Goal: Task Accomplishment & Management: Manage account settings

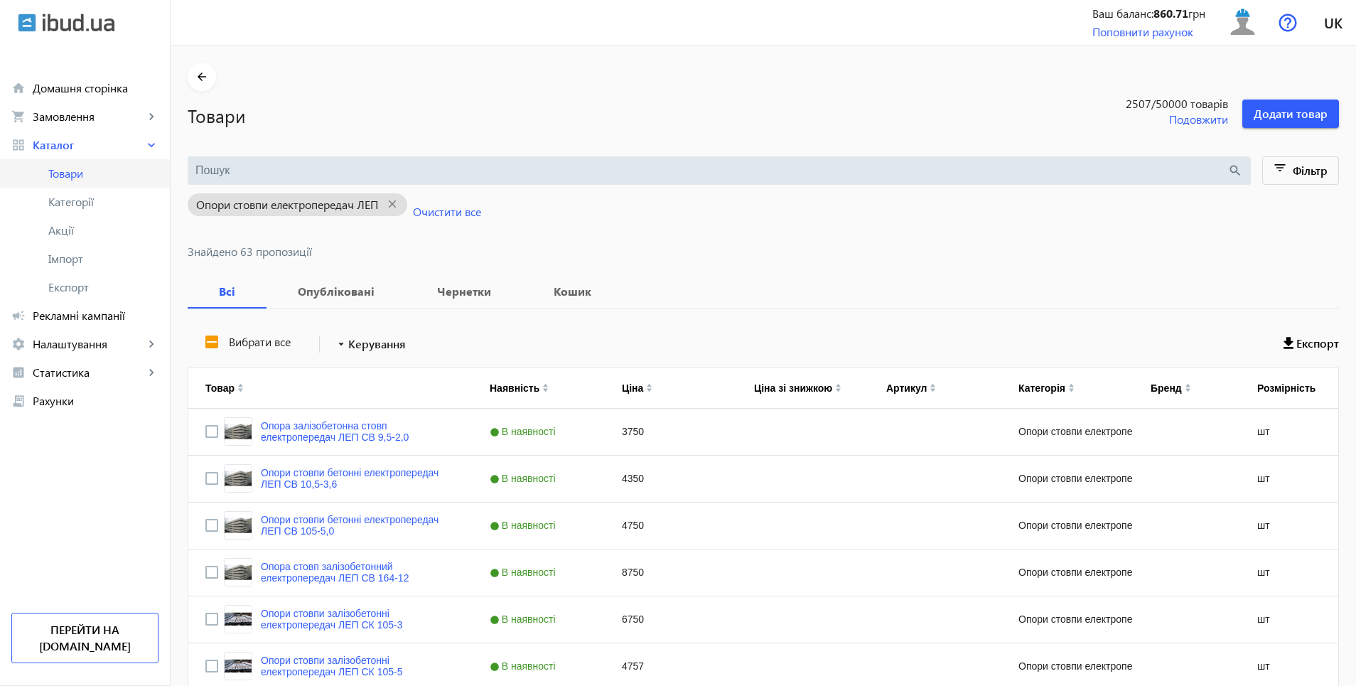
click at [62, 175] on span "Товари" at bounding box center [103, 173] width 110 height 14
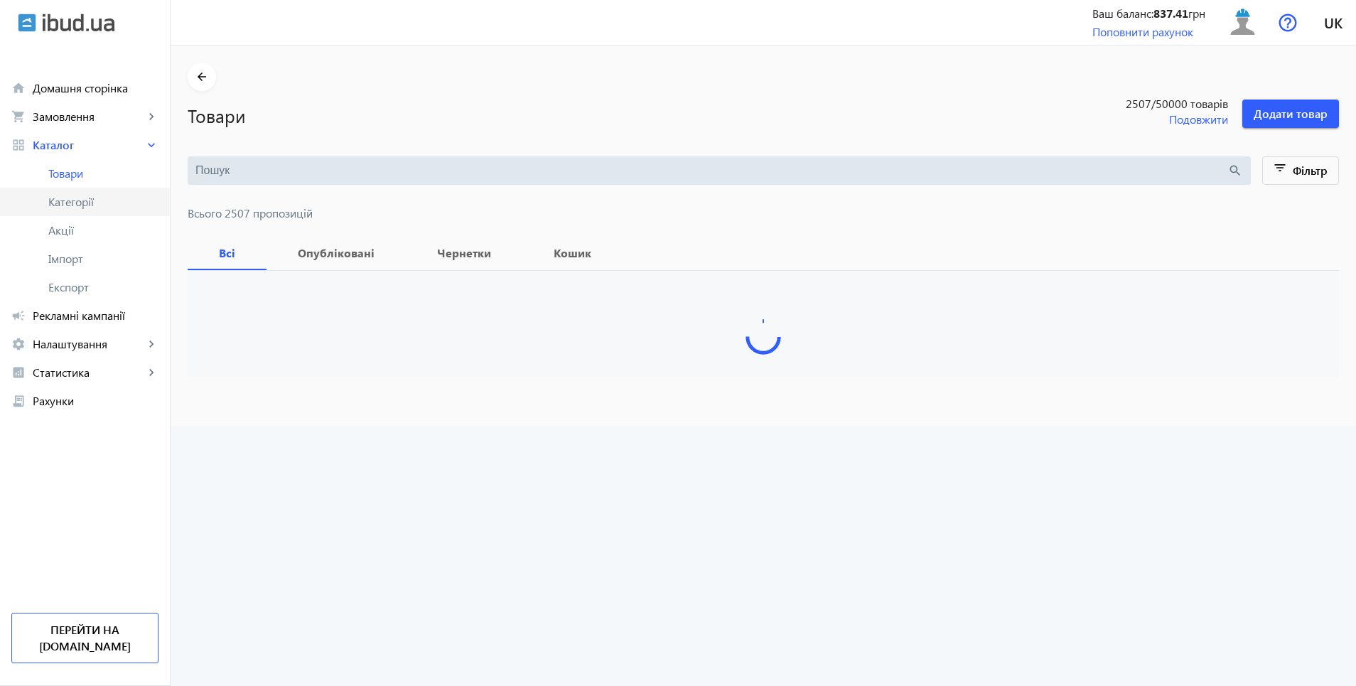
click at [70, 200] on span "Категорії" at bounding box center [103, 202] width 110 height 14
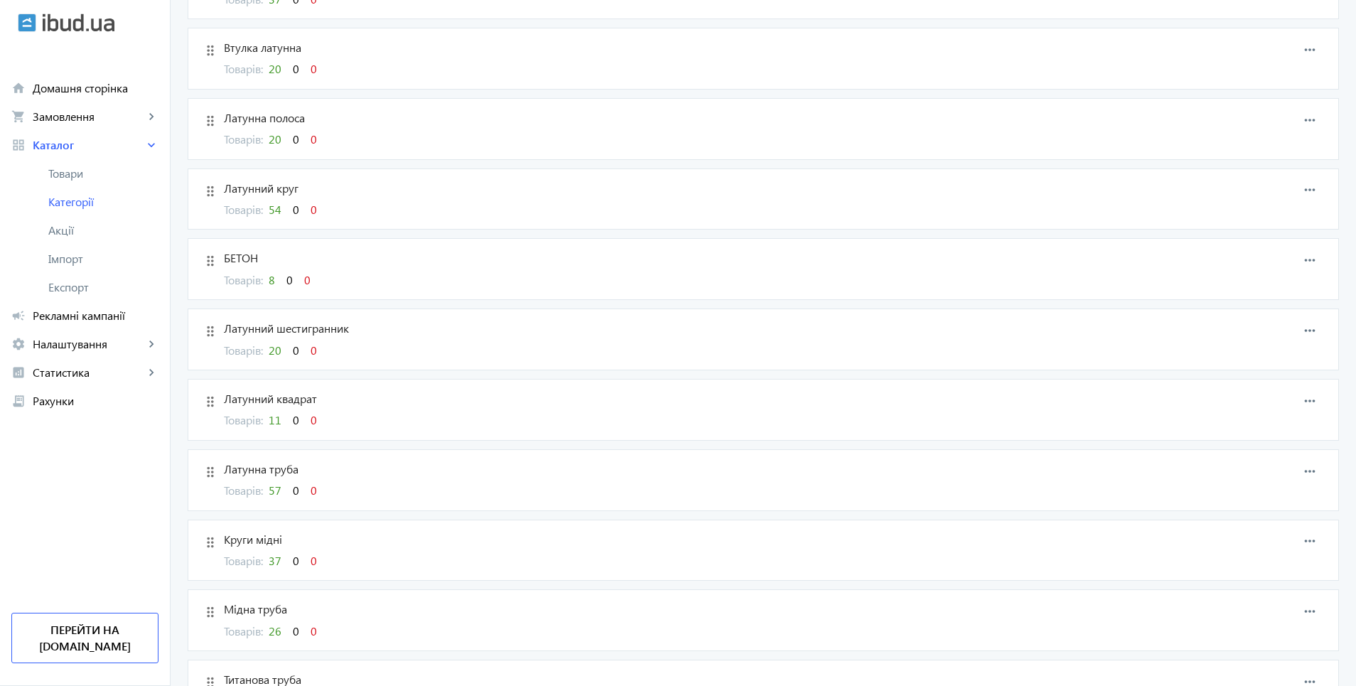
scroll to position [2843, 0]
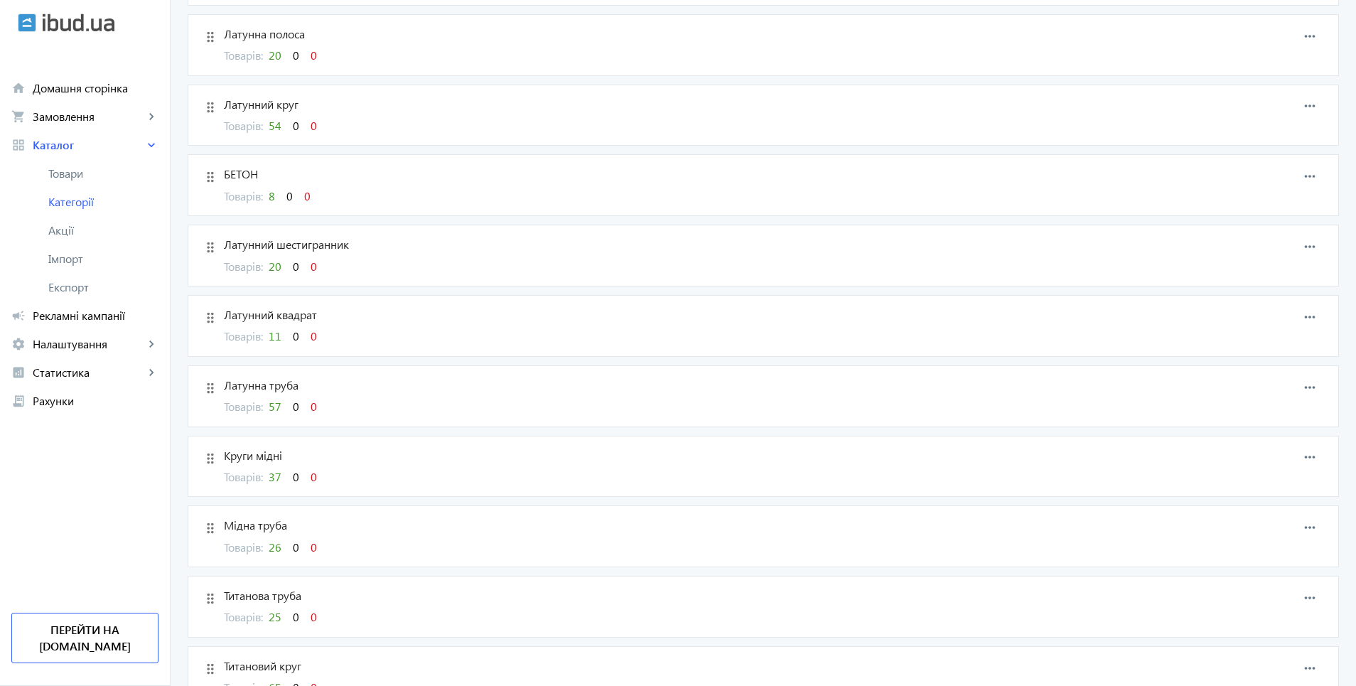
click at [265, 198] on span "Товарів: 8 0 0" at bounding box center [267, 195] width 87 height 15
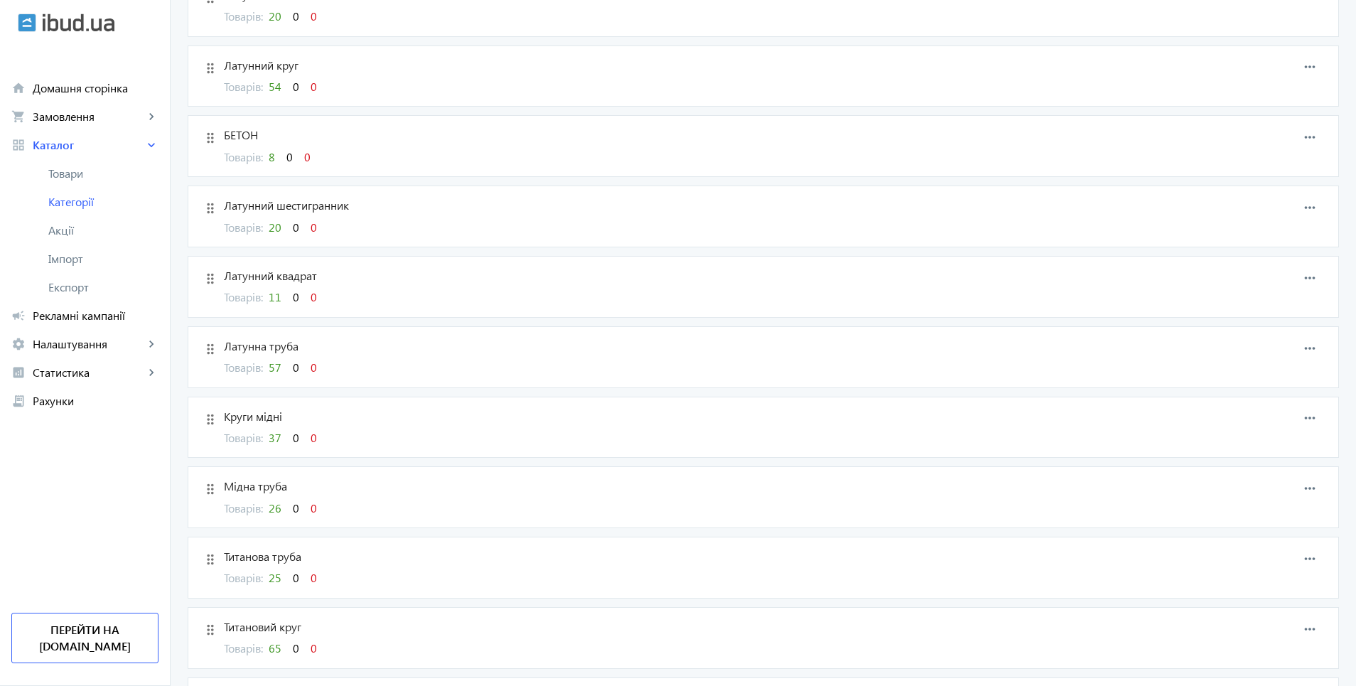
scroll to position [2877, 0]
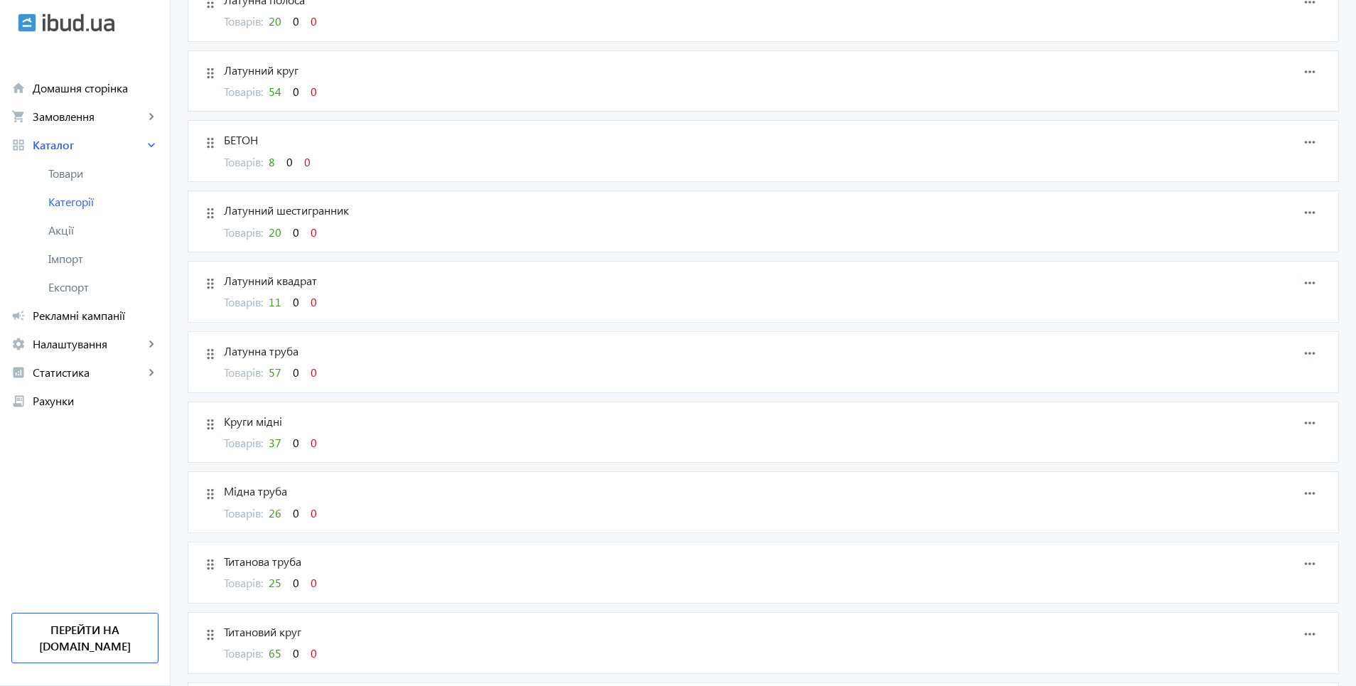
click at [269, 165] on span "8" at bounding box center [272, 161] width 6 height 15
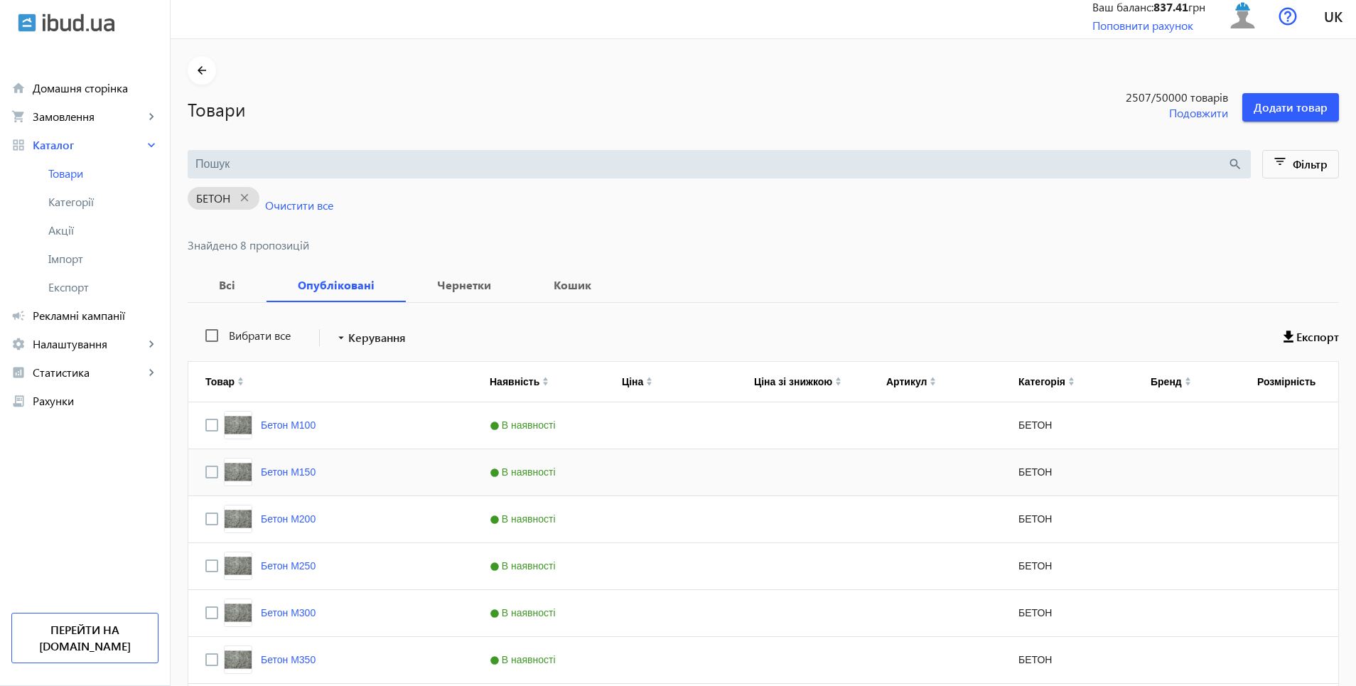
scroll to position [164, 0]
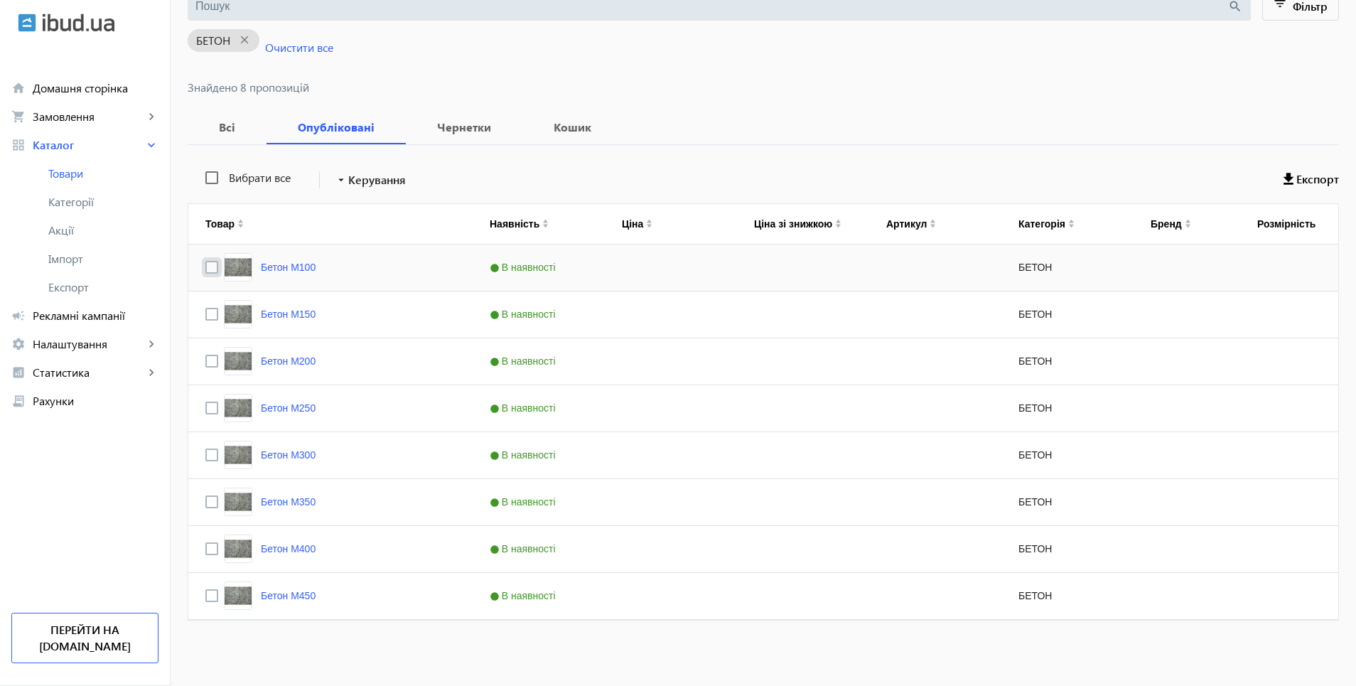
click at [205, 267] on input "Press Space to toggle row selection (unchecked)" at bounding box center [211, 267] width 13 height 13
checkbox input "true"
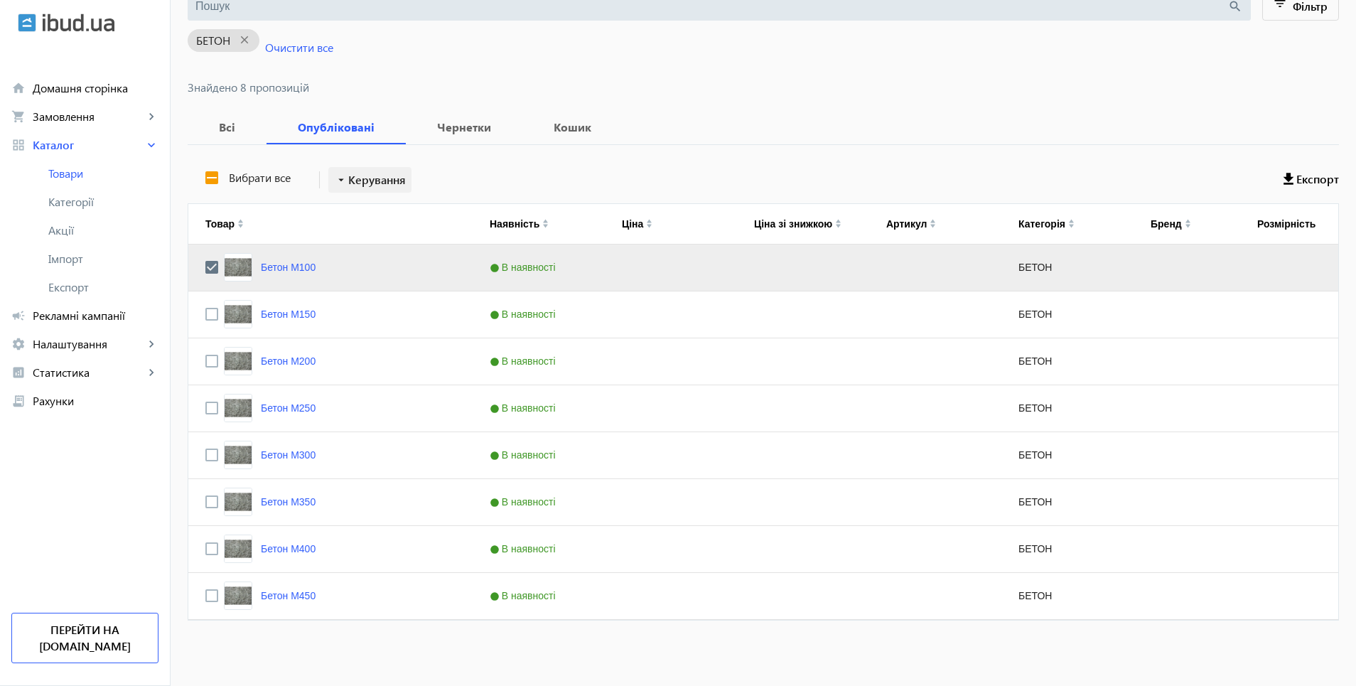
click at [365, 176] on span "Керування" at bounding box center [377, 179] width 58 height 17
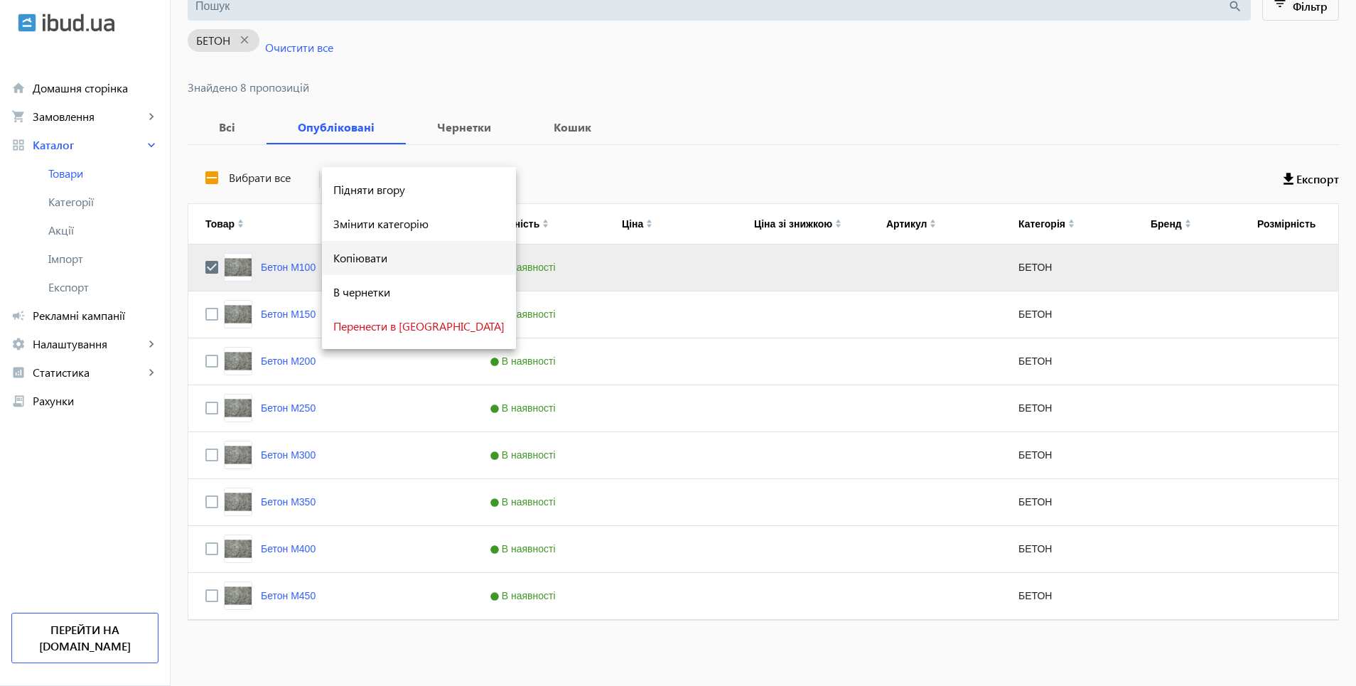
click at [362, 254] on span "Копіювати" at bounding box center [418, 257] width 171 height 11
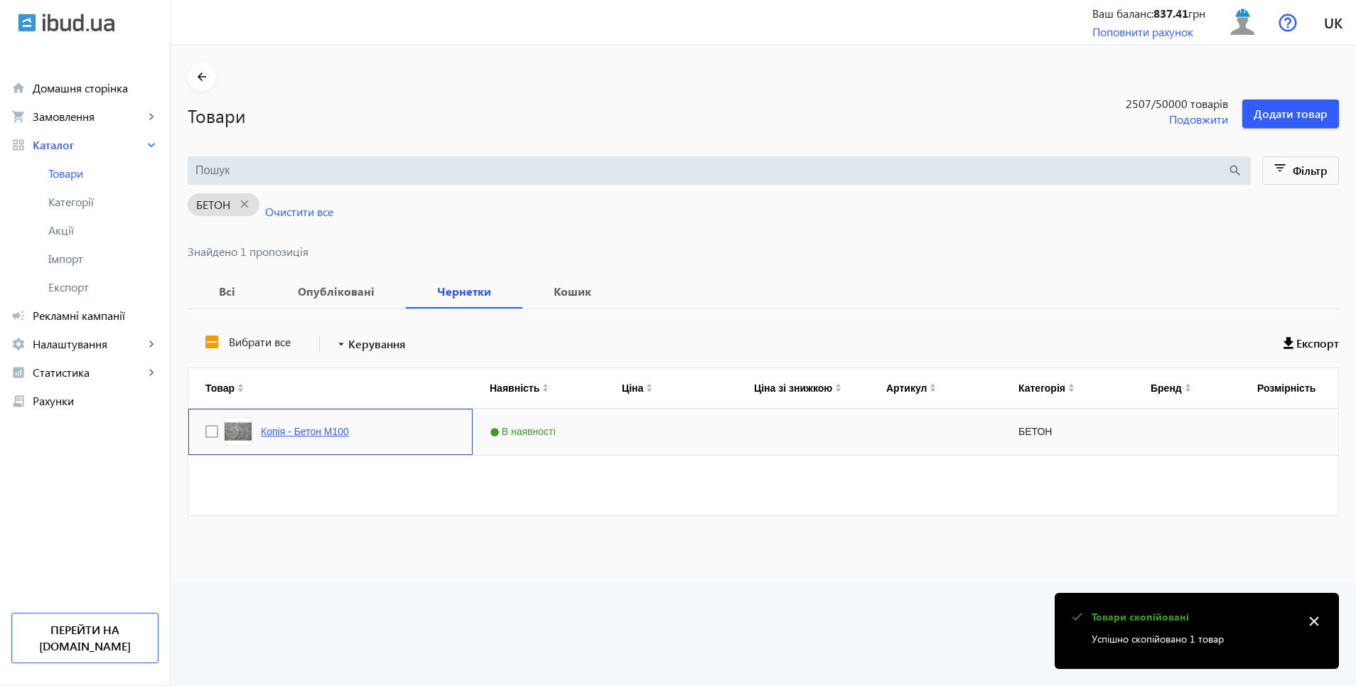
click at [300, 434] on link "Копія - Бетон М100" at bounding box center [305, 431] width 88 height 11
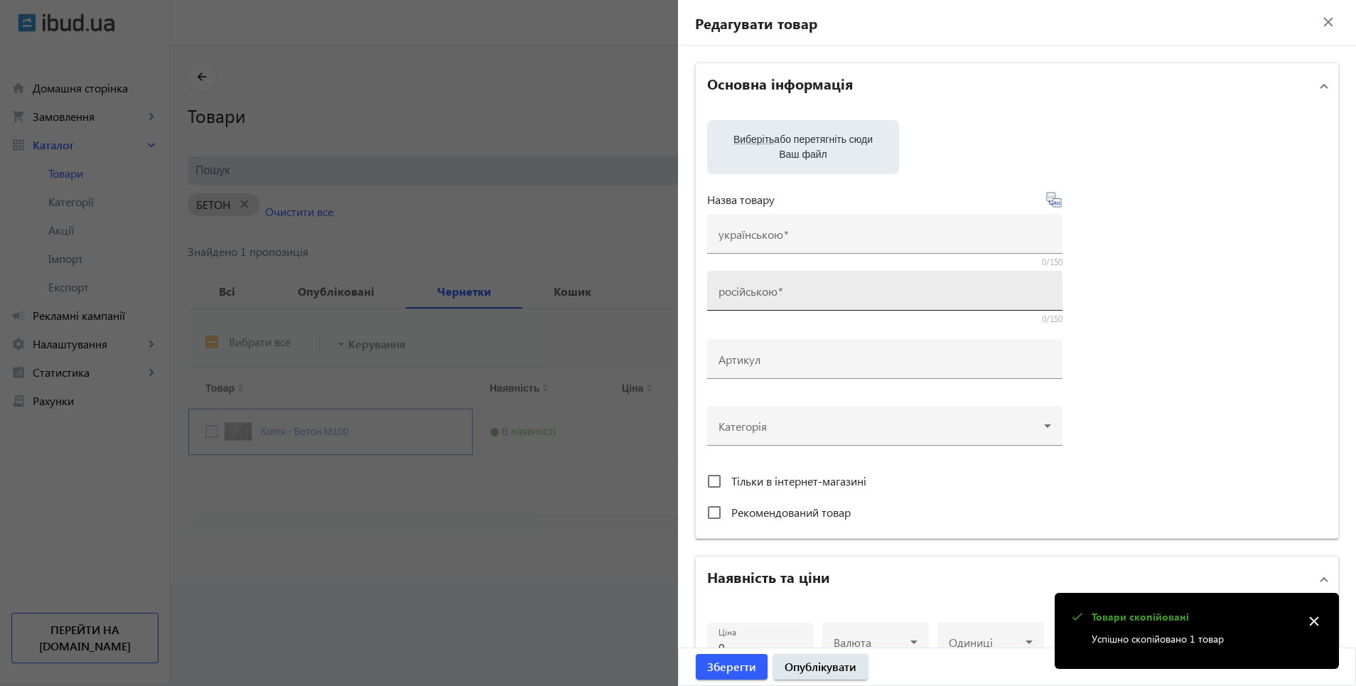
type input "Копія - Бетон М100"
type input "Копия - Бетон М100"
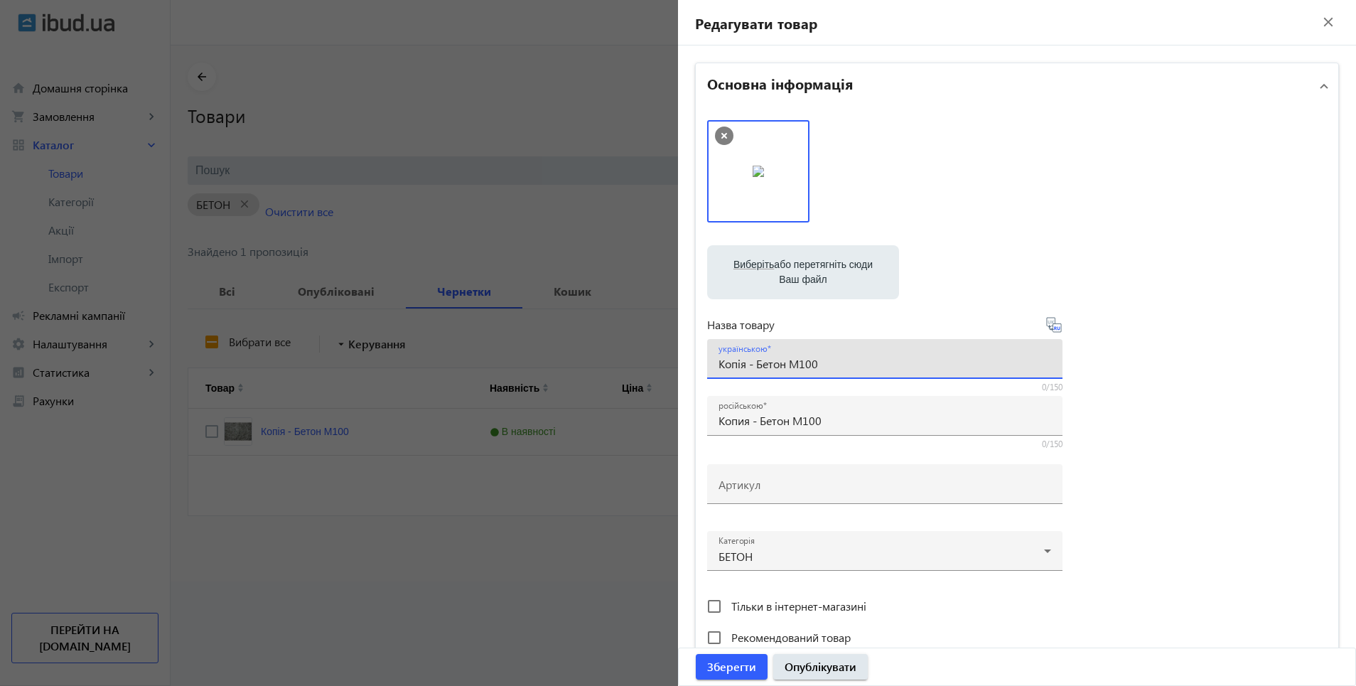
drag, startPoint x: 716, startPoint y: 362, endPoint x: 837, endPoint y: 362, distance: 121.6
click at [837, 362] on input "Копія - Бетон М100" at bounding box center [885, 363] width 333 height 15
paste input "ОСТАВКА БЕТОНУ М150, М200, М250, М300."
type input "ДОСТАВКА БЕТОНУ М150, М200, М250, М300."
click at [1054, 330] on icon at bounding box center [1055, 328] width 3 height 4
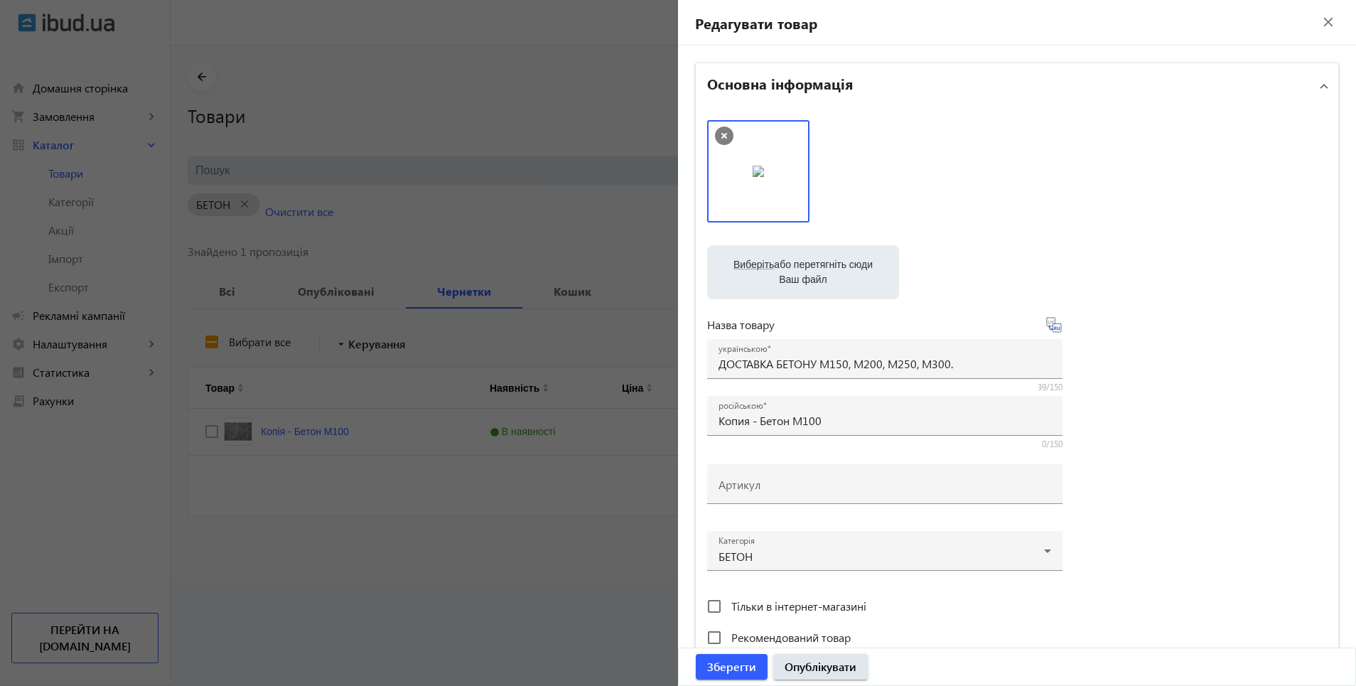
type input "ДОСТАВКА БЕТОНА М150, М200, М250, М300."
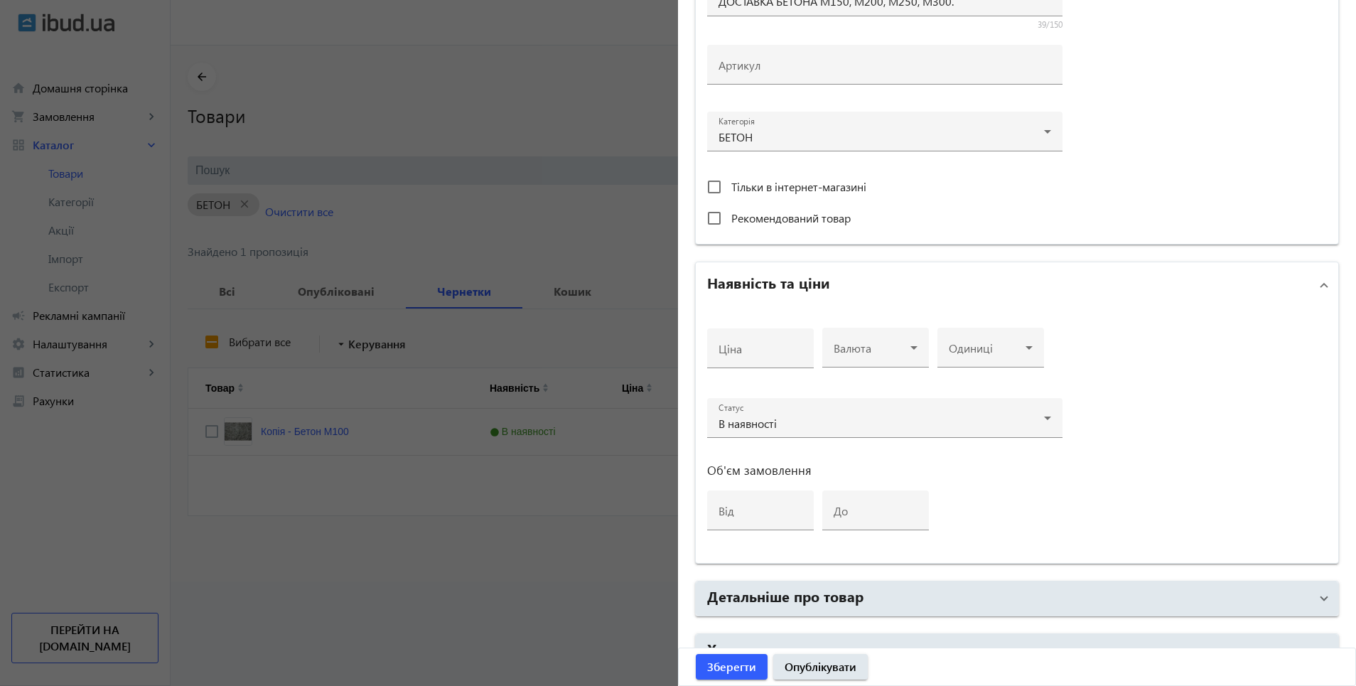
scroll to position [498, 0]
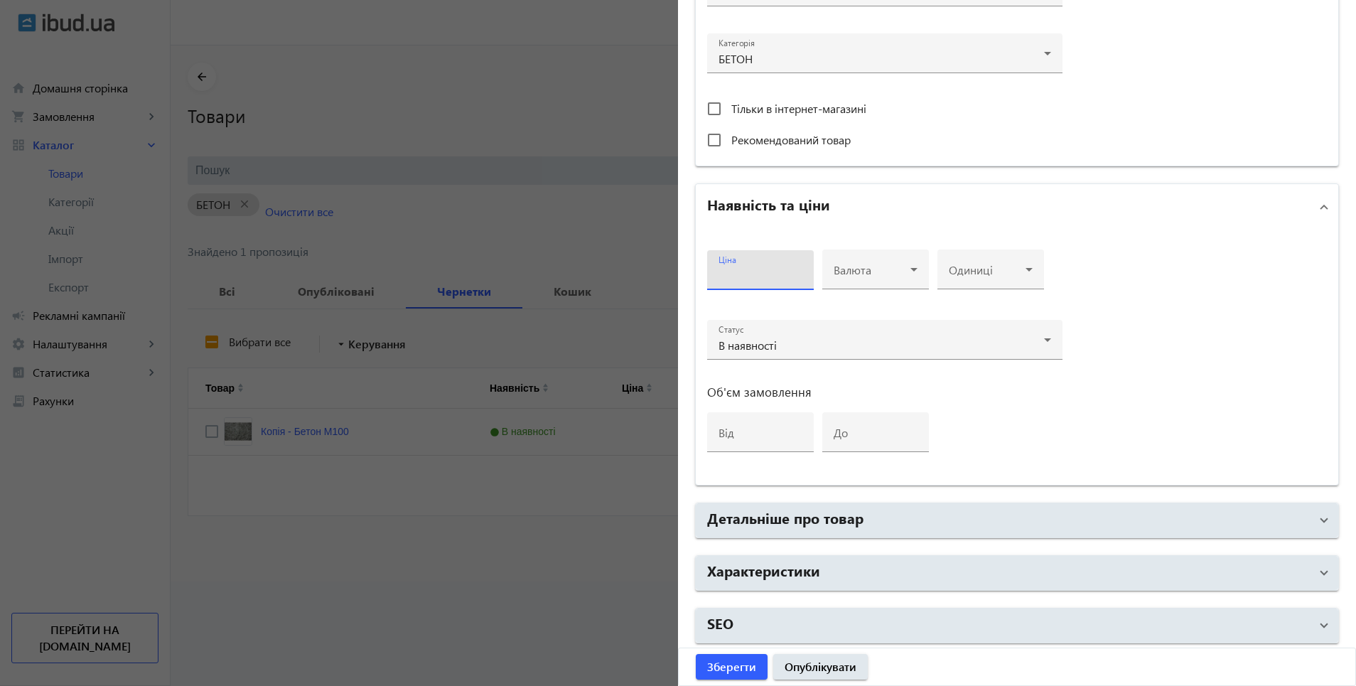
click at [758, 275] on input "Ціна" at bounding box center [761, 274] width 84 height 15
type input "2800"
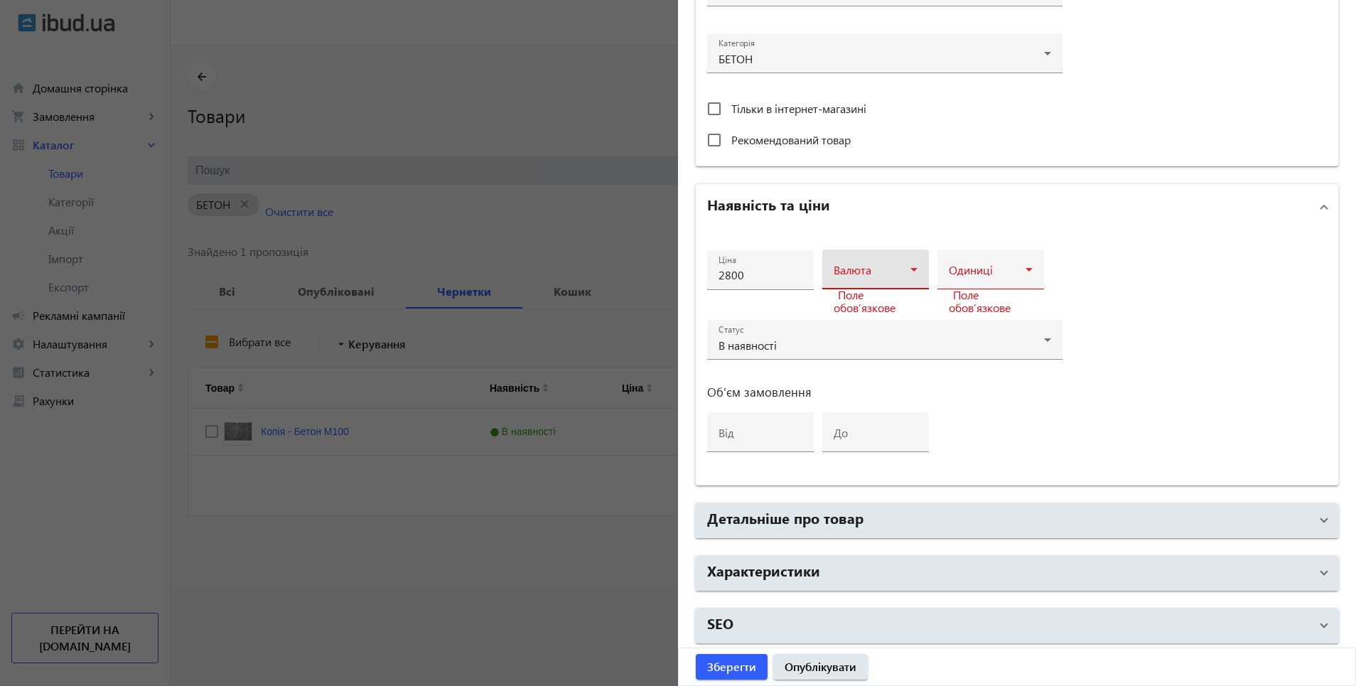
click at [906, 272] on icon at bounding box center [914, 269] width 17 height 17
drag, startPoint x: 875, startPoint y: 313, endPoint x: 924, endPoint y: 294, distance: 52.9
click at [876, 313] on mat-option "грн" at bounding box center [871, 312] width 107 height 34
click at [994, 259] on div "Одиниці" at bounding box center [991, 270] width 84 height 40
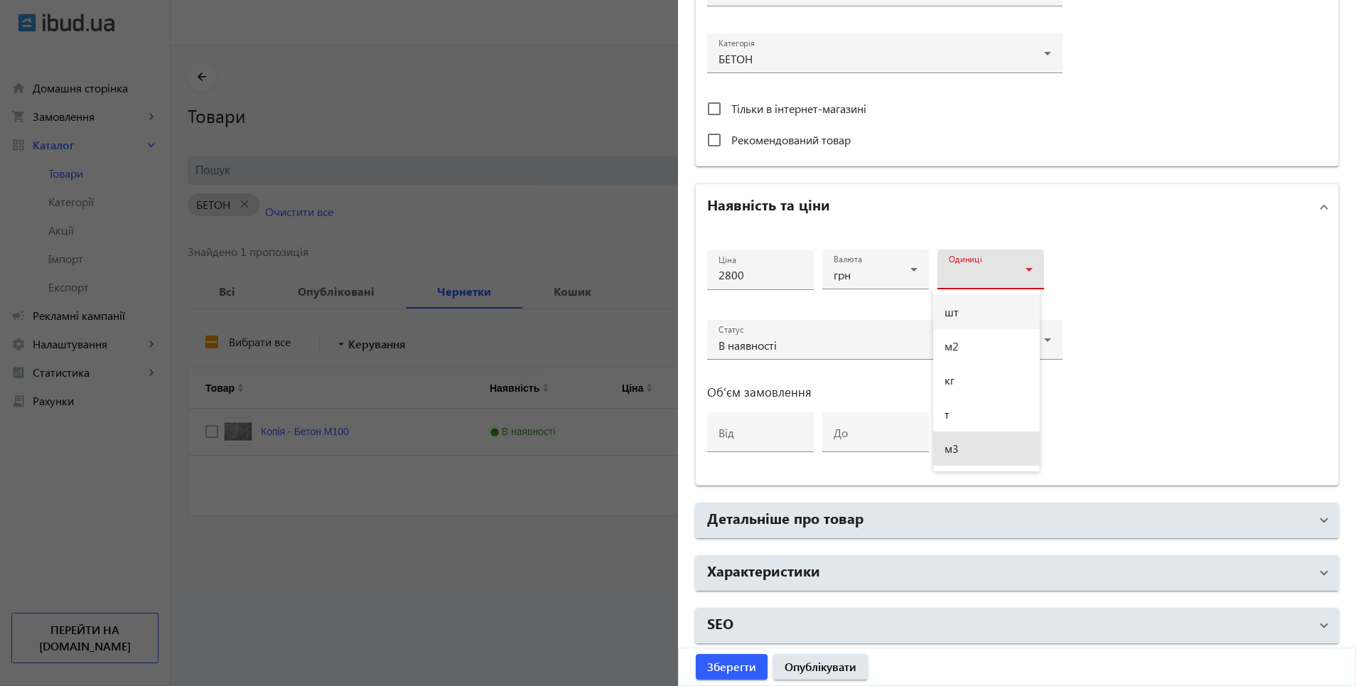
drag, startPoint x: 958, startPoint y: 451, endPoint x: 1079, endPoint y: 414, distance: 127.3
click at [959, 451] on mat-option "м3" at bounding box center [986, 448] width 107 height 34
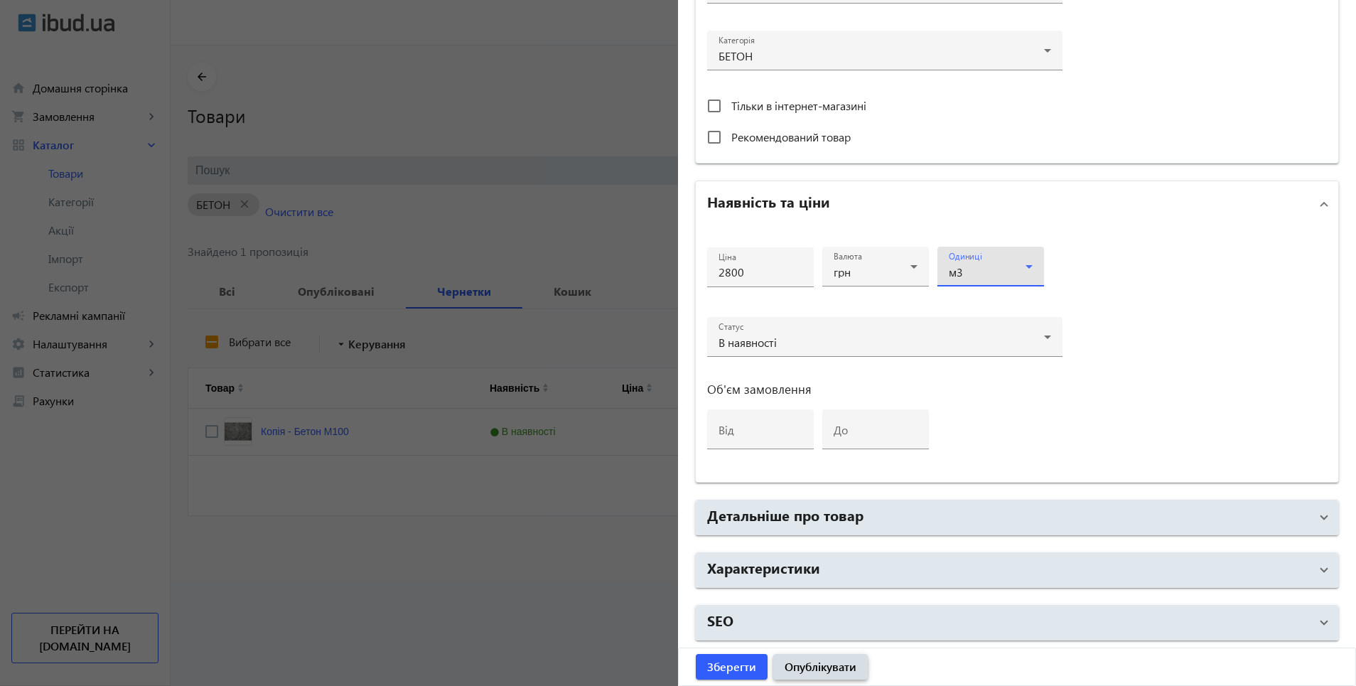
click at [810, 667] on span "Опублікувати" at bounding box center [821, 667] width 72 height 16
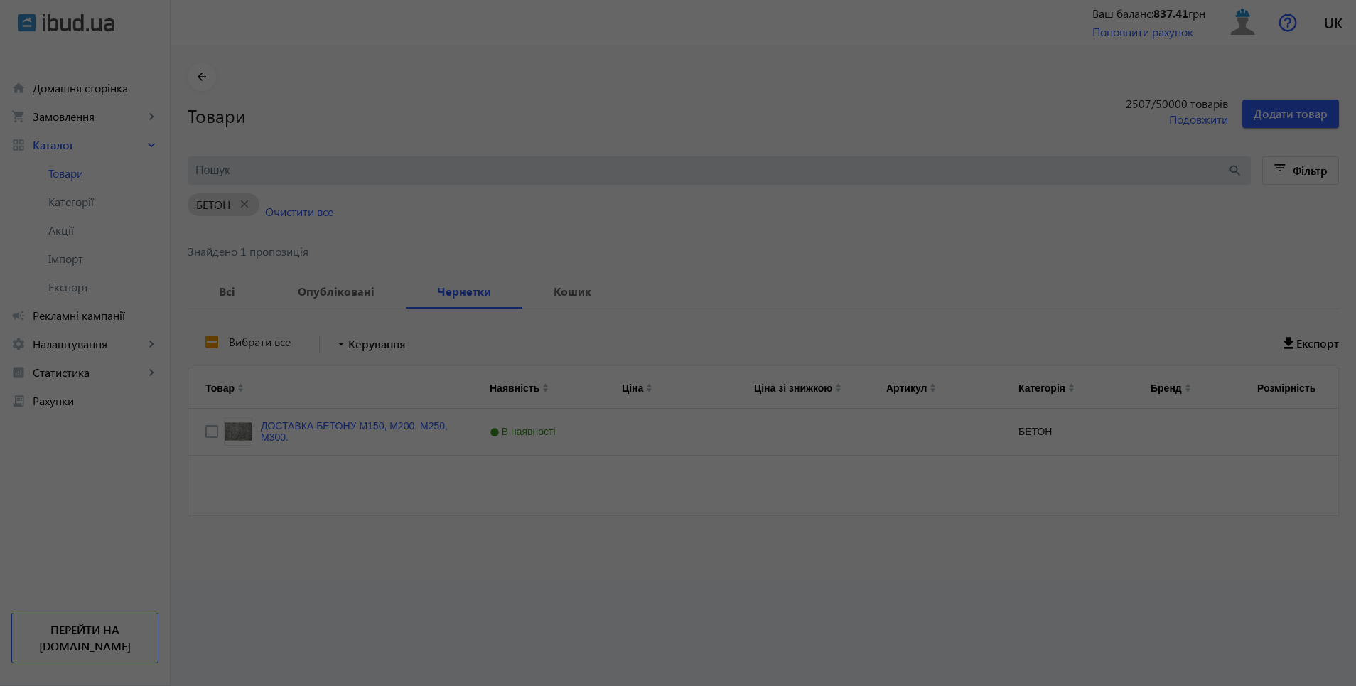
scroll to position [0, 0]
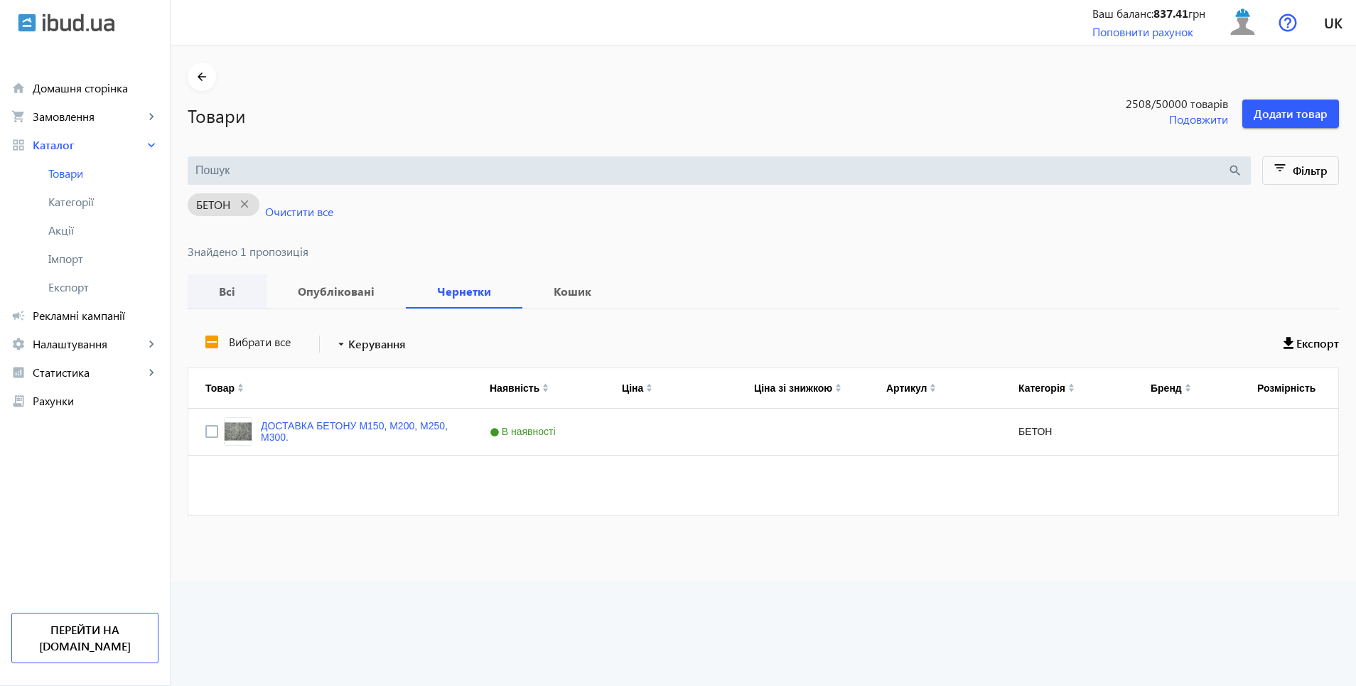
click at [216, 294] on b "Всі" at bounding box center [227, 291] width 45 height 11
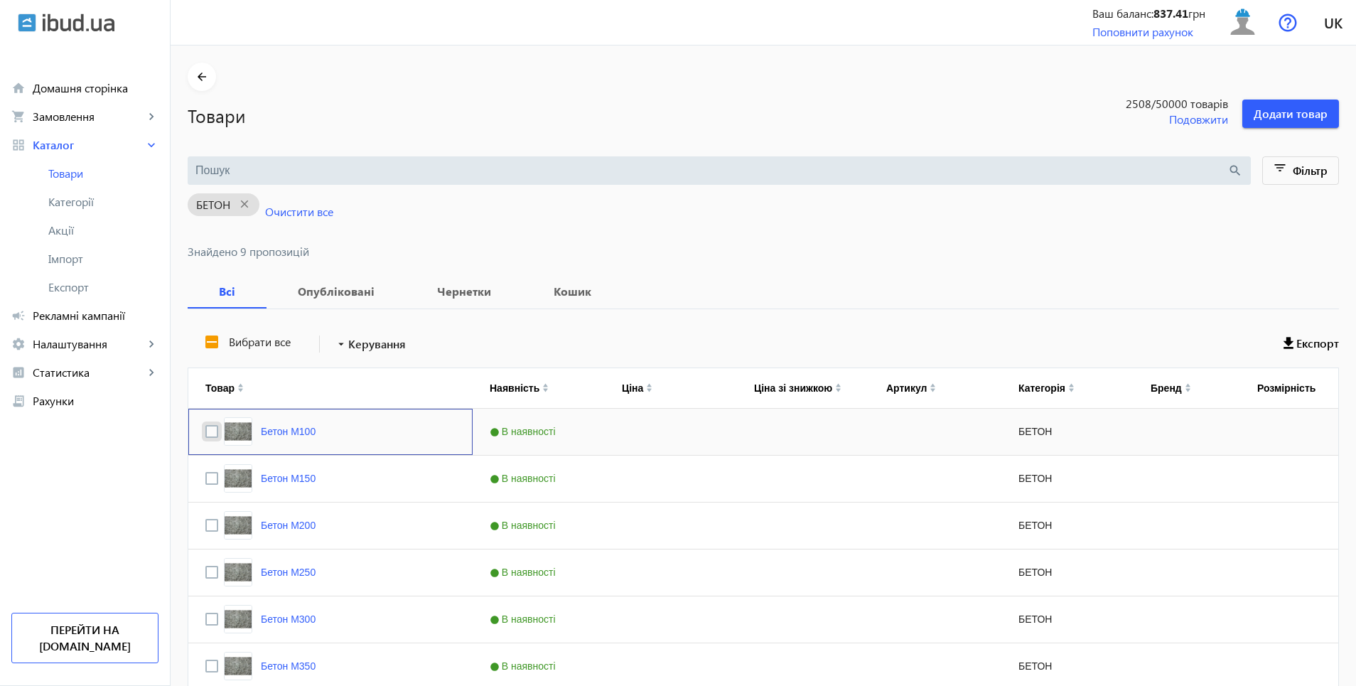
click at [205, 431] on input "Press Space to toggle row selection (unchecked)" at bounding box center [211, 431] width 13 height 13
checkbox input "true"
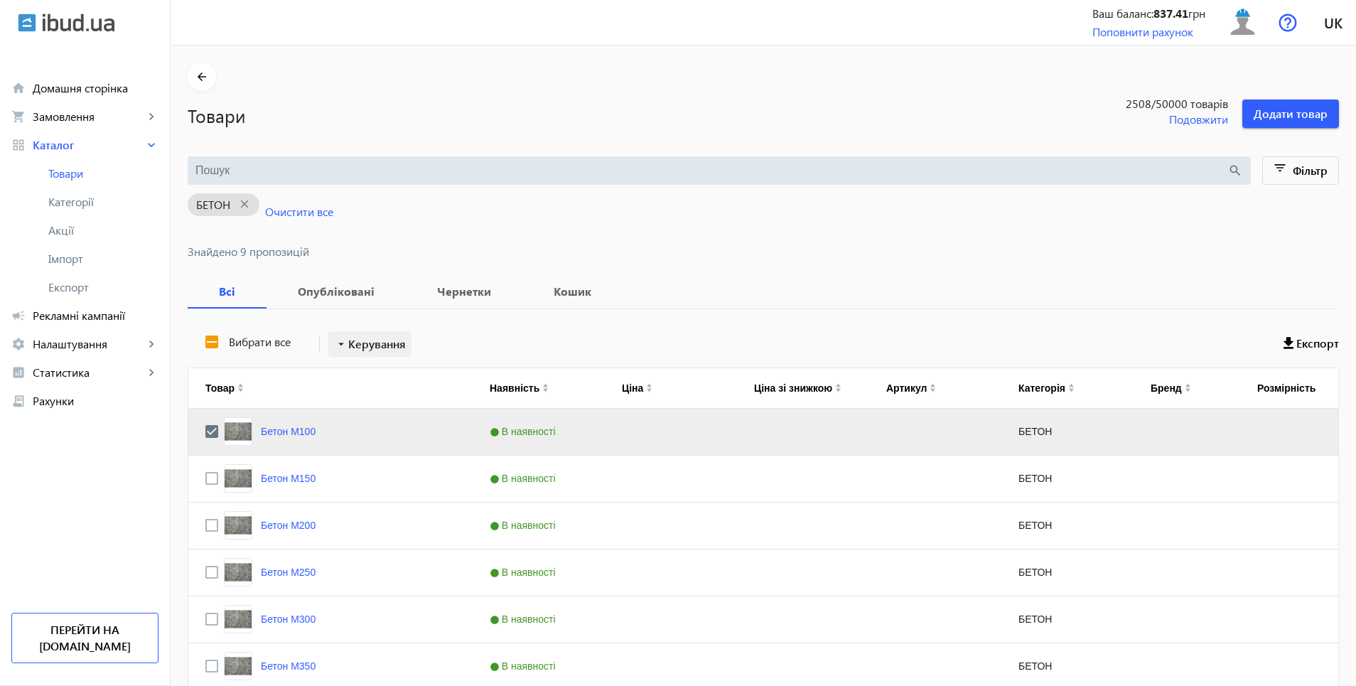
click at [363, 344] on span "Керування" at bounding box center [377, 344] width 58 height 17
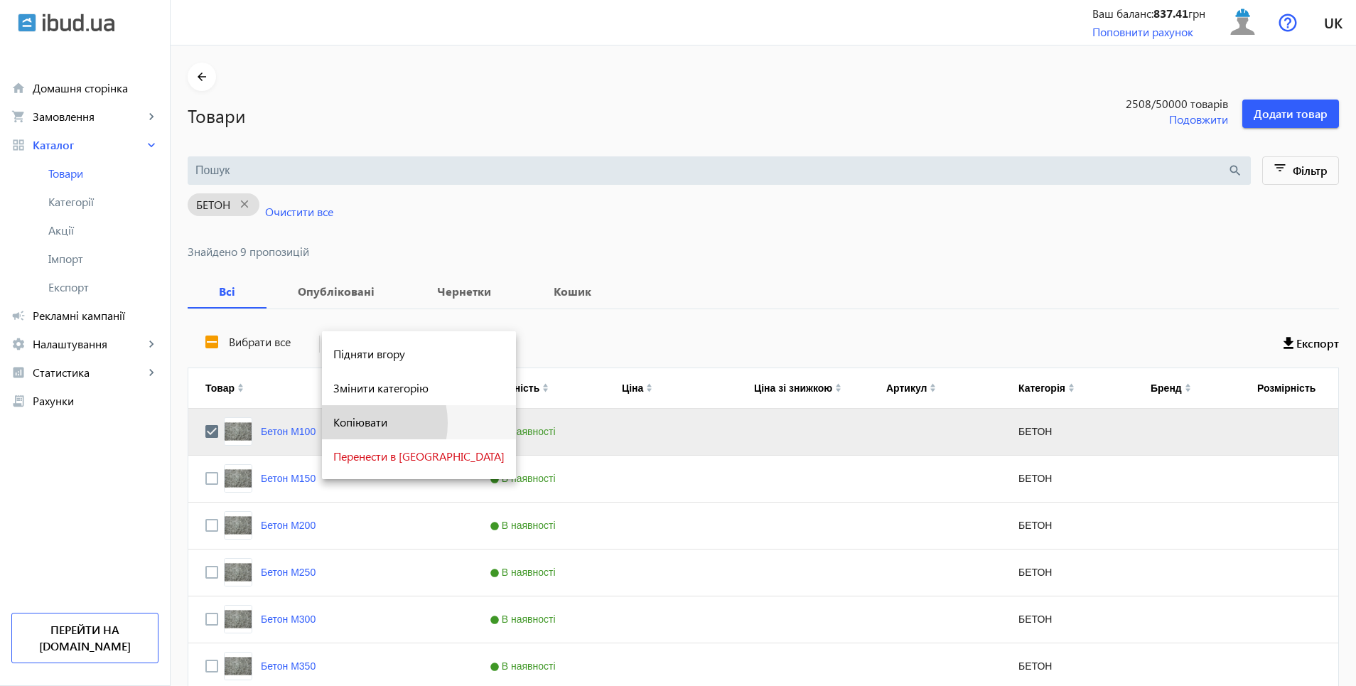
click at [358, 423] on span "Копіювати" at bounding box center [418, 422] width 171 height 11
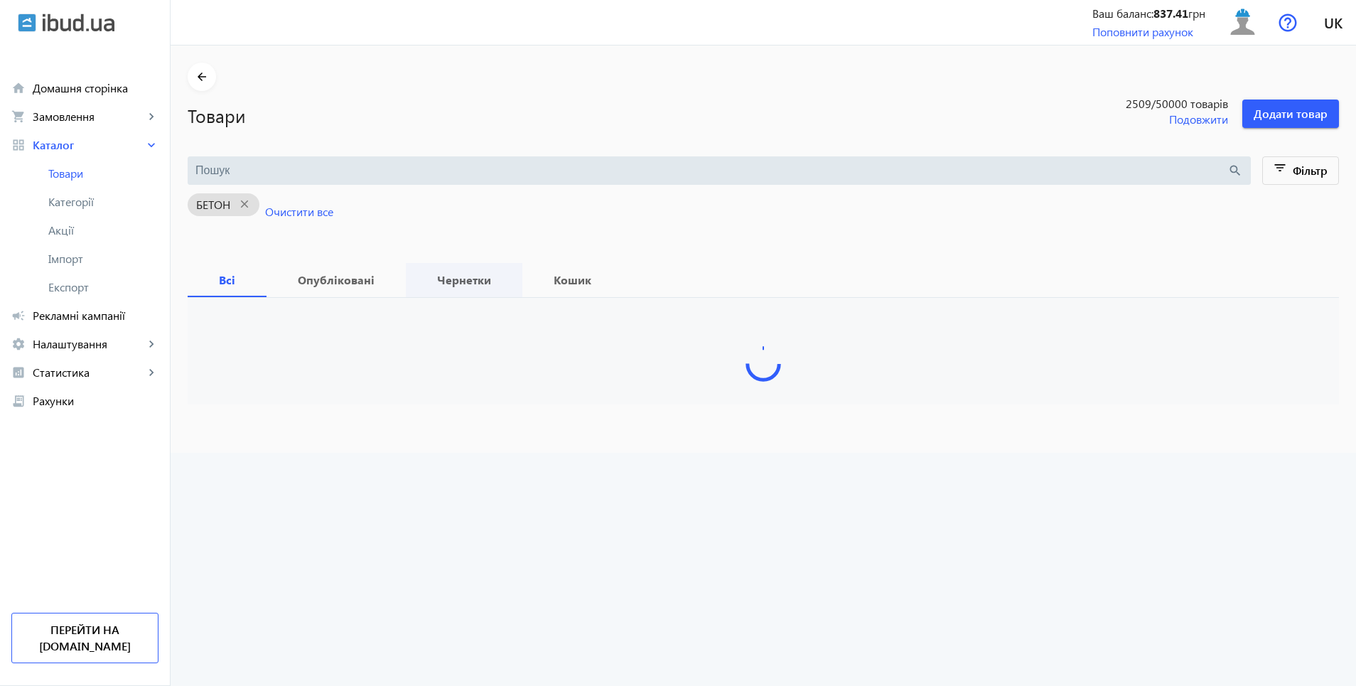
click at [441, 286] on b "Чернетки" at bounding box center [464, 279] width 82 height 11
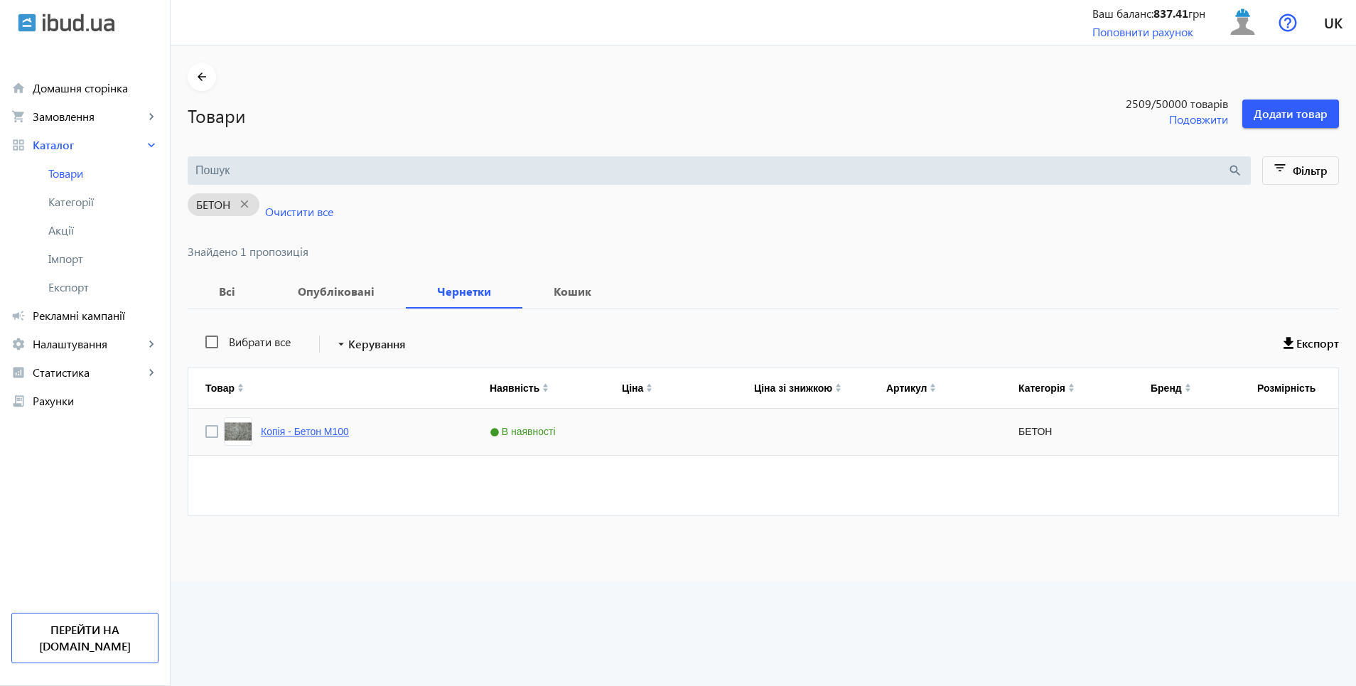
click at [296, 429] on link "Копія - Бетон М100" at bounding box center [305, 431] width 88 height 11
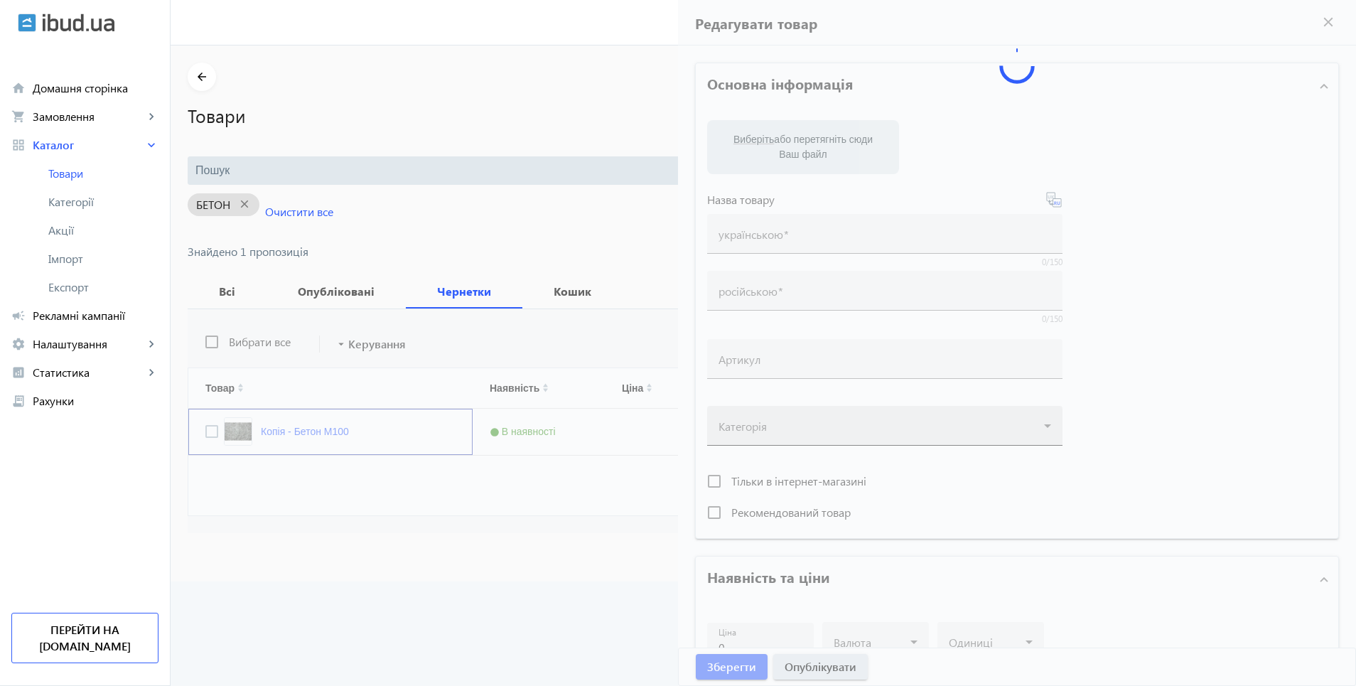
type input "Копія - Бетон М100"
type input "Копия - Бетон М100"
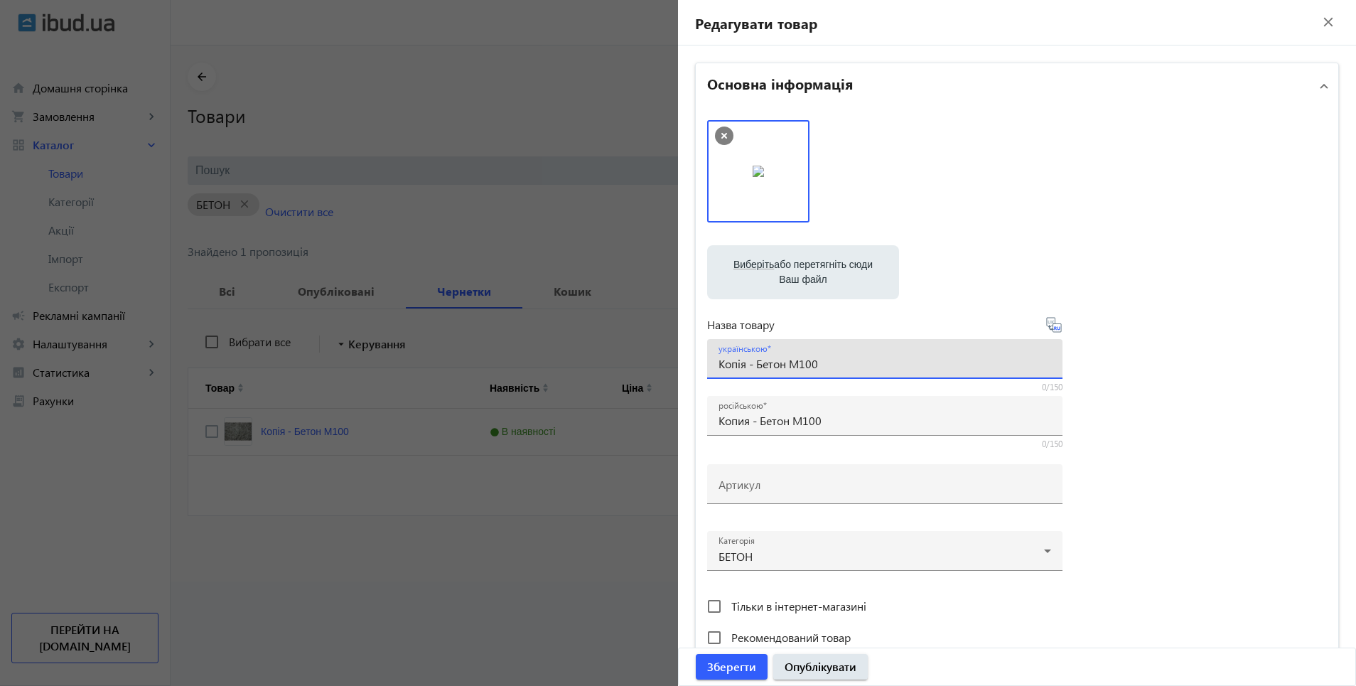
drag, startPoint x: 717, startPoint y: 363, endPoint x: 874, endPoint y: 366, distance: 156.4
click at [874, 366] on input "Копія - Бетон М100" at bounding box center [885, 363] width 333 height 15
paste input "етон М150, М250, М300, М350, М4"
type input "Бетон М150, М250, М300, М350, М400 М500 доставка"
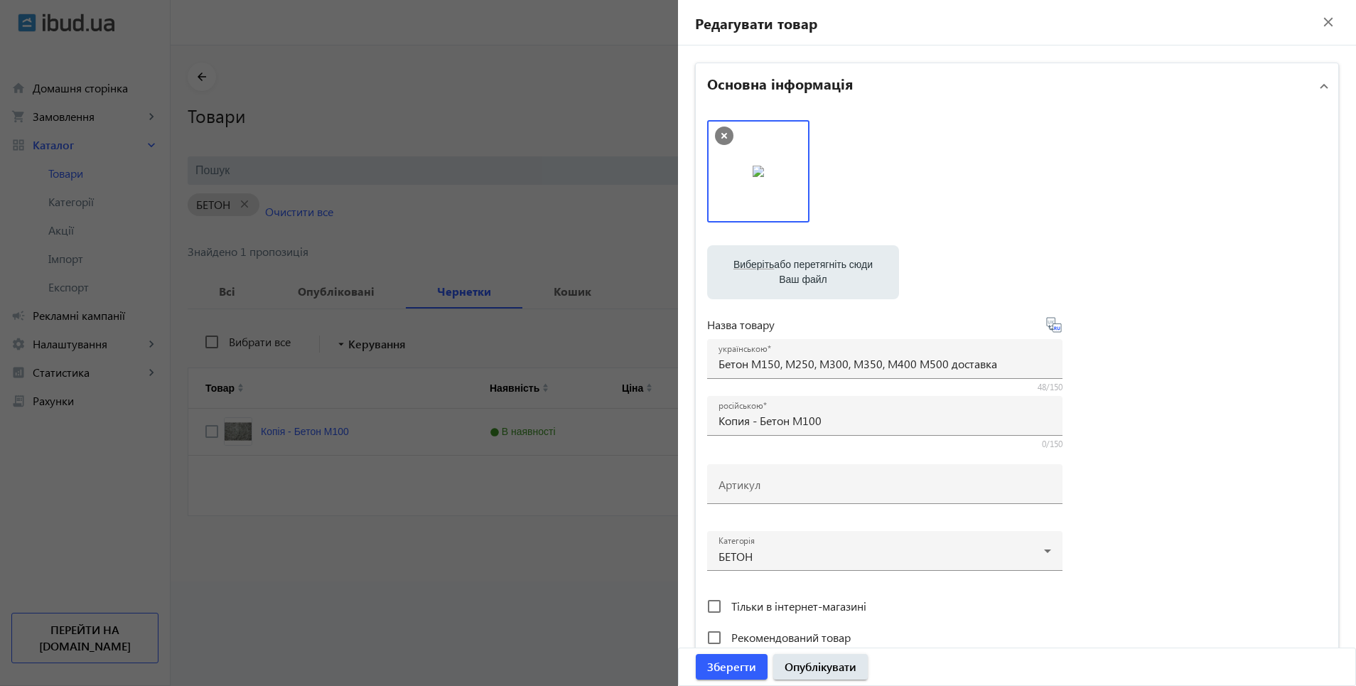
click at [1054, 326] on icon at bounding box center [1054, 324] width 17 height 17
type input "Бетон М150, М250, М300, М350, М400, М500 доставка"
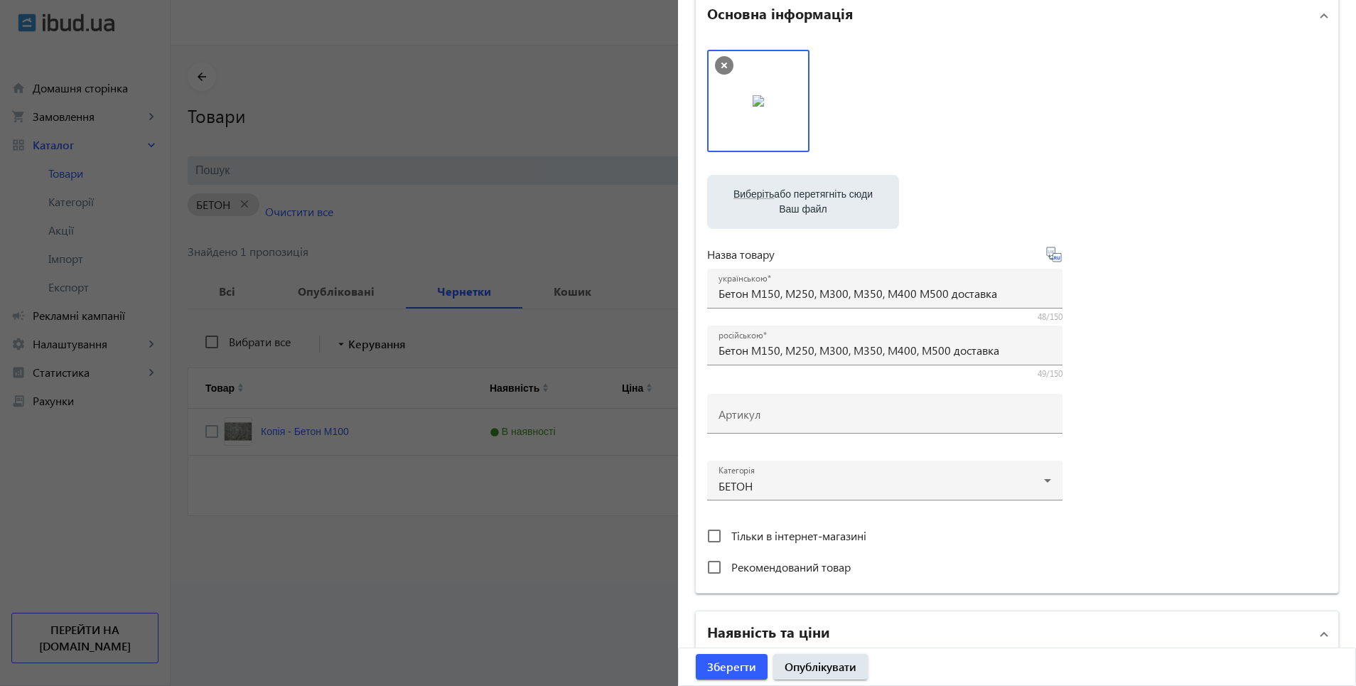
scroll to position [213, 0]
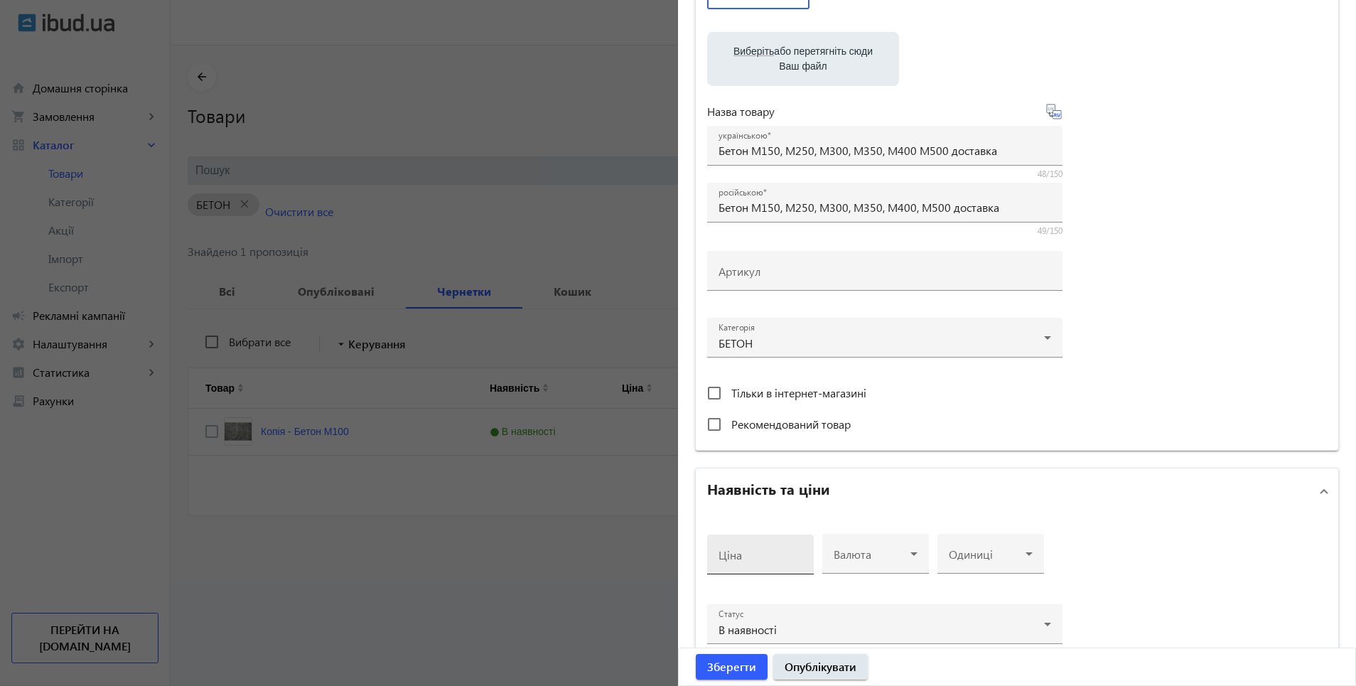
click at [767, 565] on input "Ціна" at bounding box center [761, 559] width 84 height 15
type input "2900"
click at [857, 554] on span at bounding box center [872, 559] width 77 height 11
click at [851, 448] on mat-option "грн" at bounding box center [871, 443] width 107 height 34
click at [990, 552] on div at bounding box center [991, 559] width 84 height 17
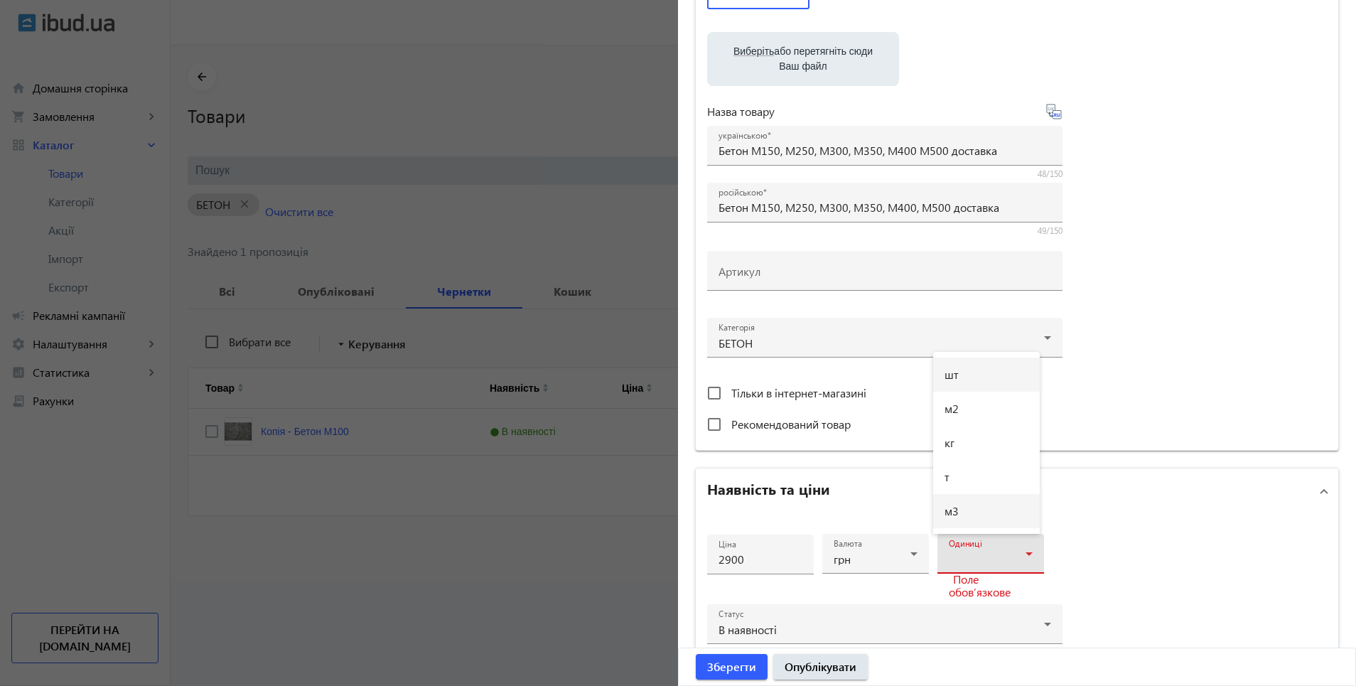
click at [966, 510] on mat-option "м3" at bounding box center [986, 511] width 107 height 34
click at [815, 663] on span "Опублікувати" at bounding box center [821, 667] width 72 height 16
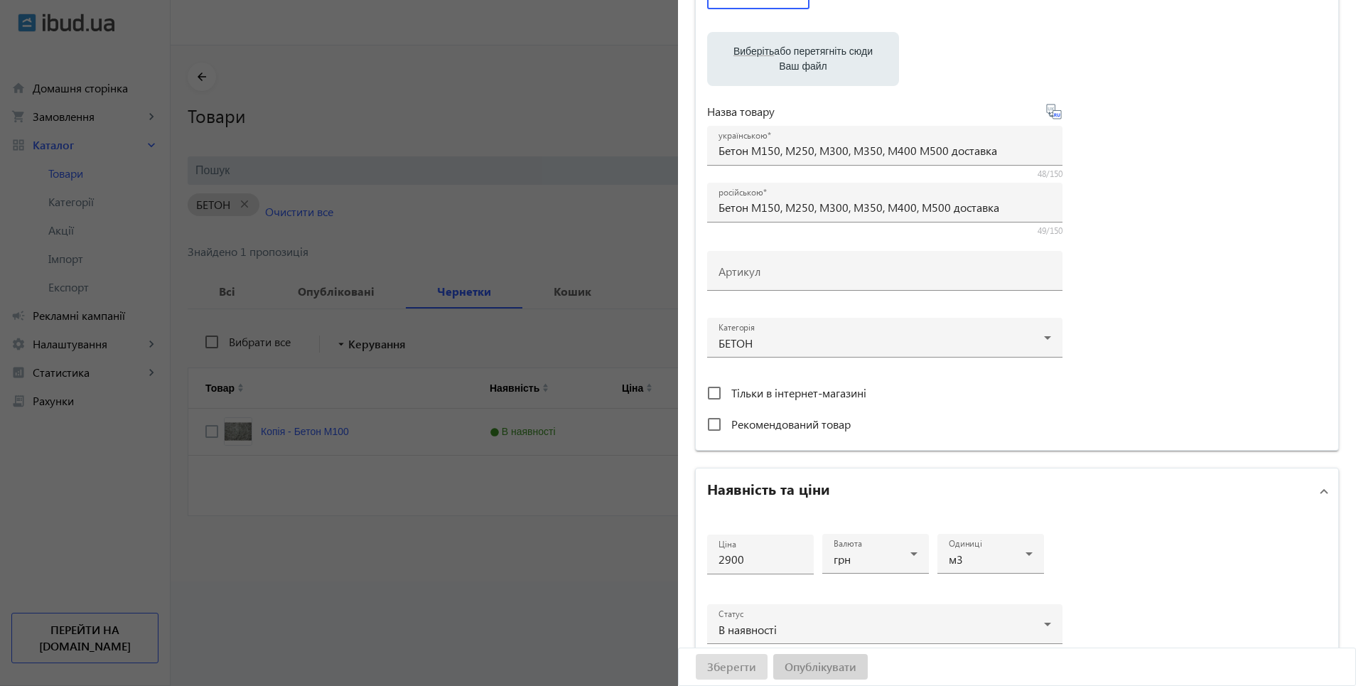
scroll to position [0, 0]
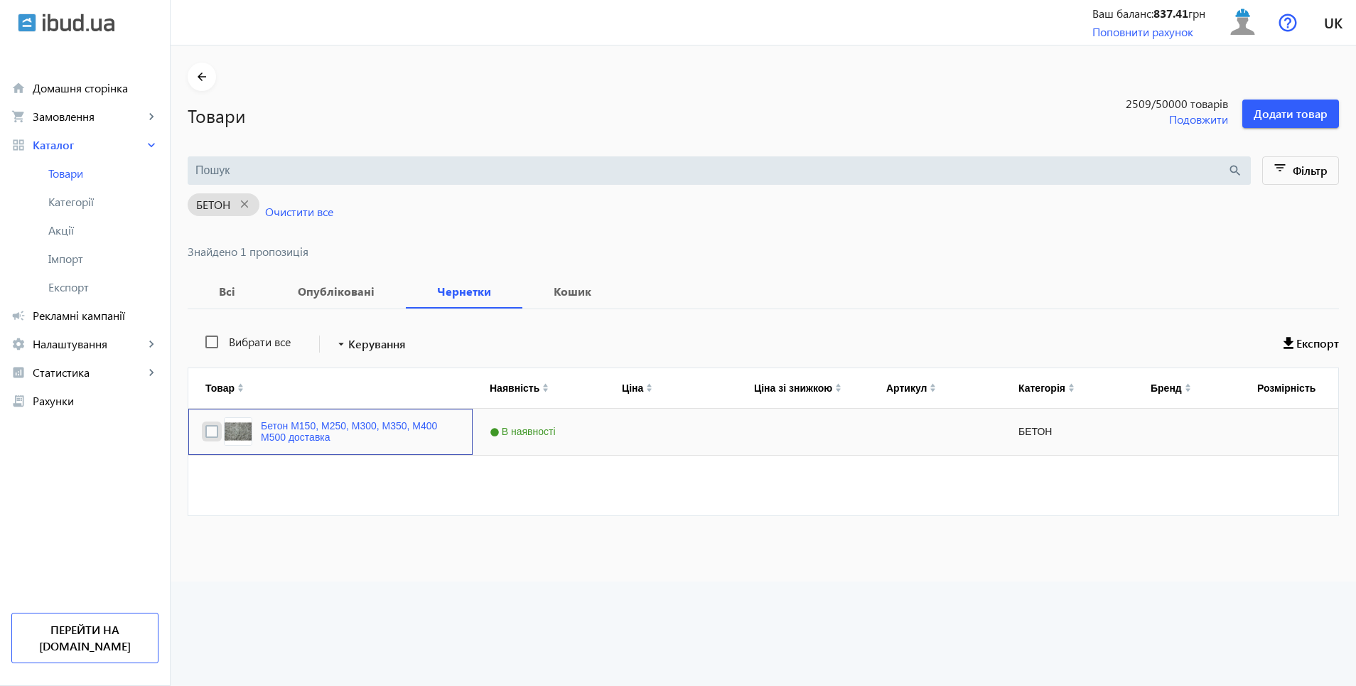
drag, startPoint x: 203, startPoint y: 434, endPoint x: 214, endPoint y: 429, distance: 11.8
click at [205, 433] on input "Press Space to toggle row selection (unchecked)" at bounding box center [211, 431] width 13 height 13
checkbox input "true"
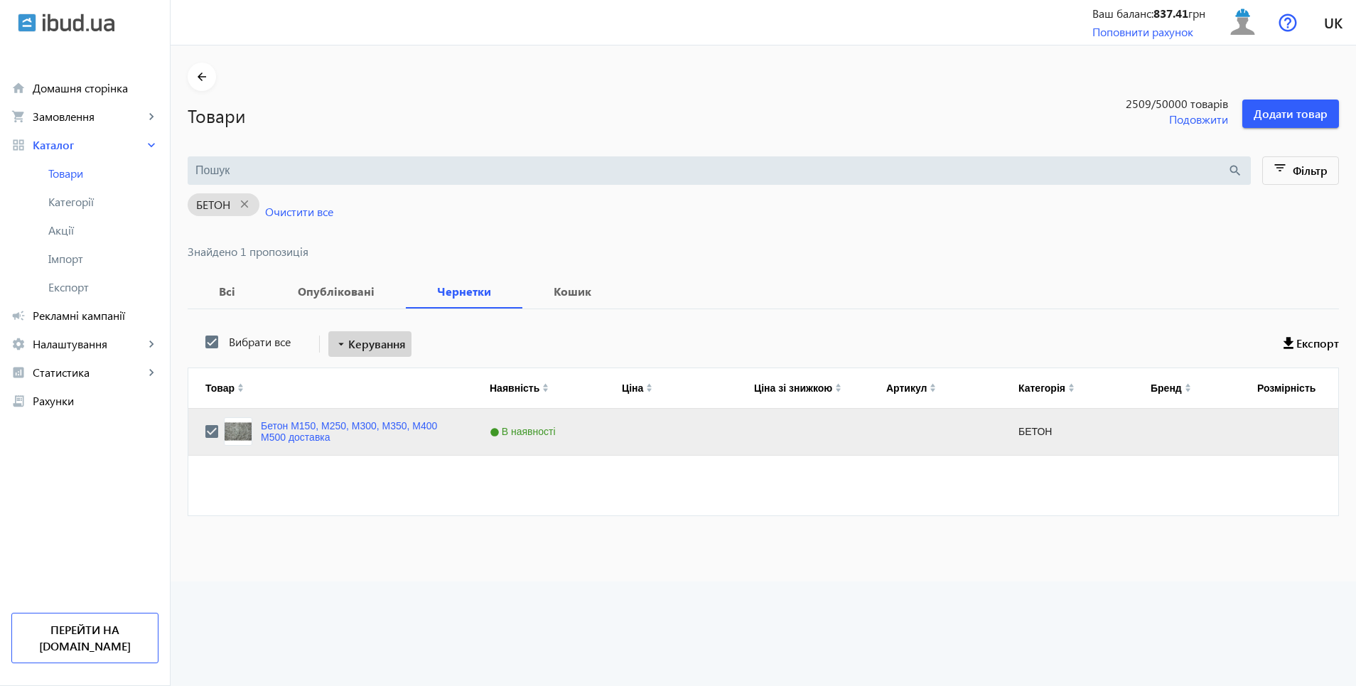
click at [337, 354] on span at bounding box center [369, 344] width 83 height 34
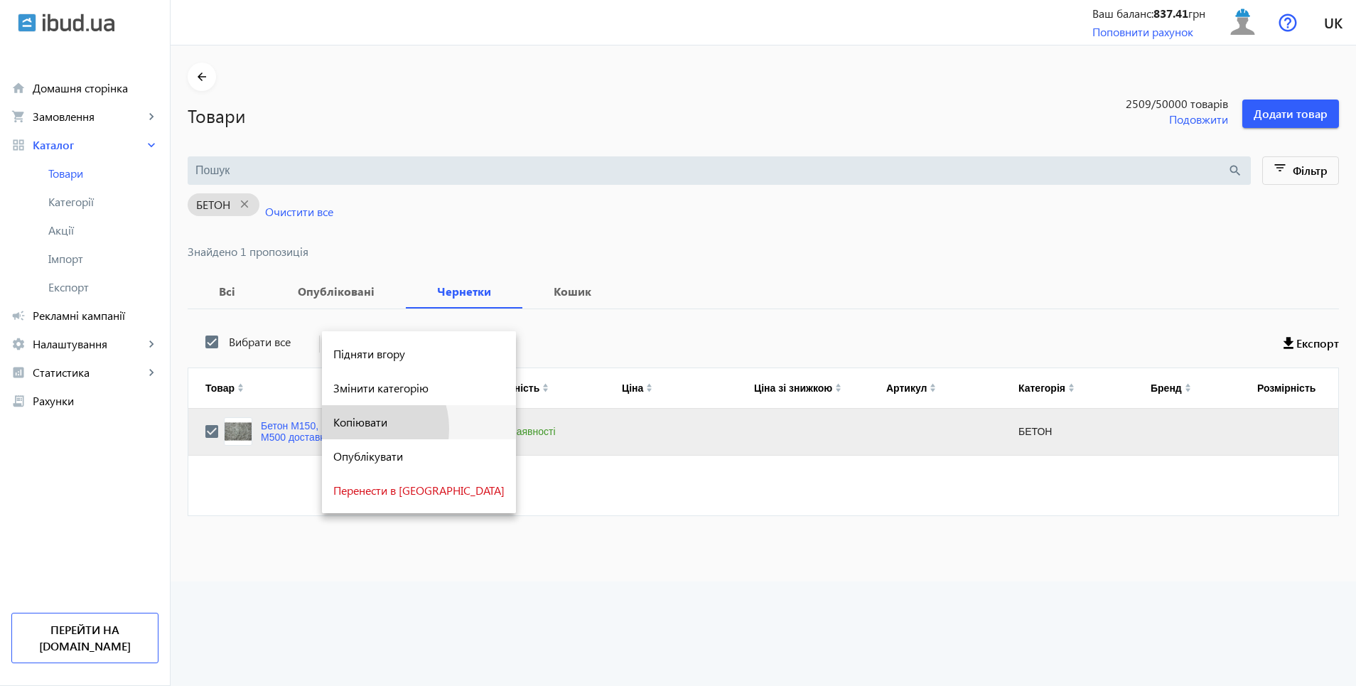
click at [361, 428] on span "Копіювати" at bounding box center [418, 422] width 171 height 11
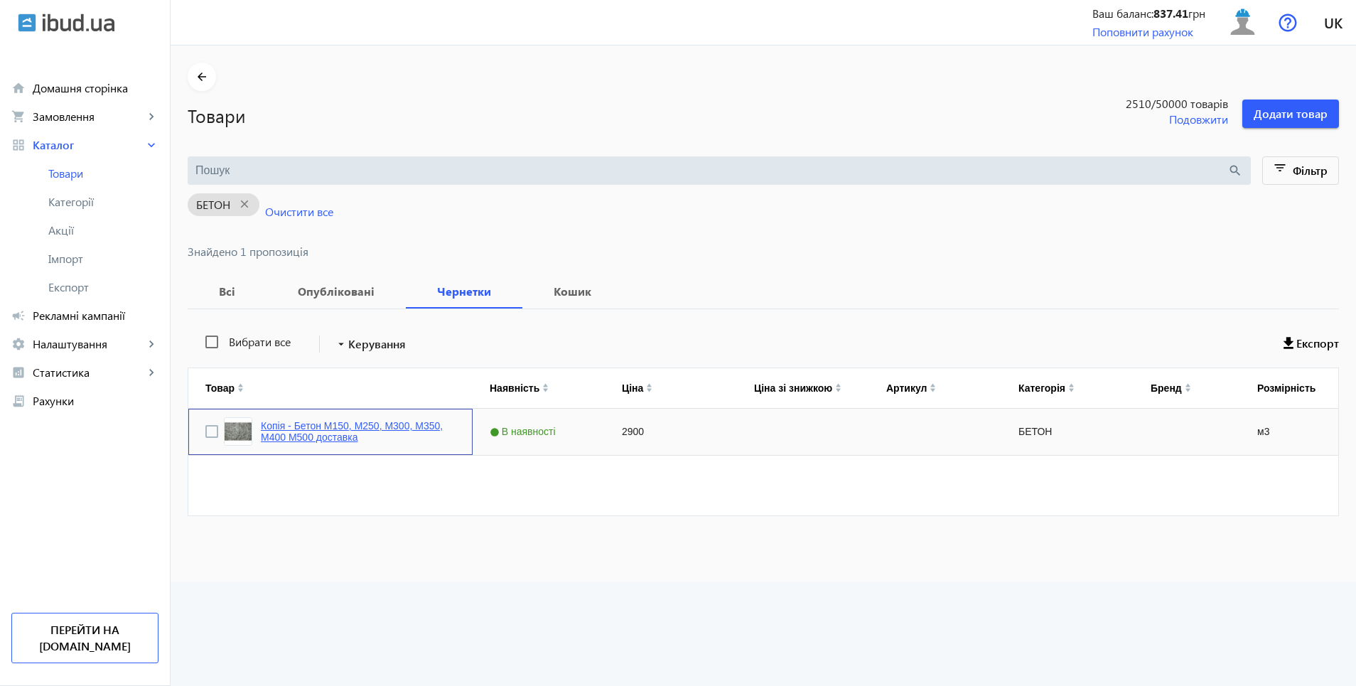
click at [298, 433] on link "Копія - Бетон М150, М250, М300, М350, М400 М500 доставка" at bounding box center [358, 431] width 195 height 23
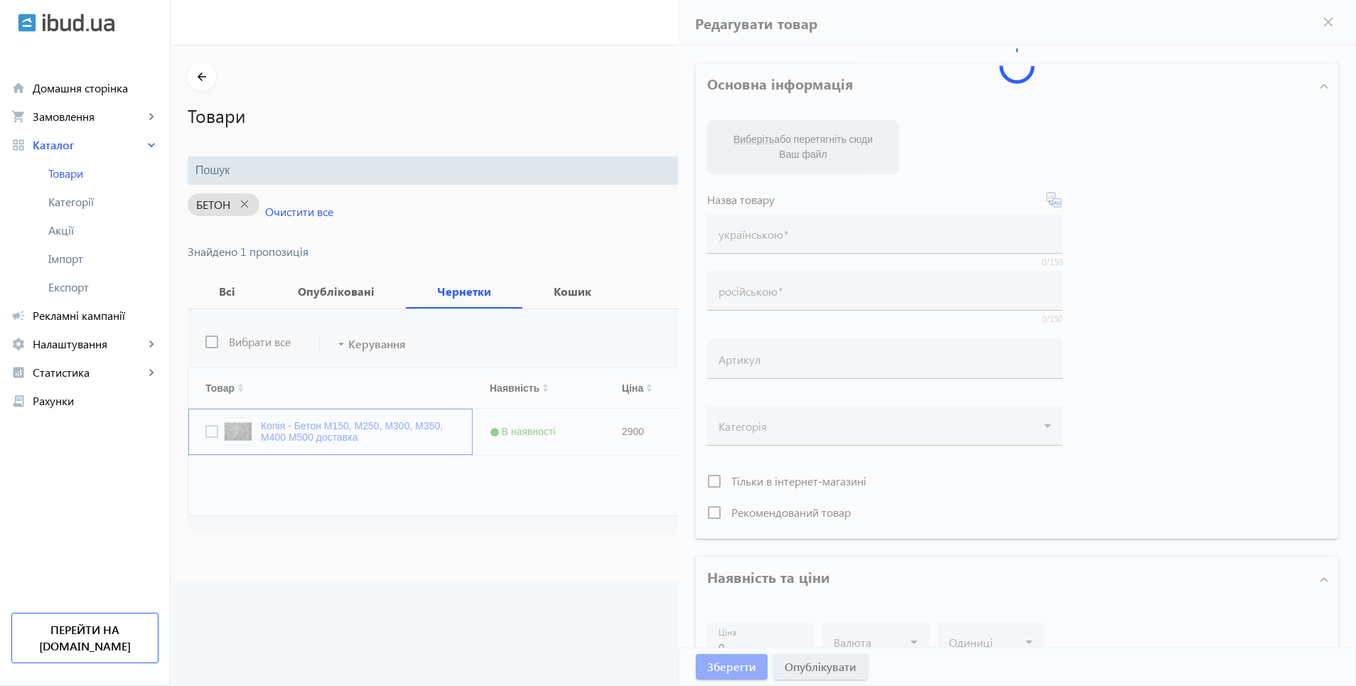
type input "Копія - Бетон М150, М250, М300, М350, М400 М500 доставка"
type input "Копия - Бетон М150, М250, М300, М350, М400, М500 доставка"
type input "2900"
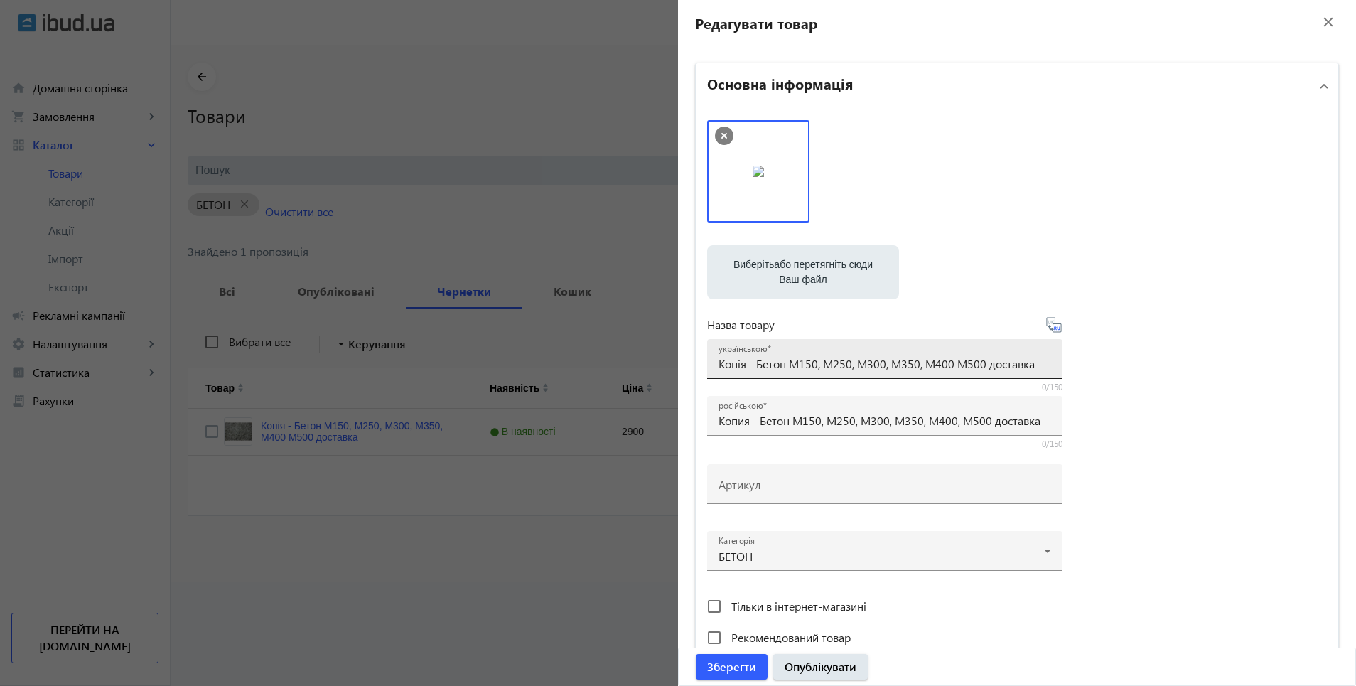
click at [714, 360] on div "українською Копія - Бетон М150, М250, М300, М350, М400 М500 доставка" at bounding box center [884, 359] width 355 height 40
drag, startPoint x: 715, startPoint y: 360, endPoint x: 1073, endPoint y: 370, distance: 357.7
click at [1073, 370] on div "Виберіть або перетягніть сюди Ваш файл 2451668ef9440ee4a76198604071303-a8ddbe62…" at bounding box center [1017, 386] width 620 height 532
paste input "ЕТОН РІЗНІ МАРКИ М200, М250, М300, М400, М450 та М500 З ДОСТАВКОЮ БЕТОНОНАСОС"
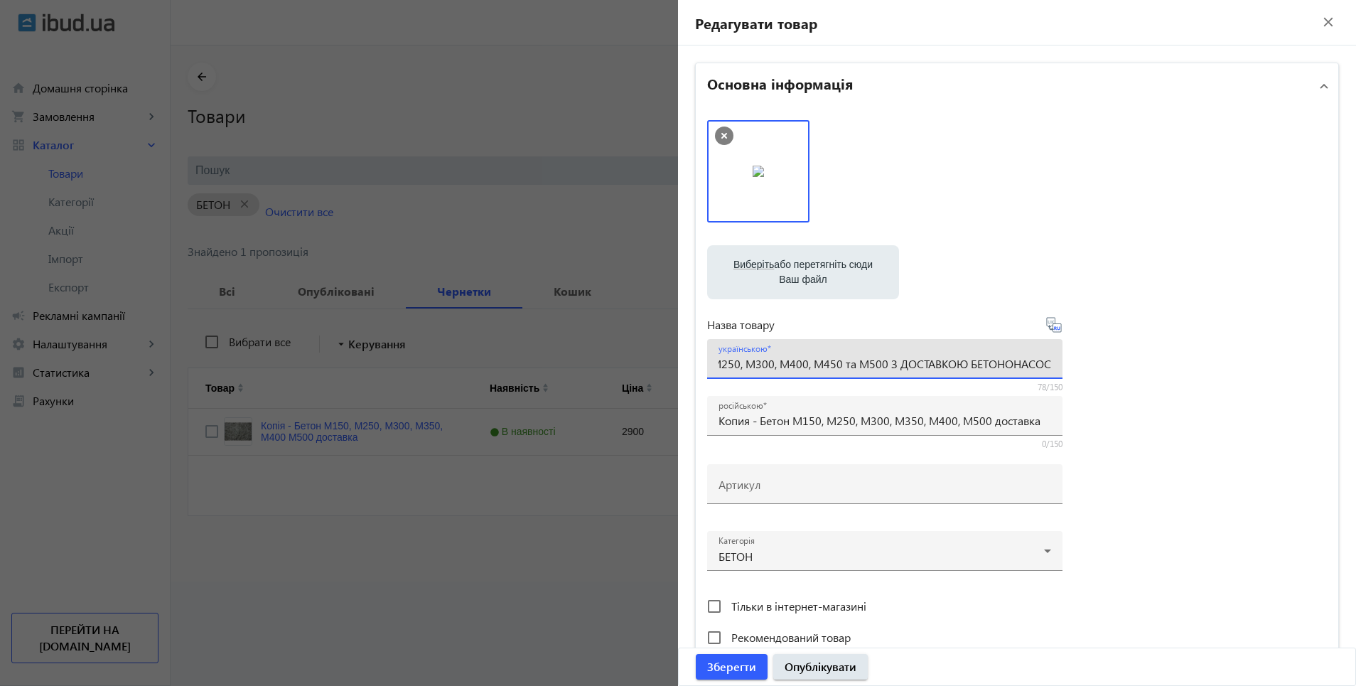
type input "БЕТОН РІЗНІ МАРКИ М200, М250, М300, М400, М450 та М500 З ДОСТАВКОЮ БЕТОНОНАСОС"
click at [1053, 331] on icon at bounding box center [1054, 324] width 17 height 17
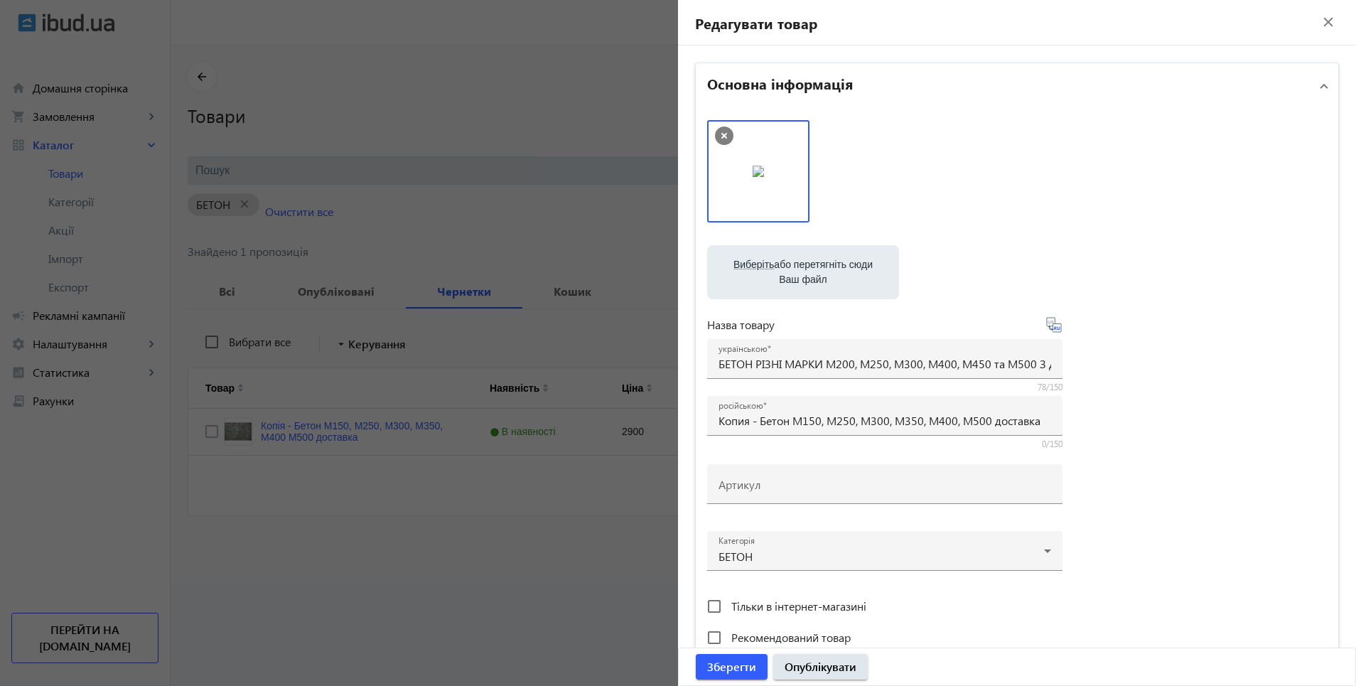
type input "БЕТОН РАЗЛИЧНЫЕ МАРКИ М200, М250, М300, М400, М450 и М500 С ДОСТАВКОЙ БЕТОНОНАС…"
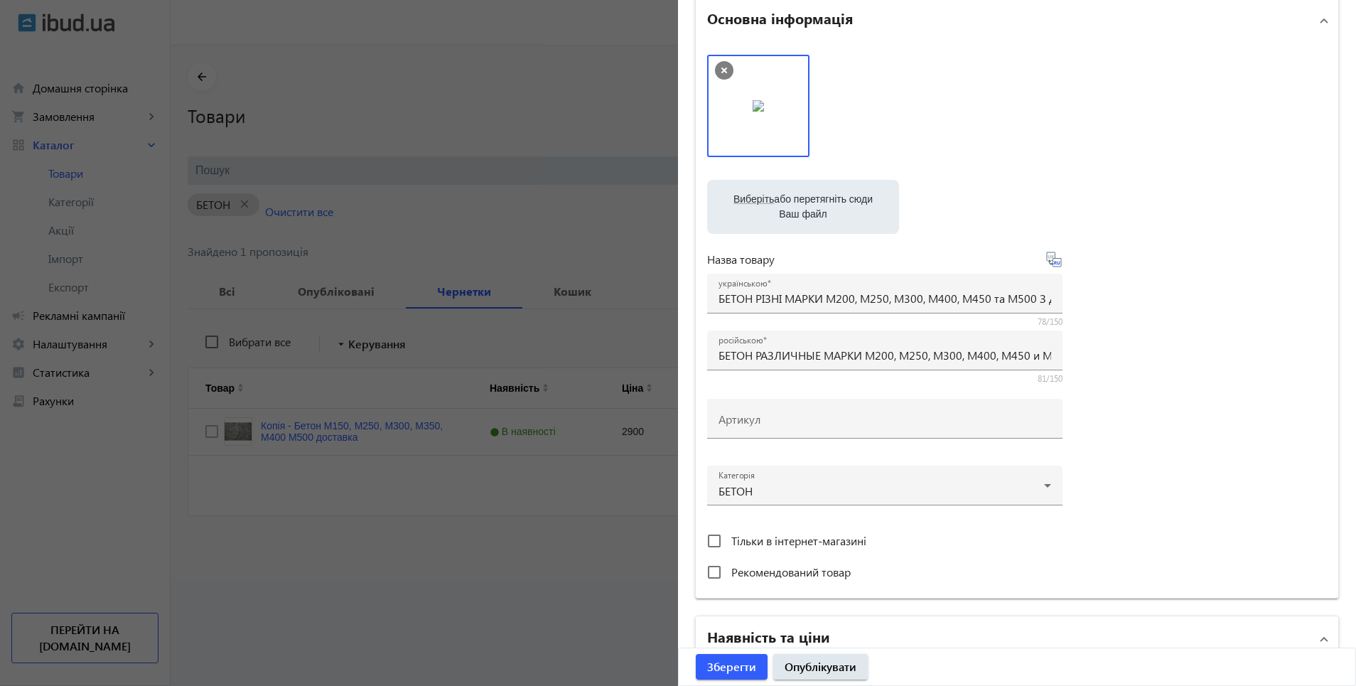
scroll to position [284, 0]
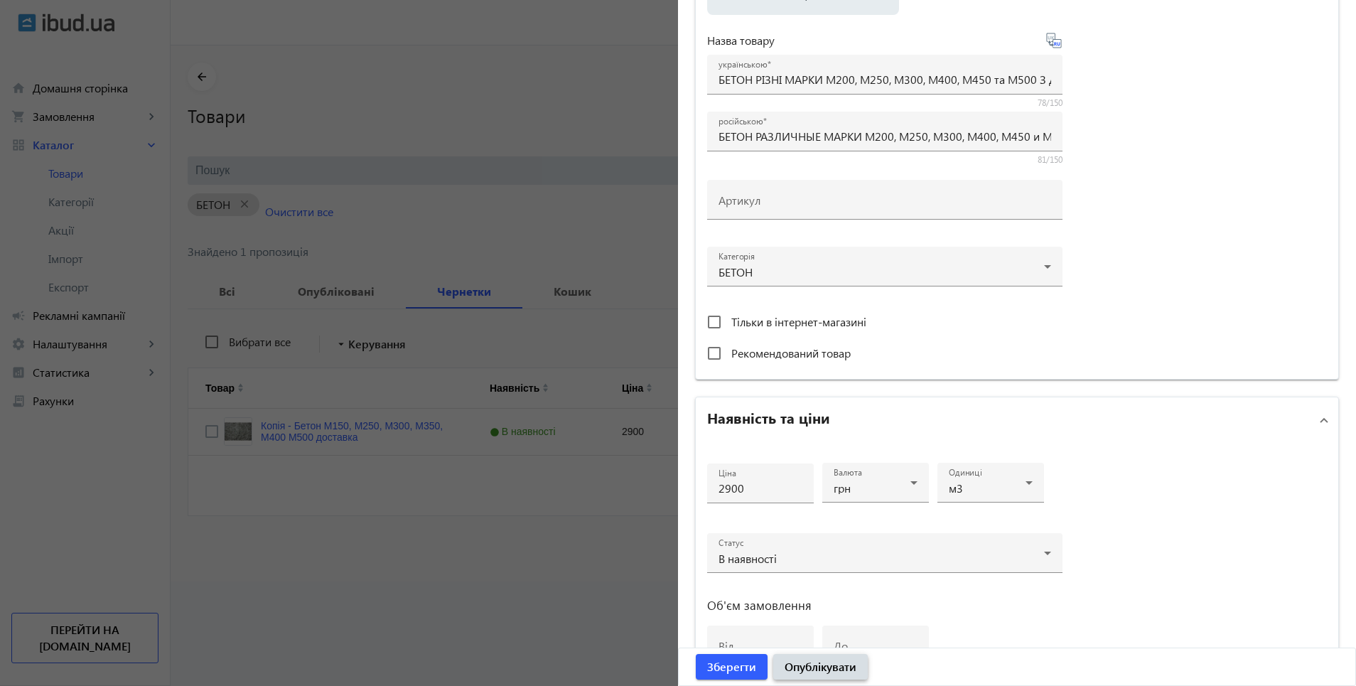
click at [798, 669] on span "Опублікувати" at bounding box center [821, 667] width 72 height 16
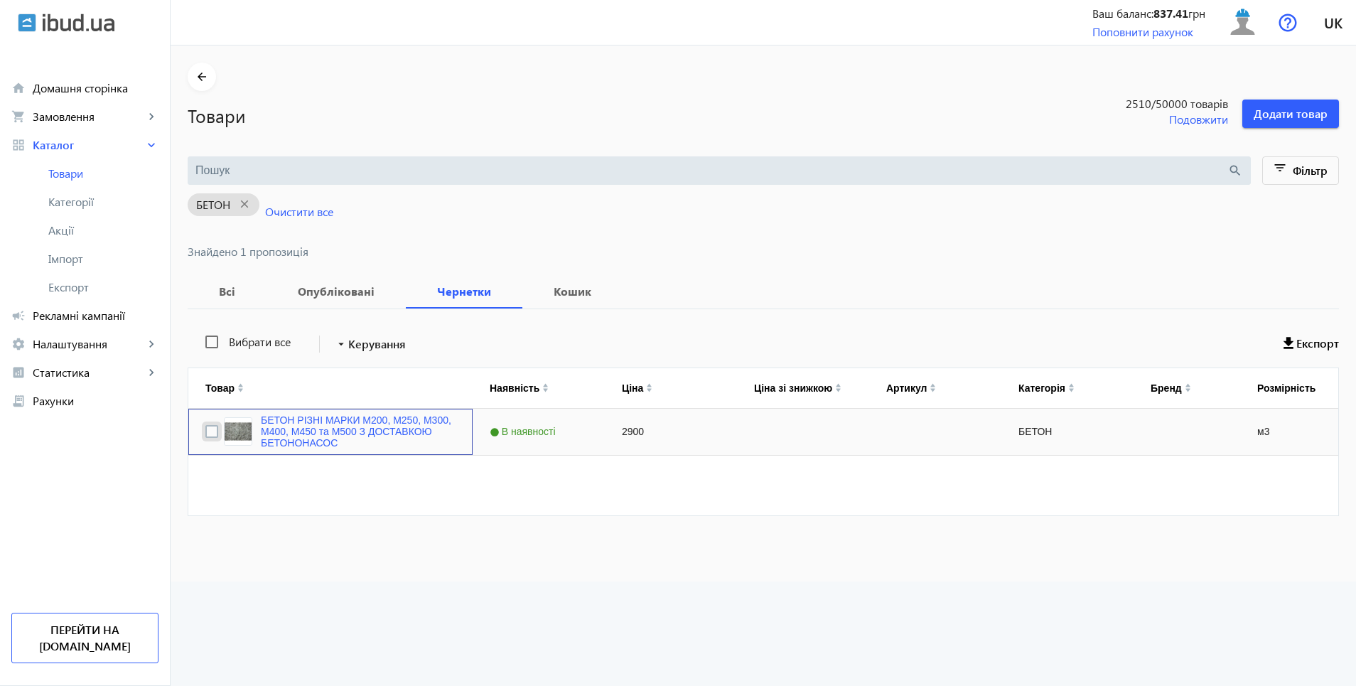
click at [205, 429] on input "Press Space to toggle row selection (unchecked)" at bounding box center [211, 431] width 13 height 13
checkbox input "true"
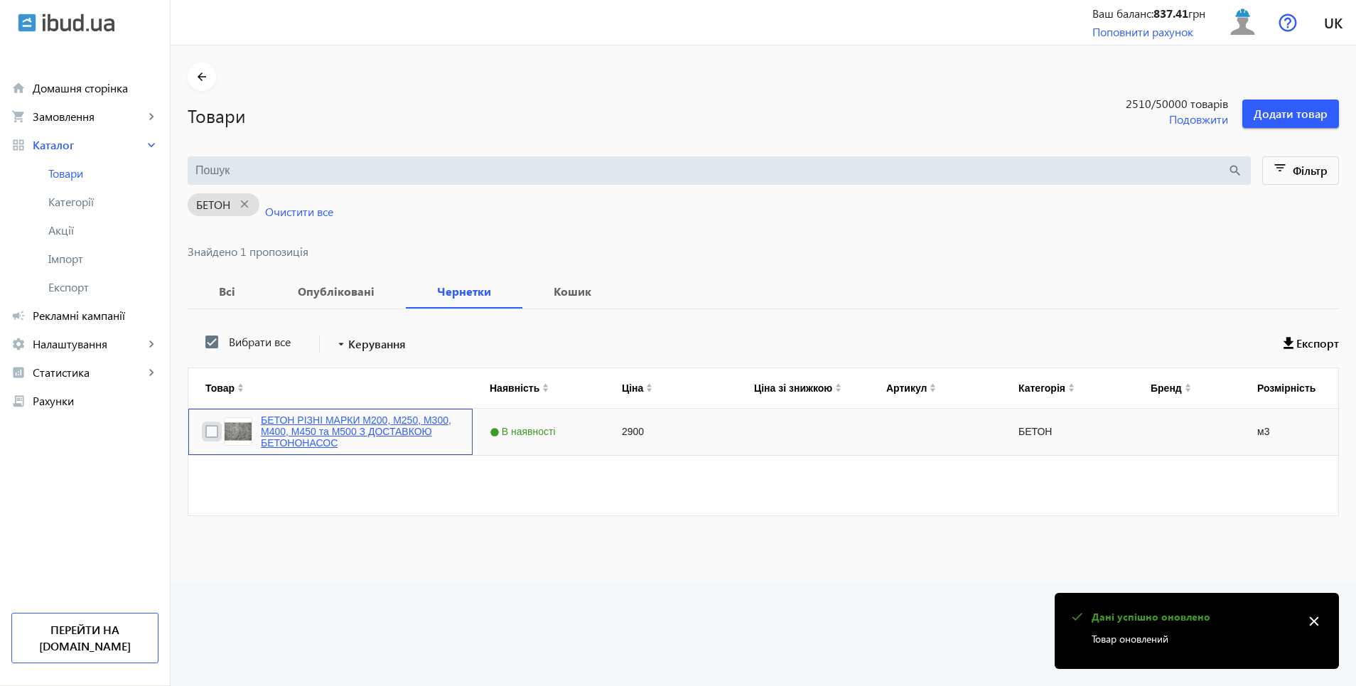
checkbox input "true"
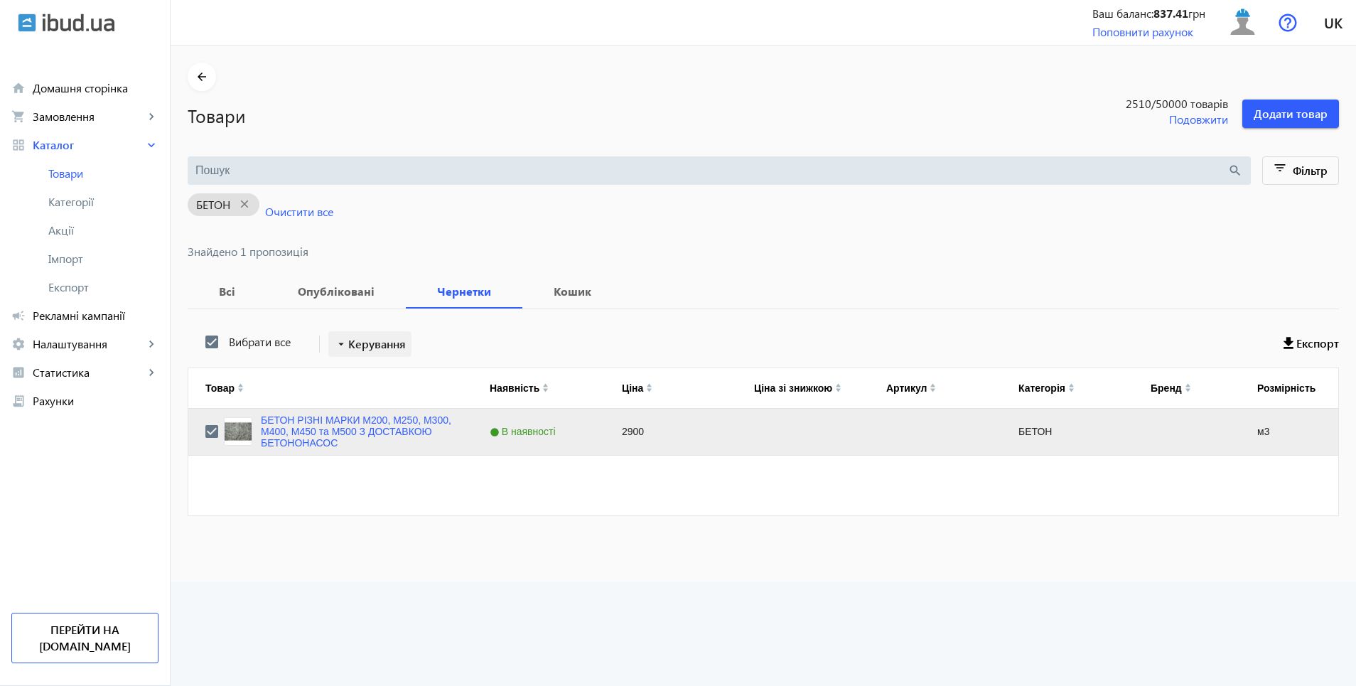
click at [351, 346] on span "Керування" at bounding box center [377, 344] width 58 height 17
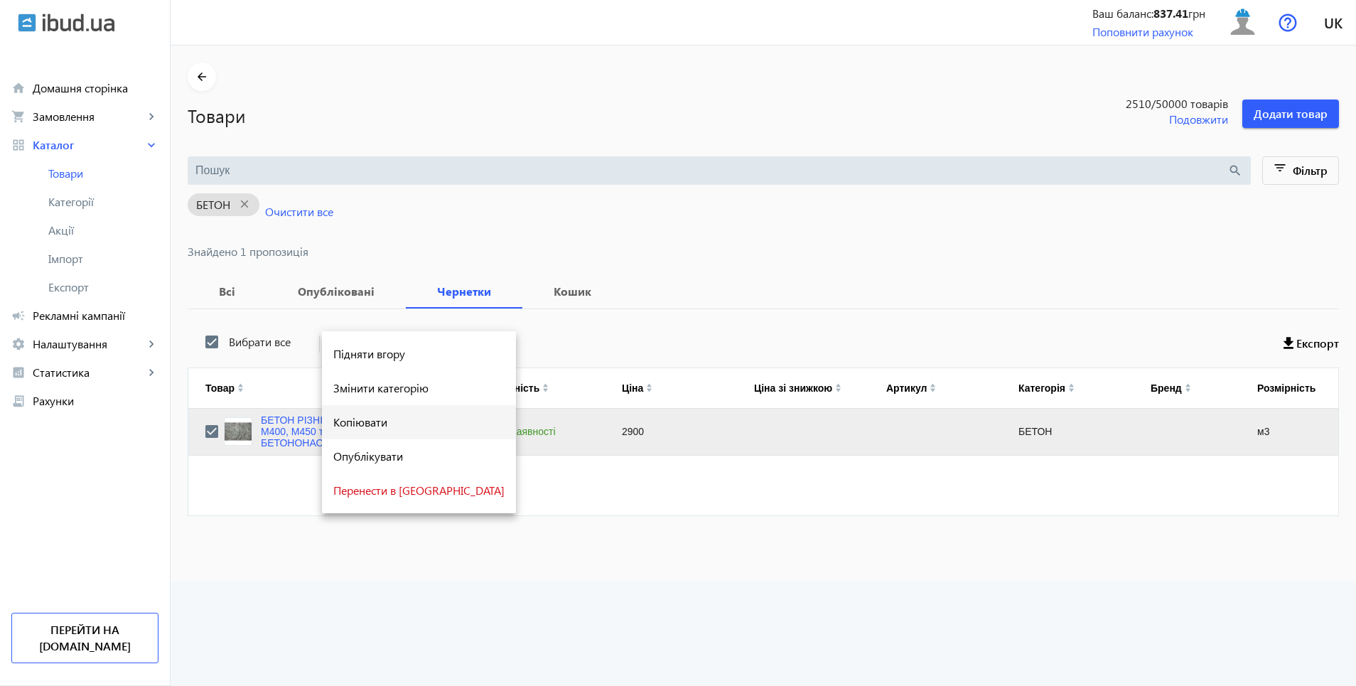
click at [355, 422] on span "Копіювати" at bounding box center [418, 422] width 171 height 11
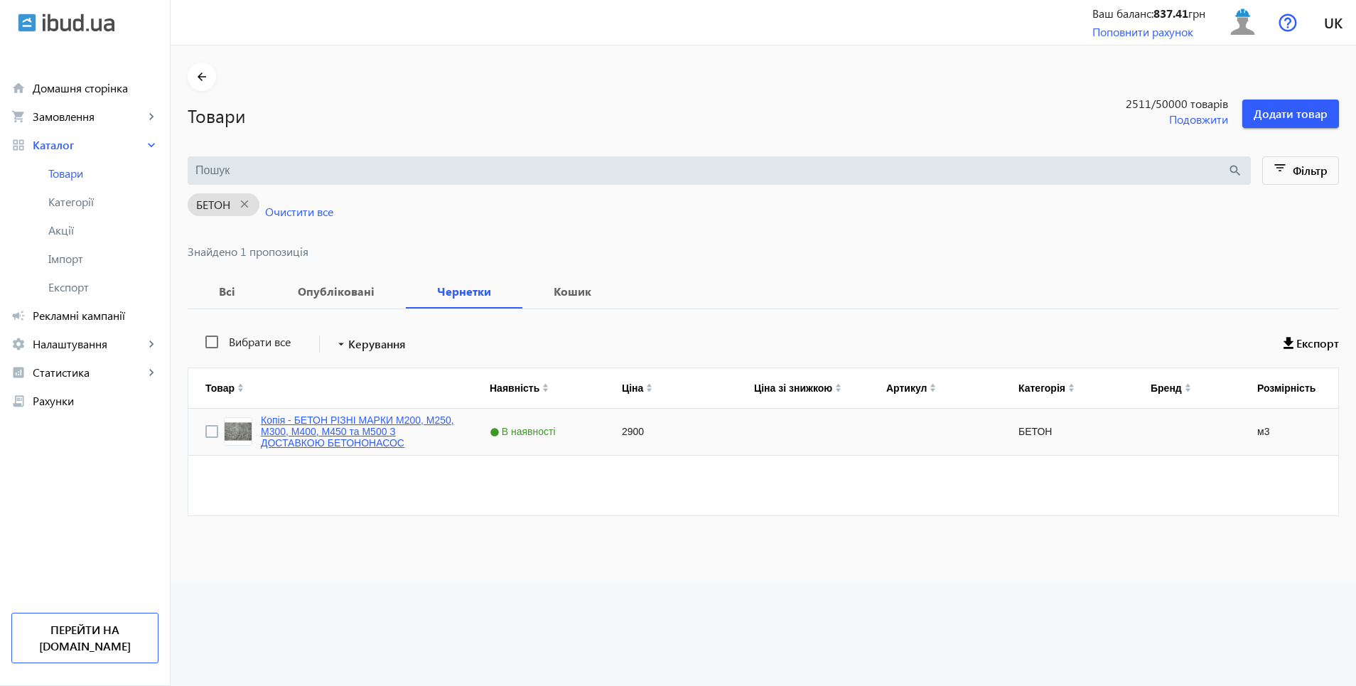
click at [294, 429] on link "Копія - БЕТОН РІЗНІ МАРКИ М200, М250, М300, М400, М450 та М500 З ДОСТАВКОЮ БЕТО…" at bounding box center [358, 431] width 195 height 34
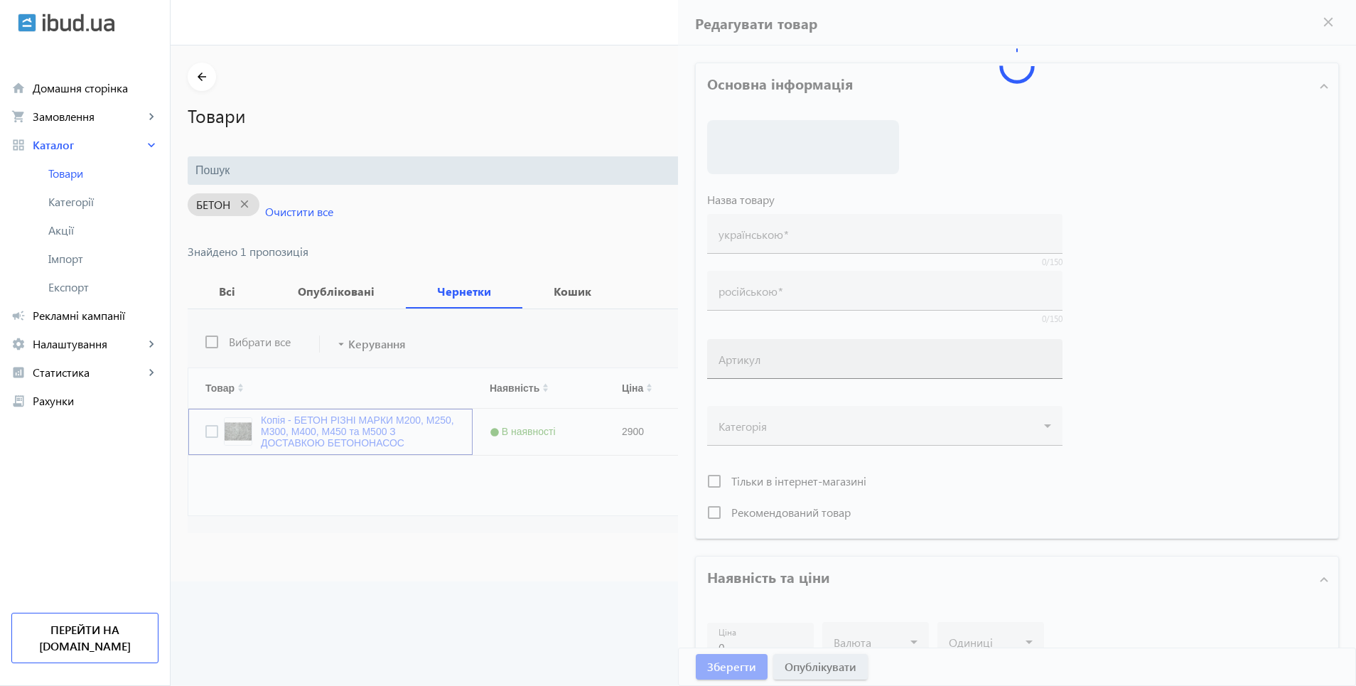
type input "Копія - БЕТОН РІЗНІ МАРКИ М200, М250, М300, М400, М450 та М500 З ДОСТАВКОЮ БЕТО…"
type input "Копия - БЕТОН РАЗЛИЧНЫЕ МАРКИ М200, М250, М300, М400, М450 и М500 С ДОСТАВКОЙ Б…"
type input "2900"
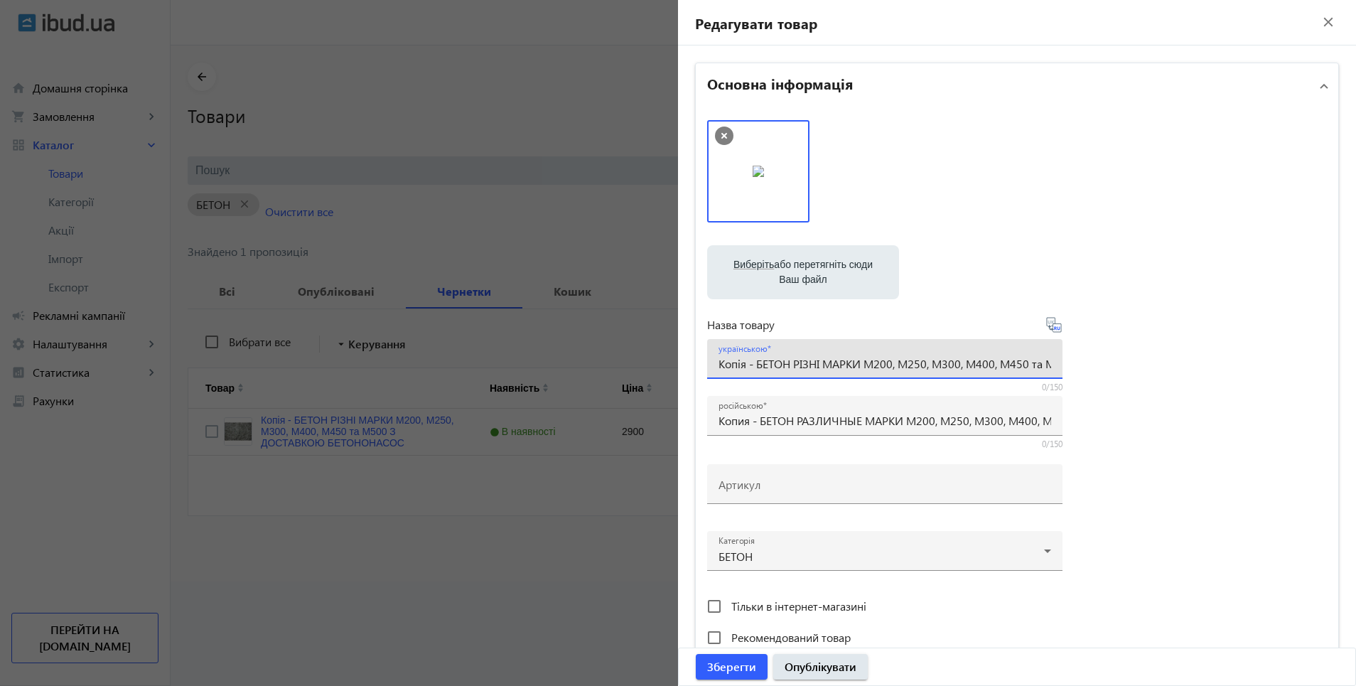
click at [751, 368] on input "Копія - БЕТОН РІЗНІ МАРКИ М200, М250, М300, М400, М450 та М500 З ДОСТАВКОЮ БЕТО…" at bounding box center [885, 363] width 333 height 15
type input "БЕТОН РІЗНІ МАРКИ М200, М250, М300, М400, М450 та М500 З ДОСТАВКОЮ БЕТОНОНАСОС"
click at [756, 421] on input "Копия - БЕТОН РАЗЛИЧНЫЕ МАРКИ М200, М250, М300, М400, М450 и М500 С ДОСТАВКОЙ Б…" at bounding box center [885, 420] width 333 height 15
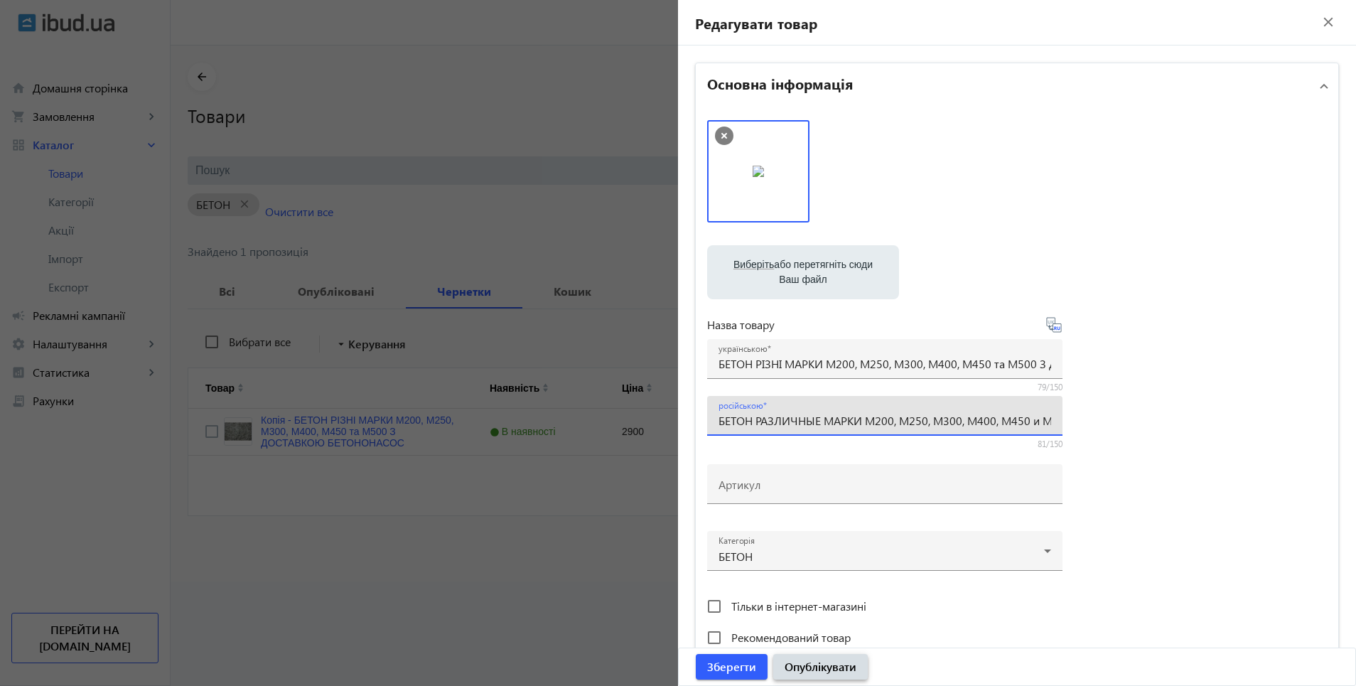
type input "БЕТОН РАЗЛИЧНЫЕ МАРКИ М200, М250, М300, М400, М450 и М500 С ДОСТАВКОЙ БЕТОНОНАС…"
click at [823, 669] on span "Опублікувати" at bounding box center [821, 667] width 72 height 16
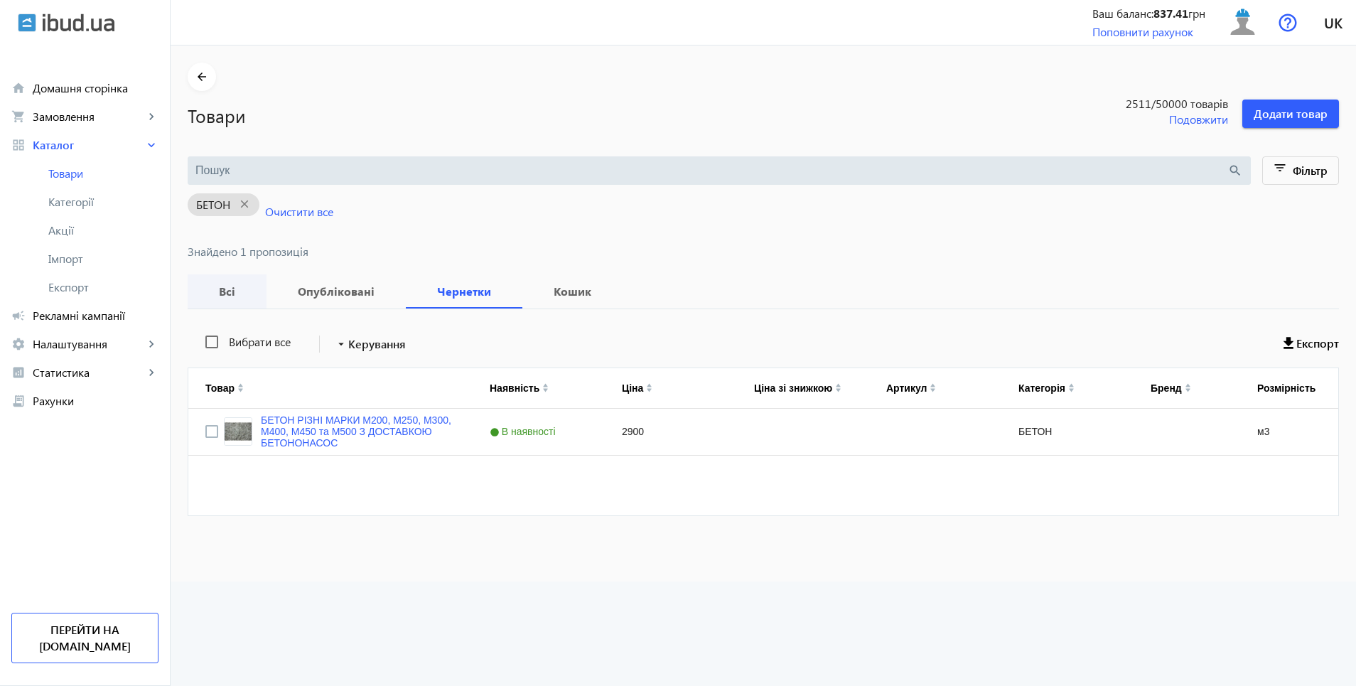
click at [220, 293] on b "Всі" at bounding box center [227, 291] width 45 height 11
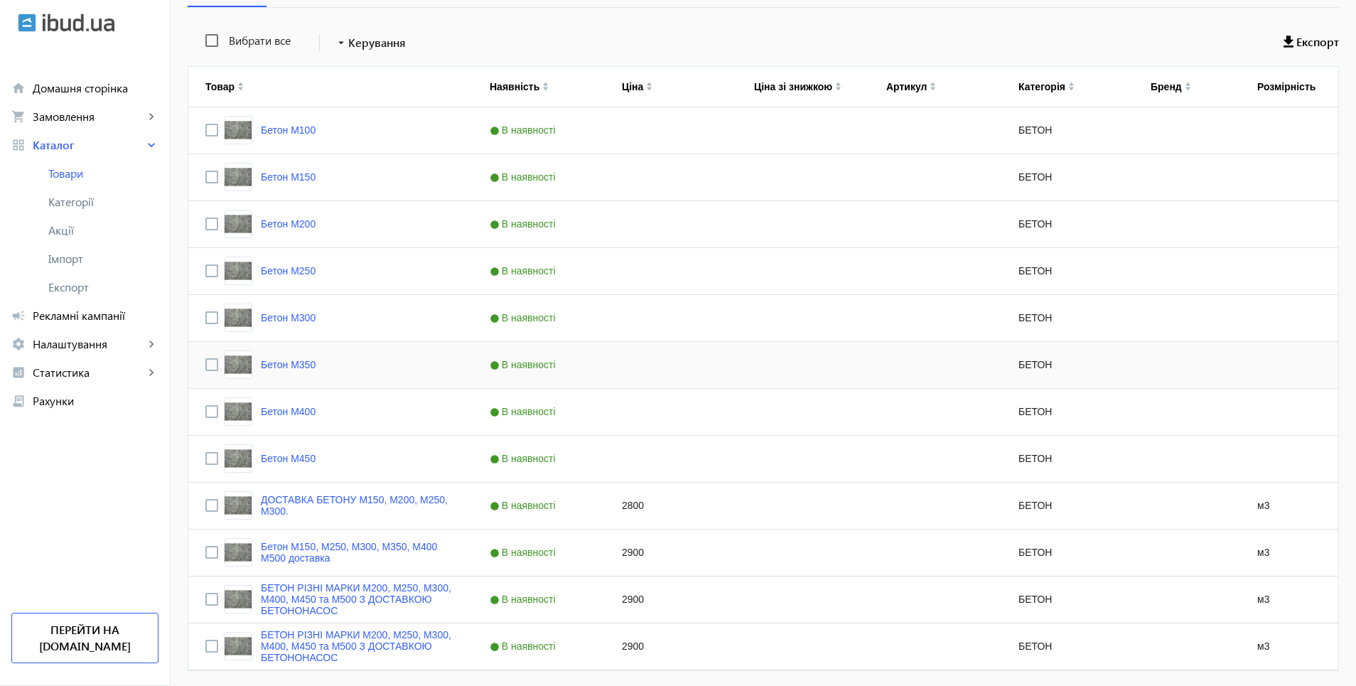
scroll to position [352, 0]
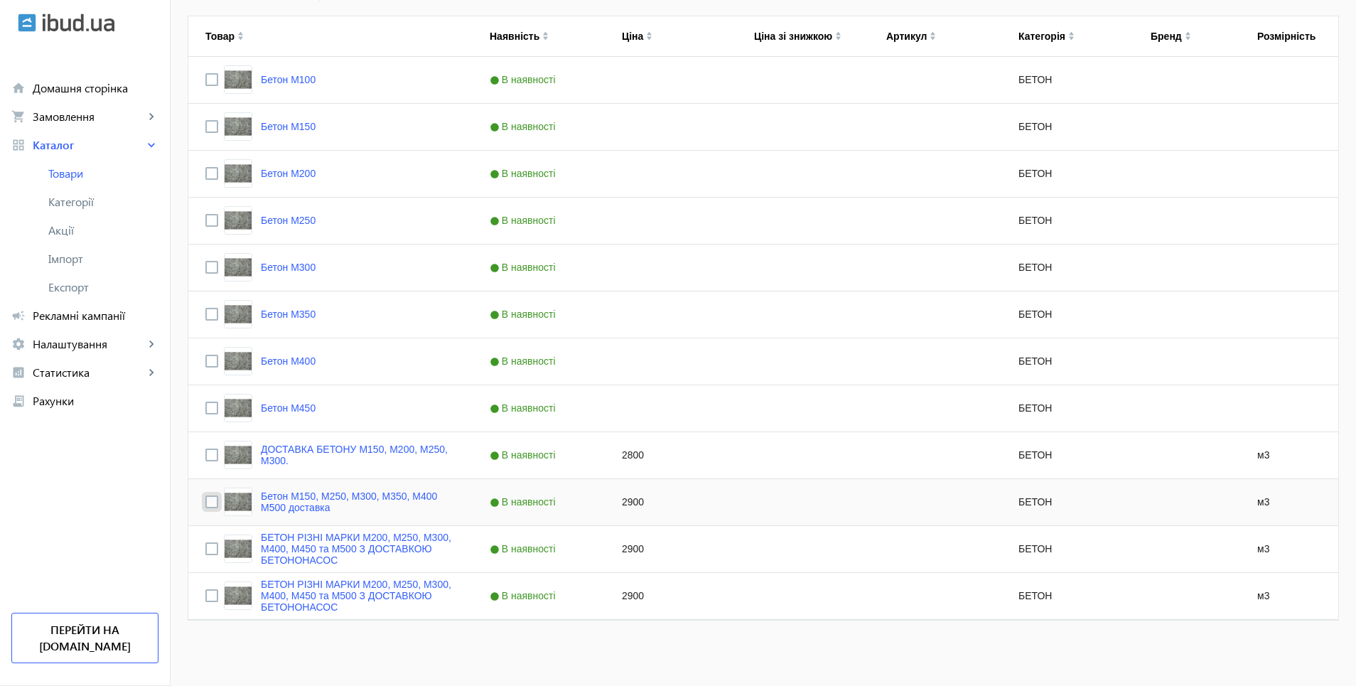
click at [205, 501] on input "Press Space to toggle row selection (unchecked)" at bounding box center [211, 501] width 13 height 13
checkbox input "true"
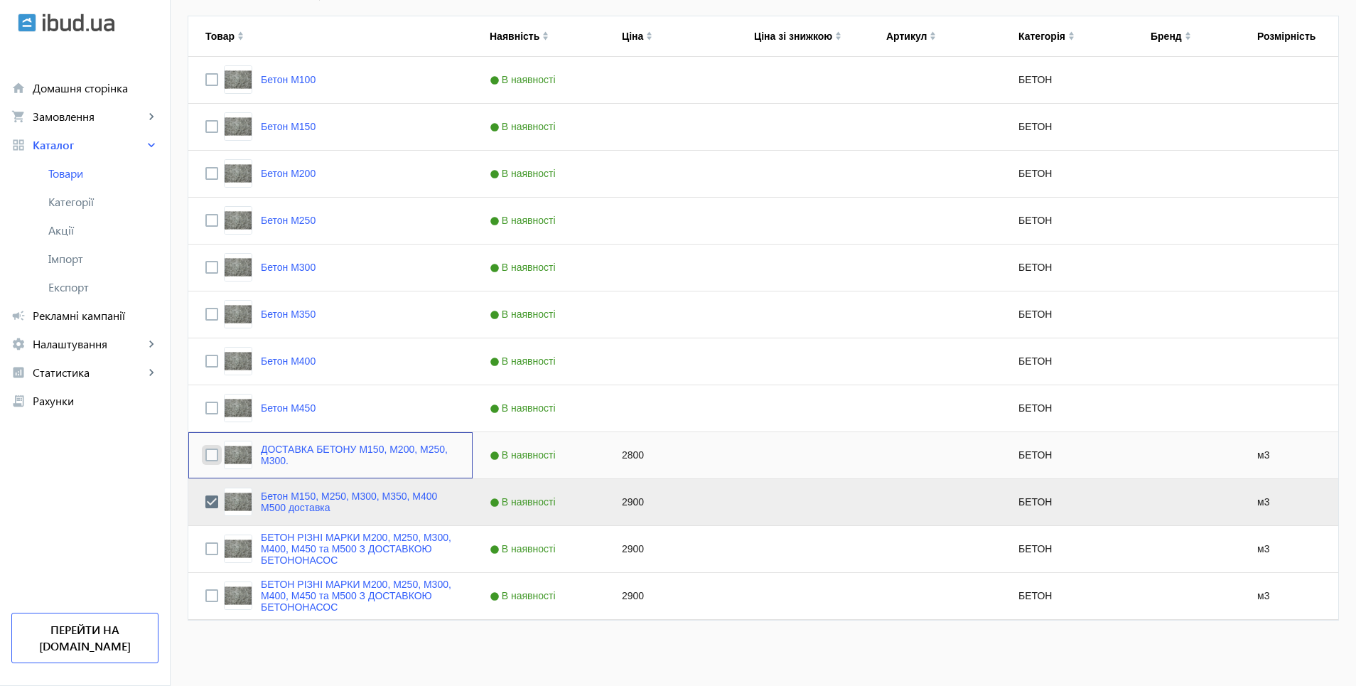
click at [205, 456] on input "Press Space to toggle row selection (unchecked)" at bounding box center [211, 455] width 13 height 13
checkbox input "true"
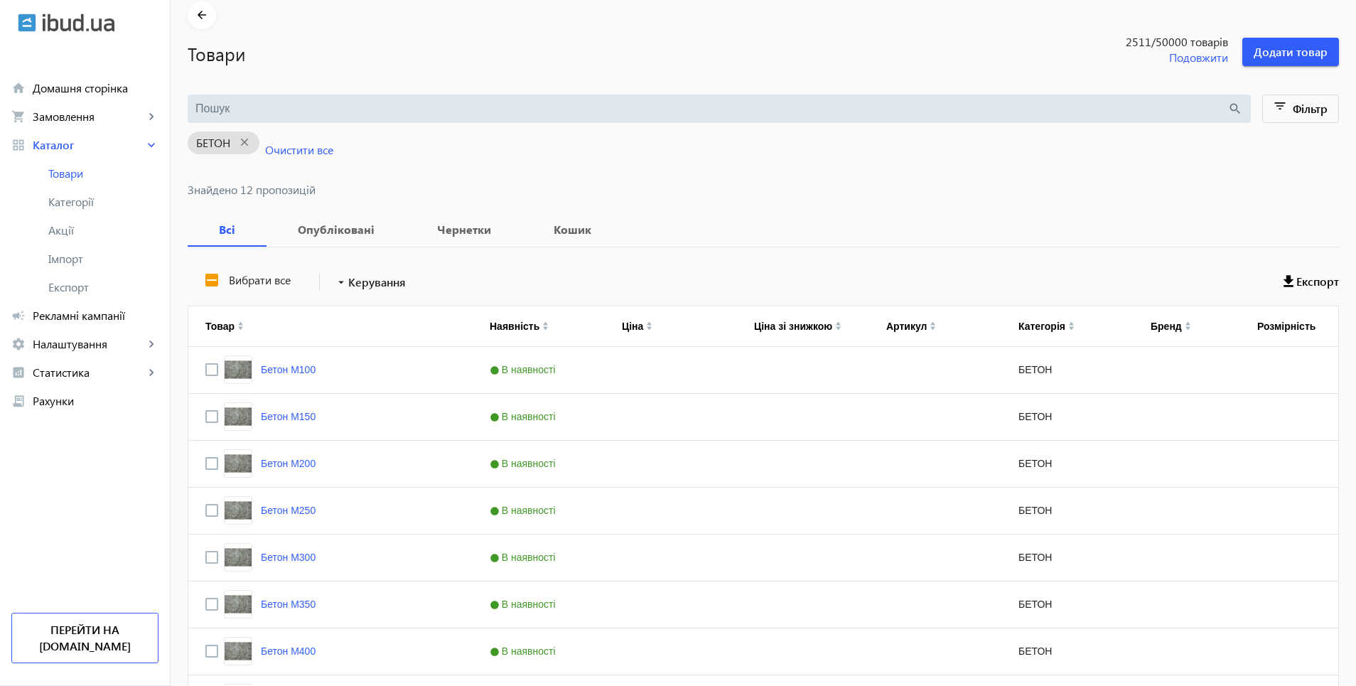
scroll to position [0, 0]
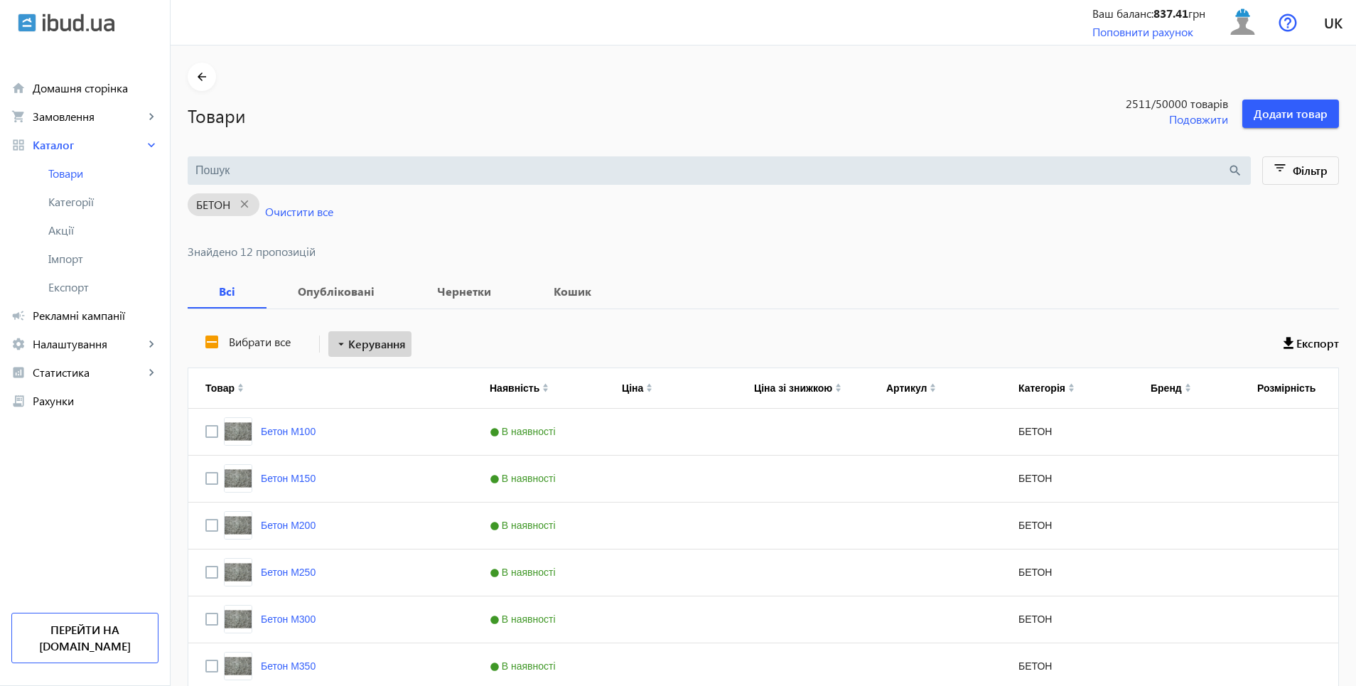
click at [348, 346] on span "Керування" at bounding box center [377, 344] width 58 height 17
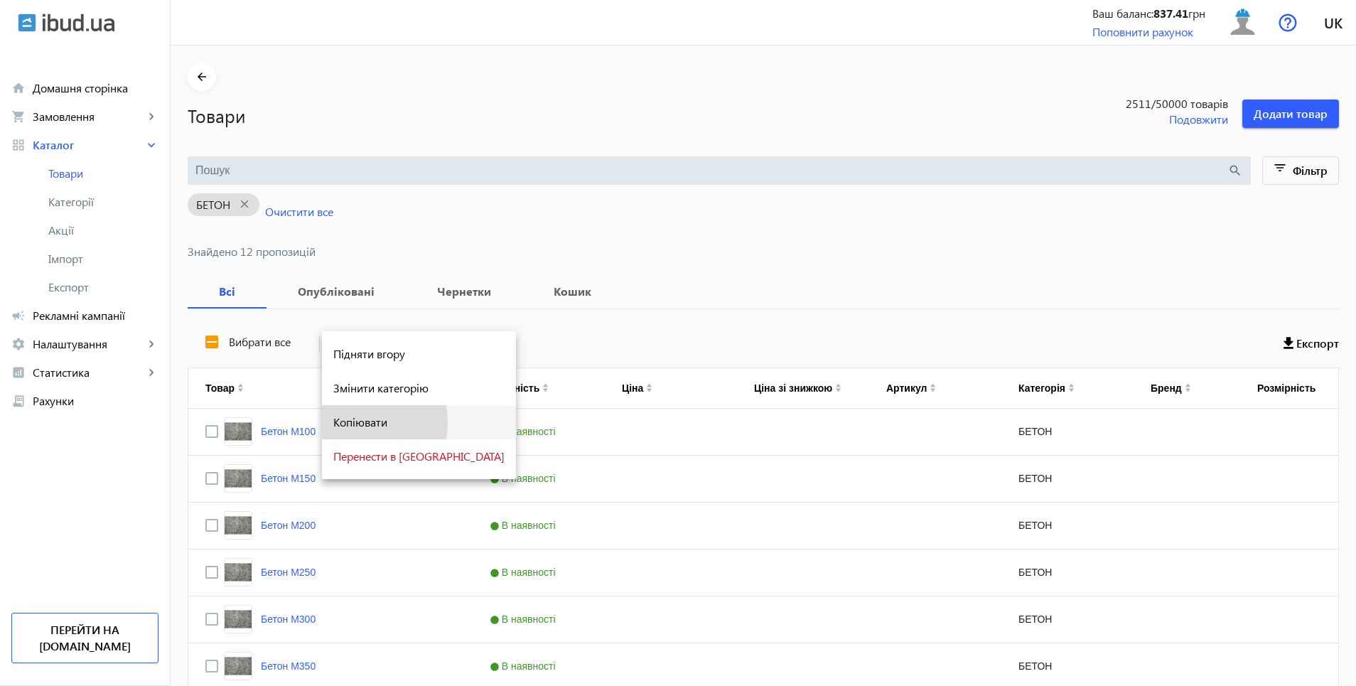
click at [365, 422] on span "Копіювати" at bounding box center [418, 422] width 171 height 11
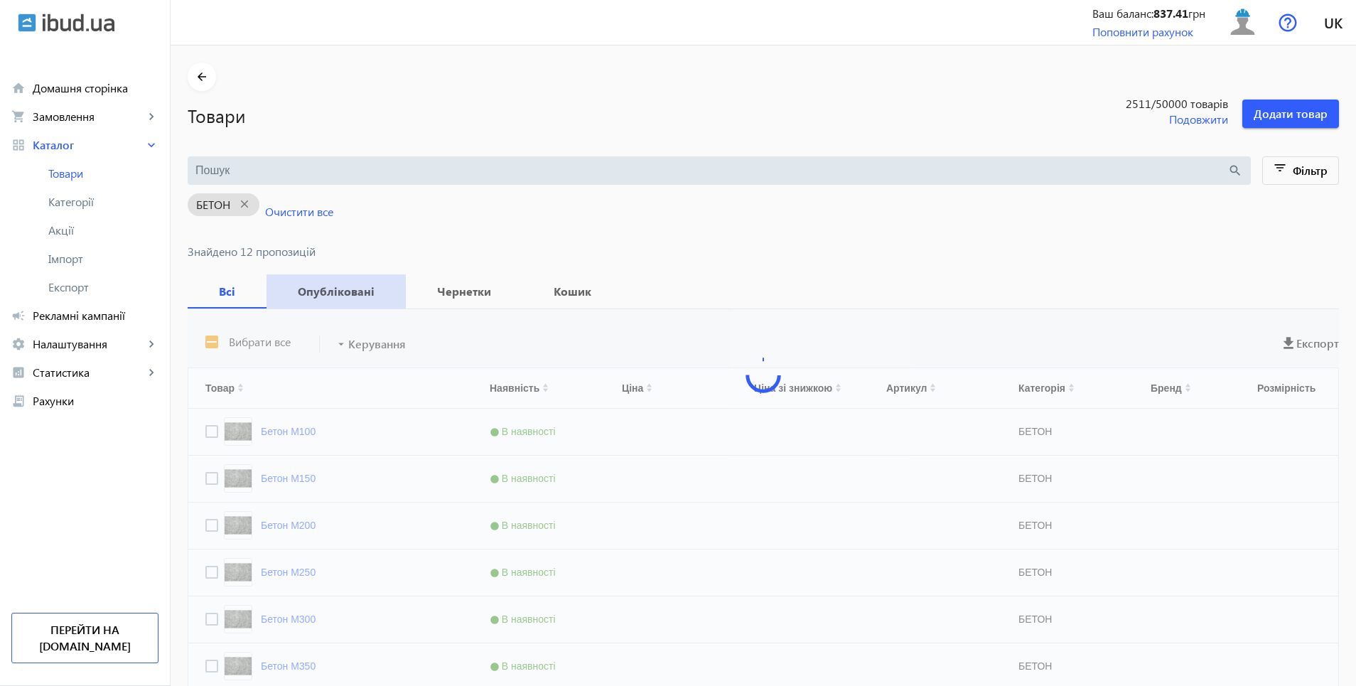
click at [328, 294] on b "Опубліковані" at bounding box center [336, 291] width 105 height 11
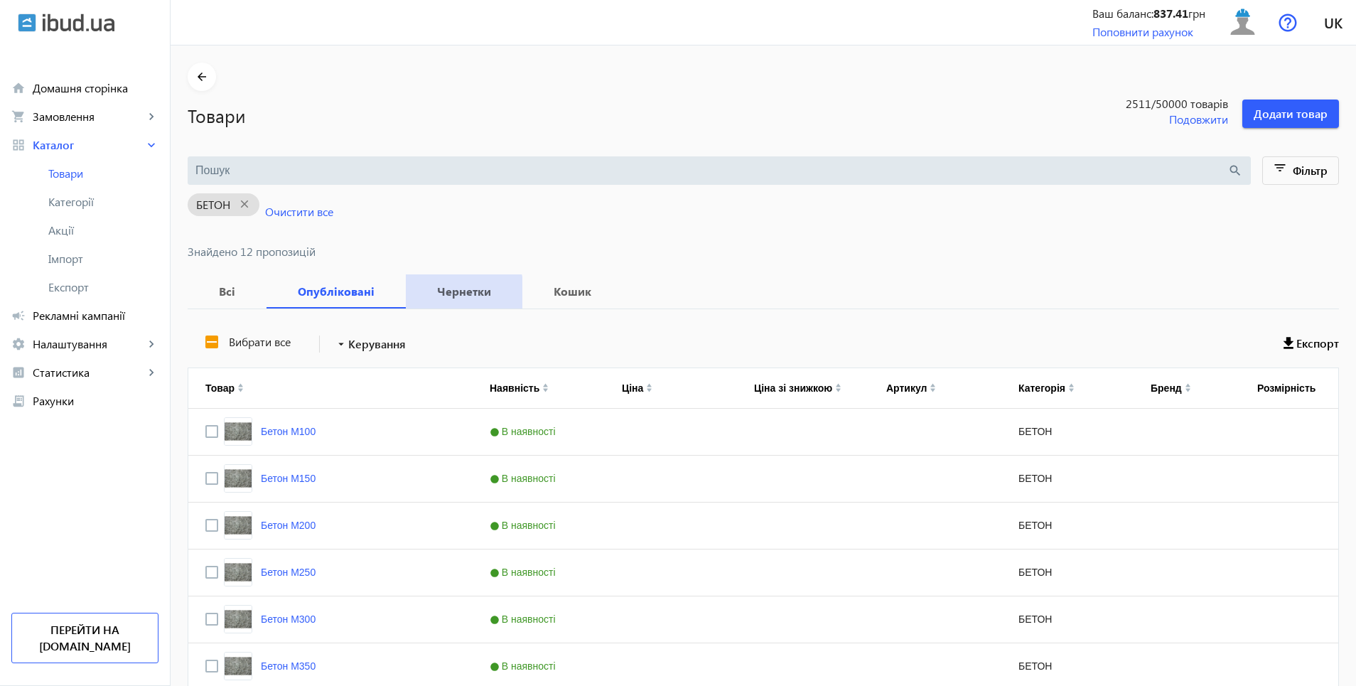
click at [444, 294] on b "Чернетки" at bounding box center [464, 291] width 82 height 11
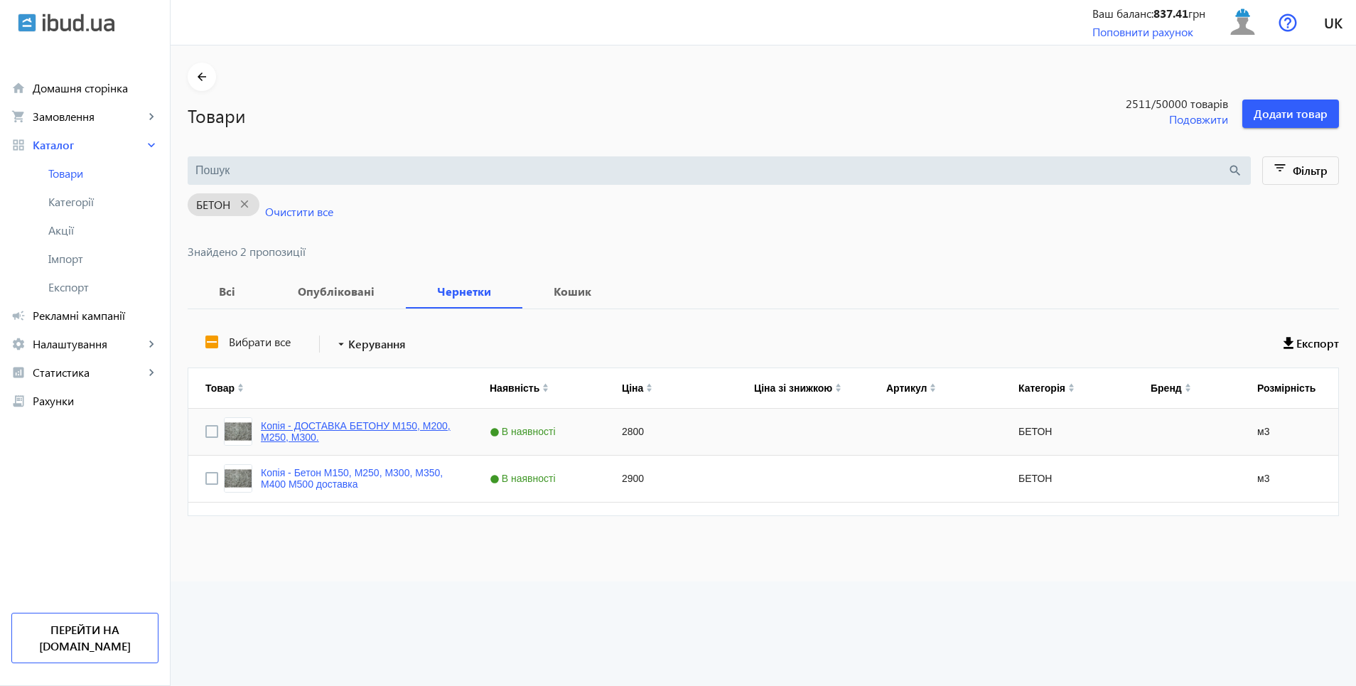
click at [298, 434] on link "Копія - ДОСТАВКА БЕТОНУ М150, М200, М250, М300." at bounding box center [358, 431] width 195 height 23
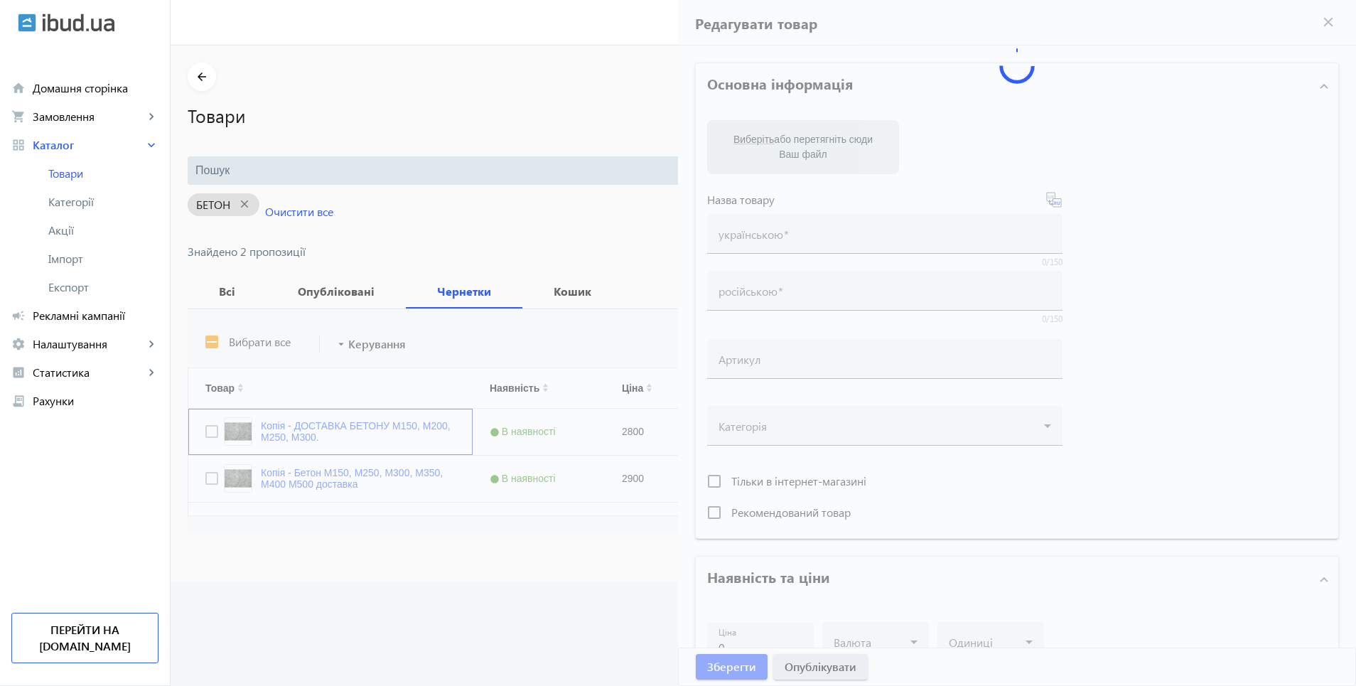
type input "Копія - ДОСТАВКА БЕТОНУ М150, М200, М250, М300."
type input "Копия - ДОСТАВКА БЕТОНА М150, М200, М250, М300."
type input "2800"
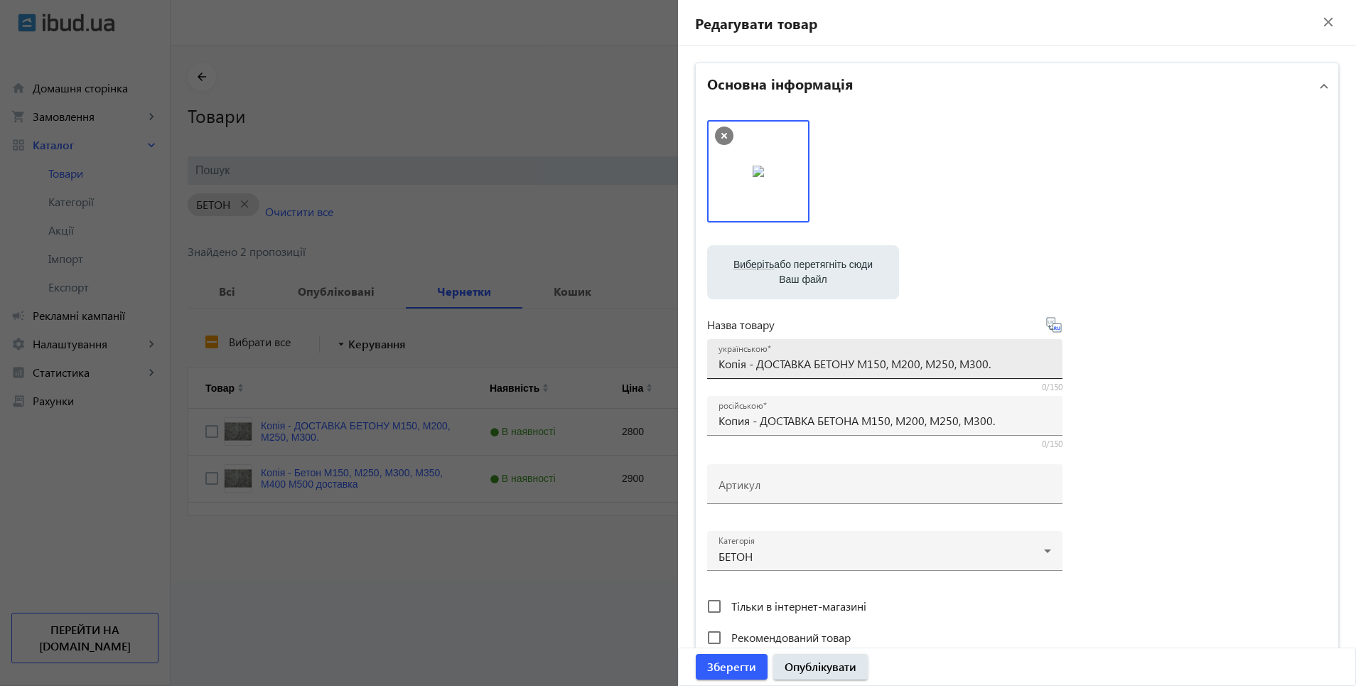
click at [753, 363] on input "Копія - ДОСТАВКА БЕТОНУ М150, М200, М250, М300." at bounding box center [885, 363] width 333 height 15
type input "ДОСТАВКА БЕТОНУ М150, М200, М250, М300."
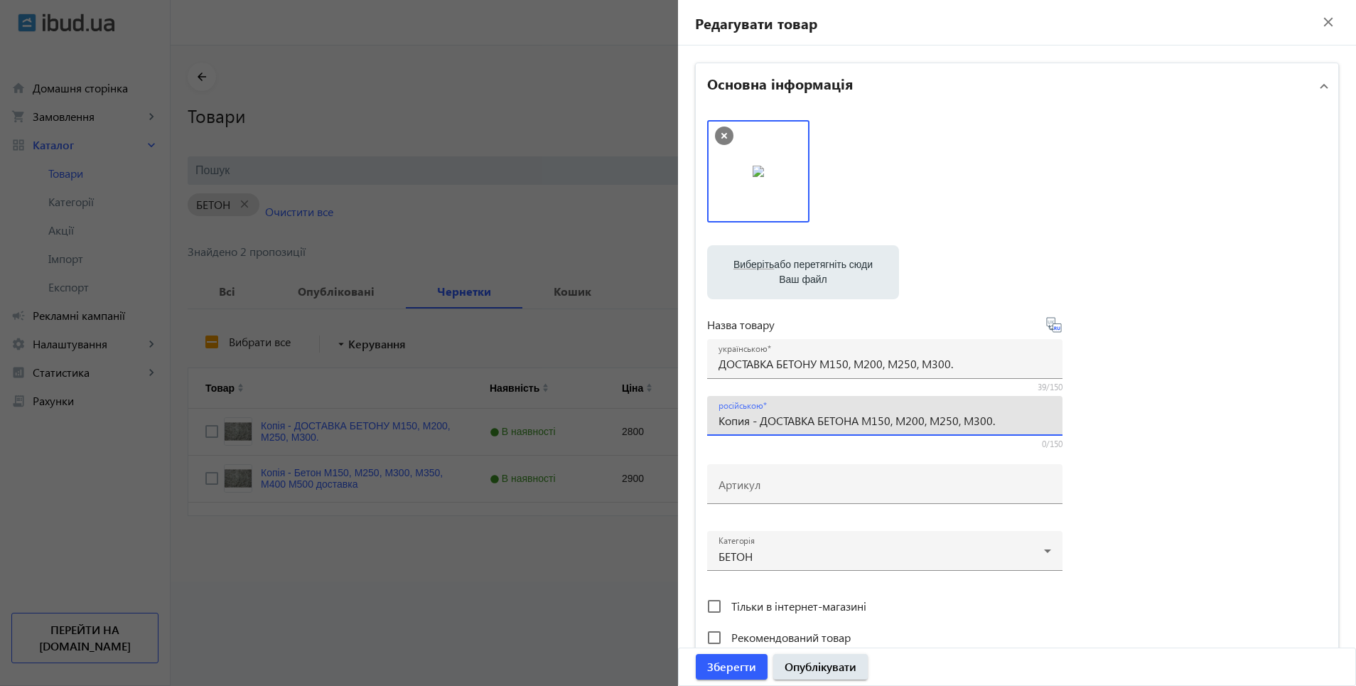
click at [753, 424] on input "Копия - ДОСТАВКА БЕТОНА М150, М200, М250, М300." at bounding box center [885, 420] width 333 height 15
type input "ДОСТАВКА БЕТОНА М150, М200, М250, М300."
click at [805, 672] on span "Опублікувати" at bounding box center [821, 667] width 72 height 16
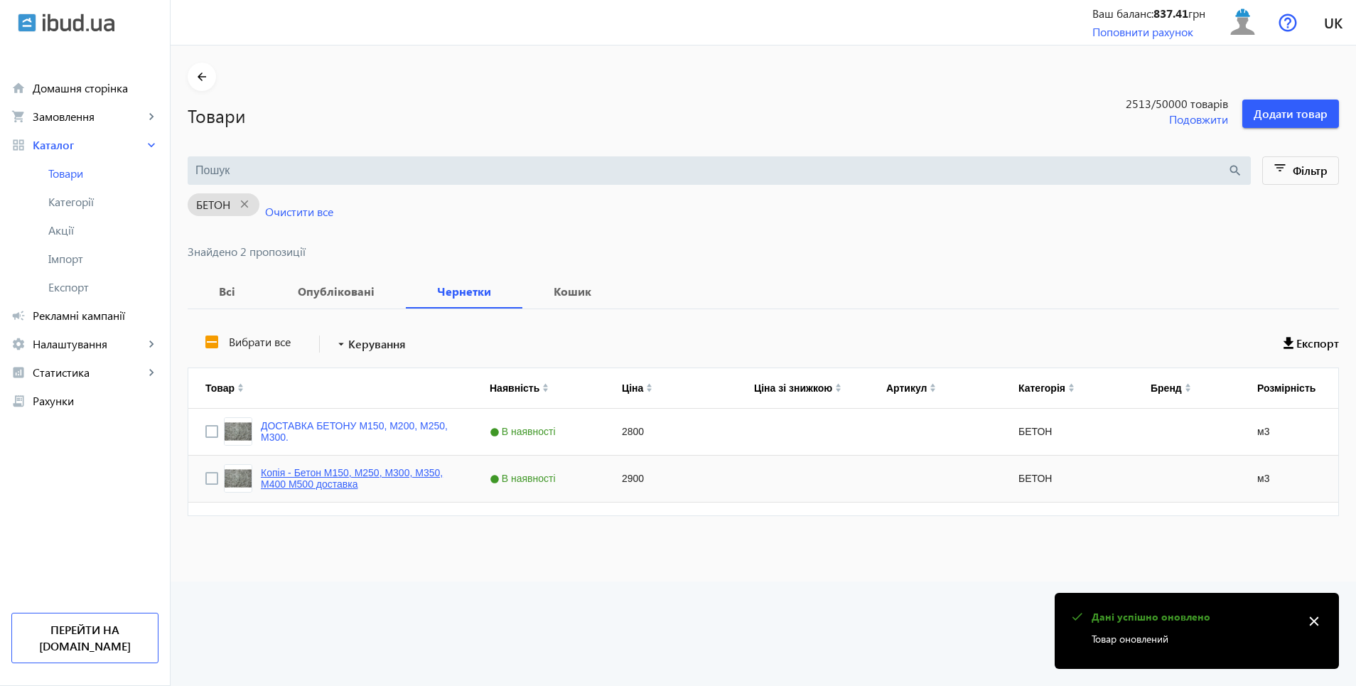
click at [311, 477] on link "Копія - Бетон М150, М250, М300, М350, М400 М500 доставка" at bounding box center [358, 478] width 195 height 23
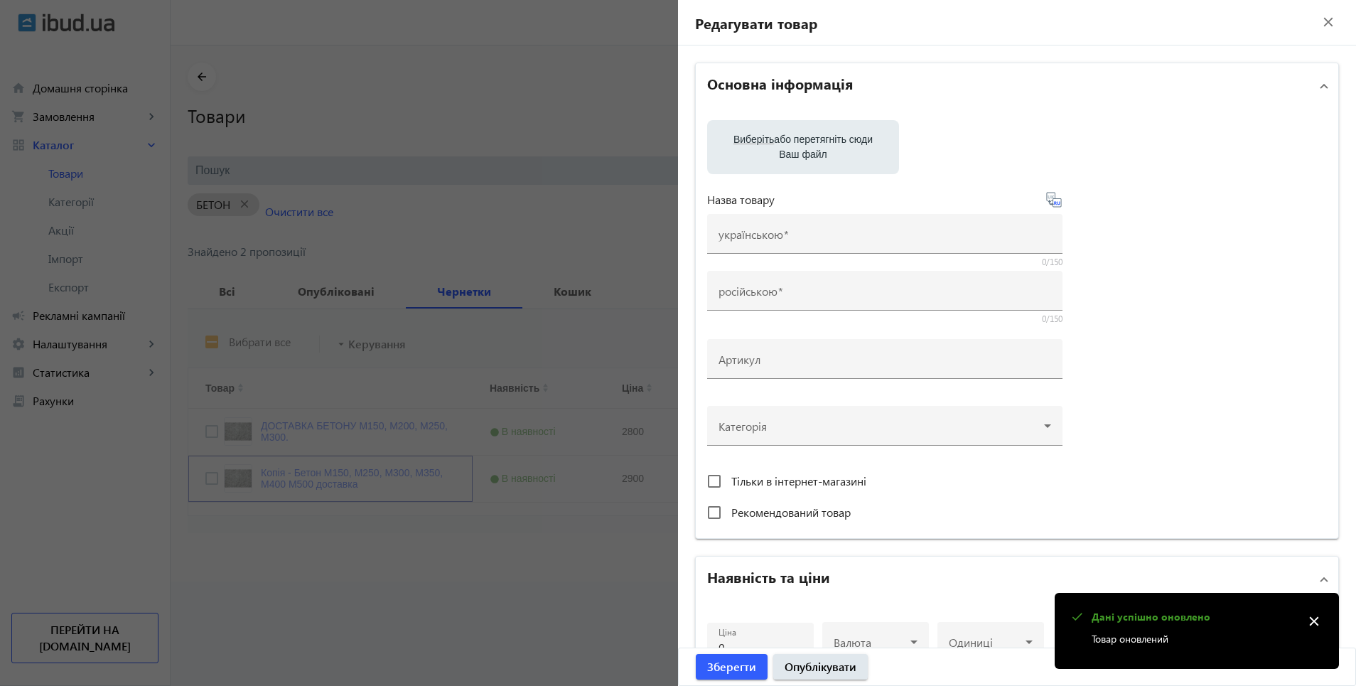
type input "Копія - Бетон М150, М250, М300, М350, М400 М500 доставка"
type input "Копия - Бетон М150, М250, М300, М350, М400, М500 доставка"
type input "2900"
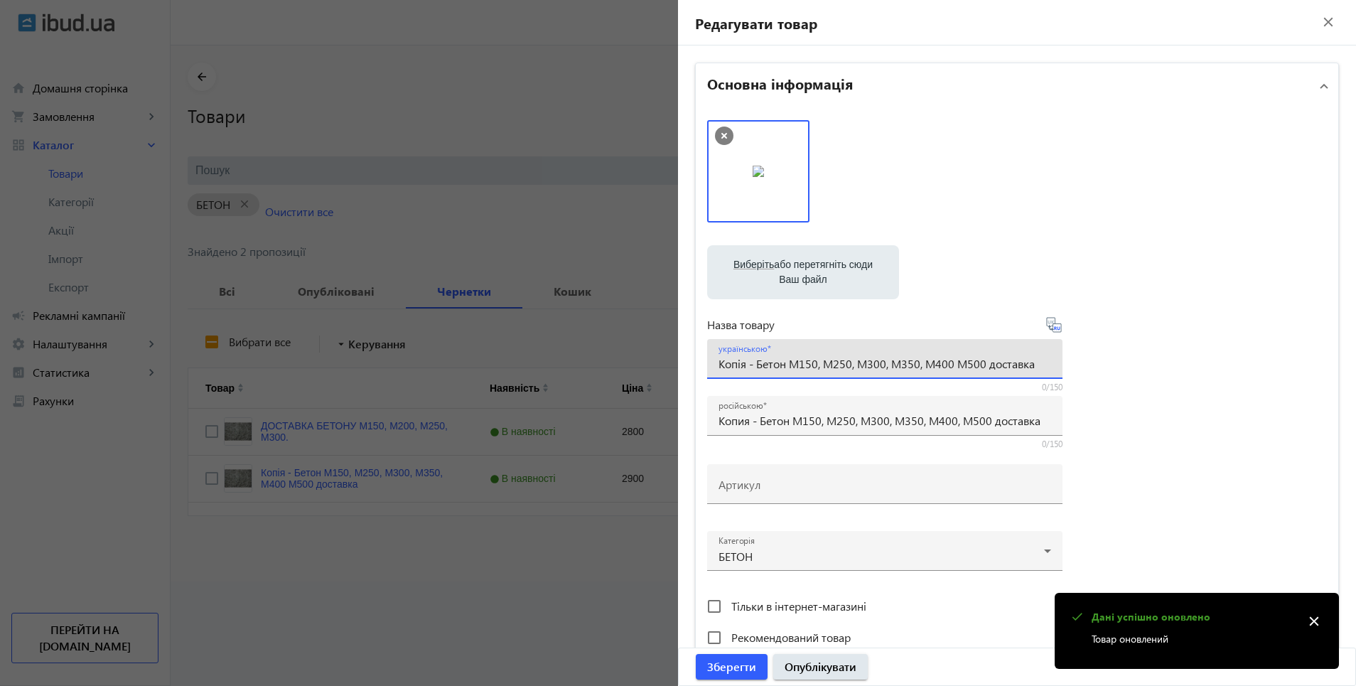
click at [751, 369] on input "Копія - Бетон М150, М250, М300, М350, М400 М500 доставка" at bounding box center [885, 363] width 333 height 15
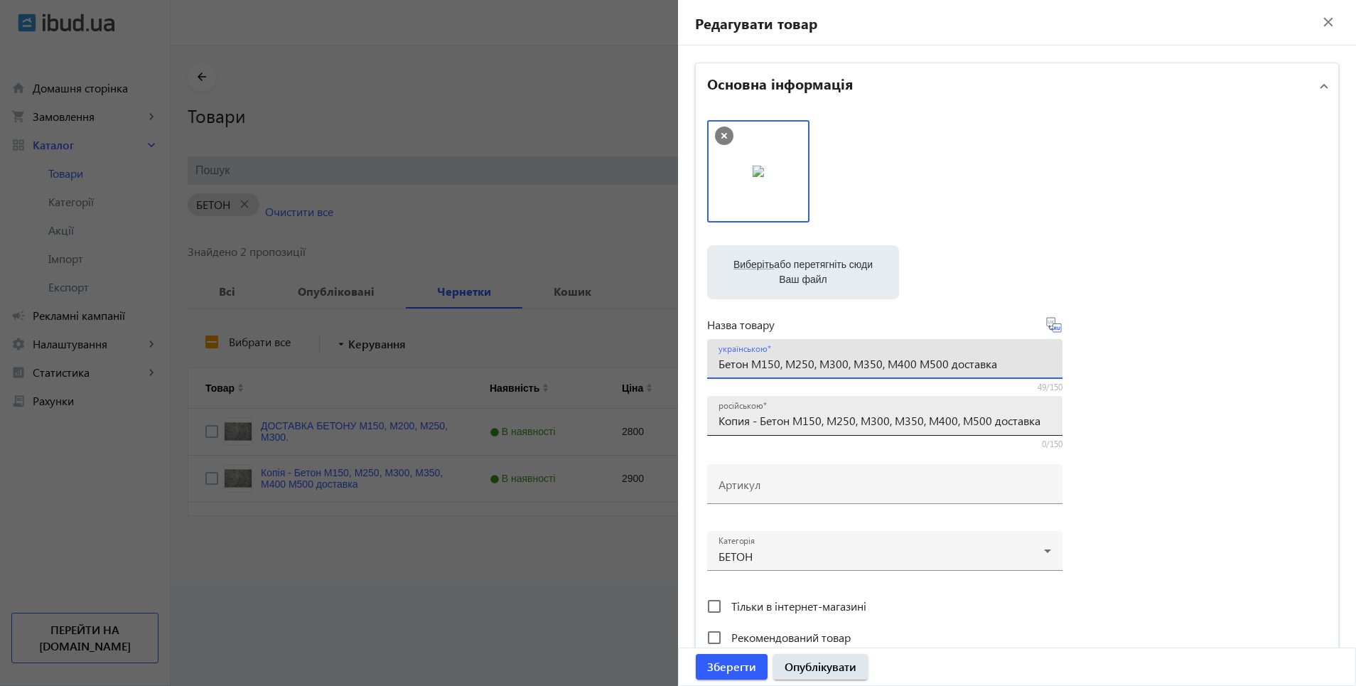
type input "Бетон М150, М250, М300, М350, М400 М500 доставка"
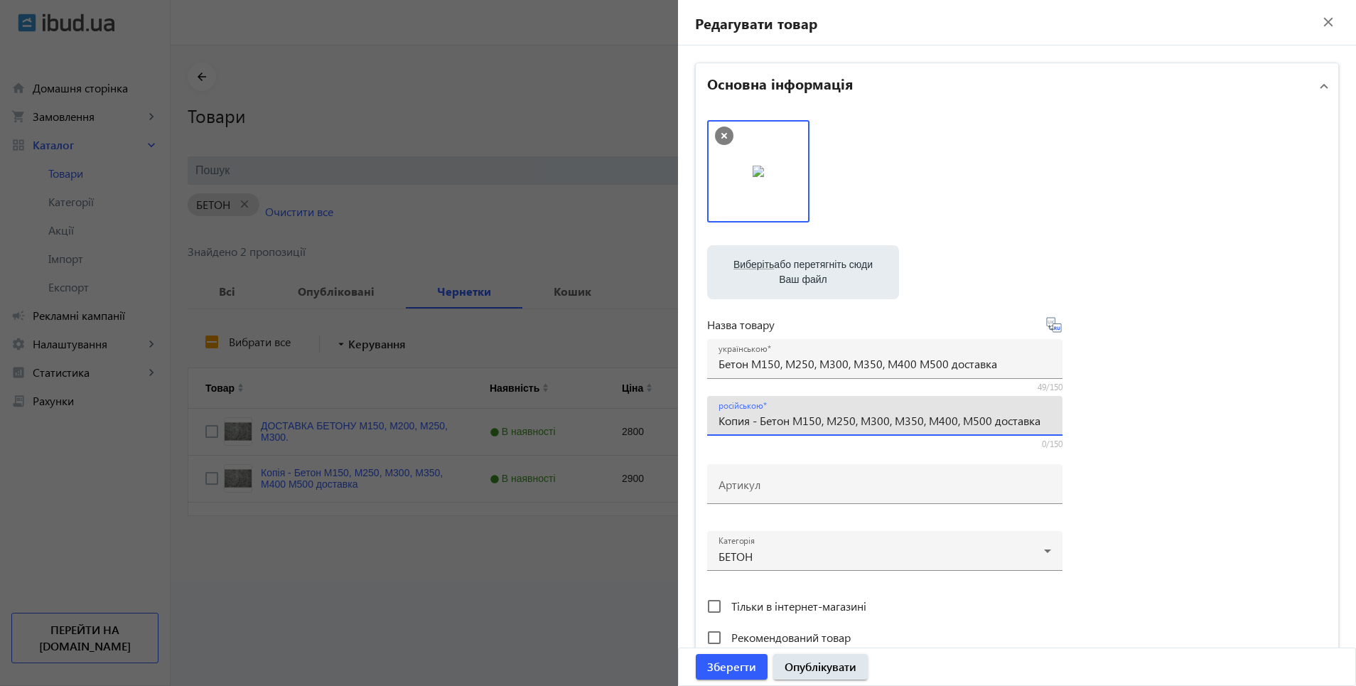
click at [754, 427] on input "Копия - Бетон М150, М250, М300, М350, М400, М500 доставка" at bounding box center [885, 420] width 333 height 15
type input "Бетон М150, М250, М300, М350, М400, М500 доставка"
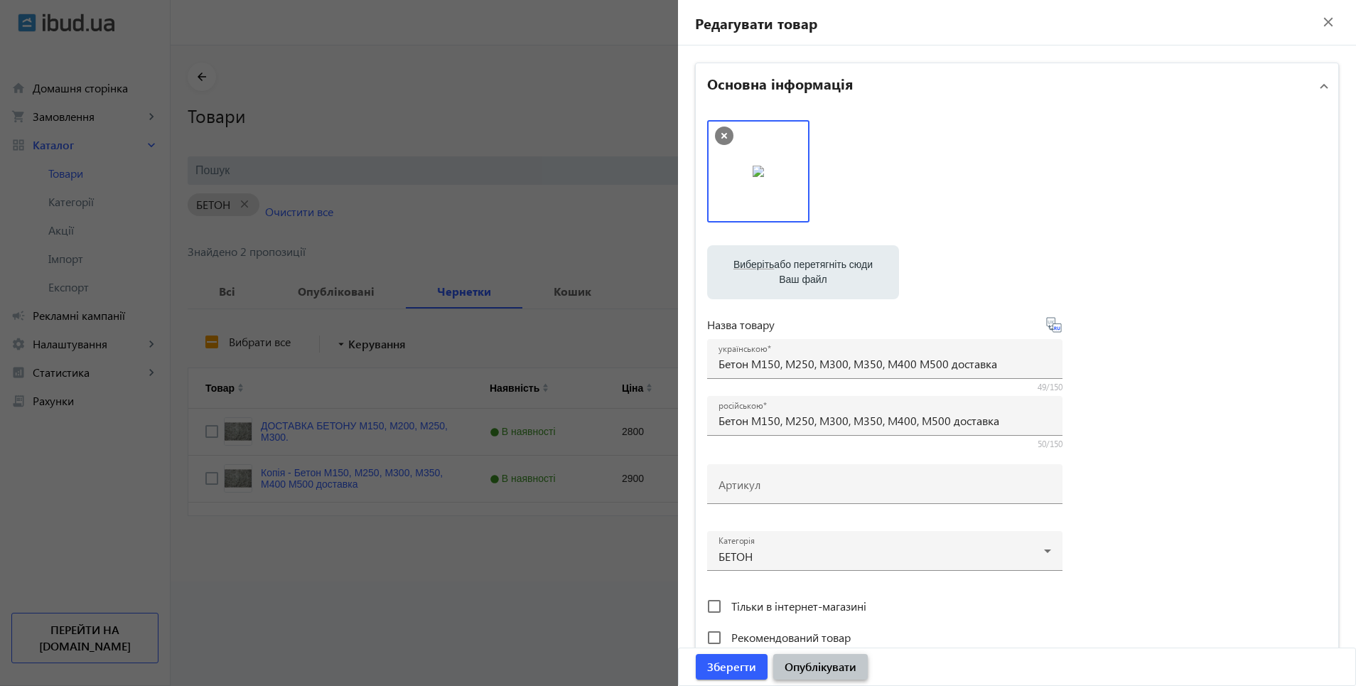
click at [813, 664] on span "Опублікувати" at bounding box center [821, 667] width 72 height 16
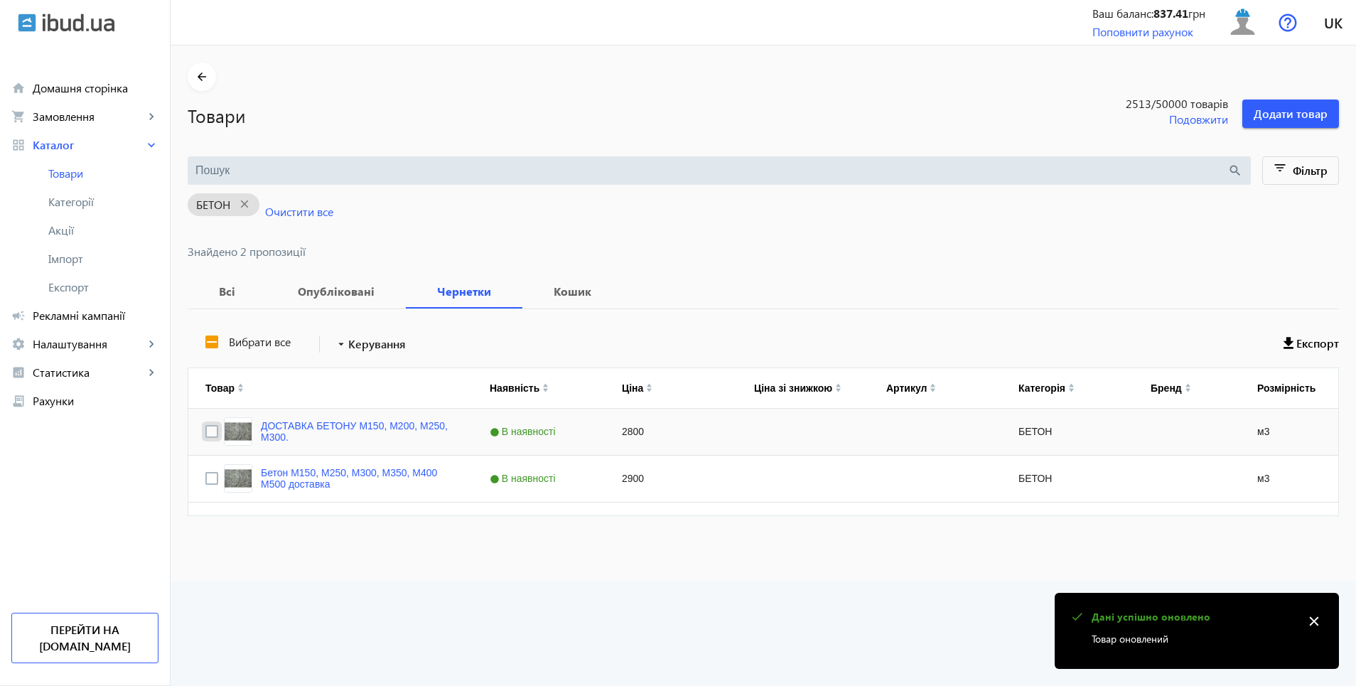
click at [205, 436] on input "Press Space to toggle row selection (unchecked)" at bounding box center [211, 431] width 13 height 13
checkbox input "true"
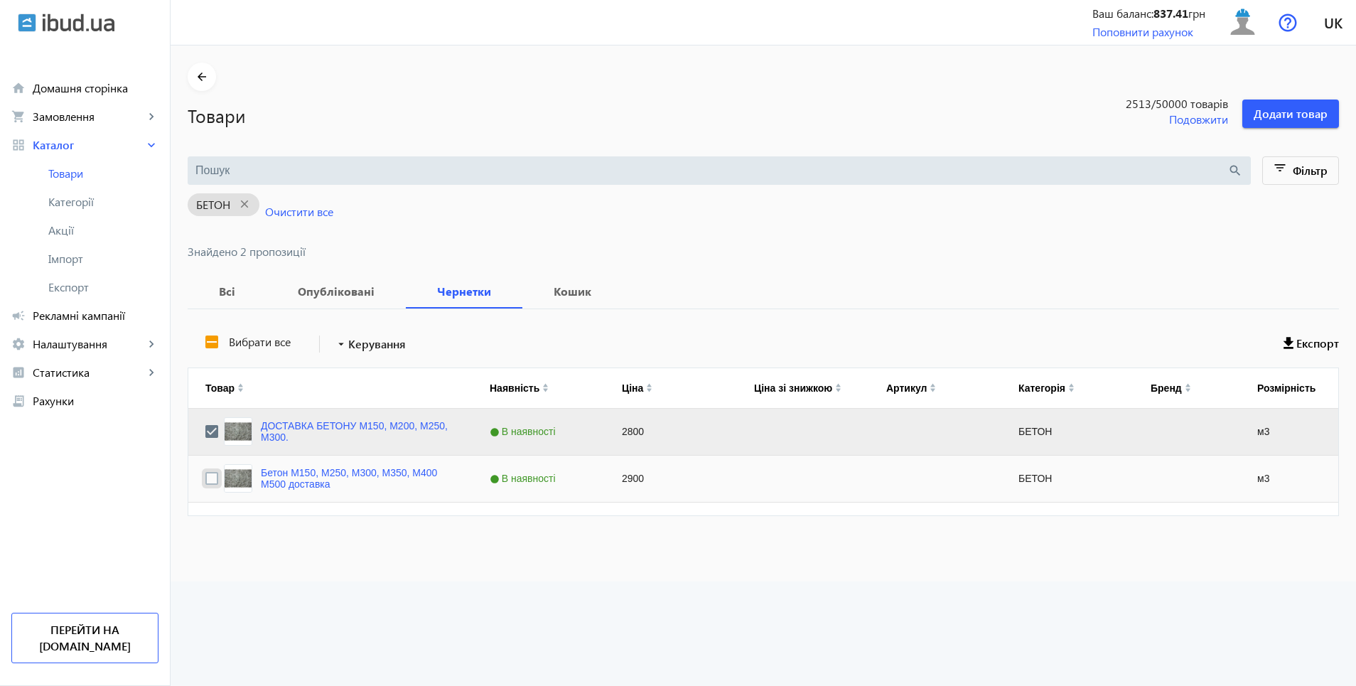
click at [206, 481] on input "Press Space to toggle row selection (unchecked)" at bounding box center [211, 478] width 13 height 13
checkbox input "true"
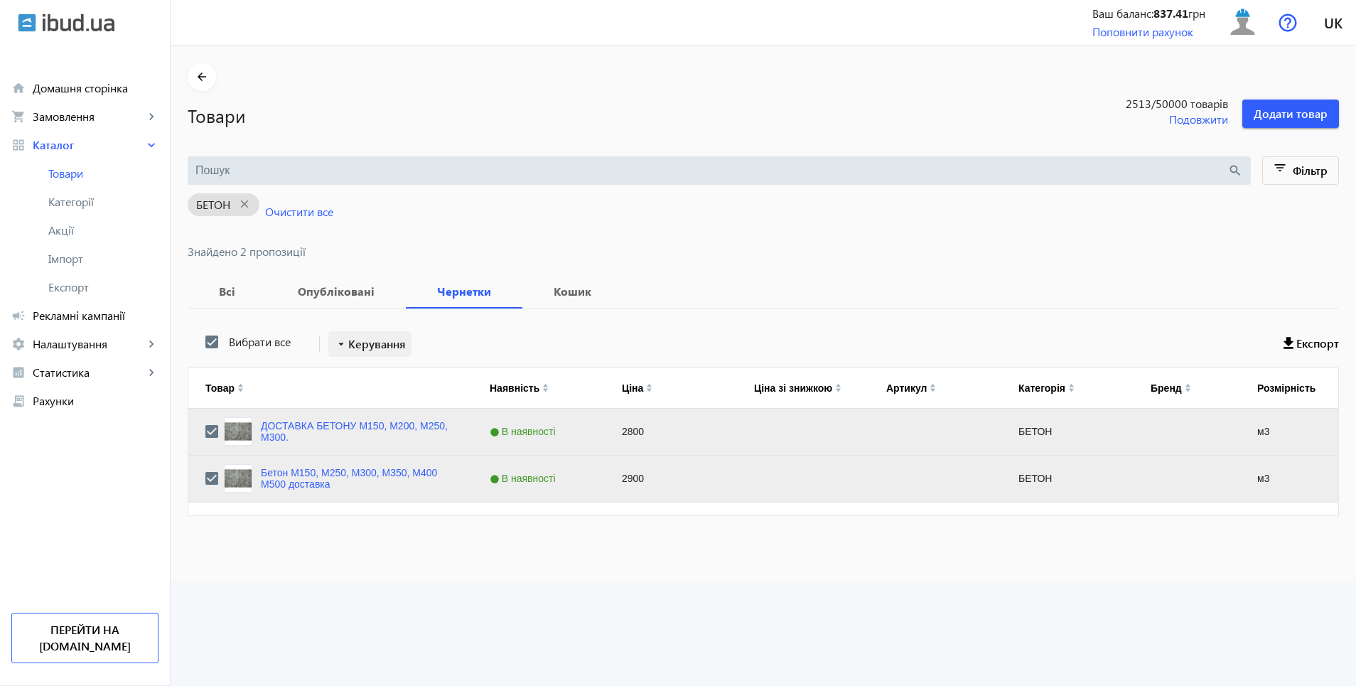
click at [362, 330] on span at bounding box center [369, 344] width 83 height 34
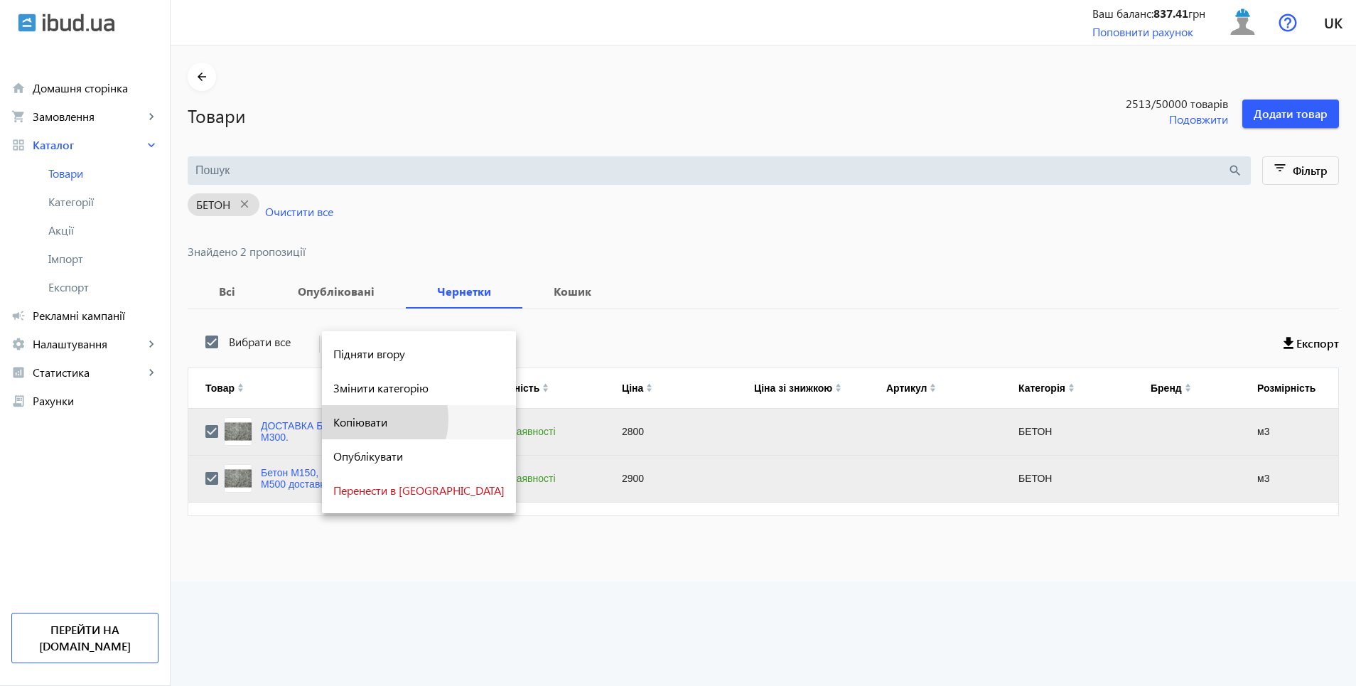
click at [366, 419] on span "Копіювати" at bounding box center [418, 422] width 171 height 11
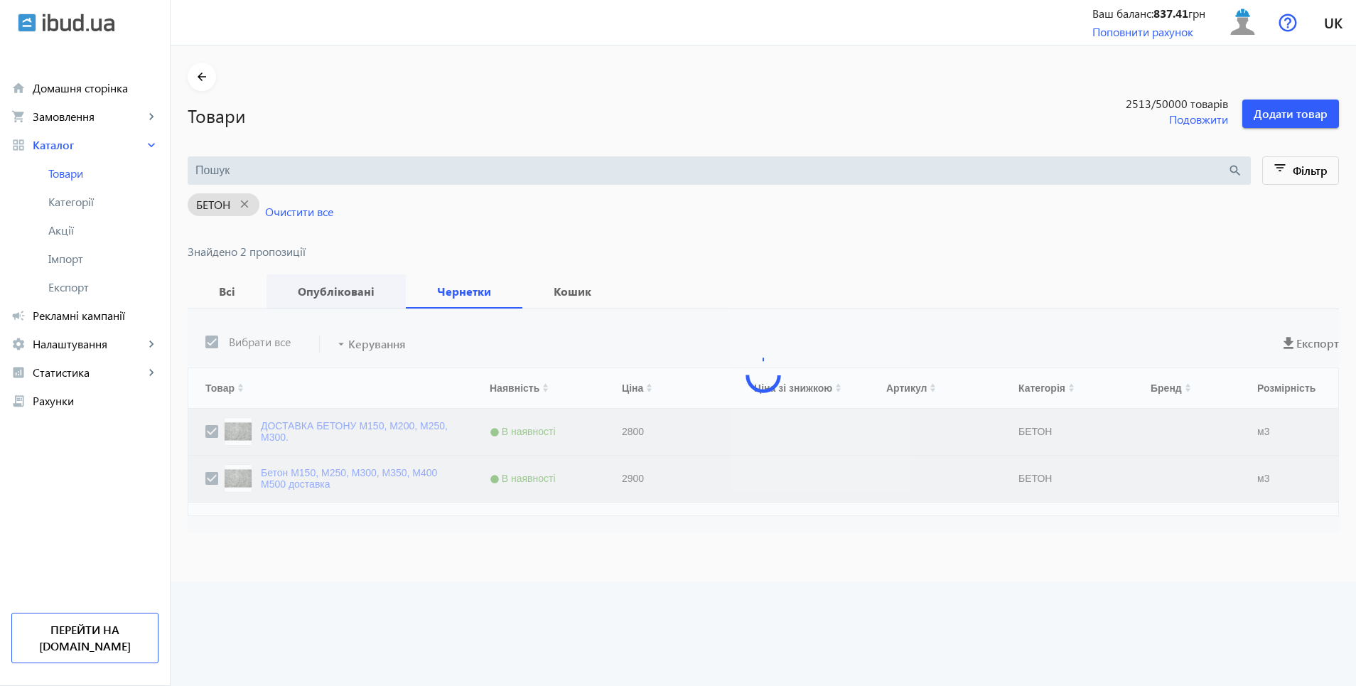
click at [332, 294] on b "Опубліковані" at bounding box center [336, 291] width 105 height 11
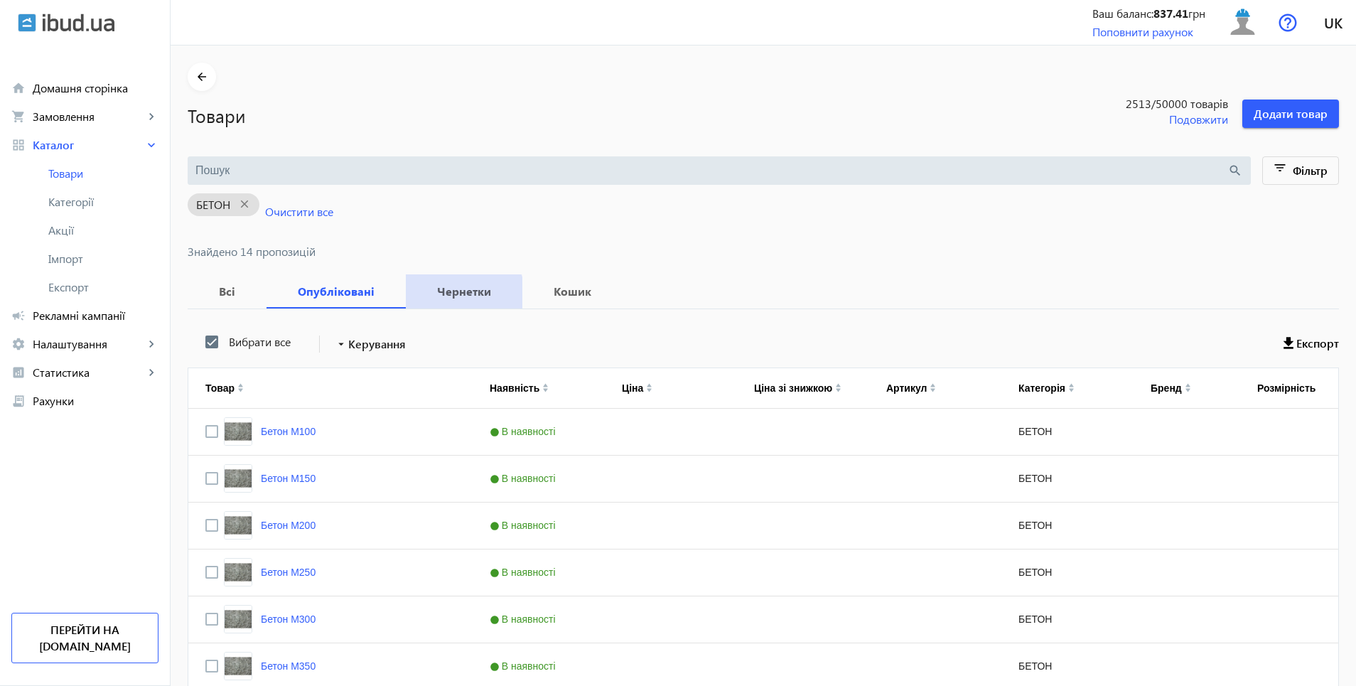
click at [453, 296] on b "Чернетки" at bounding box center [464, 291] width 82 height 11
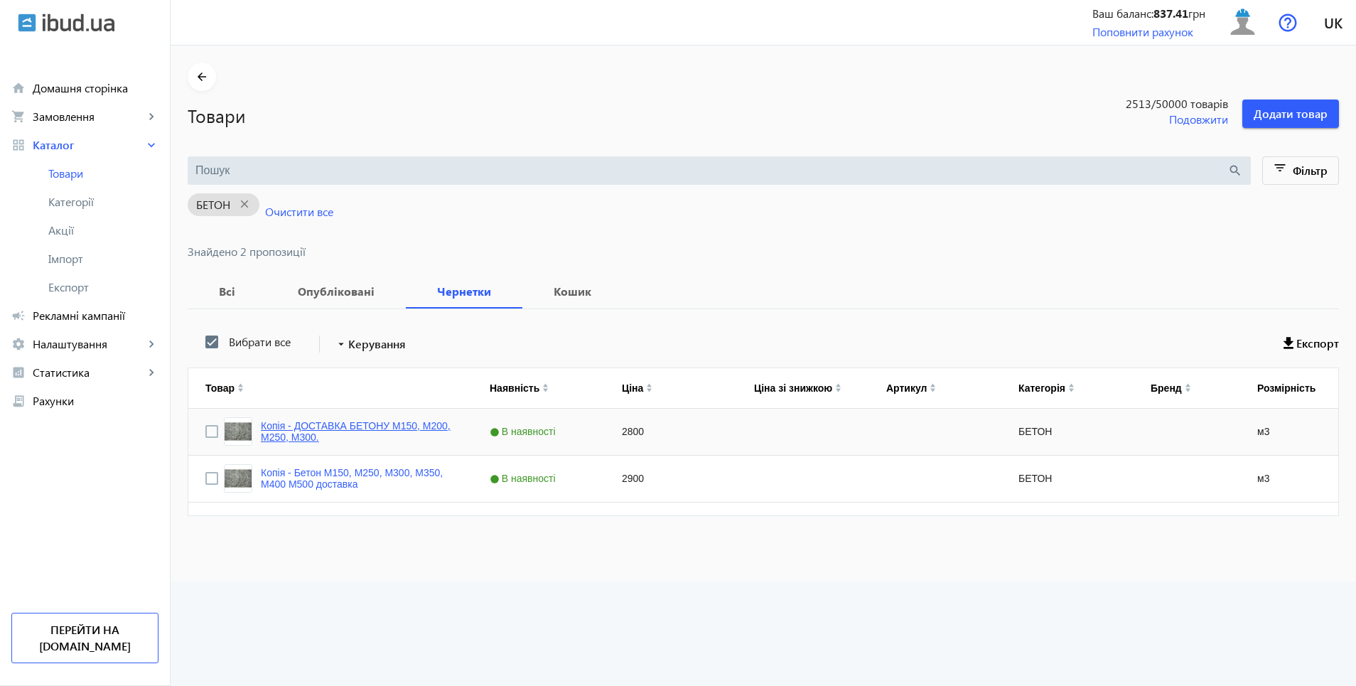
click at [362, 427] on link "Копія - ДОСТАВКА БЕТОНУ М150, М200, М250, М300." at bounding box center [358, 431] width 195 height 23
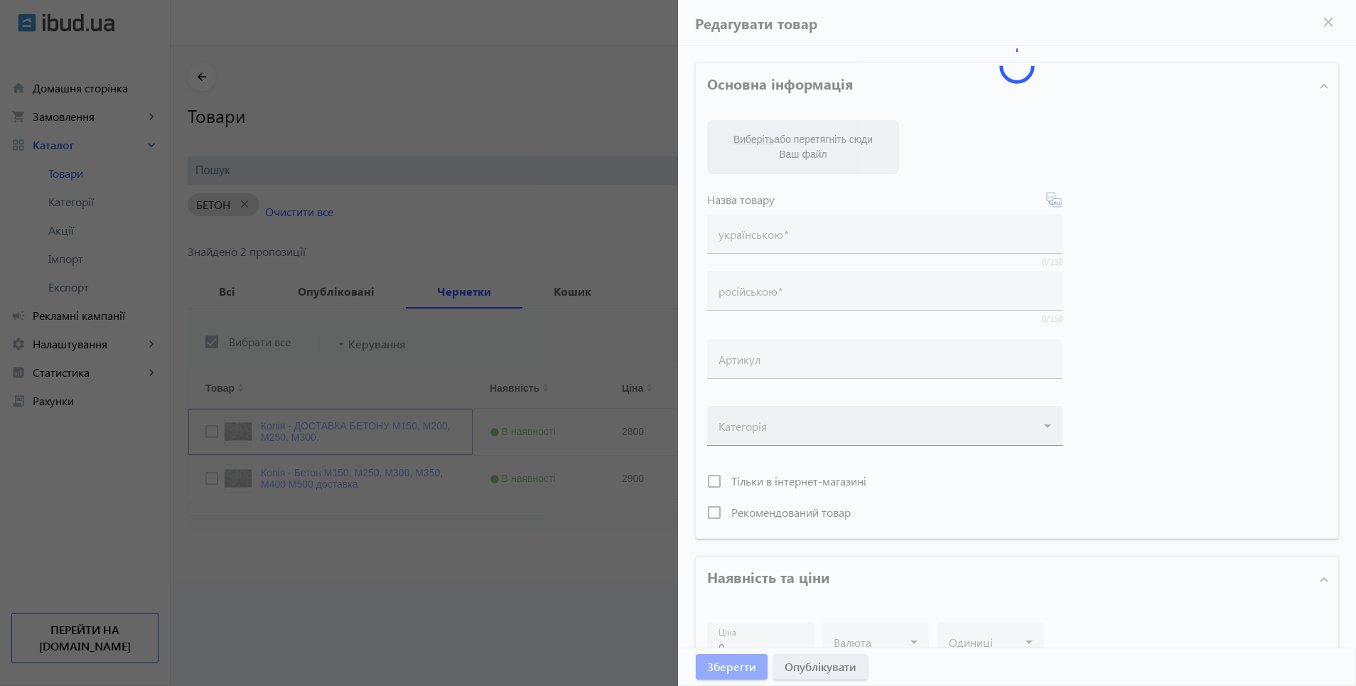
type input "Копія - ДОСТАВКА БЕТОНУ М150, М200, М250, М300."
type input "Копия - ДОСТАВКА БЕТОНА М150, М200, М250, М300."
type input "2800"
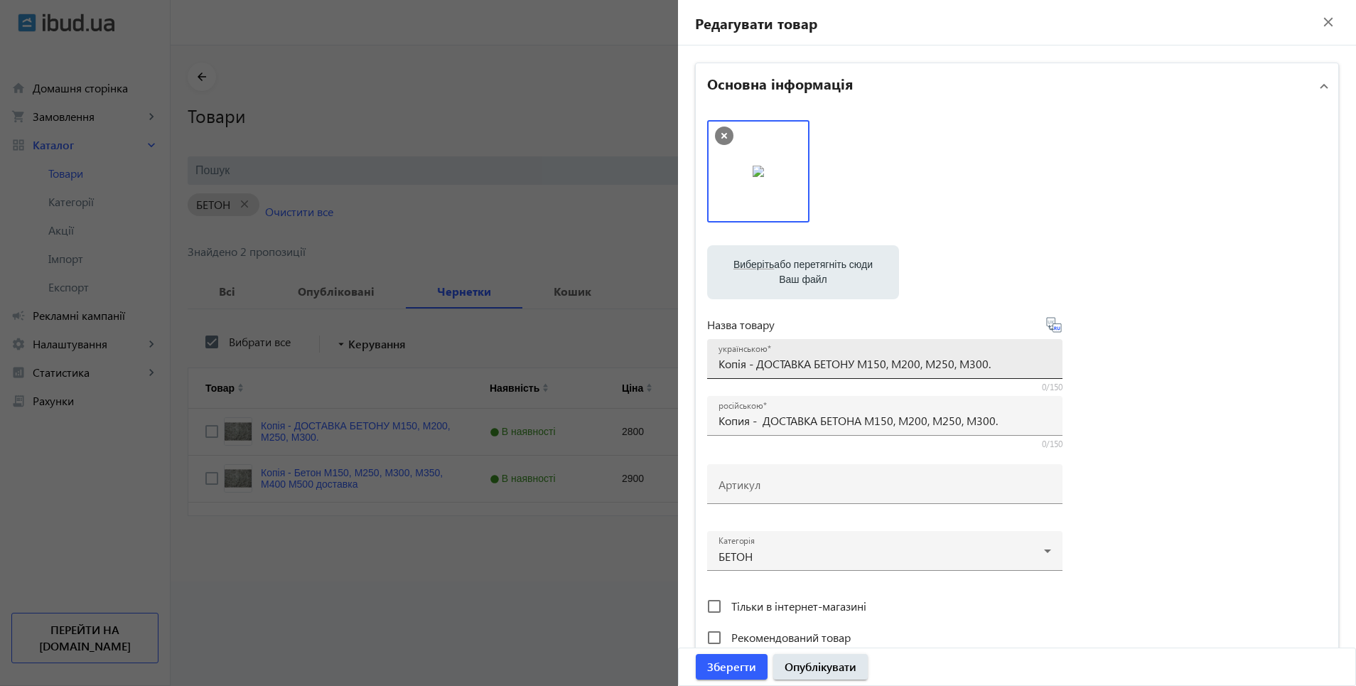
click at [753, 365] on input "Копія - ДОСТАВКА БЕТОНУ М150, М200, М250, М300." at bounding box center [885, 363] width 333 height 15
type input "ДОСТАВКА БЕТОНУ М150, М200, М250, М300."
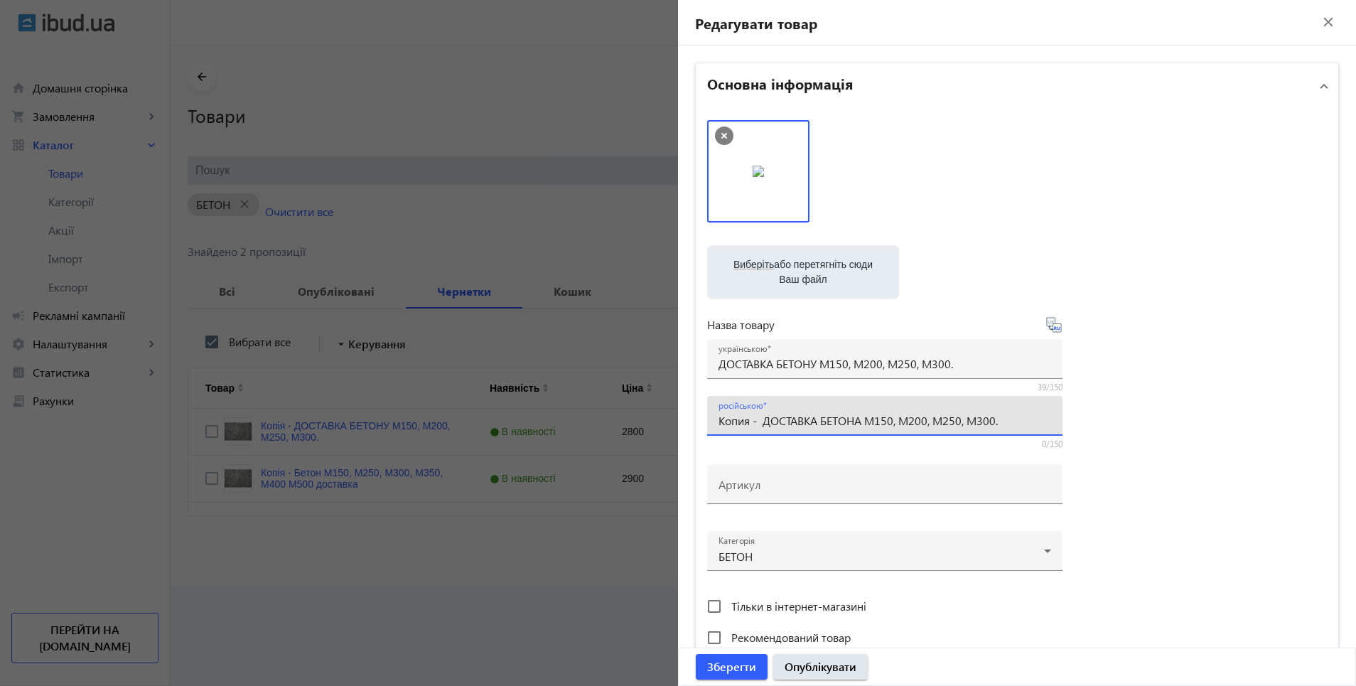
click at [755, 422] on input "Копия - ДОСТАВКА БЕТОНА М150, М200, М250, М300." at bounding box center [885, 420] width 333 height 15
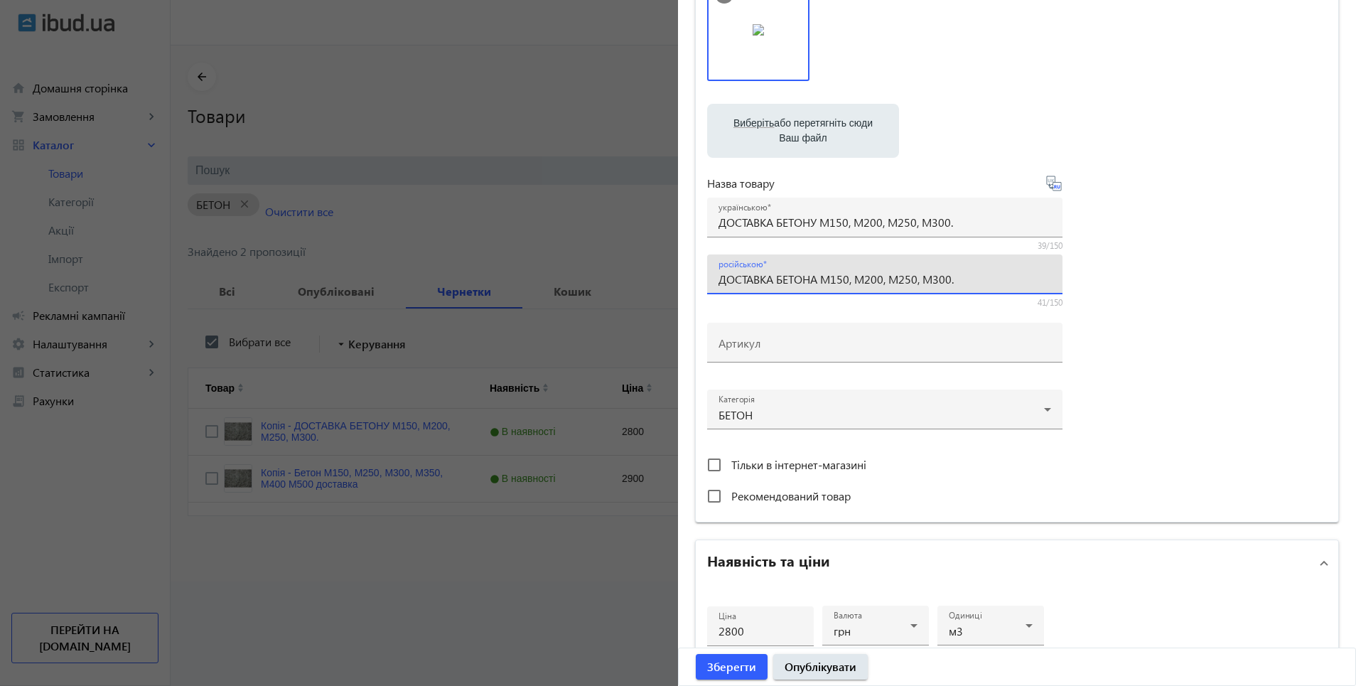
scroll to position [142, 0]
type input "ДОСТАВКА БЕТОНА М150, М200, М250, М300."
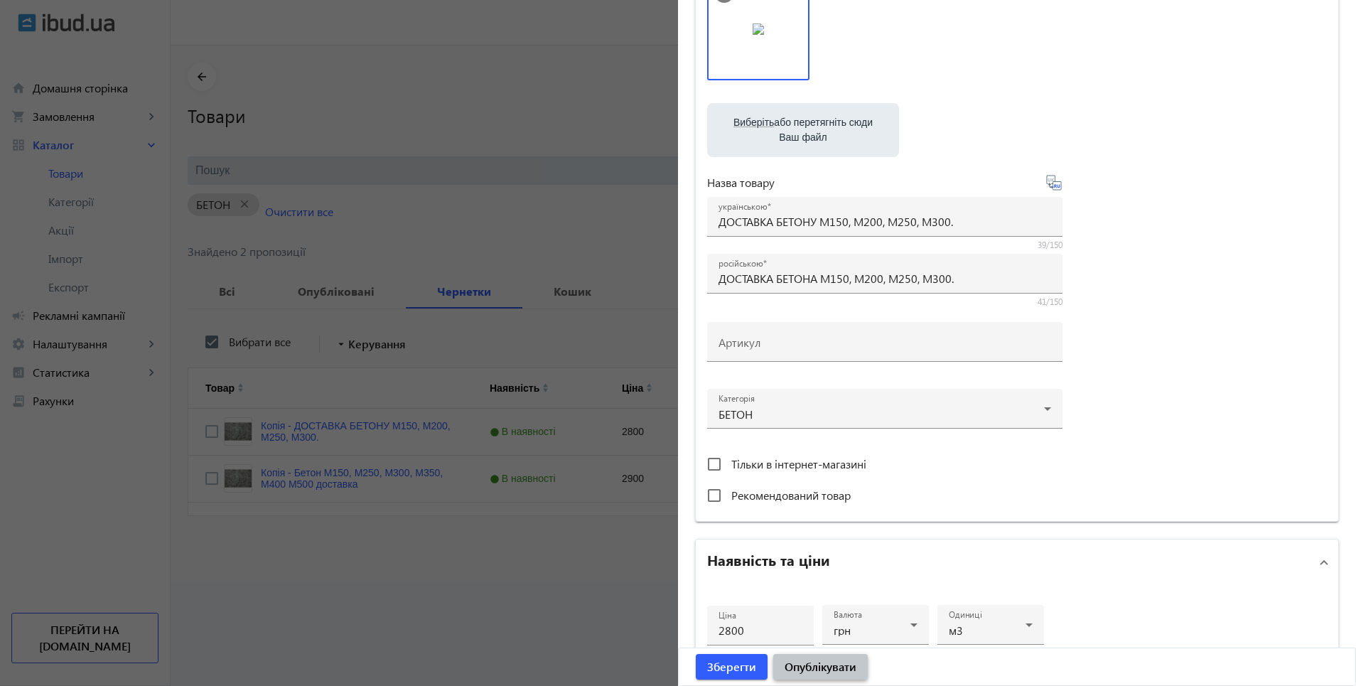
click at [839, 672] on span "Опублікувати" at bounding box center [821, 667] width 72 height 16
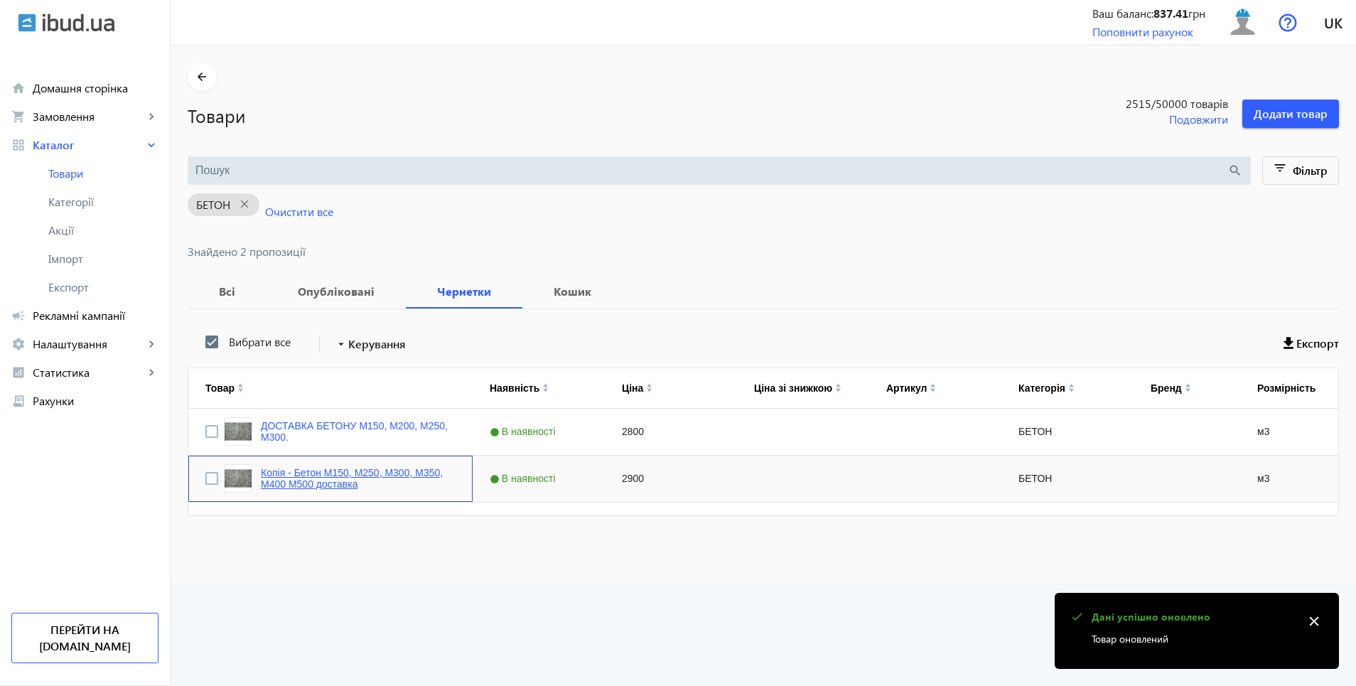
click at [304, 478] on link "Копія - Бетон М150, М250, М300, М350, М400 М500 доставка" at bounding box center [358, 478] width 195 height 23
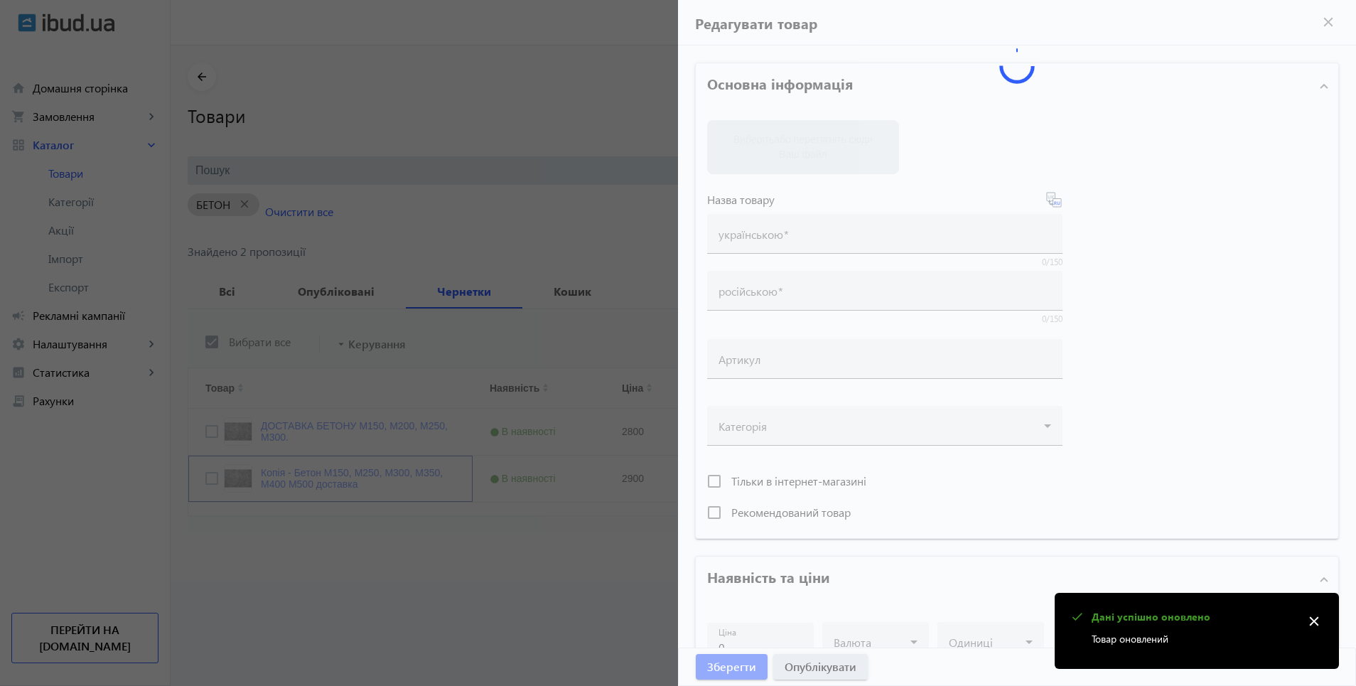
type input "Копія - Бетон М150, М250, М300, М350, М400 М500 доставка"
type input "Копия - Бетон М150, М250, М300, М350, М400, М500 доставка"
type input "2900"
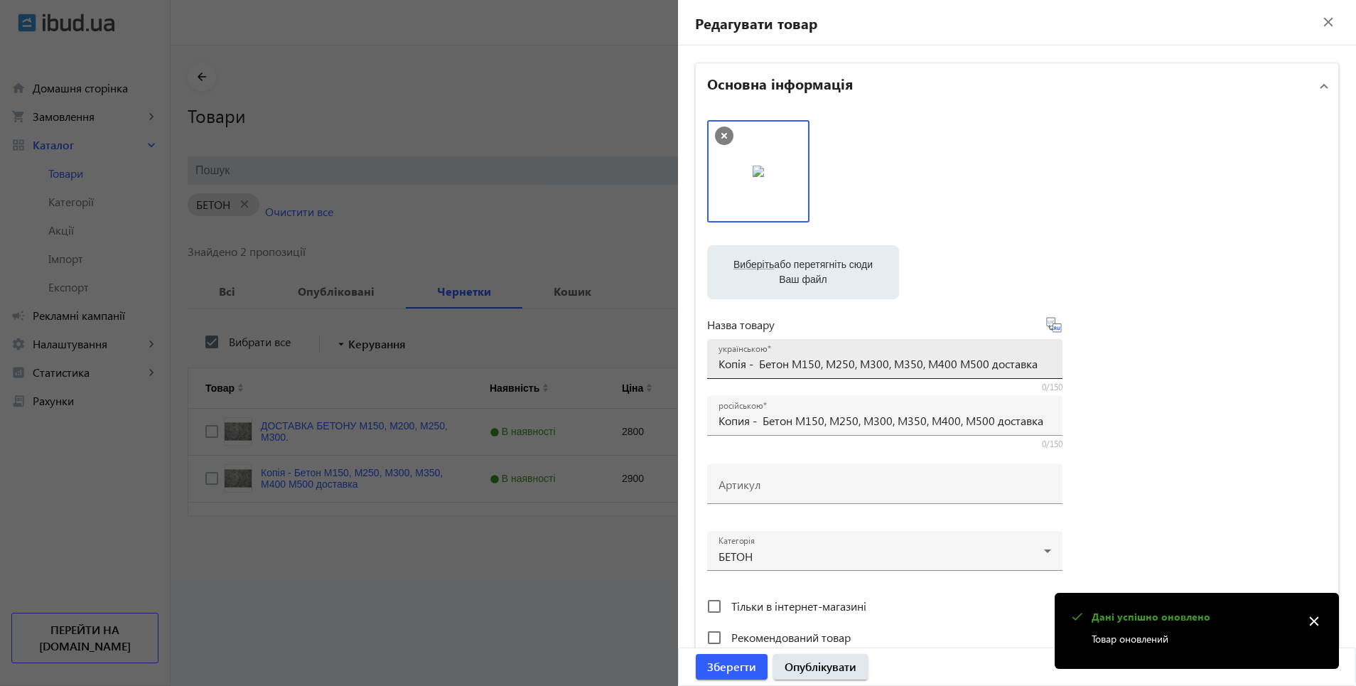
click at [749, 360] on input "Копія - Бетон М150, М250, М300, М350, М400 М500 доставка" at bounding box center [885, 363] width 333 height 15
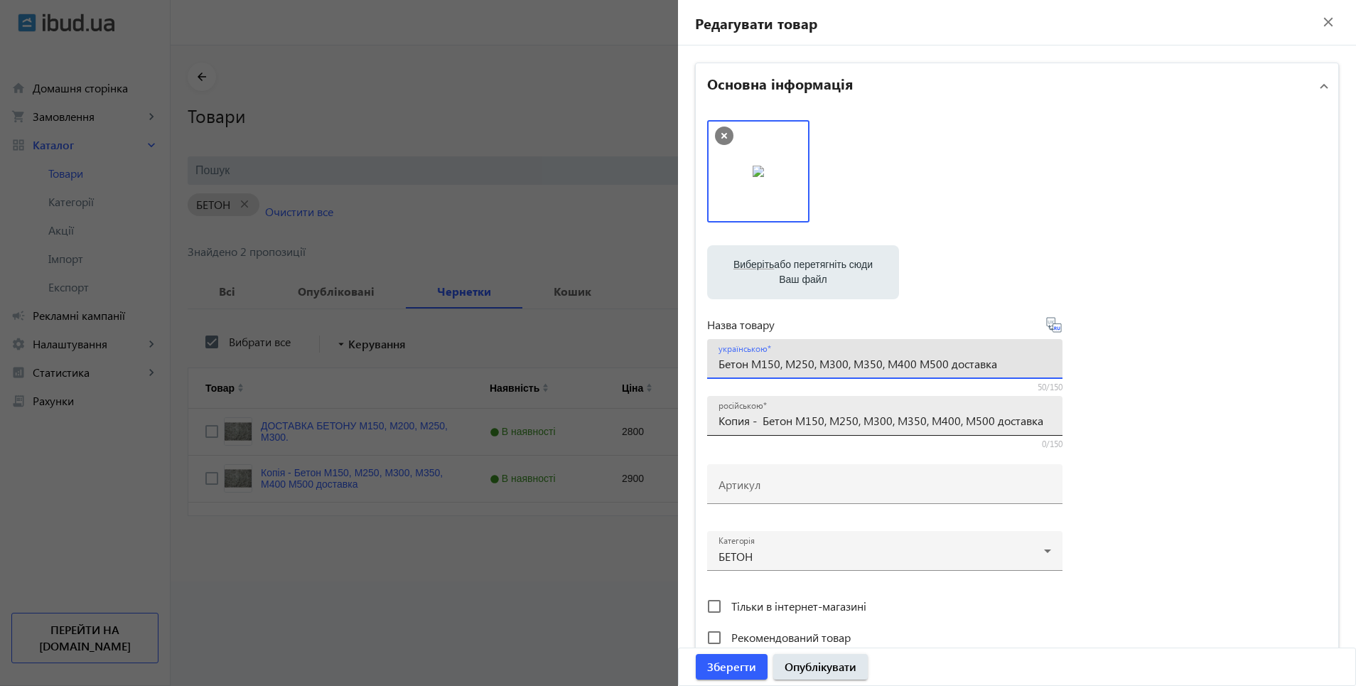
type input "Бетон М150, М250, М300, М350, М400 М500 доставка"
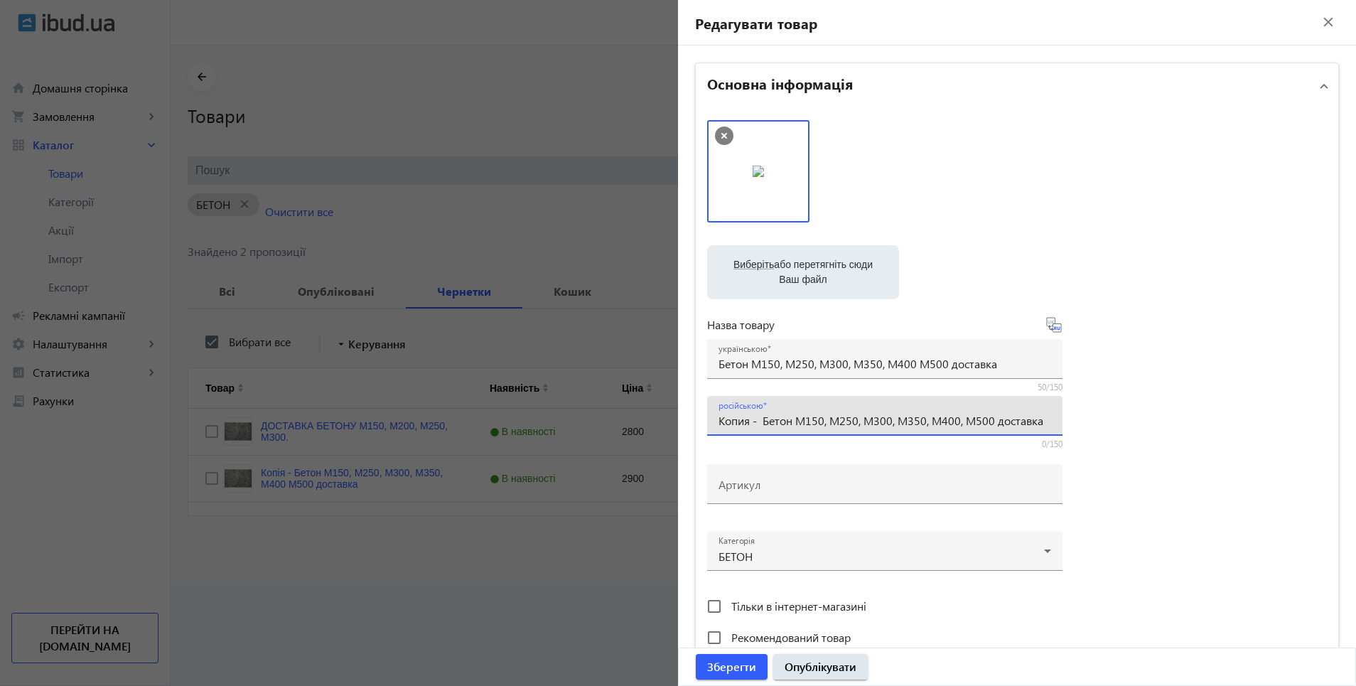
click at [753, 422] on input "Копия - Бетон М150, М250, М300, М350, М400, М500 доставка" at bounding box center [885, 420] width 333 height 15
type input "Бетон М150, М250, М300, М350, М400, М500 доставка"
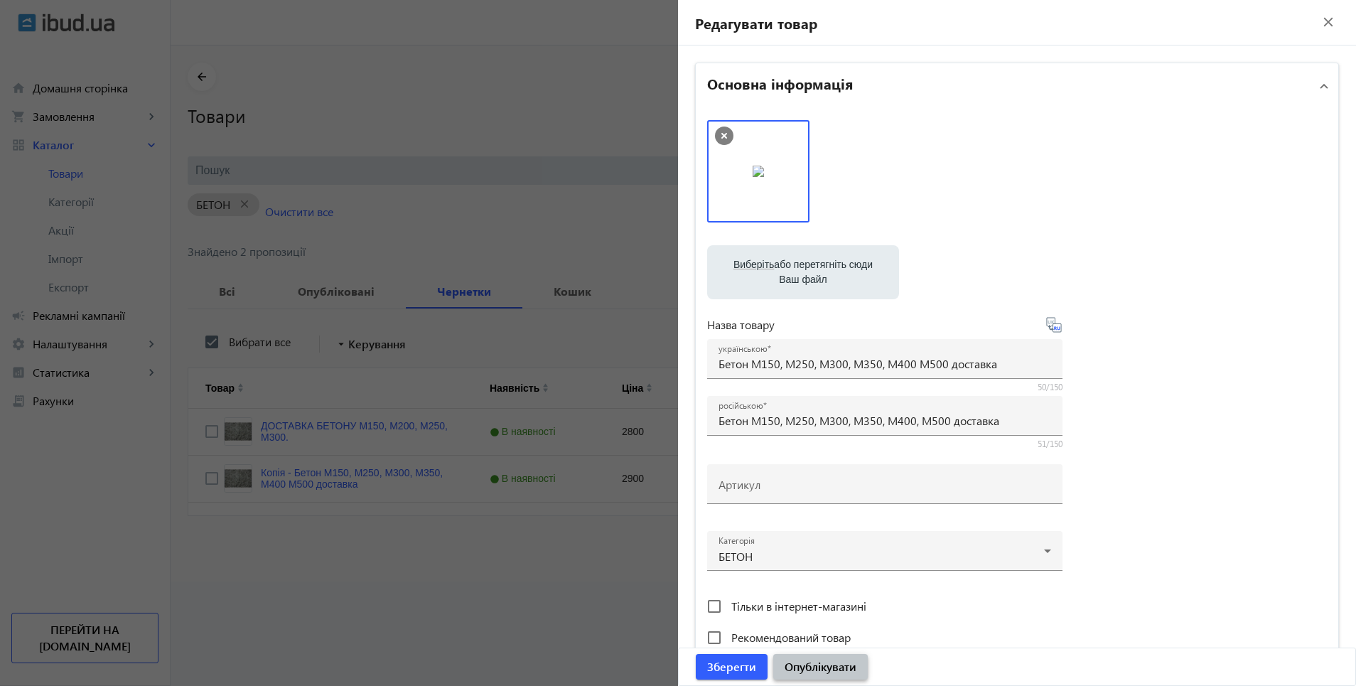
click at [831, 669] on span "Опублікувати" at bounding box center [821, 667] width 72 height 16
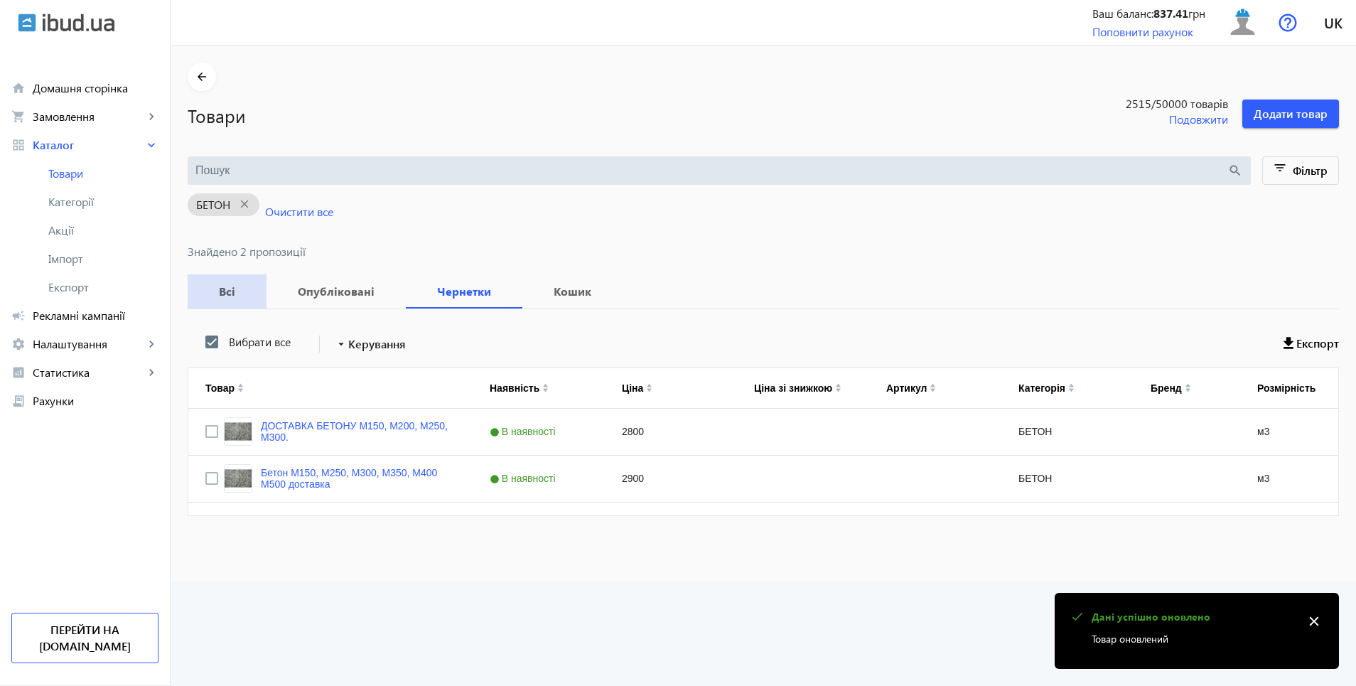
click at [223, 289] on b "Всі" at bounding box center [227, 291] width 45 height 11
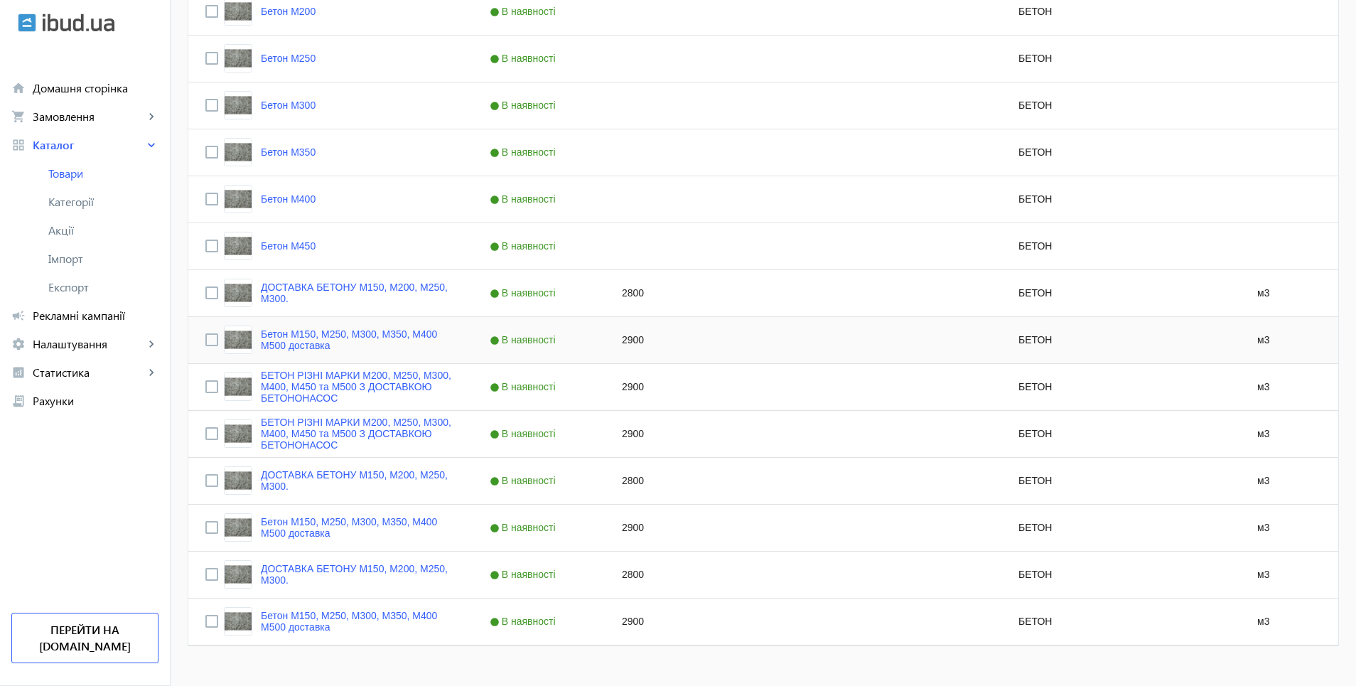
scroll to position [540, 0]
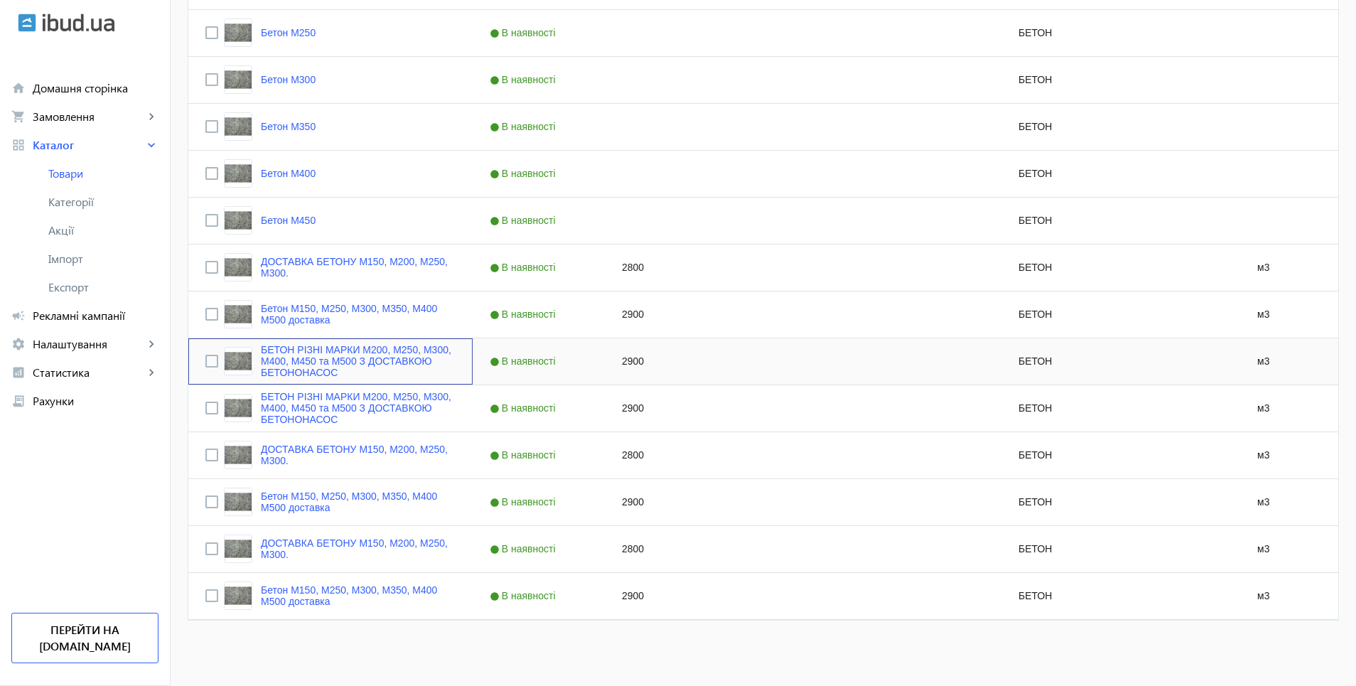
click at [210, 360] on div "БЕТОН РІЗНІ МАРКИ М200, М250, М300, М400, М450 та М500 З ДОСТАВКОЮ БЕТОНОНАСОС" at bounding box center [330, 361] width 250 height 34
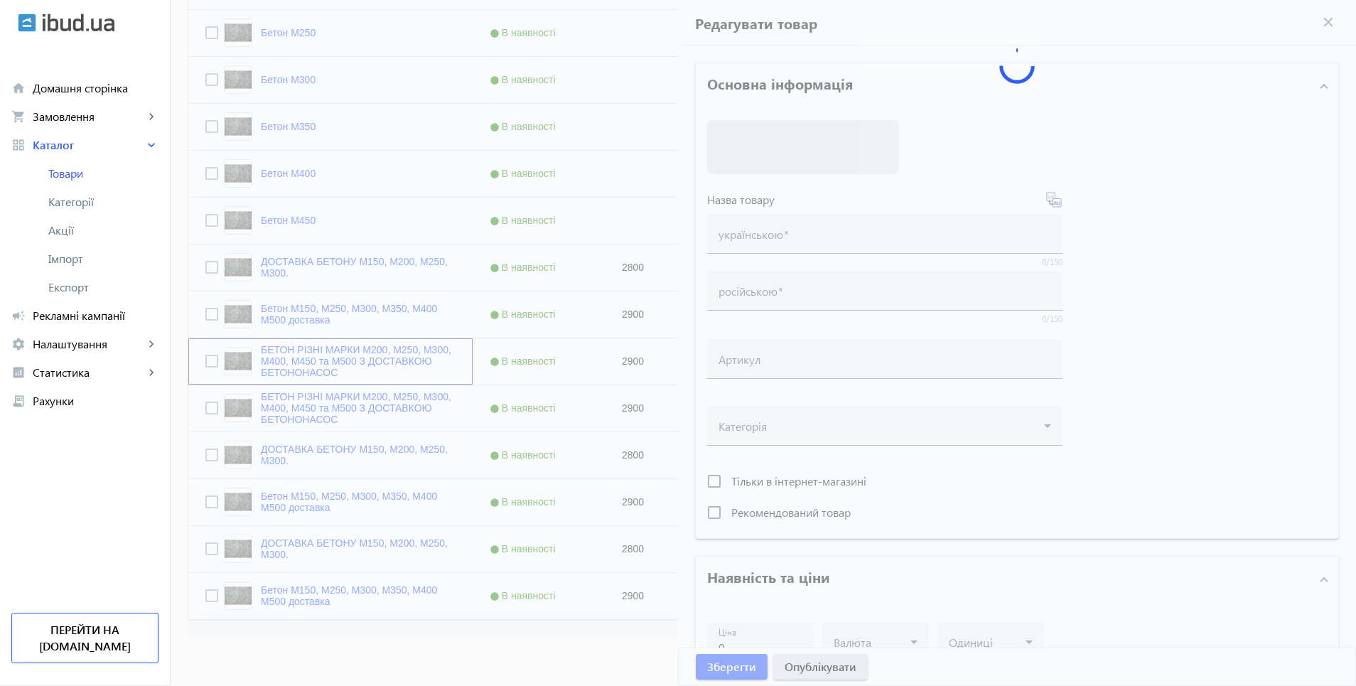
type input "БЕТОН РІЗНІ МАРКИ М200, М250, М300, М400, М450 та М500 З ДОСТАВКОЮ БЕТОНОНАСОС"
type input "БЕТОН РАЗЛИЧНЫЕ МАРКИ М200, М250, М300, М400, М450 и М500 С ДОСТАВКОЙ БЕТОНОНАС…"
type input "2900"
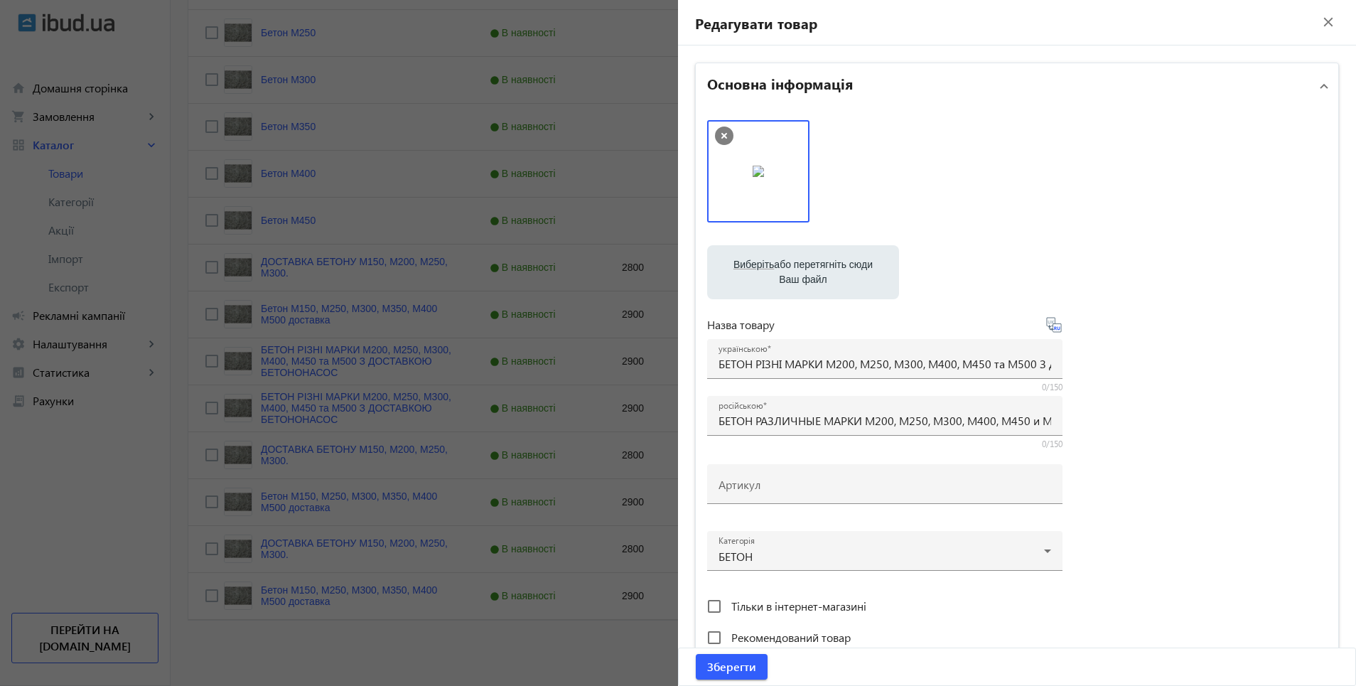
click at [1319, 23] on mat-icon "close" at bounding box center [1328, 21] width 21 height 21
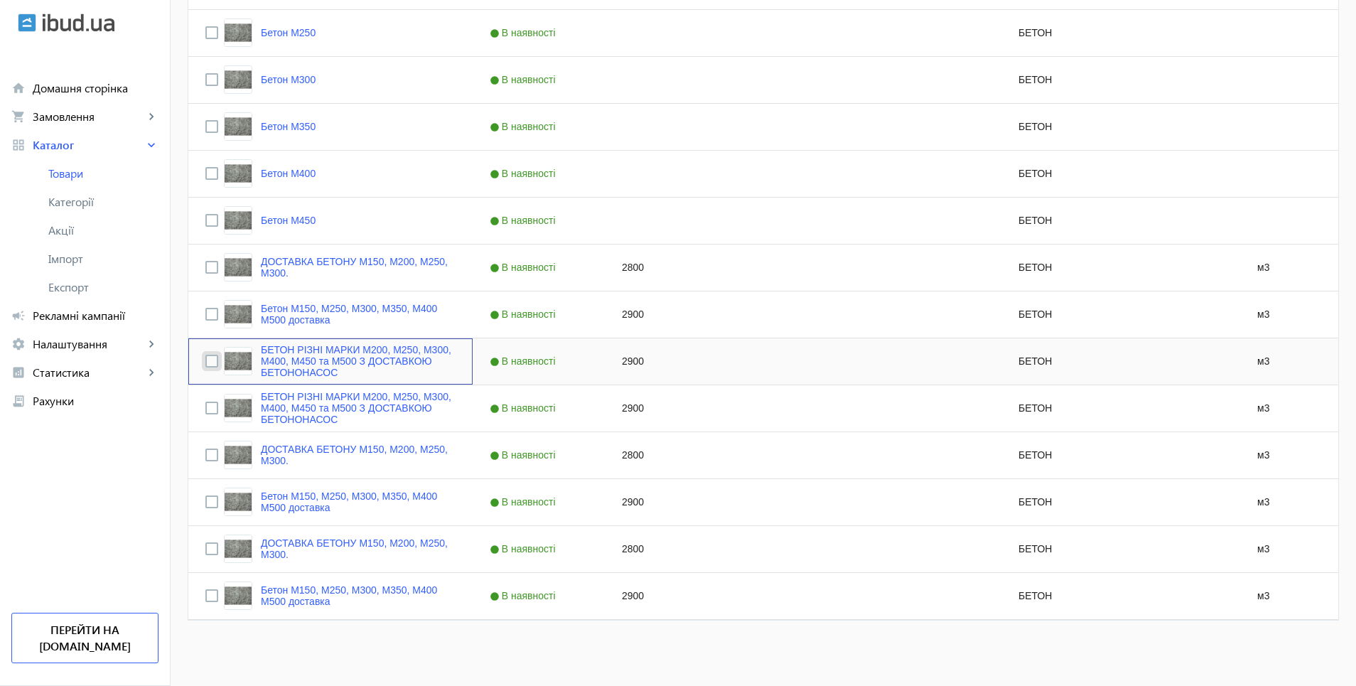
click at [205, 361] on input "Press Space to toggle row selection (unchecked)" at bounding box center [211, 361] width 13 height 13
checkbox input "true"
checkbox input "false"
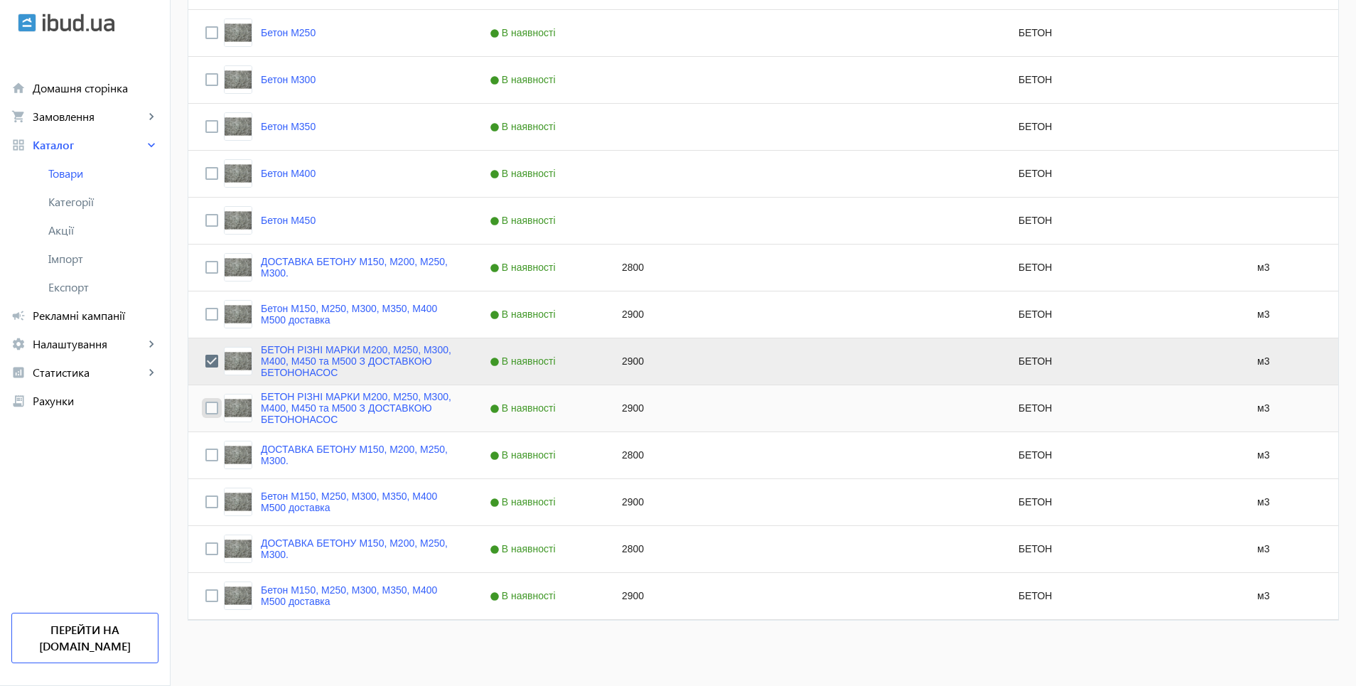
click at [205, 407] on input "Press Space to toggle row selection (unchecked)" at bounding box center [211, 408] width 13 height 13
checkbox input "true"
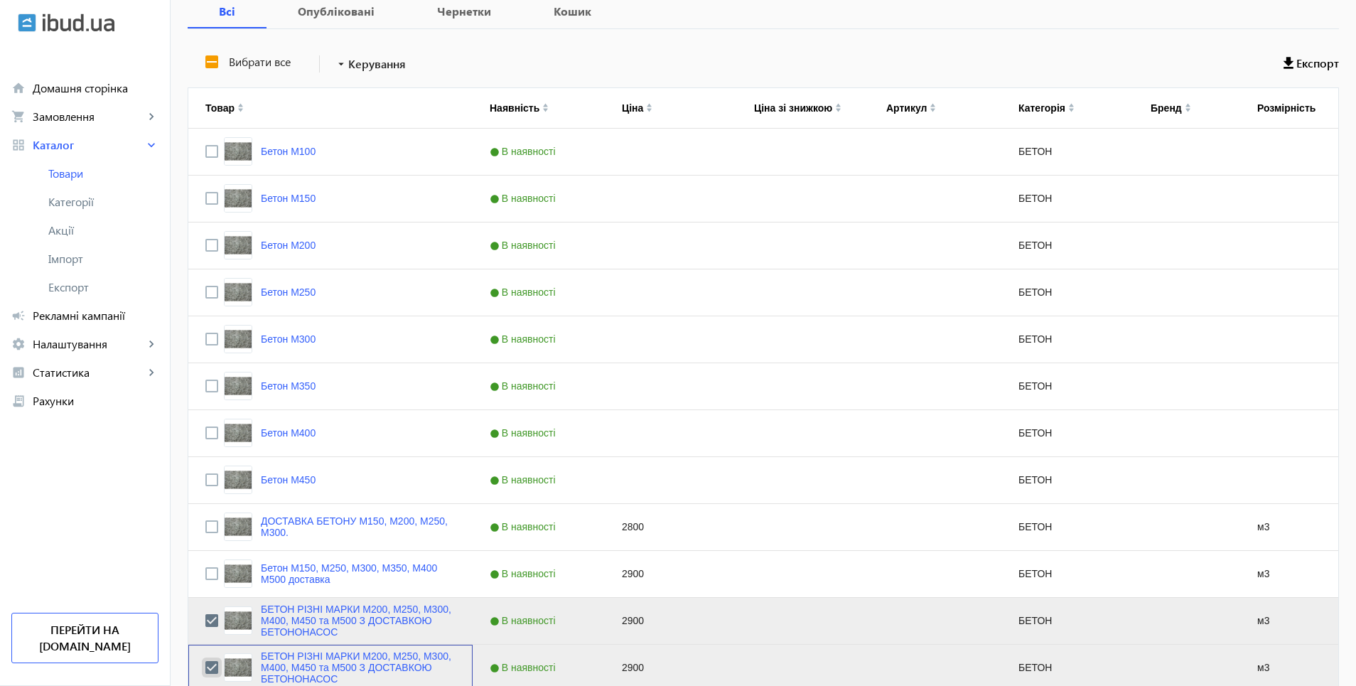
scroll to position [113, 0]
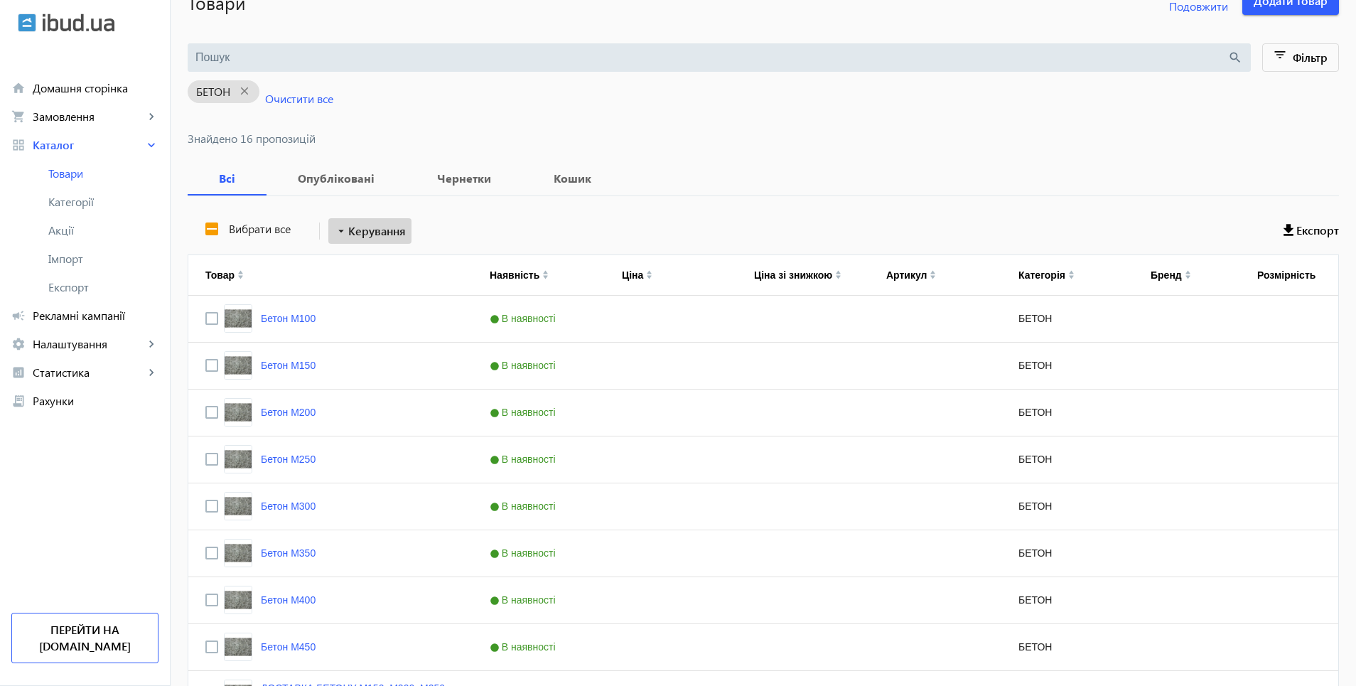
click at [373, 229] on span "Керування" at bounding box center [377, 230] width 58 height 17
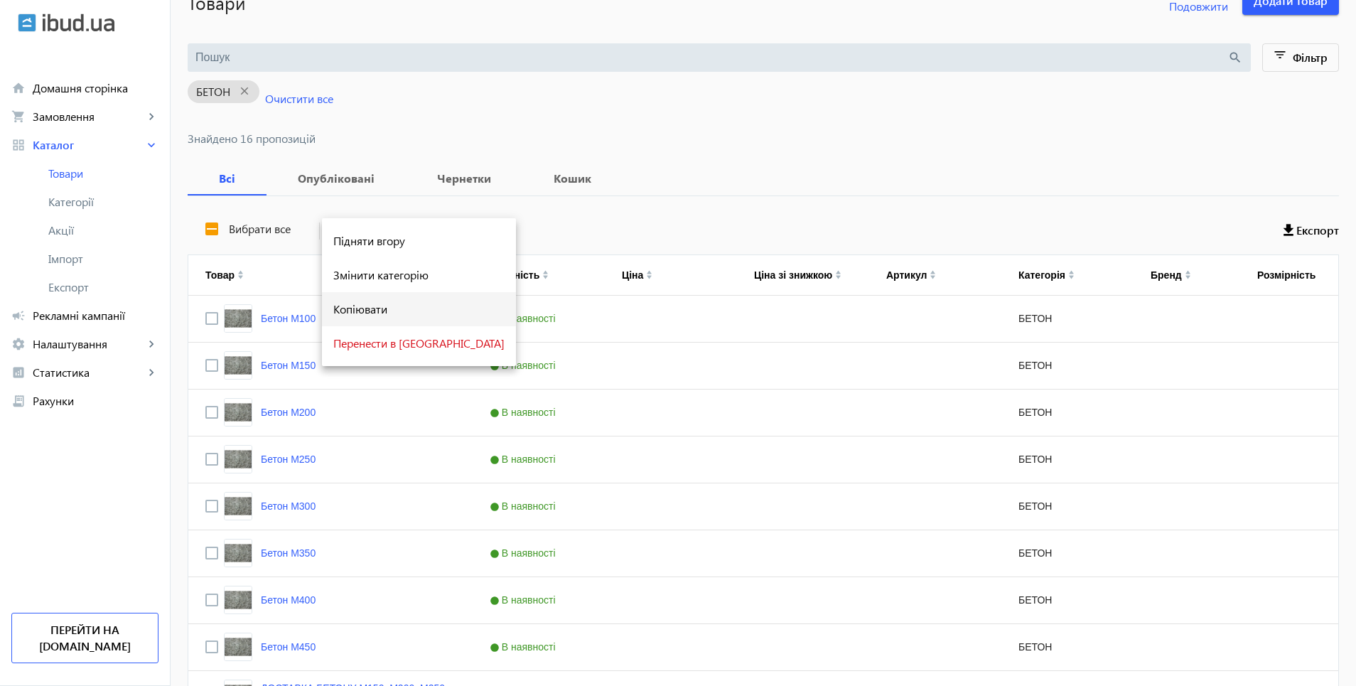
click at [366, 309] on span "Копіювати" at bounding box center [418, 309] width 171 height 11
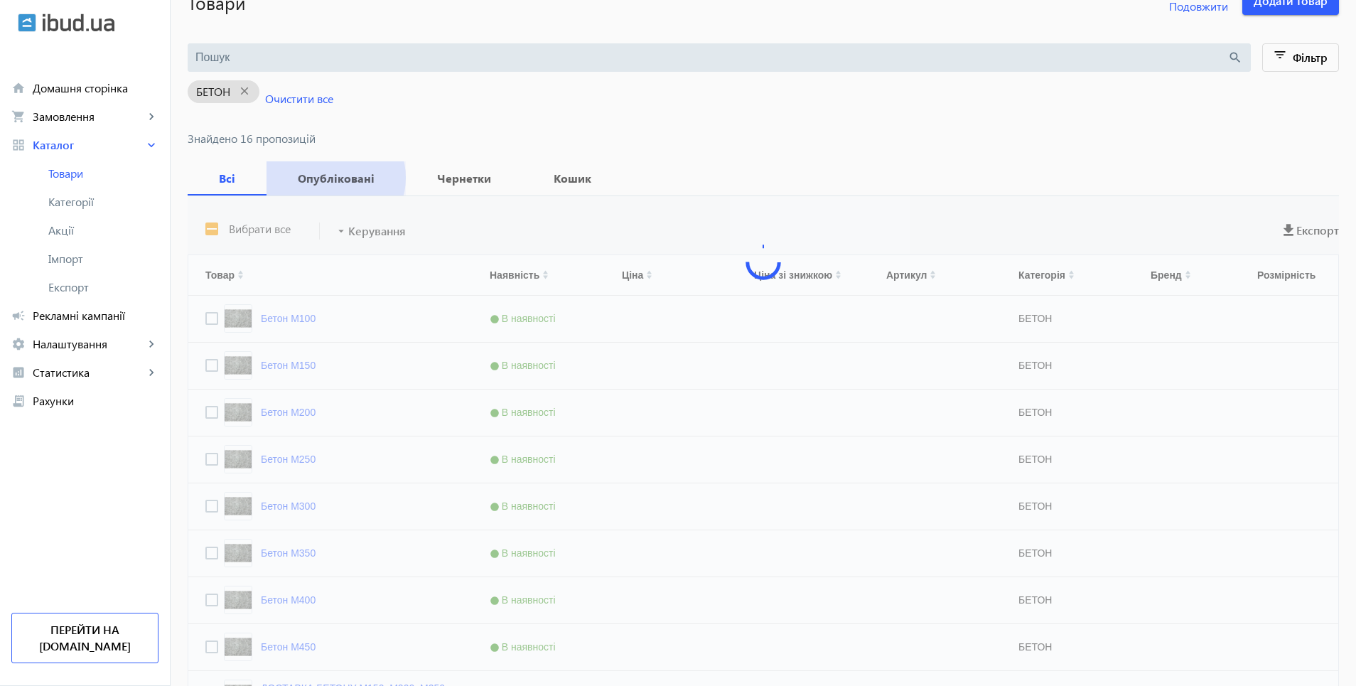
click at [326, 178] on b "Опубліковані" at bounding box center [336, 178] width 105 height 11
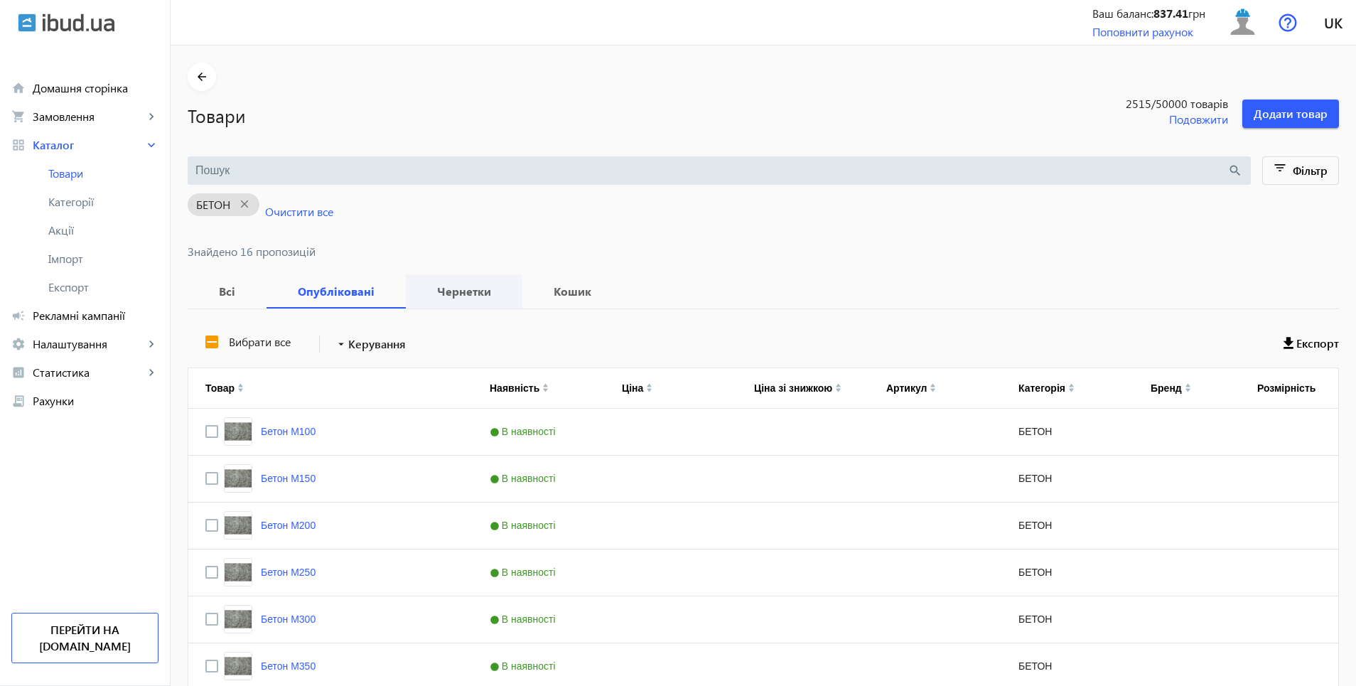
click at [441, 297] on b "Чернетки" at bounding box center [464, 291] width 82 height 11
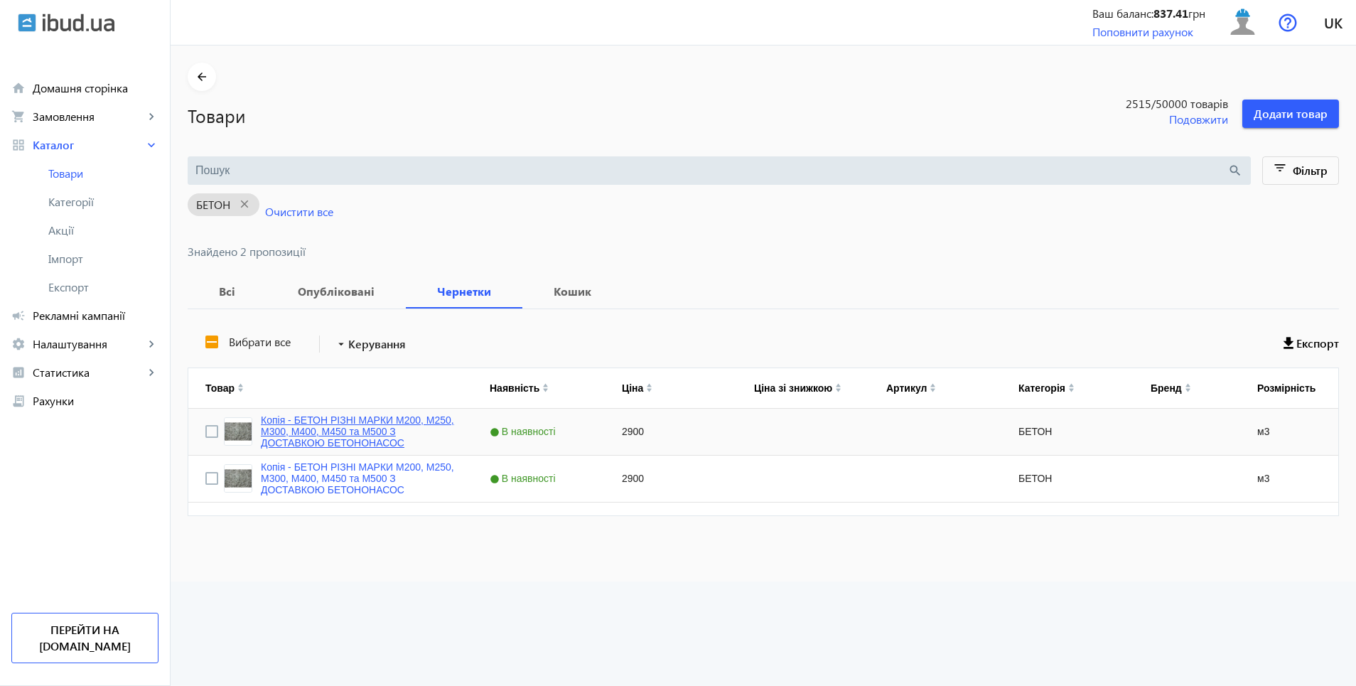
click at [337, 434] on link "Копія - БЕТОН РІЗНІ МАРКИ М200, М250, М300, М400, М450 та М500 З ДОСТАВКОЮ БЕТО…" at bounding box center [358, 431] width 195 height 34
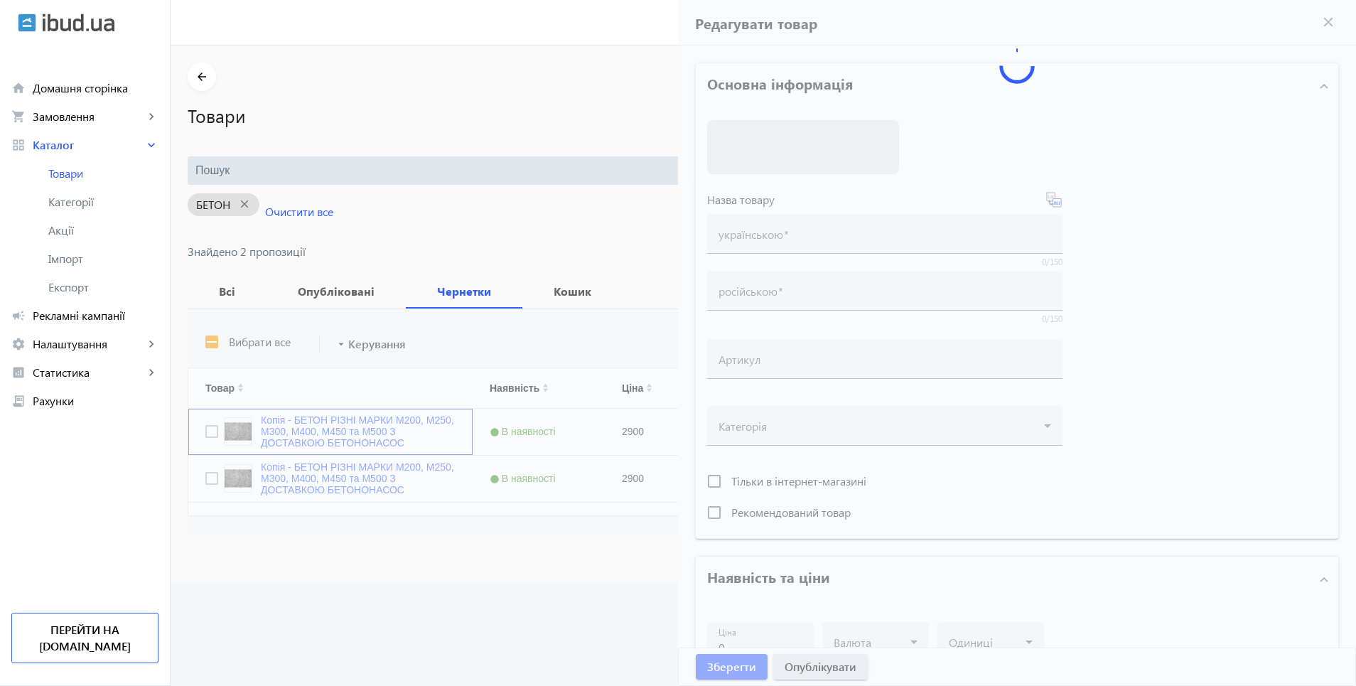
type input "Копія - БЕТОН РІЗНІ МАРКИ М200, М250, М300, М400, М450 та М500 З ДОСТАВКОЮ БЕТО…"
type input "Копия - БЕТОН РАЗЛИЧНЫЕ МАРКИ М200, М250, М300, М400, М450 и М500 С ДОСТАВКОЙ Б…"
type input "2900"
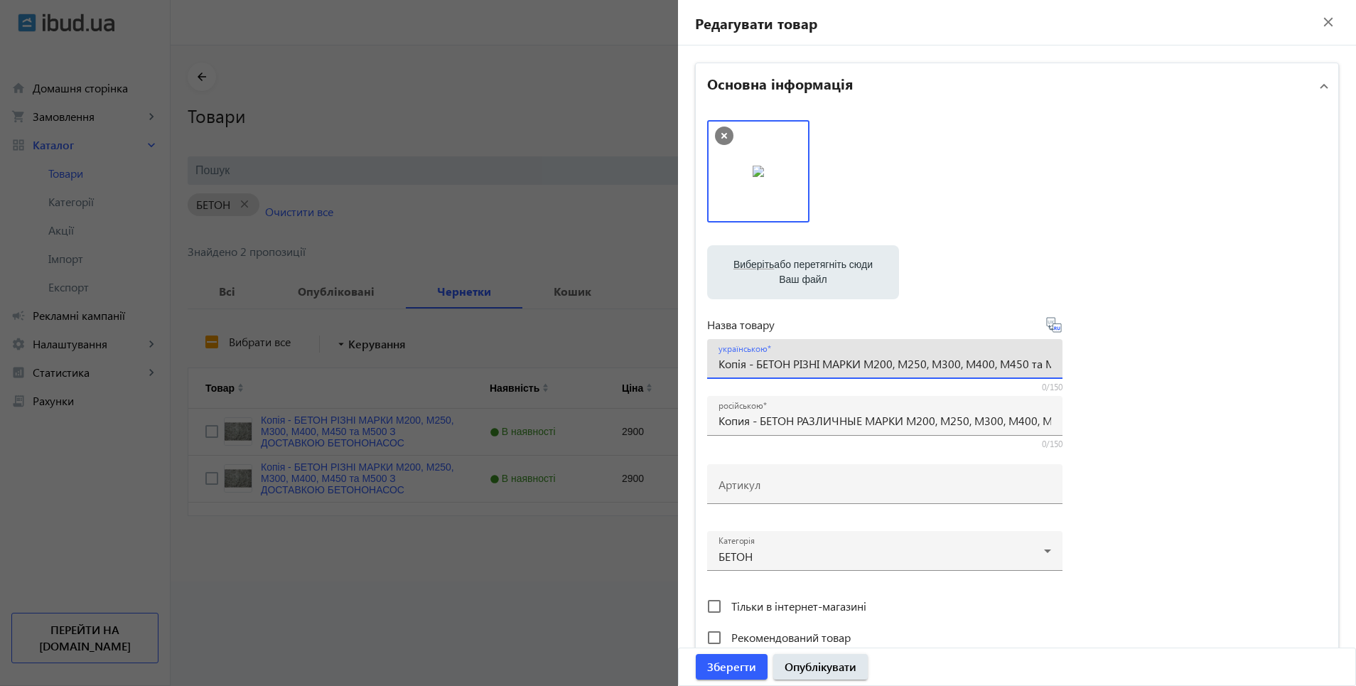
click at [751, 368] on input "Копія - БЕТОН РІЗНІ МАРКИ М200, М250, М300, М400, М450 та М500 З ДОСТАВКОЮ БЕТО…" at bounding box center [885, 363] width 333 height 15
type input "БЕТОН РІЗНІ МАРКИ М200, М250, М300, М400, М450 та М500 З ДОСТАВКОЮ БЕТОНОНАСОС"
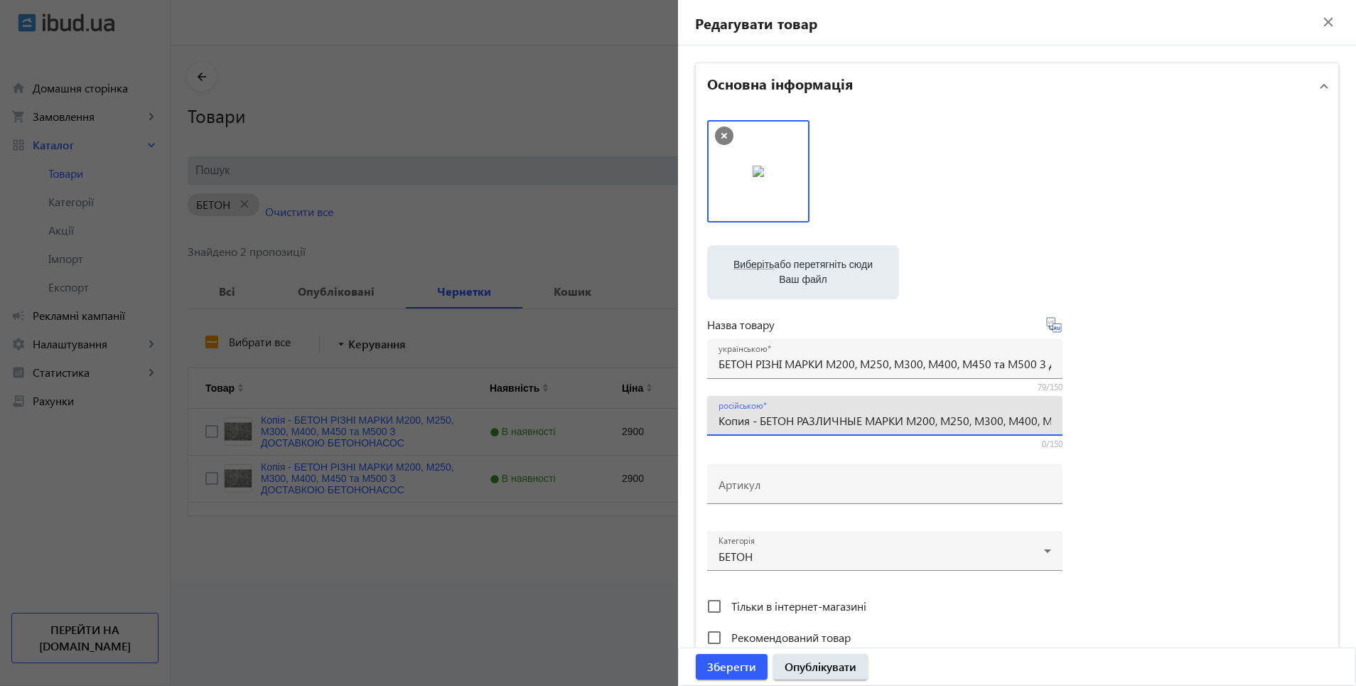
click at [755, 421] on input "Копия - БЕТОН РАЗЛИЧНЫЕ МАРКИ М200, М250, М300, М400, М450 и М500 С ДОСТАВКОЙ Б…" at bounding box center [885, 420] width 333 height 15
type input "БЕТОН РАЗЛИЧНЫЕ МАРКИ М200, М250, М300, М400, М450 и М500 С ДОСТАВКОЙ БЕТОНОНАС…"
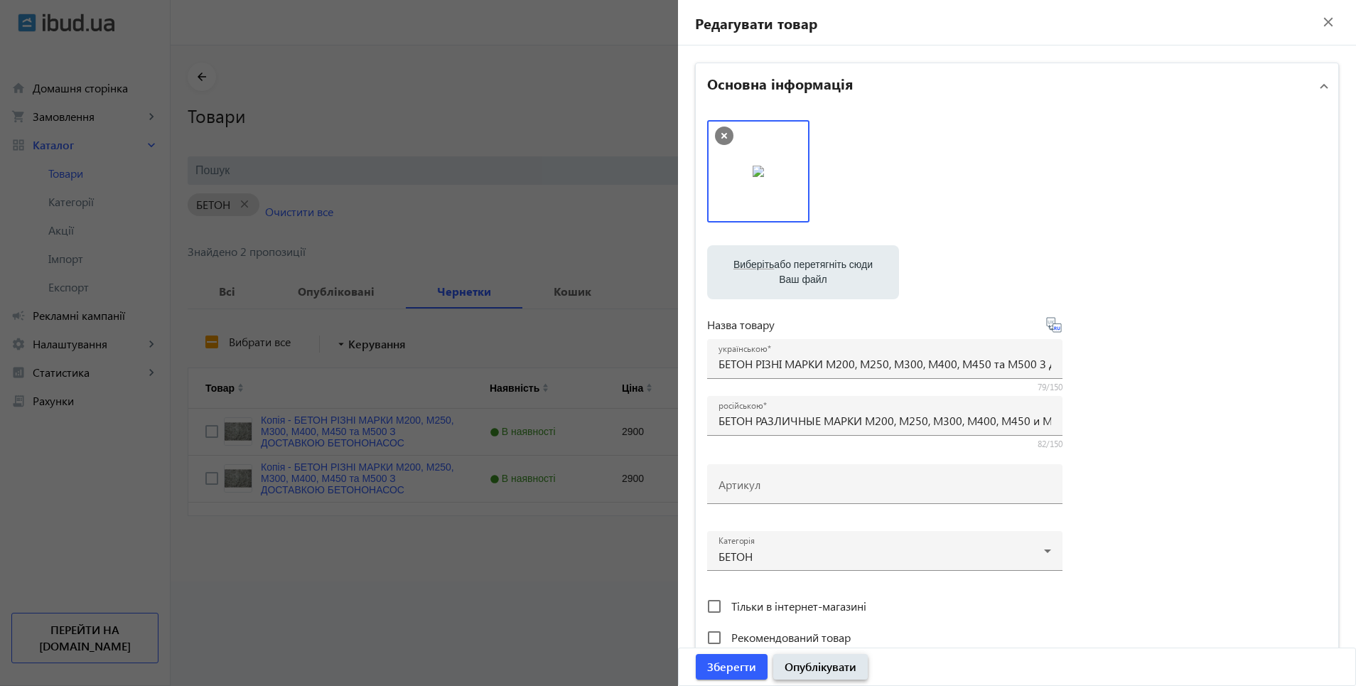
drag, startPoint x: 810, startPoint y: 667, endPoint x: 916, endPoint y: 650, distance: 107.3
click at [916, 650] on div "Зберегти Опублікувати" at bounding box center [1017, 666] width 677 height 37
drag, startPoint x: 708, startPoint y: 635, endPoint x: 735, endPoint y: 645, distance: 29.0
click at [708, 635] on input "Рекомендований товар" at bounding box center [714, 637] width 28 height 28
checkbox input "true"
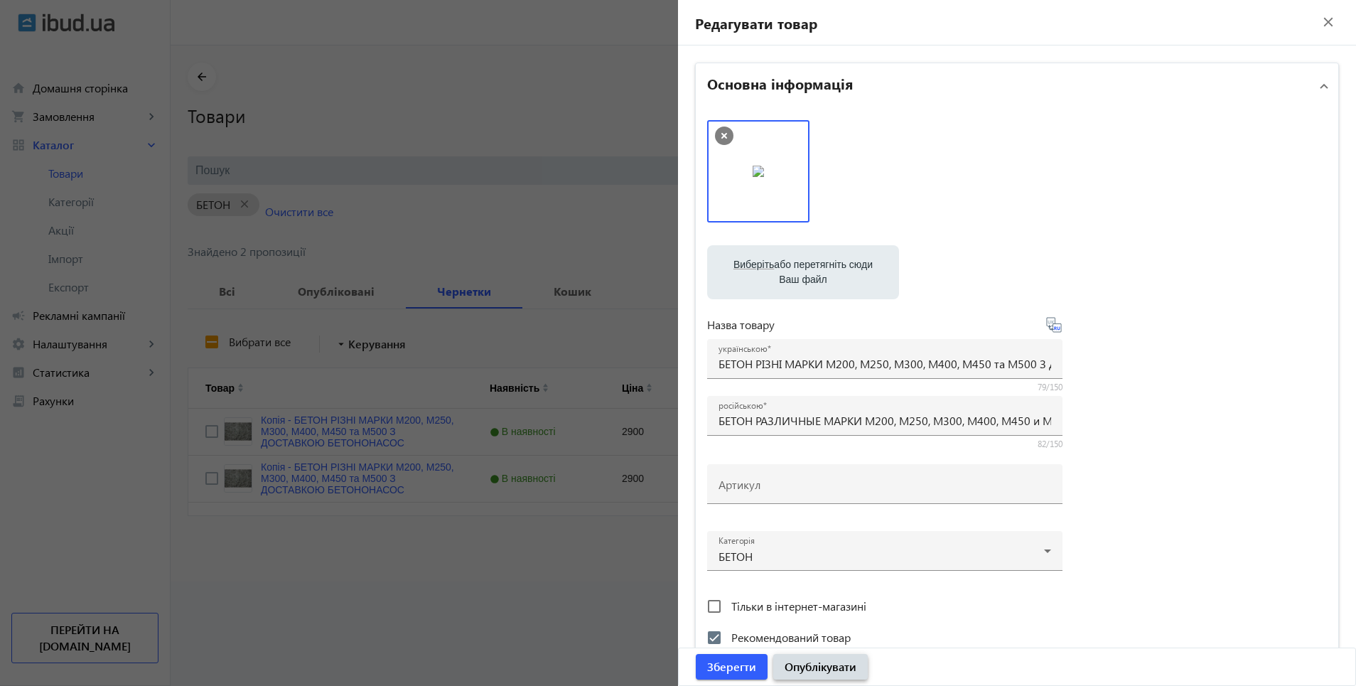
click at [813, 674] on span "Опублікувати" at bounding box center [821, 667] width 72 height 16
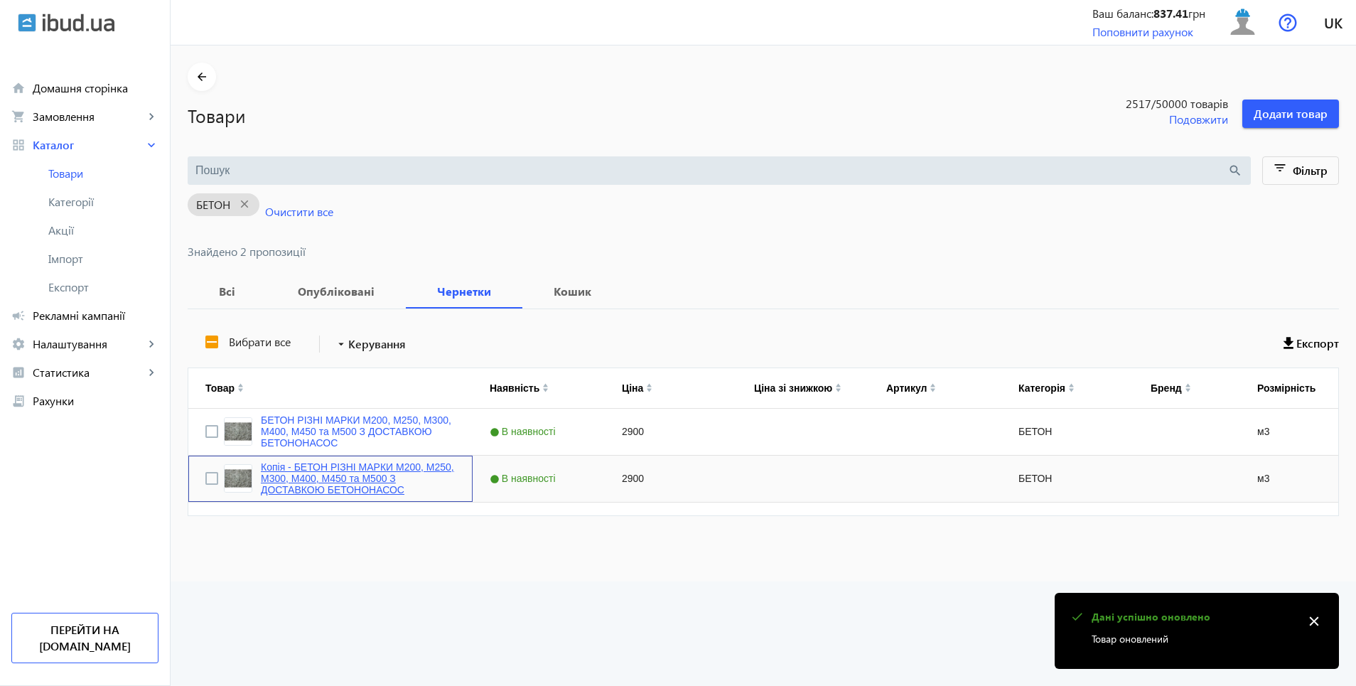
click at [308, 483] on link "Копія - БЕТОН РІЗНІ МАРКИ М200, М250, М300, М400, М450 та М500 З ДОСТАВКОЮ БЕТО…" at bounding box center [358, 478] width 195 height 34
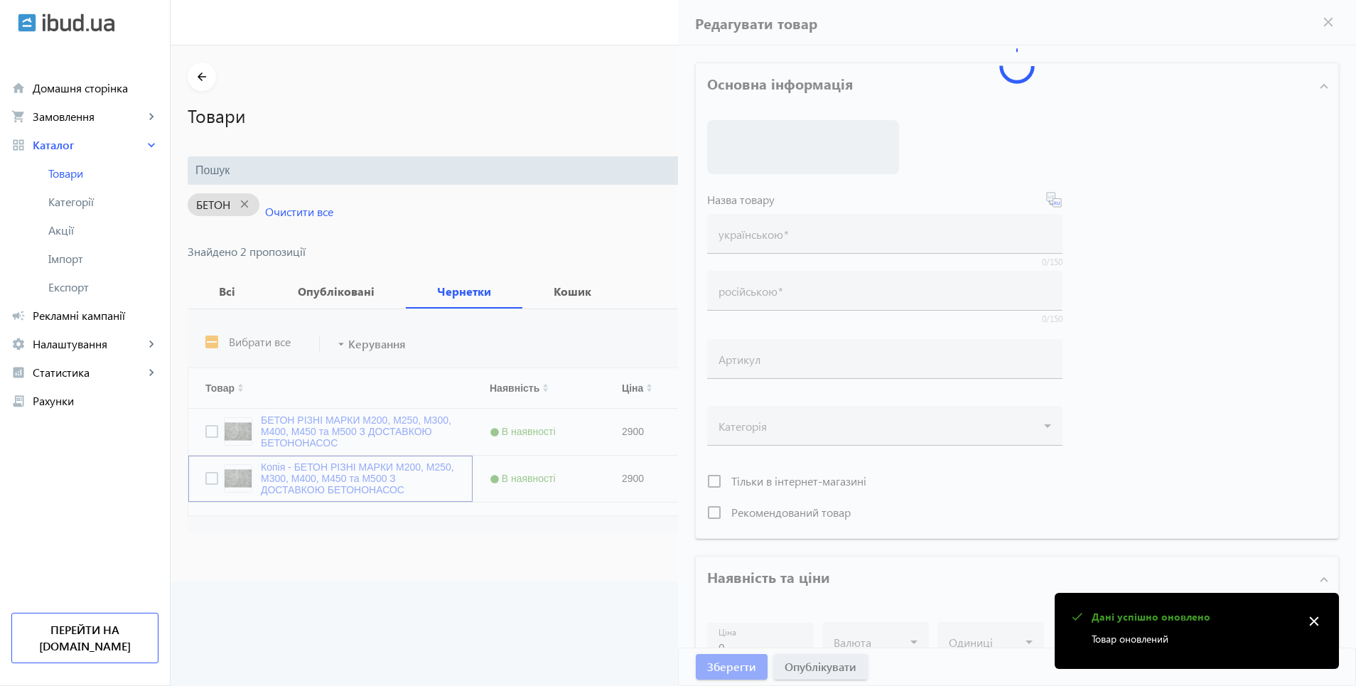
type input "Копія - БЕТОН РІЗНІ МАРКИ М200, М250, М300, М400, М450 та М500 З ДОСТАВКОЮ БЕТО…"
type input "Копия - БЕТОН РАЗЛИЧНЫЕ МАРКИ М200, М250, М300, М400, М450 и М500 С ДОСТАВКОЙ Б…"
type input "2900"
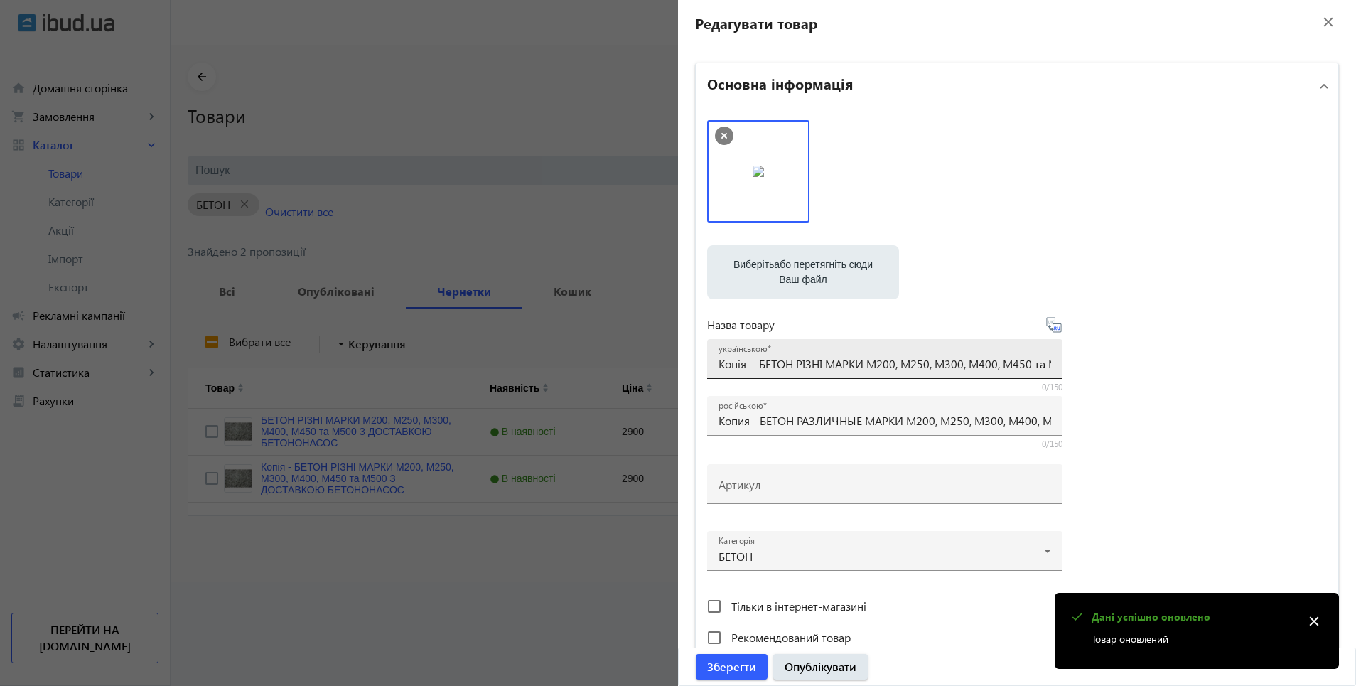
click at [752, 368] on input "Копія - БЕТОН РІЗНІ МАРКИ М200, М250, М300, М400, М450 та М500 З ДОСТАВКОЮ БЕТО…" at bounding box center [885, 363] width 333 height 15
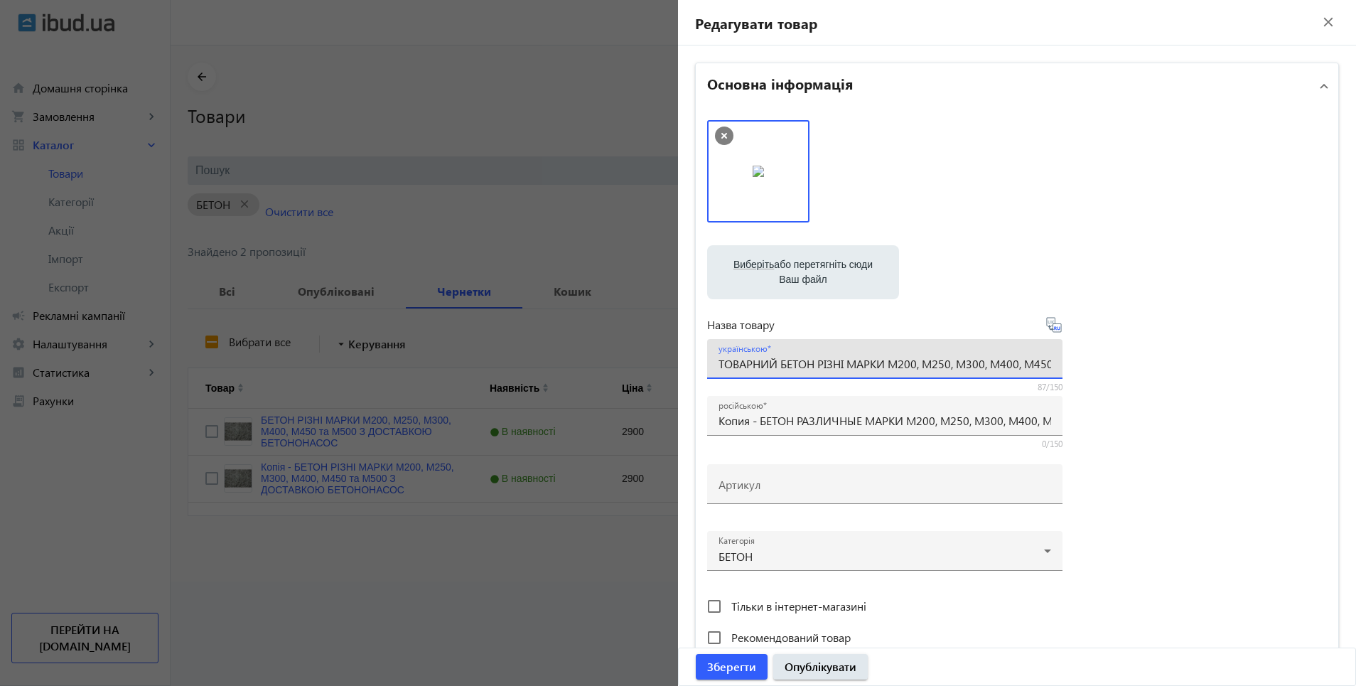
type input "ТОВАРНИЙ БЕТОН РІЗНІ МАРКИ М200, М250, М300, М400, М450 та М500 З ДОСТАВКОЮ БЕТ…"
click at [1052, 326] on icon at bounding box center [1054, 324] width 17 height 17
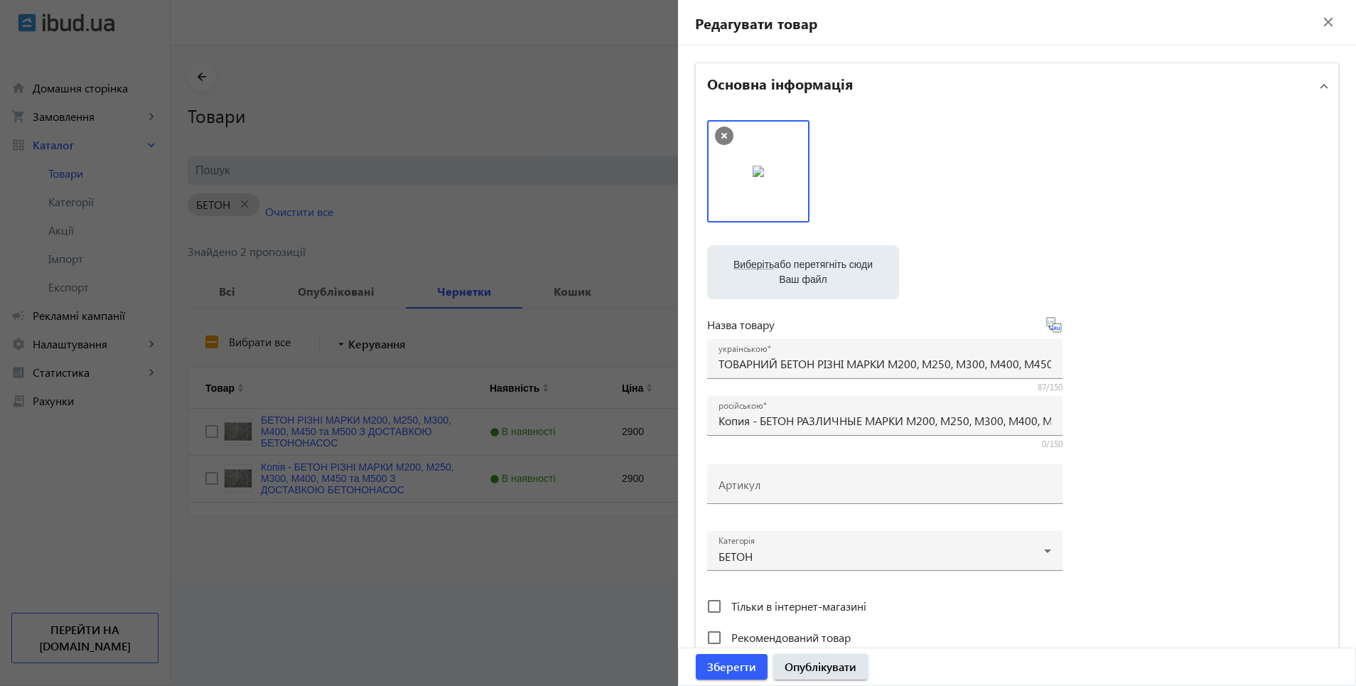
type input "ТОВАРНЫЙ БЕТОН РАЗЛИЧНЫЕ МАРКИ М200, М250, М300, М400, М450 и М500 С ДОСТАВКОЙ …"
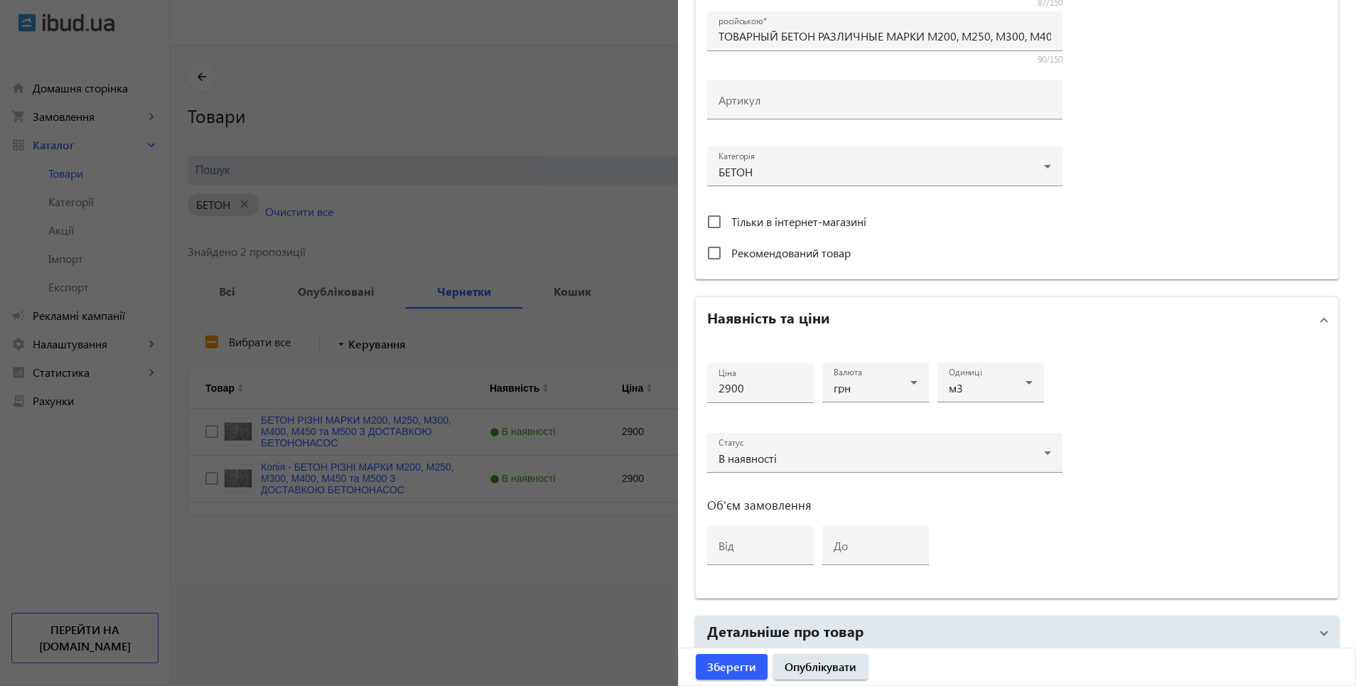
scroll to position [287, 0]
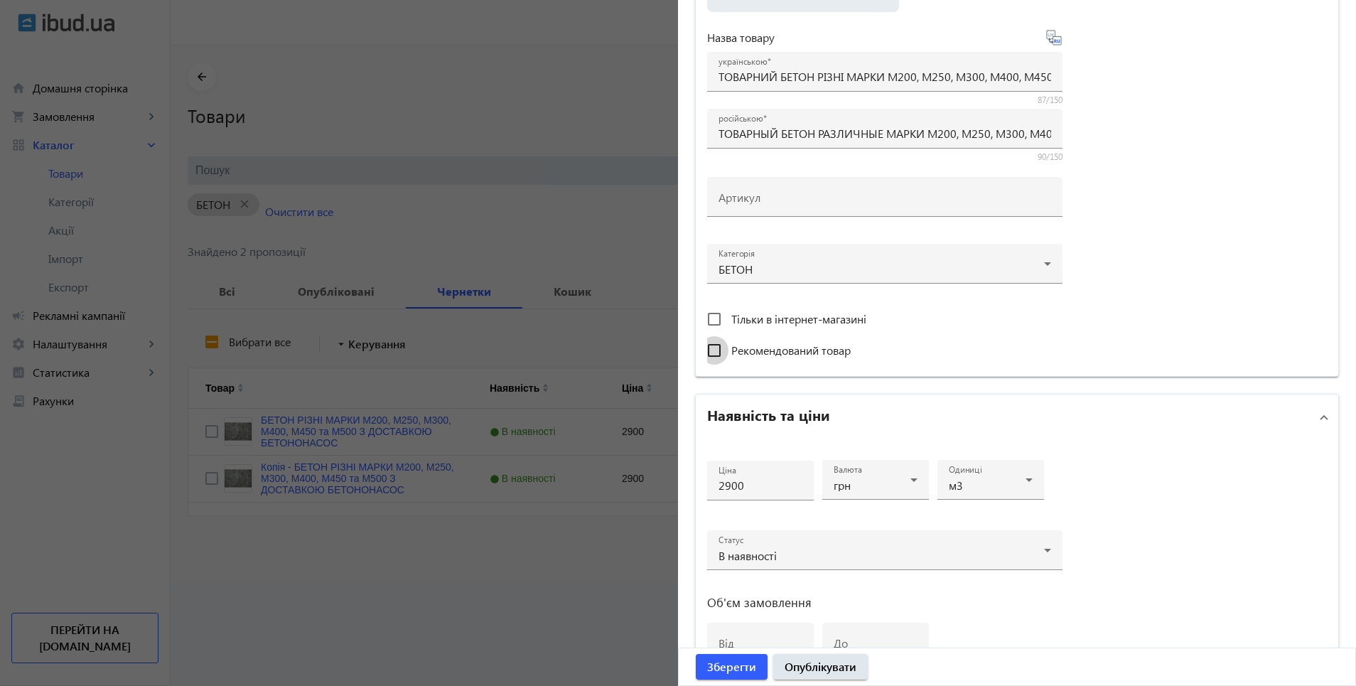
click at [708, 353] on input "Рекомендований товар" at bounding box center [714, 350] width 28 height 28
checkbox input "true"
click at [827, 665] on span "Опублікувати" at bounding box center [821, 667] width 72 height 16
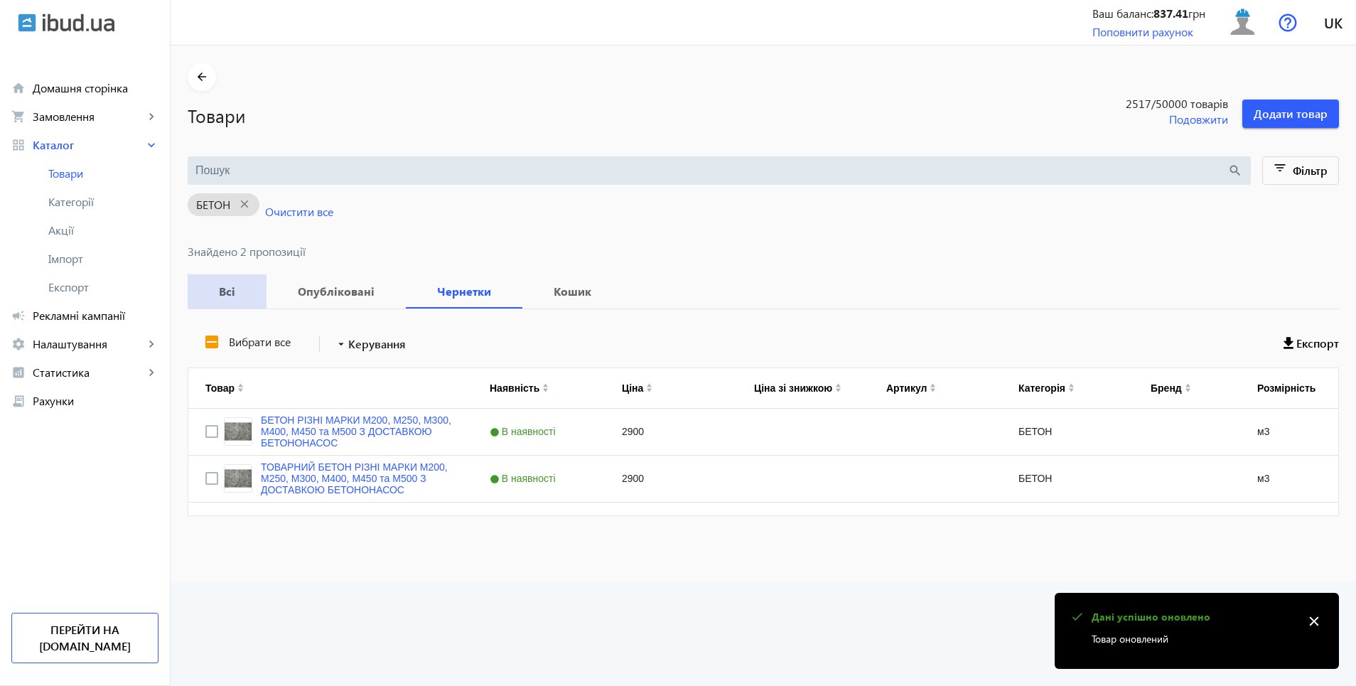
click at [220, 293] on b "Всі" at bounding box center [227, 291] width 45 height 11
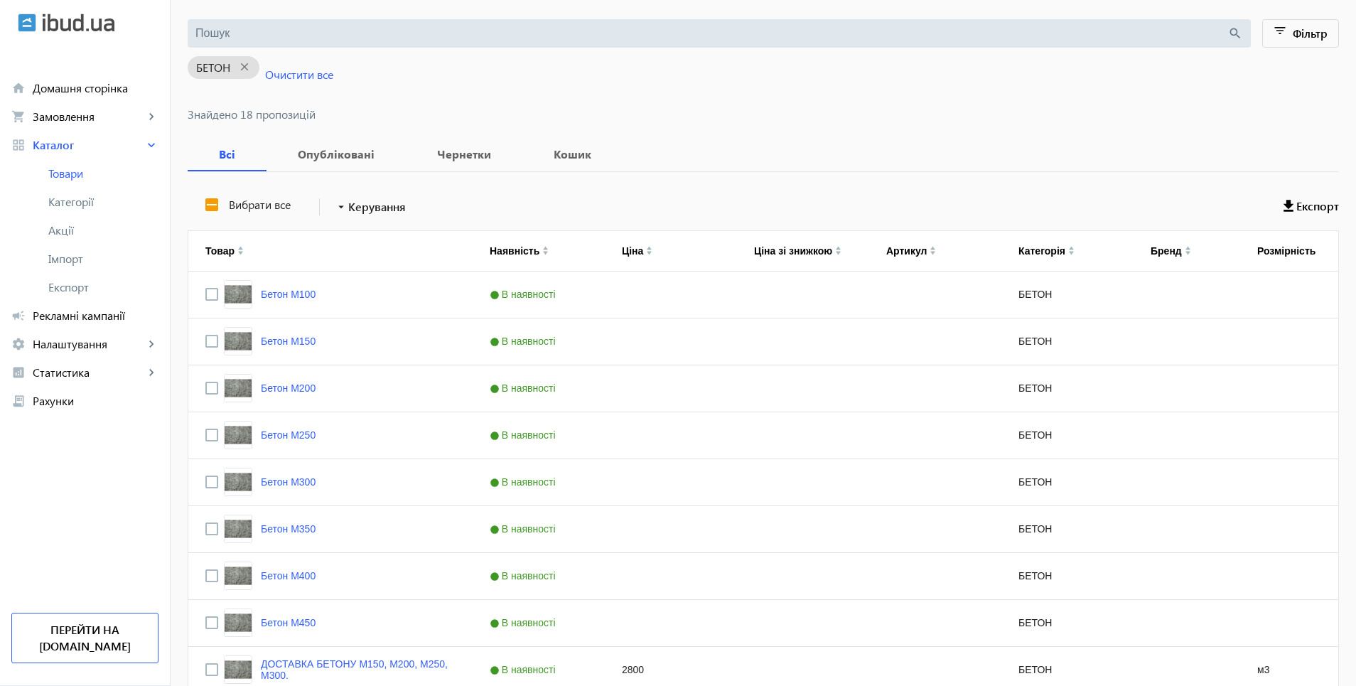
scroll to position [136, 0]
click at [50, 16] on img at bounding box center [79, 23] width 72 height 18
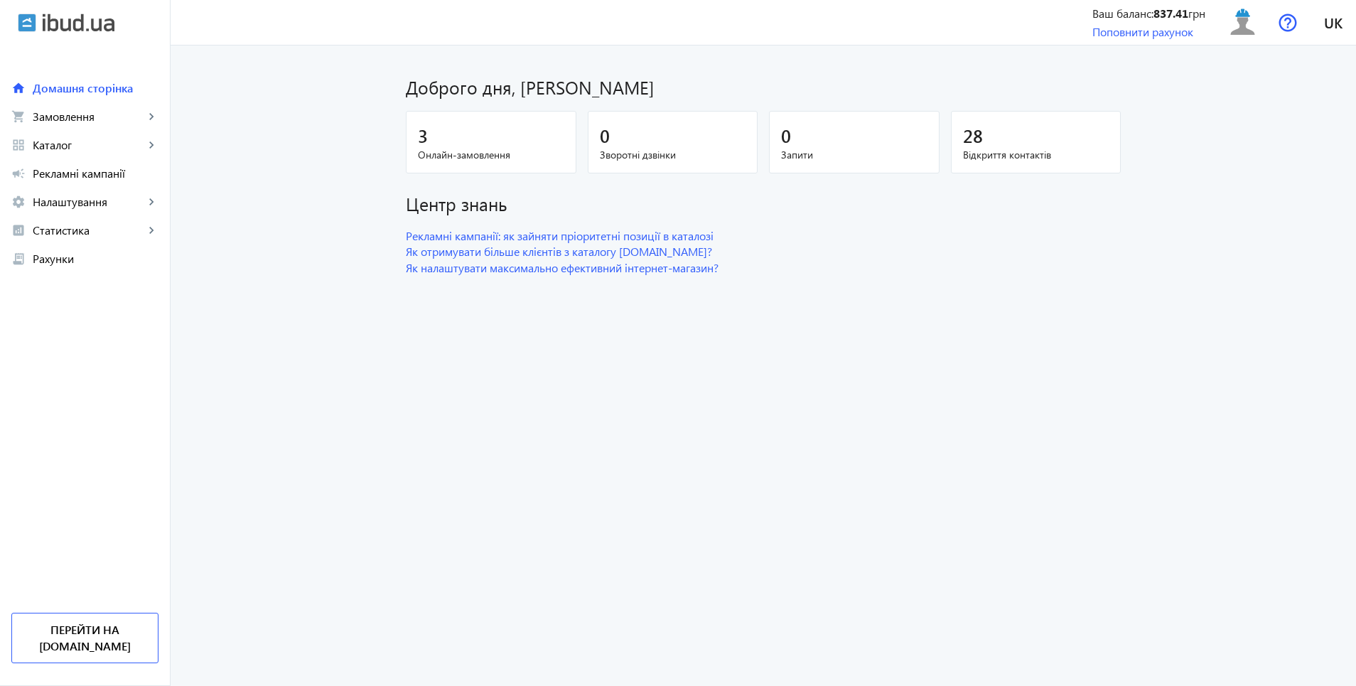
click at [33, 18] on img at bounding box center [27, 23] width 18 height 18
click at [77, 26] on img at bounding box center [79, 23] width 72 height 18
click at [54, 87] on span "Домашня сторінка" at bounding box center [96, 88] width 126 height 14
click at [71, 92] on span "Домашня сторінка" at bounding box center [96, 88] width 126 height 14
click at [75, 178] on span "Рекламні кампанії" at bounding box center [96, 173] width 126 height 14
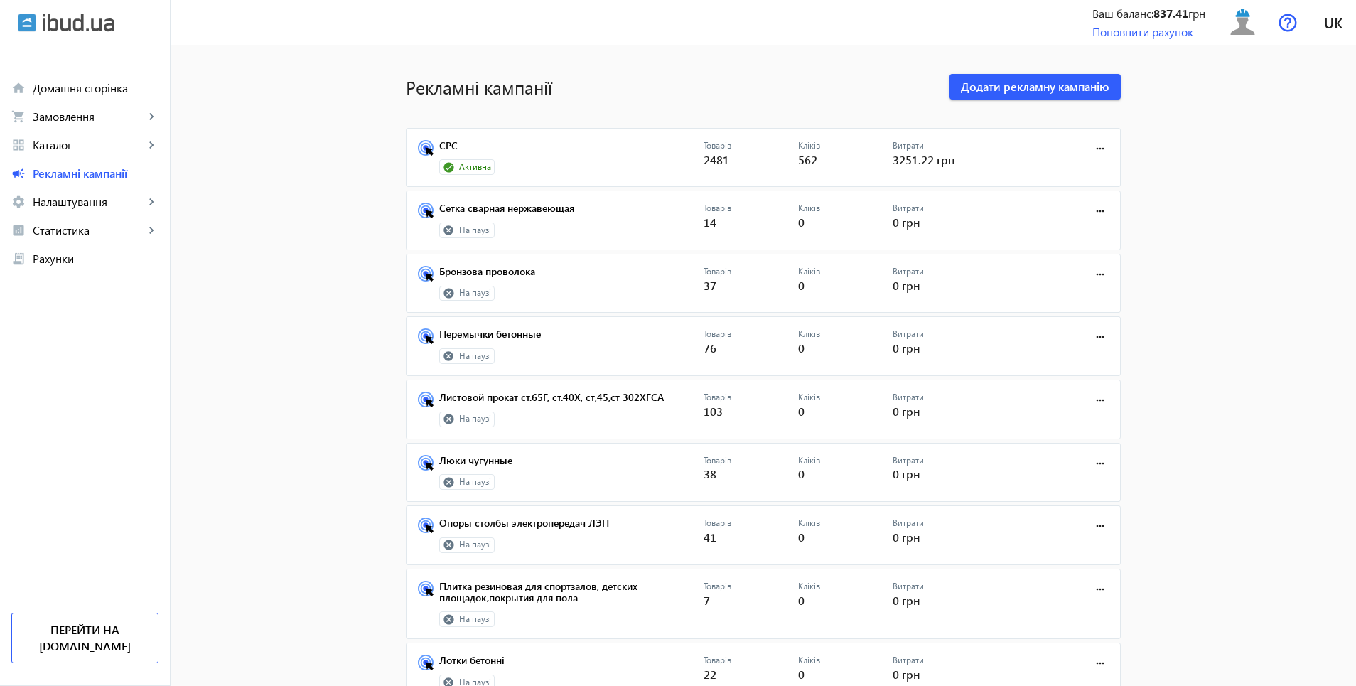
click at [481, 166] on span "Активна" at bounding box center [475, 167] width 32 height 12
click at [452, 151] on link "СРС" at bounding box center [571, 150] width 264 height 20
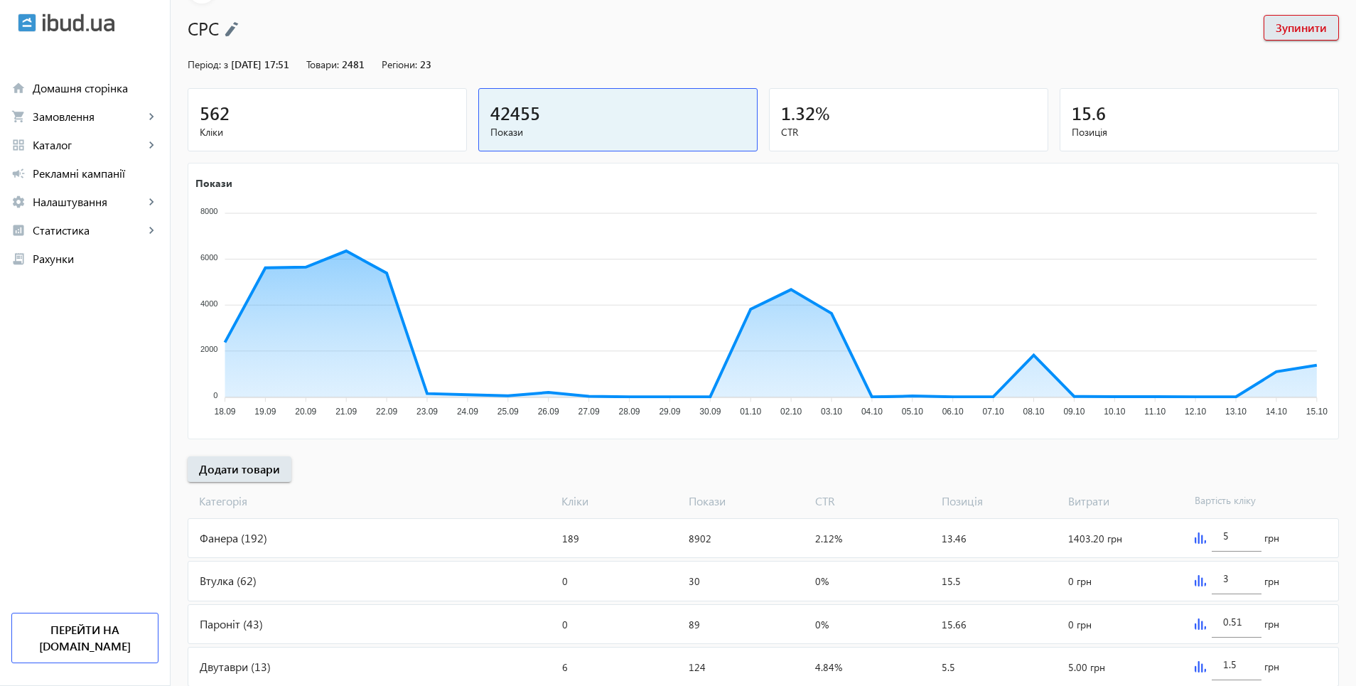
scroll to position [142, 0]
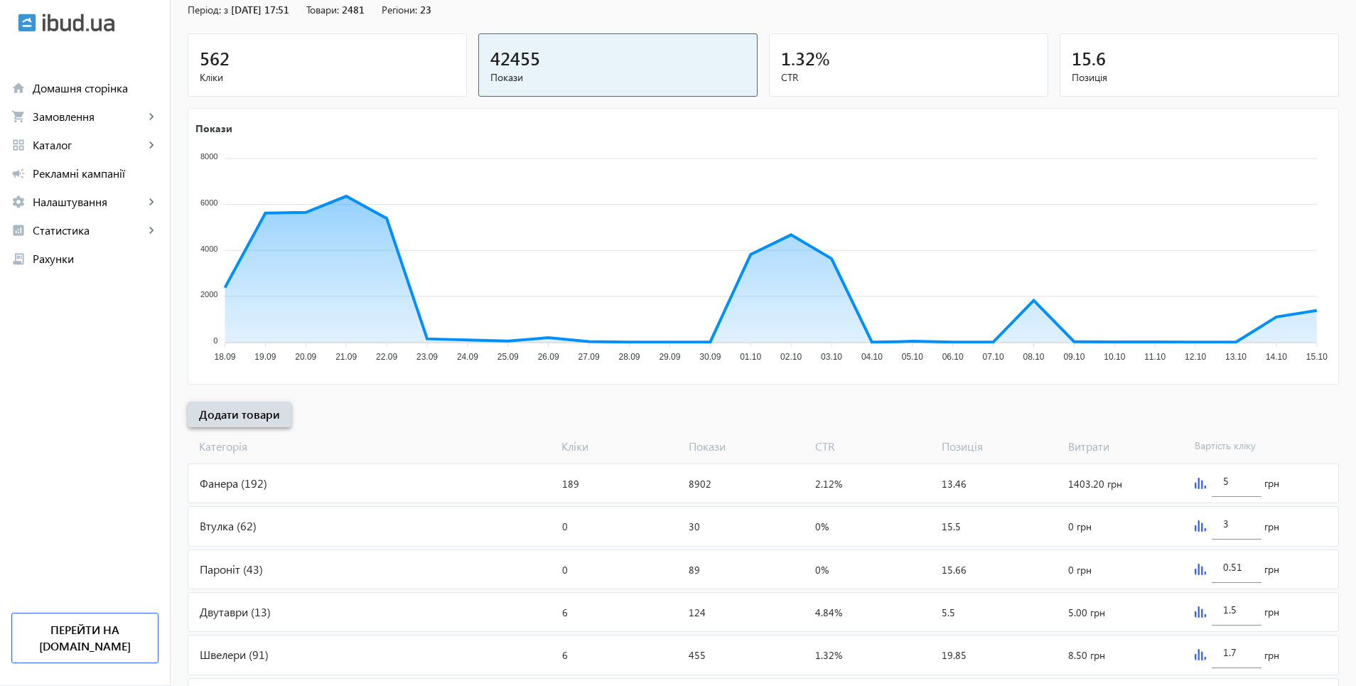
click at [252, 418] on span "Додати товари" at bounding box center [239, 415] width 81 height 16
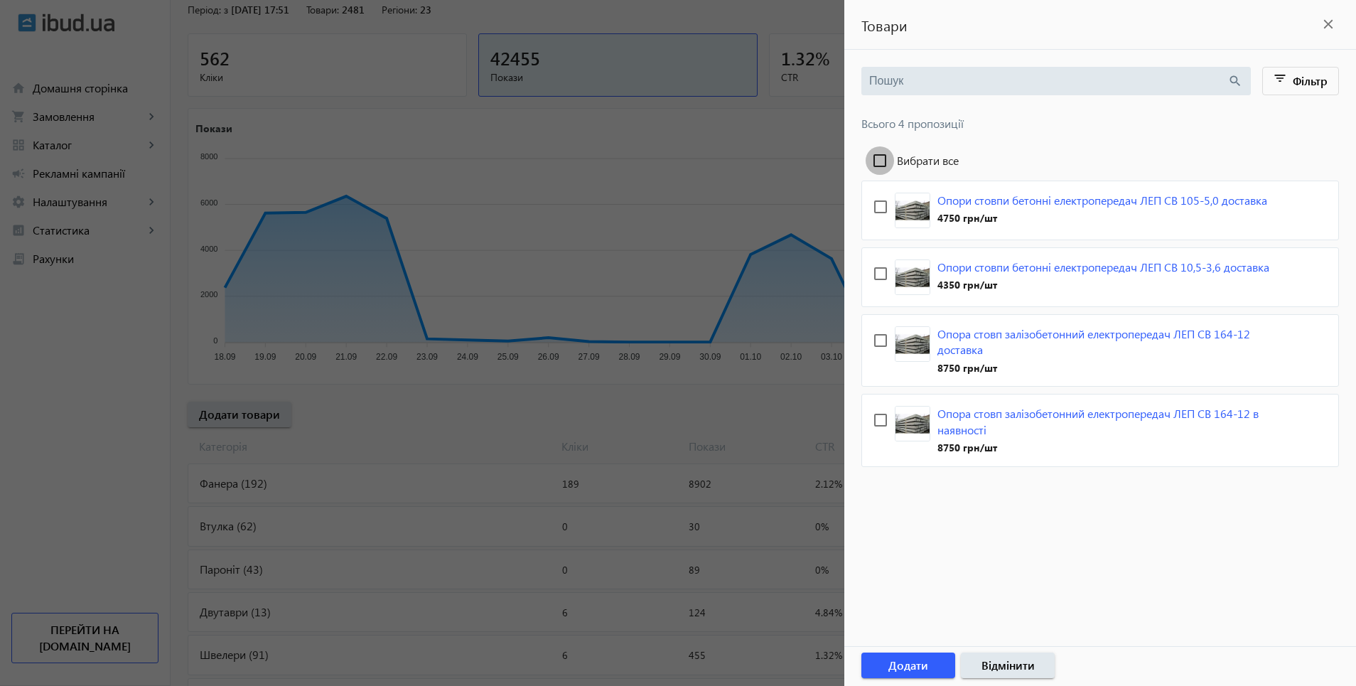
click at [881, 164] on input "Вибрати все" at bounding box center [880, 160] width 28 height 28
checkbox input "true"
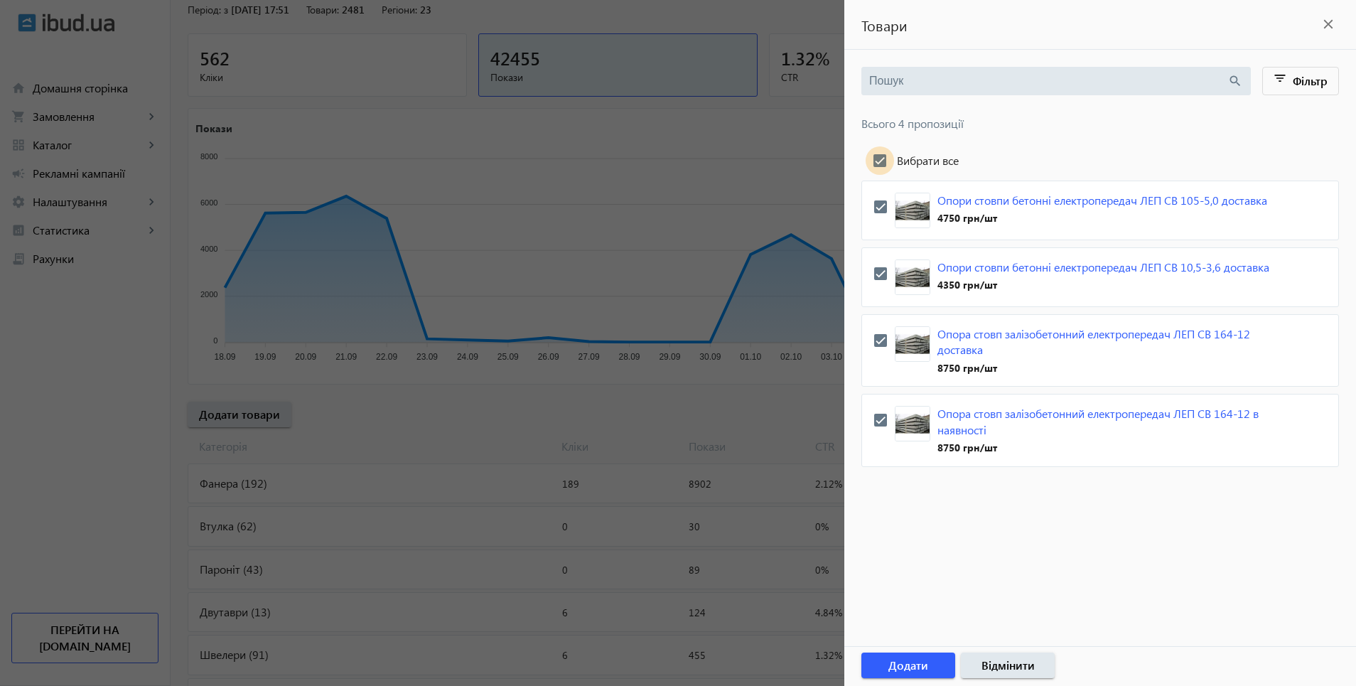
checkbox input "true"
click at [916, 663] on span "Додати" at bounding box center [909, 666] width 40 height 16
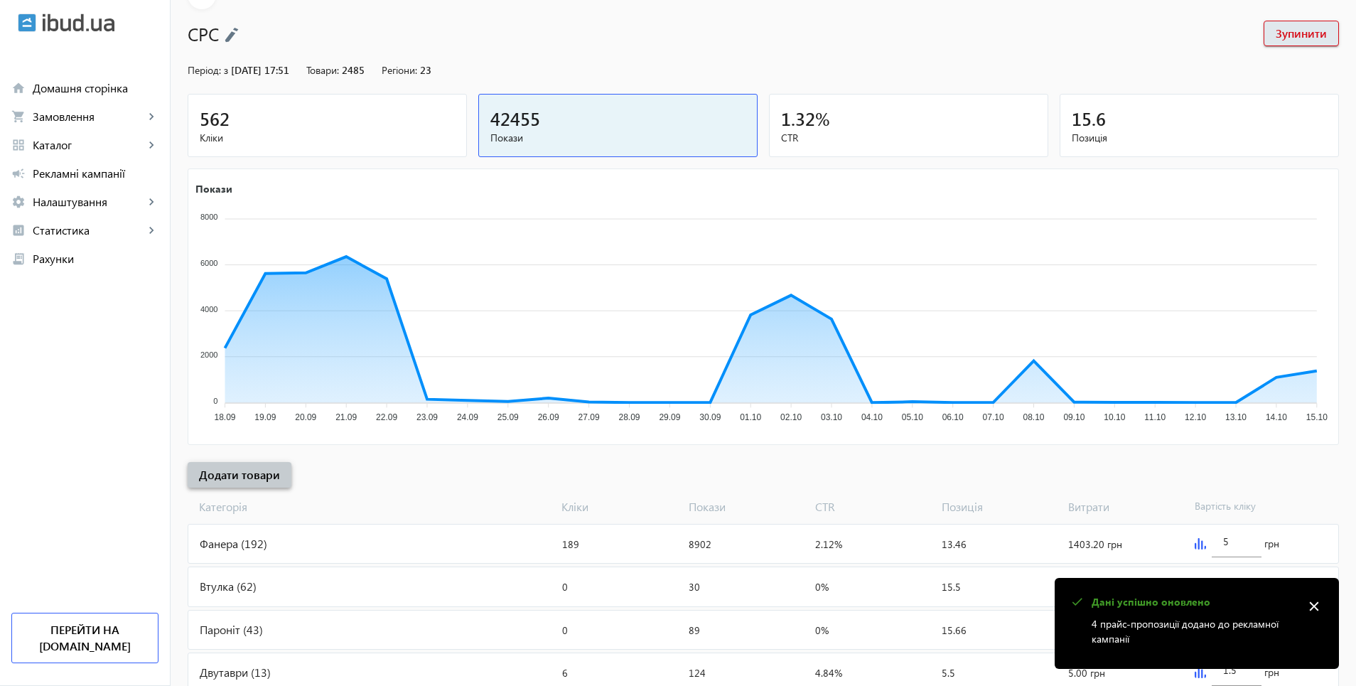
scroll to position [71, 0]
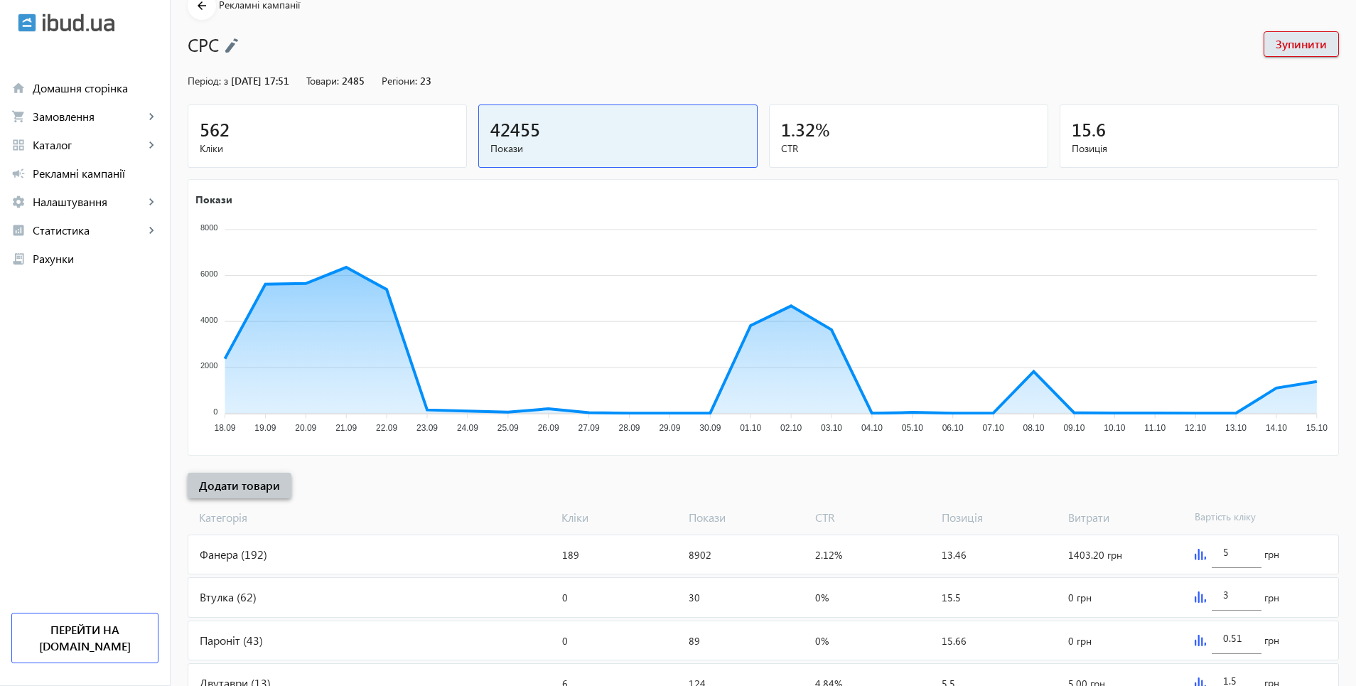
click at [257, 485] on span "Додати товари" at bounding box center [239, 486] width 81 height 16
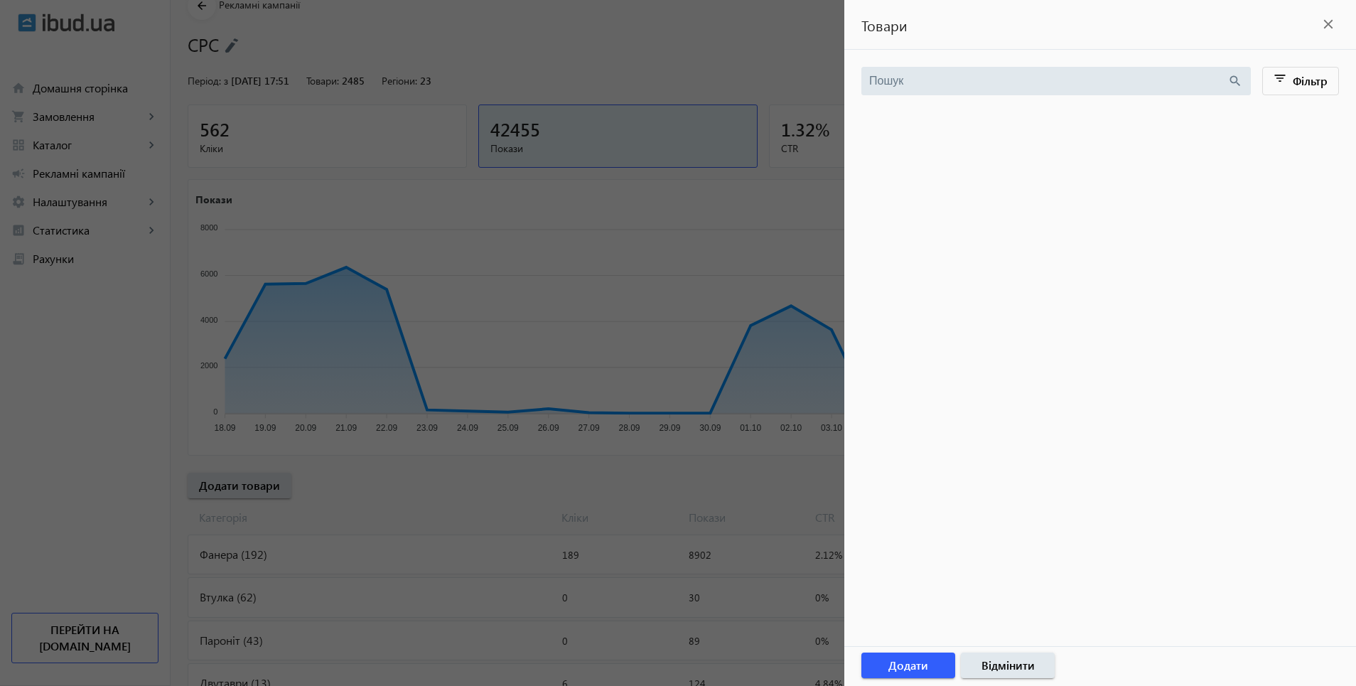
click at [916, 72] on div "search" at bounding box center [1057, 81] width 390 height 28
click at [916, 75] on input "search" at bounding box center [1048, 81] width 358 height 16
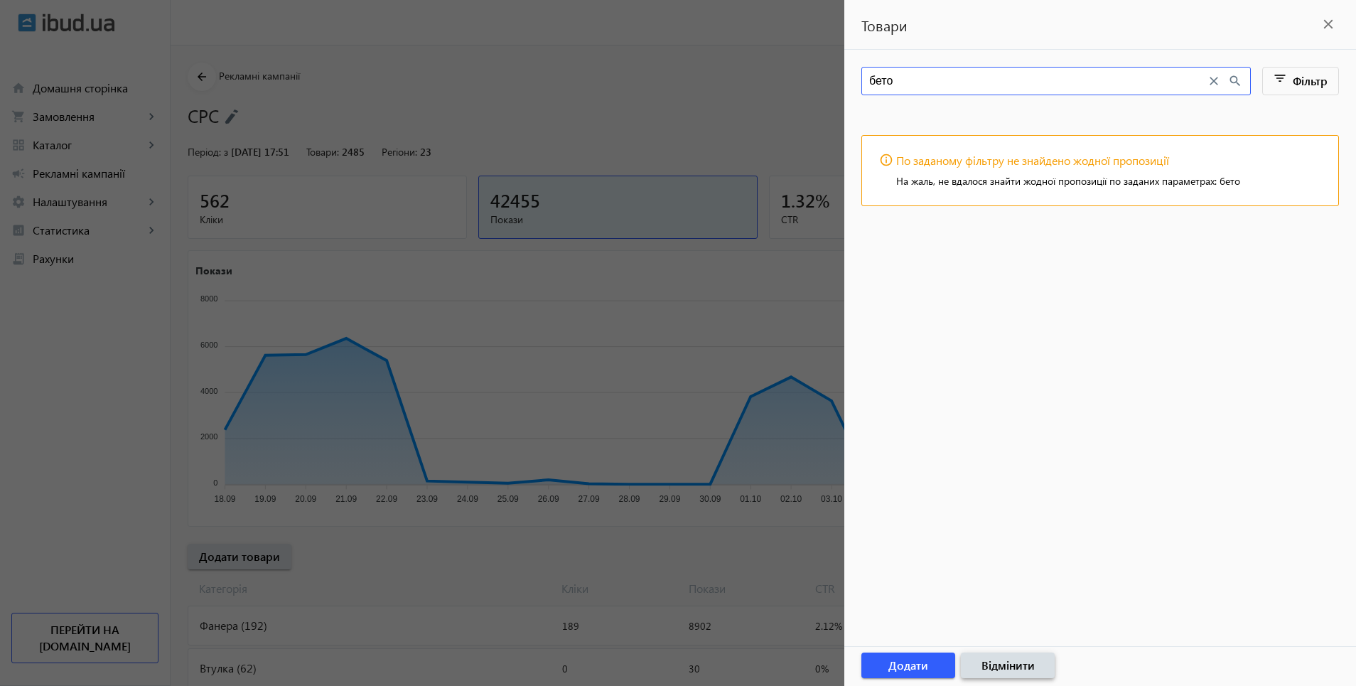
type input "бето"
click at [996, 663] on span "Відмінити" at bounding box center [1008, 666] width 53 height 16
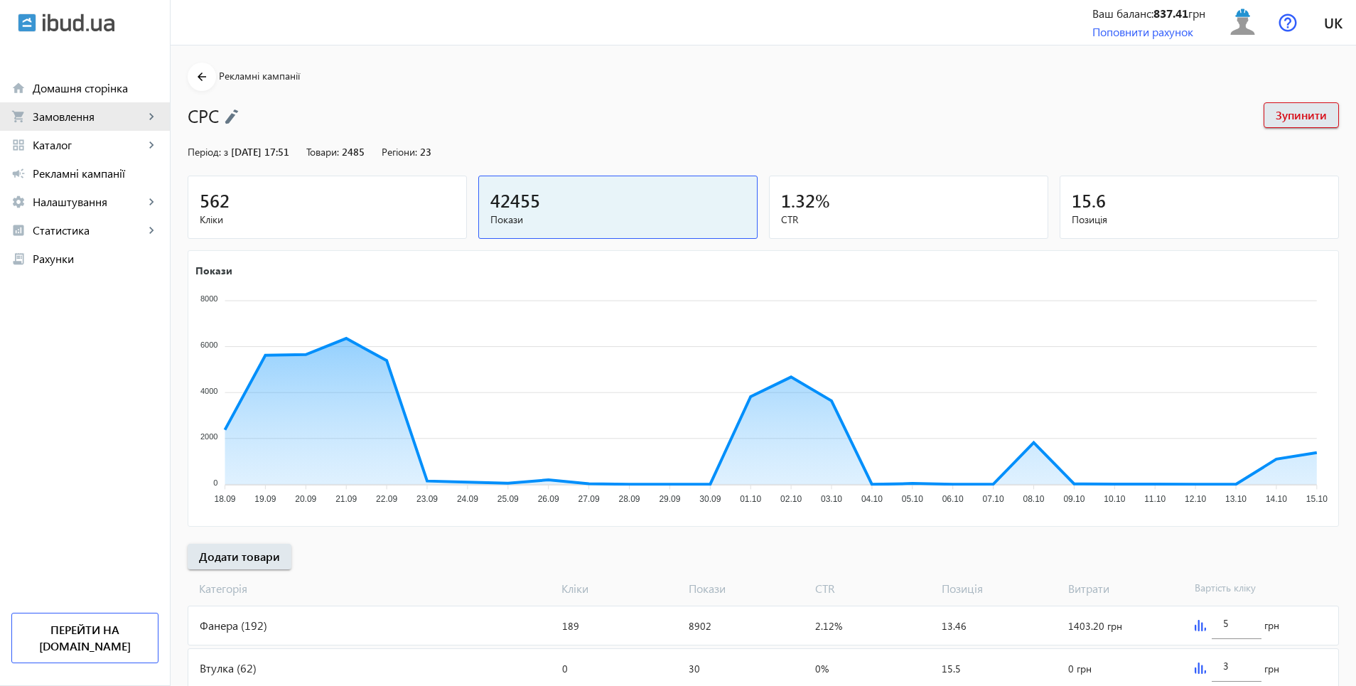
click at [73, 117] on span "Замовлення" at bounding box center [89, 116] width 112 height 14
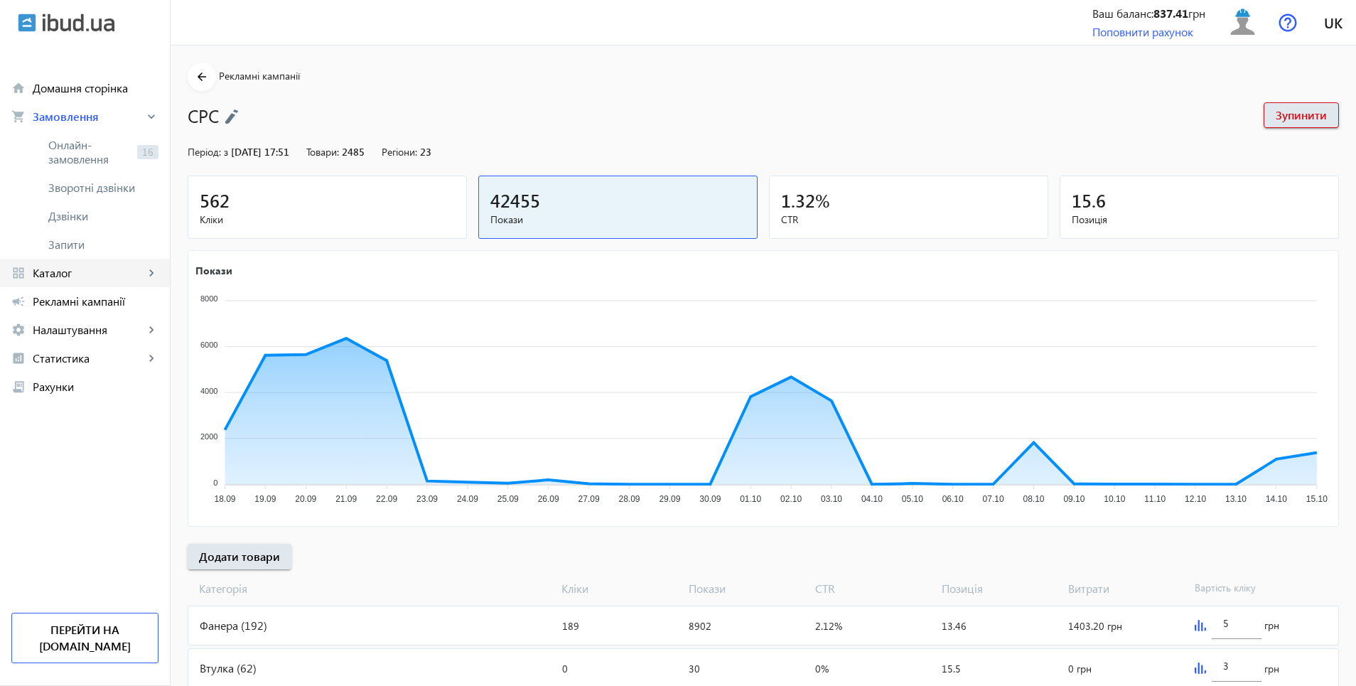
click at [65, 274] on span "Каталог" at bounding box center [89, 273] width 112 height 14
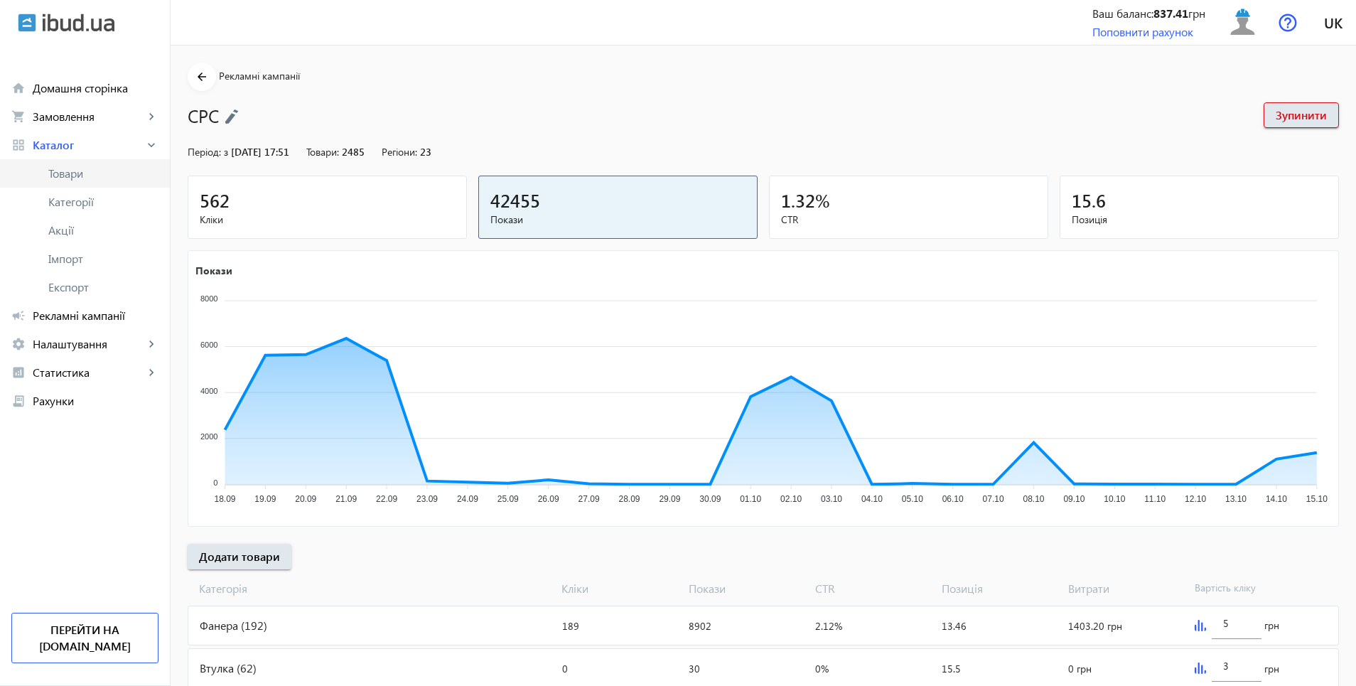
click at [77, 170] on span "Товари" at bounding box center [103, 173] width 110 height 14
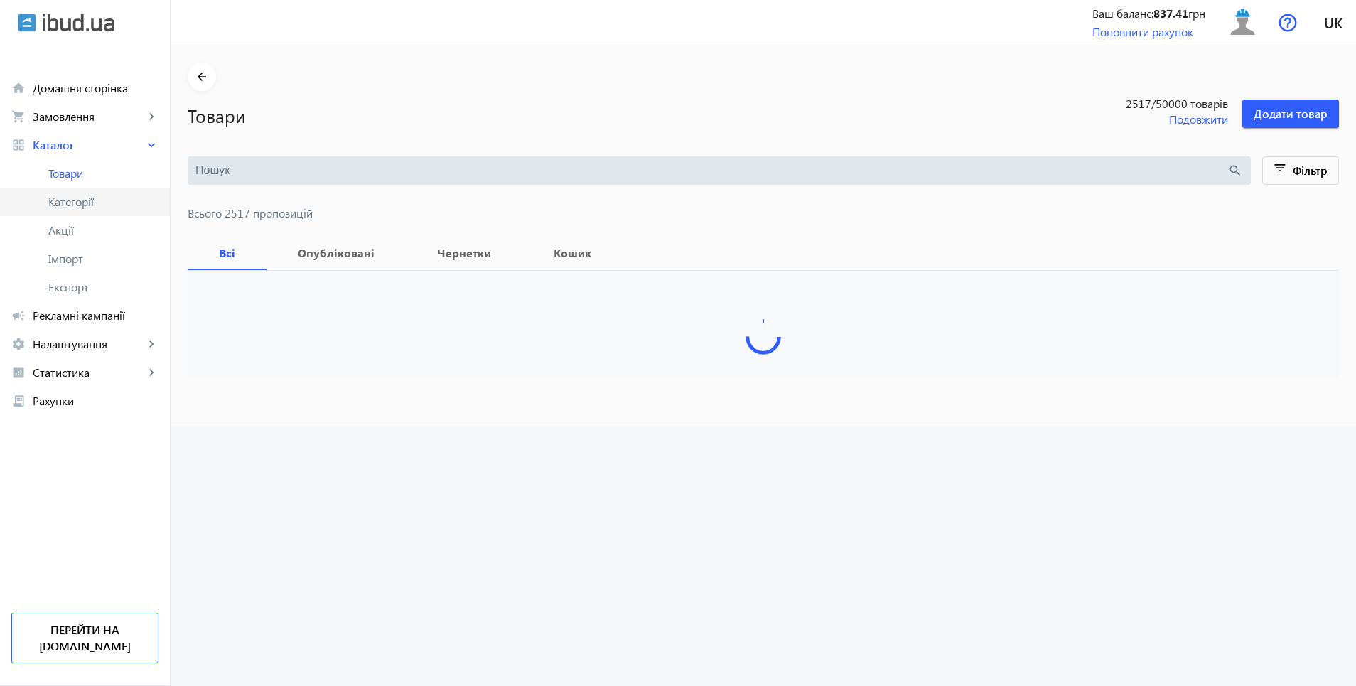
click at [76, 205] on span "Категорії" at bounding box center [103, 202] width 110 height 14
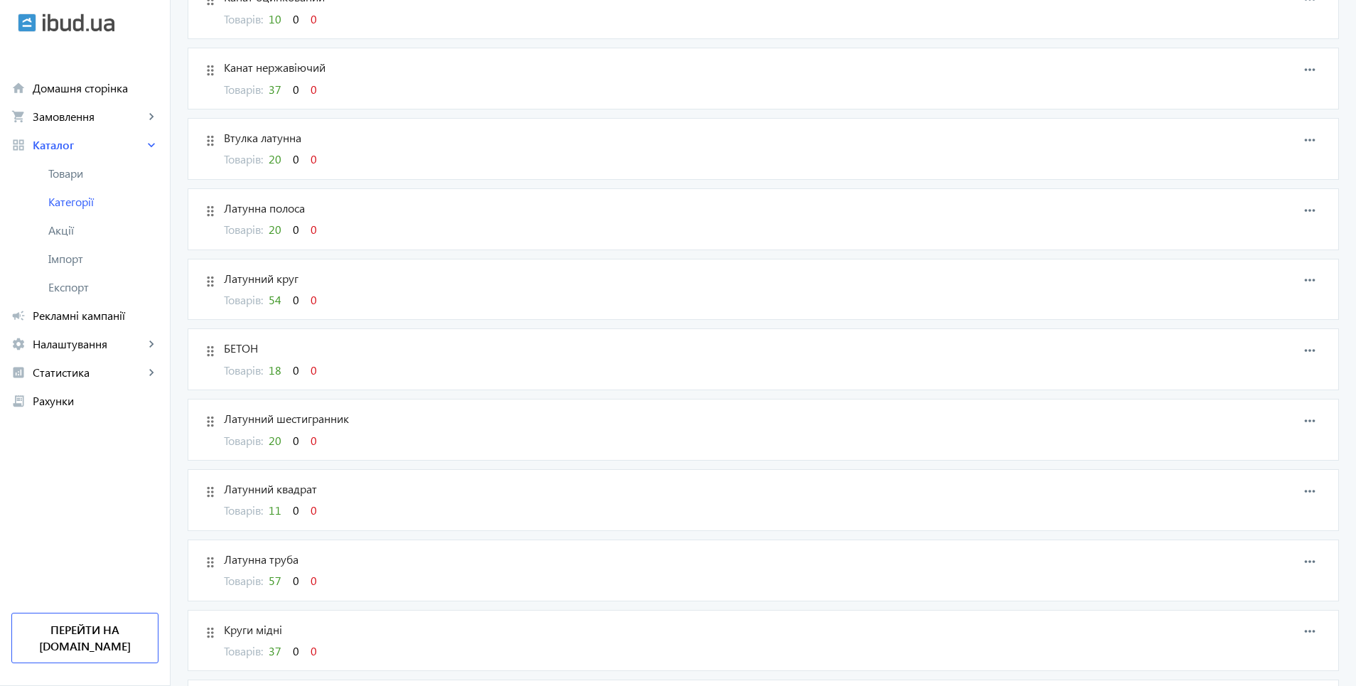
scroll to position [2772, 0]
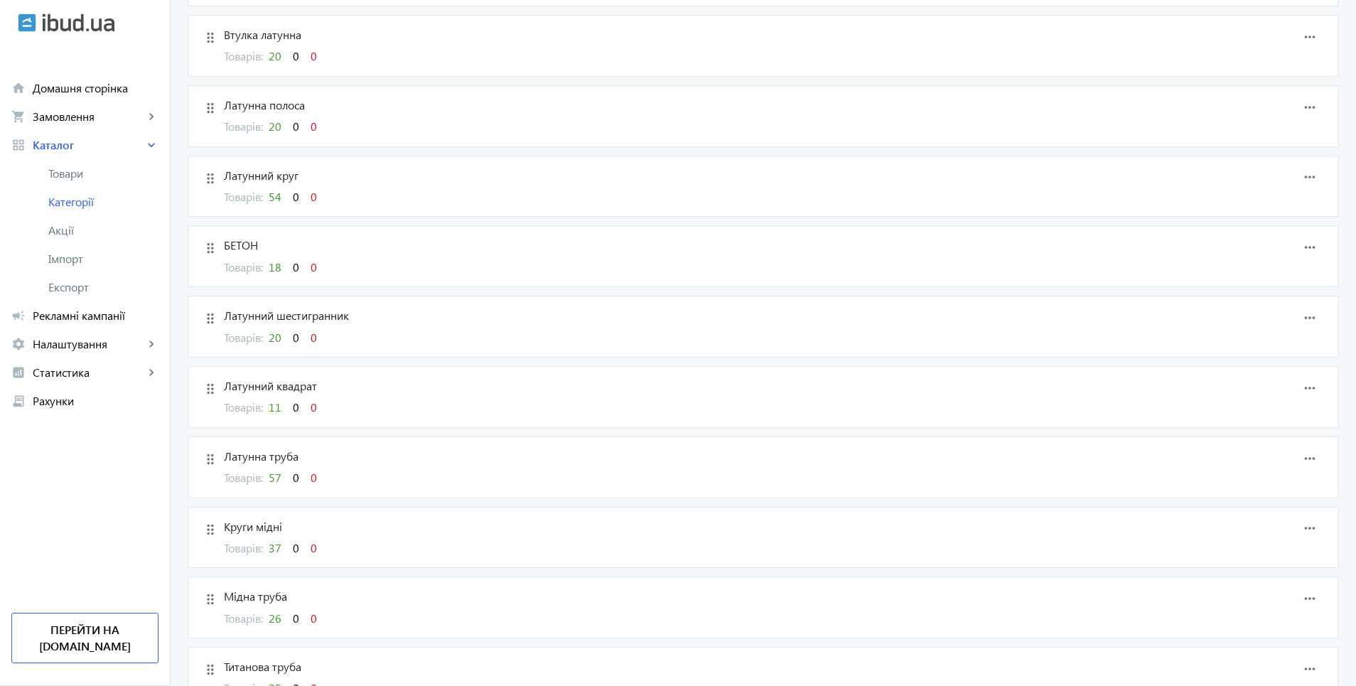
click at [269, 272] on span "18" at bounding box center [275, 266] width 13 height 15
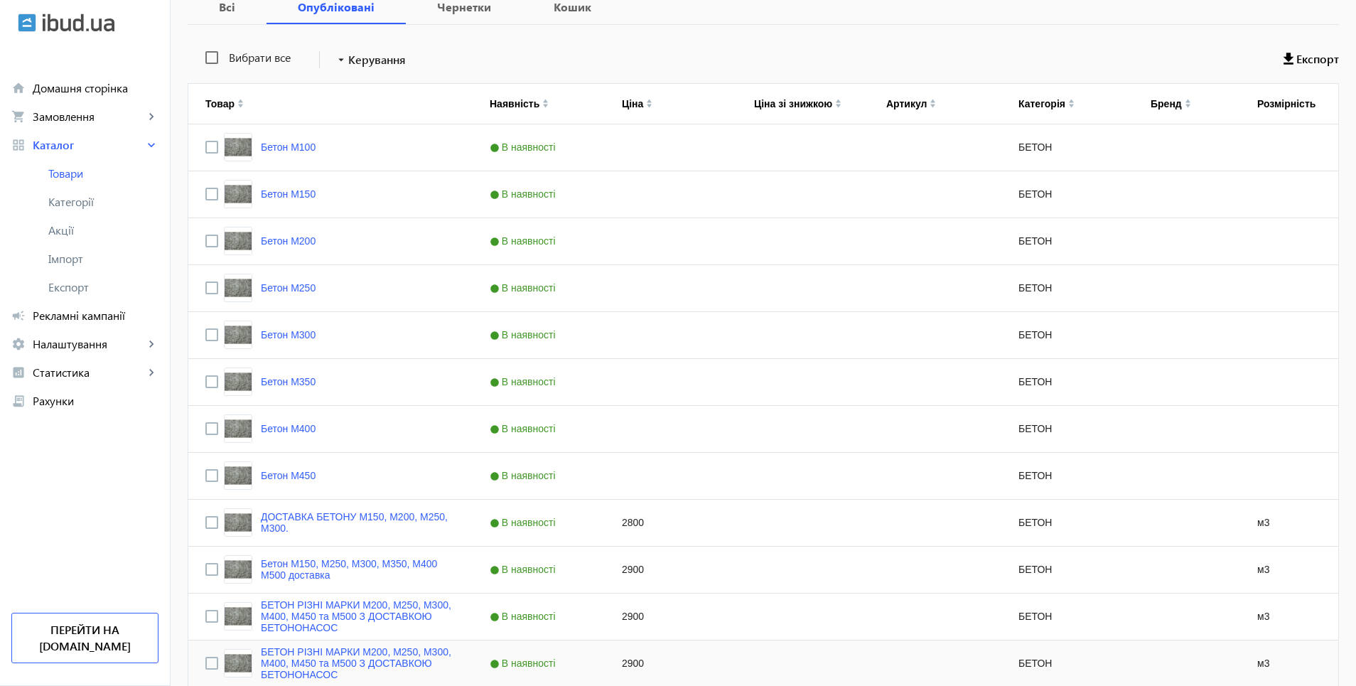
scroll to position [633, 0]
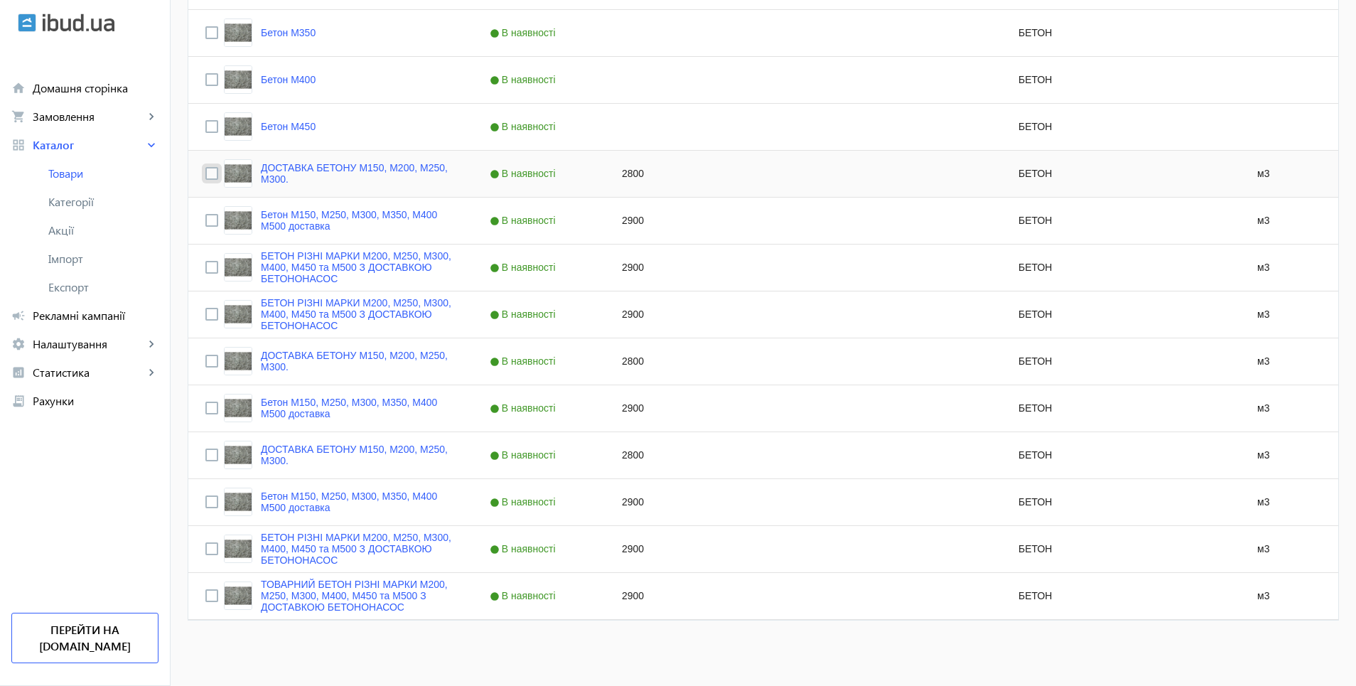
click at [205, 174] on input "Press Space to toggle row selection (unchecked)" at bounding box center [211, 173] width 13 height 13
checkbox input "true"
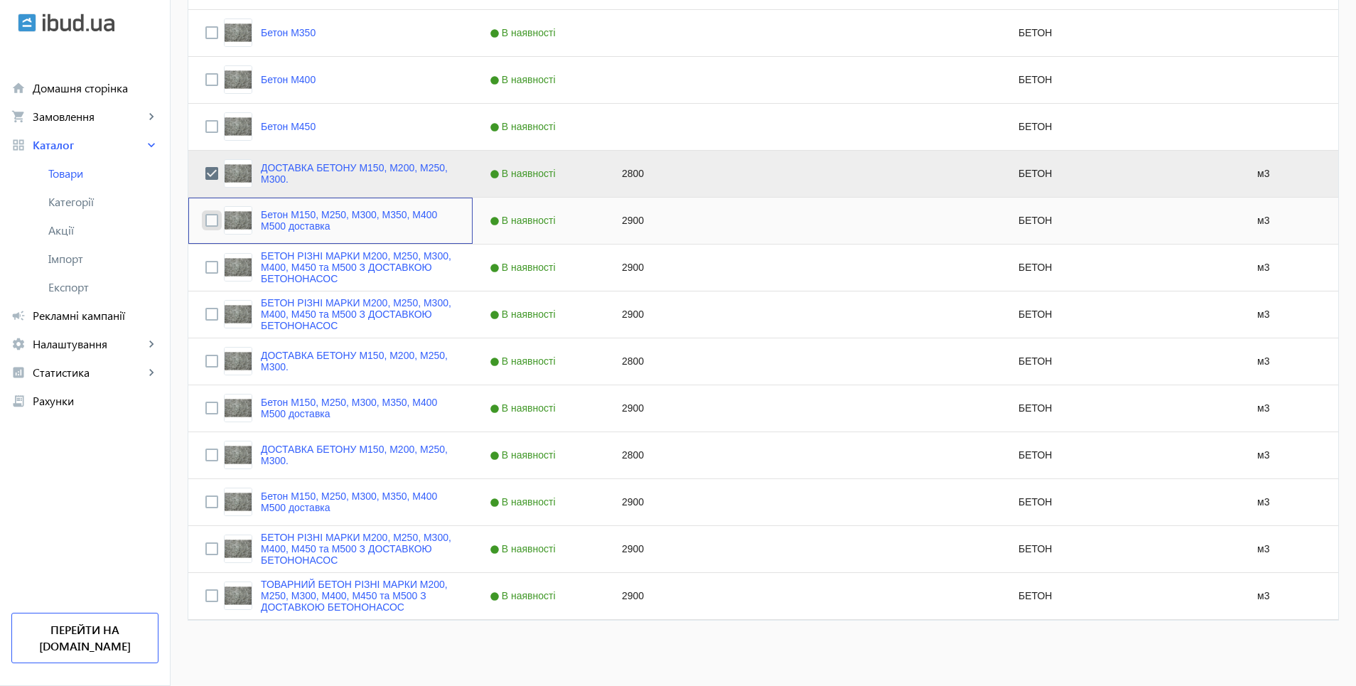
click at [205, 222] on input "Press Space to toggle row selection (unchecked)" at bounding box center [211, 220] width 13 height 13
checkbox input "true"
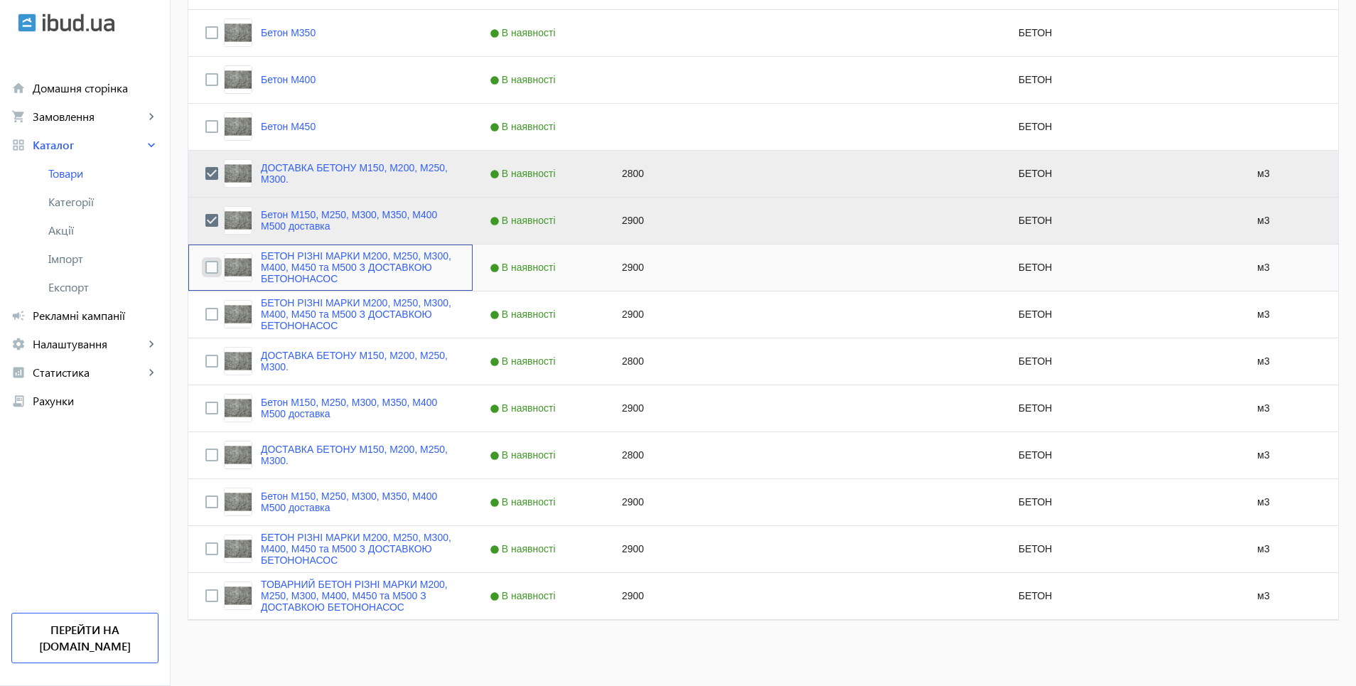
click at [205, 267] on input "Press Space to toggle row selection (unchecked)" at bounding box center [211, 267] width 13 height 13
checkbox input "true"
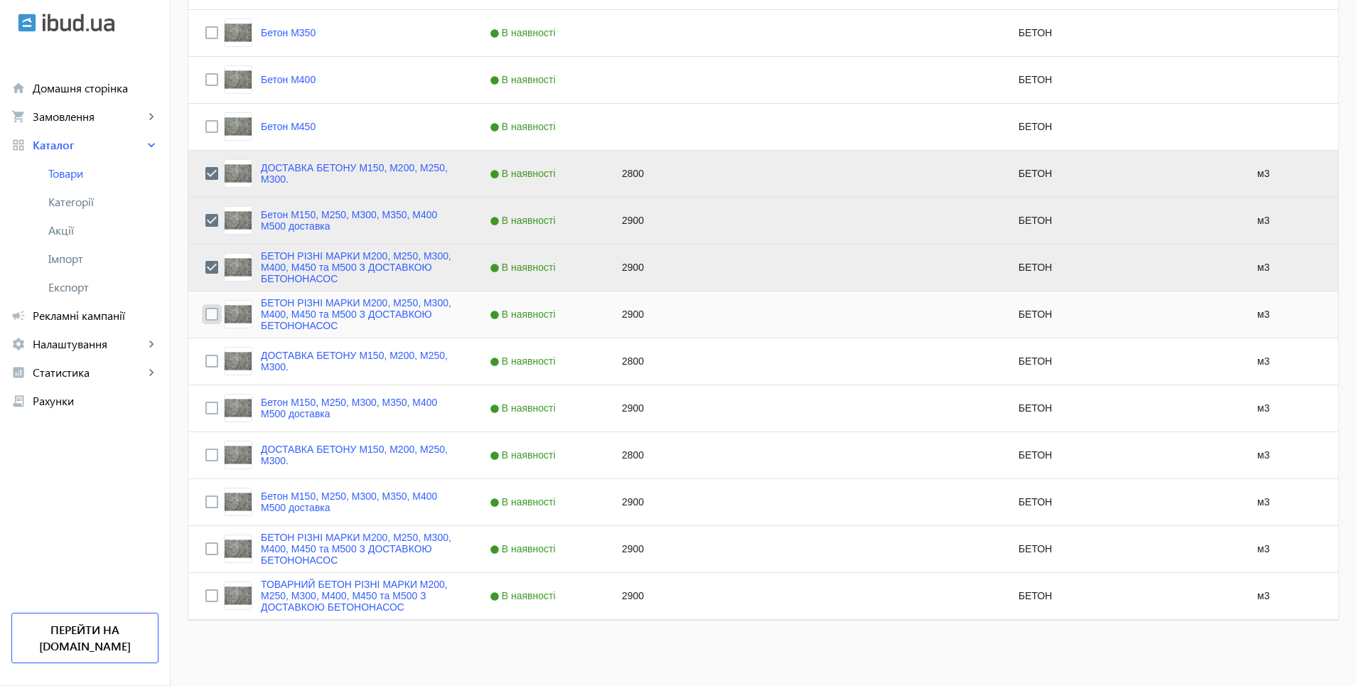
click at [205, 318] on input "Press Space to toggle row selection (unchecked)" at bounding box center [211, 314] width 13 height 13
checkbox input "true"
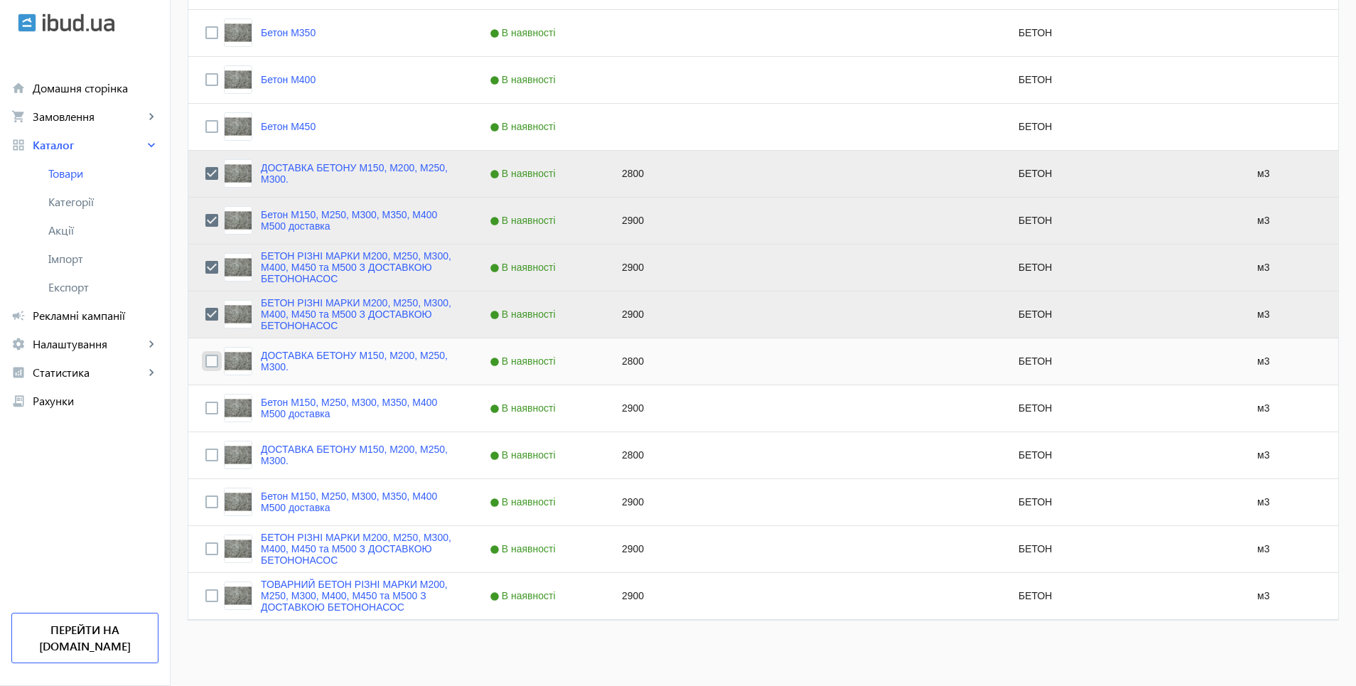
click at [205, 363] on input "Press Space to toggle row selection (unchecked)" at bounding box center [211, 361] width 13 height 13
checkbox input "true"
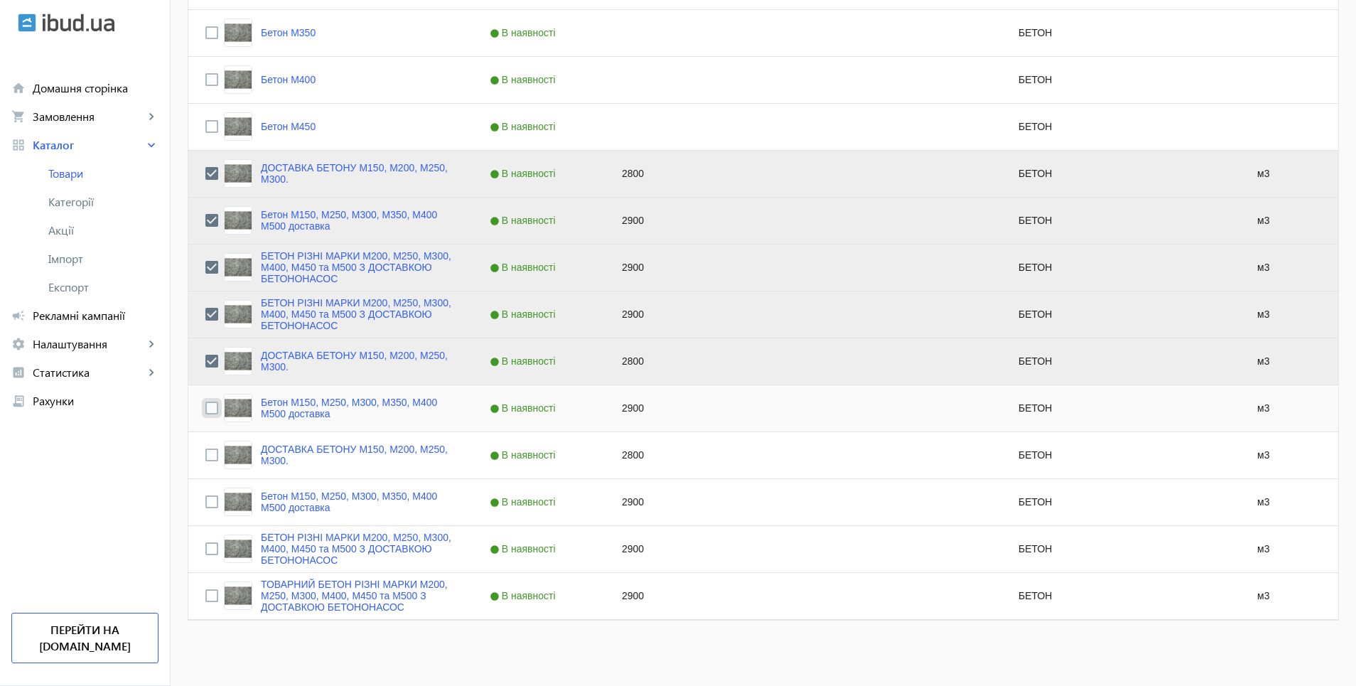
drag, startPoint x: 198, startPoint y: 404, endPoint x: 201, endPoint y: 415, distance: 11.0
click at [205, 406] on input "Press Space to toggle row selection (unchecked)" at bounding box center [211, 408] width 13 height 13
checkbox input "true"
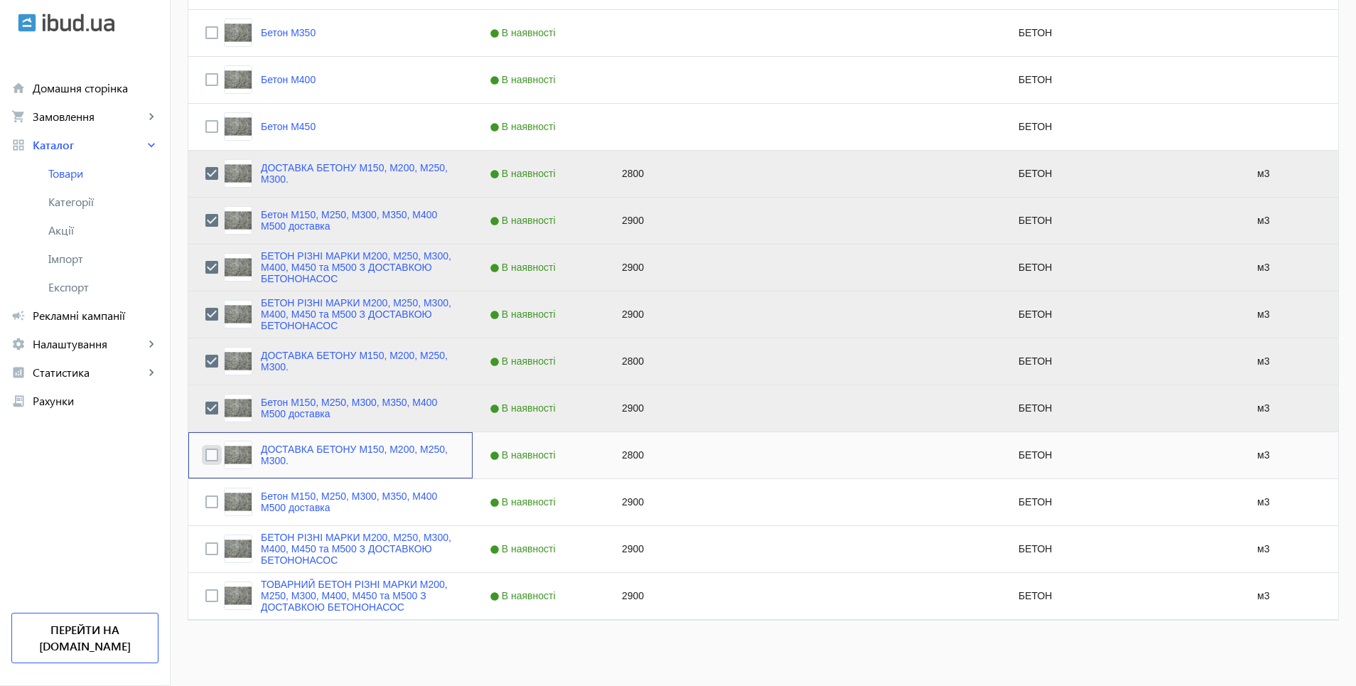
click at [205, 451] on input "Press Space to toggle row selection (unchecked)" at bounding box center [211, 455] width 13 height 13
checkbox input "true"
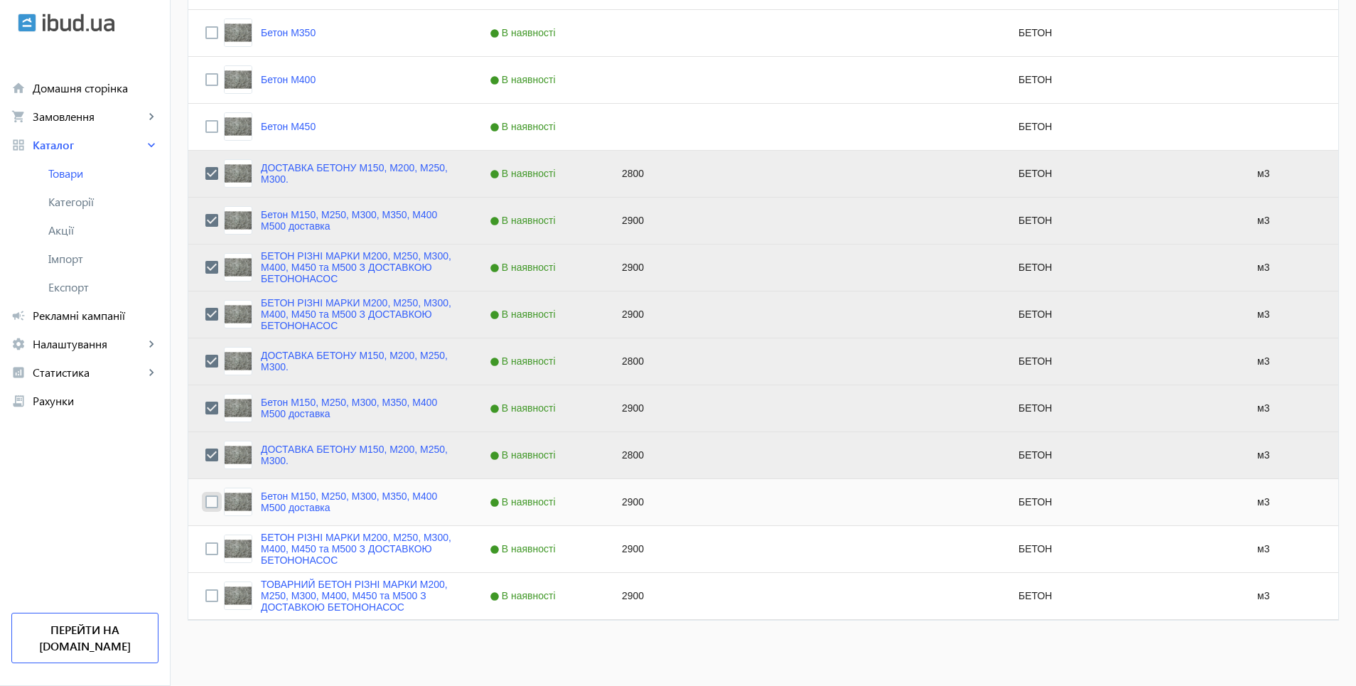
click at [205, 508] on input "Press Space to toggle row selection (unchecked)" at bounding box center [211, 501] width 13 height 13
checkbox input "true"
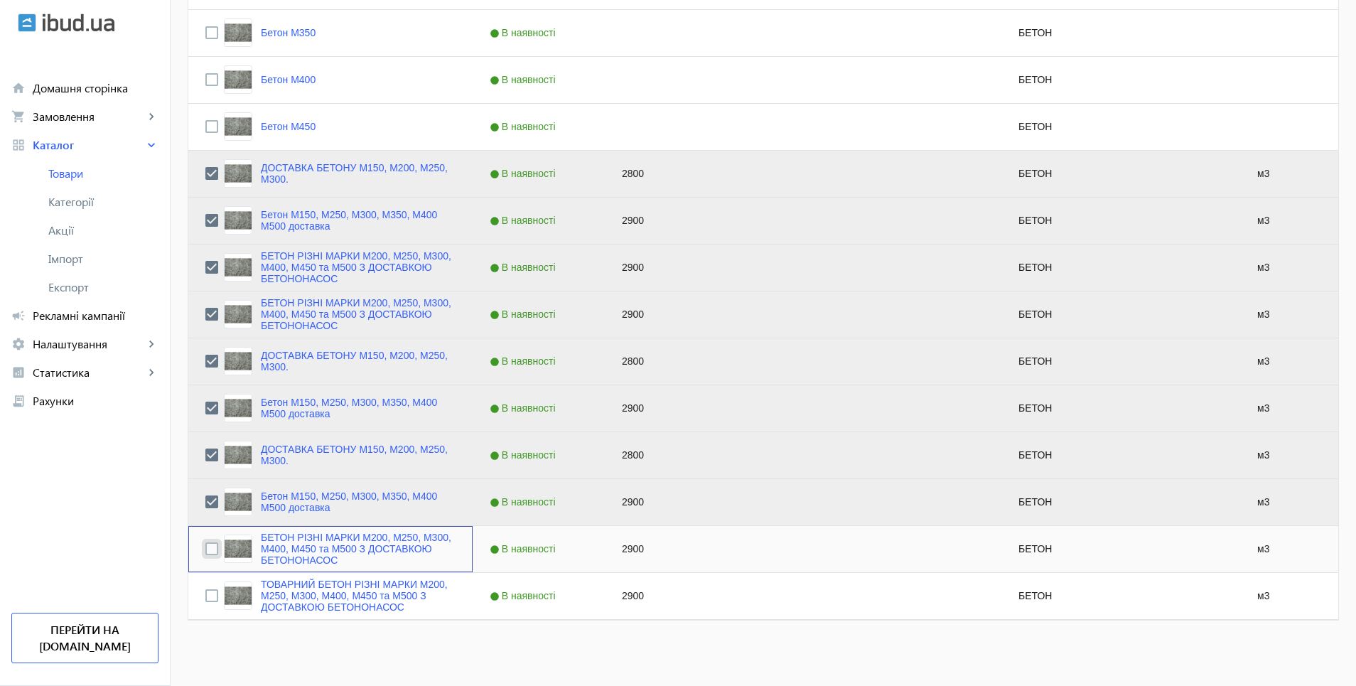
click at [205, 543] on input "Press Space to toggle row selection (unchecked)" at bounding box center [211, 548] width 13 height 13
checkbox input "true"
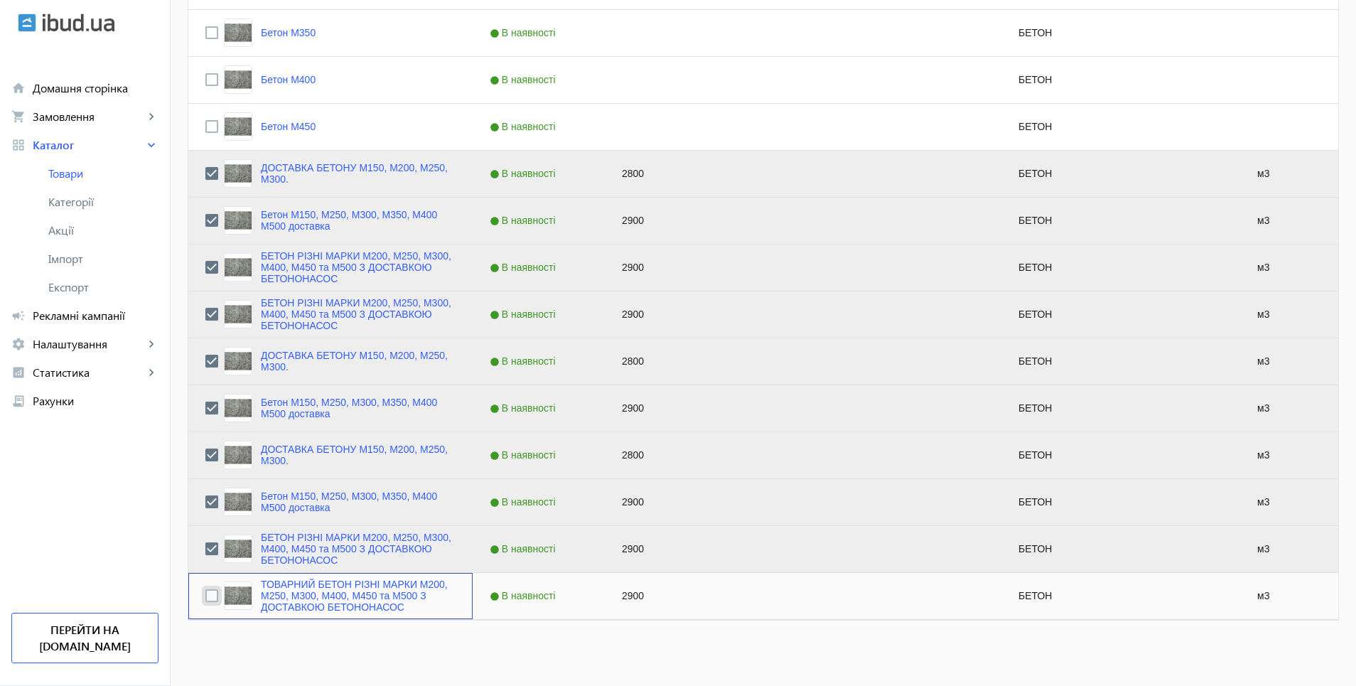
click at [205, 600] on input "Press Space to toggle row selection (unchecked)" at bounding box center [211, 595] width 13 height 13
checkbox input "true"
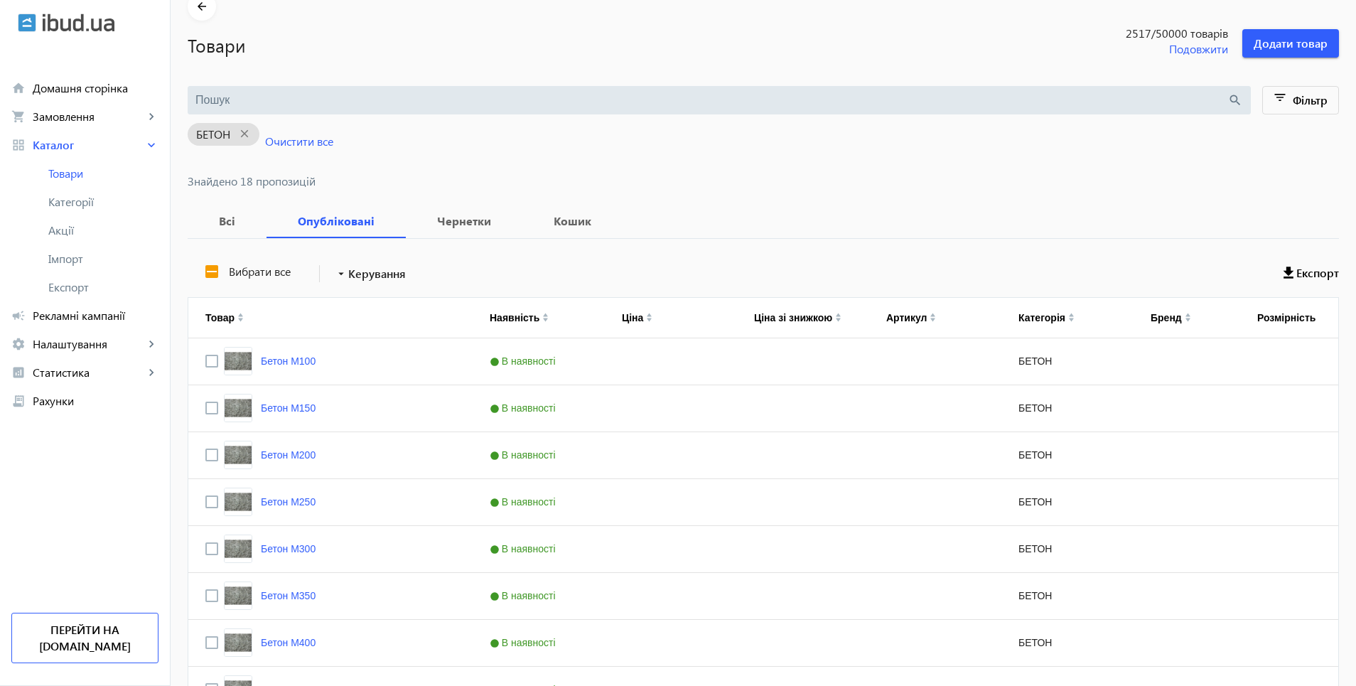
scroll to position [65, 0]
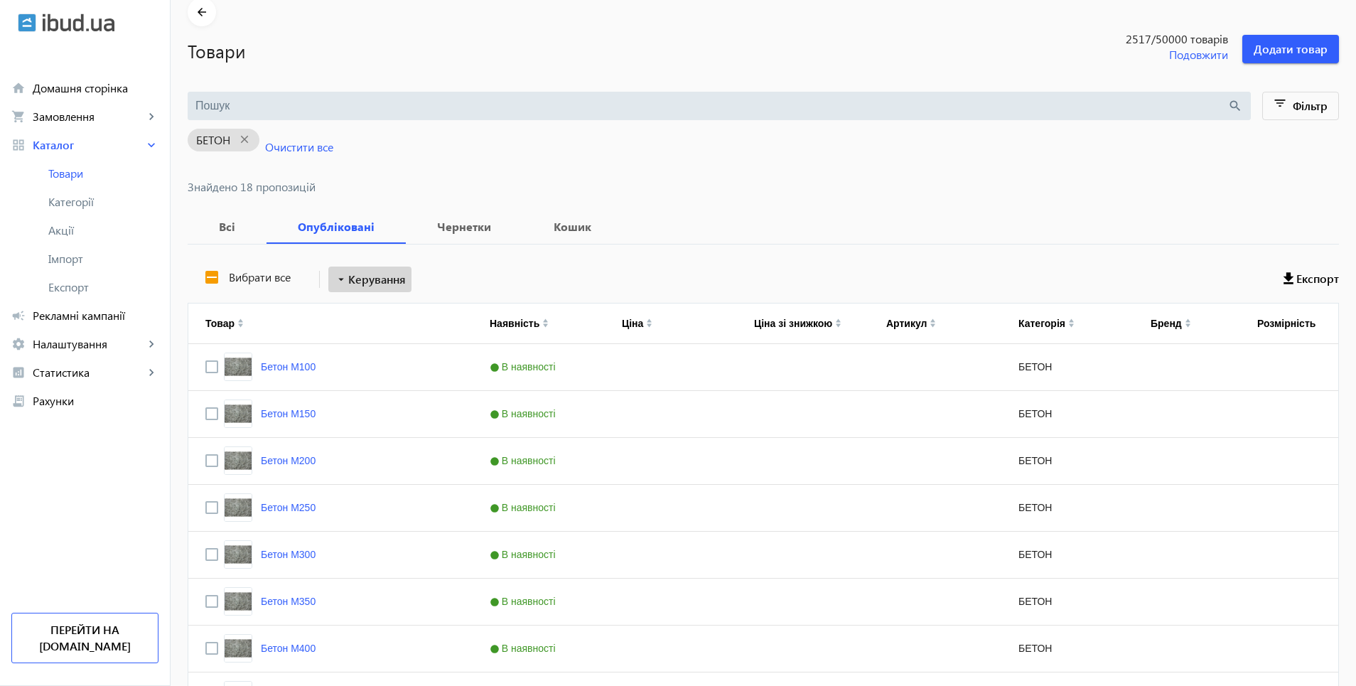
click at [361, 276] on span "Керування" at bounding box center [377, 279] width 58 height 17
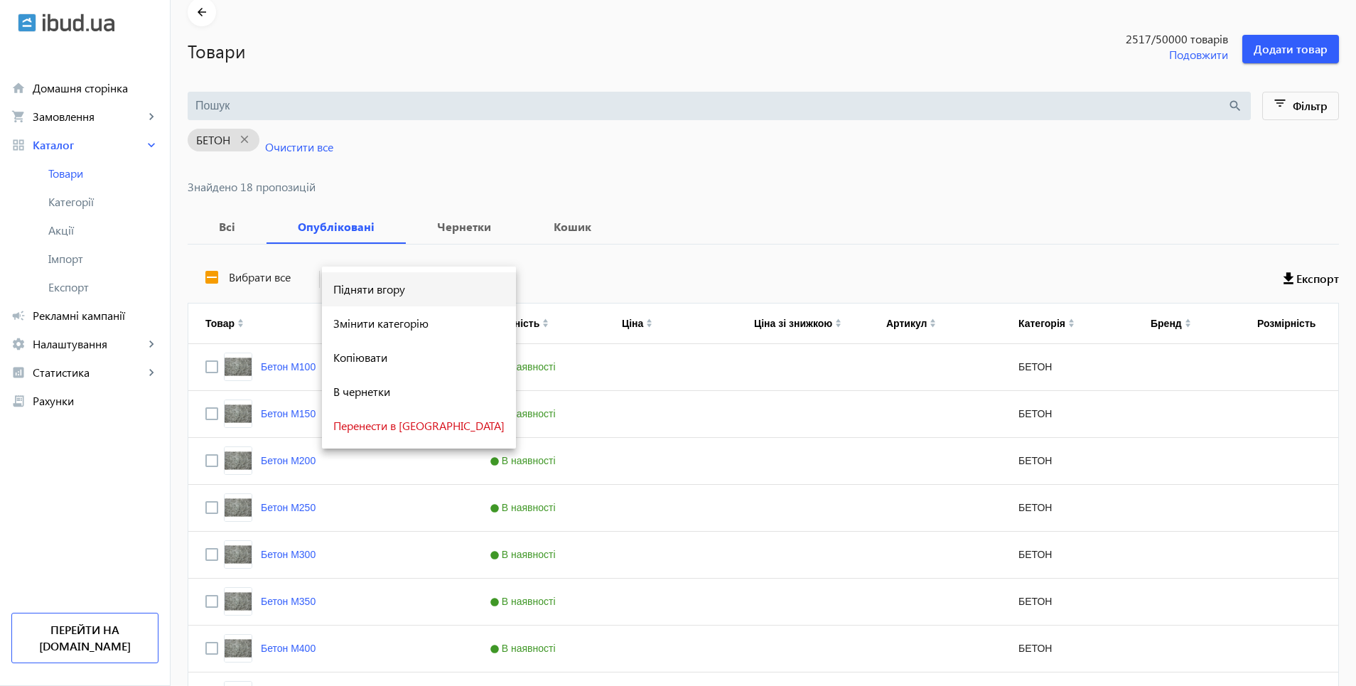
click at [371, 291] on span "Підняти вгору" at bounding box center [418, 289] width 171 height 11
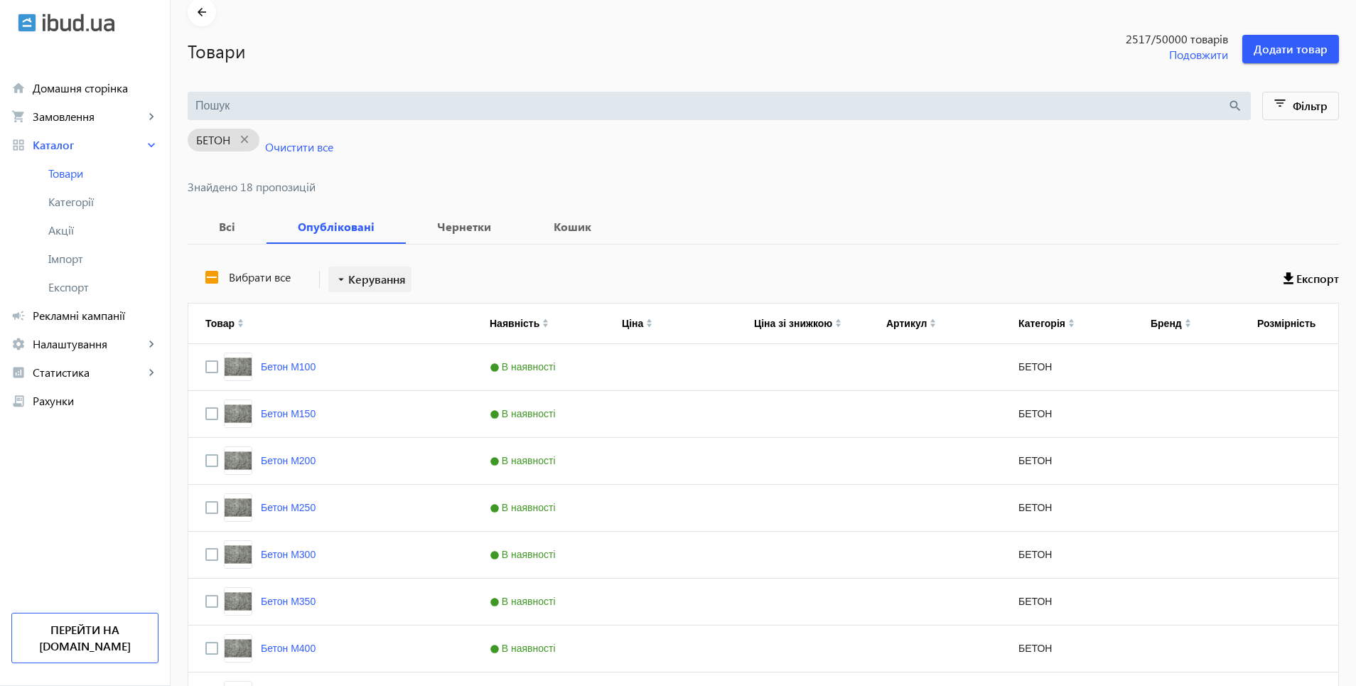
click at [355, 277] on span "Керування" at bounding box center [377, 279] width 58 height 17
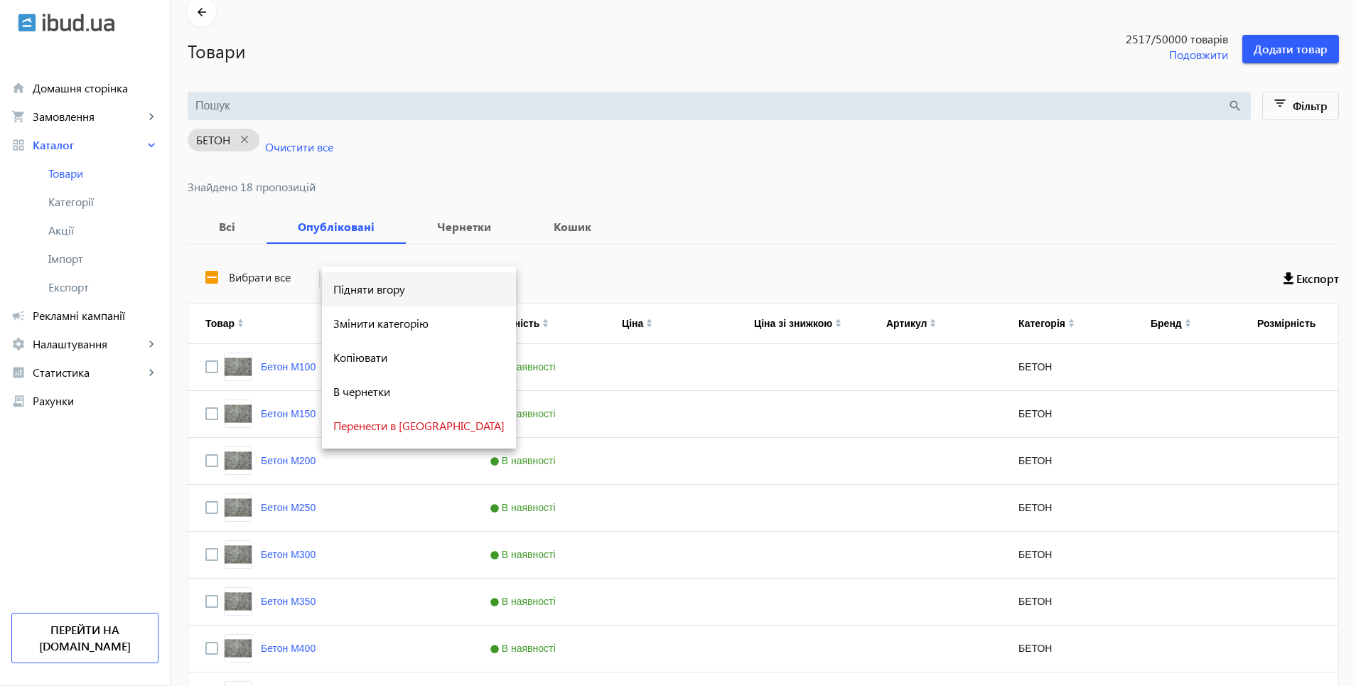
click at [369, 286] on span "Підняти вгору" at bounding box center [418, 289] width 171 height 11
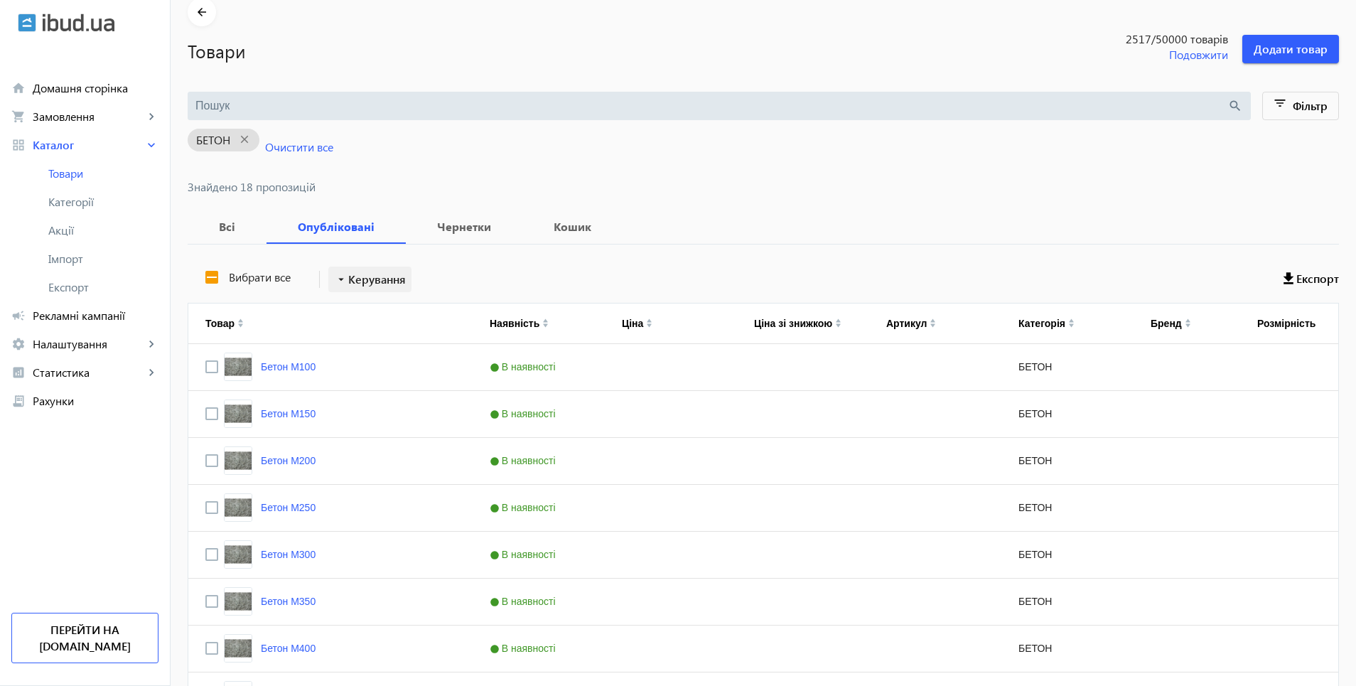
click at [364, 288] on span at bounding box center [369, 279] width 83 height 34
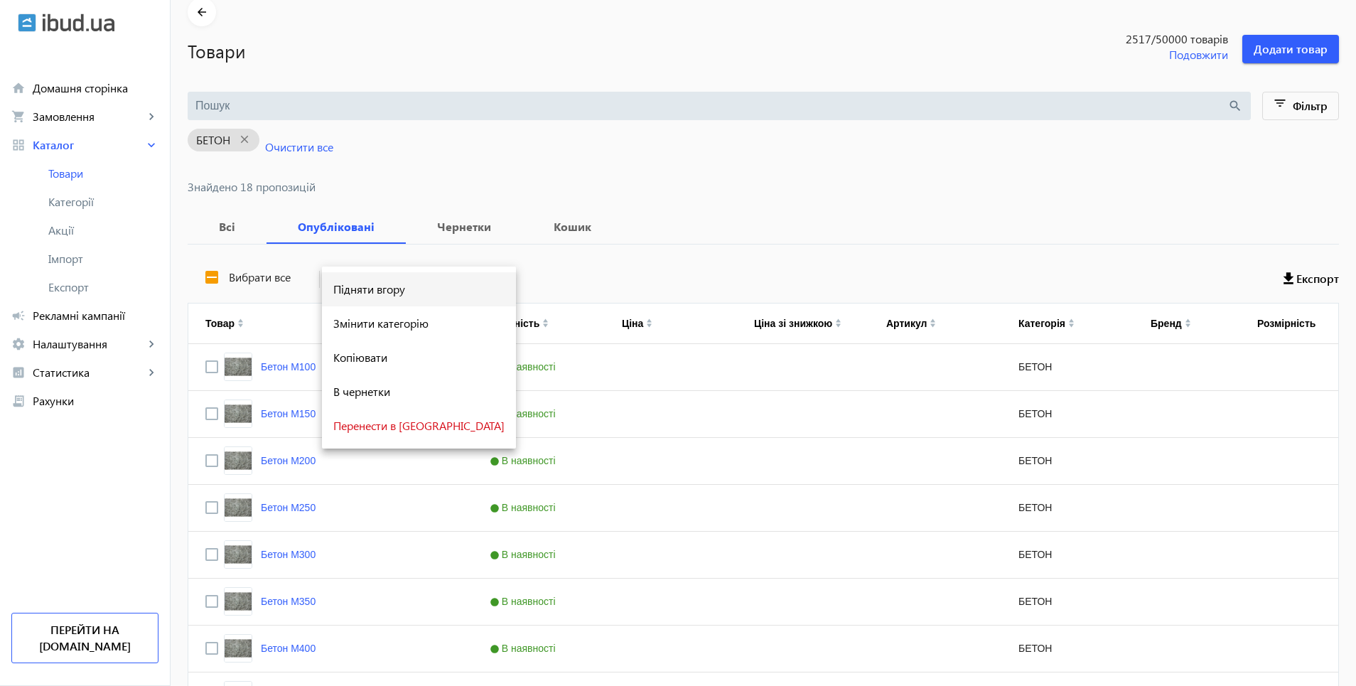
click at [370, 284] on span "Підняти вгору" at bounding box center [418, 289] width 171 height 11
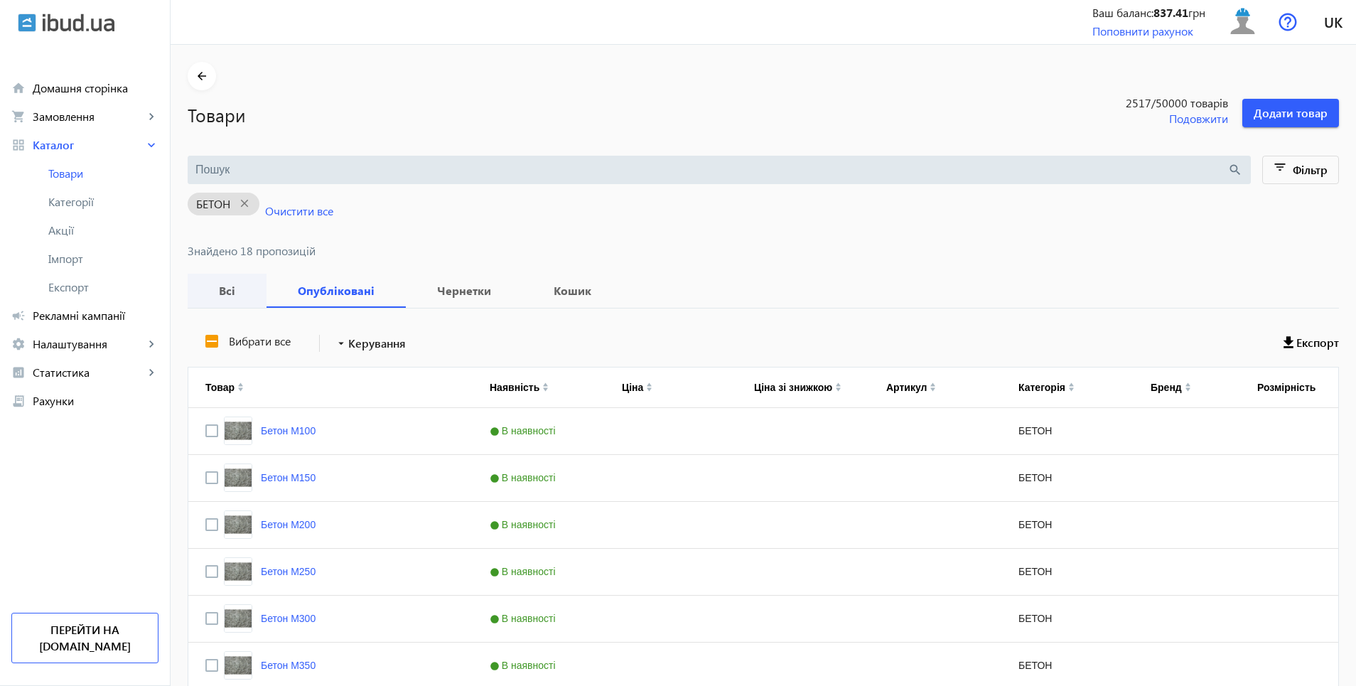
scroll to position [0, 0]
click at [61, 313] on span "Рекламні кампанії" at bounding box center [96, 316] width 126 height 14
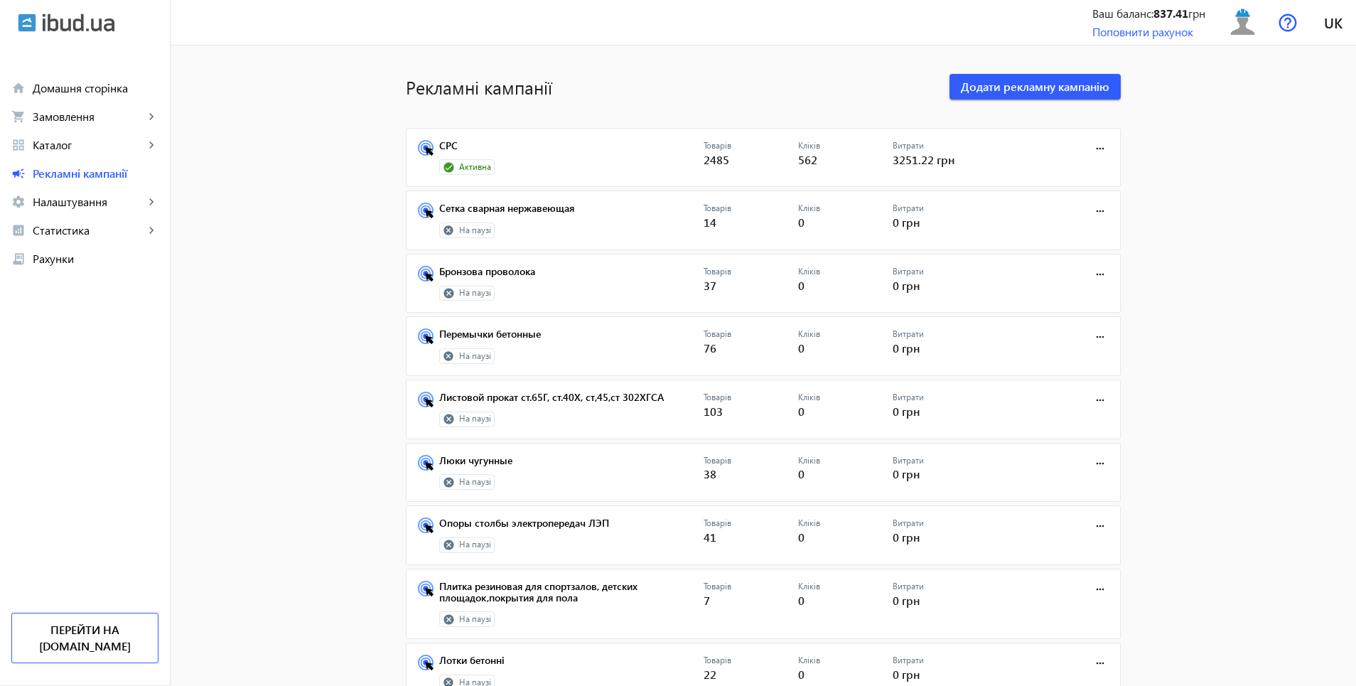
click at [468, 159] on link "СРС" at bounding box center [571, 150] width 264 height 20
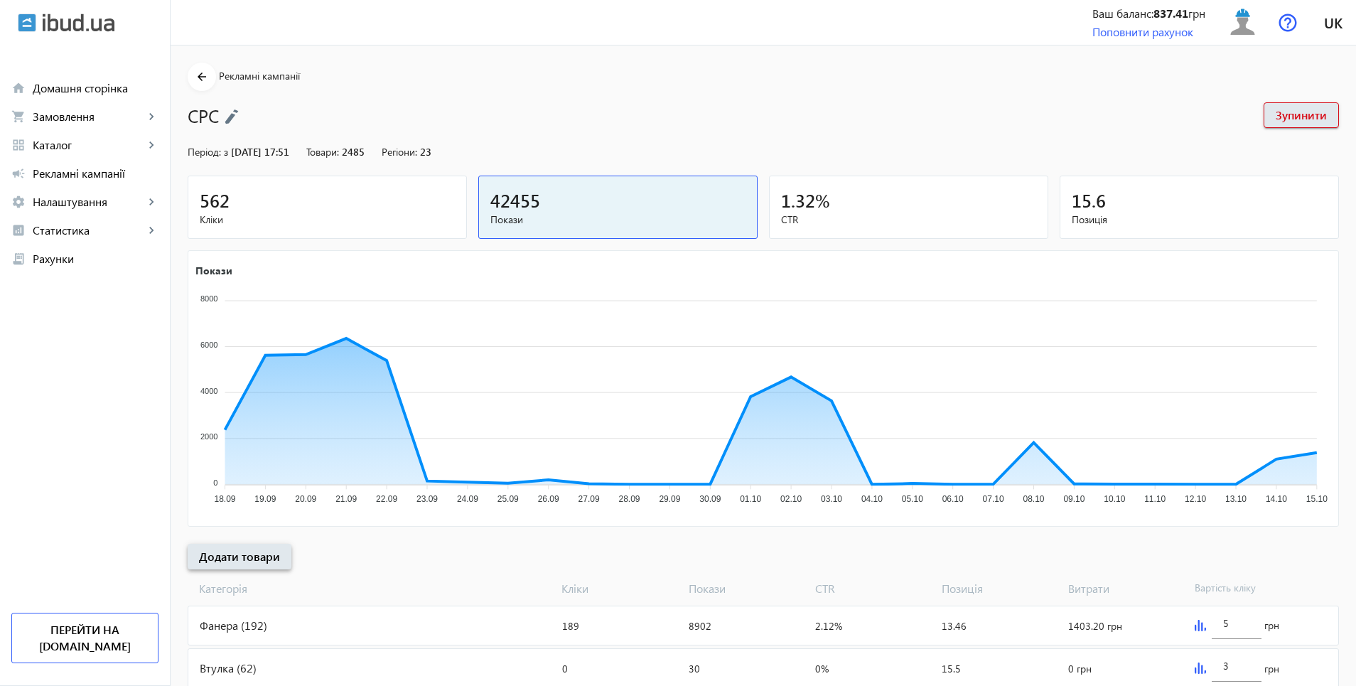
drag, startPoint x: 232, startPoint y: 559, endPoint x: 512, endPoint y: 547, distance: 279.6
click at [234, 559] on span "Додати товари" at bounding box center [239, 557] width 81 height 16
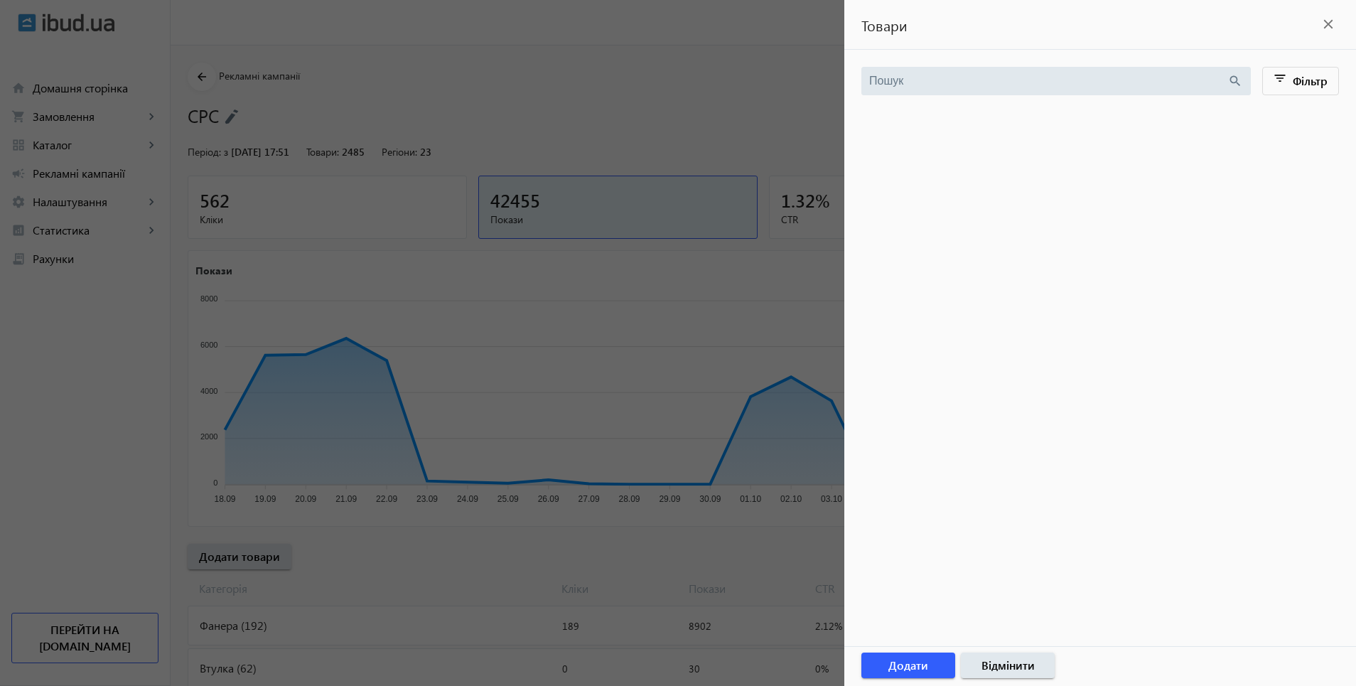
click at [1334, 28] on mat-icon "close" at bounding box center [1328, 24] width 21 height 21
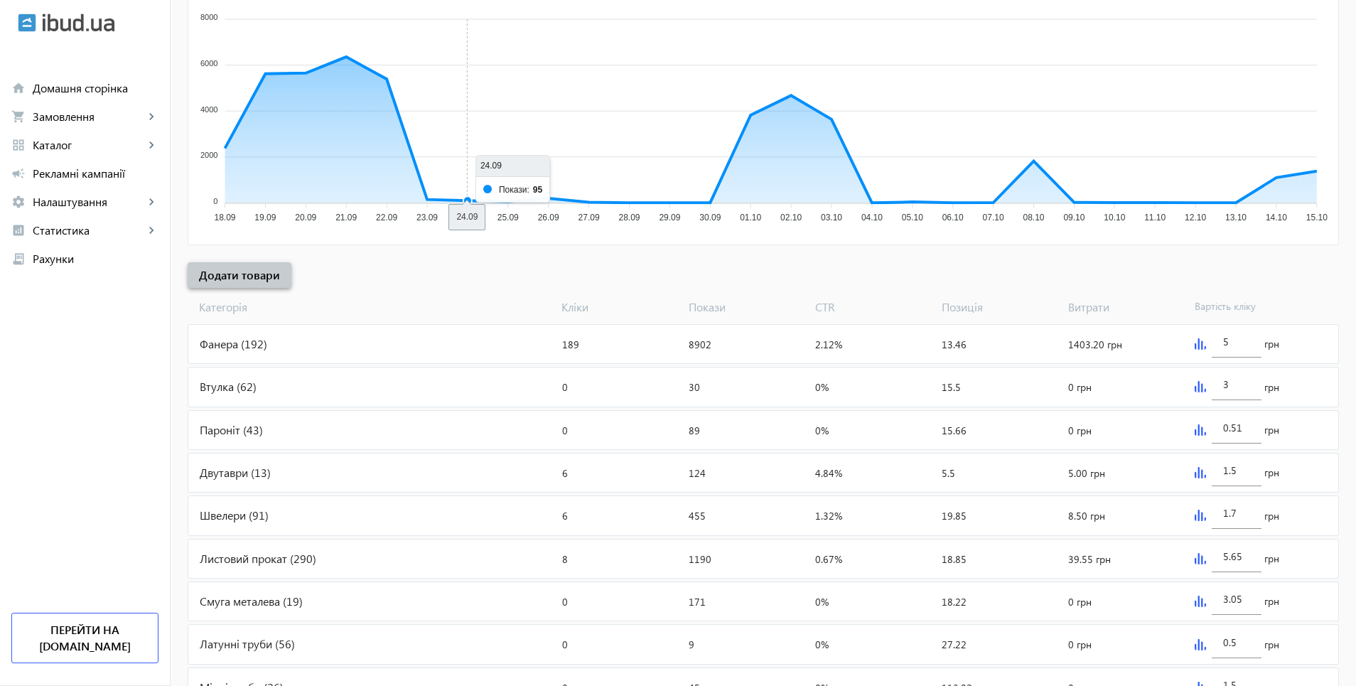
scroll to position [427, 0]
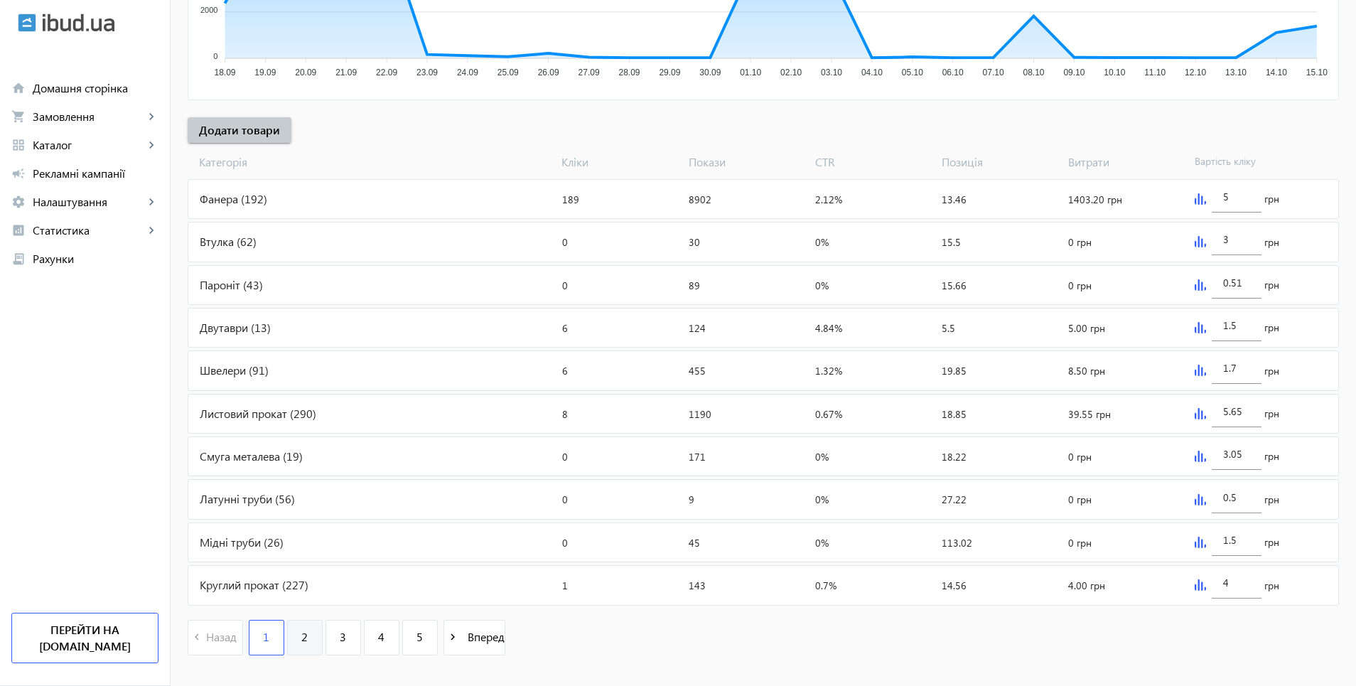
click at [294, 646] on link "2" at bounding box center [305, 638] width 36 height 36
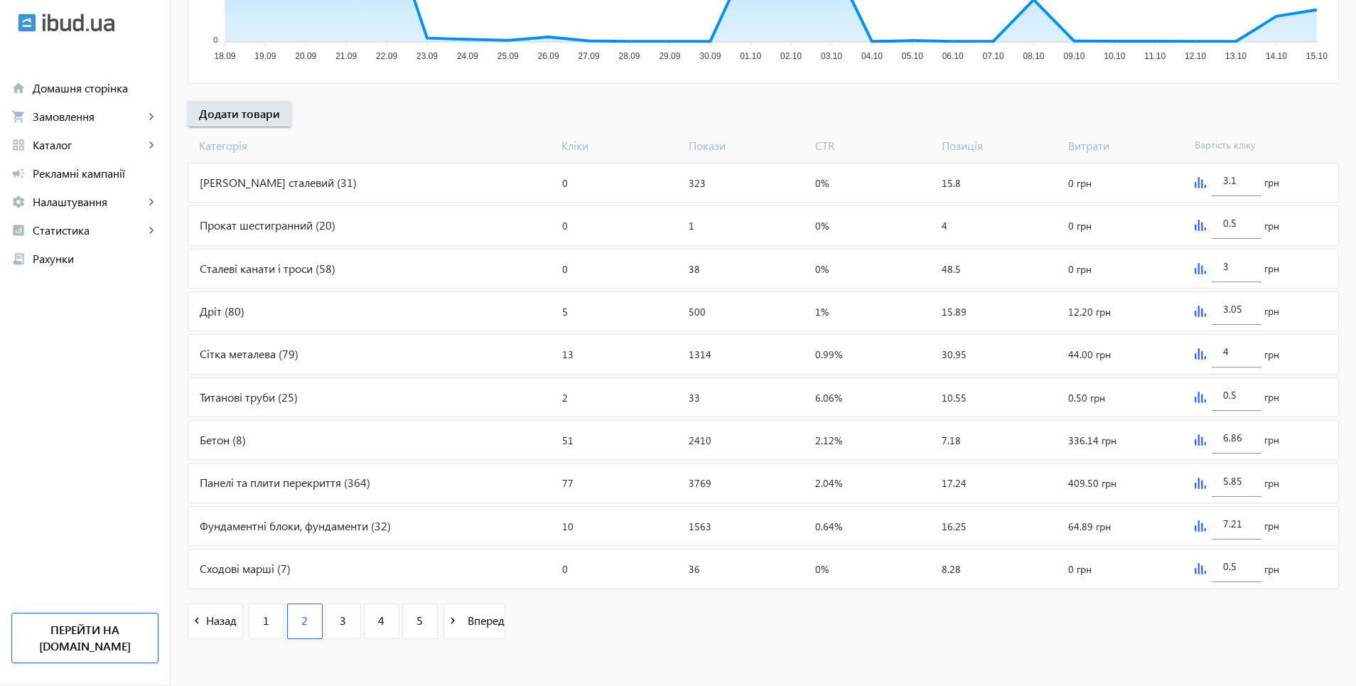
scroll to position [450, 0]
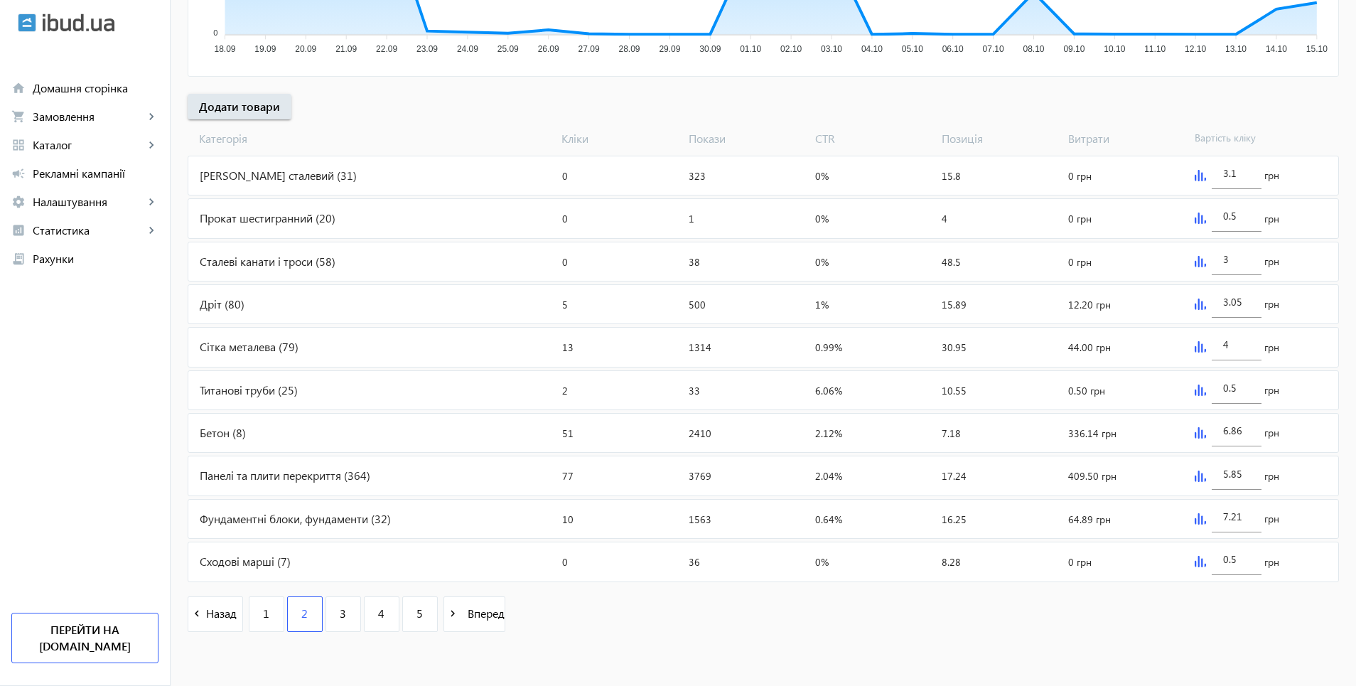
click at [222, 435] on div "Бетон (8)" at bounding box center [372, 433] width 368 height 38
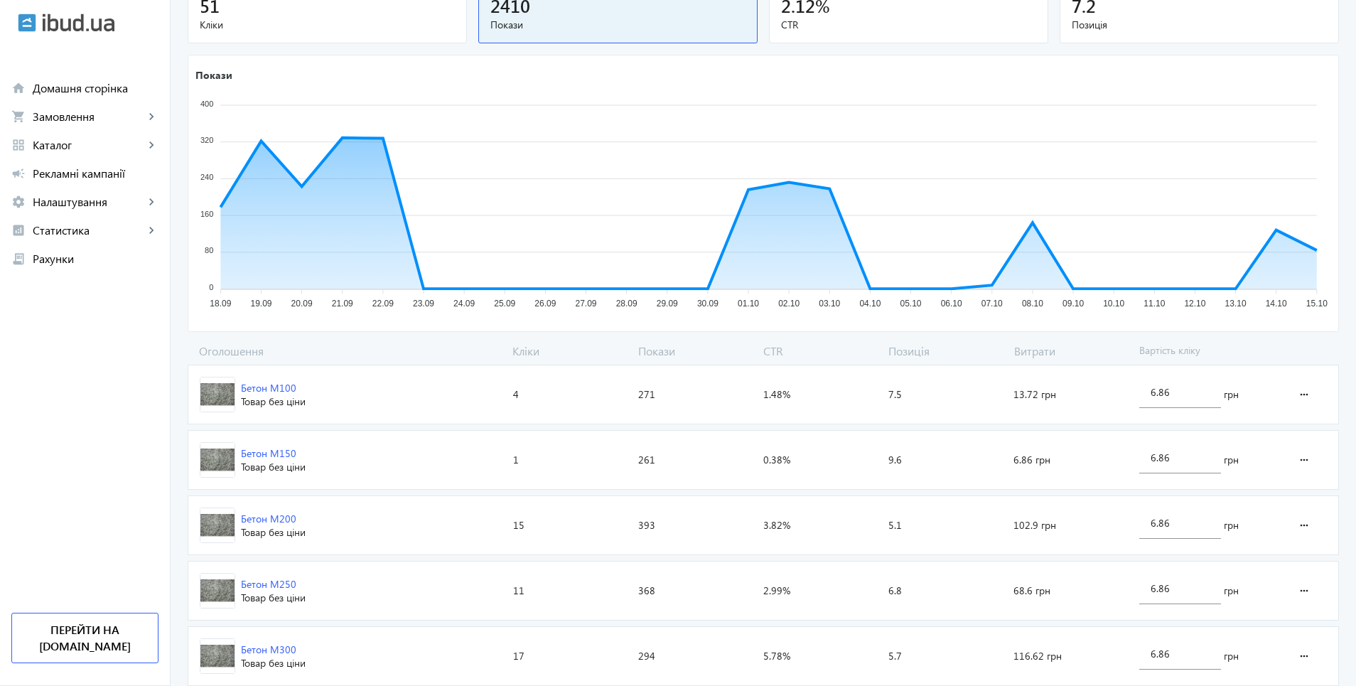
scroll to position [284, 0]
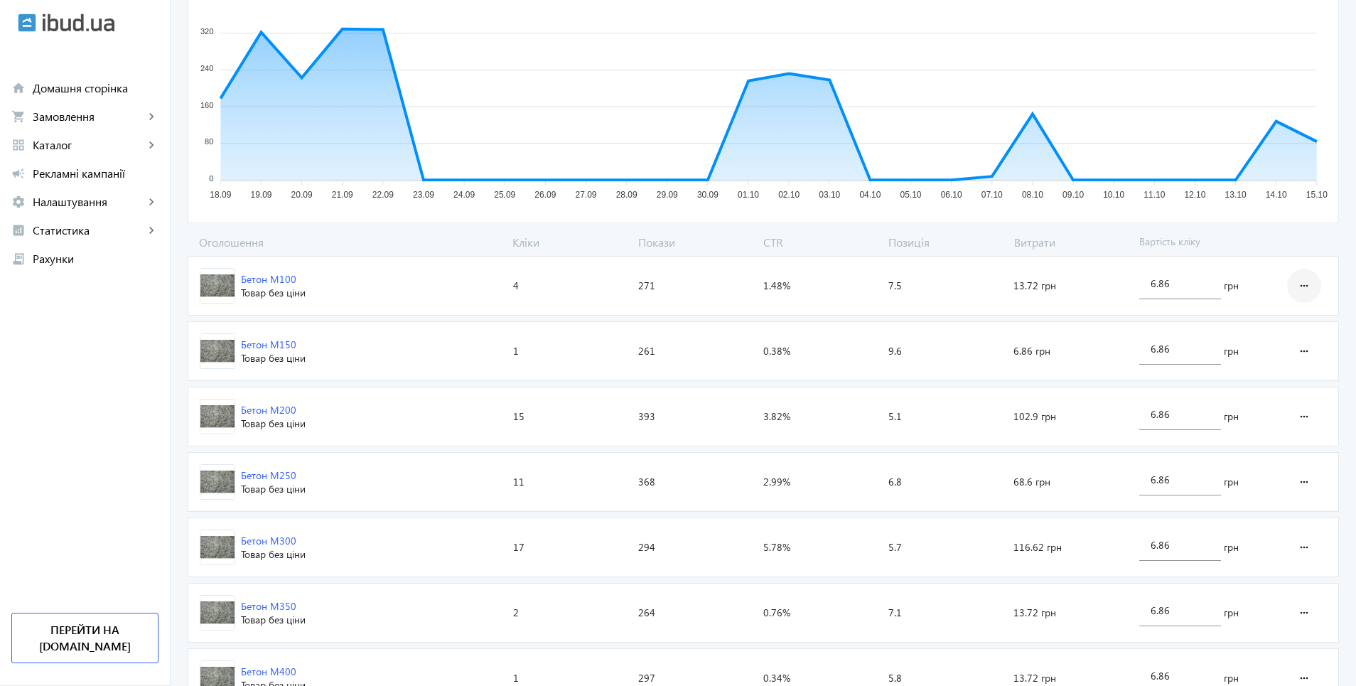
click at [1309, 284] on mat-icon "more_horiz" at bounding box center [1304, 286] width 17 height 34
click at [1084, 276] on div at bounding box center [678, 343] width 1356 height 686
click at [1169, 286] on input "6.86" at bounding box center [1180, 284] width 59 height 14
click at [1189, 287] on input "6.86" at bounding box center [1180, 284] width 59 height 14
click at [1142, 286] on div "6.86" at bounding box center [1180, 279] width 82 height 40
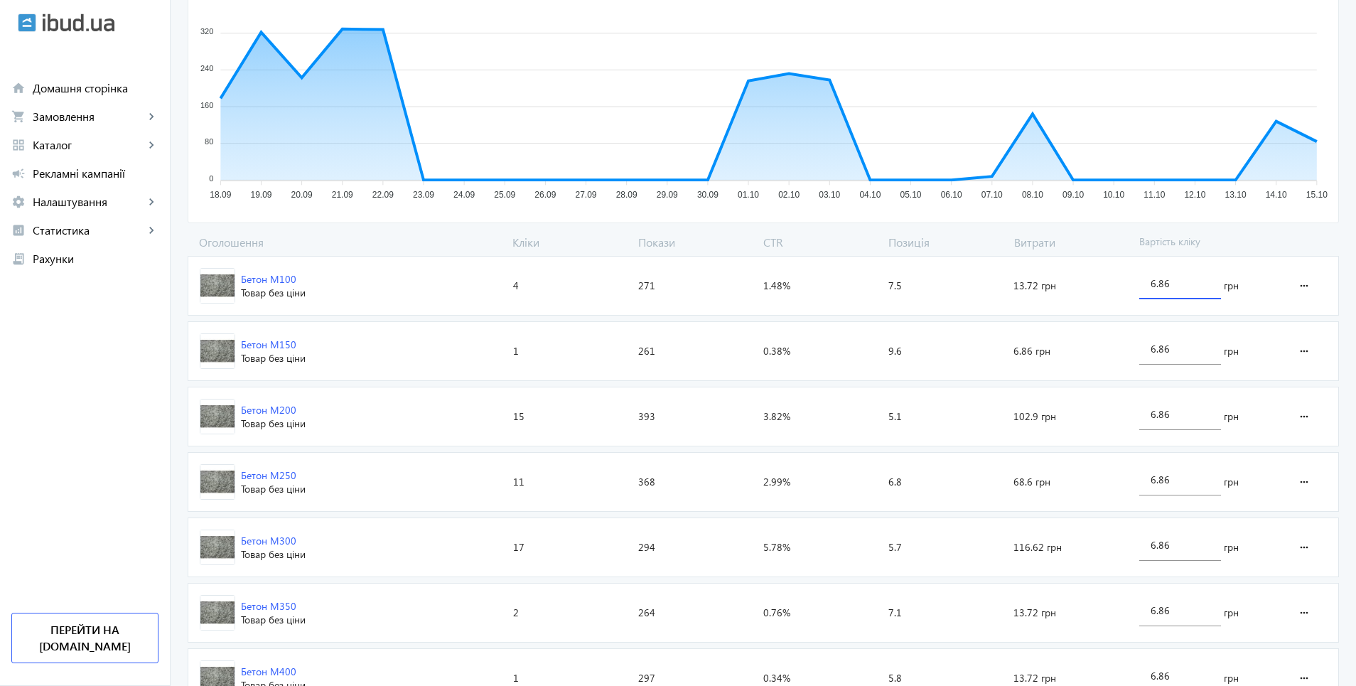
click at [1230, 284] on span "грн" at bounding box center [1231, 286] width 15 height 14
drag, startPoint x: 1161, startPoint y: 337, endPoint x: 1171, endPoint y: 338, distance: 10.7
click at [1161, 338] on div "6.86" at bounding box center [1180, 345] width 59 height 40
click at [1037, 348] on span "6.86 грн" at bounding box center [1032, 351] width 37 height 14
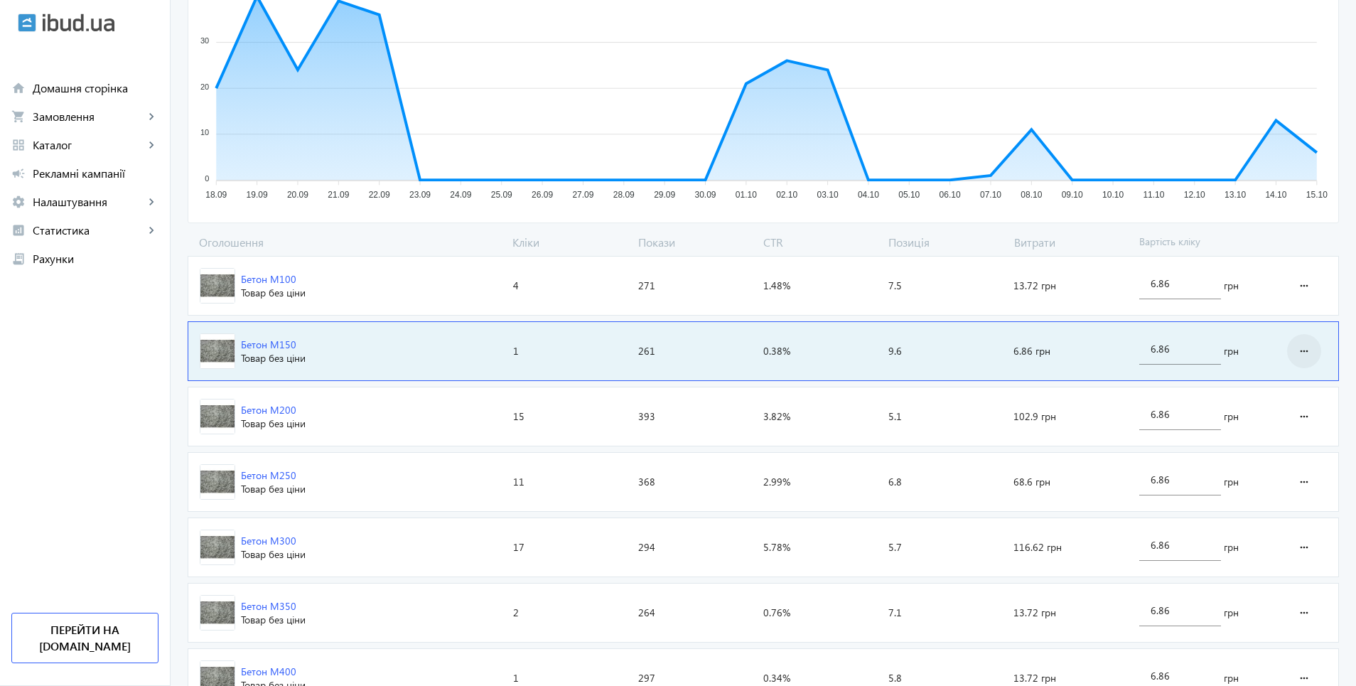
click at [1299, 356] on mat-icon "more_horiz" at bounding box center [1304, 351] width 17 height 34
click at [1290, 421] on span "Переглянути на сайті" at bounding box center [1253, 424] width 114 height 11
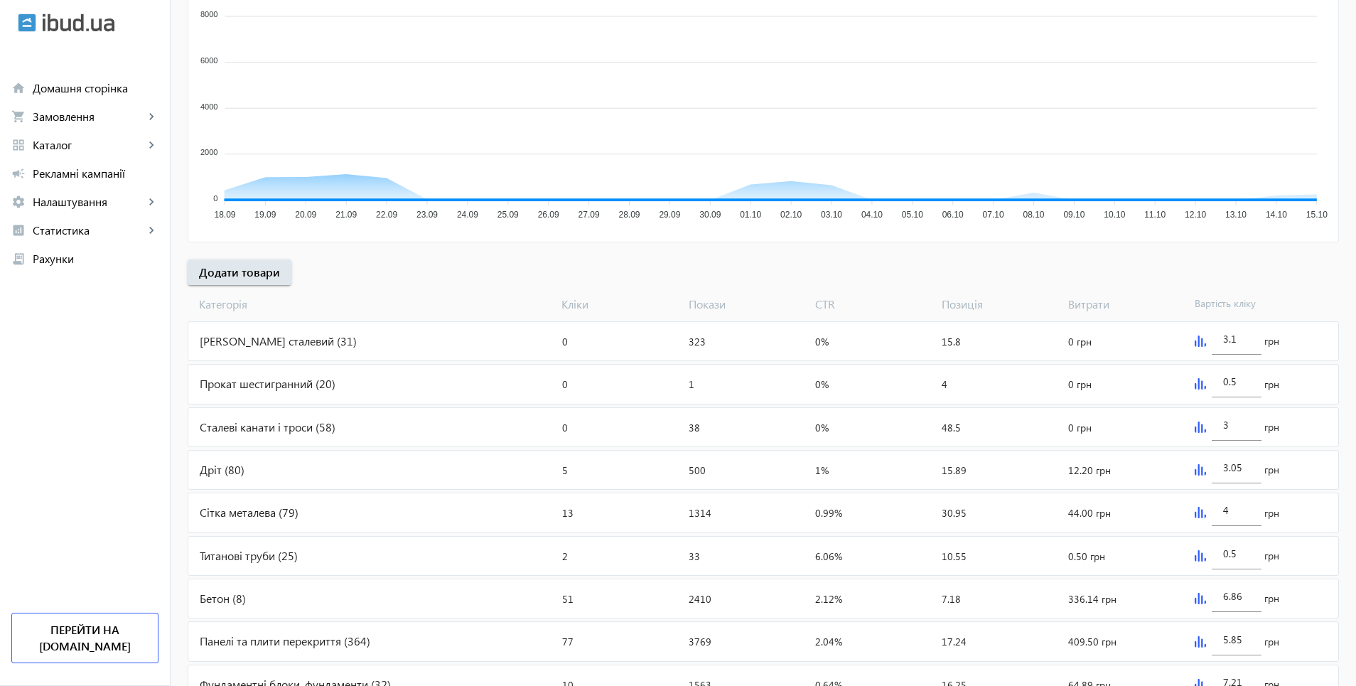
scroll to position [450, 0]
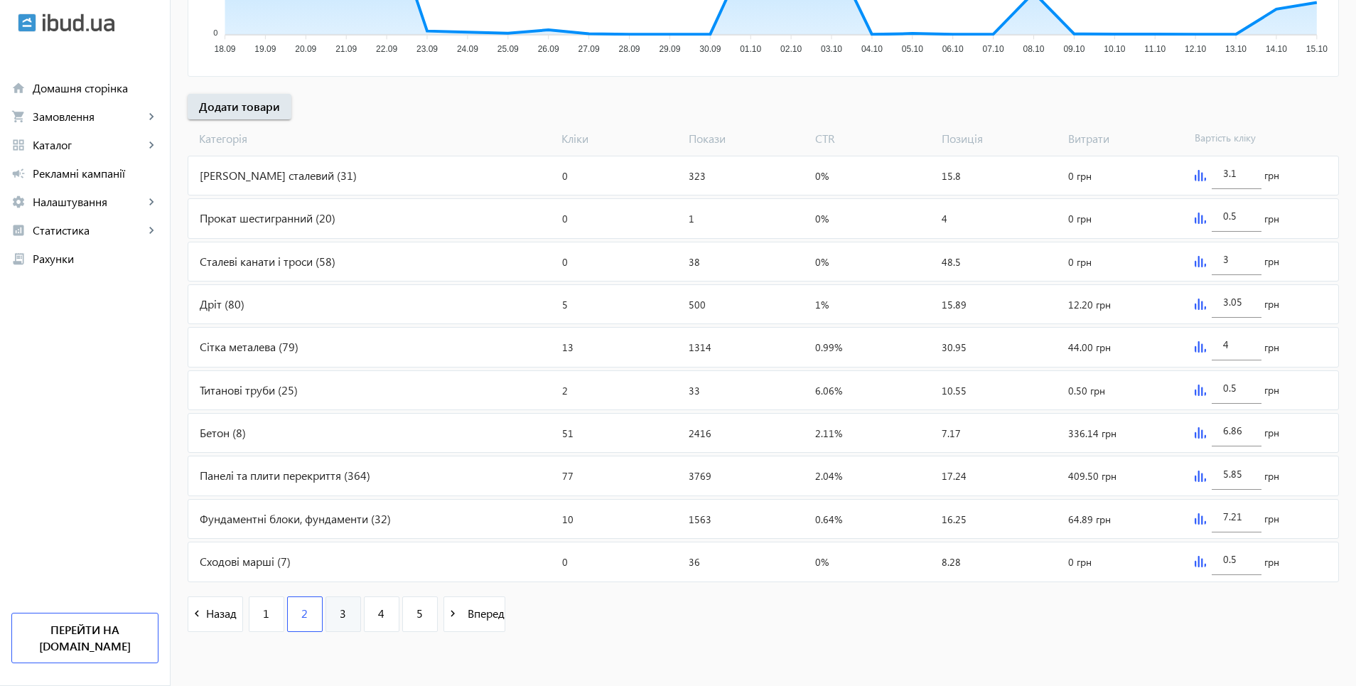
click at [340, 619] on span "3" at bounding box center [343, 614] width 6 height 16
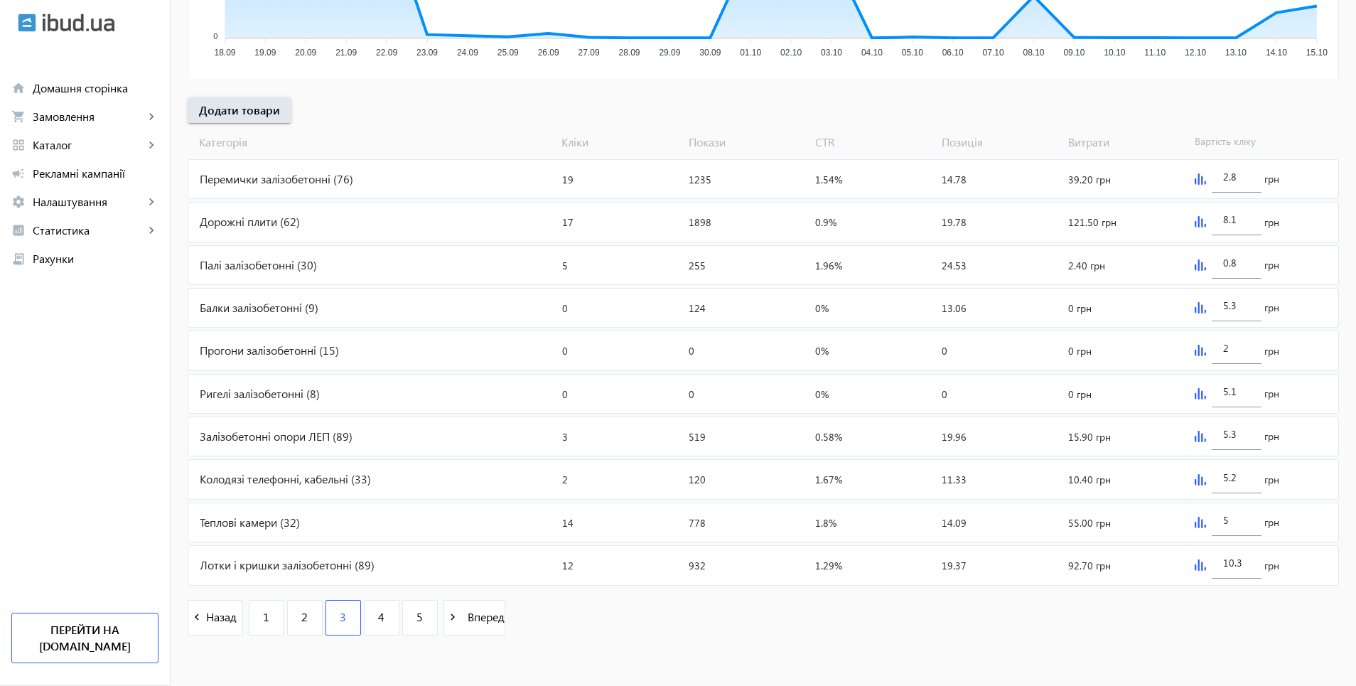
scroll to position [450, 0]
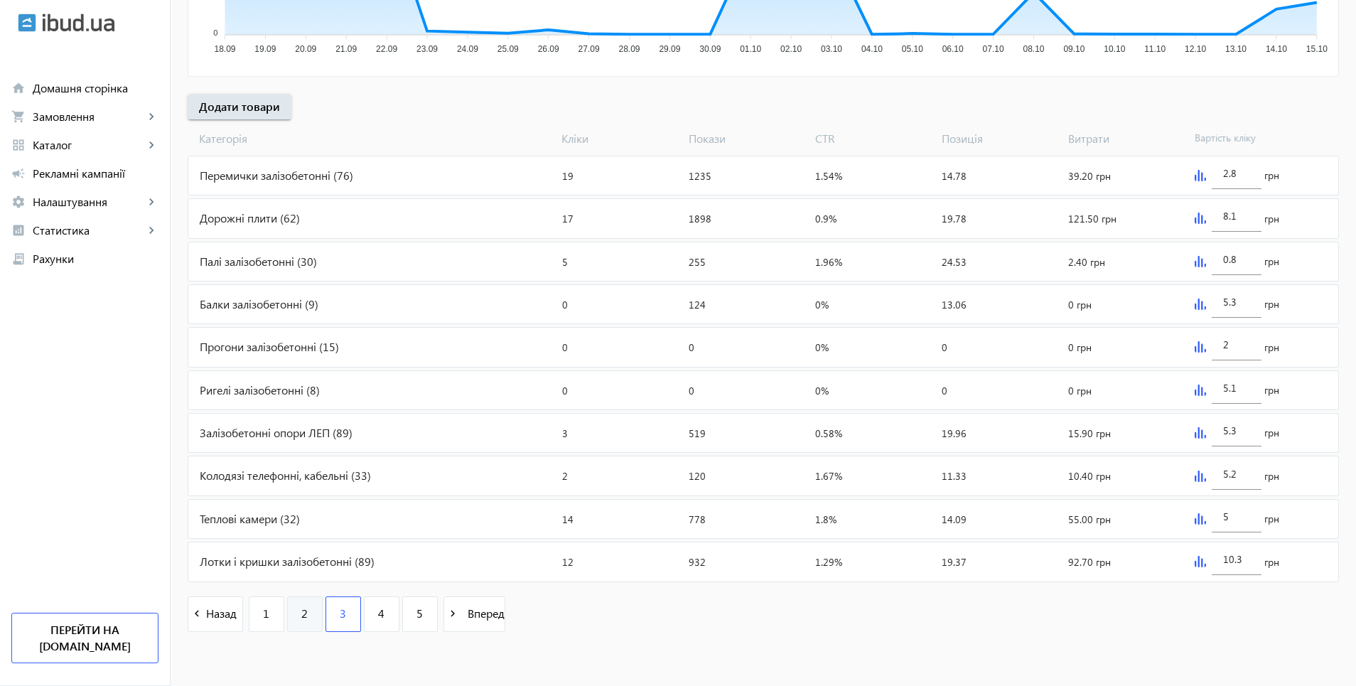
click at [288, 617] on link "2" at bounding box center [305, 614] width 36 height 36
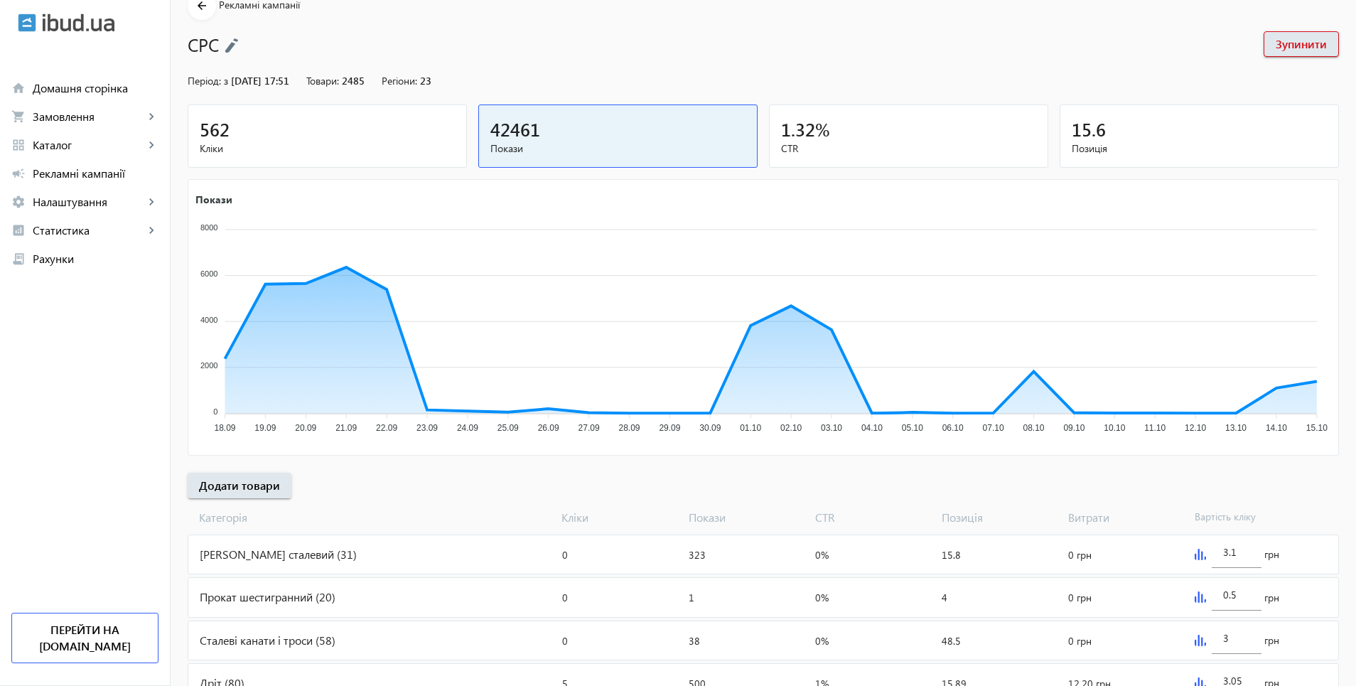
scroll to position [427, 0]
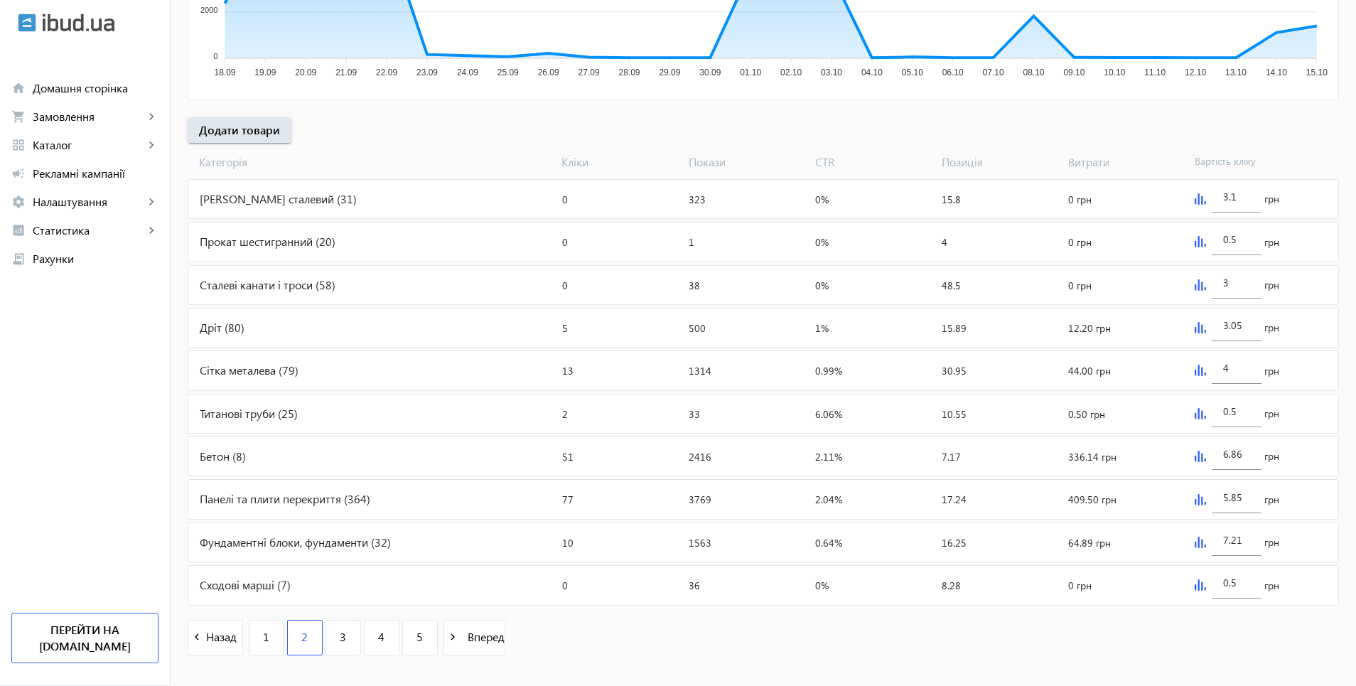
click at [1195, 458] on img at bounding box center [1200, 456] width 11 height 11
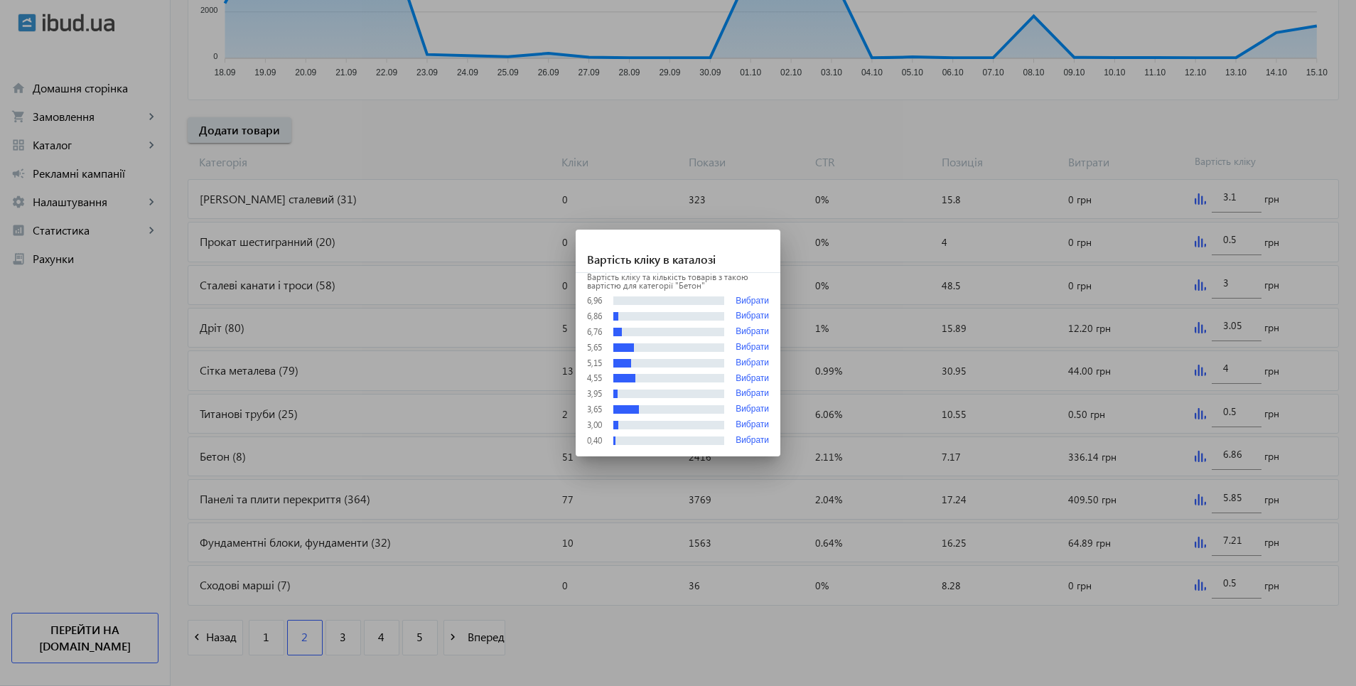
scroll to position [0, 0]
click at [758, 301] on button "Вибрати" at bounding box center [752, 301] width 33 height 11
type input "6.96"
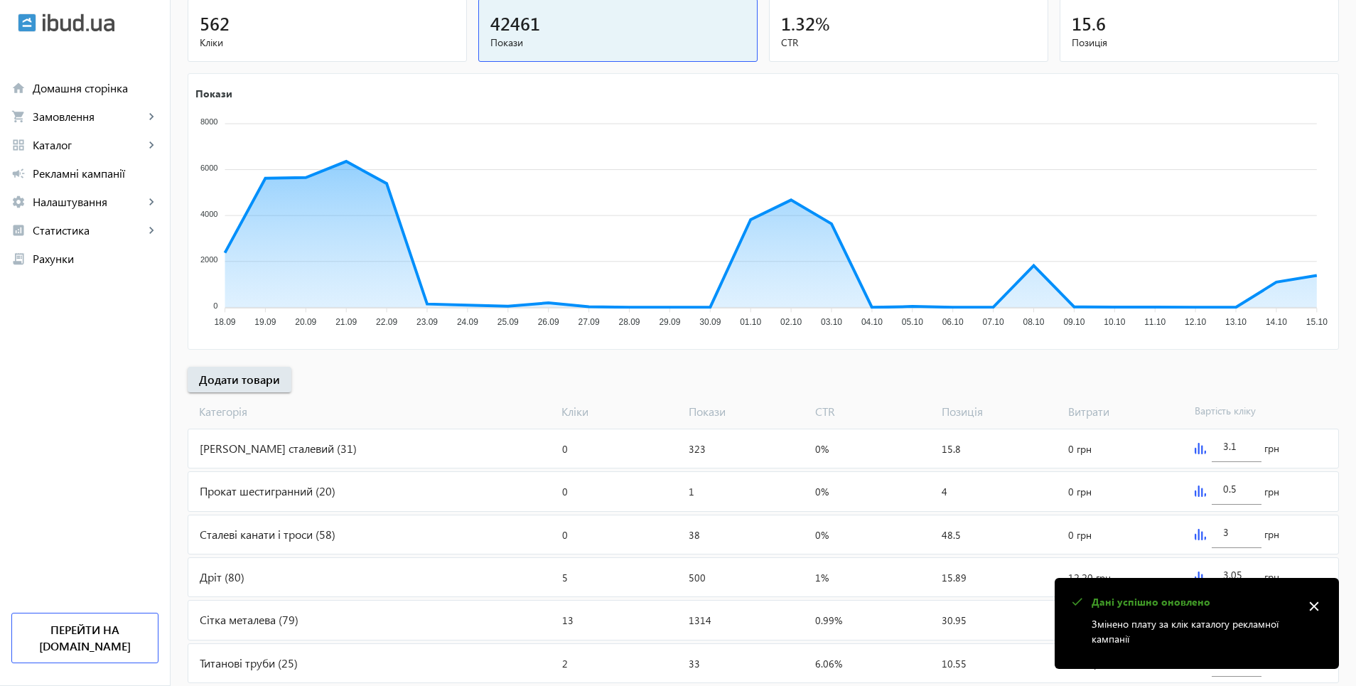
scroll to position [142, 0]
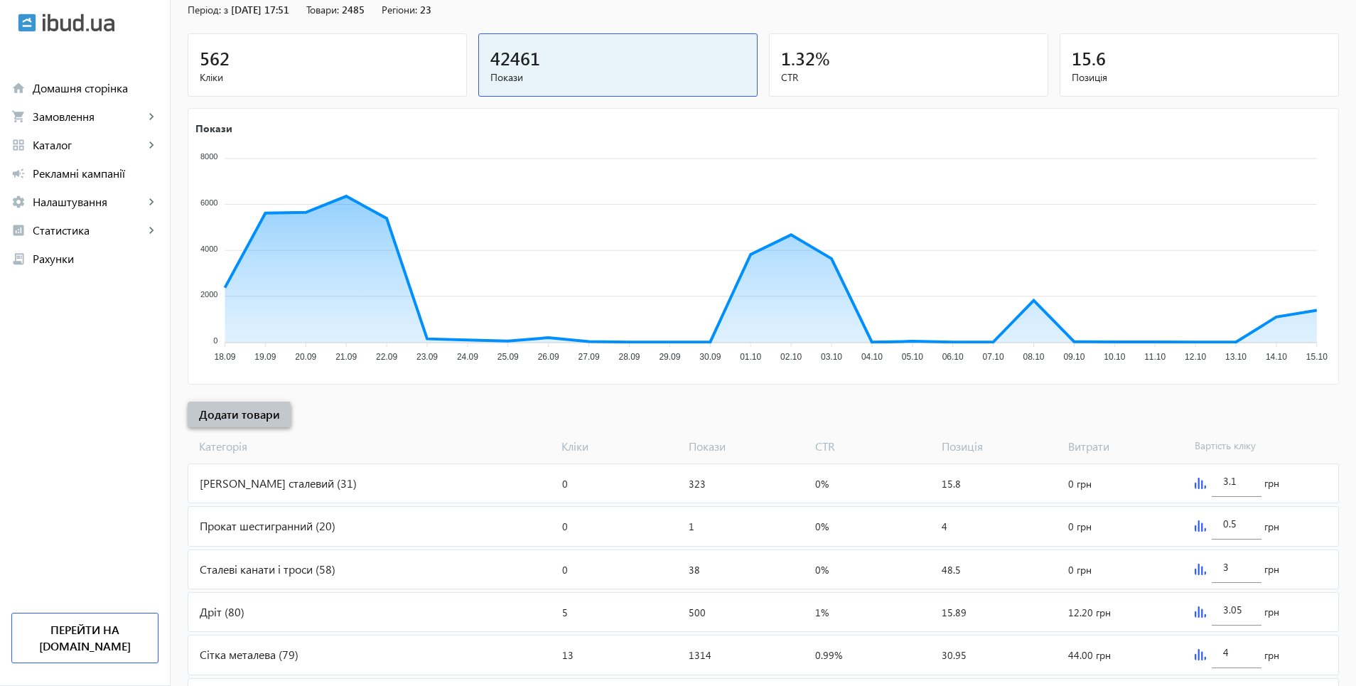
click at [228, 417] on span "Додати товари" at bounding box center [239, 415] width 81 height 16
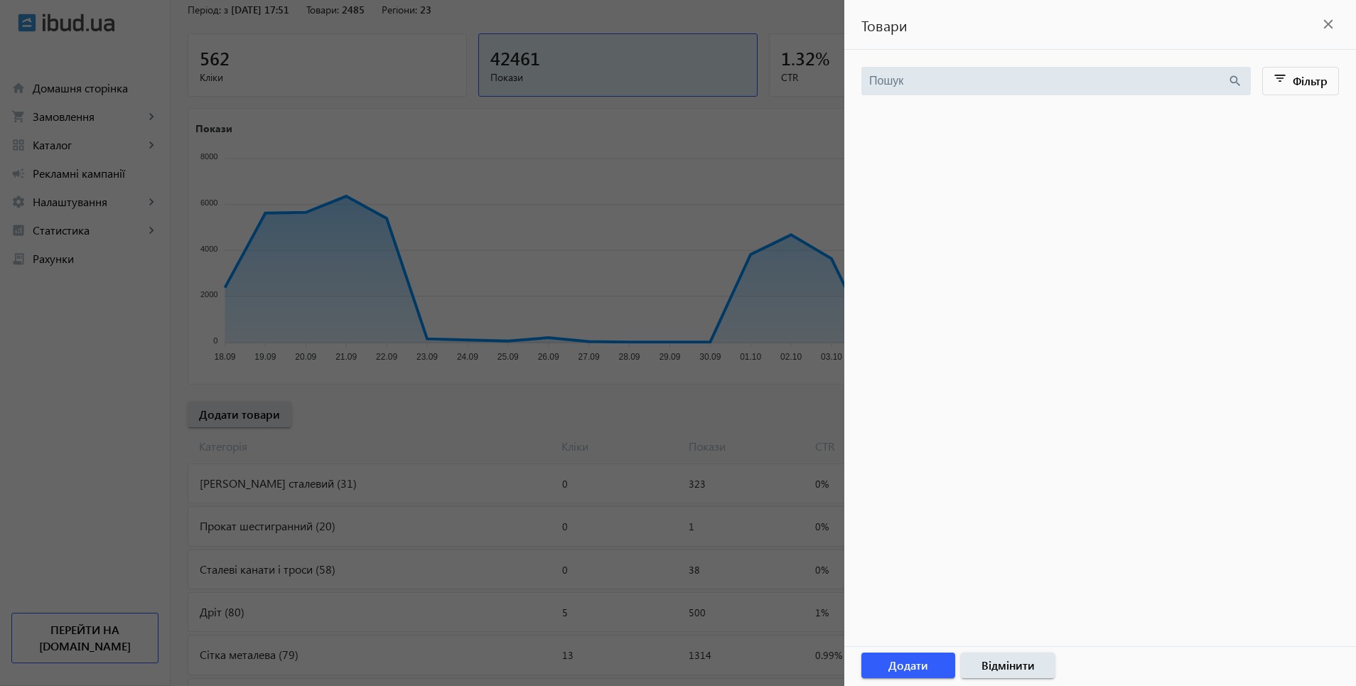
click at [1328, 26] on mat-icon "close" at bounding box center [1328, 24] width 21 height 21
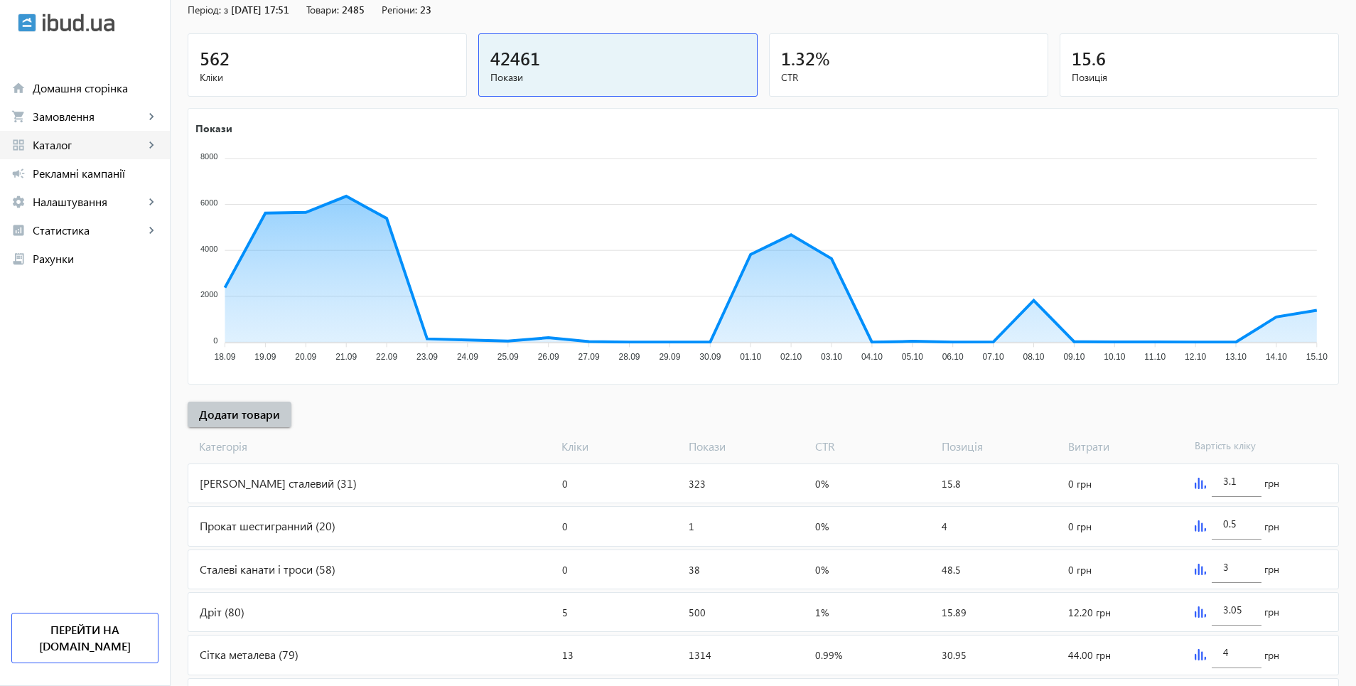
click at [59, 146] on span "Каталог" at bounding box center [89, 145] width 112 height 14
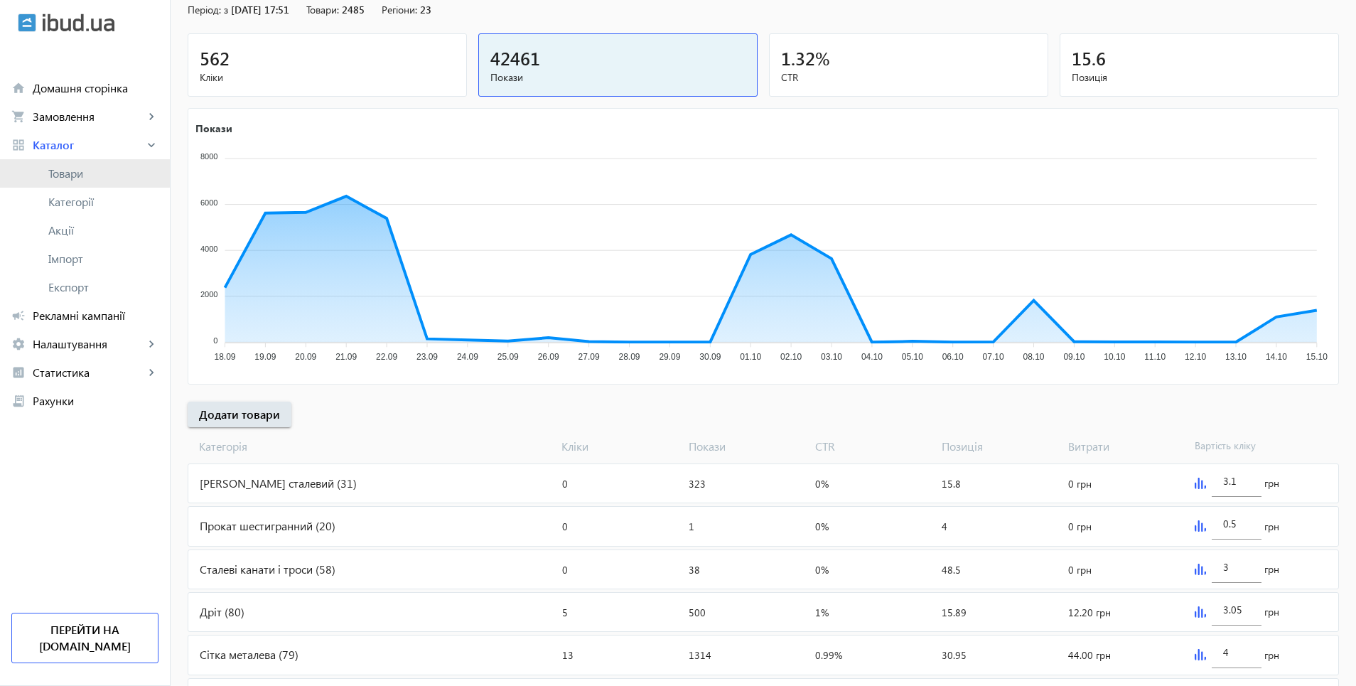
click at [65, 171] on span "Товари" at bounding box center [103, 173] width 110 height 14
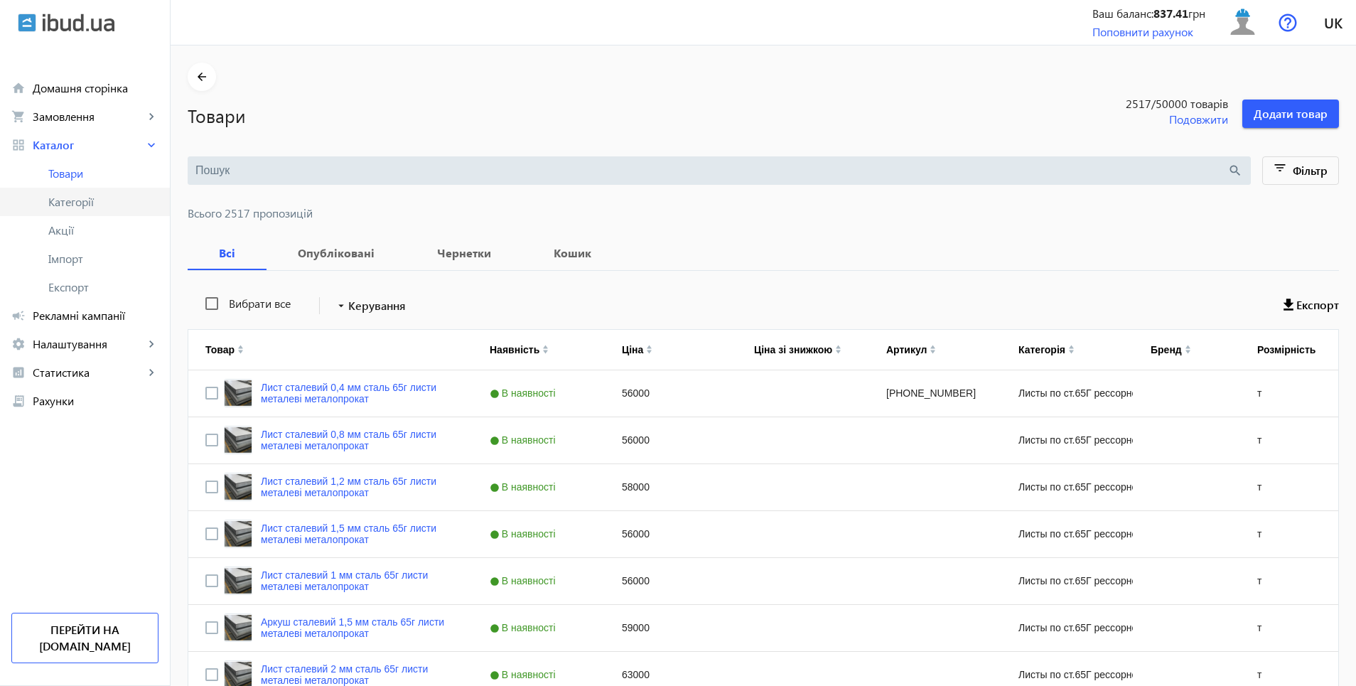
click at [58, 203] on span "Категорії" at bounding box center [103, 202] width 110 height 14
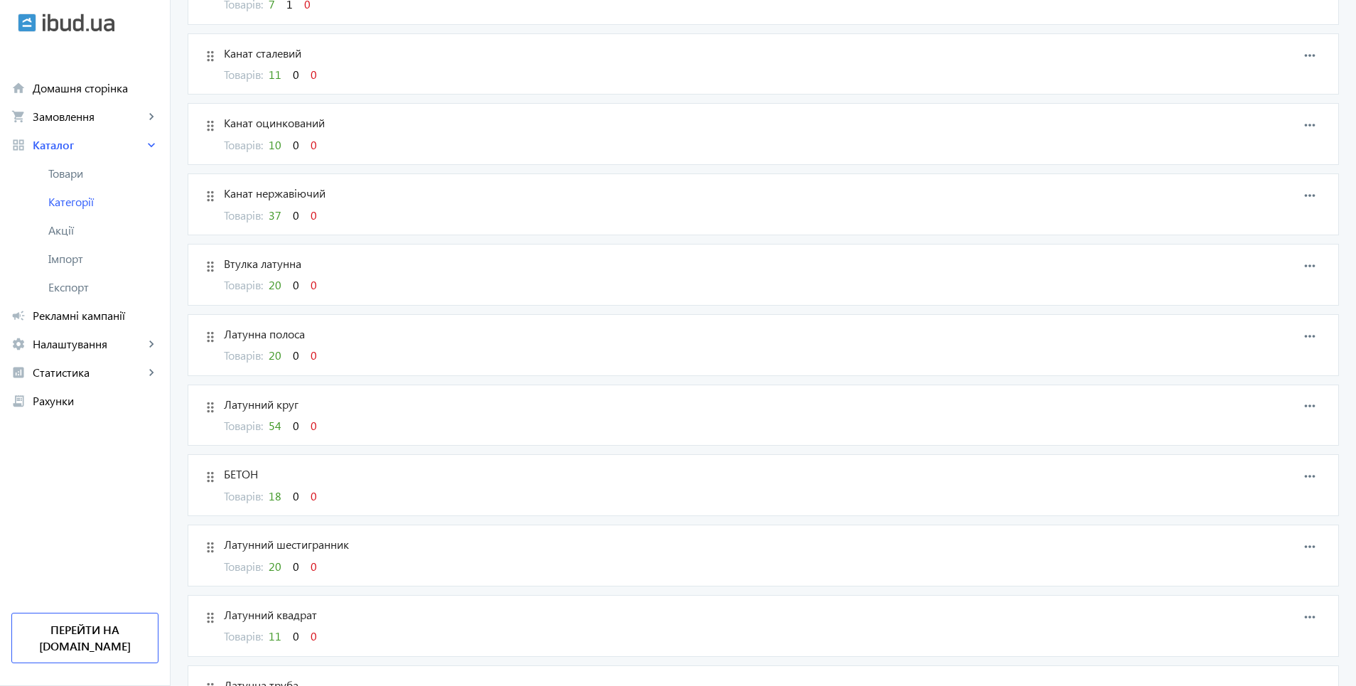
scroll to position [2559, 0]
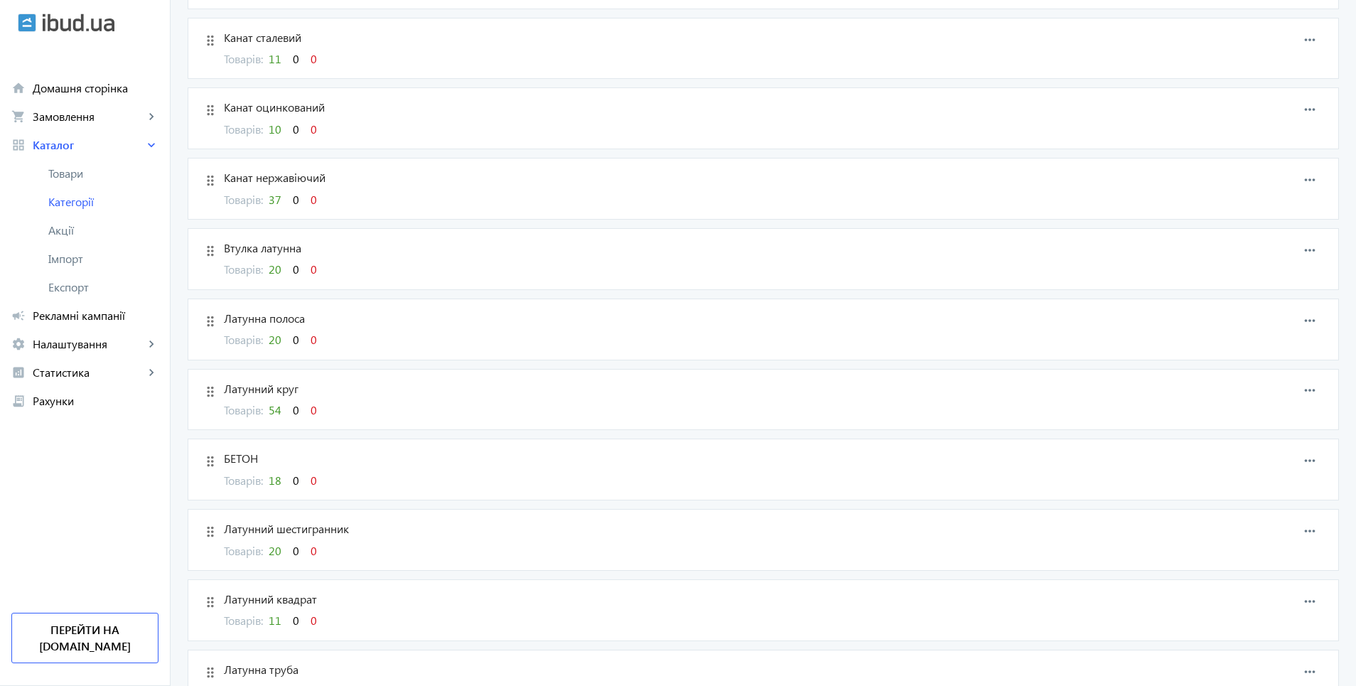
click at [269, 484] on span "18" at bounding box center [275, 480] width 13 height 15
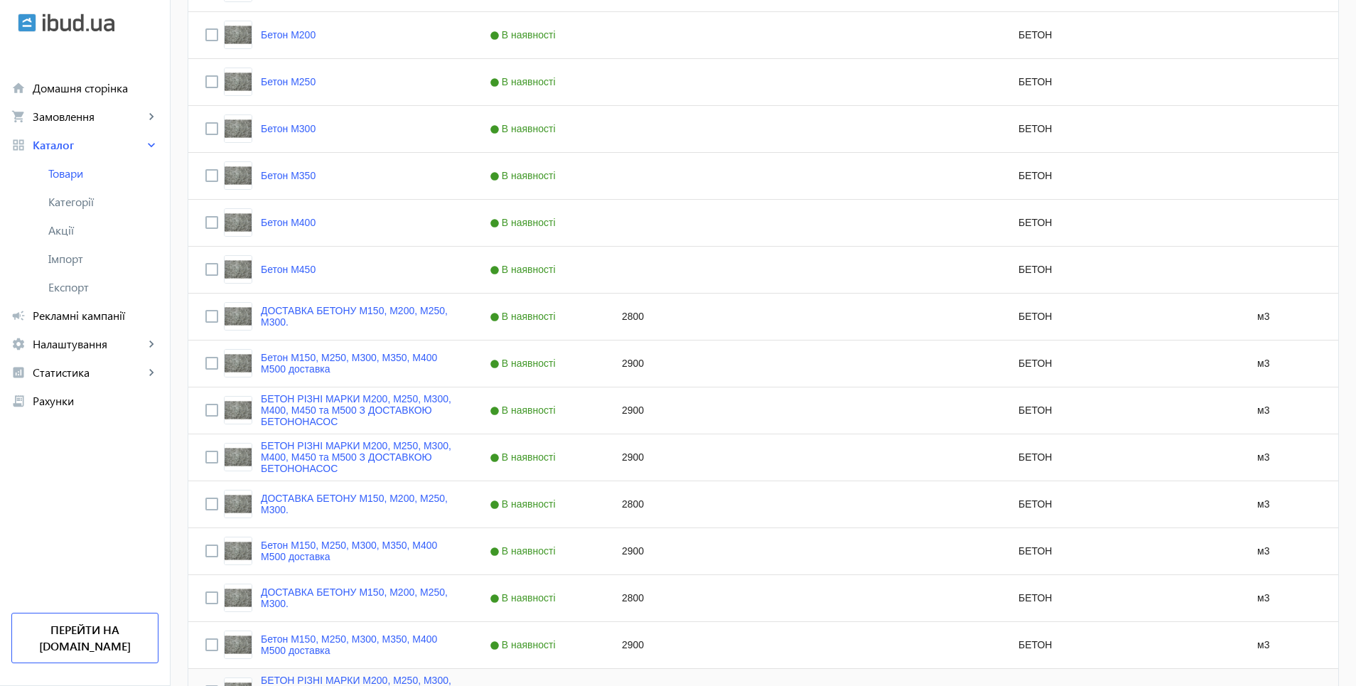
scroll to position [420, 0]
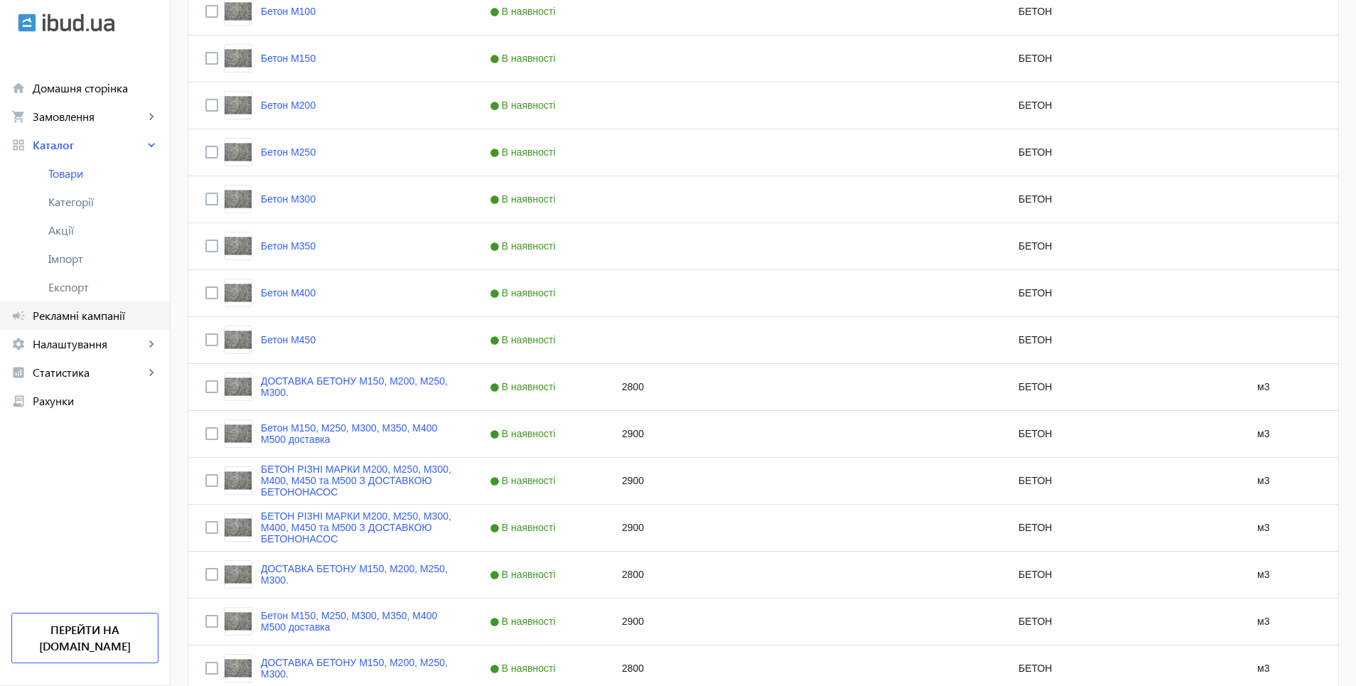
click at [61, 315] on span "Рекламні кампанії" at bounding box center [96, 316] width 126 height 14
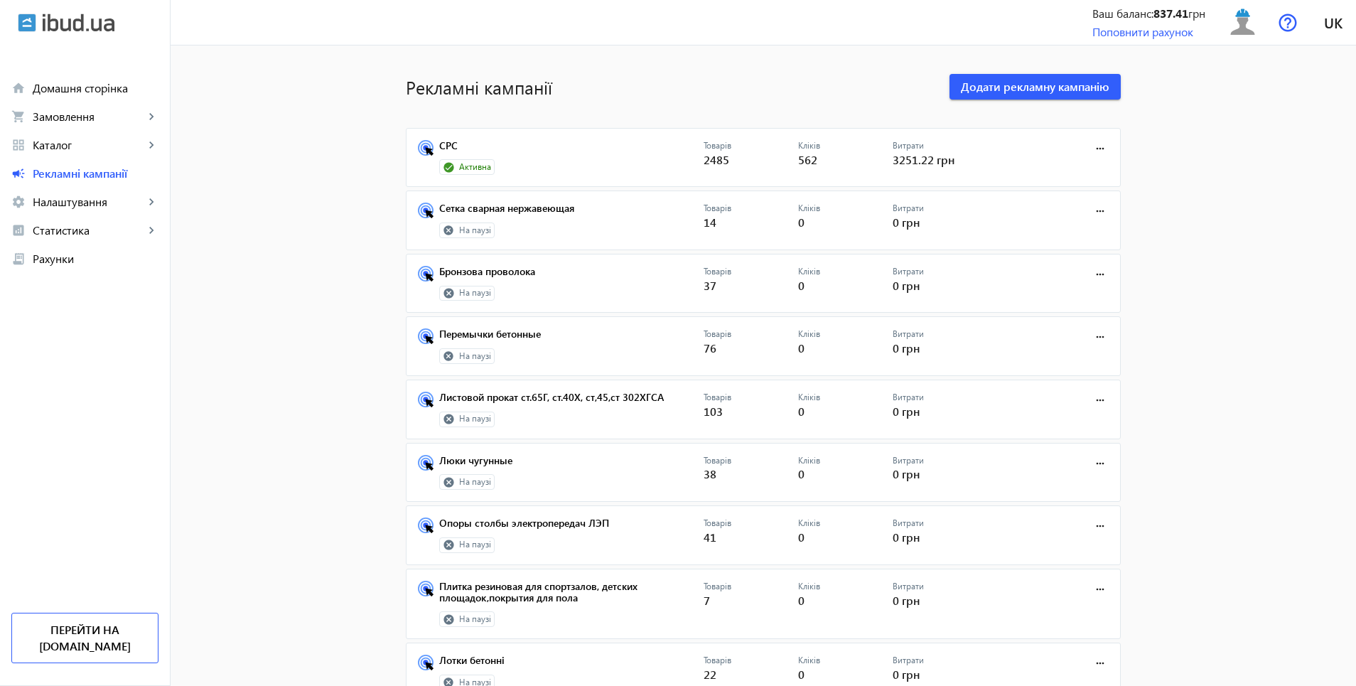
click at [459, 168] on span "Активна" at bounding box center [475, 167] width 32 height 12
click at [449, 149] on link "СРС" at bounding box center [571, 150] width 264 height 20
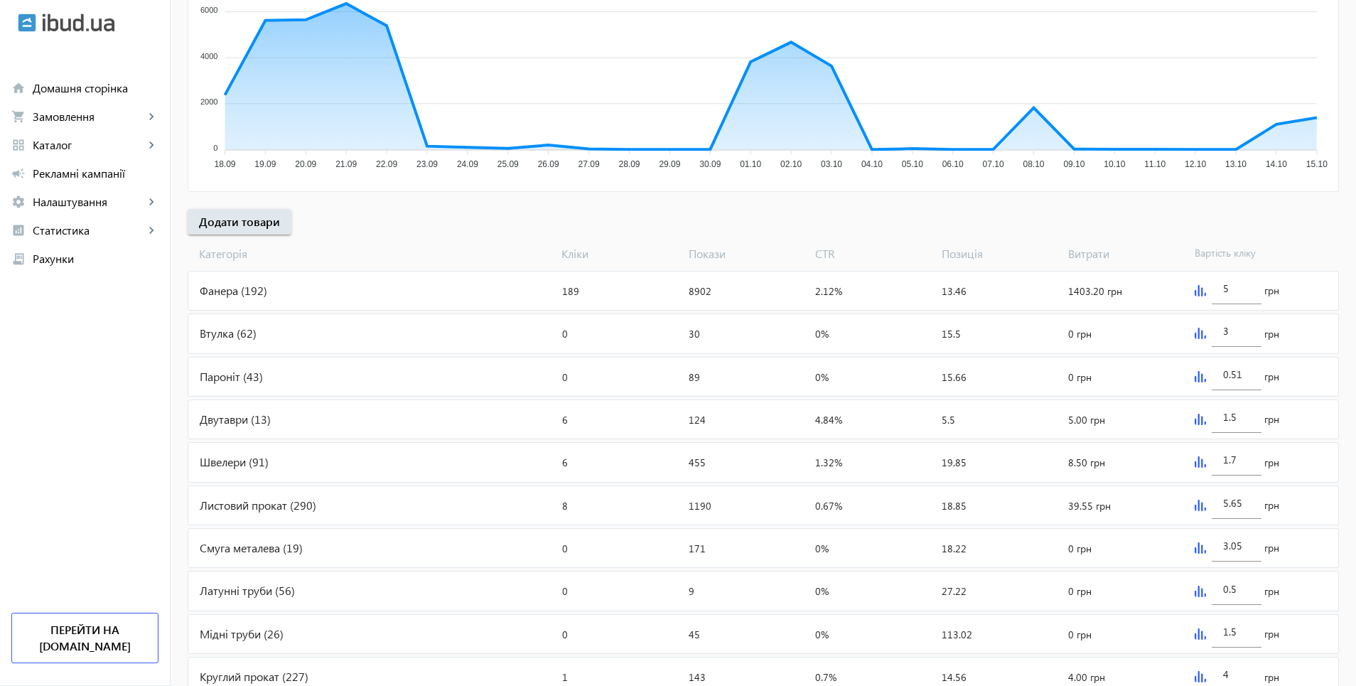
scroll to position [142, 0]
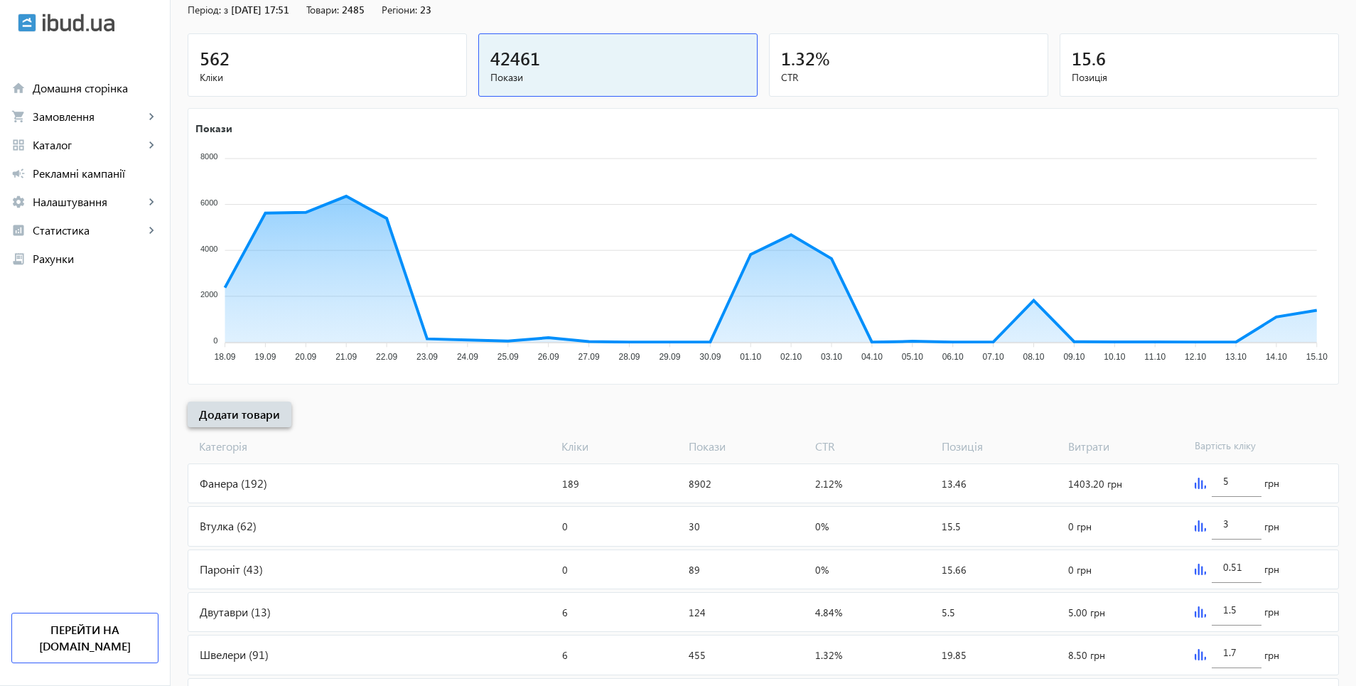
click at [244, 418] on span "Додати товари" at bounding box center [239, 415] width 81 height 16
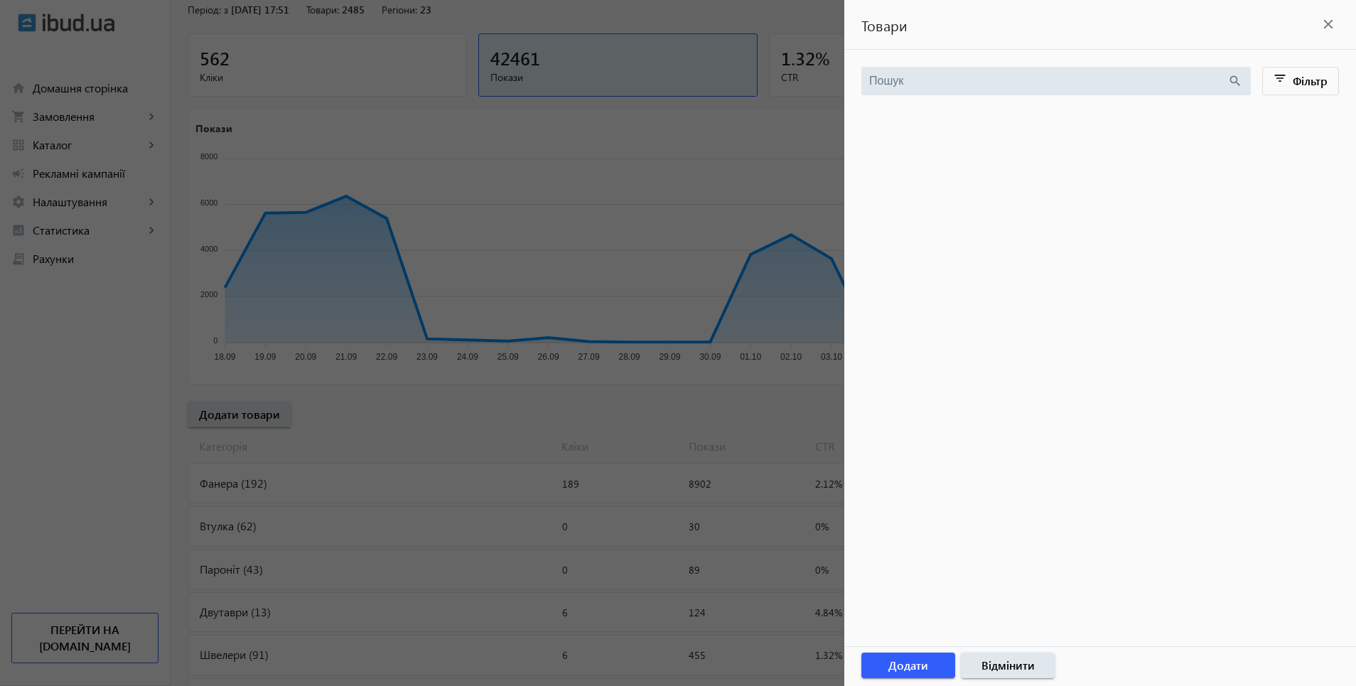
drag, startPoint x: 1330, startPoint y: 26, endPoint x: 1353, endPoint y: 53, distance: 34.8
click at [1330, 26] on mat-icon "close" at bounding box center [1328, 24] width 21 height 21
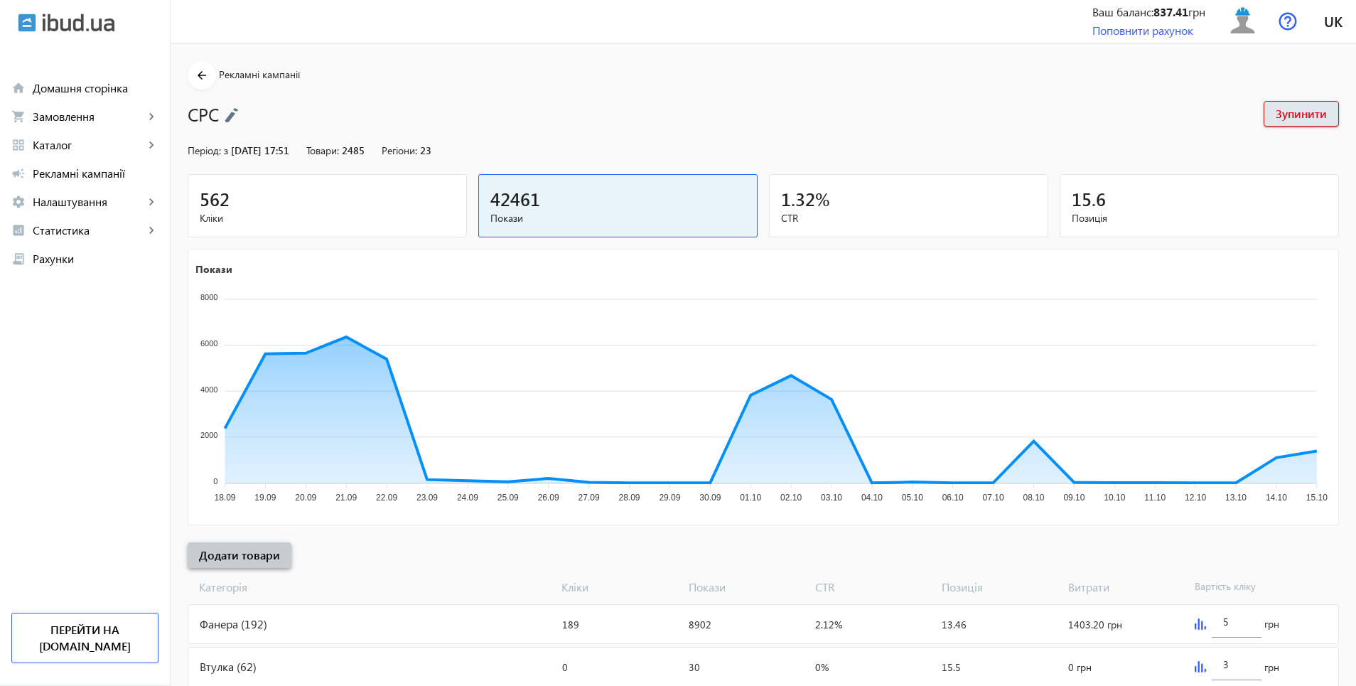
scroll to position [0, 0]
click at [88, 115] on span "Замовлення" at bounding box center [89, 116] width 112 height 14
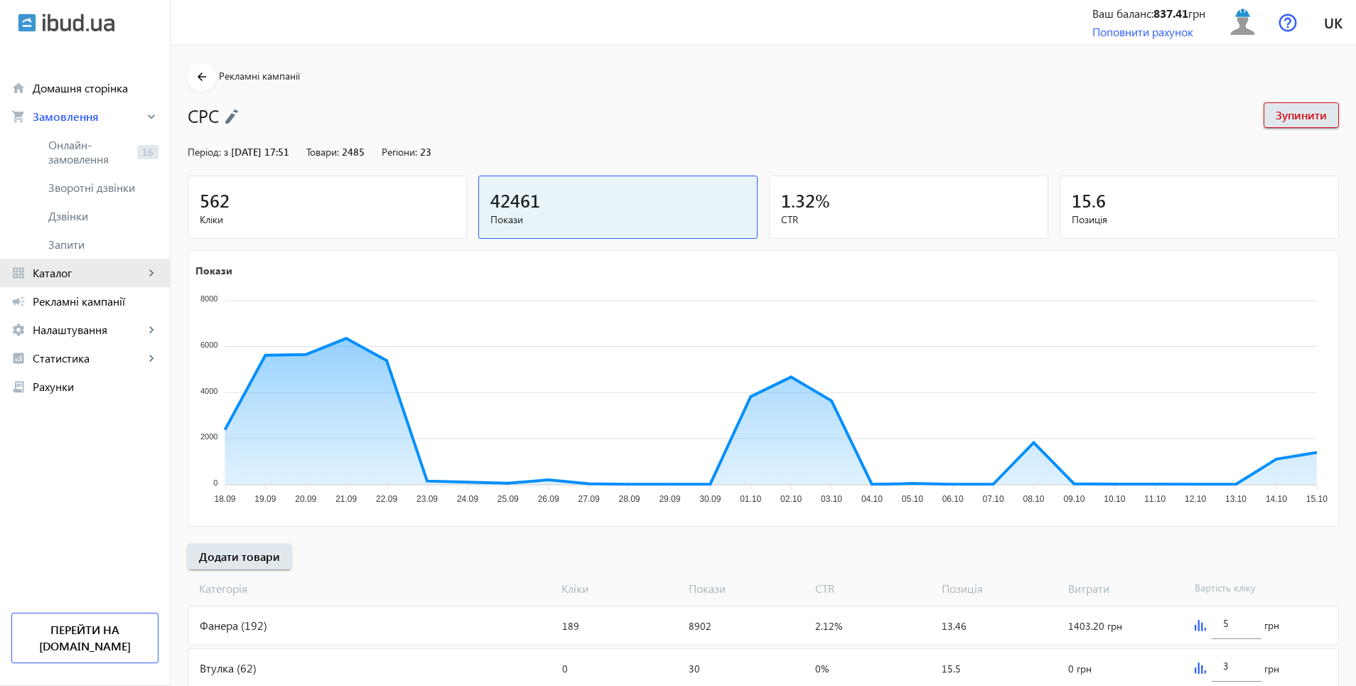
click at [45, 277] on span "Каталог" at bounding box center [89, 273] width 112 height 14
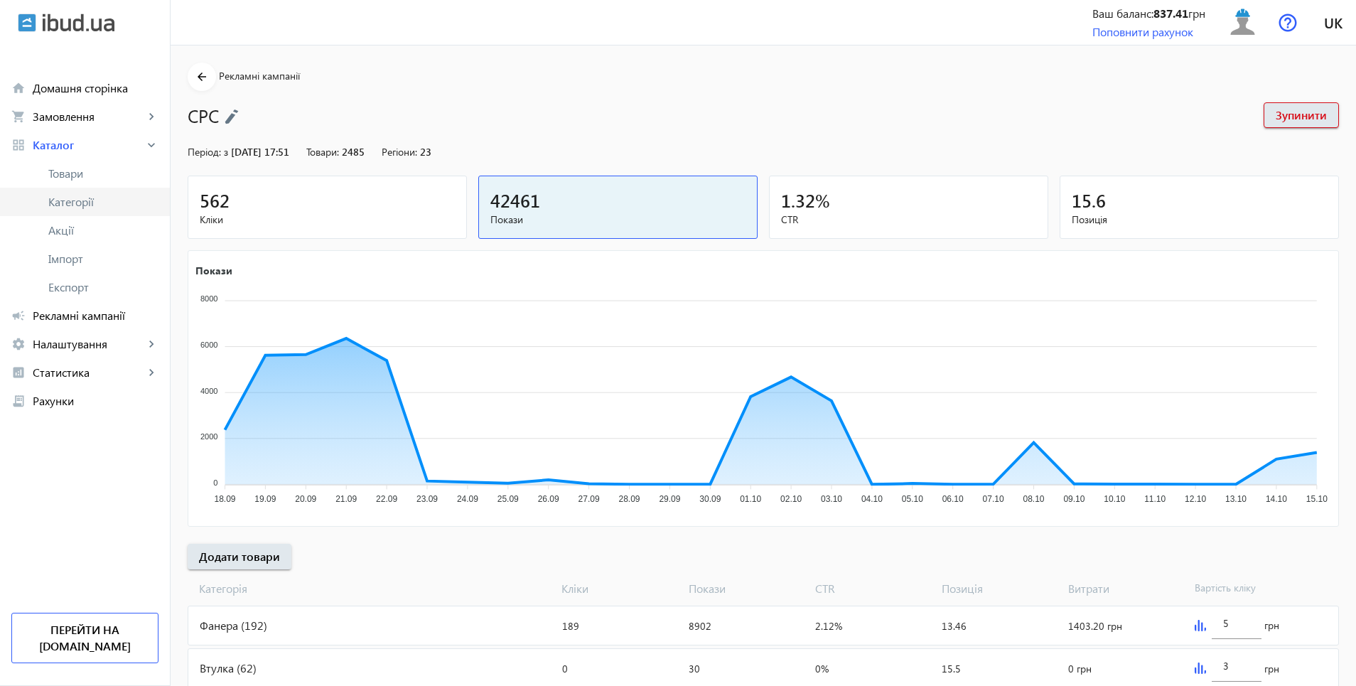
click at [76, 205] on span "Категорії" at bounding box center [103, 202] width 110 height 14
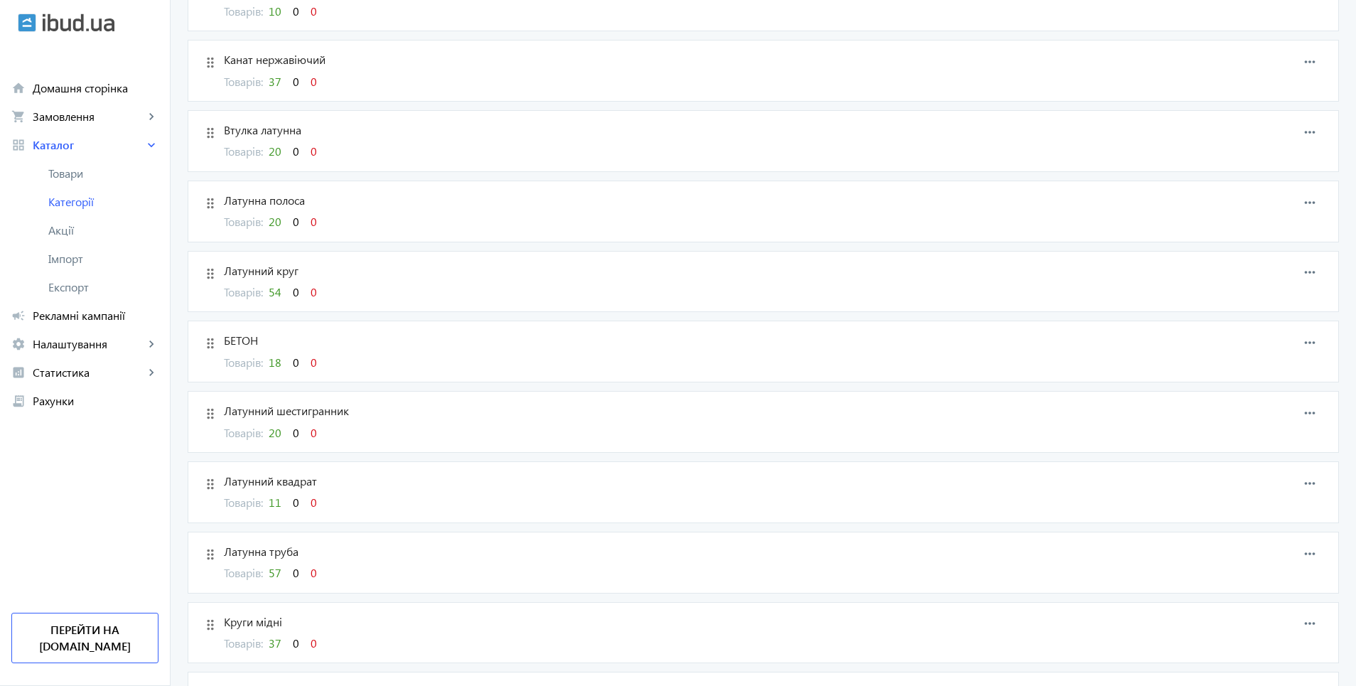
scroll to position [2664, 0]
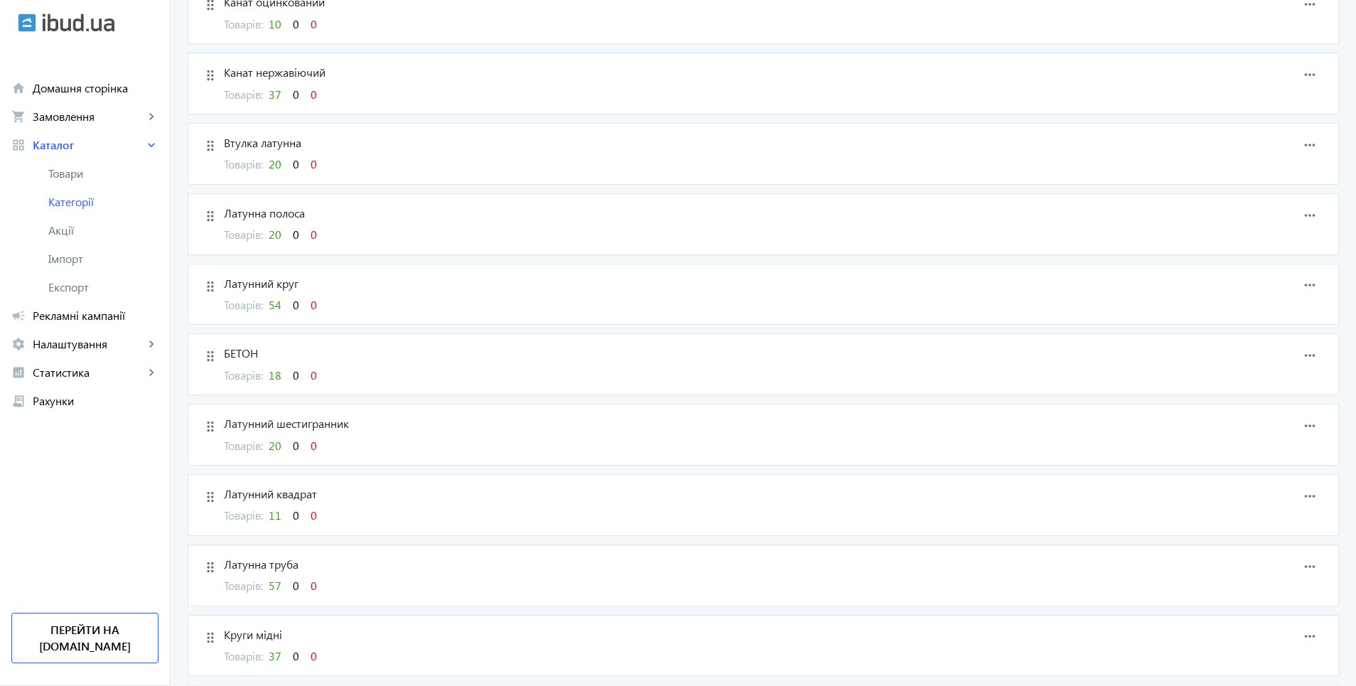
click at [272, 374] on span "18" at bounding box center [275, 375] width 13 height 15
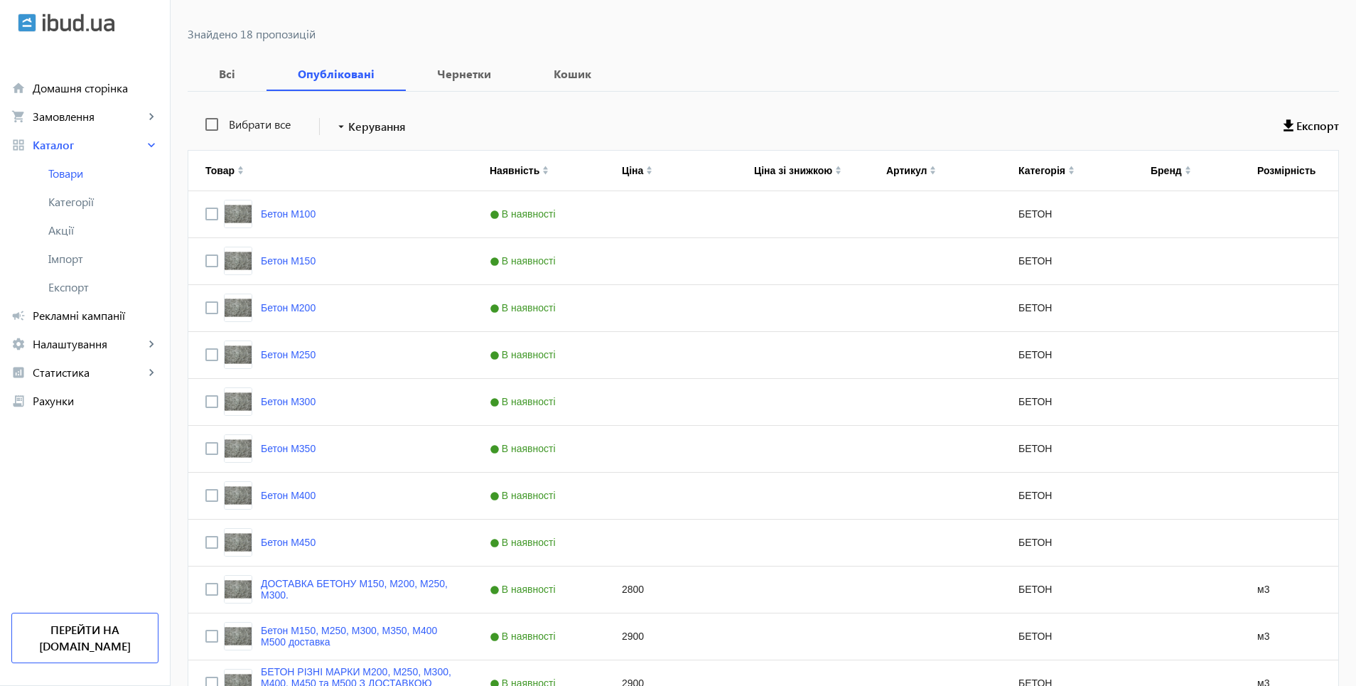
scroll to position [207, 0]
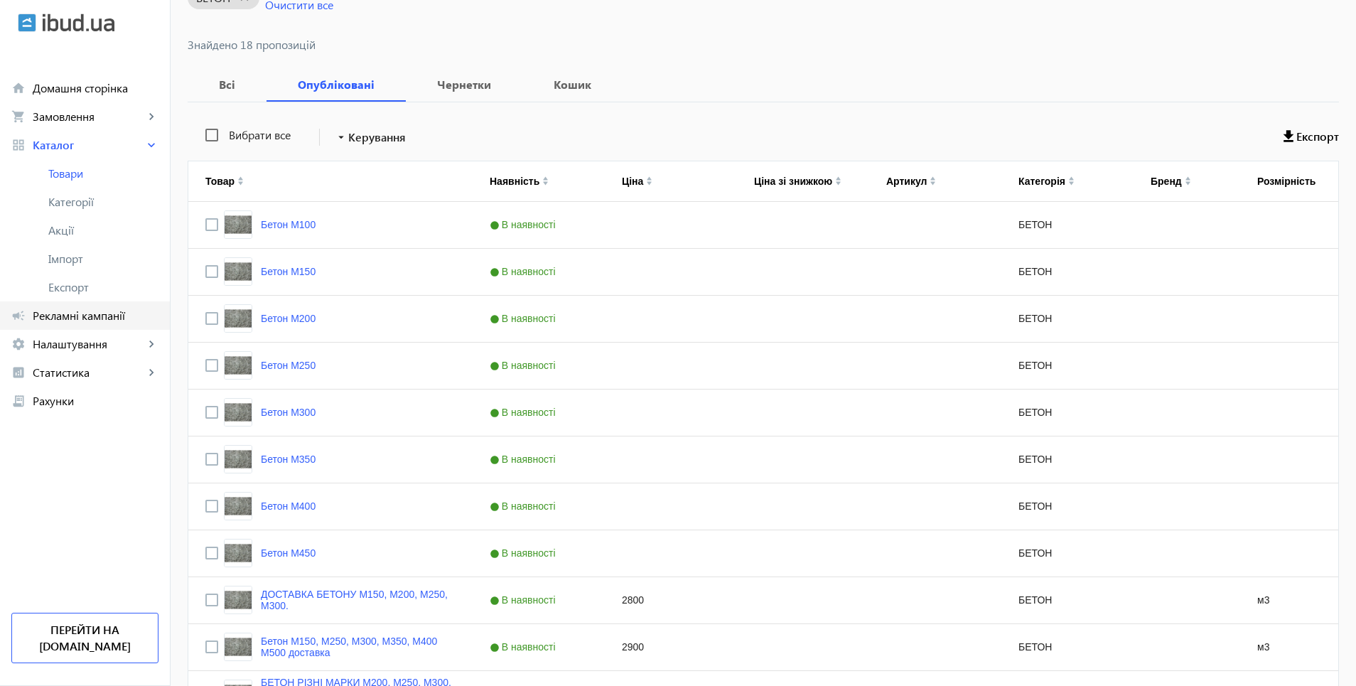
click at [102, 318] on span "Рекламні кампанії" at bounding box center [96, 316] width 126 height 14
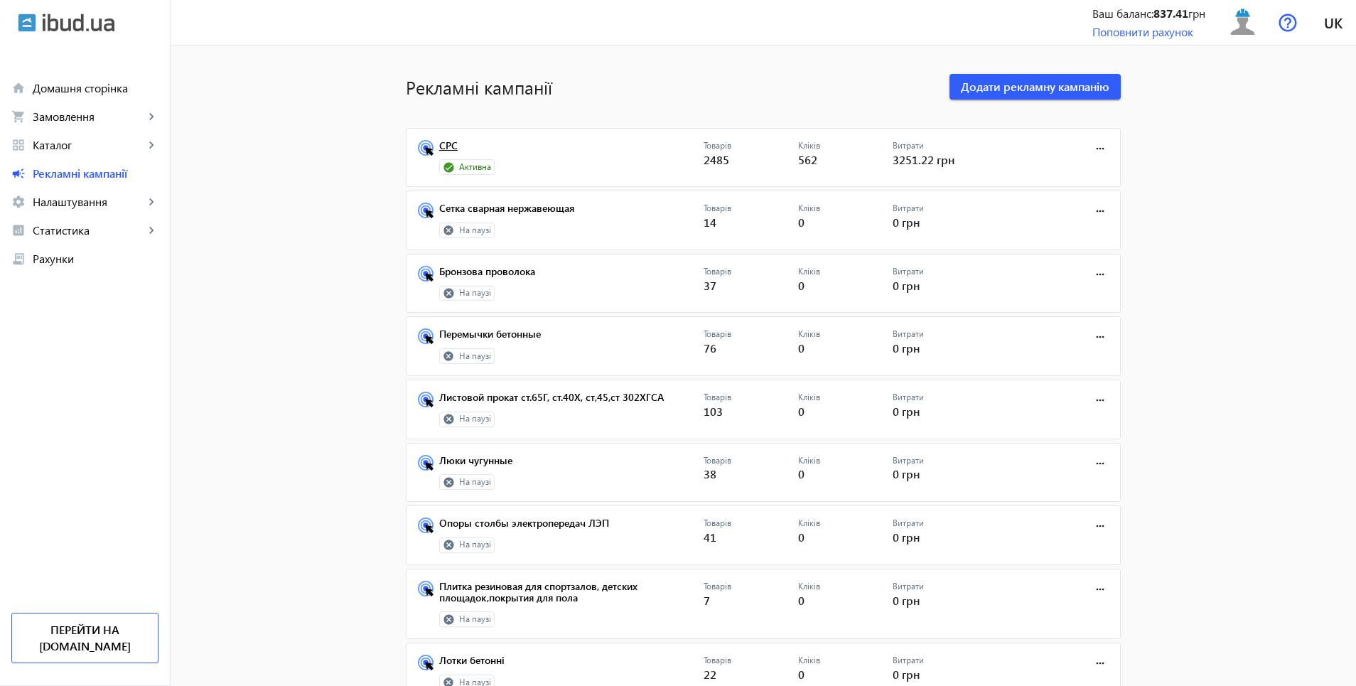
click at [454, 146] on link "СРС" at bounding box center [571, 150] width 264 height 20
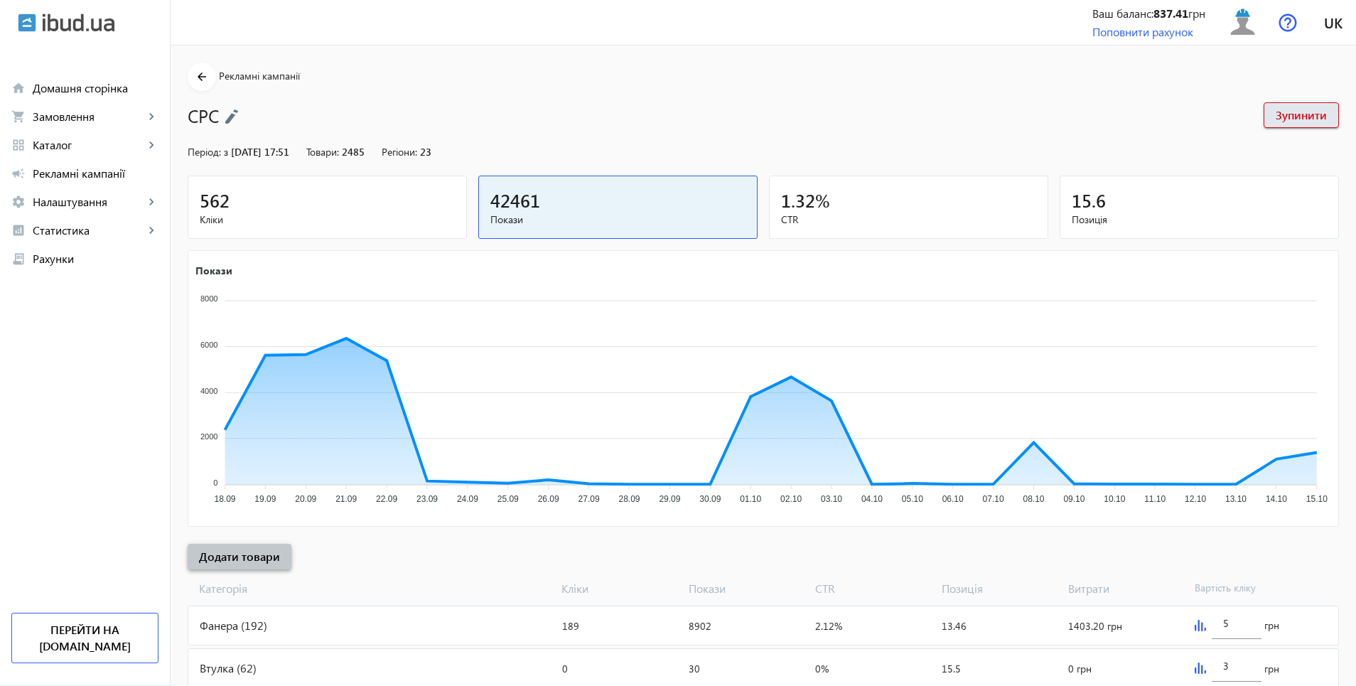
click at [250, 552] on span "Додати товари" at bounding box center [239, 557] width 81 height 16
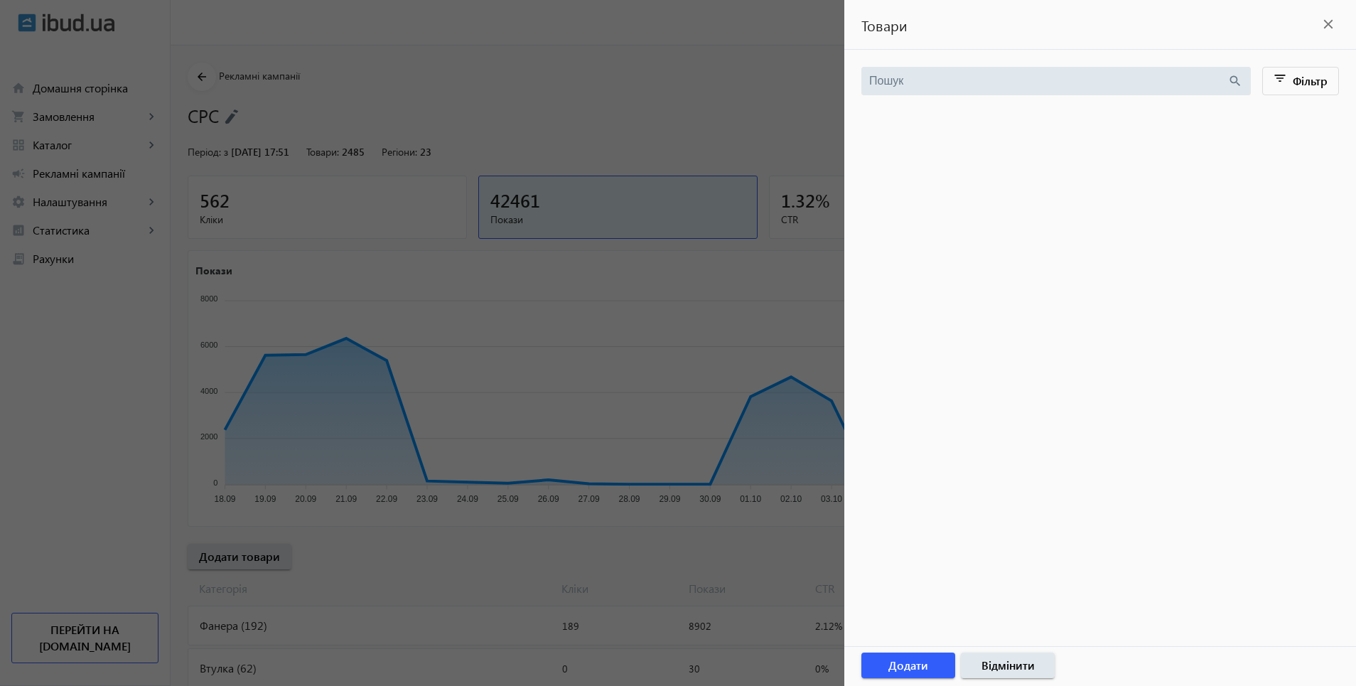
click at [1326, 21] on mat-icon "close" at bounding box center [1328, 24] width 21 height 21
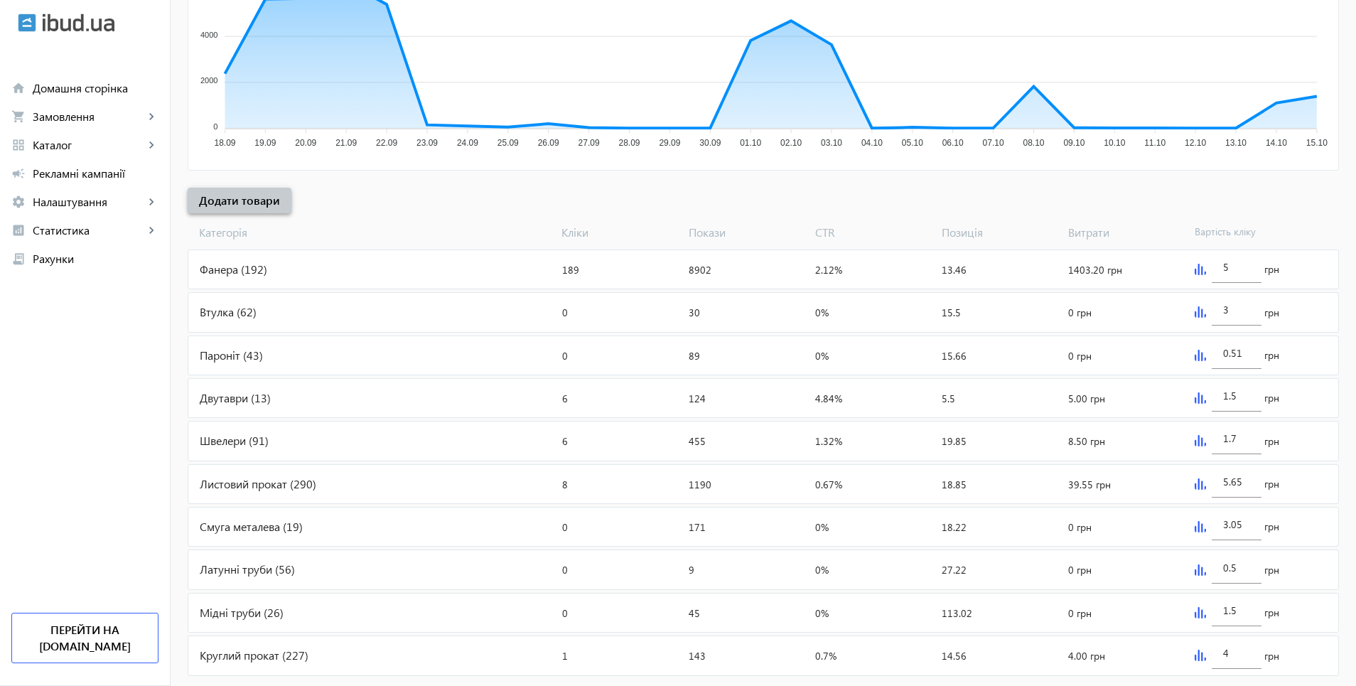
scroll to position [237, 0]
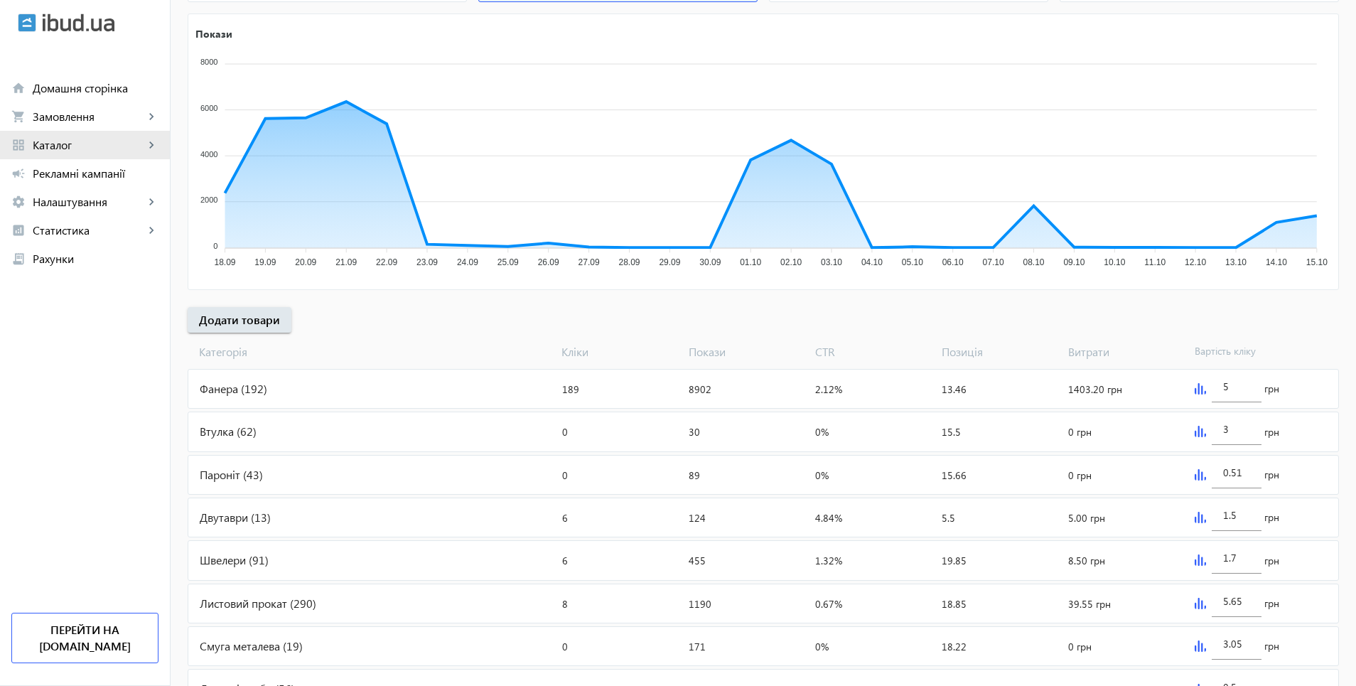
click at [57, 141] on span "Каталог" at bounding box center [89, 145] width 112 height 14
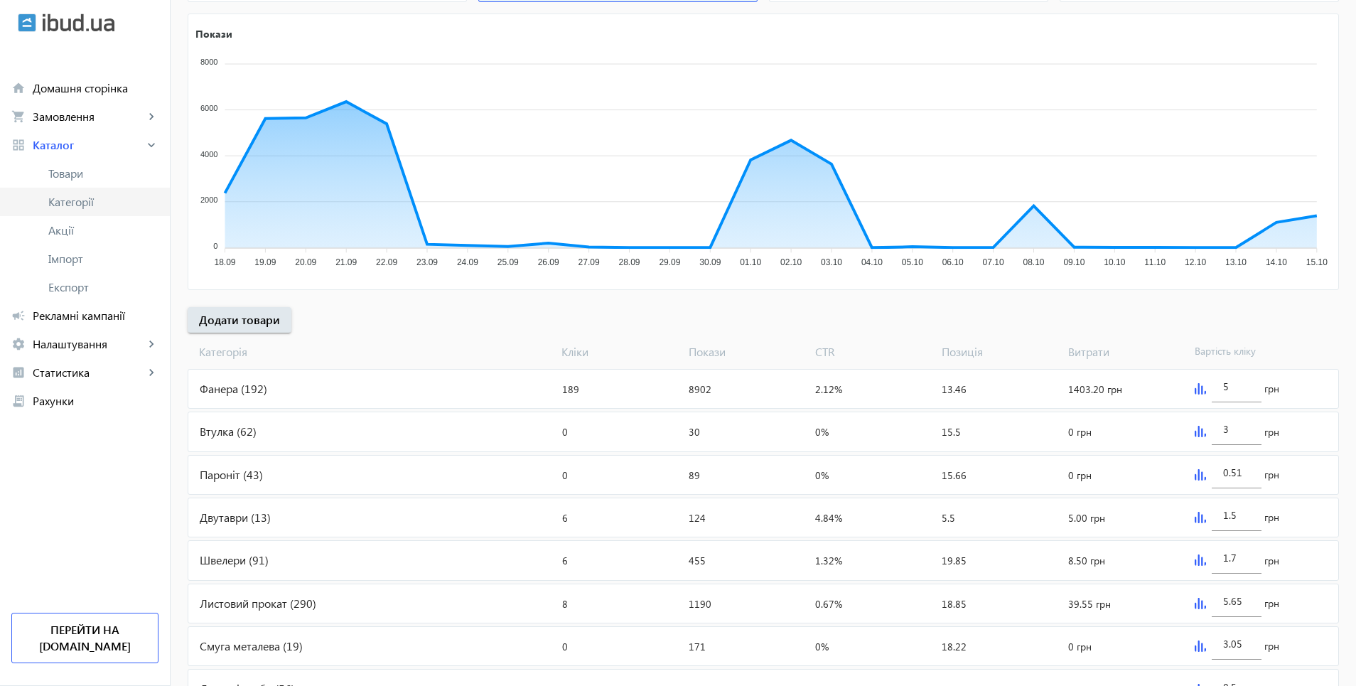
click at [82, 200] on span "Категорії" at bounding box center [103, 202] width 110 height 14
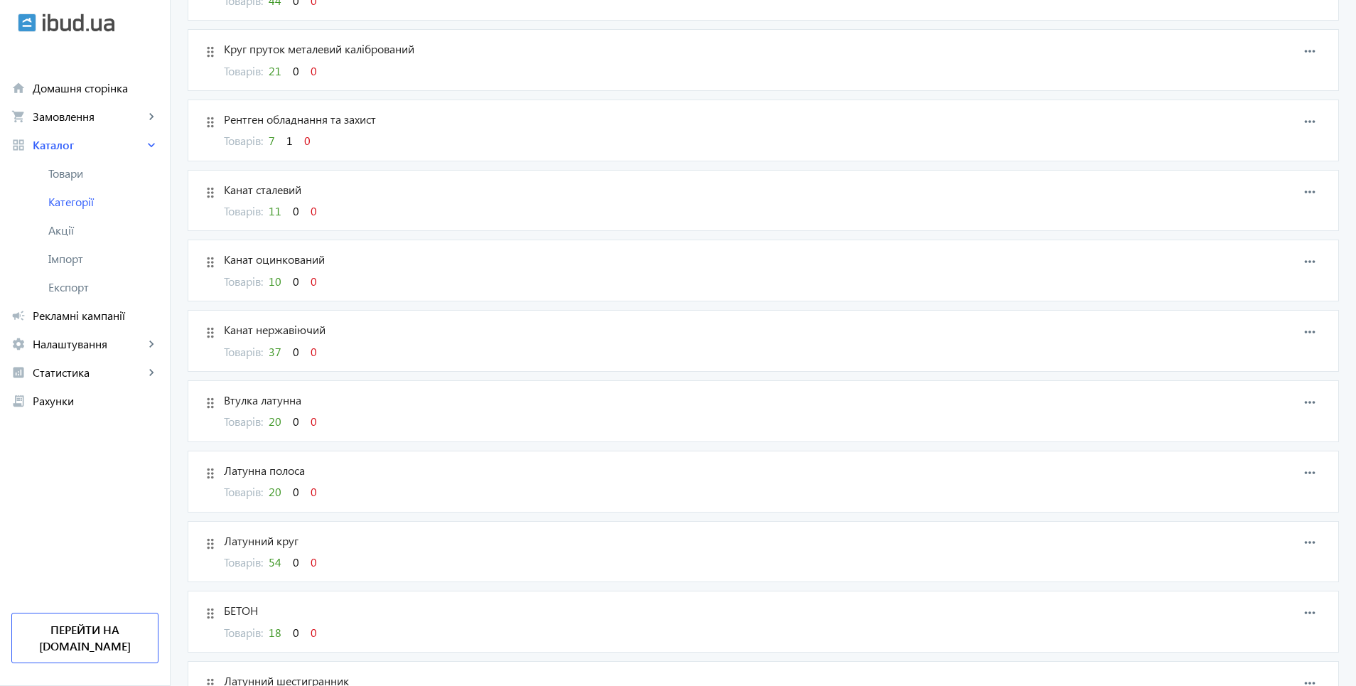
scroll to position [2417, 0]
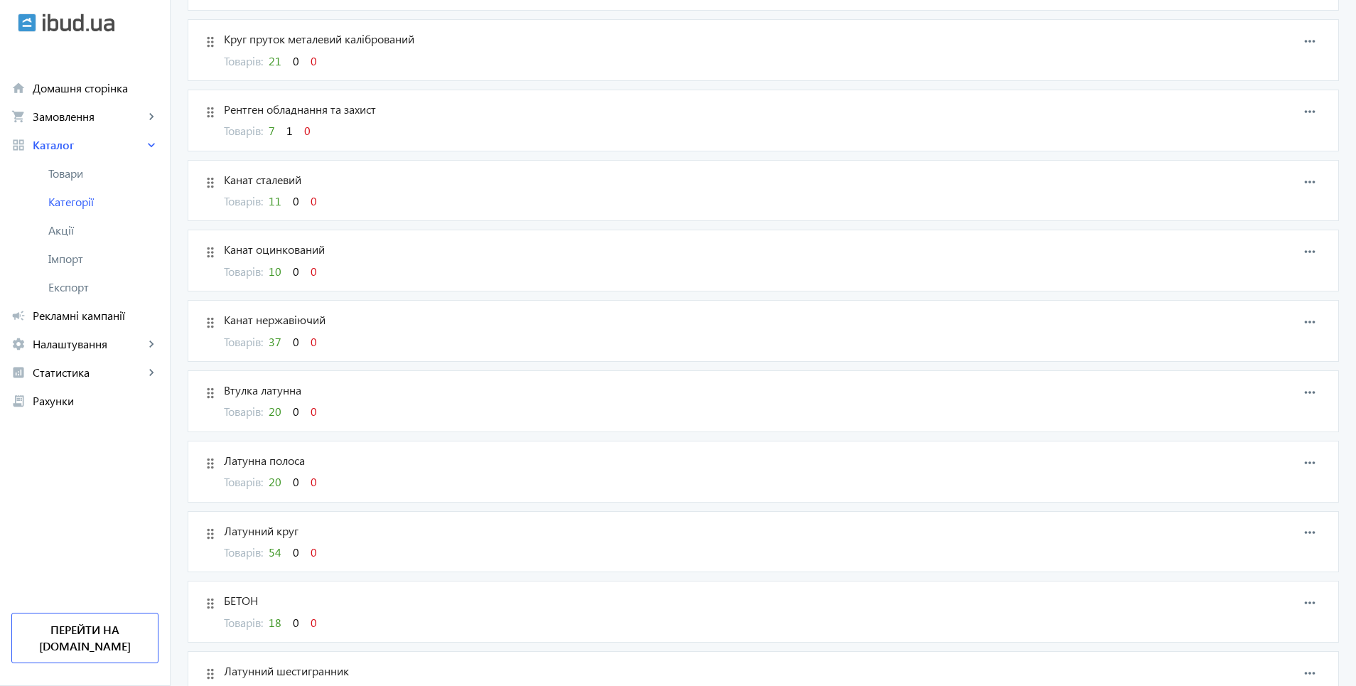
click at [272, 621] on span "18" at bounding box center [275, 622] width 13 height 15
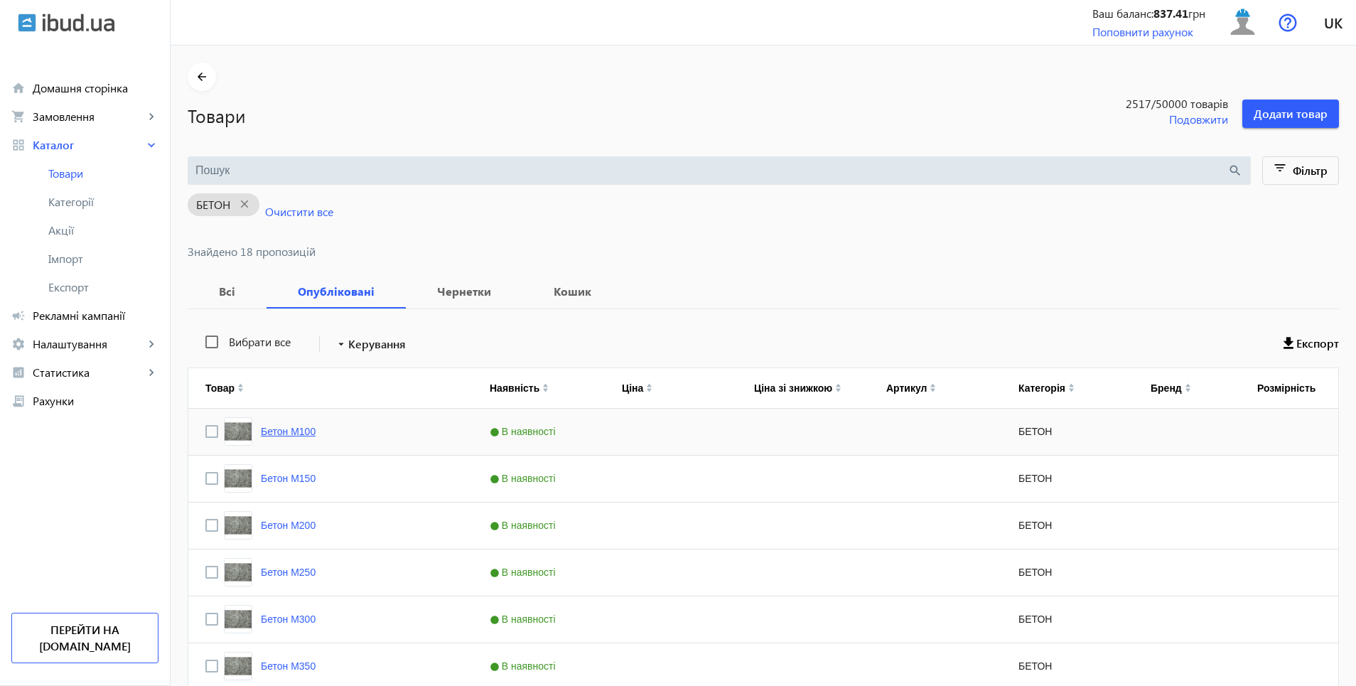
click at [275, 432] on link "Бетон М100" at bounding box center [288, 431] width 55 height 11
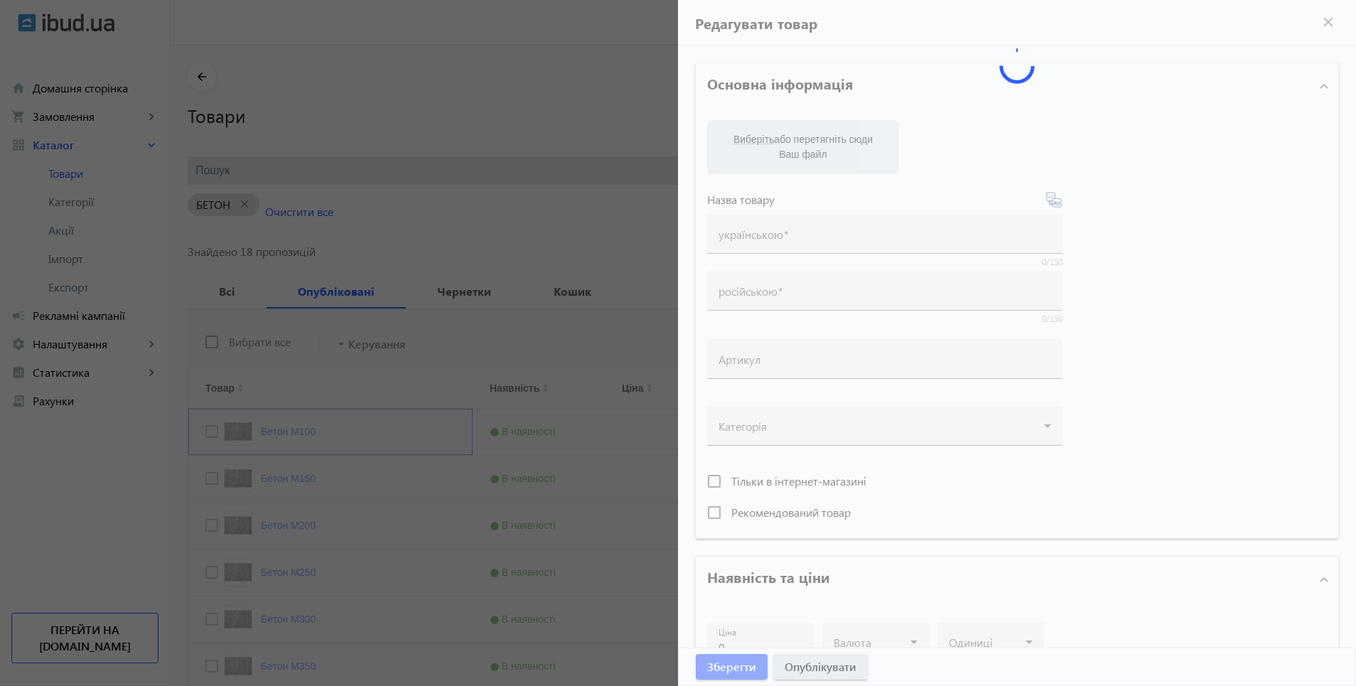
type input "Бетон М100"
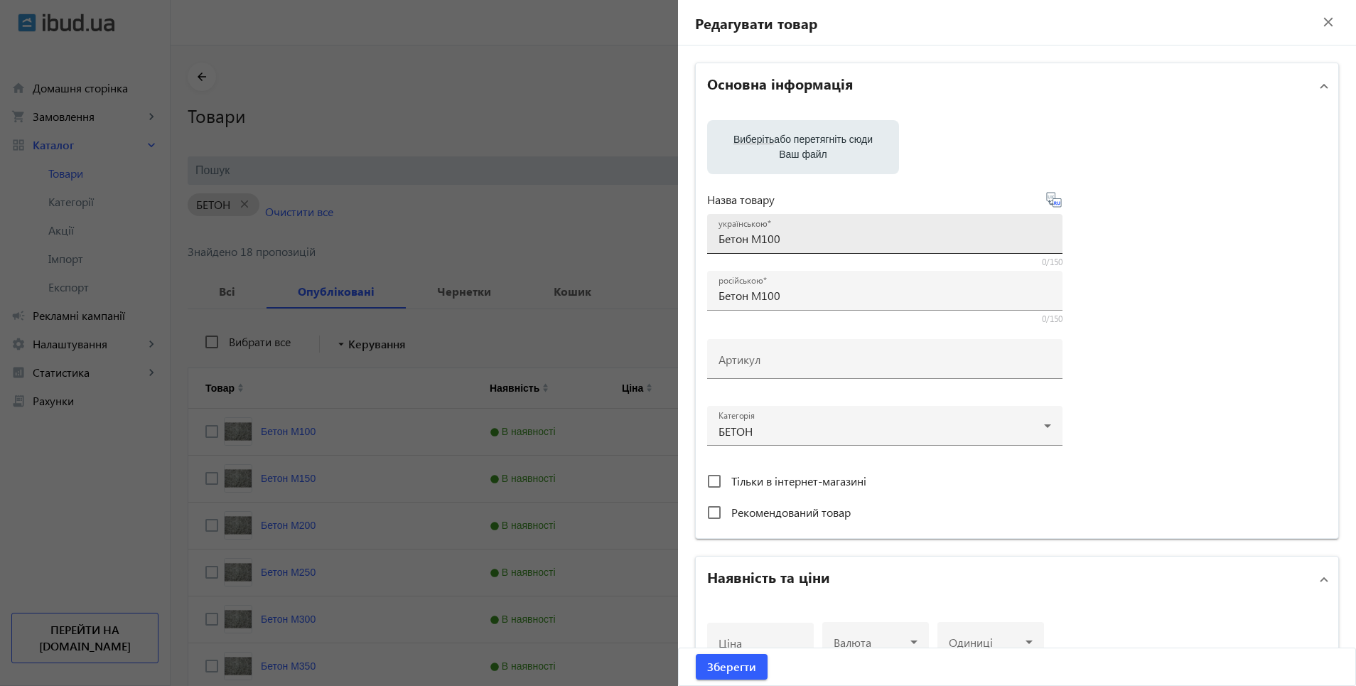
click at [810, 240] on input "Бетон М100" at bounding box center [885, 238] width 333 height 15
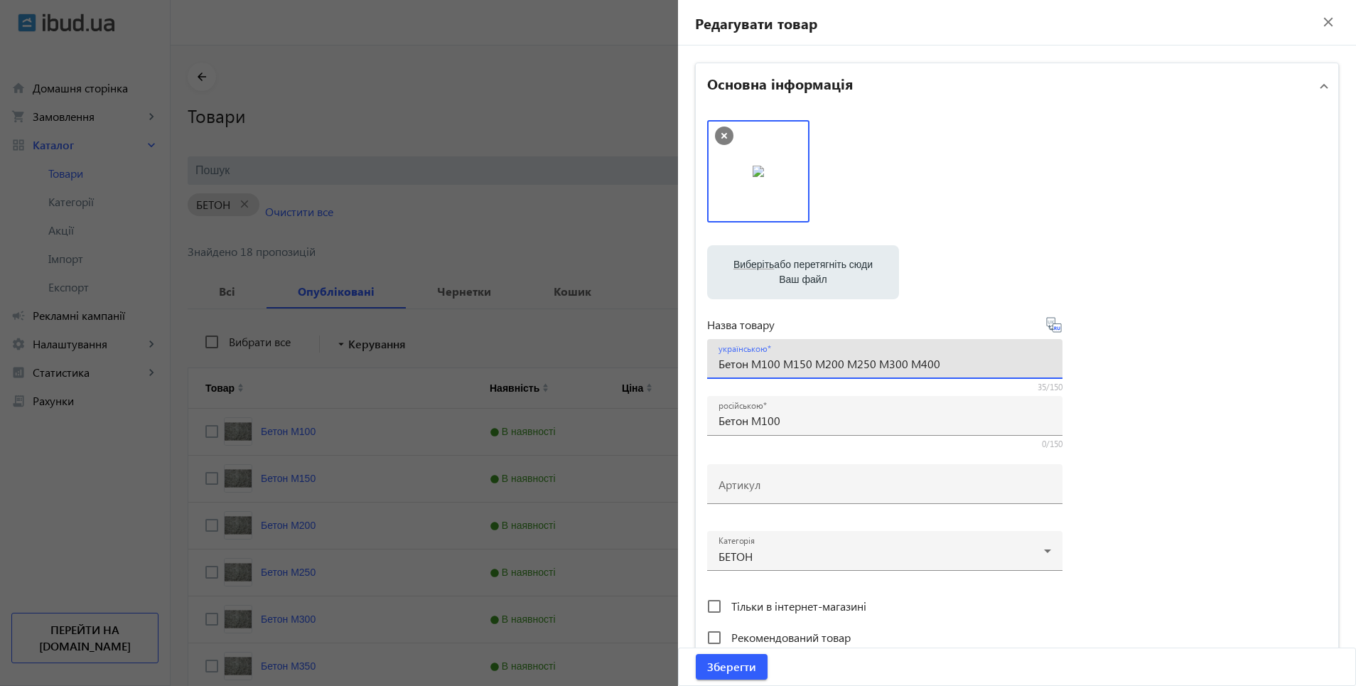
click at [908, 359] on input "Бетон М100 М150 М200 М250 М300 М400" at bounding box center [885, 363] width 333 height 15
type input "Бетон М100 М150 М200 М250 М300 М350 М400"
click at [1053, 330] on icon at bounding box center [1054, 324] width 17 height 17
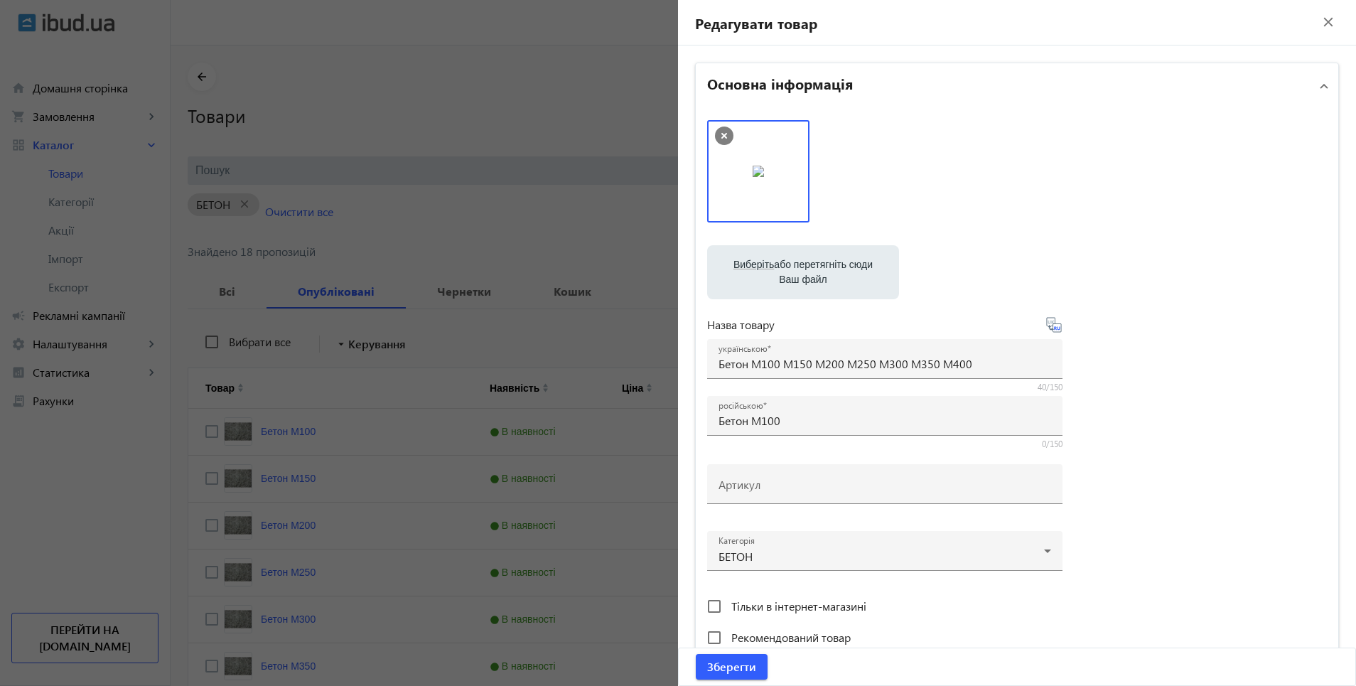
type input "Бетон М100 М150 М200 М250 М300 М350 М400"
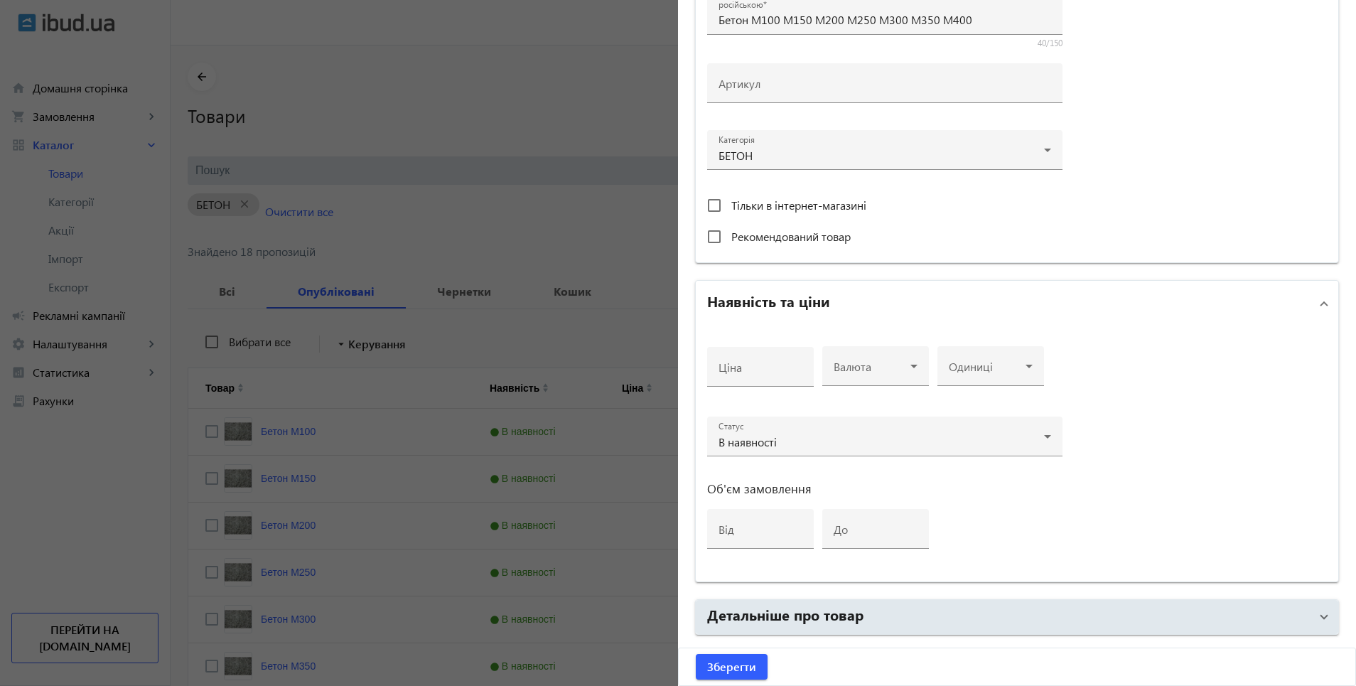
scroll to position [498, 0]
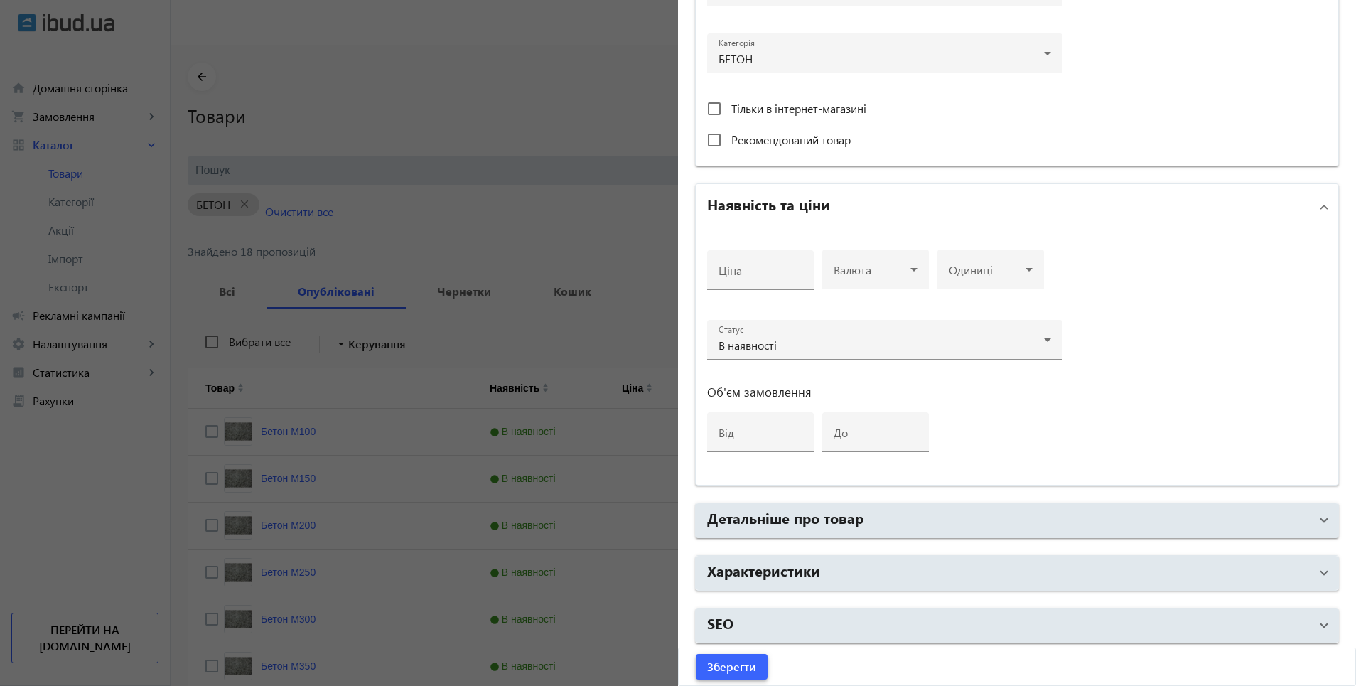
click at [736, 671] on span "Зберегти" at bounding box center [731, 667] width 49 height 16
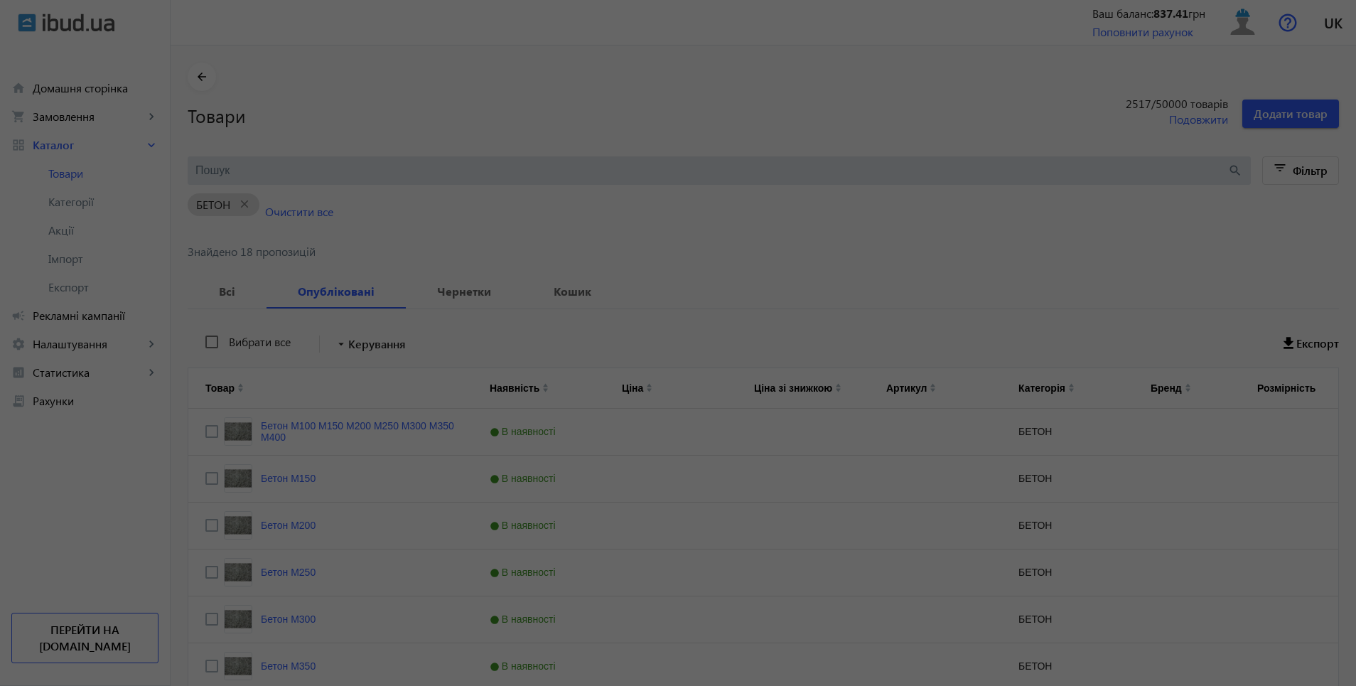
scroll to position [0, 0]
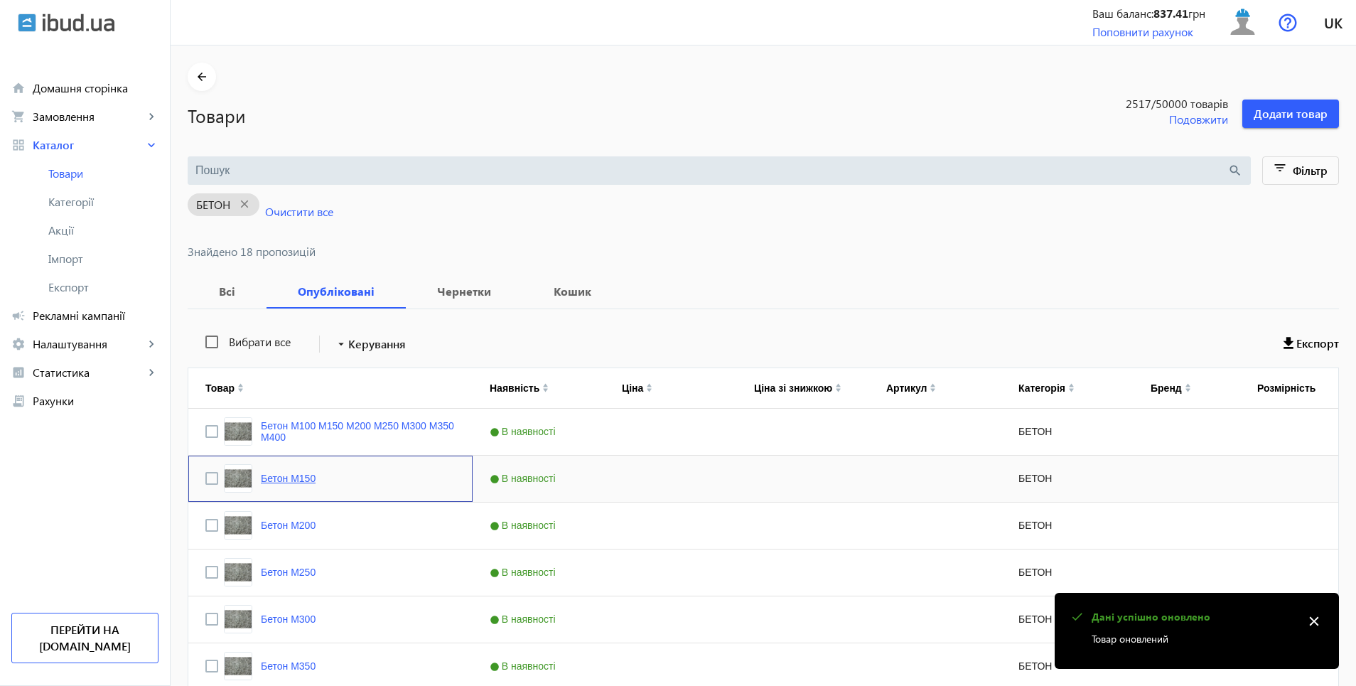
click at [273, 480] on link "Бетон М150" at bounding box center [288, 478] width 55 height 11
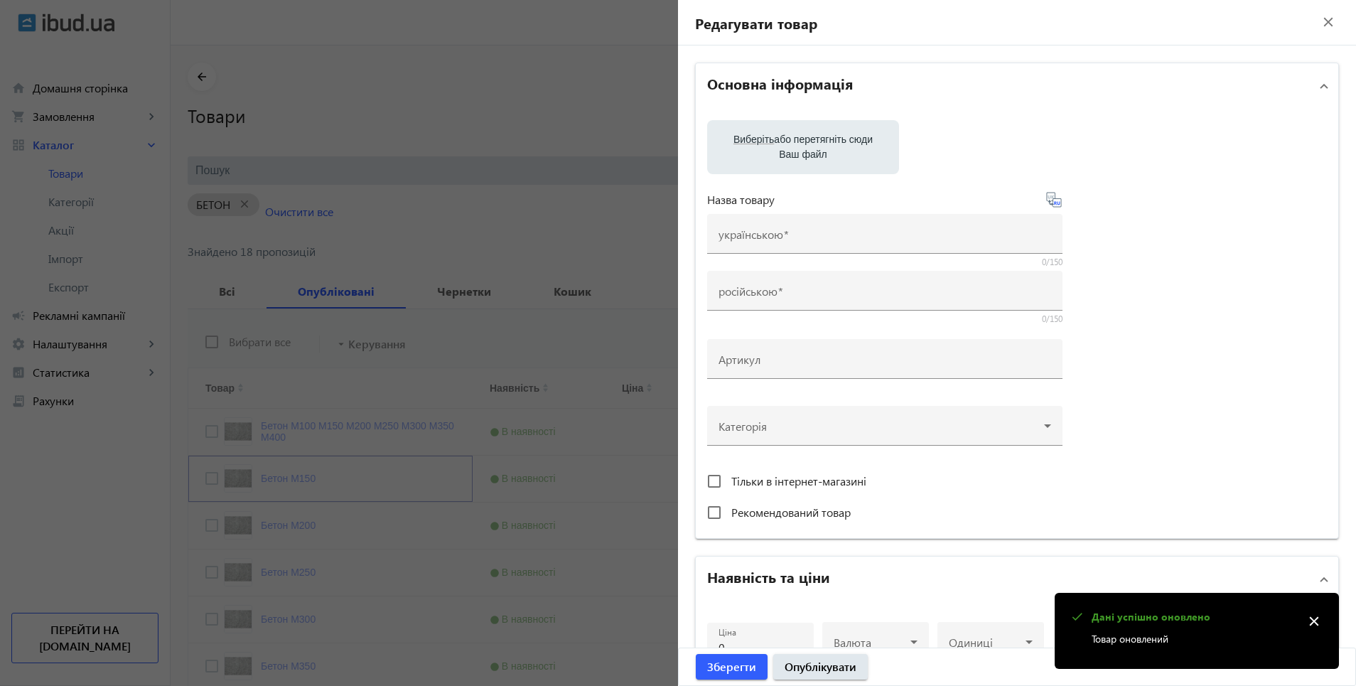
type input "Бетон М150"
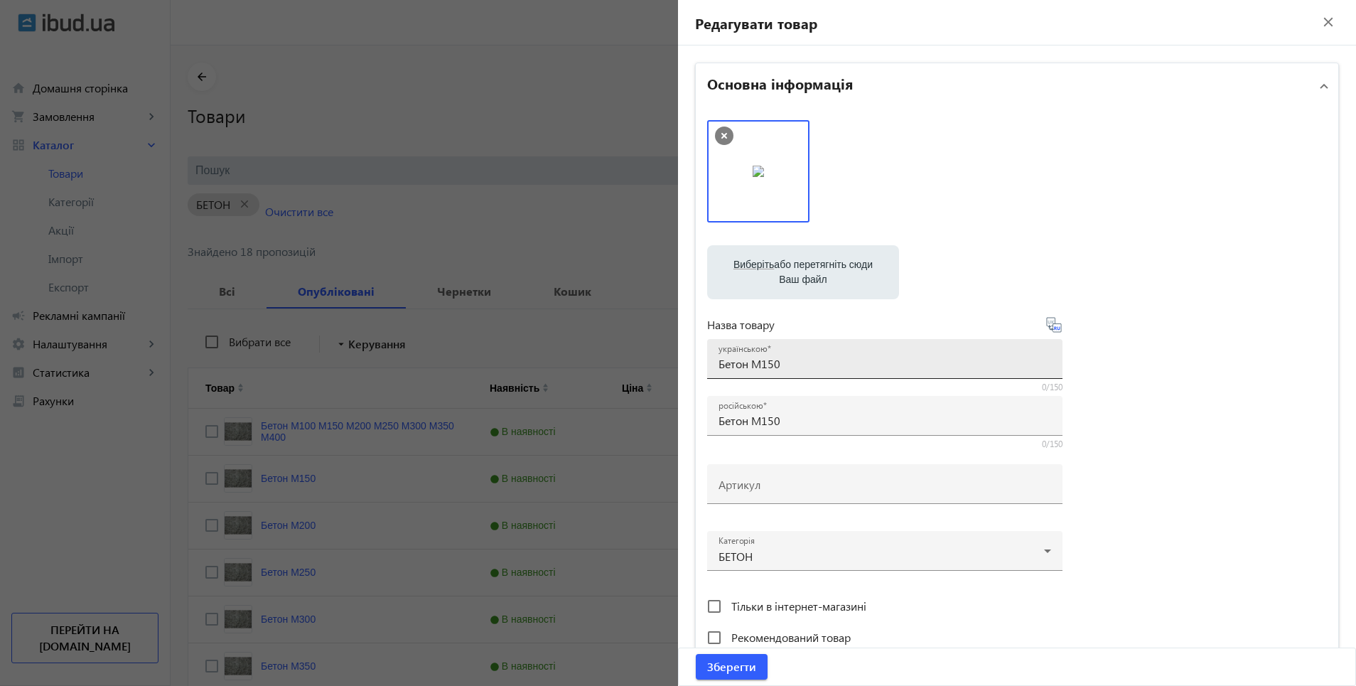
click at [803, 363] on input "Бетон М150" at bounding box center [885, 363] width 333 height 15
type input "Бетон М150, М250, М300, М350, М400 М500 доставка"
drag, startPoint x: 1047, startPoint y: 329, endPoint x: 1056, endPoint y: 329, distance: 8.5
click at [1048, 329] on icon at bounding box center [1053, 324] width 15 height 15
type input "Бетон М150, М250, М300, М350, М400, М500 доставка"
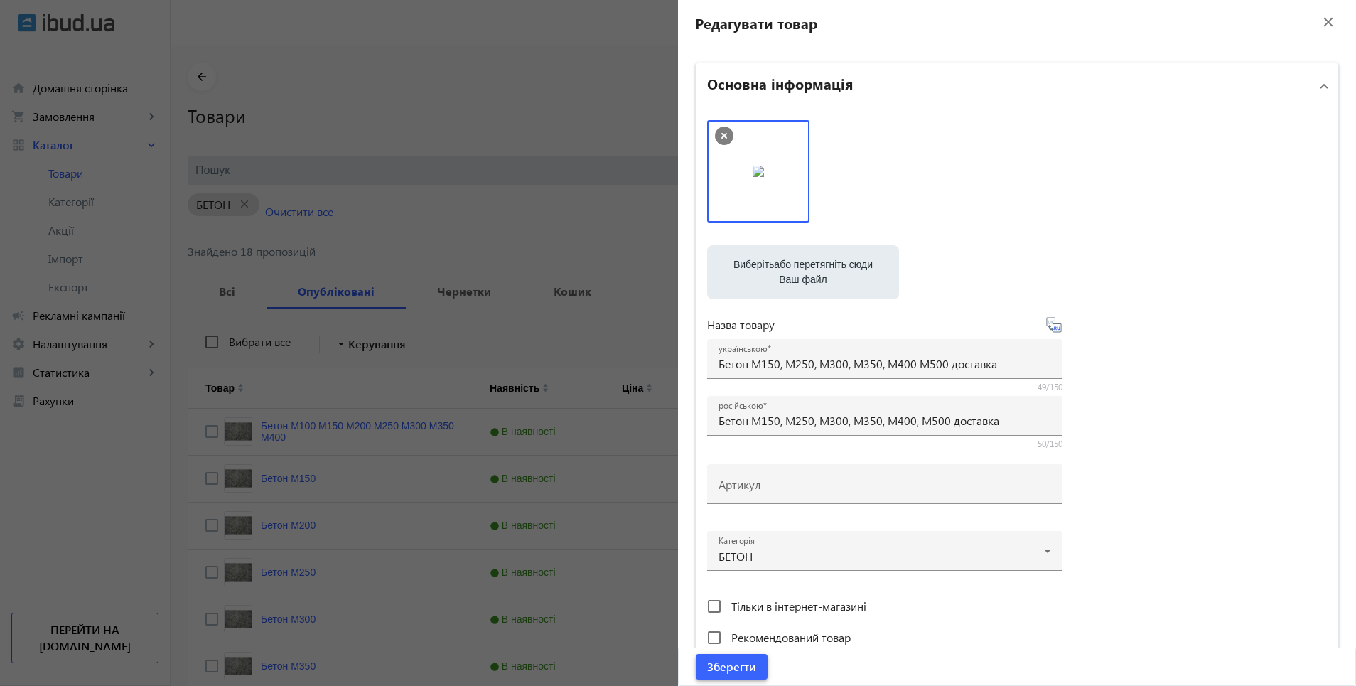
click at [743, 670] on span "Зберегти" at bounding box center [731, 667] width 49 height 16
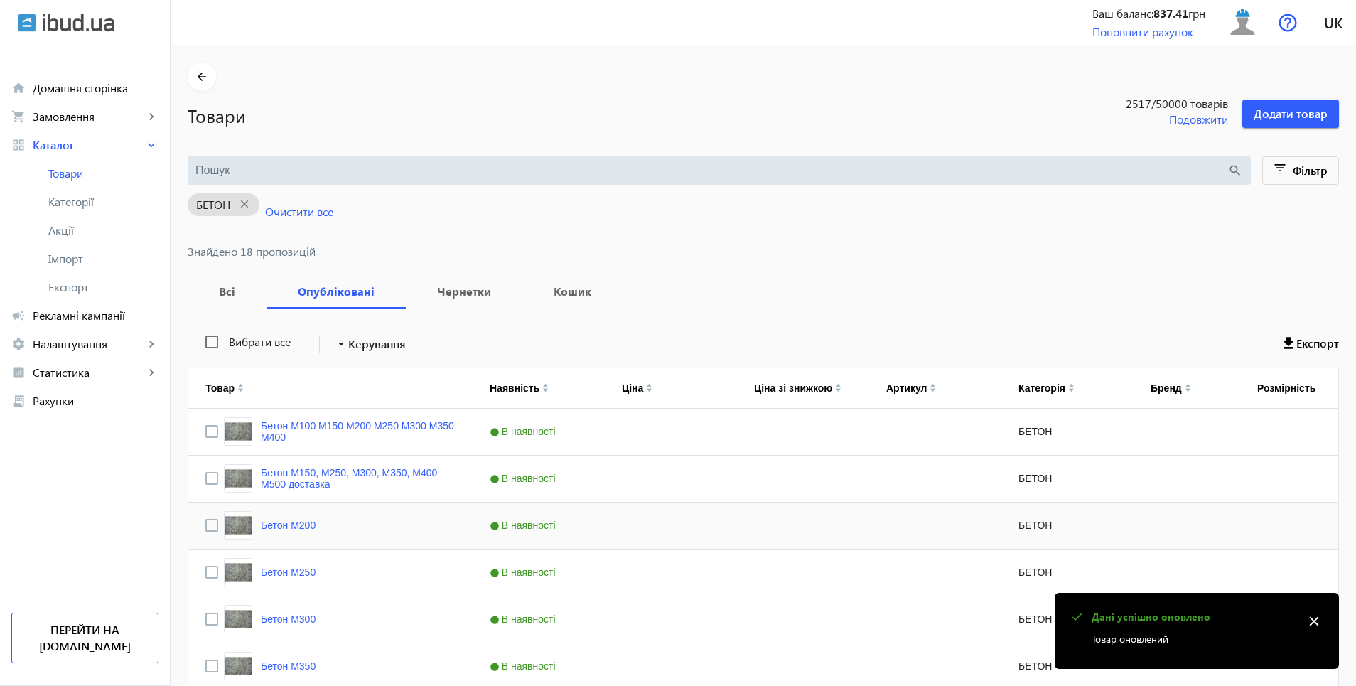
click at [281, 525] on link "Бетон М200" at bounding box center [288, 525] width 55 height 11
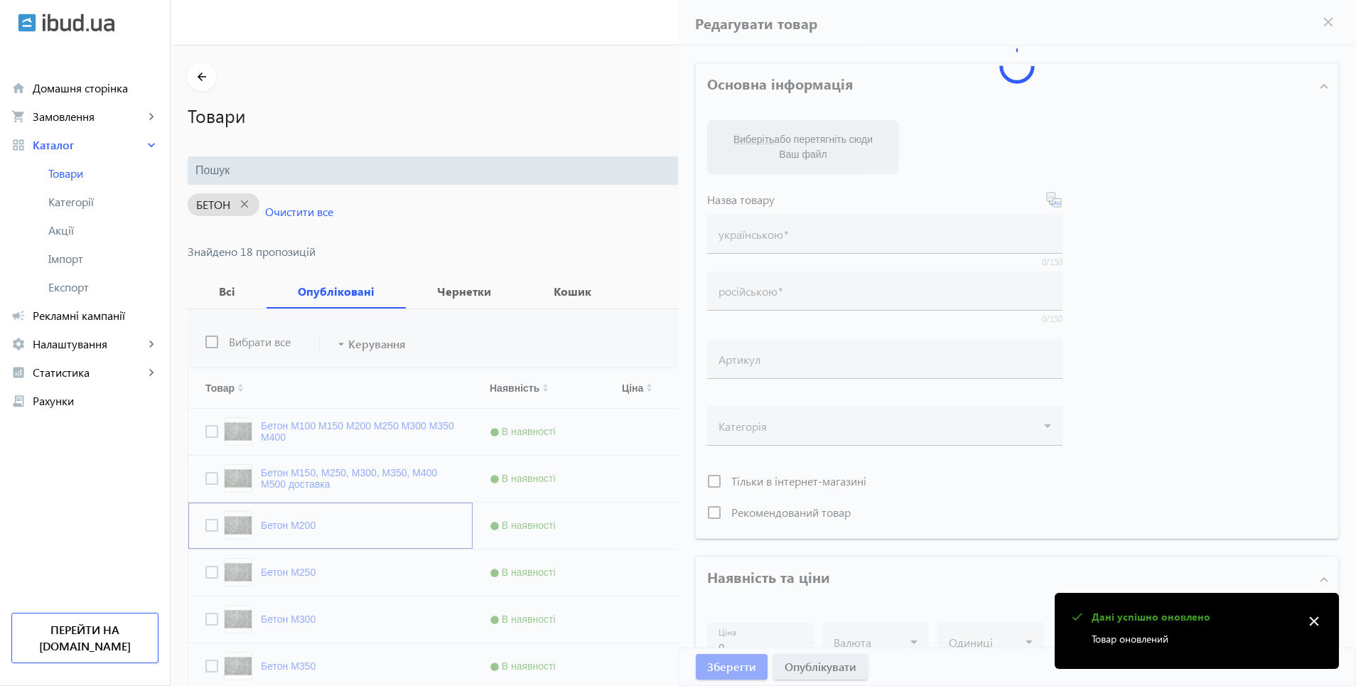
type input "Бетон М200"
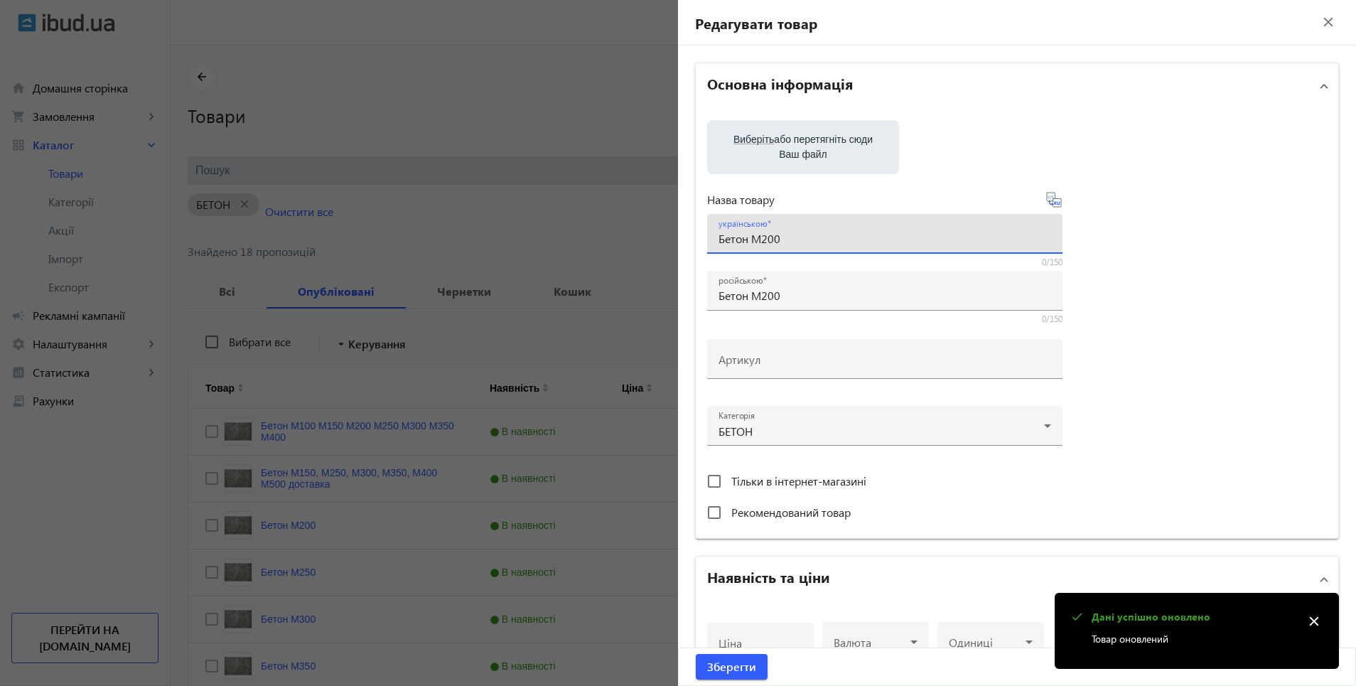
click at [783, 233] on input "Бетон М200" at bounding box center [885, 238] width 333 height 15
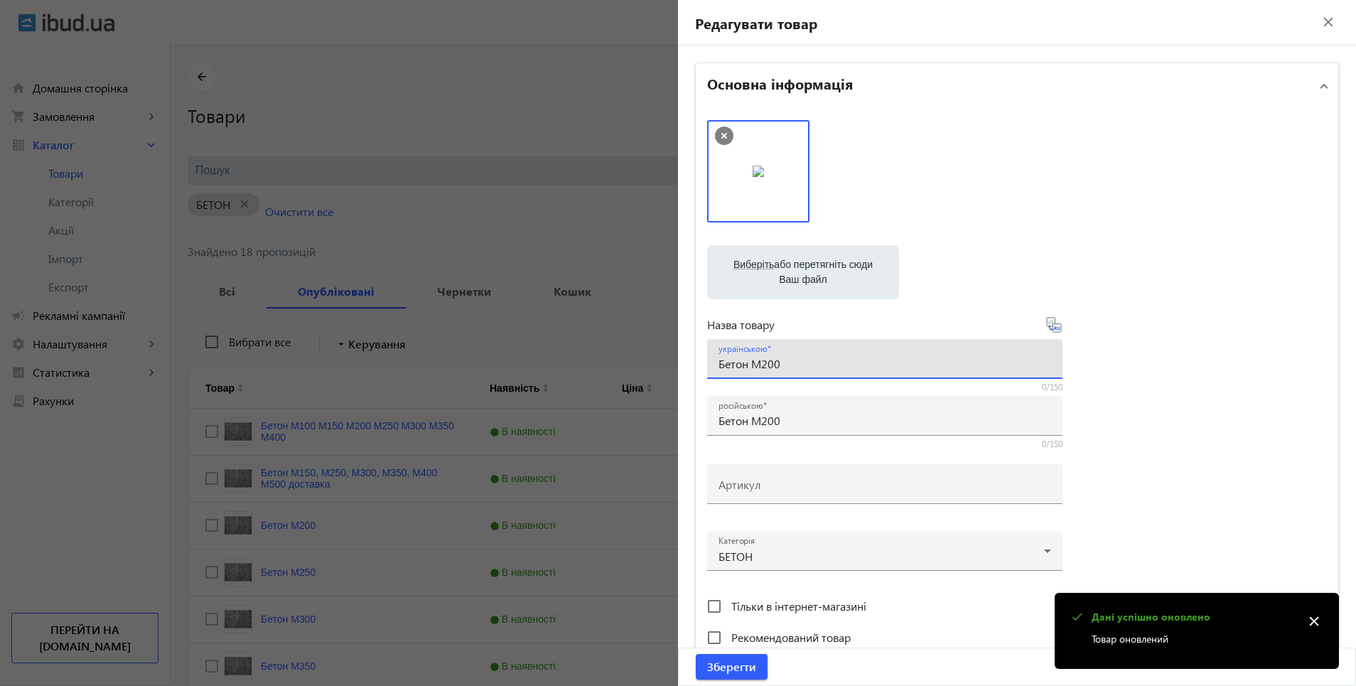
click at [794, 358] on input "Бетон М200" at bounding box center [885, 363] width 333 height 15
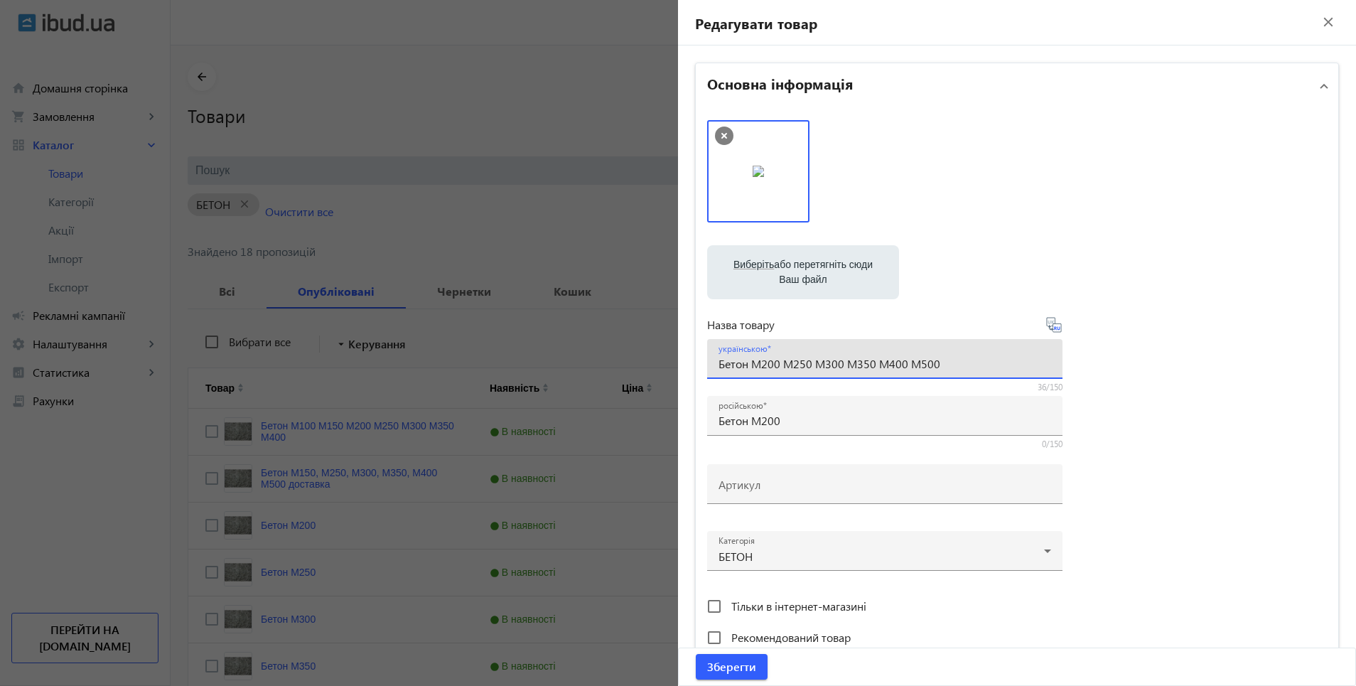
type input "Бетон М200 М250 М300 М350 М400 М500"
click at [1056, 328] on icon at bounding box center [1054, 324] width 17 height 17
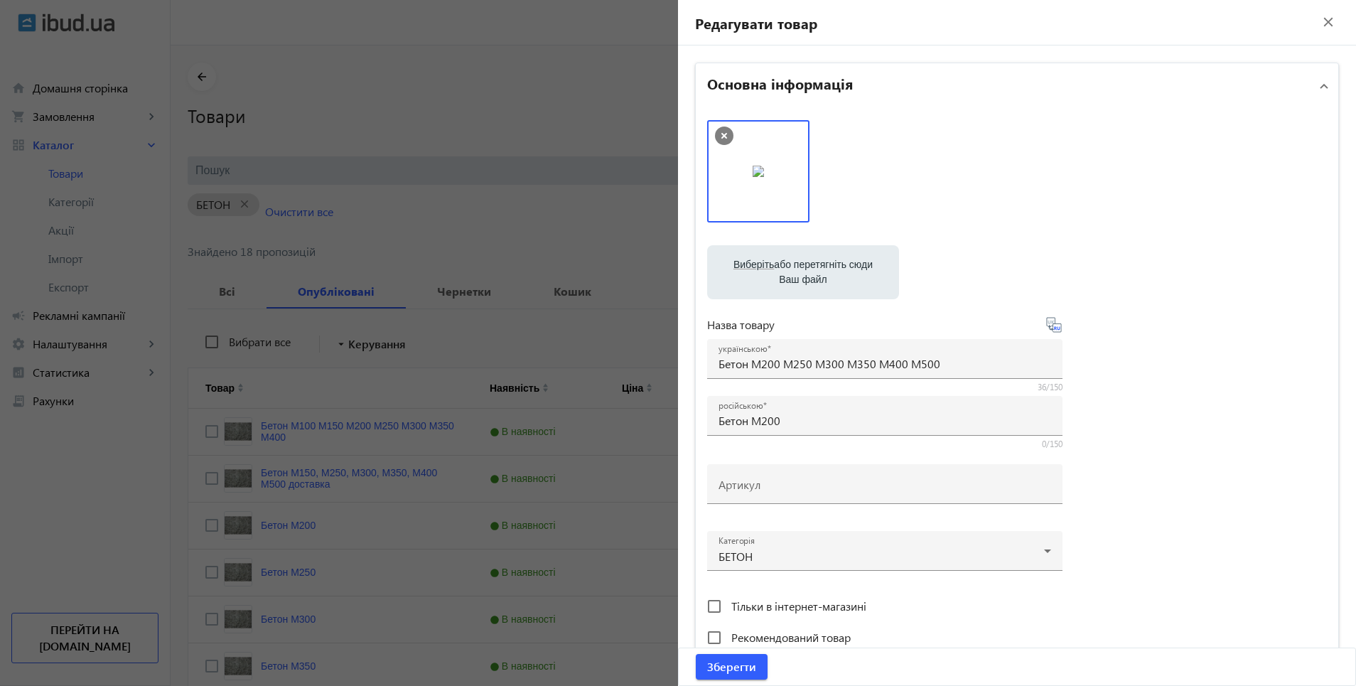
type input "Бетон М200 М250 М300 М350 М400 М500"
click at [748, 665] on span "Зберегти" at bounding box center [731, 667] width 49 height 16
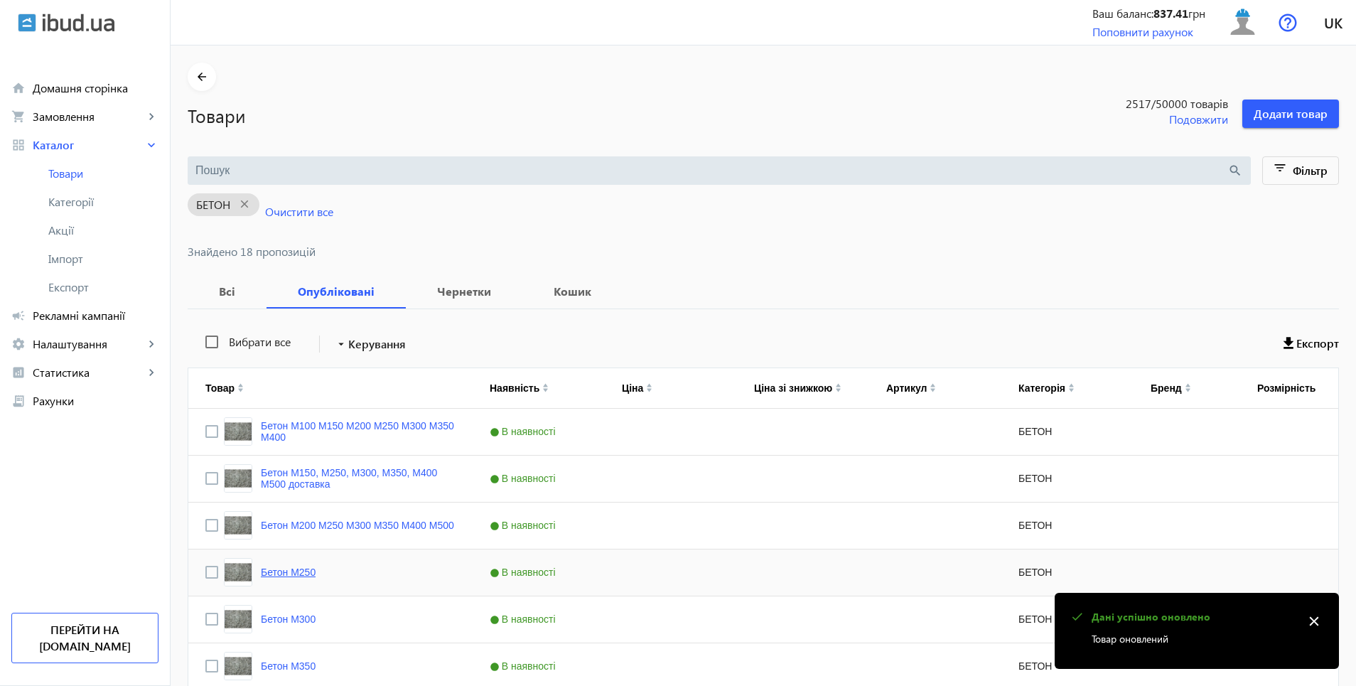
click at [289, 575] on link "Бетон М250" at bounding box center [288, 572] width 55 height 11
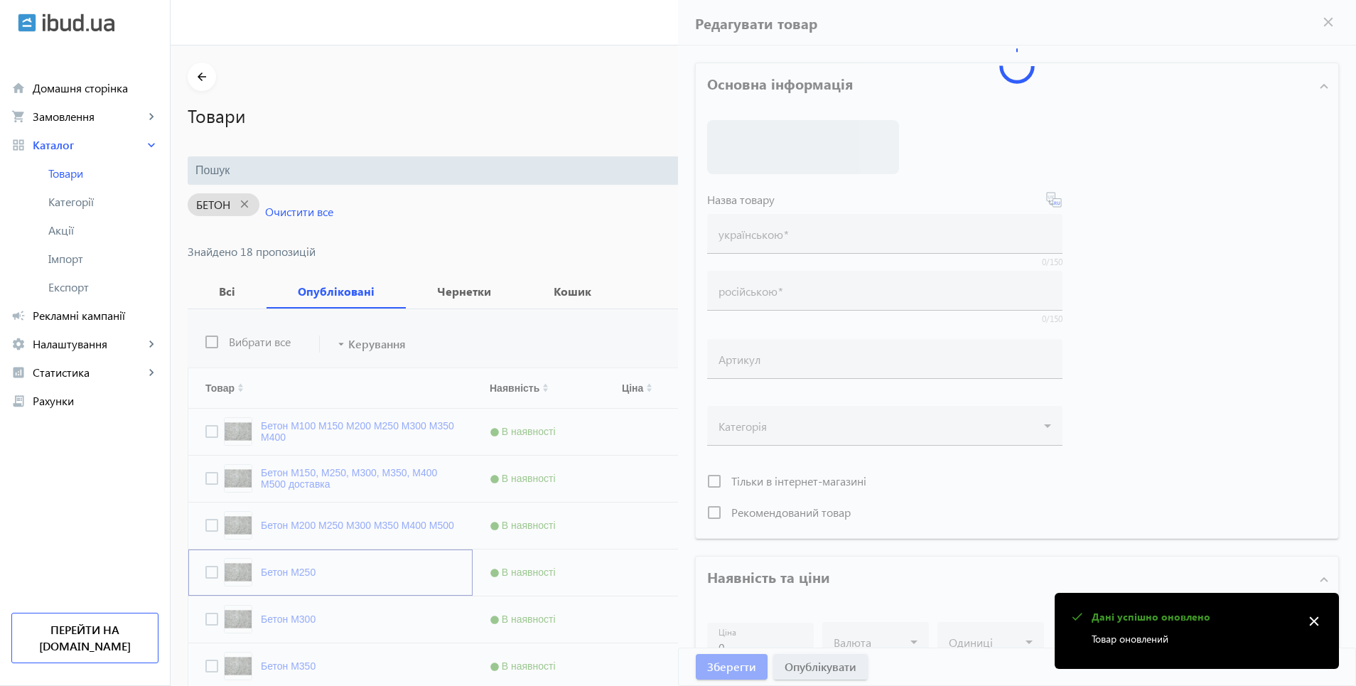
type input "Бетон М250"
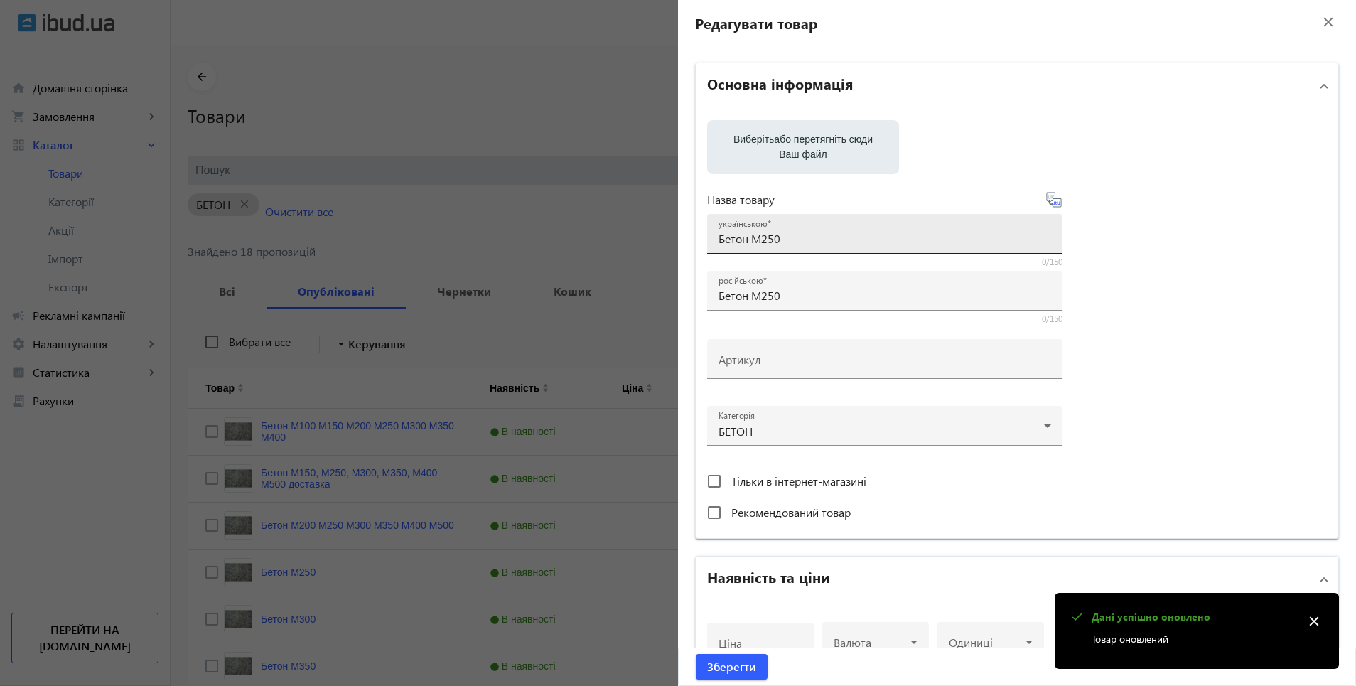
click at [797, 241] on input "Бетон М250" at bounding box center [885, 238] width 333 height 15
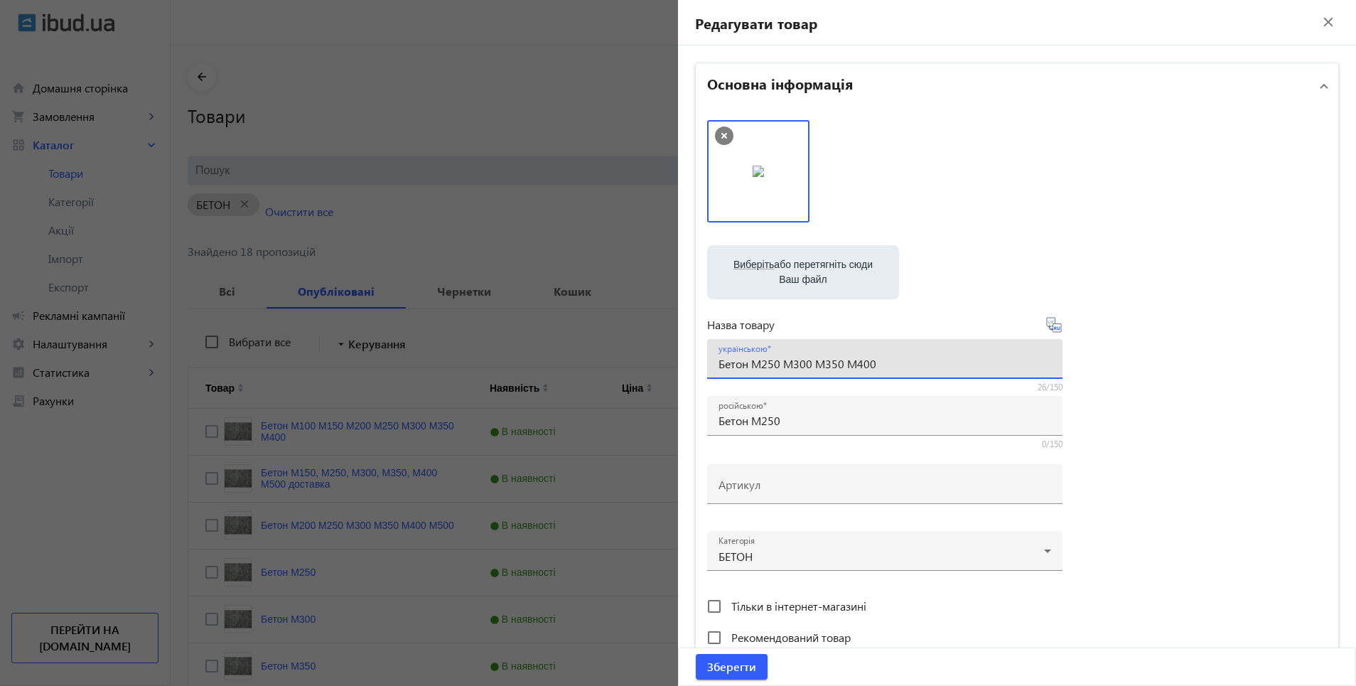
type input "Бетон М250 М300 М350 М400"
click at [1054, 331] on icon at bounding box center [1054, 324] width 17 height 17
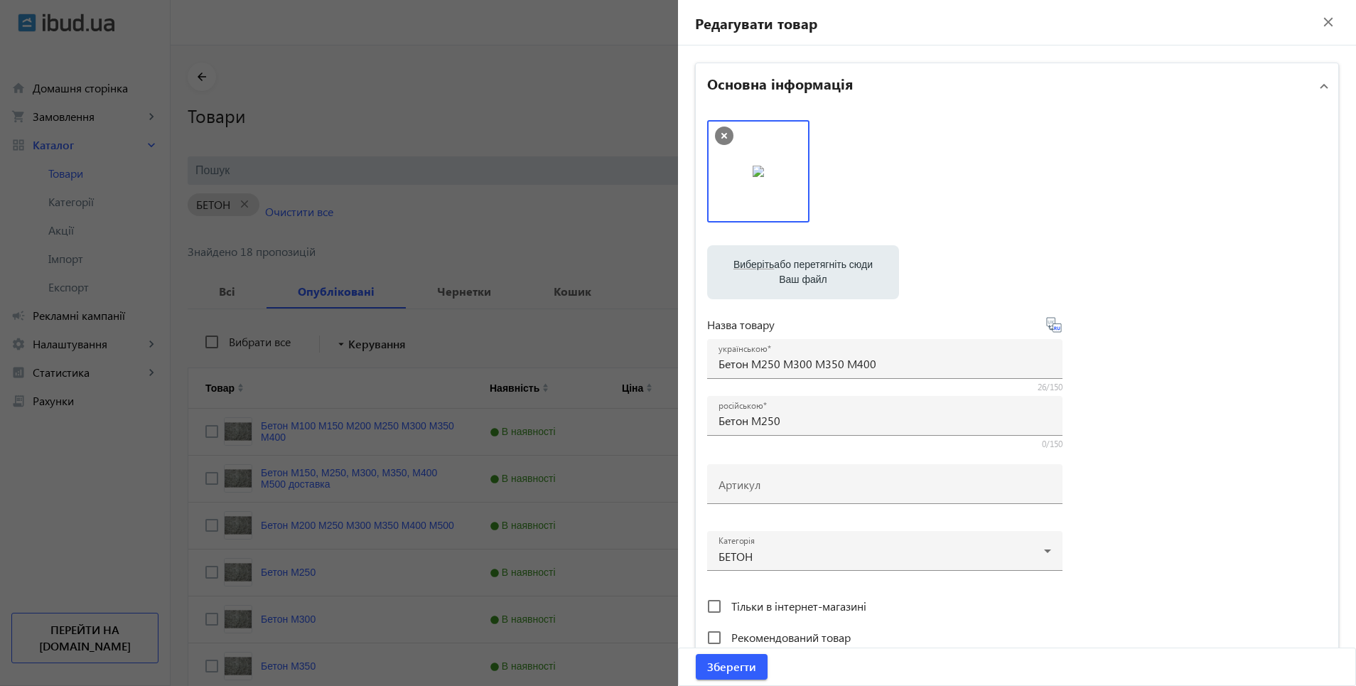
type input "Бетон М250 М300 М350 М400"
click at [742, 668] on span "Зберегти" at bounding box center [731, 667] width 49 height 16
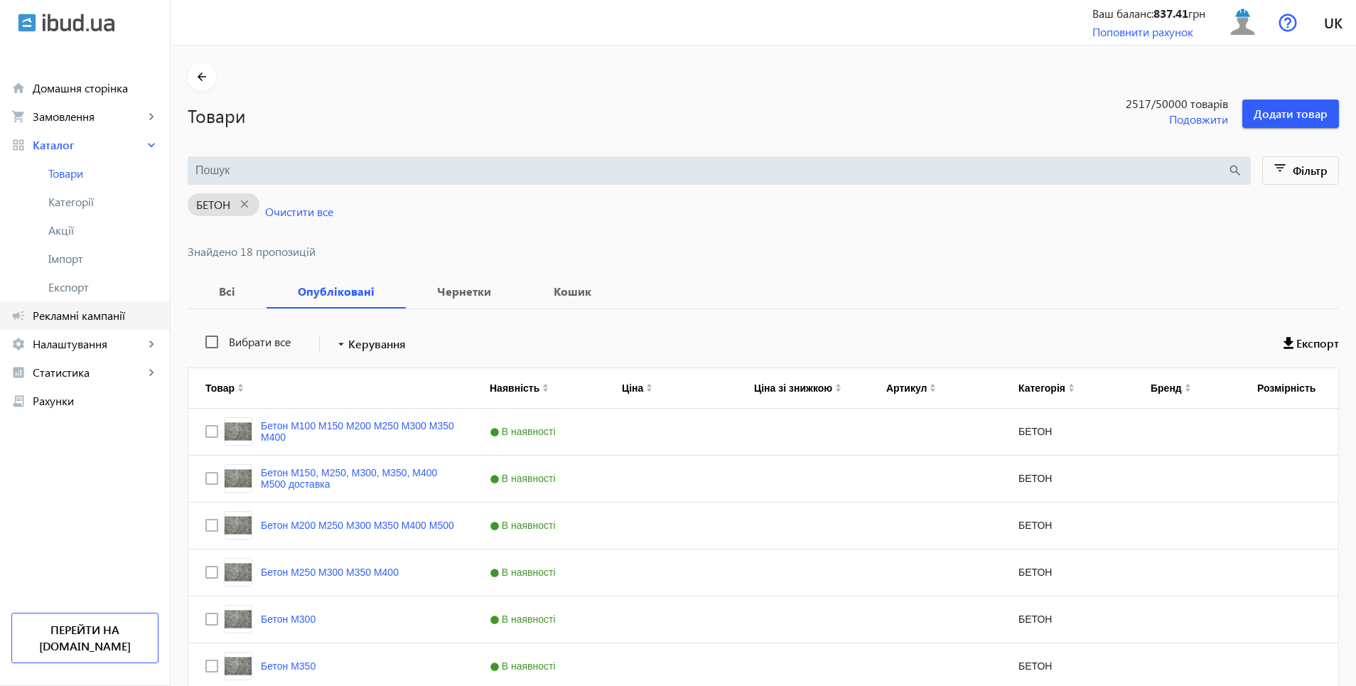
click at [73, 318] on span "Рекламні кампанії" at bounding box center [96, 316] width 126 height 14
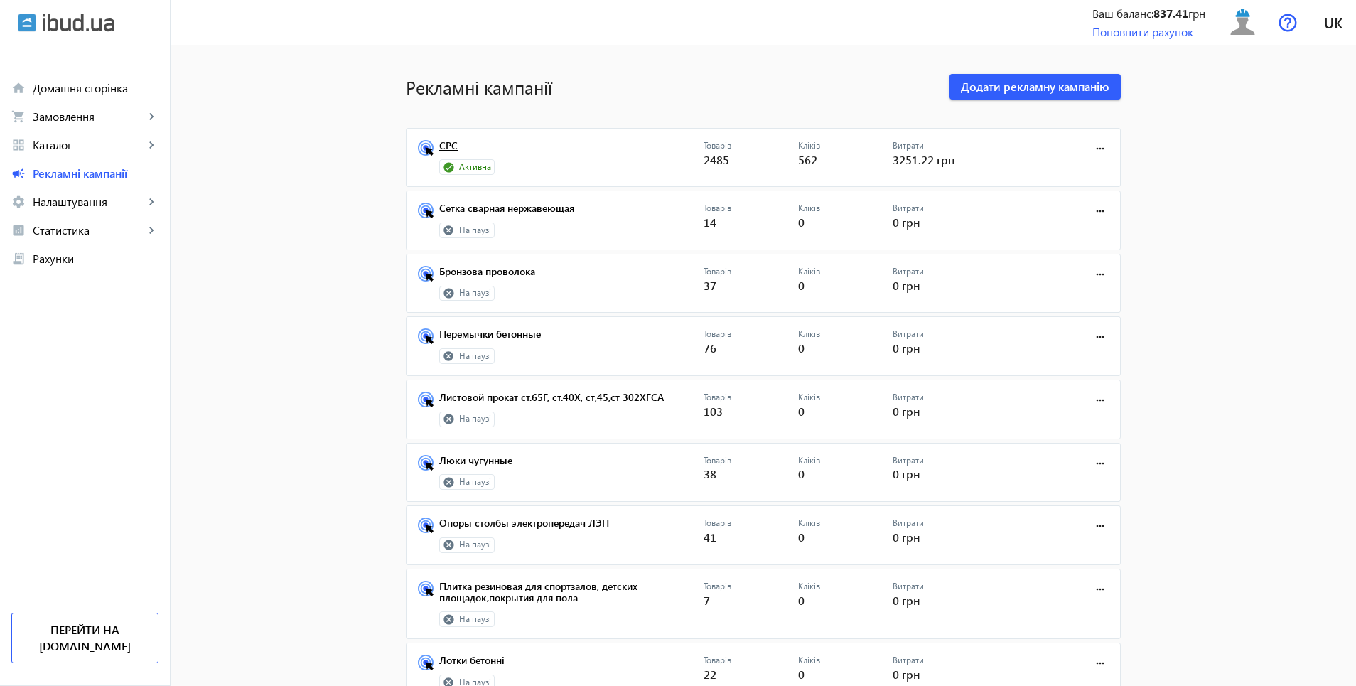
click at [458, 151] on link "СРС" at bounding box center [571, 150] width 264 height 20
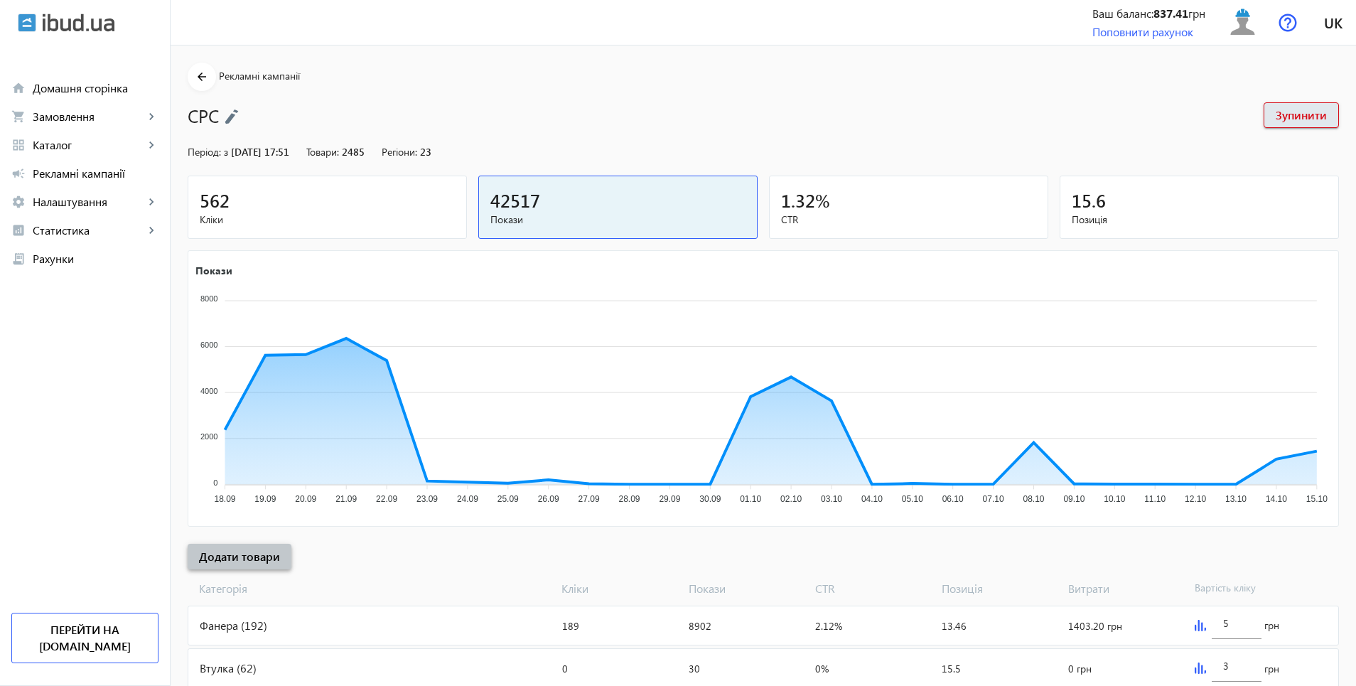
drag, startPoint x: 243, startPoint y: 557, endPoint x: 255, endPoint y: 558, distance: 12.1
click at [244, 557] on span "Додати товари" at bounding box center [239, 557] width 81 height 16
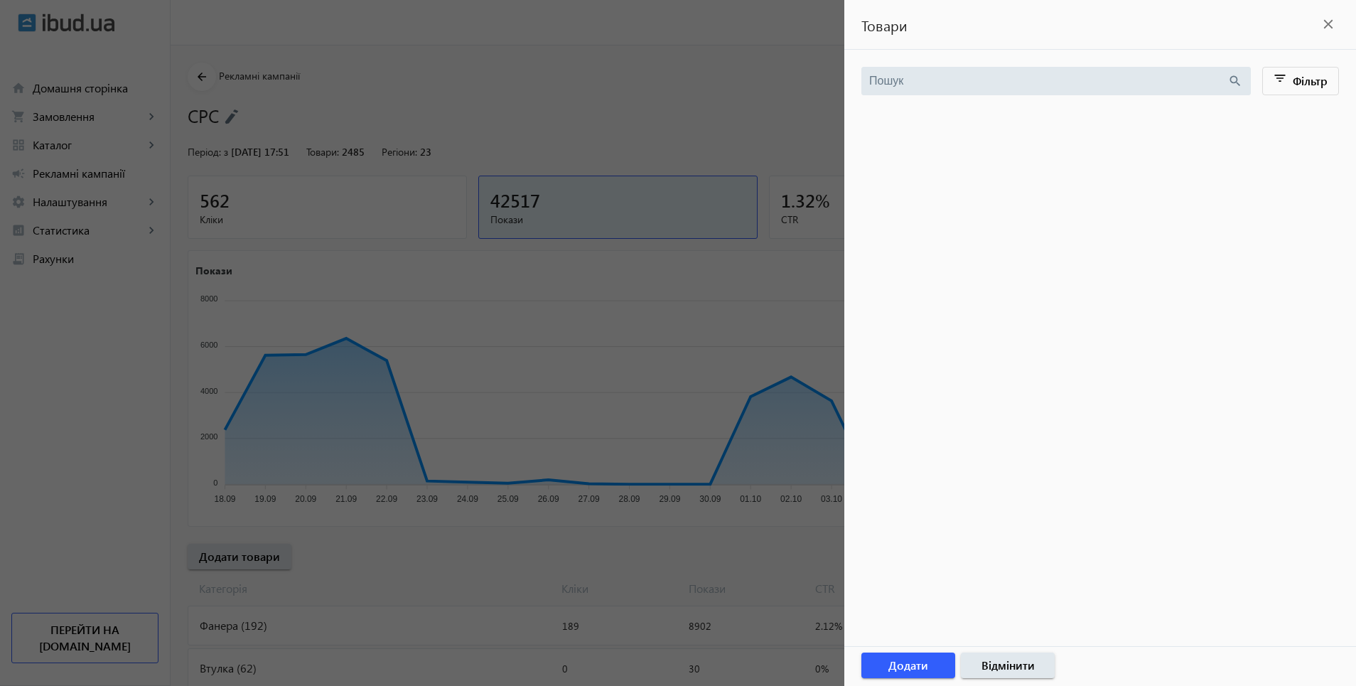
click at [1329, 26] on mat-icon "close" at bounding box center [1328, 24] width 21 height 21
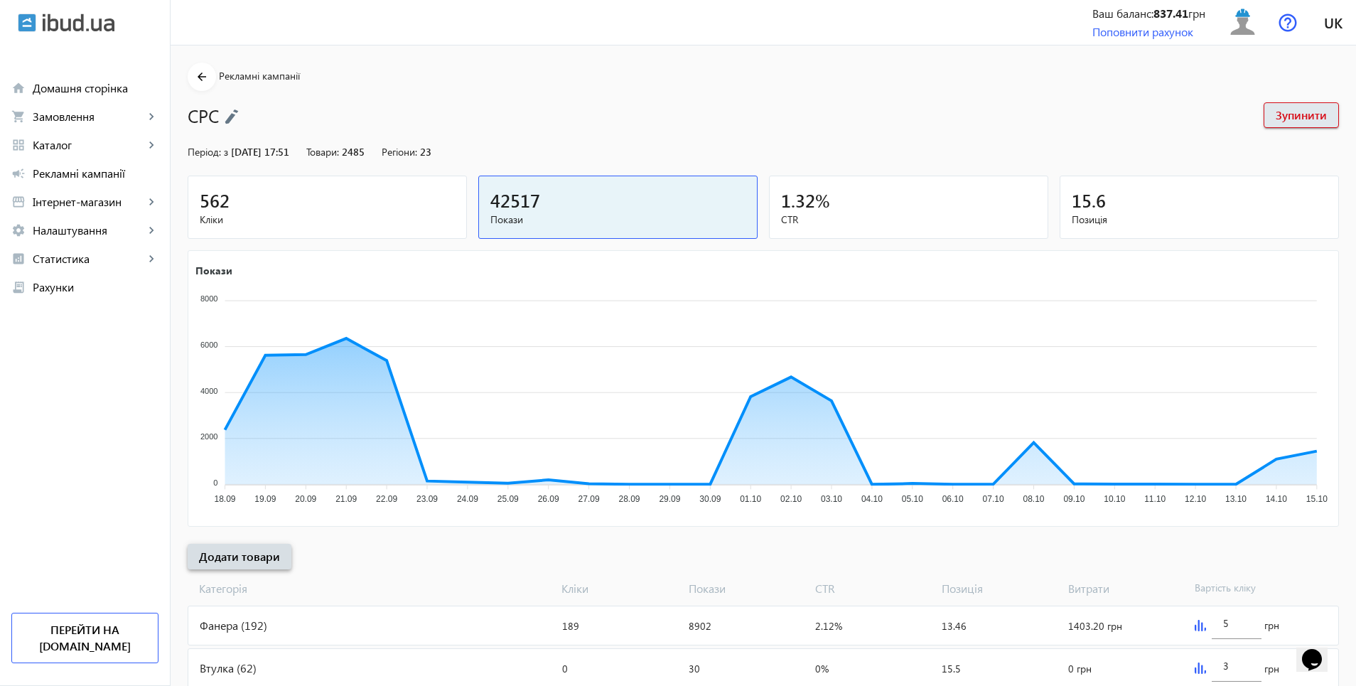
click at [220, 552] on span "Додати товари" at bounding box center [239, 557] width 81 height 16
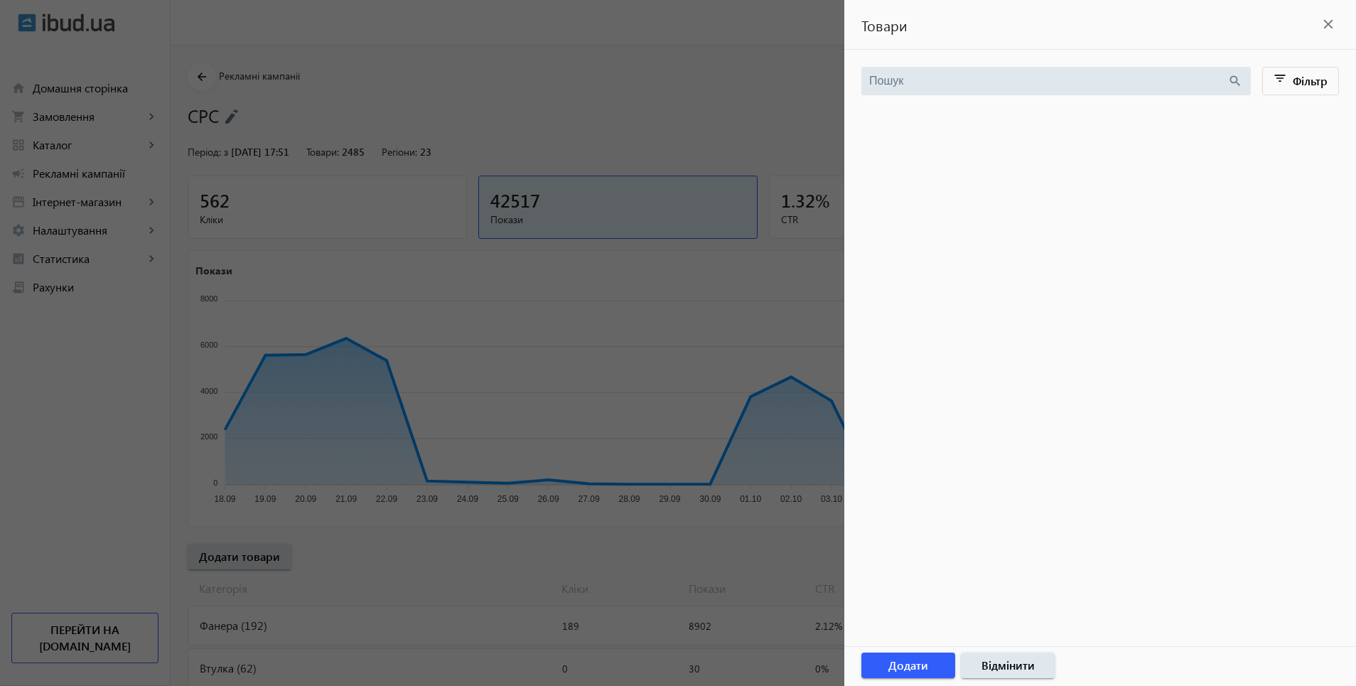
click at [1326, 19] on mat-icon "close" at bounding box center [1328, 24] width 21 height 21
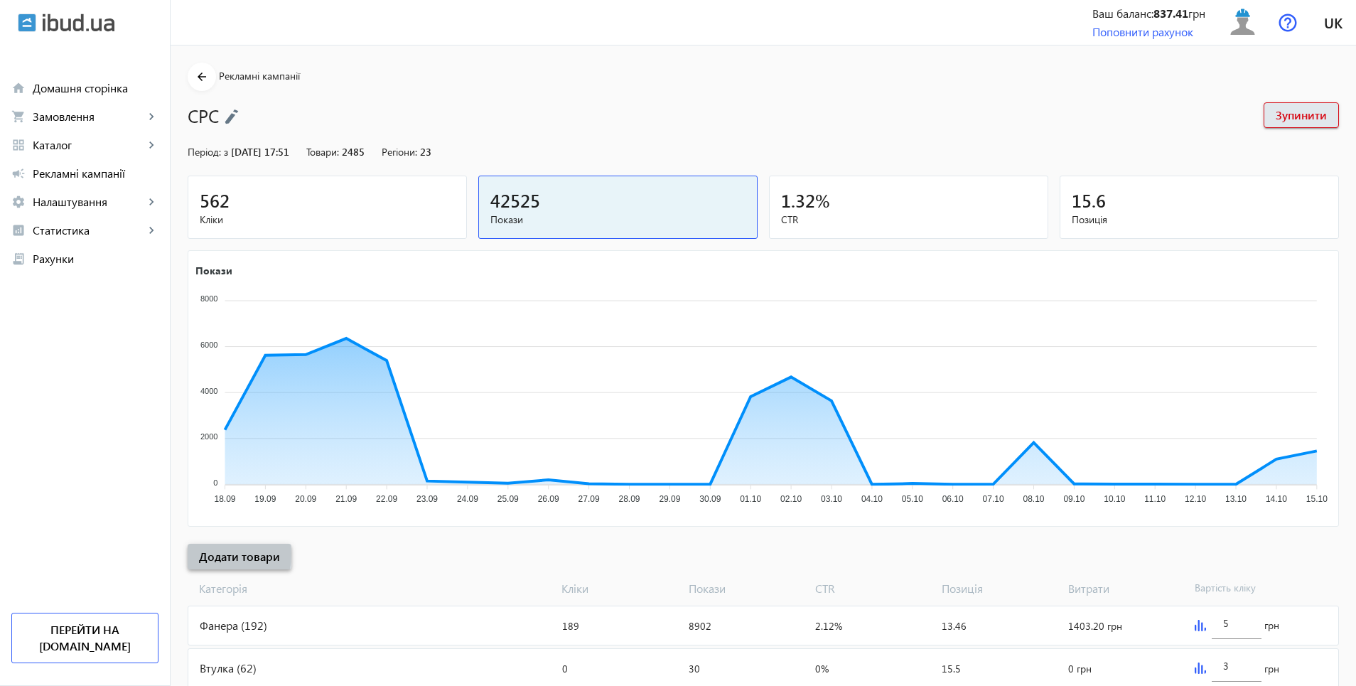
click at [188, 554] on span at bounding box center [240, 557] width 104 height 34
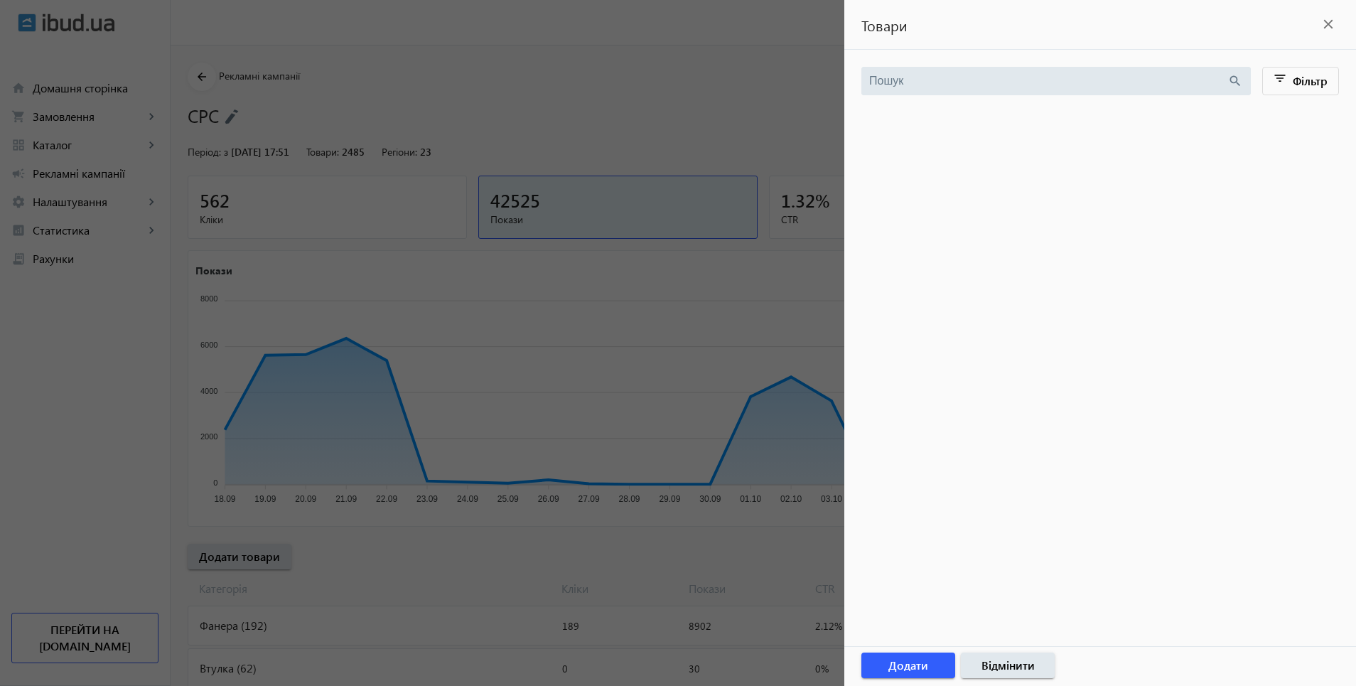
click at [1334, 24] on mat-icon "close" at bounding box center [1328, 24] width 21 height 21
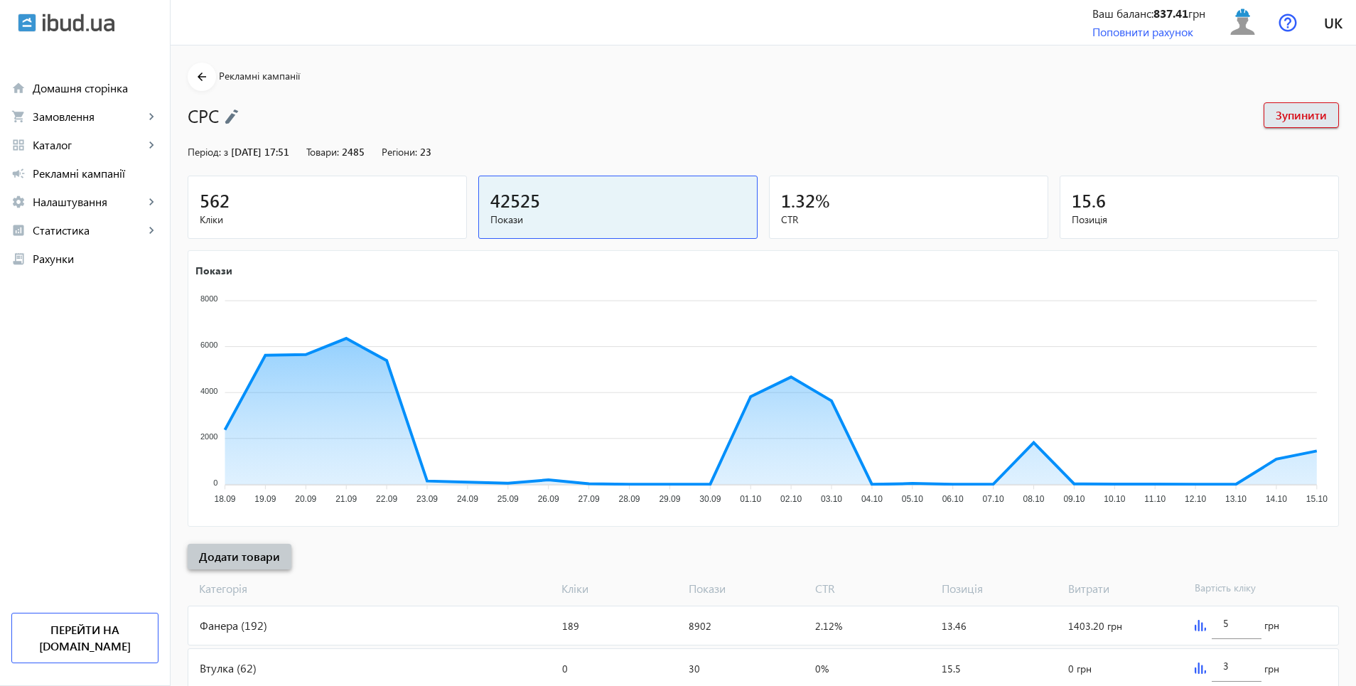
click at [243, 557] on span "Додати товари" at bounding box center [239, 557] width 81 height 16
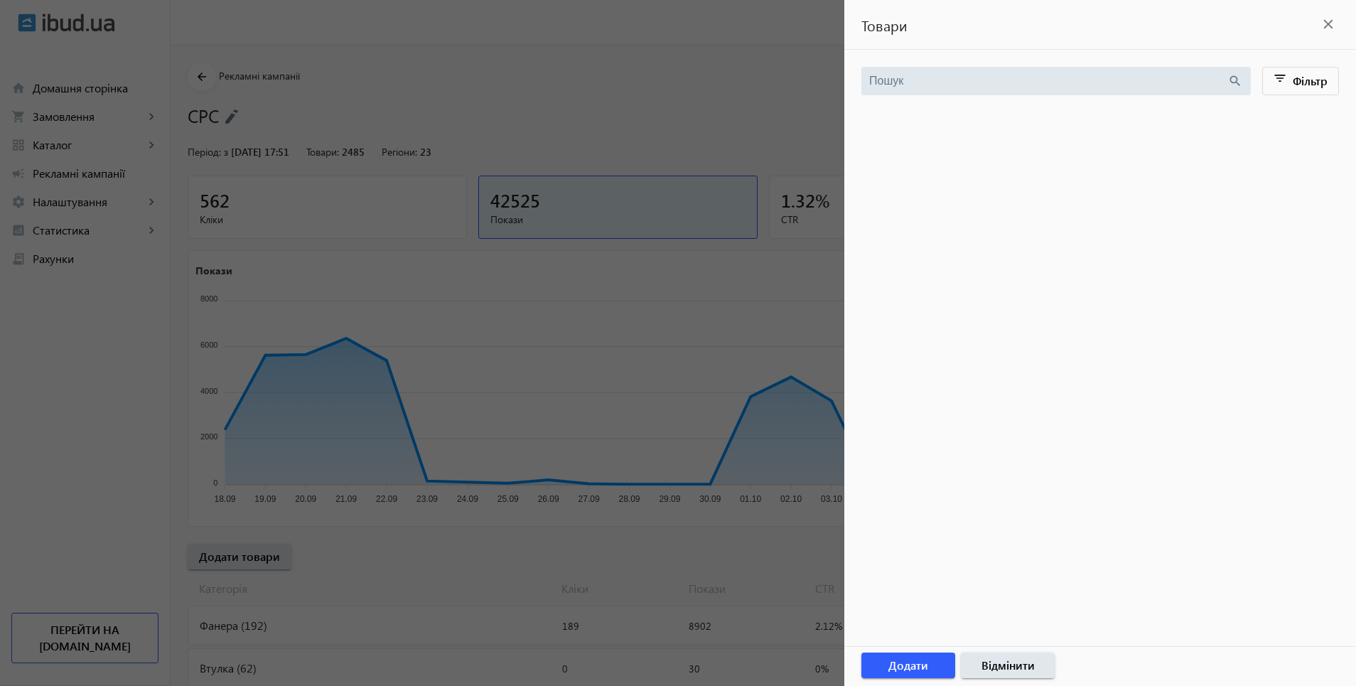
click at [1333, 21] on mat-icon "close" at bounding box center [1328, 24] width 21 height 21
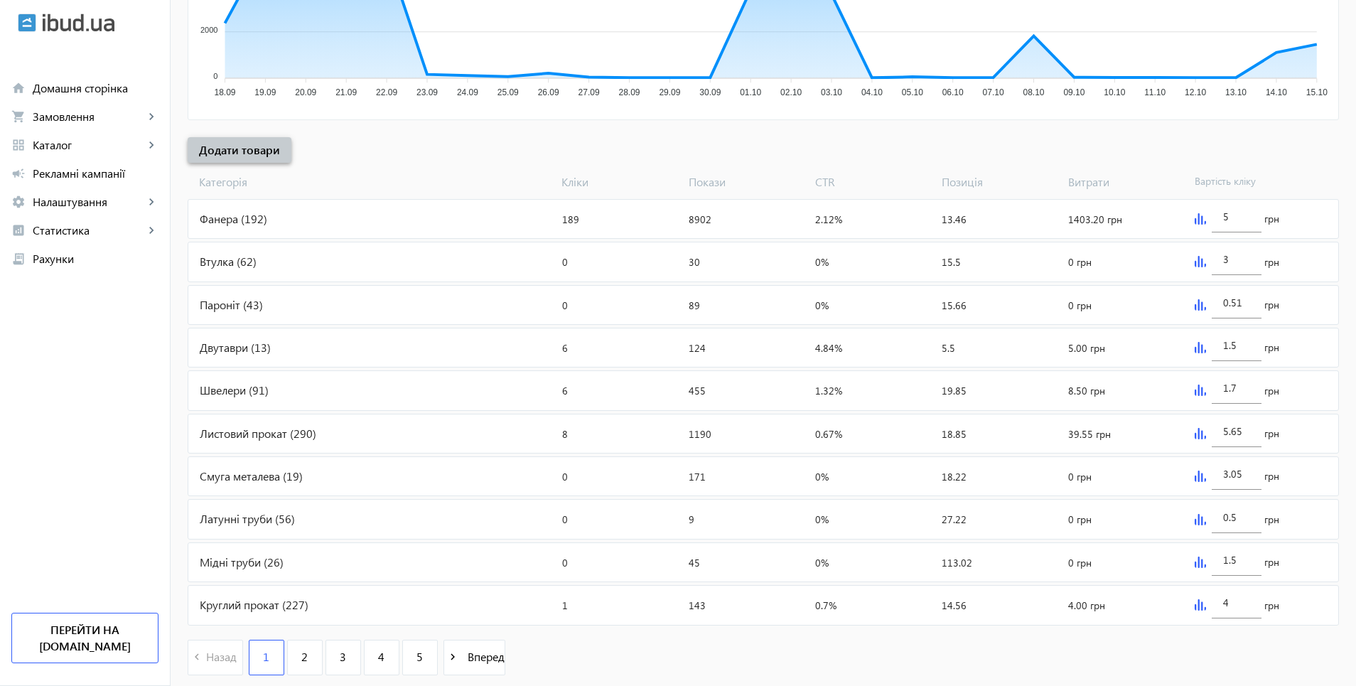
scroll to position [427, 0]
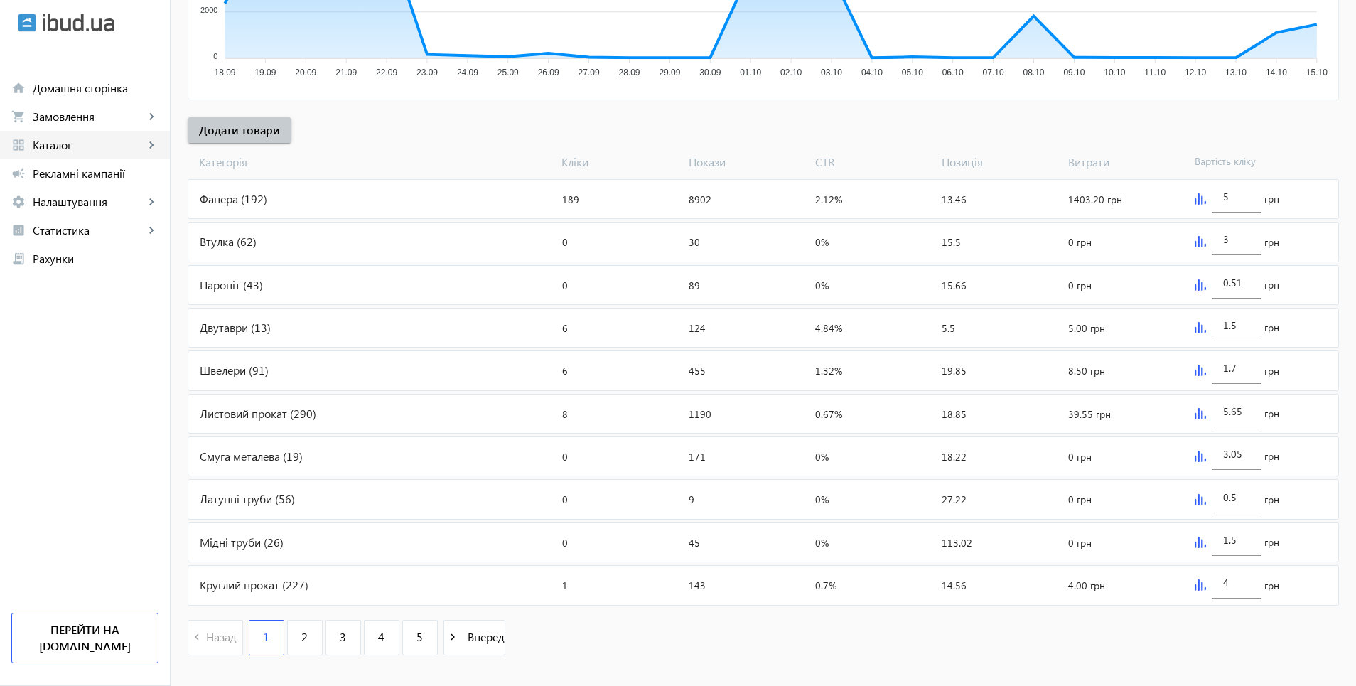
click at [51, 139] on span "Каталог" at bounding box center [89, 145] width 112 height 14
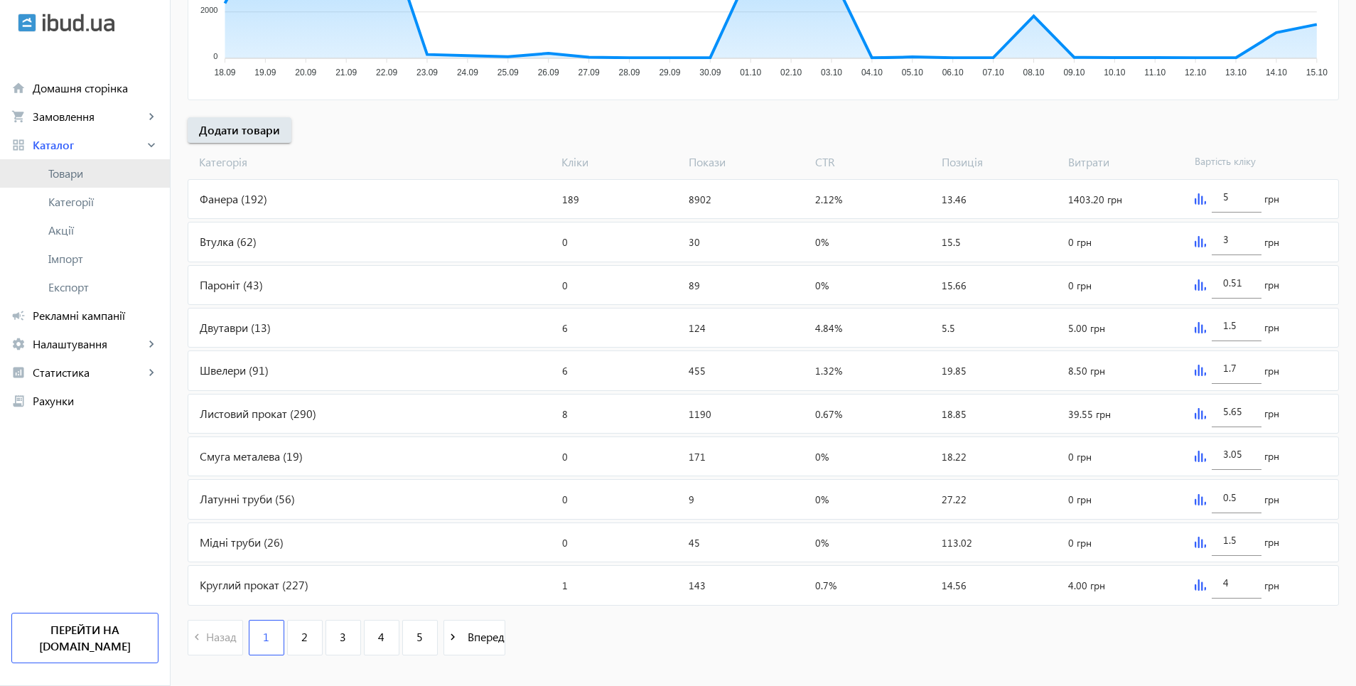
click at [76, 168] on span "Товари" at bounding box center [103, 173] width 110 height 14
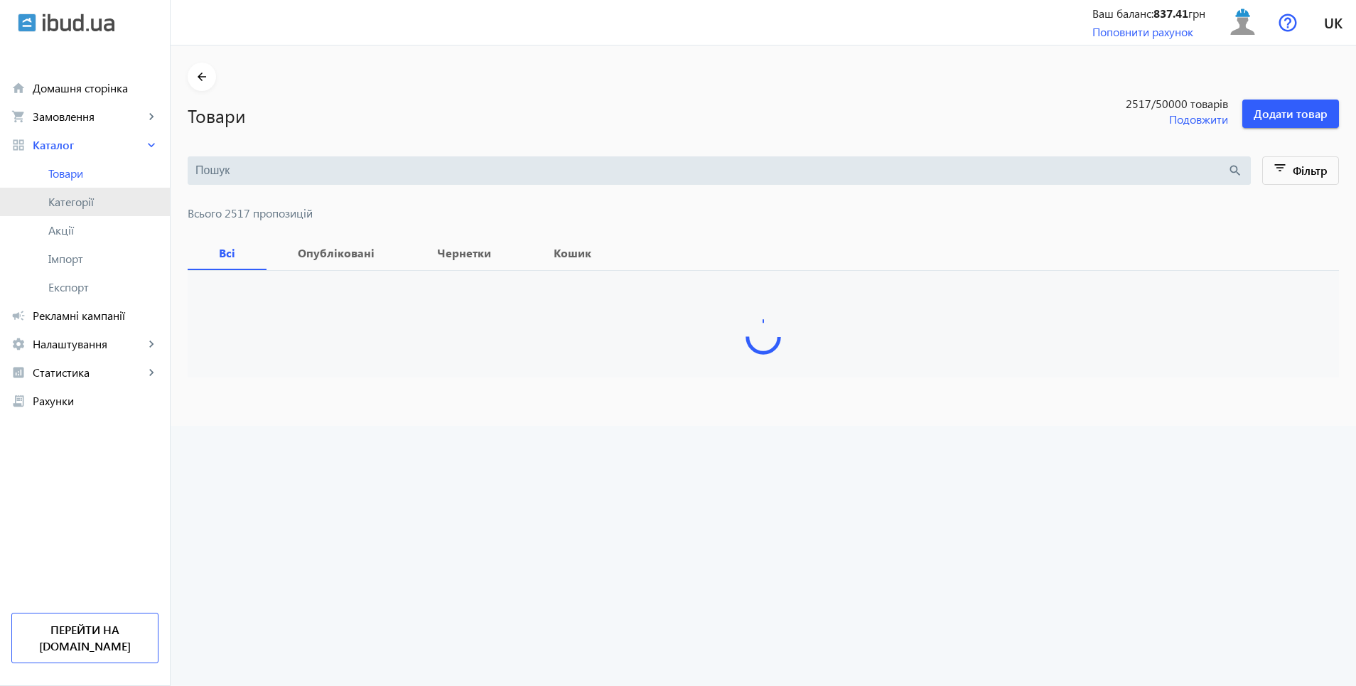
click at [88, 203] on span "Категорії" at bounding box center [103, 202] width 110 height 14
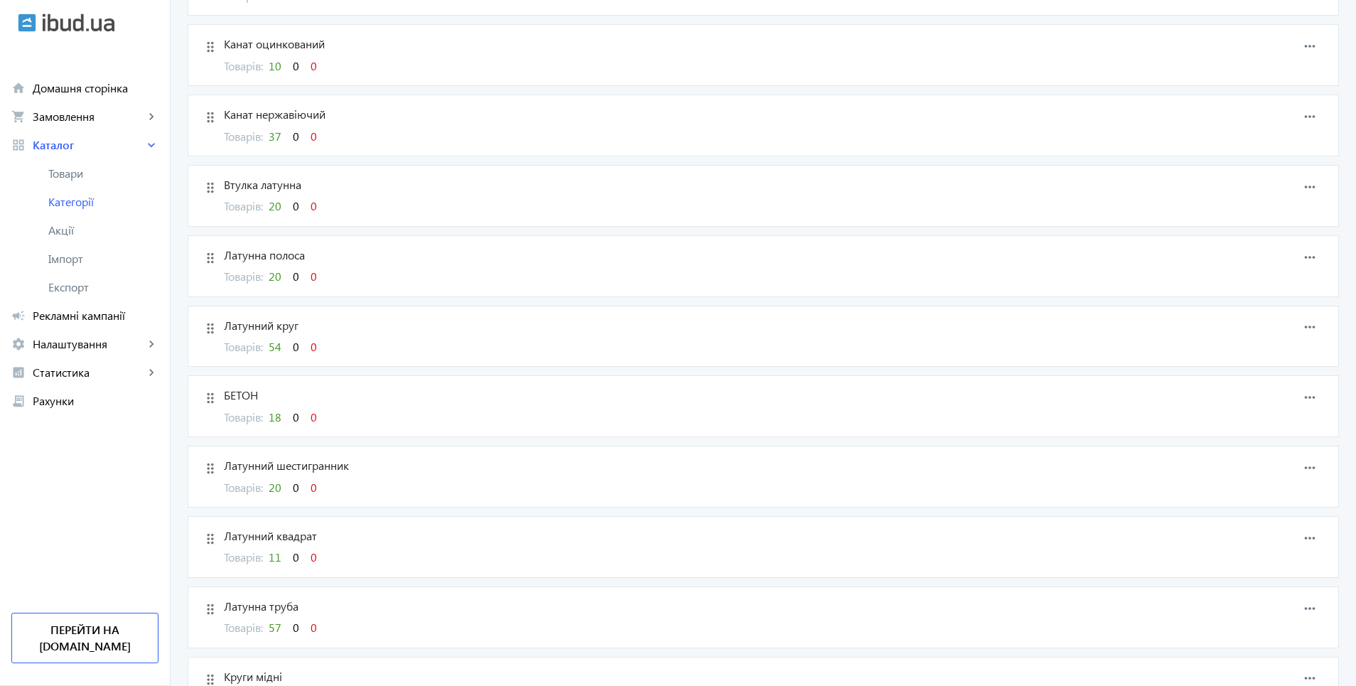
scroll to position [2630, 0]
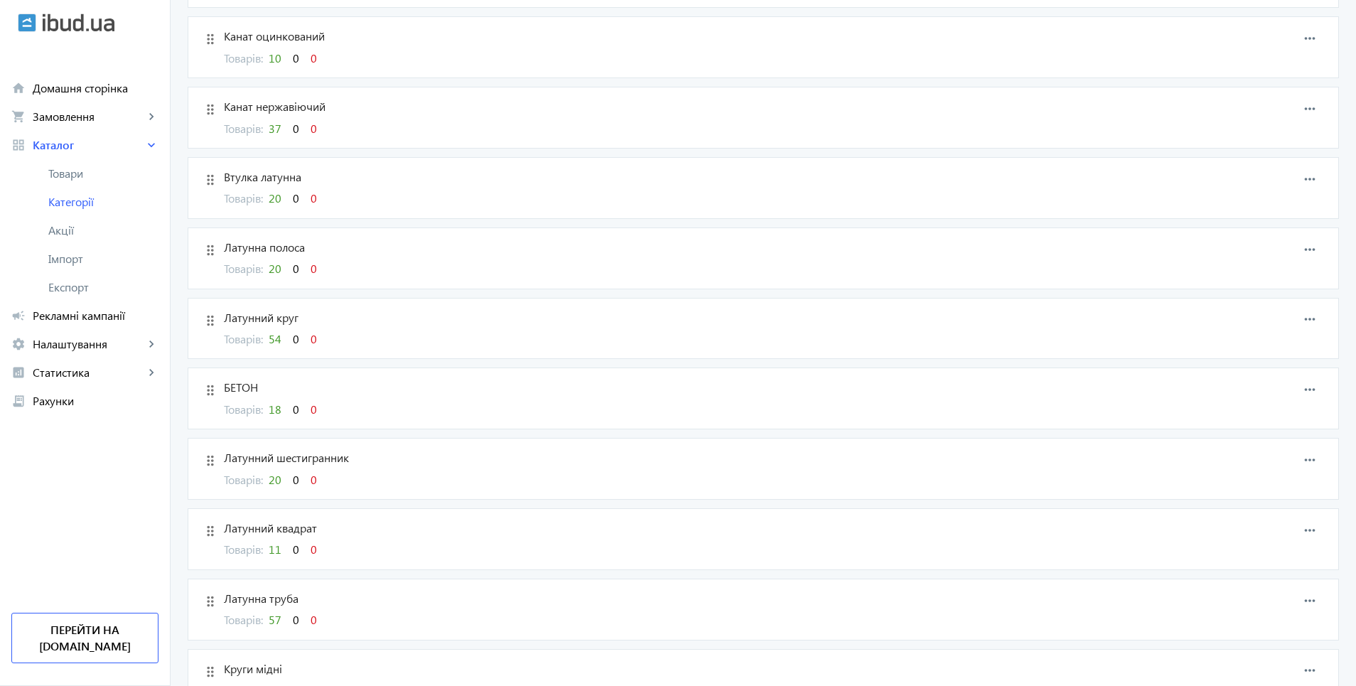
click at [272, 412] on span "18" at bounding box center [275, 409] width 13 height 15
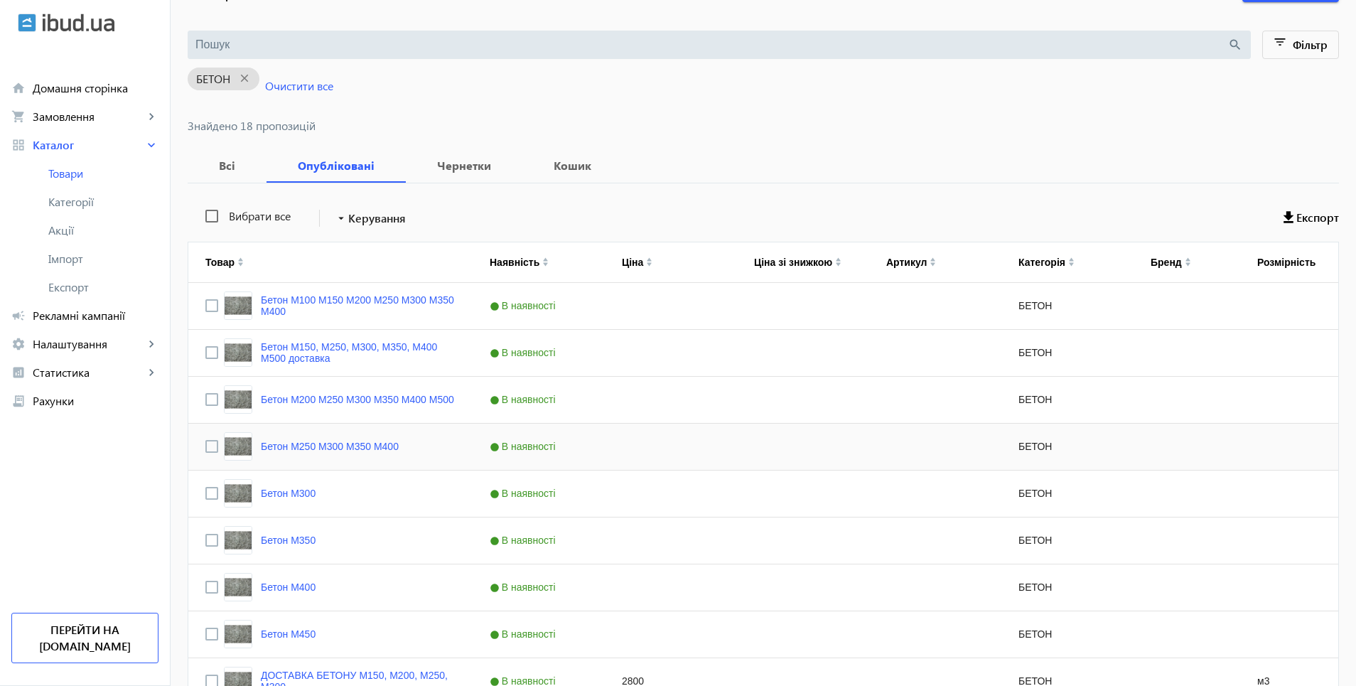
scroll to position [284, 0]
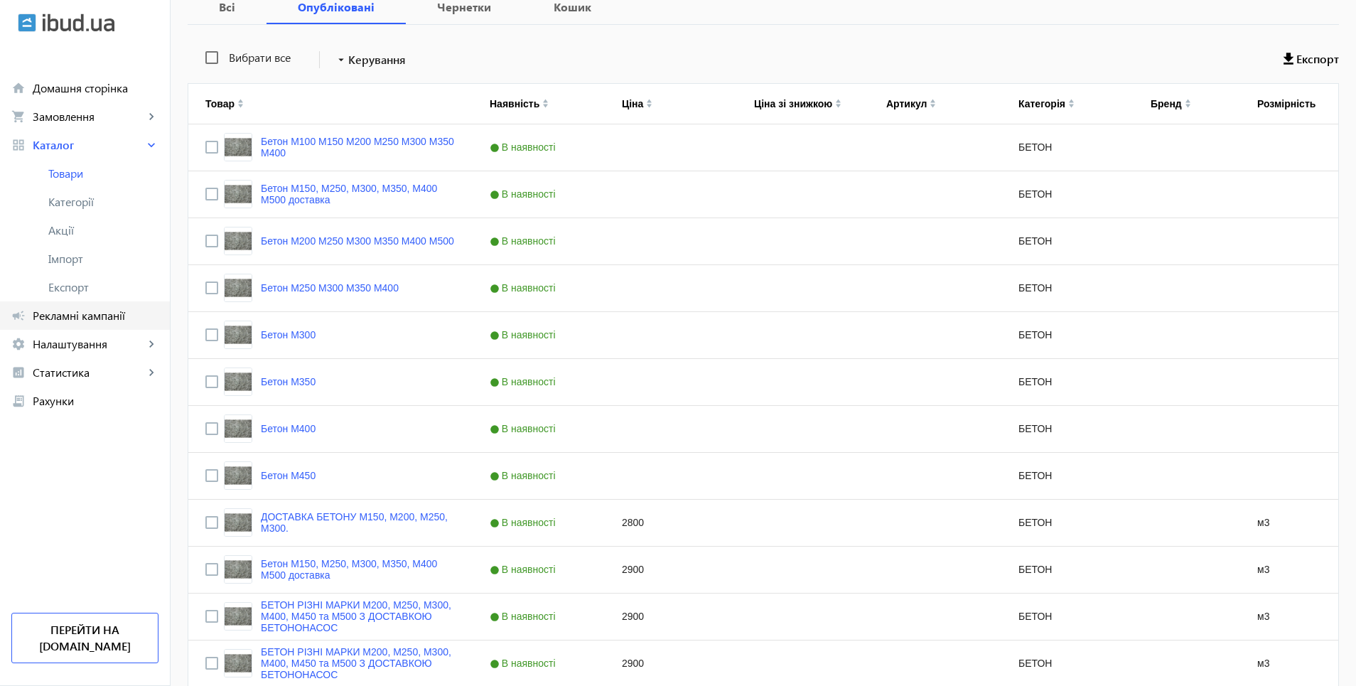
click at [83, 310] on span "Рекламні кампанії" at bounding box center [96, 316] width 126 height 14
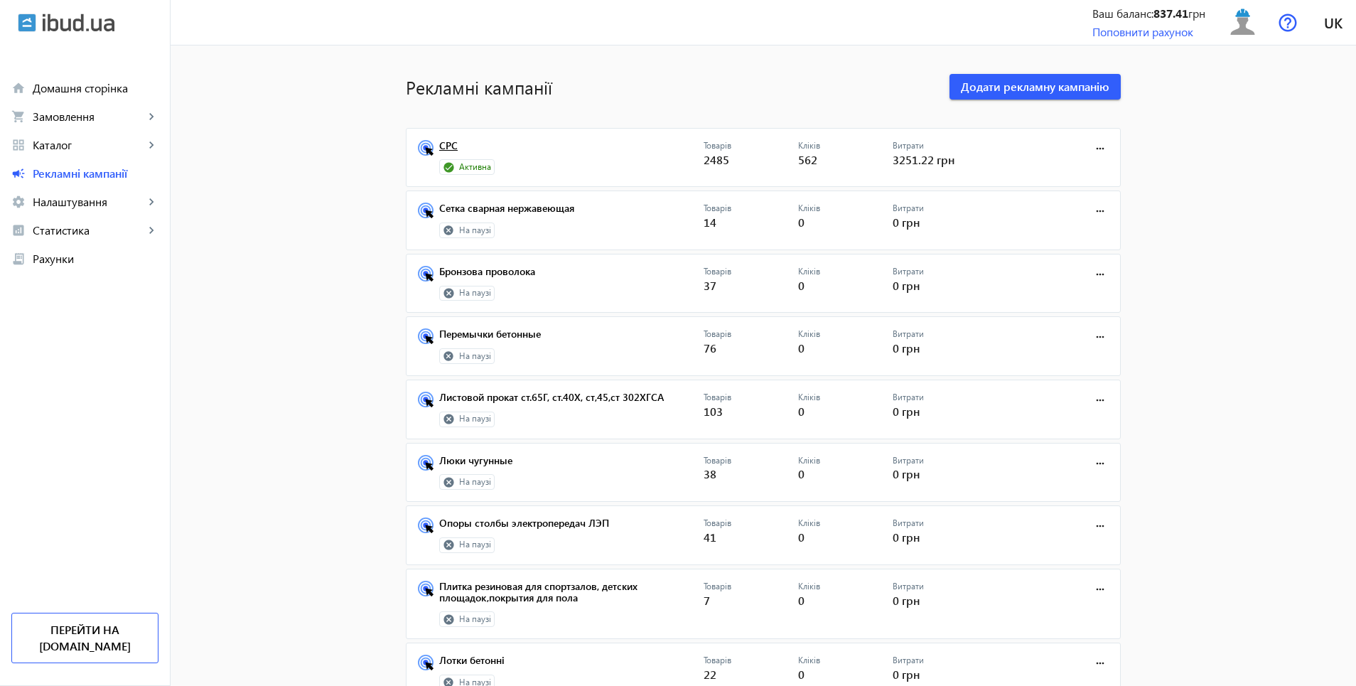
click at [465, 158] on link "СРС" at bounding box center [571, 150] width 264 height 20
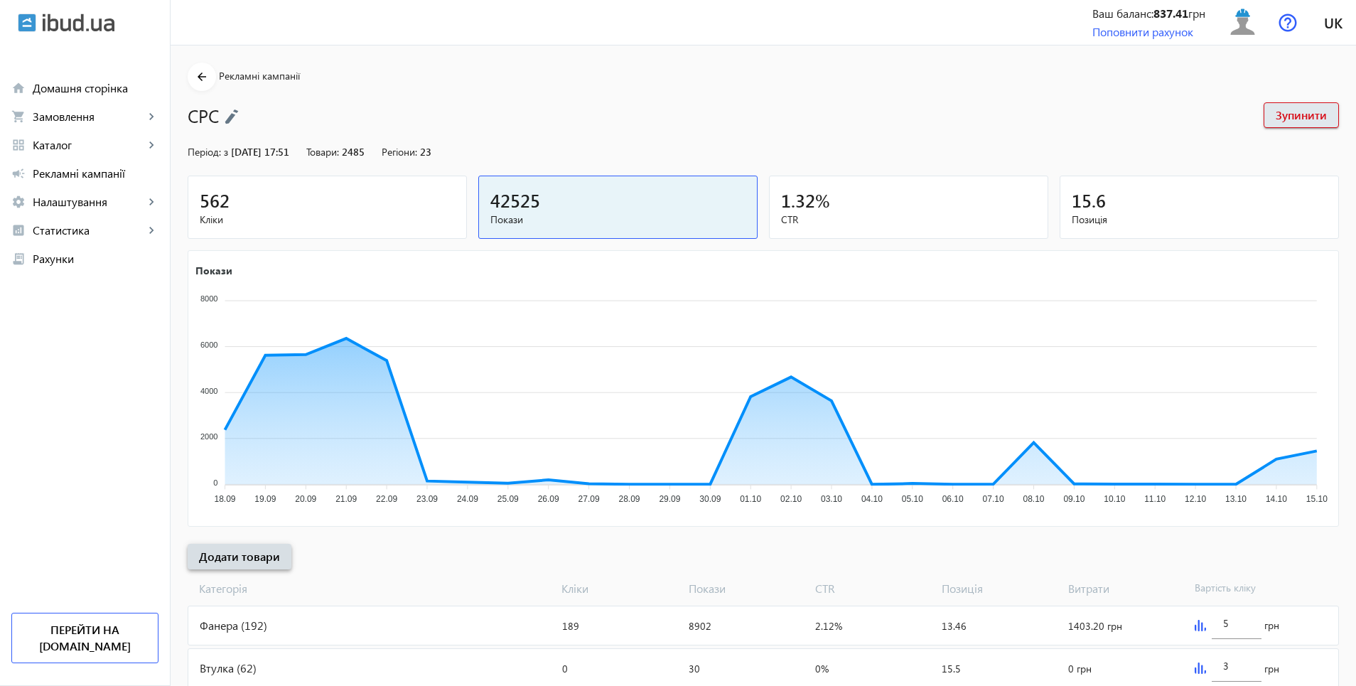
click at [254, 553] on span "Додати товари" at bounding box center [239, 557] width 81 height 16
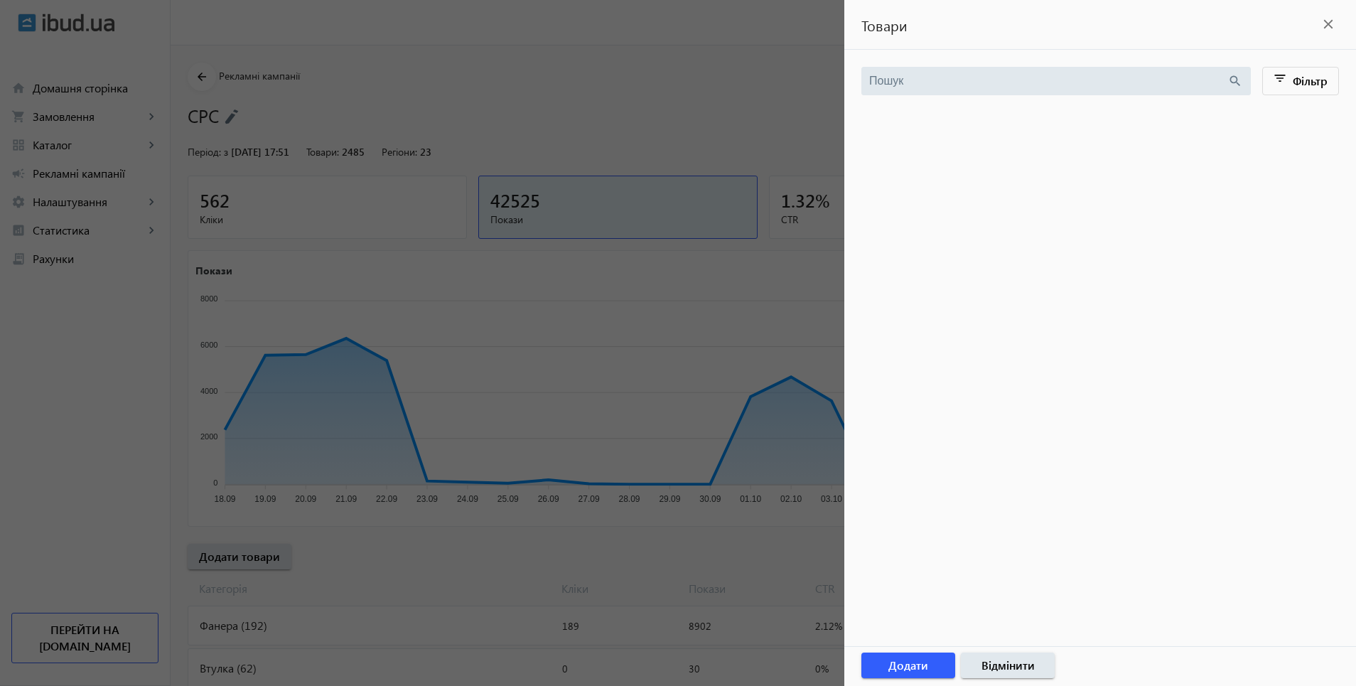
click at [1328, 20] on mat-icon "close" at bounding box center [1328, 24] width 21 height 21
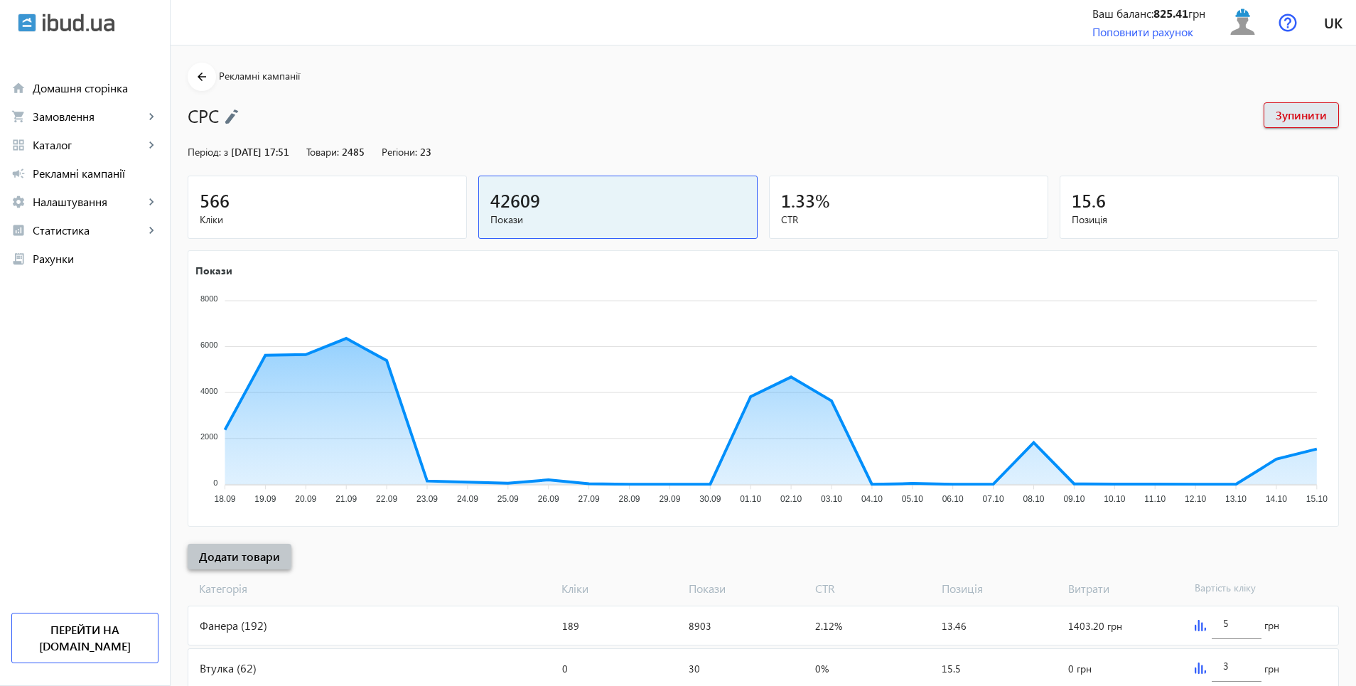
click at [225, 553] on span "Додати товари" at bounding box center [239, 557] width 81 height 16
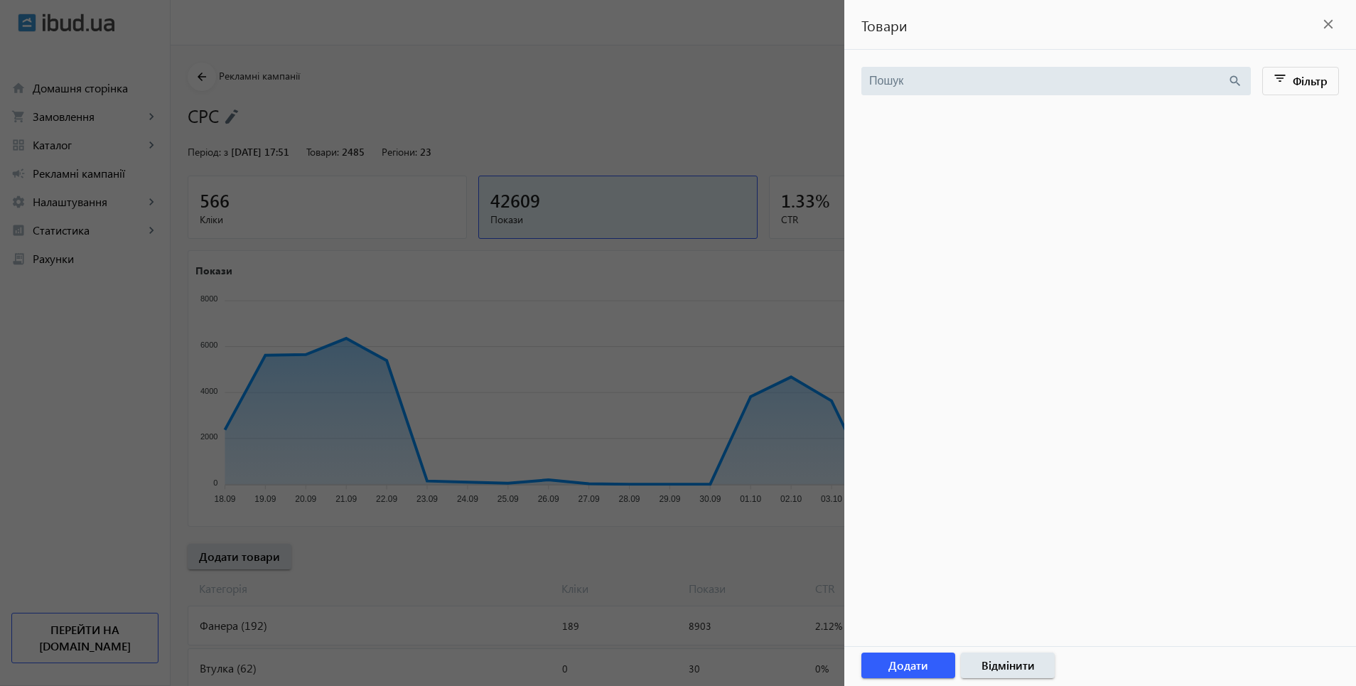
click at [1329, 23] on mat-icon "close" at bounding box center [1328, 24] width 21 height 21
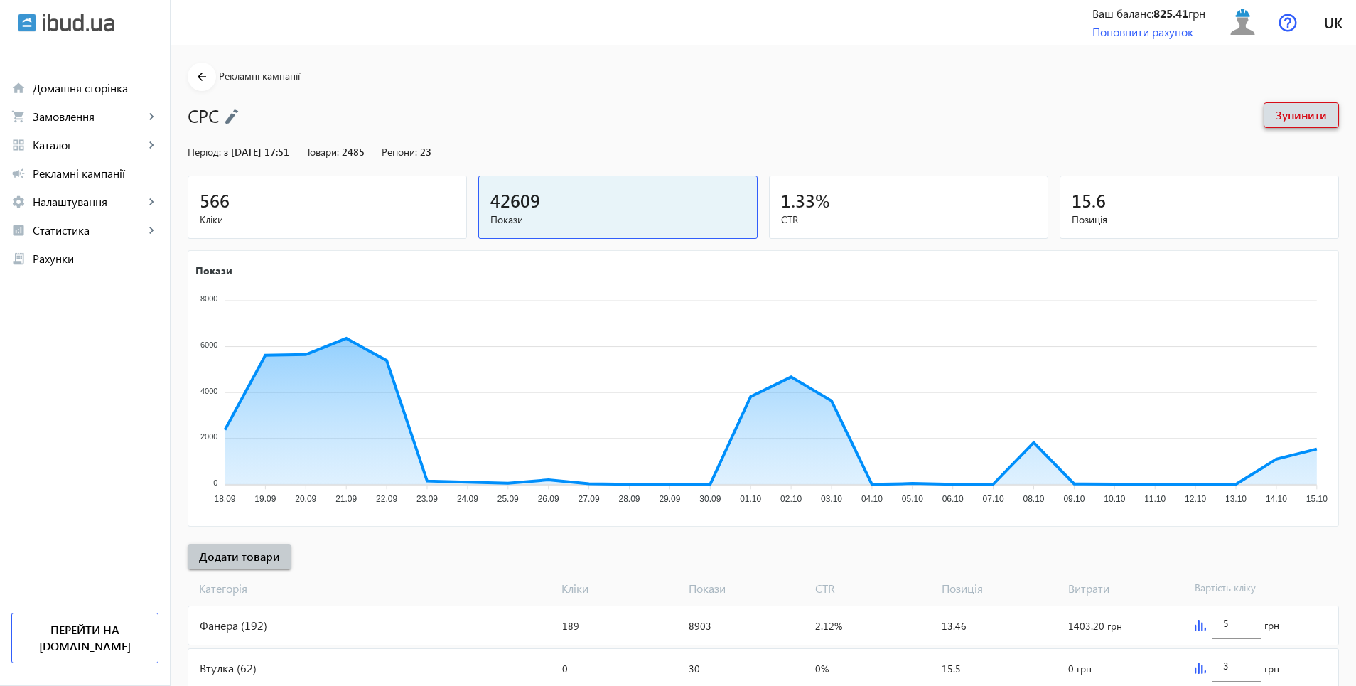
click at [1273, 109] on span at bounding box center [1302, 115] width 74 height 34
click at [250, 567] on span at bounding box center [240, 557] width 104 height 34
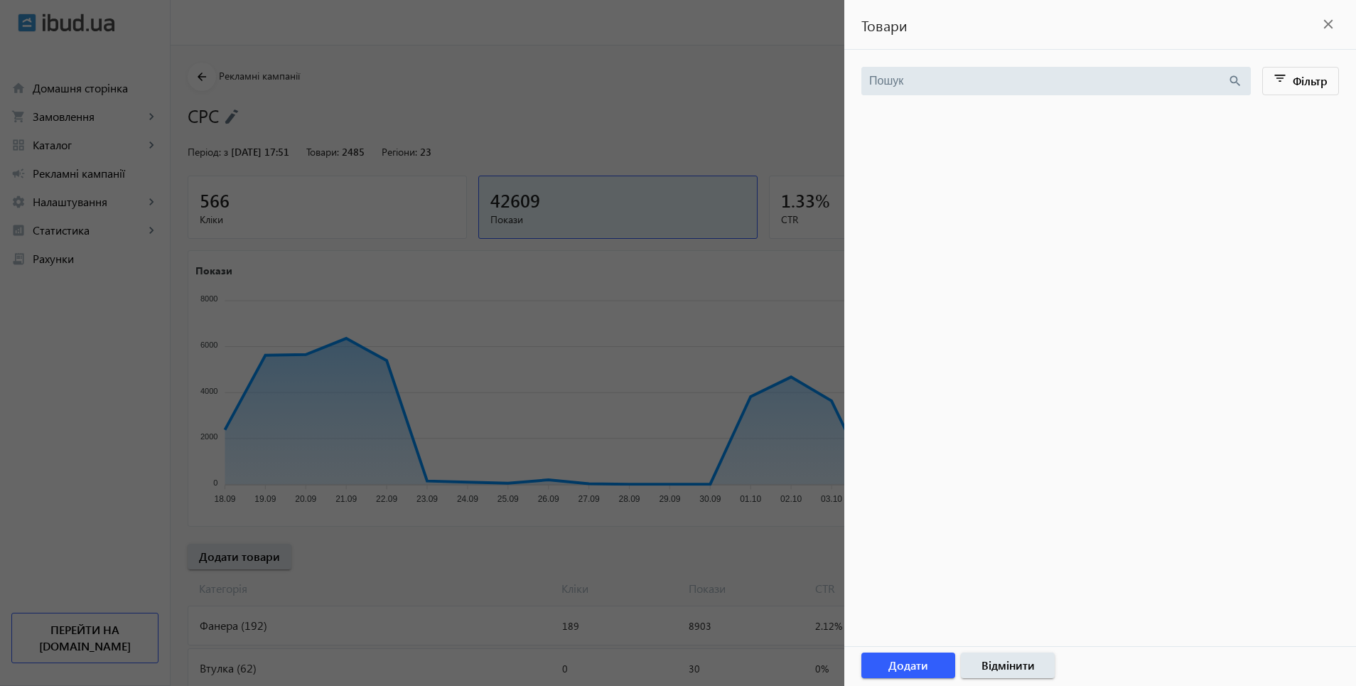
click at [1329, 30] on mat-icon "close" at bounding box center [1328, 24] width 21 height 21
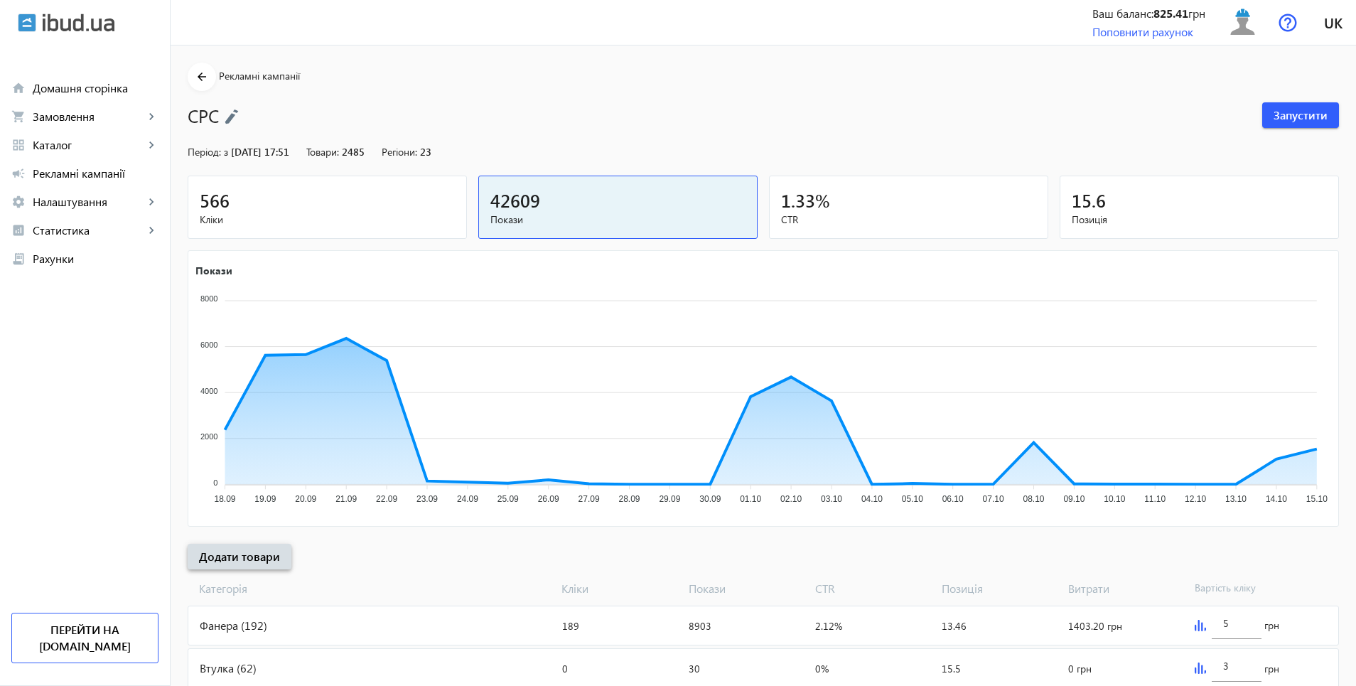
click at [245, 569] on span at bounding box center [240, 557] width 104 height 34
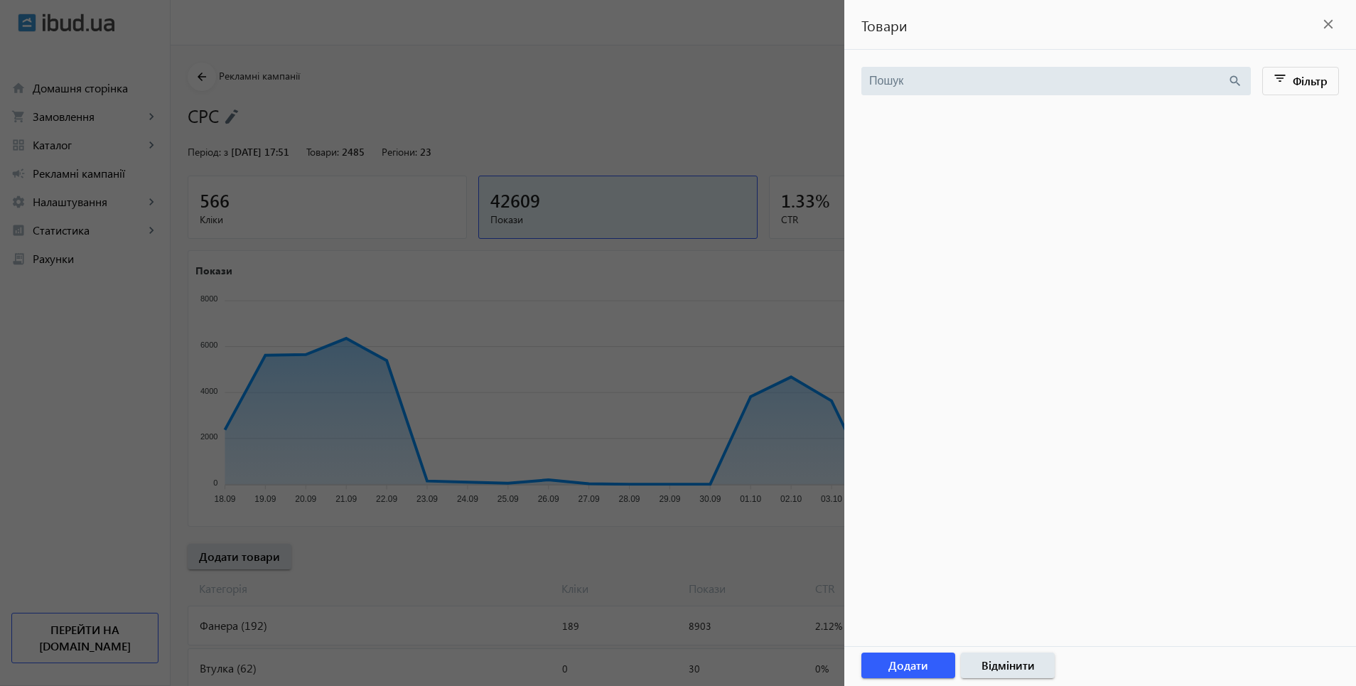
click at [1333, 25] on mat-icon "close" at bounding box center [1328, 24] width 21 height 21
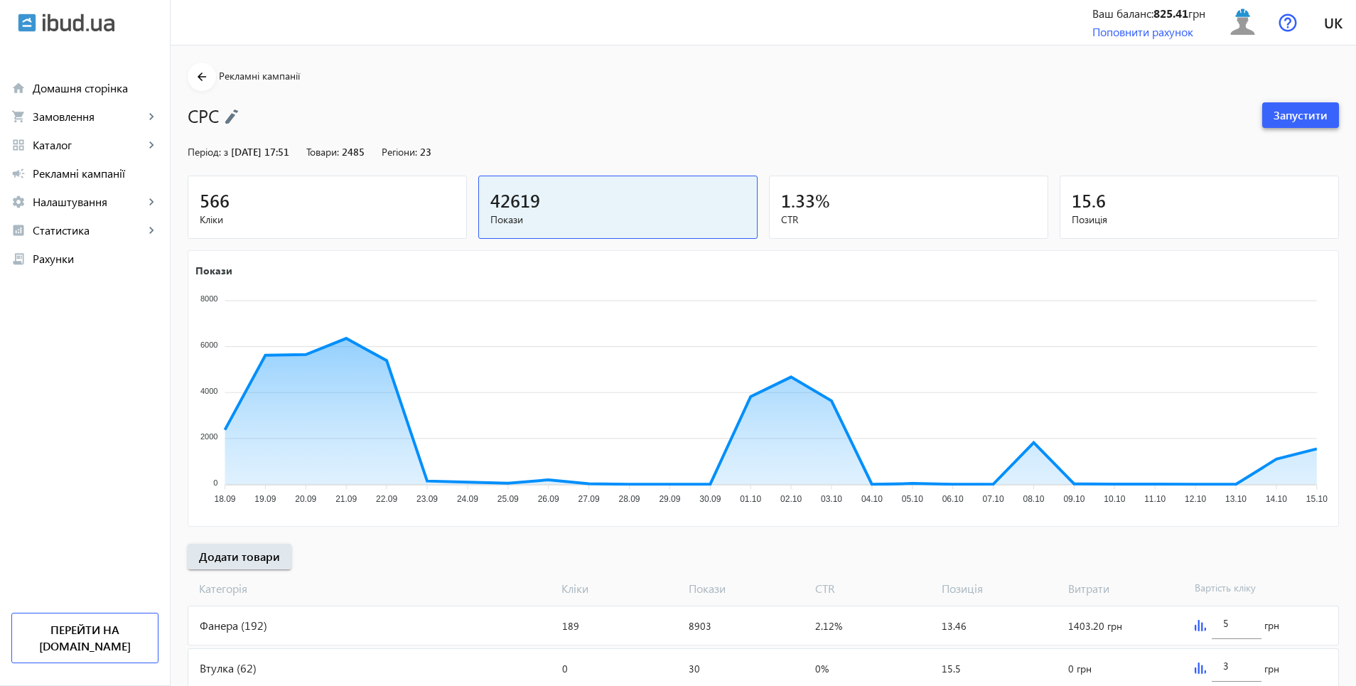
click at [1299, 117] on span "Запустити" at bounding box center [1301, 115] width 54 height 16
click at [250, 557] on span "Додати товари" at bounding box center [239, 557] width 81 height 16
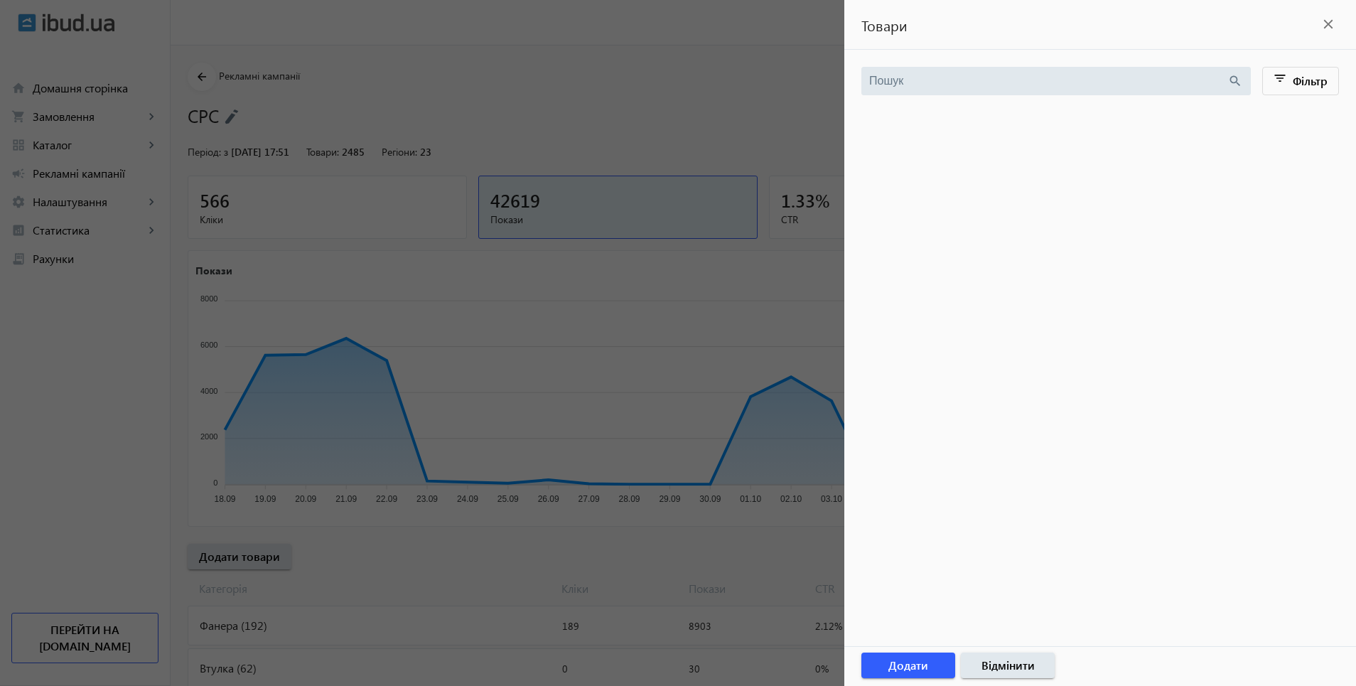
drag, startPoint x: 1328, startPoint y: 21, endPoint x: 1350, endPoint y: 39, distance: 28.3
click at [1327, 22] on mat-icon "close" at bounding box center [1328, 24] width 21 height 21
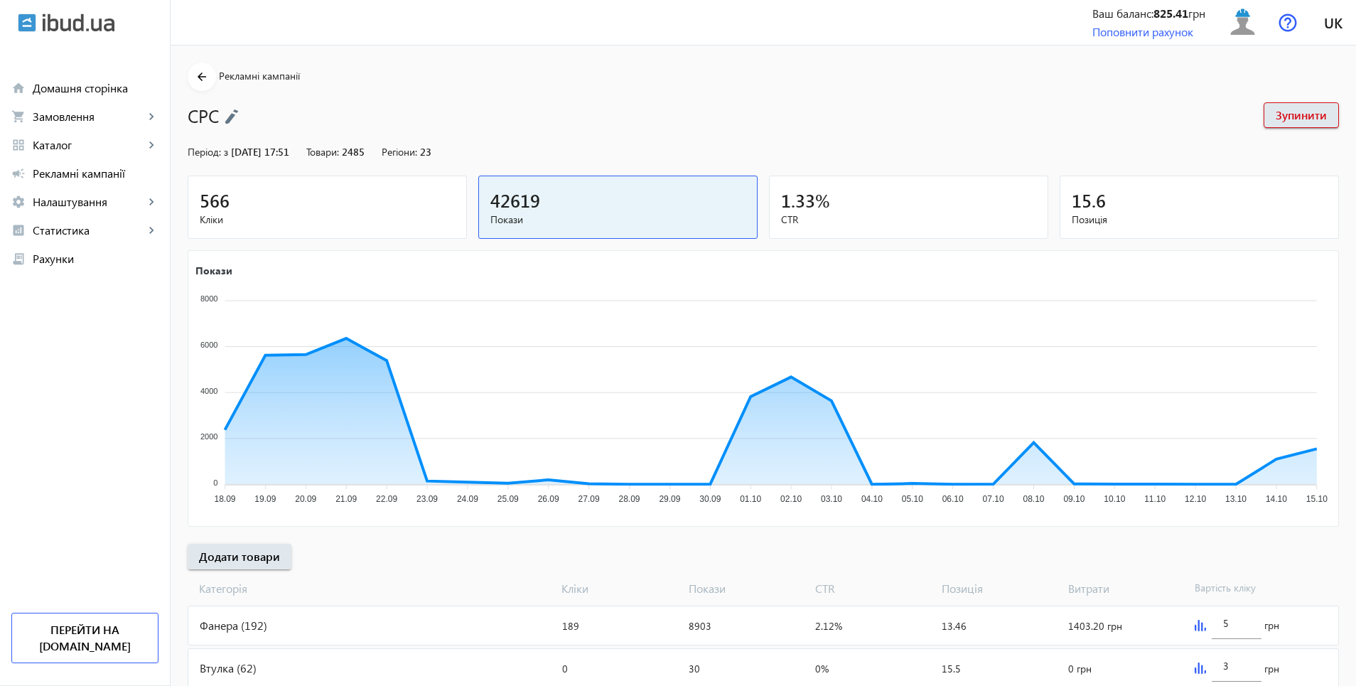
click at [360, 151] on span "2485" at bounding box center [353, 152] width 23 height 14
click at [53, 149] on span "Каталог" at bounding box center [89, 145] width 112 height 14
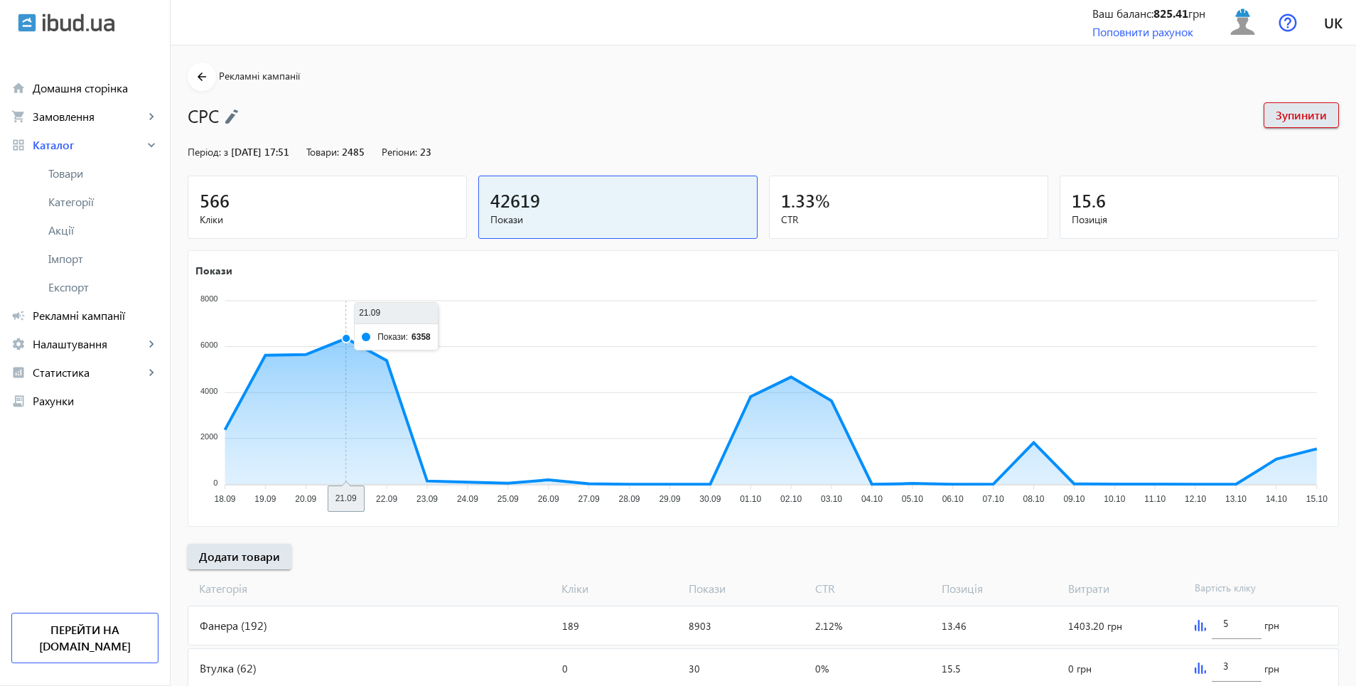
scroll to position [213, 0]
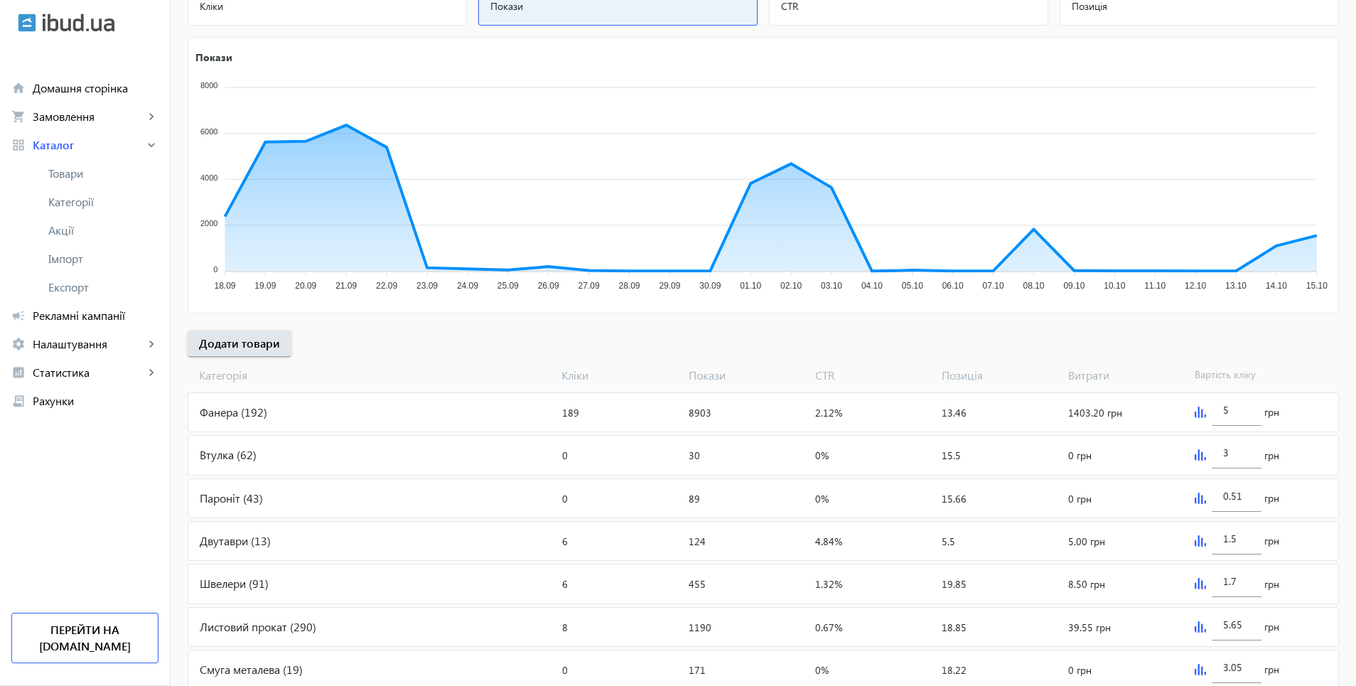
click at [1195, 413] on img at bounding box center [1200, 412] width 11 height 11
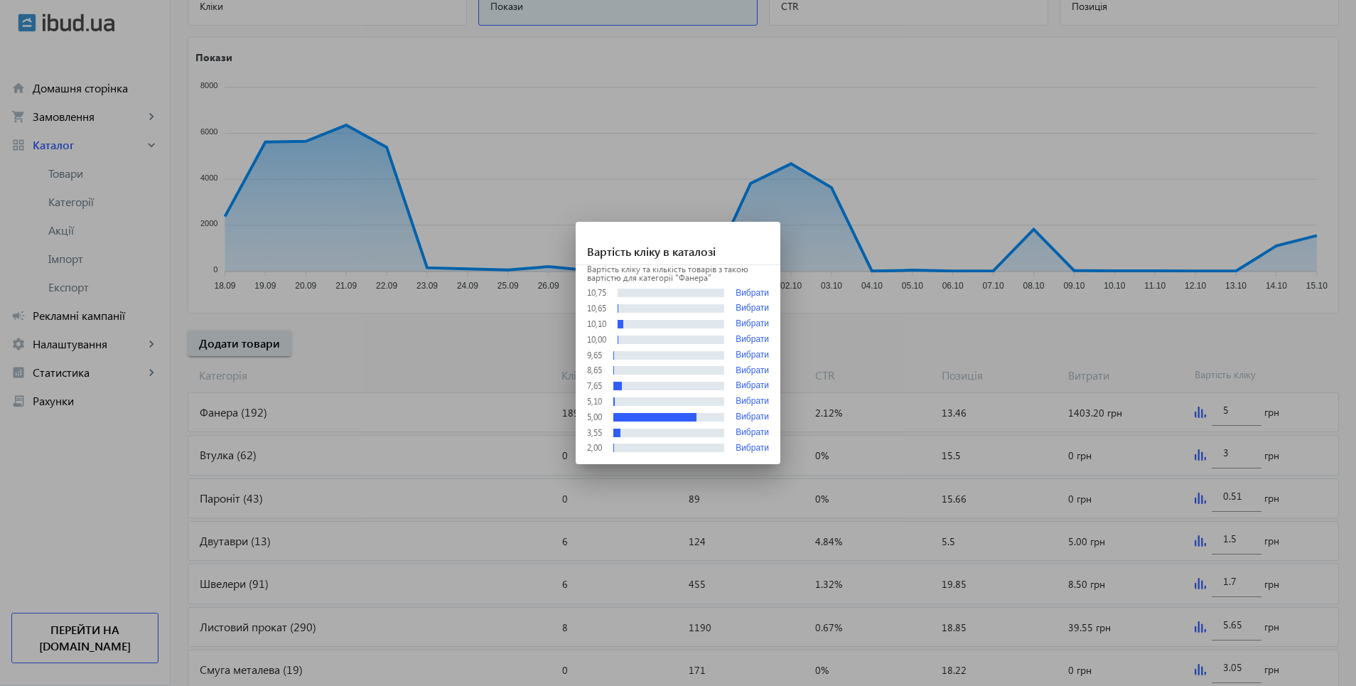
scroll to position [0, 0]
click at [746, 308] on button "Вибрати" at bounding box center [752, 309] width 33 height 10
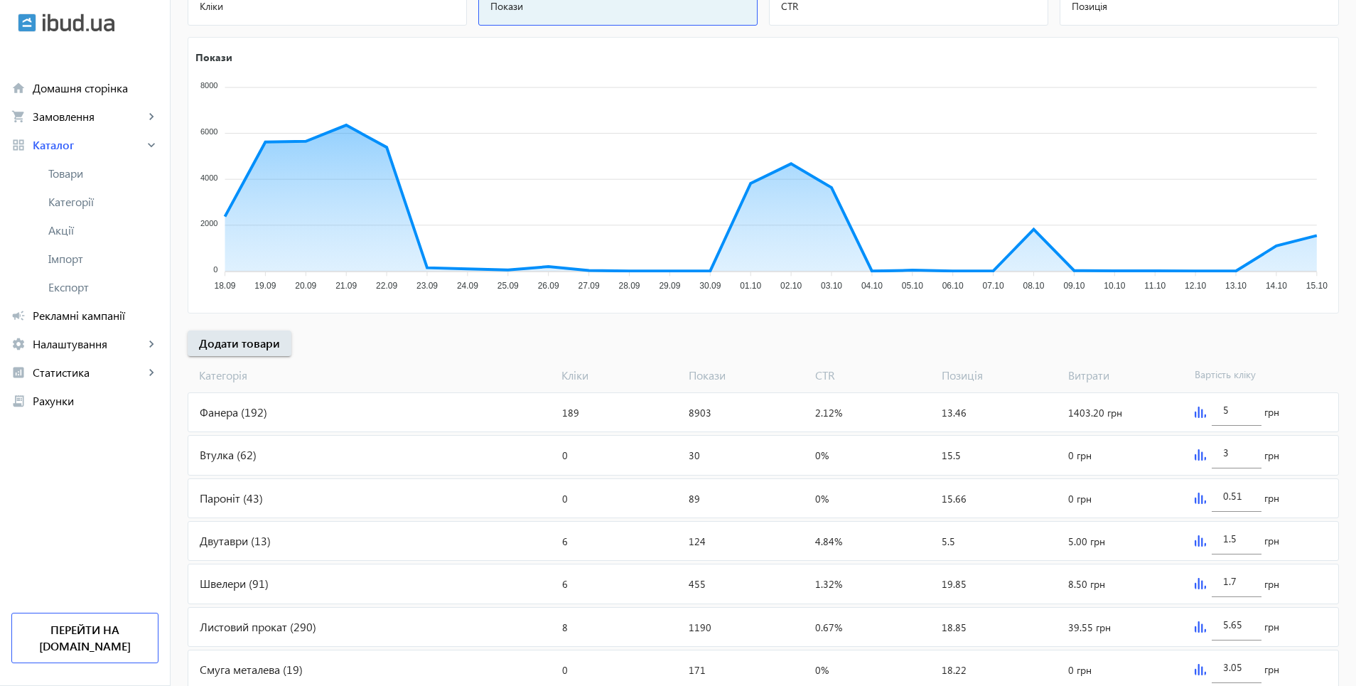
type input "10.65"
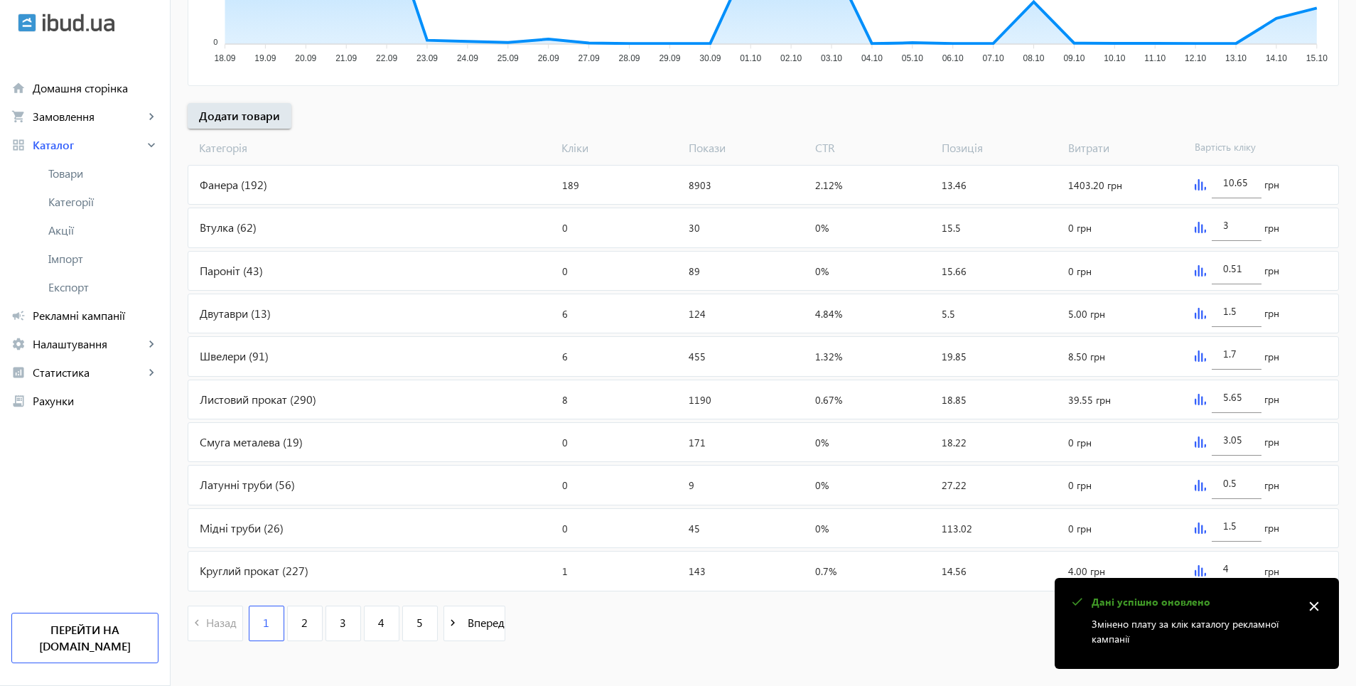
scroll to position [450, 0]
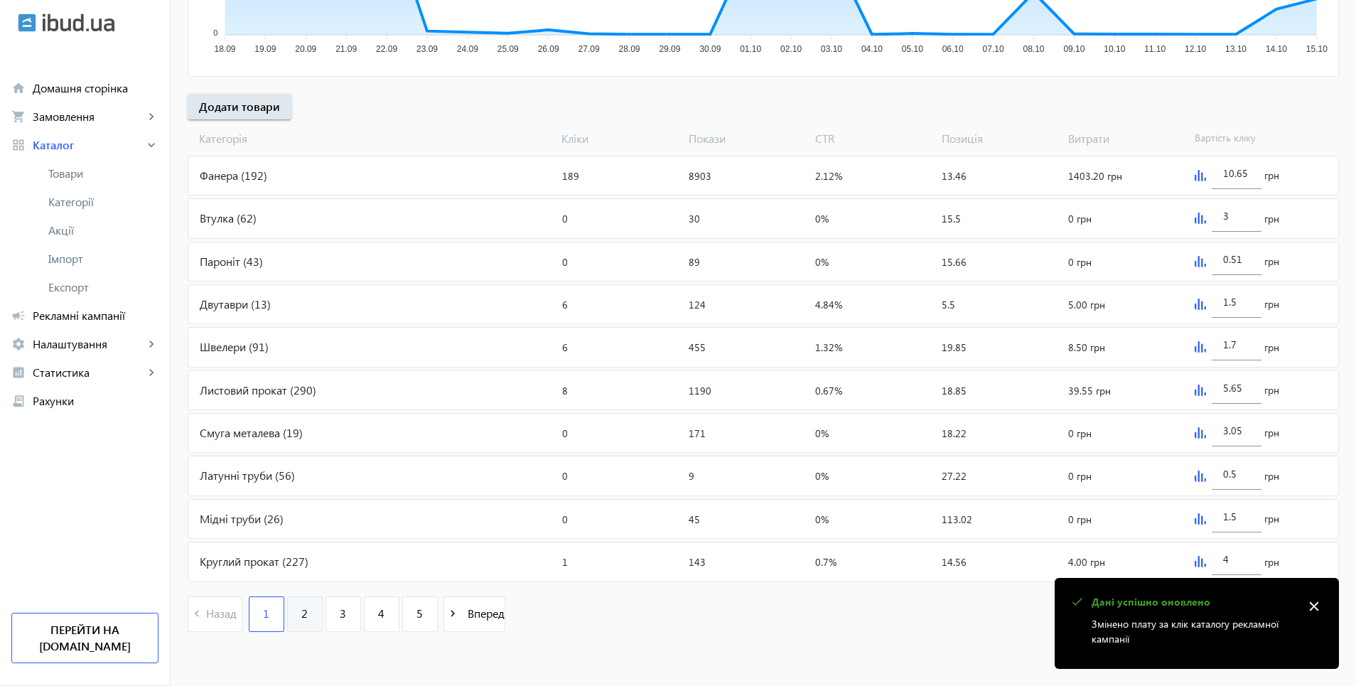
click at [292, 618] on link "2" at bounding box center [305, 614] width 36 height 36
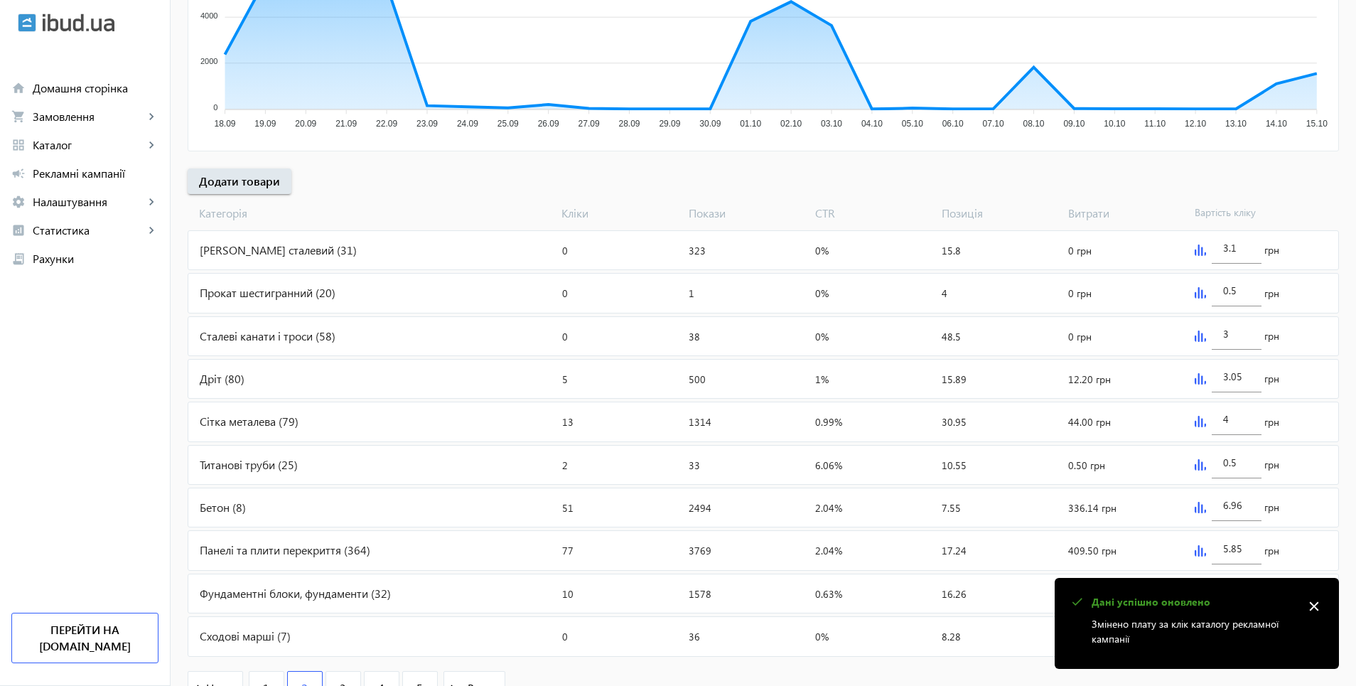
scroll to position [427, 0]
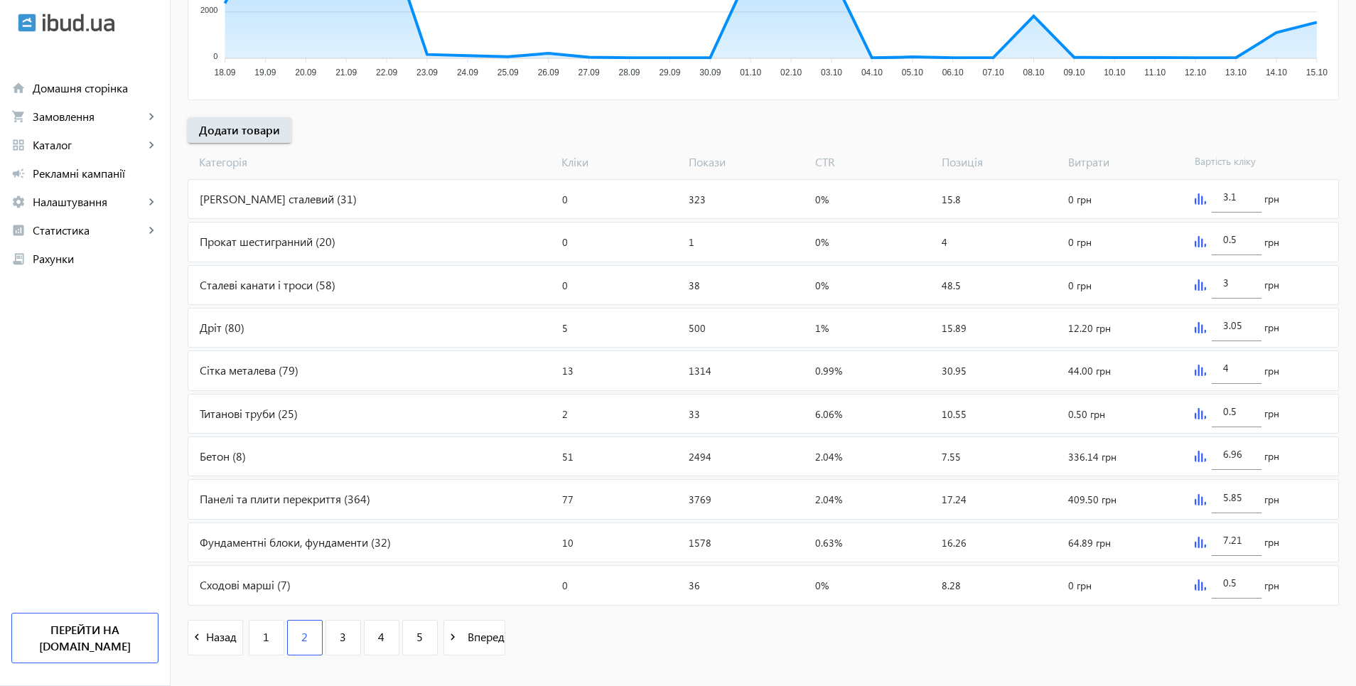
click at [1203, 503] on img at bounding box center [1200, 499] width 11 height 11
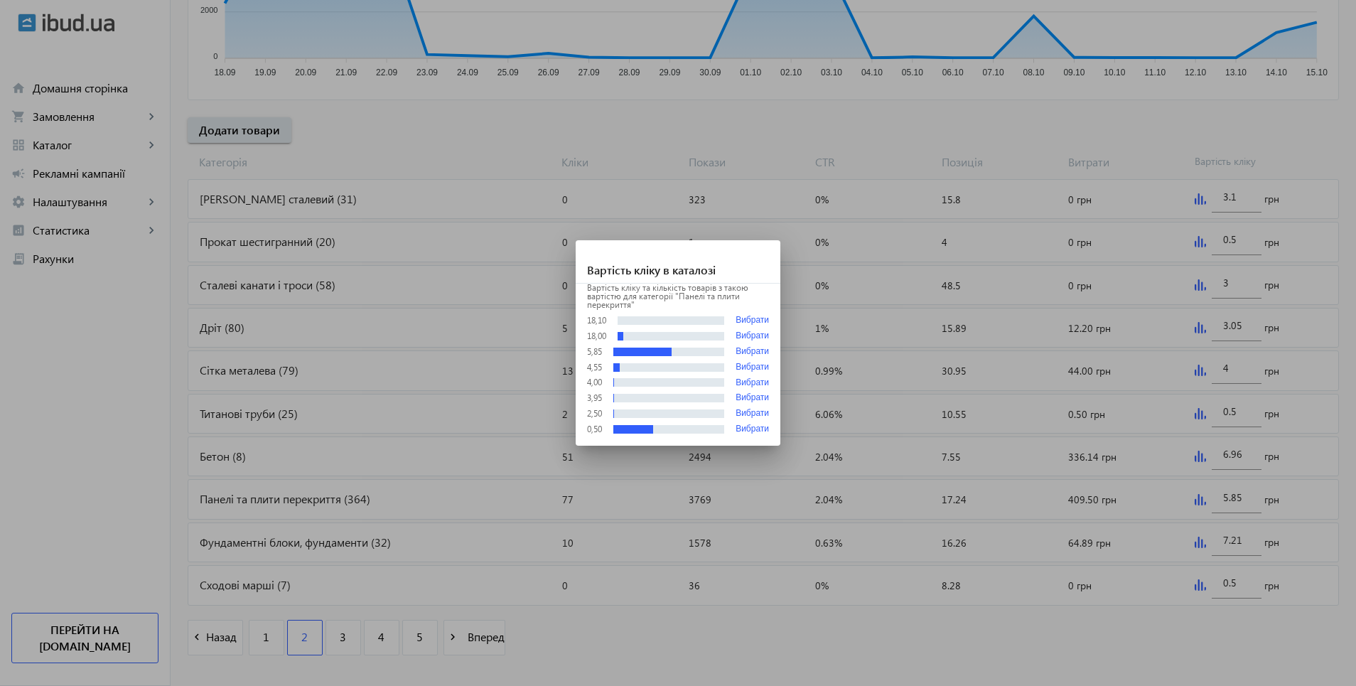
scroll to position [0, 0]
click at [756, 334] on button "Вибрати" at bounding box center [752, 336] width 33 height 10
type input "18"
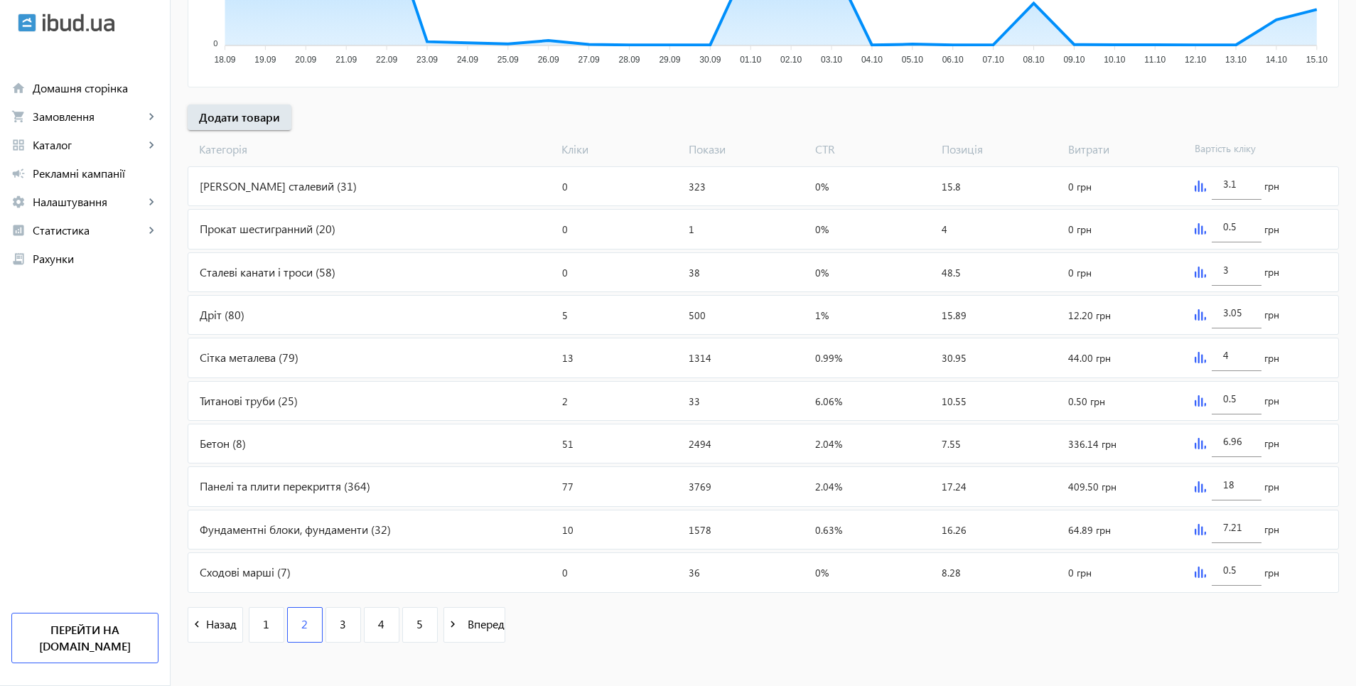
scroll to position [450, 0]
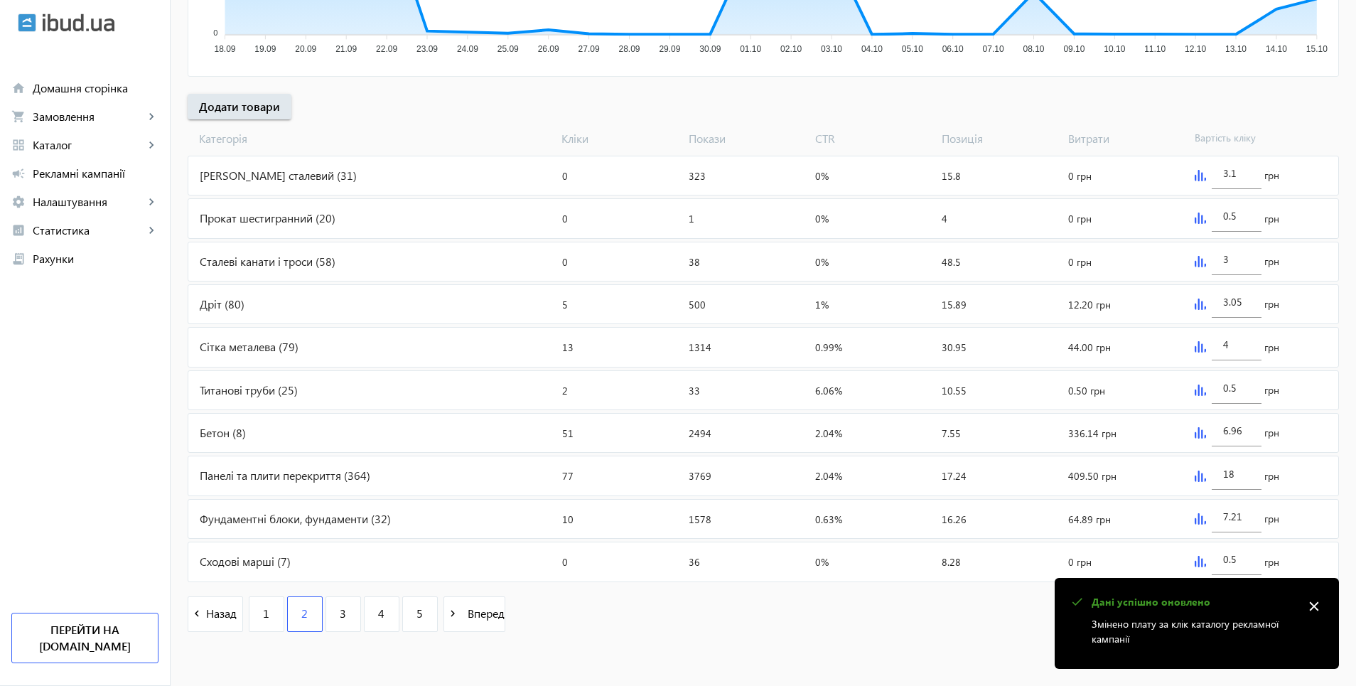
click at [1197, 518] on img at bounding box center [1200, 518] width 11 height 11
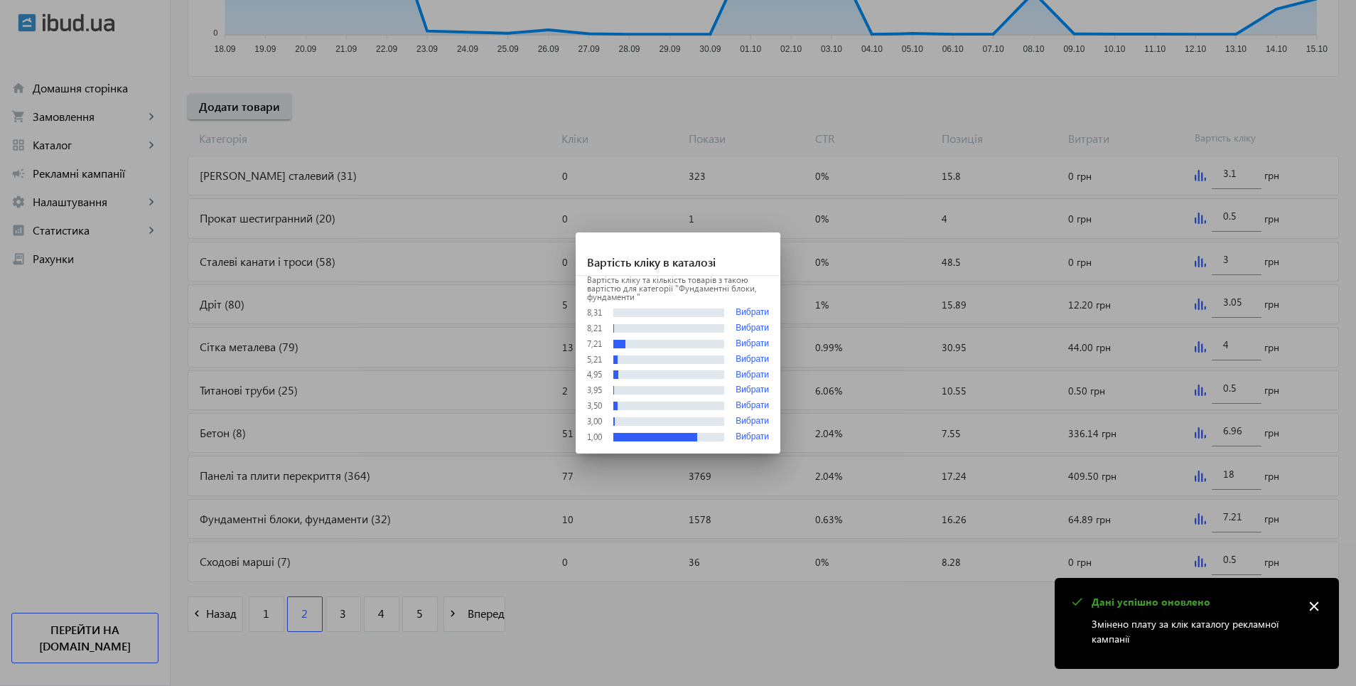
scroll to position [0, 0]
click at [747, 331] on button "Вибрати" at bounding box center [752, 328] width 33 height 10
type input "8.21"
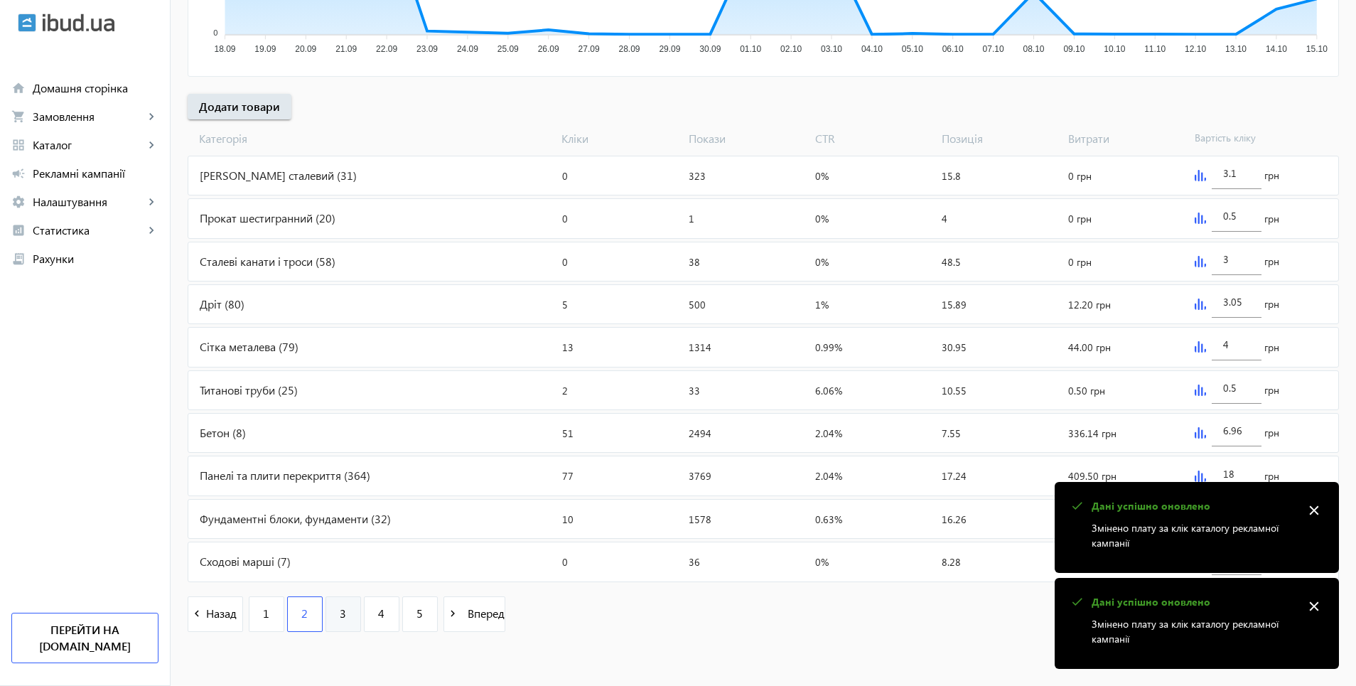
click at [338, 606] on link "3" at bounding box center [344, 614] width 36 height 36
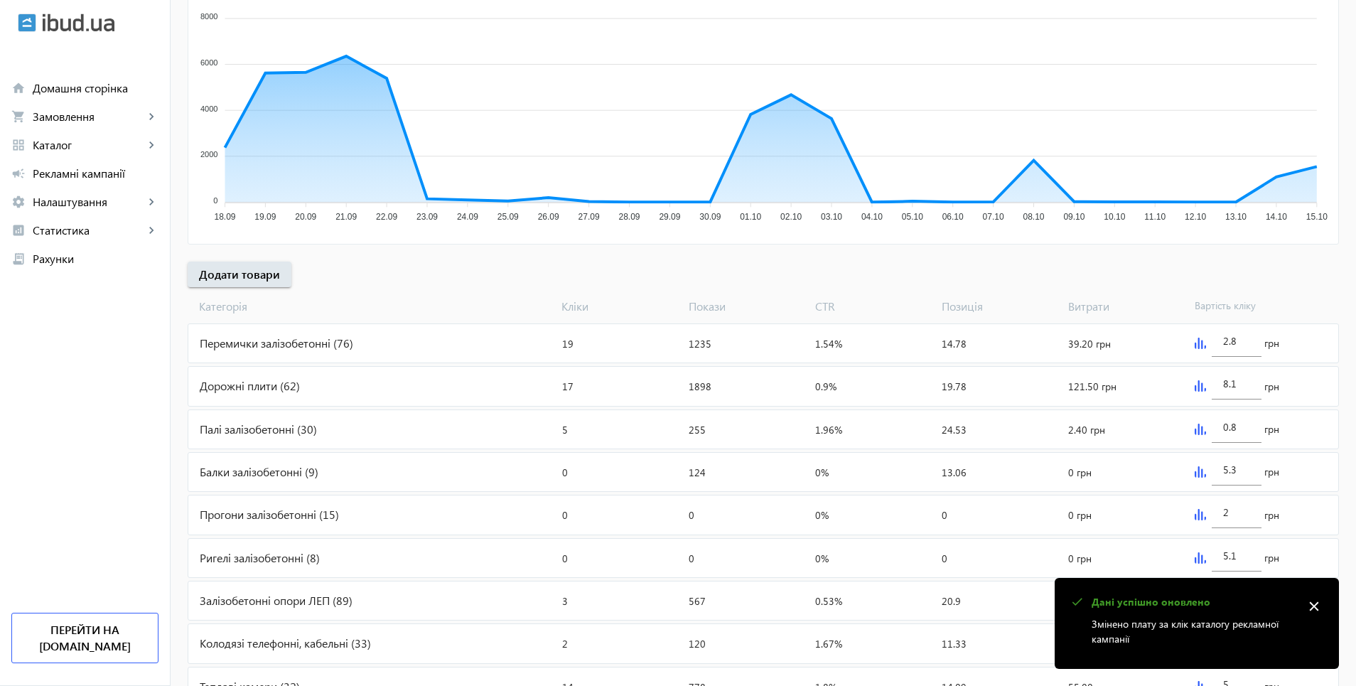
scroll to position [284, 0]
click at [1197, 471] on img at bounding box center [1200, 469] width 11 height 11
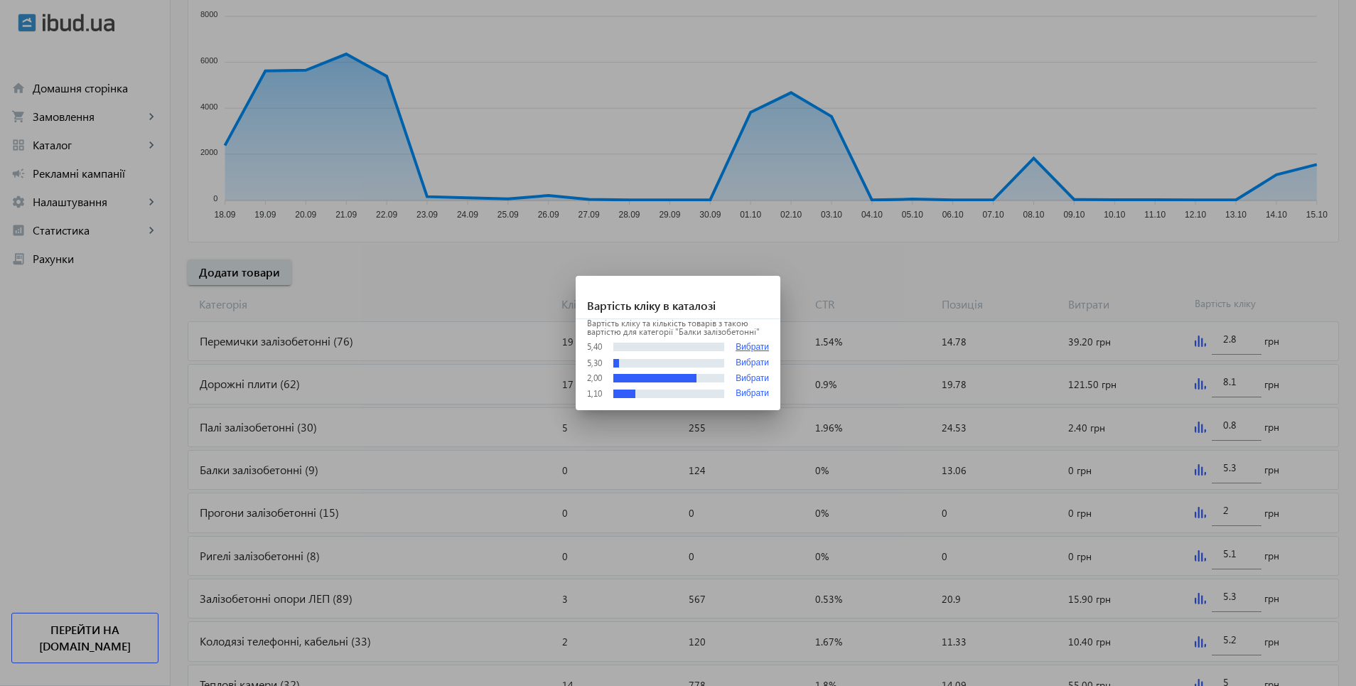
click at [756, 344] on button "Вибрати" at bounding box center [752, 347] width 33 height 11
type input "5.4"
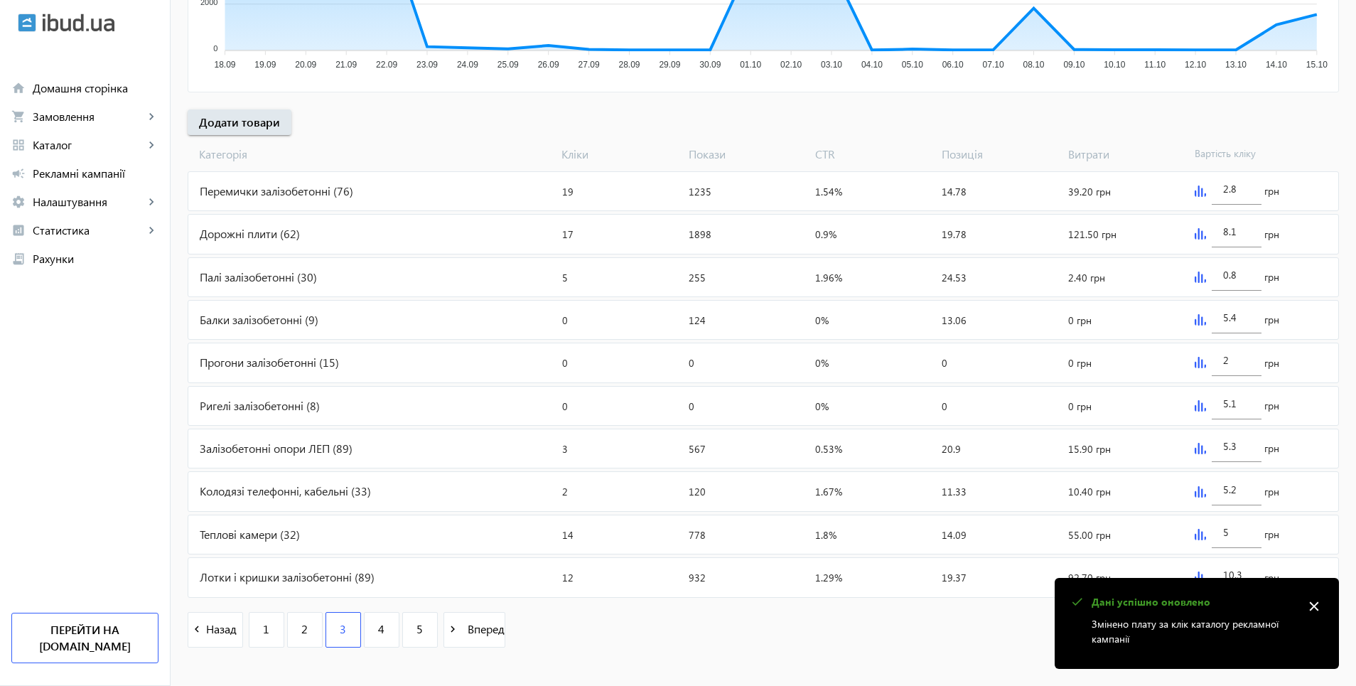
scroll to position [450, 0]
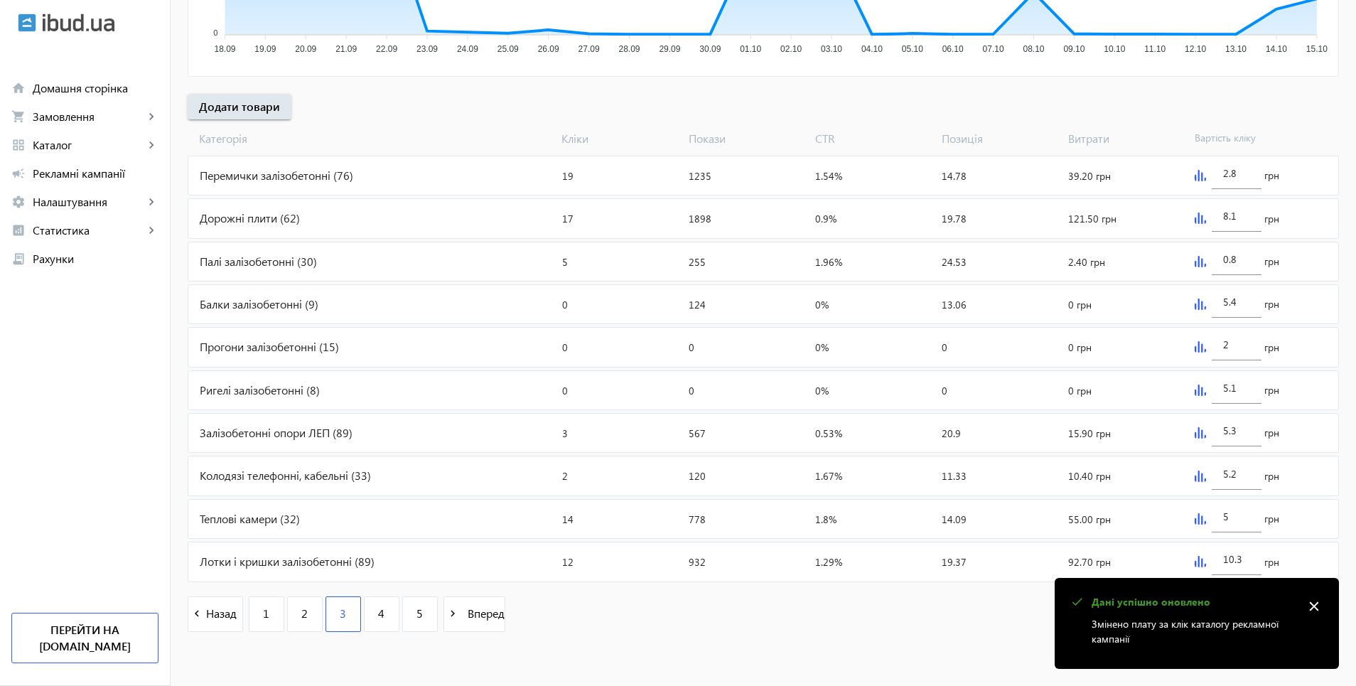
click at [1201, 437] on img at bounding box center [1200, 432] width 11 height 11
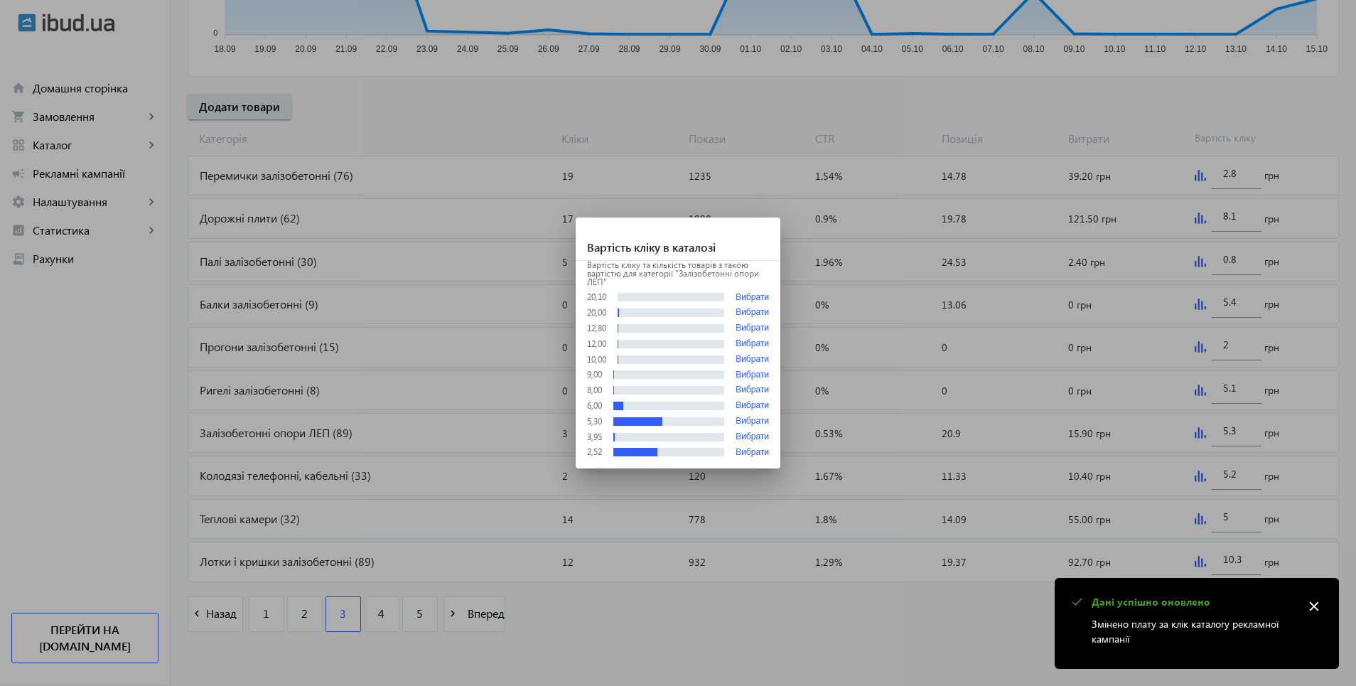
scroll to position [0, 0]
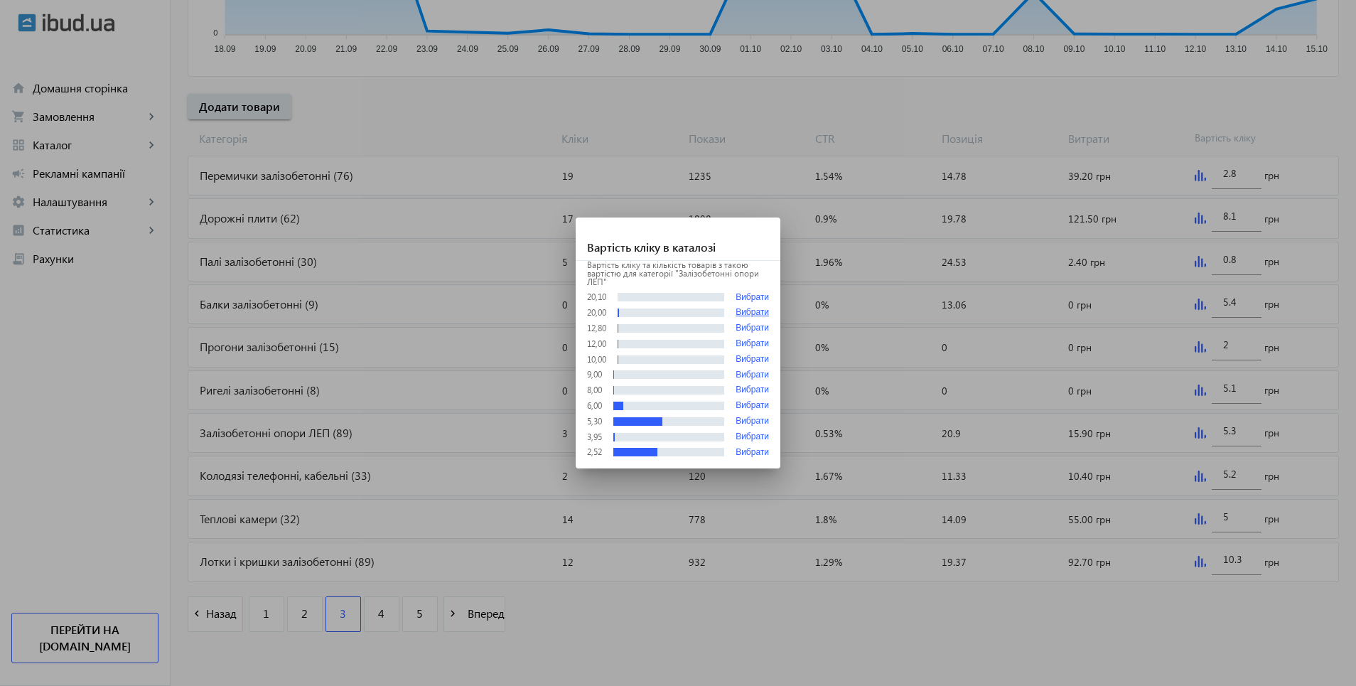
click at [743, 314] on button "Вибрати" at bounding box center [752, 313] width 33 height 10
type input "20"
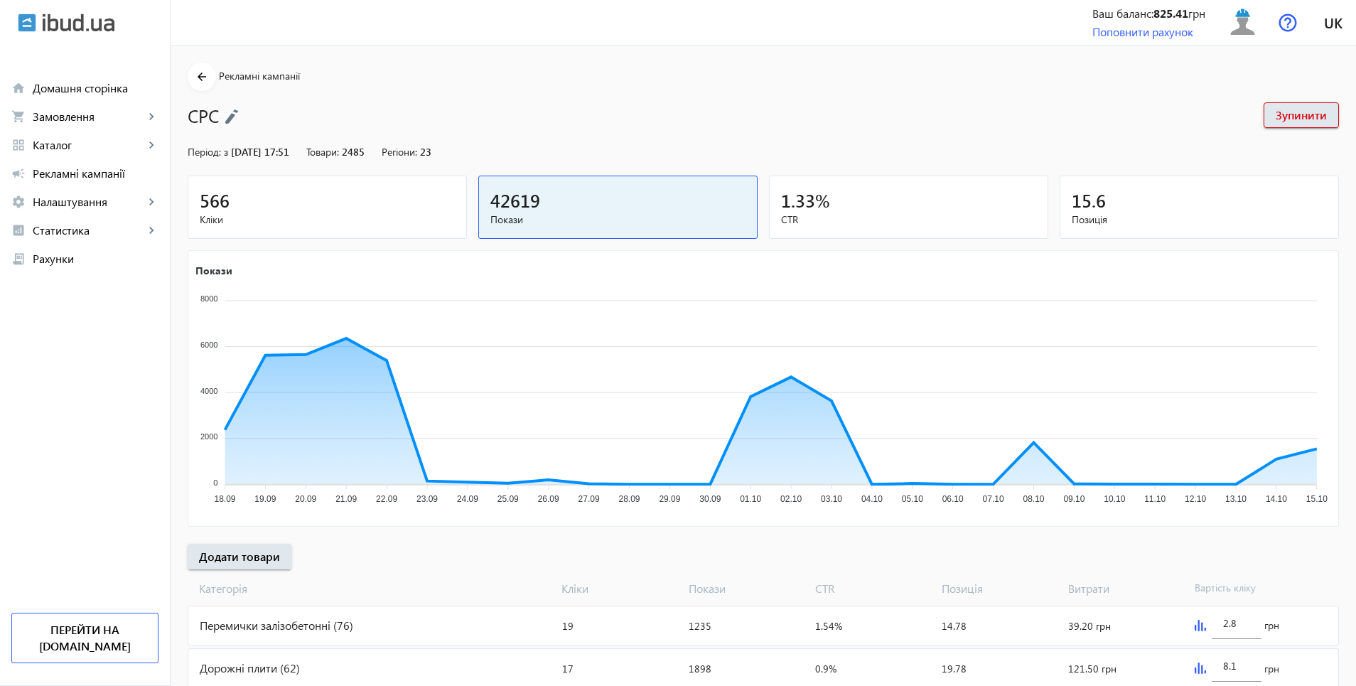
scroll to position [450, 0]
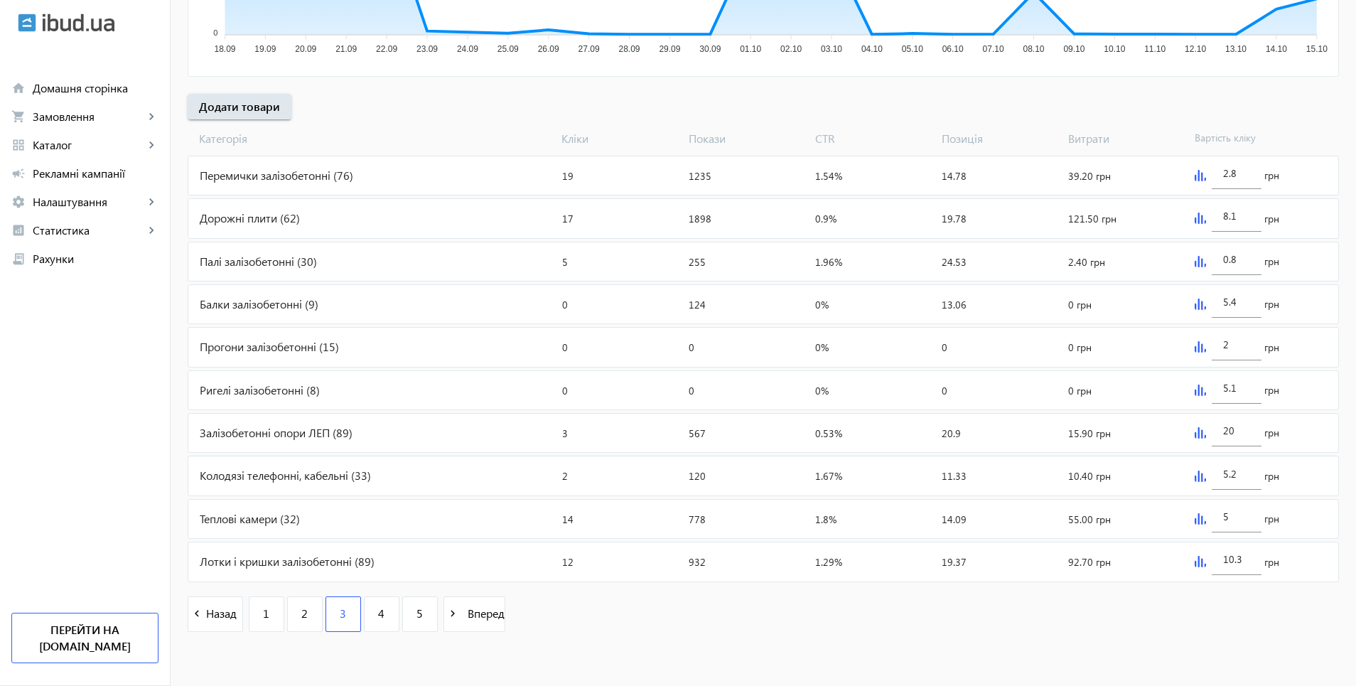
click at [1196, 559] on img at bounding box center [1200, 561] width 11 height 11
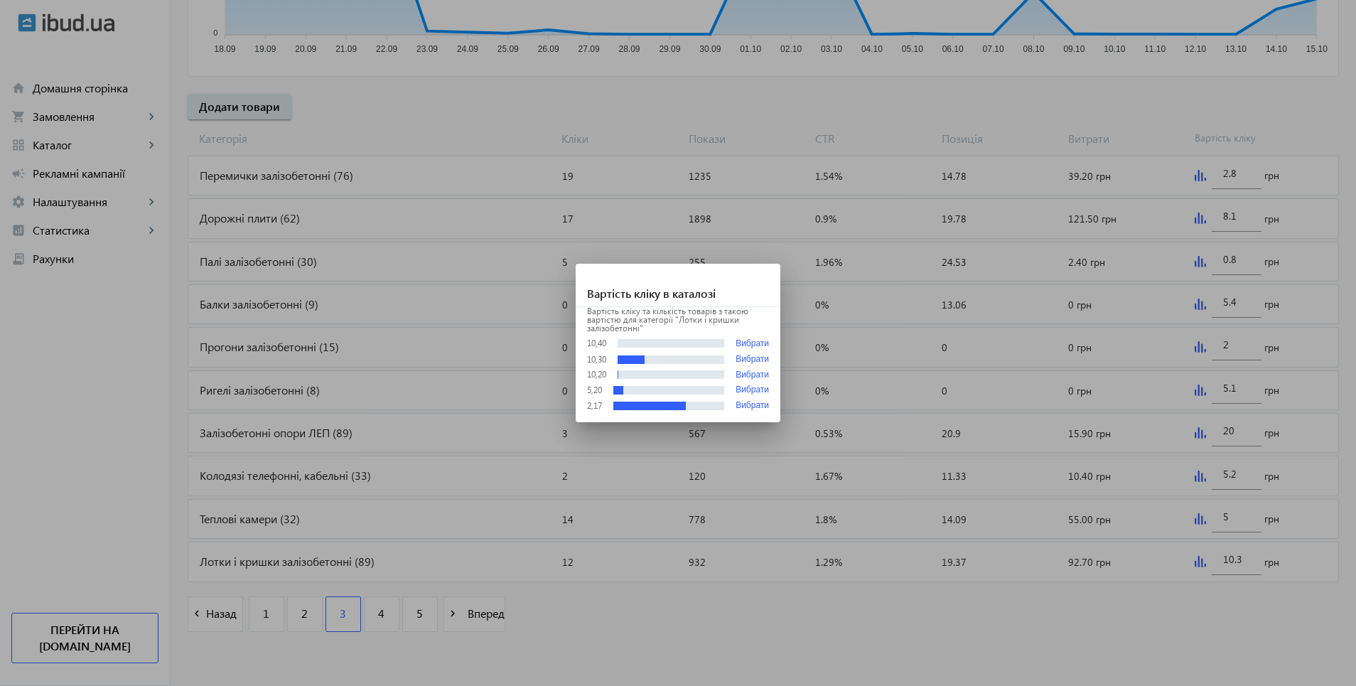
scroll to position [0, 0]
click at [754, 343] on button "Вибрати" at bounding box center [752, 343] width 33 height 11
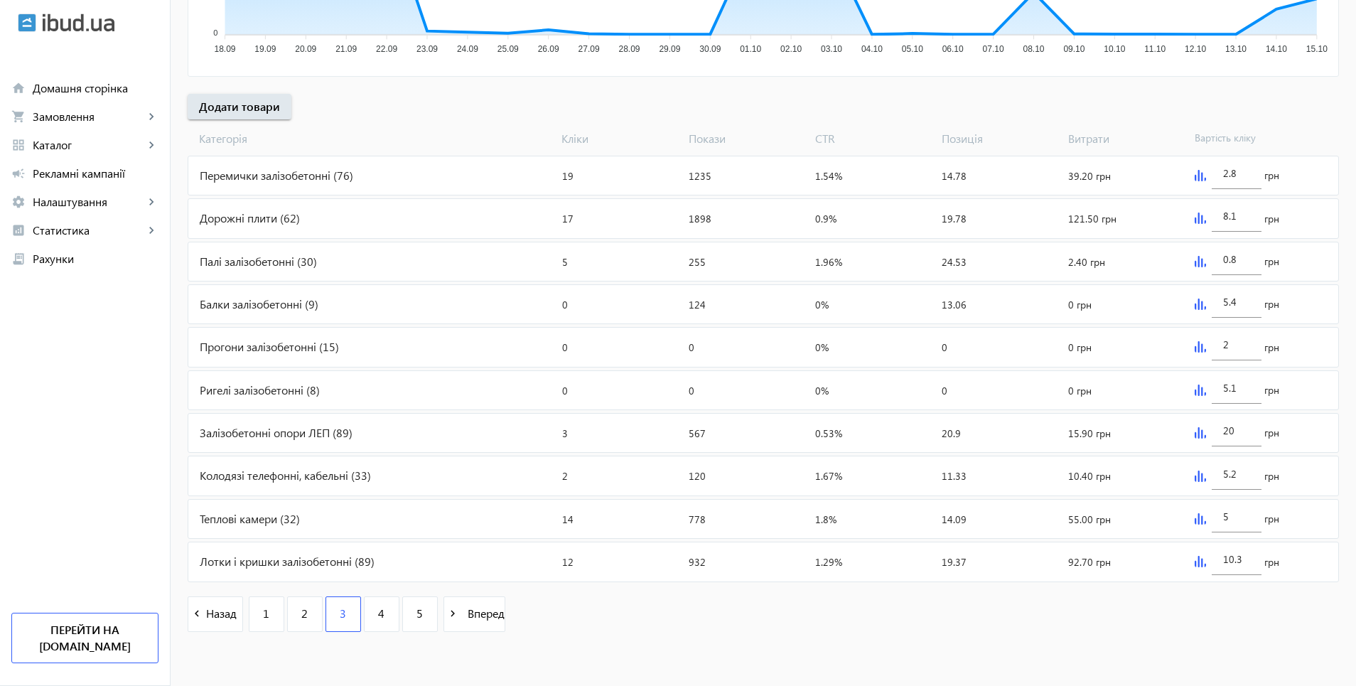
type input "10.4"
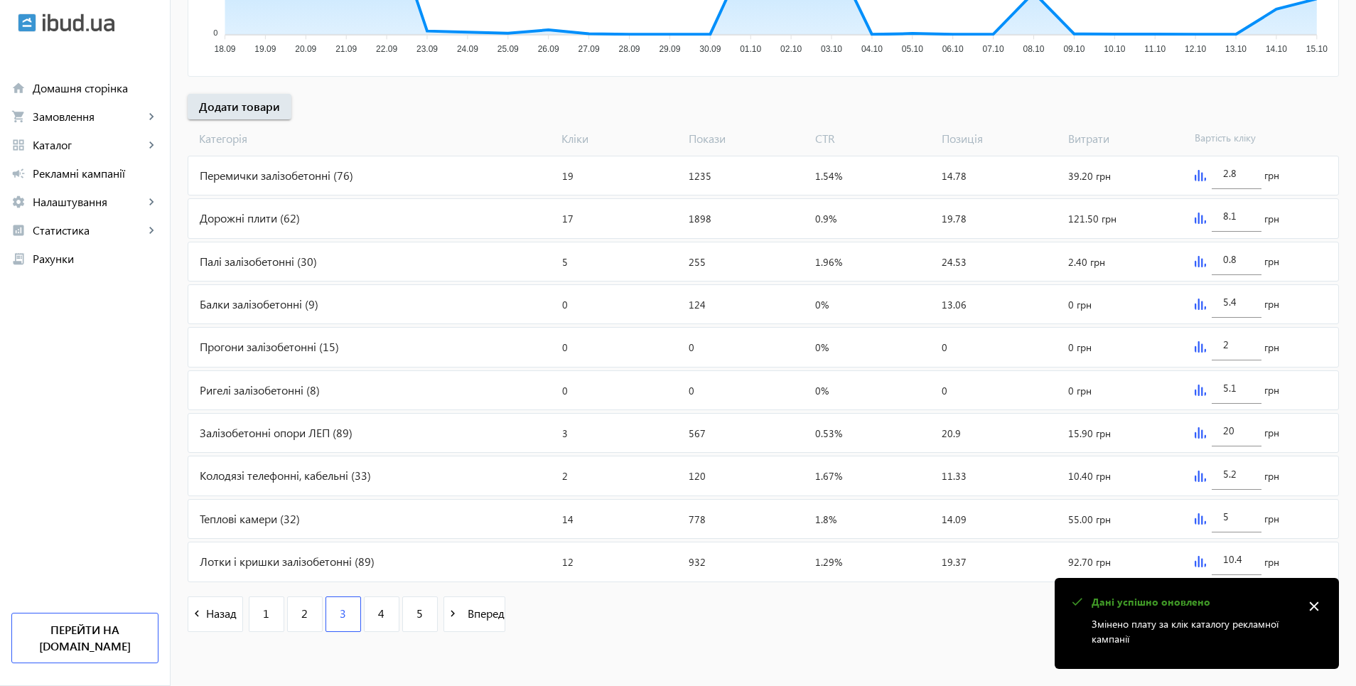
click at [1197, 476] on img at bounding box center [1200, 476] width 11 height 11
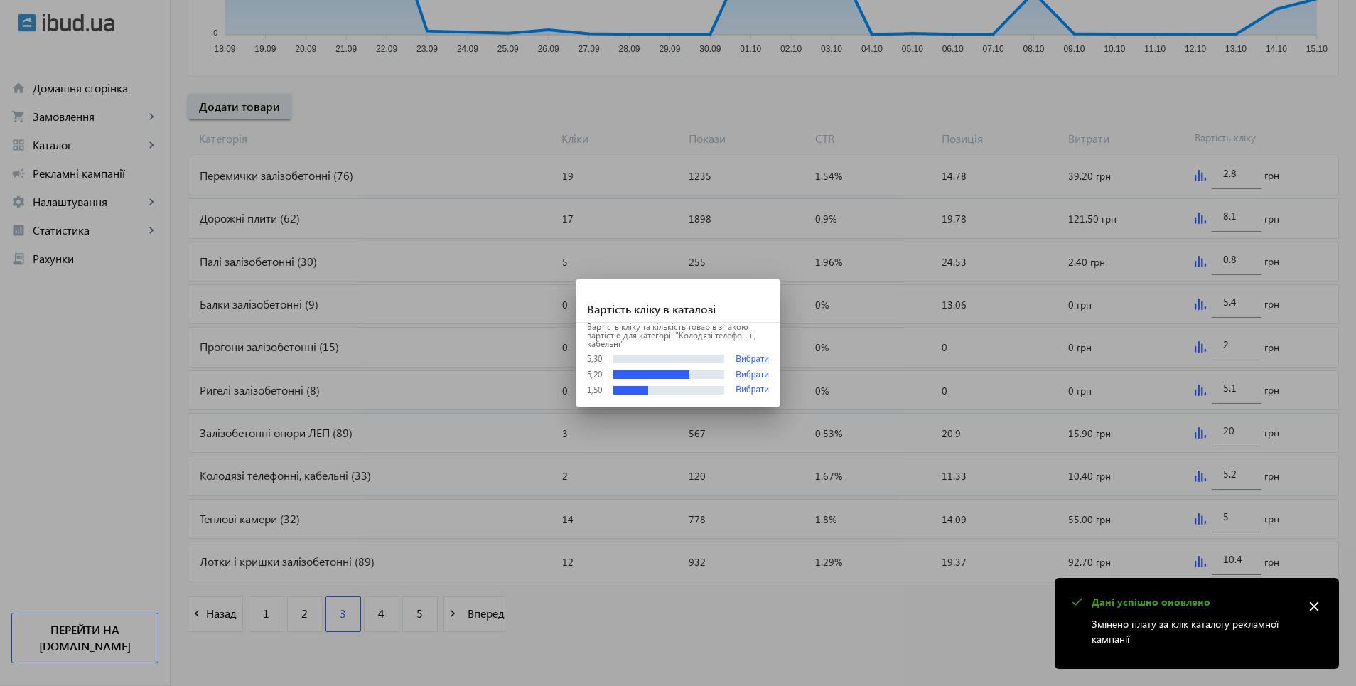
click at [755, 354] on button "Вибрати" at bounding box center [752, 359] width 33 height 11
type input "5.3"
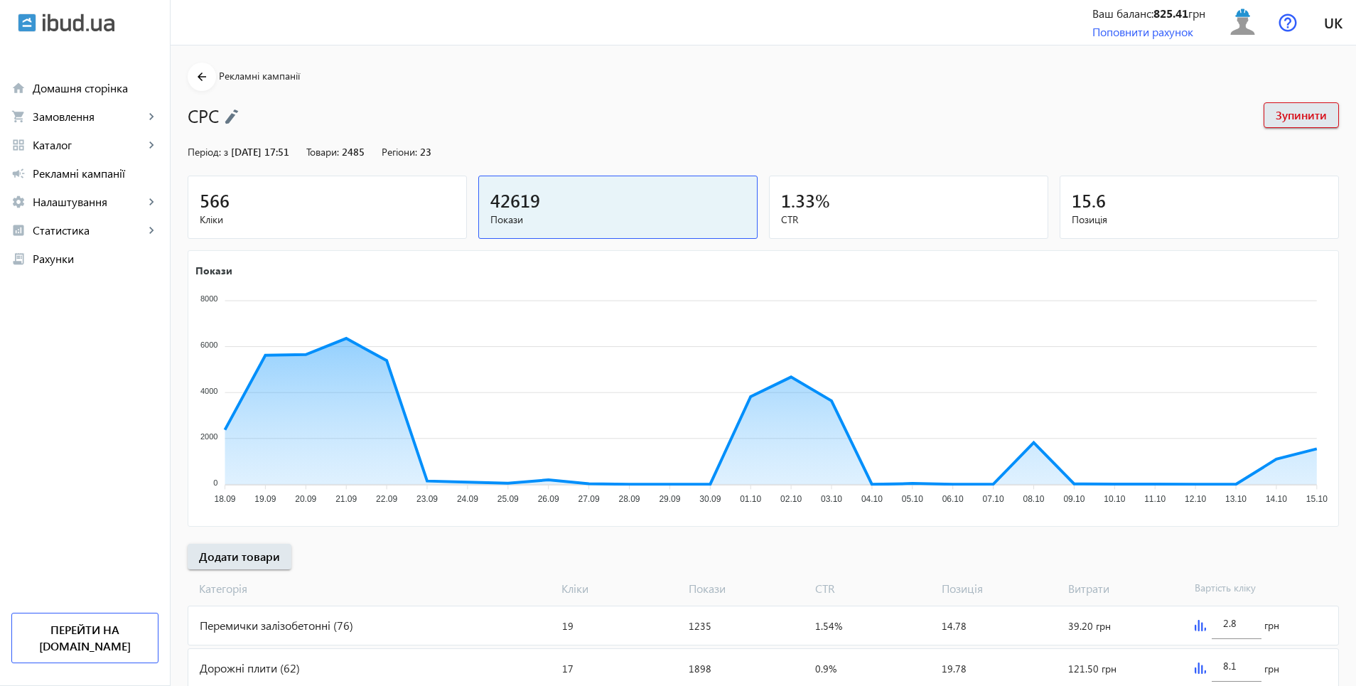
scroll to position [450, 0]
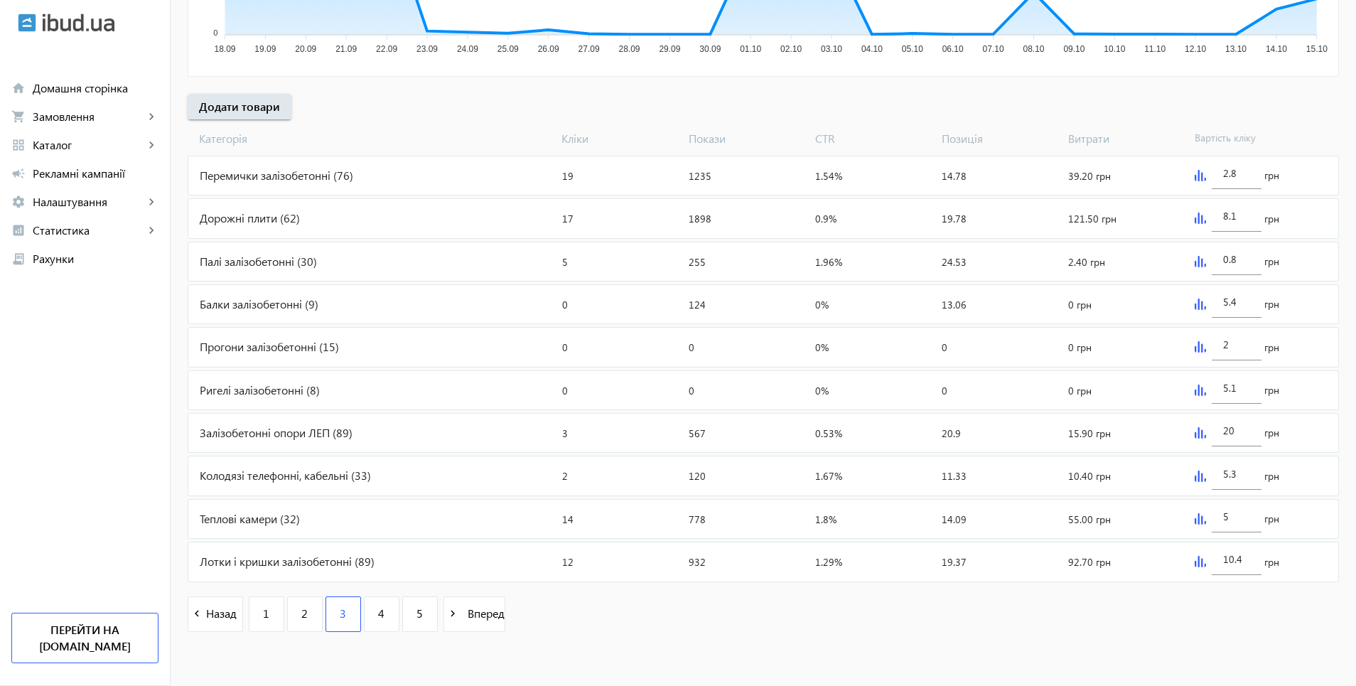
click at [1201, 517] on img at bounding box center [1200, 518] width 11 height 11
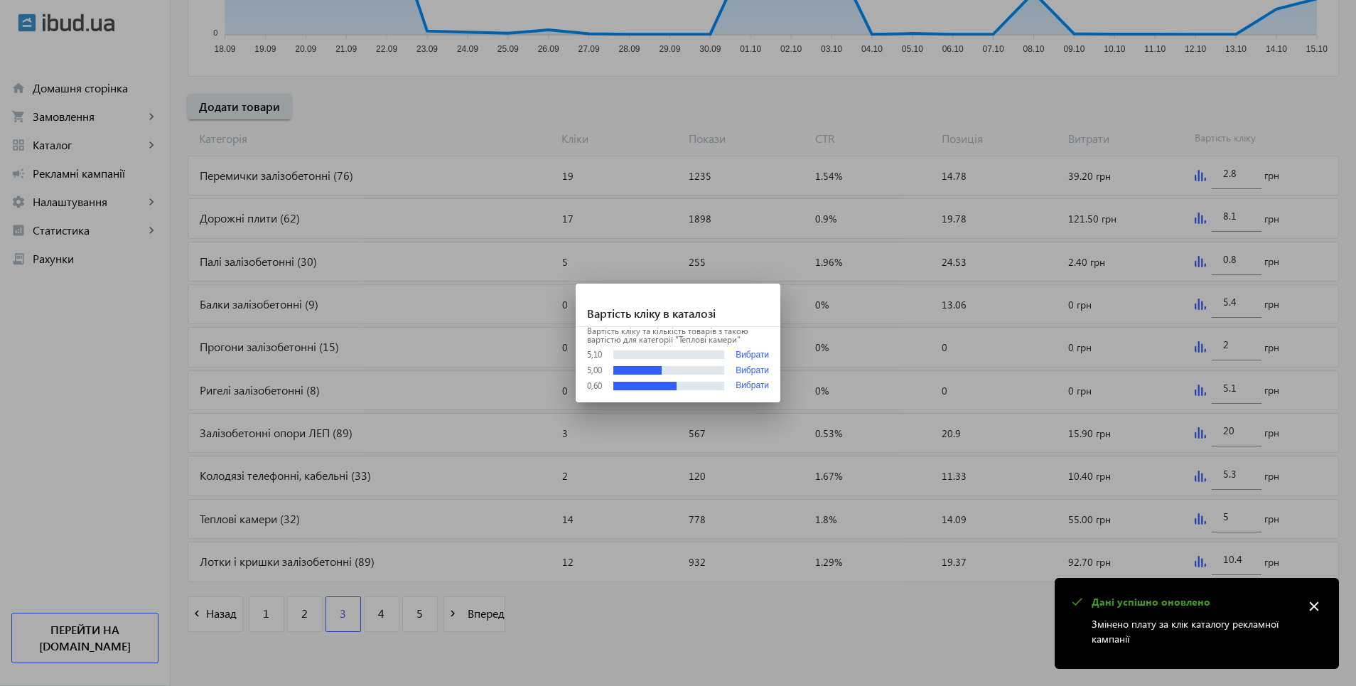
scroll to position [0, 0]
click at [753, 354] on button "Вибрати" at bounding box center [752, 355] width 33 height 11
type input "5.1"
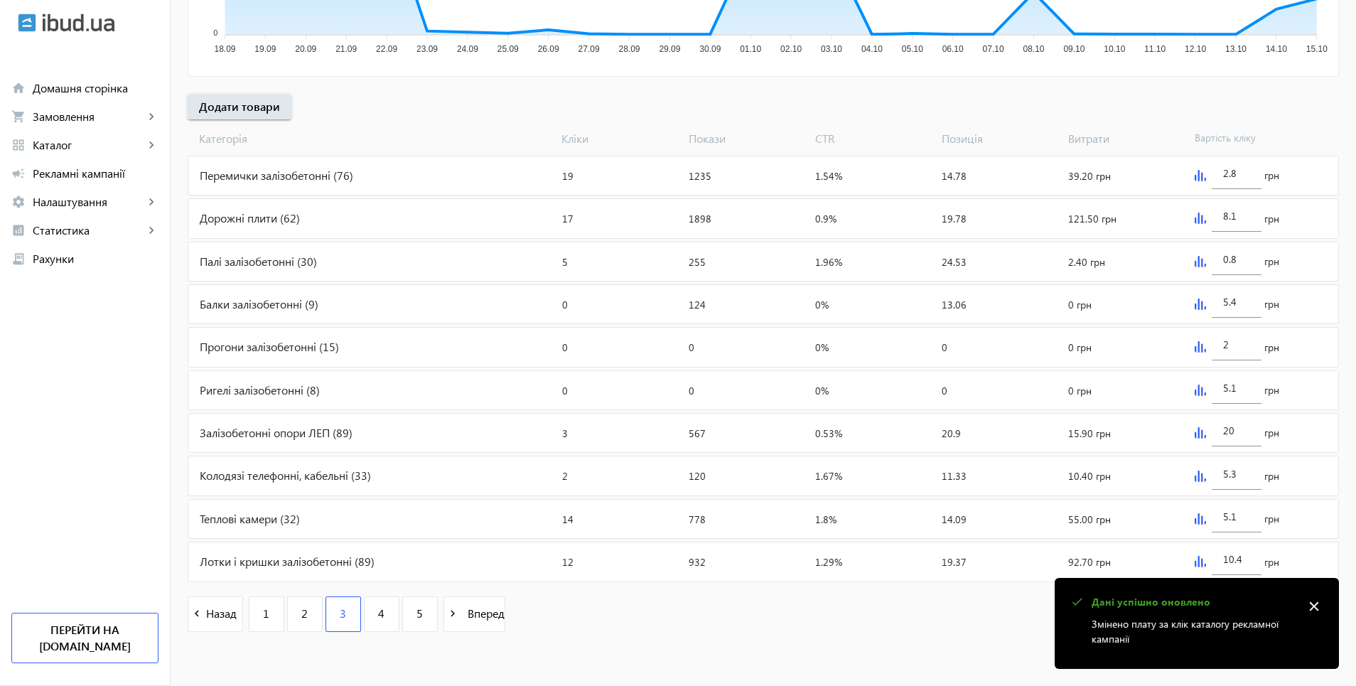
click at [1200, 388] on img at bounding box center [1200, 390] width 11 height 11
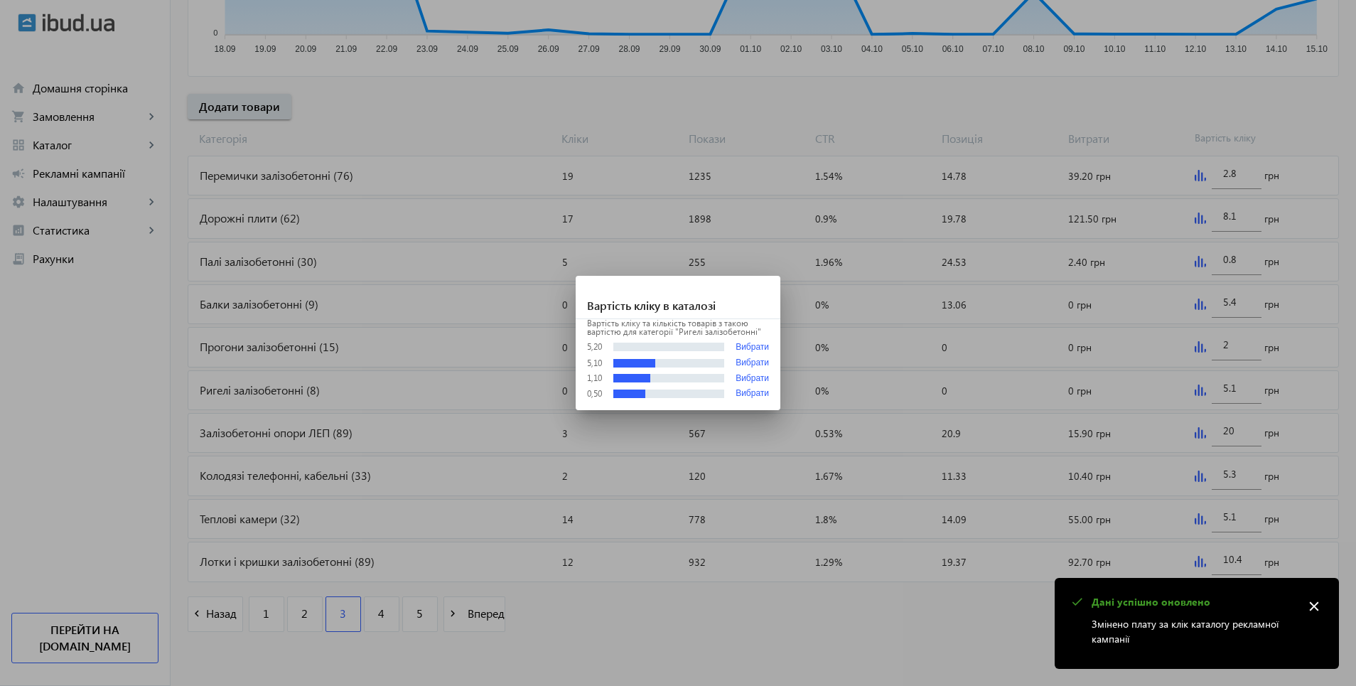
scroll to position [0, 0]
click at [751, 348] on button "Вибрати" at bounding box center [752, 347] width 33 height 11
type input "5.2"
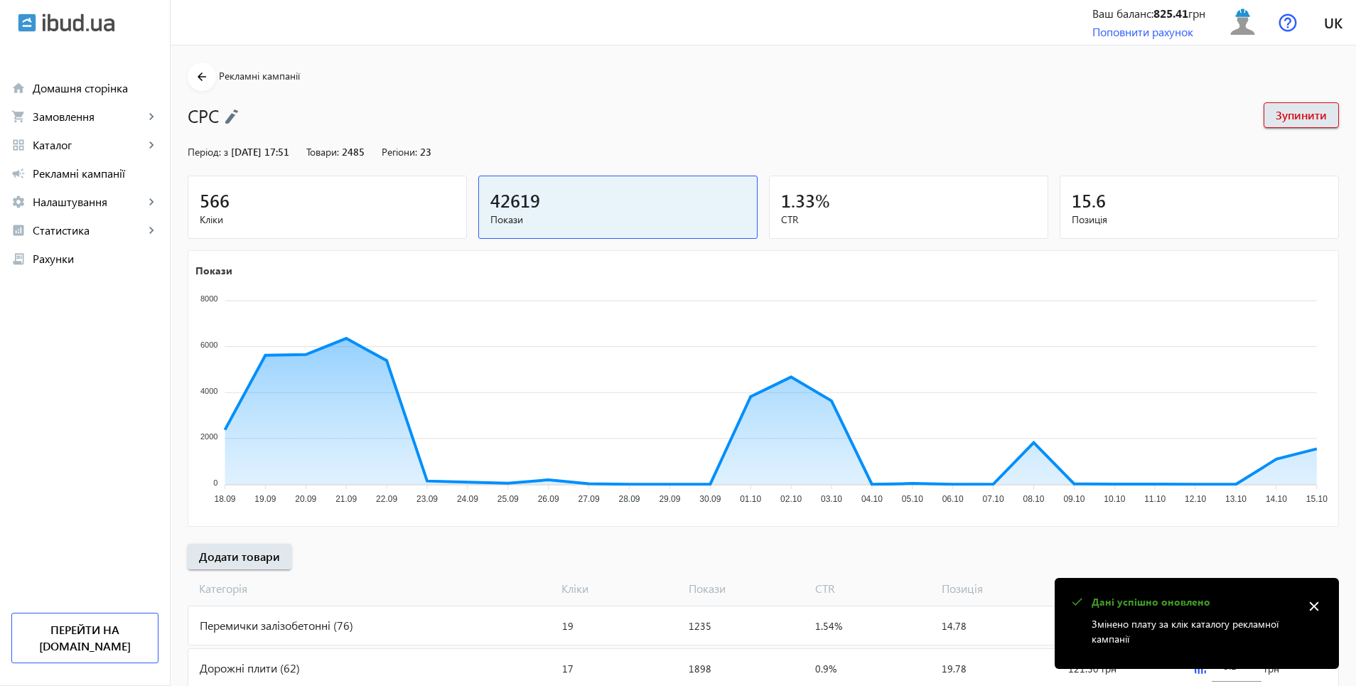
scroll to position [450, 0]
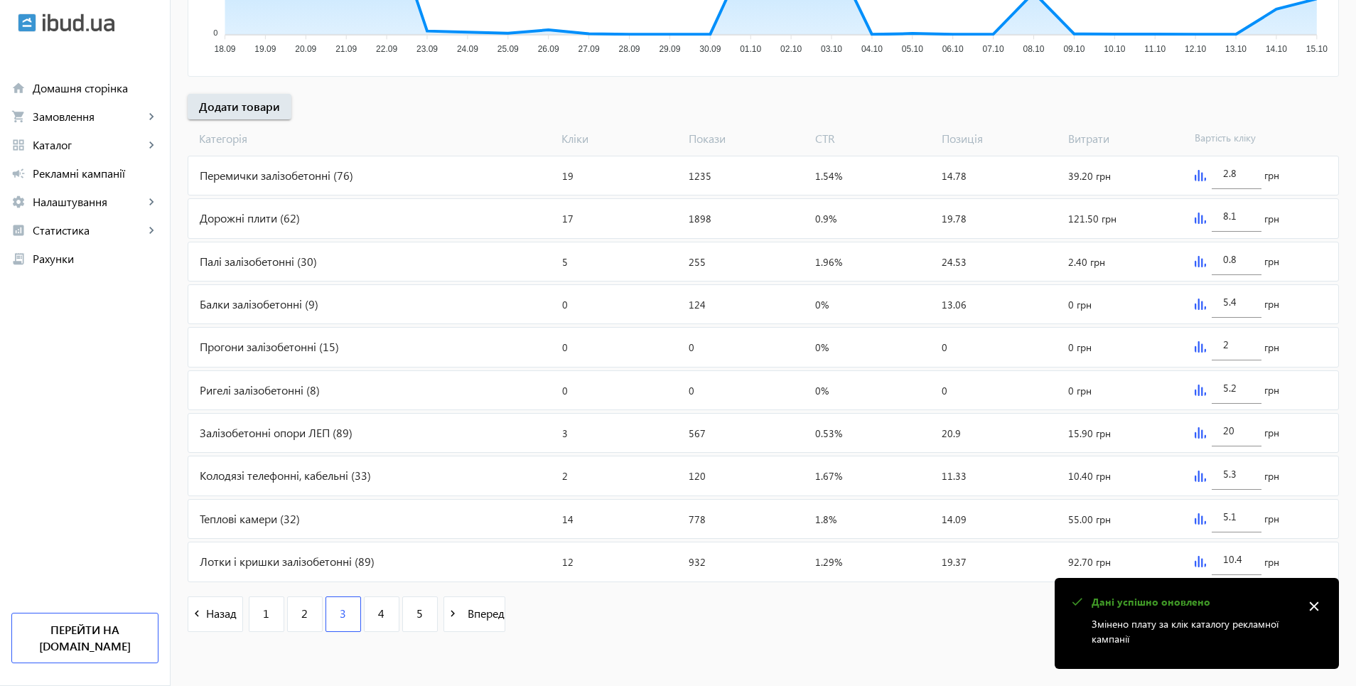
click at [1192, 304] on div "5.4 грн" at bounding box center [1263, 304] width 149 height 38
click at [1195, 304] on img at bounding box center [1200, 304] width 11 height 11
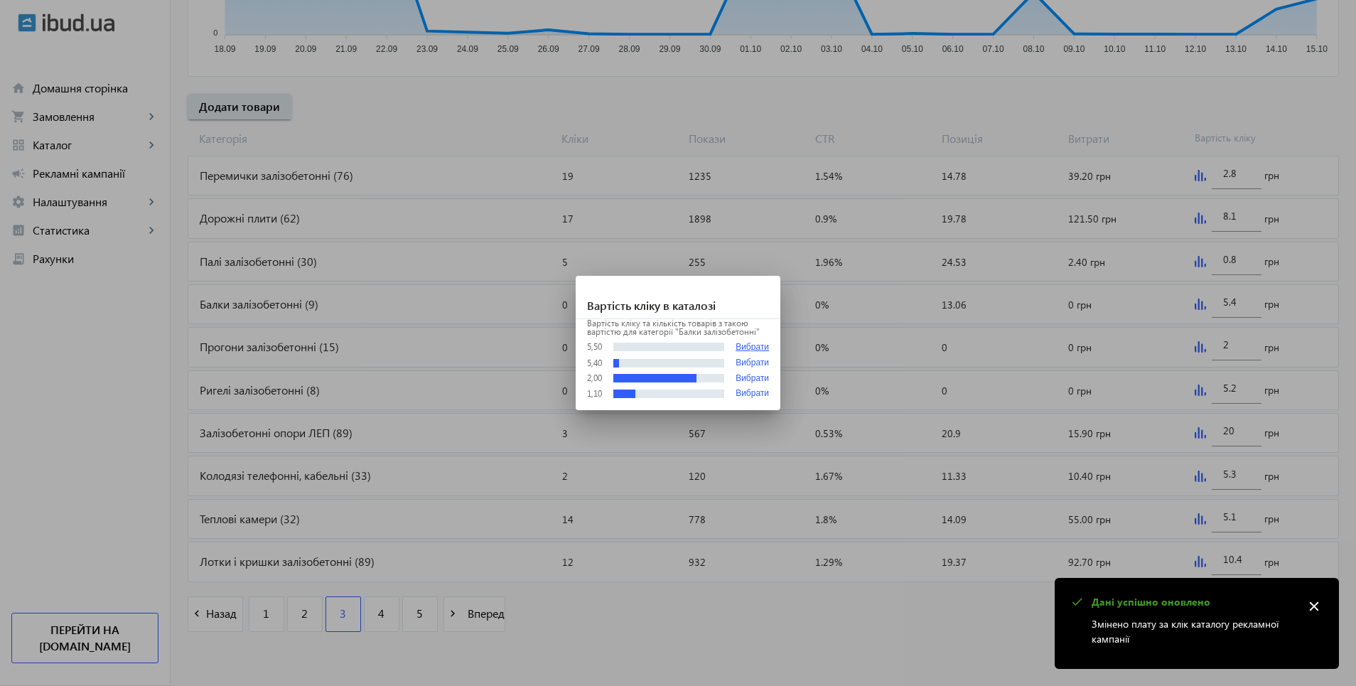
click at [741, 345] on button "Вибрати" at bounding box center [752, 347] width 33 height 11
type input "5.5"
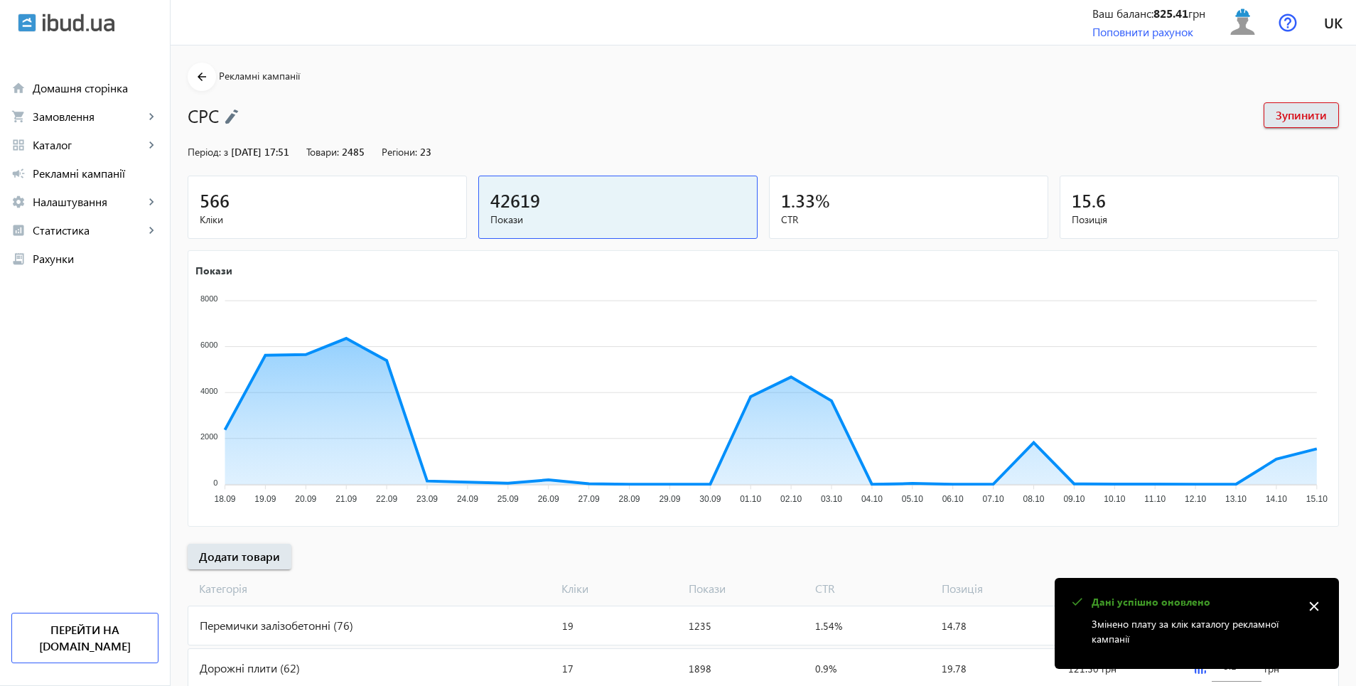
scroll to position [450, 0]
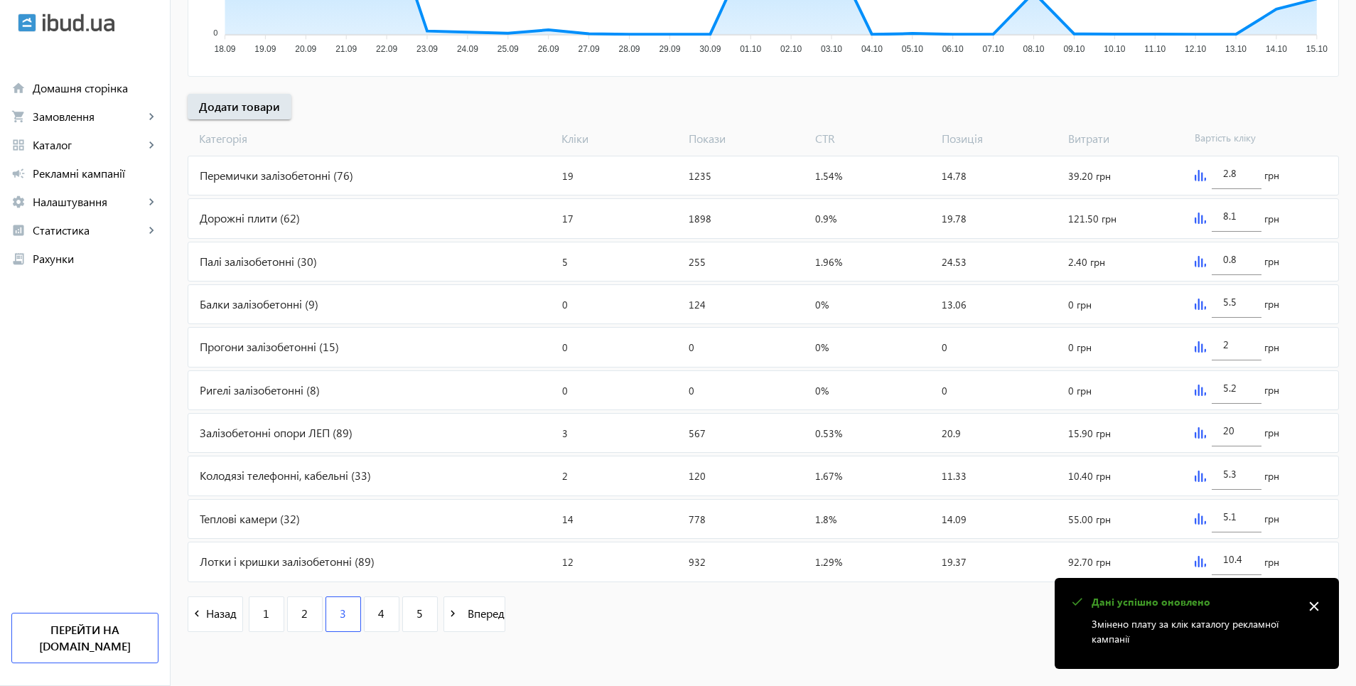
click at [1197, 262] on img at bounding box center [1200, 261] width 11 height 11
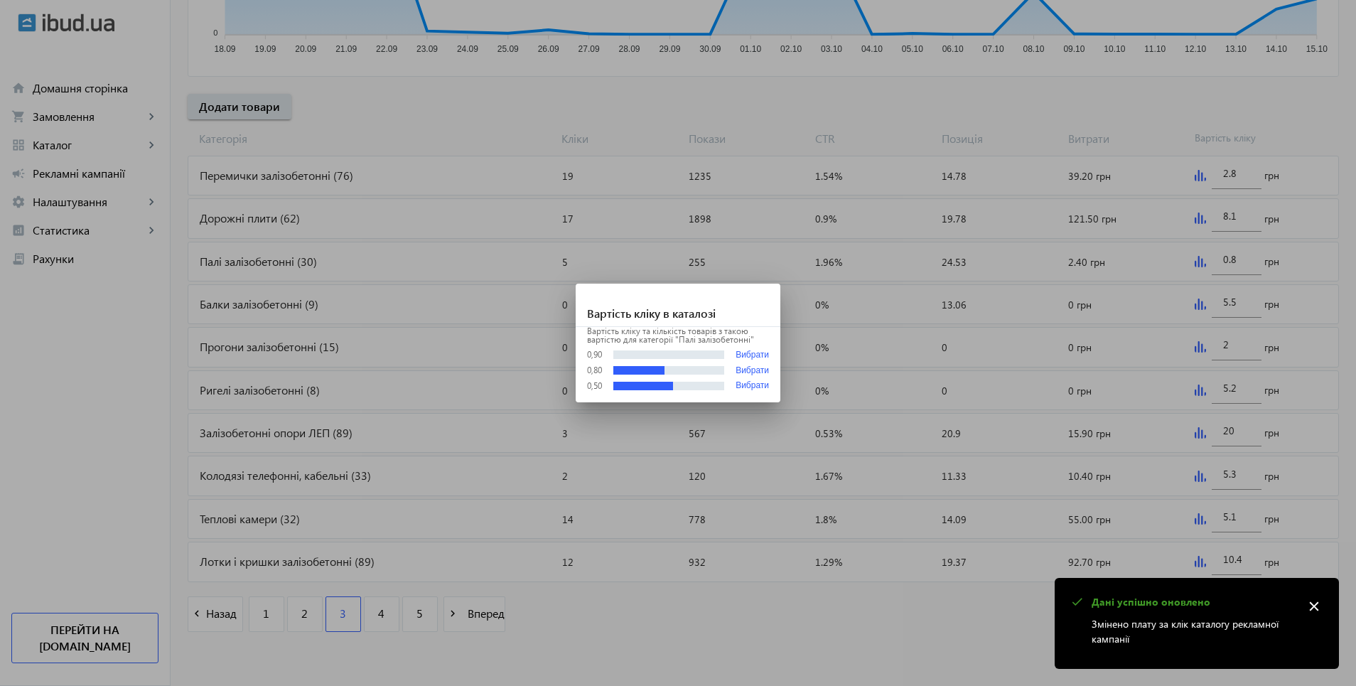
scroll to position [0, 0]
click at [761, 351] on button "Вибрати" at bounding box center [752, 355] width 33 height 11
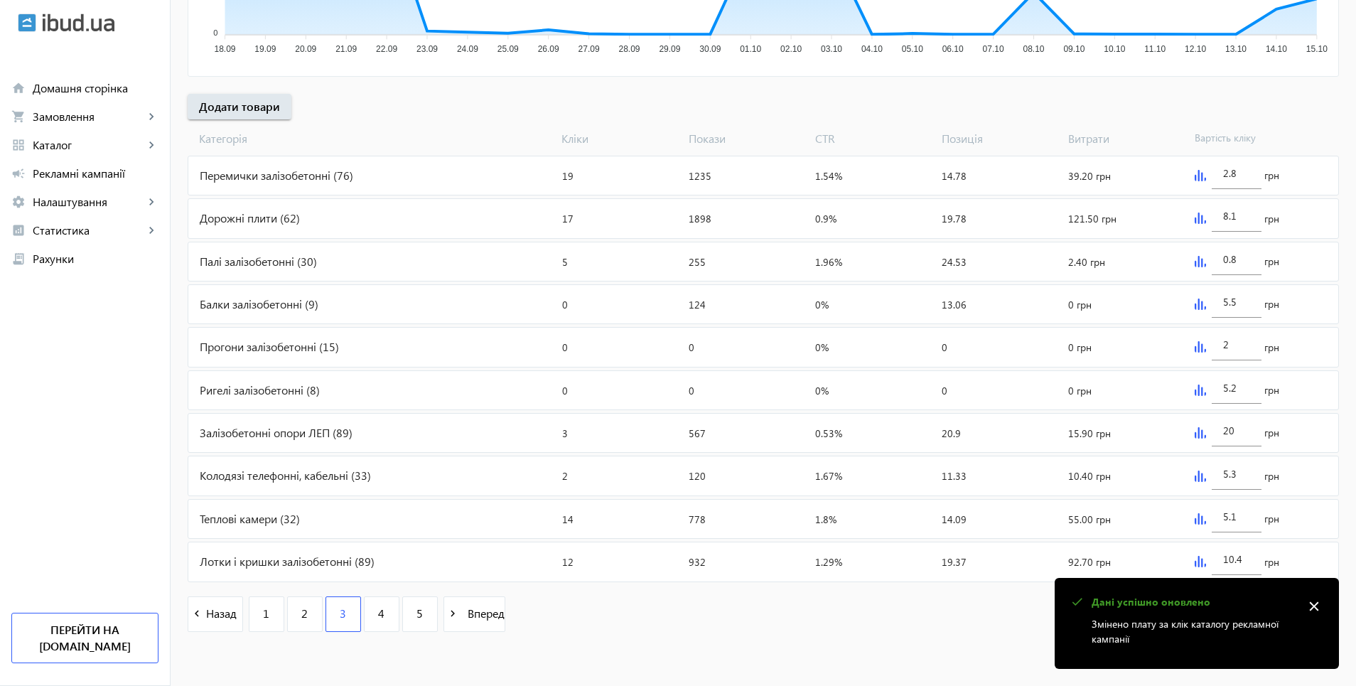
type input "0.9"
click at [1200, 220] on img at bounding box center [1200, 218] width 11 height 11
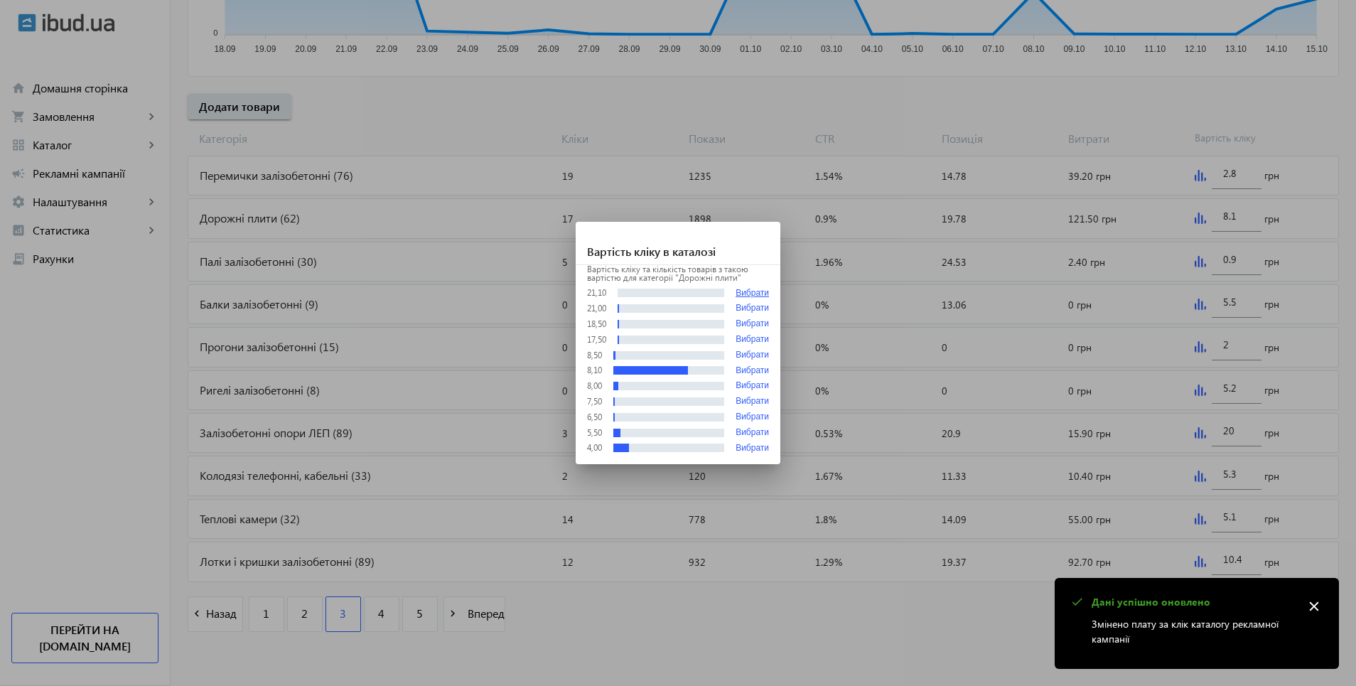
click at [749, 289] on button "Вибрати" at bounding box center [752, 293] width 33 height 11
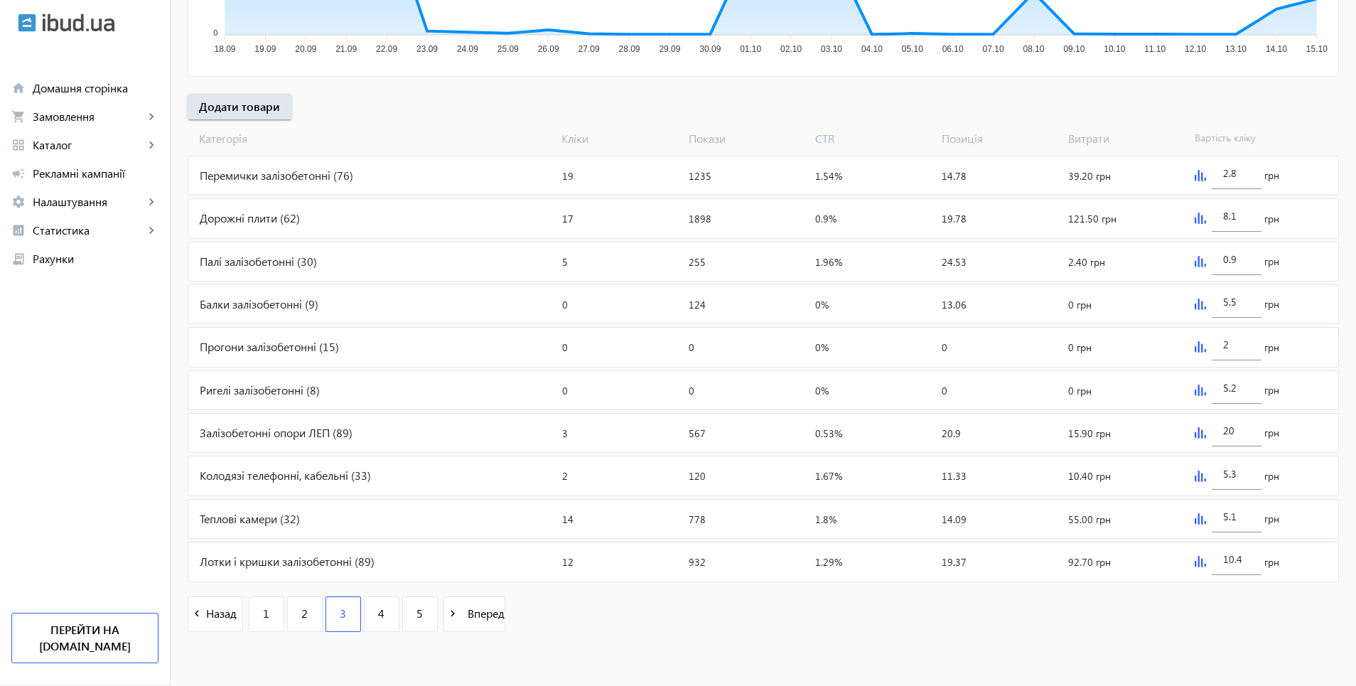
type input "21.1"
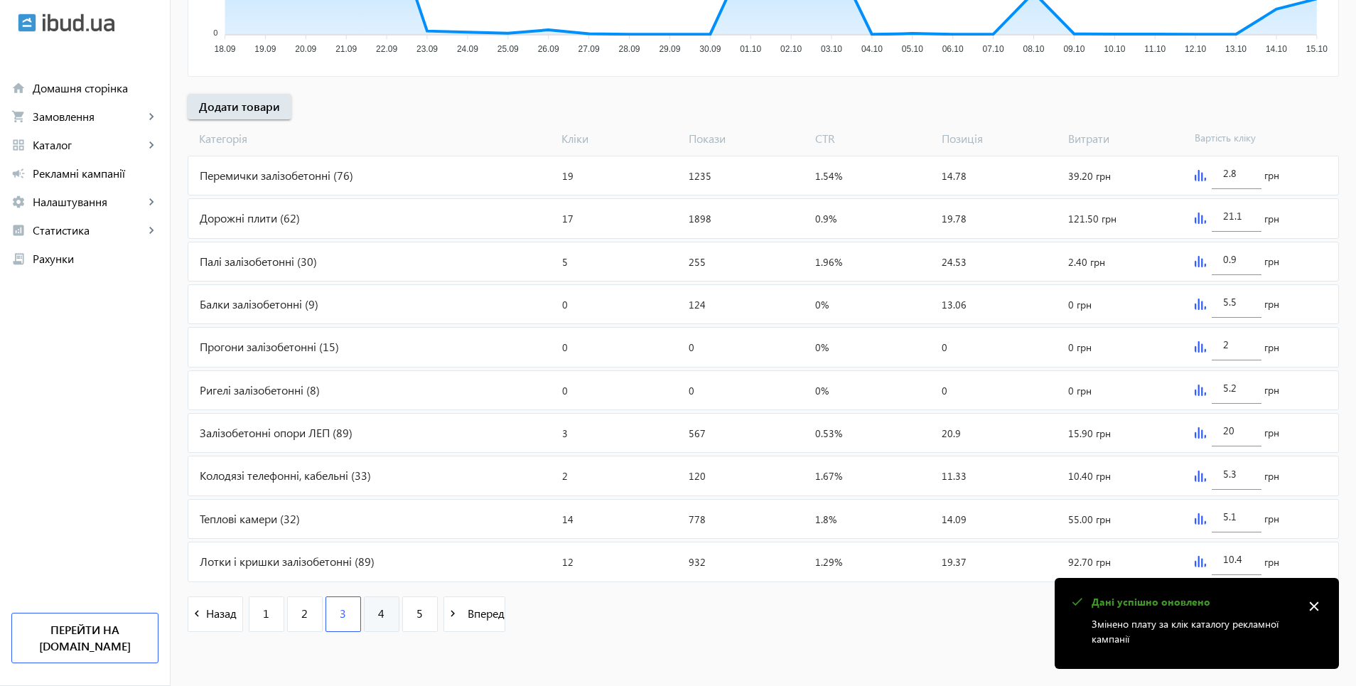
click at [378, 618] on span "4" at bounding box center [381, 614] width 6 height 16
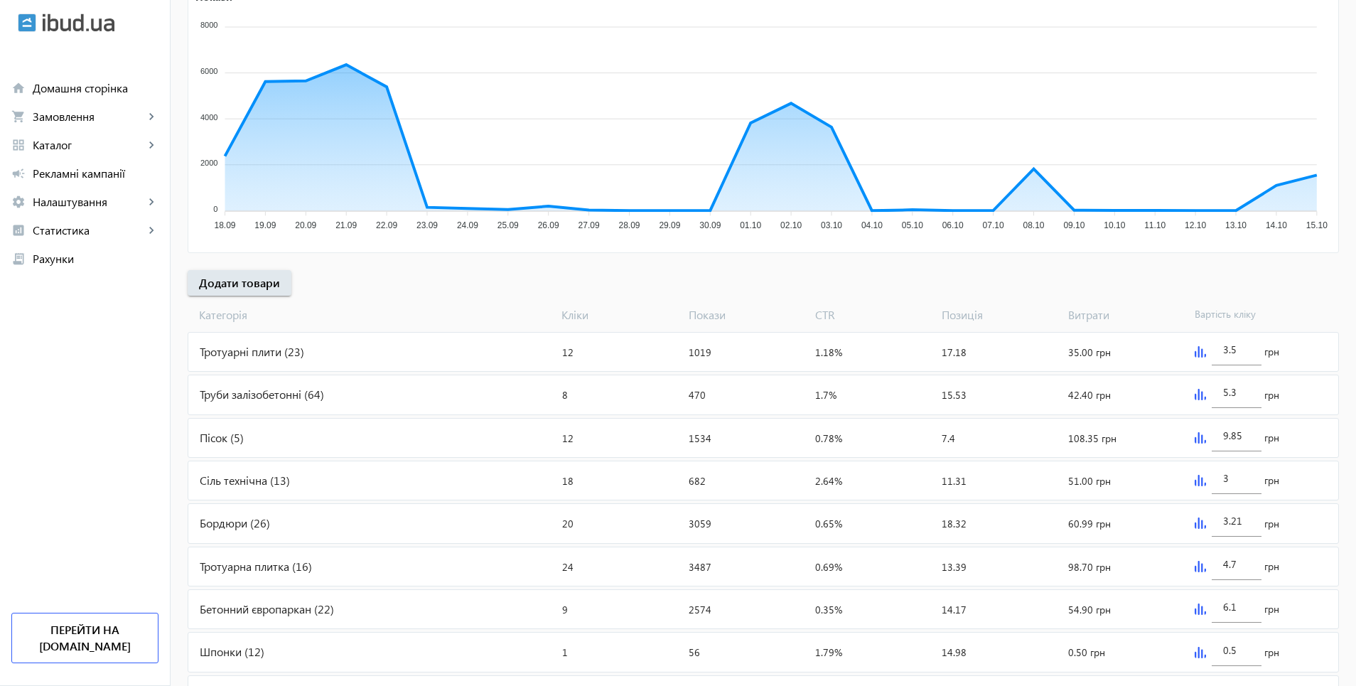
scroll to position [284, 0]
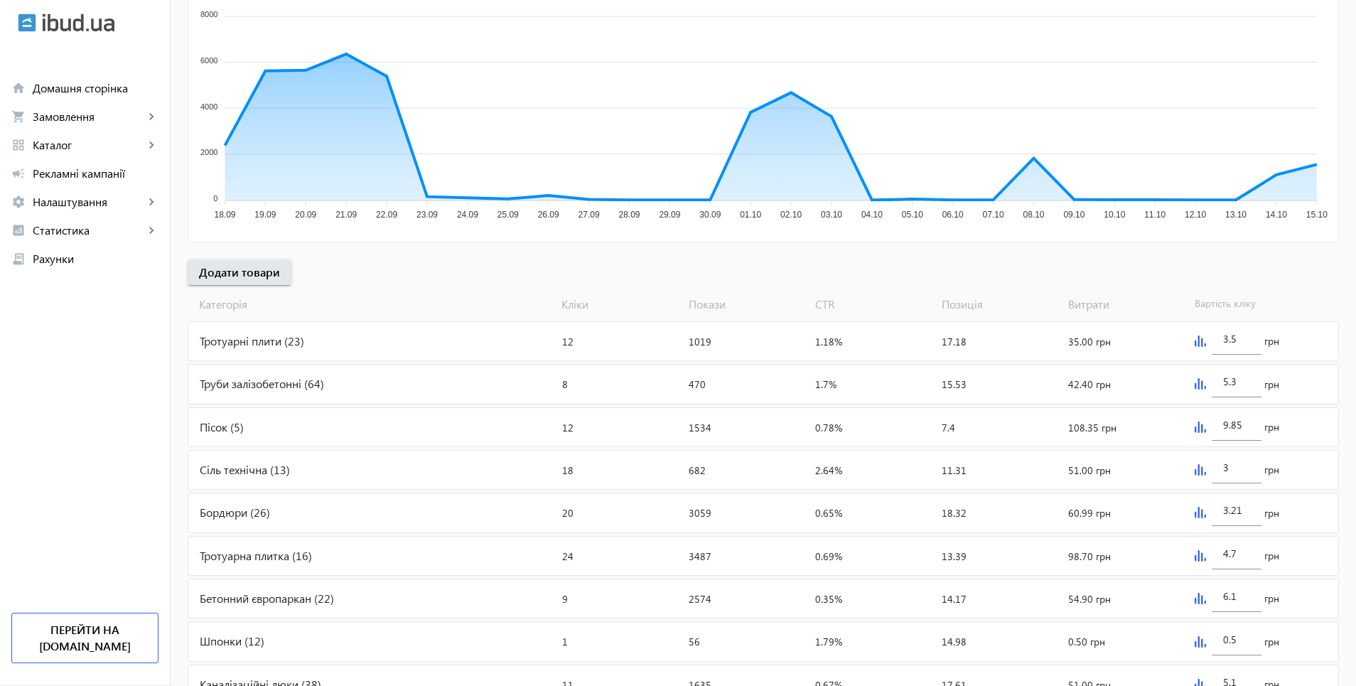
click at [1198, 386] on img at bounding box center [1200, 383] width 11 height 11
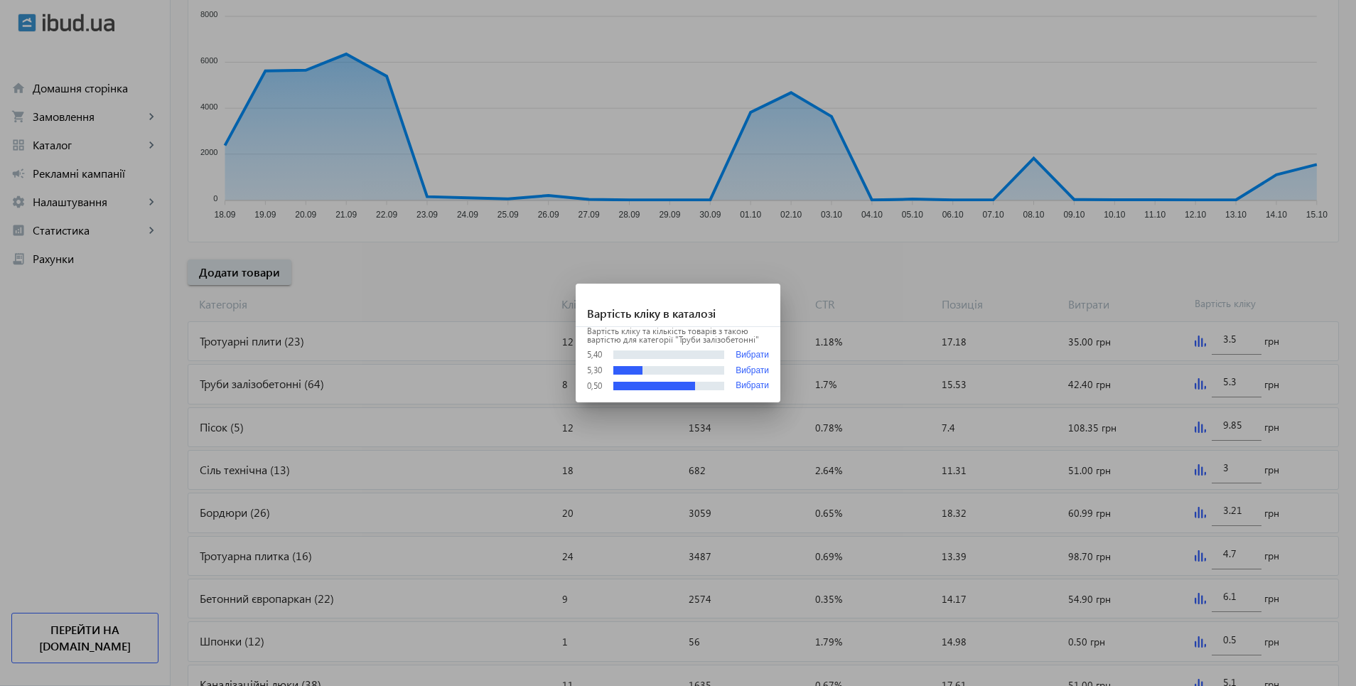
scroll to position [0, 0]
click at [756, 350] on button "Вибрати" at bounding box center [752, 355] width 33 height 11
type input "5.4"
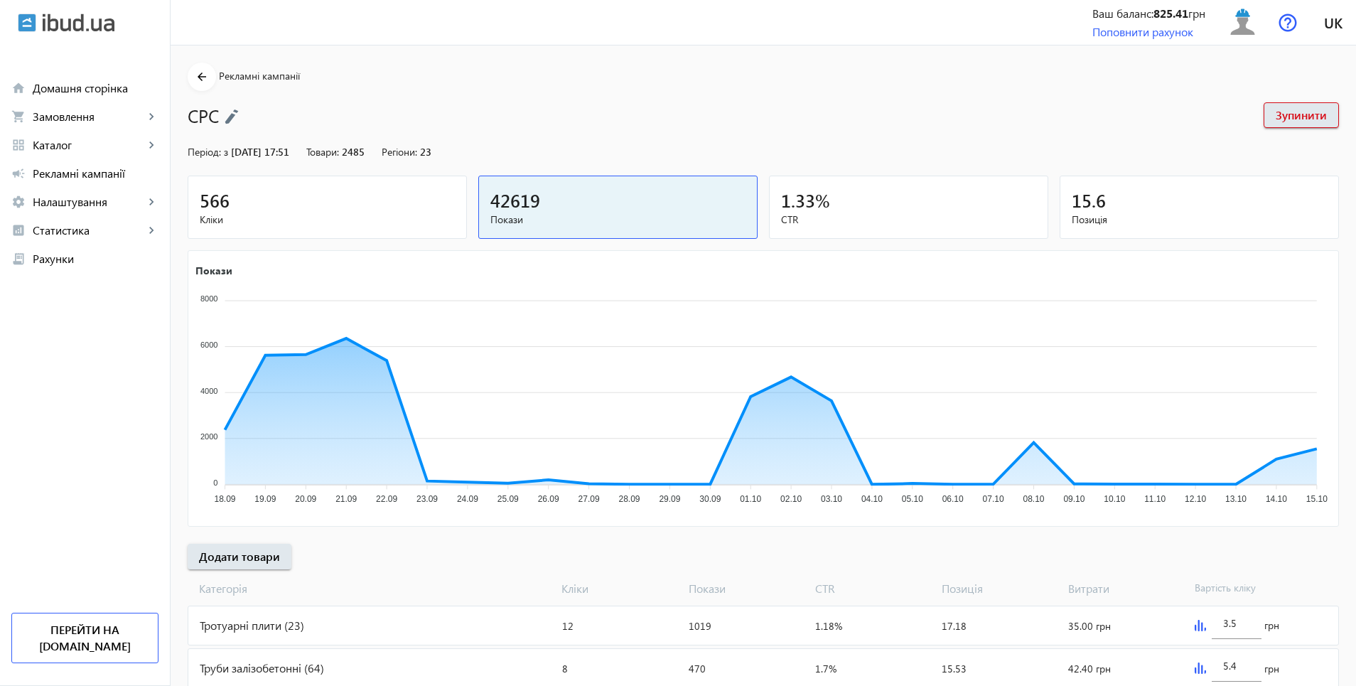
scroll to position [284, 0]
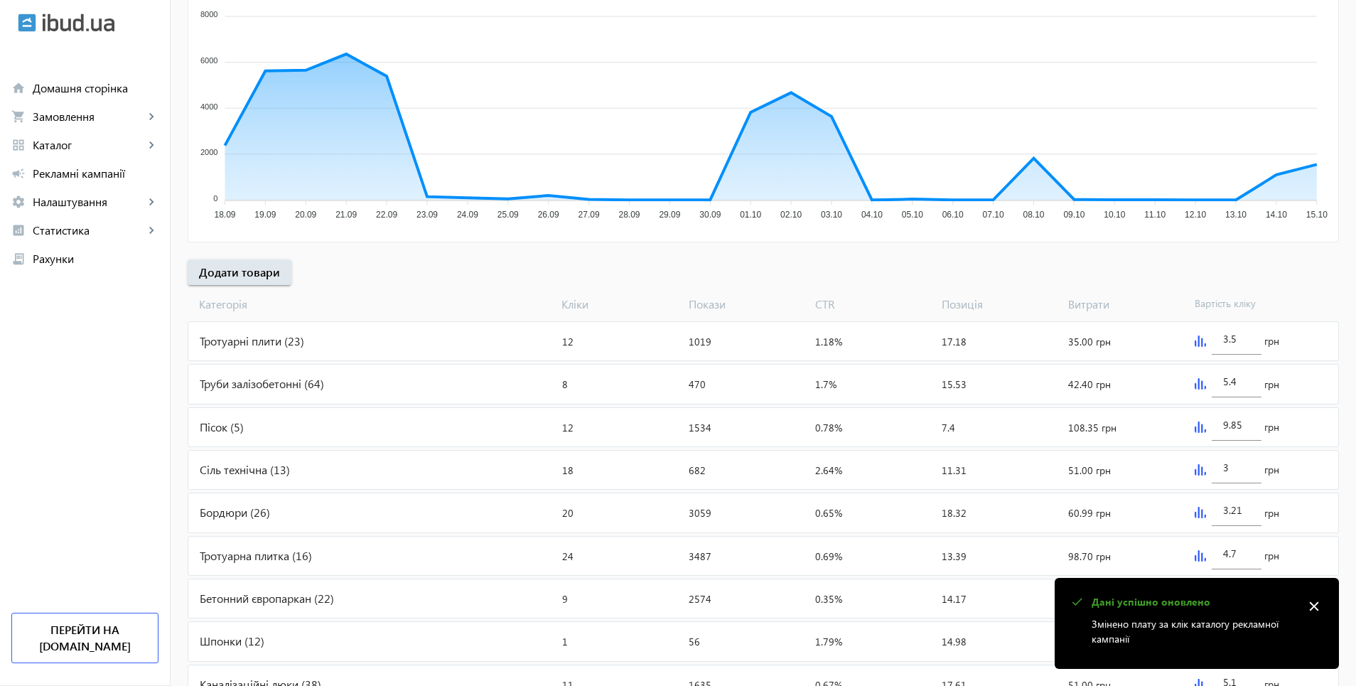
click at [1197, 431] on img at bounding box center [1200, 427] width 11 height 11
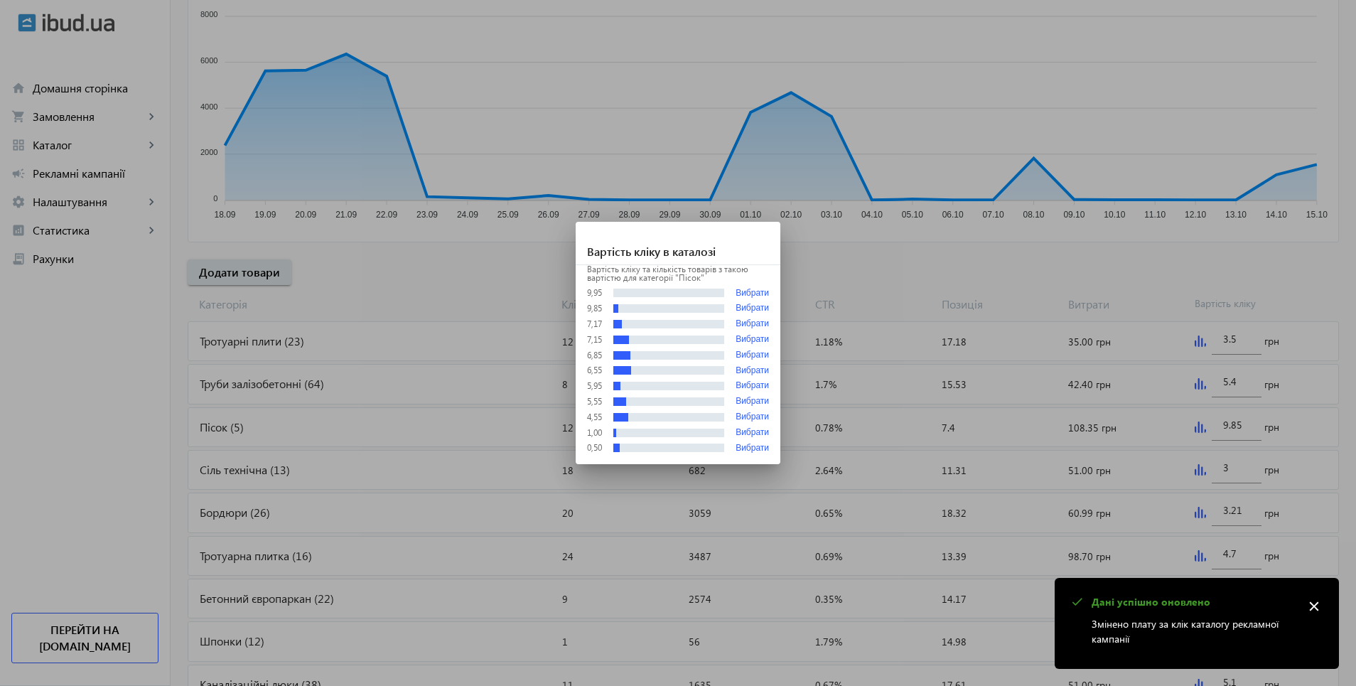
scroll to position [0, 0]
click at [746, 291] on button "Вибрати" at bounding box center [752, 293] width 33 height 11
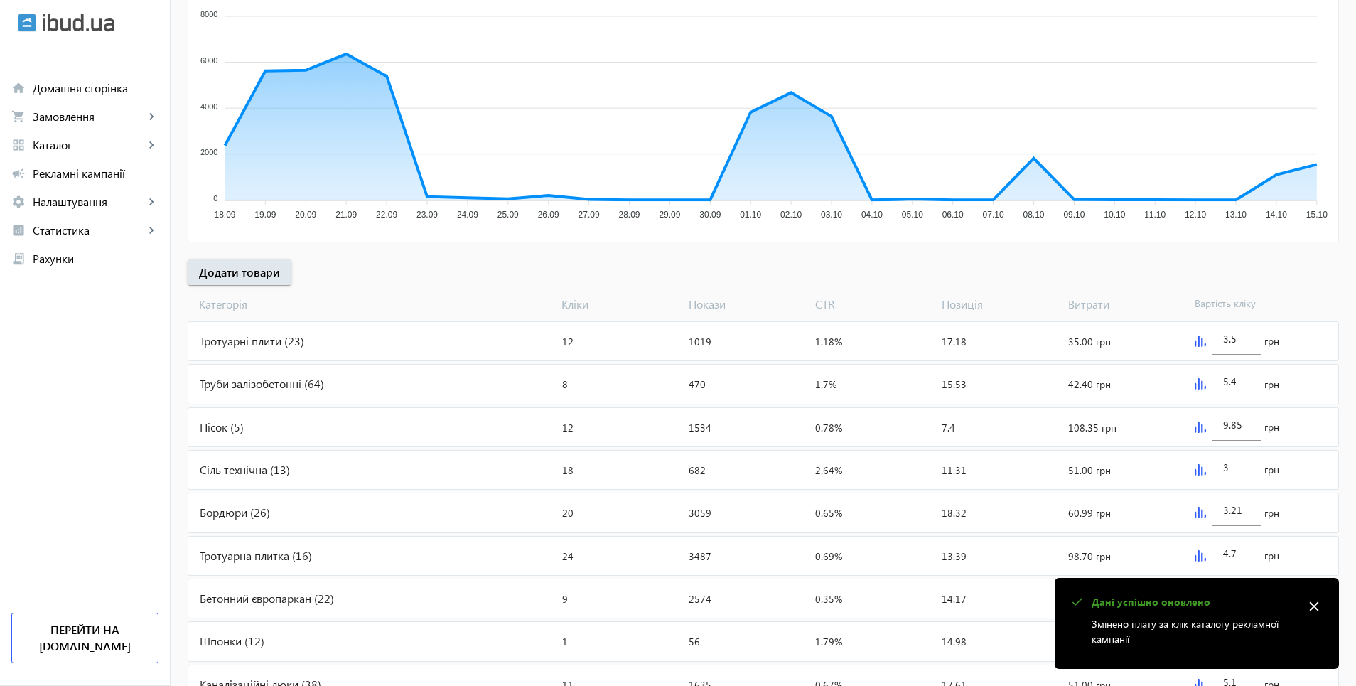
type input "9.95"
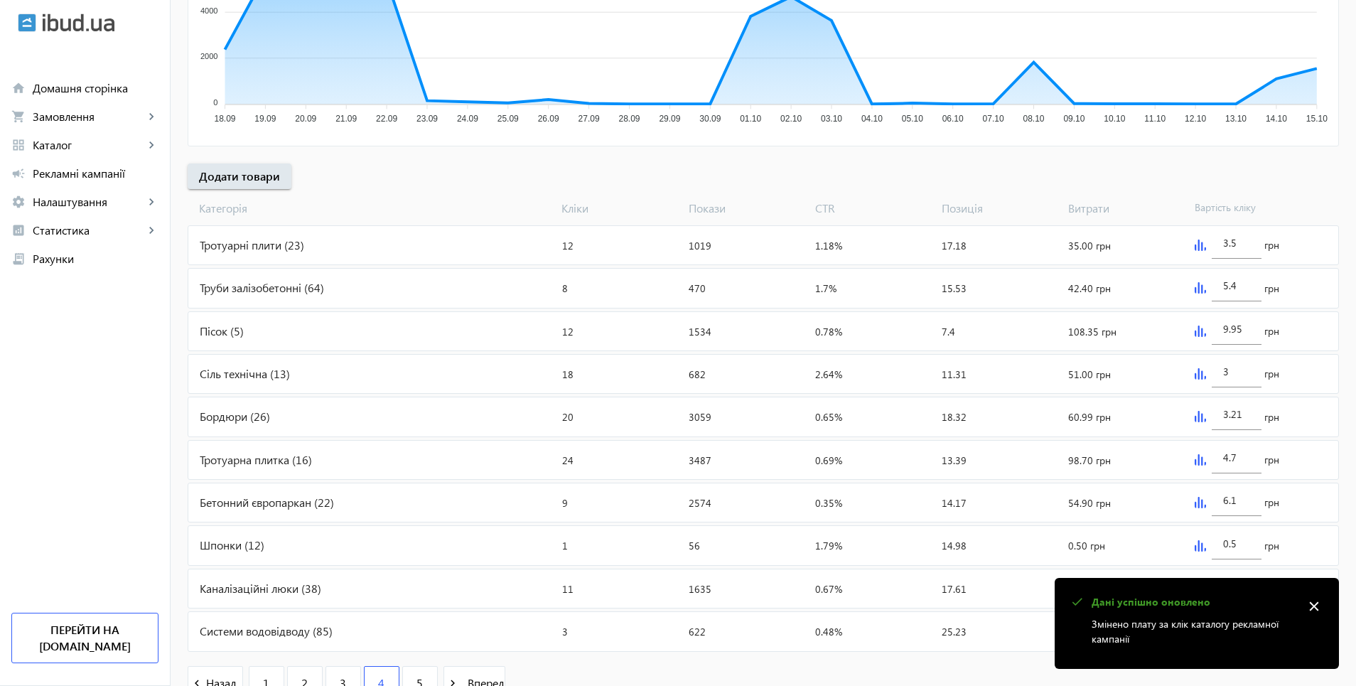
scroll to position [427, 0]
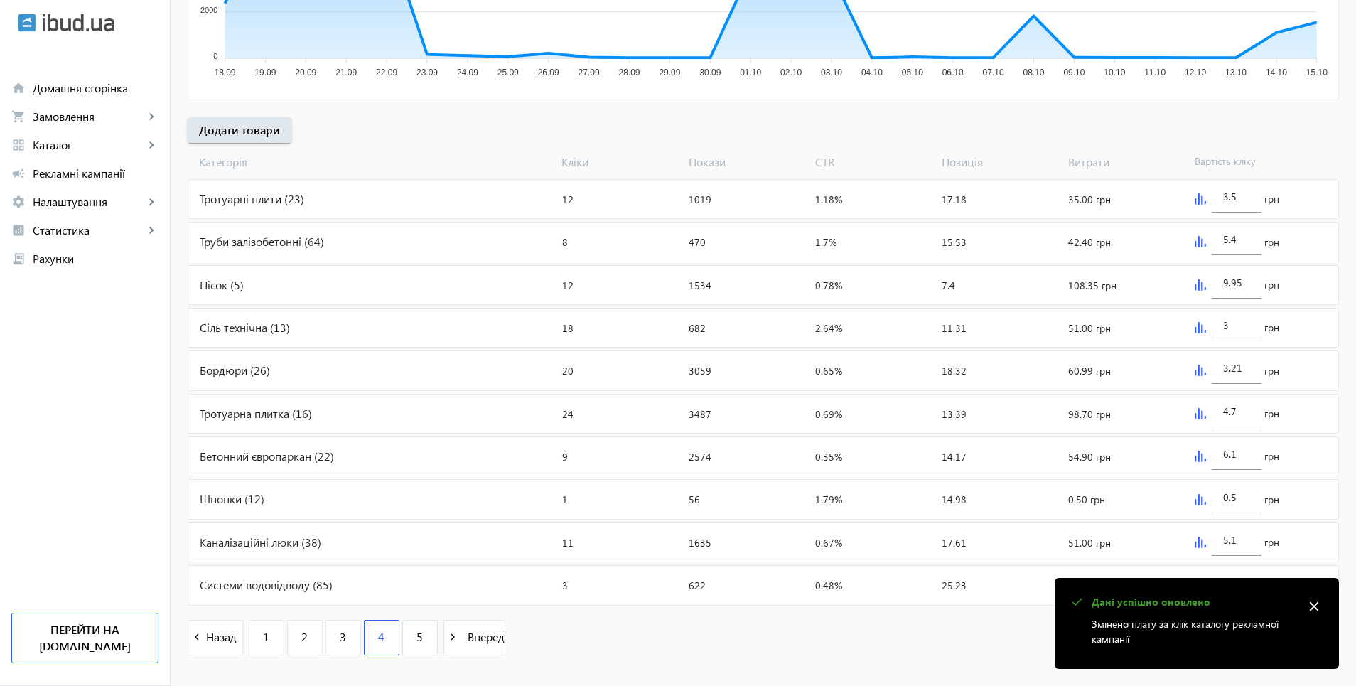
click at [1197, 331] on img at bounding box center [1200, 327] width 11 height 11
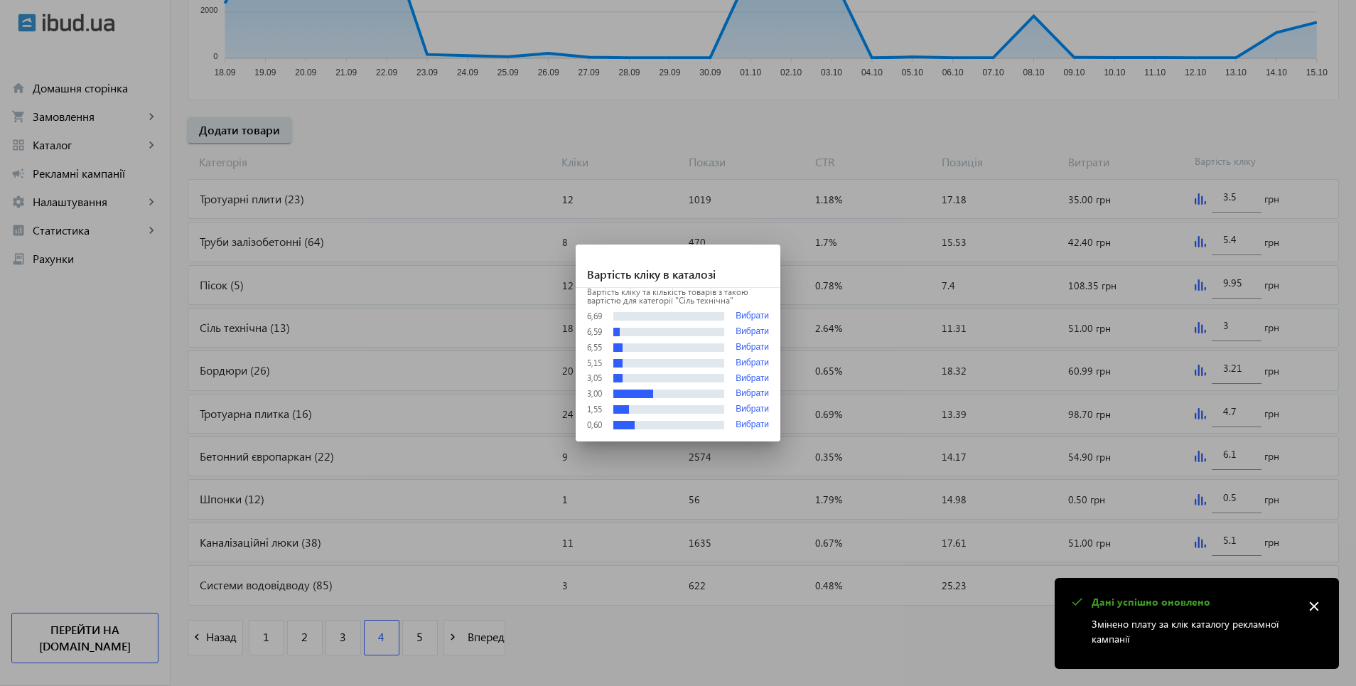
scroll to position [0, 0]
click at [758, 312] on button "Вибрати" at bounding box center [752, 316] width 33 height 11
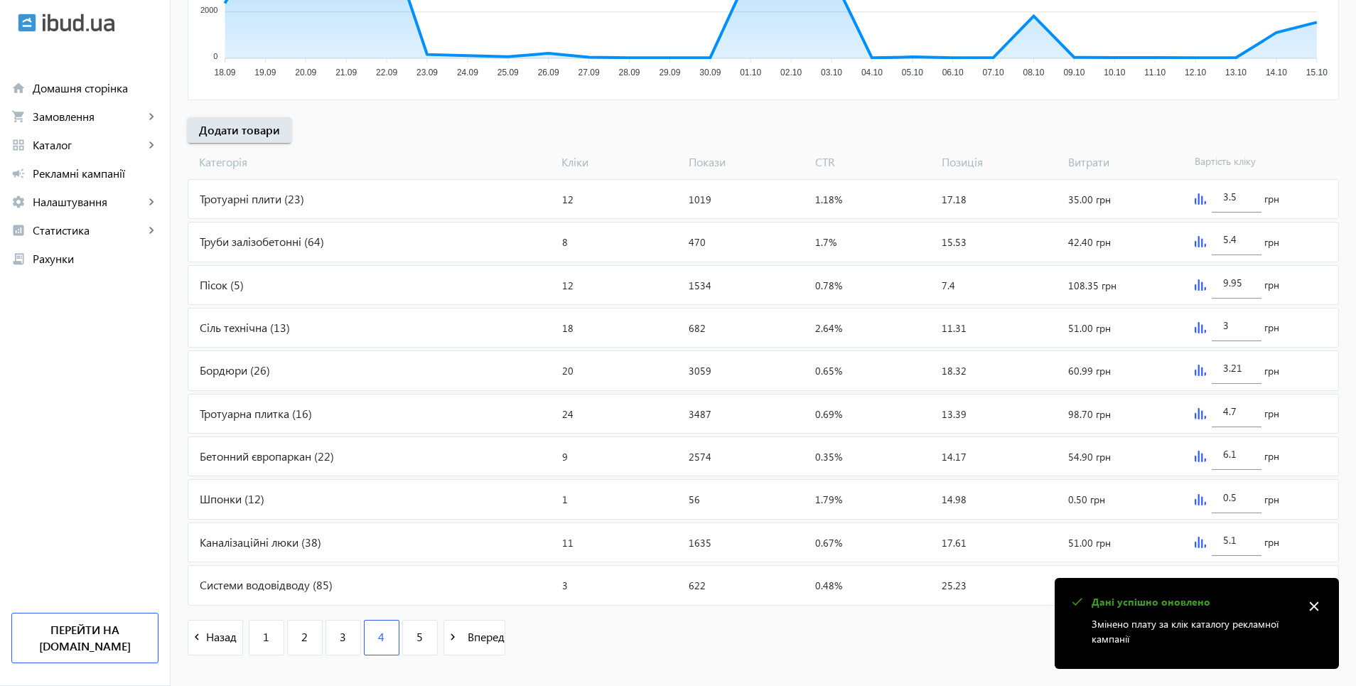
type input "6.69"
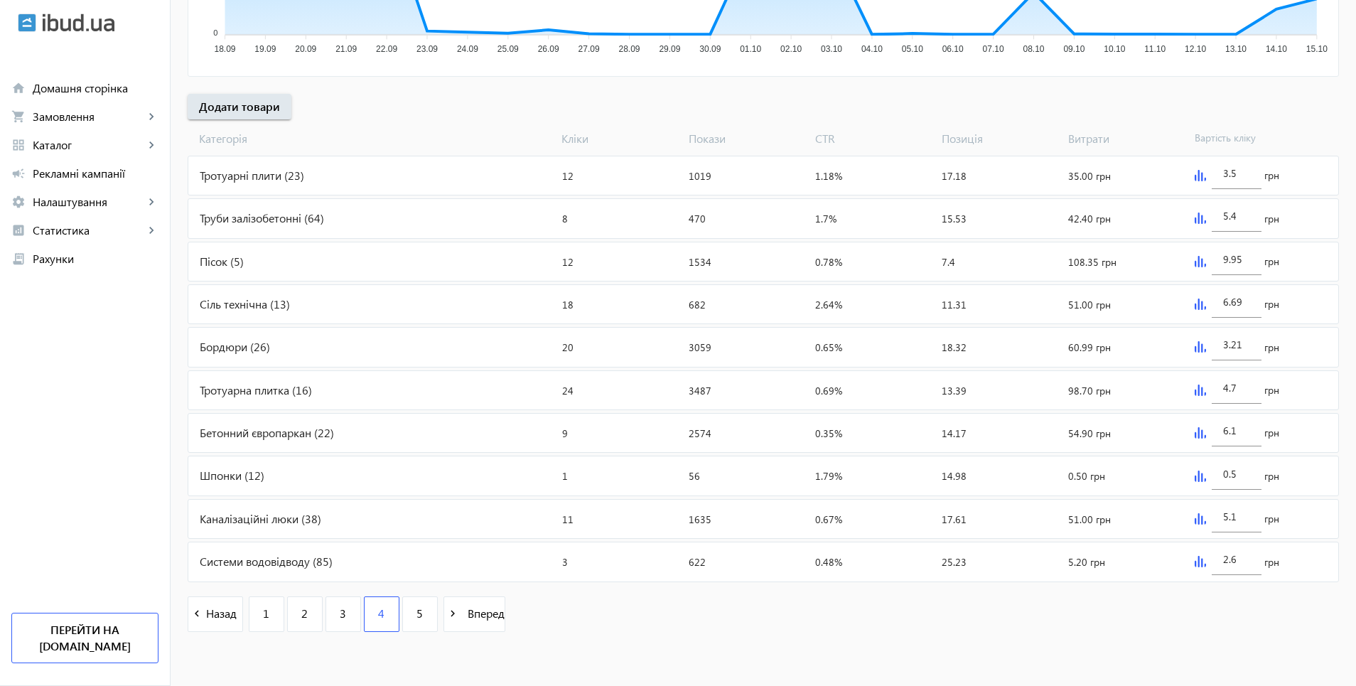
click at [1195, 519] on img at bounding box center [1200, 518] width 11 height 11
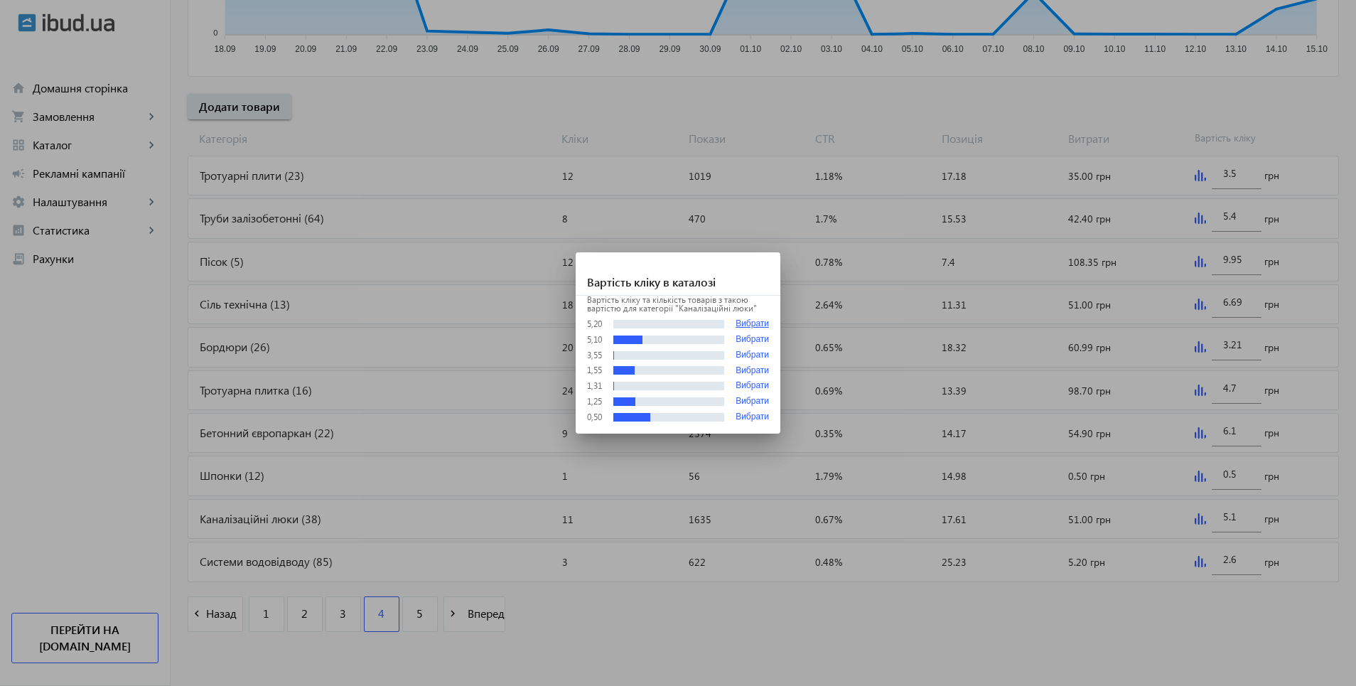
click at [760, 323] on button "Вибрати" at bounding box center [752, 323] width 33 height 11
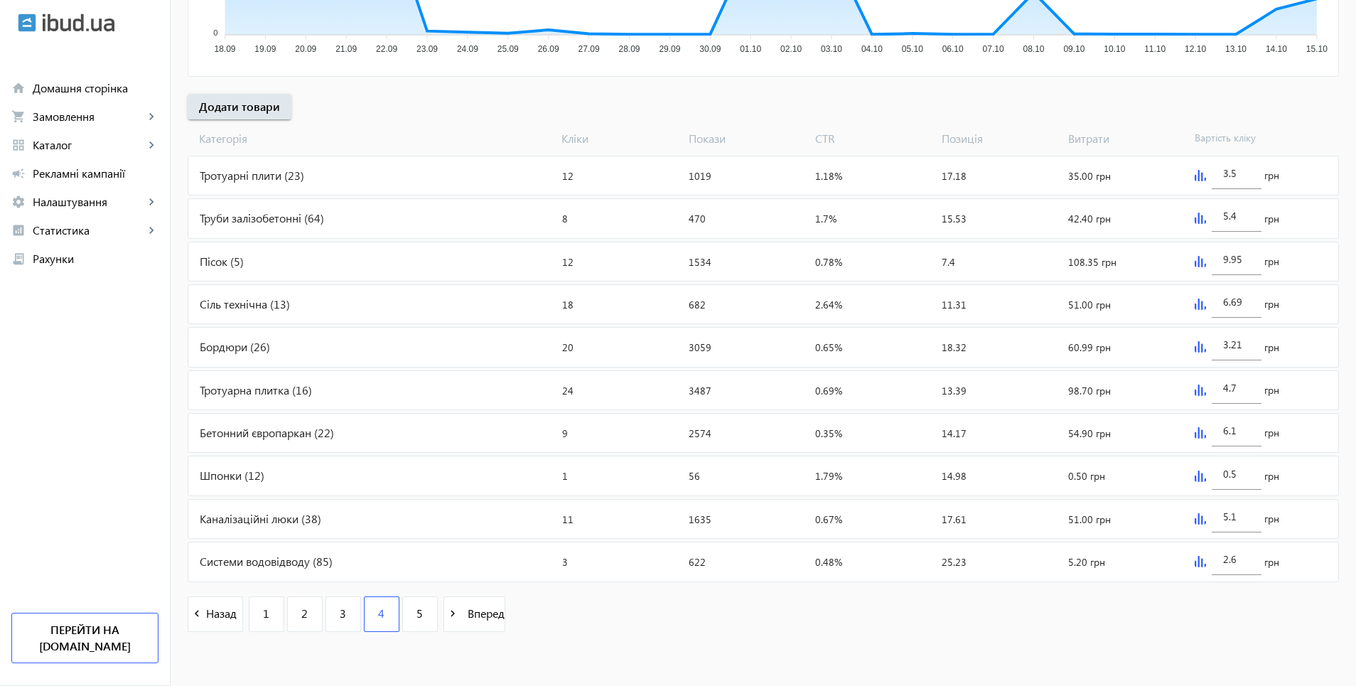
type input "5.2"
click at [1195, 561] on img at bounding box center [1200, 561] width 11 height 11
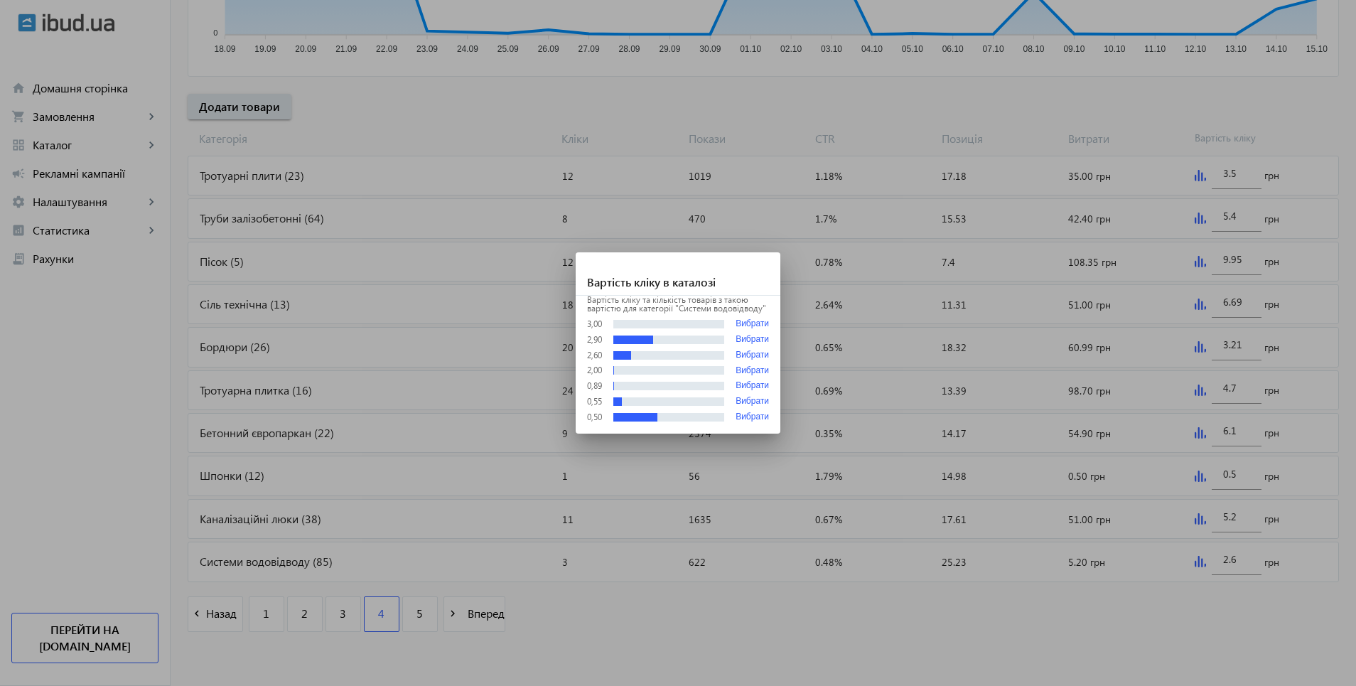
scroll to position [0, 0]
click at [749, 325] on button "Вибрати" at bounding box center [752, 323] width 33 height 11
type input "3"
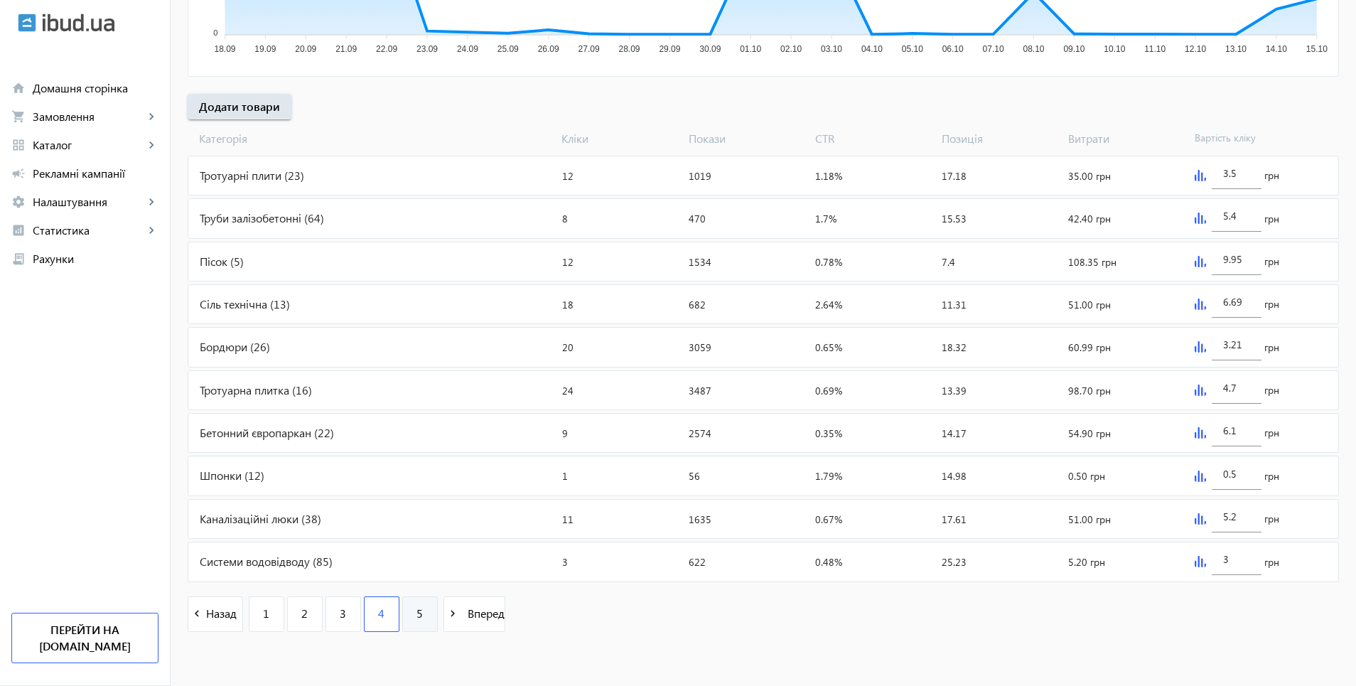
click at [417, 621] on link "5" at bounding box center [420, 614] width 36 height 36
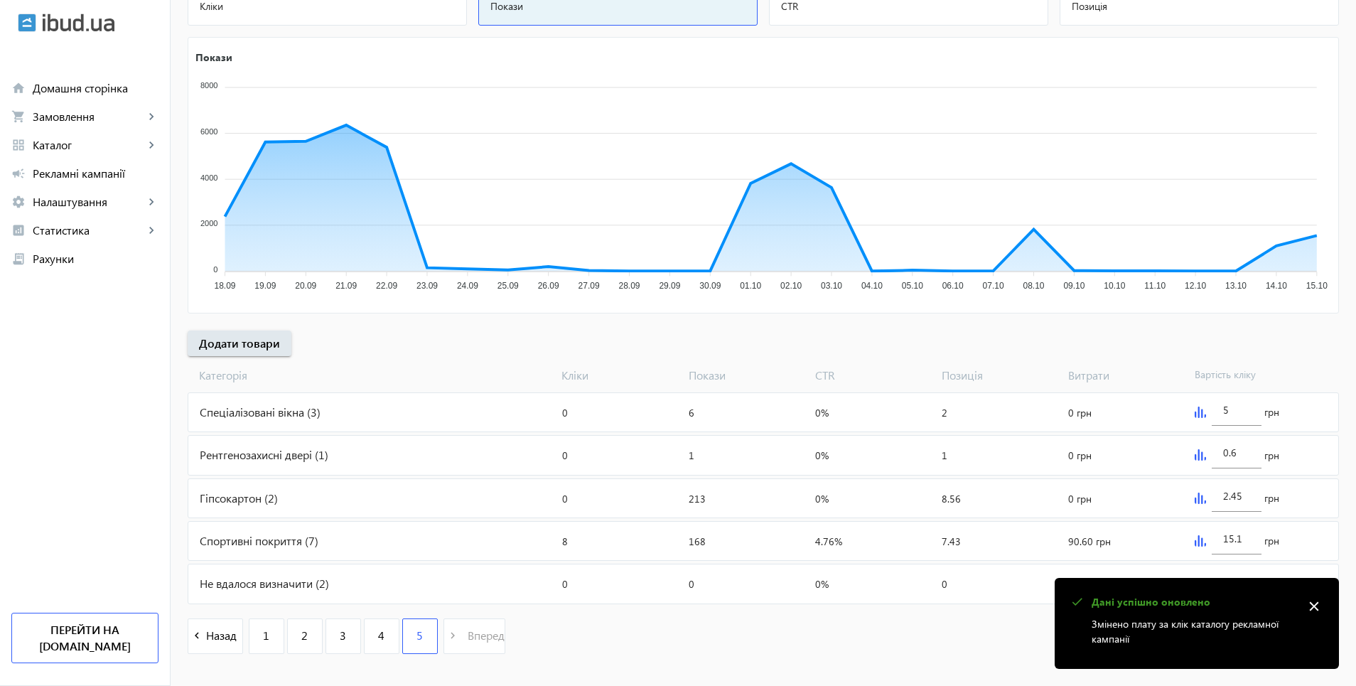
scroll to position [235, 0]
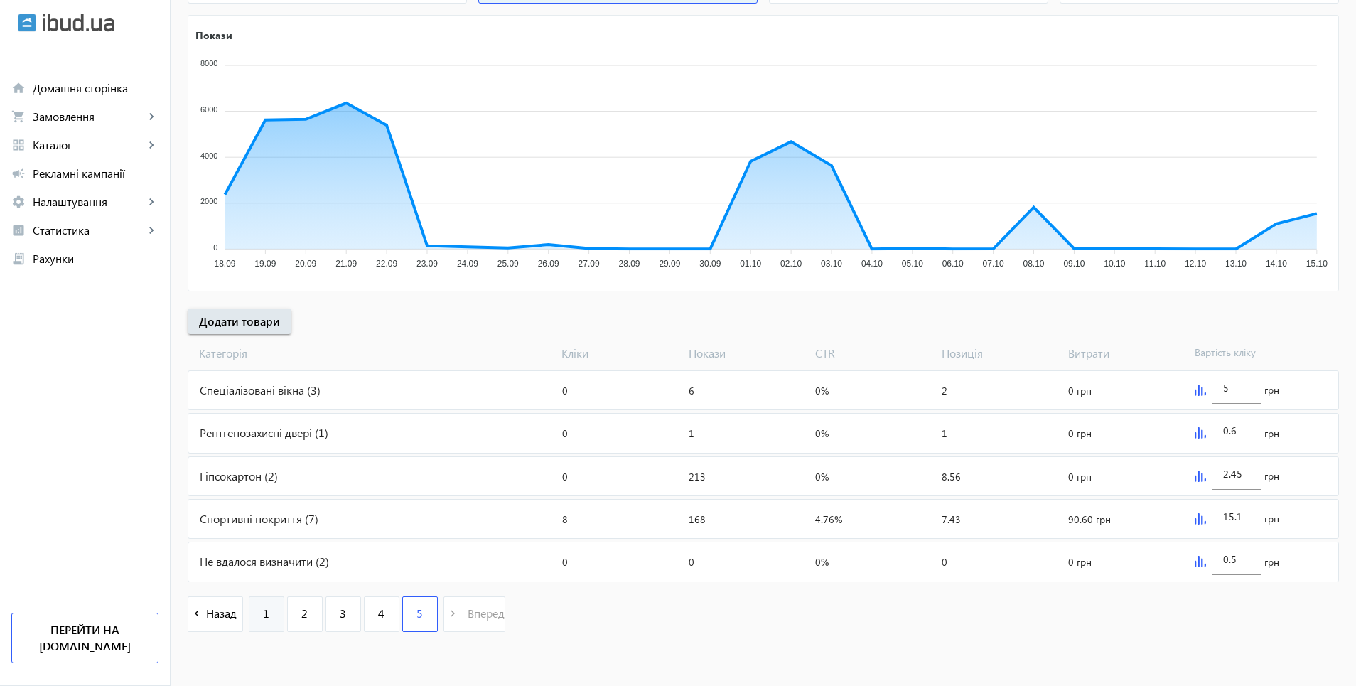
click at [263, 613] on span "1" at bounding box center [266, 614] width 6 height 16
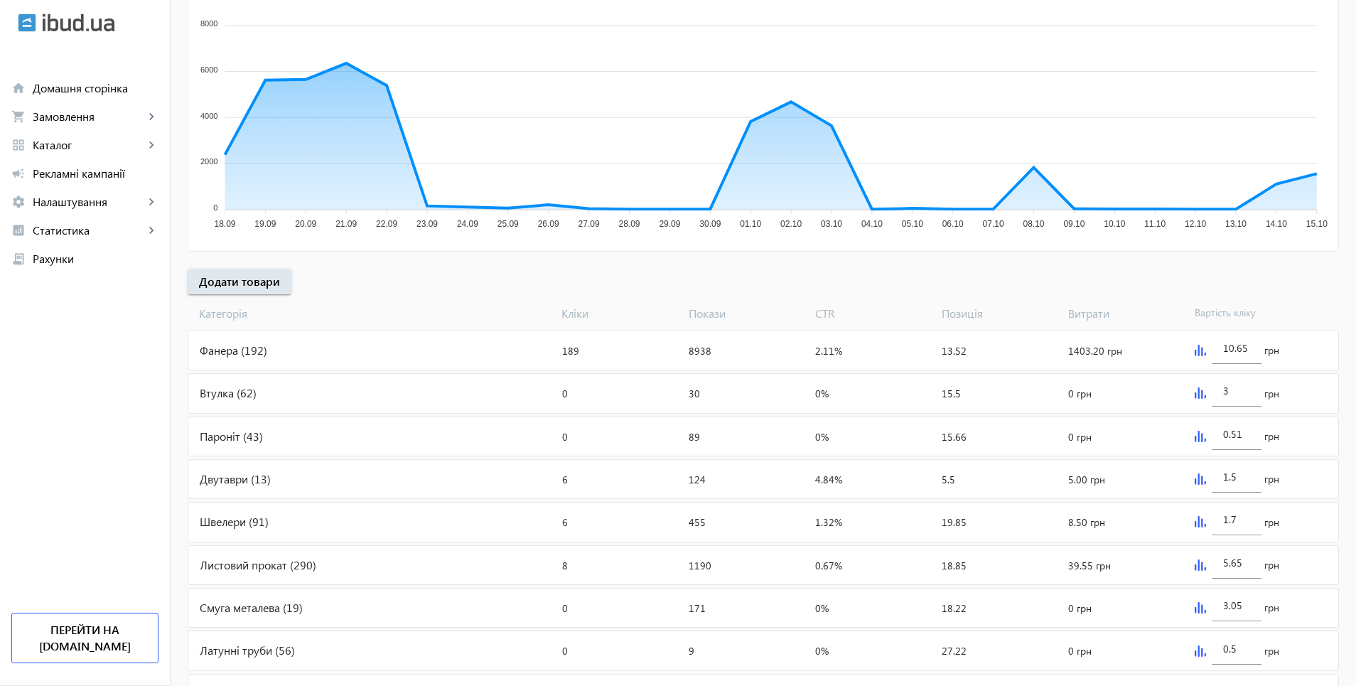
scroll to position [284, 0]
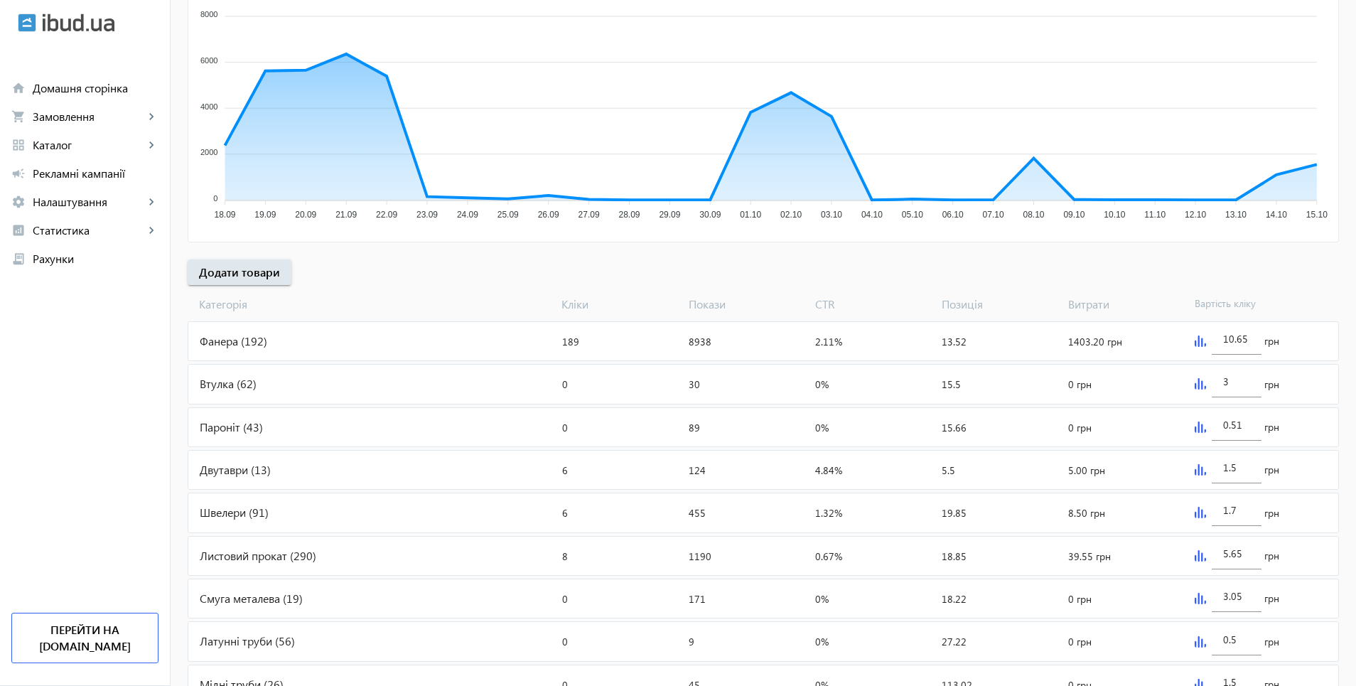
click at [1198, 340] on img at bounding box center [1200, 341] width 11 height 11
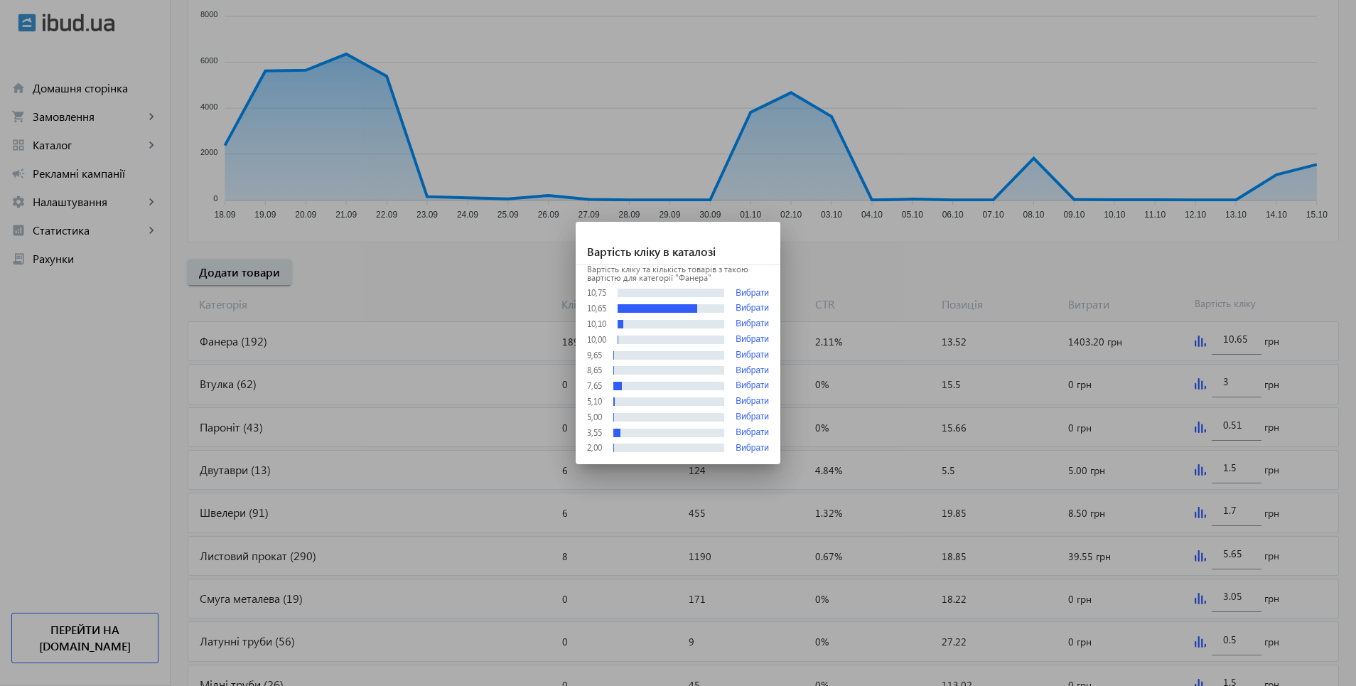
scroll to position [0, 0]
click at [739, 290] on button "Вибрати" at bounding box center [752, 293] width 33 height 11
type input "10.75"
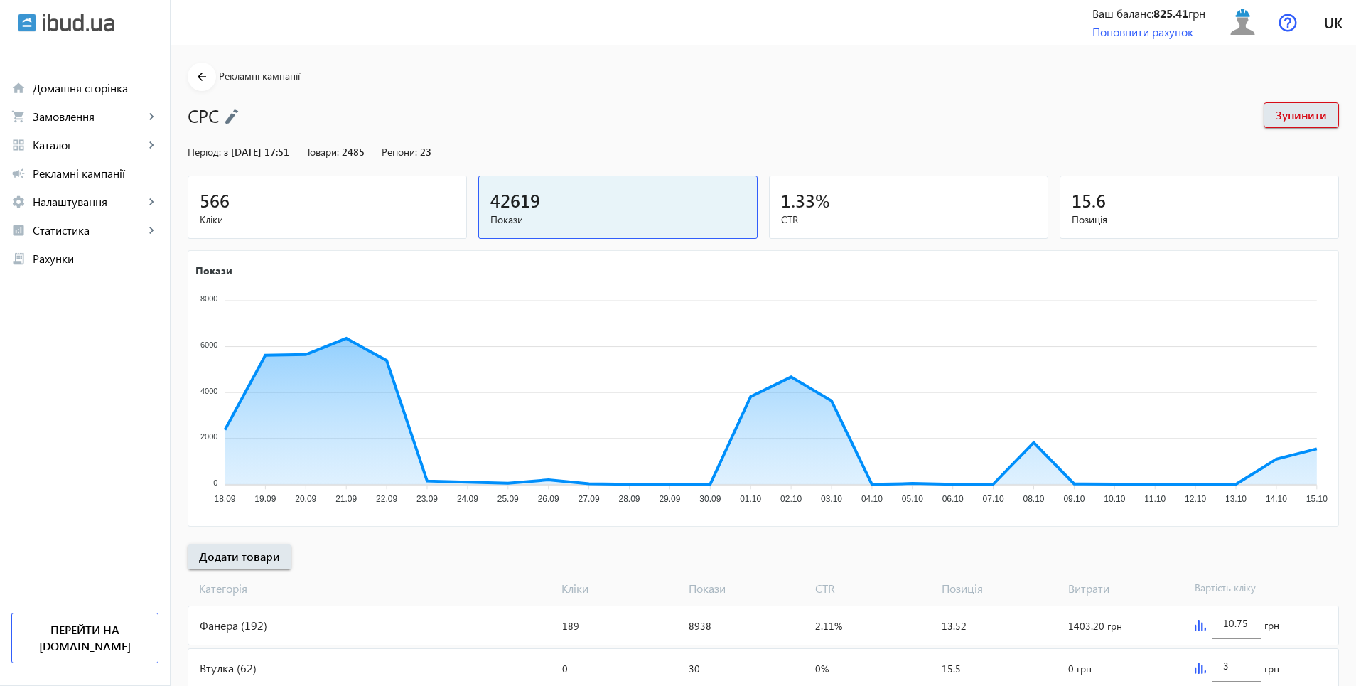
scroll to position [284, 0]
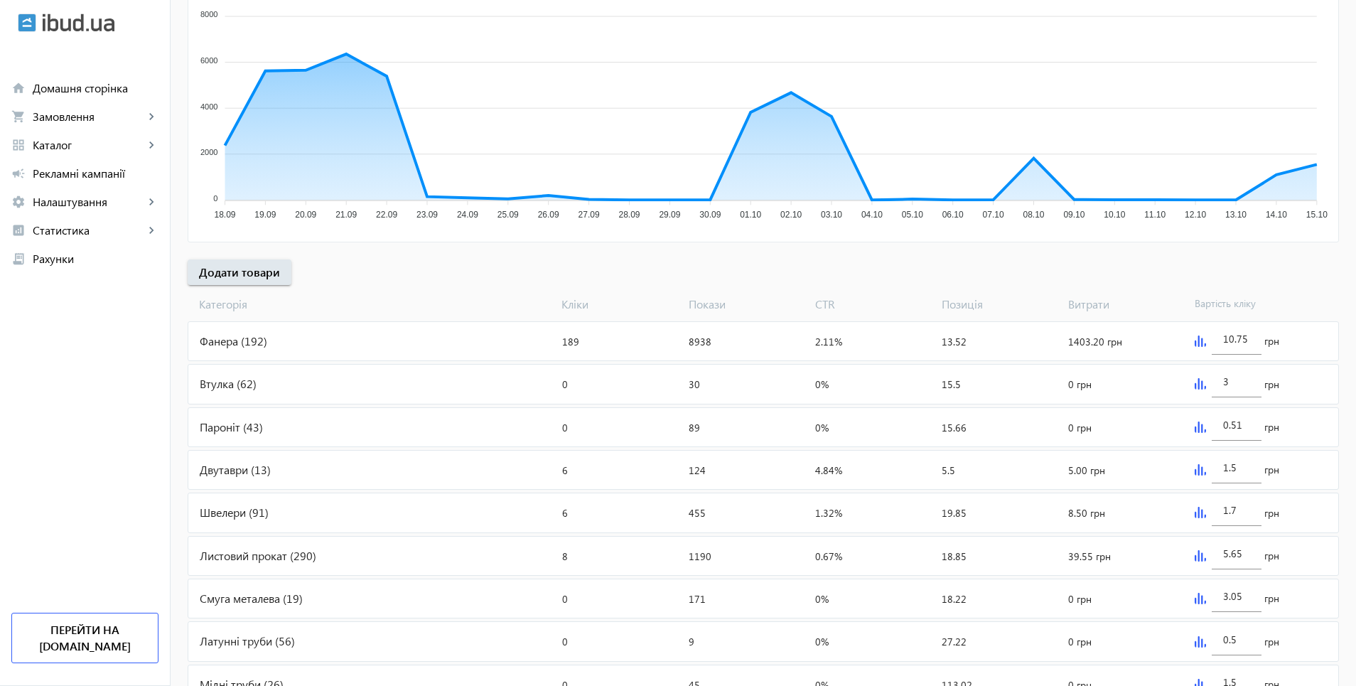
click at [1201, 508] on img at bounding box center [1200, 512] width 11 height 11
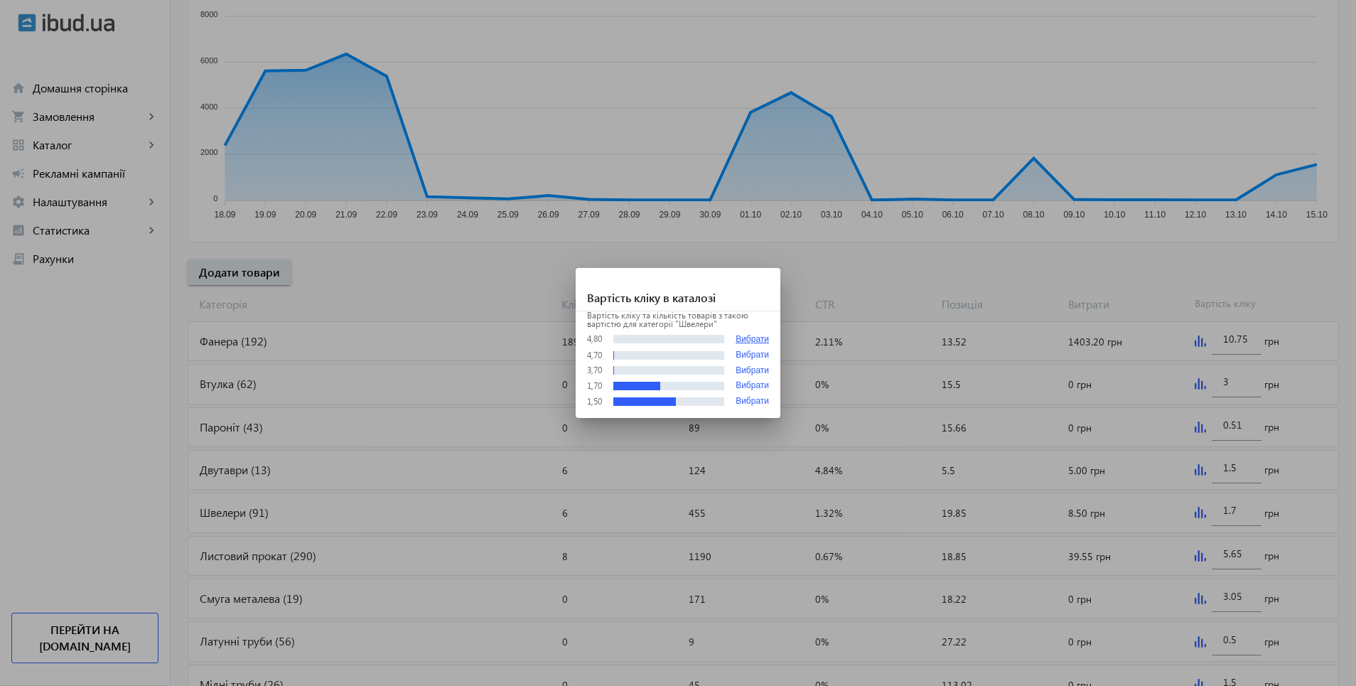
click at [753, 336] on button "Вибрати" at bounding box center [752, 339] width 33 height 11
type input "4.8"
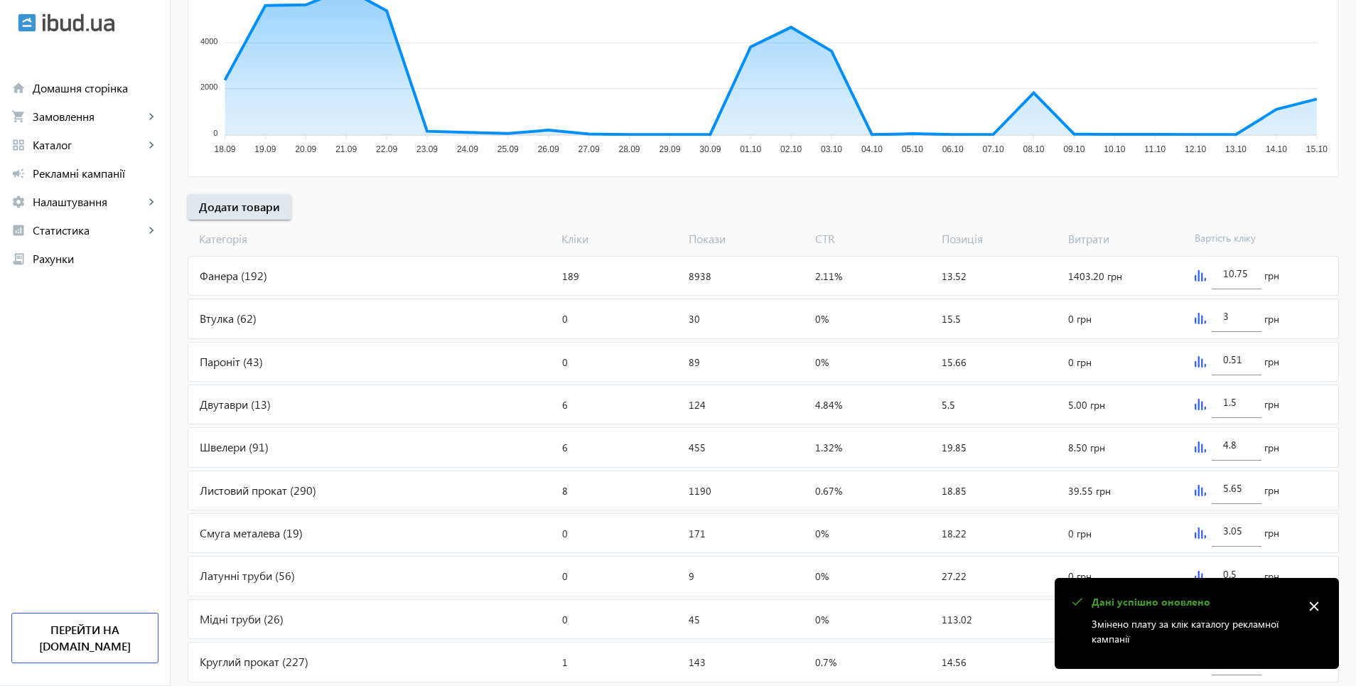
scroll to position [355, 0]
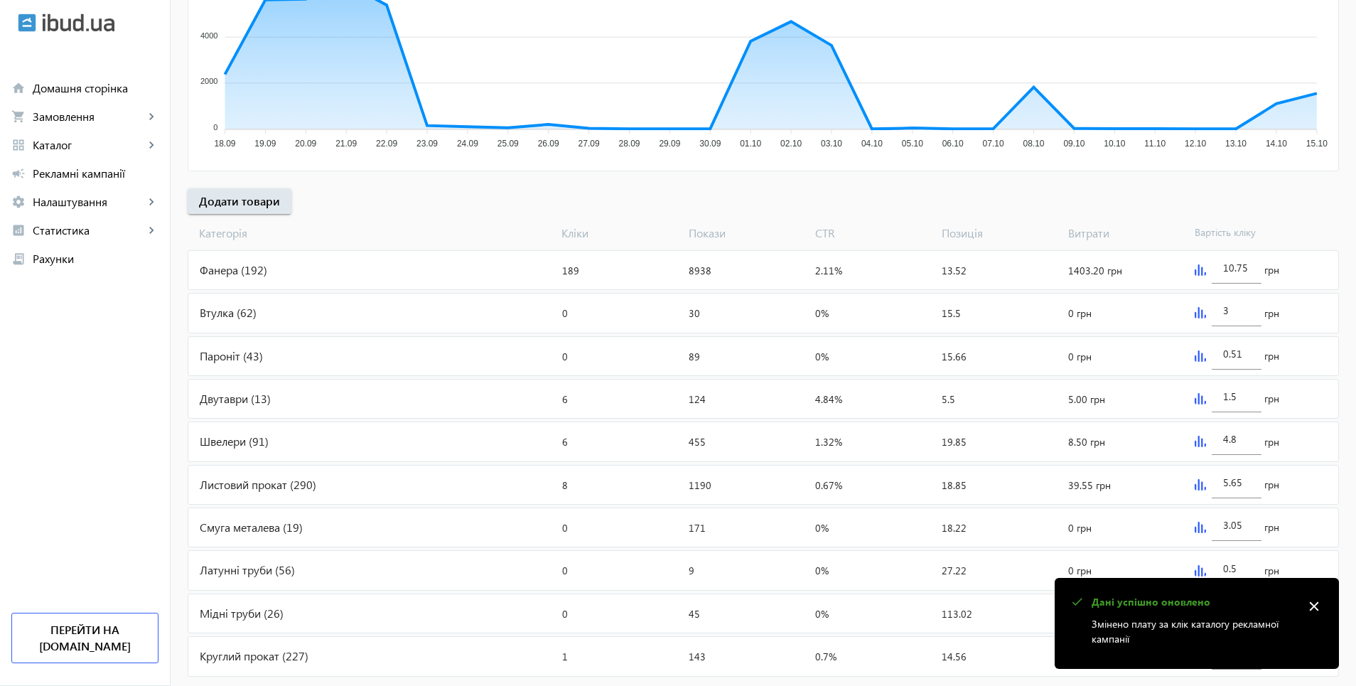
click at [1195, 487] on img at bounding box center [1200, 484] width 11 height 11
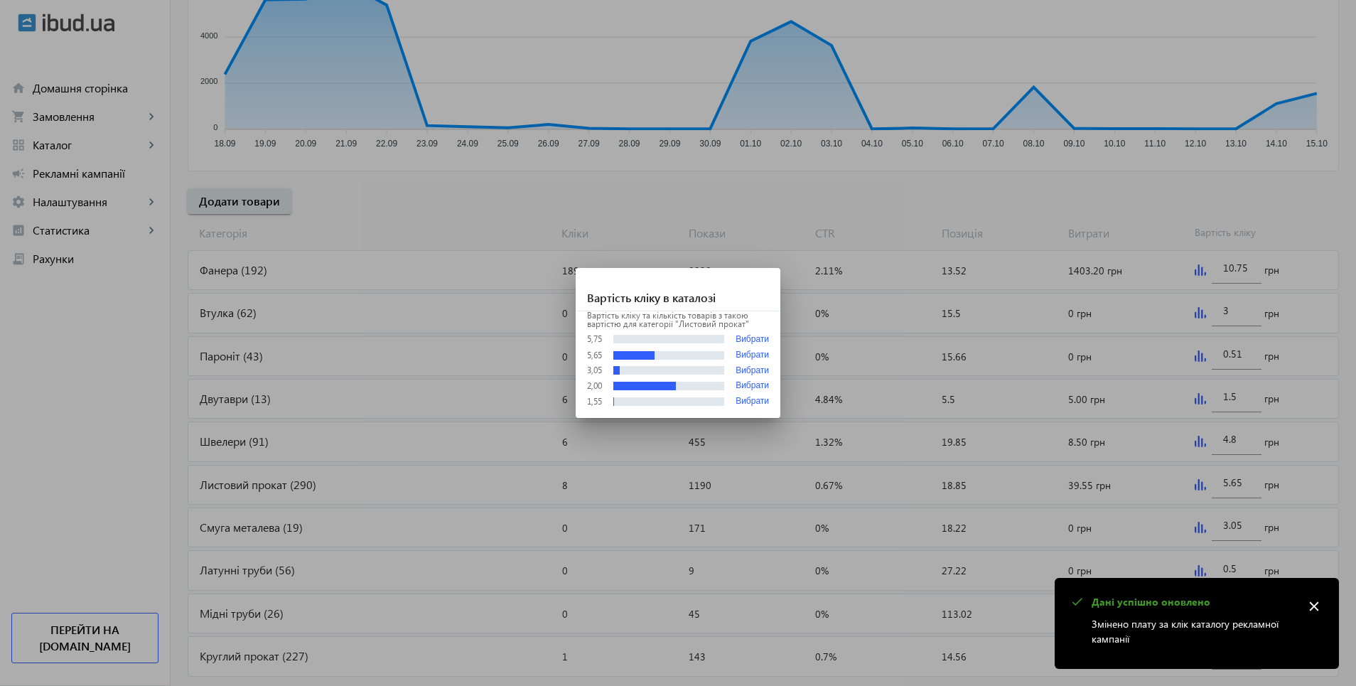
scroll to position [0, 0]
click at [754, 338] on button "Вибрати" at bounding box center [752, 339] width 33 height 11
type input "5.75"
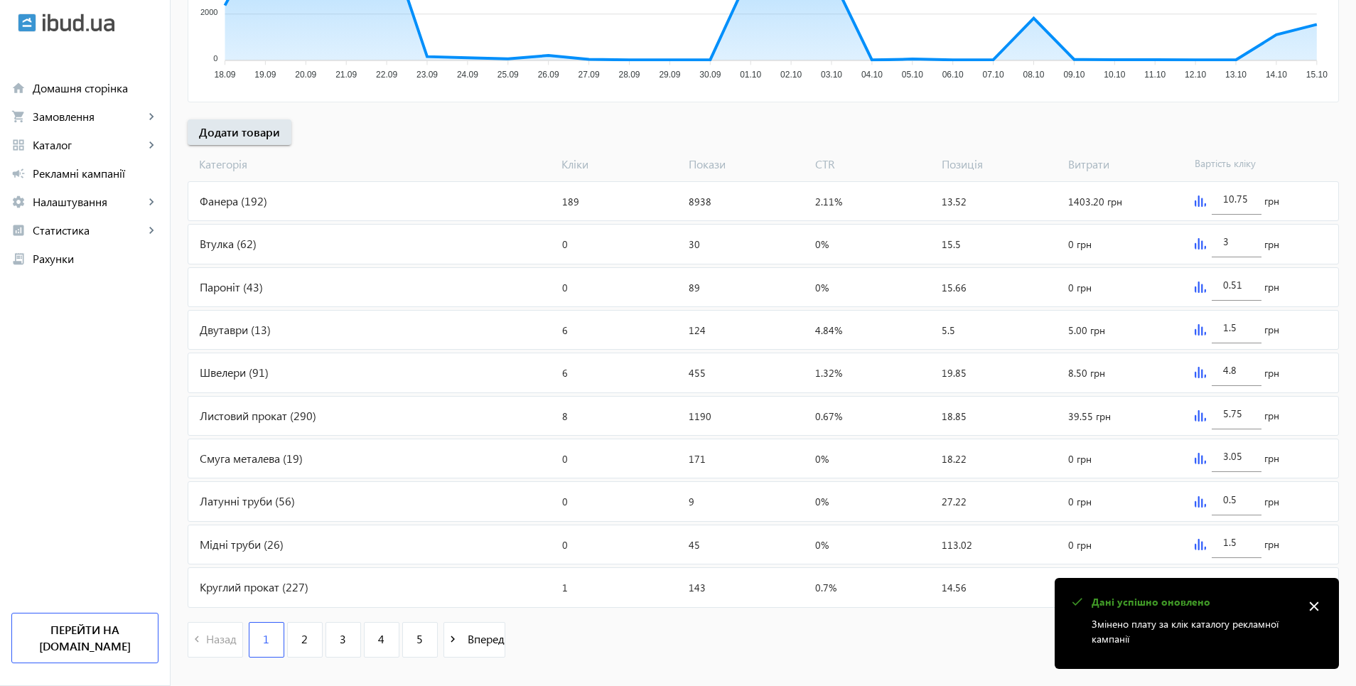
scroll to position [450, 0]
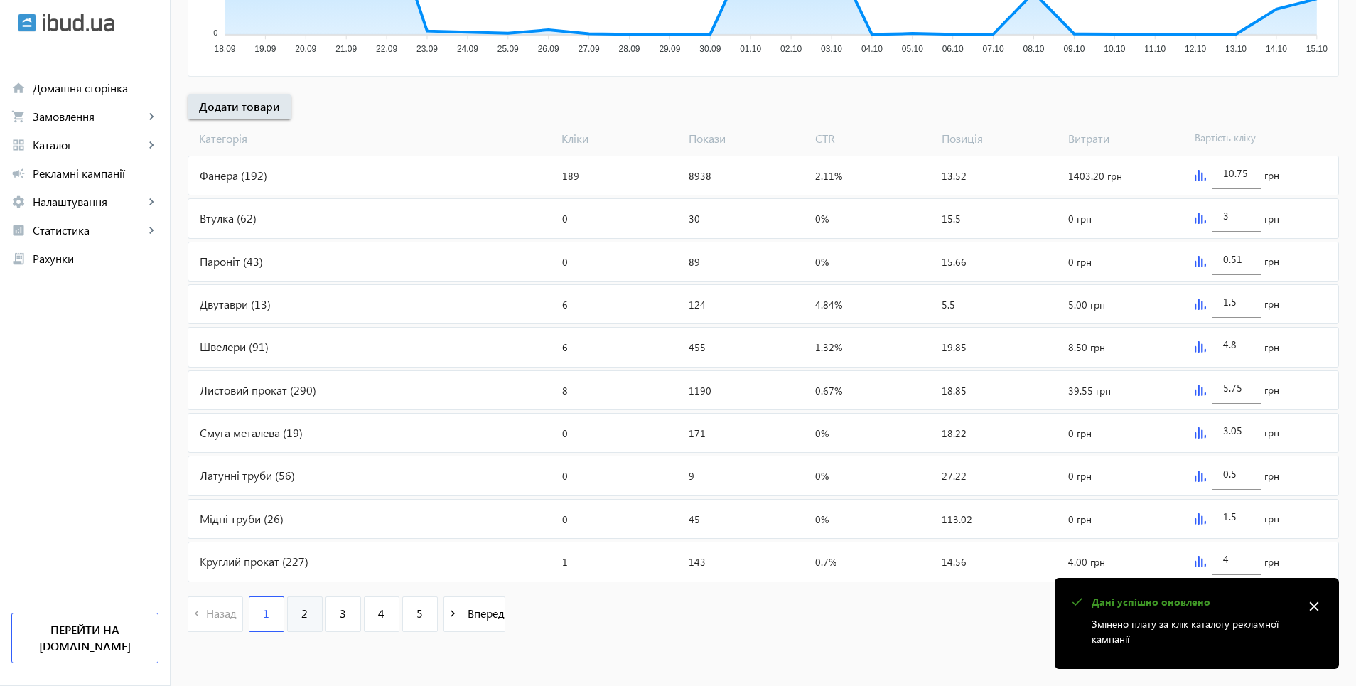
click at [301, 613] on span "2" at bounding box center [304, 614] width 6 height 16
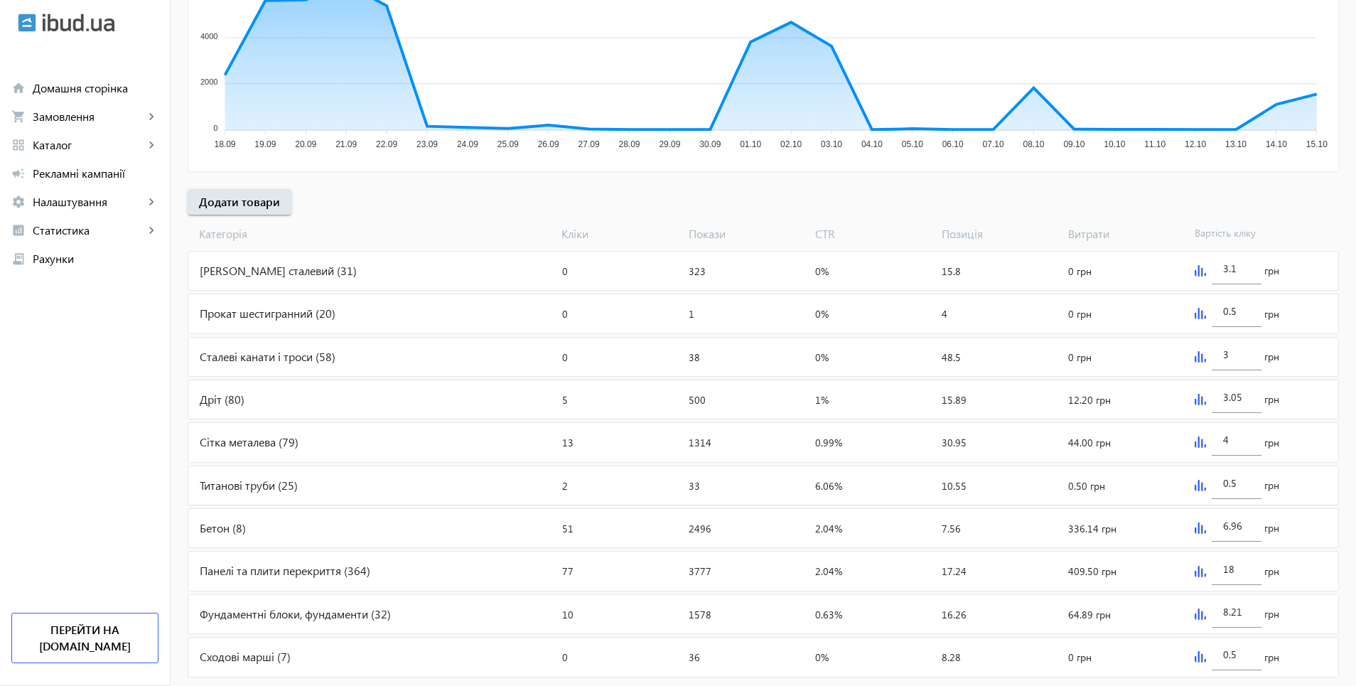
scroll to position [355, 0]
click at [1195, 526] on img at bounding box center [1200, 527] width 11 height 11
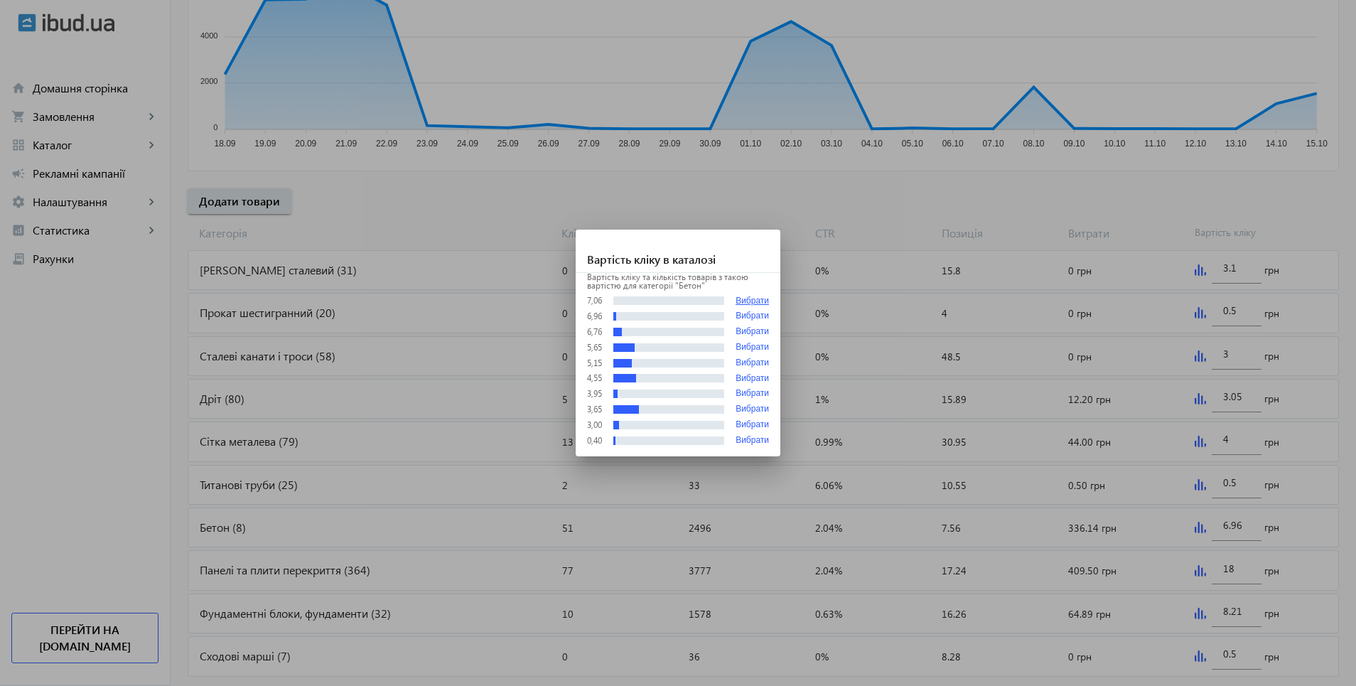
click at [746, 301] on button "Вибрати" at bounding box center [752, 301] width 33 height 11
type input "7.06"
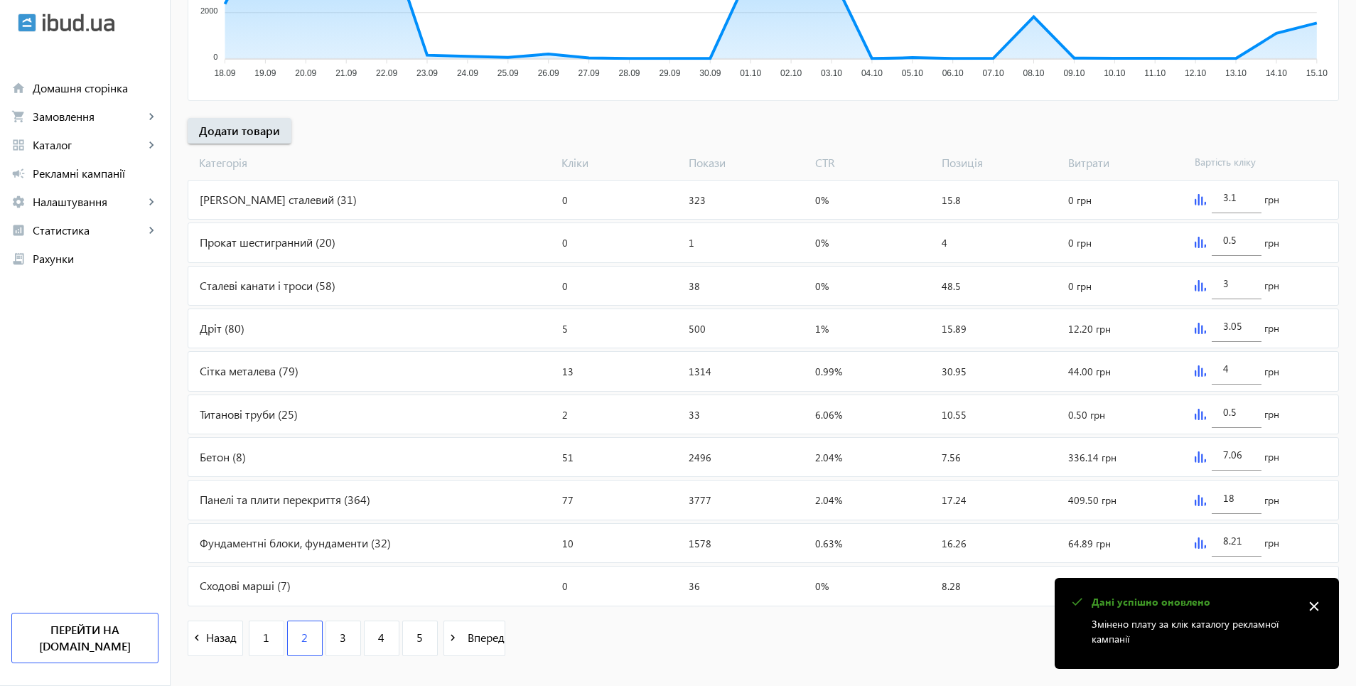
scroll to position [427, 0]
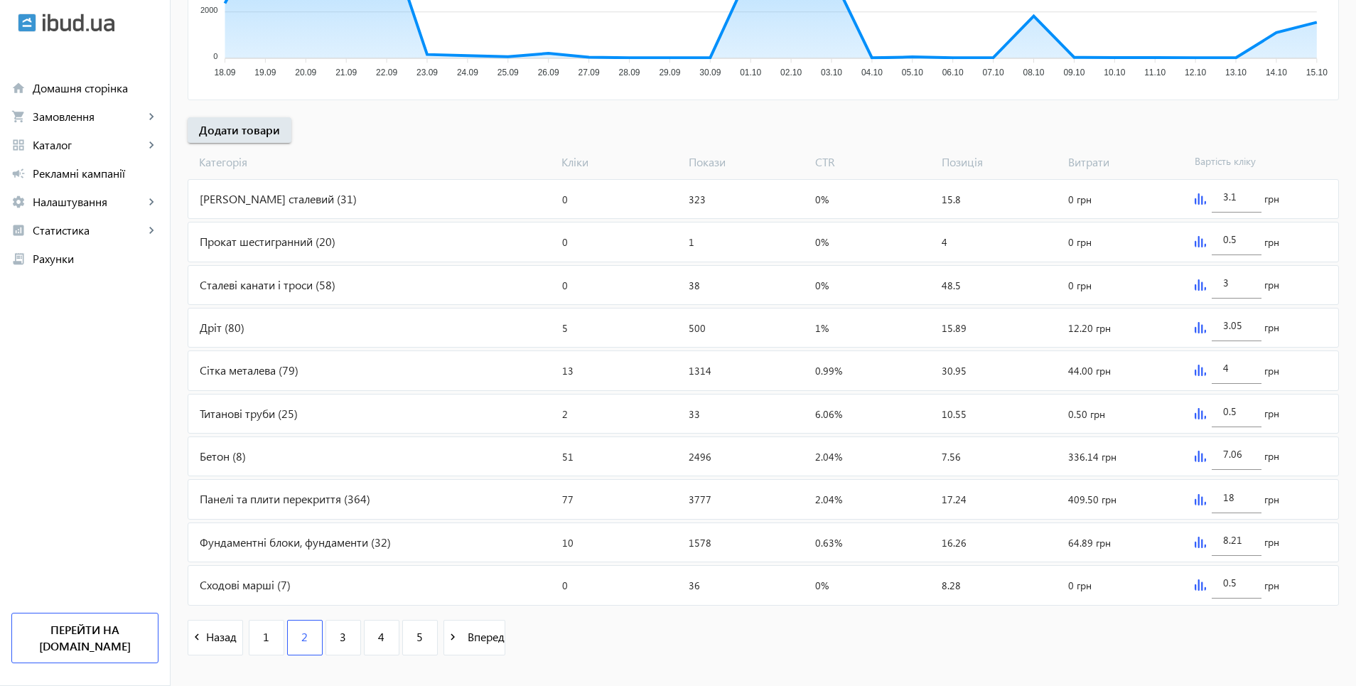
click at [231, 458] on div "Бетон (8)" at bounding box center [372, 456] width 368 height 38
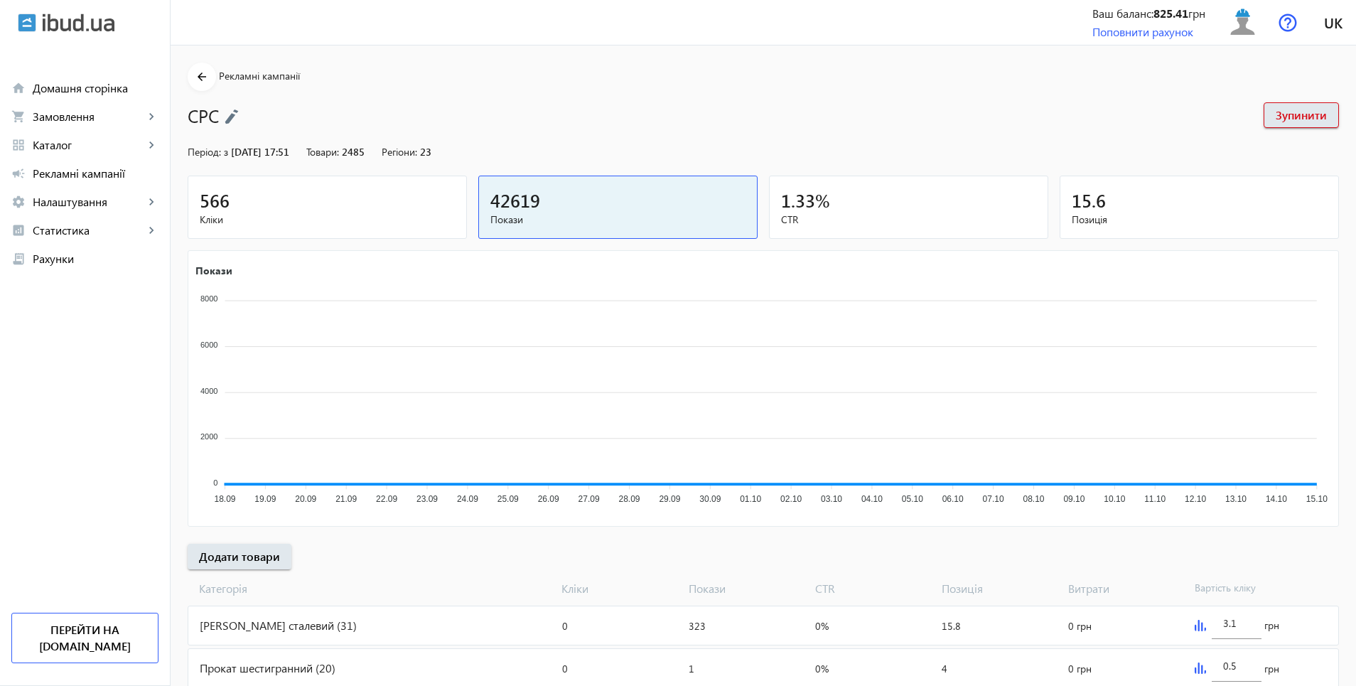
scroll to position [427, 0]
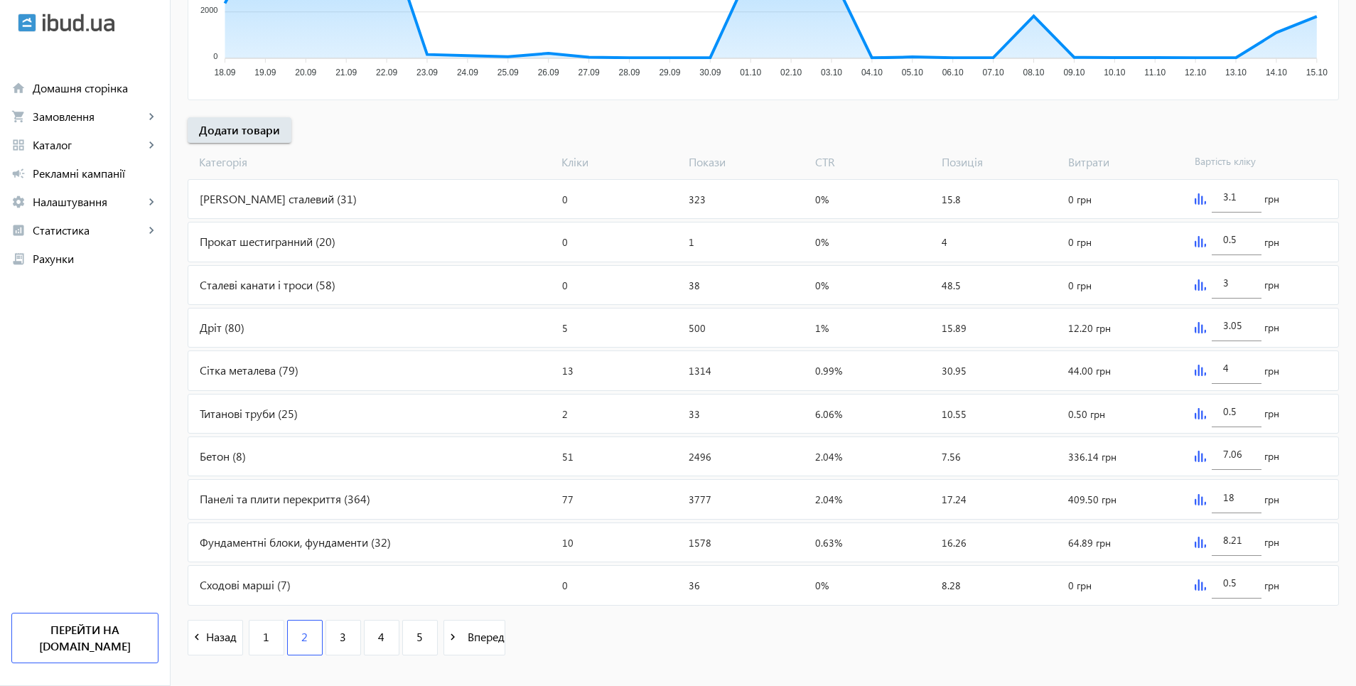
click at [1203, 544] on img at bounding box center [1200, 542] width 11 height 11
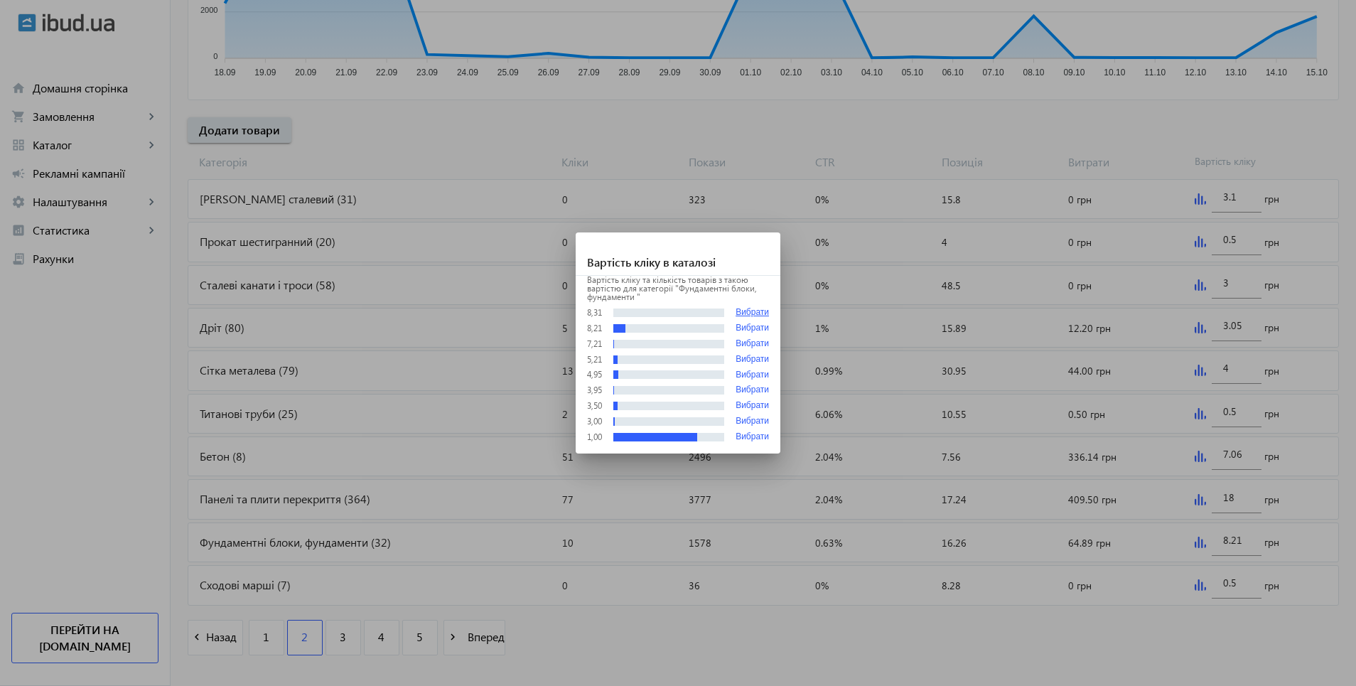
click at [746, 310] on button "Вибрати" at bounding box center [752, 312] width 33 height 11
type input "8.31"
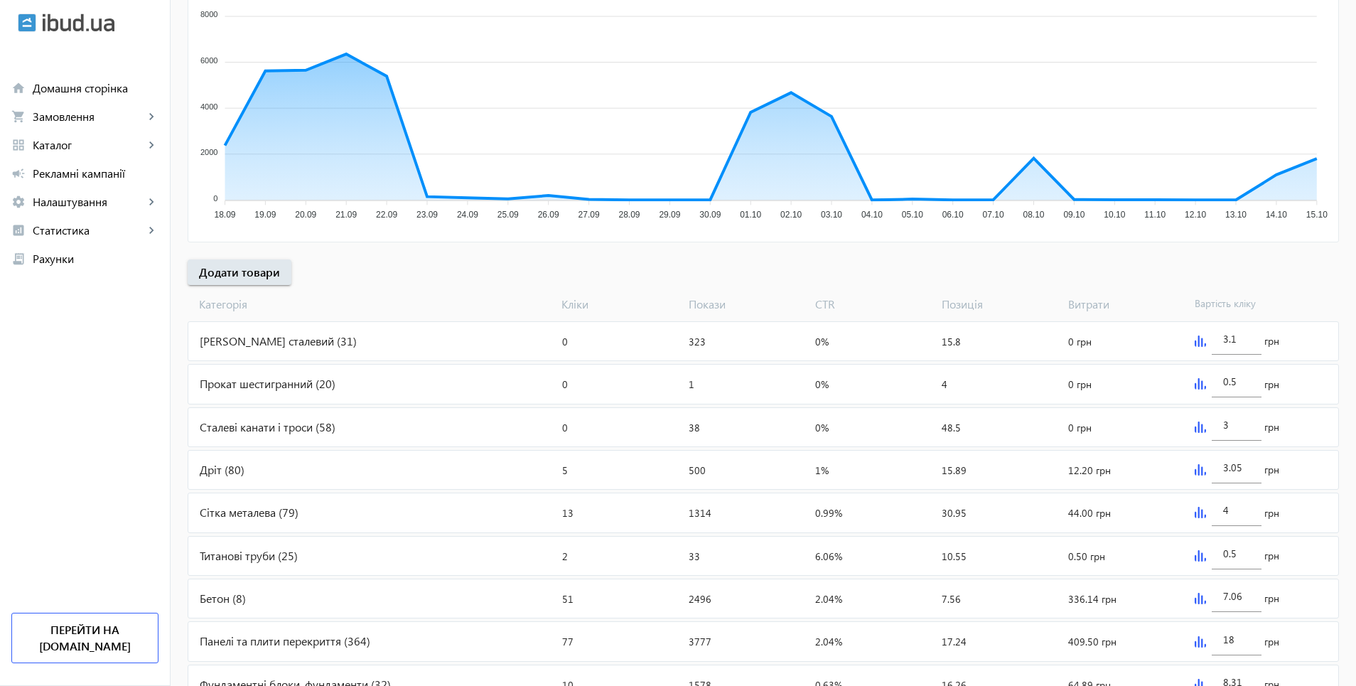
scroll to position [427, 0]
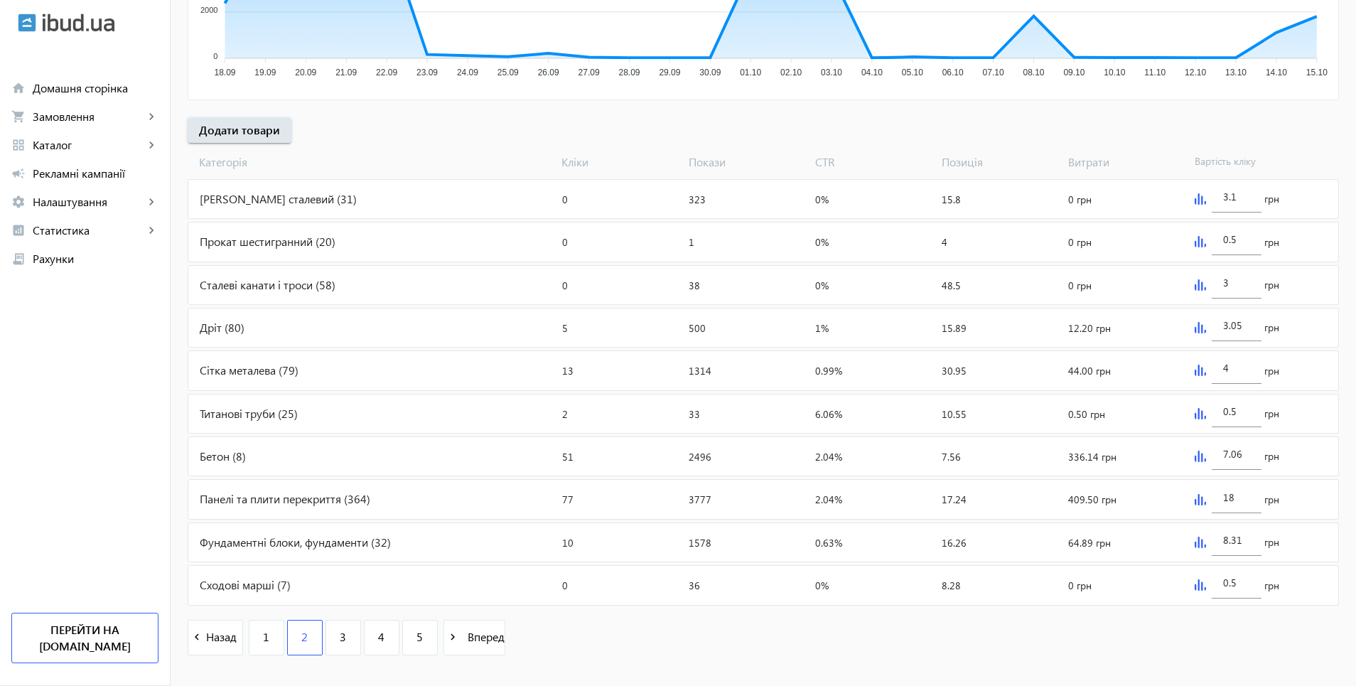
click at [70, 449] on navbar-vertical-actions "Ваш баланс: 825.41 грн Поповнити рахунок Перейти на ibud.ua" at bounding box center [85, 479] width 170 height 413
click at [1197, 498] on img at bounding box center [1200, 499] width 11 height 11
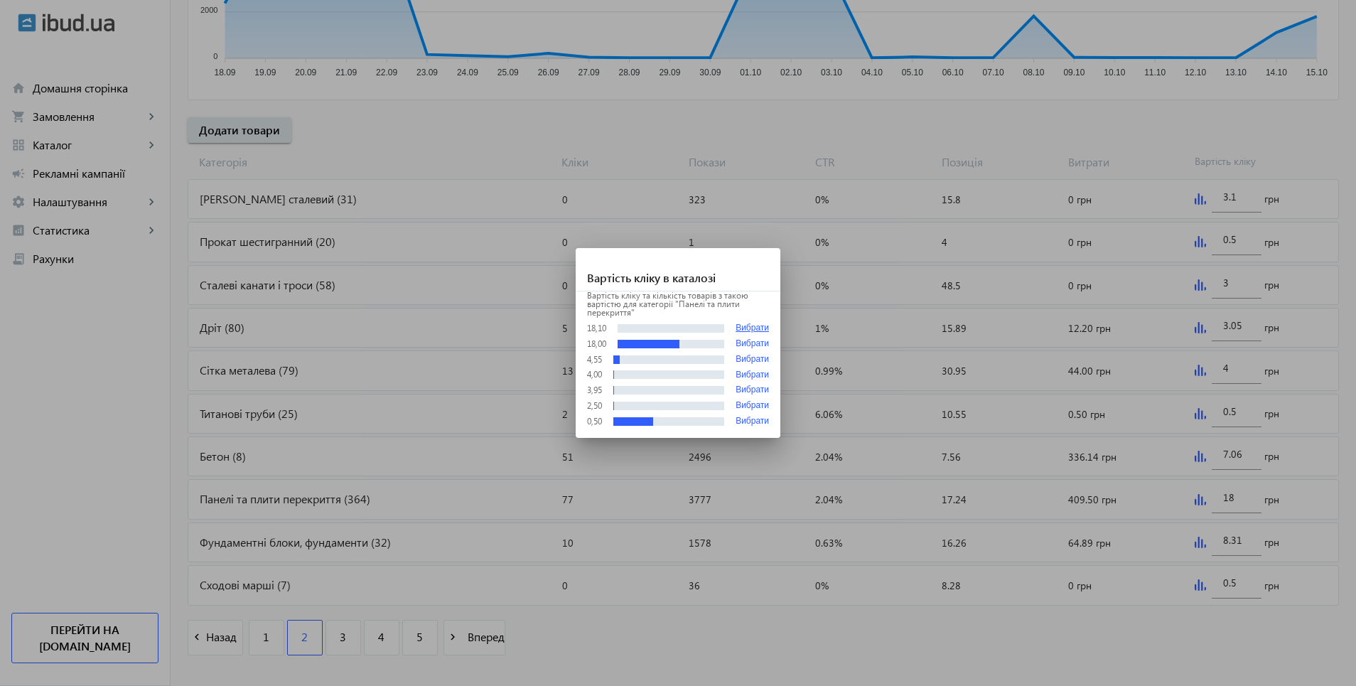
click at [749, 328] on button "Вибрати" at bounding box center [752, 328] width 33 height 11
type input "18.1"
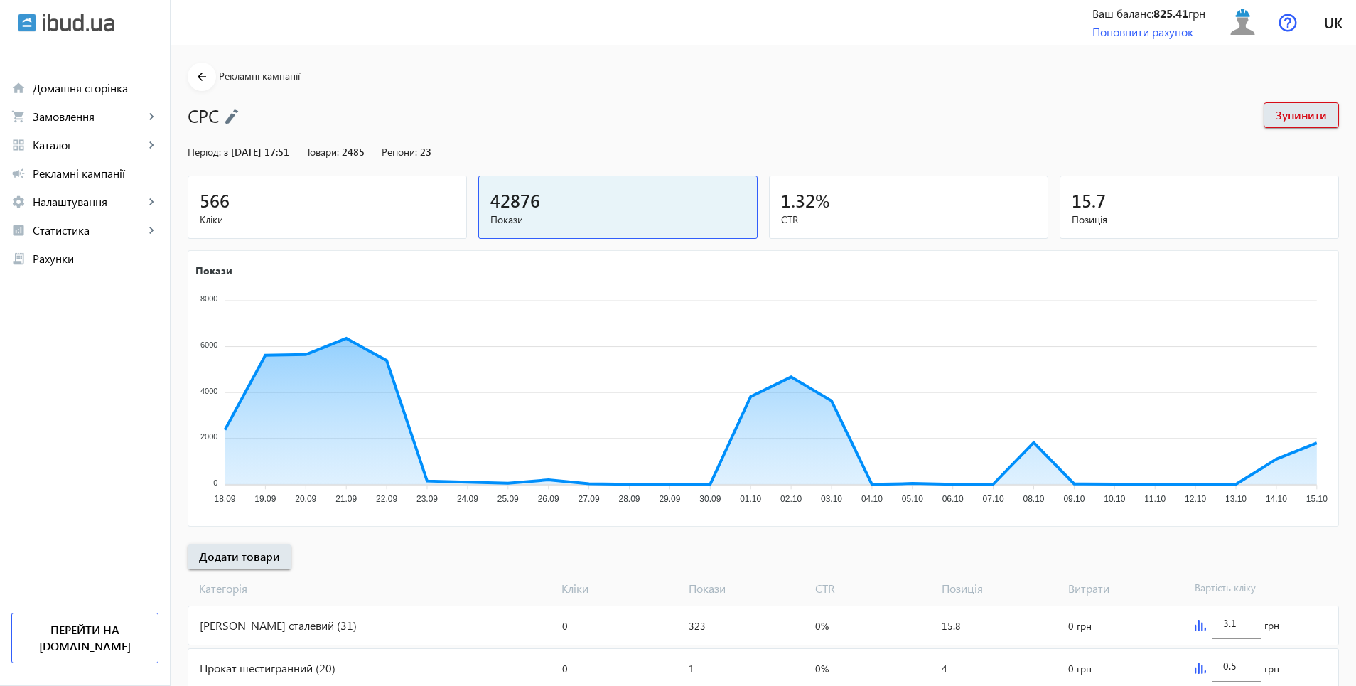
scroll to position [427, 0]
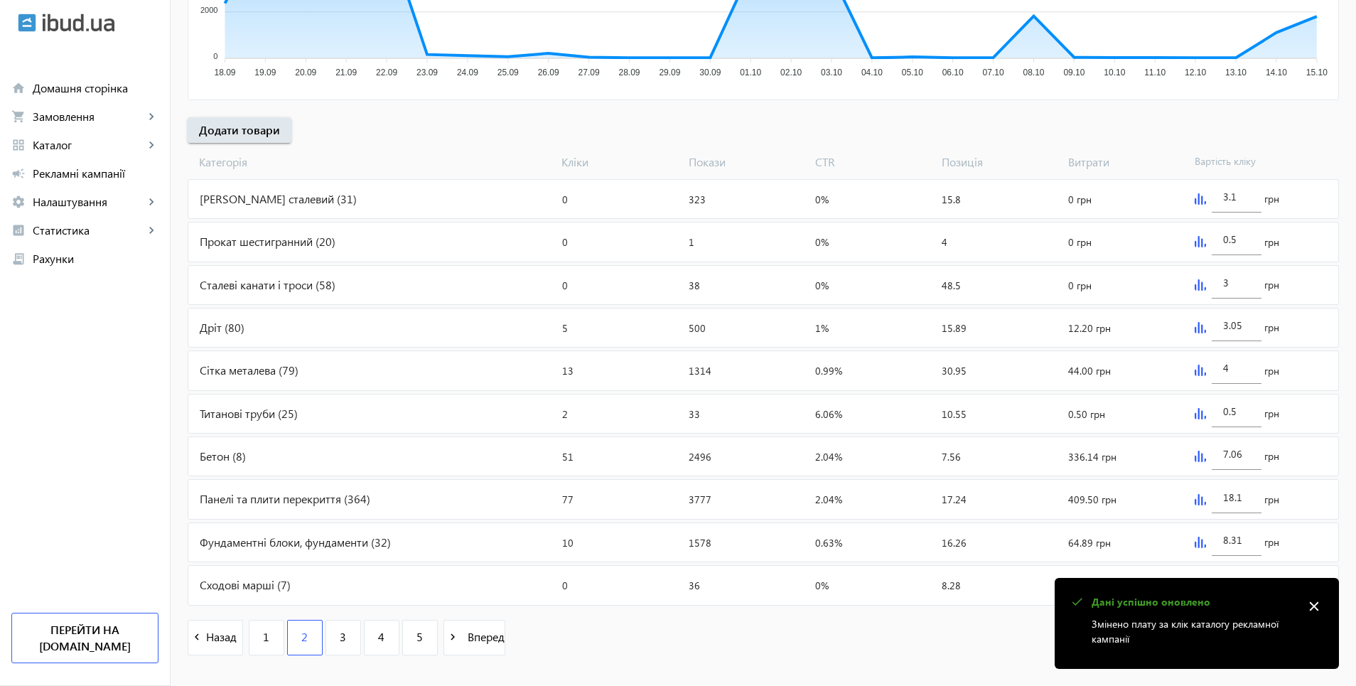
click at [1195, 538] on img at bounding box center [1200, 542] width 11 height 11
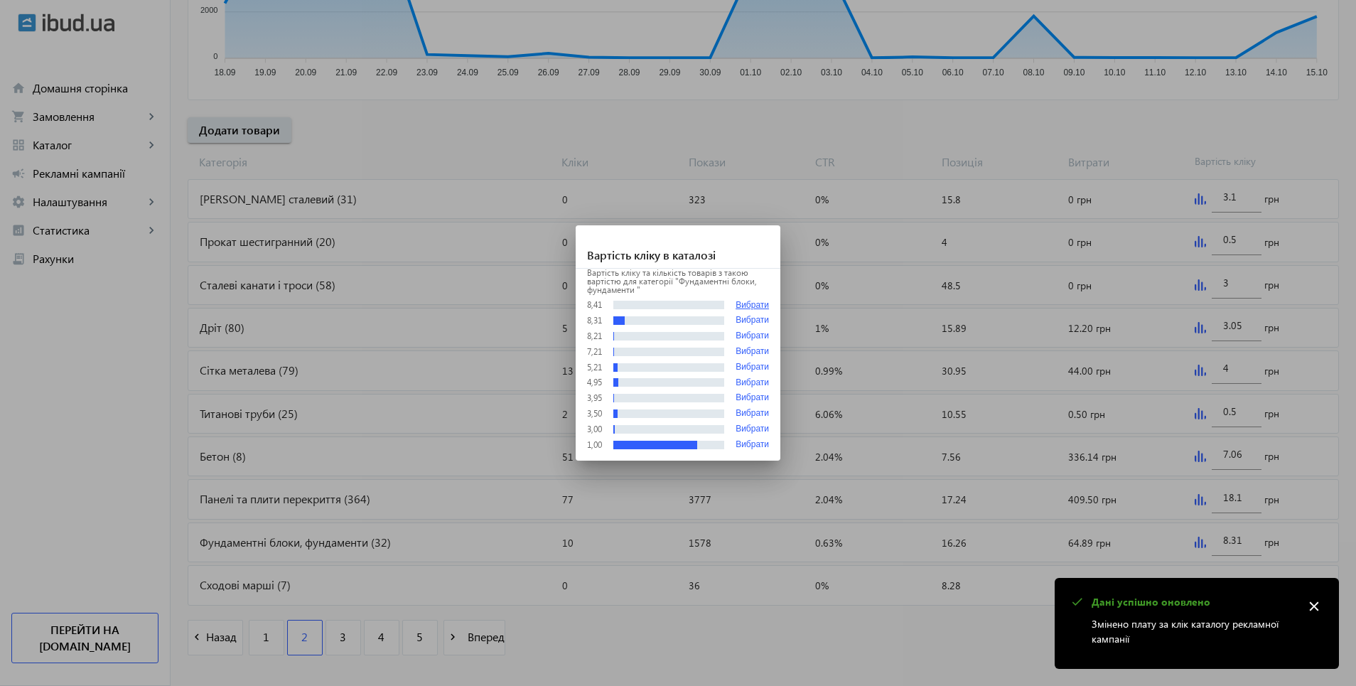
click at [754, 305] on button "Вибрати" at bounding box center [752, 305] width 33 height 11
type input "8.41"
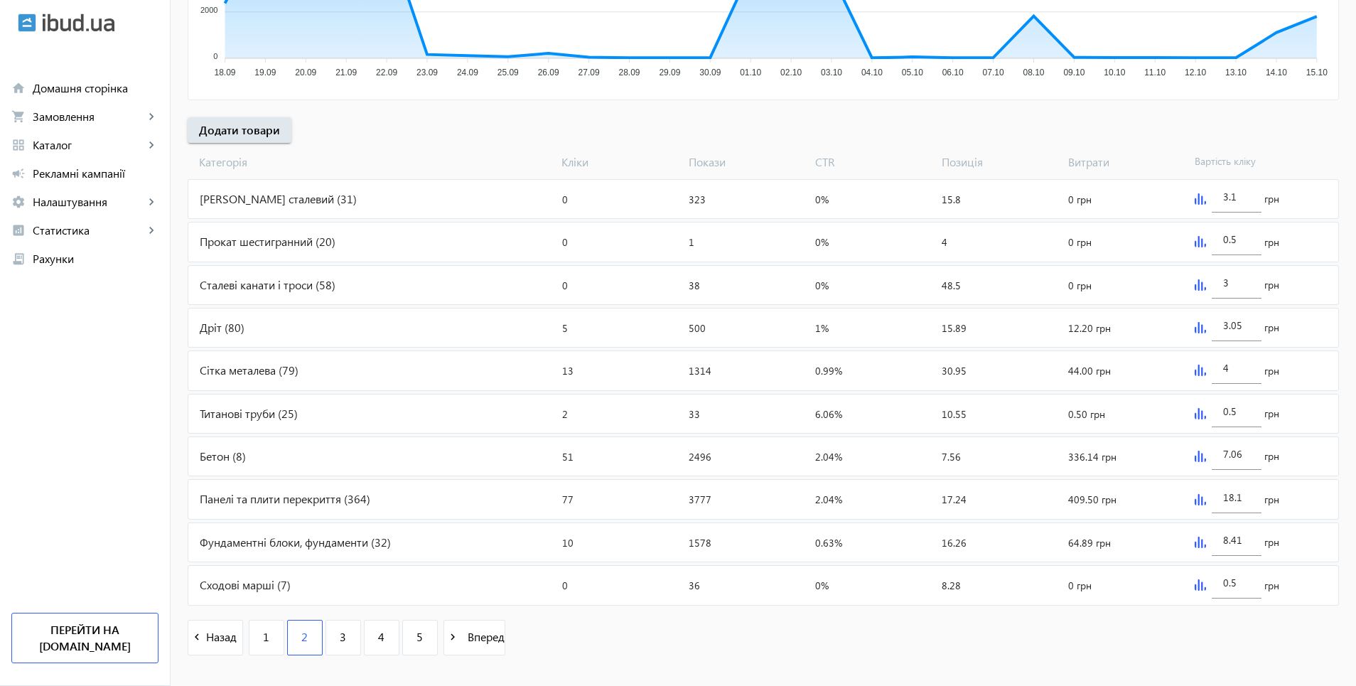
click at [257, 551] on div "Фундаментні блоки, фундаменти (32)" at bounding box center [372, 542] width 368 height 38
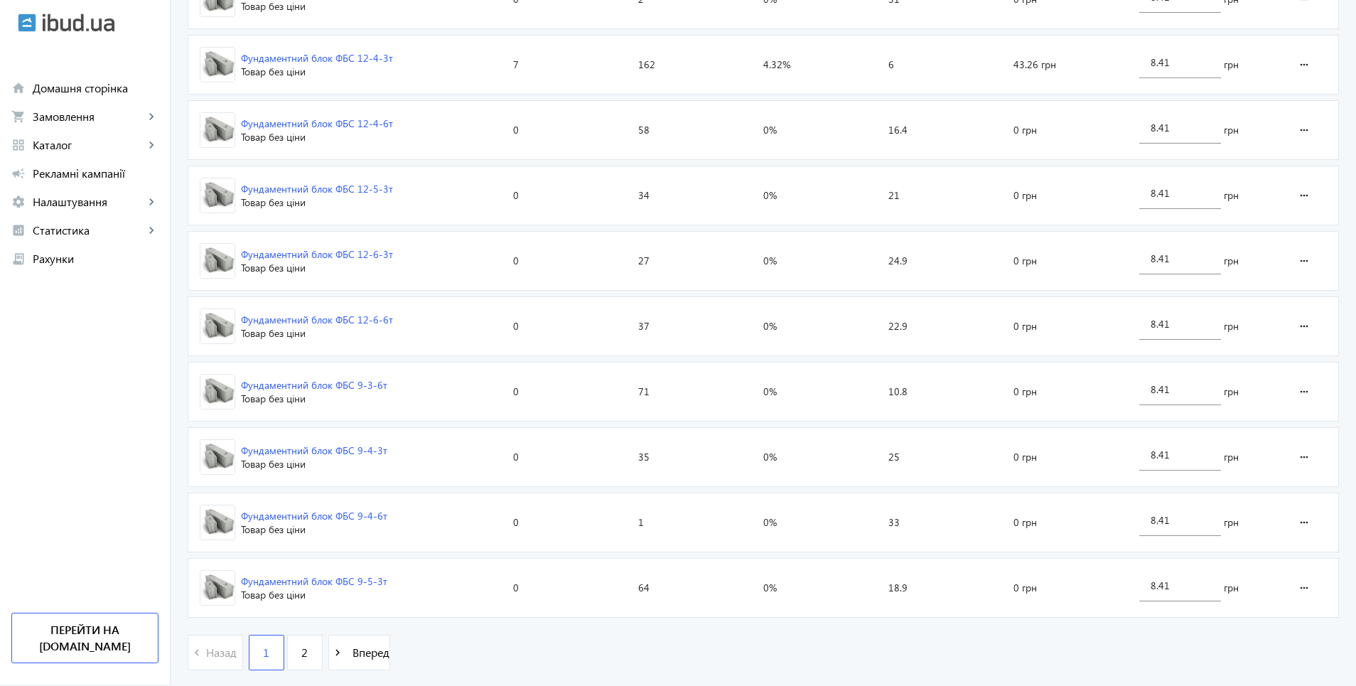
scroll to position [1917, 0]
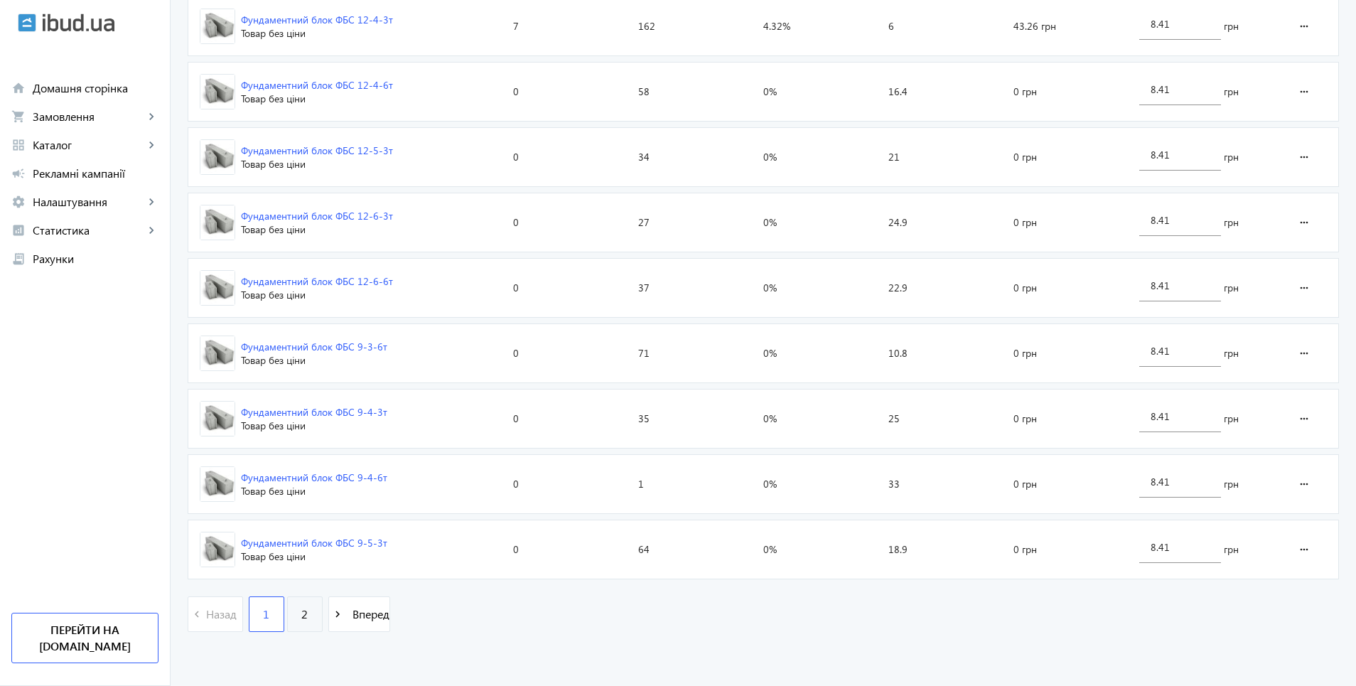
click at [299, 621] on link "2" at bounding box center [305, 614] width 36 height 36
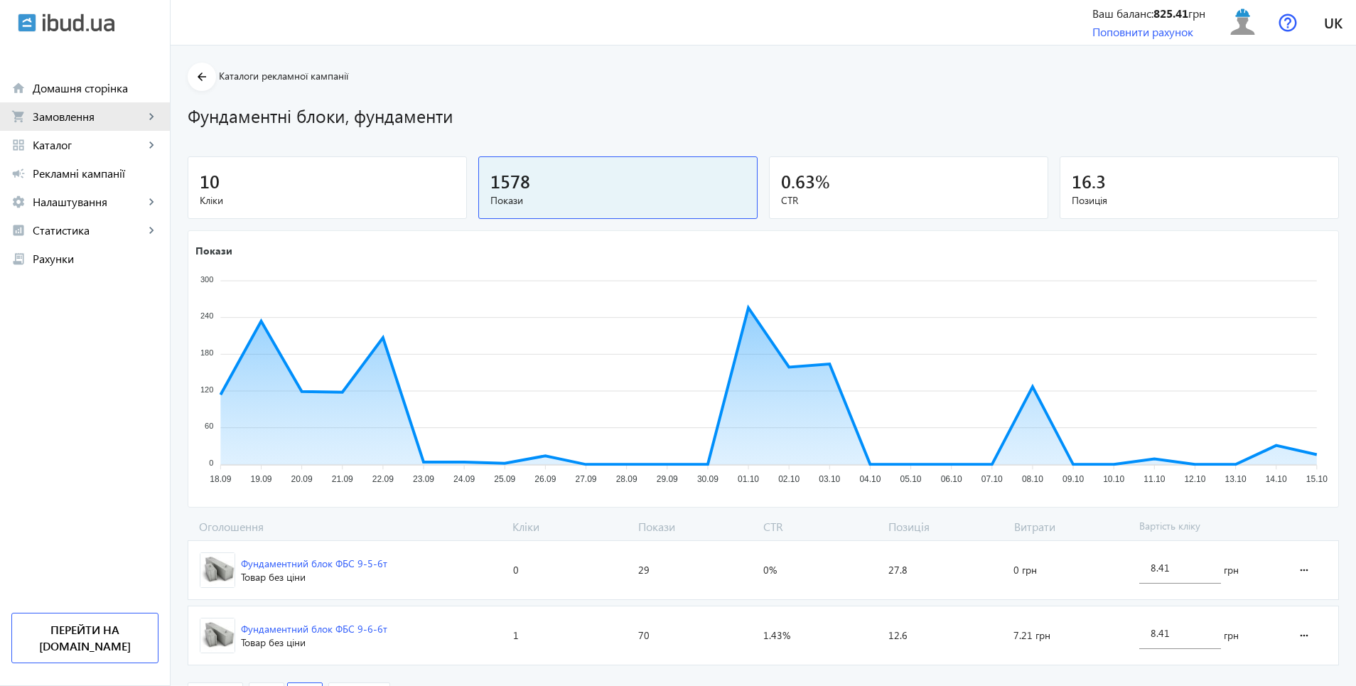
click at [77, 116] on span "Замовлення" at bounding box center [89, 116] width 112 height 14
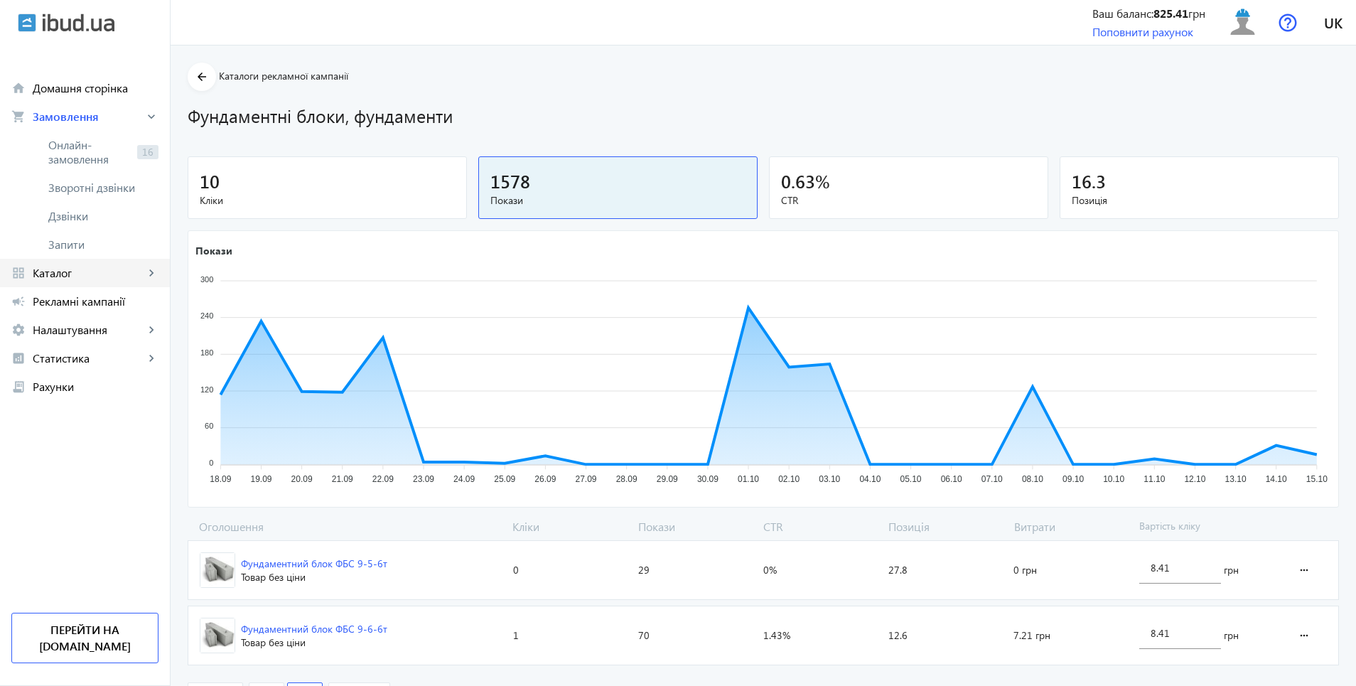
click at [52, 275] on span "Каталог" at bounding box center [89, 273] width 112 height 14
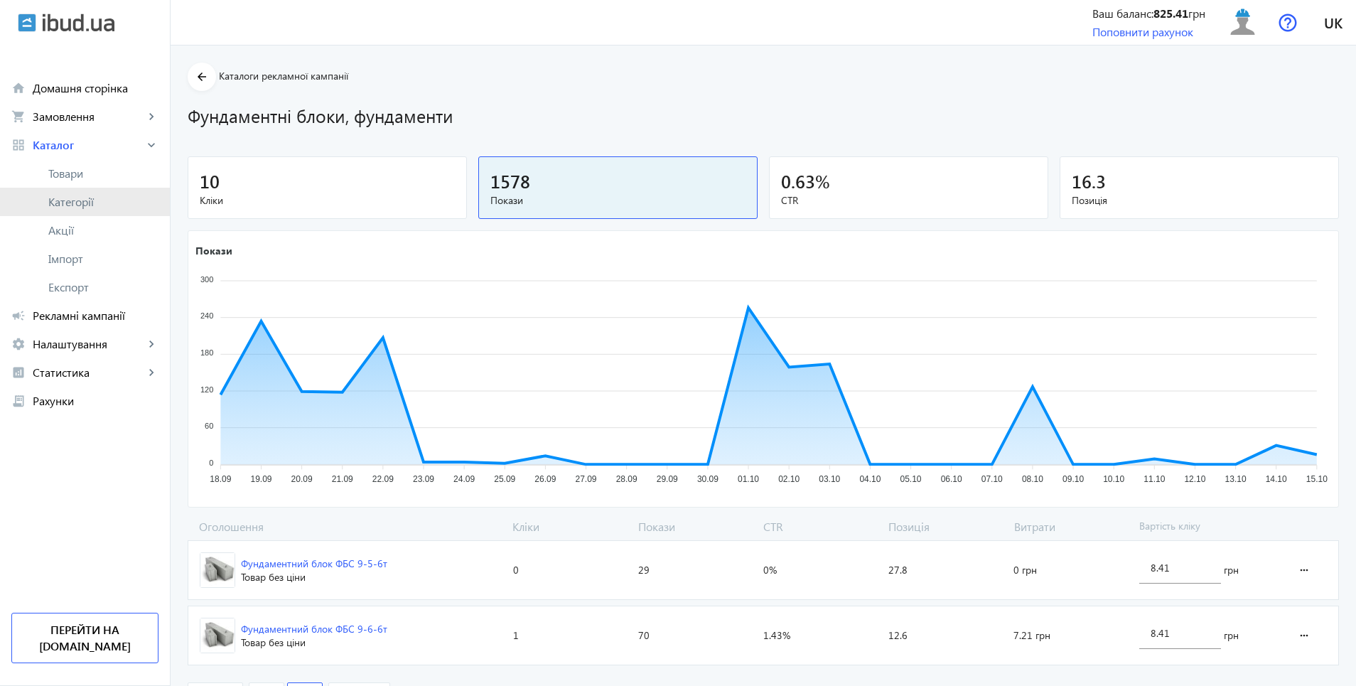
click at [68, 204] on span "Категорії" at bounding box center [103, 202] width 110 height 14
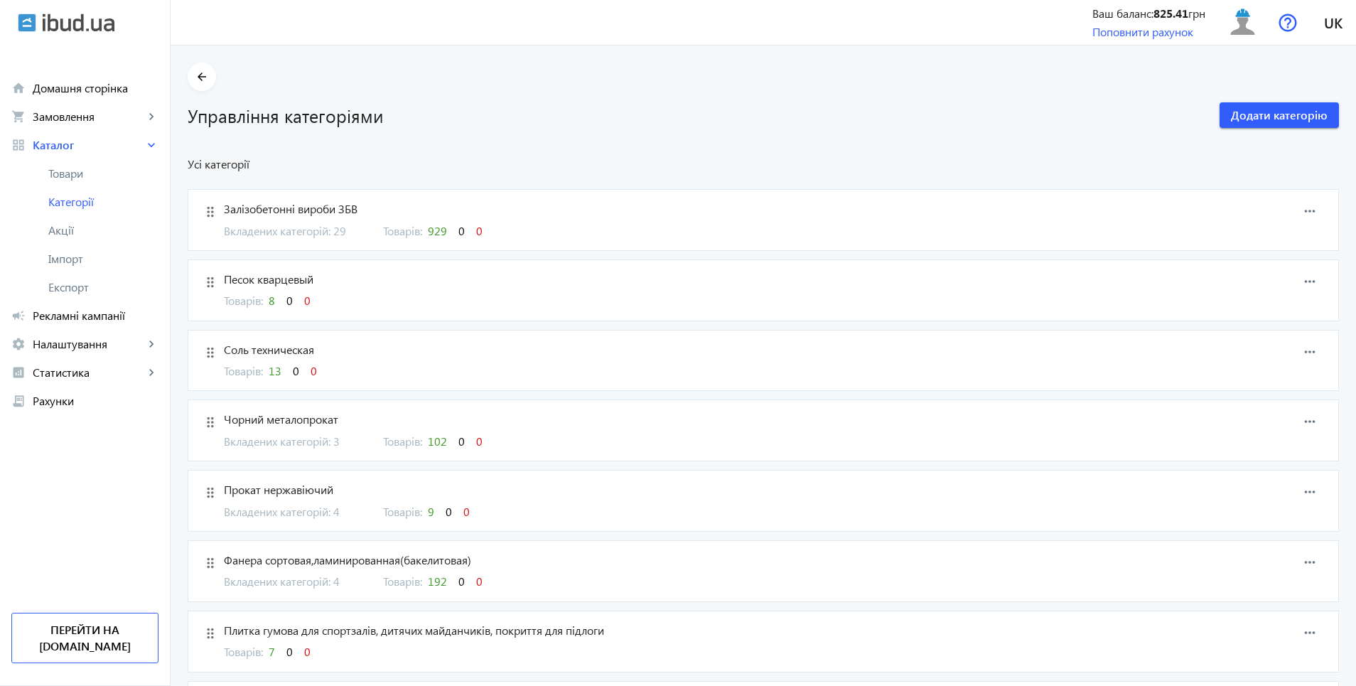
click at [329, 232] on span "Вкладених категорій: 29" at bounding box center [295, 231] width 142 height 16
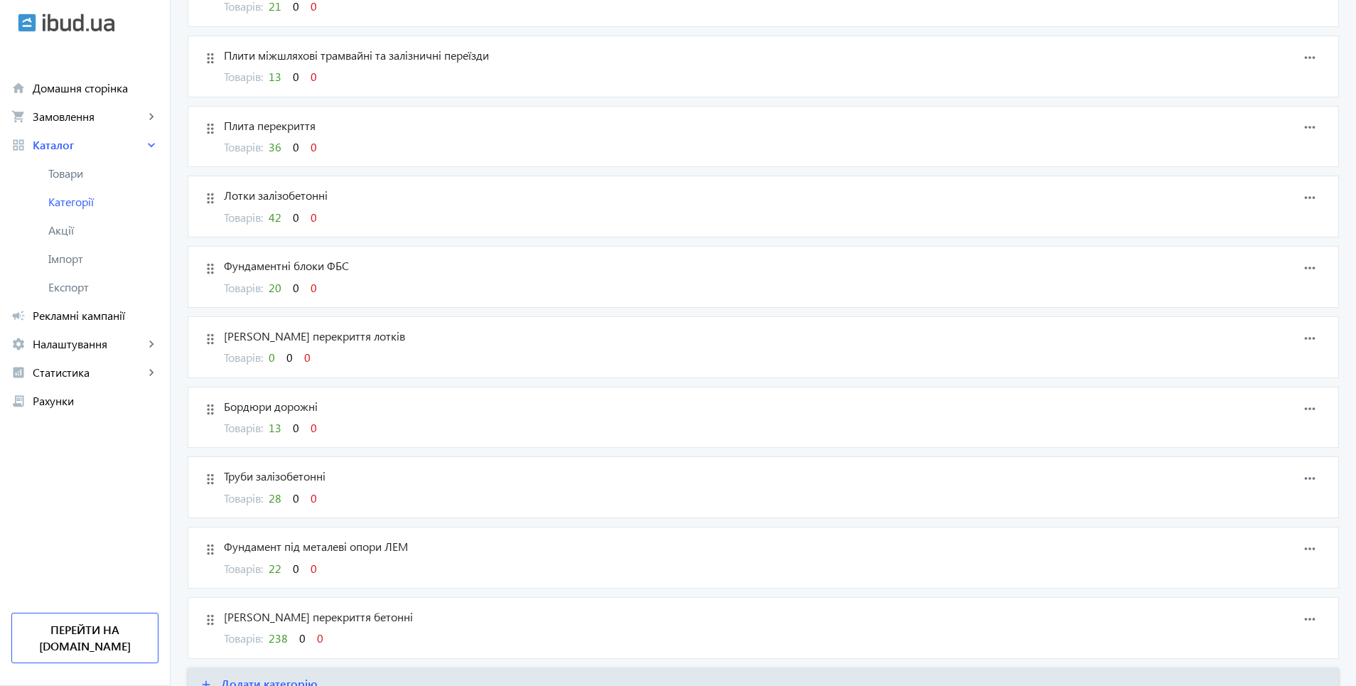
scroll to position [1564, 0]
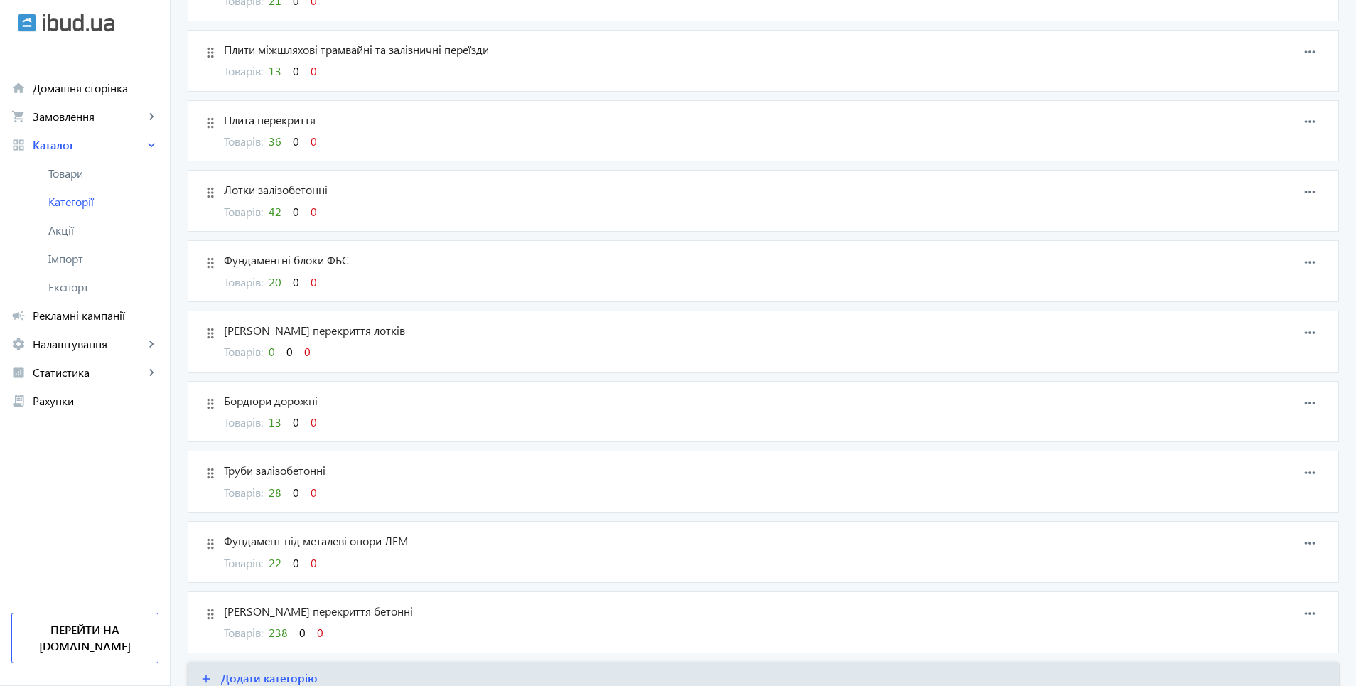
click at [272, 286] on span "20" at bounding box center [275, 281] width 13 height 15
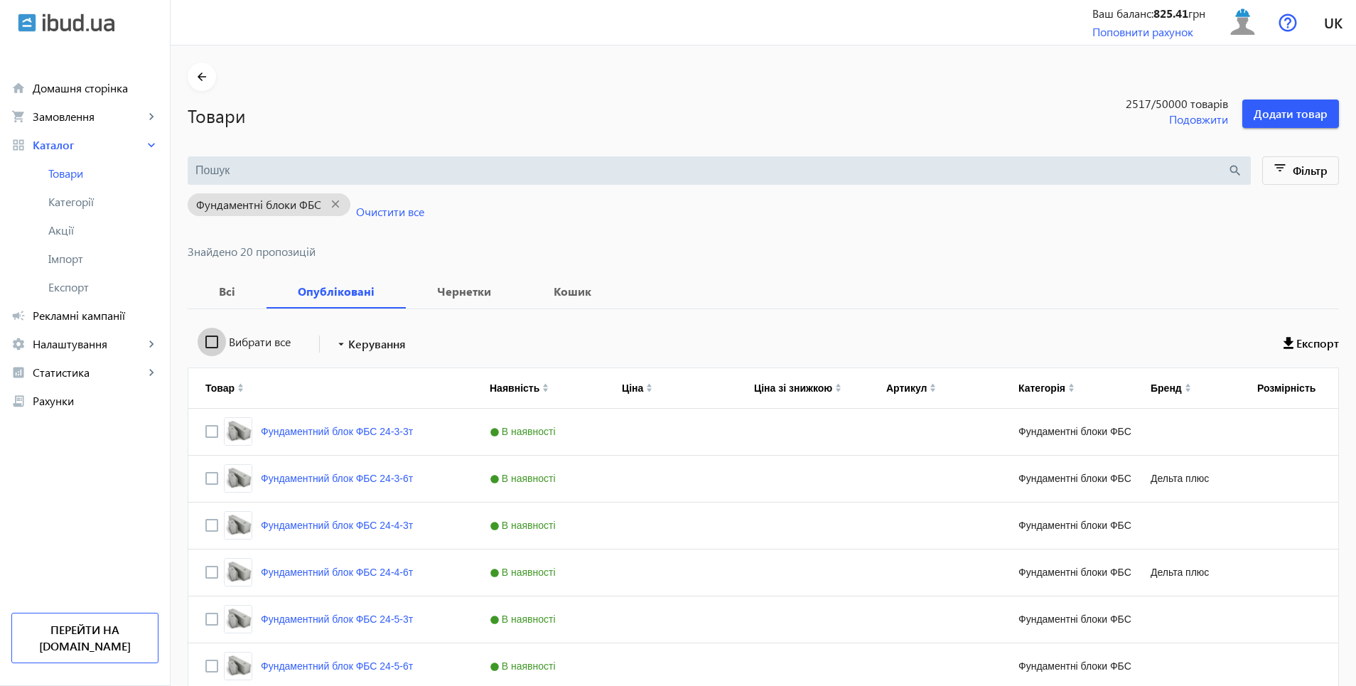
click at [203, 345] on input "Вибрати все" at bounding box center [212, 342] width 28 height 28
checkbox input "true"
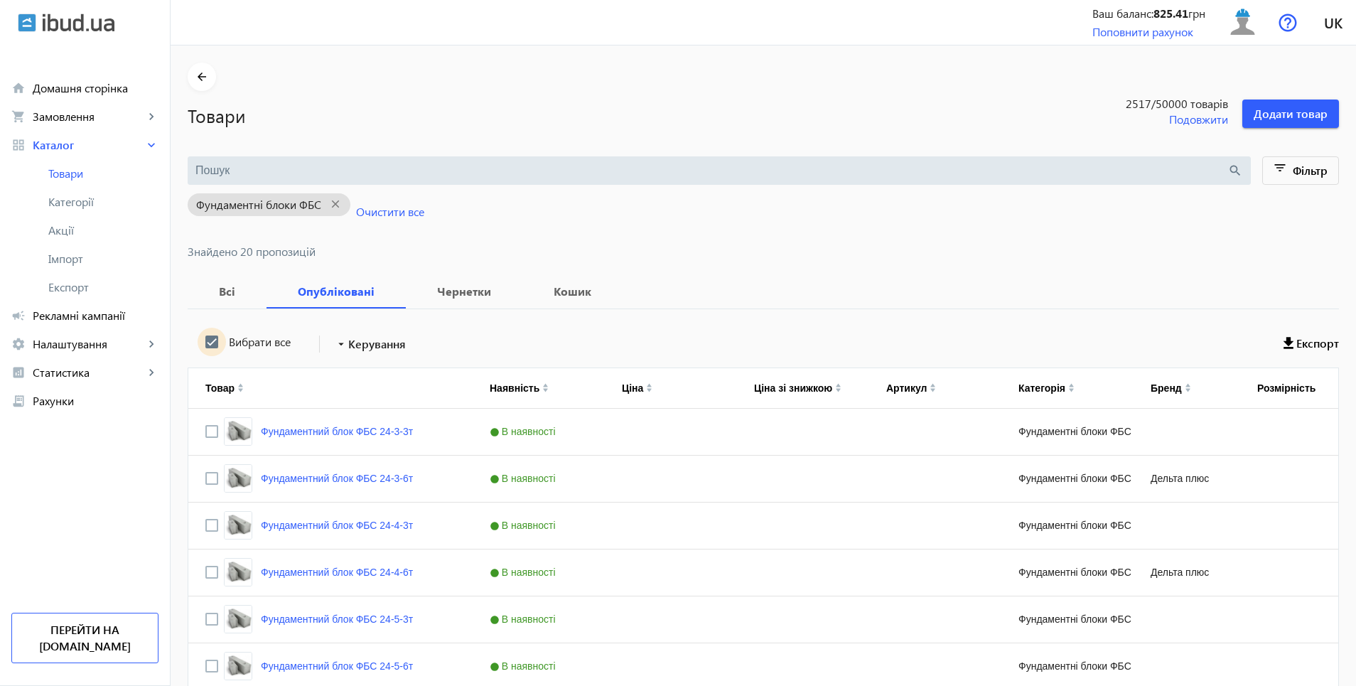
checkbox input "true"
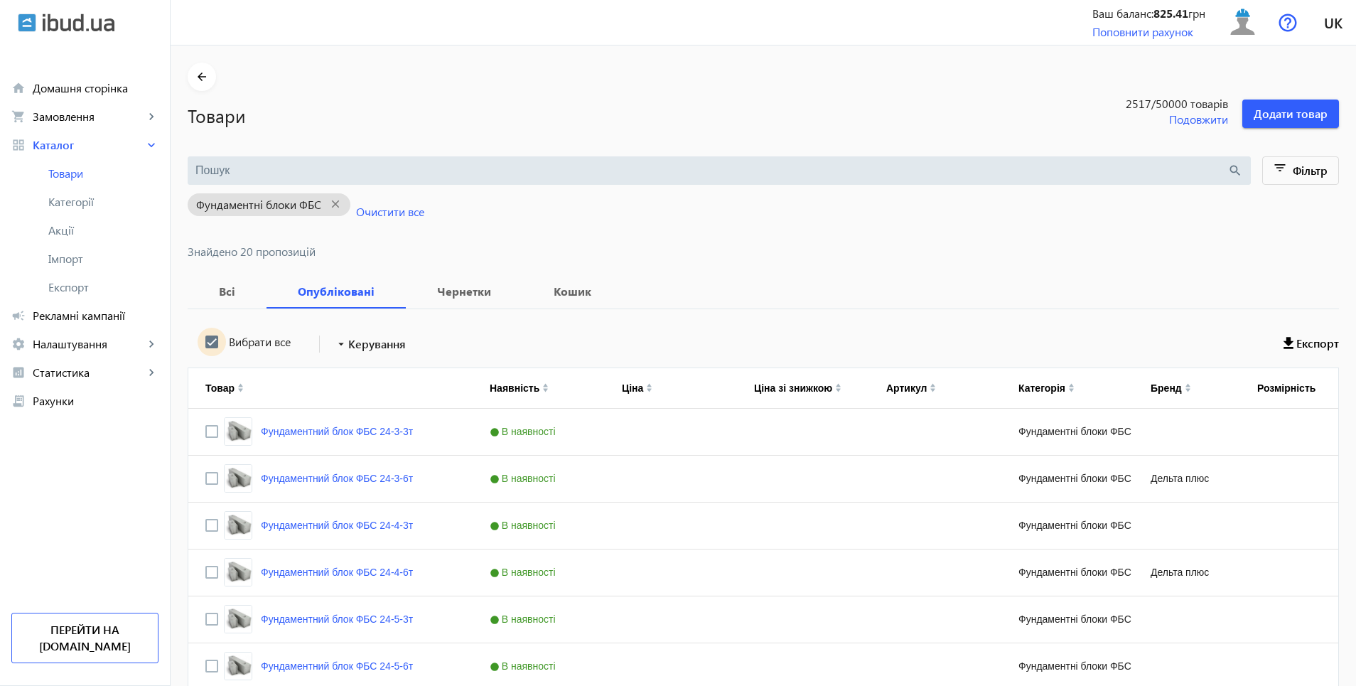
checkbox input "true"
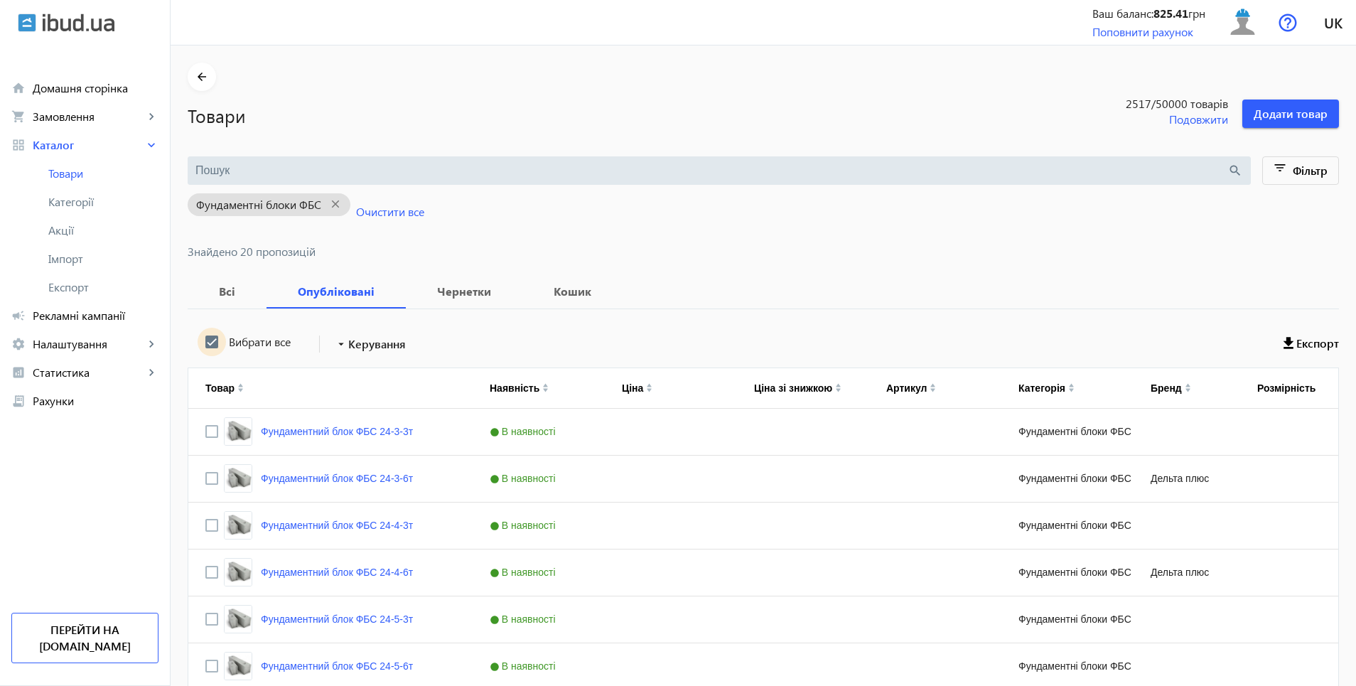
checkbox input "true"
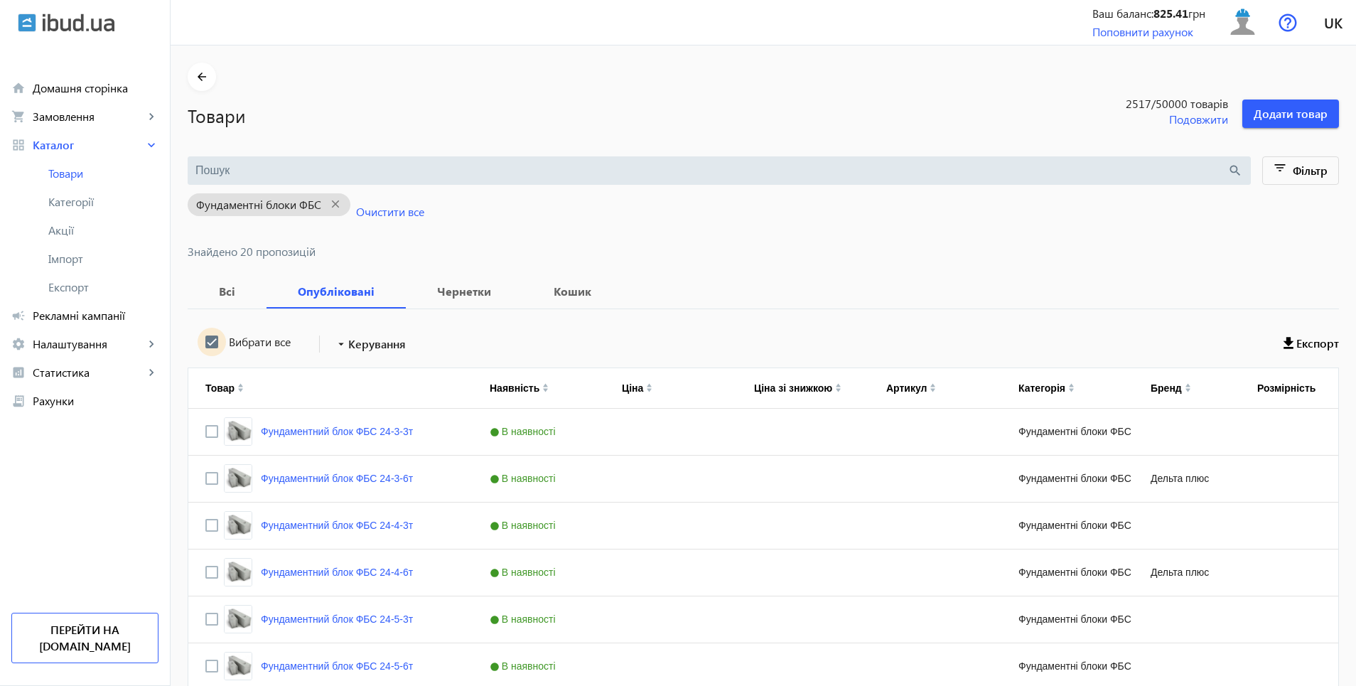
checkbox input "true"
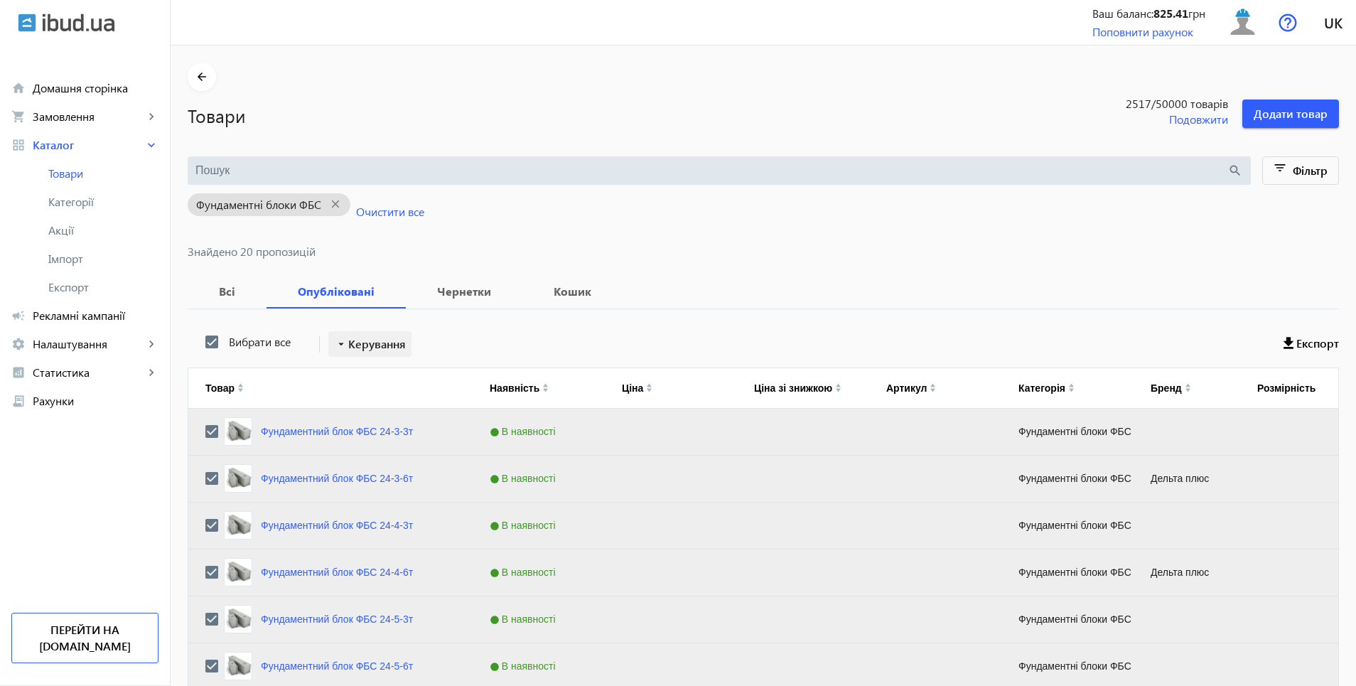
click at [382, 345] on span "Керування" at bounding box center [377, 344] width 58 height 17
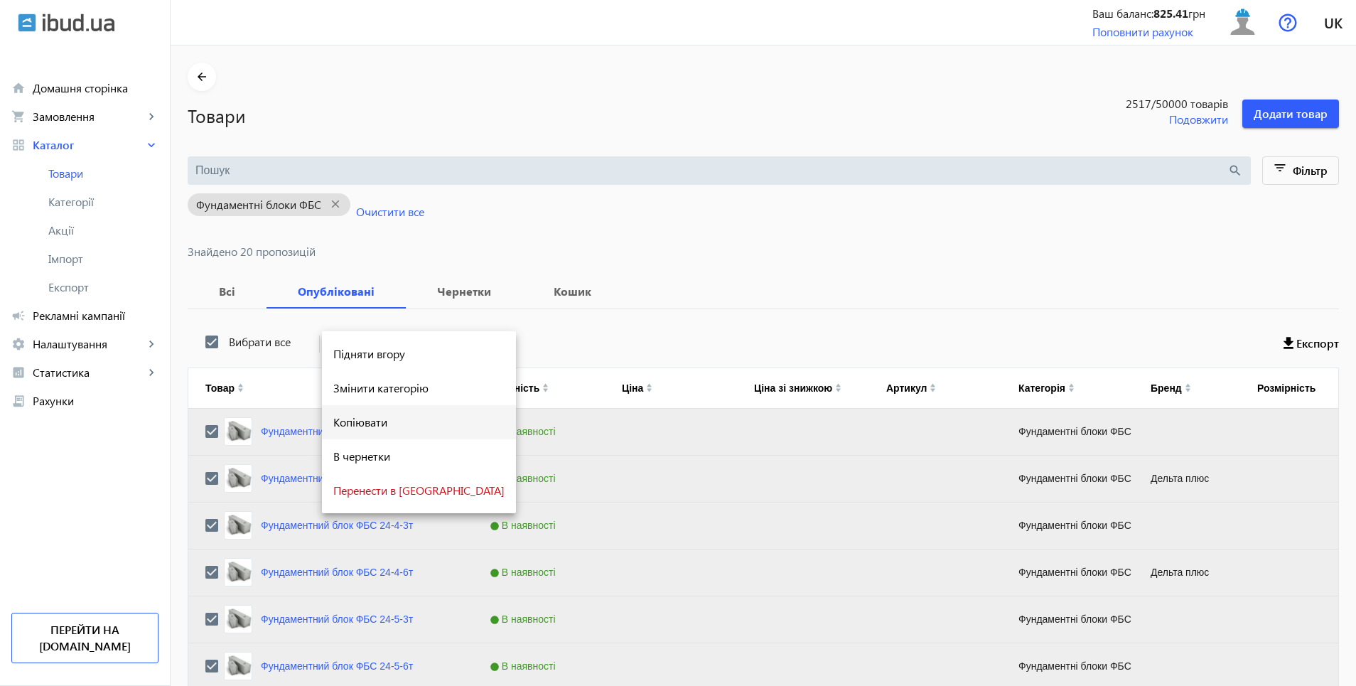
click at [363, 418] on span "Копіювати" at bounding box center [418, 422] width 171 height 11
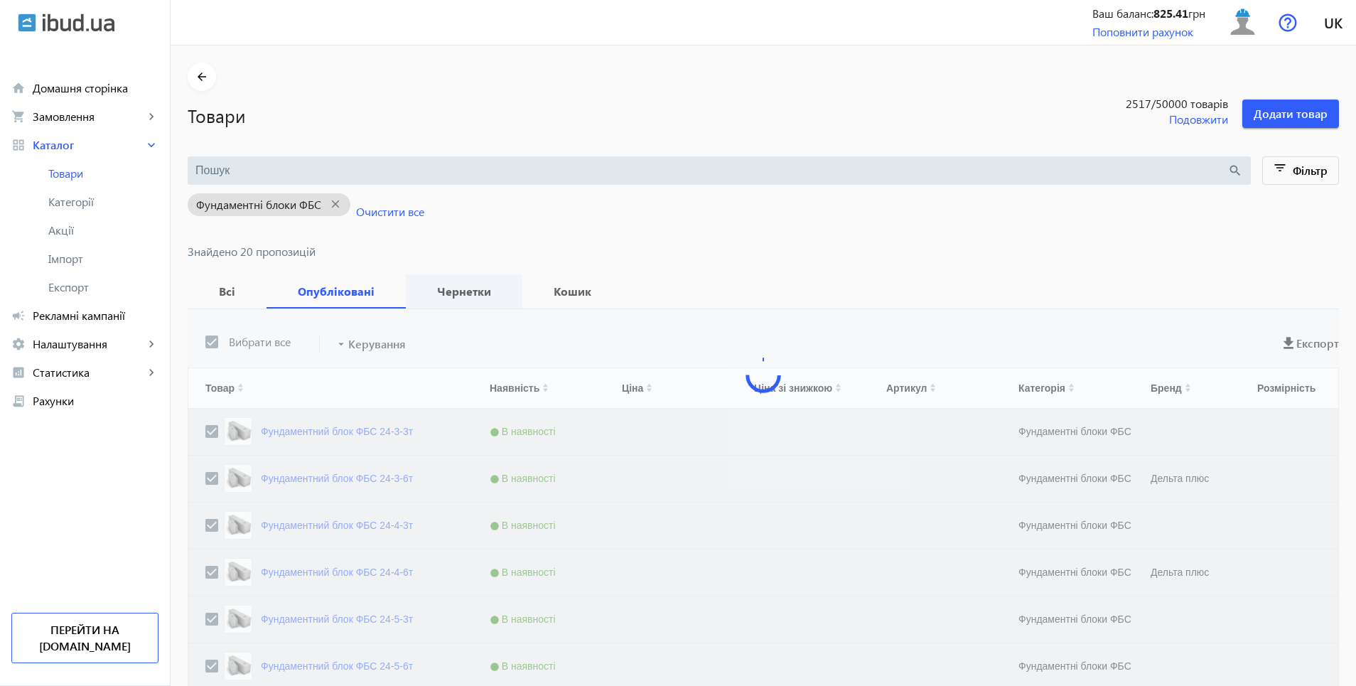
click at [441, 290] on b "Чернетки" at bounding box center [464, 291] width 82 height 11
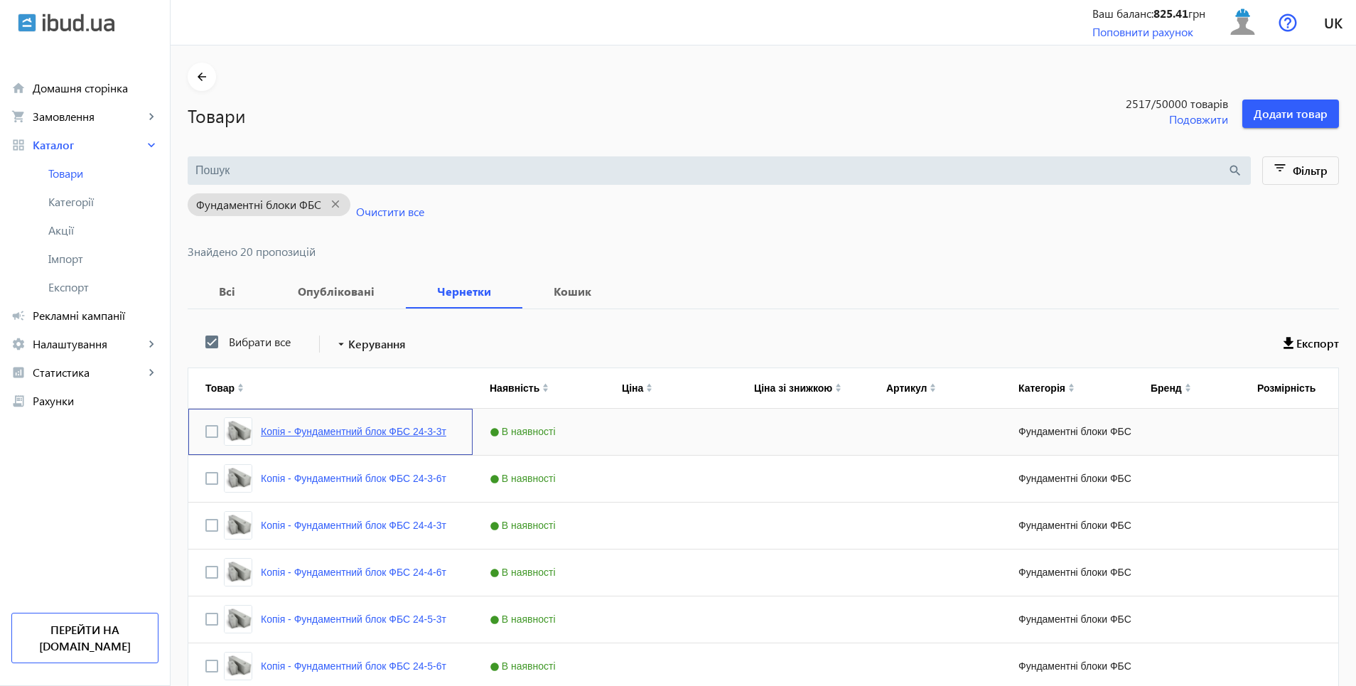
click at [338, 431] on link "Копія - Фундаментний блок ФБС 24-3-3т" at bounding box center [354, 431] width 186 height 11
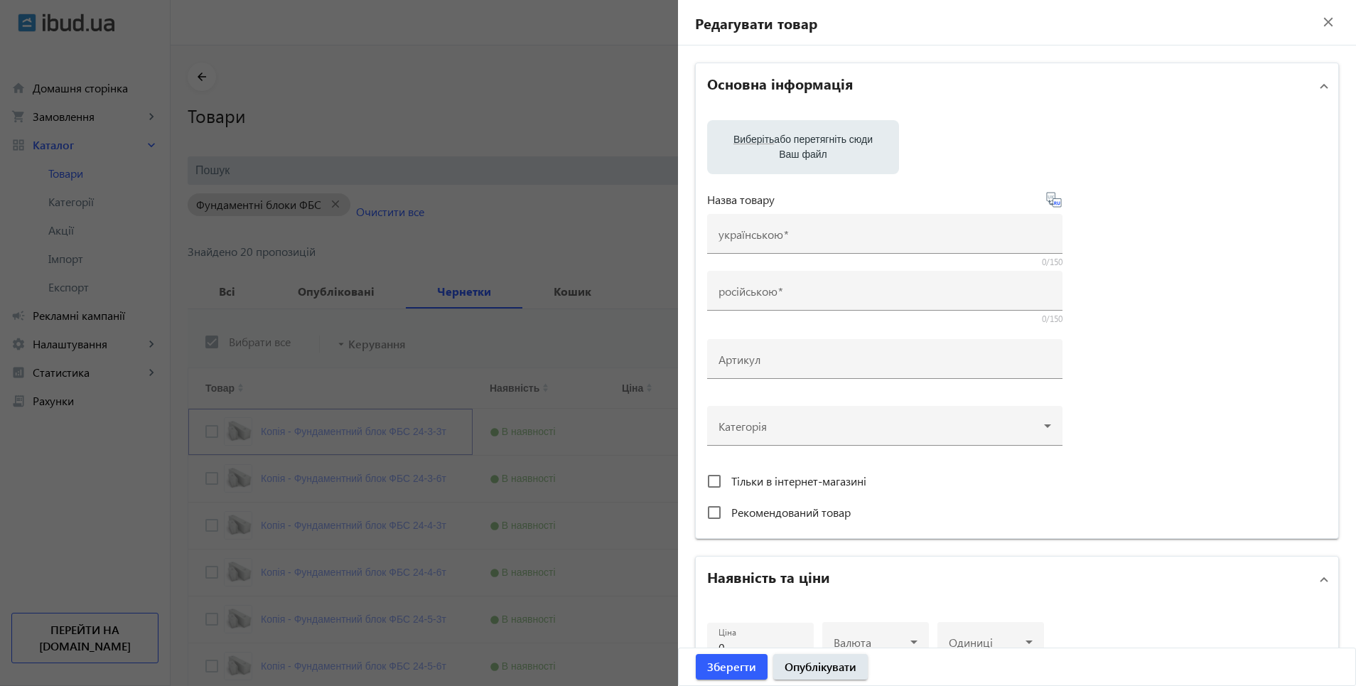
type input "Копія - Фундаментний блок ФБС 24-3-3т"
type input "Копия - Фундаментный блок ФБС 24-3-3т"
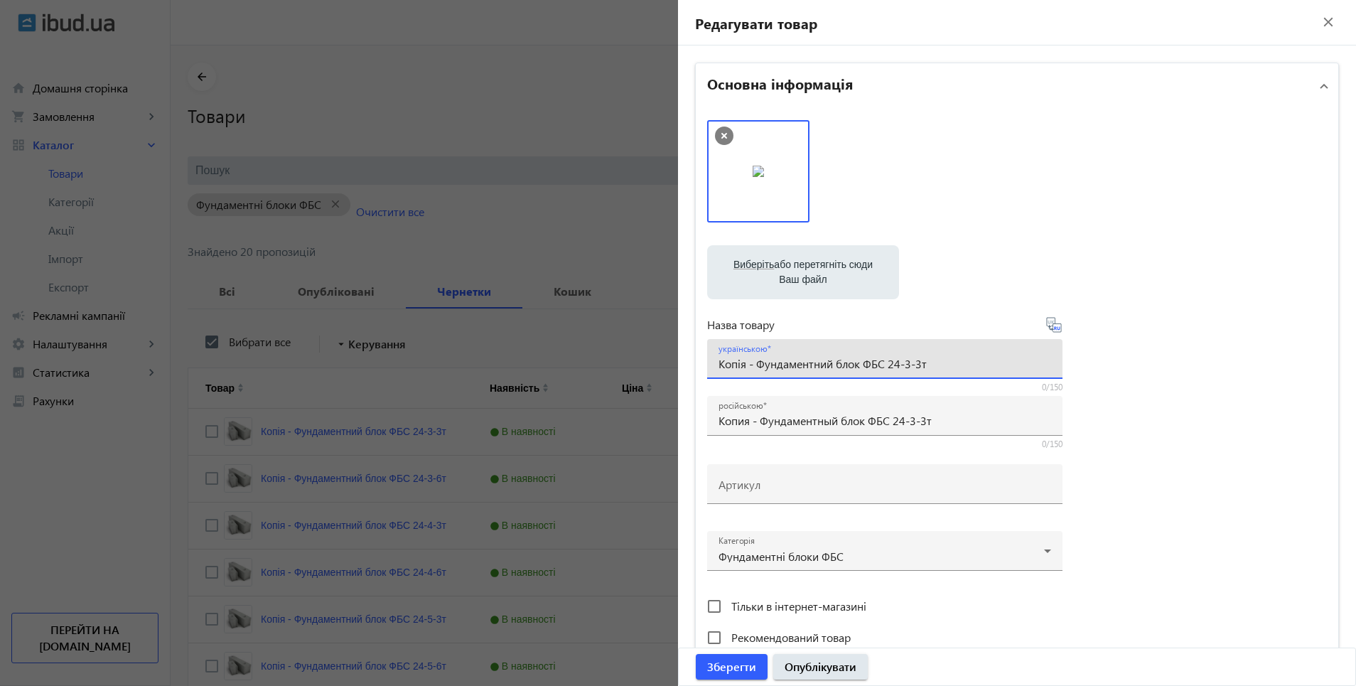
drag, startPoint x: 716, startPoint y: 363, endPoint x: 881, endPoint y: 364, distance: 164.9
click at [881, 364] on input "Копія - Фундаментний блок ФБС 24-3-3т" at bounding box center [885, 363] width 333 height 15
paste input "ундаментні бетонні блоки"
type input "Фундаментні бетонні блоки ФБС 24-3-3т"
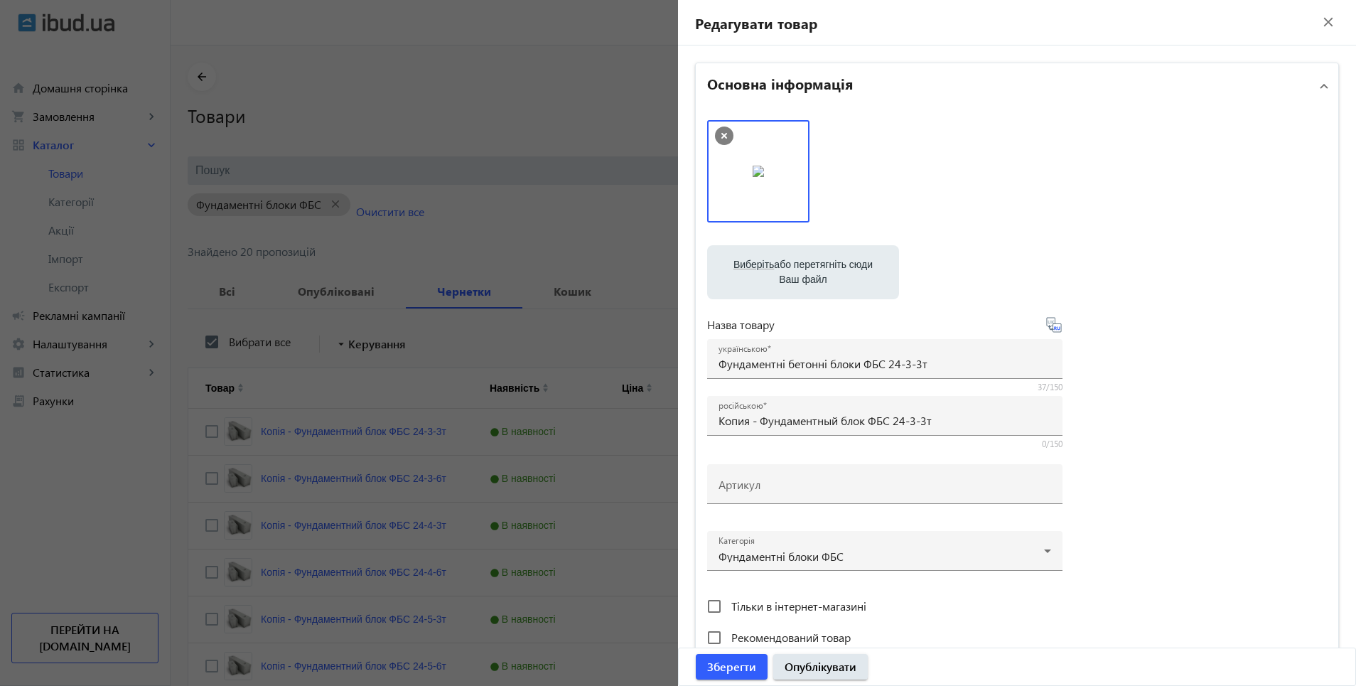
click at [1054, 327] on icon at bounding box center [1055, 328] width 3 height 4
type input "Фундаментные бетонные блоки ФБС 24-3-3т"
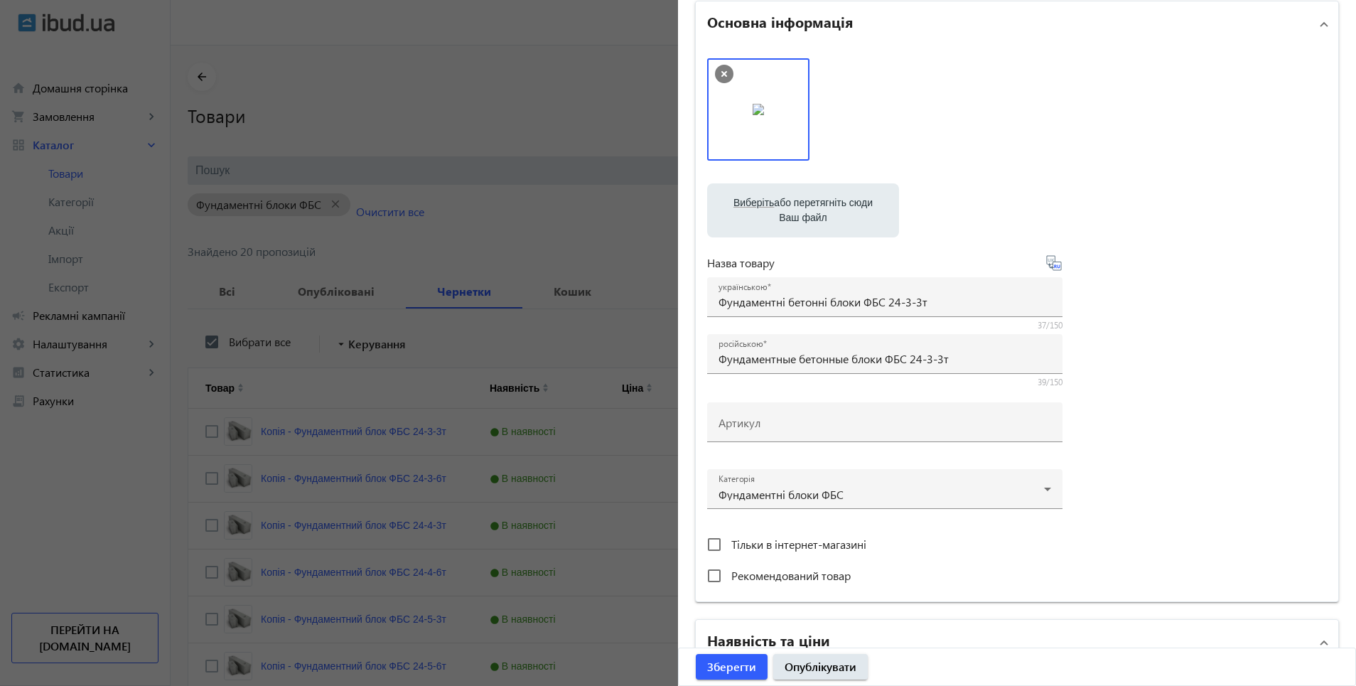
scroll to position [142, 0]
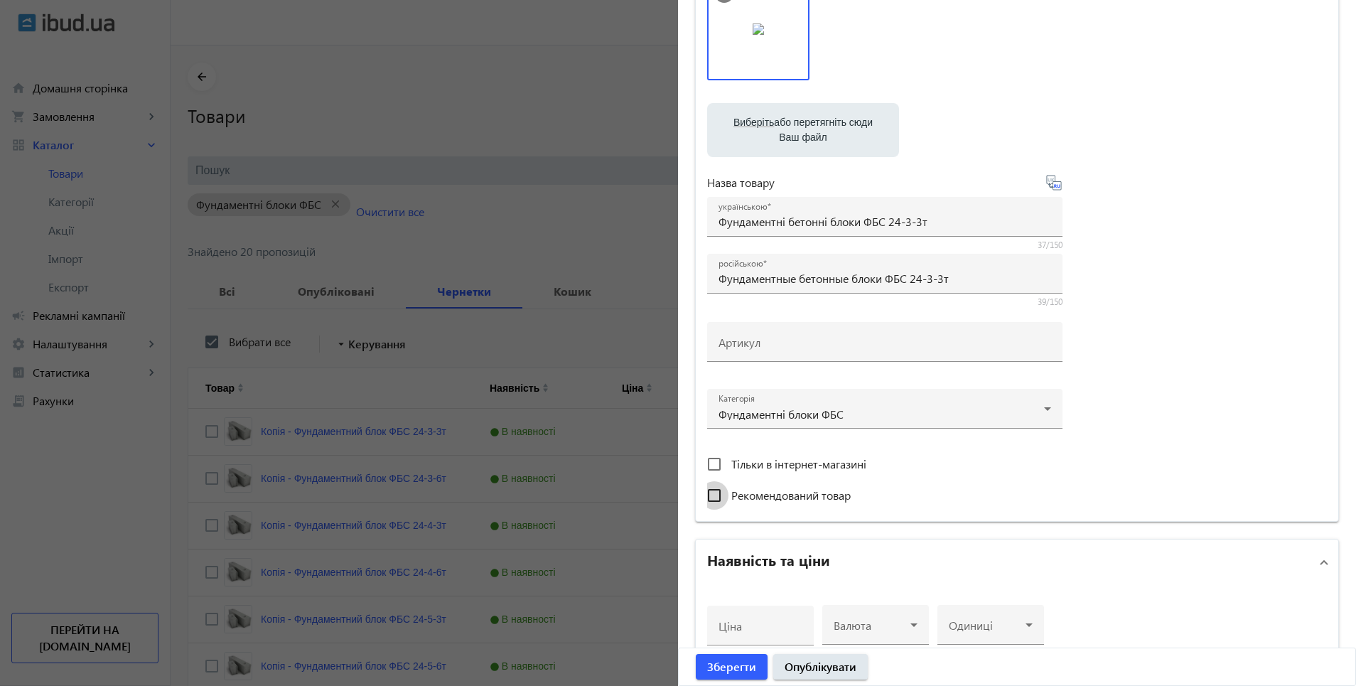
click at [707, 501] on input "Рекомендований товар" at bounding box center [714, 495] width 28 height 28
checkbox input "true"
click at [793, 668] on span "Опублікувати" at bounding box center [821, 667] width 72 height 16
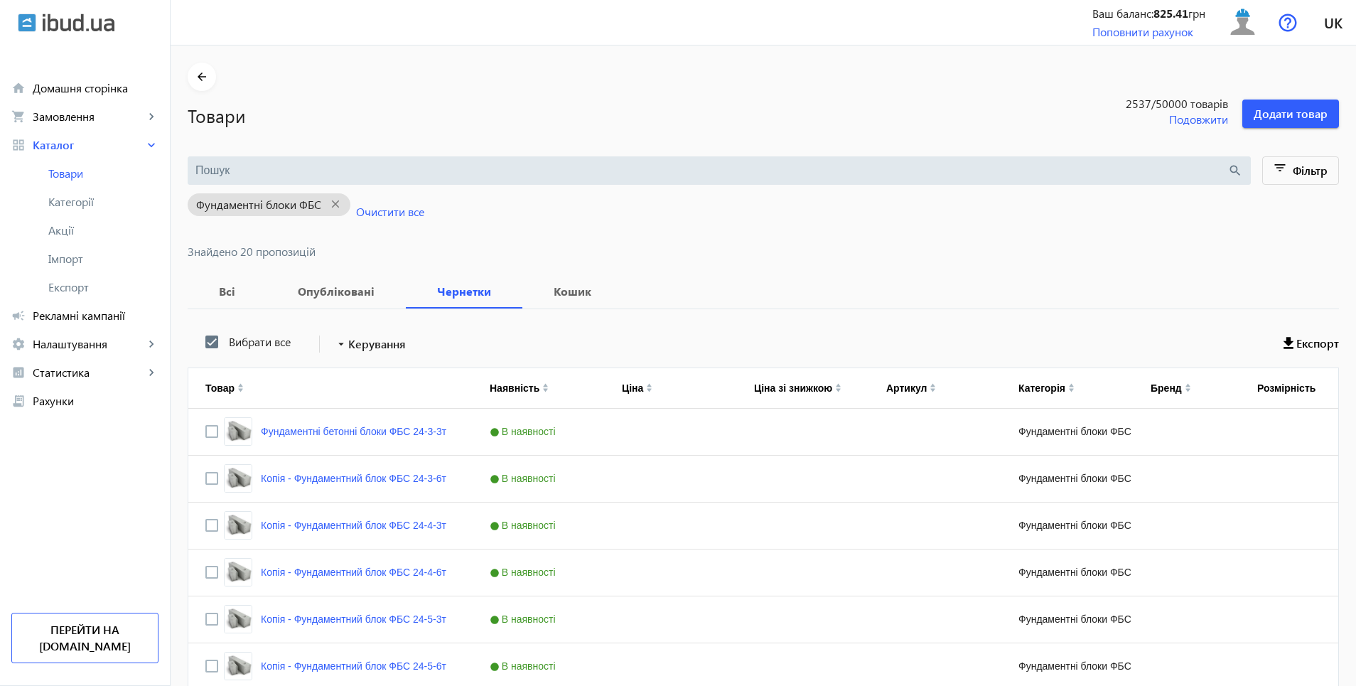
scroll to position [0, 0]
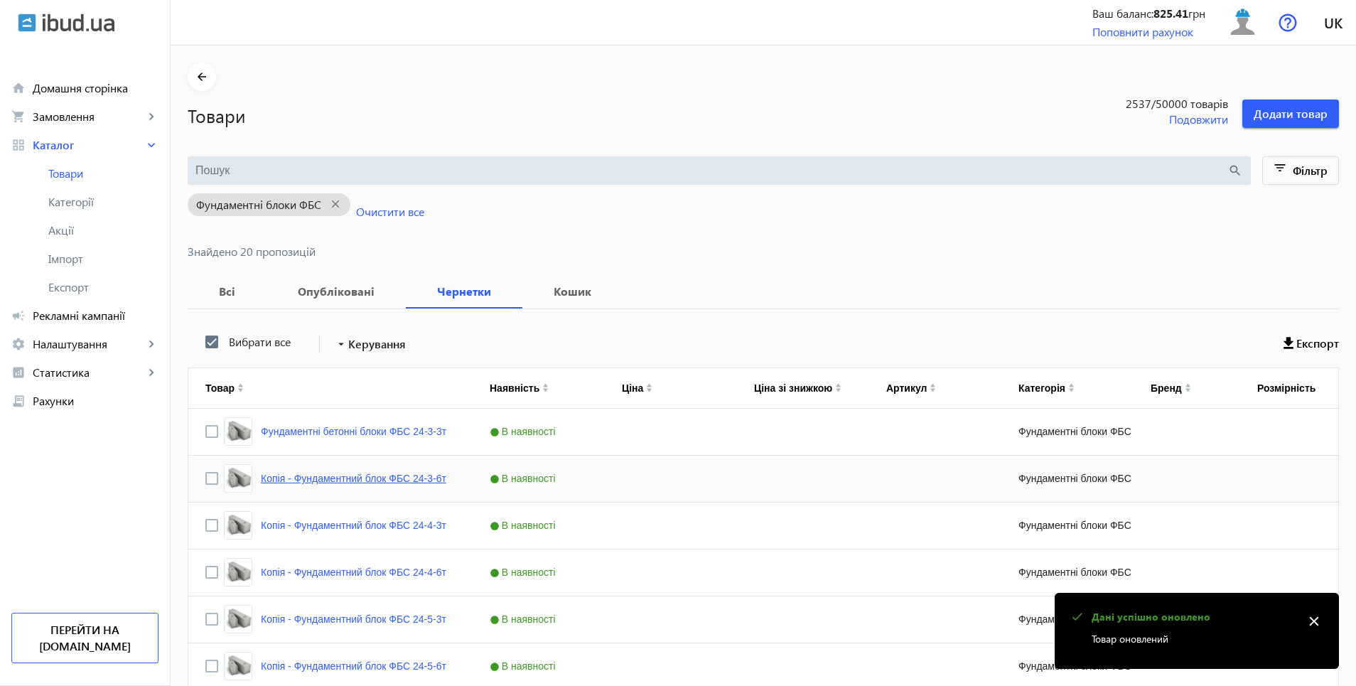
click at [345, 481] on link "Копія - Фундаментний блок ФБС 24-3-6т" at bounding box center [354, 478] width 186 height 11
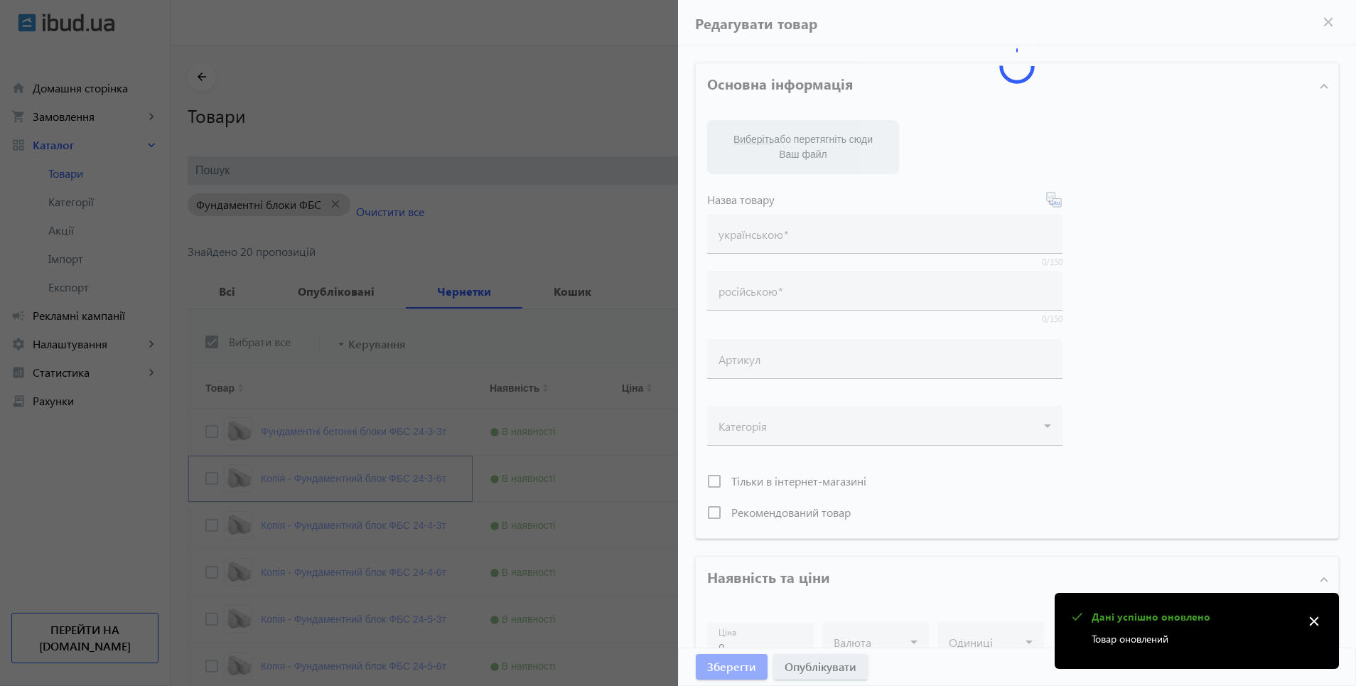
type input "Копія - Фундаментний блок ФБС 24-3-6т"
type input "Копия - Фундаментный блок ФБС 24-3-6т"
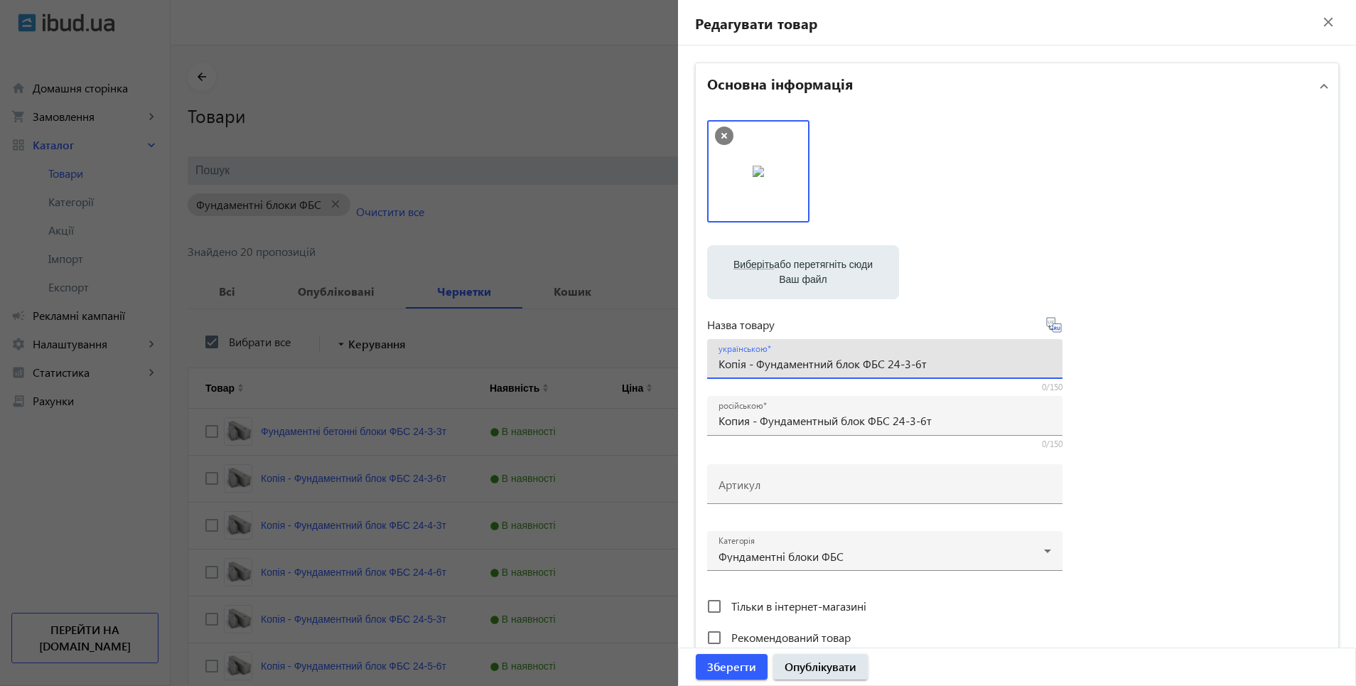
drag, startPoint x: 716, startPoint y: 364, endPoint x: 875, endPoint y: 372, distance: 159.4
click at [881, 367] on input "Копія - Фундаментний блок ФБС 24-3-6т" at bounding box center [885, 363] width 333 height 15
paste input "ундаментні бетонні блоки"
type input "Фундаментні бетонні блоки ФБС 24-3-6т"
click at [1055, 325] on icon at bounding box center [1054, 324] width 17 height 17
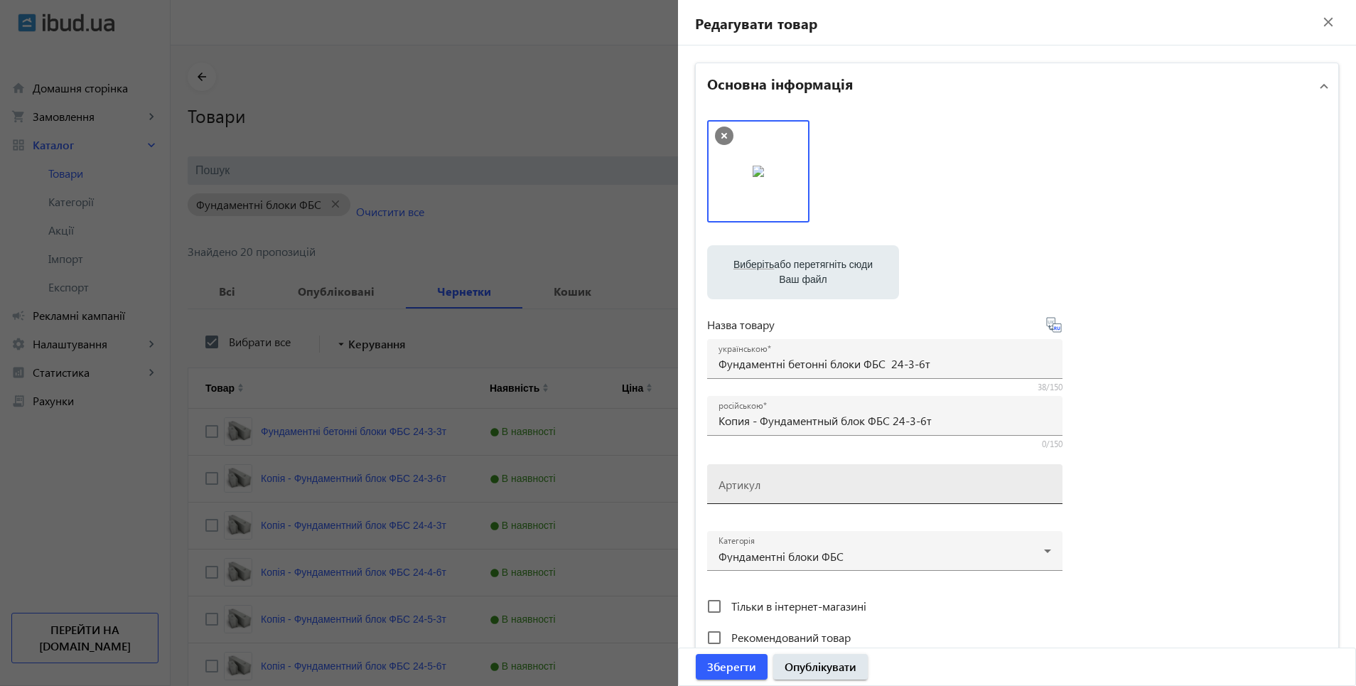
type input "Фундаментные бетонные блоки ФБС 24-3-6т"
click at [791, 668] on span "Опублікувати" at bounding box center [821, 667] width 72 height 16
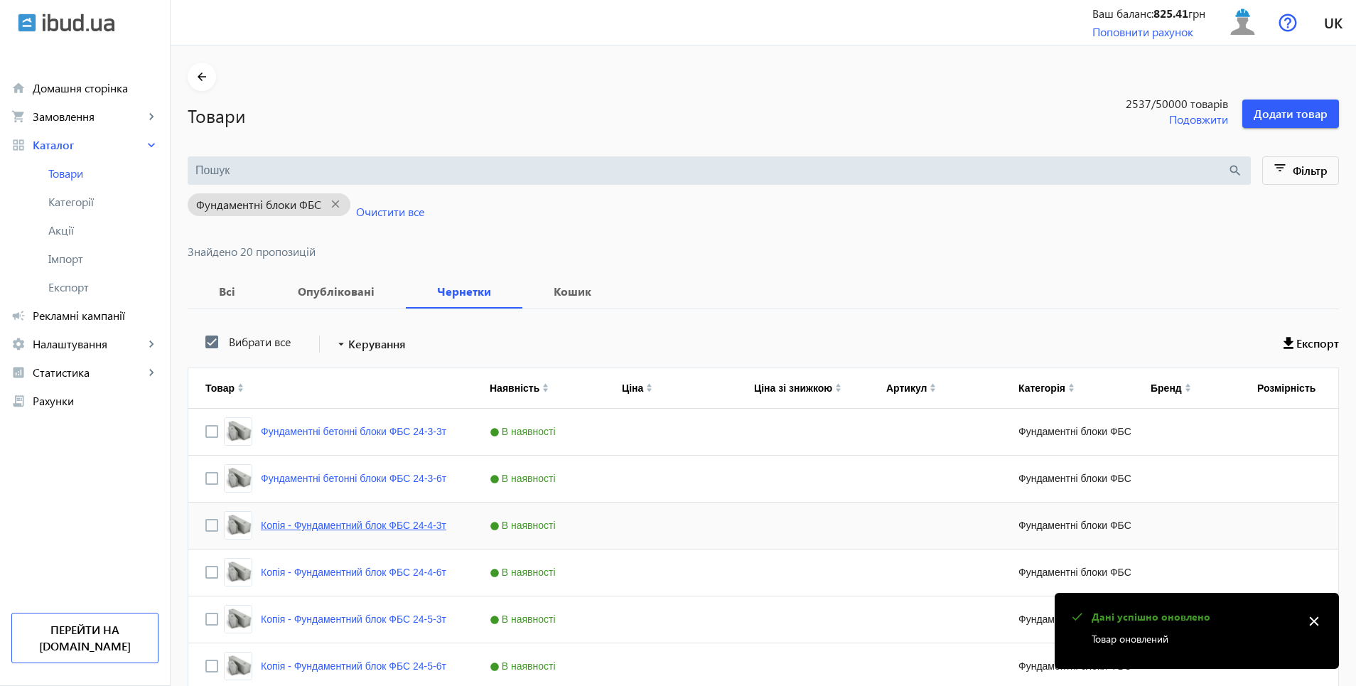
click at [360, 524] on link "Копія - Фундаментний блок ФБС 24-4-3т" at bounding box center [354, 525] width 186 height 11
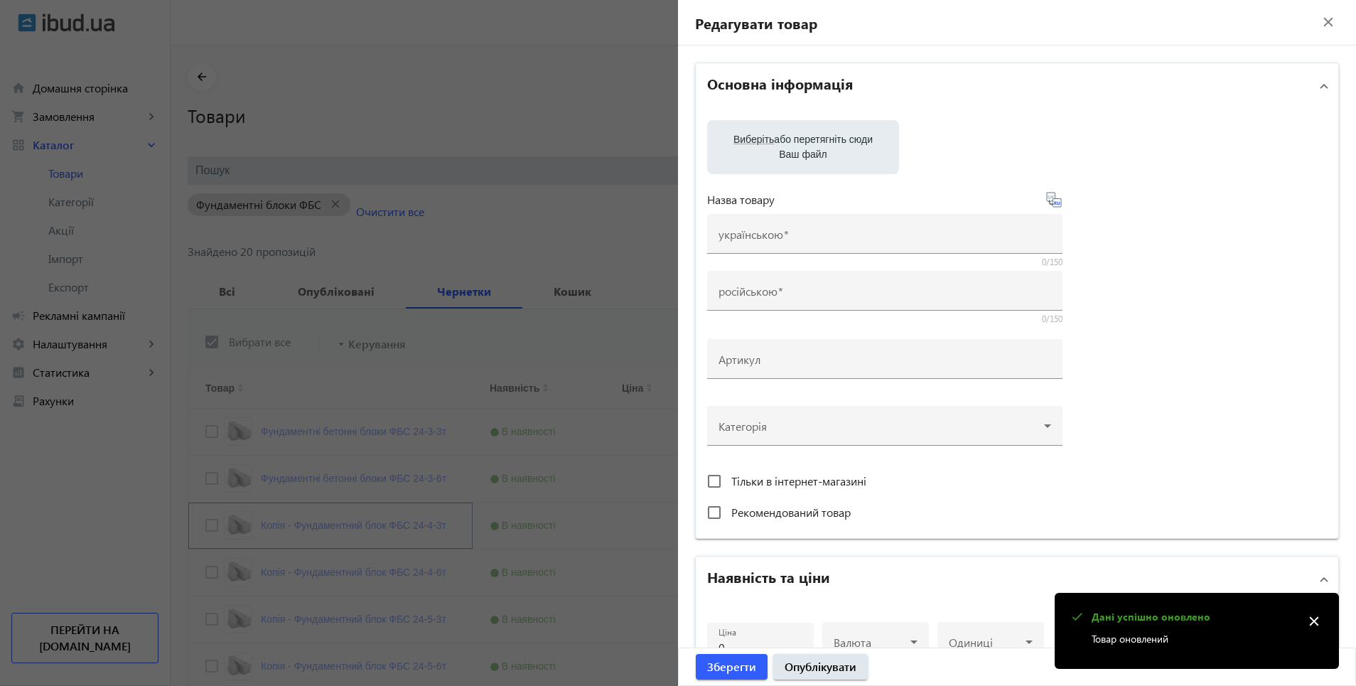
type input "Копія - Фундаментний блок ФБС 24-4-3т"
type input "Копия - Фундаментный блок ФБС 24-4-3т"
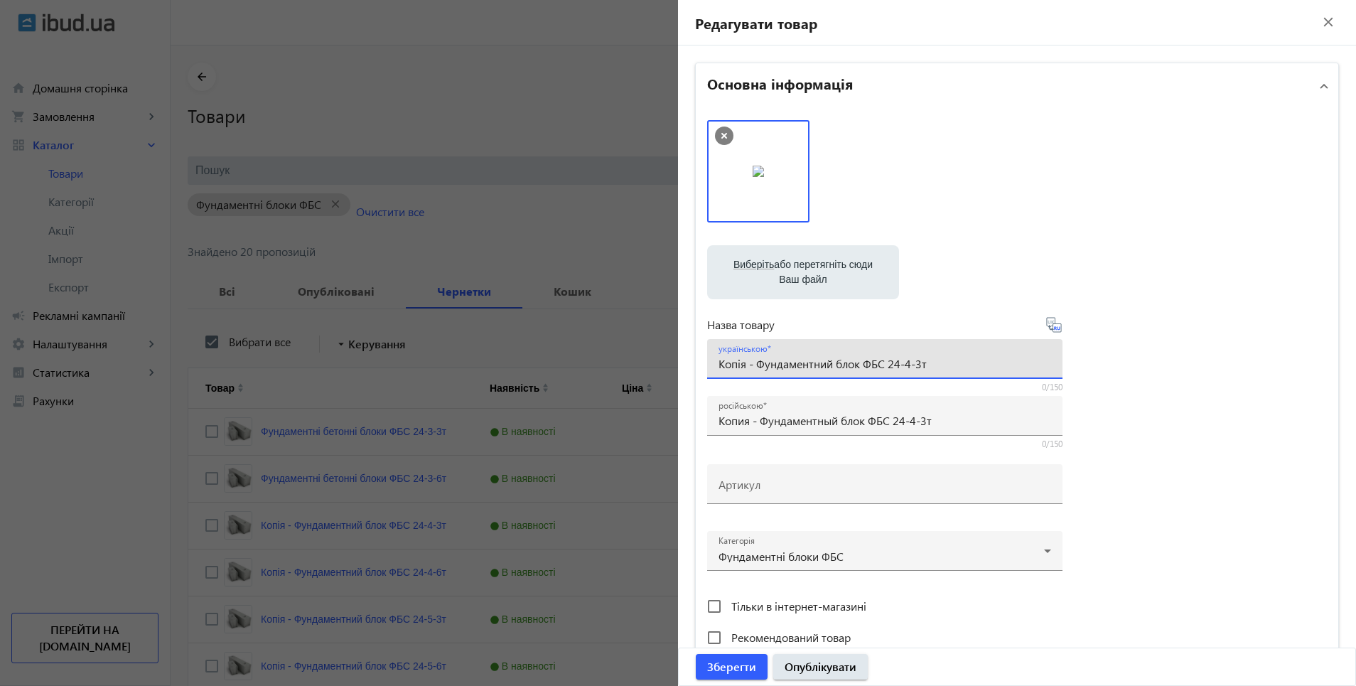
drag, startPoint x: 716, startPoint y: 364, endPoint x: 862, endPoint y: 375, distance: 146.8
click at [866, 372] on div "українською Копія - Фундаментний блок ФБС 24-4-3т" at bounding box center [885, 359] width 333 height 40
click at [1051, 368] on div at bounding box center [1051, 368] width 0 height 0
click at [712, 365] on div "українською Копія - Фундаментний блок ФБС 24-4-3т" at bounding box center [884, 359] width 355 height 40
click at [800, 370] on input "Копія - Фундаментний блок ФБС 24-4-3т" at bounding box center [885, 363] width 333 height 15
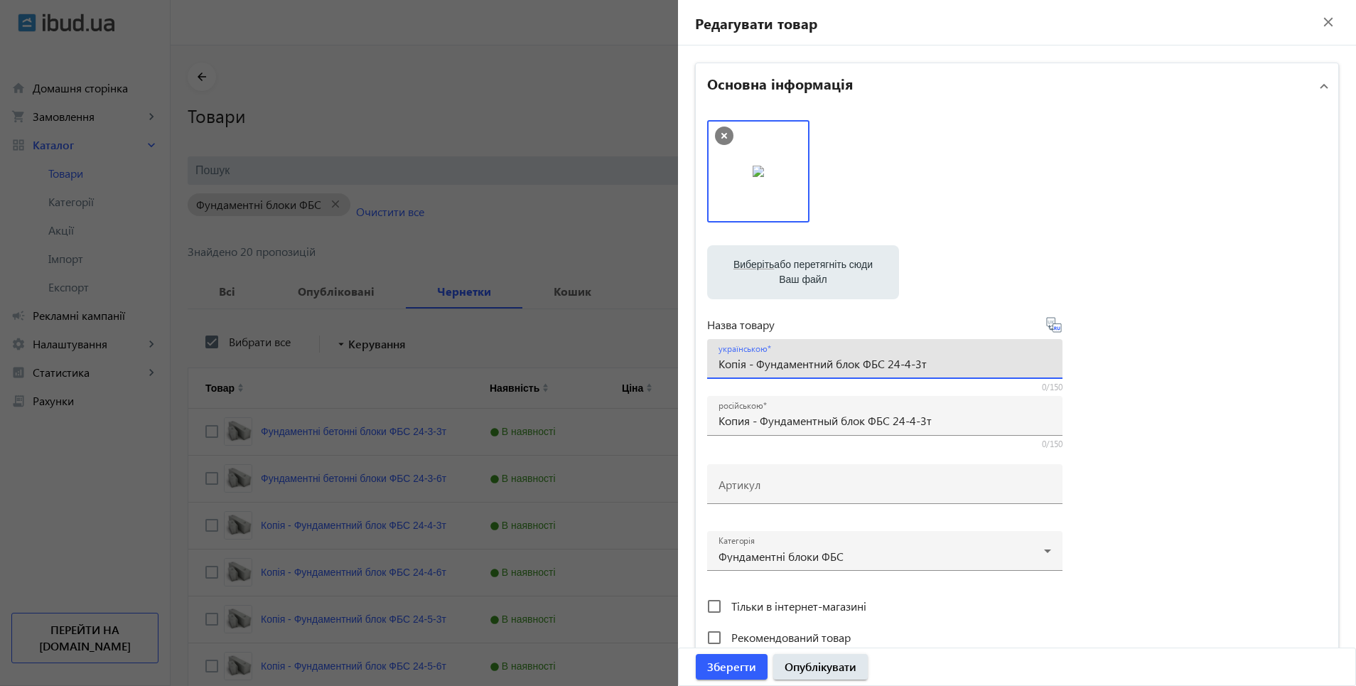
drag, startPoint x: 884, startPoint y: 365, endPoint x: 708, endPoint y: 358, distance: 175.7
click at [708, 358] on div "українською Копія - Фундаментний блок ФБС 24-4-3т" at bounding box center [884, 359] width 355 height 40
paste input "ундаментні бетонні блоки"
type input "Фундаментні бетонні блоки ФБС 24-4-3т"
drag, startPoint x: 1048, startPoint y: 327, endPoint x: 1057, endPoint y: 351, distance: 25.6
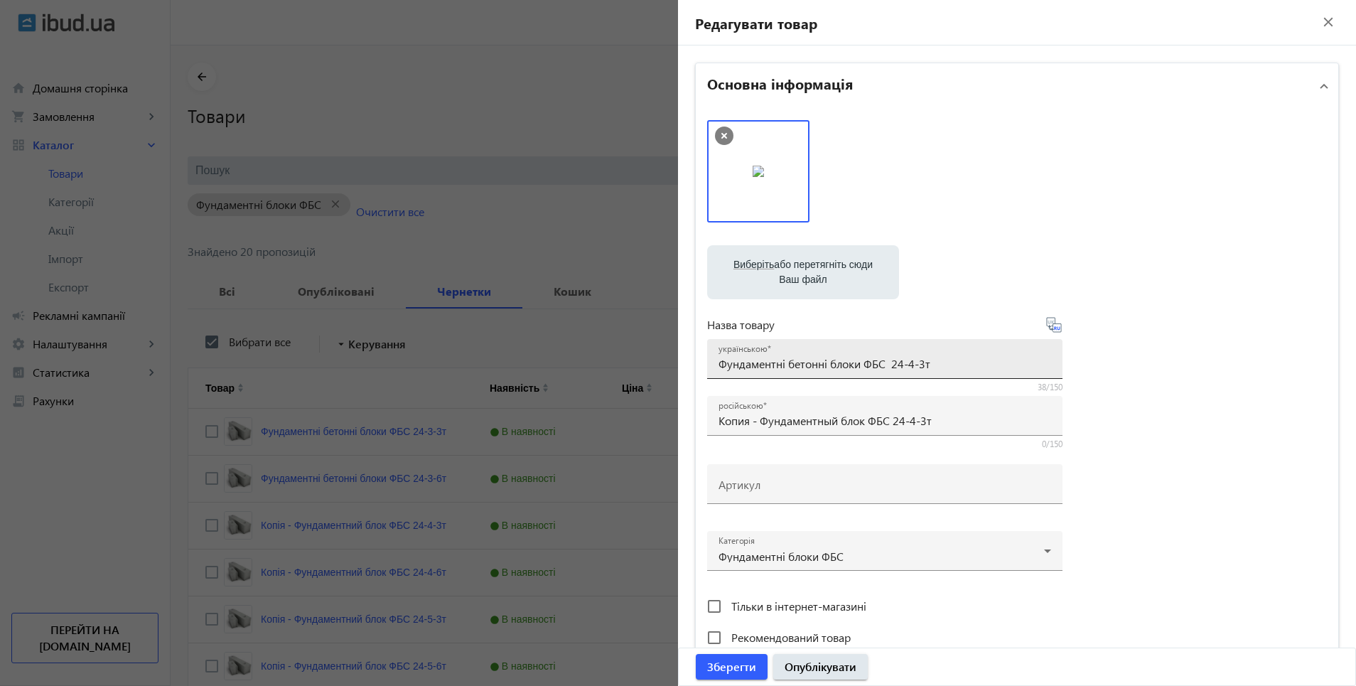
click at [1048, 331] on icon at bounding box center [1054, 324] width 17 height 17
type input "Фундаментные бетонные блоки ФБС 24-4-3т"
click at [799, 668] on span "Опублікувати" at bounding box center [821, 667] width 72 height 16
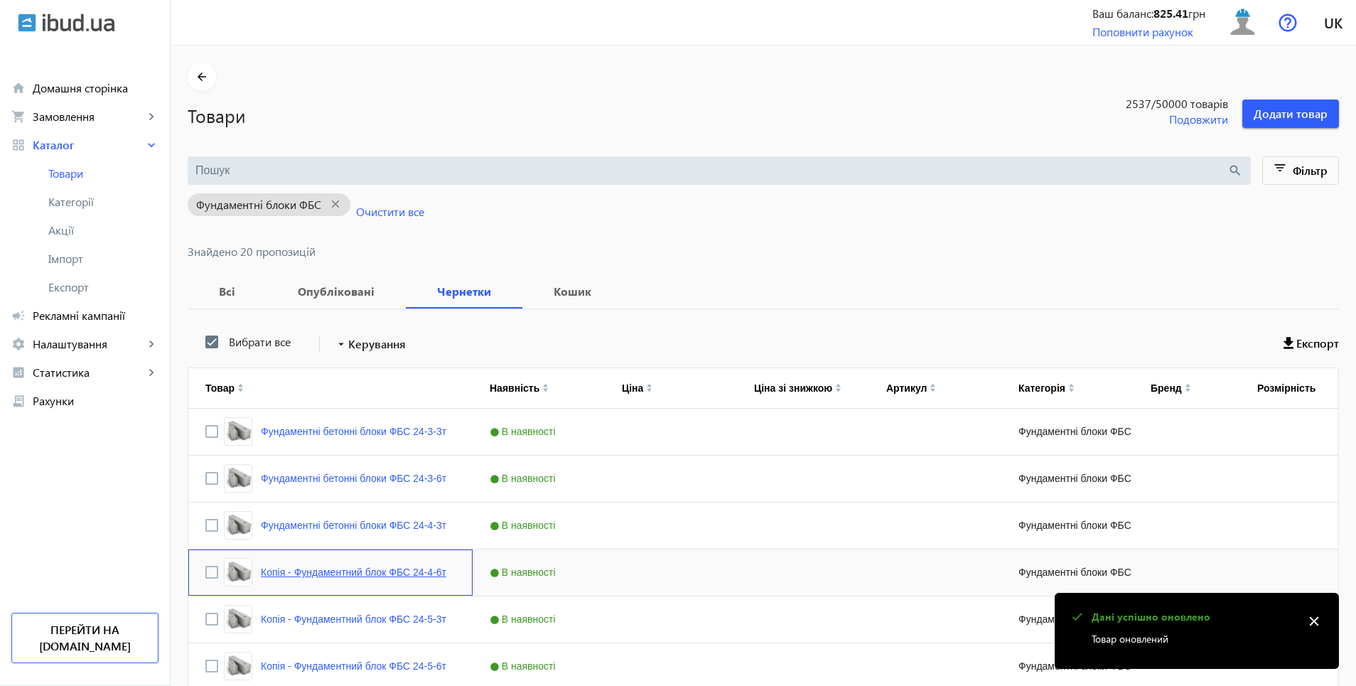
click at [331, 576] on link "Копія - Фундаментний блок ФБС 24-4-6т" at bounding box center [354, 572] width 186 height 11
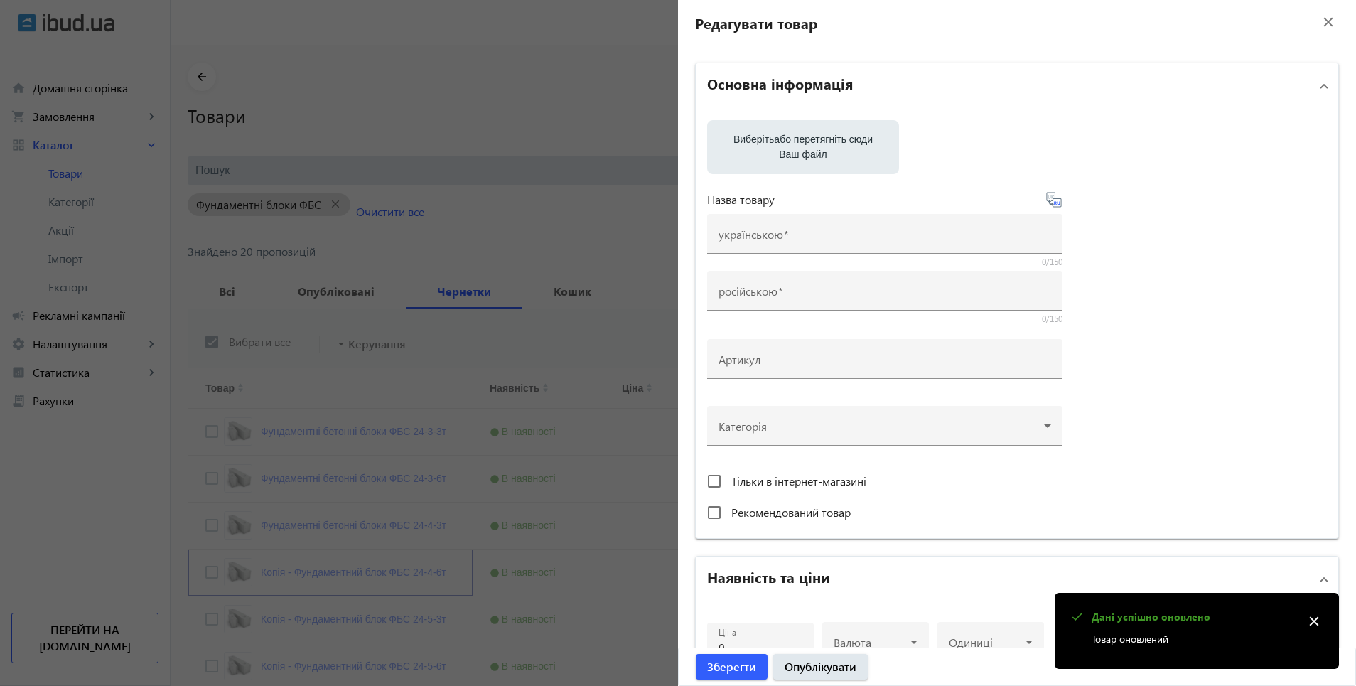
type input "Копія - Фундаментний блок ФБС 24-4-6т"
type input "Копия - Фундаментный блок ФБС 24-4-6т"
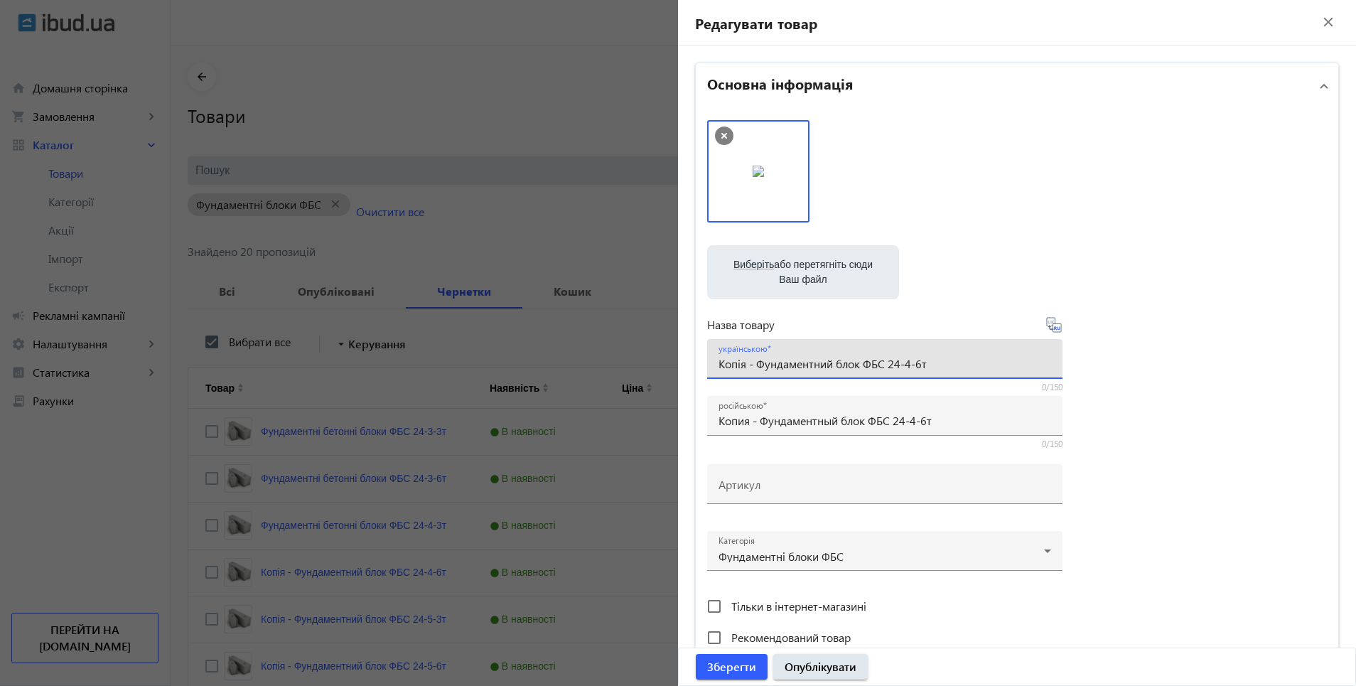
drag, startPoint x: 716, startPoint y: 365, endPoint x: 889, endPoint y: 376, distance: 173.8
click at [889, 376] on div "українською Копія - Фундаментний блок ФБС 24-4-6т" at bounding box center [885, 359] width 333 height 40
paste input "Фундаментні бетонні блоки ФБС"
type input "Фундаментні бетонні блоки ФБС 24-4-6т"
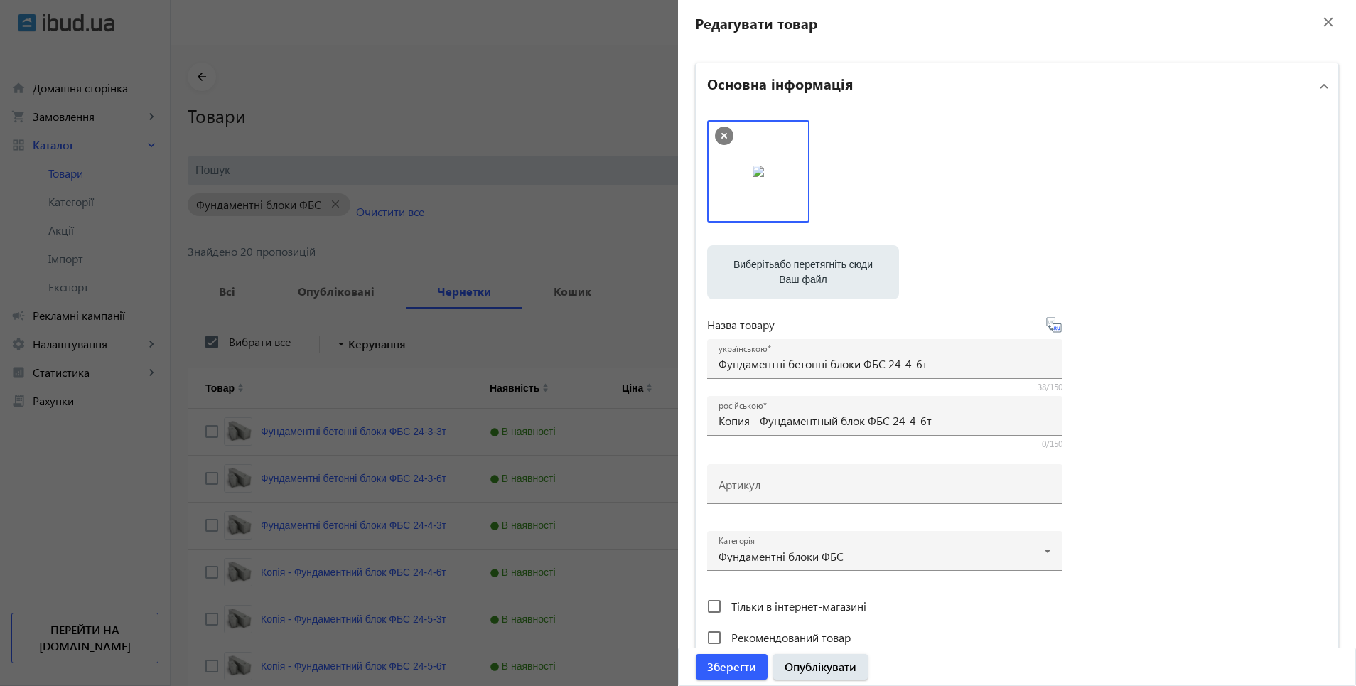
click at [1051, 326] on icon at bounding box center [1054, 324] width 17 height 17
type input "Фундаментные бетонные блоки ФБС 24-4-6т"
click at [830, 674] on span "Опублікувати" at bounding box center [821, 667] width 72 height 16
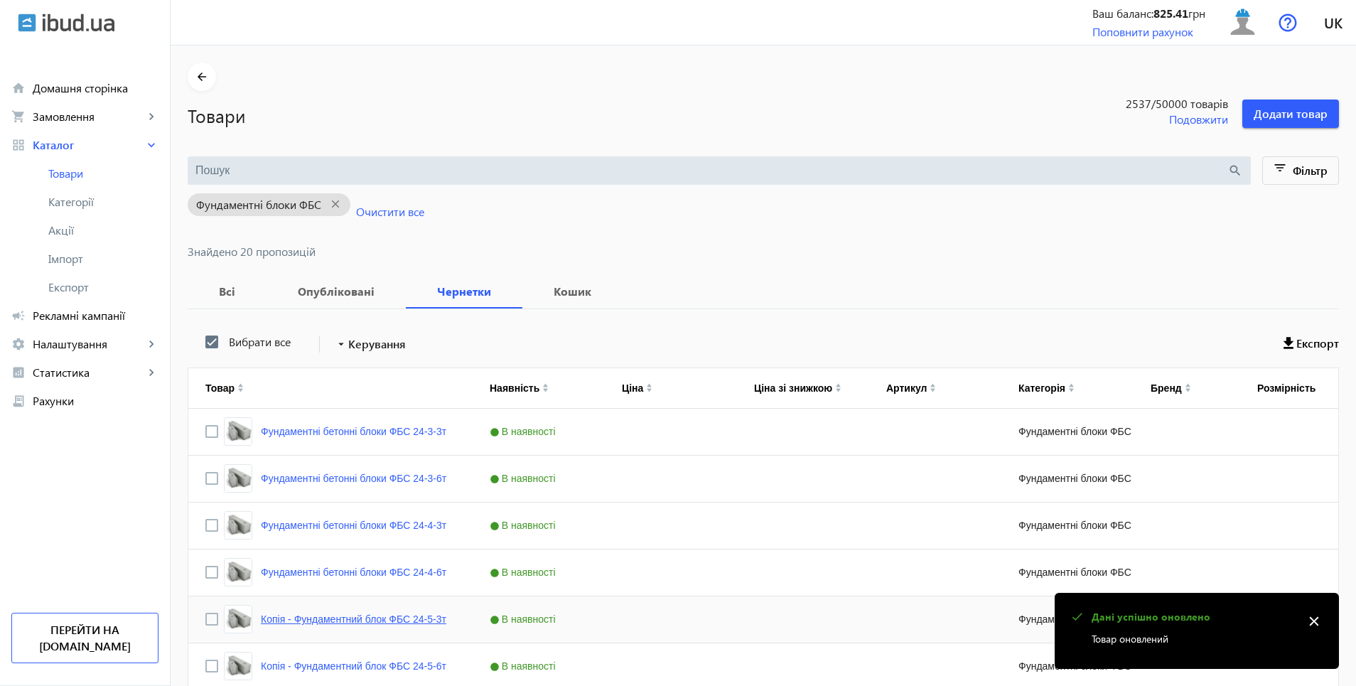
click at [274, 618] on link "Копія - Фундаментний блок ФБС 24-5-3т" at bounding box center [354, 618] width 186 height 11
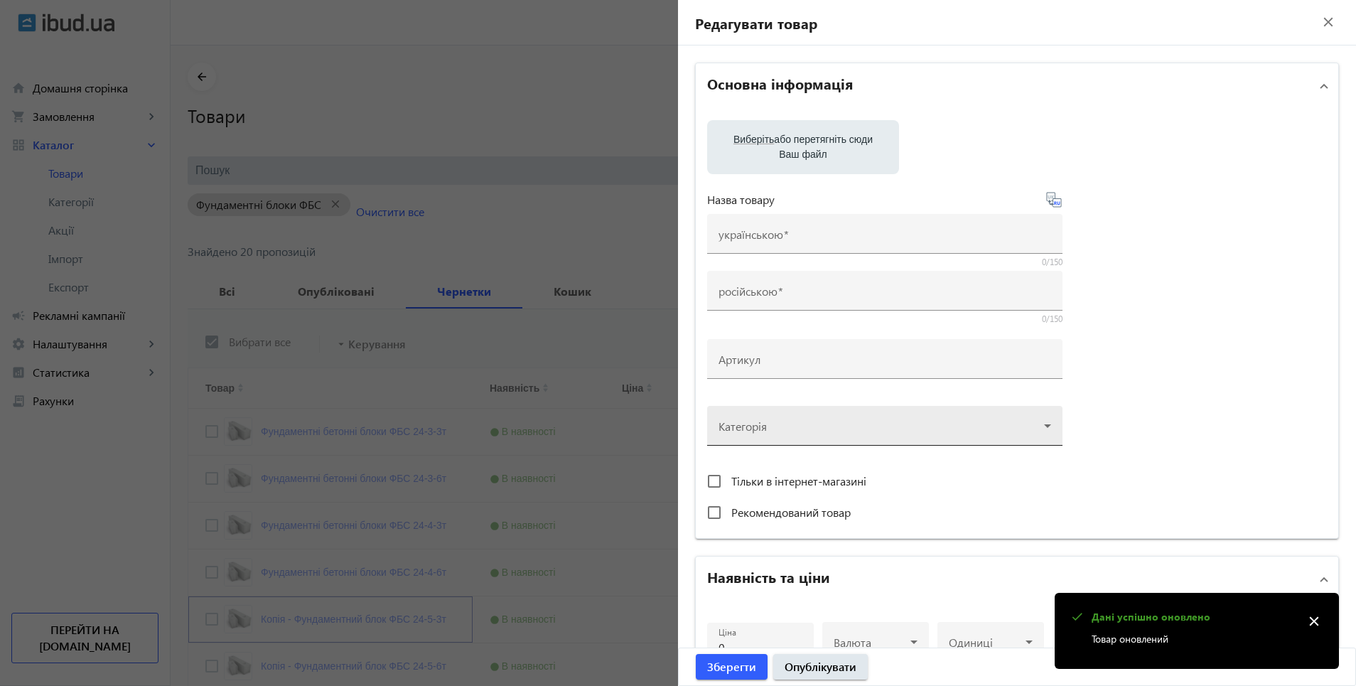
type input "Копія - Фундаментний блок ФБС 24-5-3т"
type input "Копия - Фундаментный блок ФБС 24-5-3т"
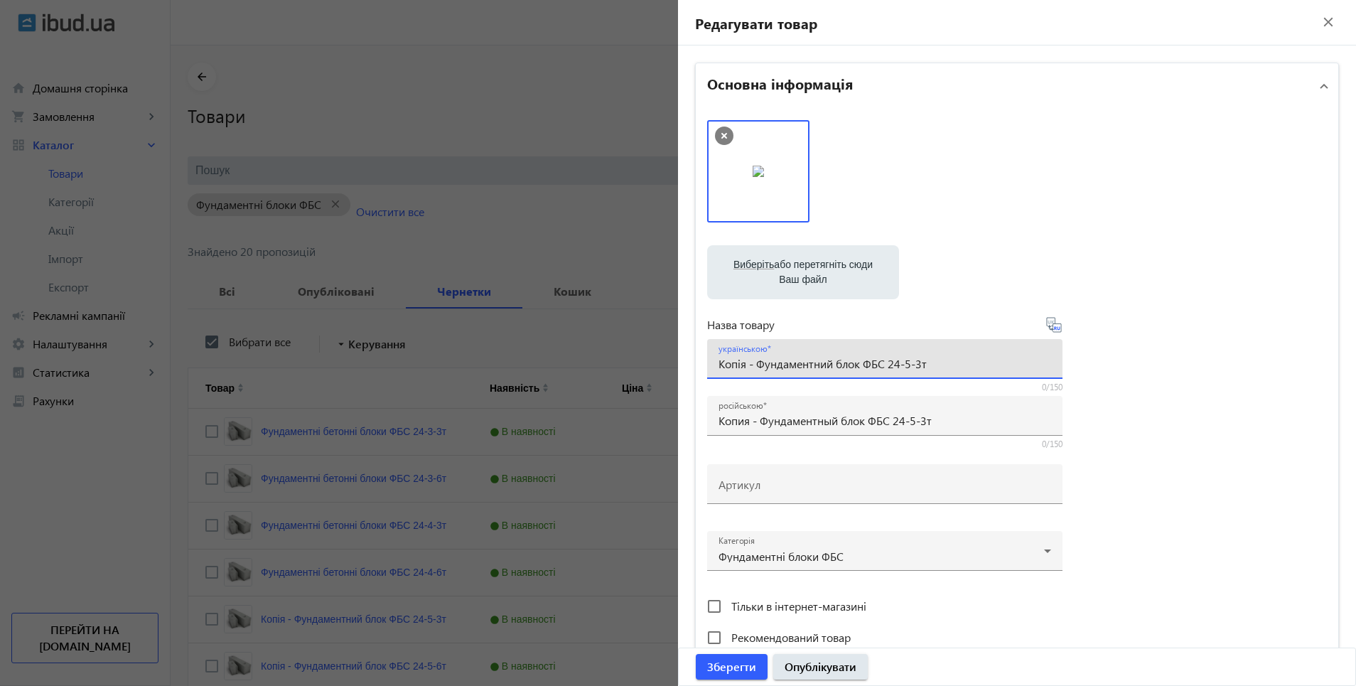
drag, startPoint x: 726, startPoint y: 364, endPoint x: 881, endPoint y: 364, distance: 155.7
click at [881, 364] on input "Копія - Фундаментний блок ФБС 24-5-3т" at bounding box center [885, 363] width 333 height 15
paste input "ундаментні бетонні блоки"
type input "Фундаментні бетонні блоки ФБС 24-5-3т"
click at [1050, 321] on icon at bounding box center [1054, 324] width 17 height 17
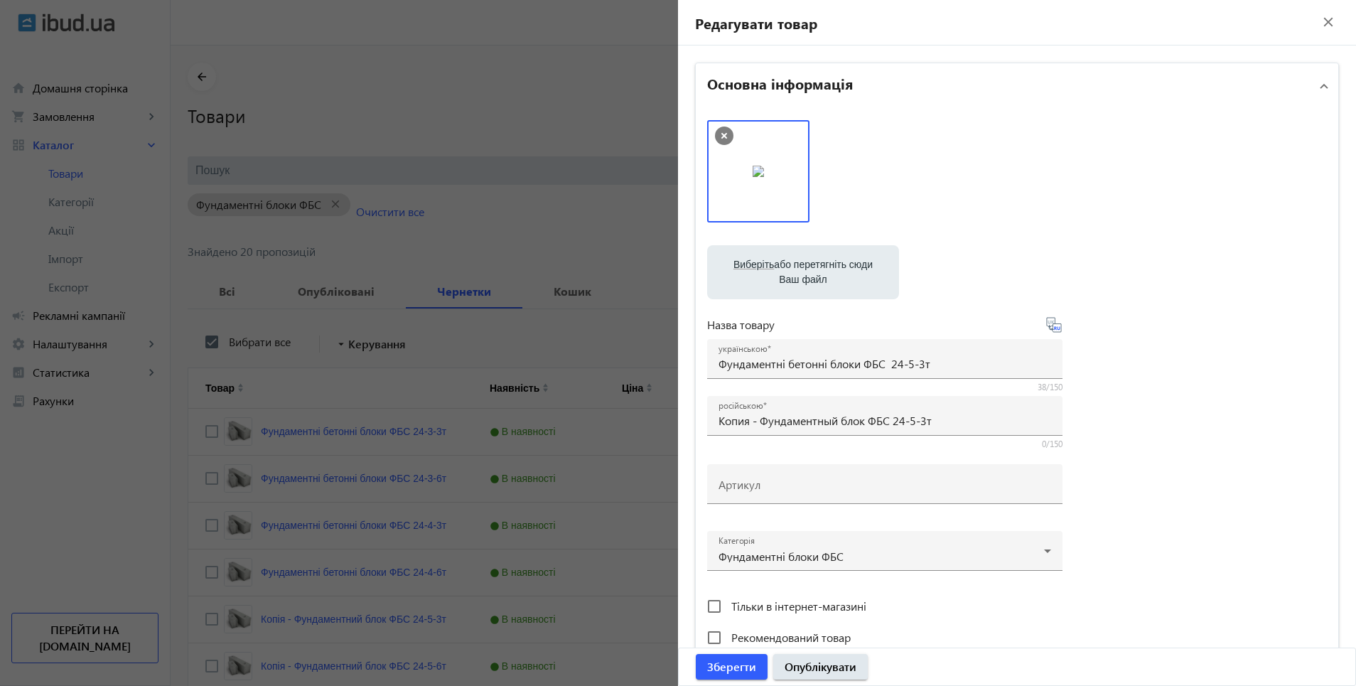
type input "Фундаментные бетонные блоки ФБС 24-5-3т"
click at [734, 663] on span "Зберегти" at bounding box center [731, 667] width 49 height 16
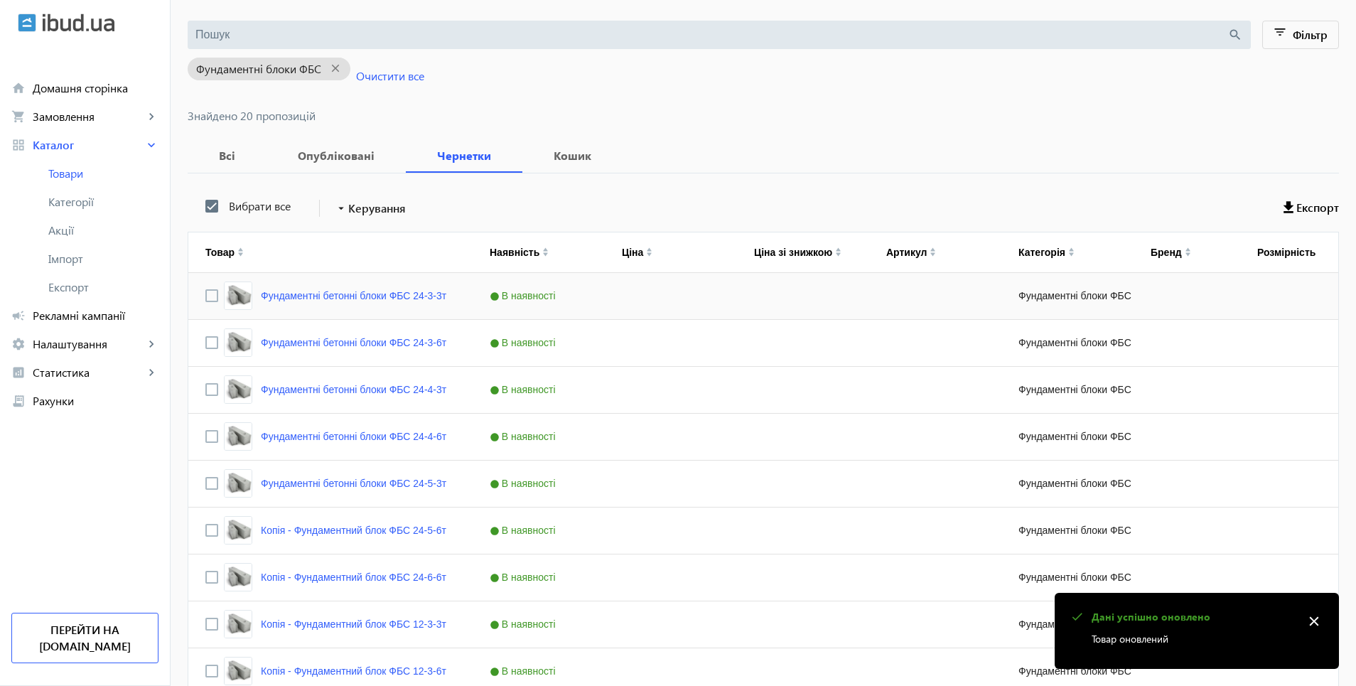
scroll to position [213, 0]
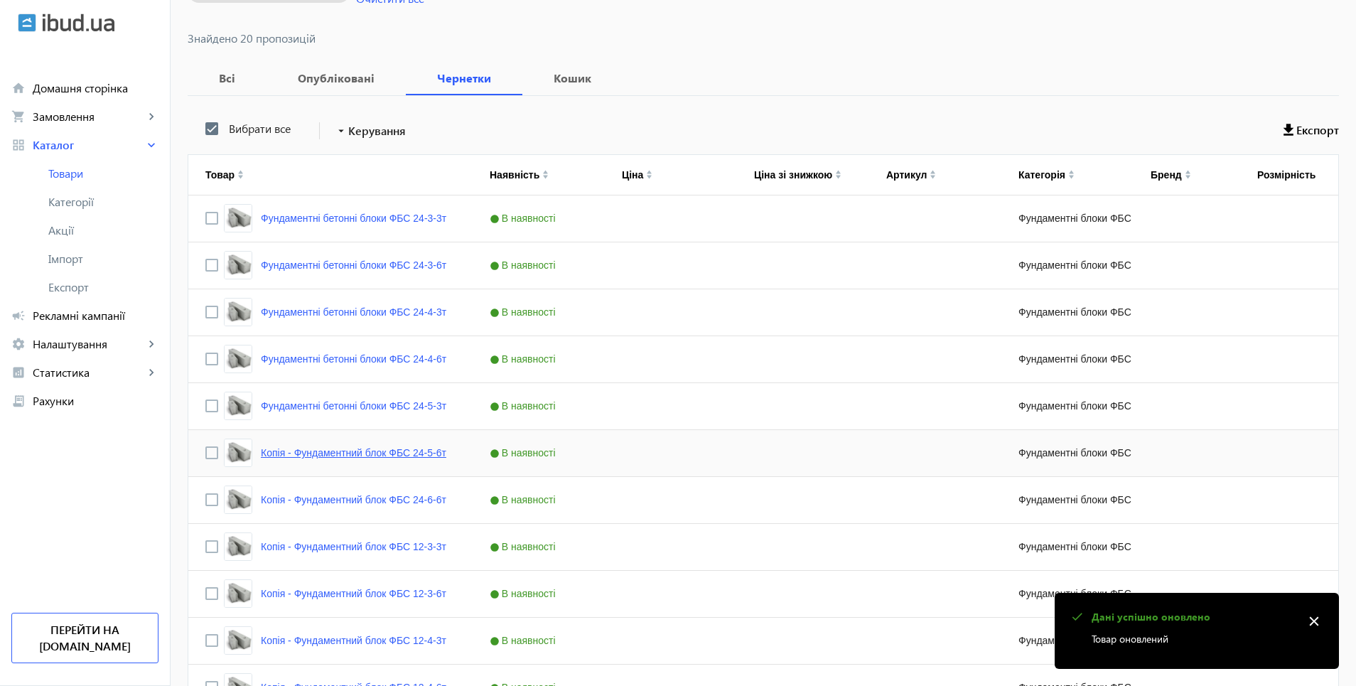
click at [349, 454] on link "Копія - Фундаментний блок ФБС 24-5-6т" at bounding box center [354, 452] width 186 height 11
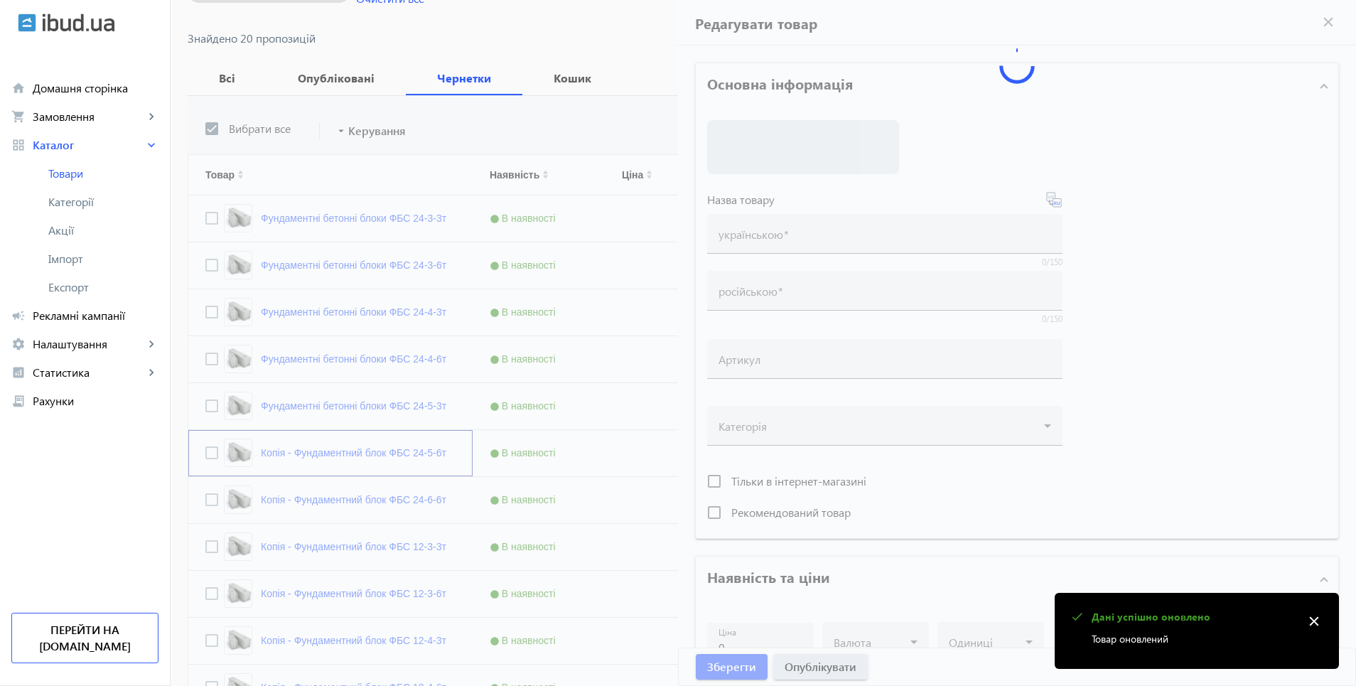
type input "Копія - Фундаментний блок ФБС 24-5-6т"
type input "Копия - Фундаментный блок ФБС 24-5-6т"
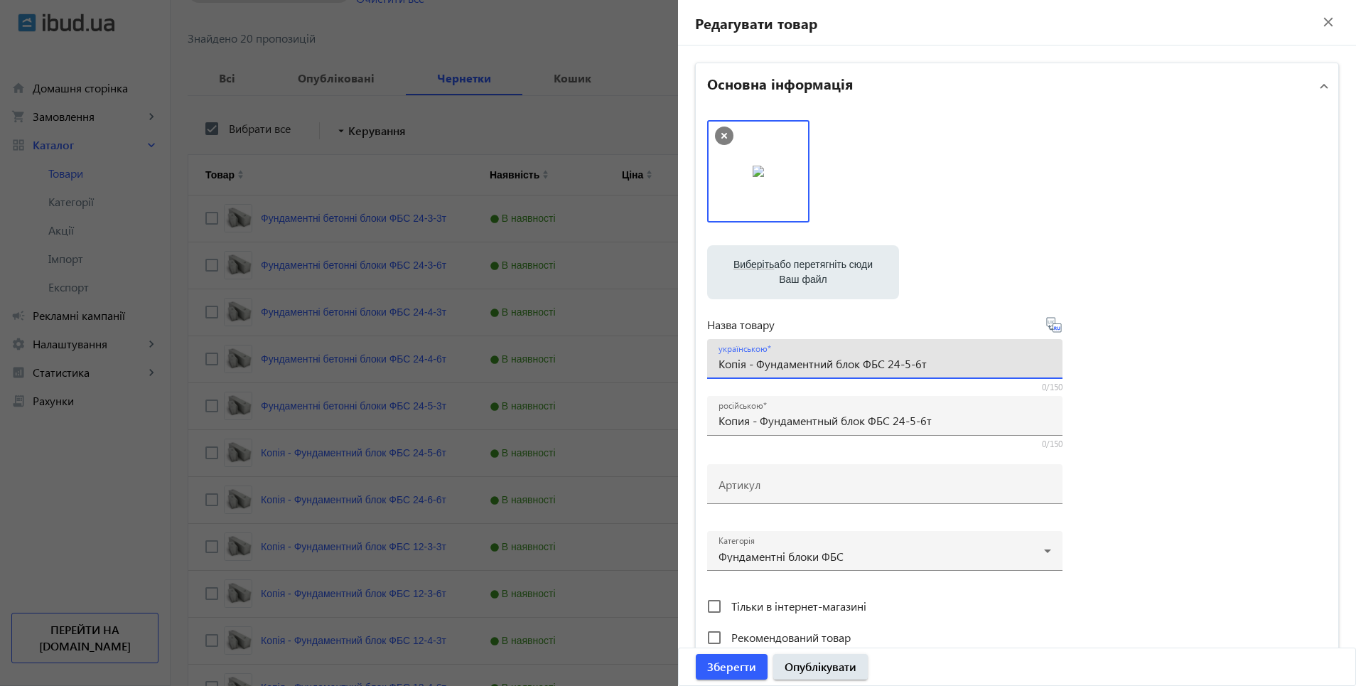
drag, startPoint x: 714, startPoint y: 360, endPoint x: 880, endPoint y: 360, distance: 165.6
click at [880, 360] on input "Копія - Фундаментний блок ФБС 24-5-6т" at bounding box center [885, 363] width 333 height 15
paste input "ундаментні бетонні блоки"
type input "Фундаментні бетонні блоки ФБС 24-5-6т"
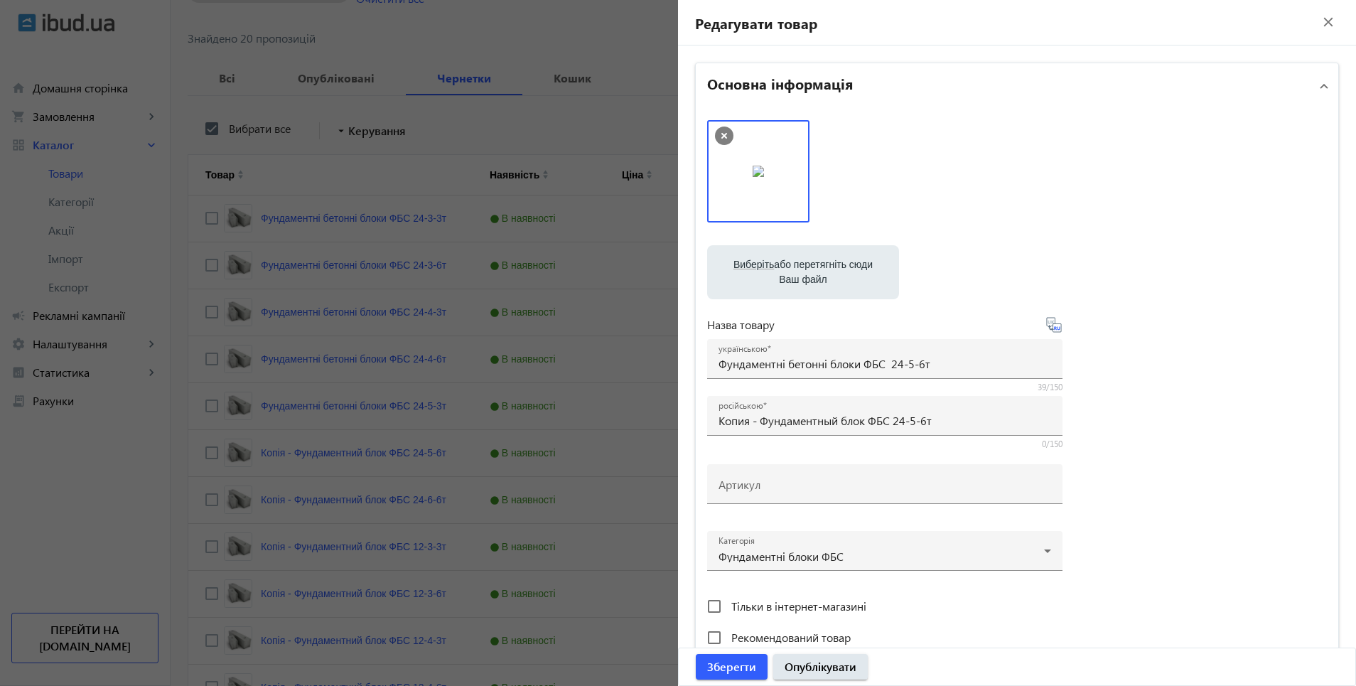
click at [1053, 323] on icon at bounding box center [1054, 324] width 17 height 17
type input "Фундаментные бетонные блоки ФБС 24-5-6т"
click at [739, 660] on span "Зберегти" at bounding box center [731, 667] width 49 height 16
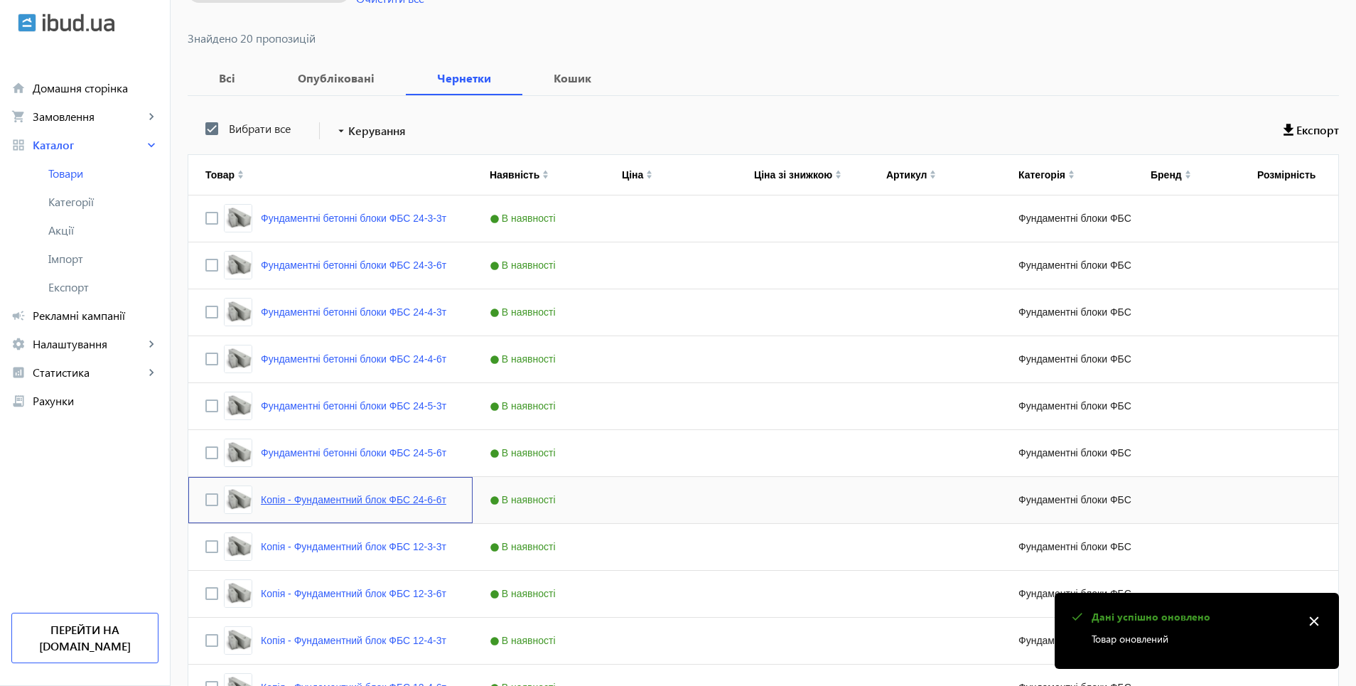
click at [294, 499] on link "Копія - Фундаментний блок ФБС 24-6-6т" at bounding box center [354, 499] width 186 height 11
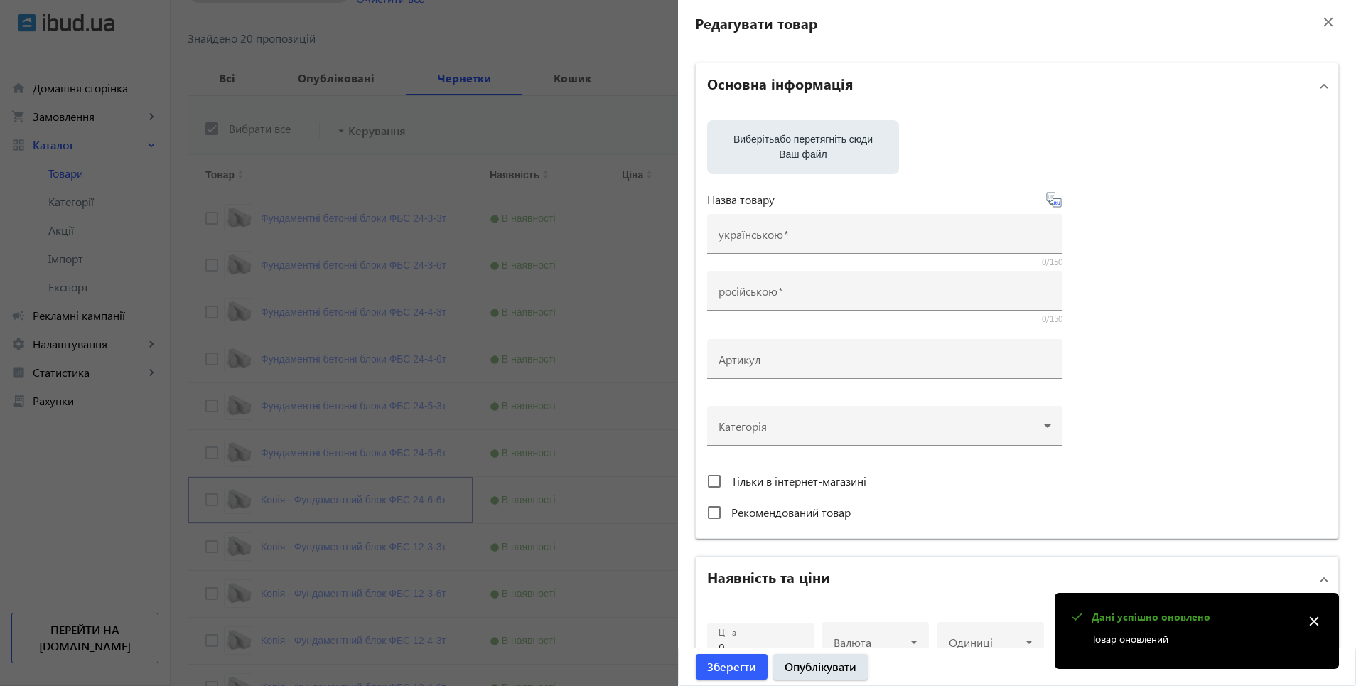
type input "Копія - Фундаментний блок ФБС 24-6-6т"
type input "Копия - Фундаментный блок ФБС 24-6-6т"
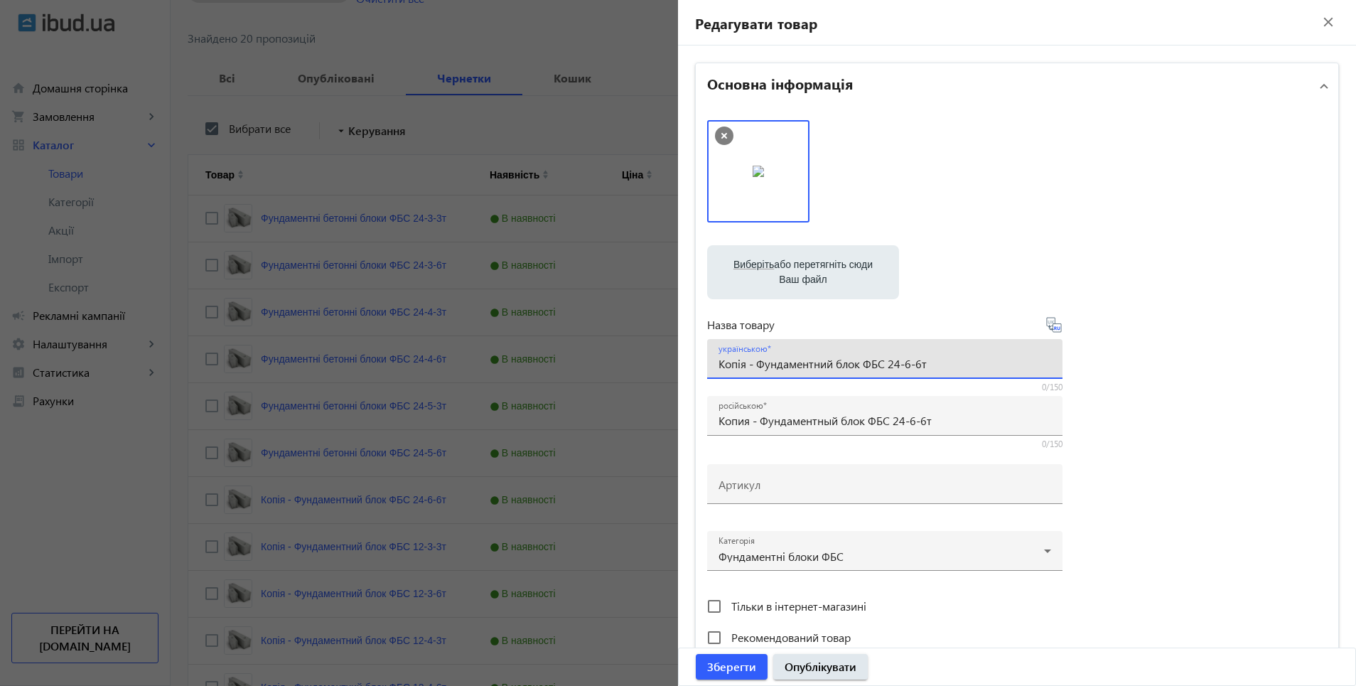
drag, startPoint x: 716, startPoint y: 363, endPoint x: 883, endPoint y: 366, distance: 167.1
click at [883, 366] on input "Копія - Фундаментний блок ФБС 24-6-6т" at bounding box center [885, 363] width 333 height 15
paste input "ундаментні бетонні блоки"
type input "Фундаментні бетонні блоки ФБС 24-6-6т"
click at [1051, 323] on icon at bounding box center [1053, 324] width 15 height 15
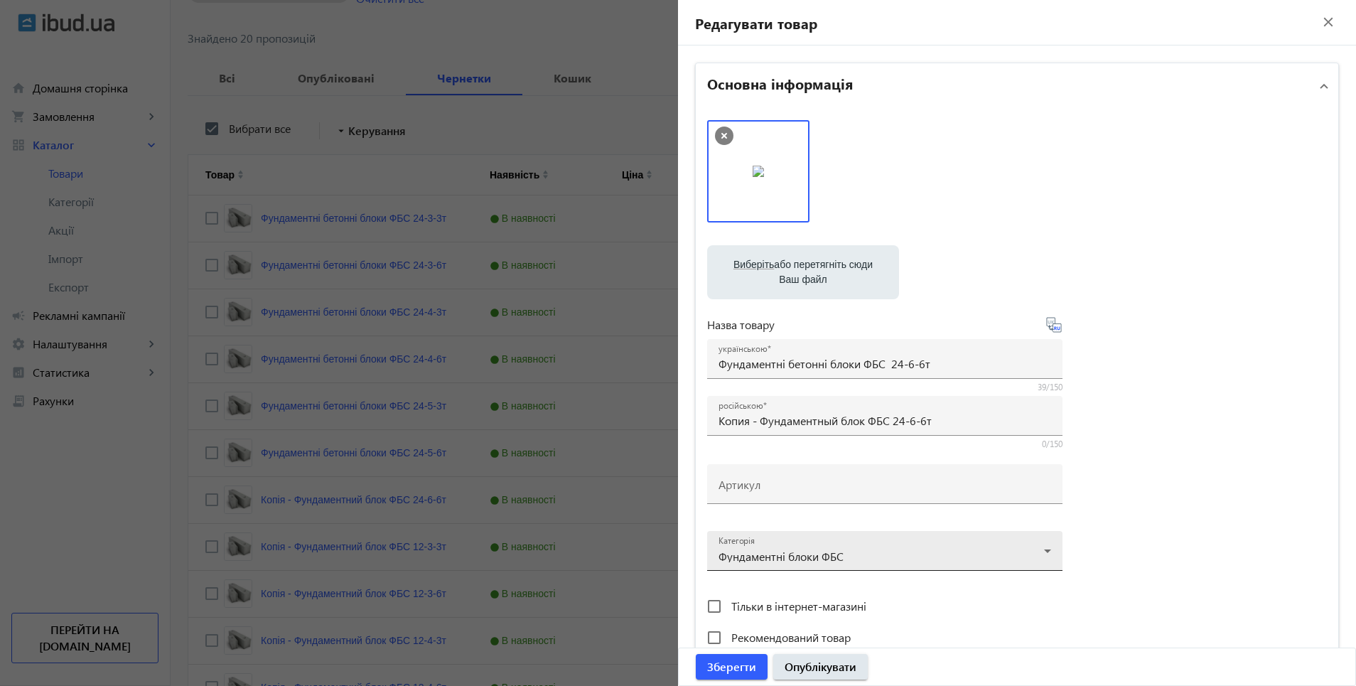
type input "Фундаментные бетонные блоки ФБС 24-6-6т"
click at [802, 661] on span "Опублікувати" at bounding box center [821, 667] width 72 height 16
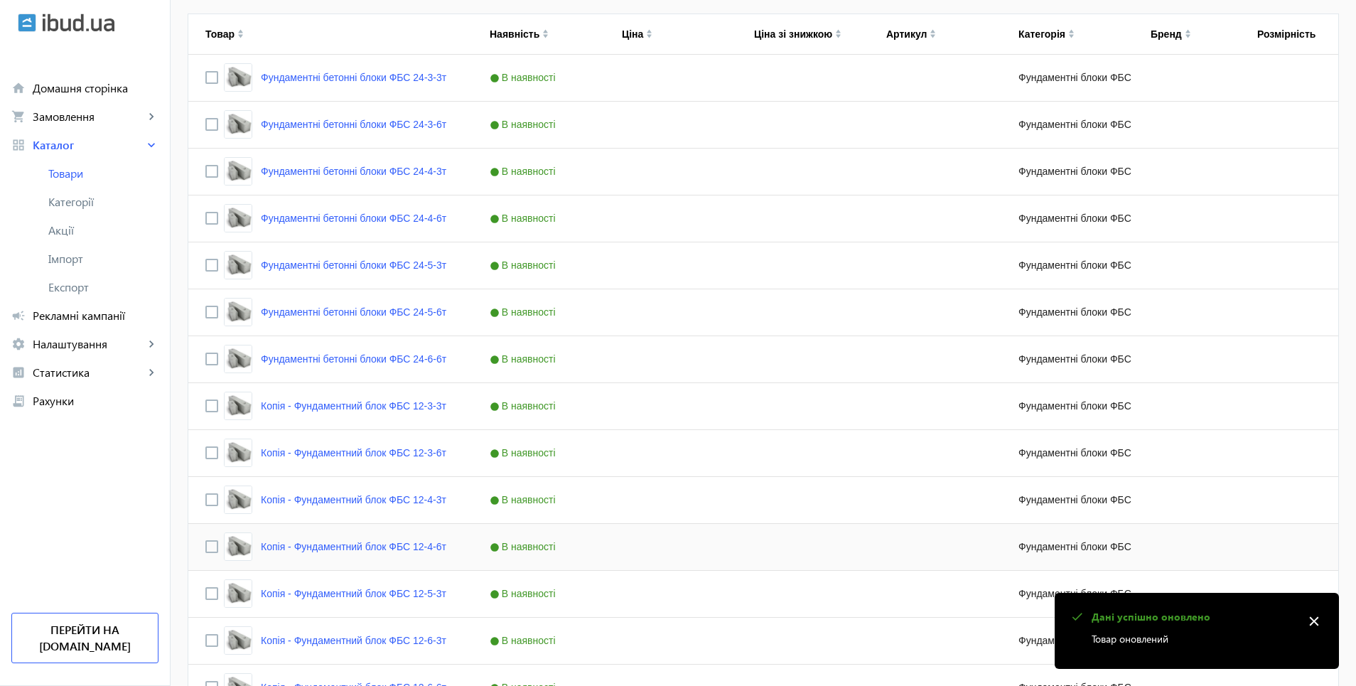
scroll to position [355, 0]
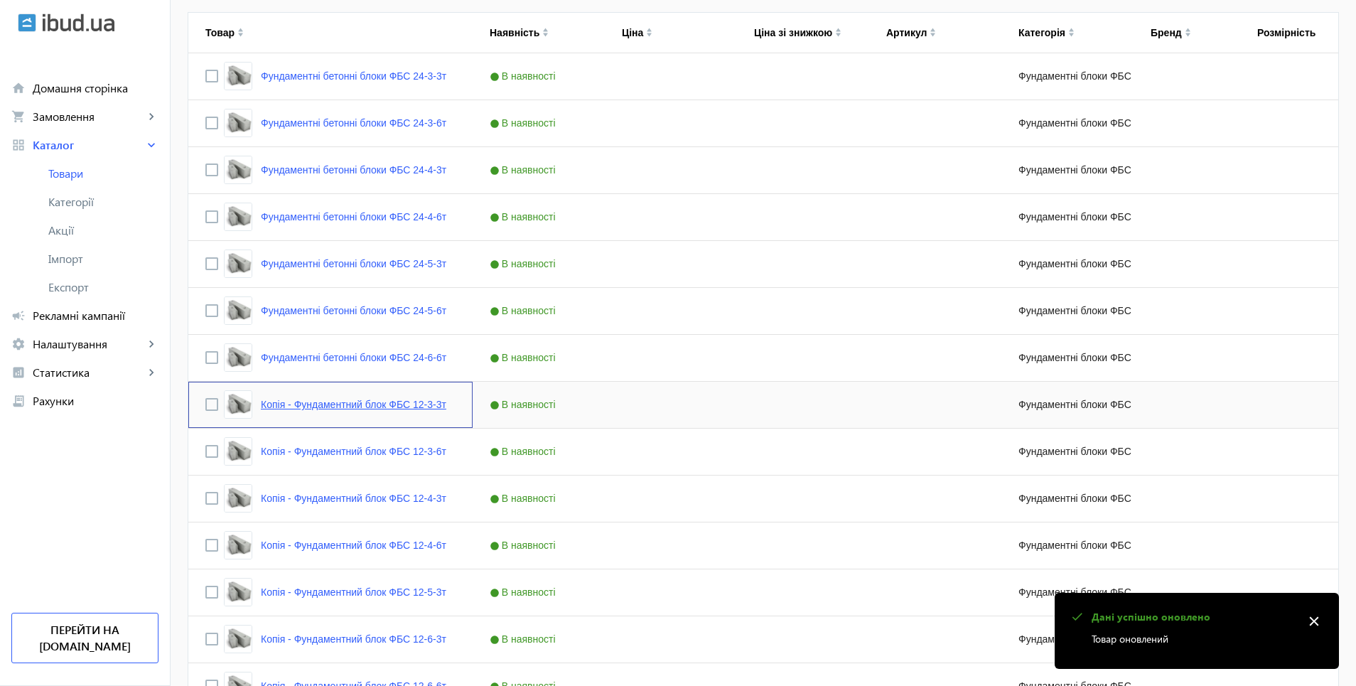
click at [310, 402] on link "Копія - Фундаментний блок ФБС 12-3-3т" at bounding box center [354, 404] width 186 height 11
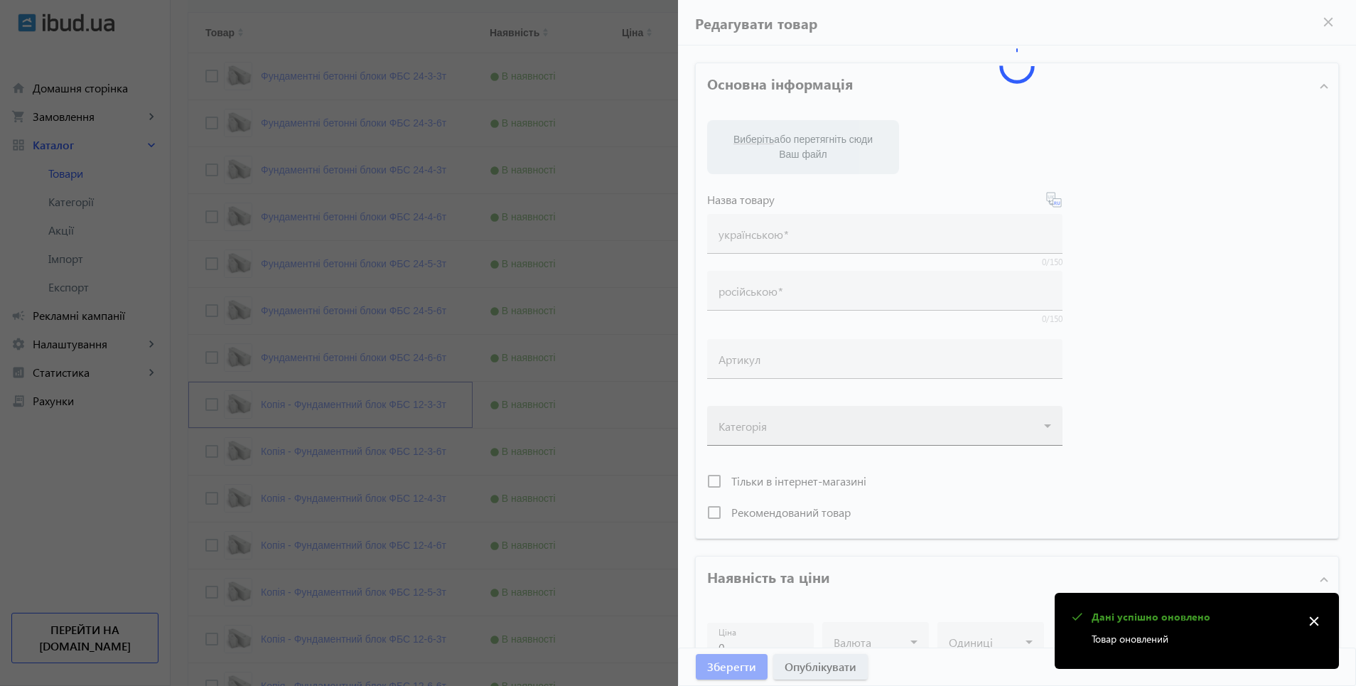
type input "Копія - Фундаментний блок ФБС 12-3-3т"
type input "Копия - Фундаментный блок ФБС 12-3-3т"
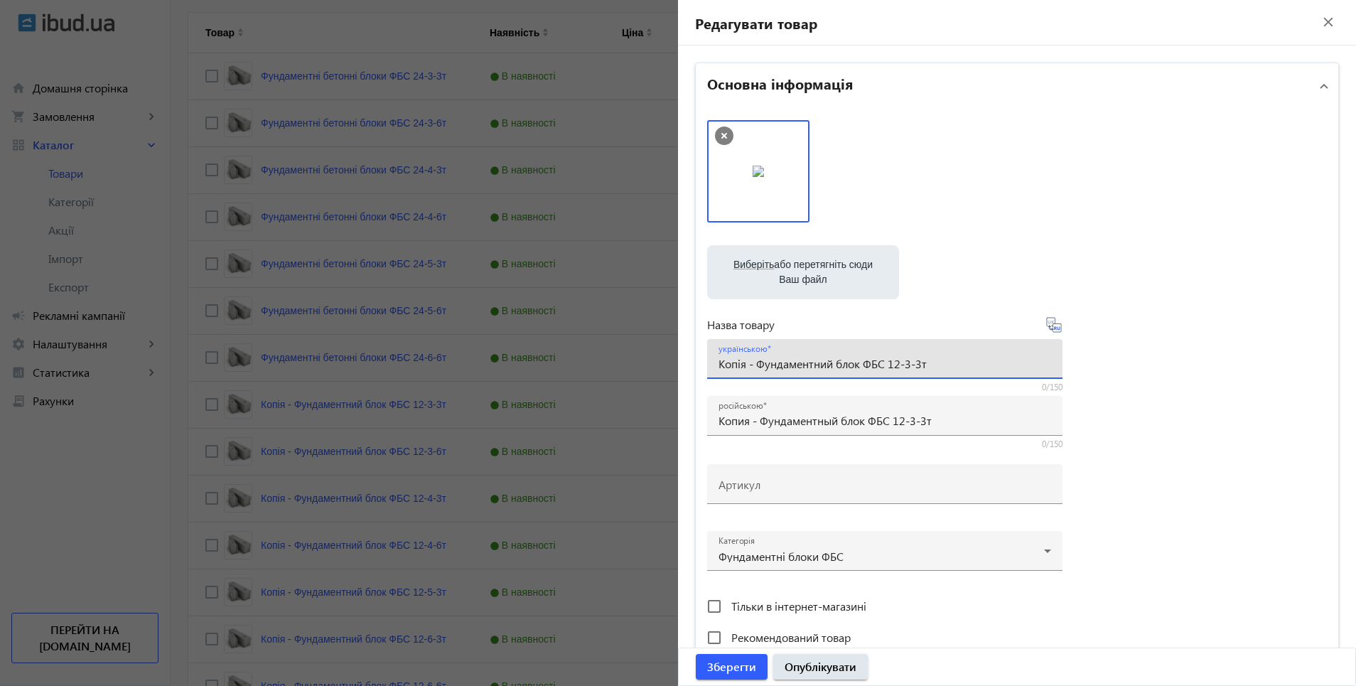
drag, startPoint x: 717, startPoint y: 365, endPoint x: 880, endPoint y: 373, distance: 163.7
click at [880, 373] on div "українською Копія - Фундаментний блок ФБС 12-3-3т" at bounding box center [885, 359] width 333 height 40
paste input "ундаментні бетонні блоки"
type input "Фундаментні бетонні блоки ФБС 12-3-3т"
click at [1053, 326] on icon at bounding box center [1054, 324] width 17 height 17
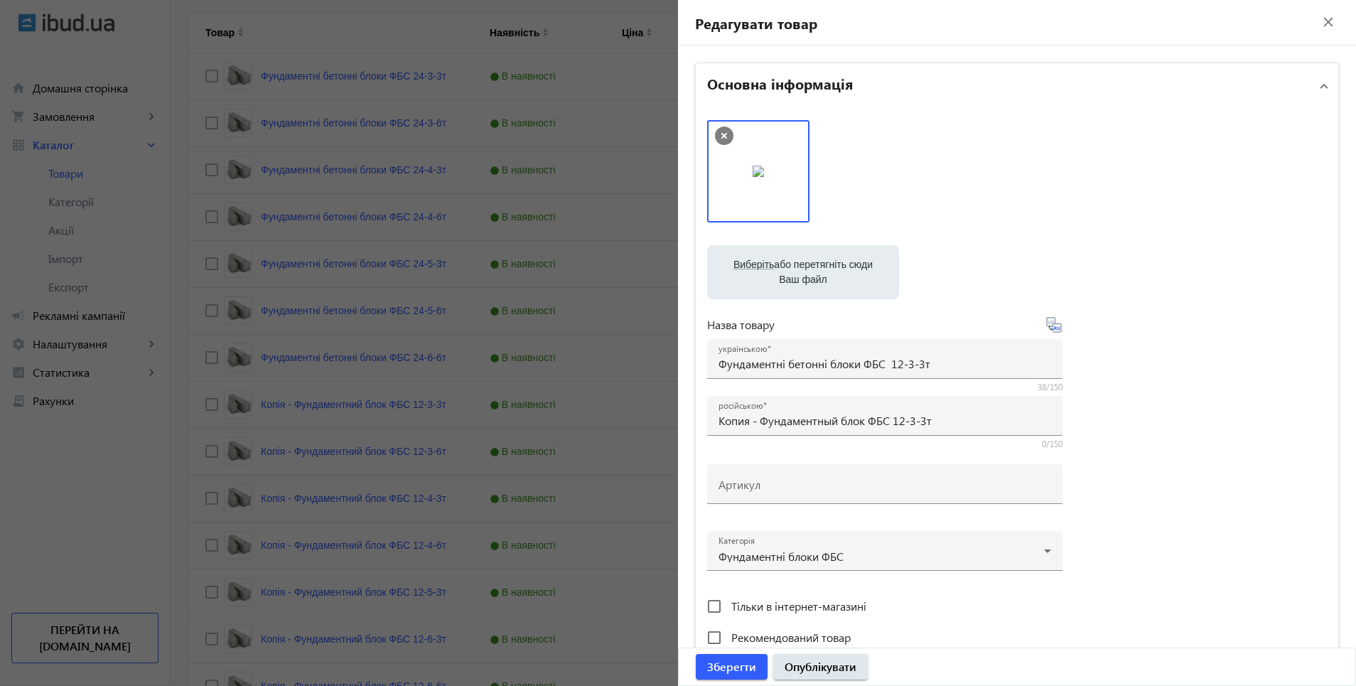
type input "Фундаментные бетонные блоки ФБС 12-3-3т."
click at [808, 670] on span "Опублікувати" at bounding box center [821, 667] width 72 height 16
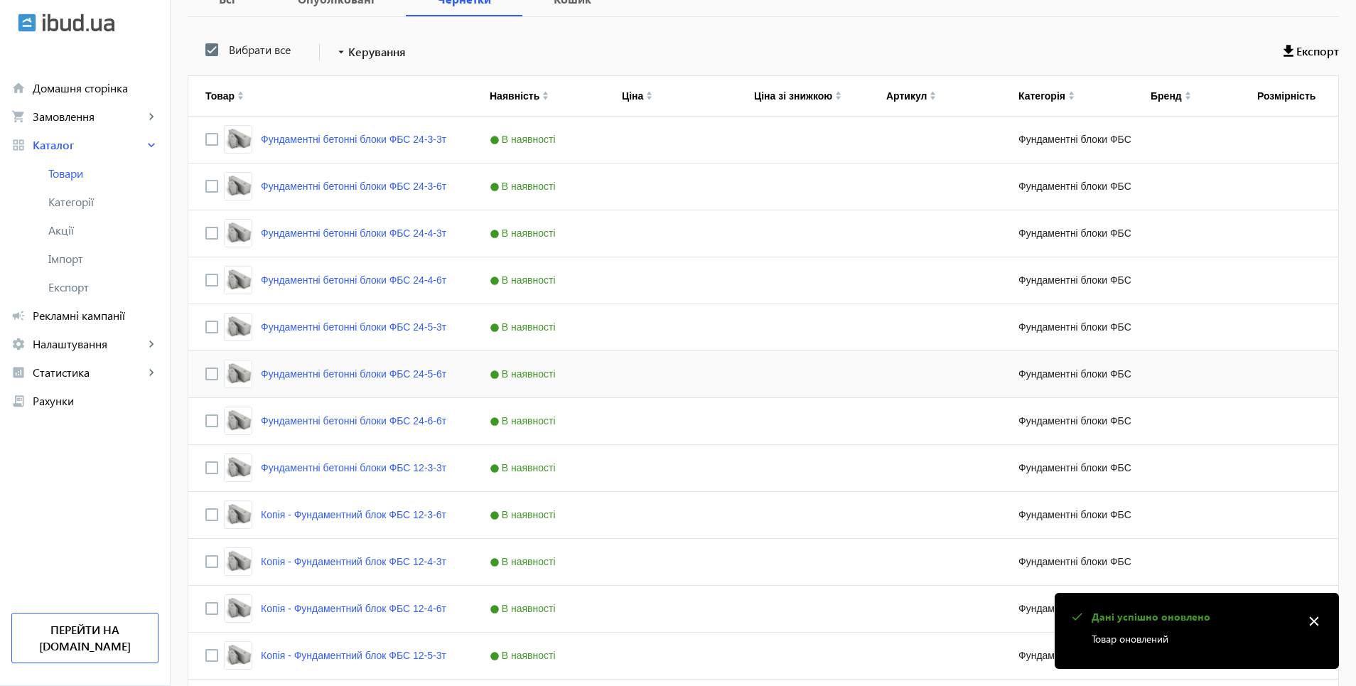
scroll to position [498, 0]
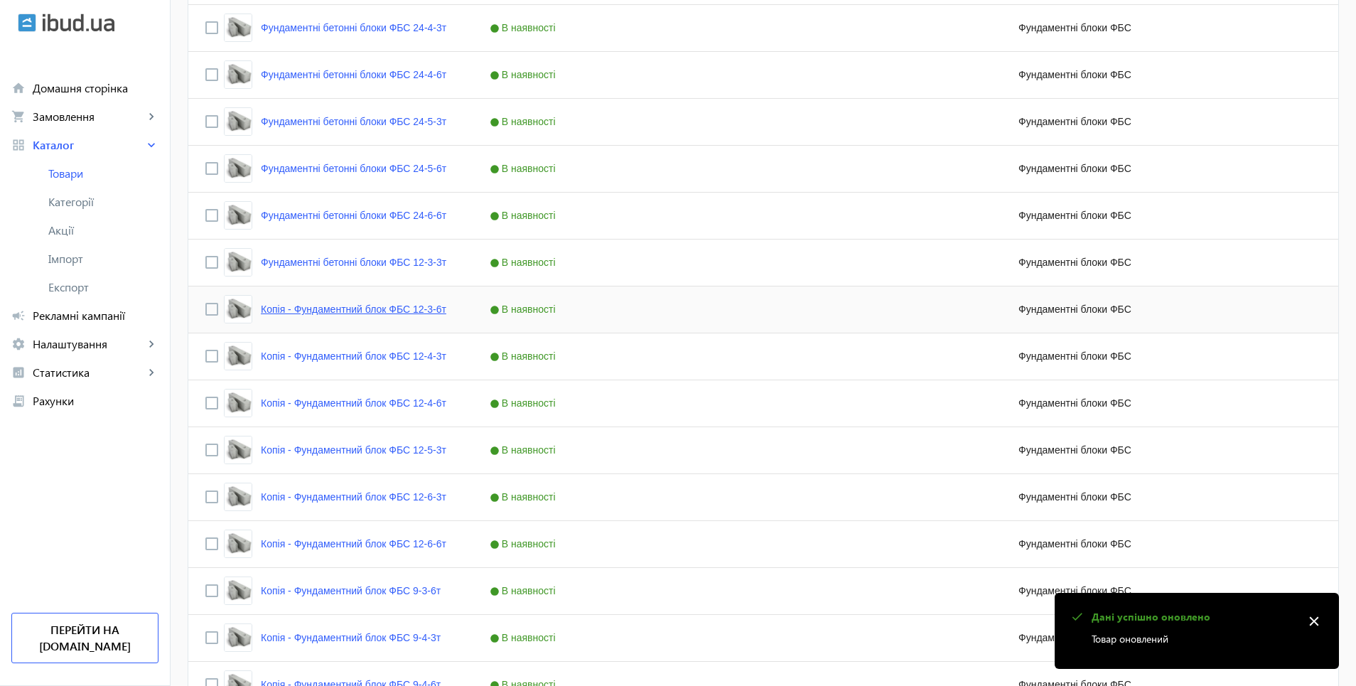
click at [348, 312] on link "Копія - Фундаментний блок ФБС 12-3-6т" at bounding box center [354, 309] width 186 height 11
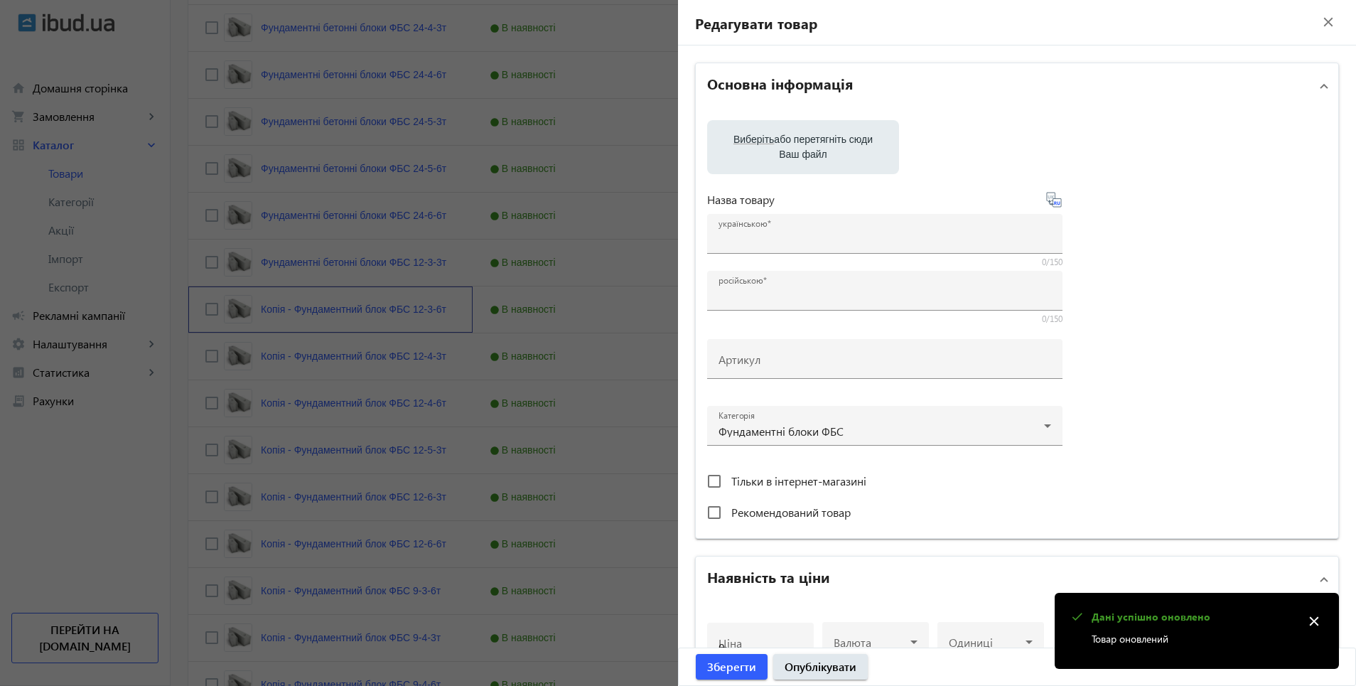
type input "Копія - Фундаментний блок ФБС 12-3-6т"
type input "Копия - Фундаментный блок ФБС 12-3-6т"
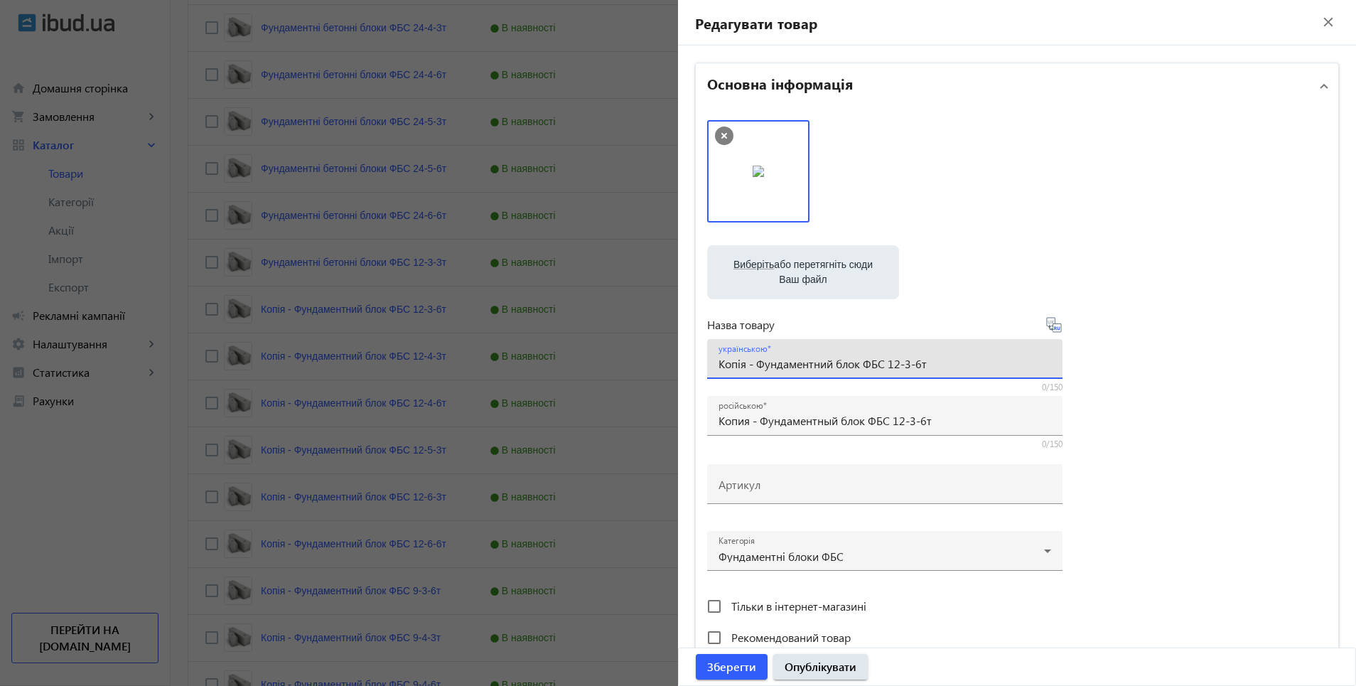
drag, startPoint x: 714, startPoint y: 364, endPoint x: 884, endPoint y: 368, distance: 169.2
click at [884, 368] on input "Копія - Фундаментний блок ФБС 12-3-6т" at bounding box center [885, 363] width 333 height 15
paste input "ундаментні бетонні блоки"
type input "Фундаментні бетонні блоки ФБС 12-3-6т"
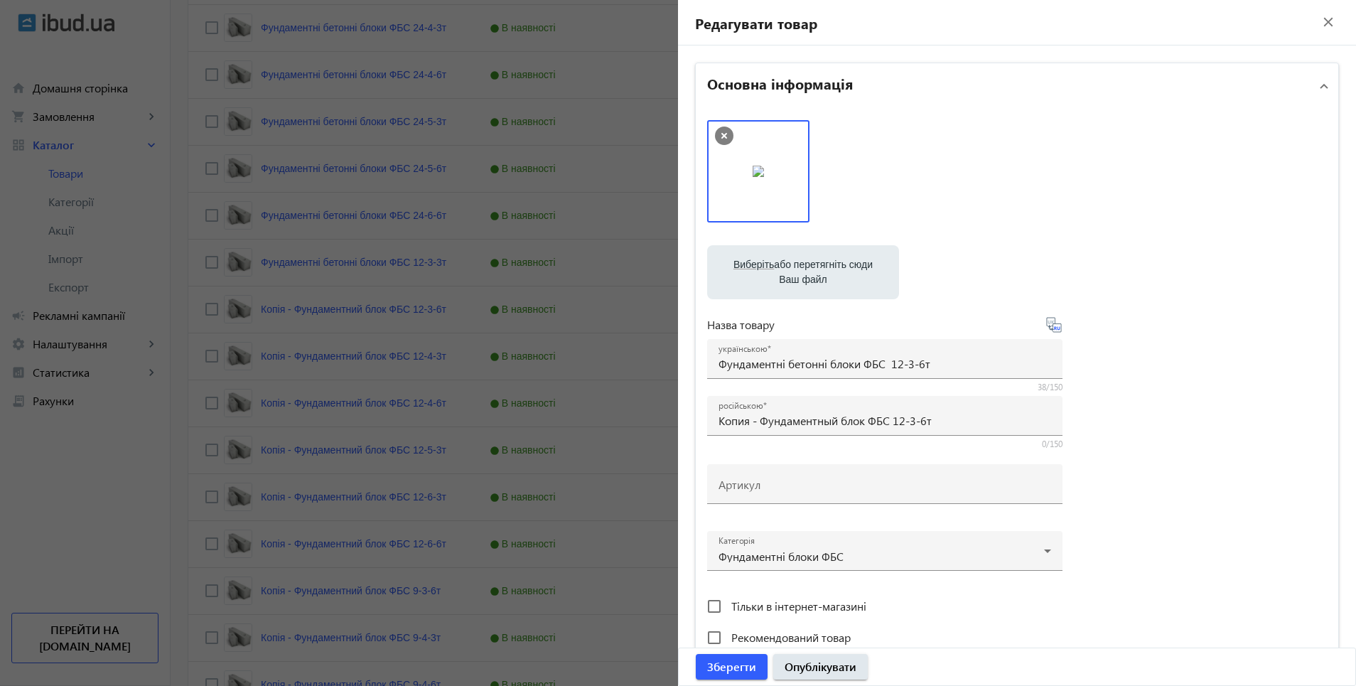
click at [1052, 323] on icon at bounding box center [1054, 324] width 17 height 17
type input "Фундаментные бетонные блоки ФБС 12-3-6т"
click at [795, 667] on span "Опублікувати" at bounding box center [821, 667] width 72 height 16
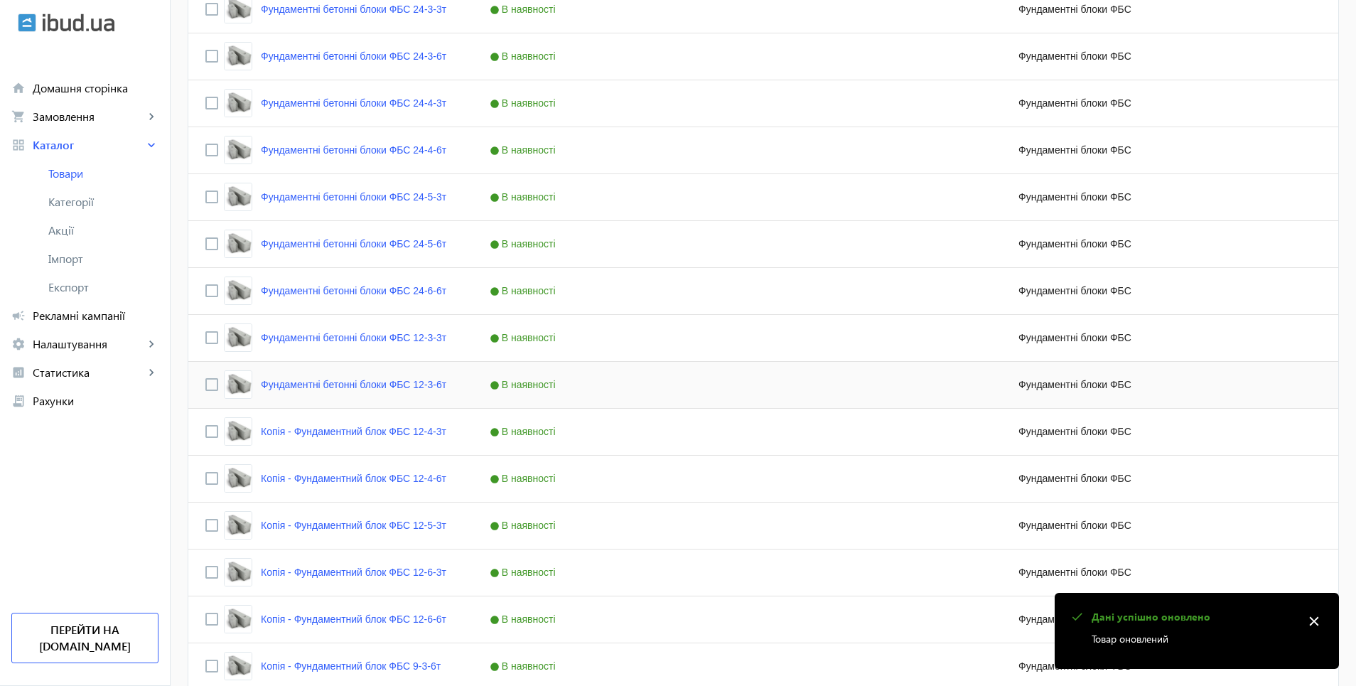
scroll to position [569, 0]
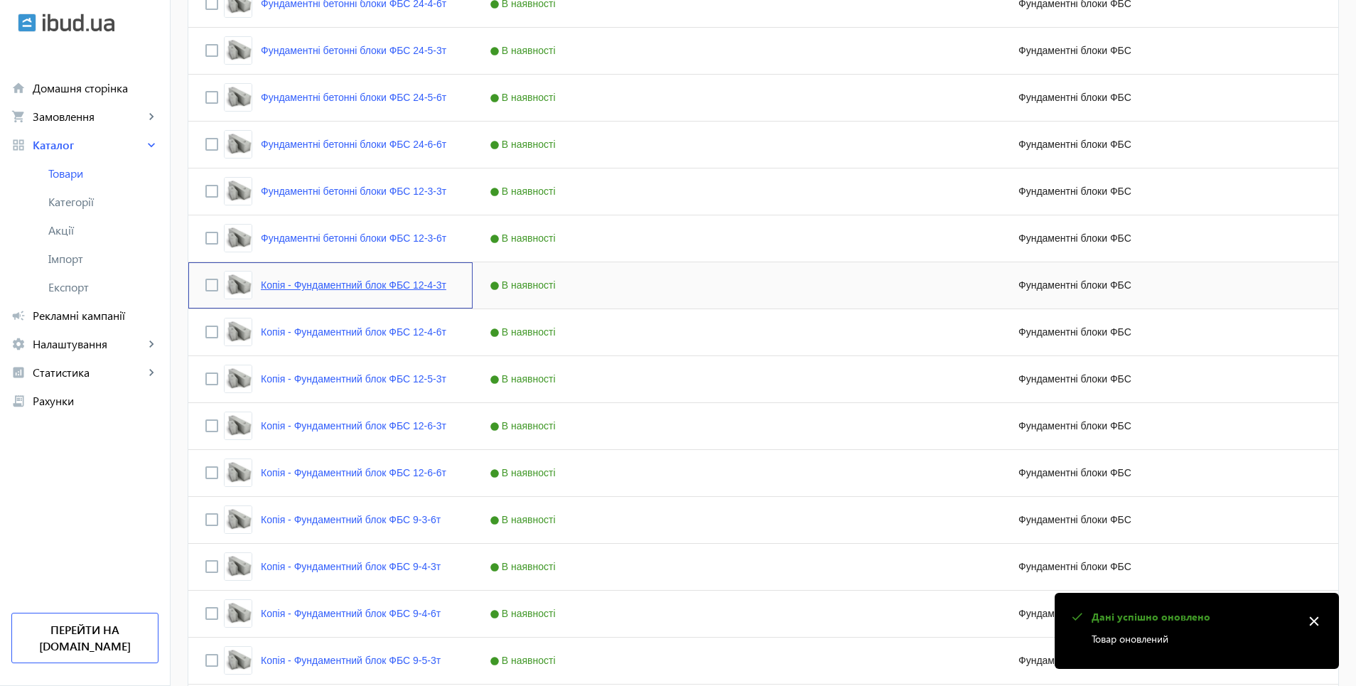
click at [340, 287] on link "Копія - Фундаментний блок ФБС 12-4-3т" at bounding box center [354, 284] width 186 height 11
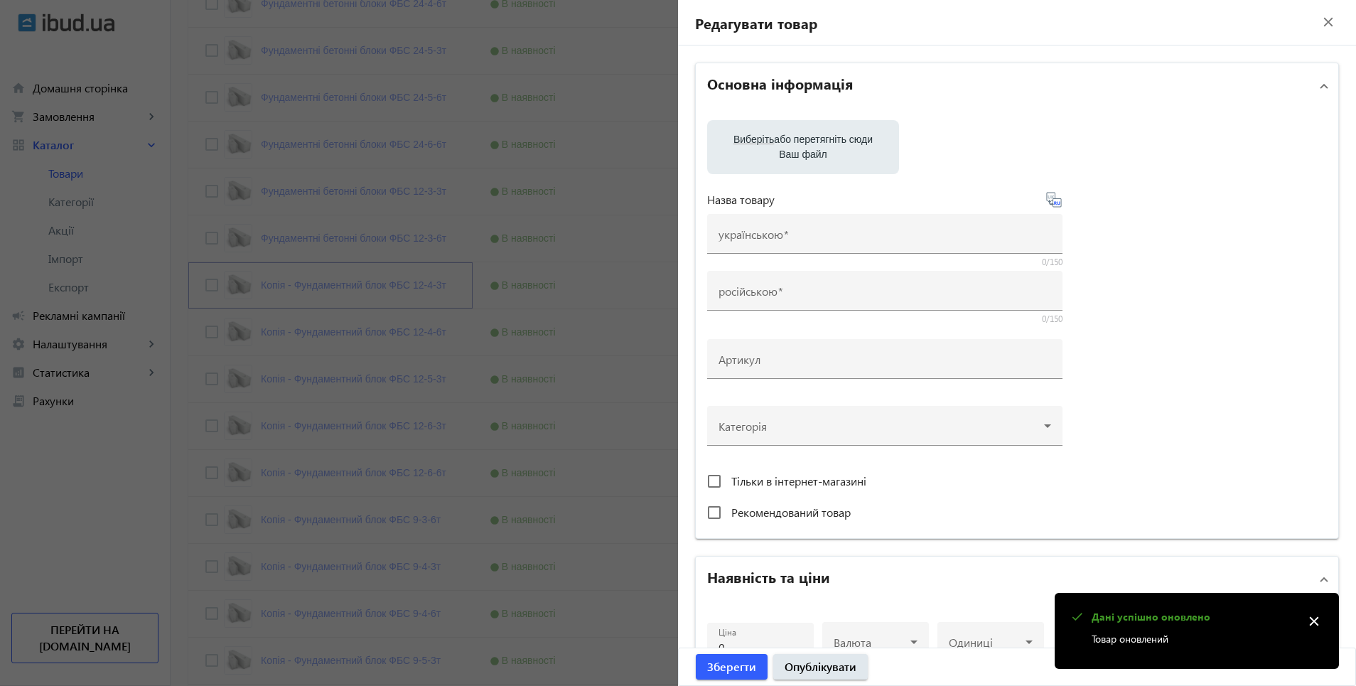
type input "Копія - Фундаментний блок ФБС 12-4-3т"
type input "Копия - Фундаментный блок ФБС 12-4-3т"
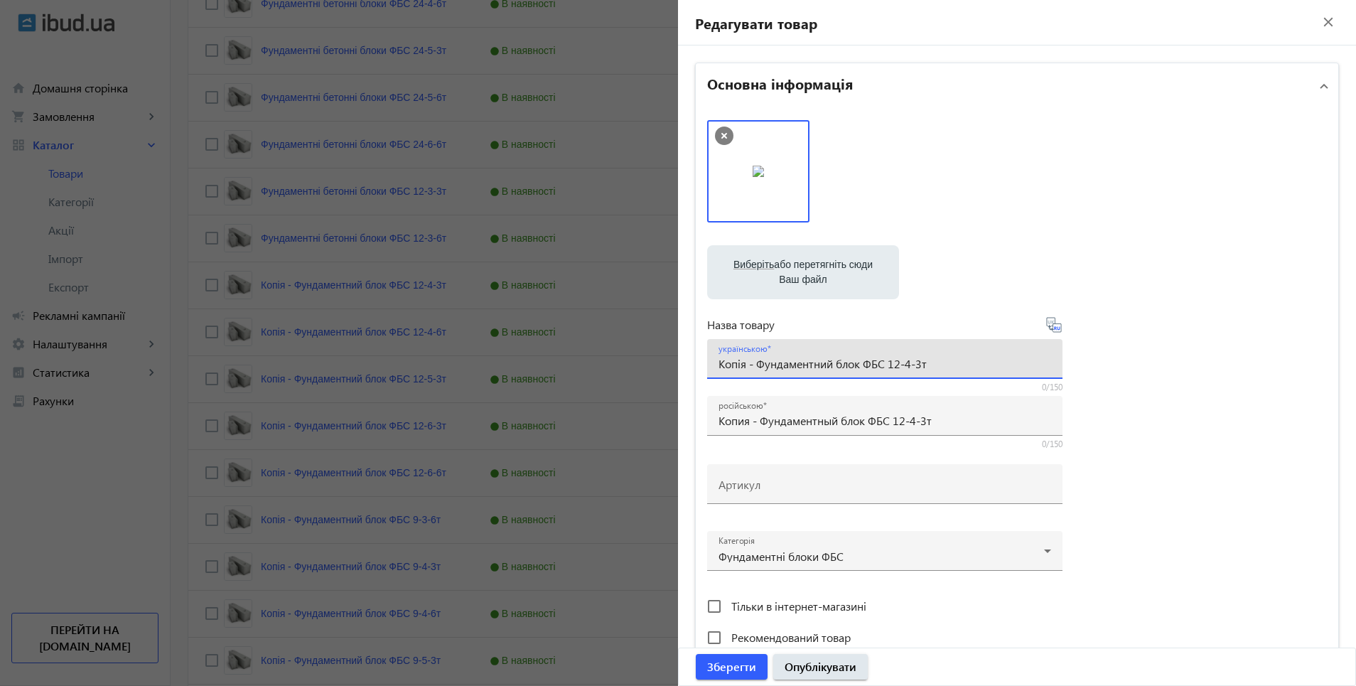
drag, startPoint x: 715, startPoint y: 365, endPoint x: 881, endPoint y: 379, distance: 166.2
click at [881, 379] on mat-form-field "українською Копія - Фундаментний блок ФБС 12-4-3т 0/150" at bounding box center [884, 366] width 355 height 54
paste input "ундаментні бетонні блоки"
type input "Фундаментні бетонні блоки ФБС 12-4-3т"
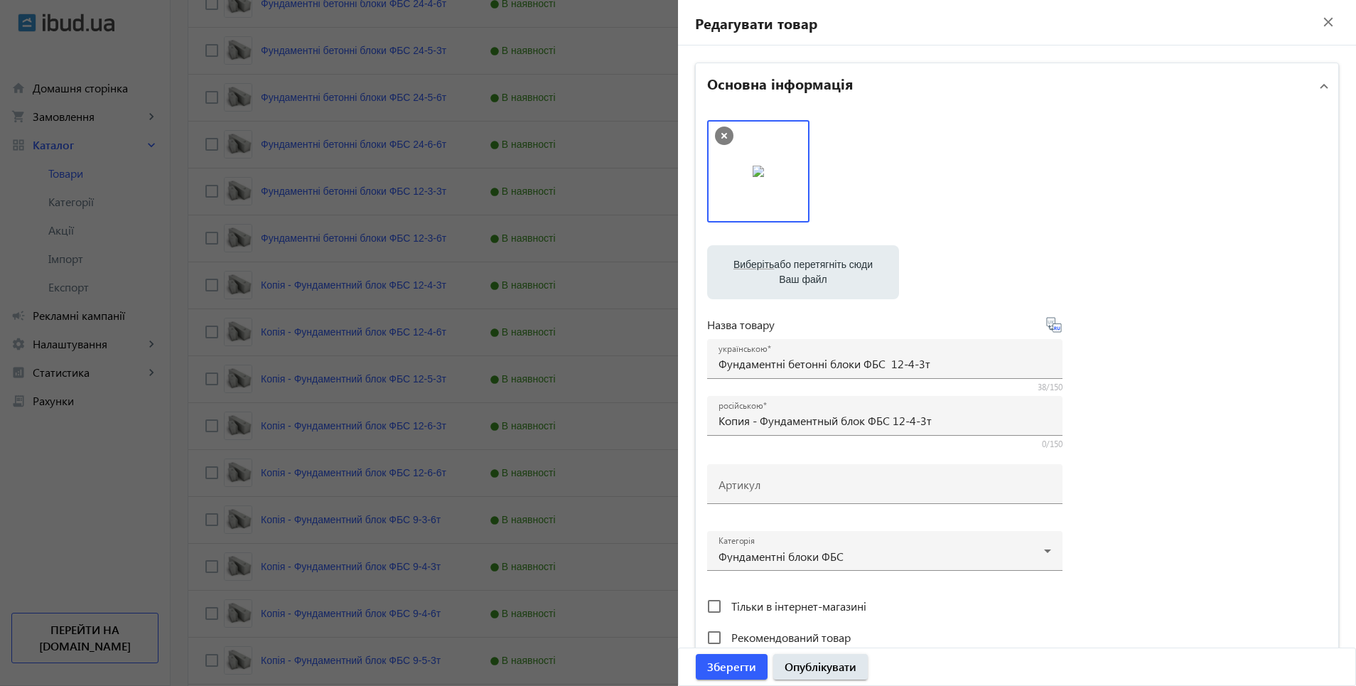
click at [1053, 324] on icon at bounding box center [1054, 324] width 17 height 17
type input "Фундаментные бетонные блоки ФБС 12-4-3т"
click at [798, 664] on span "Опублікувати" at bounding box center [821, 667] width 72 height 16
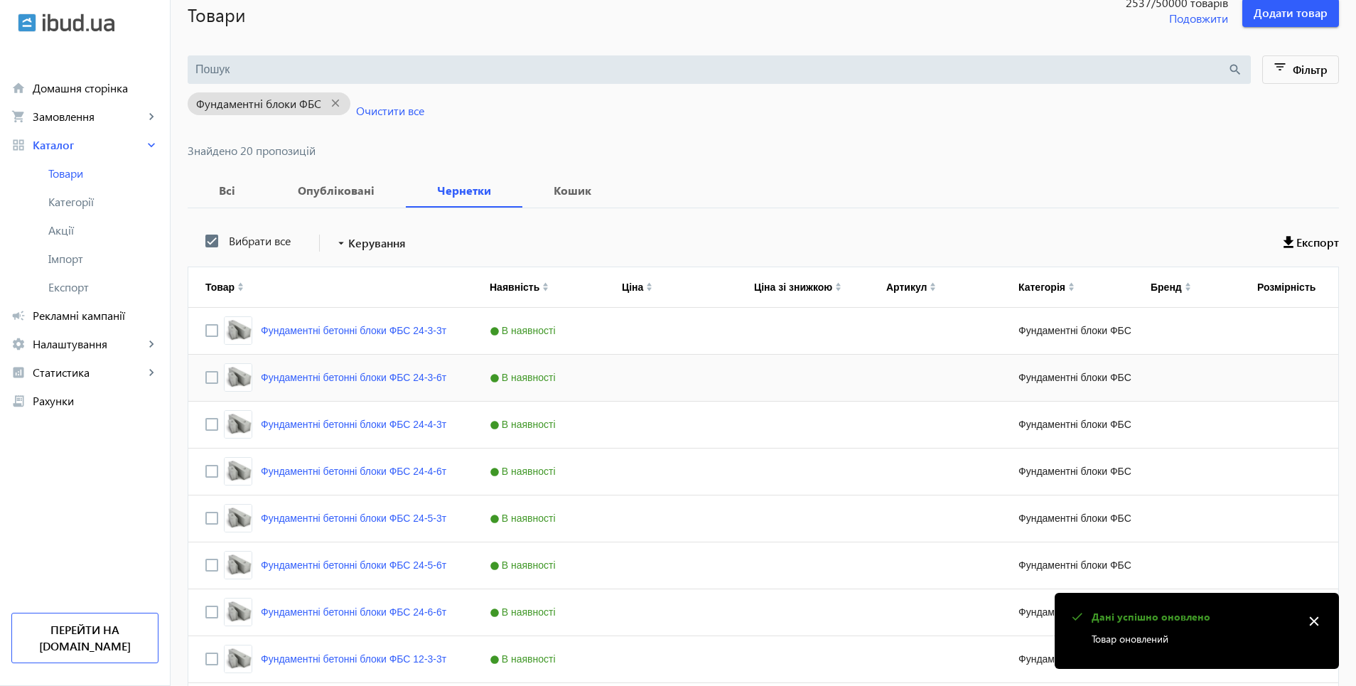
scroll to position [427, 0]
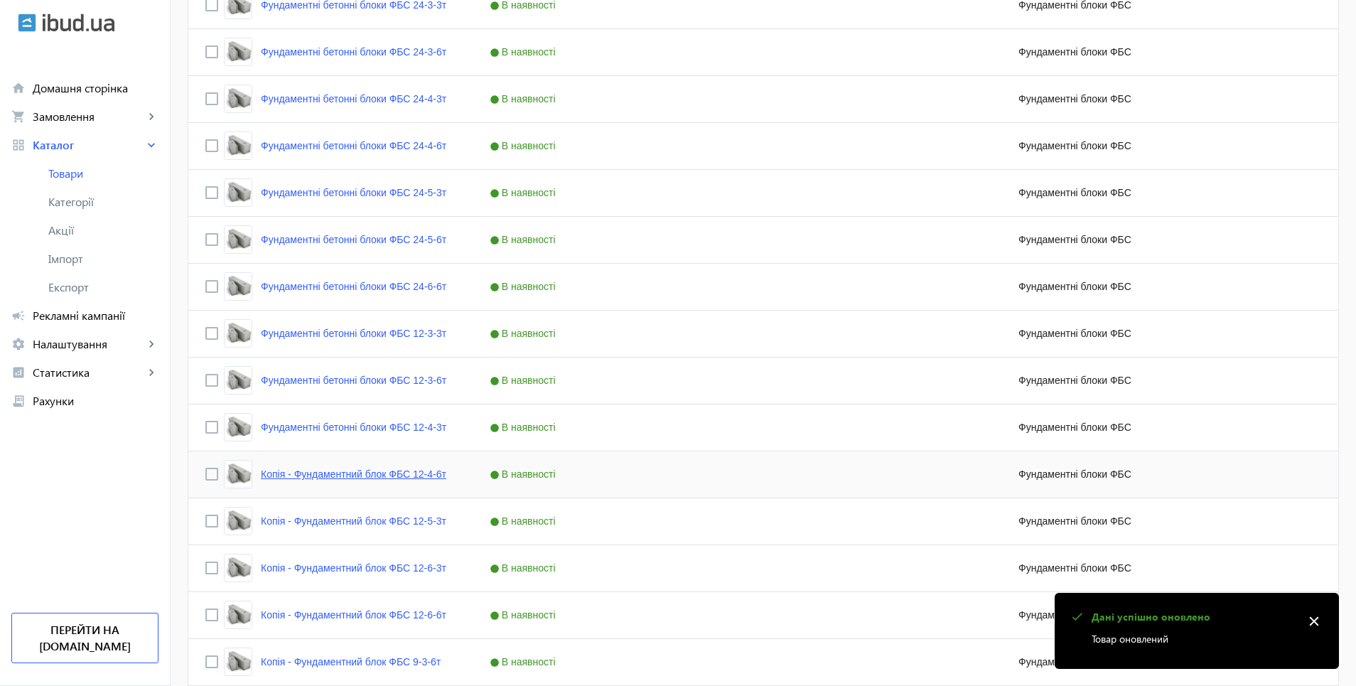
click at [323, 475] on link "Копія - Фундаментний блок ФБС 12-4-6т" at bounding box center [354, 473] width 186 height 11
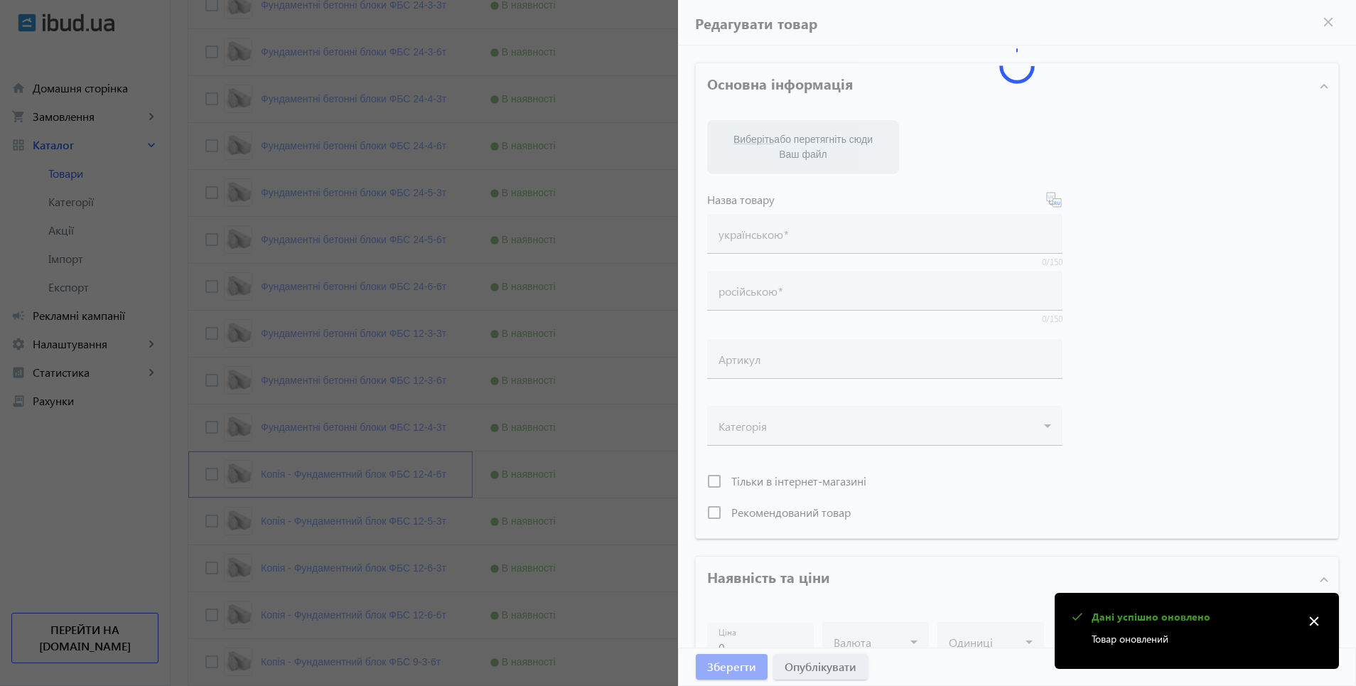
type input "Копія - Фундаментний блок ФБС 12-4-6т"
type input "Копия - Фундаментный блок ФБС 12-4-6т"
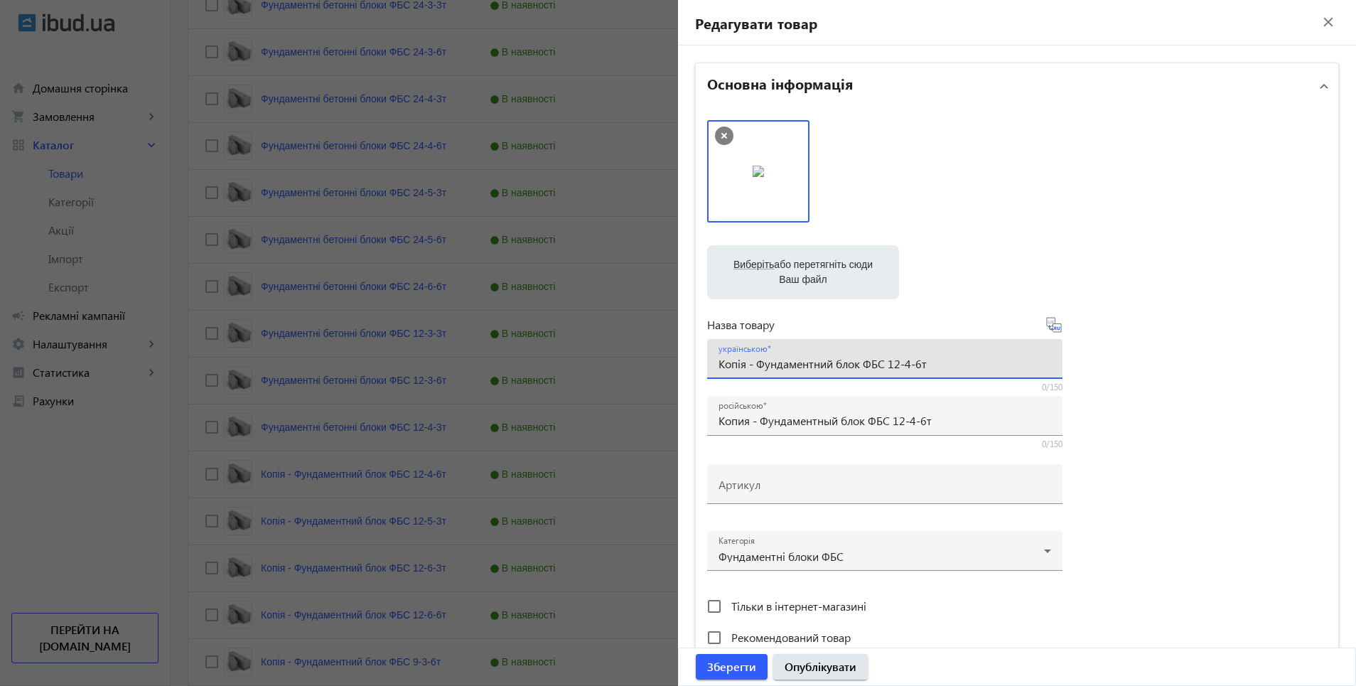
drag, startPoint x: 715, startPoint y: 366, endPoint x: 881, endPoint y: 371, distance: 166.4
click at [881, 371] on div "українською Копія - Фундаментний блок ФБС 12-4-6т" at bounding box center [885, 359] width 333 height 40
paste input "ундаментні бетонні блоки"
type input "Фундаментні бетонні блоки ФБС 12-4-6т"
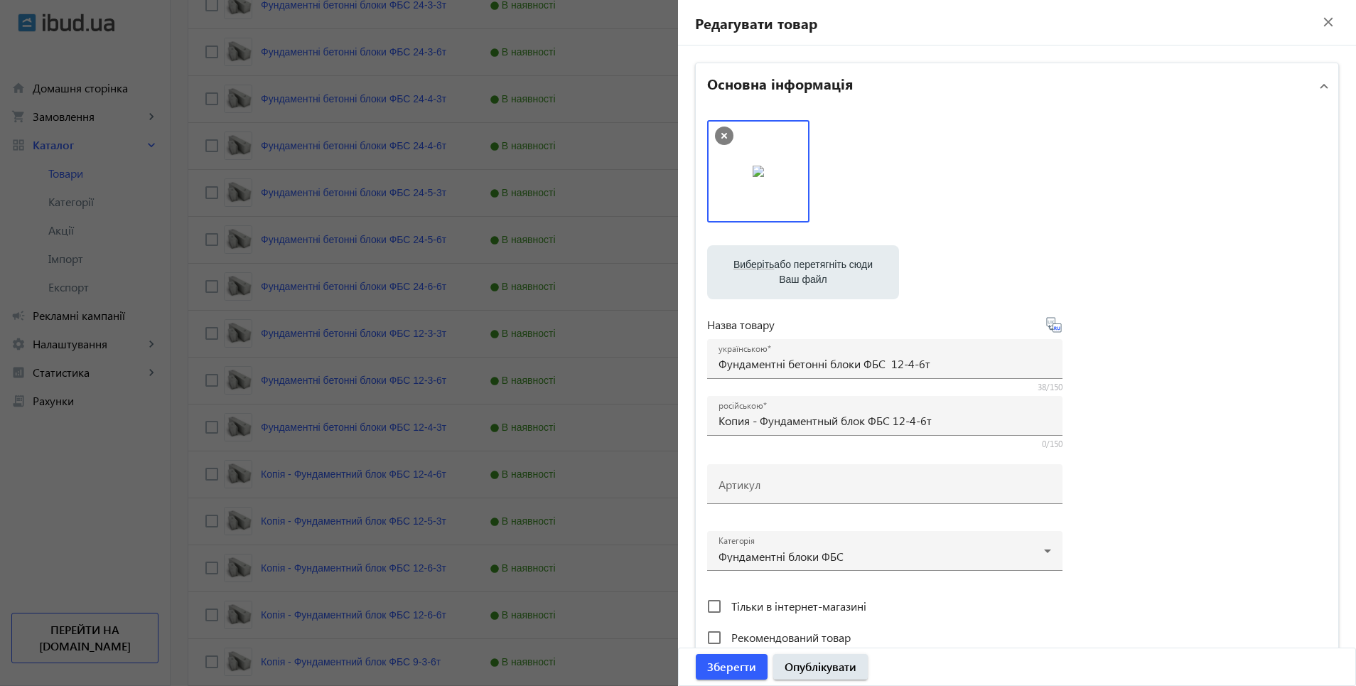
drag, startPoint x: 1051, startPoint y: 327, endPoint x: 1059, endPoint y: 345, distance: 19.7
click at [1054, 328] on icon at bounding box center [1055, 328] width 3 height 4
type input "Фундаментные бетонные блоки ФБС 12-4-6т"
drag, startPoint x: 823, startPoint y: 660, endPoint x: 1053, endPoint y: 618, distance: 234.1
click at [825, 660] on span "Опублікувати" at bounding box center [821, 667] width 72 height 16
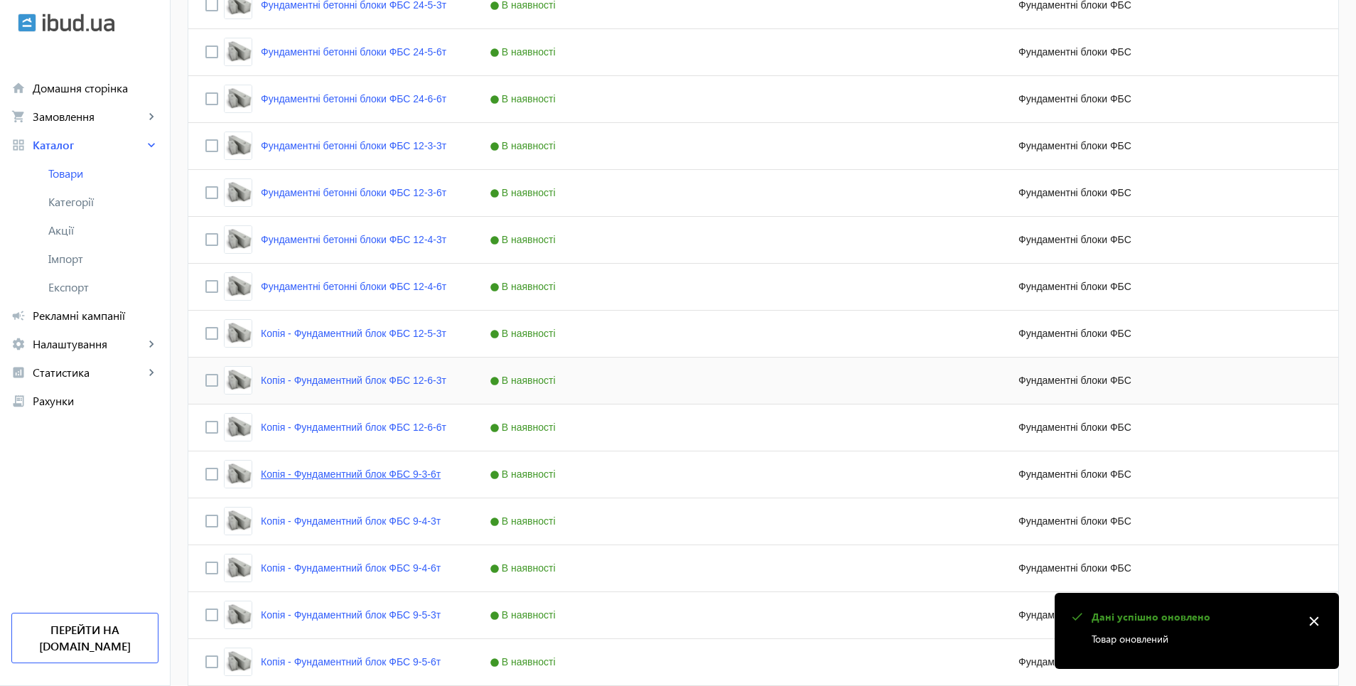
scroll to position [640, 0]
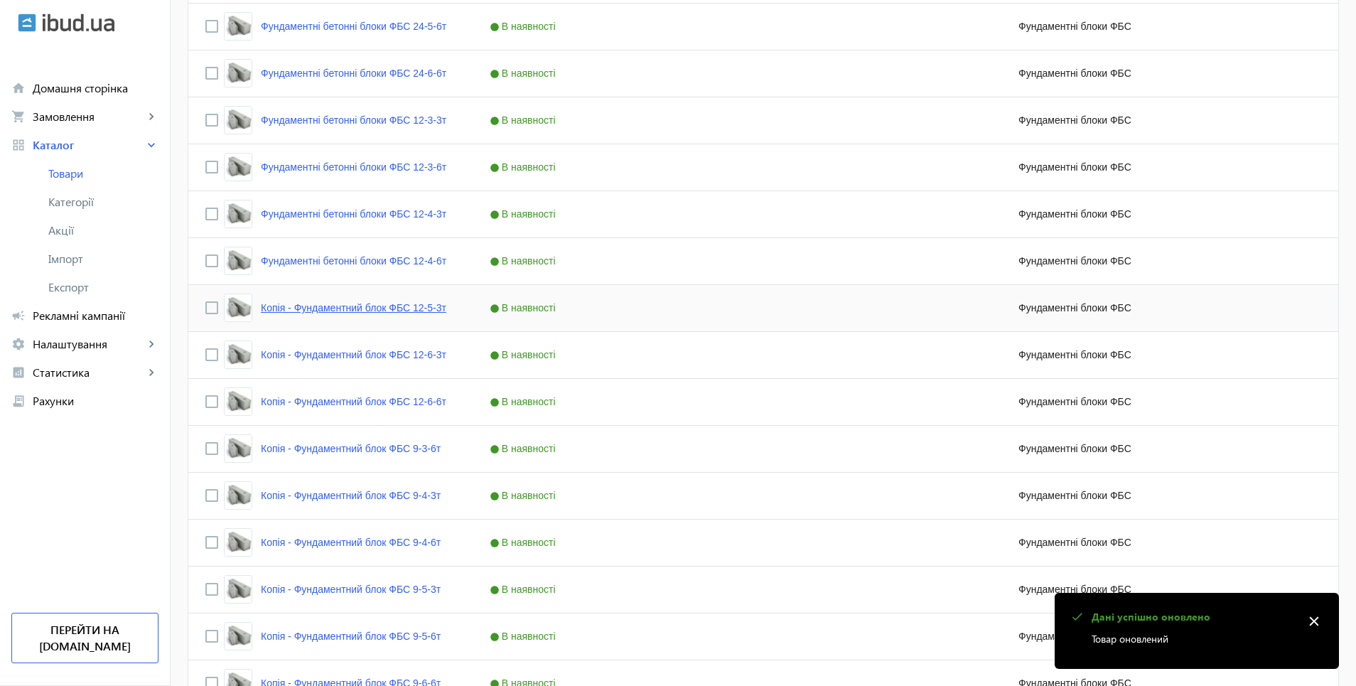
click at [349, 311] on link "Копія - Фундаментний блок ФБС 12-5-3т" at bounding box center [354, 307] width 186 height 11
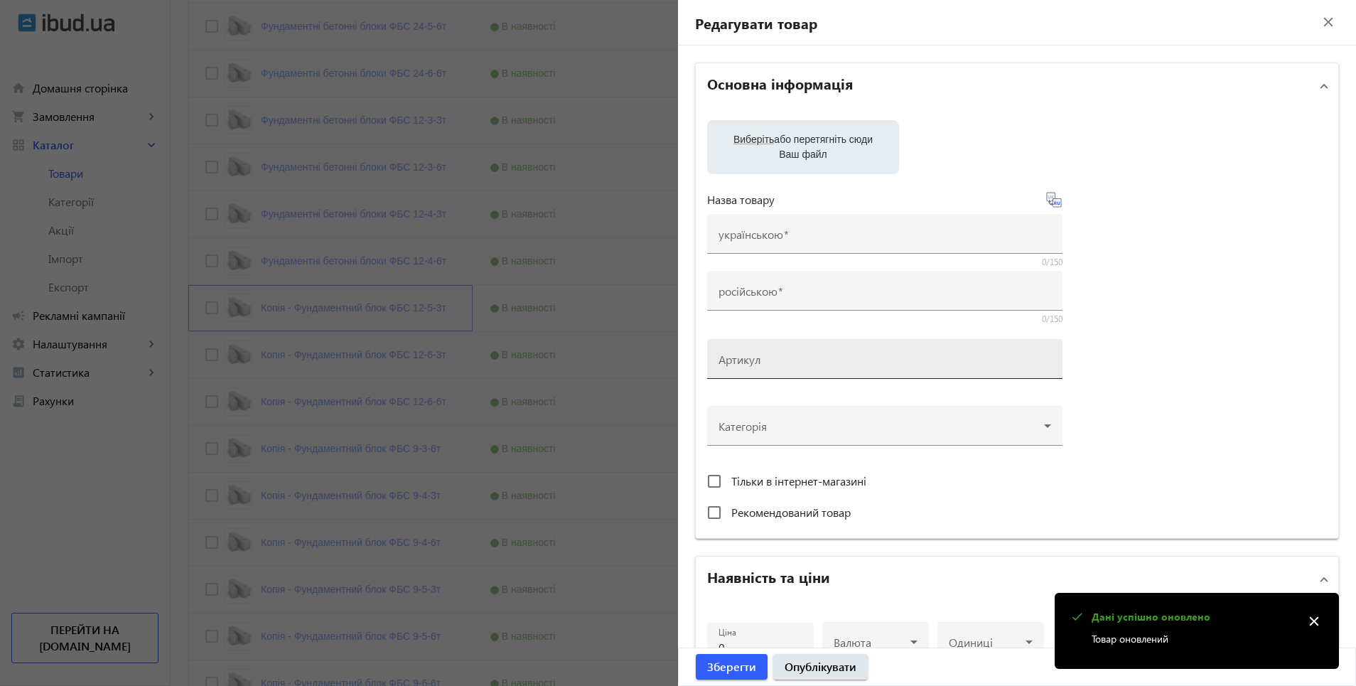
type input "Копія - Фундаментний блок ФБС 12-5-3т"
type input "Копия - Фундаментный блок ФБС 12-5-3т"
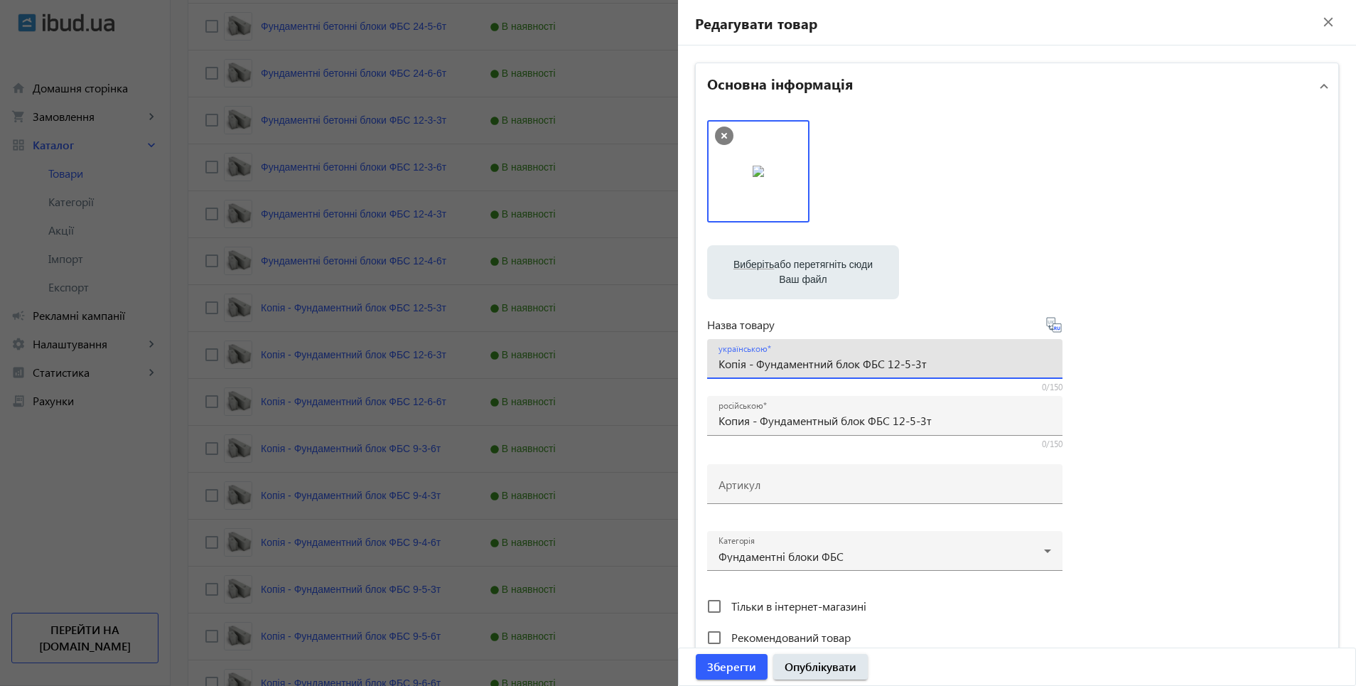
drag, startPoint x: 716, startPoint y: 363, endPoint x: 879, endPoint y: 372, distance: 163.8
click at [879, 372] on div "українською Копія - Фундаментний блок ФБС 12-5-3т" at bounding box center [885, 359] width 333 height 40
paste input "ундаментні бетонні блоки ФБС"
type input "Фундаментні бетонні блоки ФБС 12-5-3т"
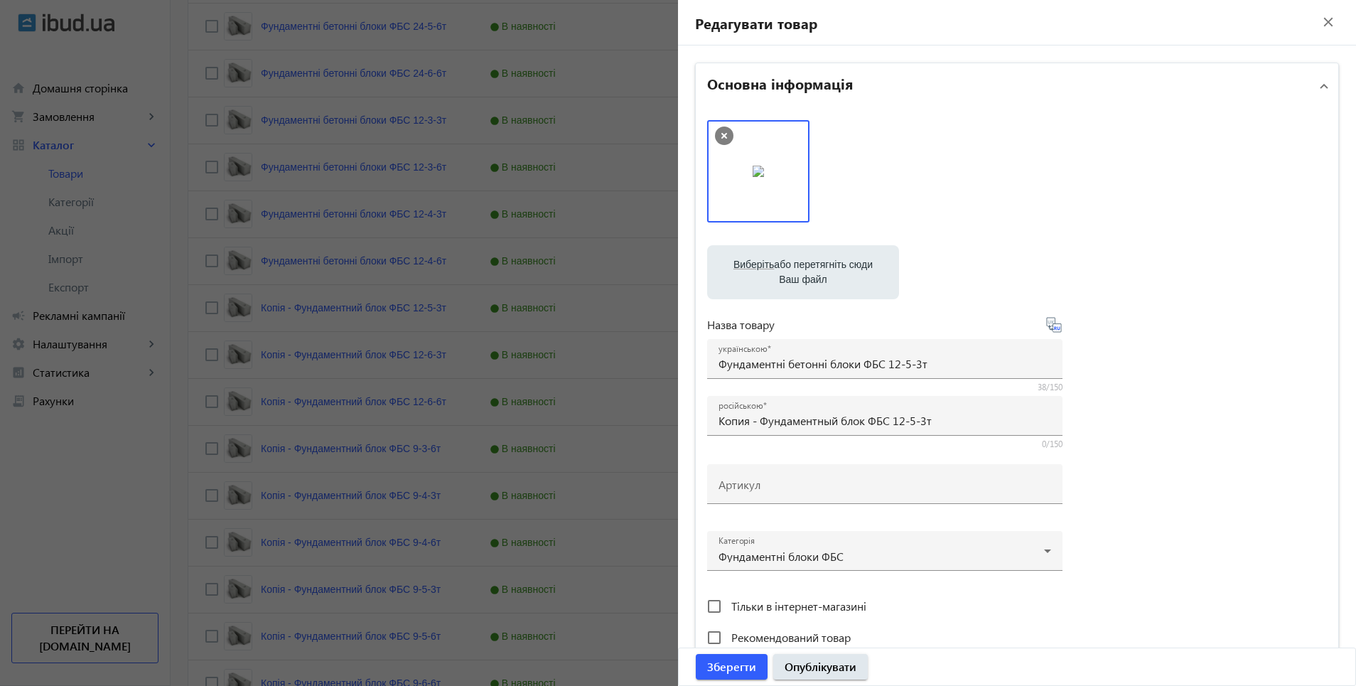
click at [1054, 330] on icon at bounding box center [1055, 328] width 3 height 4
type input "Фундаментные бетонные блоки ФБС 12-5-3т."
click at [815, 672] on span "Опублікувати" at bounding box center [821, 667] width 72 height 16
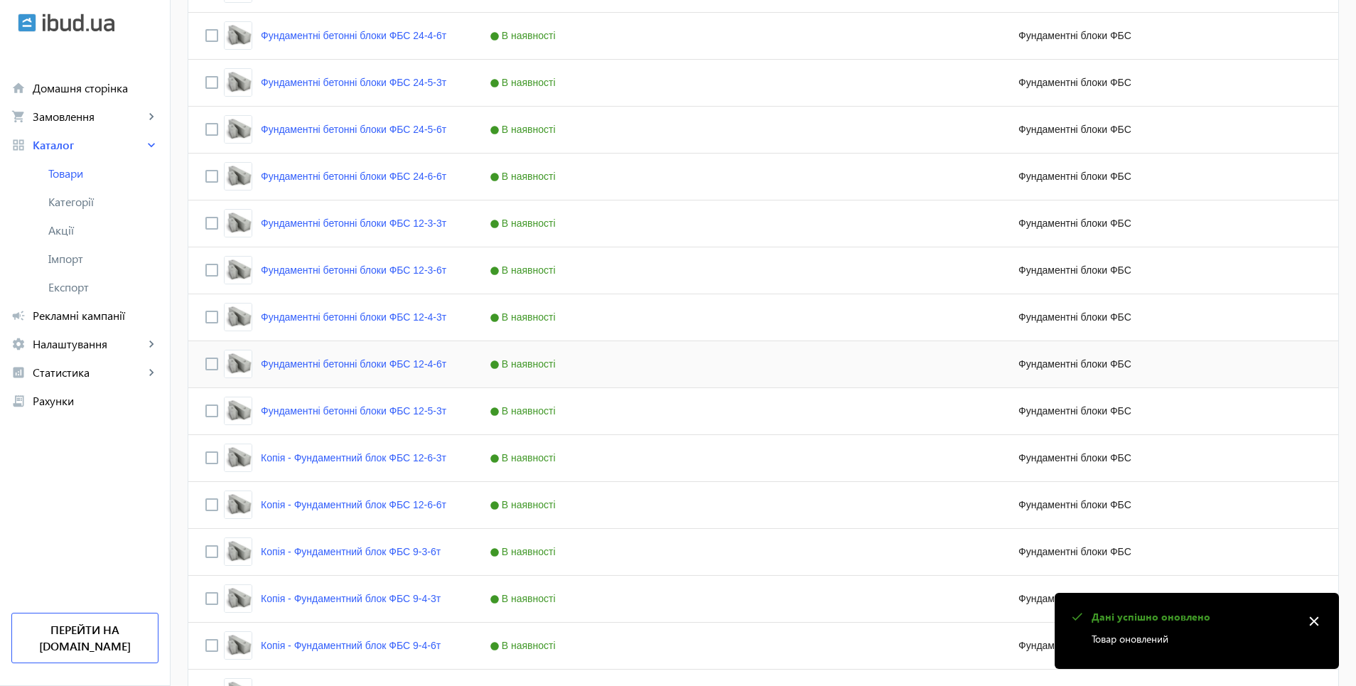
scroll to position [727, 0]
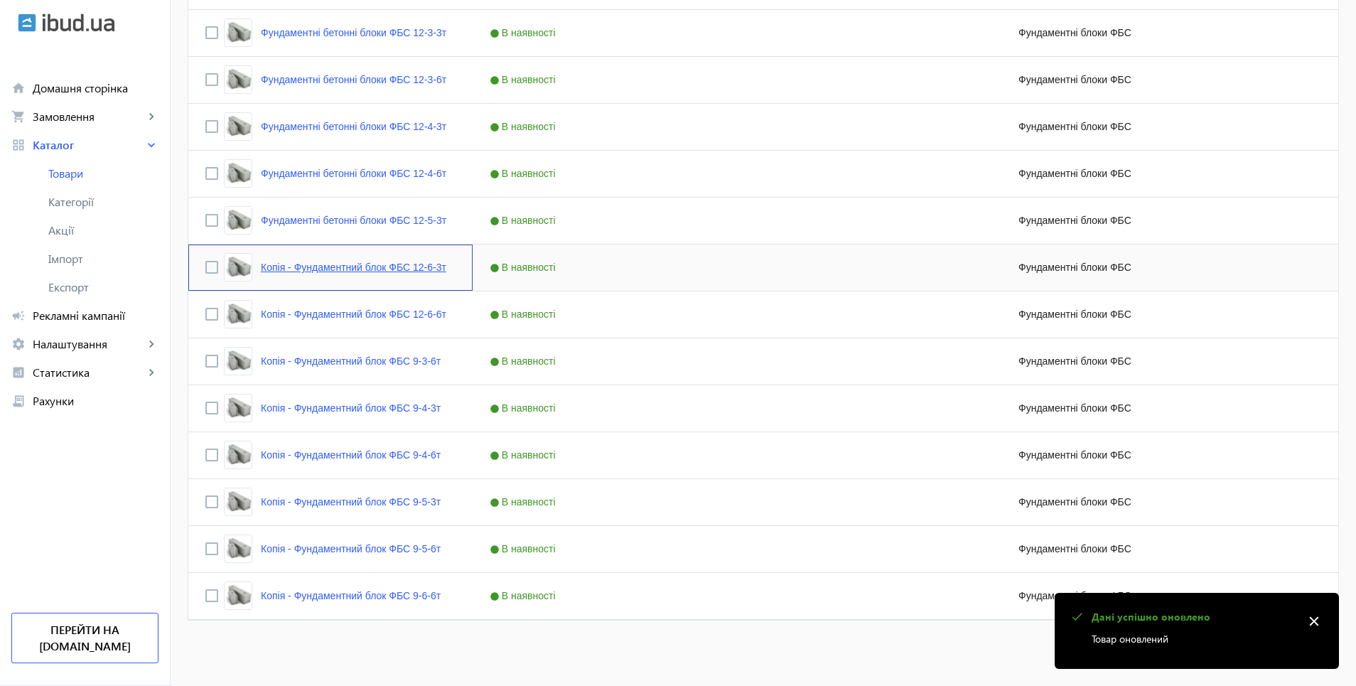
click at [336, 262] on link "Копія - Фундаментний блок ФБС 12-6-3т" at bounding box center [354, 267] width 186 height 11
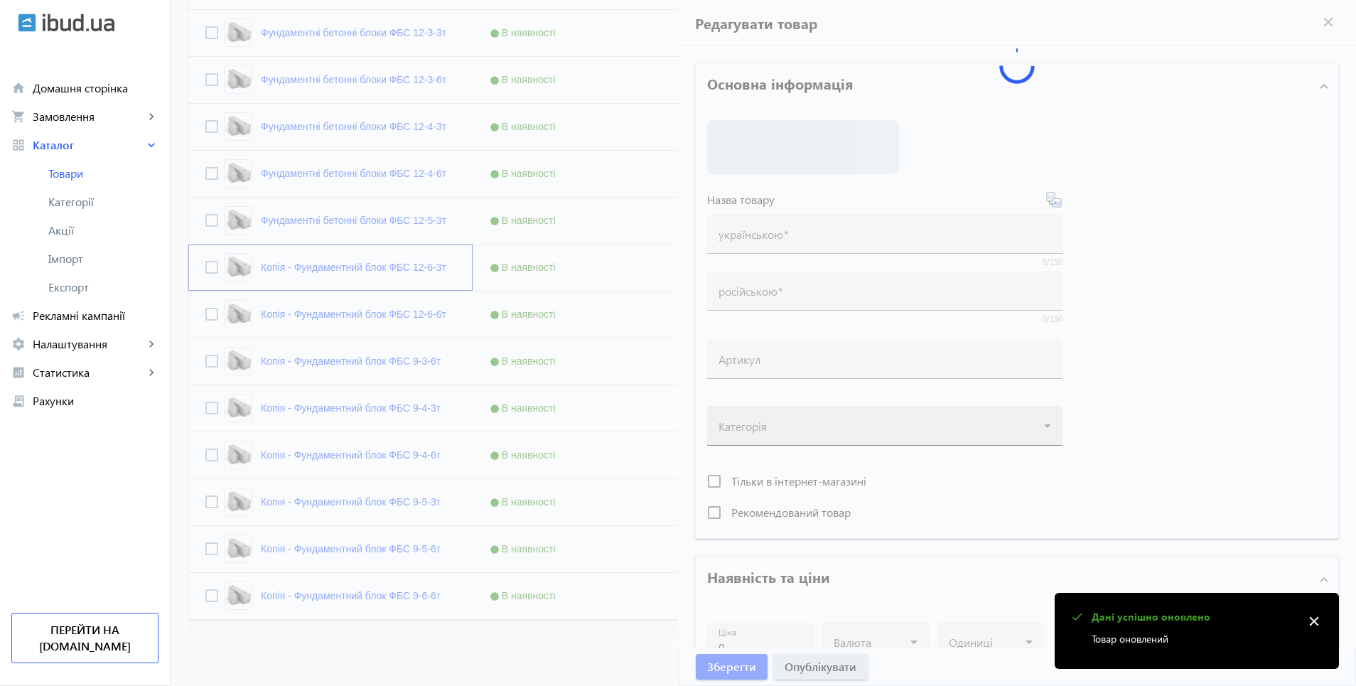
type input "Копія - Фундаментний блок ФБС 12-6-3т"
type input "Копия - Фундаментный блок ФБС 12-6-3т"
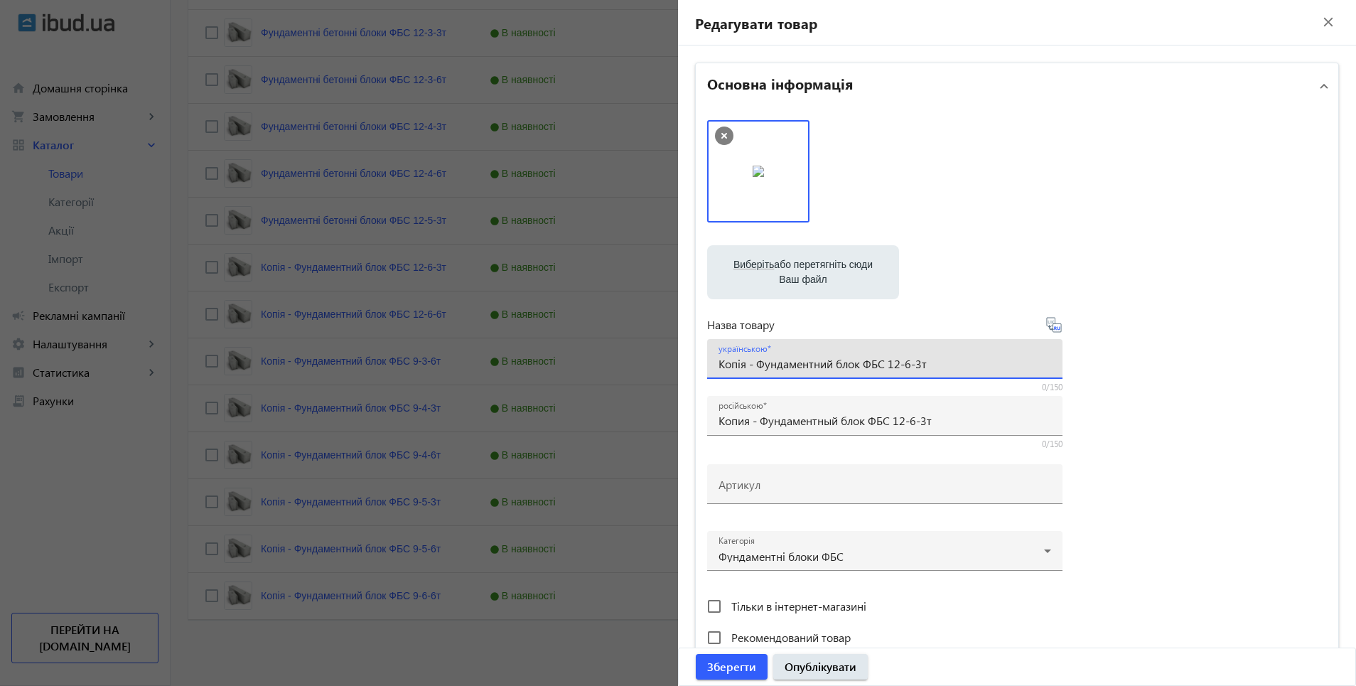
drag, startPoint x: 716, startPoint y: 363, endPoint x: 884, endPoint y: 373, distance: 168.1
click at [884, 373] on div "українською Копія - Фундаментний блок ФБС 12-6-3т" at bounding box center [885, 359] width 333 height 40
paste input "ундаментні бетонні блоки"
type input "Фундаментні бетонні блоки ФБС 12-6-3т"
click at [1060, 323] on div "Виберіть або перетягніть сюди Ваш файл 3083768ef9fb40a32e9805934837985-3e775443…" at bounding box center [1017, 386] width 620 height 532
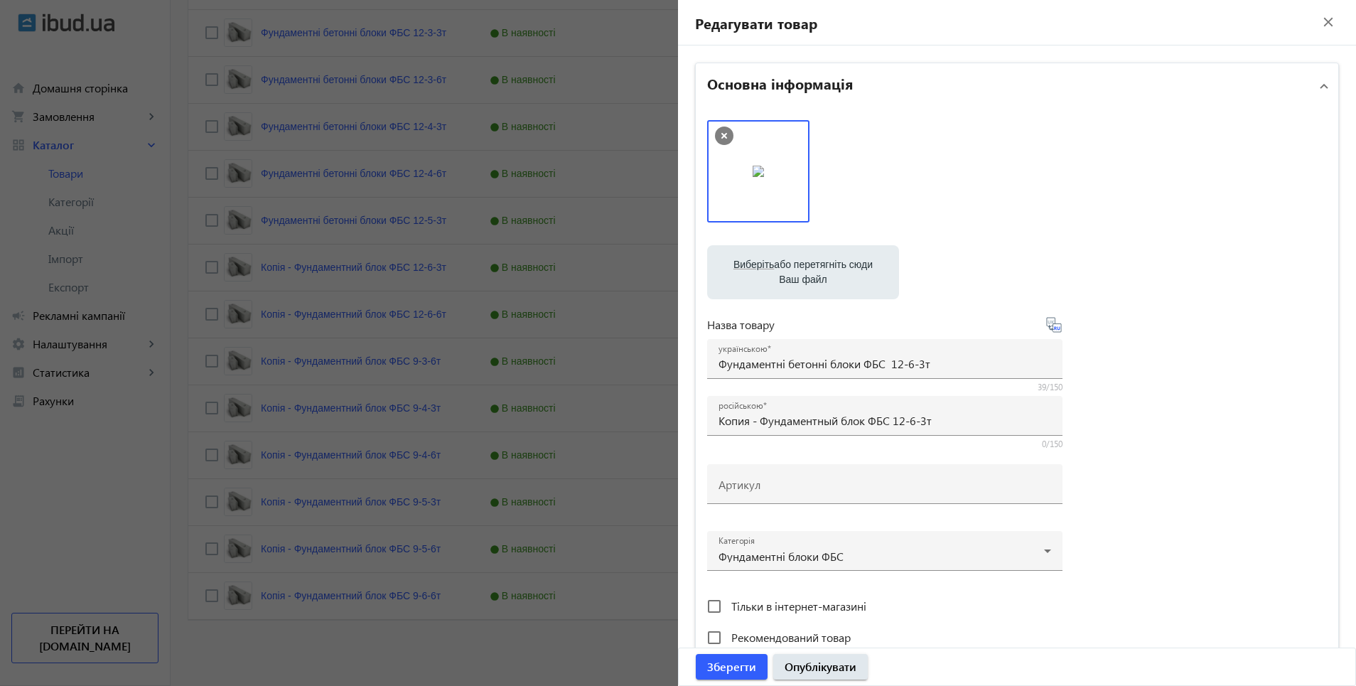
drag, startPoint x: 1052, startPoint y: 327, endPoint x: 1087, endPoint y: 348, distance: 40.8
click at [1054, 328] on icon at bounding box center [1055, 328] width 3 height 4
type input "Фундаментные бетонные блоки ФБС 12-6-3т"
drag, startPoint x: 823, startPoint y: 667, endPoint x: 1057, endPoint y: 623, distance: 237.9
click at [823, 667] on span "Опублікувати" at bounding box center [821, 667] width 72 height 16
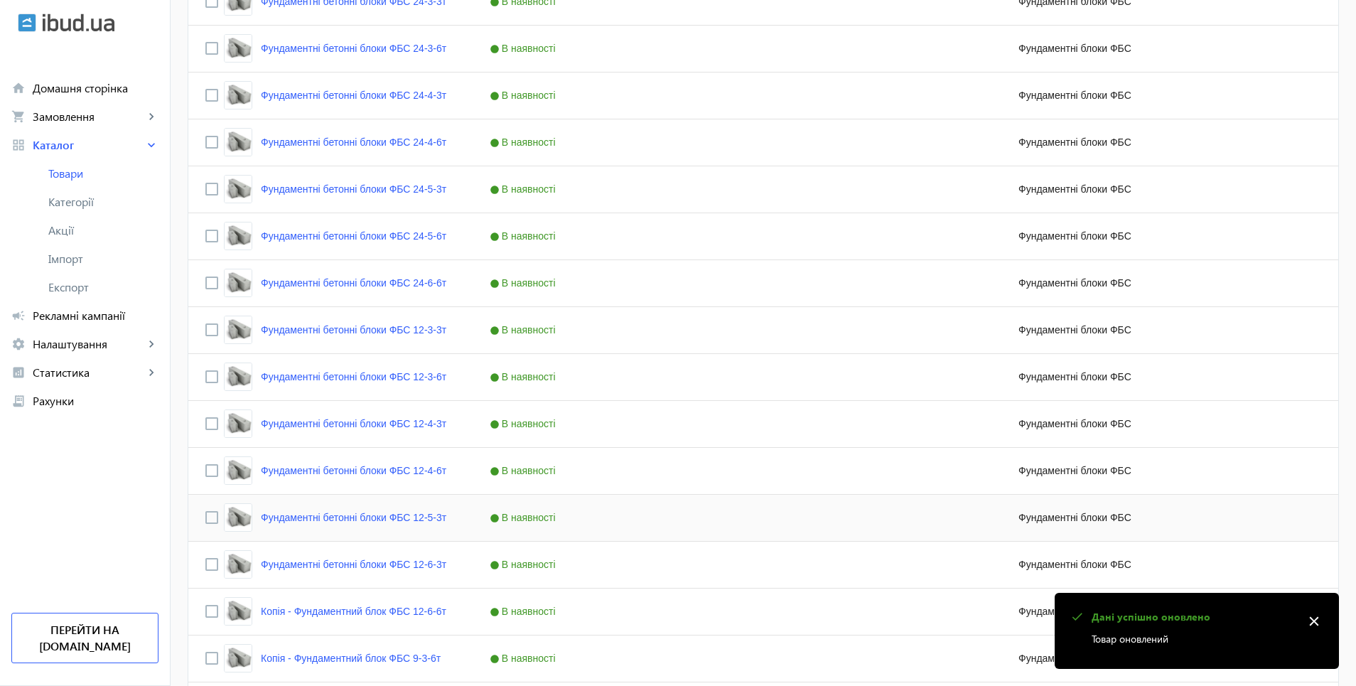
scroll to position [711, 0]
click at [329, 331] on link "Копія - Фундаментний блок ФБС 12-6-6т" at bounding box center [354, 330] width 186 height 11
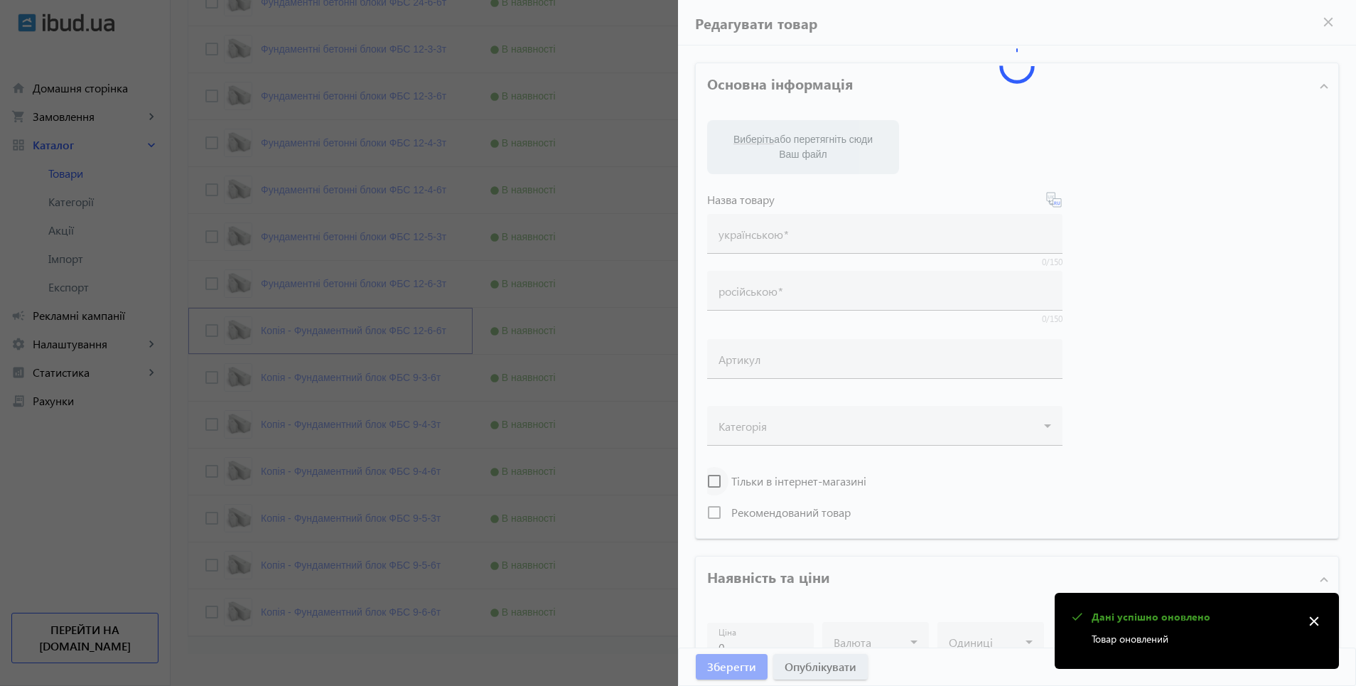
type input "Копія - Фундаментний блок ФБС 12-6-6т"
type input "Копия - Фундаментный блок ФБС 12-6-6т"
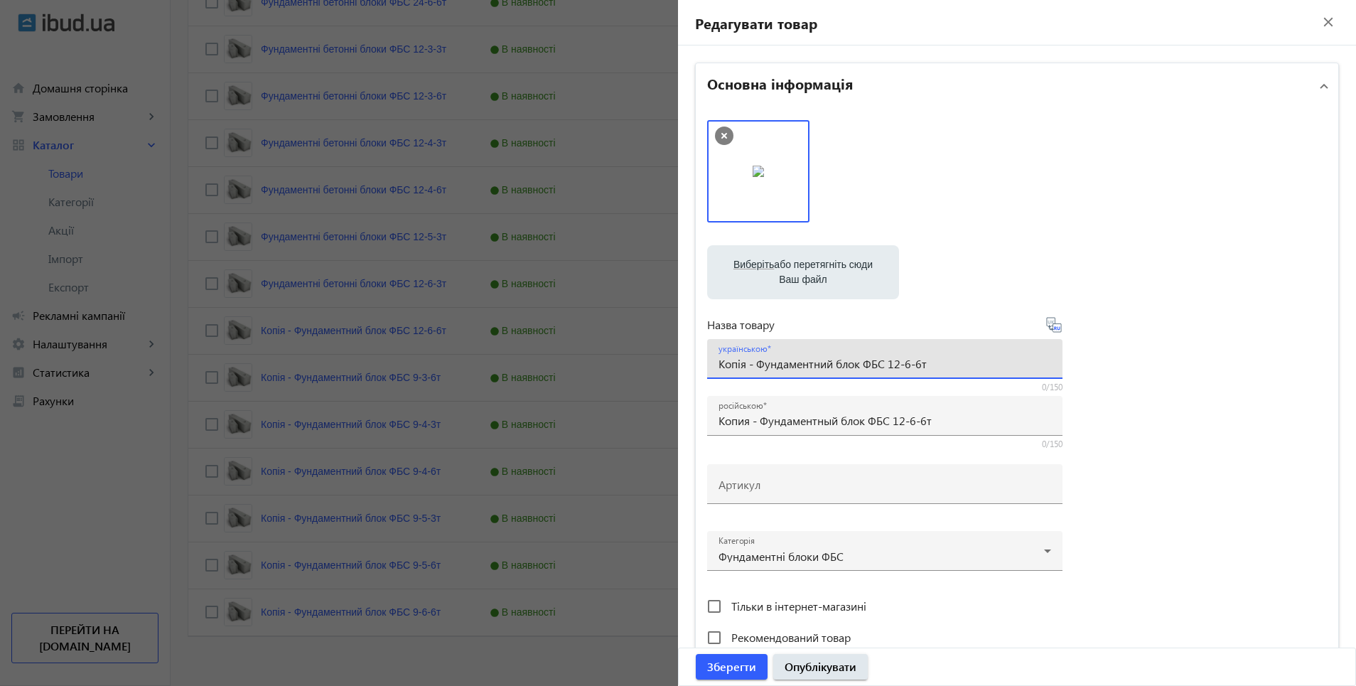
drag, startPoint x: 716, startPoint y: 368, endPoint x: 886, endPoint y: 380, distance: 170.4
click at [886, 380] on mat-form-field "українською Копія - Фундаментний блок ФБС 12-6-6т 0/150" at bounding box center [884, 366] width 355 height 54
paste input "ундаментні бетонні блоки ФБС"
type input "Фундаментні бетонні блоки ФБС 12-6-6т"
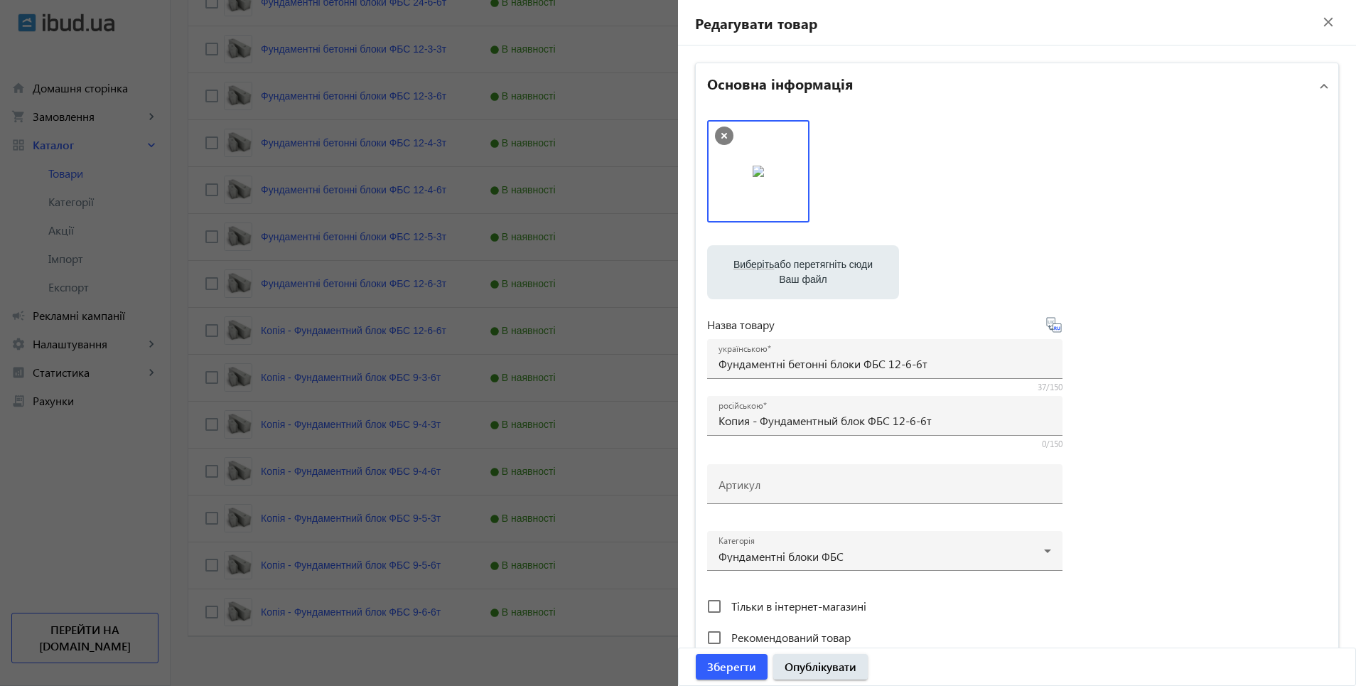
click at [1051, 326] on icon at bounding box center [1054, 324] width 17 height 17
type input "Фундаментные бетонные блоки ФБС 12-6-6т"
click at [804, 666] on span "Опублікувати" at bounding box center [821, 667] width 72 height 16
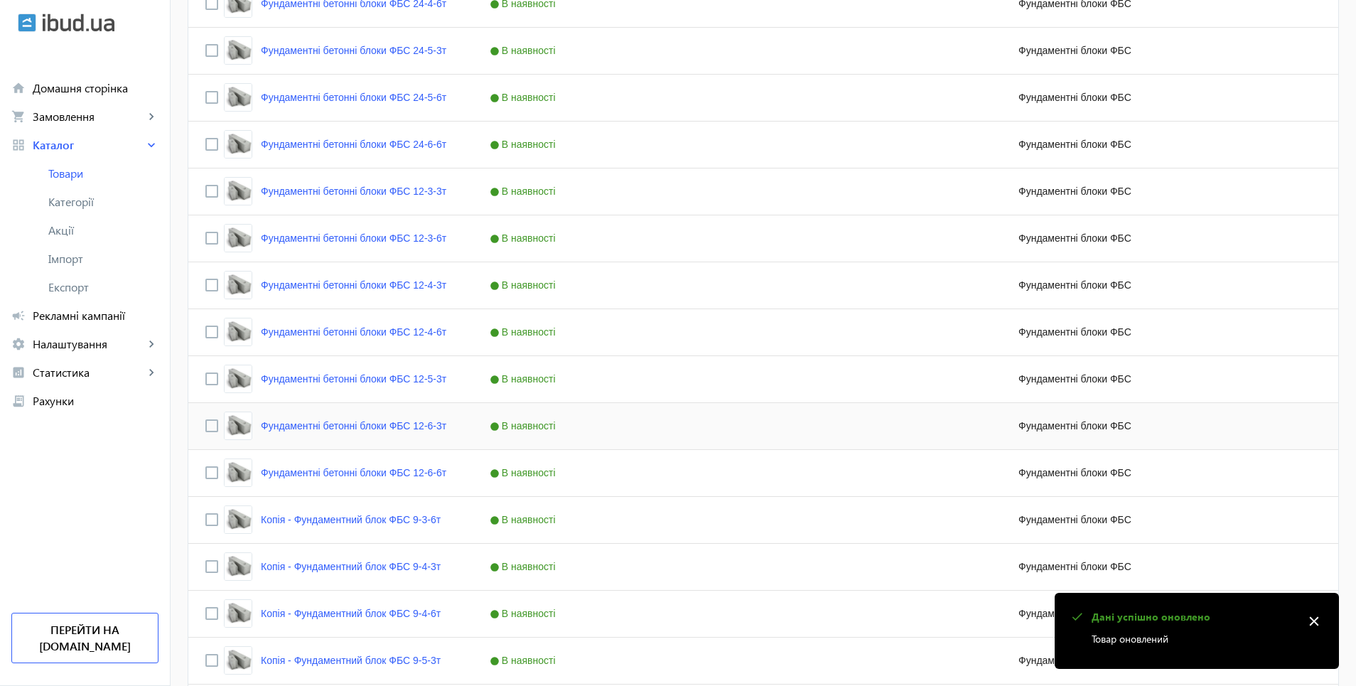
scroll to position [727, 0]
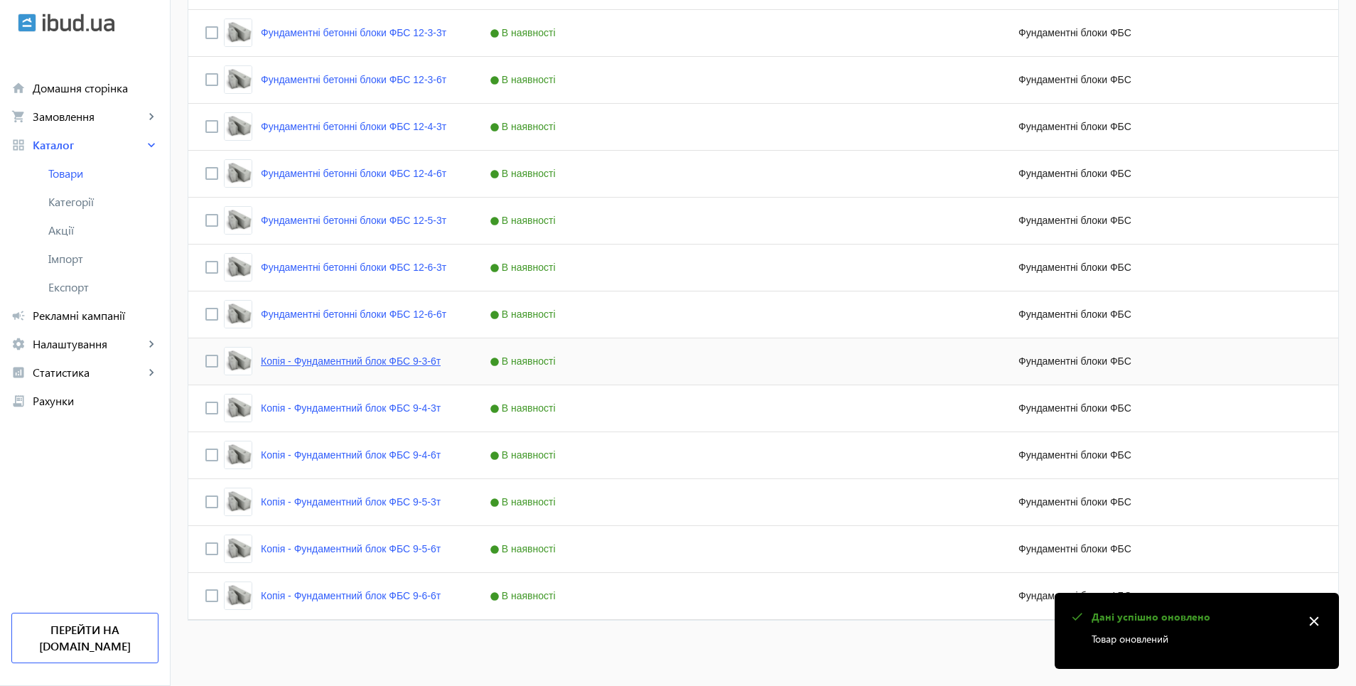
click at [333, 363] on link "Копія - Фундаментний блок ФБС 9-3-6т" at bounding box center [351, 360] width 180 height 11
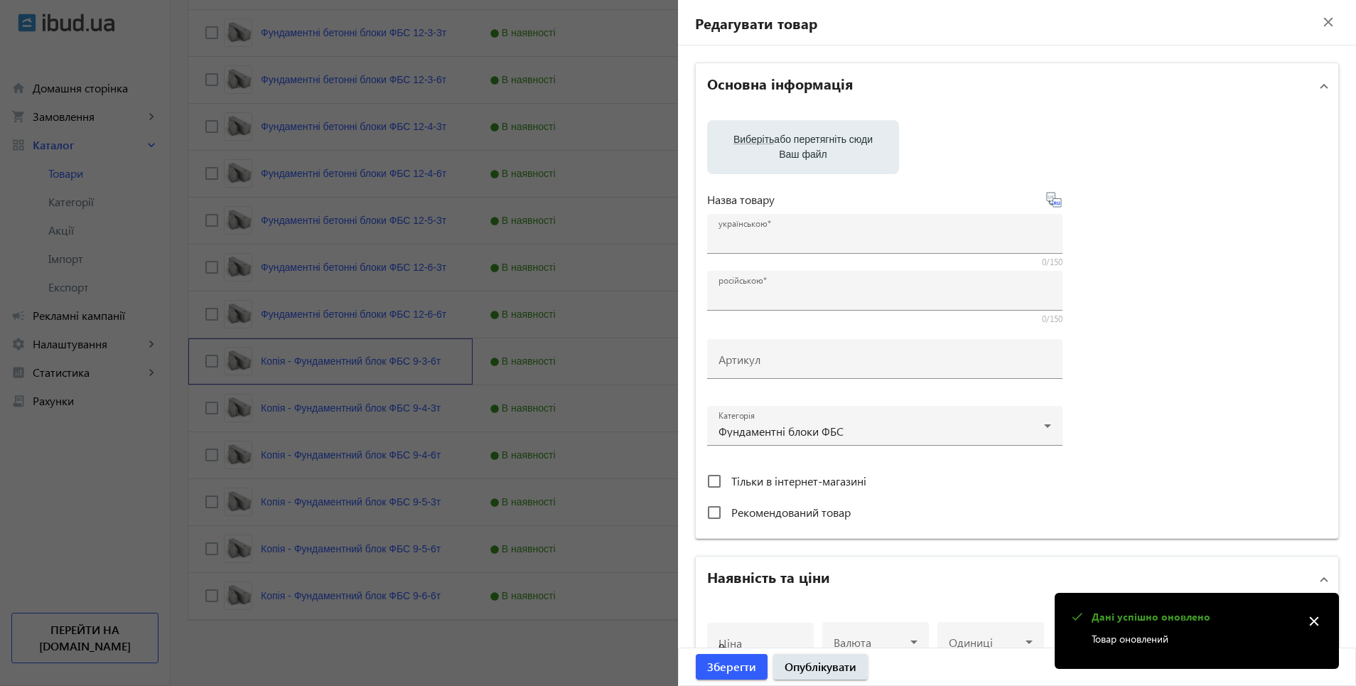
type input "Копія - Фундаментний блок ФБС 9-3-6т"
type input "Копия - Фундаментный блок ФБС 9-3-6т"
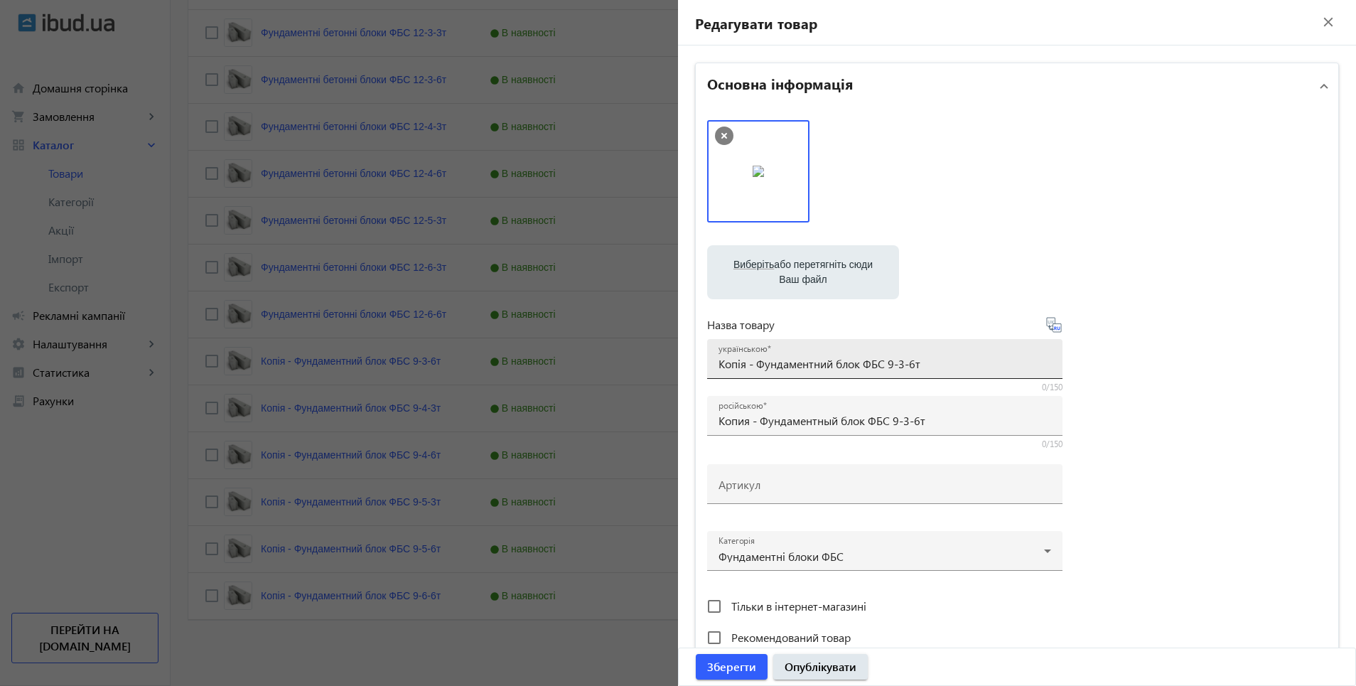
drag, startPoint x: 714, startPoint y: 360, endPoint x: 729, endPoint y: 362, distance: 15.0
click at [729, 362] on div "українською Копія - Фундаментний блок ФБС 9-3-6т" at bounding box center [884, 359] width 355 height 40
drag, startPoint x: 715, startPoint y: 364, endPoint x: 881, endPoint y: 373, distance: 166.6
click at [881, 373] on div "українською Копія - Фундаментний блок ФБС 9-3-6т" at bounding box center [885, 359] width 333 height 40
paste input "ундаментні бетонні блоки"
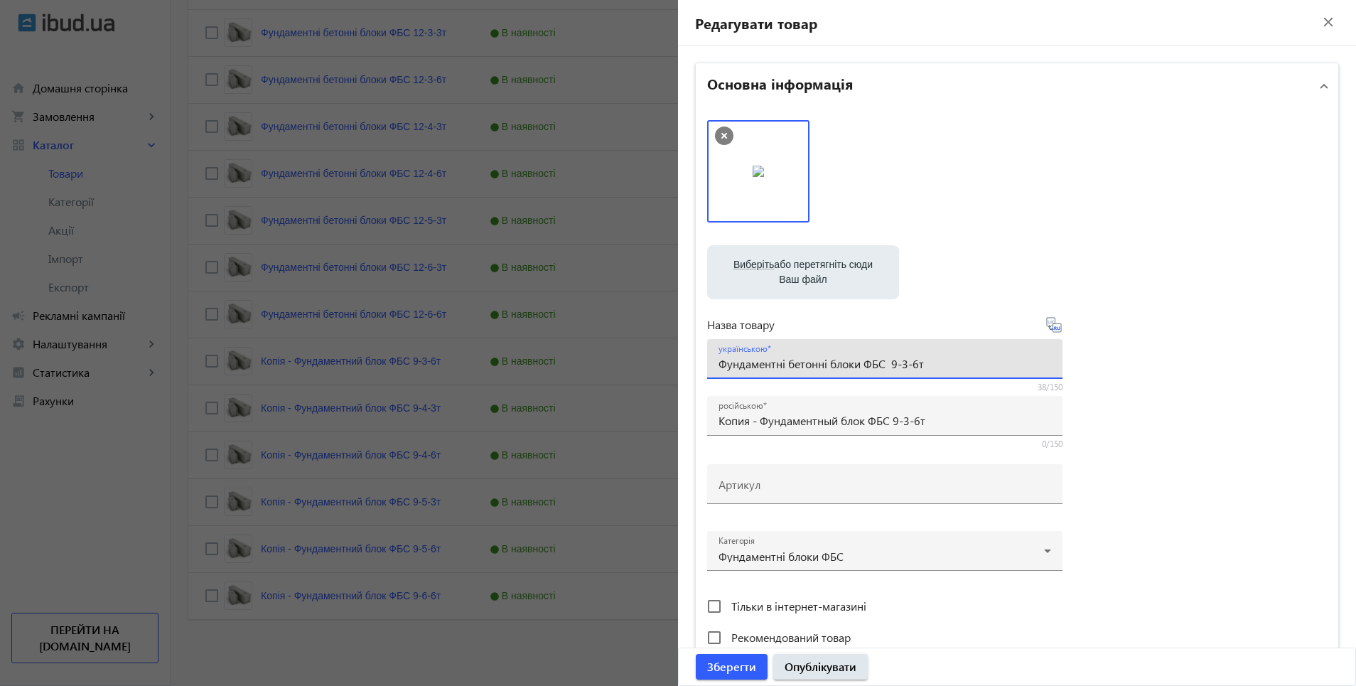
type input "Фундаментні бетонні блоки ФБС 9-3-6т"
click at [1051, 330] on icon at bounding box center [1054, 324] width 17 height 17
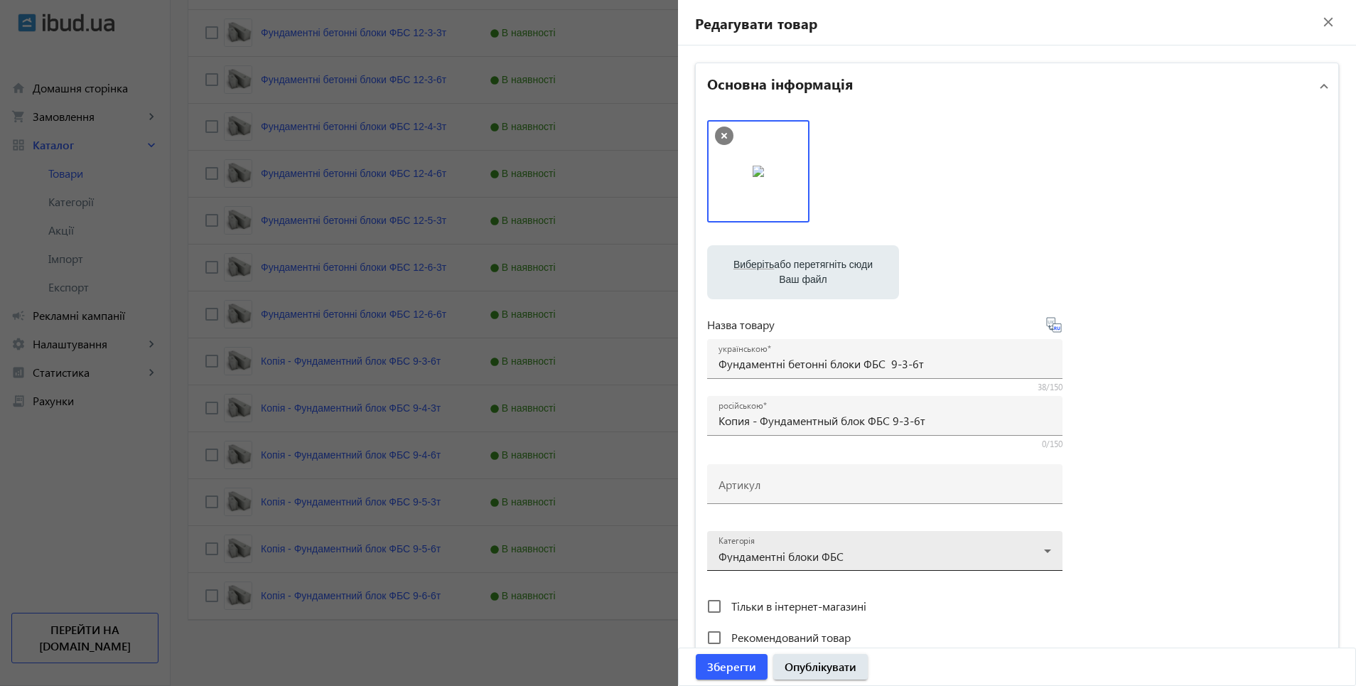
type input "Фундаментные бетонные блоки ФБС 9-3-6т"
click at [805, 668] on span "Опублікувати" at bounding box center [821, 667] width 72 height 16
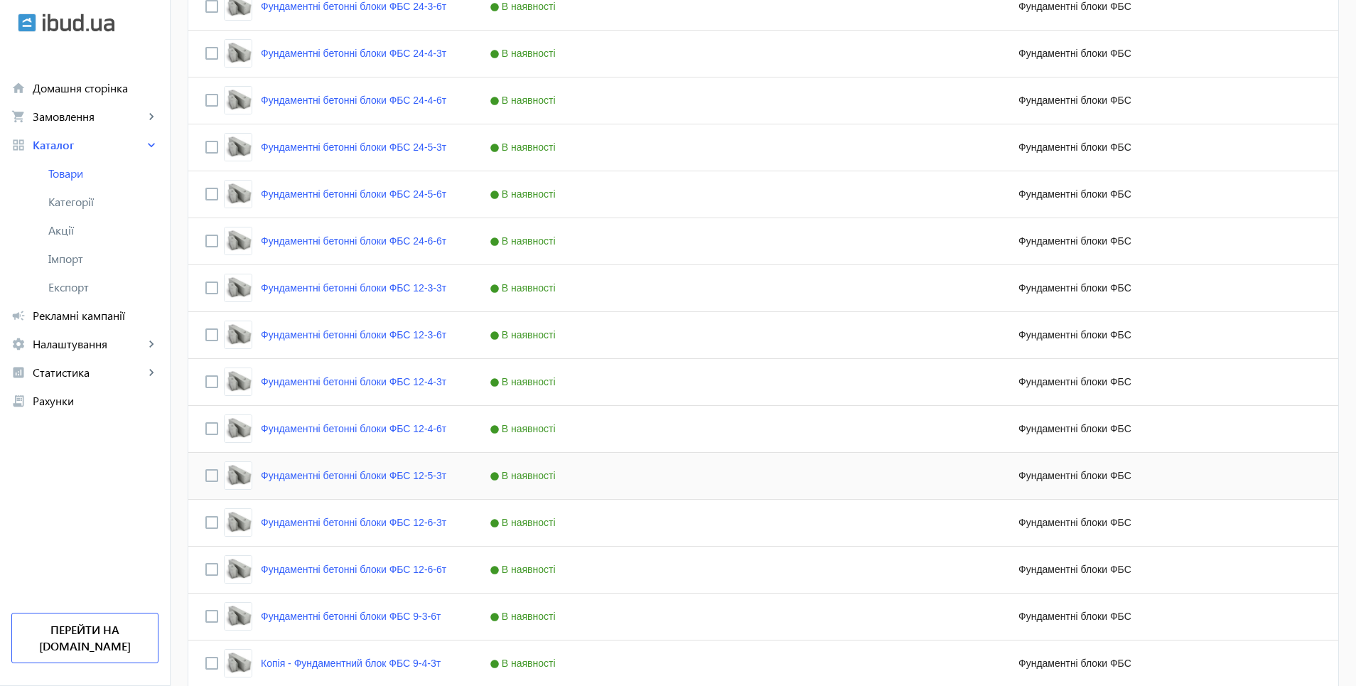
scroll to position [711, 0]
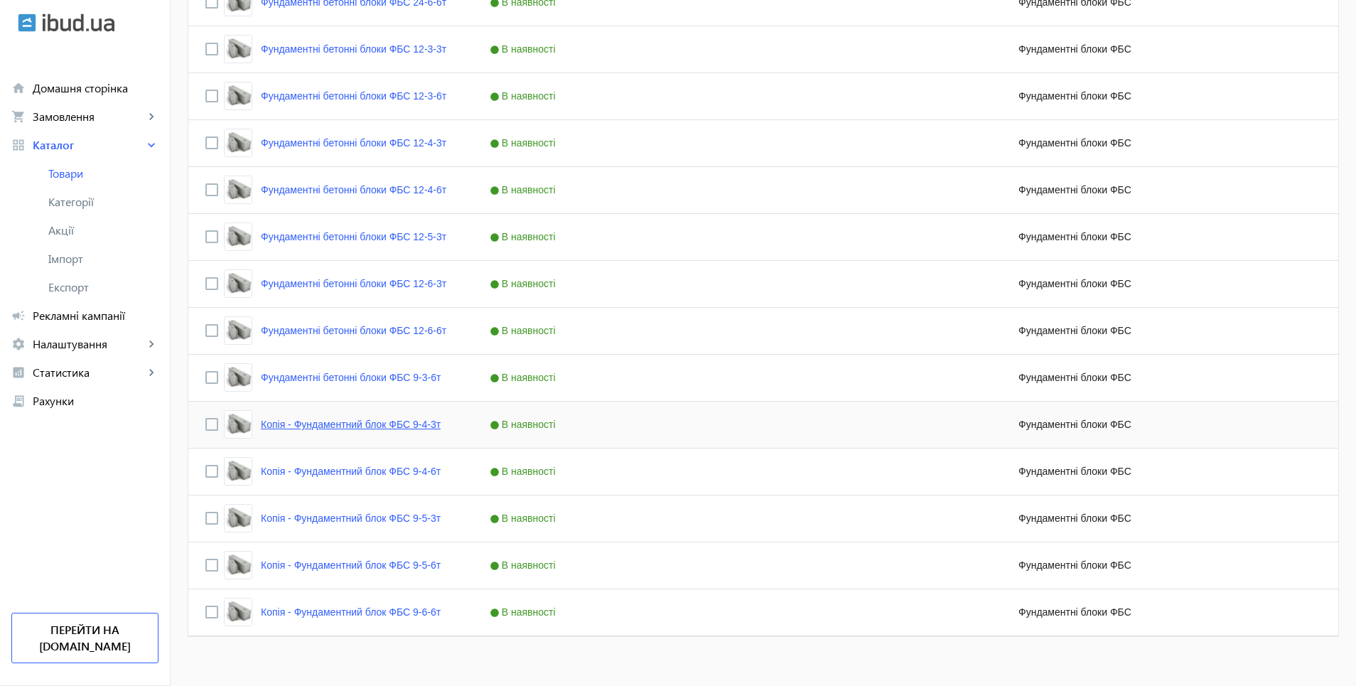
click at [361, 420] on link "Копія - Фундаментний блок ФБС 9-4-3т" at bounding box center [351, 424] width 180 height 11
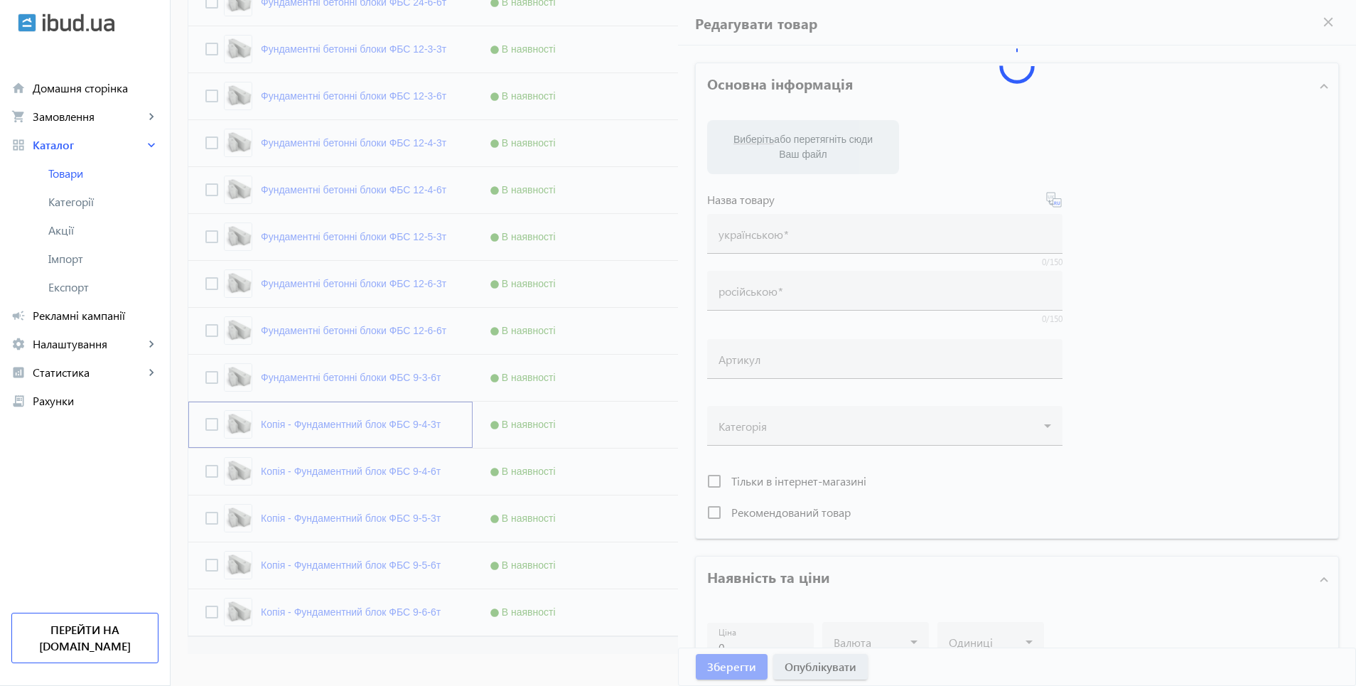
type input "Копія - Фундаментний блок ФБС 9-4-3т"
type input "Копия - Фундаментный блок ФБС 9-4-3т"
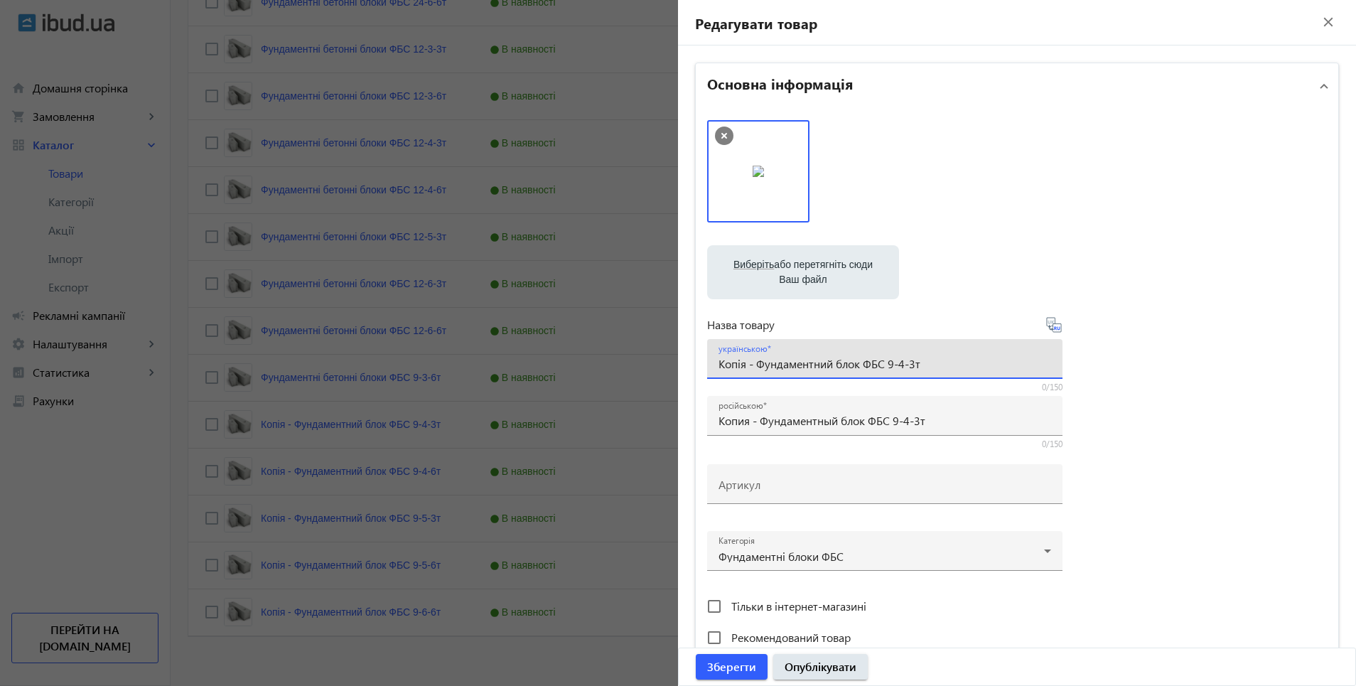
drag, startPoint x: 717, startPoint y: 360, endPoint x: 881, endPoint y: 370, distance: 164.5
click at [881, 370] on input "Копія - Фундаментний блок ФБС 9-4-3т" at bounding box center [885, 363] width 333 height 15
paste input "ундаментні бетонні блоки"
type input "Фундаментні бетонні блоки ФБС 9-4-3т"
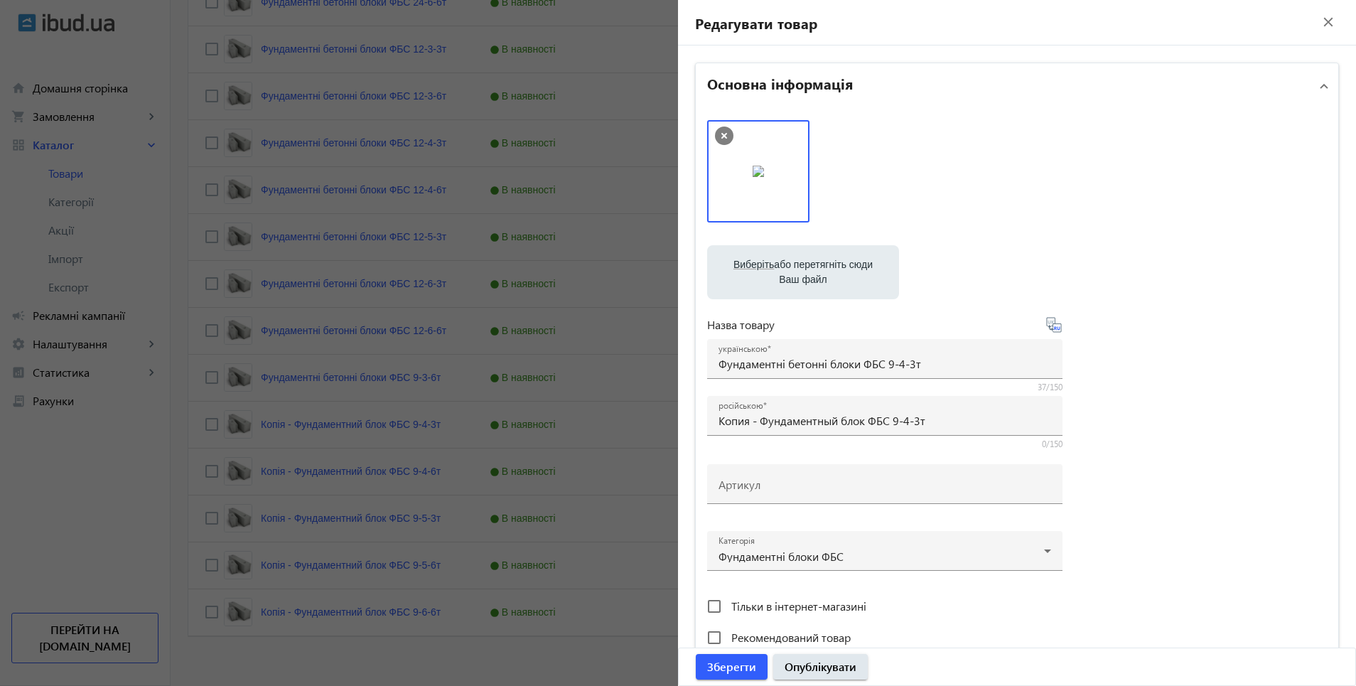
click at [1054, 330] on icon at bounding box center [1055, 328] width 3 height 4
type input "Фундаментные бетонные блоки ФБС 9-4-3т"
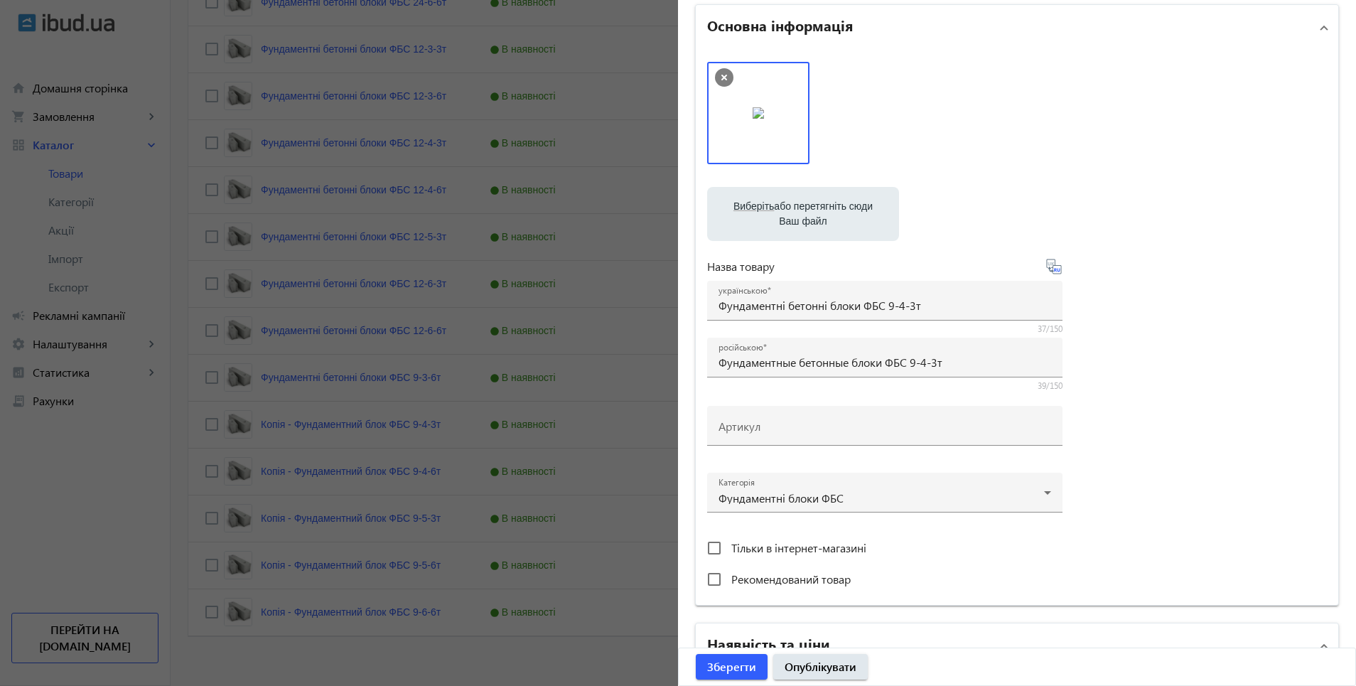
scroll to position [142, 0]
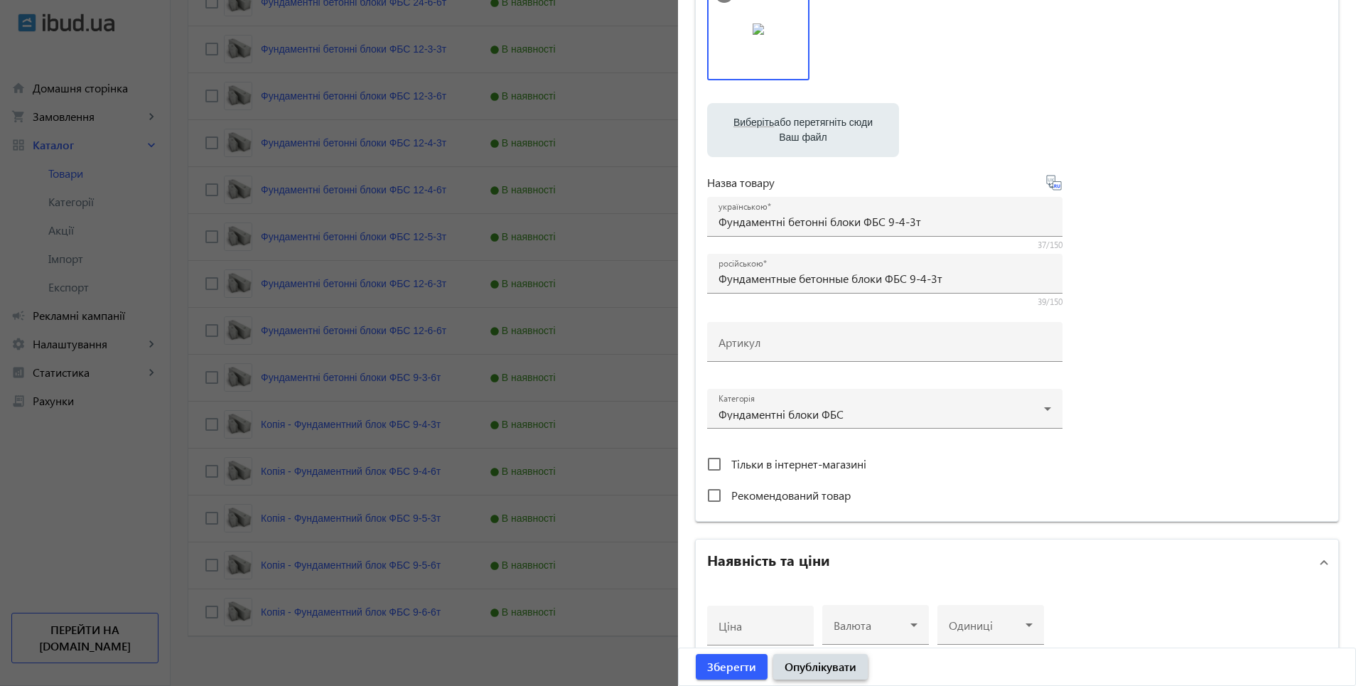
click at [834, 668] on span "Опублікувати" at bounding box center [821, 667] width 72 height 16
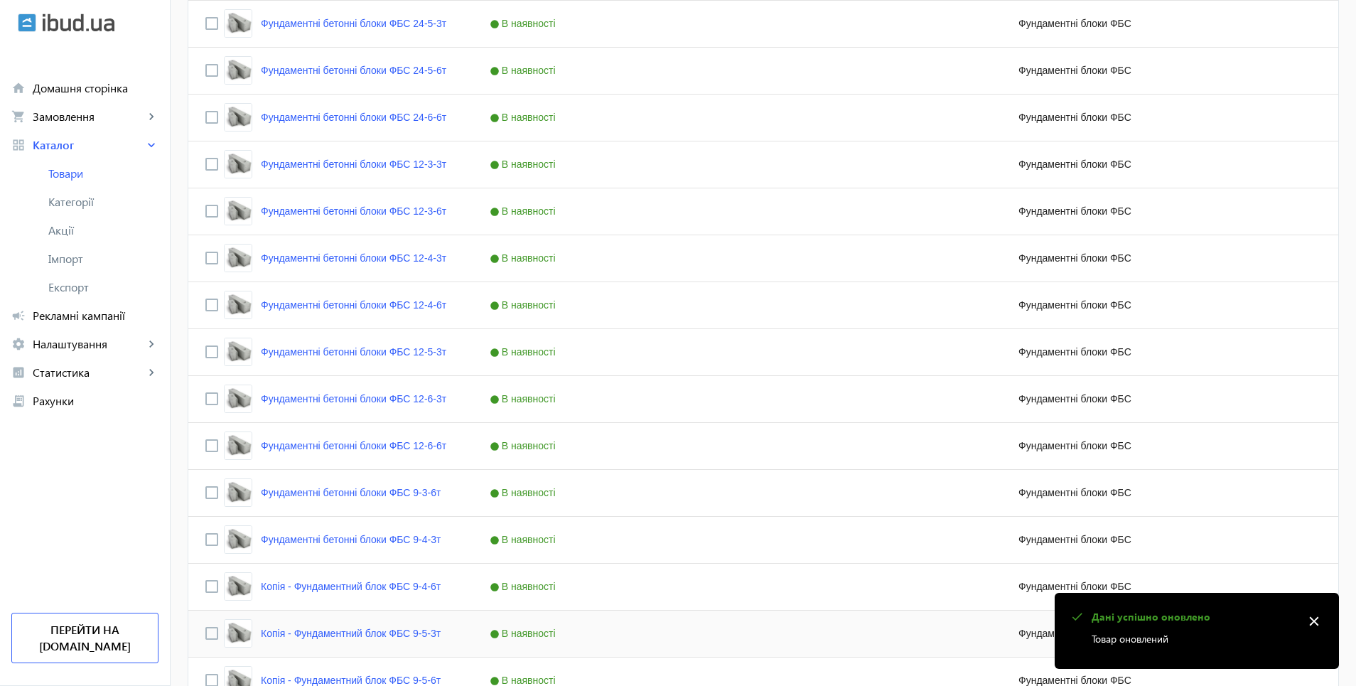
scroll to position [727, 0]
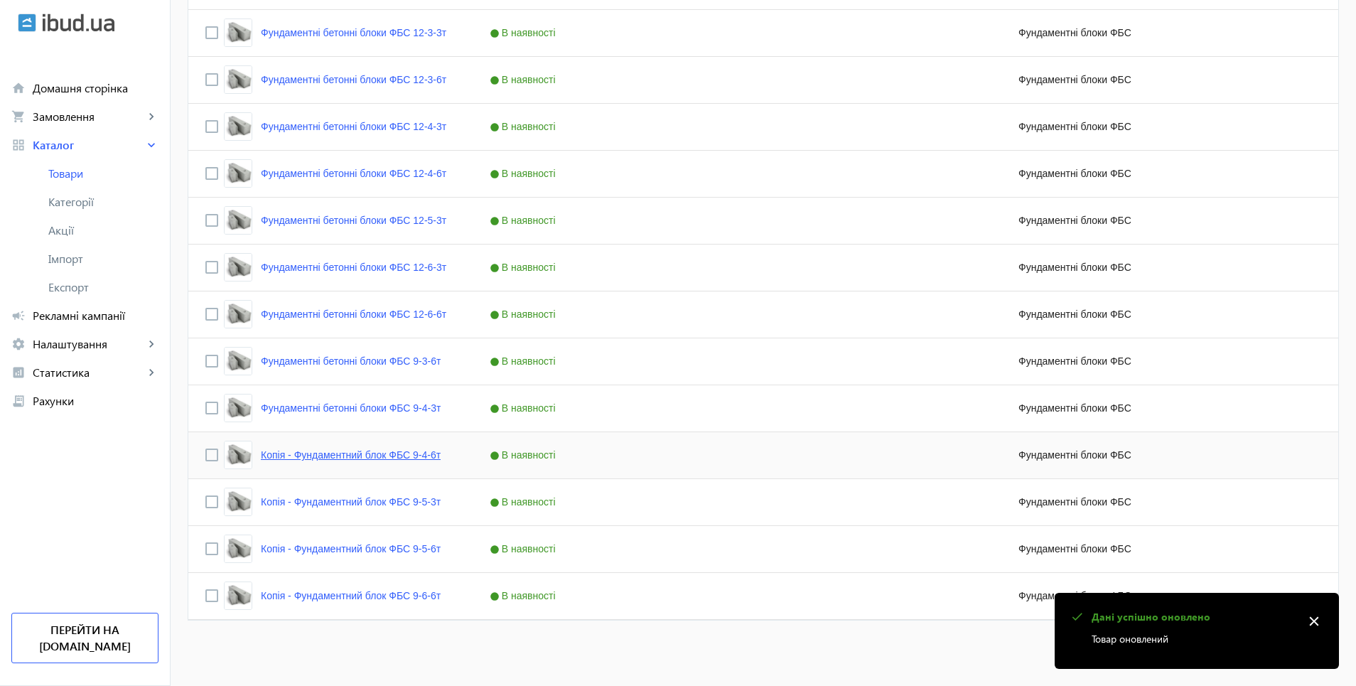
click at [280, 458] on link "Копія - Фундаментний блок ФБС 9-4-6т" at bounding box center [351, 454] width 180 height 11
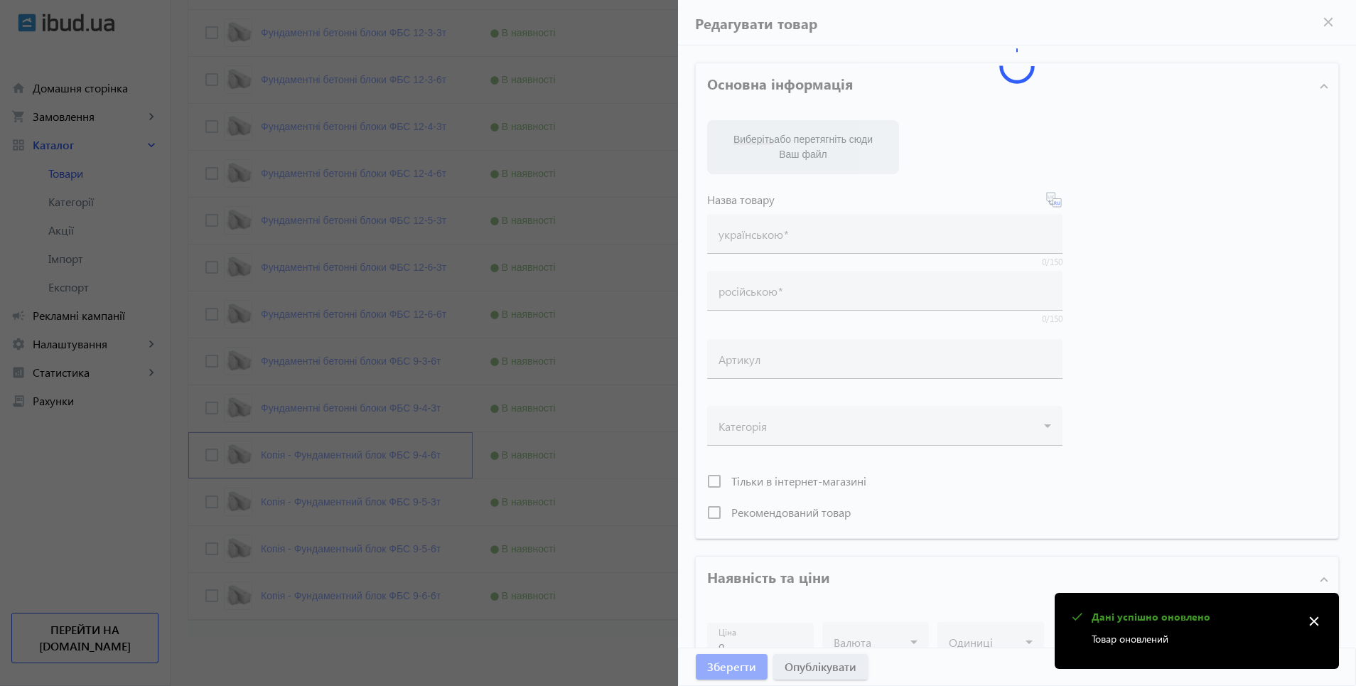
type input "Копія - Фундаментний блок ФБС 9-4-6т"
type input "Копия - Фундаментный блок ФБС 9-4-6т"
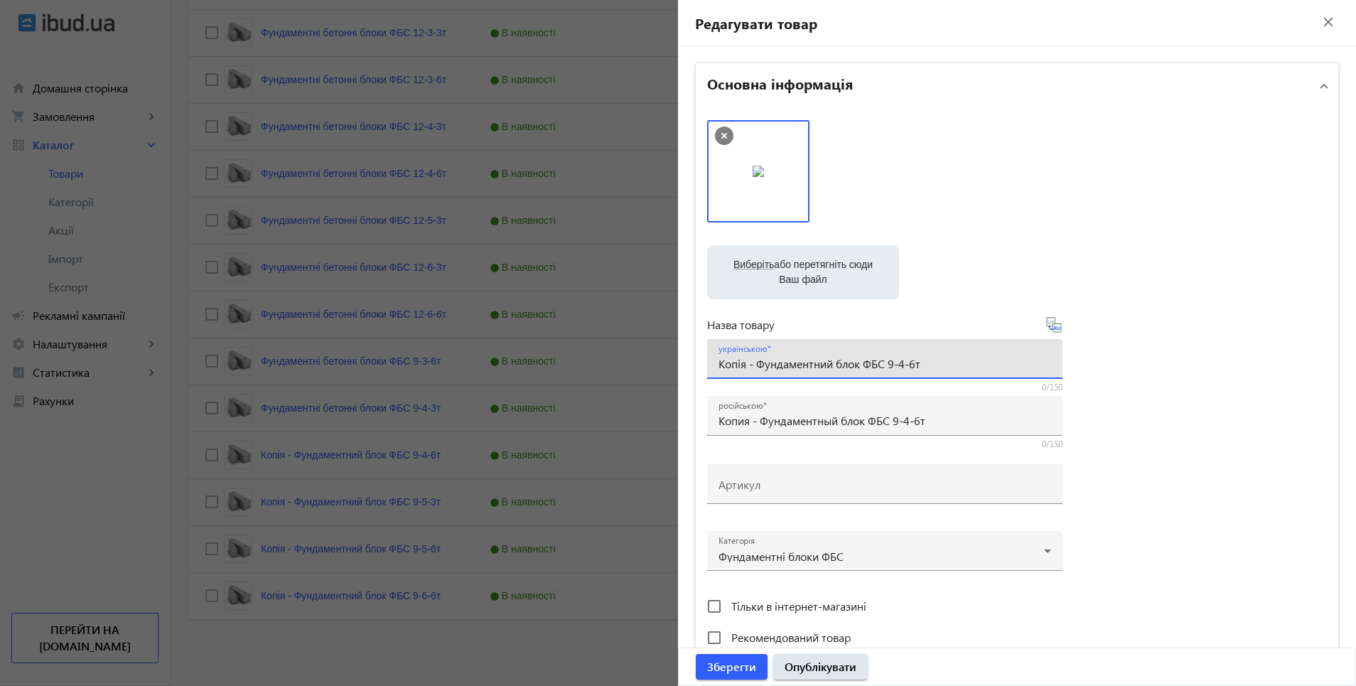
drag, startPoint x: 714, startPoint y: 365, endPoint x: 881, endPoint y: 363, distance: 167.1
click at [881, 363] on input "Копія - Фундаментний блок ФБС 9-4-6т" at bounding box center [885, 363] width 333 height 15
paste input "ундаментні бетонні блоки"
type input "Фундаментні бетонні блоки ФБС 9-4-6т"
click at [1052, 328] on icon at bounding box center [1054, 324] width 17 height 17
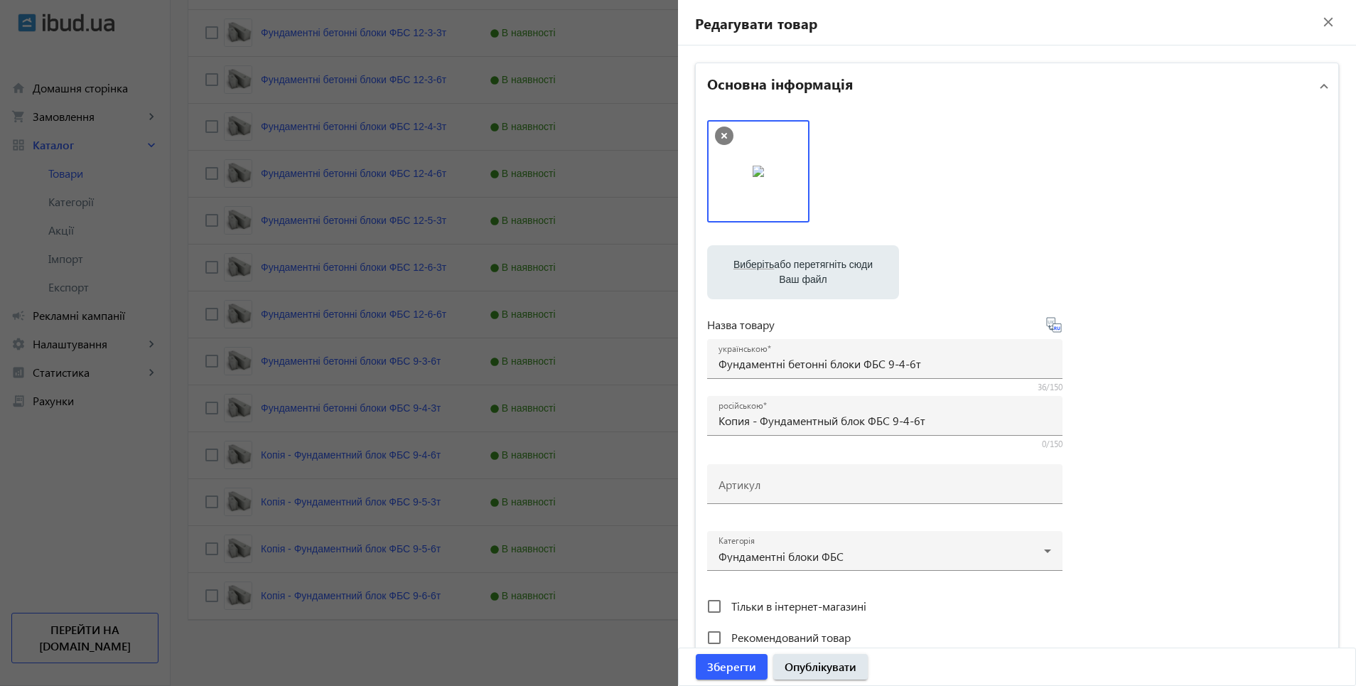
type input "Фундаментные бетонные блоки ФБС 9-4-6т"
click at [801, 675] on span "Опублікувати" at bounding box center [821, 667] width 72 height 16
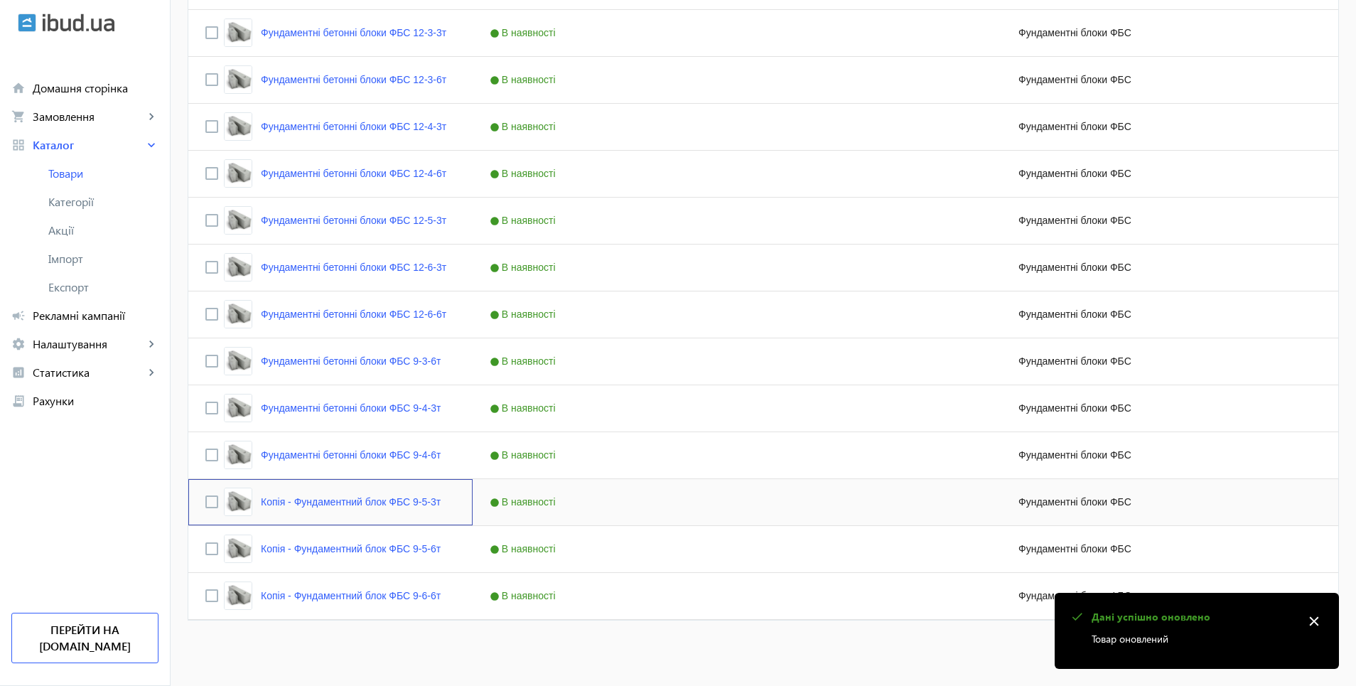
click at [358, 495] on div "Копія - Фундаментний блок ФБС 9-5-3т" at bounding box center [332, 502] width 217 height 28
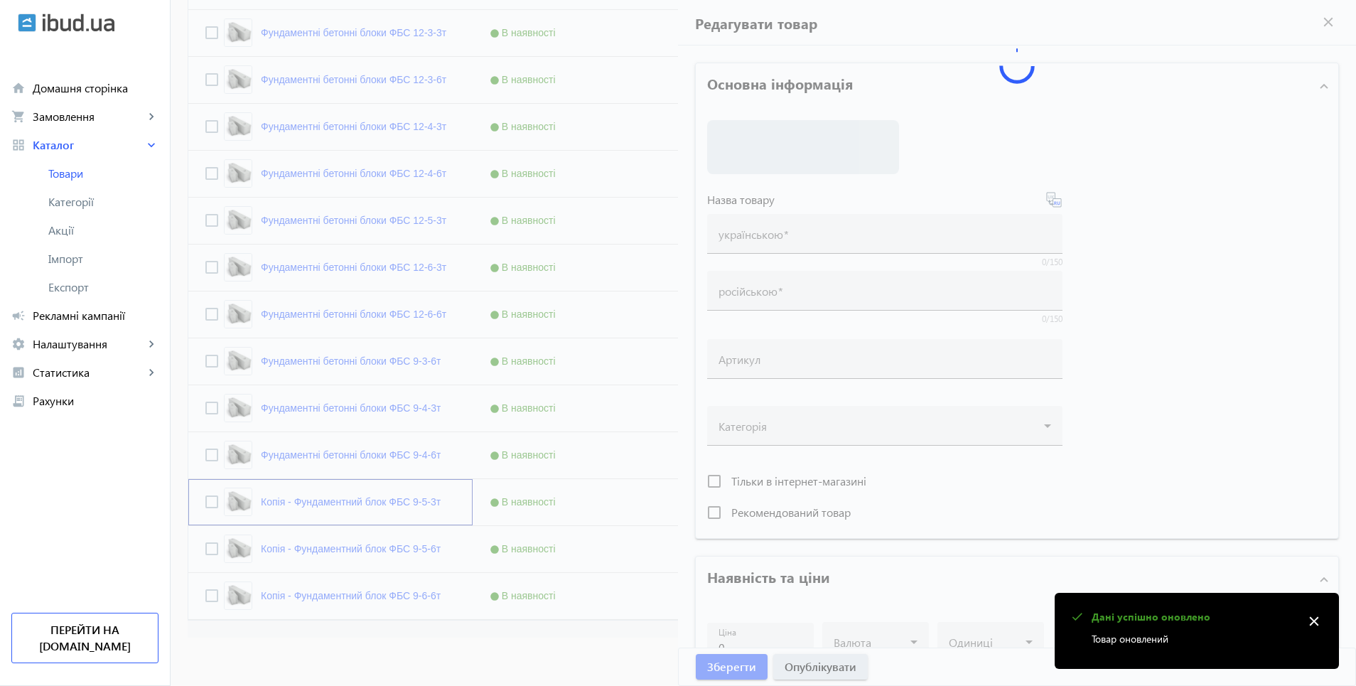
type input "Копія - Фундаментний блок ФБС 9-5-3т"
type input "Копия - Фундаментный блок ФБС 9-5-3т"
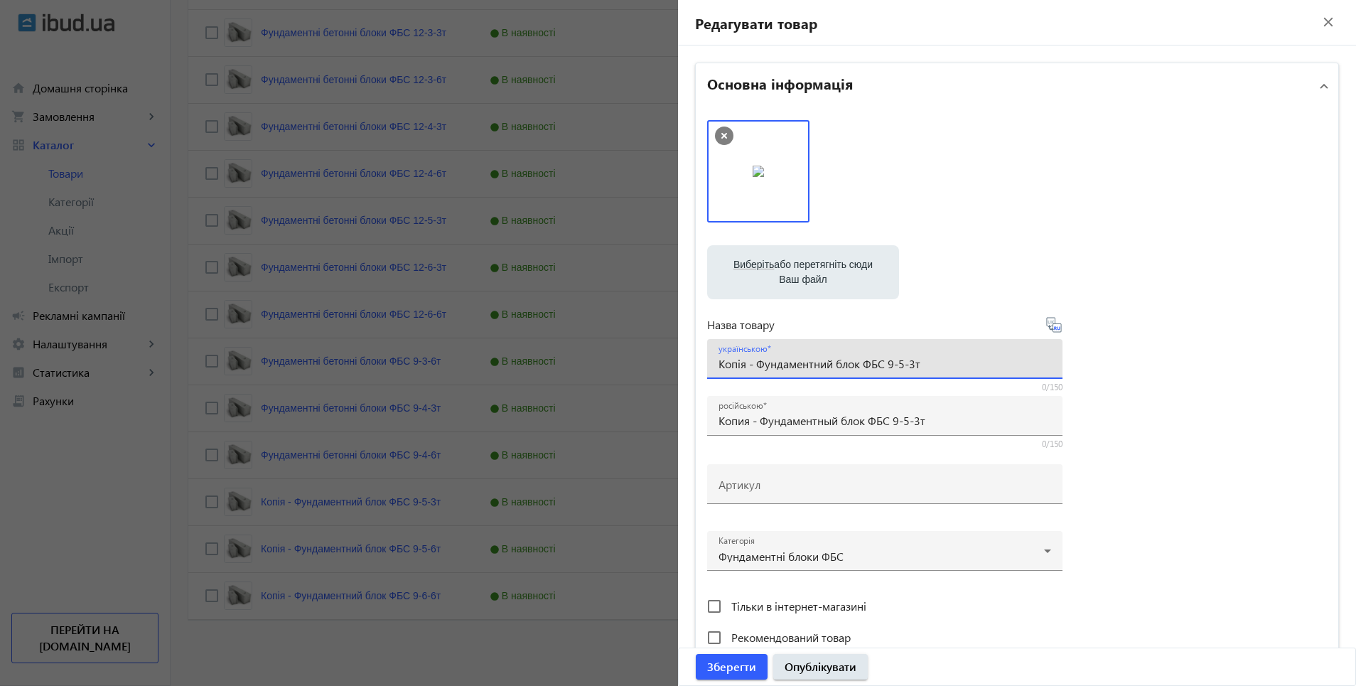
drag, startPoint x: 714, startPoint y: 365, endPoint x: 881, endPoint y: 375, distance: 167.3
click at [881, 375] on div "українською Копія - Фундаментний блок ФБС 9-5-3т" at bounding box center [885, 359] width 333 height 40
paste input "ундаментні бетонні блоки"
type input "Фундаментні бетонні блоки ФБС 9-5-3т"
click at [1051, 331] on icon at bounding box center [1054, 324] width 17 height 17
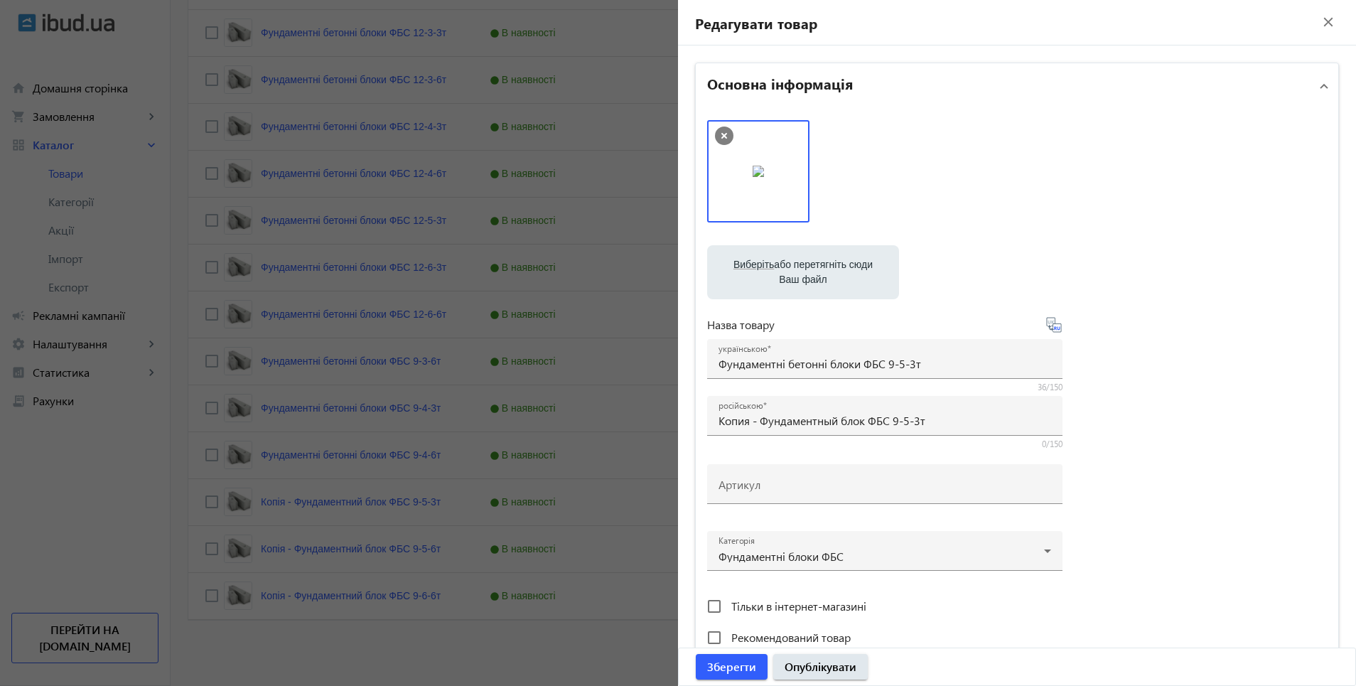
type input "Фундаментные бетонные блоки ФБС 9-5-3т"
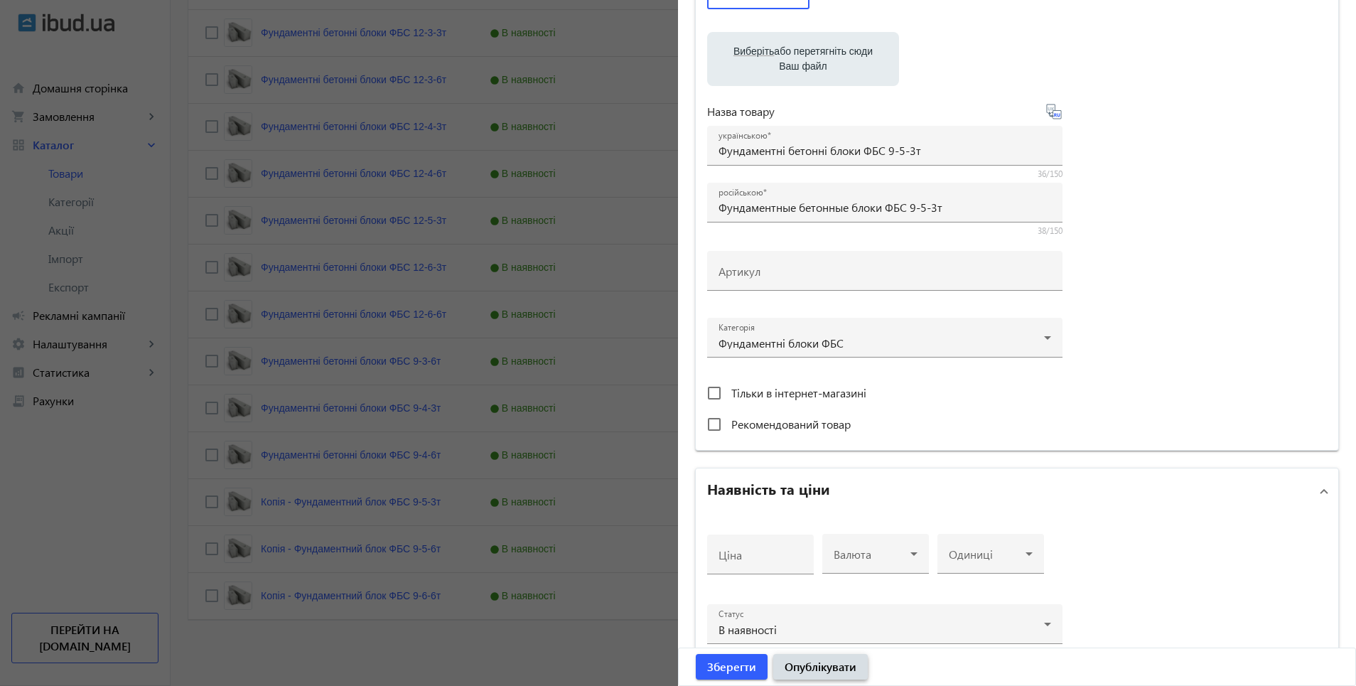
click at [814, 665] on span "Опублікувати" at bounding box center [821, 667] width 72 height 16
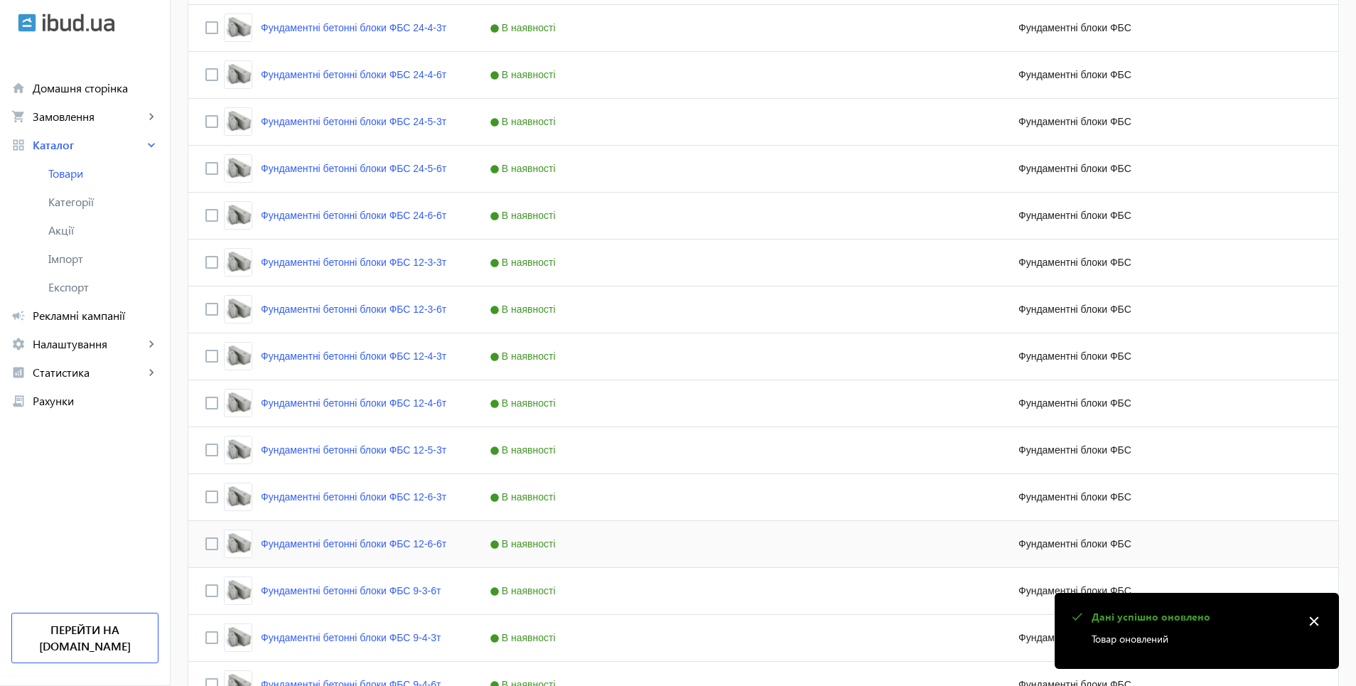
scroll to position [727, 0]
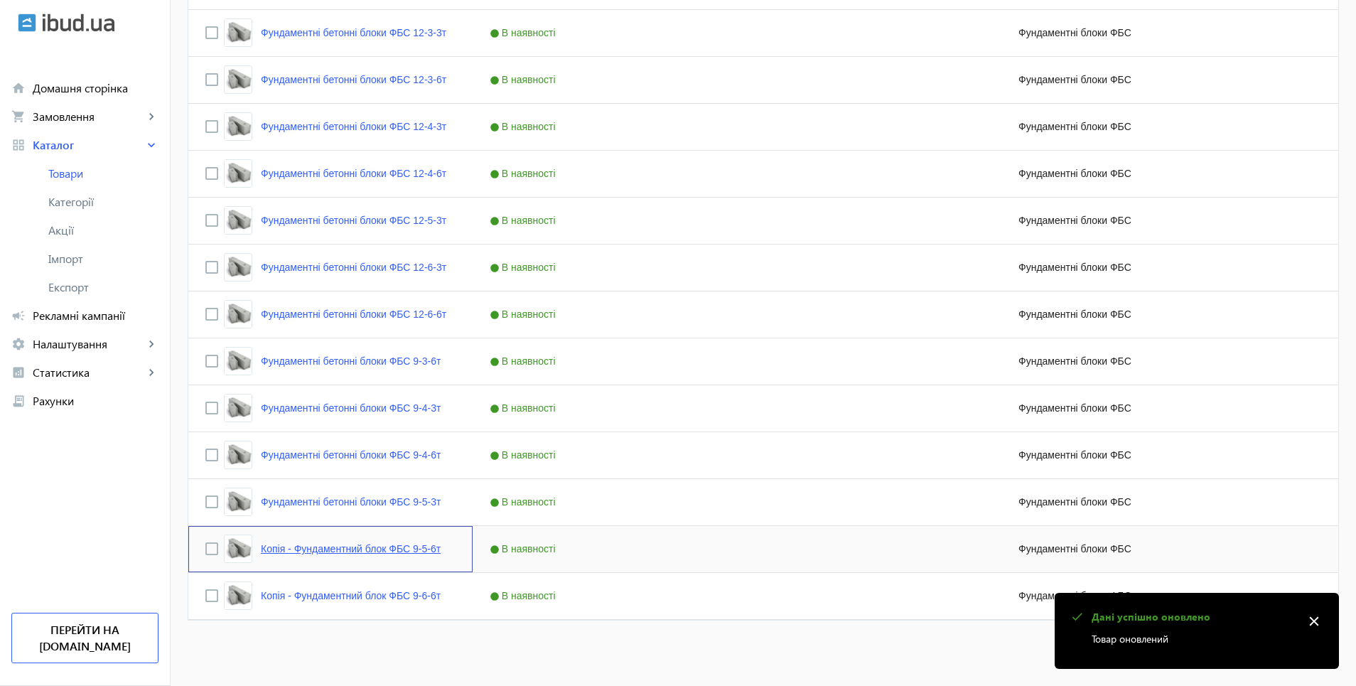
click at [294, 551] on link "Копія - Фундаментний блок ФБС 9-5-6т" at bounding box center [351, 548] width 180 height 11
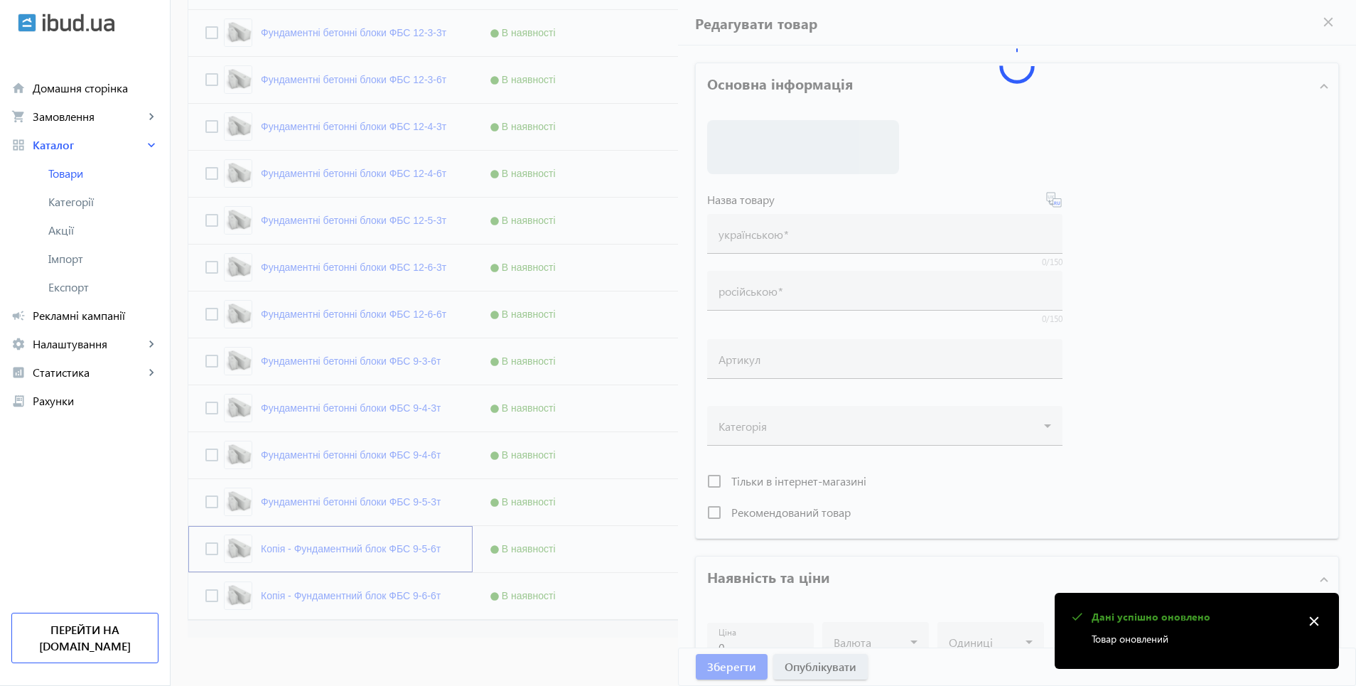
type input "Копія - Фундаментний блок ФБС 9-5-6т"
type input "Копия - Фундаментный блок ФБС 9-5-6т"
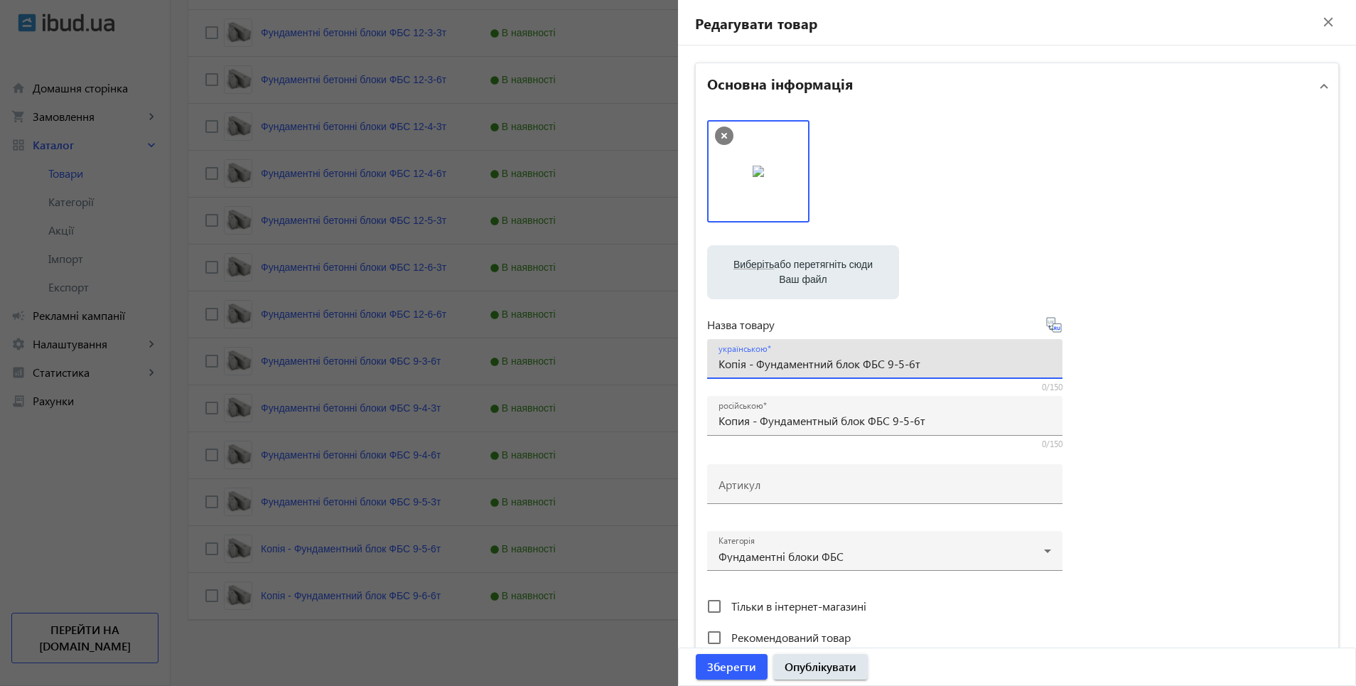
drag, startPoint x: 715, startPoint y: 365, endPoint x: 882, endPoint y: 365, distance: 167.0
click at [882, 365] on input "Копія - Фундаментний блок ФБС 9-5-6т" at bounding box center [885, 363] width 333 height 15
paste input "ундаментні бетонні блоки"
type input "Фундаментні бетонні блоки ФБС 9-5-6т"
click at [1053, 326] on icon at bounding box center [1054, 324] width 17 height 17
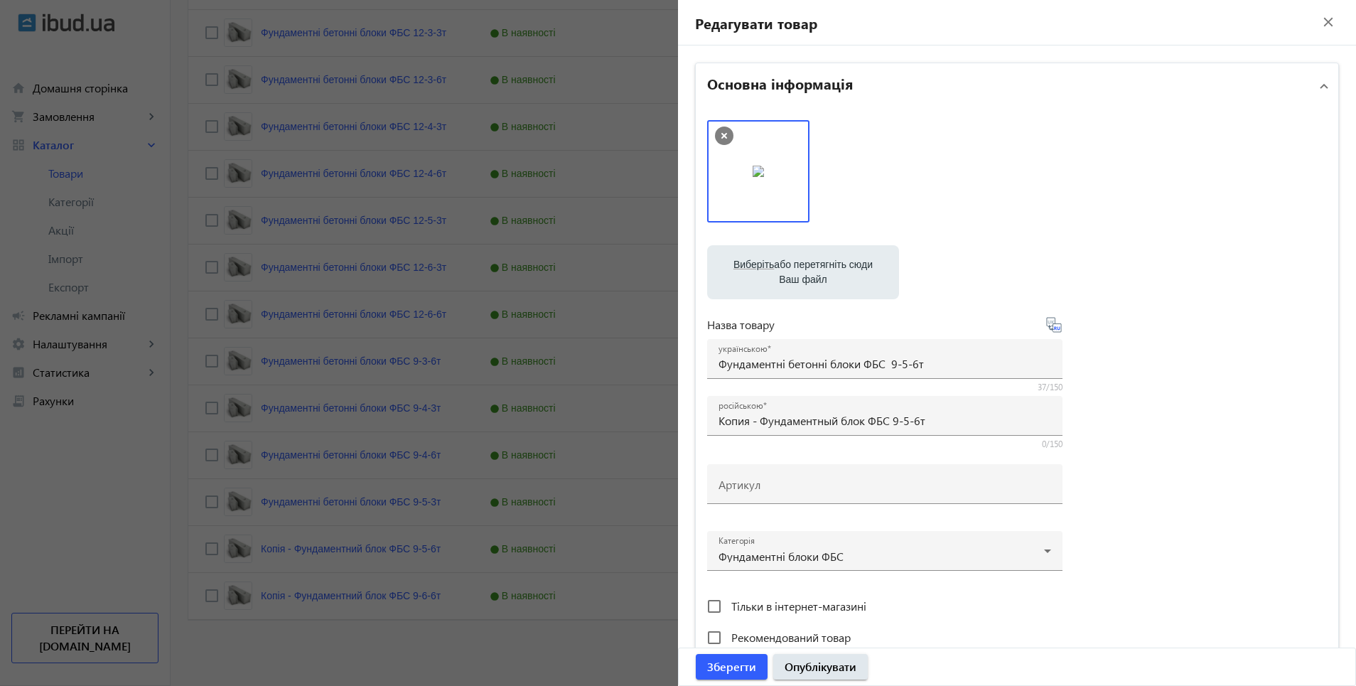
type input "Фундаментные бетонные блоки ФБС 9-5-6т"
click at [791, 666] on span "Опублікувати" at bounding box center [821, 667] width 72 height 16
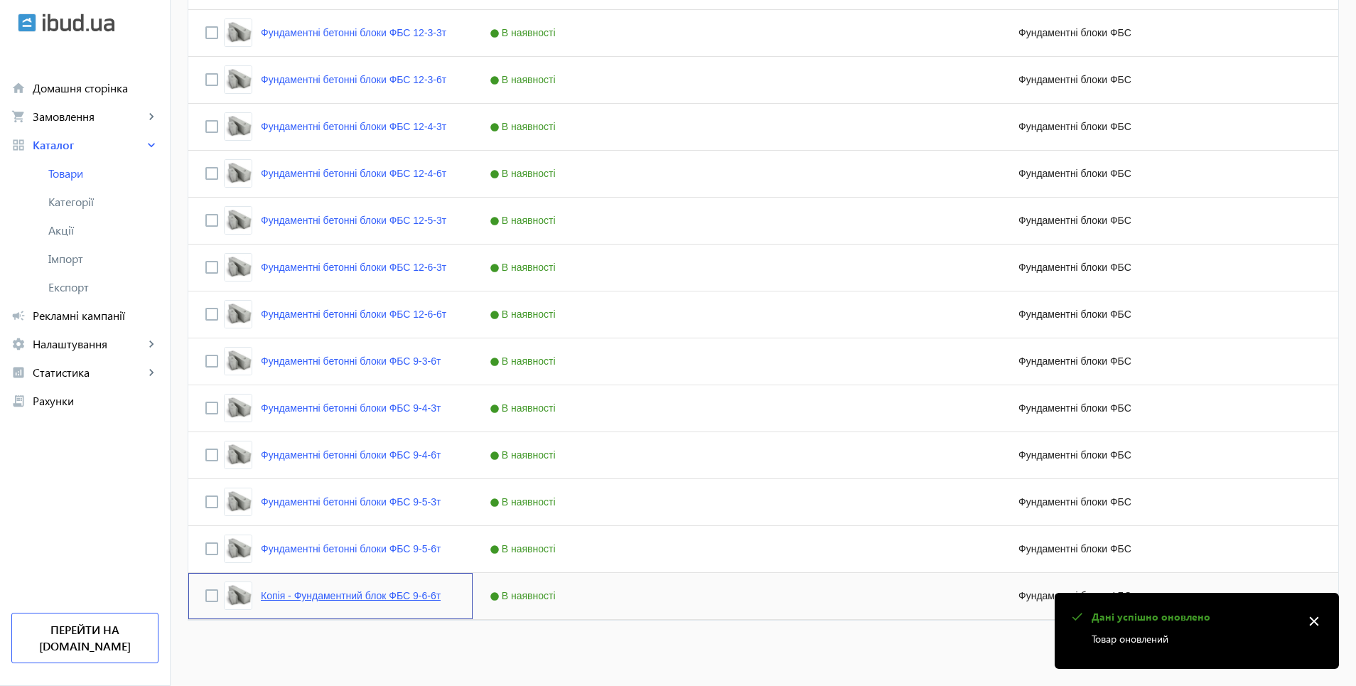
click at [347, 598] on link "Копія - Фундаментний блок ФБС 9-6-6т" at bounding box center [351, 595] width 180 height 11
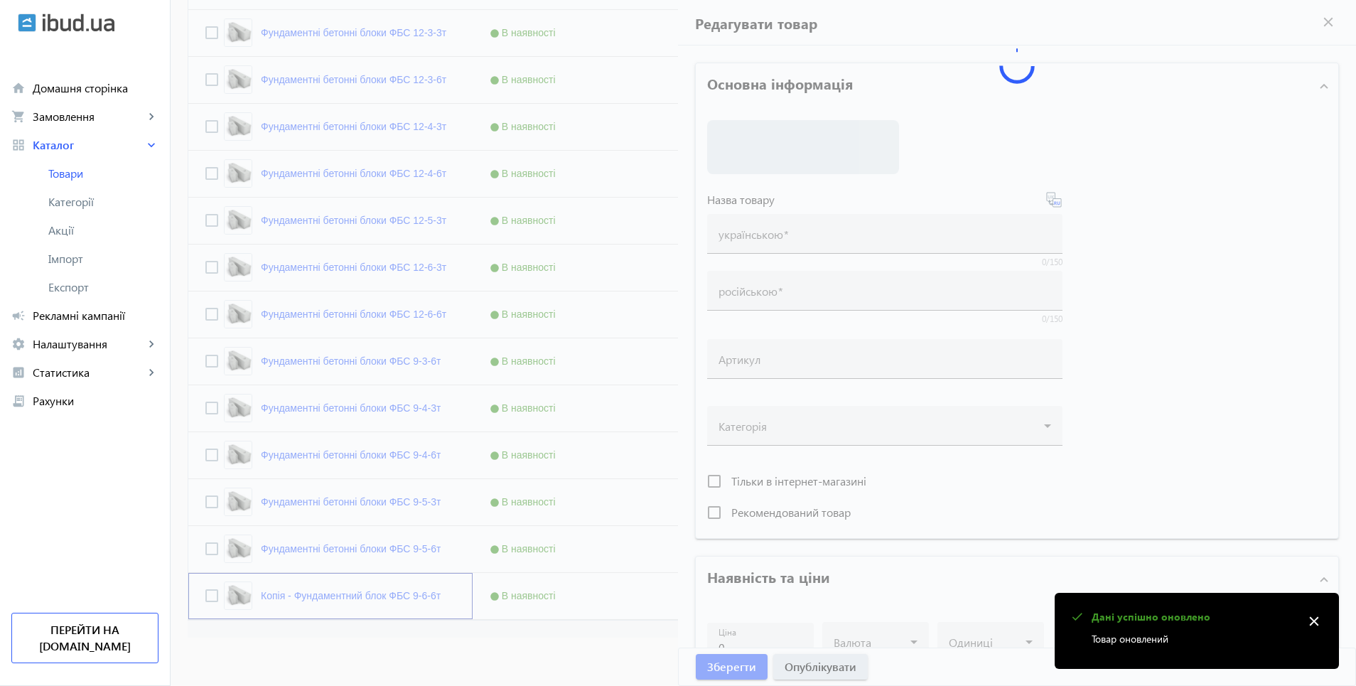
type input "Копія - Фундаментний блок ФБС 9-6-6т"
type input "Копия - Фундаментный блок ФБС 9-6-6т"
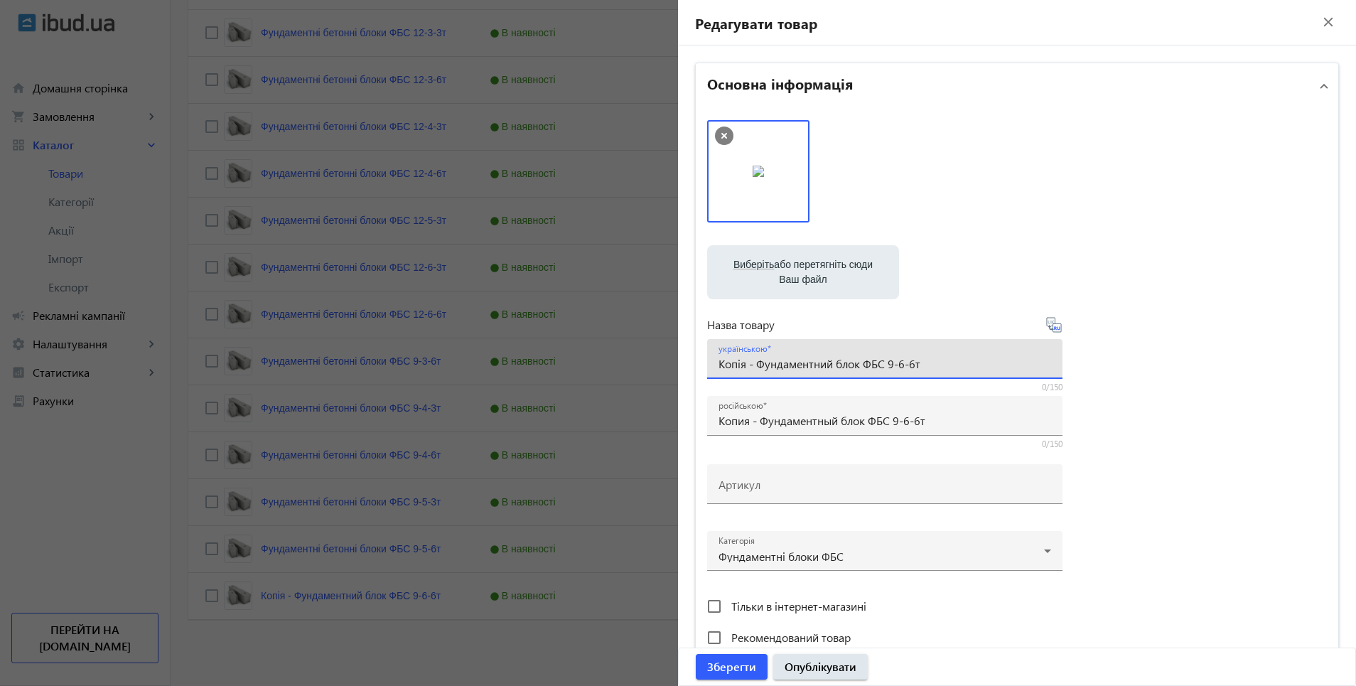
drag, startPoint x: 716, startPoint y: 365, endPoint x: 881, endPoint y: 368, distance: 164.9
click at [881, 368] on input "Копія - Фундаментний блок ФБС 9-6-6т" at bounding box center [885, 363] width 333 height 15
paste input "ундаментні бетонні блоки"
type input "Фундаментні бетонні блоки ФБС 9-6-6т"
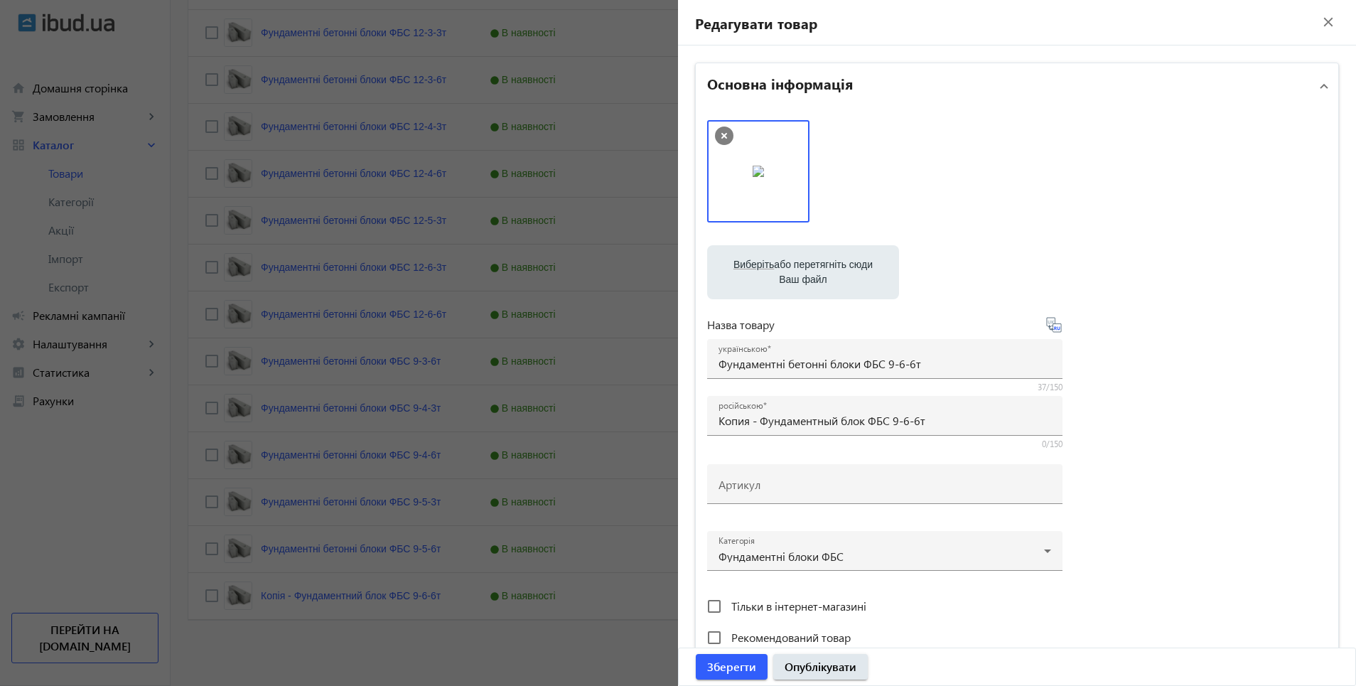
click at [1051, 321] on icon at bounding box center [1054, 324] width 17 height 17
type input "Фундаментные бетонные блоки ФБС 9-6-6т"
click at [815, 666] on span "Опублікувати" at bounding box center [821, 667] width 72 height 16
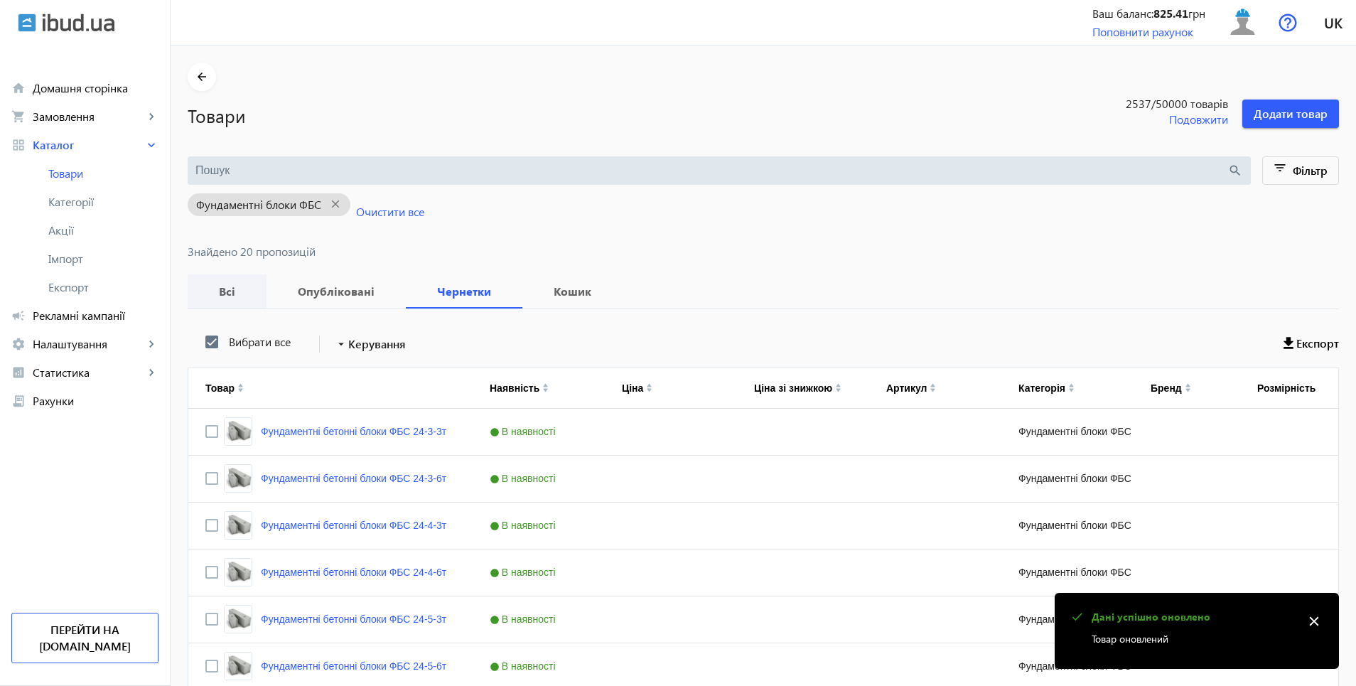
click at [223, 292] on b "Всі" at bounding box center [227, 291] width 45 height 11
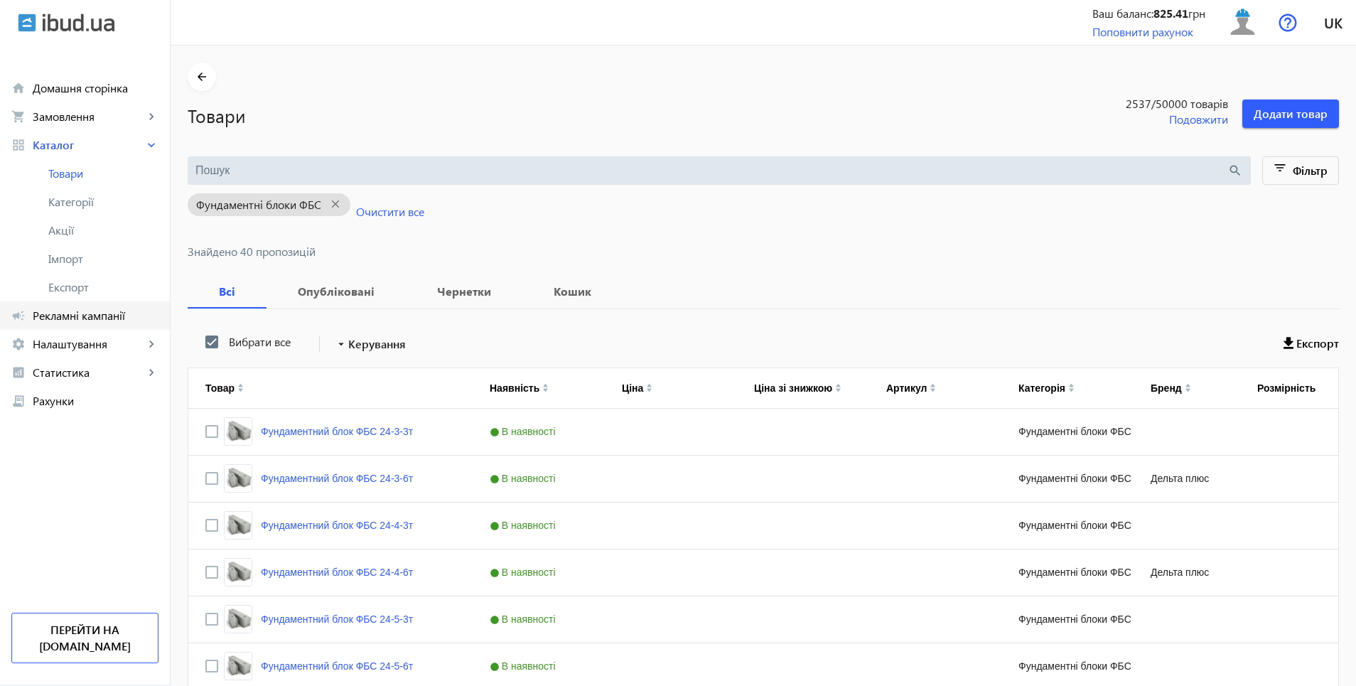
click at [60, 315] on span "Рекламні кампанії" at bounding box center [96, 316] width 126 height 14
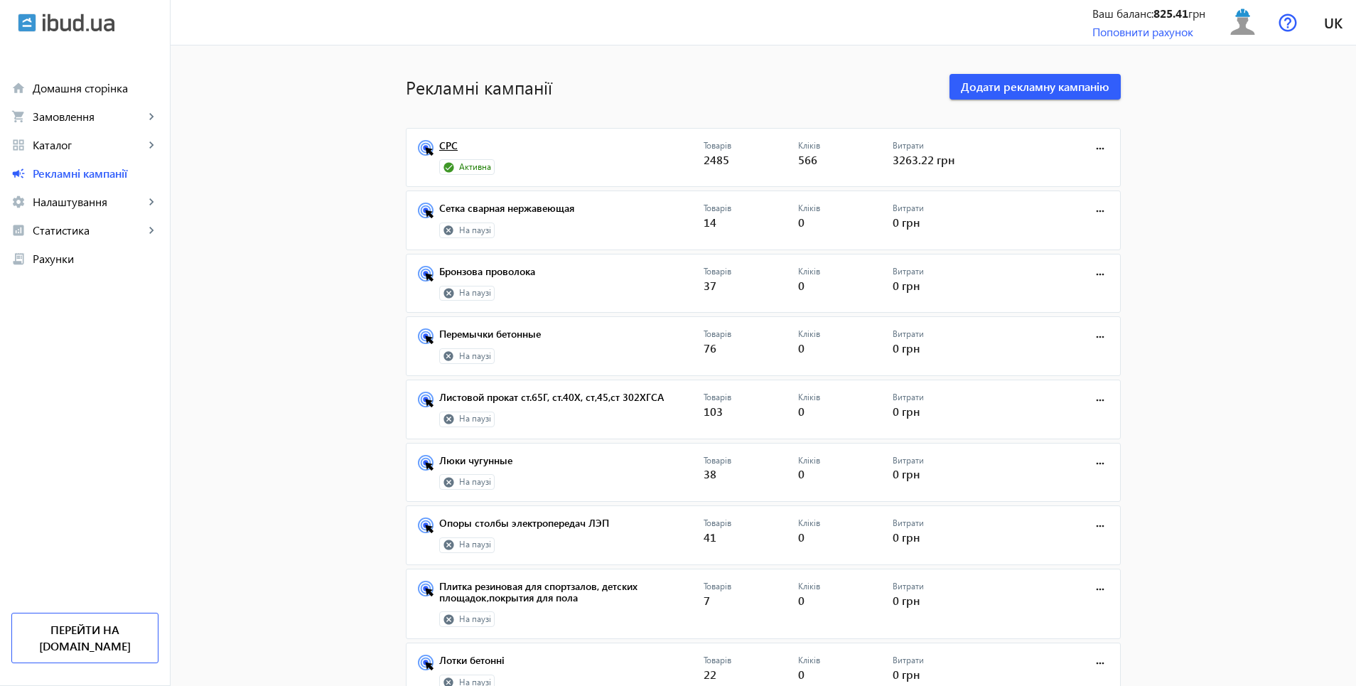
click at [442, 145] on link "СРС" at bounding box center [571, 150] width 264 height 20
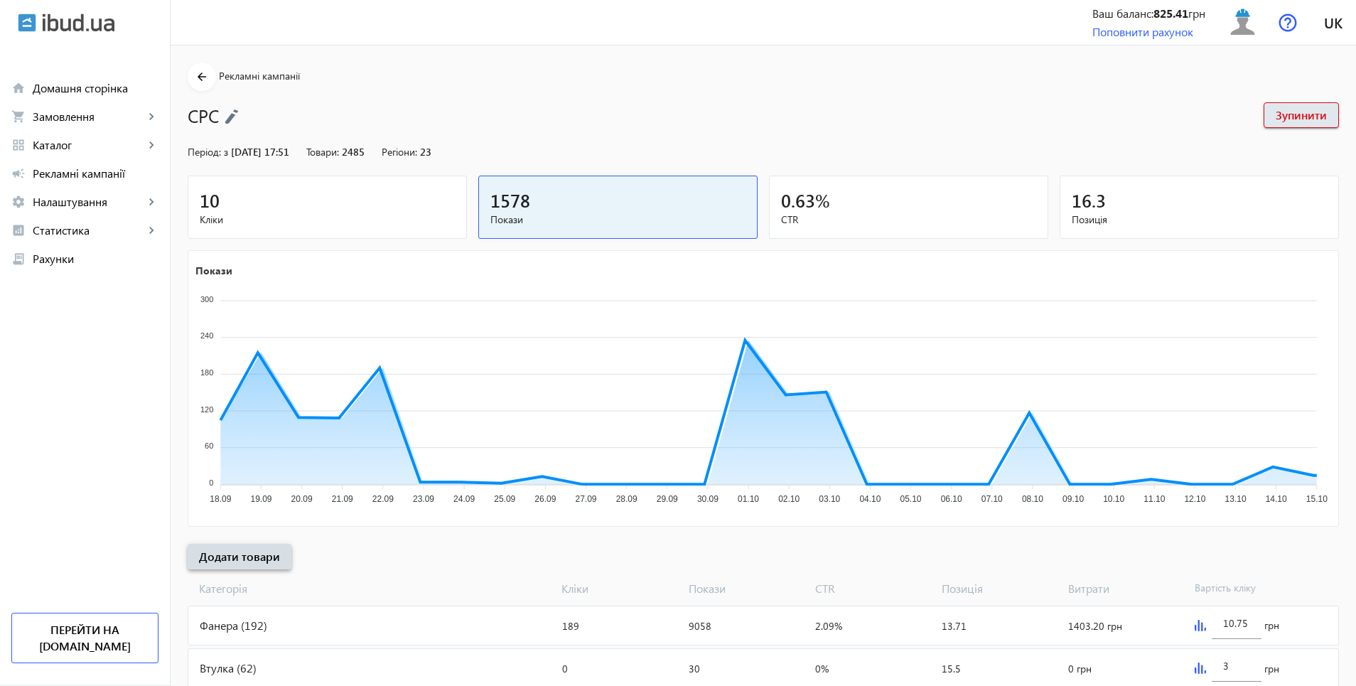
click at [235, 561] on span "Додати товари" at bounding box center [239, 557] width 81 height 16
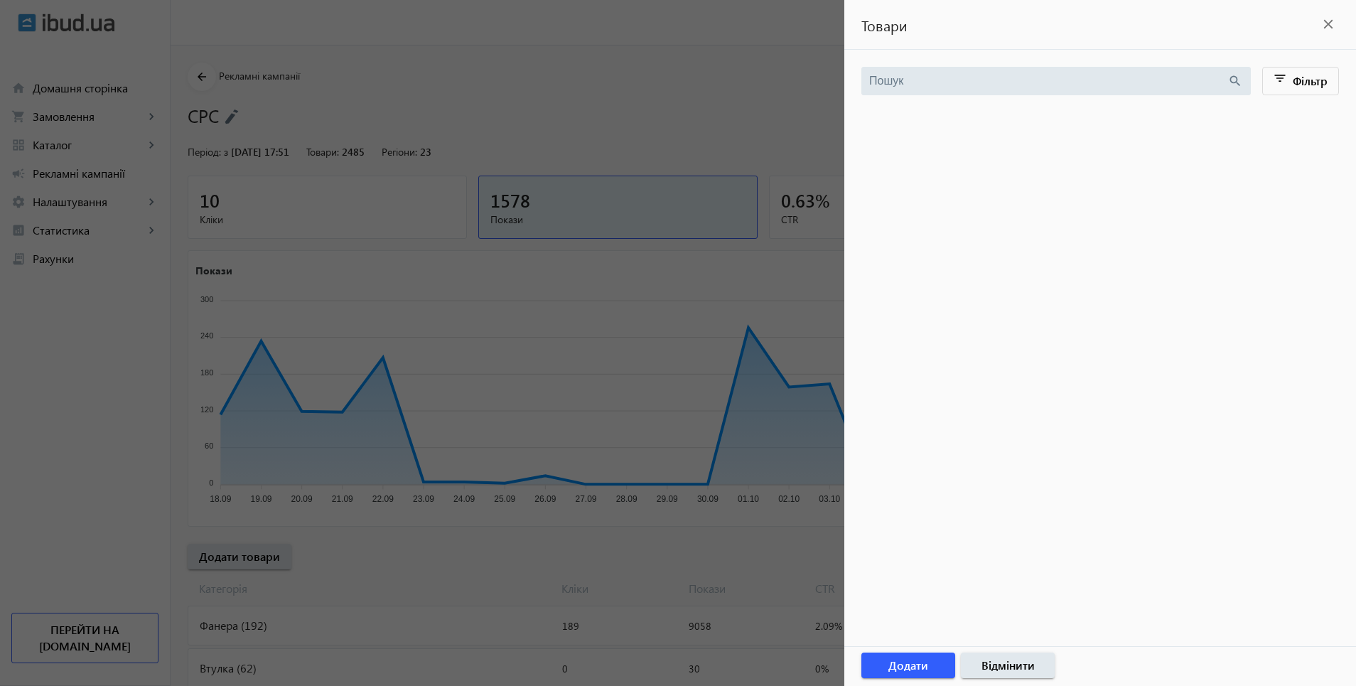
click at [903, 82] on input "search" at bounding box center [1048, 81] width 358 height 16
click at [1326, 27] on mat-icon "close" at bounding box center [1328, 24] width 21 height 21
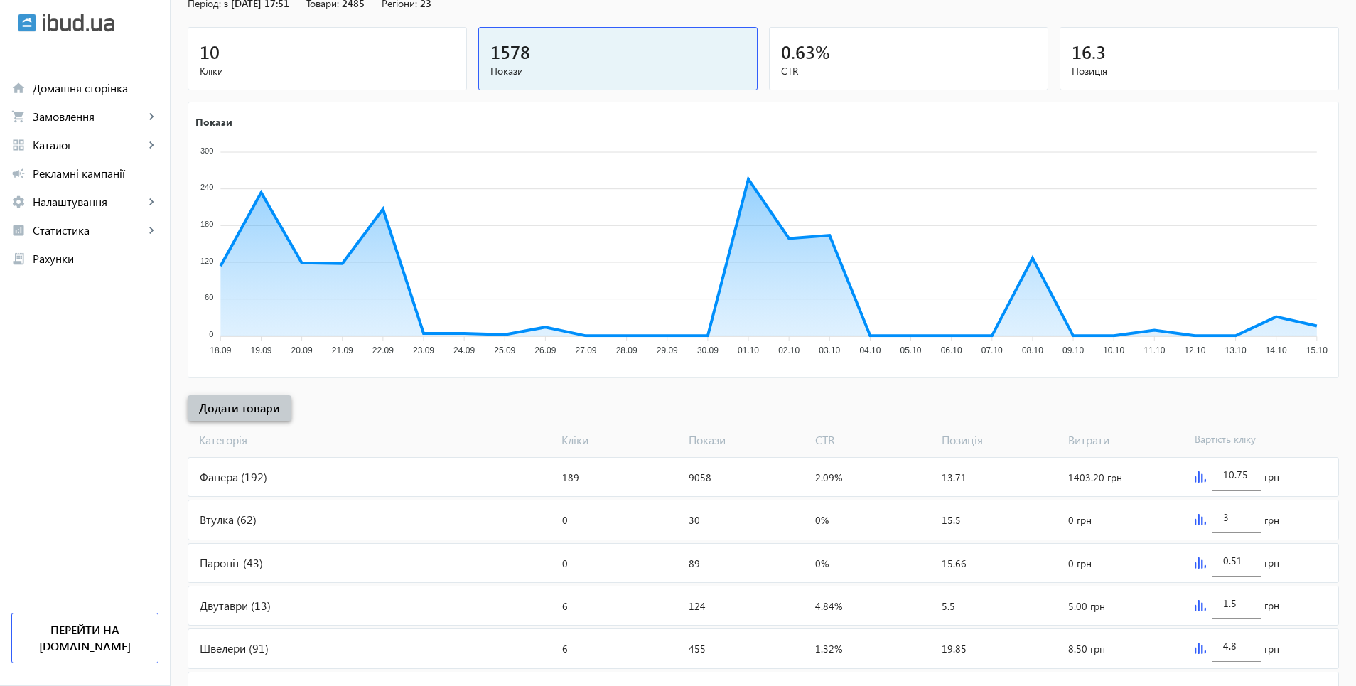
scroll to position [142, 0]
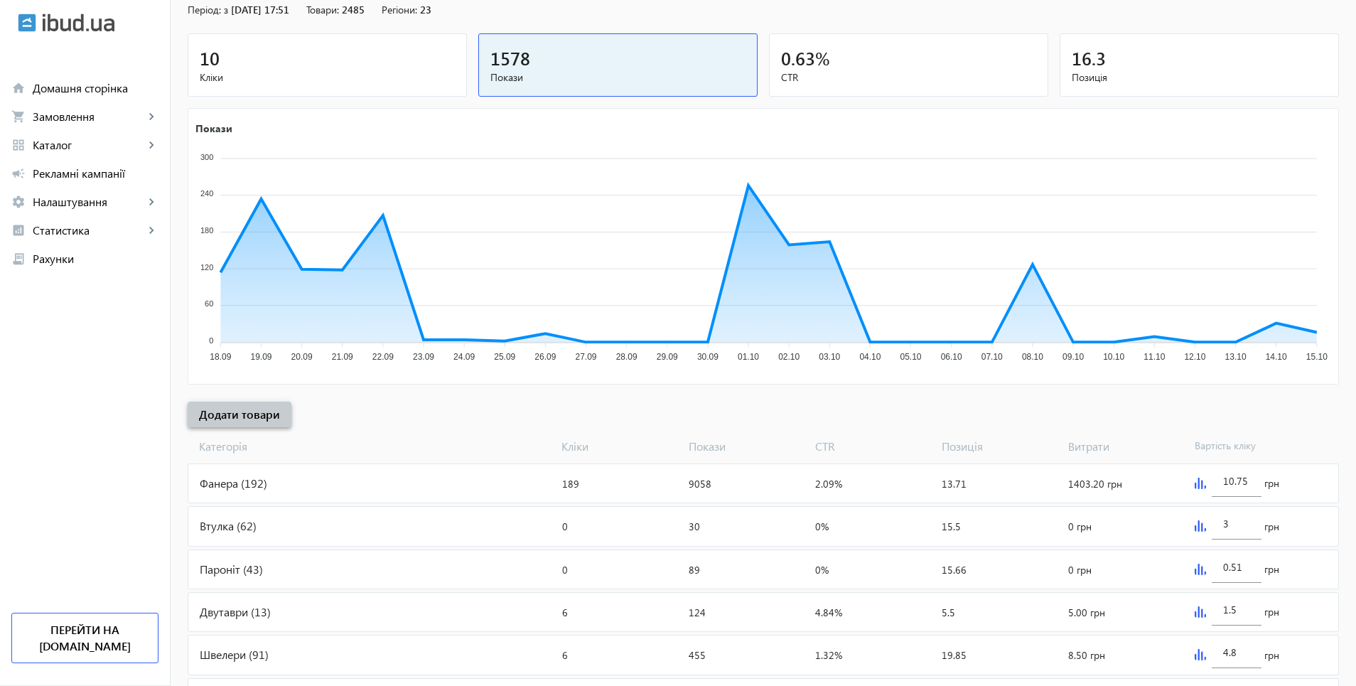
click at [238, 427] on span at bounding box center [240, 414] width 104 height 34
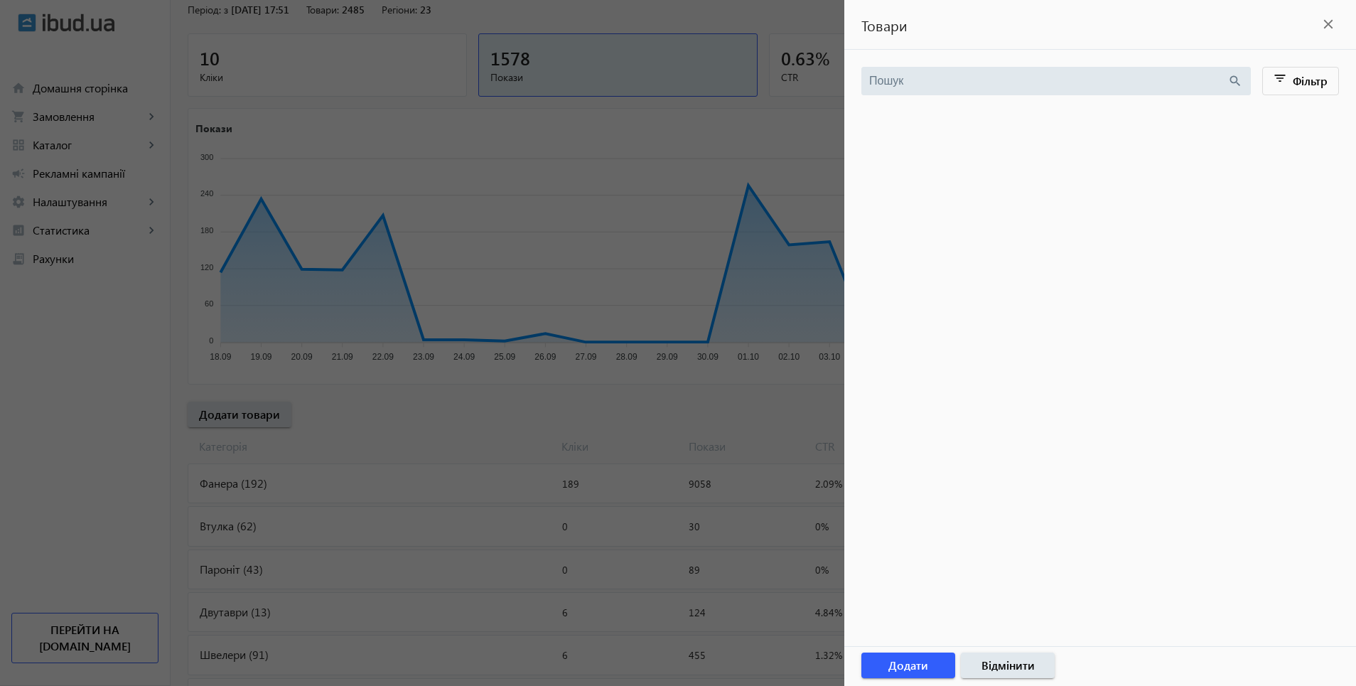
click at [1328, 22] on mat-icon "close" at bounding box center [1328, 24] width 21 height 21
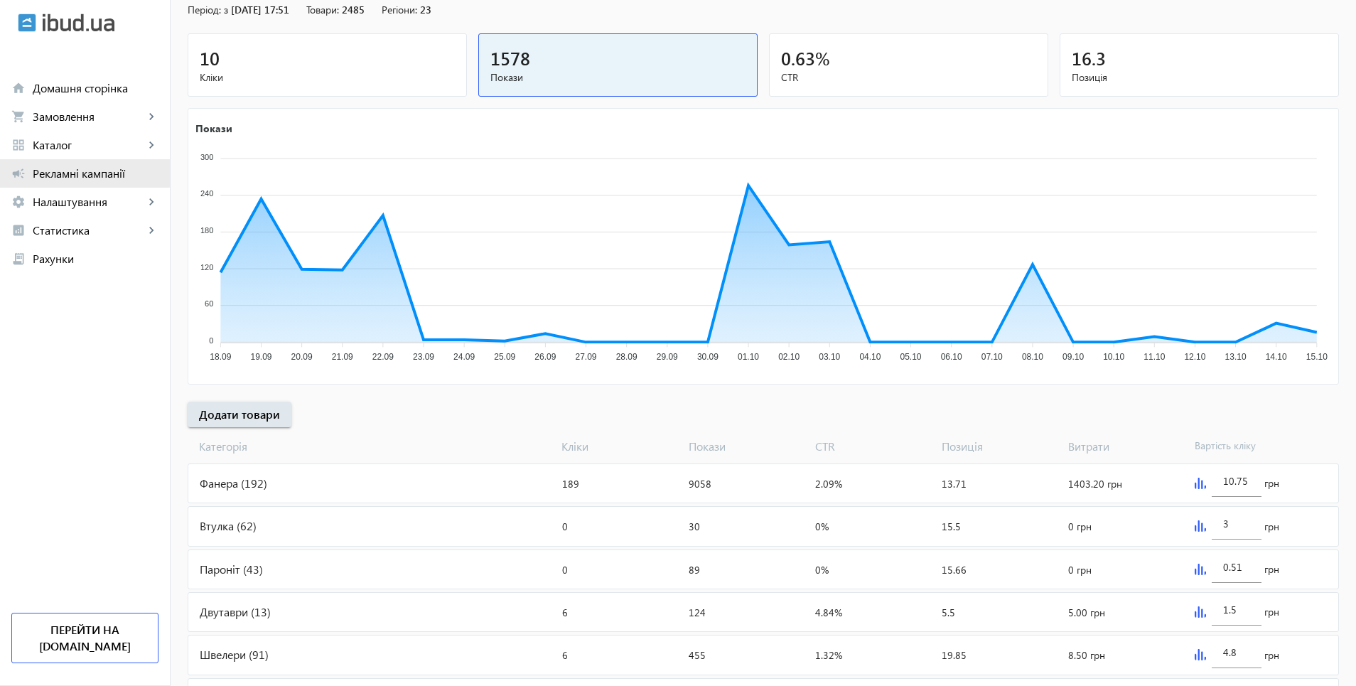
click at [74, 171] on span "Рекламні кампанії" at bounding box center [96, 173] width 126 height 14
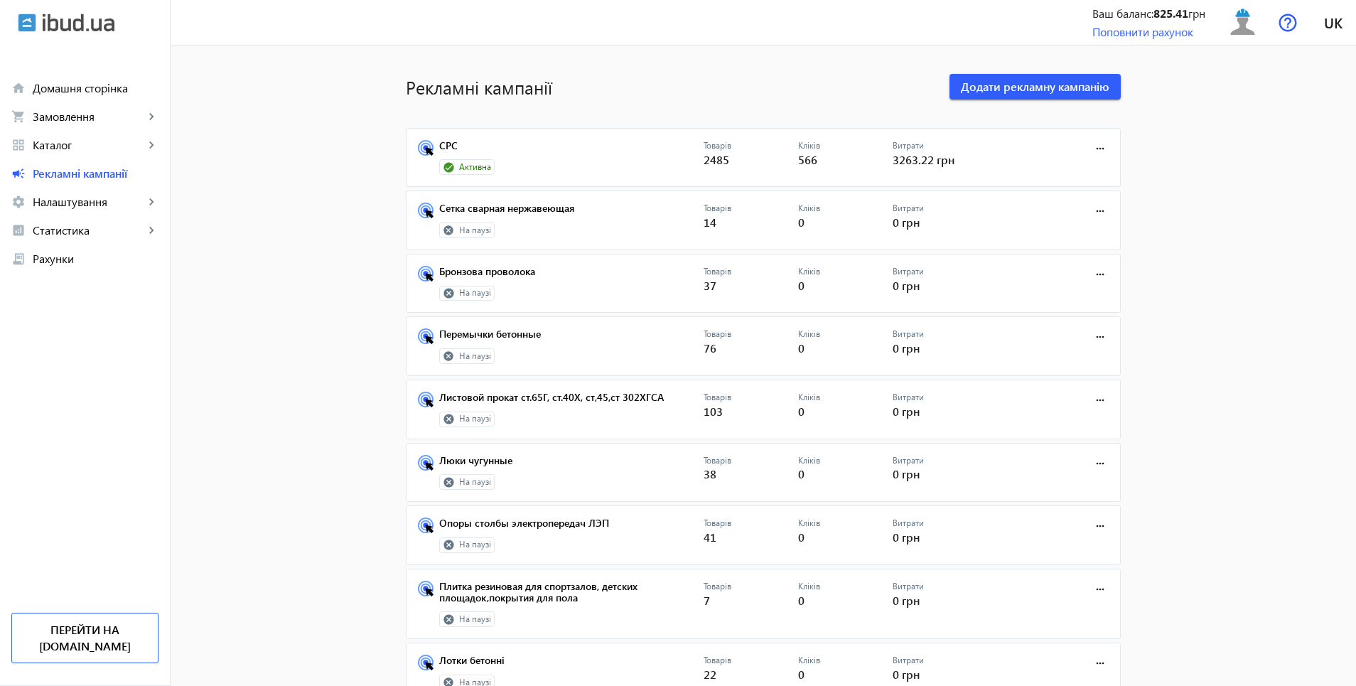
click at [444, 136] on mat-card "СРС Активна Товарів 2485 Кліків 566 Витрати 3263.22 грн more_horiz" at bounding box center [763, 158] width 715 height 60
click at [444, 140] on link "СРС" at bounding box center [571, 150] width 264 height 20
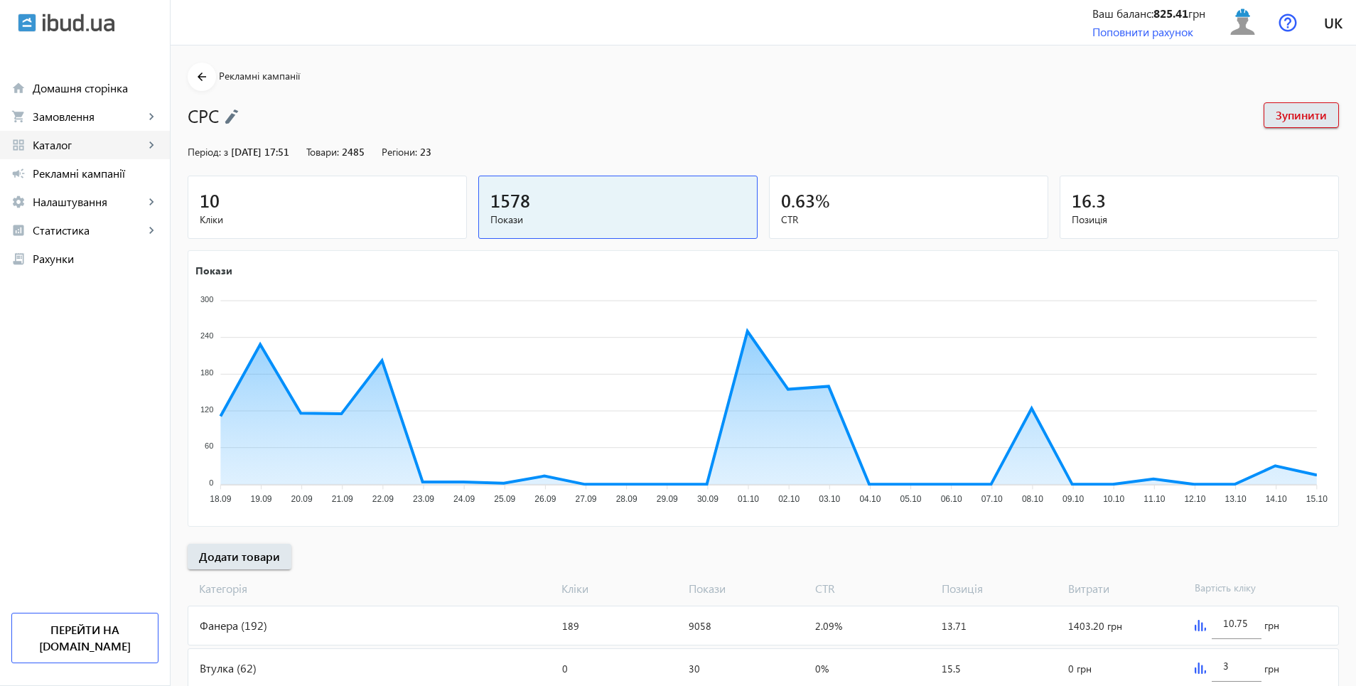
click at [42, 144] on span "Каталог" at bounding box center [89, 145] width 112 height 14
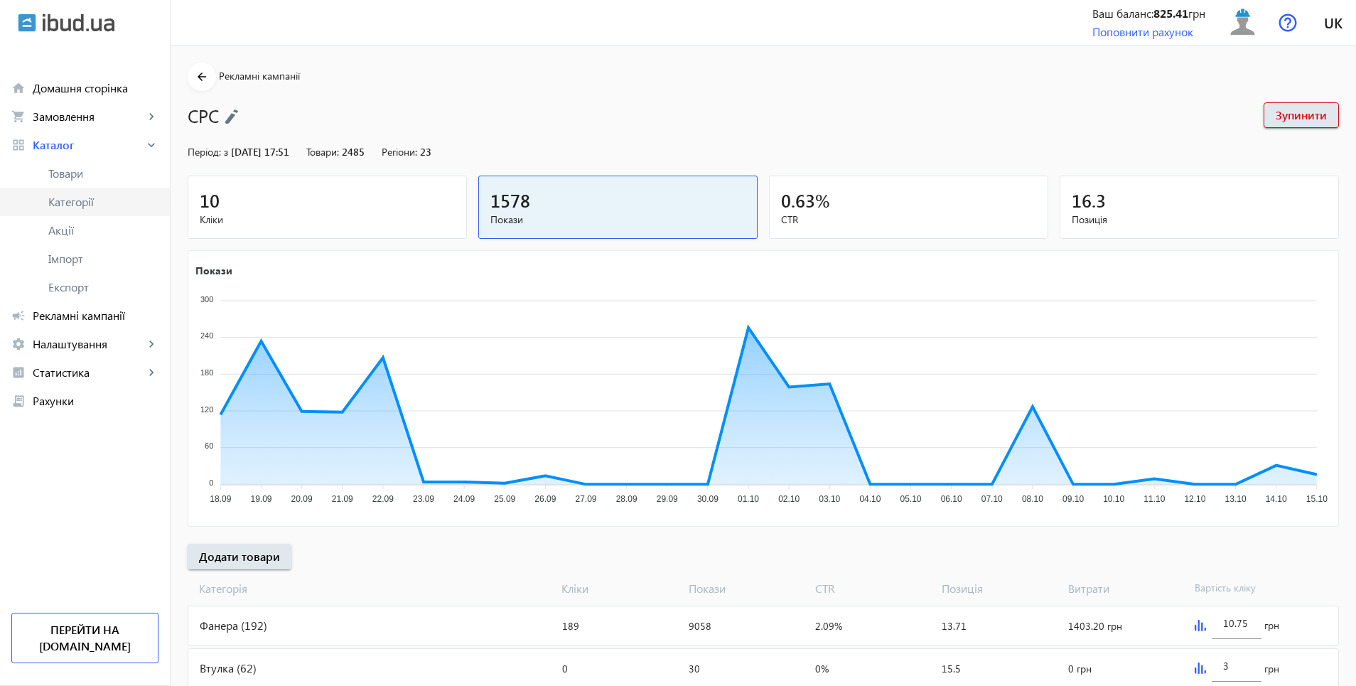
click at [75, 204] on span "Категорії" at bounding box center [103, 202] width 110 height 14
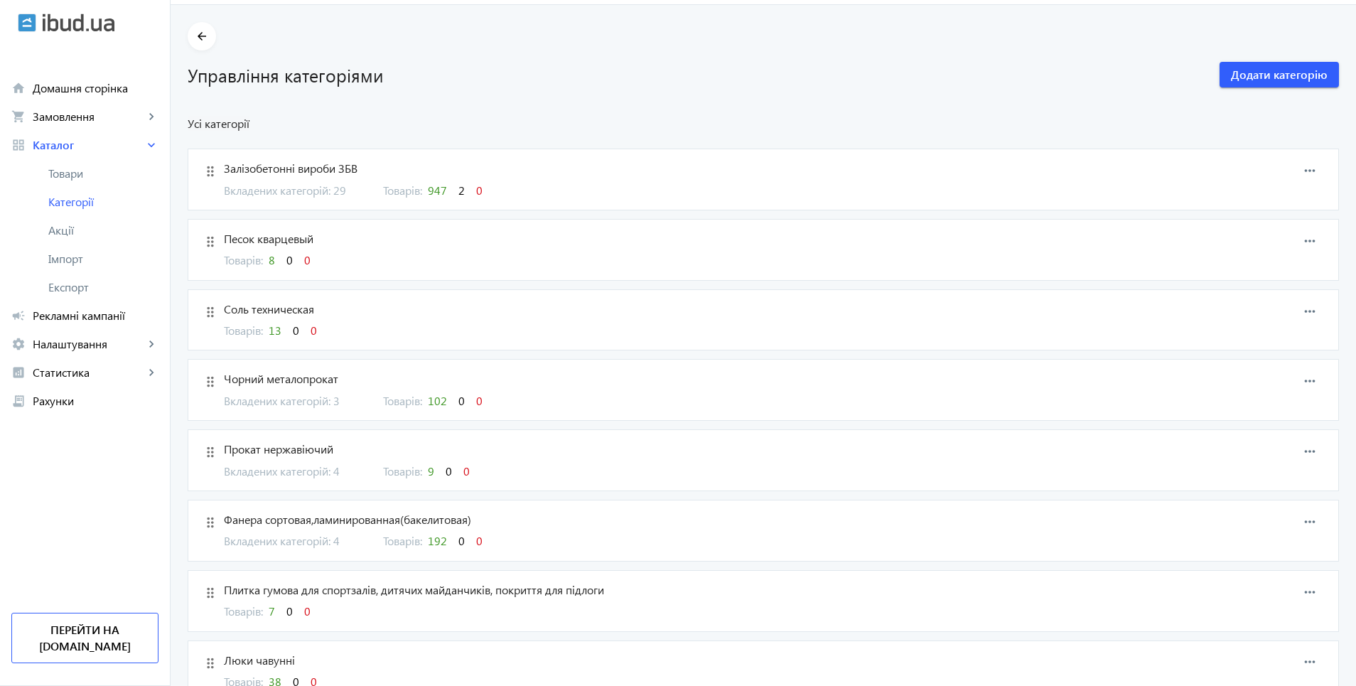
scroll to position [142, 0]
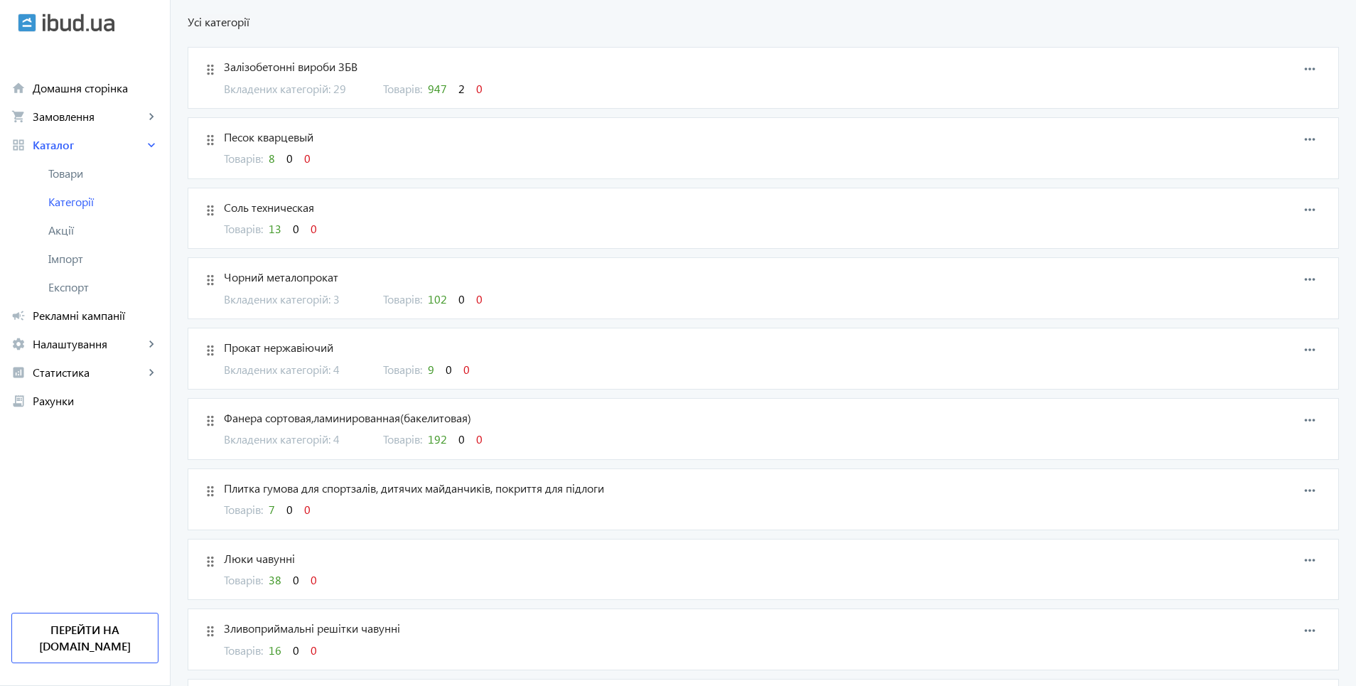
click at [328, 90] on span "Вкладених категорій: 29" at bounding box center [295, 89] width 142 height 16
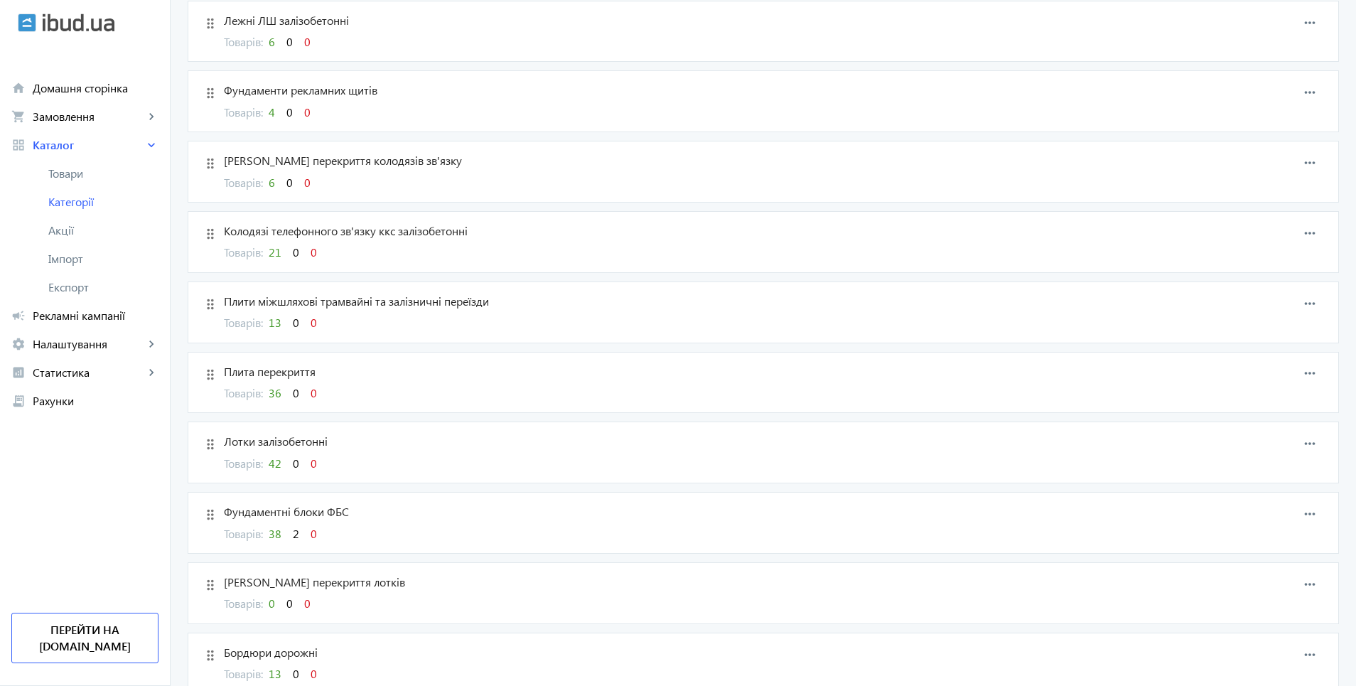
scroll to position [1351, 0]
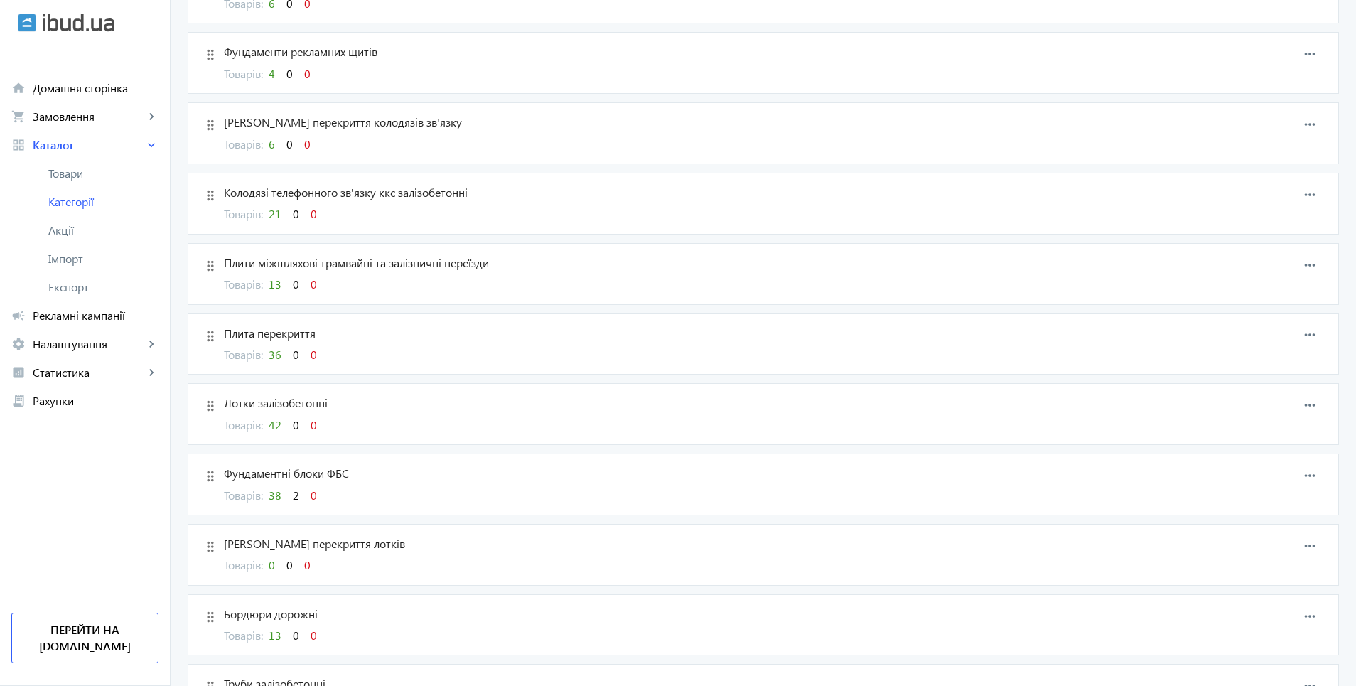
click at [271, 499] on span "38" at bounding box center [275, 495] width 13 height 15
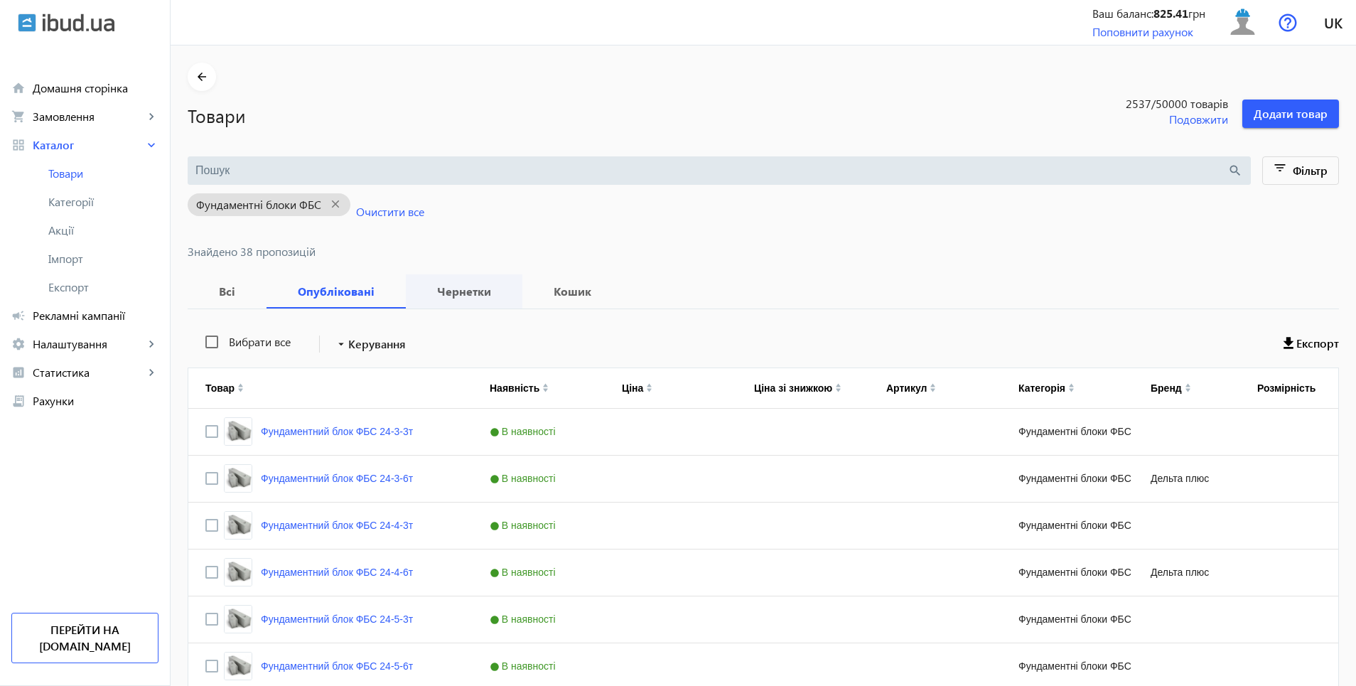
click at [457, 296] on b "Чернетки" at bounding box center [464, 291] width 82 height 11
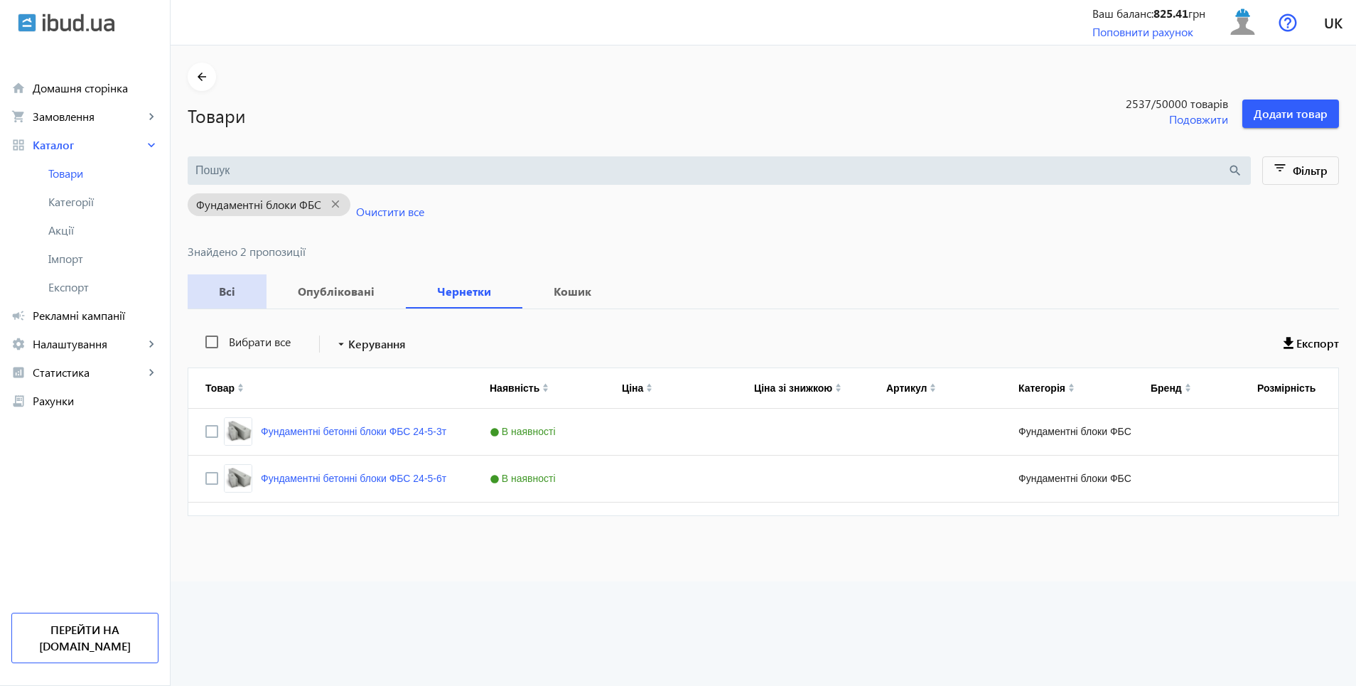
click at [220, 286] on b "Всі" at bounding box center [227, 291] width 45 height 11
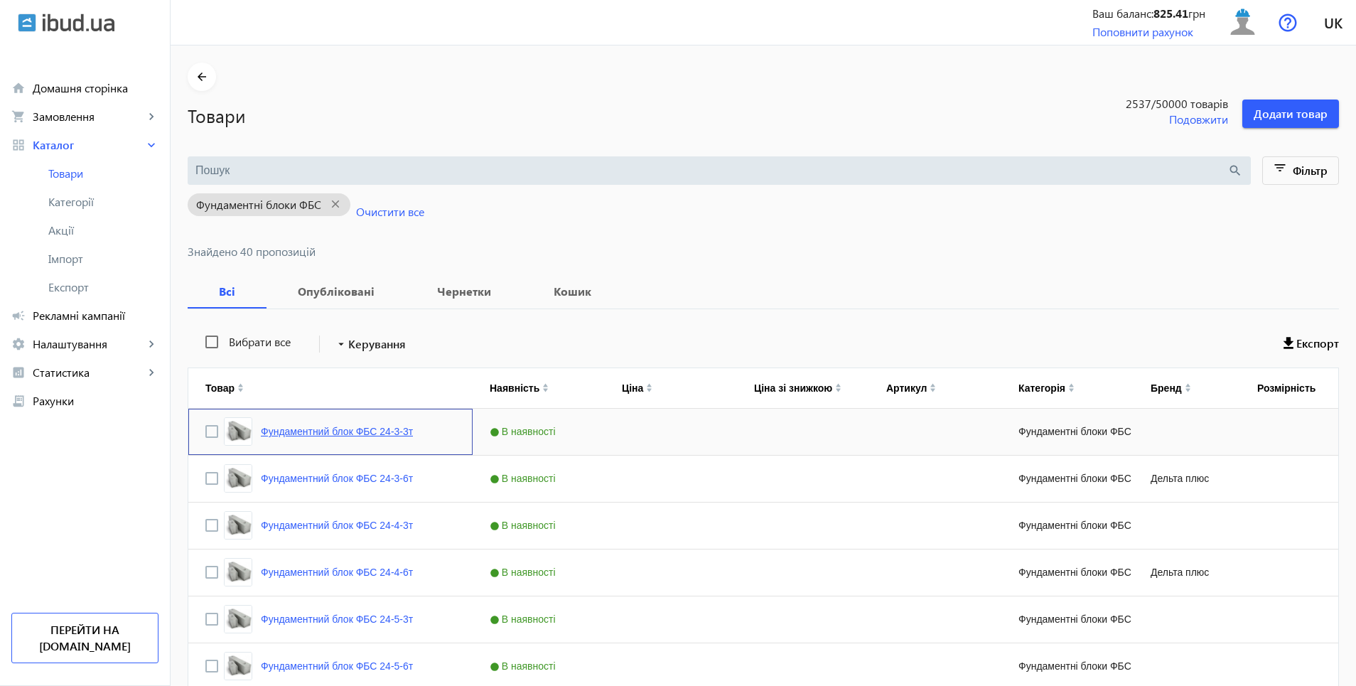
click at [316, 431] on link "Фундаментний блок ФБС 24-3-3т" at bounding box center [337, 431] width 152 height 11
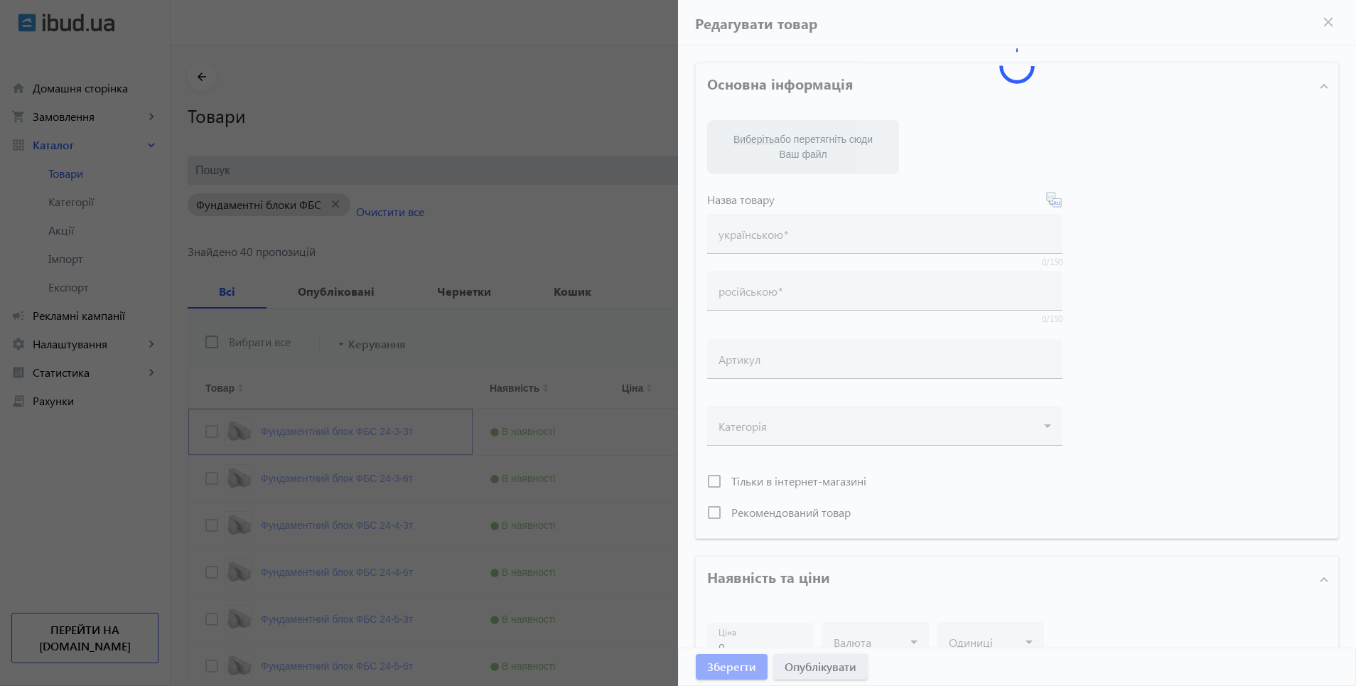
type input "Фундаментний блок ФБС 24-3-3т"
type input "Фундаментный блок ФБС 24-3-3т"
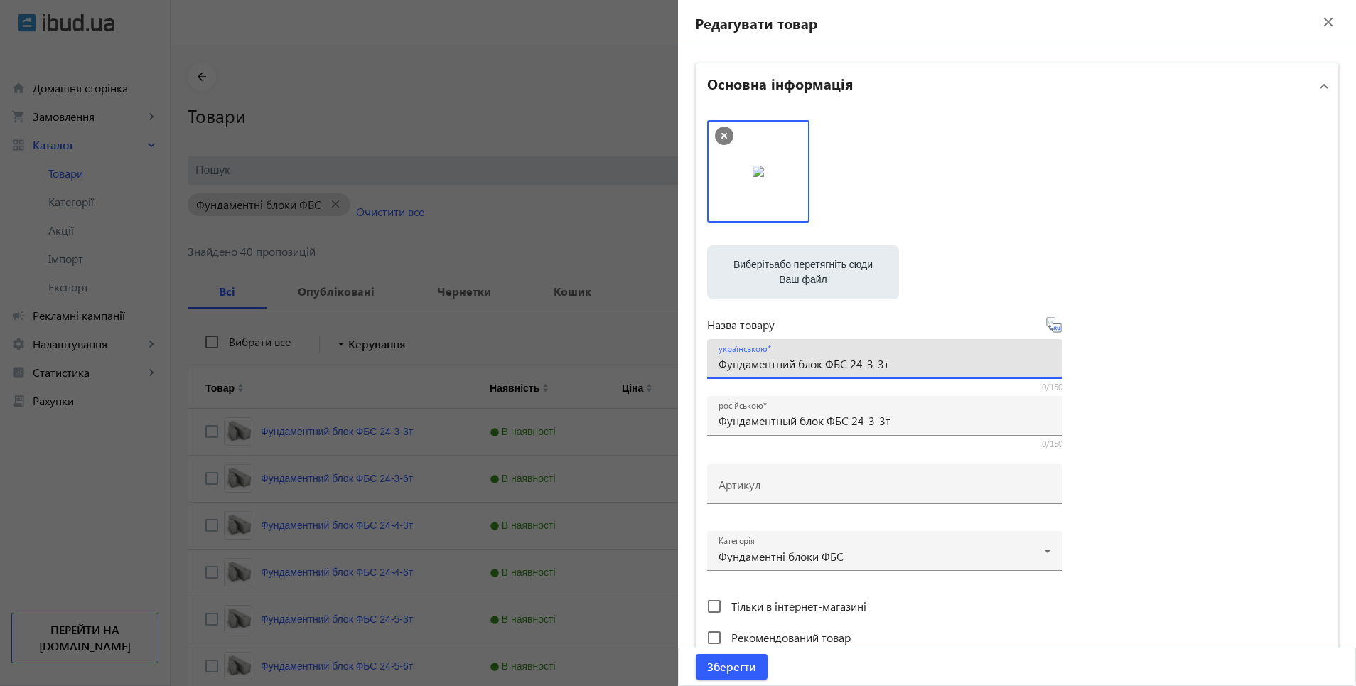
drag, startPoint x: 715, startPoint y: 368, endPoint x: 842, endPoint y: 368, distance: 126.5
click at [842, 368] on input "Фундаментний блок ФБС 24-3-3т" at bounding box center [885, 363] width 333 height 15
paste input "локи для фундаментів бетонні"
click at [879, 368] on input "Блоки для фундаментів бетонні ФБС 24-3-3т" at bounding box center [885, 363] width 333 height 15
click at [747, 365] on input "Блоки для фундаментів ФБС 24-3-3т" at bounding box center [885, 363] width 333 height 15
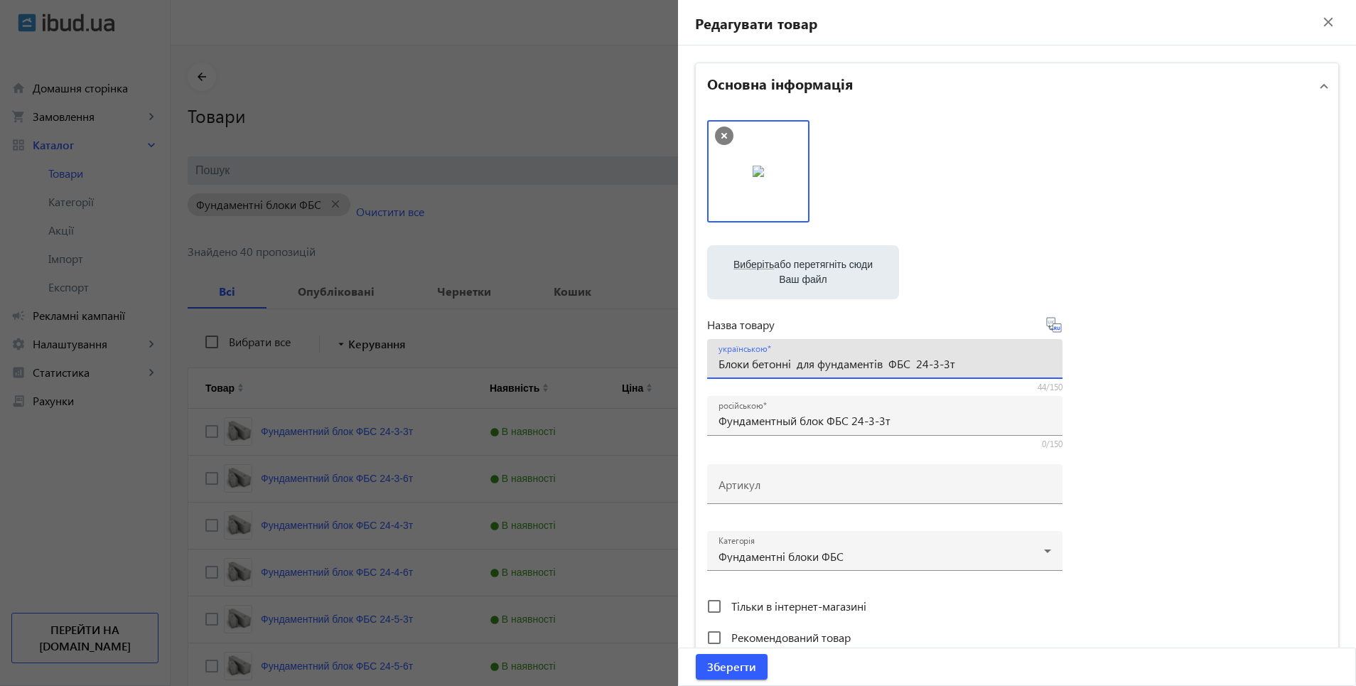
type input "Блоки бетонні для фундаментів ФБС 24-3-3т"
click at [1055, 331] on icon at bounding box center [1054, 324] width 17 height 17
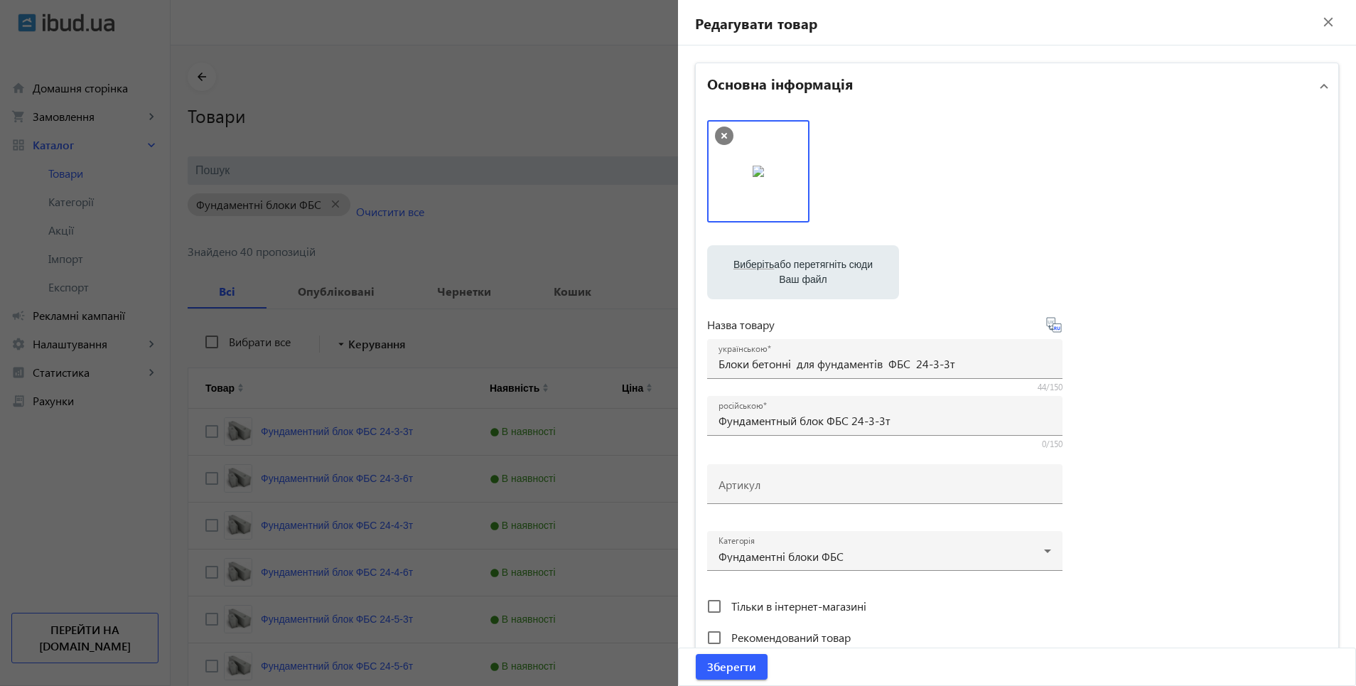
type input "Блоки бетонные для фундаментов ФБС 24-3-3т."
click at [713, 365] on div "українською Блоки бетонні для фундаментів ФБС 24-3-3т" at bounding box center [884, 359] width 355 height 40
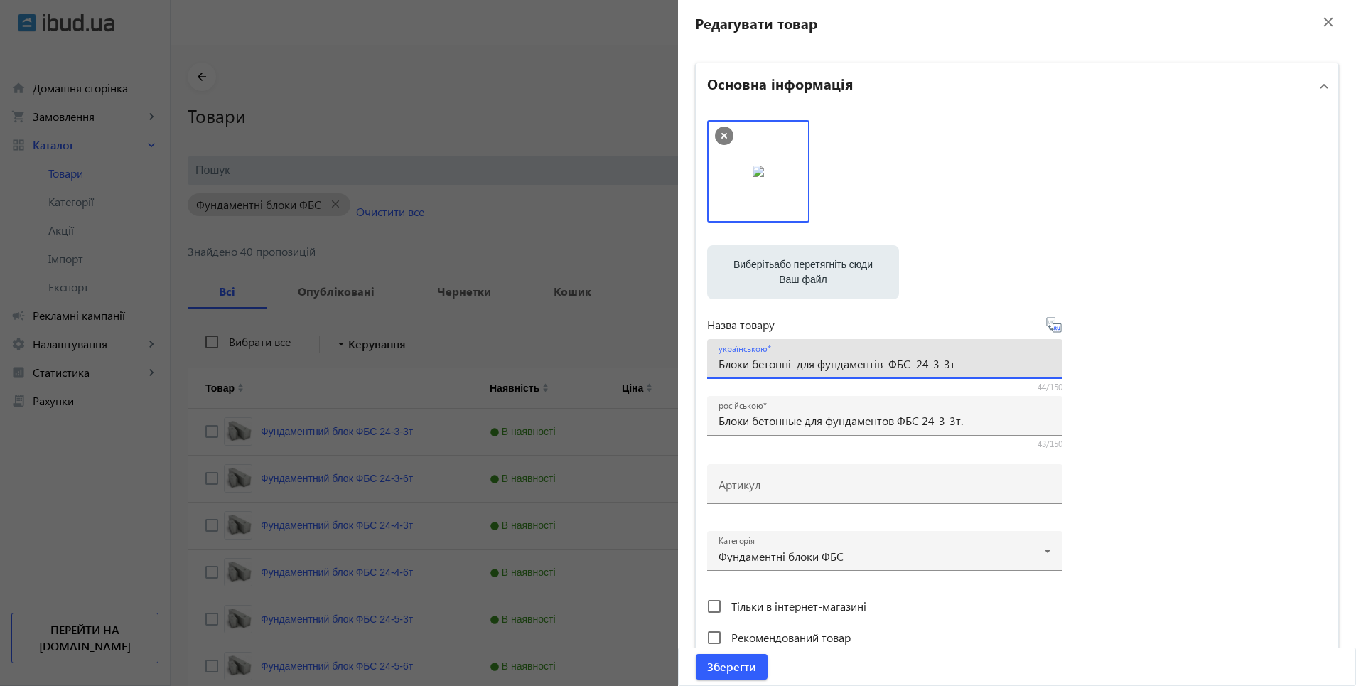
drag, startPoint x: 715, startPoint y: 365, endPoint x: 908, endPoint y: 366, distance: 192.6
click at [908, 366] on input "Блоки бетонні для фундаментів ФБС 24-3-3т" at bounding box center [885, 363] width 333 height 15
click at [1321, 23] on mat-icon "close" at bounding box center [1328, 21] width 21 height 21
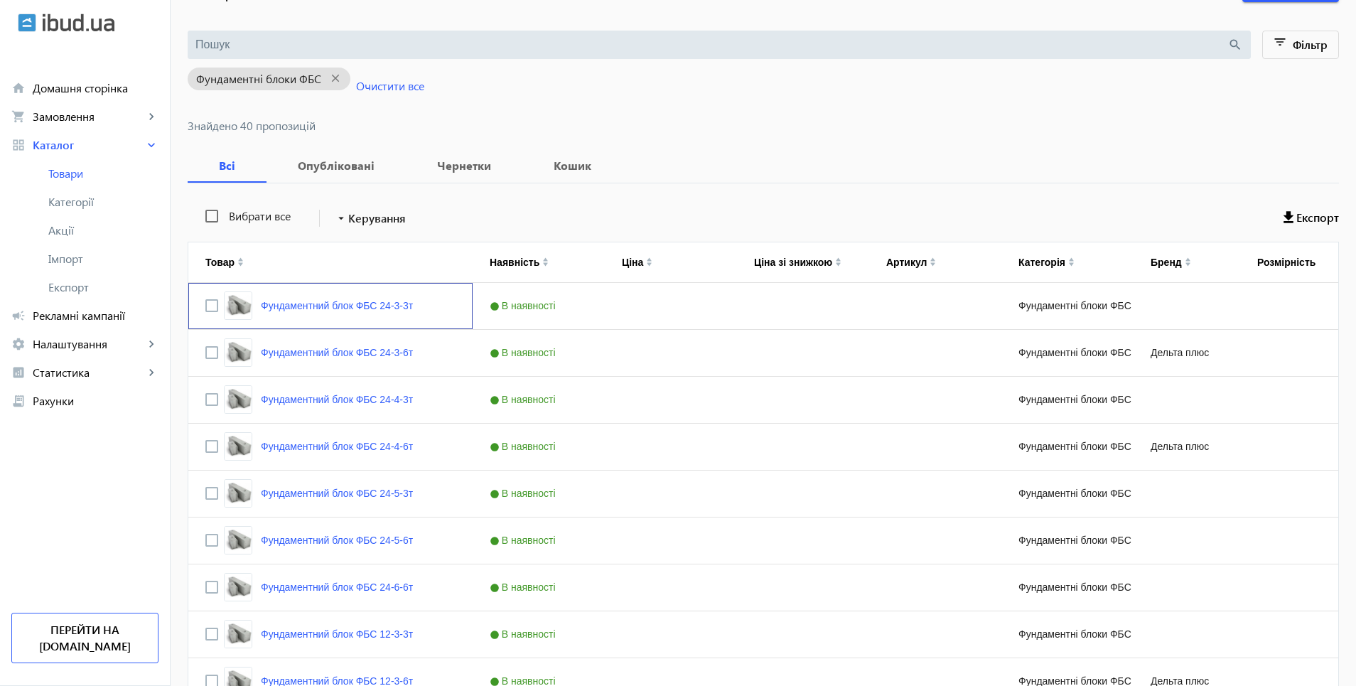
scroll to position [71, 0]
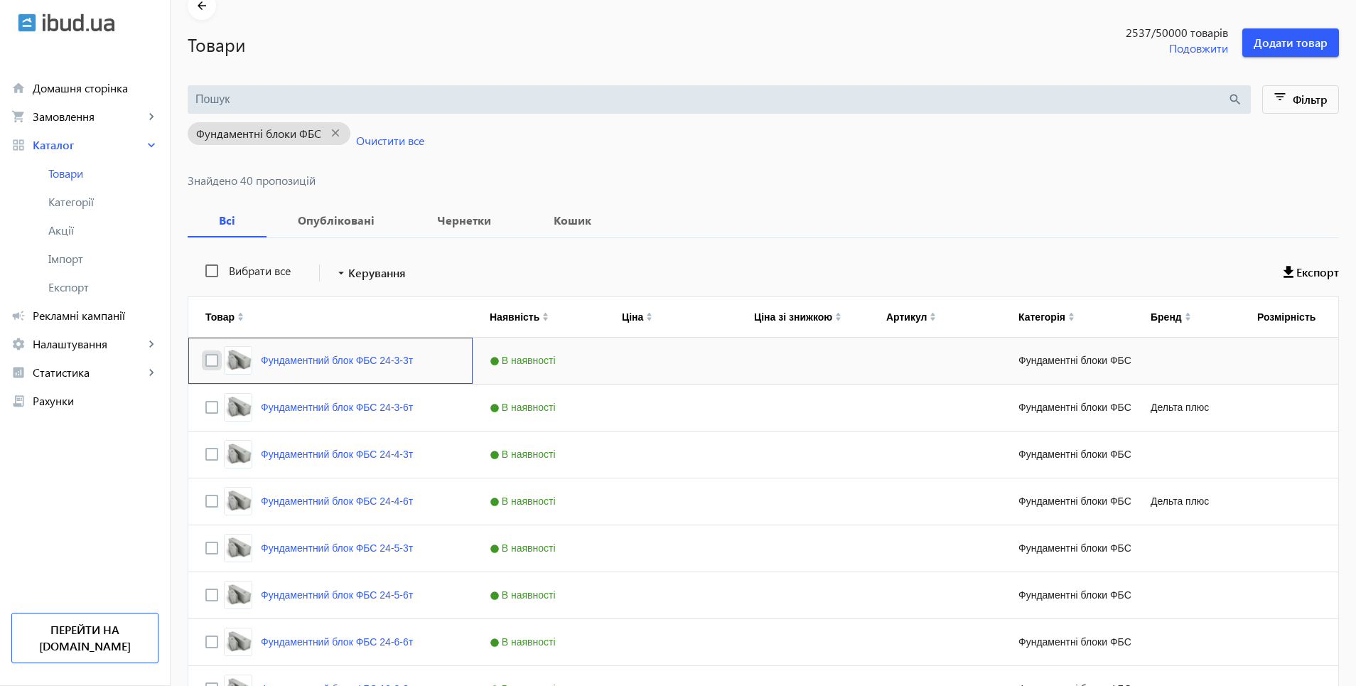
click at [205, 360] on input "Press Space to toggle row selection (unchecked)" at bounding box center [211, 360] width 13 height 13
checkbox input "true"
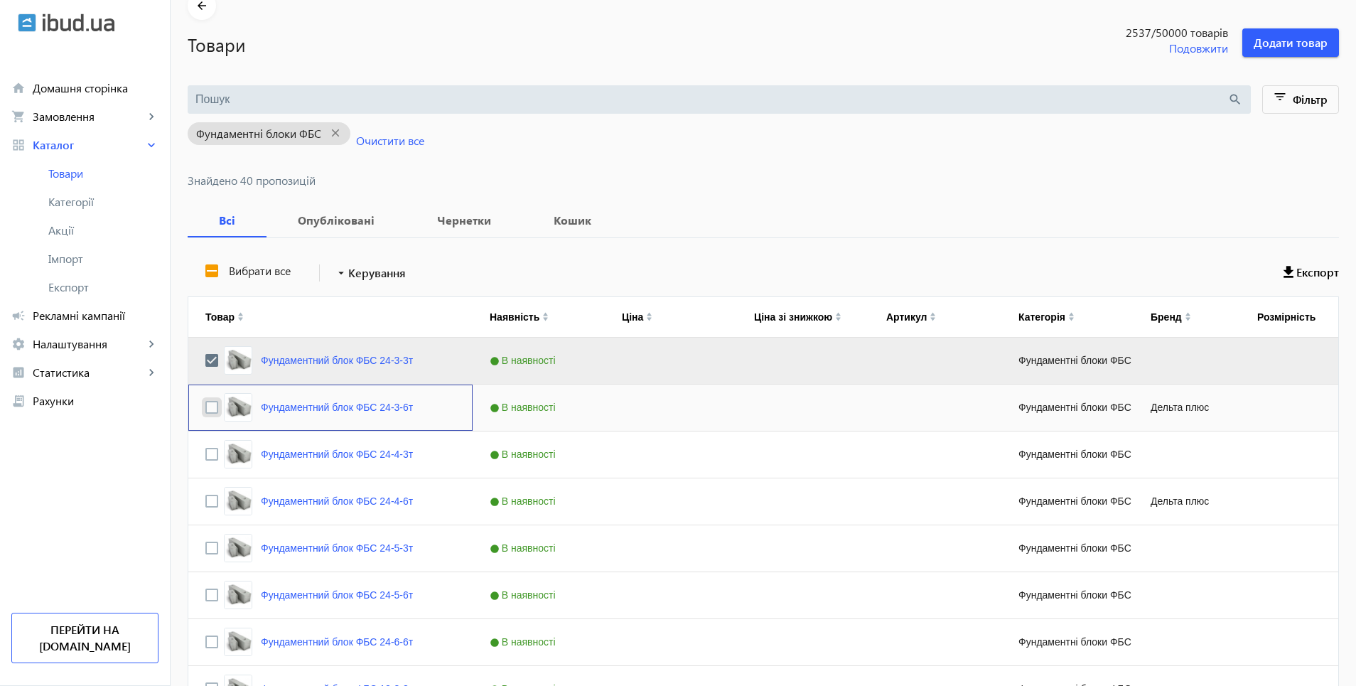
drag, startPoint x: 201, startPoint y: 407, endPoint x: 199, endPoint y: 431, distance: 24.3
click at [205, 407] on input "Press Space to toggle row selection (unchecked)" at bounding box center [211, 407] width 13 height 13
checkbox input "true"
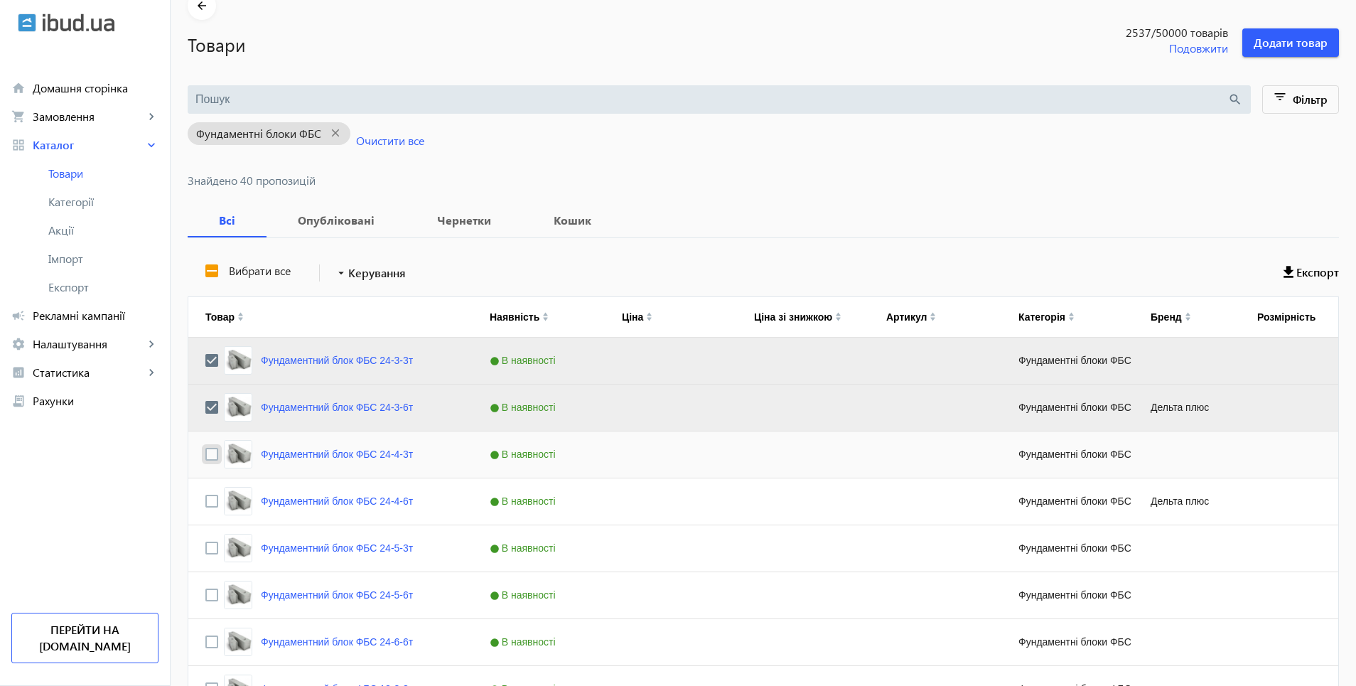
click at [205, 452] on input "Press Space to toggle row selection (unchecked)" at bounding box center [211, 454] width 13 height 13
checkbox input "true"
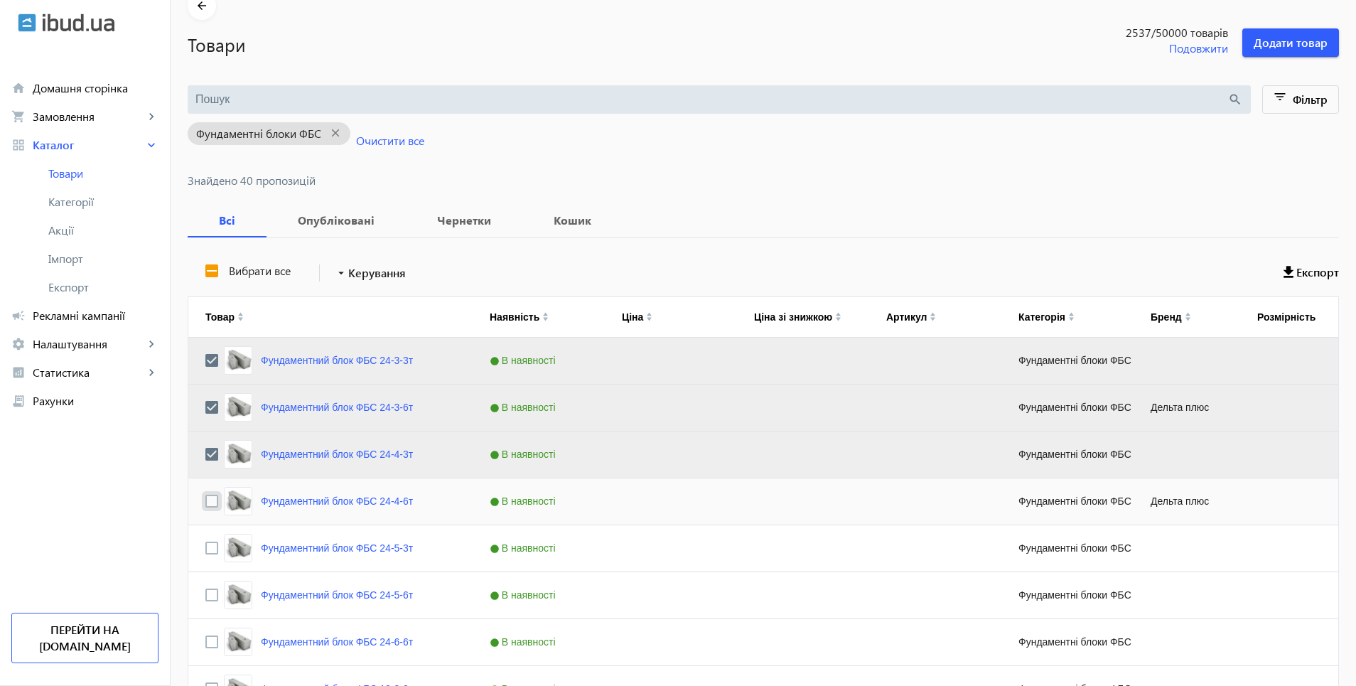
click at [205, 505] on input "Press Space to toggle row selection (unchecked)" at bounding box center [211, 501] width 13 height 13
checkbox input "true"
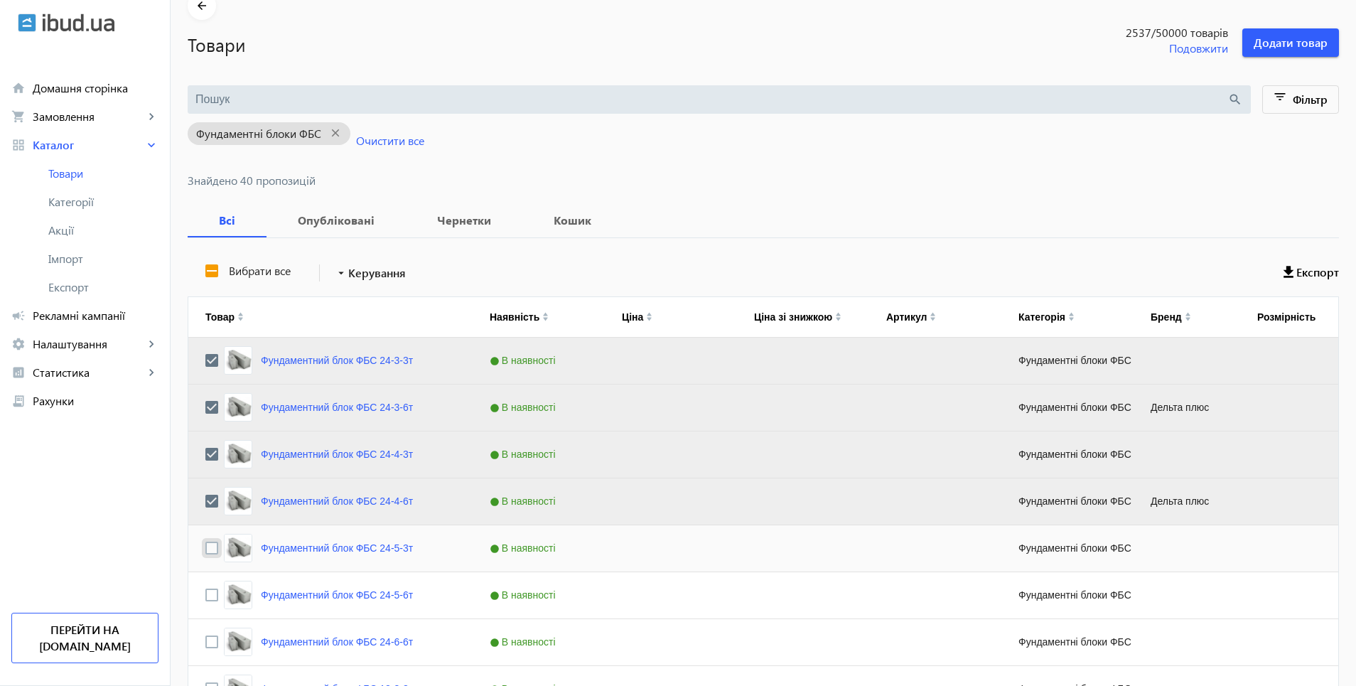
click at [205, 554] on input "Press Space to toggle row selection (unchecked)" at bounding box center [211, 548] width 13 height 13
checkbox input "true"
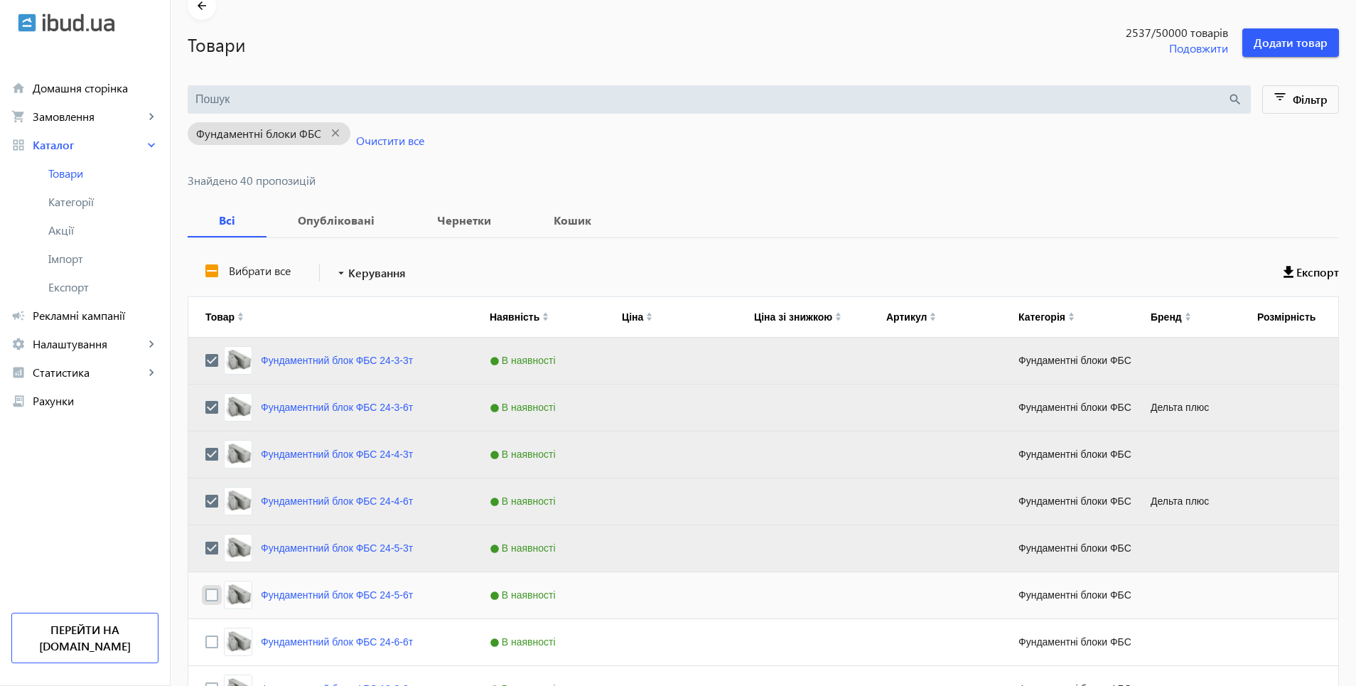
click at [205, 596] on input "Press Space to toggle row selection (unchecked)" at bounding box center [211, 595] width 13 height 13
checkbox input "true"
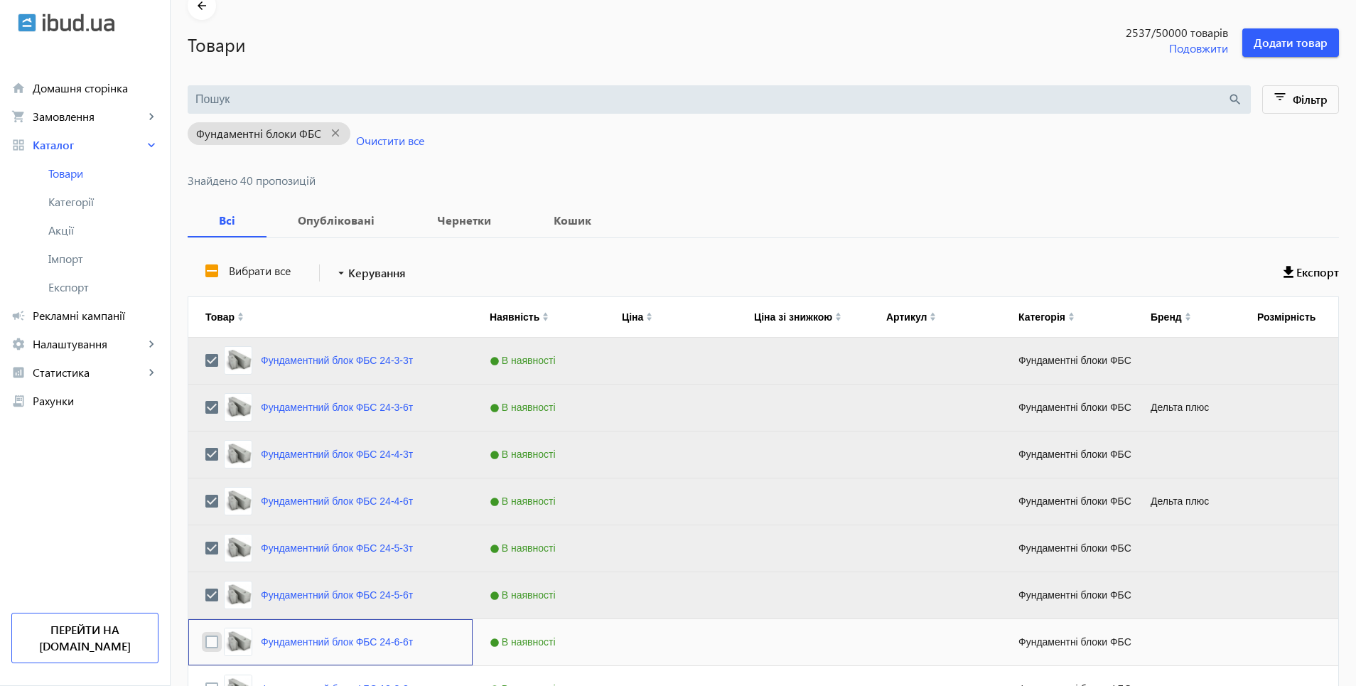
drag, startPoint x: 200, startPoint y: 640, endPoint x: 335, endPoint y: 578, distance: 148.2
click at [205, 641] on input "Press Space to toggle row selection (unchecked)" at bounding box center [211, 641] width 13 height 13
checkbox input "true"
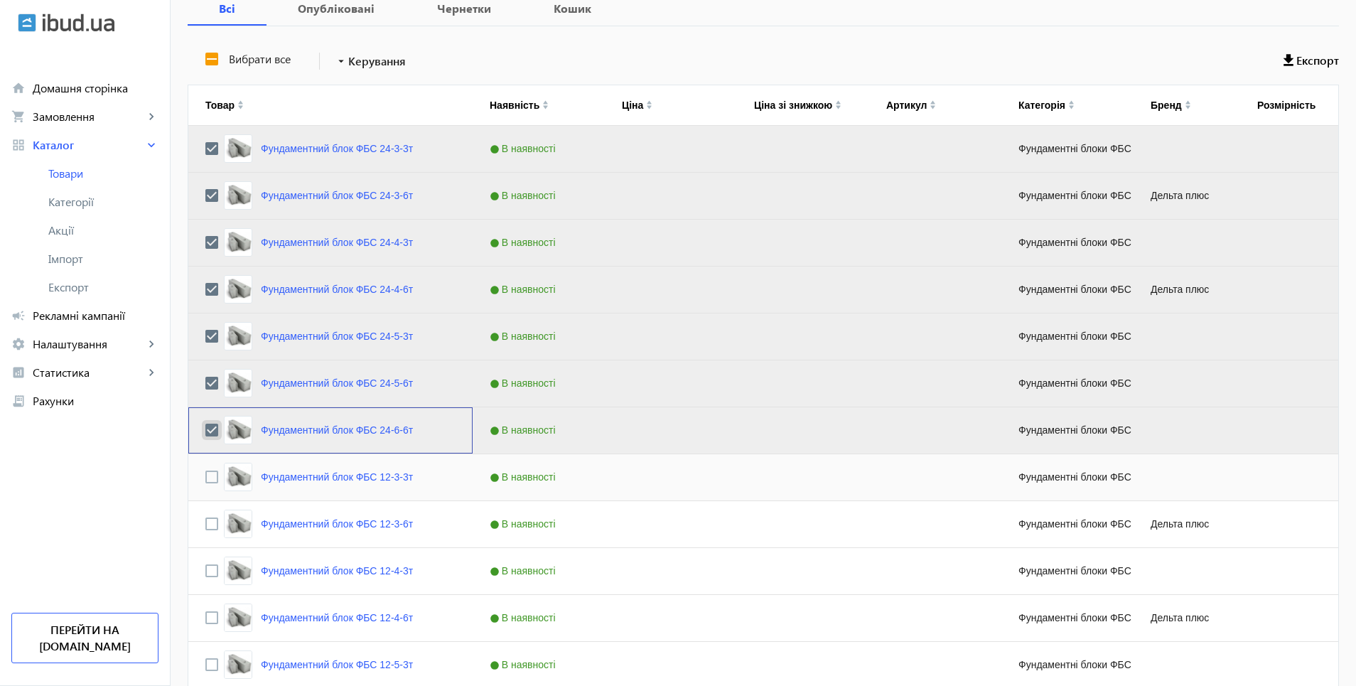
scroll to position [284, 0]
drag, startPoint x: 205, startPoint y: 476, endPoint x: 205, endPoint y: 497, distance: 20.6
click at [205, 476] on input "Press Space to toggle row selection (unchecked)" at bounding box center [211, 475] width 13 height 13
checkbox input "true"
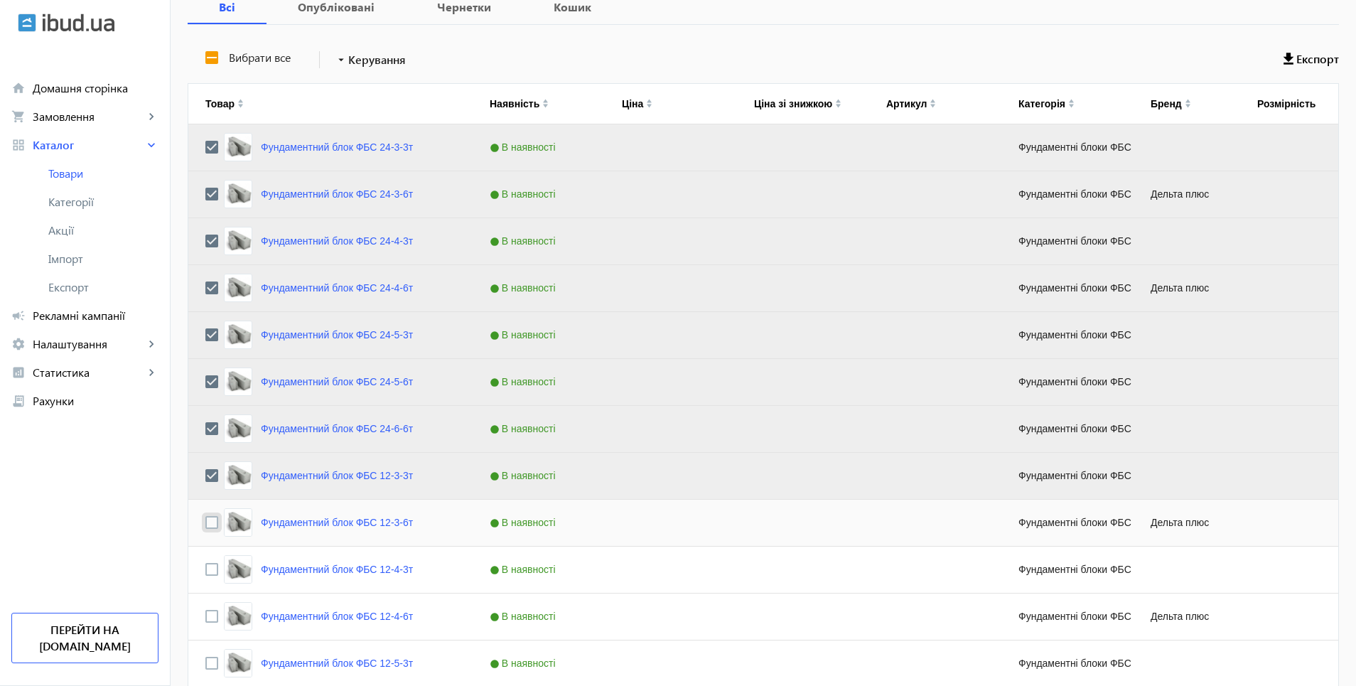
click at [205, 522] on input "Press Space to toggle row selection (unchecked)" at bounding box center [211, 522] width 13 height 13
checkbox input "true"
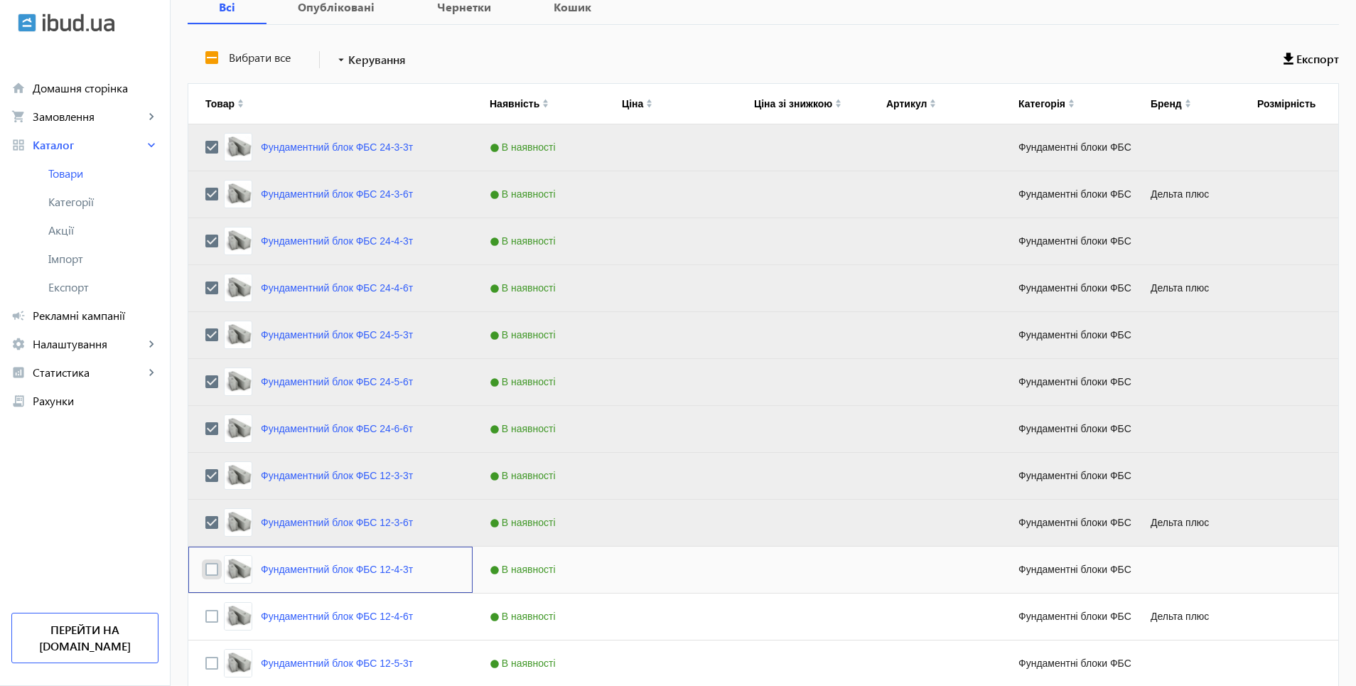
click at [205, 574] on input "Press Space to toggle row selection (unchecked)" at bounding box center [211, 569] width 13 height 13
checkbox input "true"
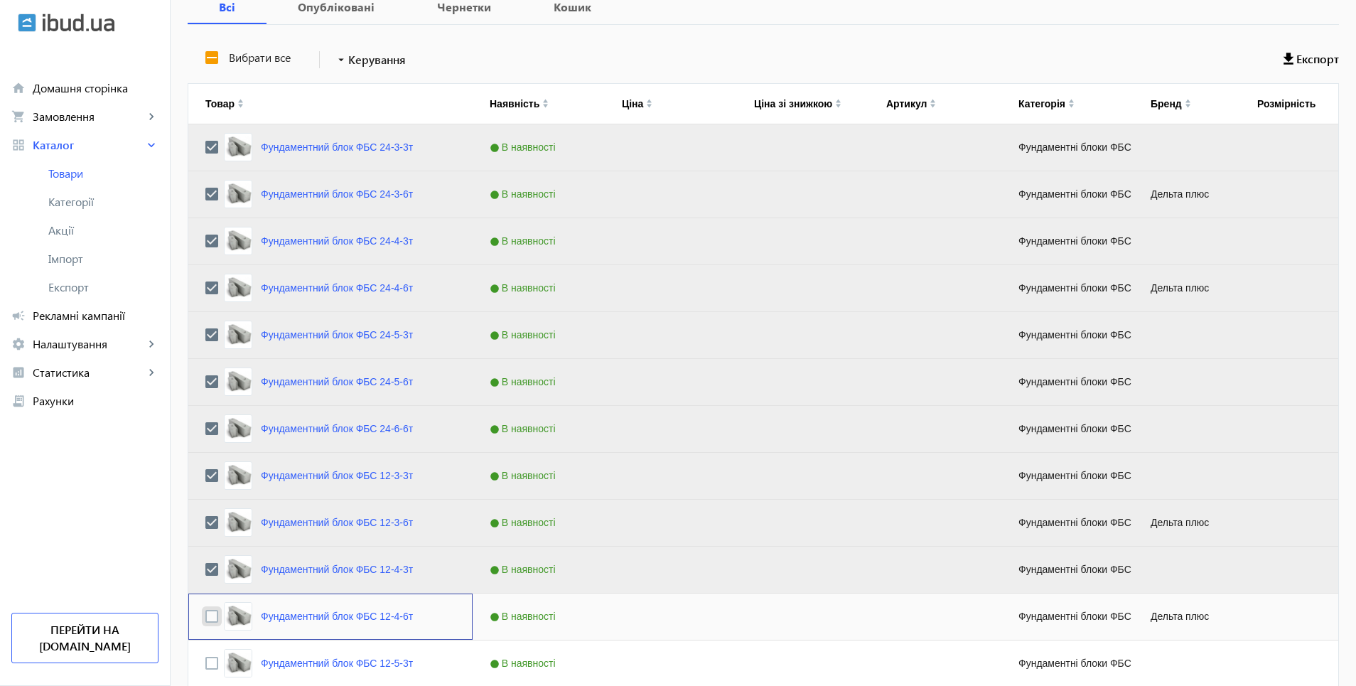
drag, startPoint x: 205, startPoint y: 612, endPoint x: 281, endPoint y: 597, distance: 77.5
click at [205, 613] on input "Press Space to toggle row selection (unchecked)" at bounding box center [211, 616] width 13 height 13
checkbox input "true"
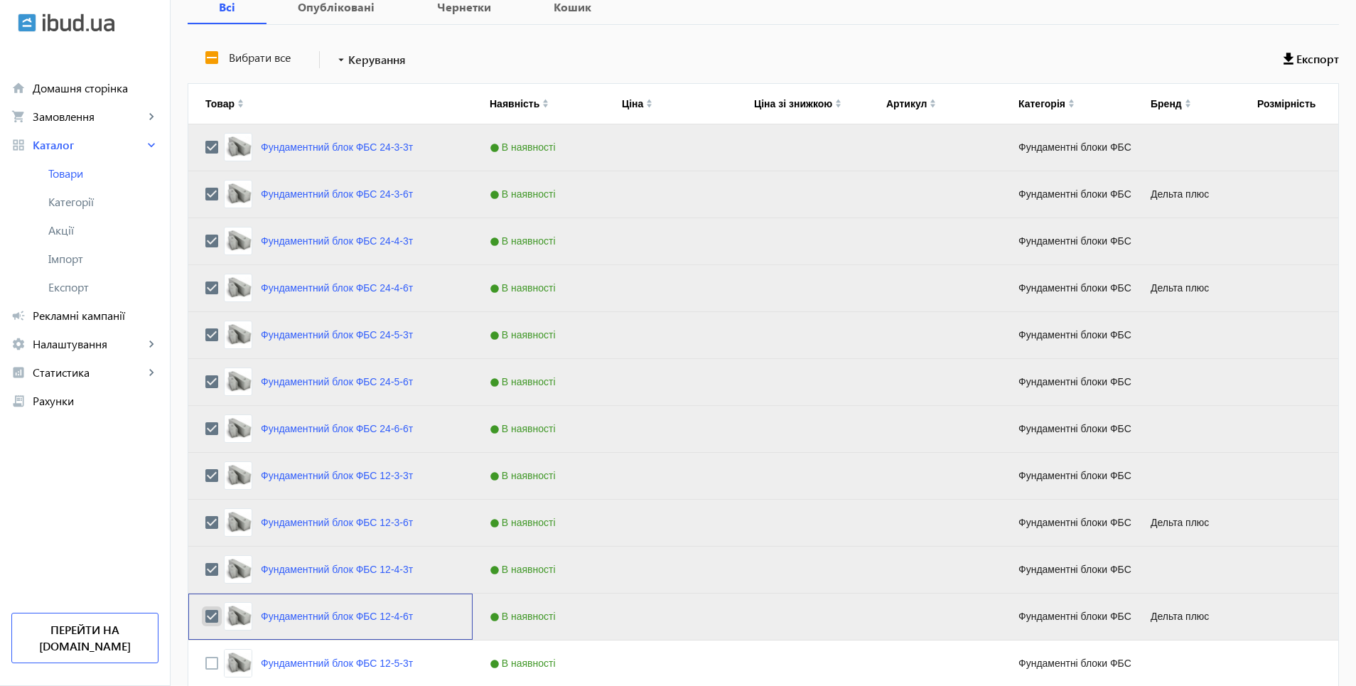
scroll to position [498, 0]
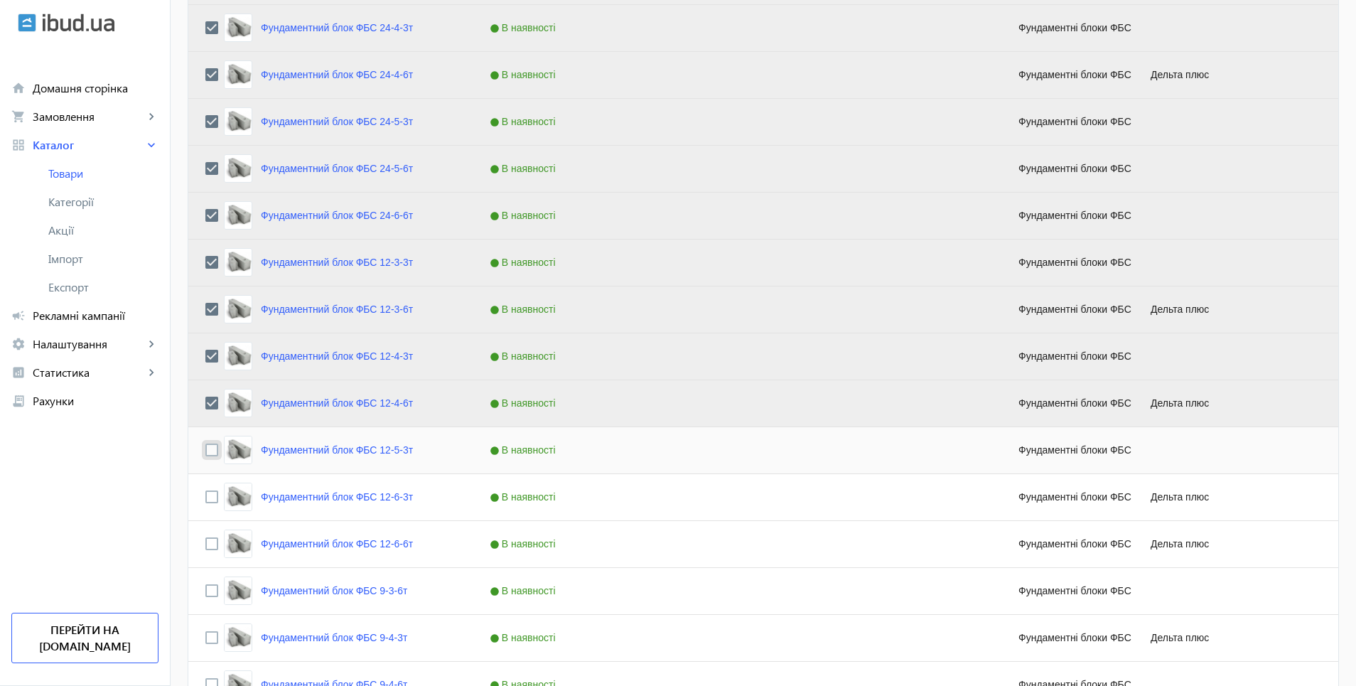
click at [205, 457] on div "Press SPACE to select this row." at bounding box center [211, 450] width 13 height 33
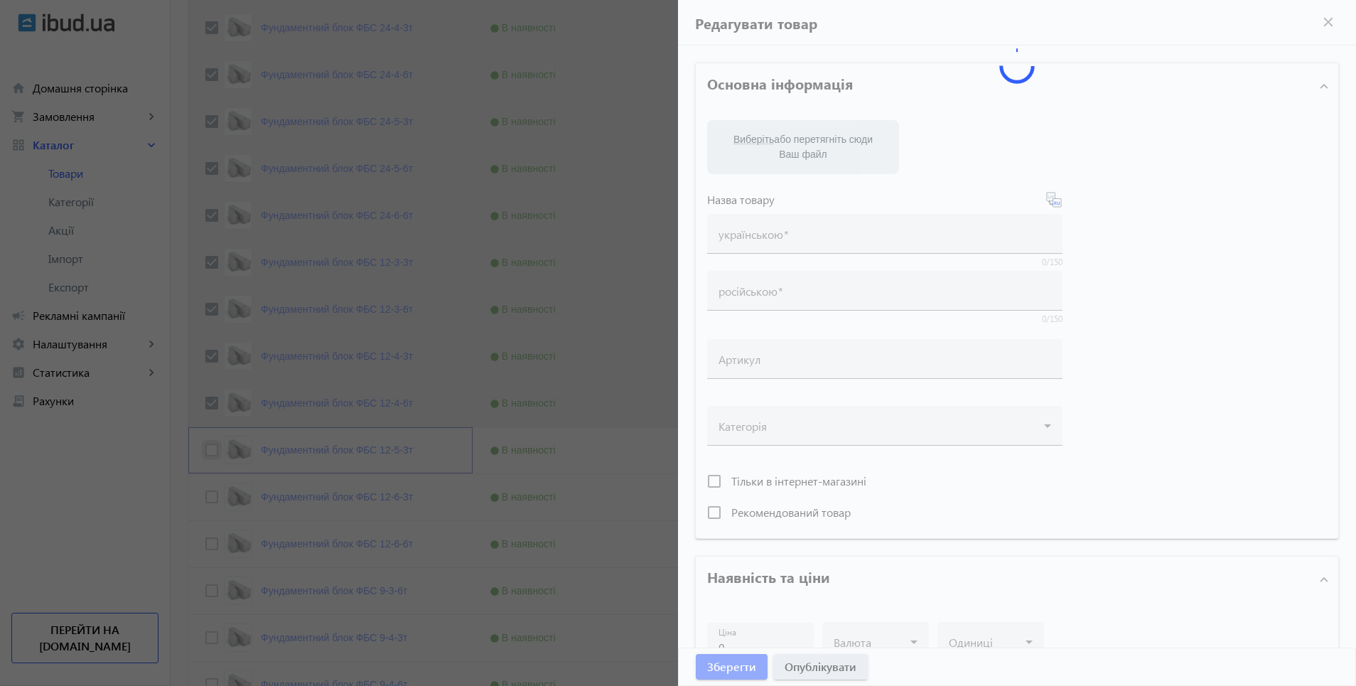
type input "Фундаментний блок ФБС 12-5-3т"
type input "Фундаментный блок ФБС 12-5-3т"
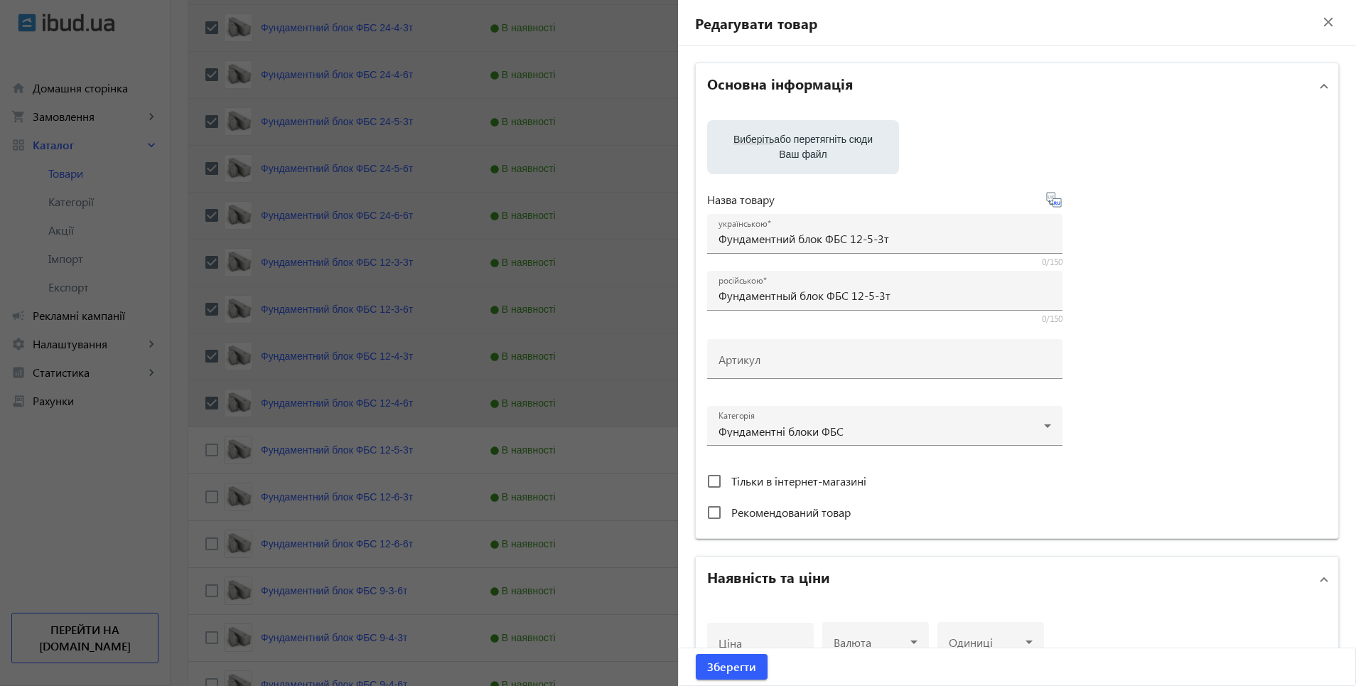
click at [1318, 20] on mat-icon "close" at bounding box center [1328, 21] width 21 height 21
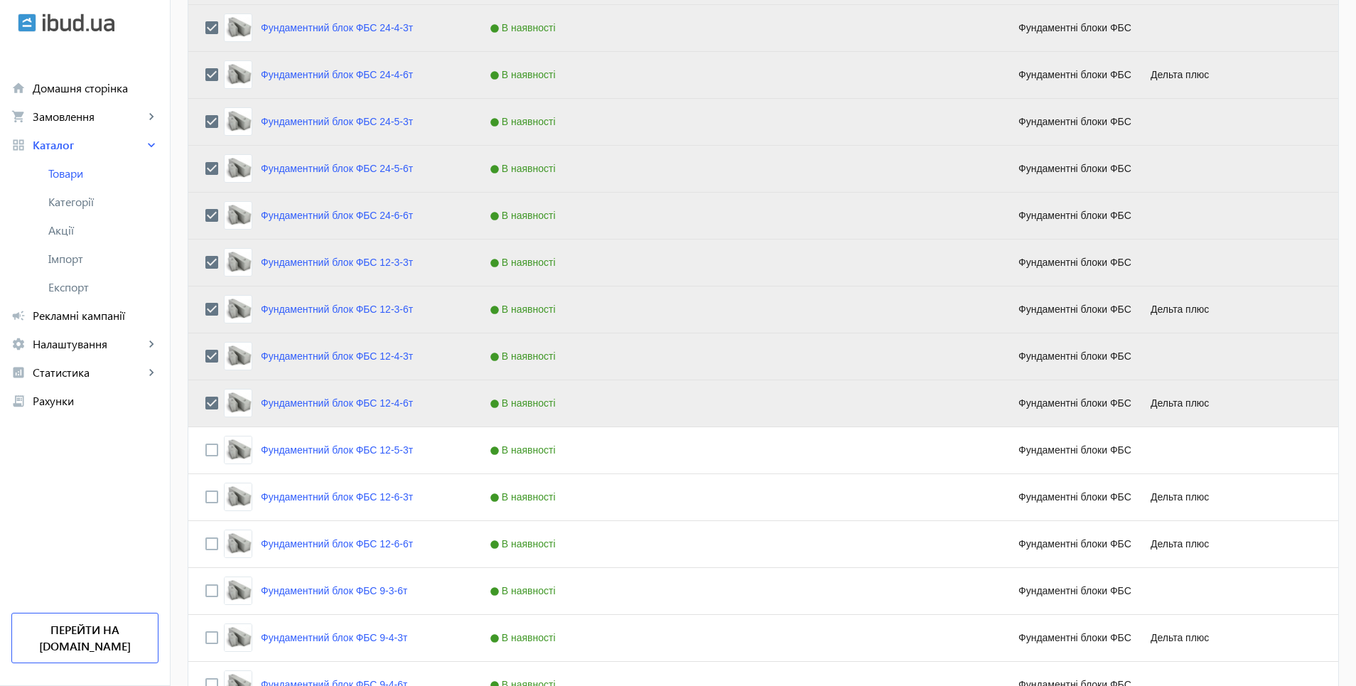
click at [205, 451] on input "Press Space to toggle row selection (unchecked)" at bounding box center [211, 450] width 13 height 13
checkbox input "true"
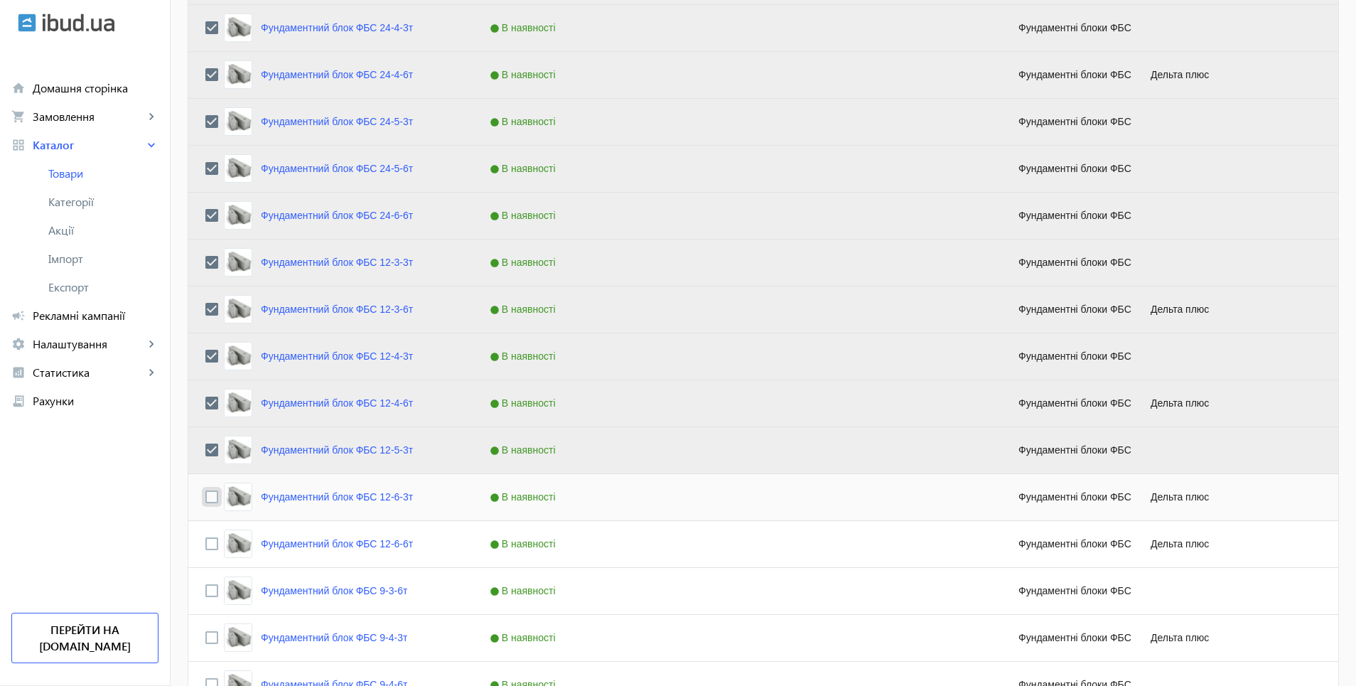
click at [205, 497] on input "Press Space to toggle row selection (unchecked)" at bounding box center [211, 496] width 13 height 13
checkbox input "true"
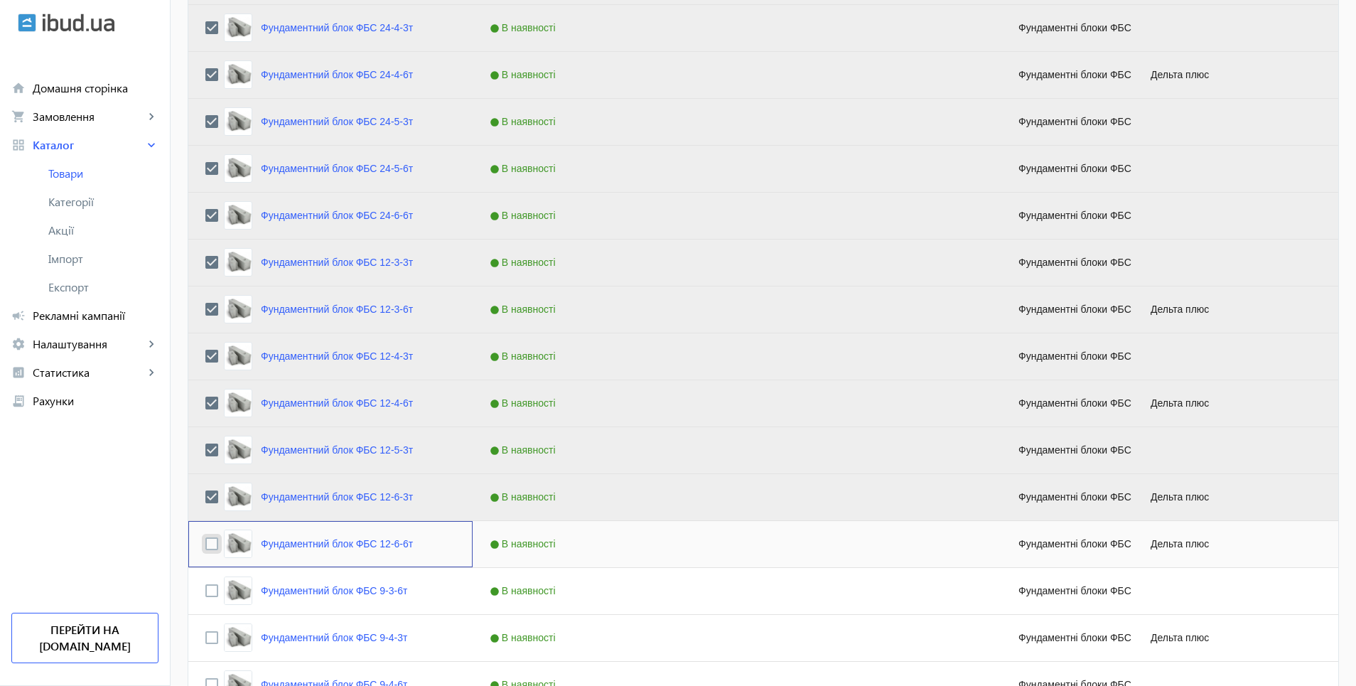
click at [205, 537] on input "Press Space to toggle row selection (unchecked)" at bounding box center [211, 543] width 13 height 13
checkbox input "true"
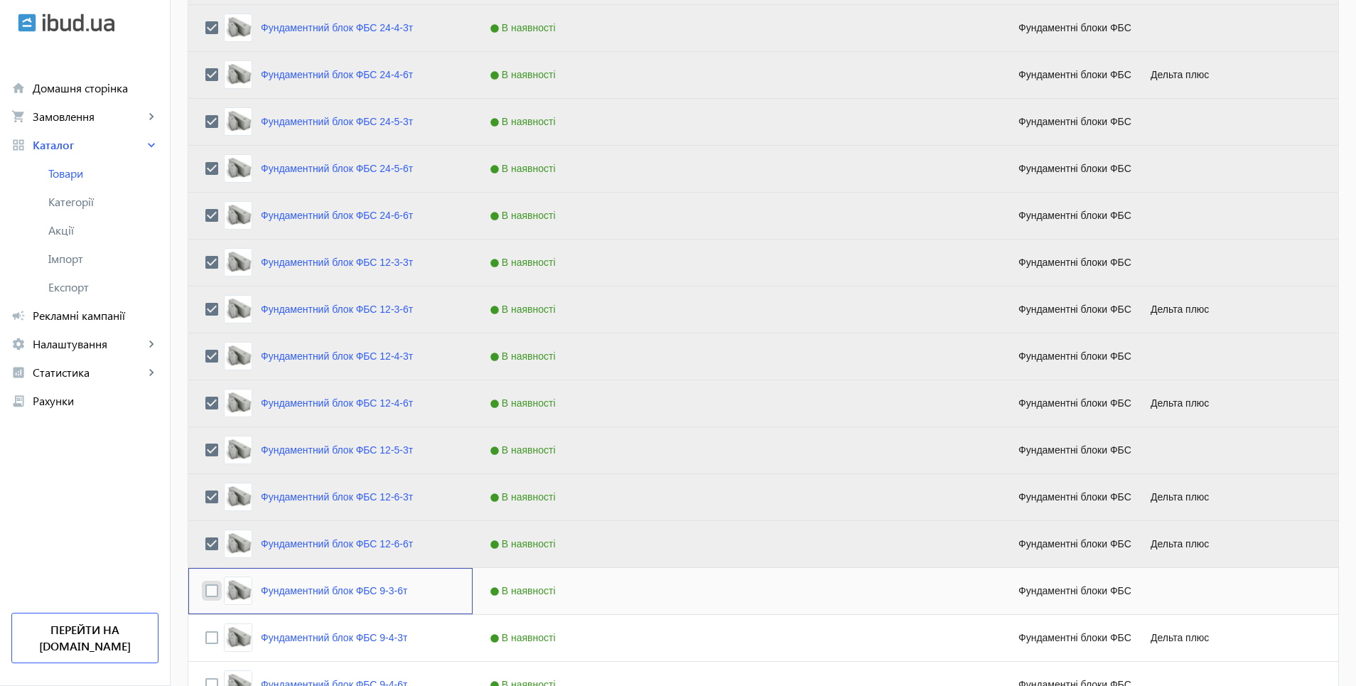
drag, startPoint x: 200, startPoint y: 589, endPoint x: 313, endPoint y: 571, distance: 115.2
click at [205, 590] on input "Press Space to toggle row selection (unchecked)" at bounding box center [211, 590] width 13 height 13
checkbox input "true"
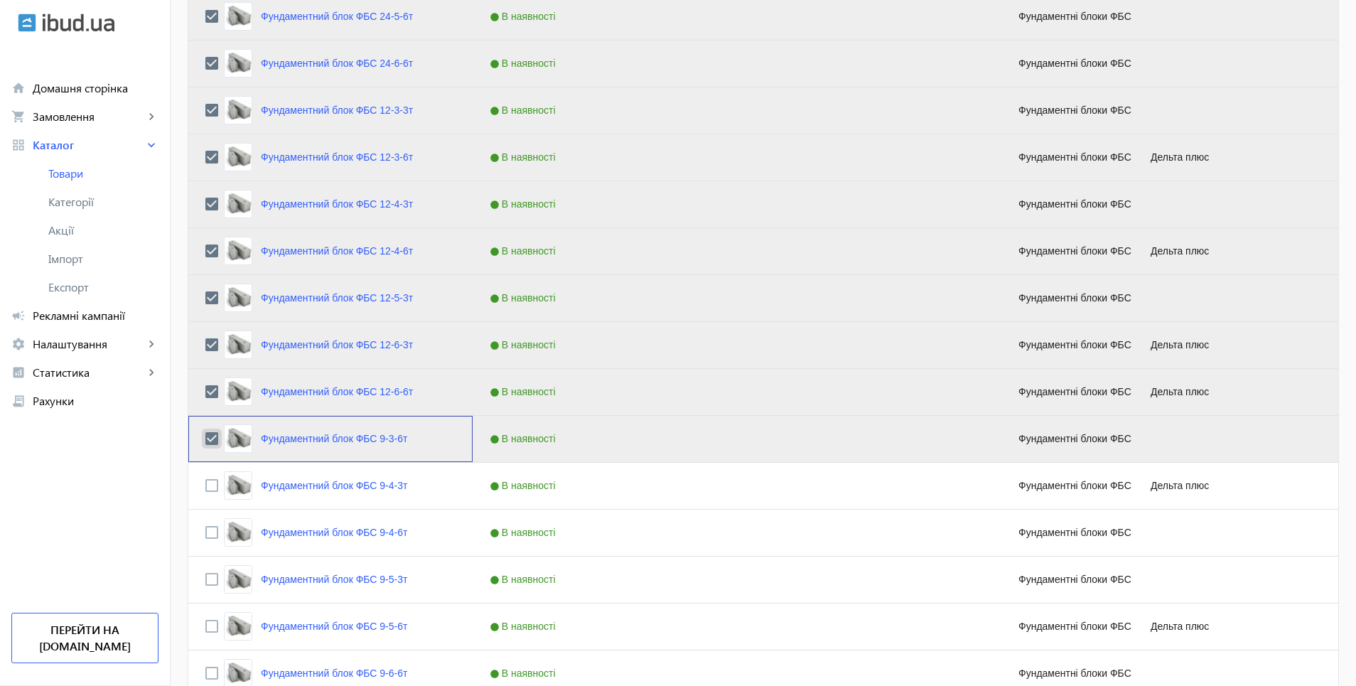
scroll to position [711, 0]
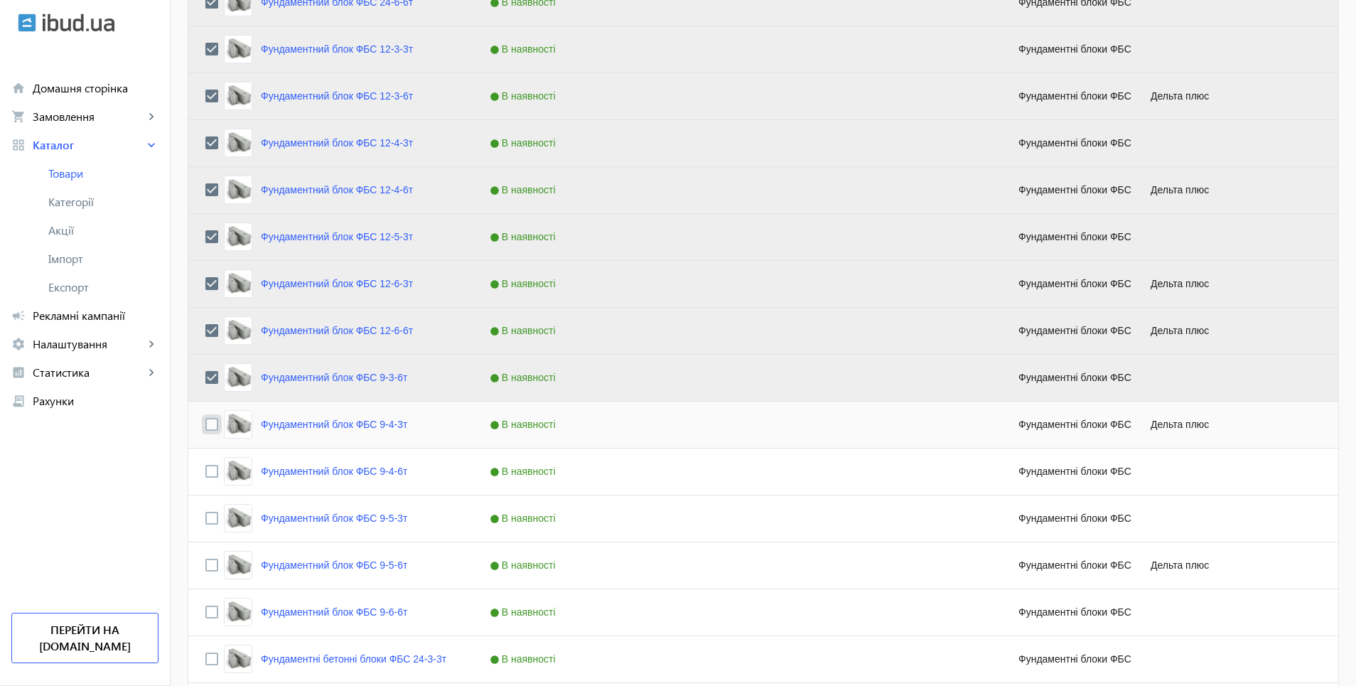
click at [205, 424] on input "Press Space to toggle row selection (unchecked)" at bounding box center [211, 424] width 13 height 13
checkbox input "true"
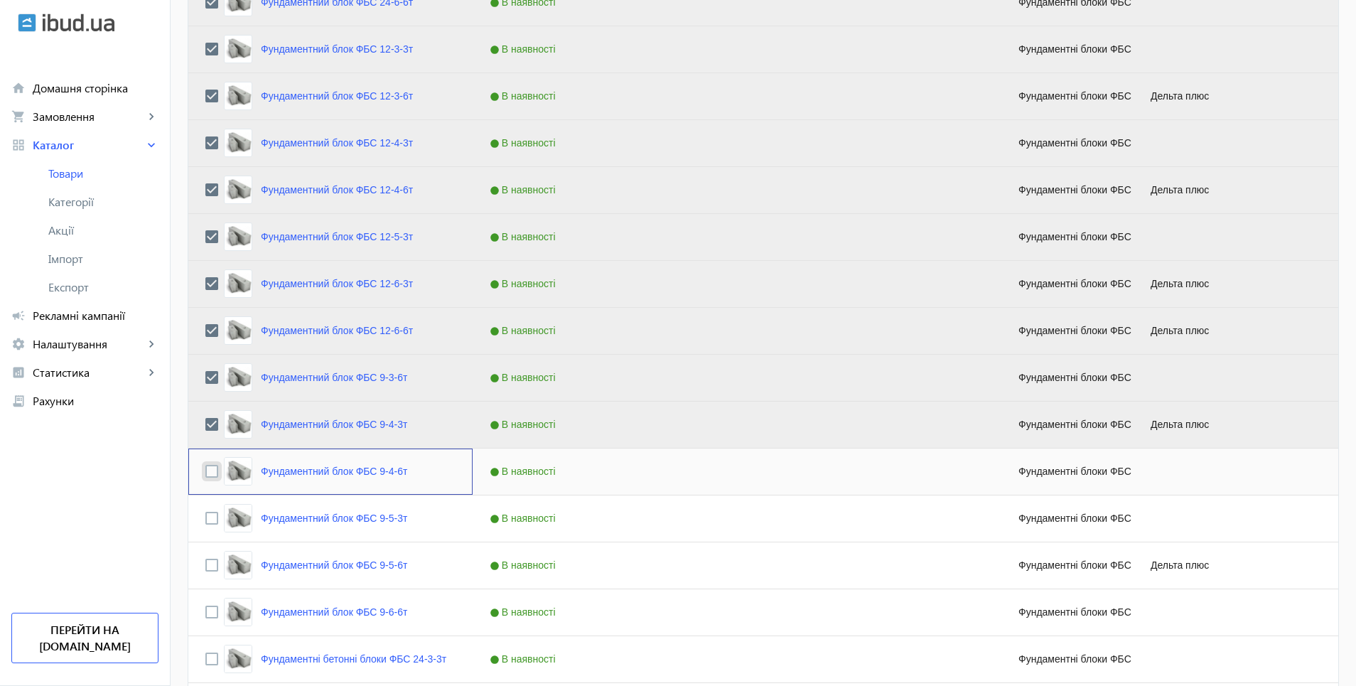
drag, startPoint x: 201, startPoint y: 473, endPoint x: 201, endPoint y: 495, distance: 21.3
click at [205, 476] on input "Press Space to toggle row selection (unchecked)" at bounding box center [211, 471] width 13 height 13
checkbox input "true"
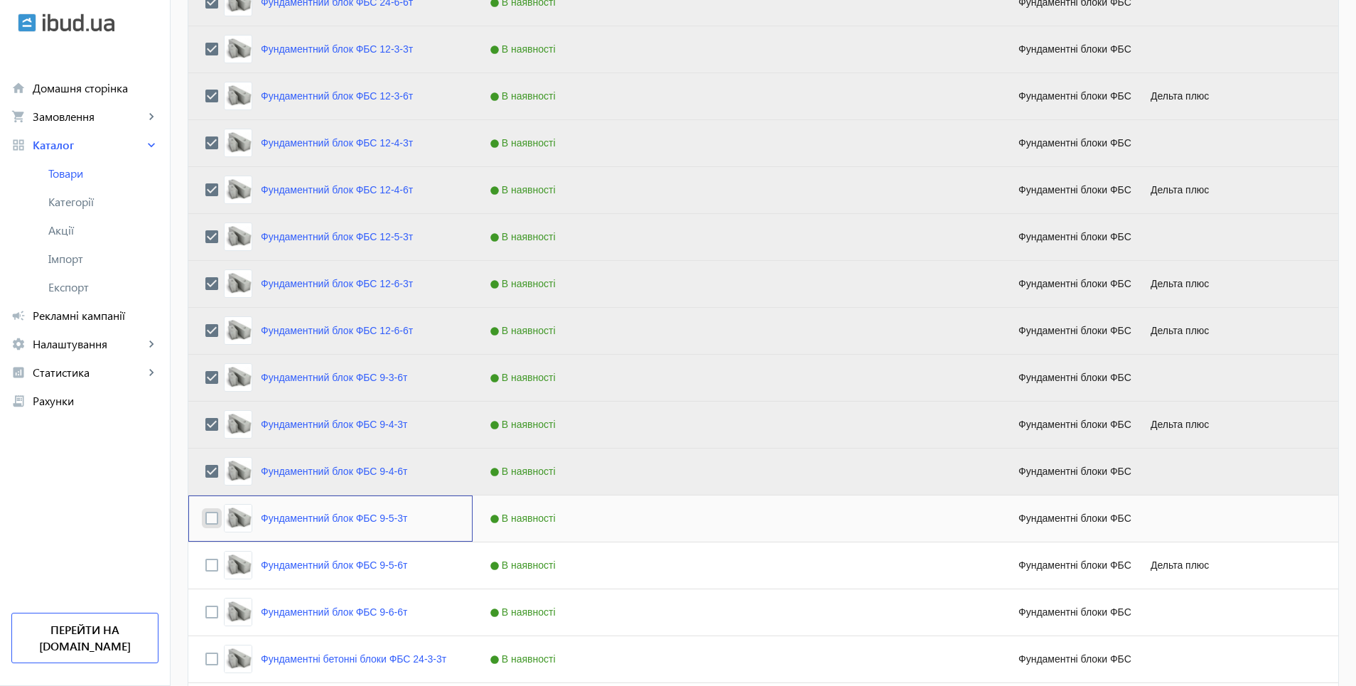
drag, startPoint x: 203, startPoint y: 519, endPoint x: 202, endPoint y: 530, distance: 11.4
click at [205, 519] on input "Press Space to toggle row selection (unchecked)" at bounding box center [211, 518] width 13 height 13
checkbox input "true"
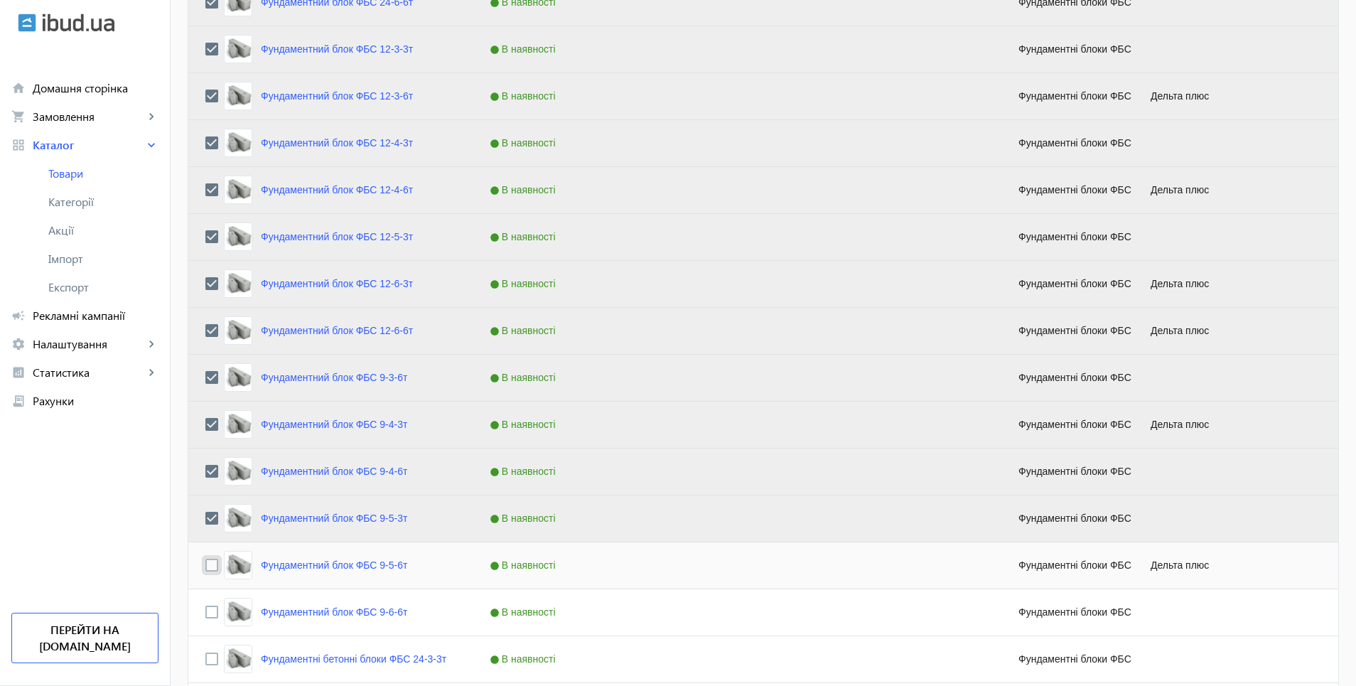
click at [205, 569] on input "Press Space to toggle row selection (unchecked)" at bounding box center [211, 565] width 13 height 13
checkbox input "true"
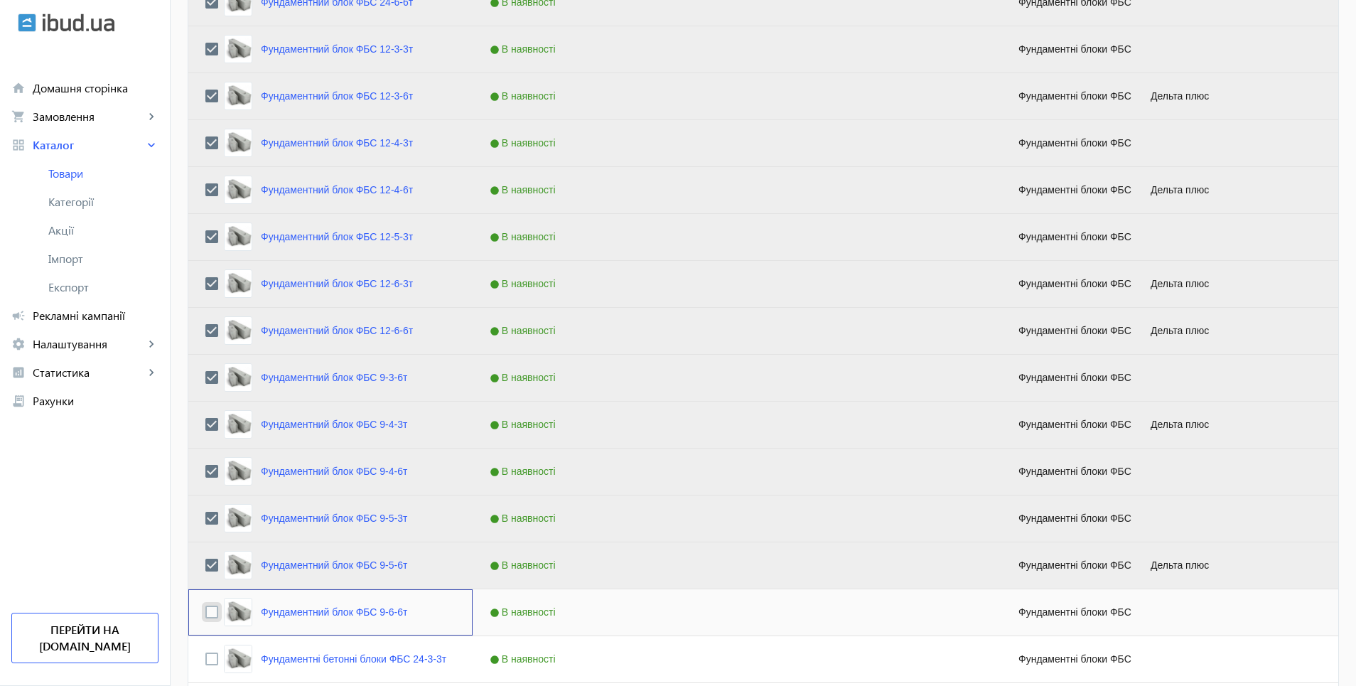
drag, startPoint x: 200, startPoint y: 607, endPoint x: 200, endPoint y: 631, distance: 23.5
click at [205, 608] on input "Press Space to toggle row selection (unchecked)" at bounding box center [211, 612] width 13 height 13
checkbox input "true"
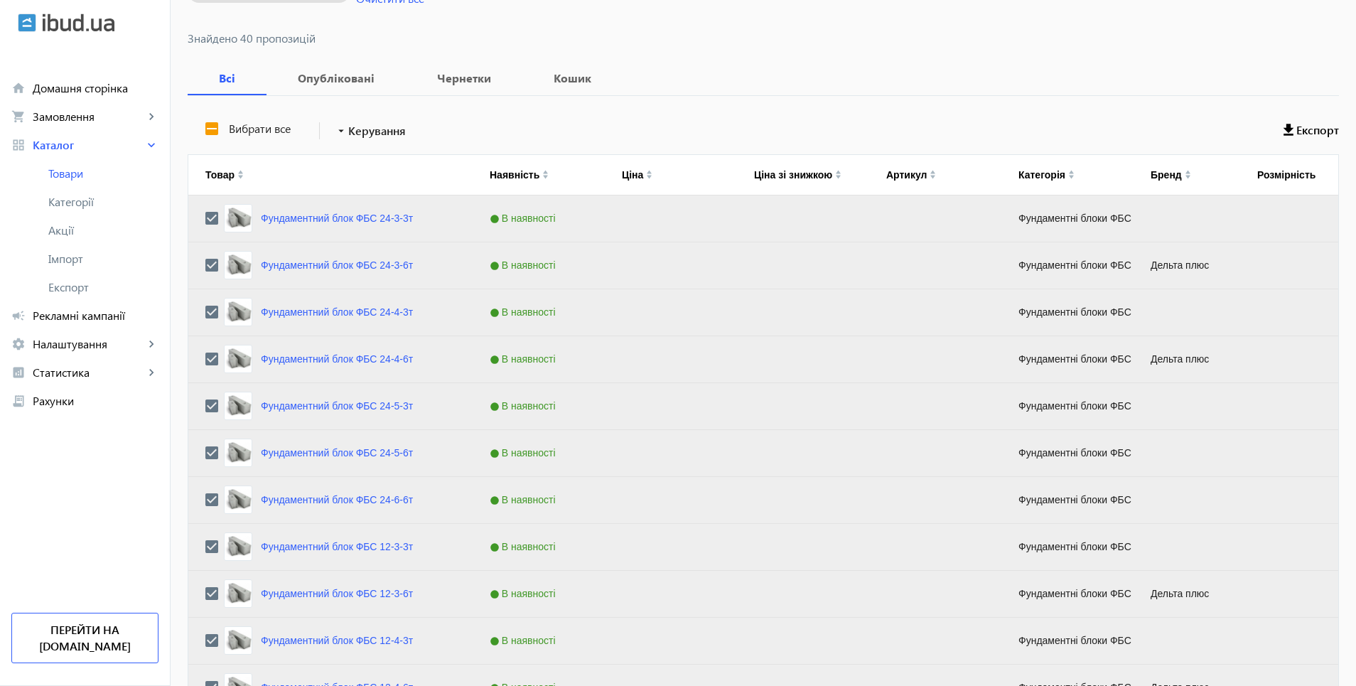
scroll to position [0, 0]
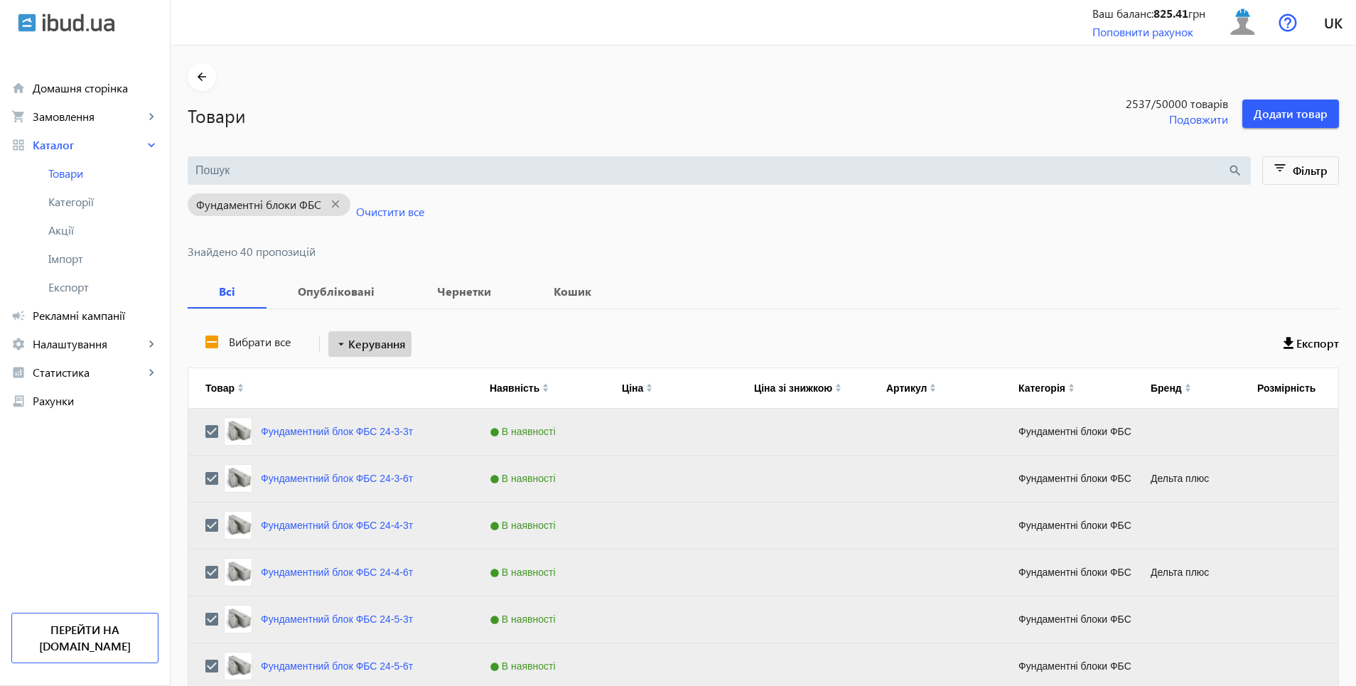
click at [368, 353] on span at bounding box center [369, 344] width 83 height 34
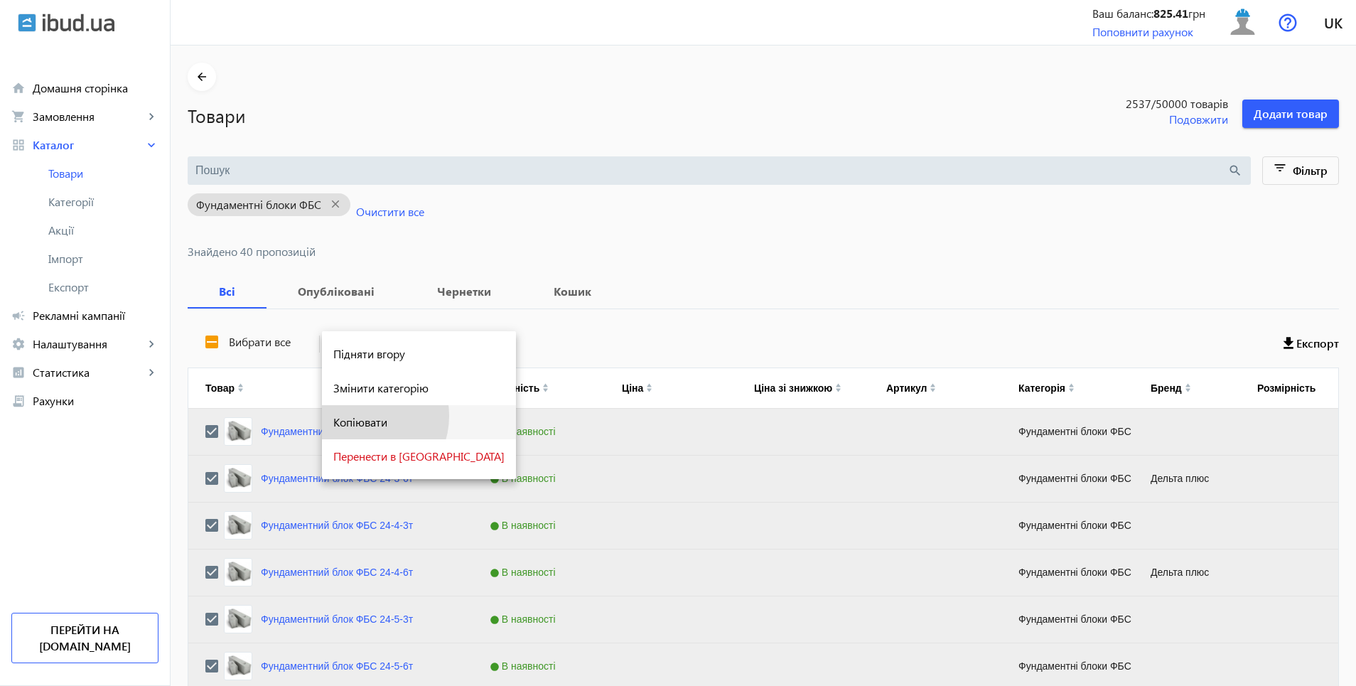
click at [363, 417] on span "Копіювати" at bounding box center [418, 422] width 171 height 11
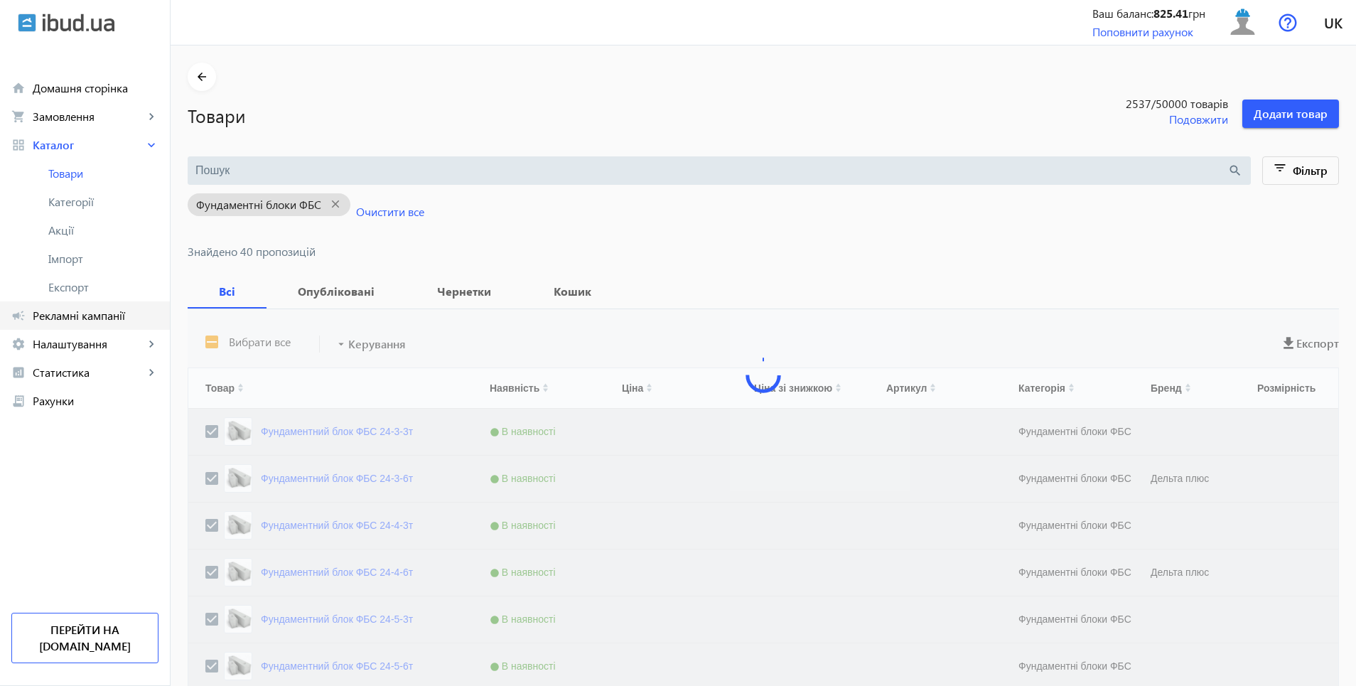
click at [94, 321] on span "Рекламні кампанії" at bounding box center [96, 316] width 126 height 14
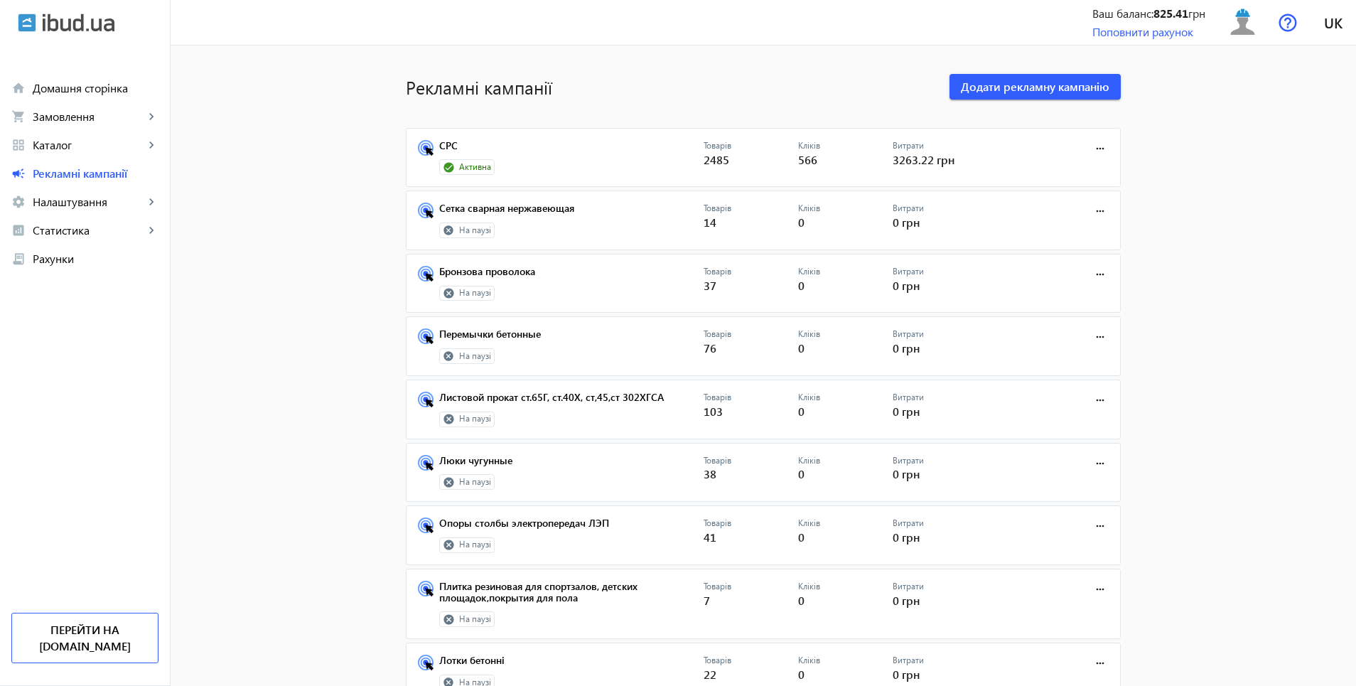
click at [513, 164] on div "Активна" at bounding box center [571, 167] width 264 height 16
click at [449, 149] on link "СРС" at bounding box center [571, 150] width 264 height 20
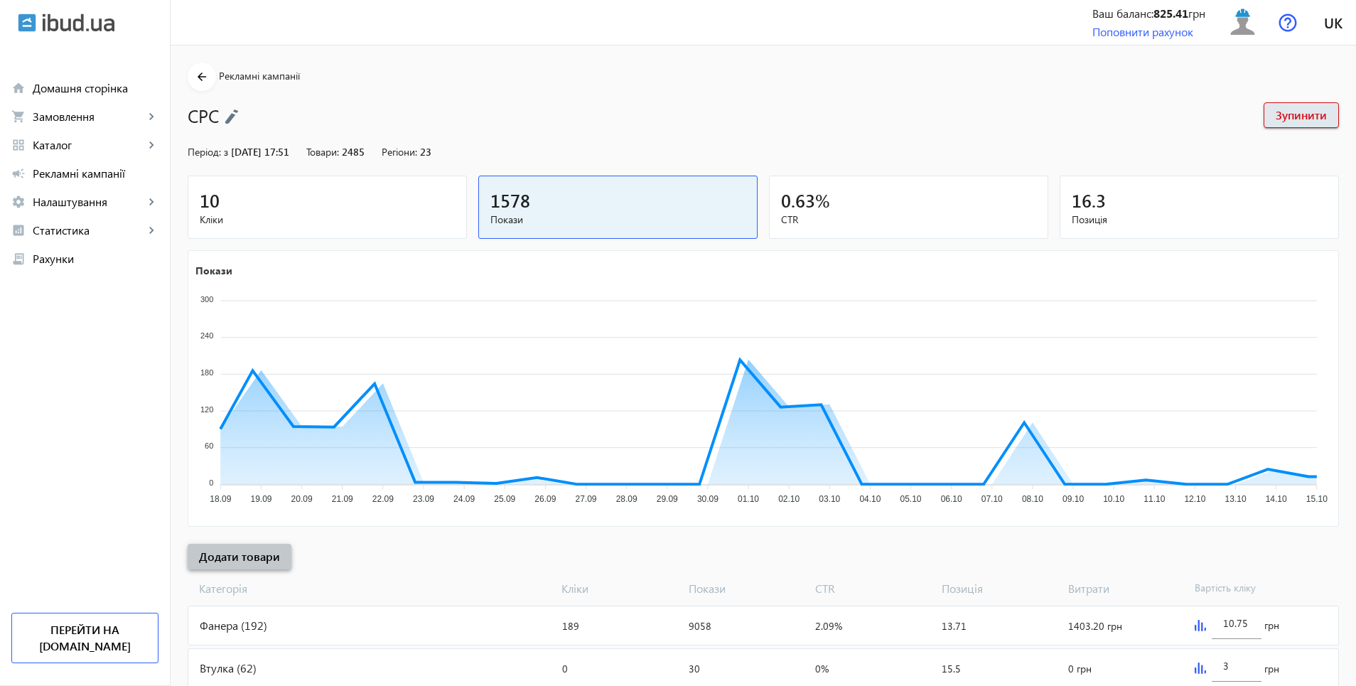
click at [251, 563] on span "Додати товари" at bounding box center [239, 557] width 81 height 16
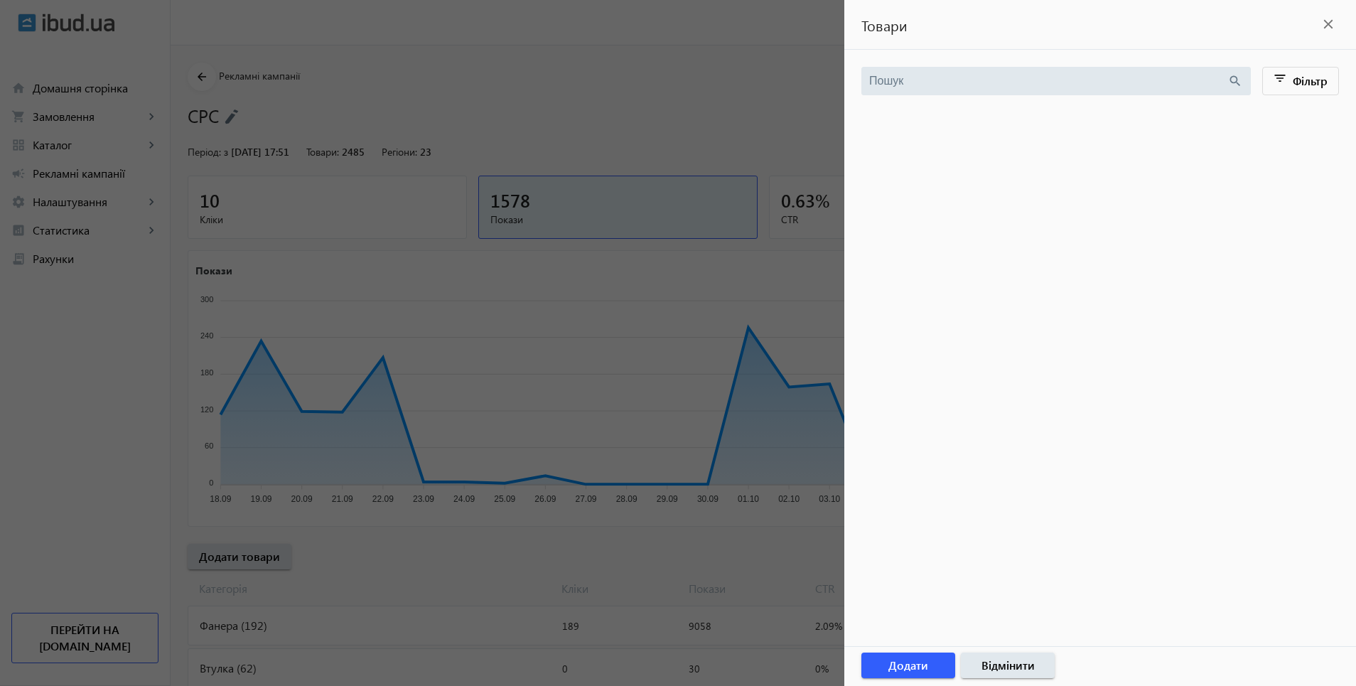
drag, startPoint x: 1327, startPoint y: 21, endPoint x: 1333, endPoint y: 45, distance: 24.8
click at [1330, 24] on mat-icon "close" at bounding box center [1328, 24] width 21 height 21
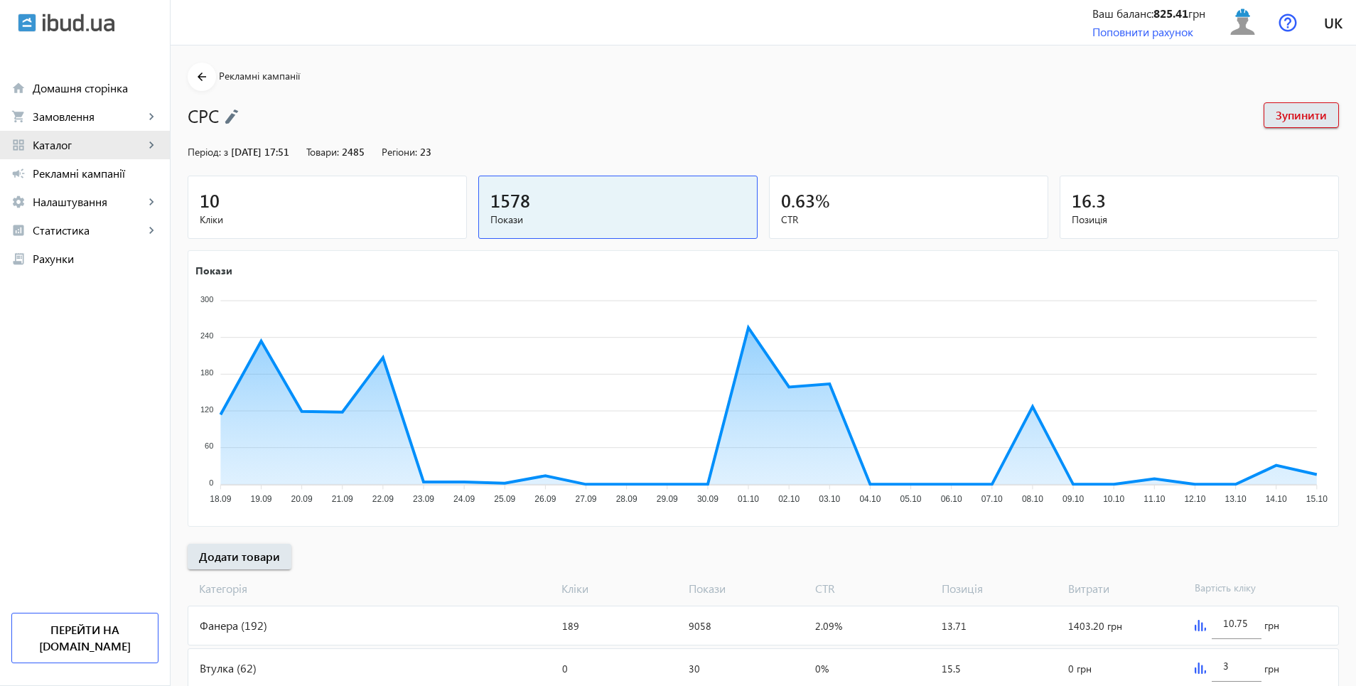
click at [56, 144] on span "Каталог" at bounding box center [89, 145] width 112 height 14
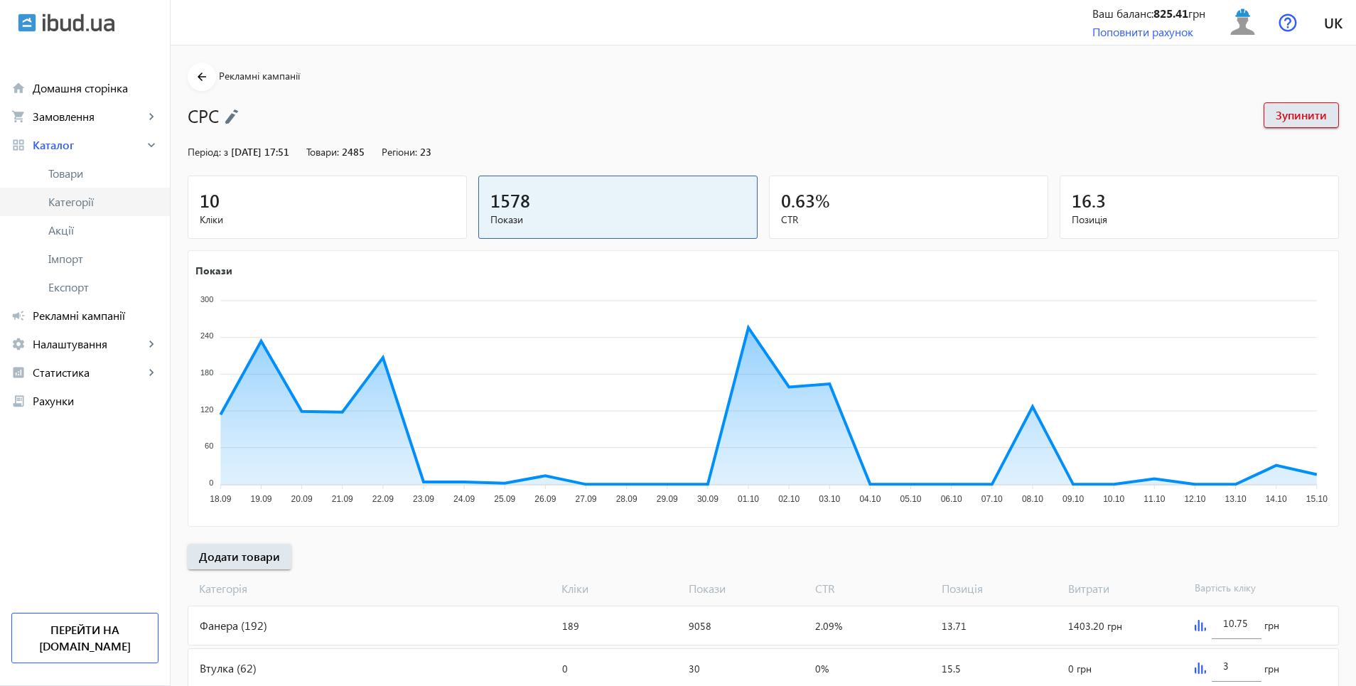
click at [82, 200] on span "Категорії" at bounding box center [103, 202] width 110 height 14
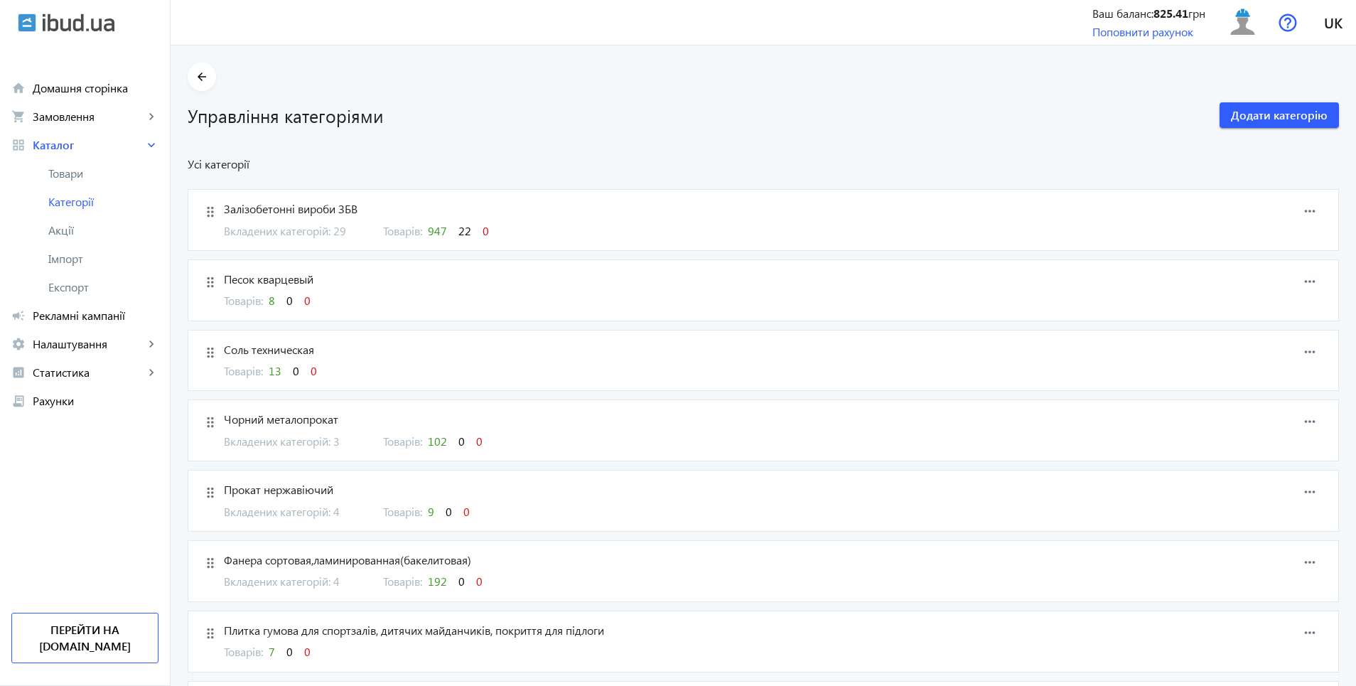
click at [329, 234] on span "Вкладених категорій: 29" at bounding box center [295, 231] width 142 height 16
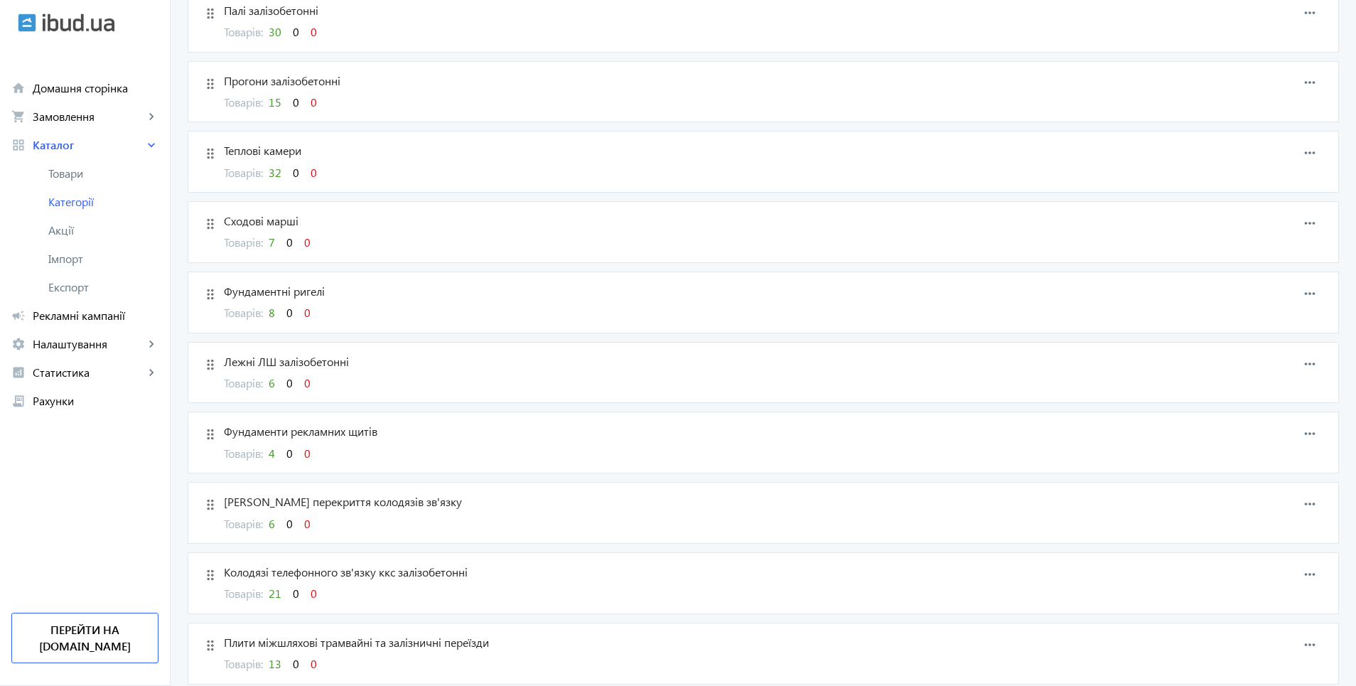
scroll to position [1280, 0]
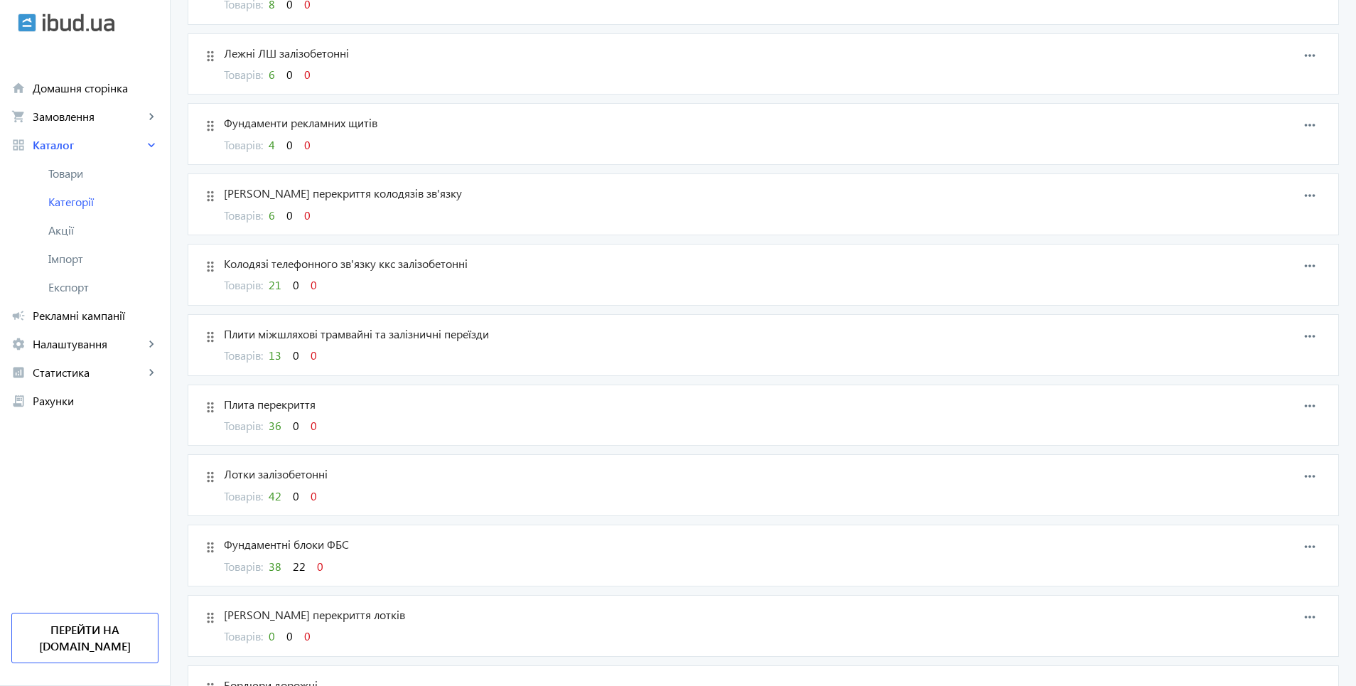
click at [270, 569] on span "38" at bounding box center [275, 566] width 13 height 15
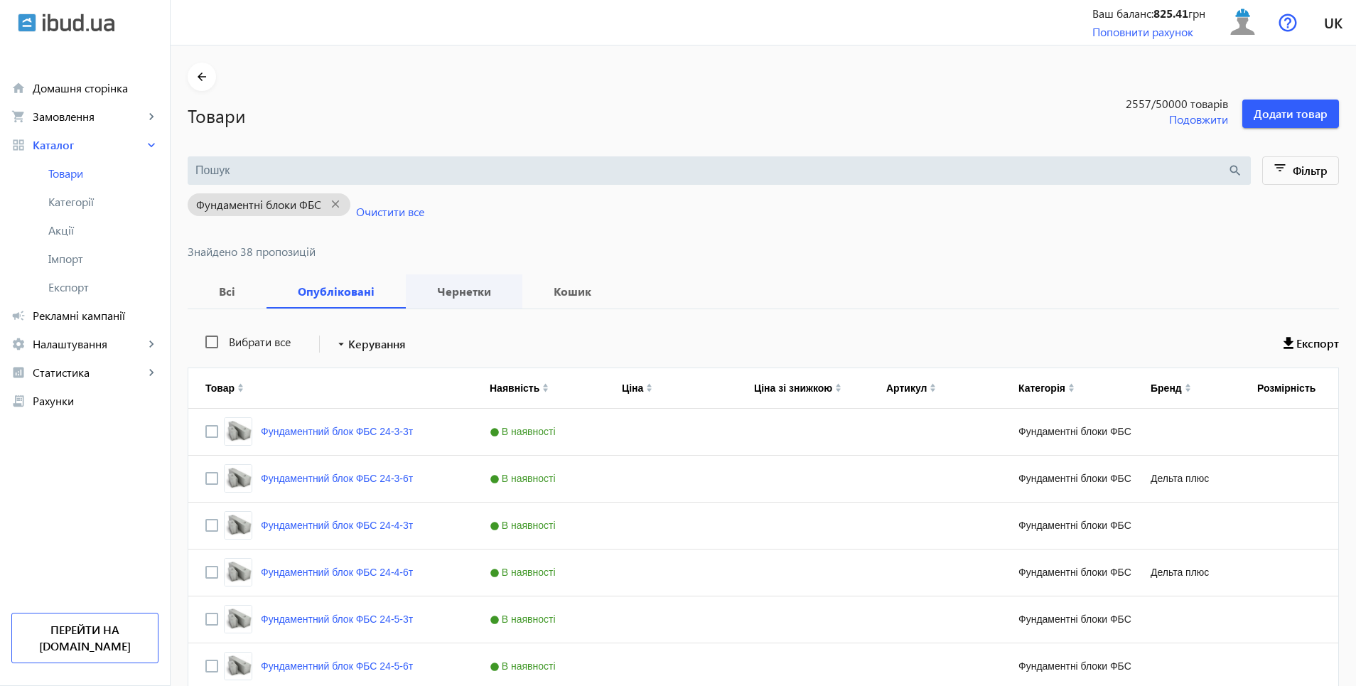
click at [461, 291] on b "Чернетки" at bounding box center [464, 291] width 82 height 11
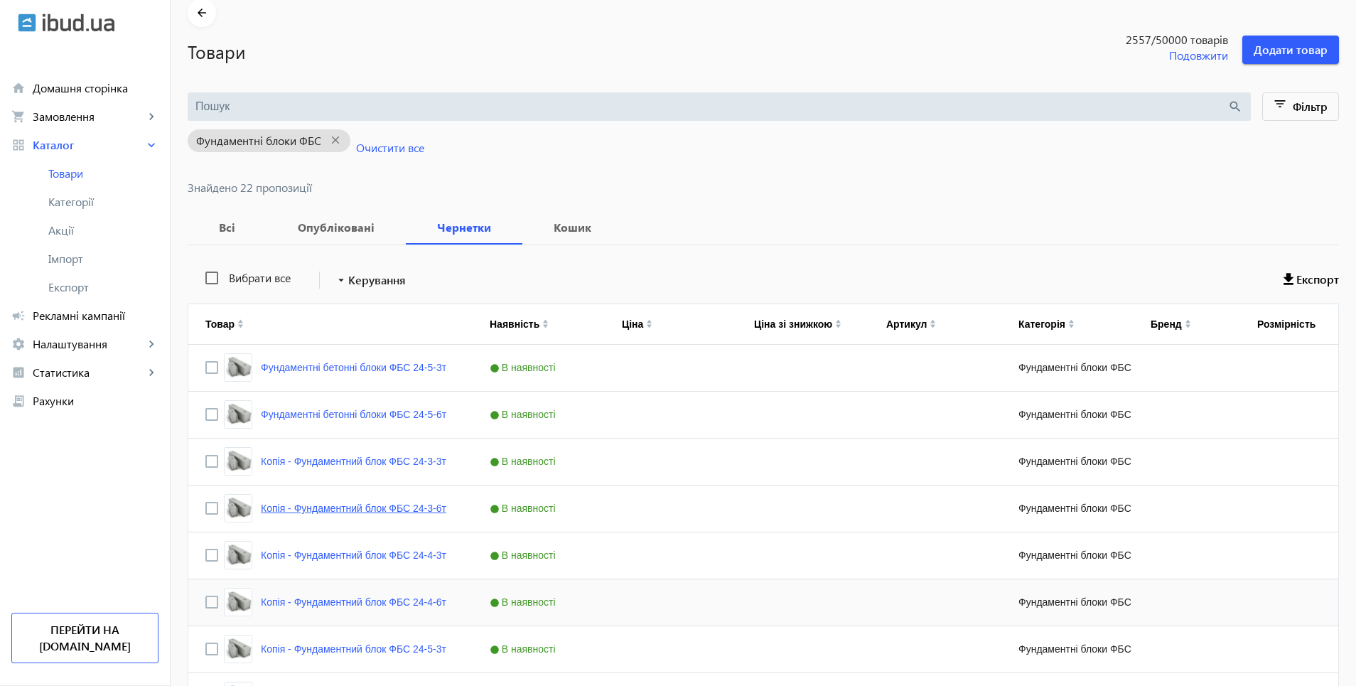
scroll to position [142, 0]
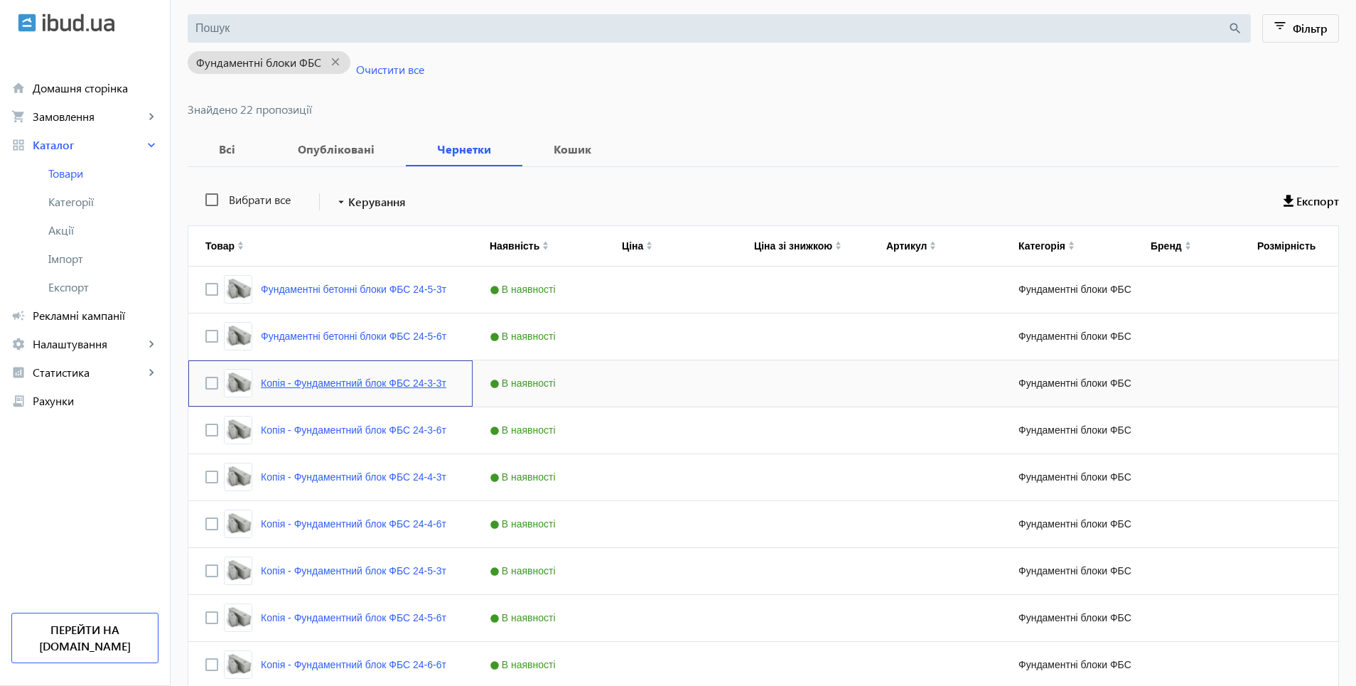
click at [343, 383] on link "Копія - Фундаментний блок ФБС 24-3-3т" at bounding box center [354, 382] width 186 height 11
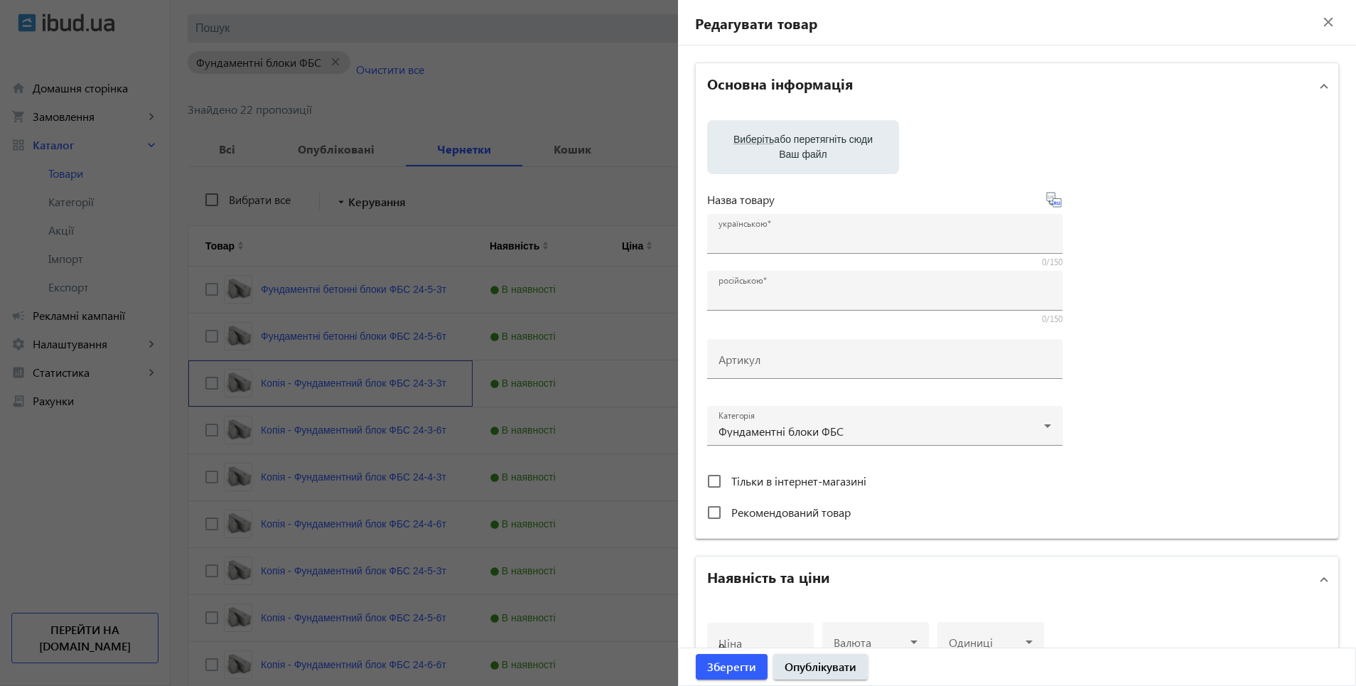
type input "Копія - Фундаментний блок ФБС 24-3-3т"
type input "Копия - Фундаментный блок ФБС 24-3-3т"
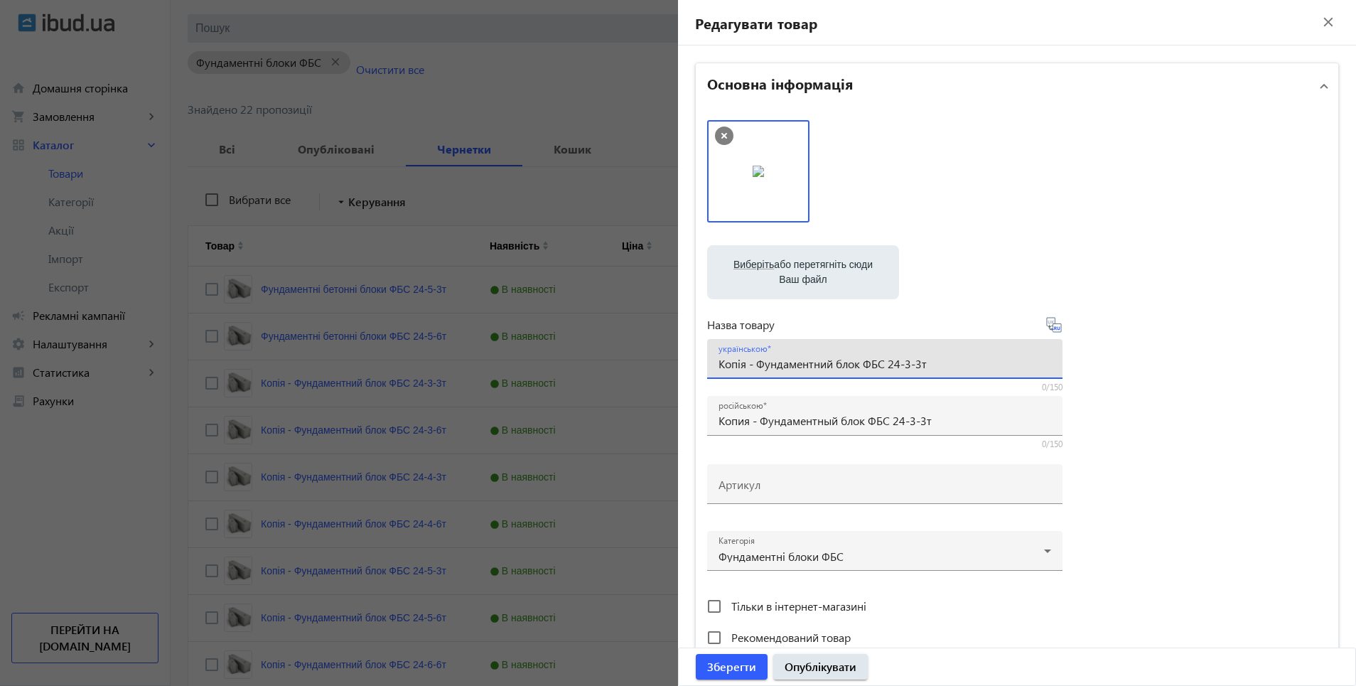
drag, startPoint x: 721, startPoint y: 367, endPoint x: 881, endPoint y: 370, distance: 160.0
click at [881, 370] on input "Копія - Фундаментний блок ФБС 24-3-3т" at bounding box center [885, 363] width 333 height 15
paste input "локи бетонні для фундаментів"
type input "Блоки бетонні для фундаментів ФБС 24-3-3т"
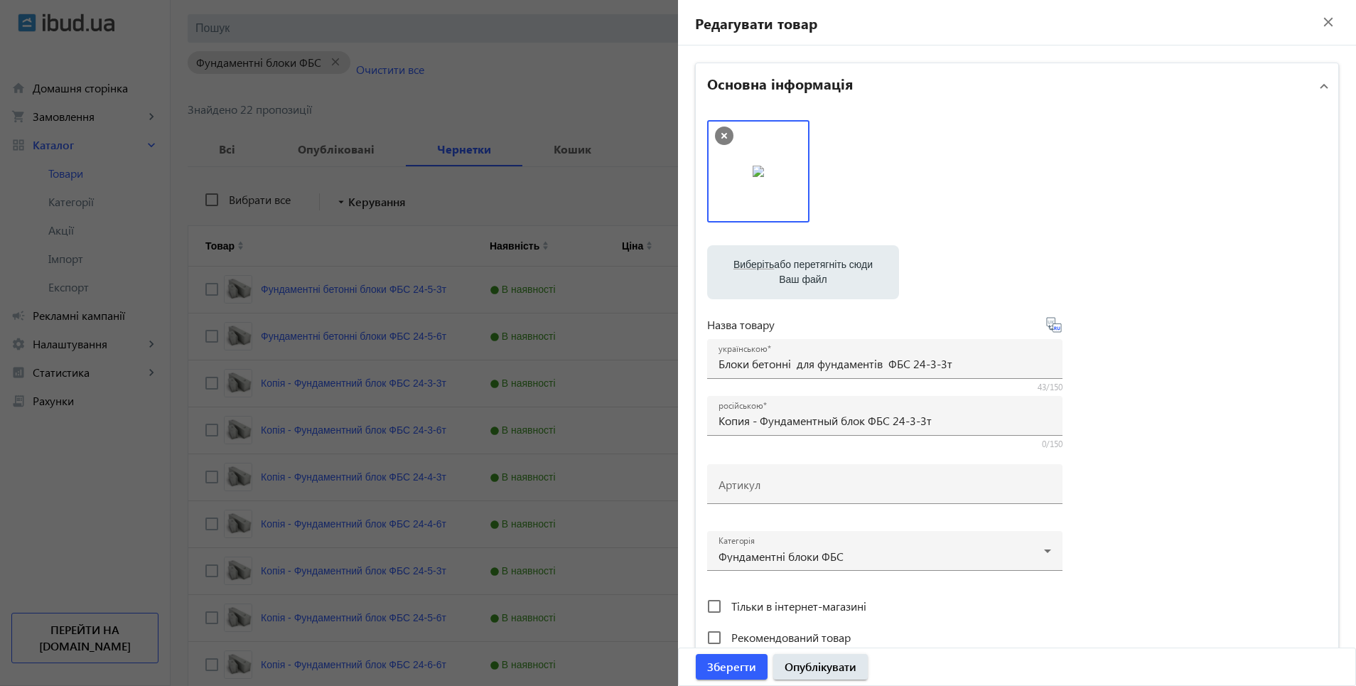
click at [1052, 335] on div "Назва товару українською Блоки бетонні для фундаментів ФБС 24-3-3т 43/150 росій…" at bounding box center [884, 383] width 355 height 134
click at [1053, 329] on icon at bounding box center [1054, 324] width 17 height 17
type input "Блоки бетонные для фундаментов ФБС 24-3-3т."
click at [842, 668] on span "Опублікувати" at bounding box center [821, 667] width 72 height 16
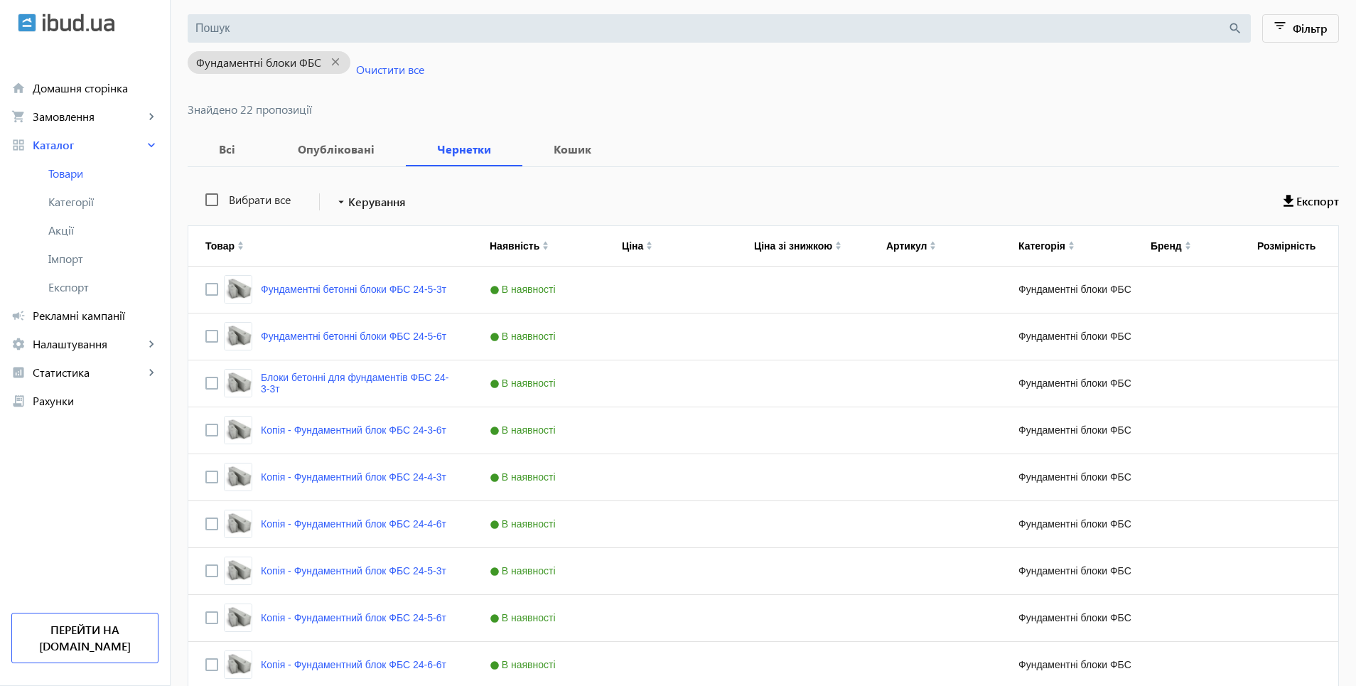
scroll to position [0, 0]
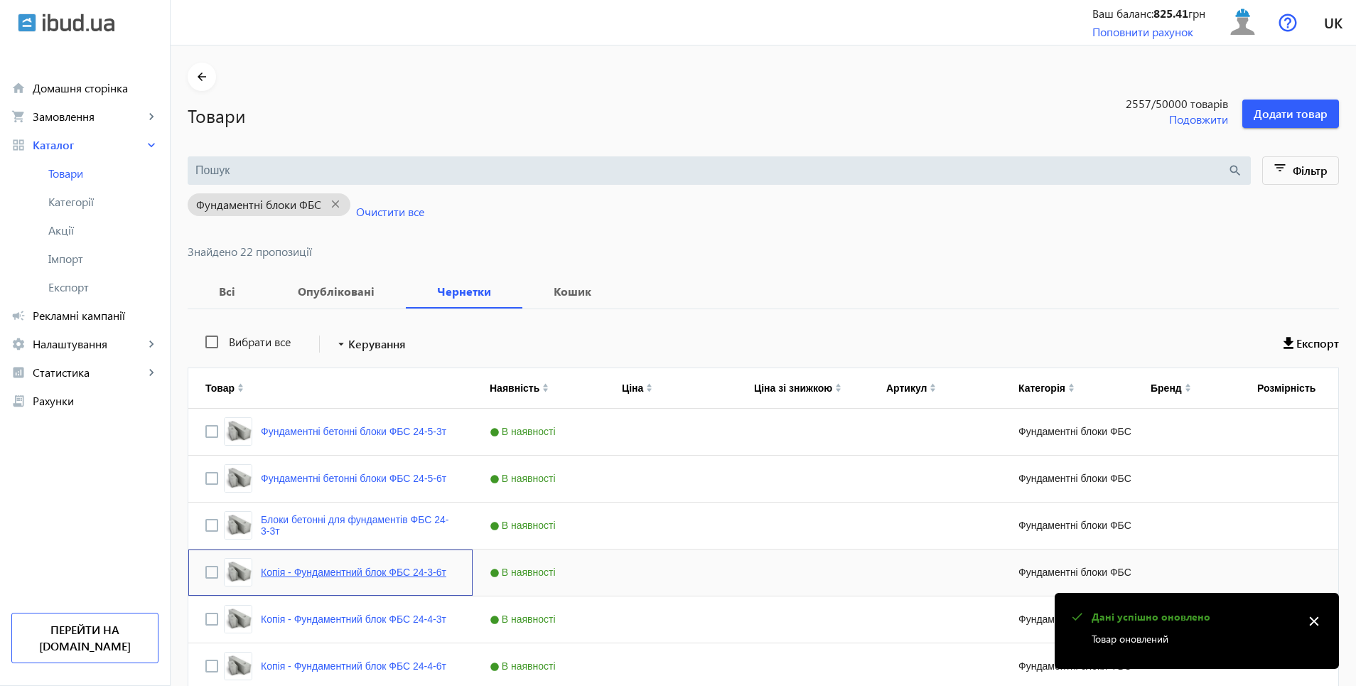
click at [299, 574] on link "Копія - Фундаментний блок ФБС 24-3-6т" at bounding box center [354, 572] width 186 height 11
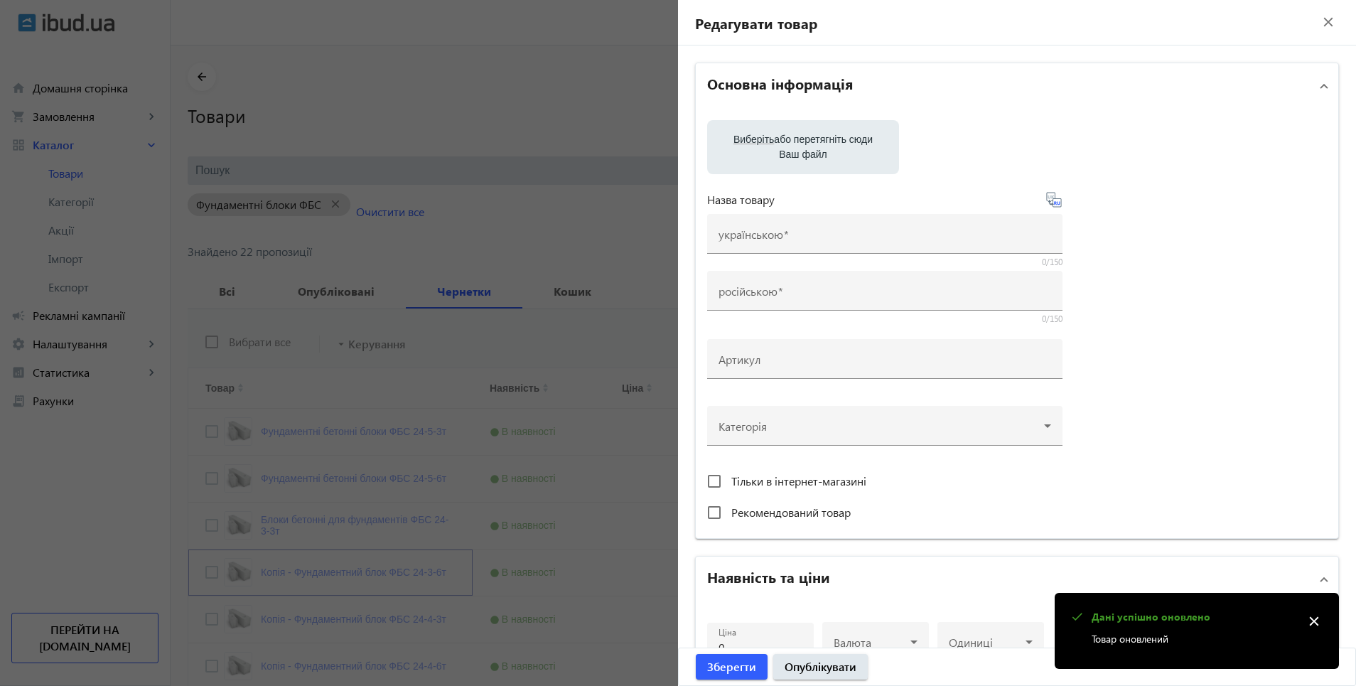
type input "Копія - Фундаментний блок ФБС 24-3-6т"
type input "Копия - Фундаментный блок ФБС 24-3-6т"
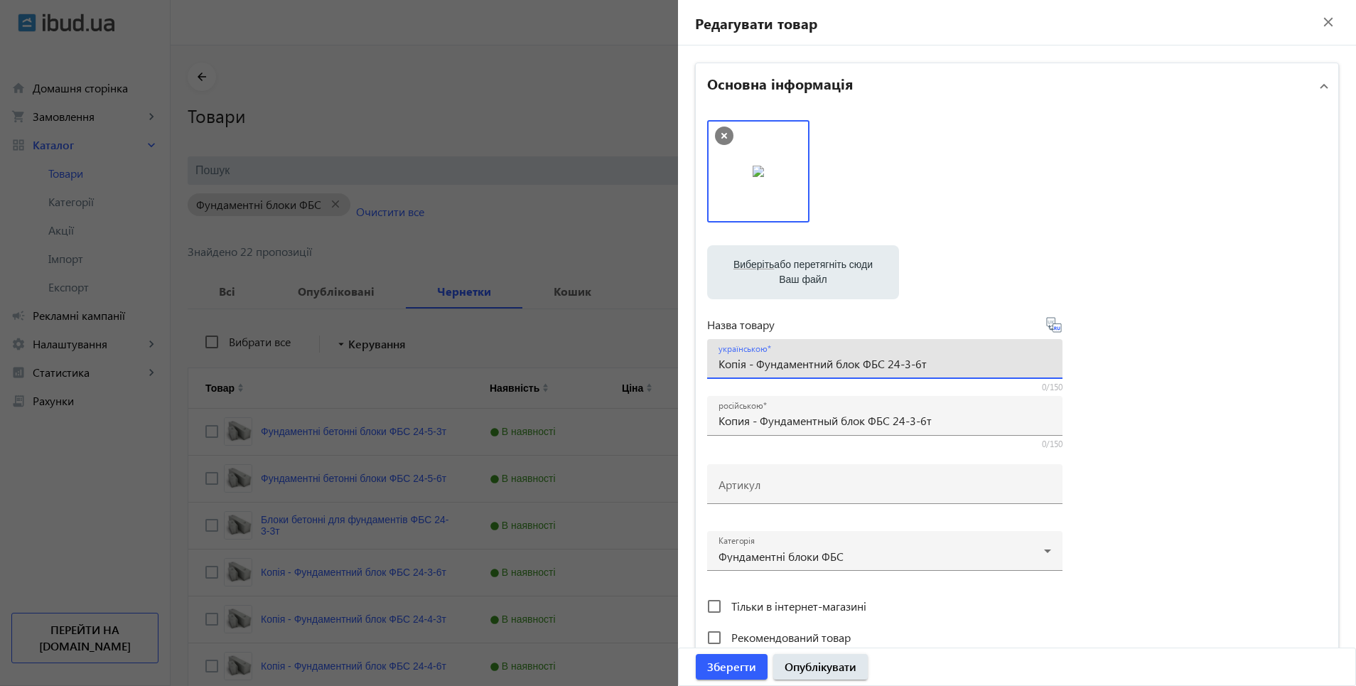
drag, startPoint x: 714, startPoint y: 364, endPoint x: 884, endPoint y: 368, distance: 169.2
click at [884, 368] on input "Копія - Фундаментний блок ФБС 24-3-6т" at bounding box center [885, 363] width 333 height 15
paste input "локи бетонні для фундаментів"
type input "Блоки бетонні для фундаментів ФБС 24-3-6т"
click at [1051, 326] on icon at bounding box center [1054, 324] width 17 height 17
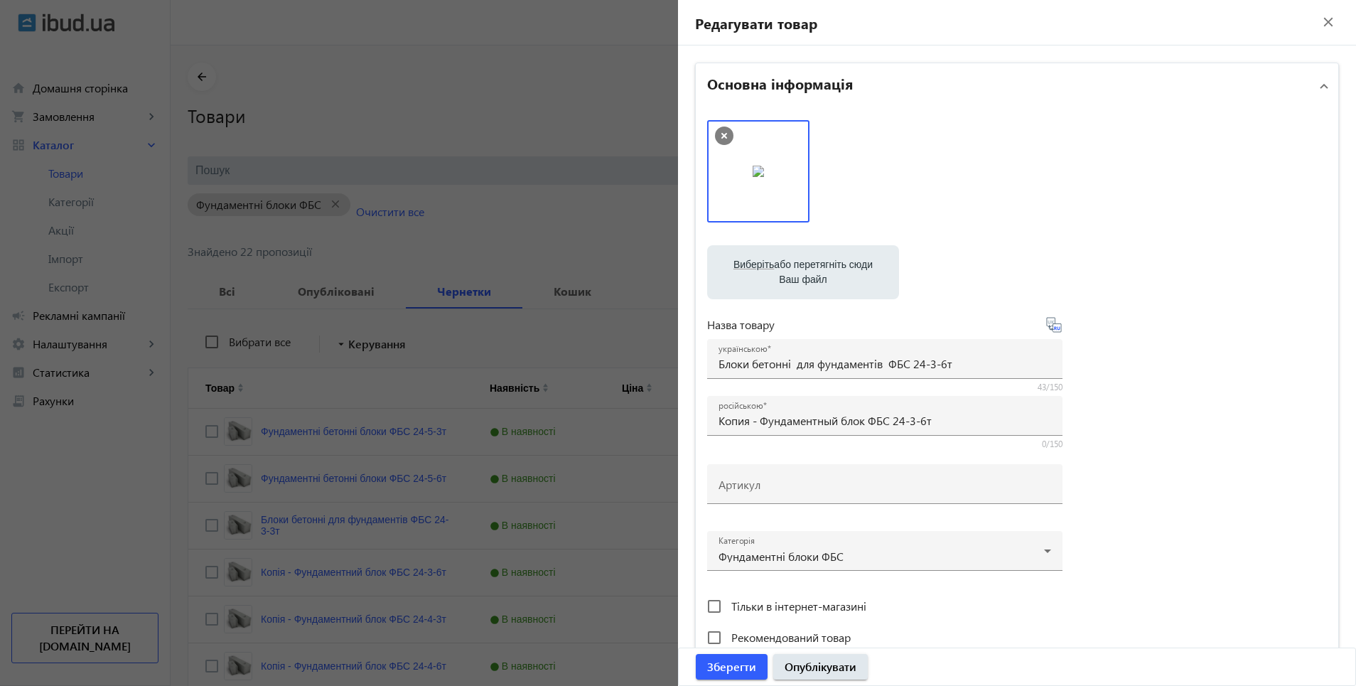
type input "Блоки бетонные для фундаментов ФБС 24-3-6т."
click at [821, 661] on span "Опублікувати" at bounding box center [821, 667] width 72 height 16
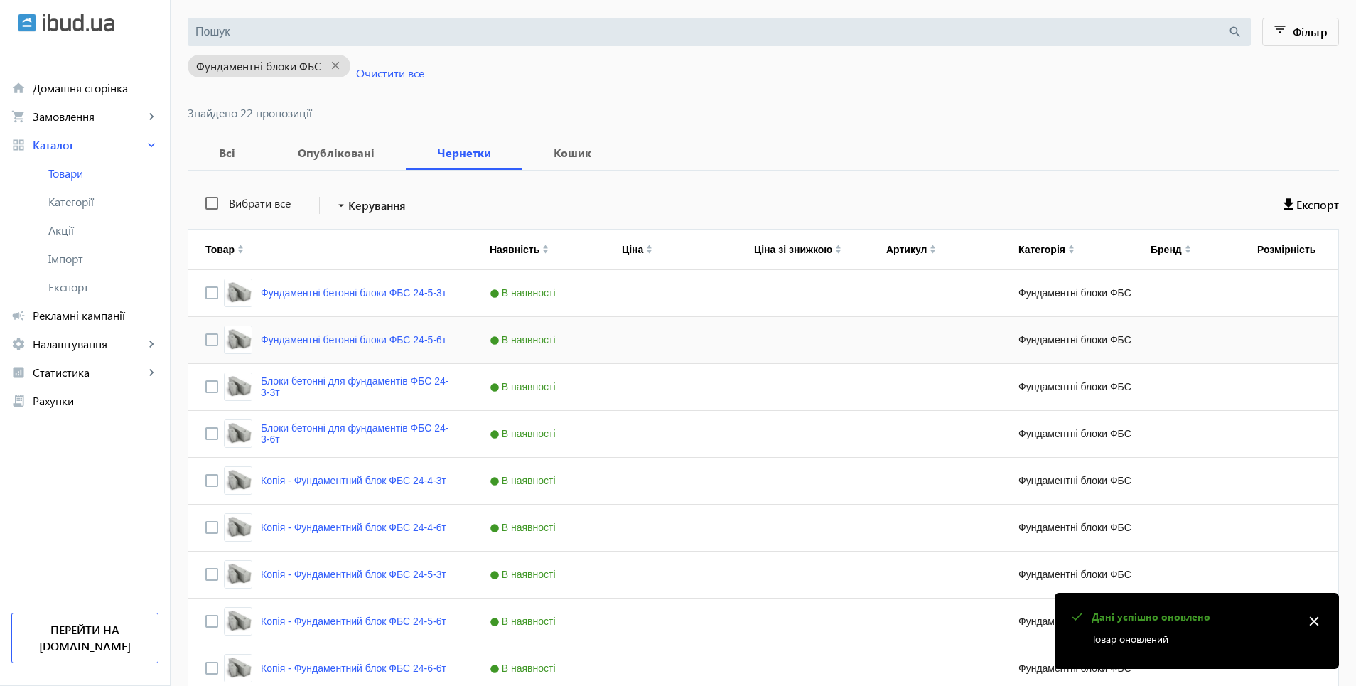
scroll to position [142, 0]
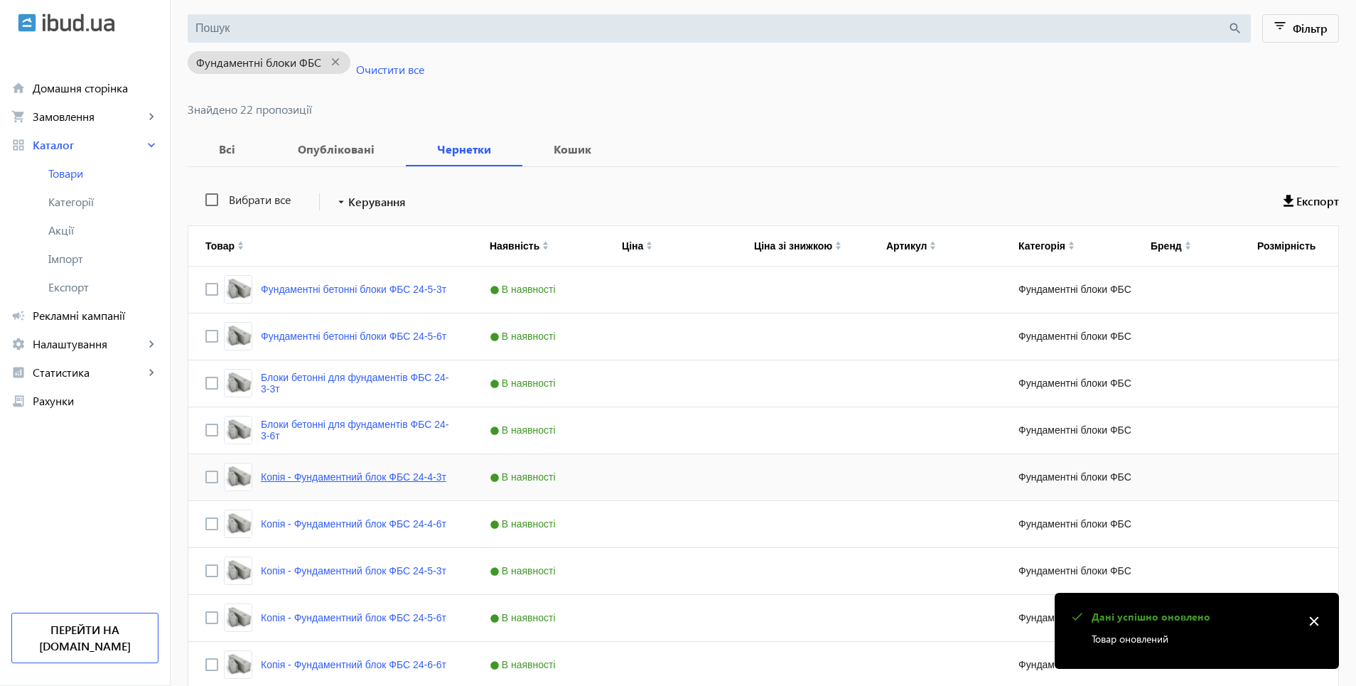
click at [365, 476] on link "Копія - Фундаментний блок ФБС 24-4-3т" at bounding box center [354, 476] width 186 height 11
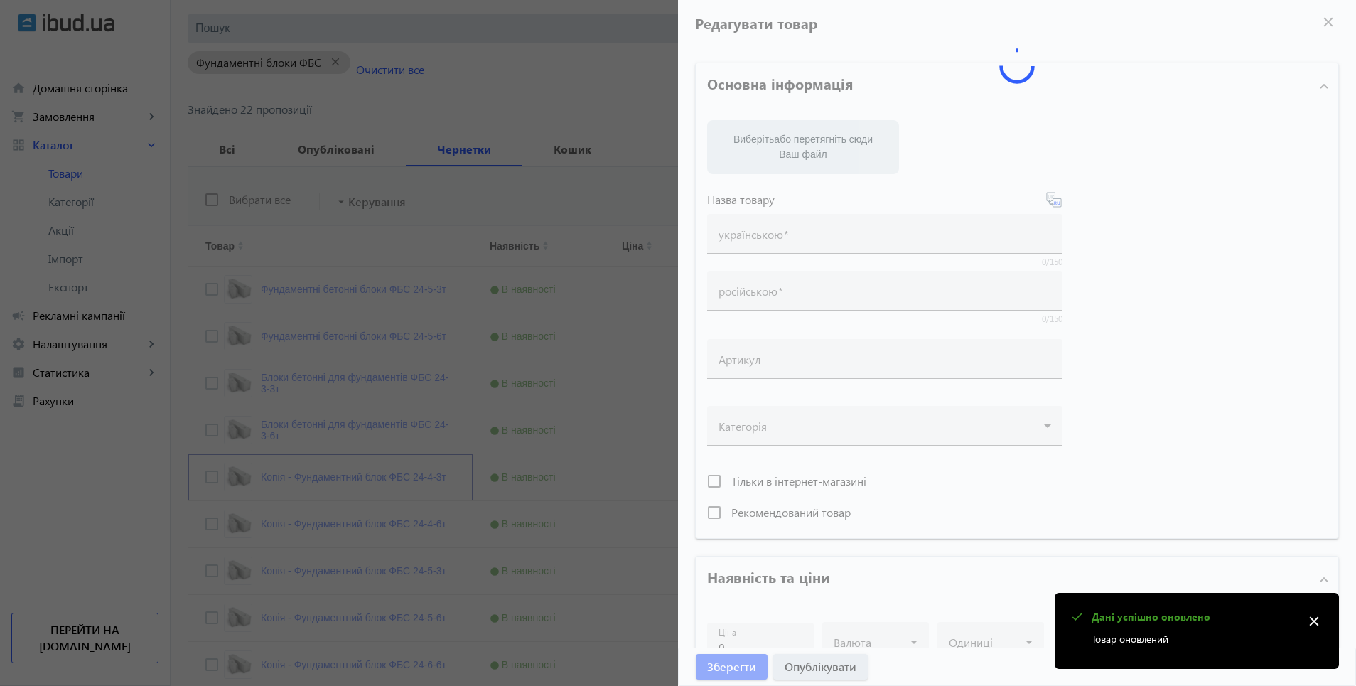
type input "Копія - Фундаментний блок ФБС 24-4-3т"
type input "Копия - Фундаментный блок ФБС 24-4-3т"
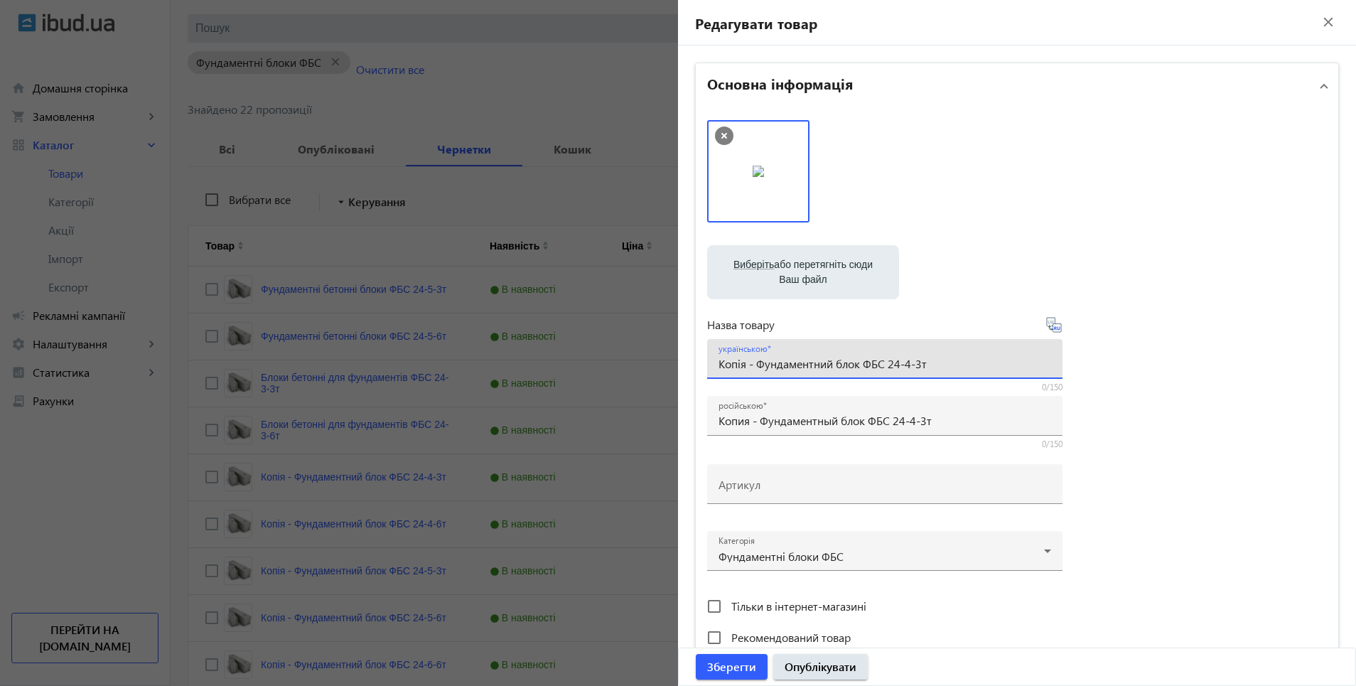
drag, startPoint x: 717, startPoint y: 364, endPoint x: 880, endPoint y: 372, distance: 163.7
click at [880, 372] on div "українською Копія - Фундаментний блок ФБС 24-4-3т" at bounding box center [885, 359] width 333 height 40
paste input "локи бетонні для фундаментів"
type input "Блоки бетонні для фундаментів ФБС 24-4-3т"
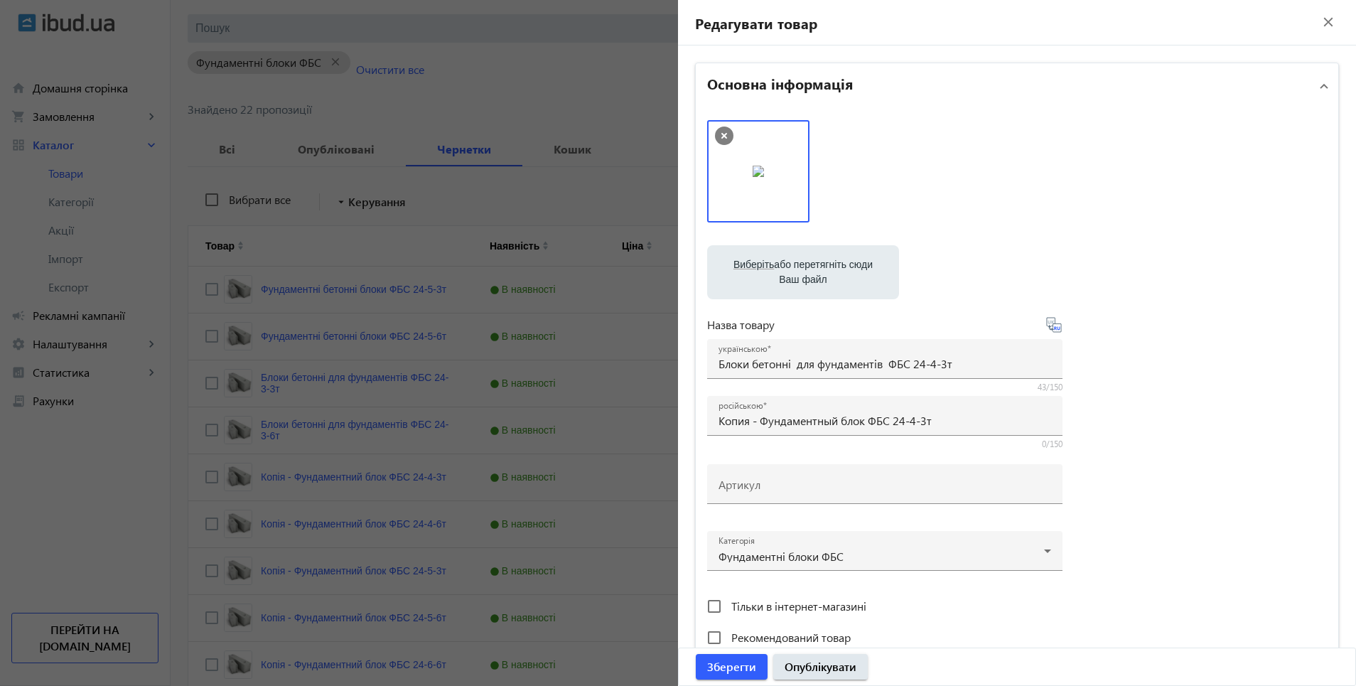
drag, startPoint x: 1051, startPoint y: 328, endPoint x: 1093, endPoint y: 387, distance: 72.0
click at [1052, 328] on icon at bounding box center [1054, 324] width 17 height 17
type input "Блоки бетонные для фундаментов ФБС 24-4-3т."
click at [830, 662] on span "Опублікувати" at bounding box center [821, 667] width 72 height 16
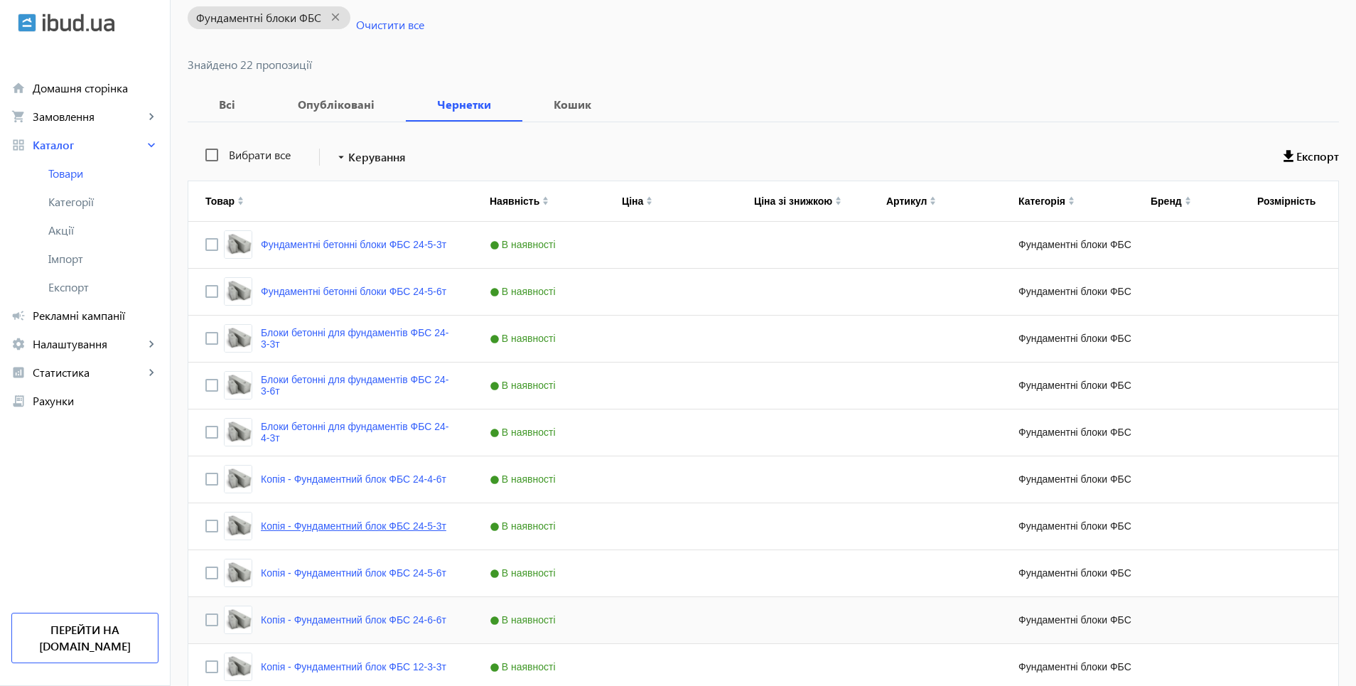
scroll to position [284, 0]
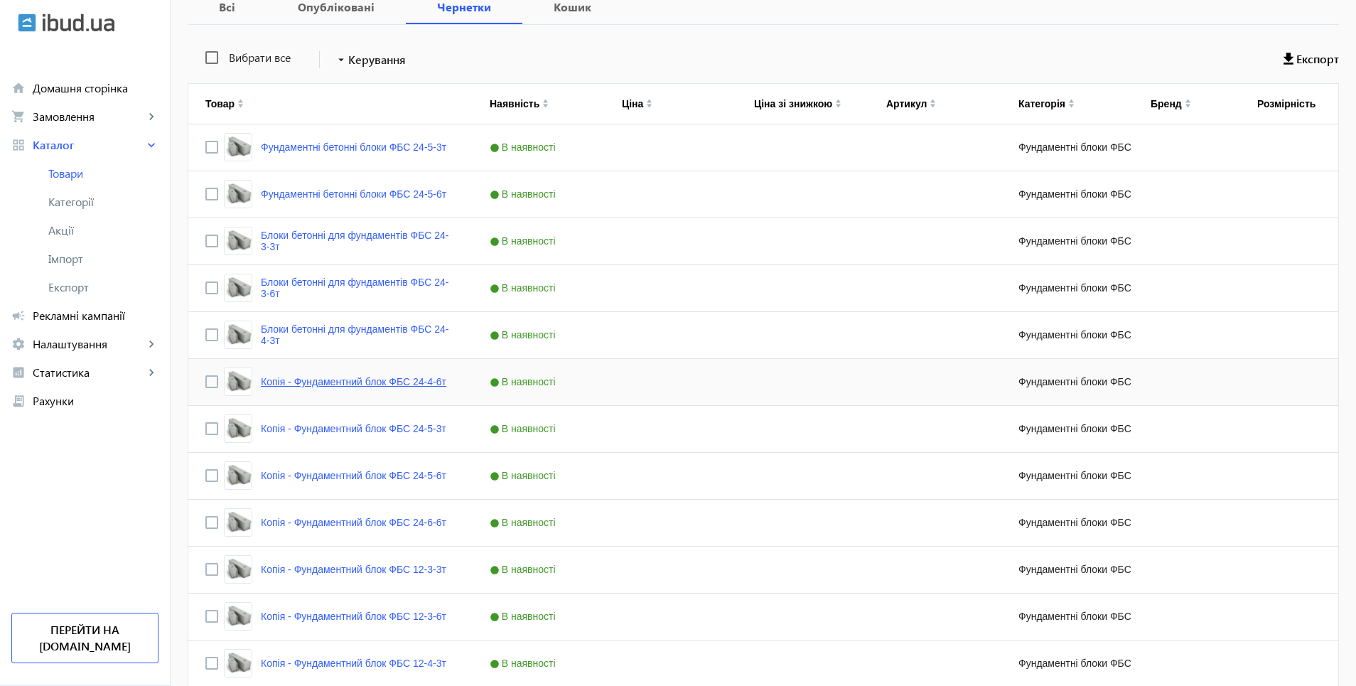
click at [330, 385] on link "Копія - Фундаментний блок ФБС 24-4-6т" at bounding box center [354, 381] width 186 height 11
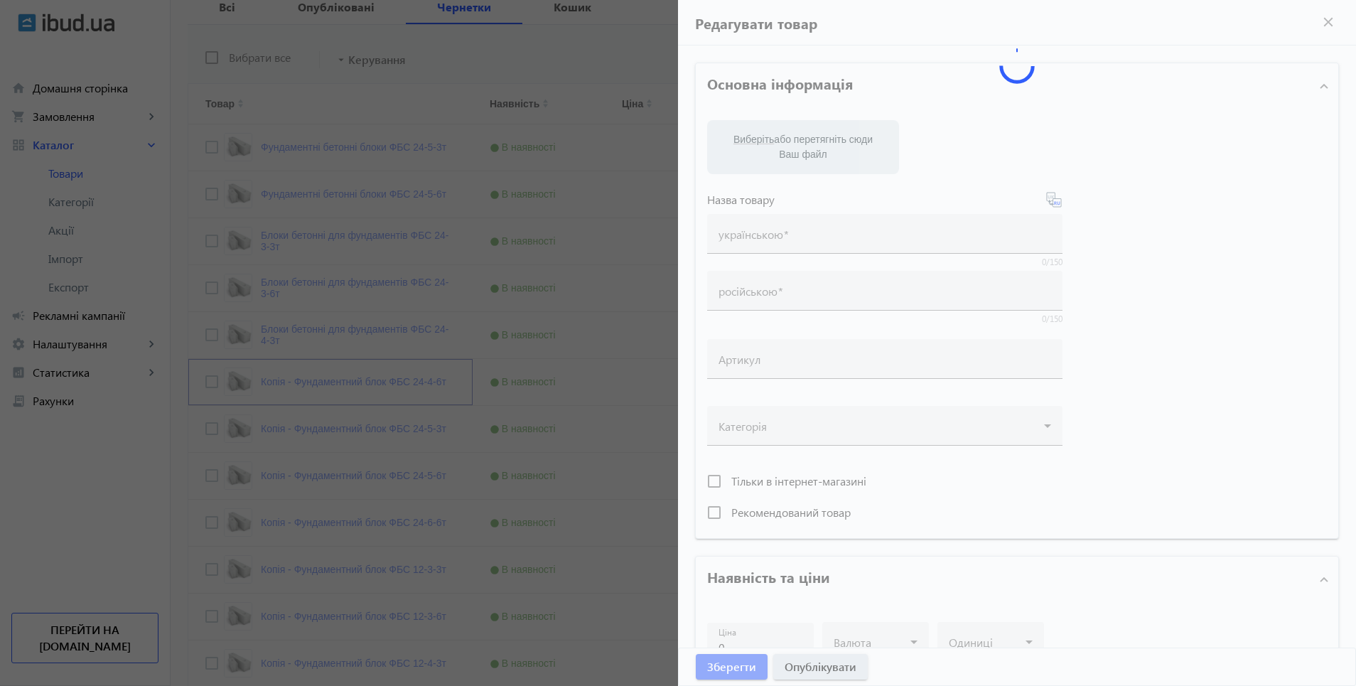
type input "Копія - Фундаментний блок ФБС 24-4-6т"
type input "Копия - Фундаментный блок ФБС 24-4-6т"
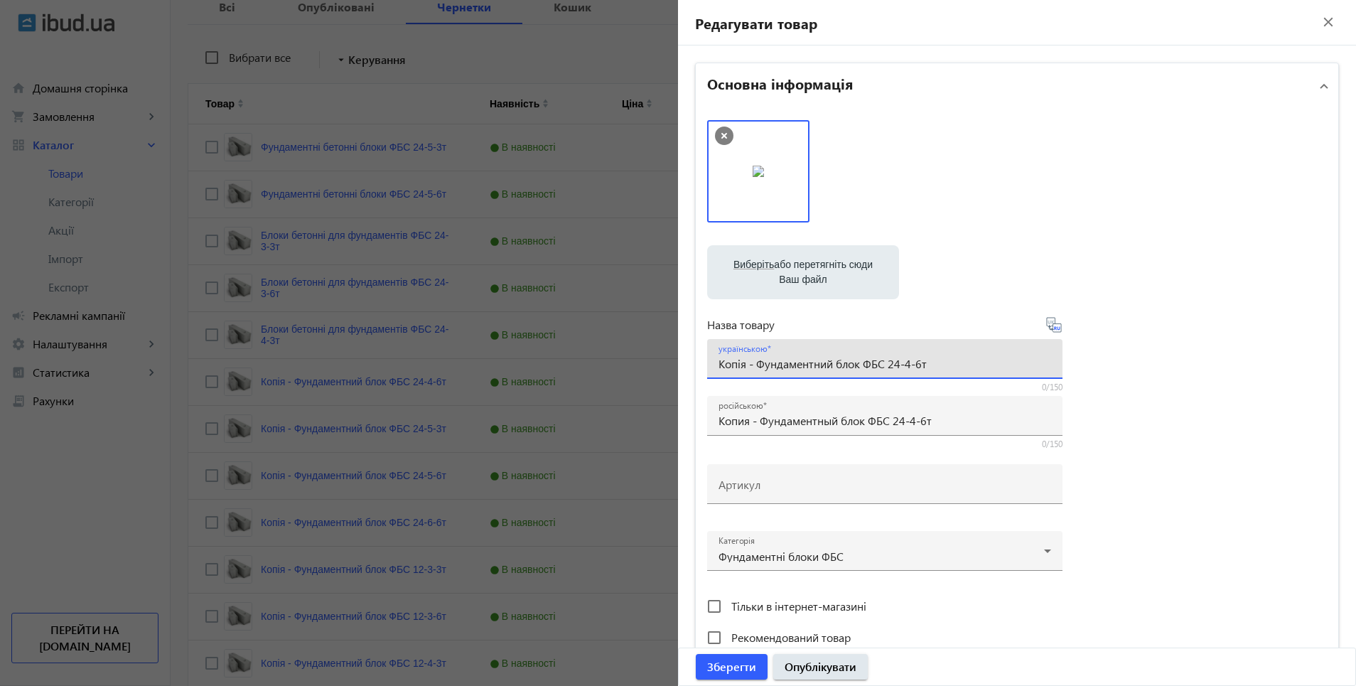
drag, startPoint x: 714, startPoint y: 366, endPoint x: 886, endPoint y: 370, distance: 172.1
click at [886, 370] on input "Копія - Фундаментний блок ФБС 24-4-6т" at bounding box center [885, 363] width 333 height 15
paste input "локи бетонні для фундаментів ФБС"
click at [1053, 328] on icon at bounding box center [1054, 324] width 17 height 17
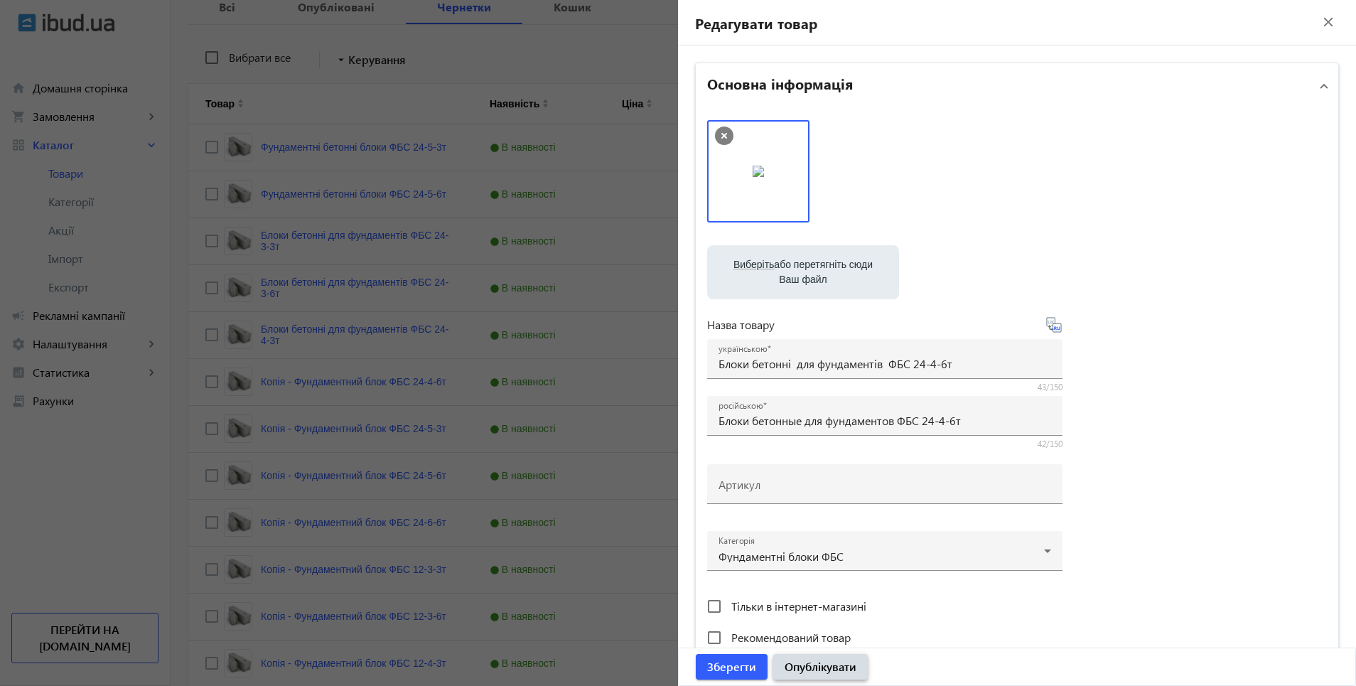
click at [834, 659] on span "Опублікувати" at bounding box center [821, 667] width 72 height 16
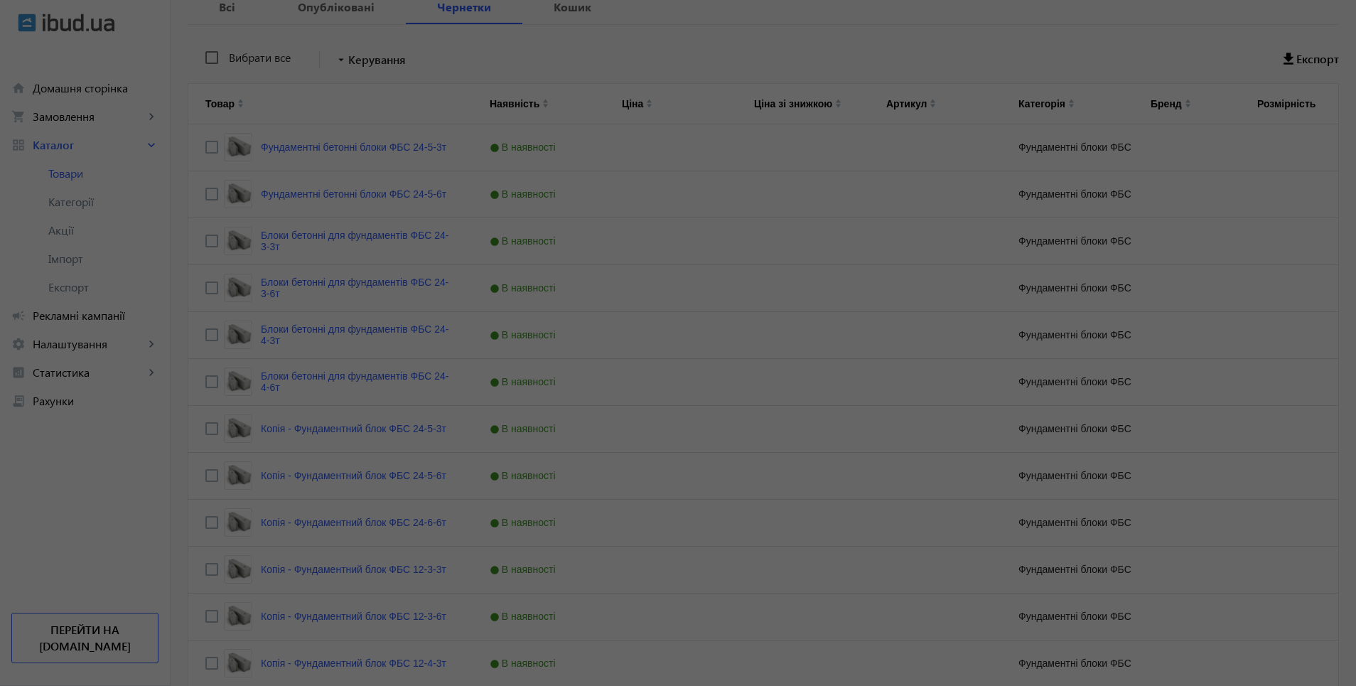
scroll to position [0, 0]
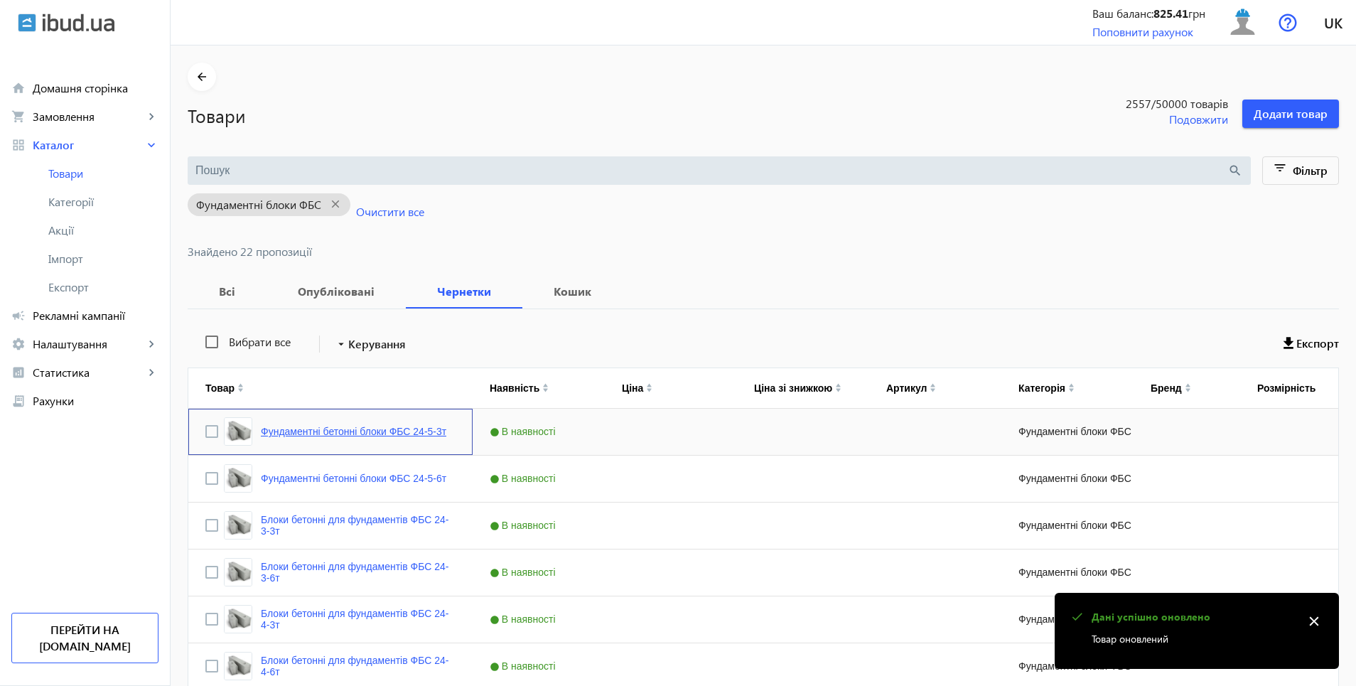
click at [386, 434] on link "Фундаментні бетонні блоки ФБС 24-5-3т" at bounding box center [354, 431] width 186 height 11
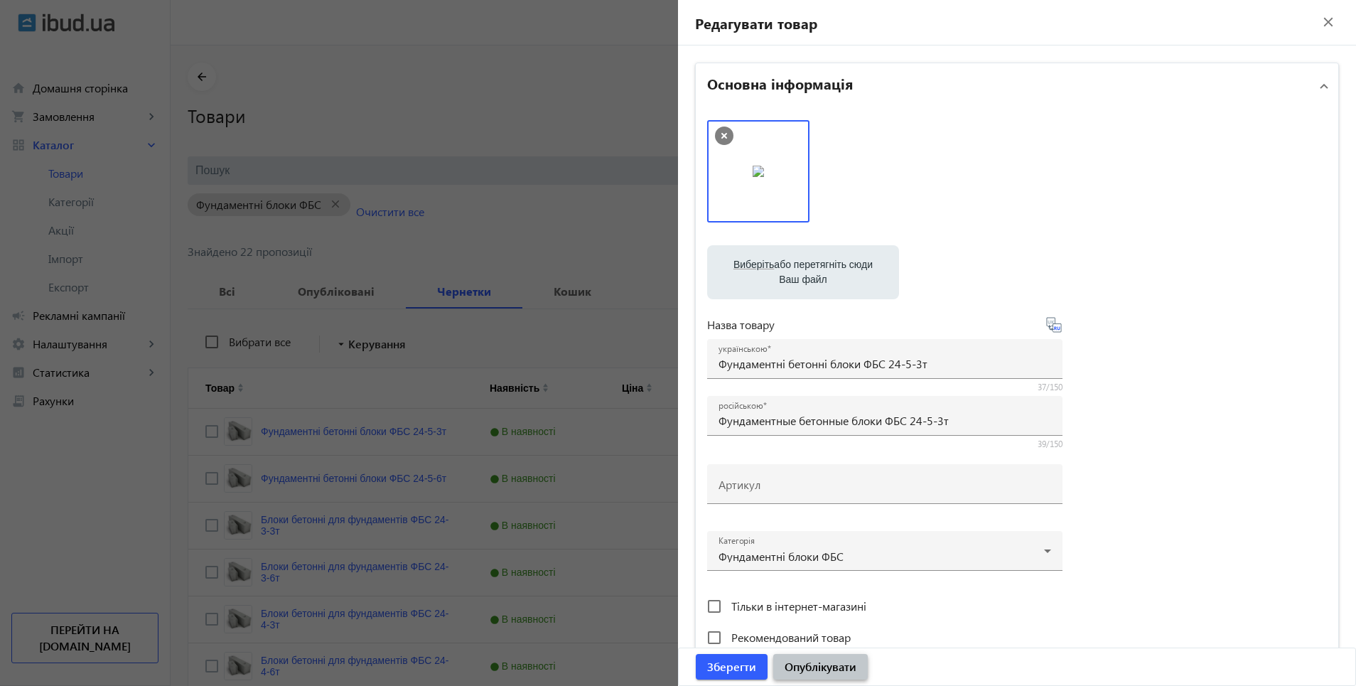
click at [831, 666] on span "Опублікувати" at bounding box center [821, 667] width 72 height 16
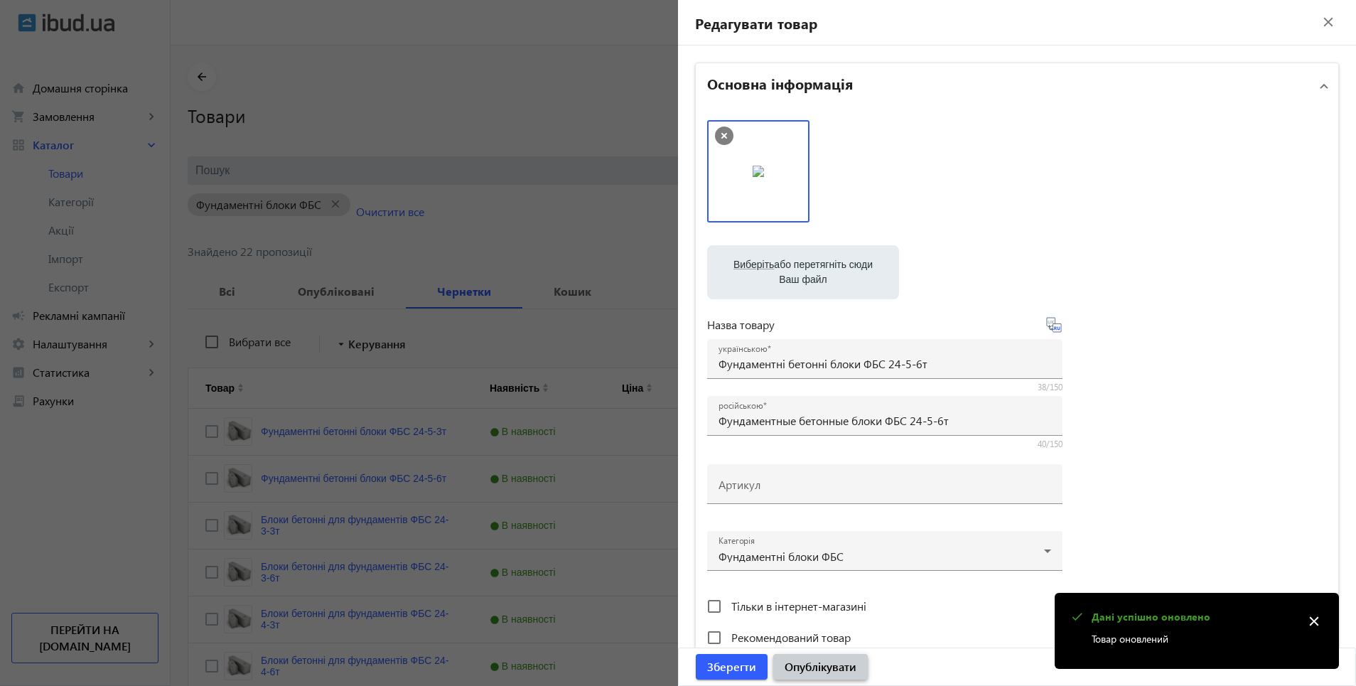
click at [804, 668] on span "Опублікувати" at bounding box center [821, 667] width 72 height 16
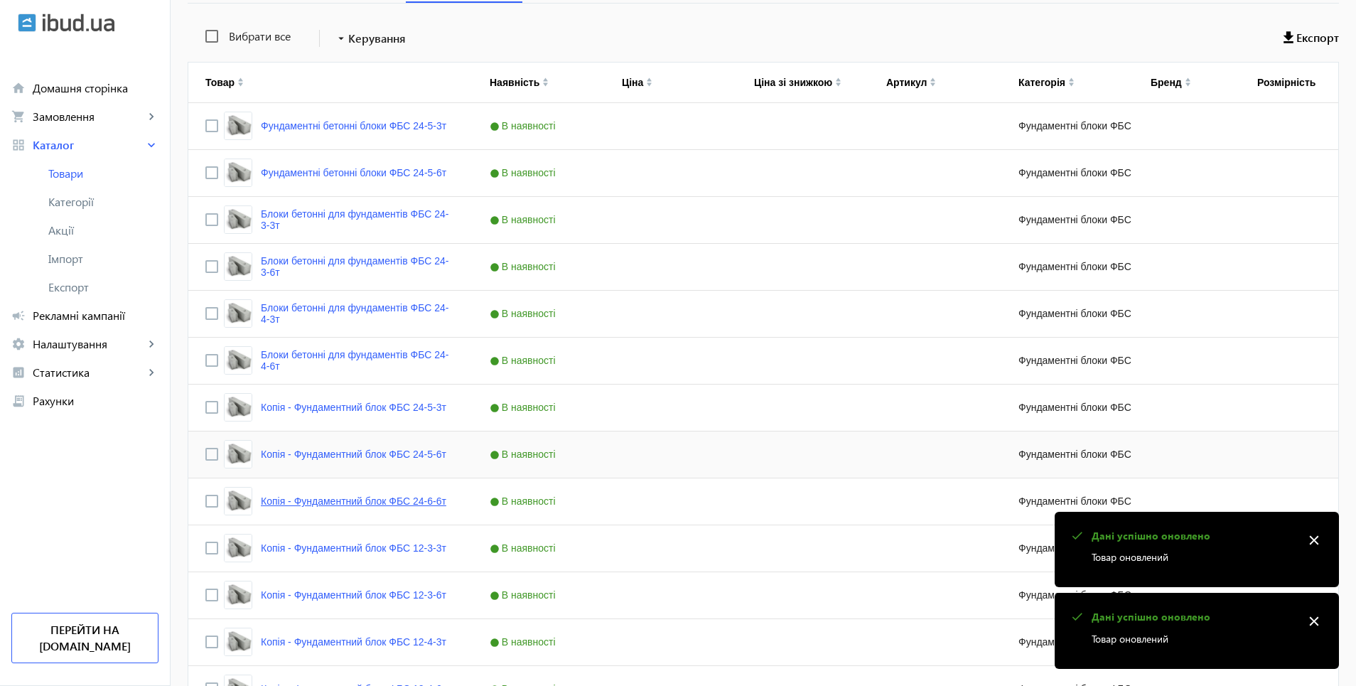
scroll to position [355, 0]
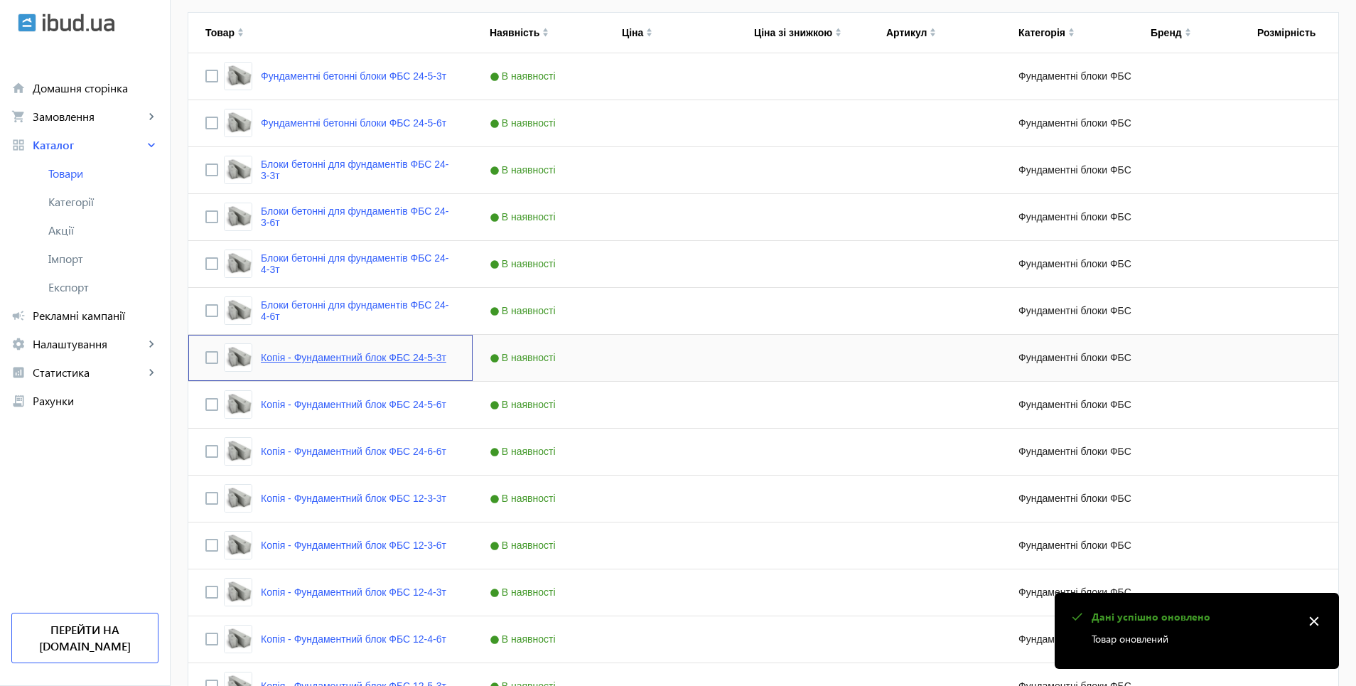
click at [344, 358] on link "Копія - Фундаментний блок ФБС 24-5-3т" at bounding box center [354, 357] width 186 height 11
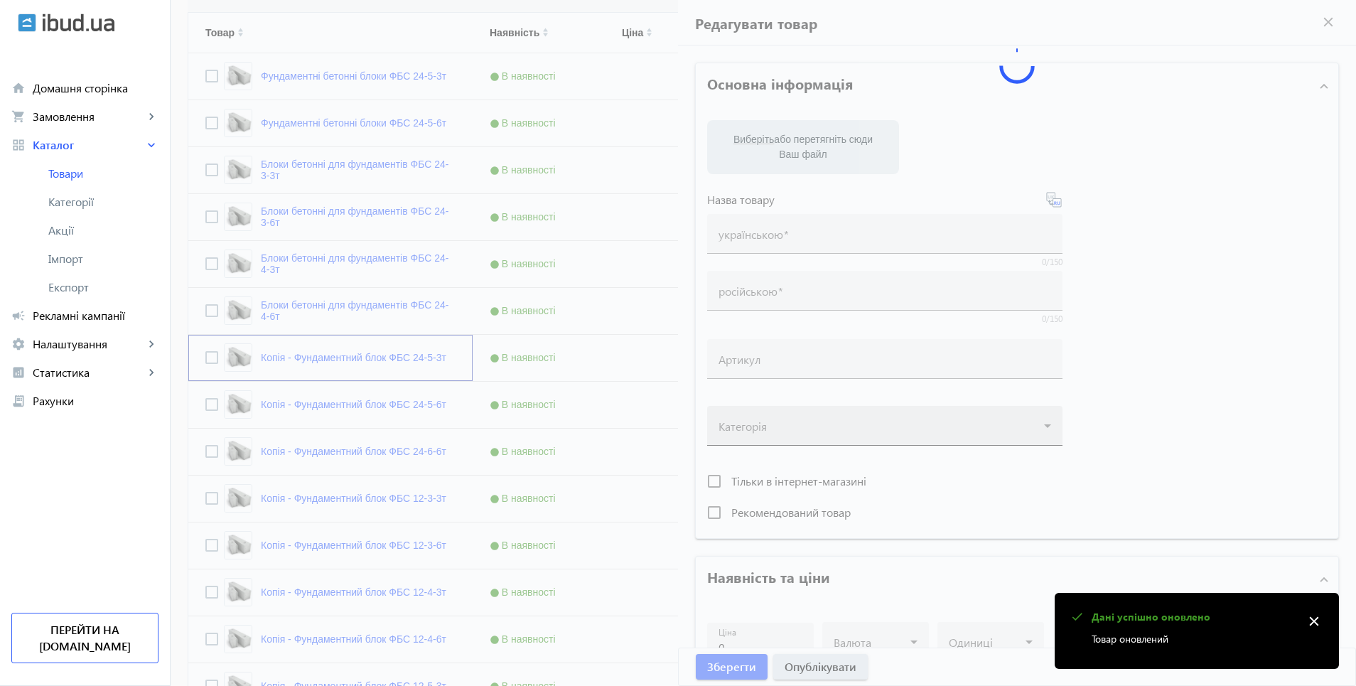
type input "Копія - Фундаментний блок ФБС 24-5-3т"
type input "Копия - Фундаментный блок ФБС 24-5-3т"
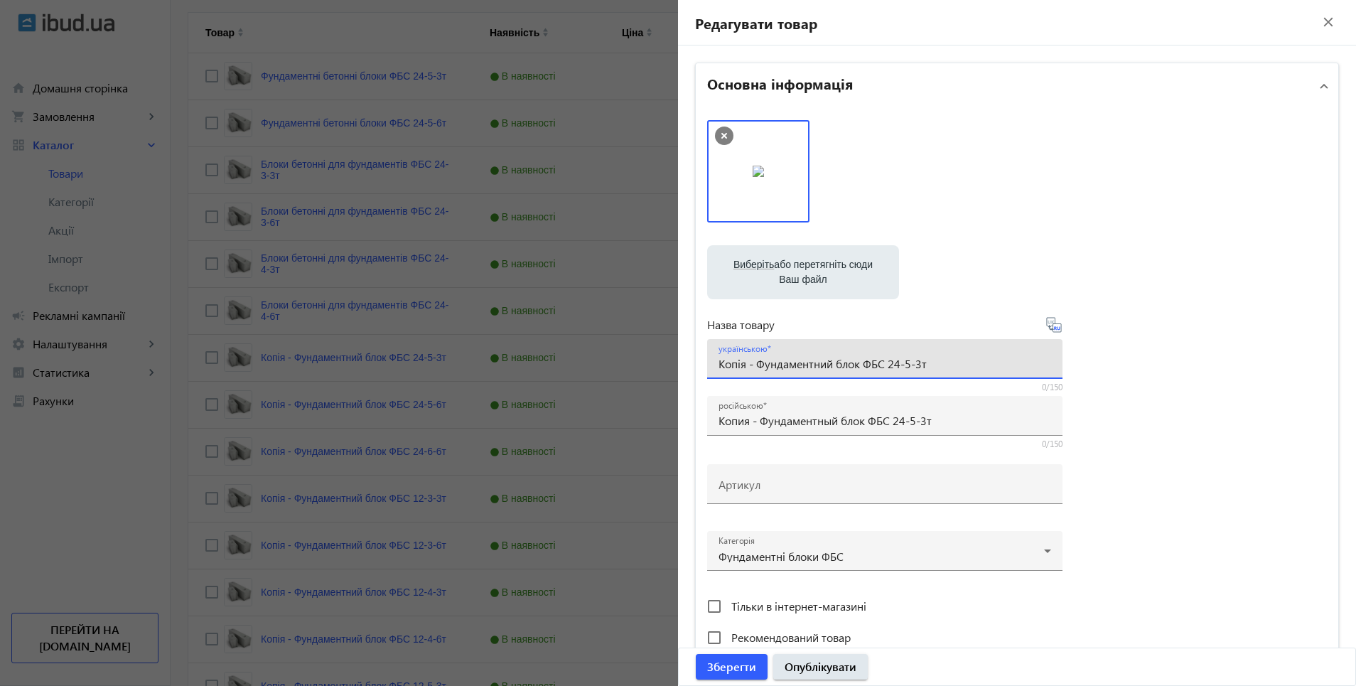
drag, startPoint x: 715, startPoint y: 367, endPoint x: 884, endPoint y: 369, distance: 168.5
click at [884, 369] on input "Копія - Фундаментний блок ФБС 24-5-3т" at bounding box center [885, 363] width 333 height 15
paste input "локи бетонні для фундаментів"
type input "Блоки бетонні для фундаментів ФБС 24-5-3т"
click at [1053, 326] on icon at bounding box center [1054, 324] width 17 height 17
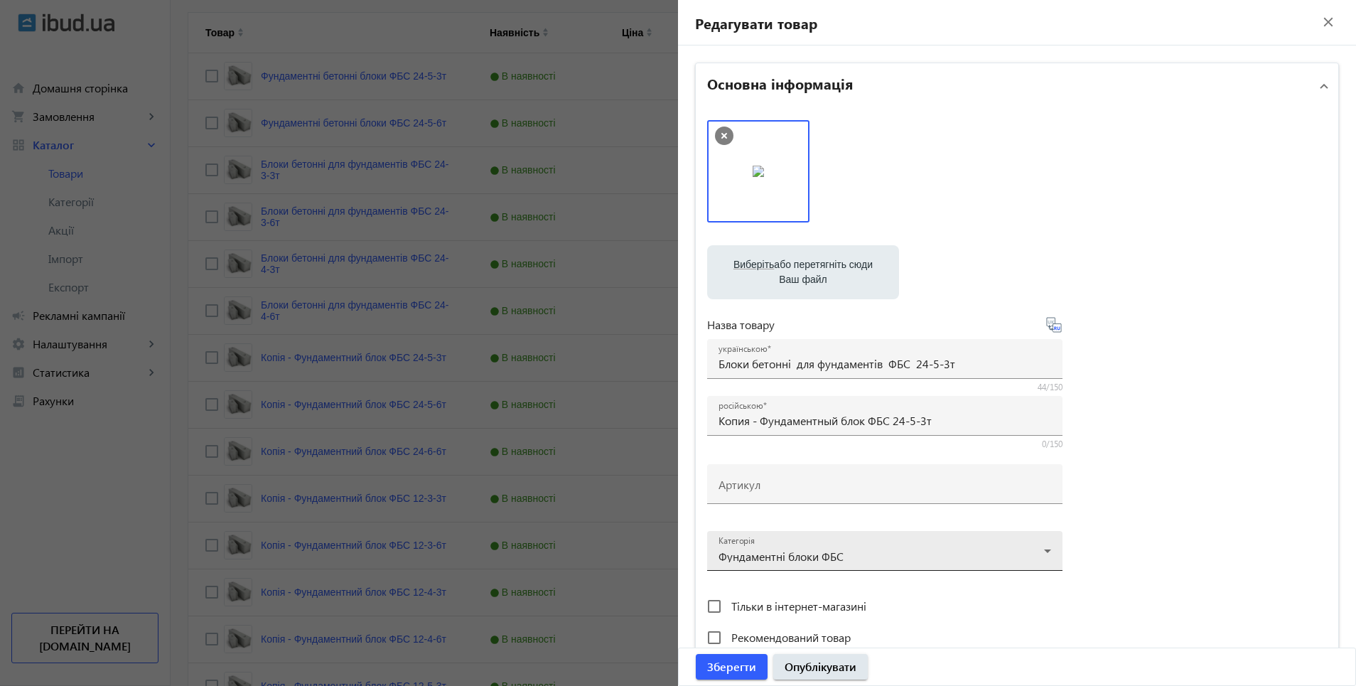
type input "Блоки бетонные для фундаментов ФБС 24-5-3т."
click at [837, 668] on span "Опублікувати" at bounding box center [821, 667] width 72 height 16
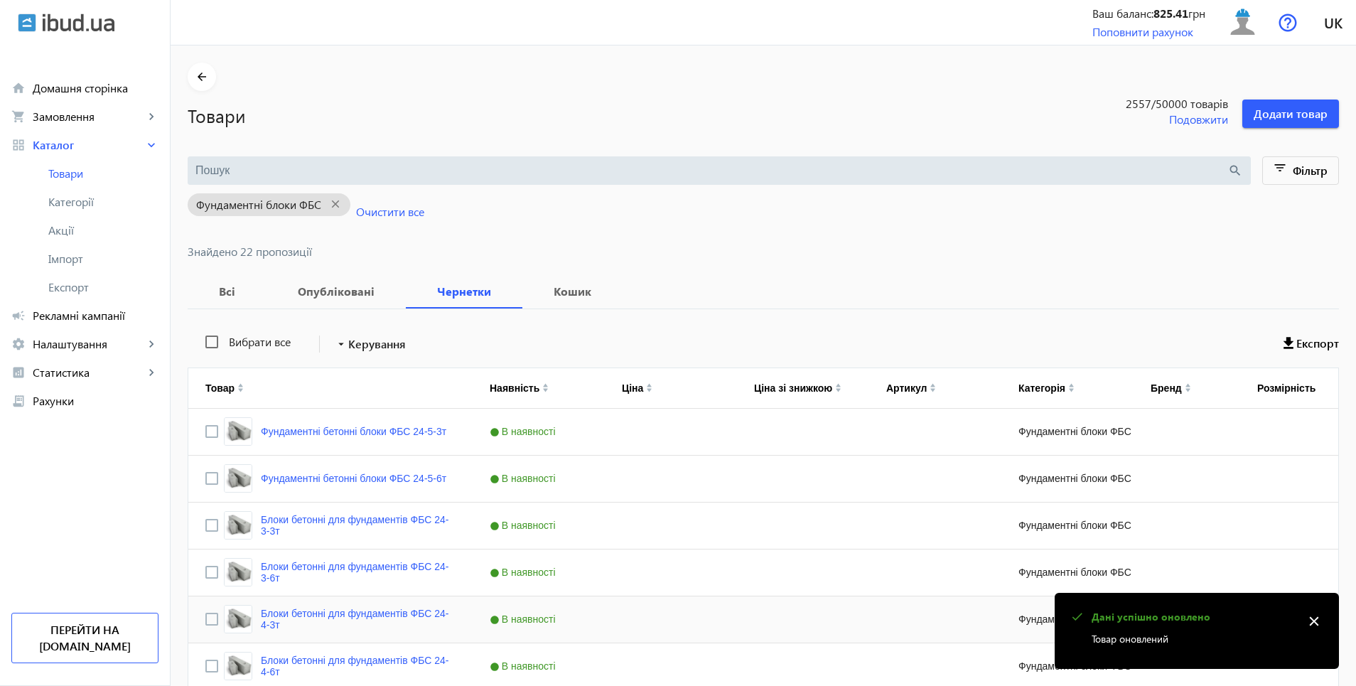
scroll to position [284, 0]
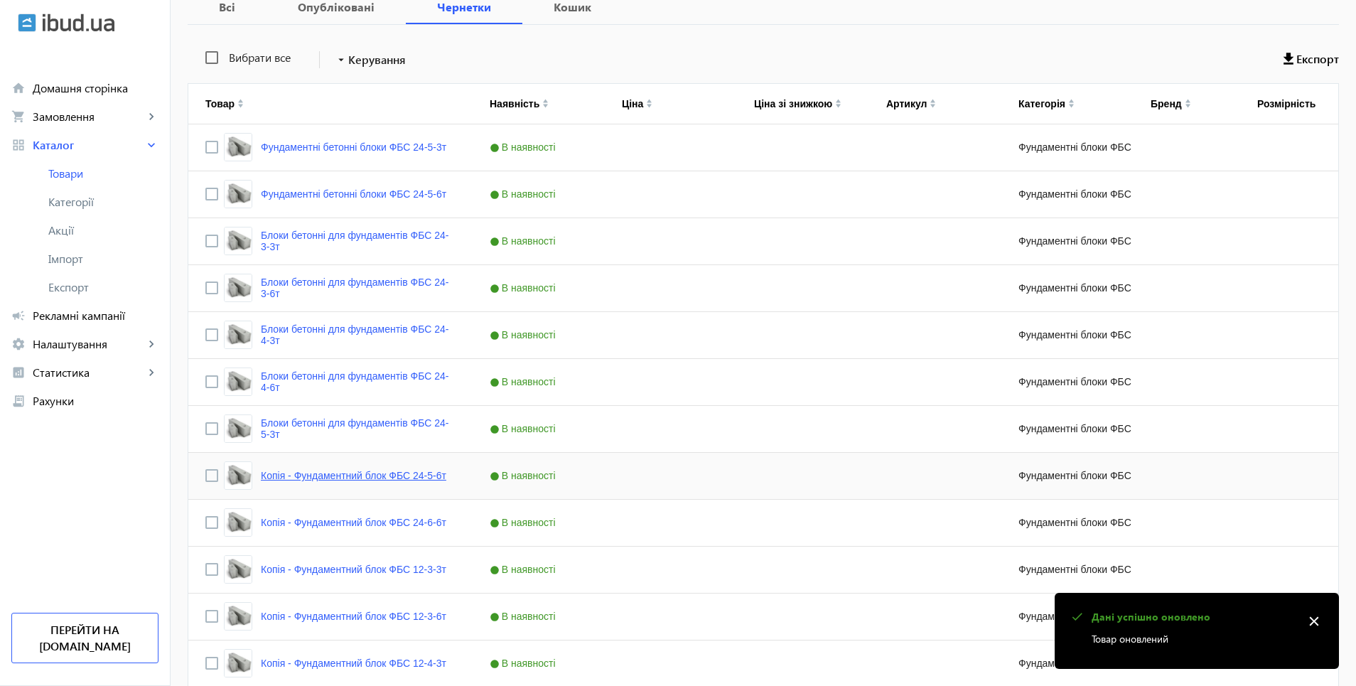
click at [311, 481] on div "Копія - Фундаментний блок ФБС 24-5-6т" at bounding box center [335, 475] width 222 height 28
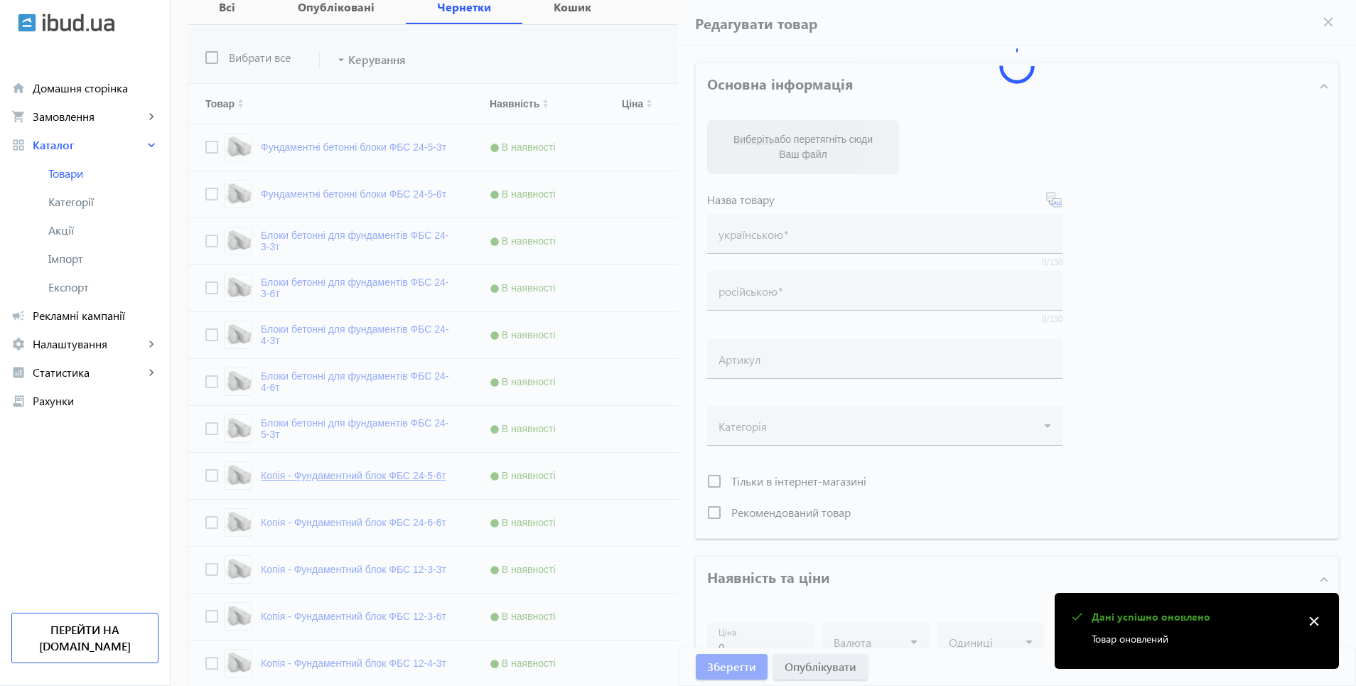
click at [314, 478] on div at bounding box center [764, 599] width 1152 height 1149
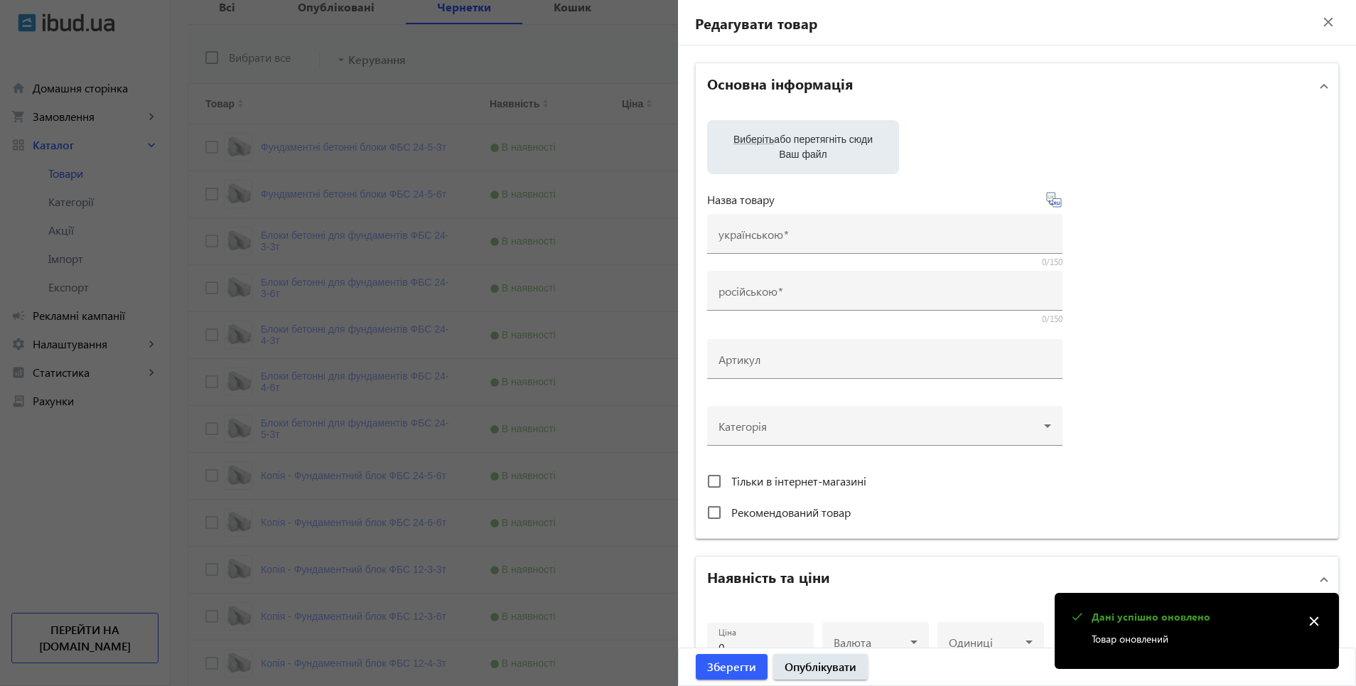
type input "Копія - Фундаментний блок ФБС 24-5-6т"
type input "Копия - Фундаментный блок ФБС 24-5-6т"
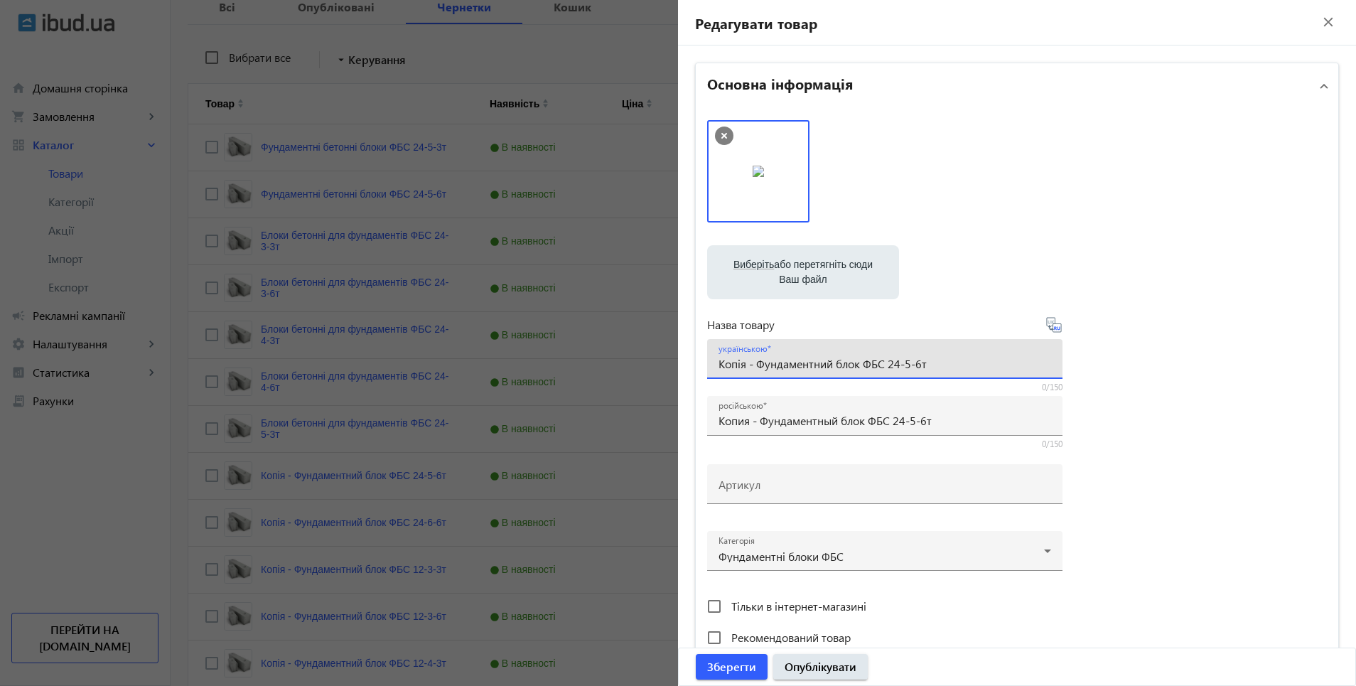
drag, startPoint x: 717, startPoint y: 365, endPoint x: 880, endPoint y: 368, distance: 163.5
click at [880, 368] on input "Копія - Фундаментний блок ФБС 24-5-6т" at bounding box center [885, 363] width 333 height 15
paste input "локи бетонні для фундаментів"
type input "Блоки бетонні для фундаментів ФБС 24-5-6т"
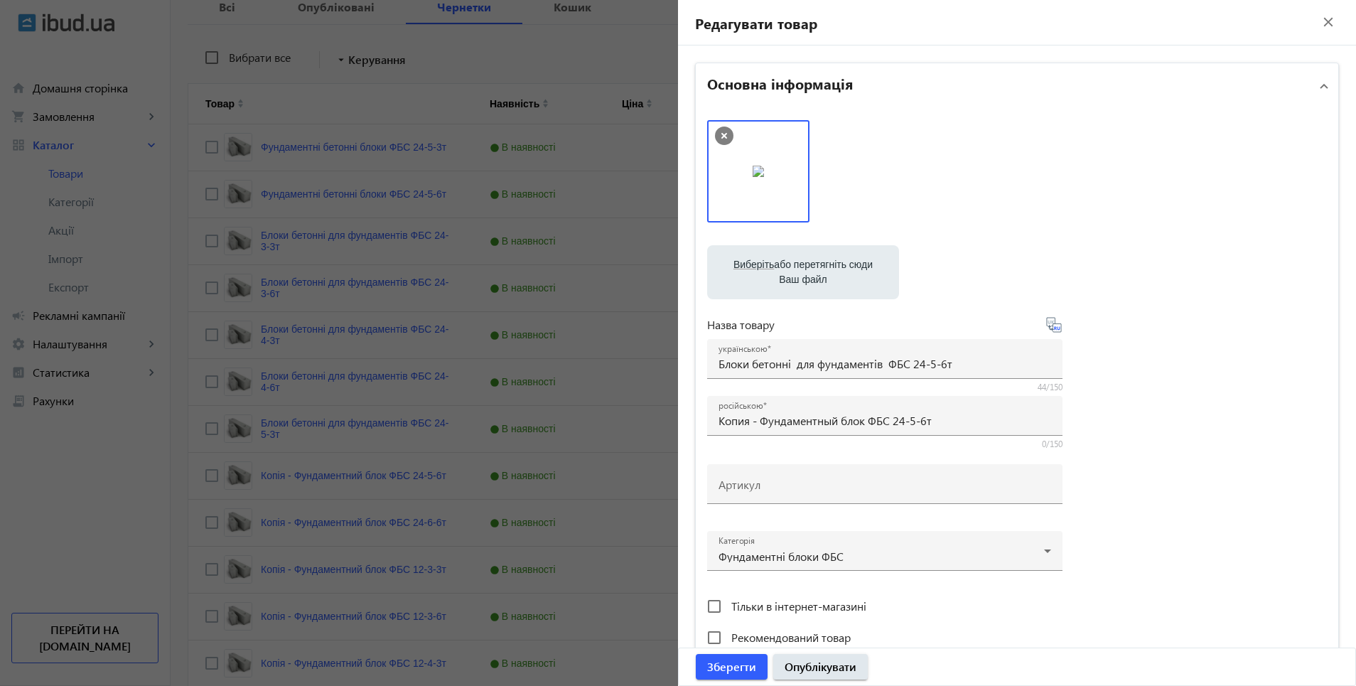
click at [1052, 328] on icon at bounding box center [1054, 324] width 17 height 17
type input "Блоки бетонные для фундаментов ФБС 24-5-6т."
click at [833, 665] on span "Опублікувати" at bounding box center [821, 667] width 72 height 16
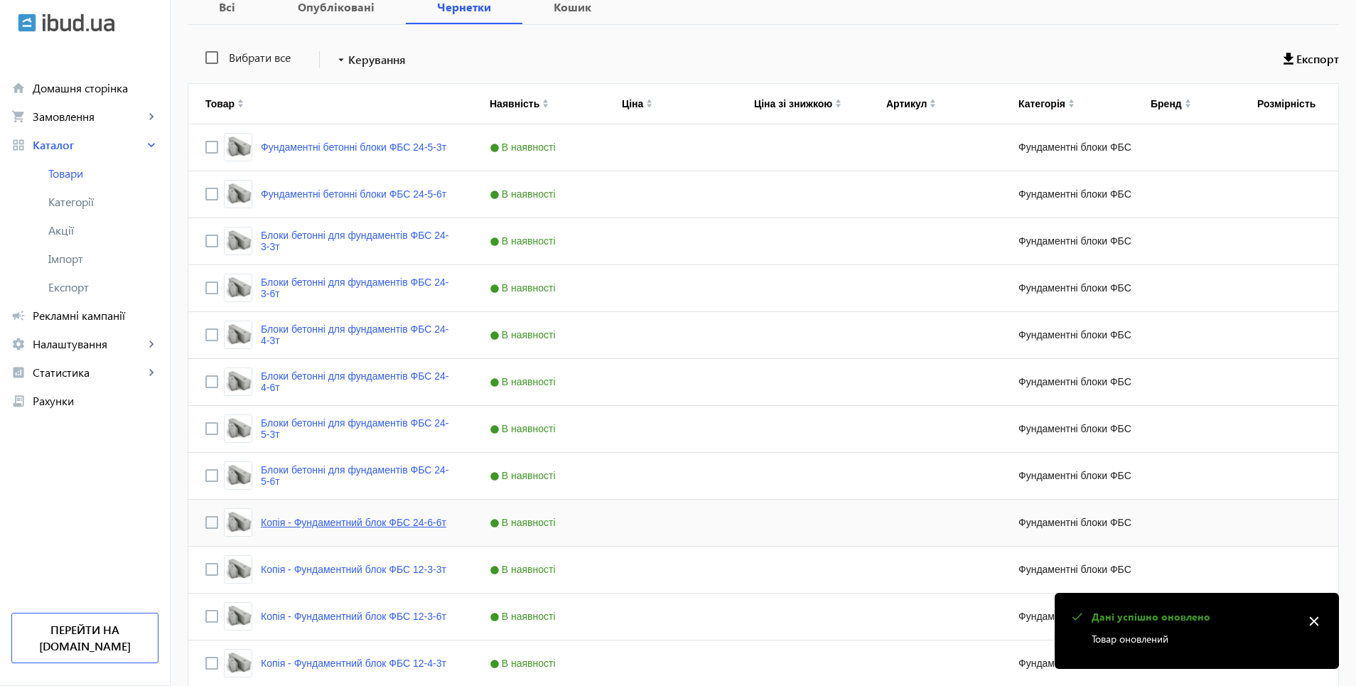
click at [338, 522] on link "Копія - Фундаментний блок ФБС 24-6-6т" at bounding box center [354, 522] width 186 height 11
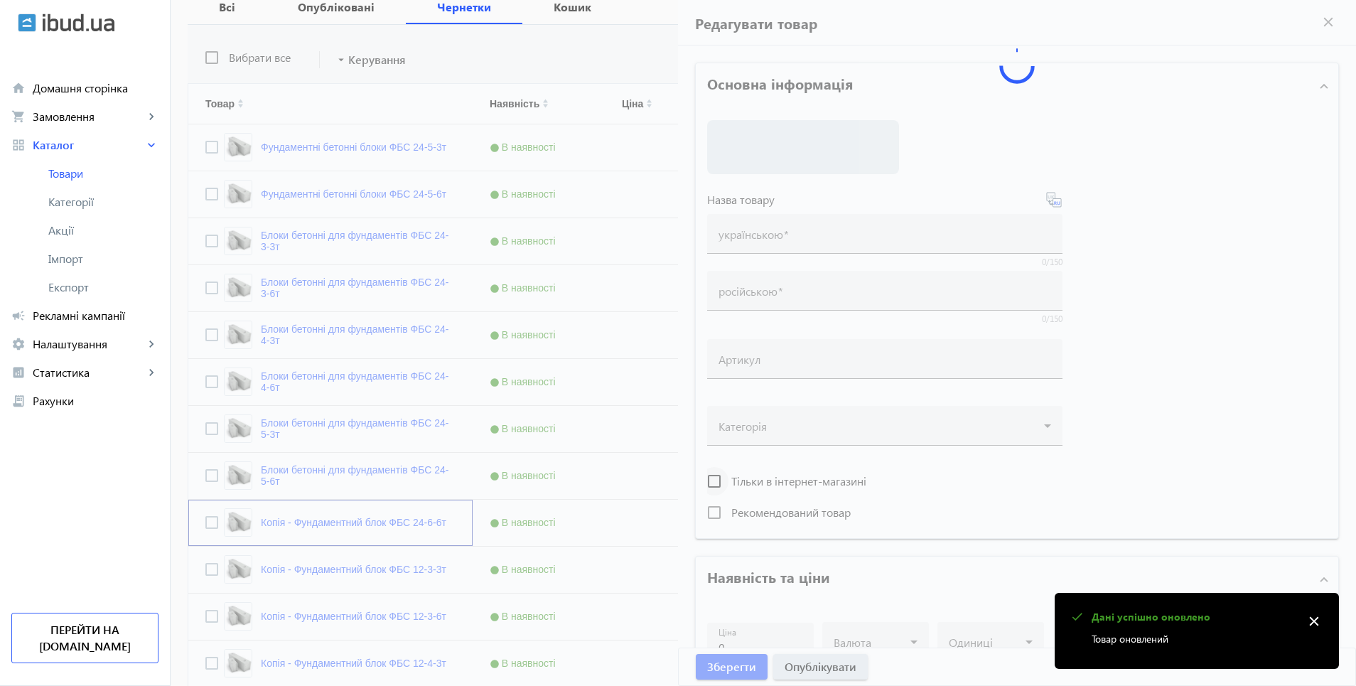
type input "Копія - Фундаментний блок ФБС 24-6-6т"
type input "Копия - Фундаментный блок ФБС 24-6-6т"
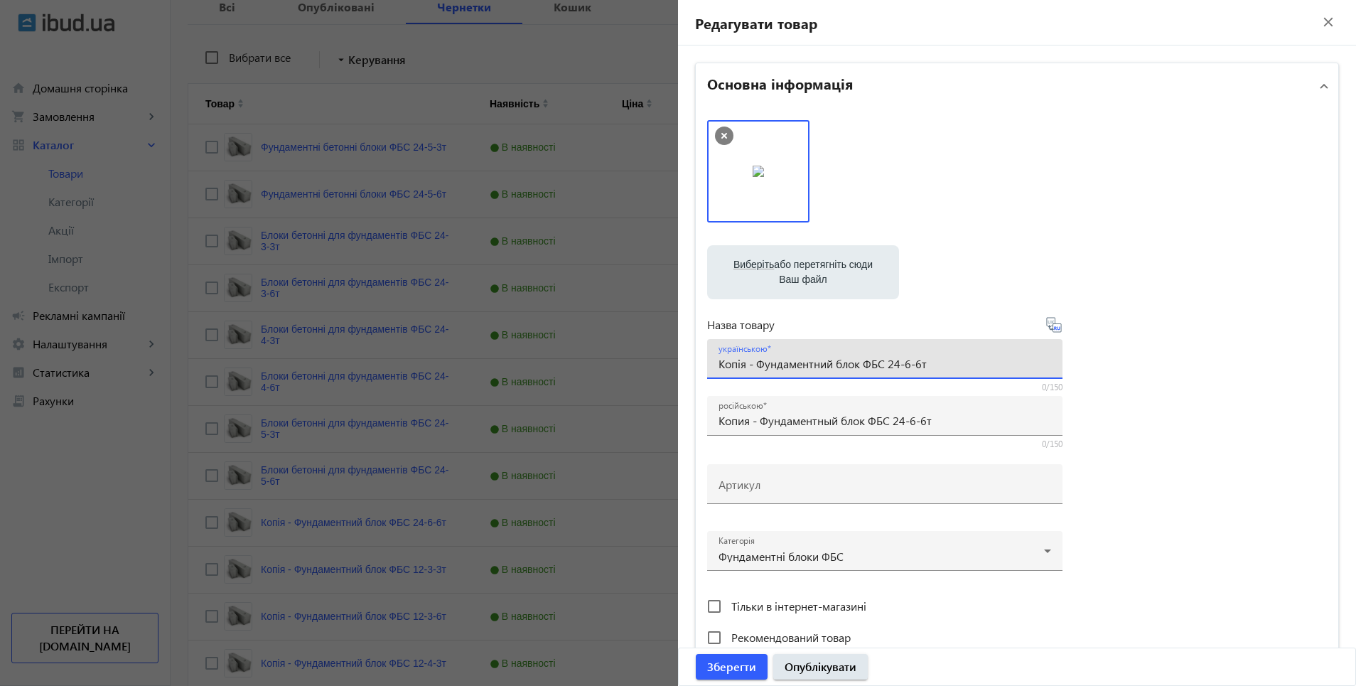
drag, startPoint x: 714, startPoint y: 363, endPoint x: 881, endPoint y: 363, distance: 166.3
click at [881, 363] on input "Копія - Фундаментний блок ФБС 24-6-6т" at bounding box center [885, 363] width 333 height 15
paste input "локи бетонні для фундаментів"
type input "Блоки бетонні для фундаментів ФБС 24-6-6т"
click at [1054, 329] on icon at bounding box center [1055, 328] width 3 height 4
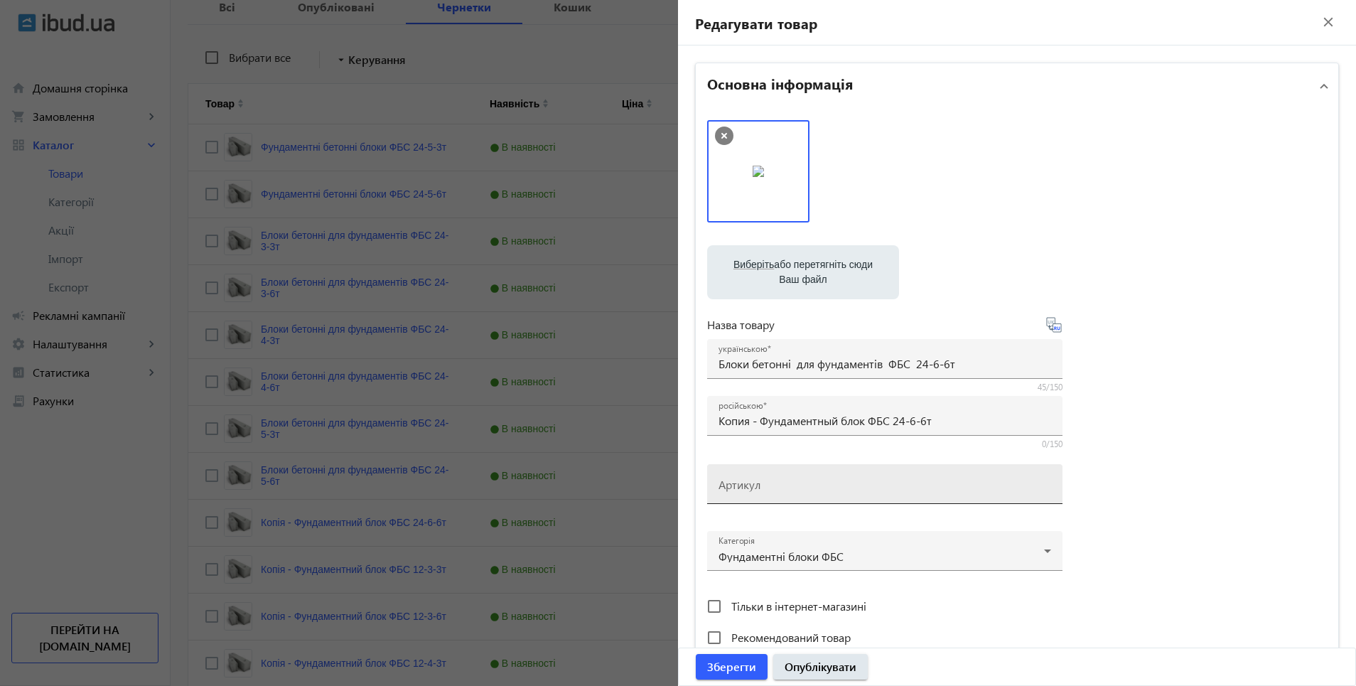
type input "Блоки бетонные для фундаментов ФБС 24-6-6т"
click at [826, 670] on span "Опублікувати" at bounding box center [821, 667] width 72 height 16
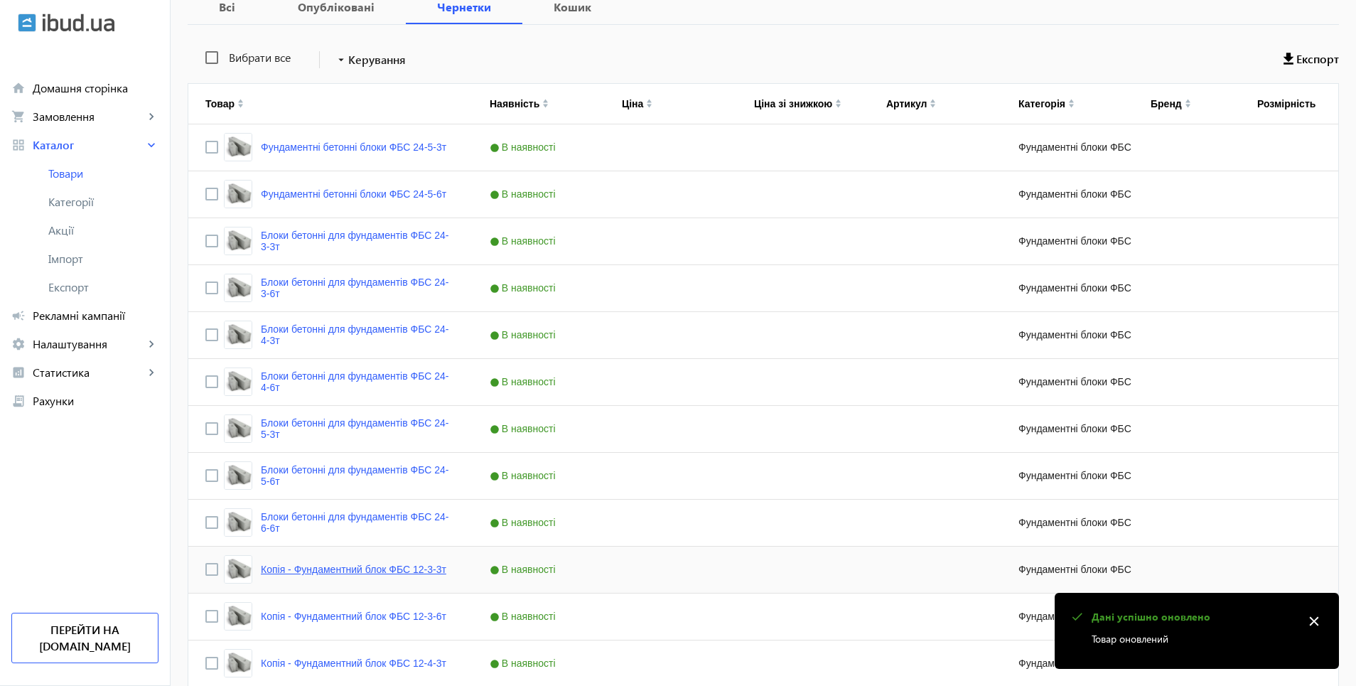
click at [318, 572] on link "Копія - Фундаментний блок ФБС 12-3-3т" at bounding box center [354, 569] width 186 height 11
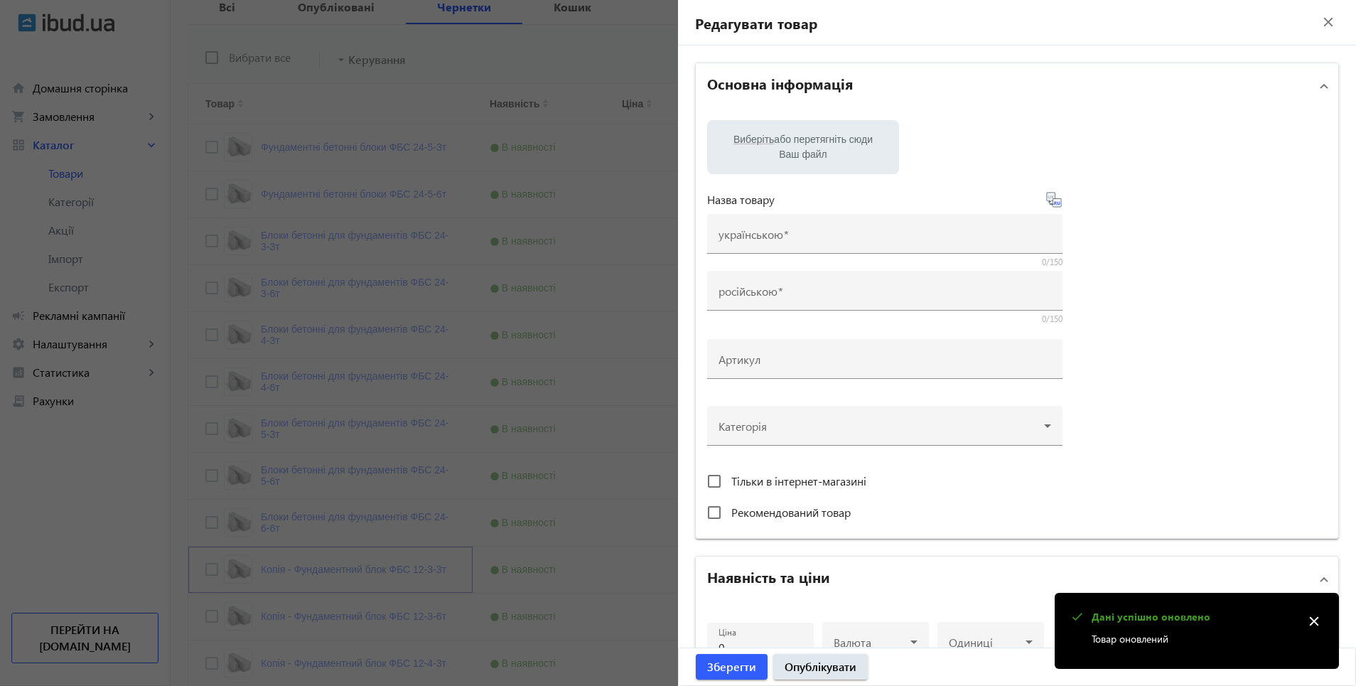
type input "Копія - Фундаментний блок ФБС 12-3-3т"
type input "Копия - Фундаментный блок ФБС 12-3-3т"
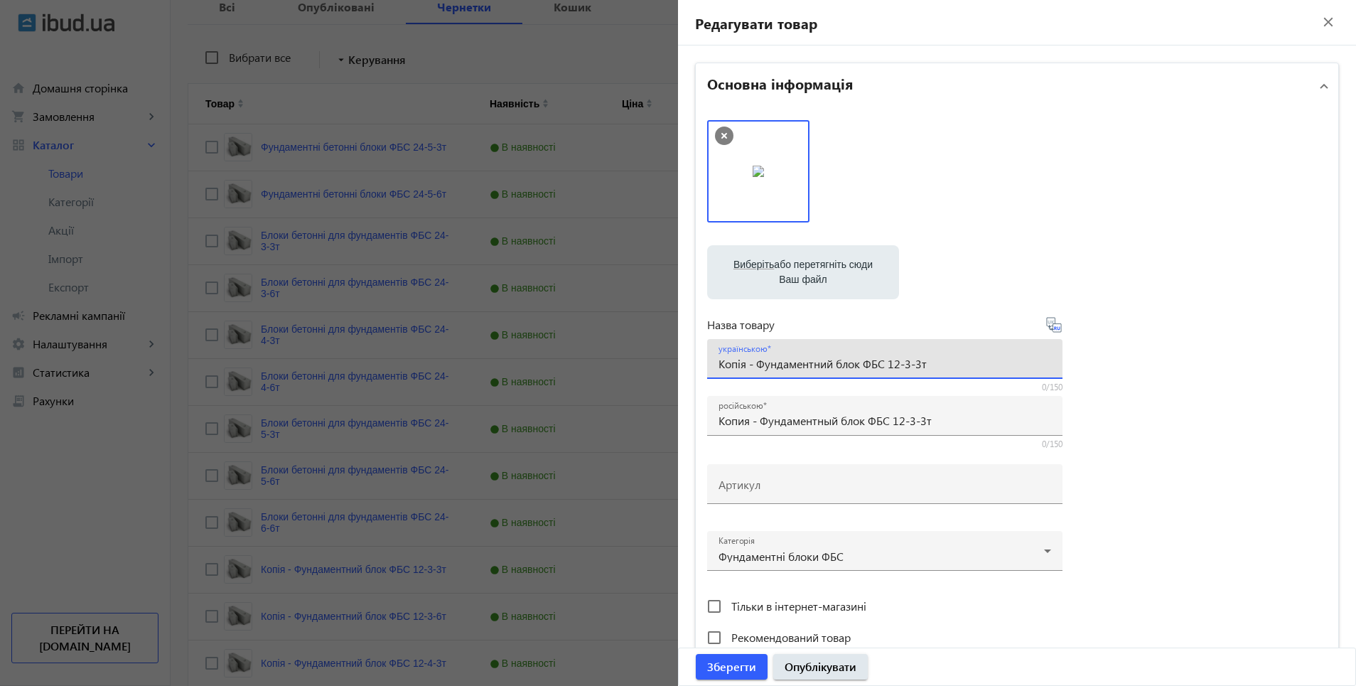
drag, startPoint x: 714, startPoint y: 366, endPoint x: 882, endPoint y: 366, distance: 167.8
click at [882, 366] on input "Копія - Фундаментний блок ФБС 12-3-3т" at bounding box center [885, 363] width 333 height 15
paste input "локи бетонні для фундаментів"
type input "Блоки бетонні для фундаментів ФБС 12-3-3т"
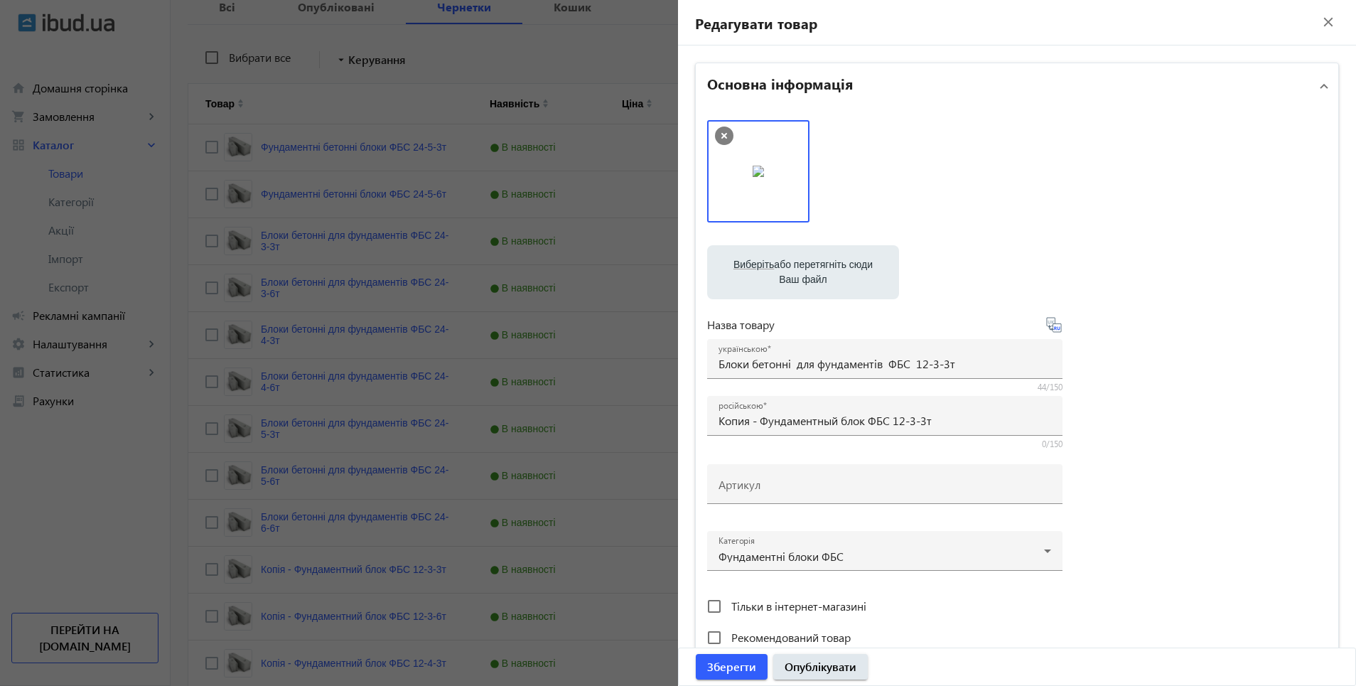
click at [1050, 331] on icon at bounding box center [1054, 324] width 17 height 17
type input "Блоки бетонные для фундаментов ФБС 12-3-3т."
click at [822, 667] on span "Опублікувати" at bounding box center [821, 667] width 72 height 16
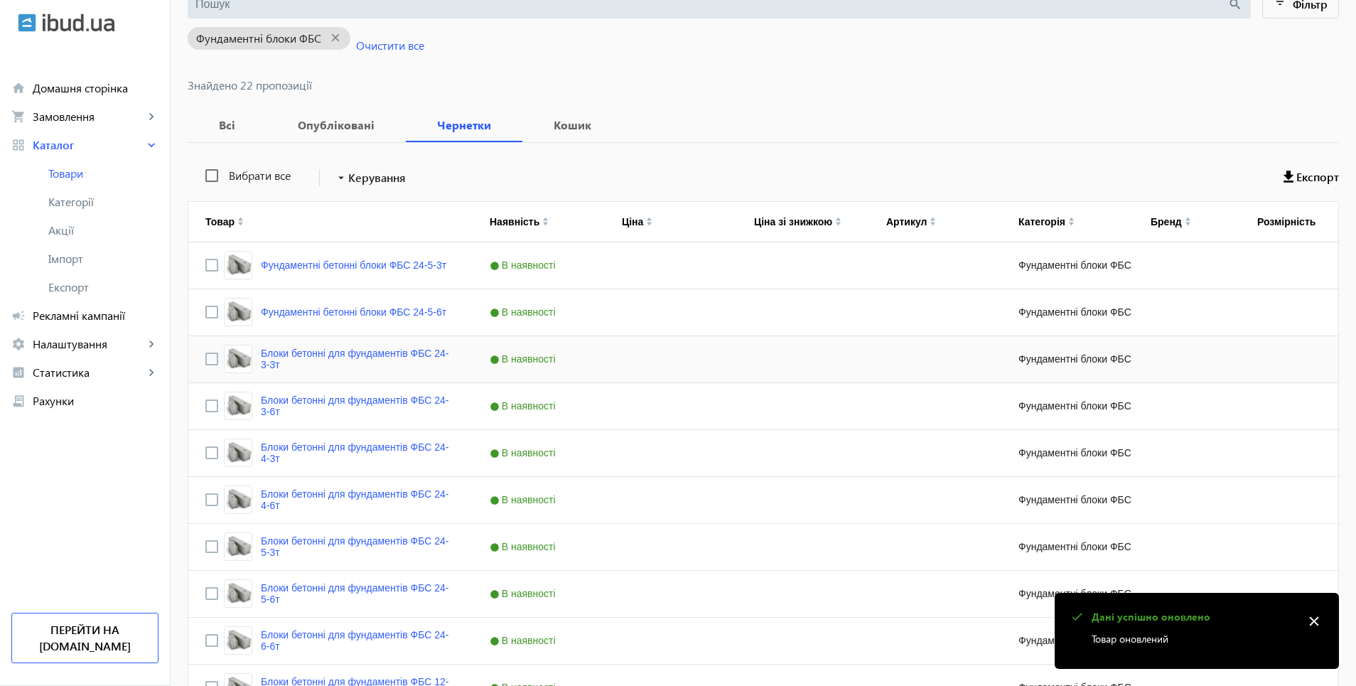
scroll to position [427, 0]
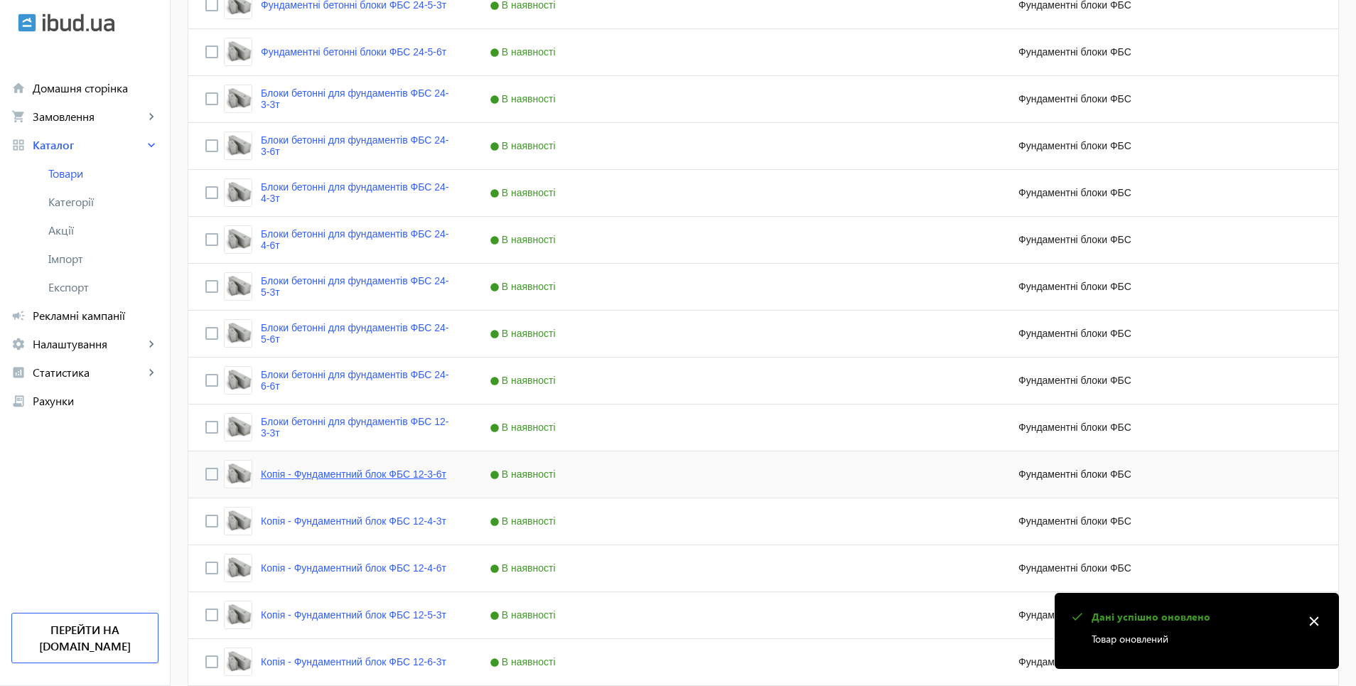
click at [336, 473] on link "Копія - Фундаментний блок ФБС 12-3-6т" at bounding box center [354, 473] width 186 height 11
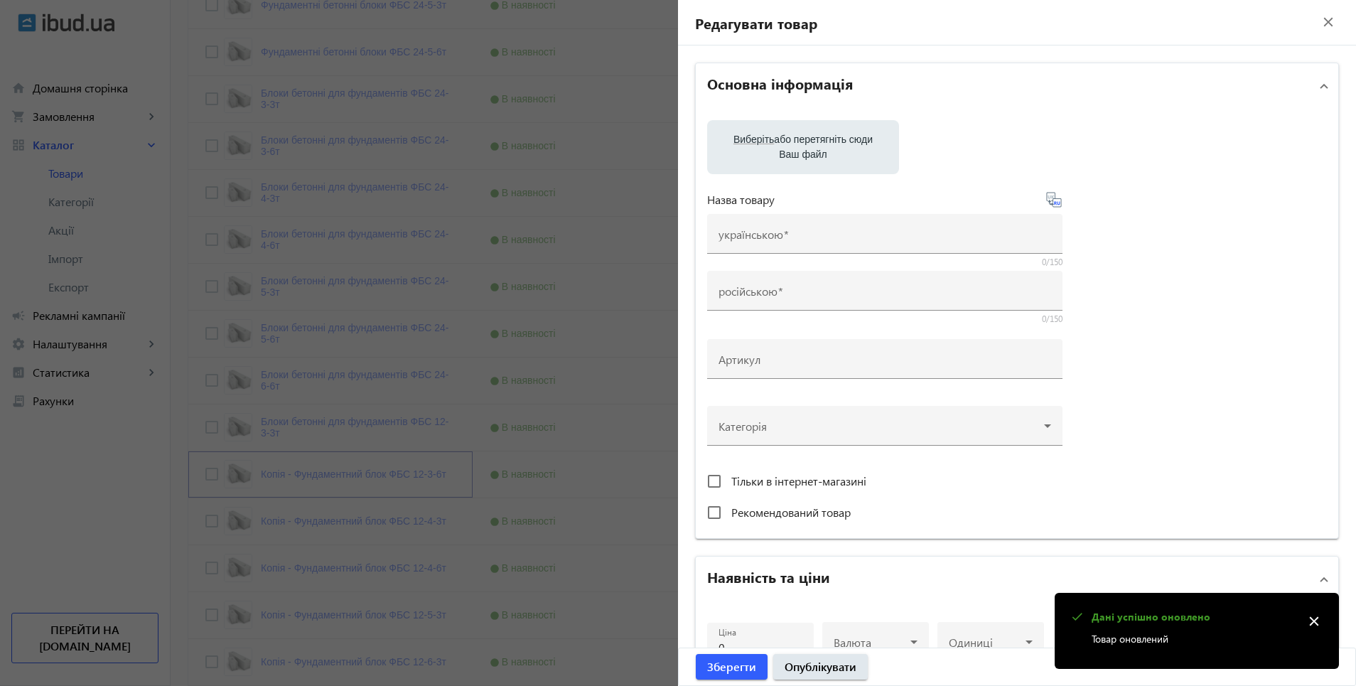
type input "Копія - Фундаментний блок ФБС 12-3-6т"
type input "Копия - Фундаментный блок ФБС 12-3-6т"
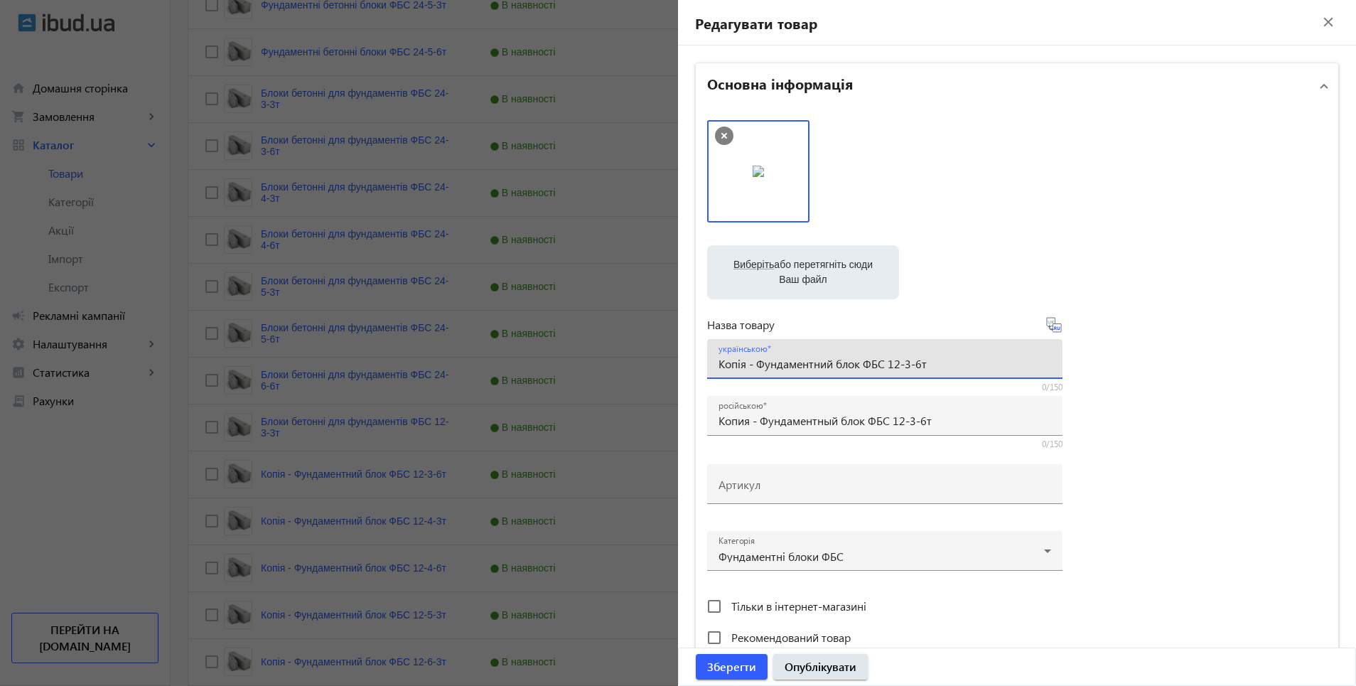
drag, startPoint x: 715, startPoint y: 364, endPoint x: 880, endPoint y: 368, distance: 165.0
click at [880, 368] on input "Копія - Фундаментний блок ФБС 12-3-6т" at bounding box center [885, 363] width 333 height 15
paste input "локи бетонні для фундаментів"
type input "Блоки бетонні для фундаментів ФБС 12-3-6т"
click at [1053, 329] on icon at bounding box center [1054, 324] width 17 height 17
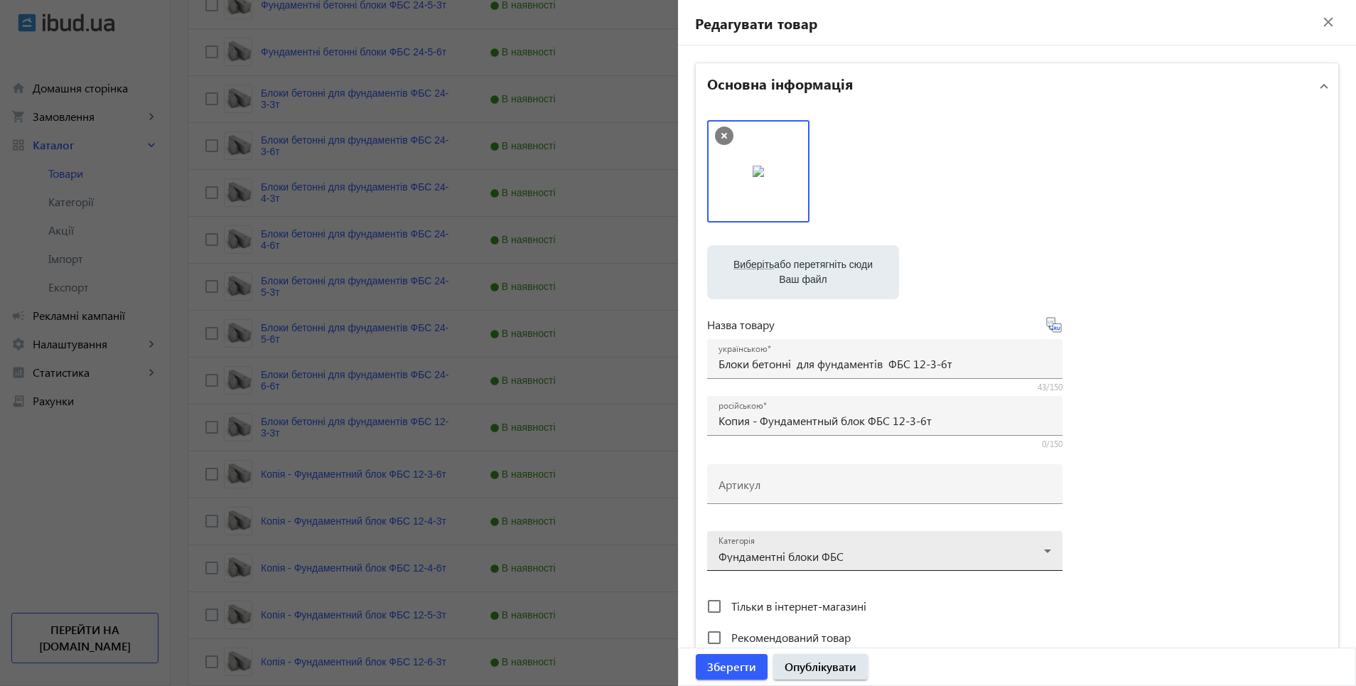
type input "Блоки бетонные для фундаментов ФБС 12-3-6т."
click at [829, 665] on span "Опублікувати" at bounding box center [821, 667] width 72 height 16
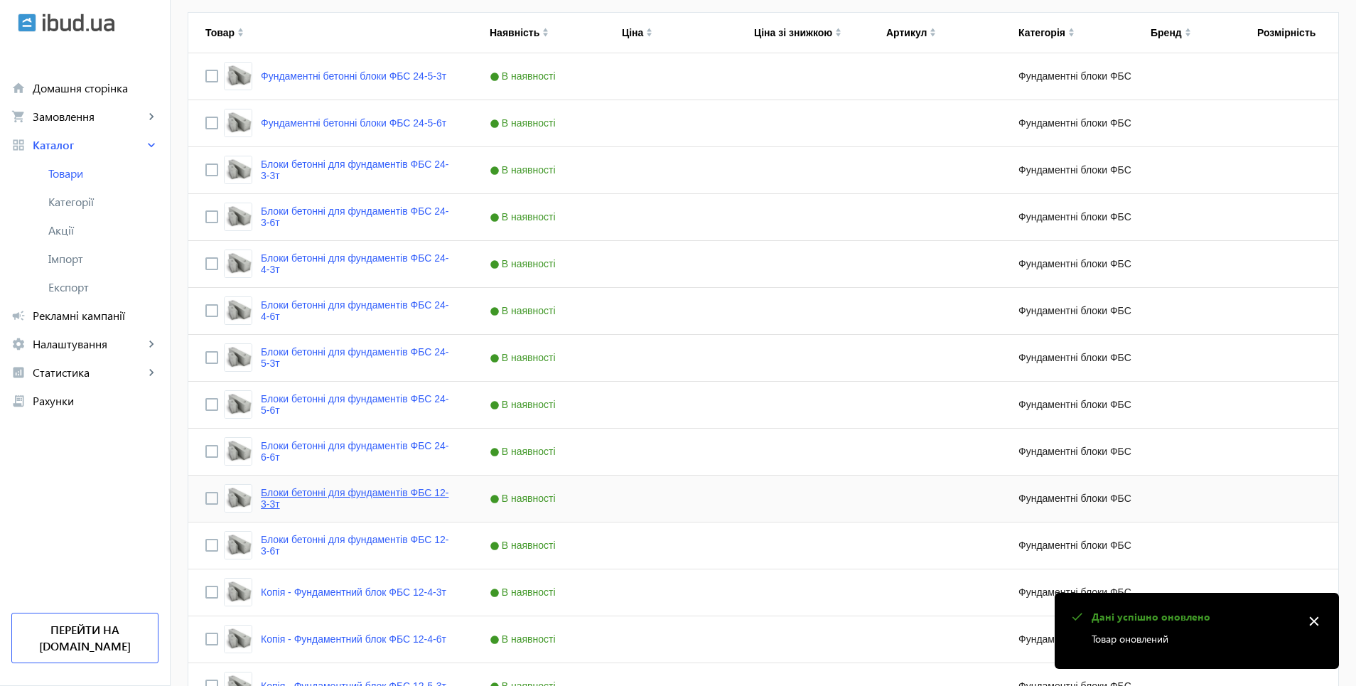
scroll to position [569, 0]
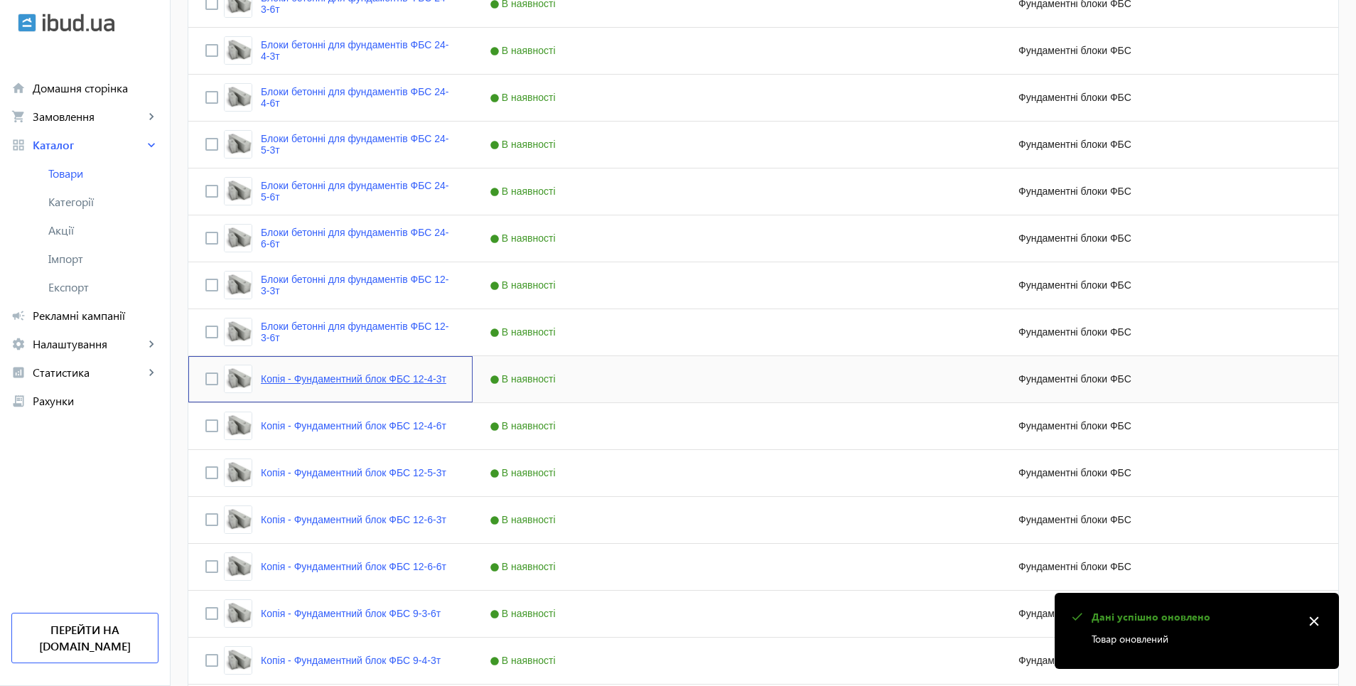
click at [352, 376] on link "Копія - Фундаментний блок ФБС 12-4-3т" at bounding box center [354, 378] width 186 height 11
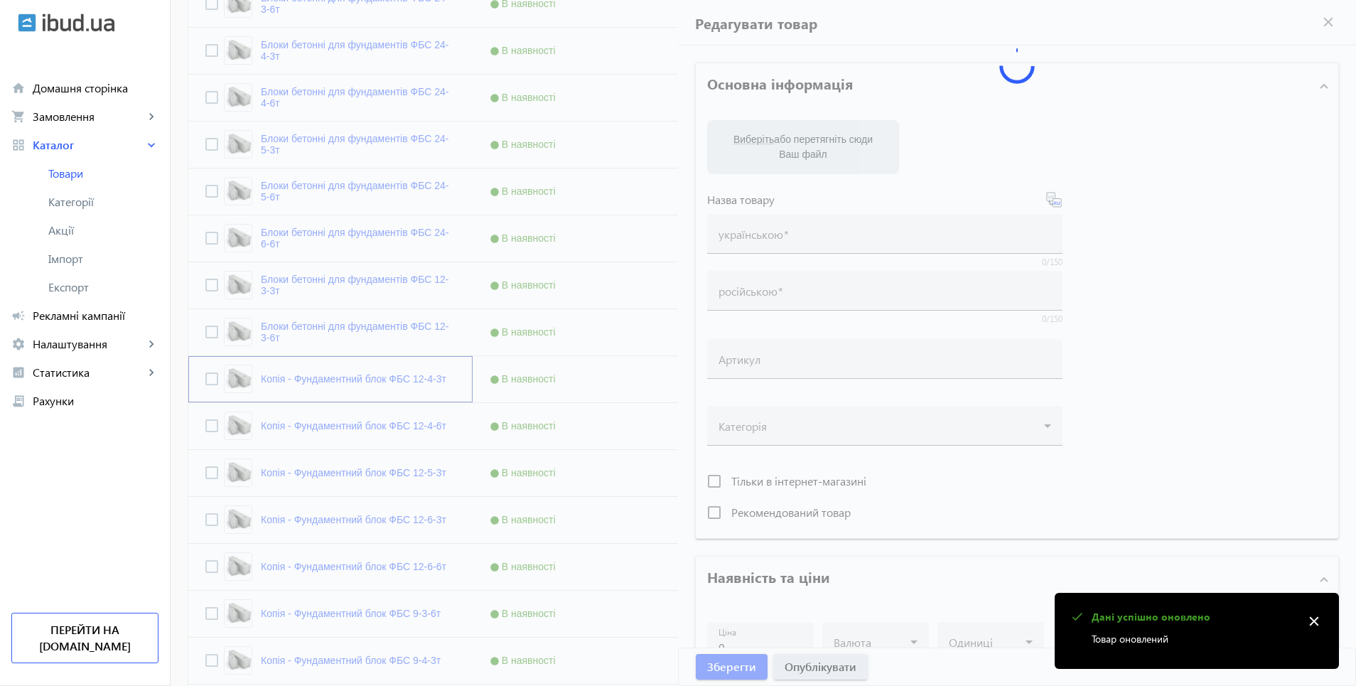
type input "Копія - Фундаментний блок ФБС 12-4-3т"
type input "Копия - Фундаментный блок ФБС 12-4-3т"
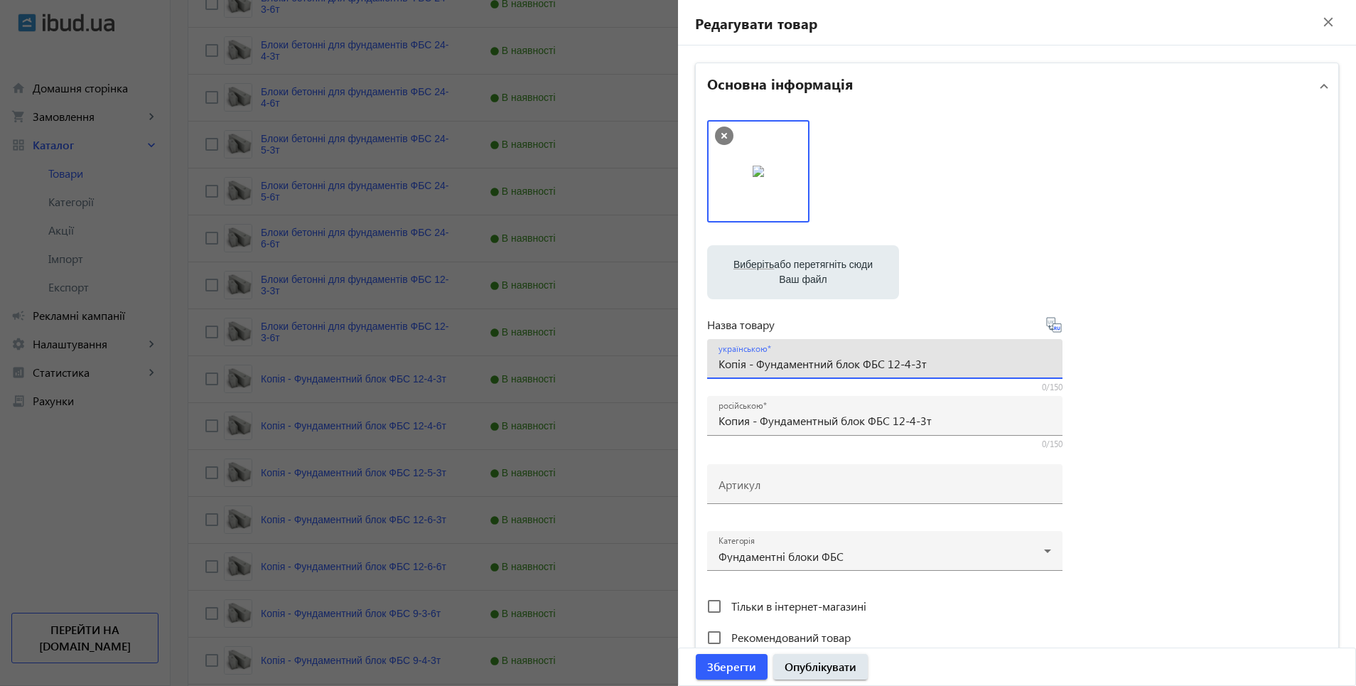
drag, startPoint x: 717, startPoint y: 365, endPoint x: 883, endPoint y: 366, distance: 165.6
click at [883, 366] on input "Копія - Фундаментний блок ФБС 12-4-3т" at bounding box center [885, 363] width 333 height 15
paste input "локи бетонні для фундаментів"
type input "Блоки бетонні для фундаментів ФБС 12-4-3т"
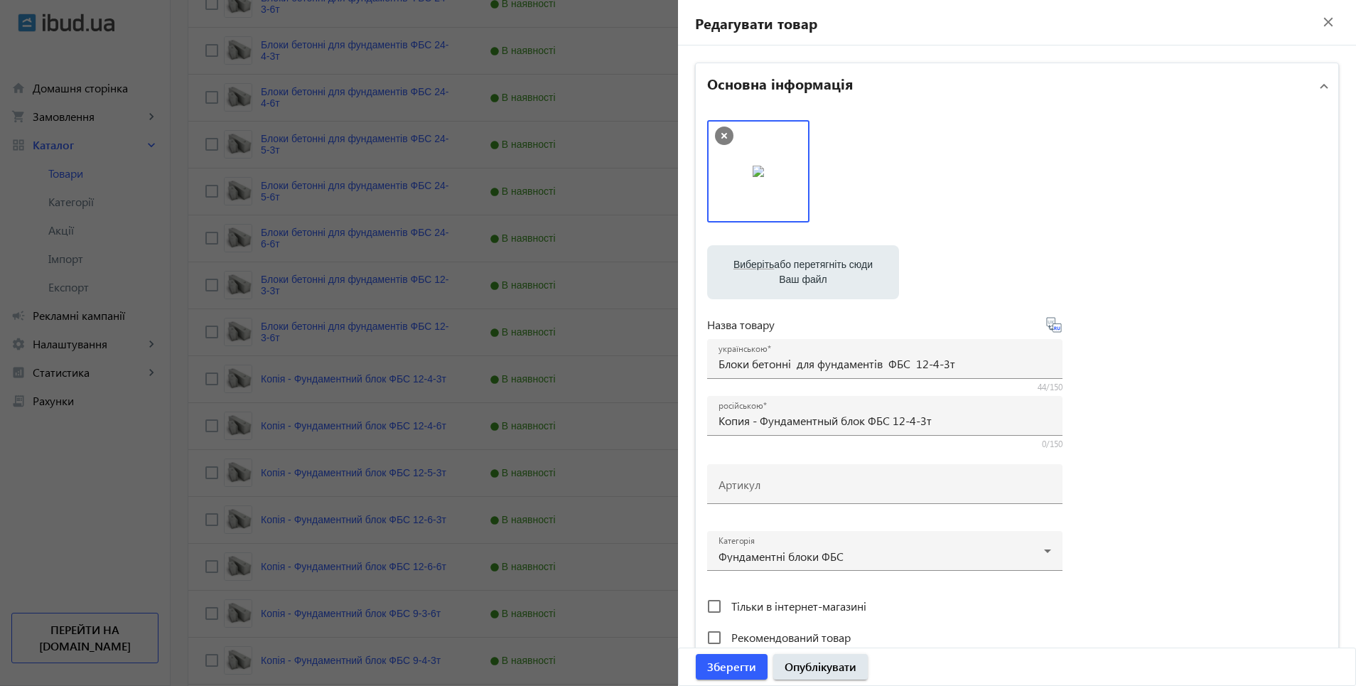
click at [1054, 331] on icon at bounding box center [1054, 324] width 17 height 17
type input "Блоки бетонные для фундаментов ФБС 12-4-3т."
click at [837, 666] on span "Опублікувати" at bounding box center [821, 667] width 72 height 16
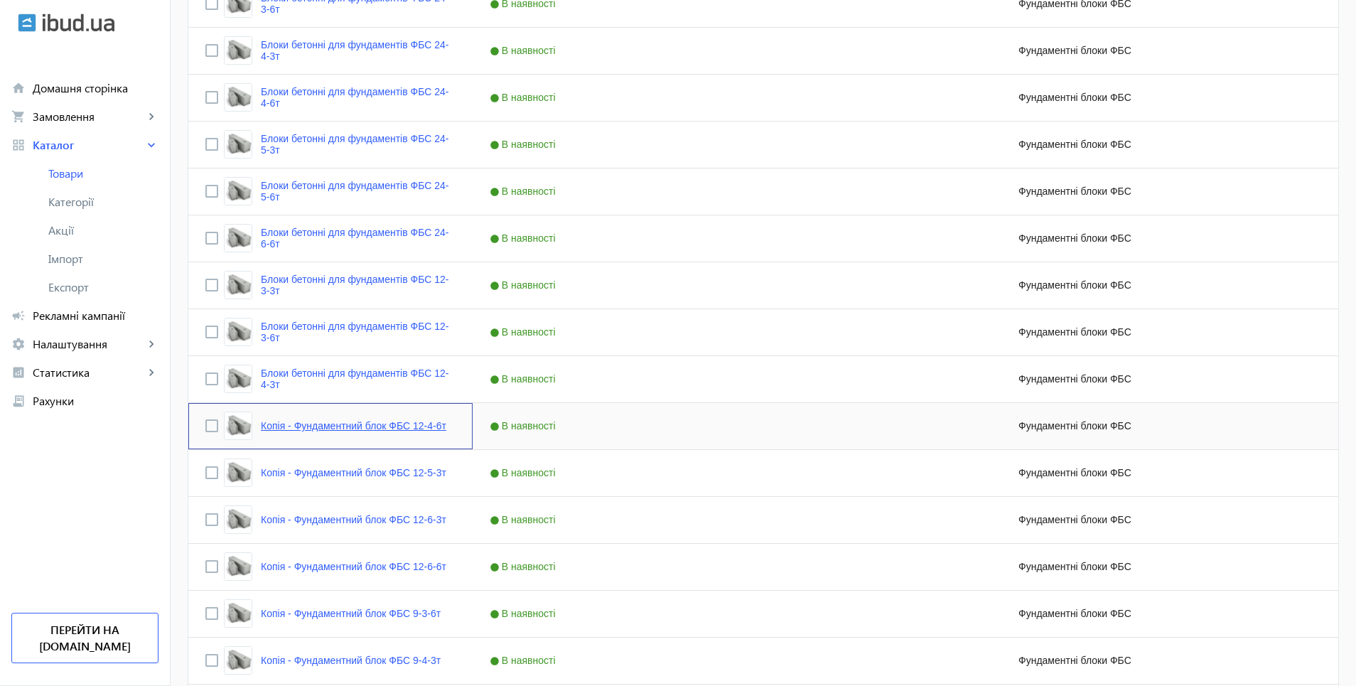
click at [369, 429] on link "Копія - Фундаментний блок ФБС 12-4-6т" at bounding box center [354, 425] width 186 height 11
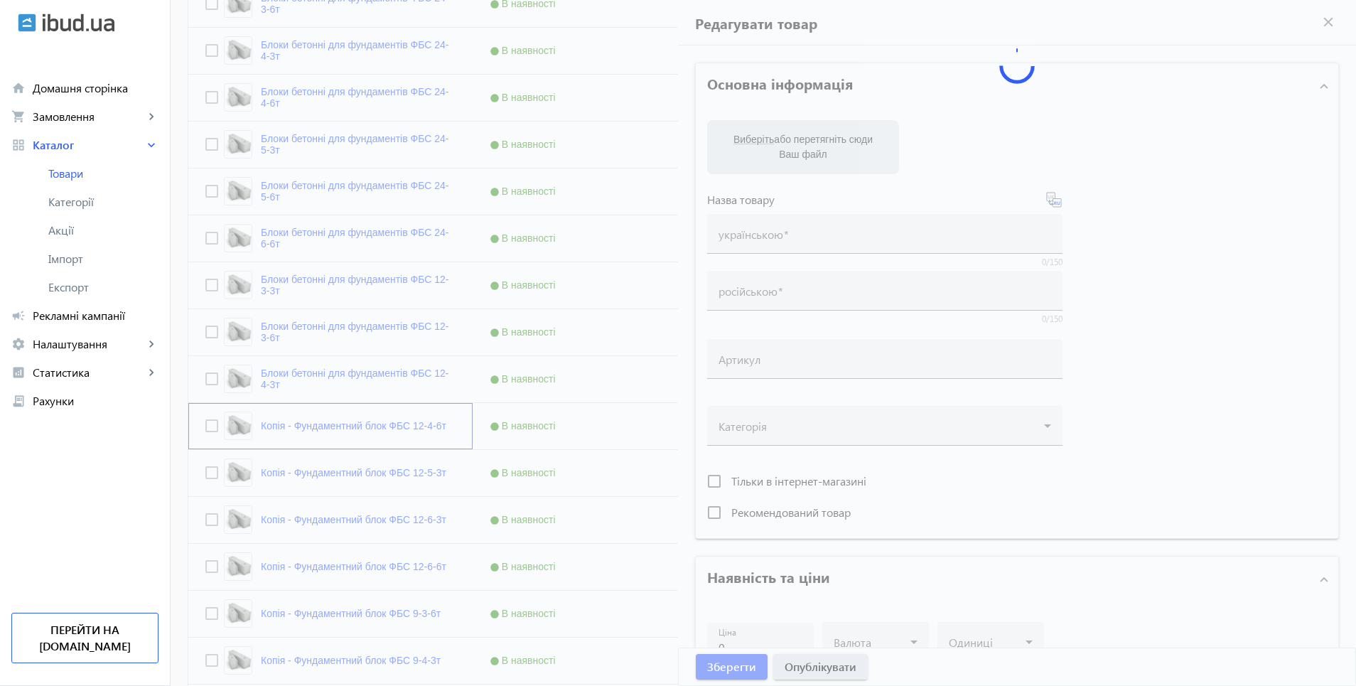
type input "Копія - Фундаментний блок ФБС 12-4-6т"
type input "Копия - Фундаментный блок ФБС 12-4-6т"
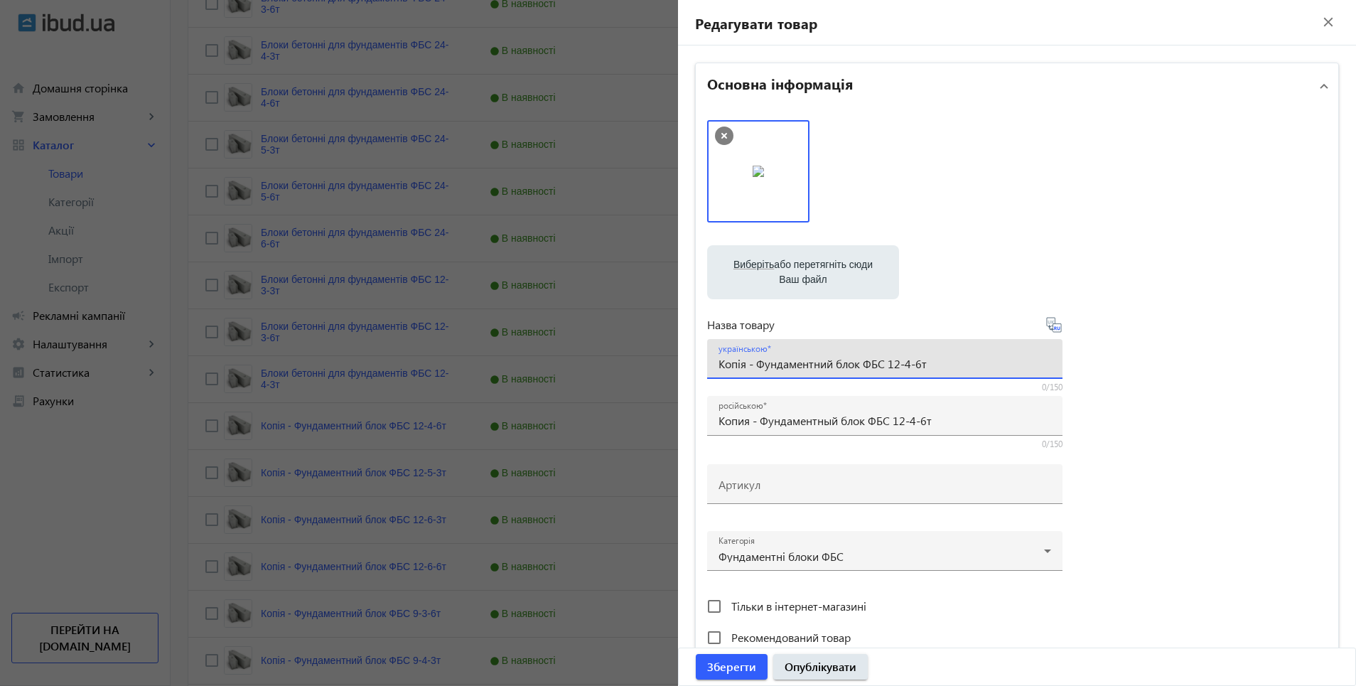
drag, startPoint x: 716, startPoint y: 363, endPoint x: 867, endPoint y: 363, distance: 150.7
click at [880, 363] on input "Копія - Фундаментний блок ФБС 12-4-6т" at bounding box center [885, 363] width 333 height 15
paste input "локи бетонні для фундаментів"
type input "Блоки бетонні для фундаментів ФБС 12-4-6т"
drag, startPoint x: 1051, startPoint y: 328, endPoint x: 1054, endPoint y: 279, distance: 49.9
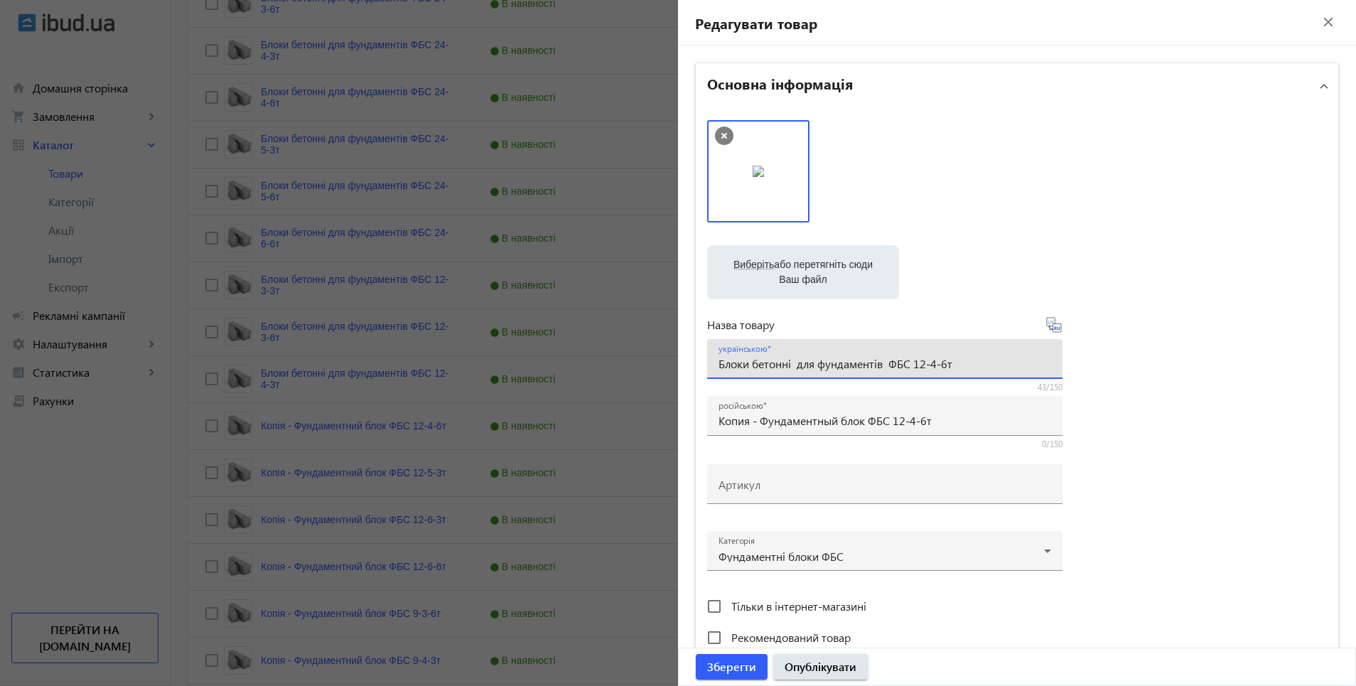
click at [1048, 316] on icon at bounding box center [1054, 324] width 17 height 17
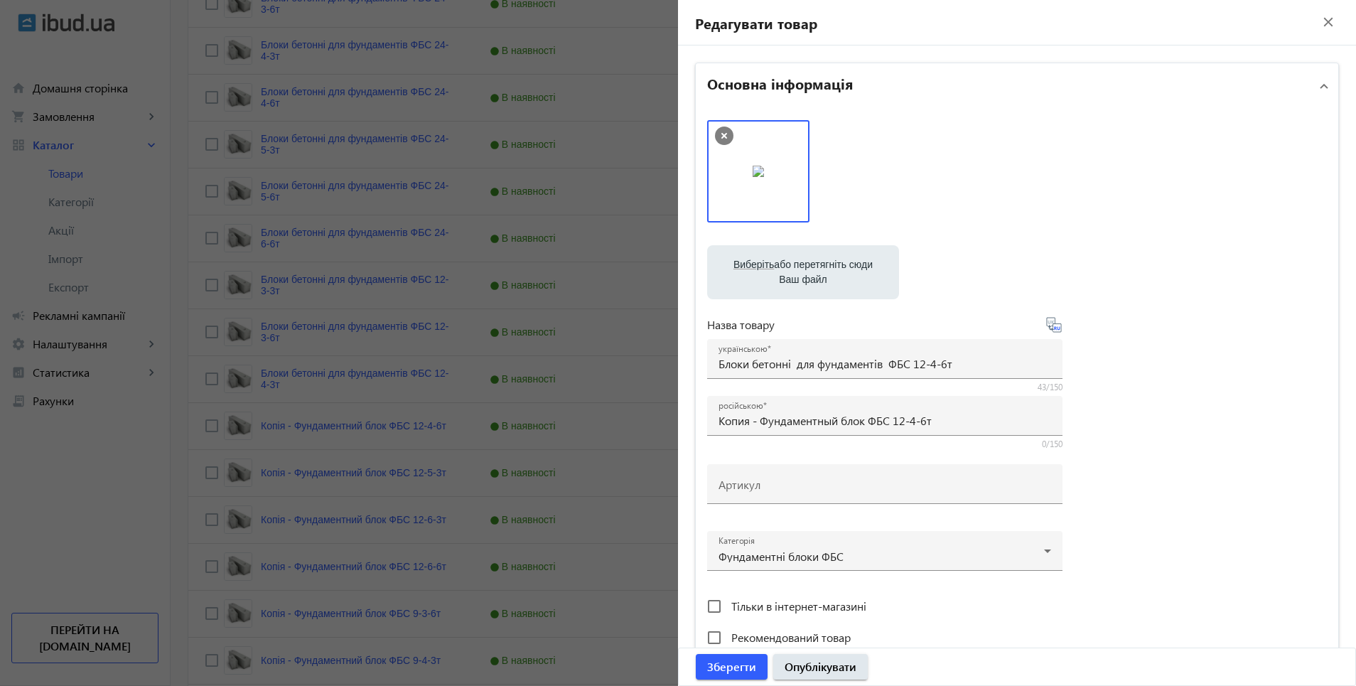
type input "Блоки бетонные для фундаментов ФБС 12-4-6т"
click at [819, 671] on span "Опублікувати" at bounding box center [821, 667] width 72 height 16
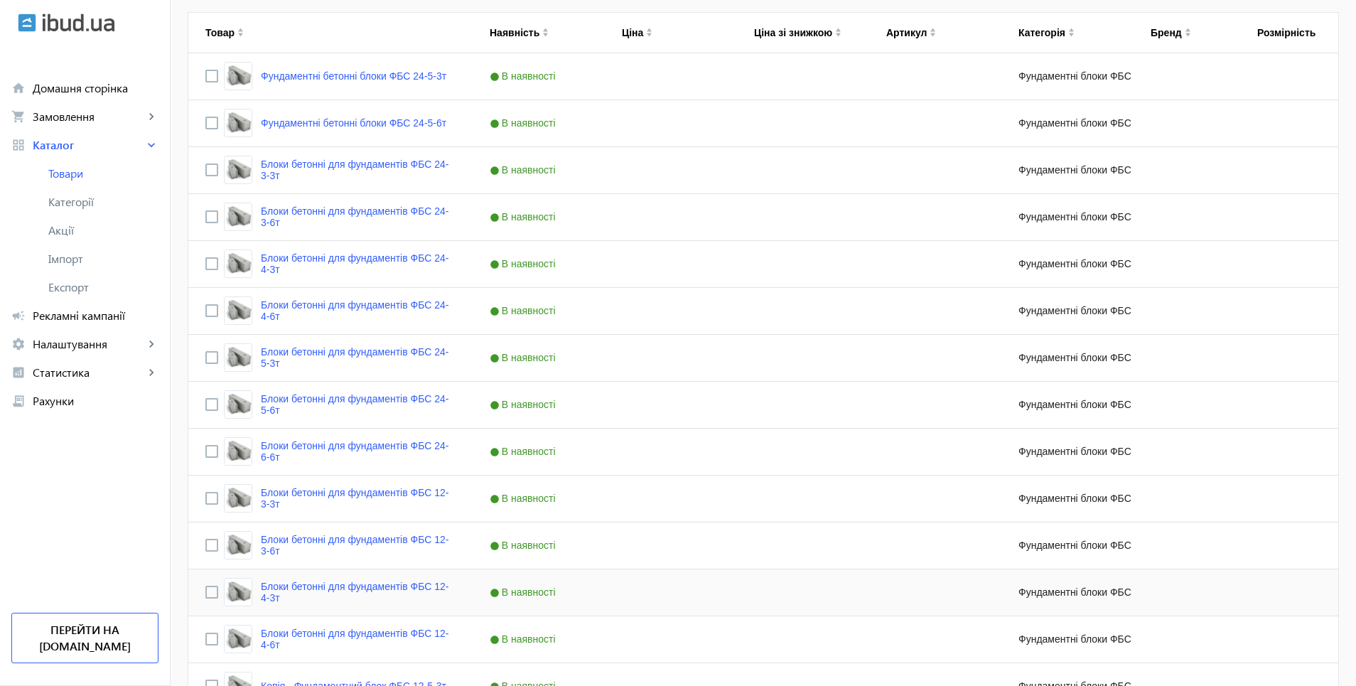
scroll to position [640, 0]
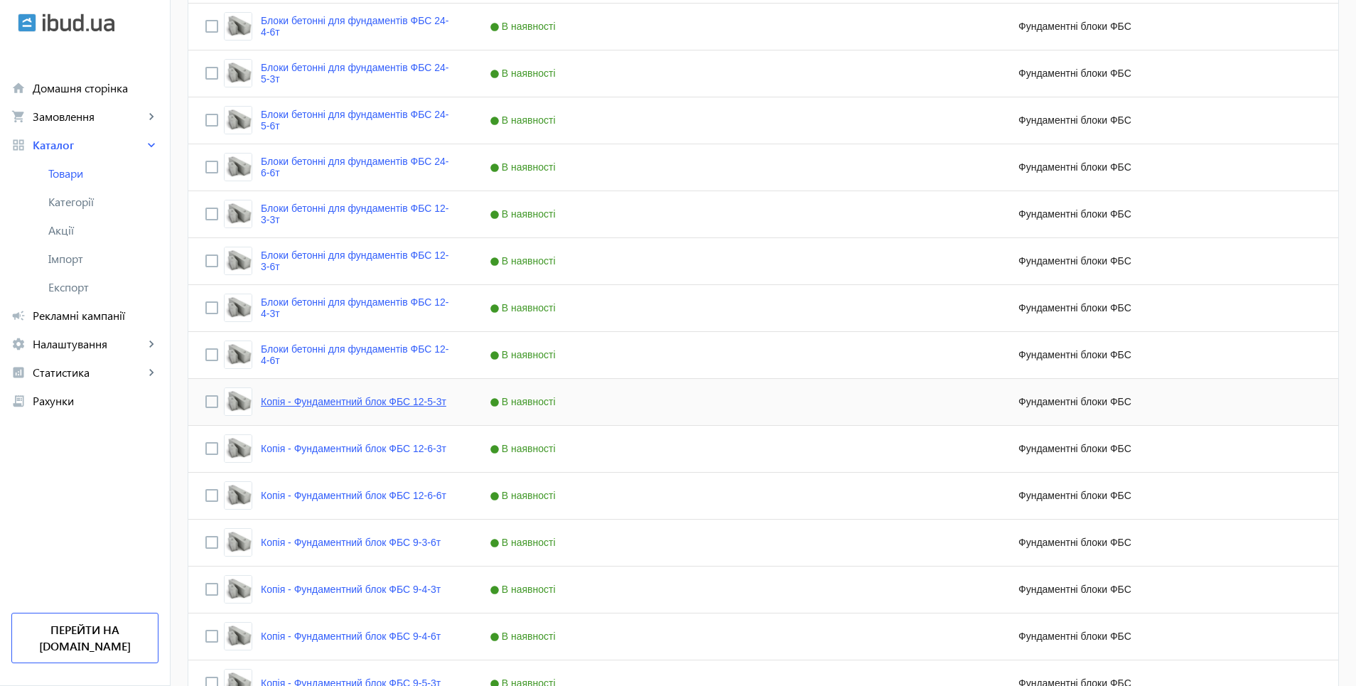
click at [358, 398] on link "Копія - Фундаментний блок ФБС 12-5-3т" at bounding box center [354, 401] width 186 height 11
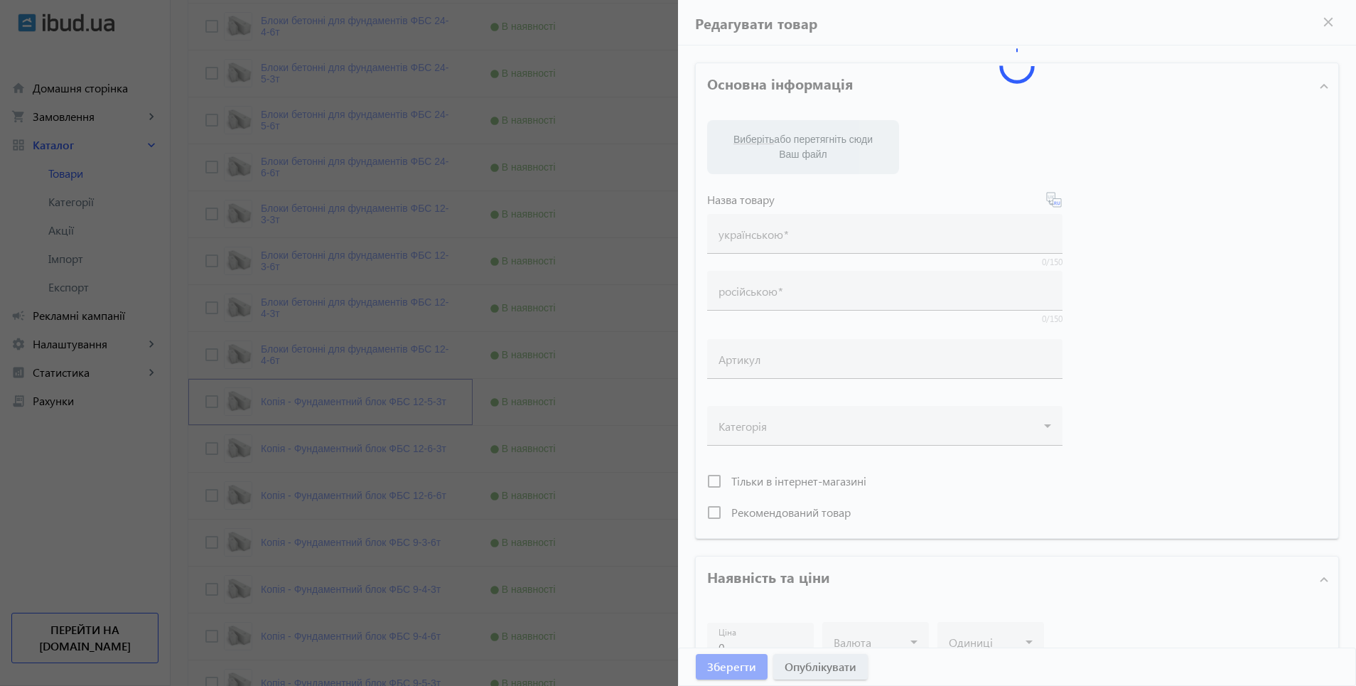
type input "Копія - Фундаментний блок ФБС 12-5-3т"
type input "Копия - Фундаментный блок ФБС 12-5-3т"
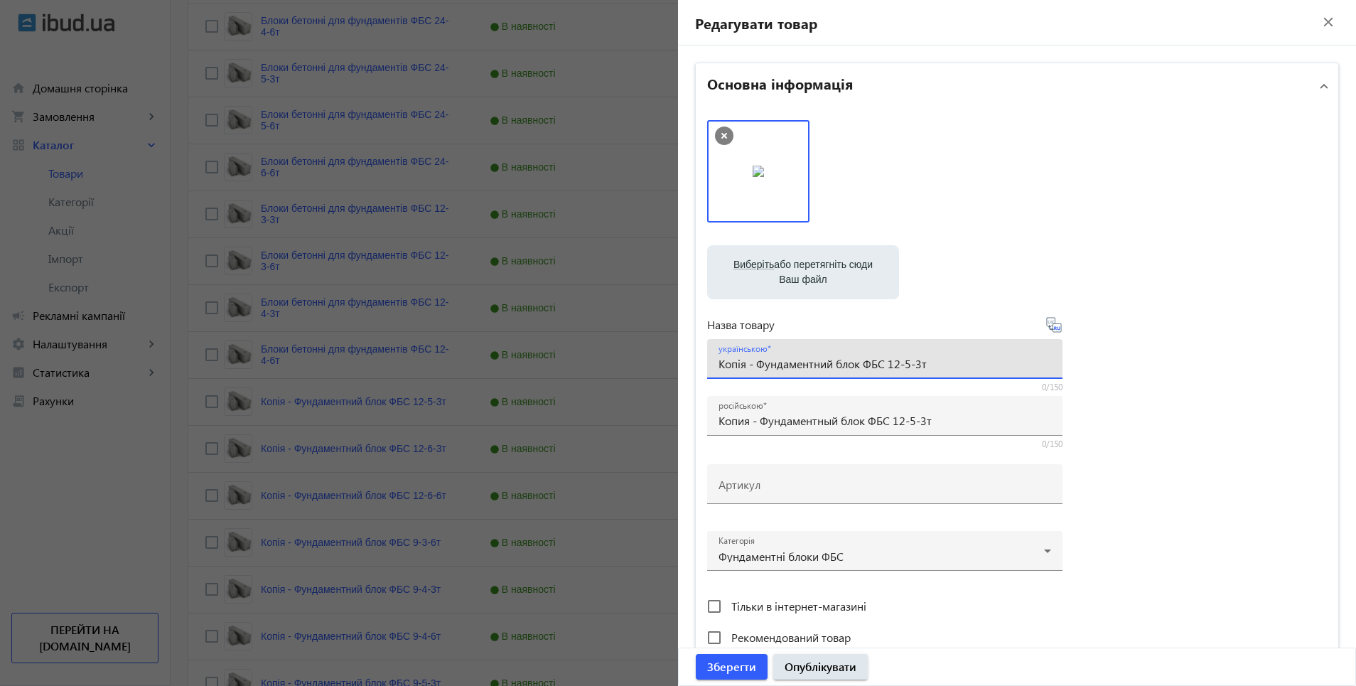
drag, startPoint x: 716, startPoint y: 363, endPoint x: 881, endPoint y: 364, distance: 164.9
click at [881, 364] on input "Копія - Фундаментний блок ФБС 12-5-3т" at bounding box center [885, 363] width 333 height 15
paste input "локи бетонні для фундаментів"
type input "Блоки бетонні для фундаментів ФБС 12-5-3т"
click at [1054, 328] on icon at bounding box center [1055, 328] width 3 height 4
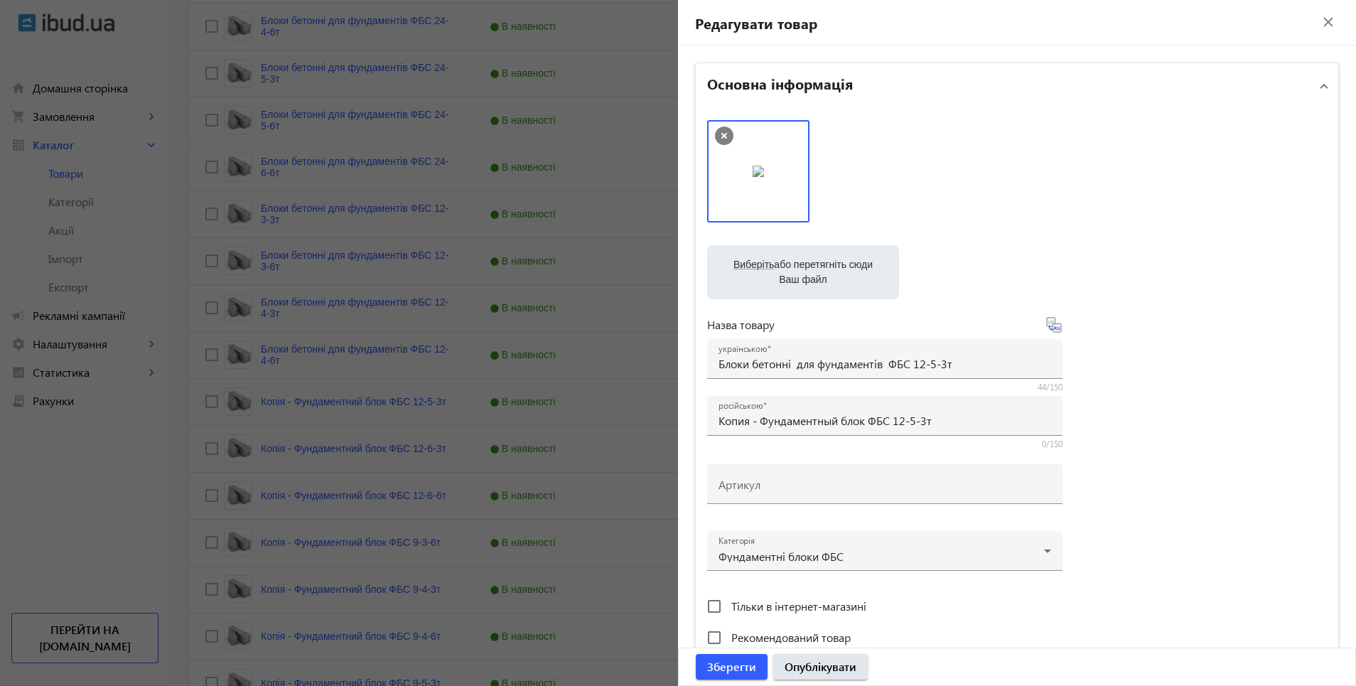
type input "Блоки бетонные для фундаментов ФБС 12-5-3т."
click at [820, 662] on span "Опублікувати" at bounding box center [821, 667] width 72 height 16
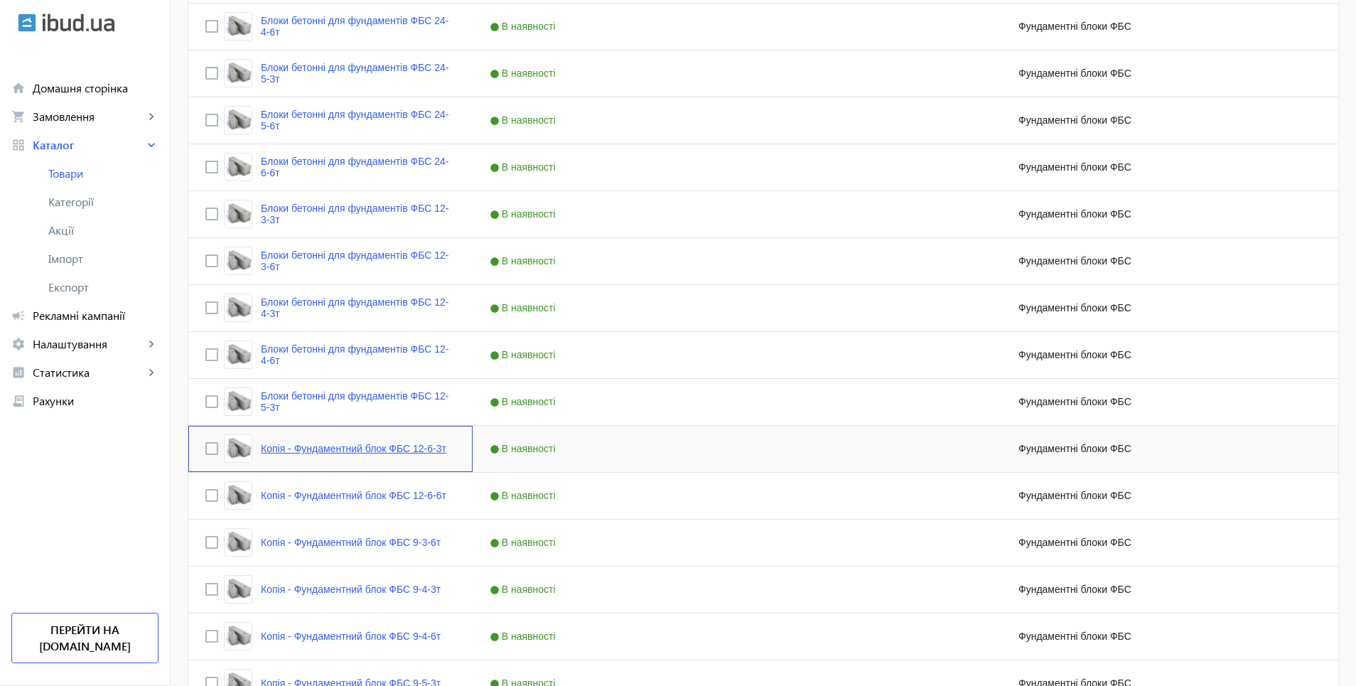
click at [336, 451] on link "Копія - Фундаментний блок ФБС 12-6-3т" at bounding box center [354, 448] width 186 height 11
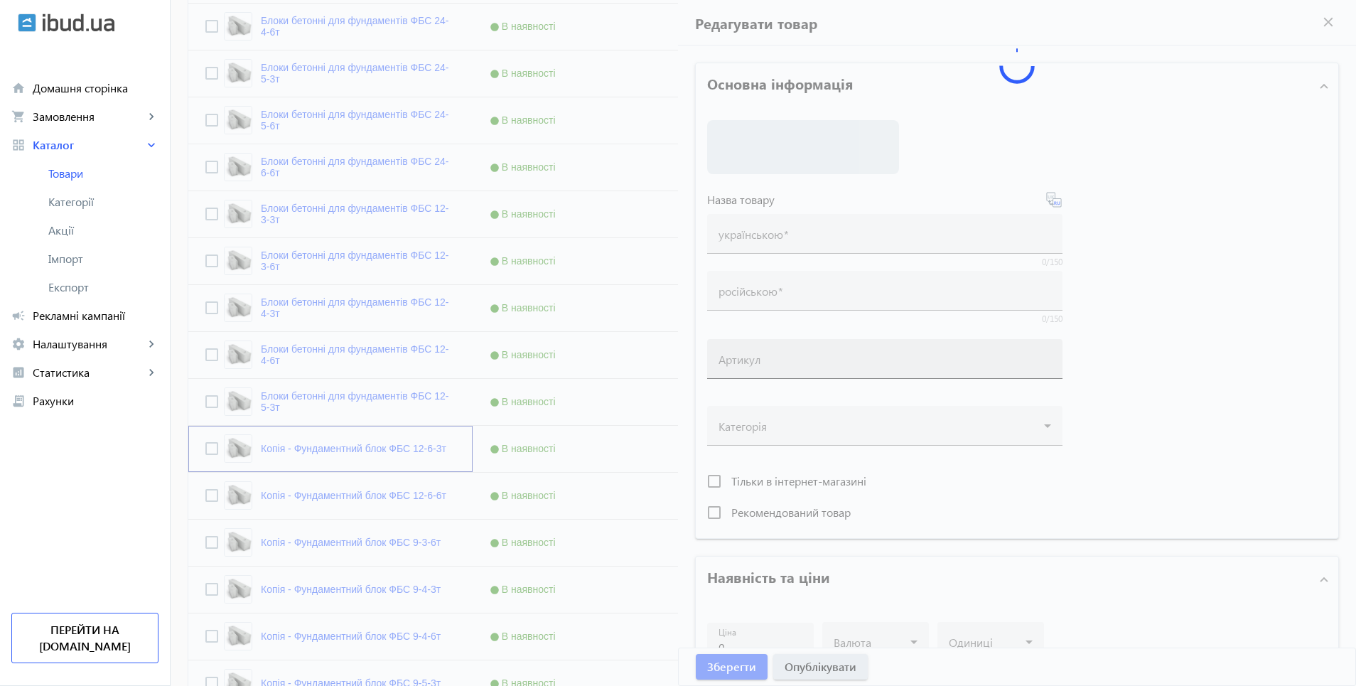
type input "Копія - Фундаментний блок ФБС 12-6-3т"
type input "Копия - Фундаментный блок ФБС 12-6-3т"
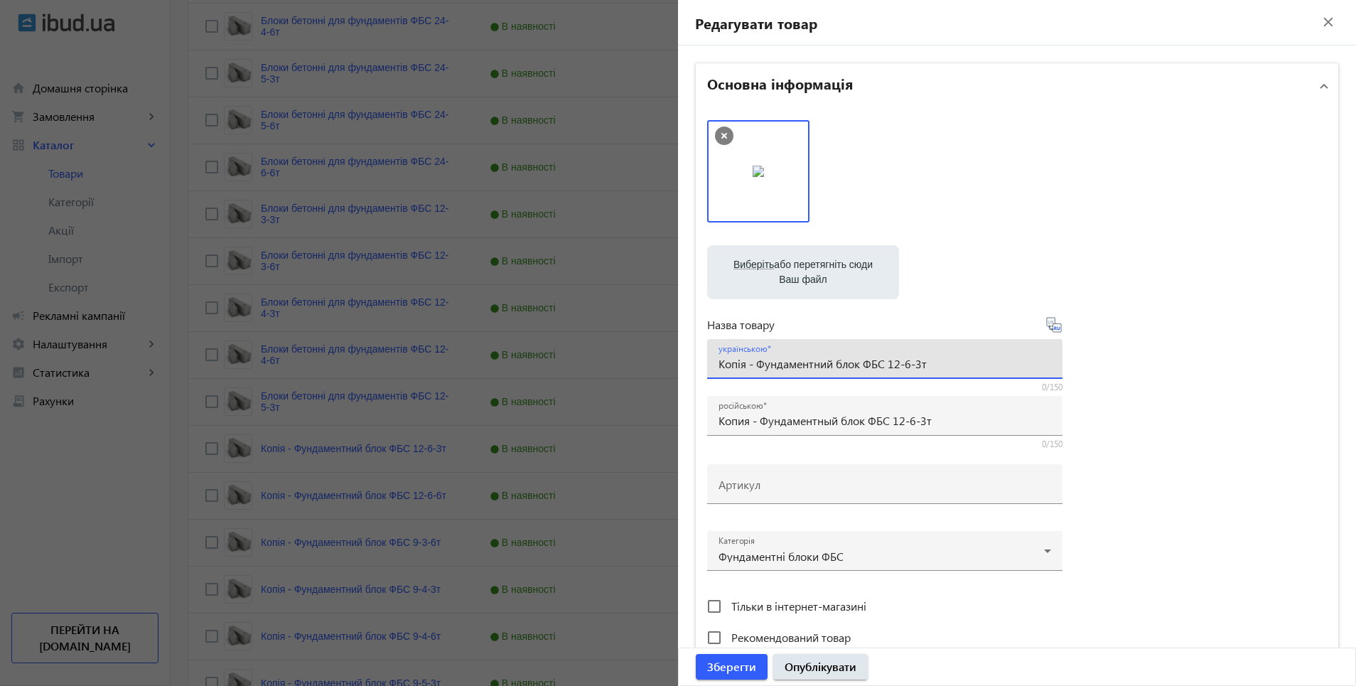
drag, startPoint x: 715, startPoint y: 367, endPoint x: 879, endPoint y: 373, distance: 163.6
click at [879, 373] on div "українською Копія - Фундаментний блок ФБС 12-6-3т" at bounding box center [885, 359] width 333 height 40
paste input "локи бетонні для фундаментів ФБС"
type input "Блоки бетонні для фундаментів ФБС 12-6-3т"
click at [1053, 332] on icon at bounding box center [1053, 324] width 15 height 15
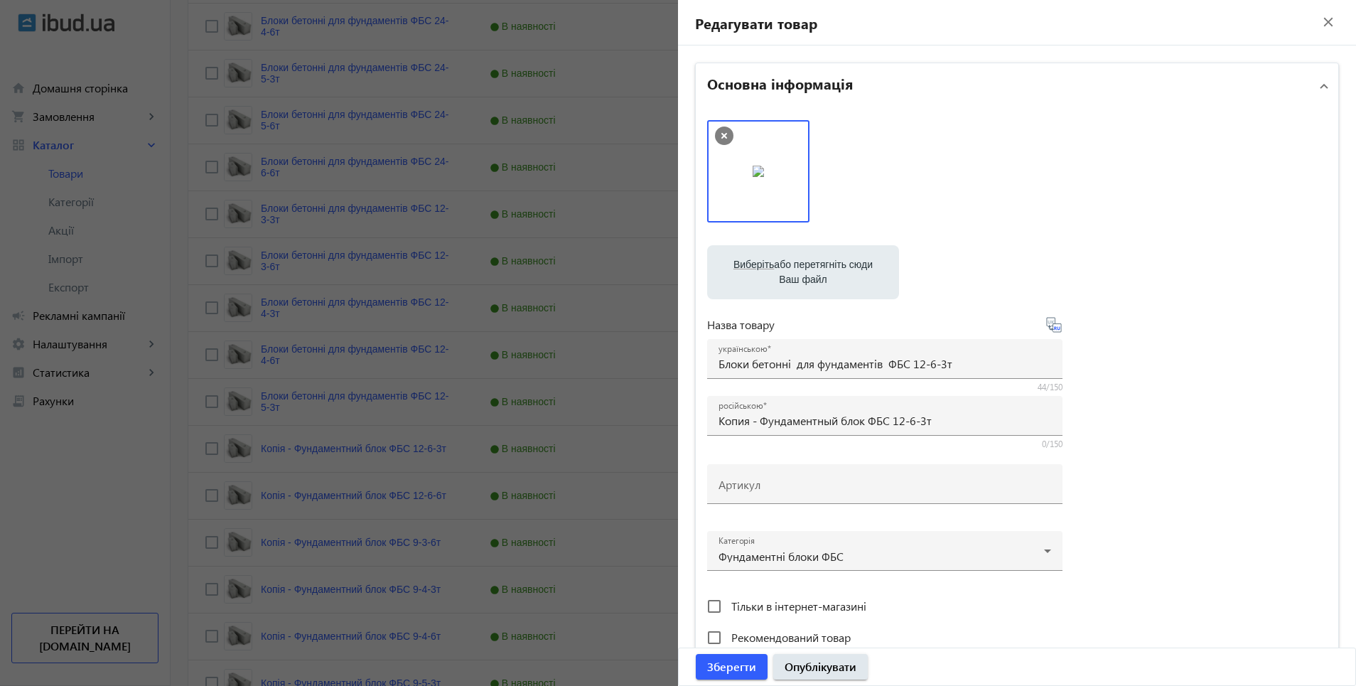
type input "Блоки бетонные для фундаментов ФБС 12-6-3т."
click at [802, 657] on span "submit" at bounding box center [820, 667] width 95 height 34
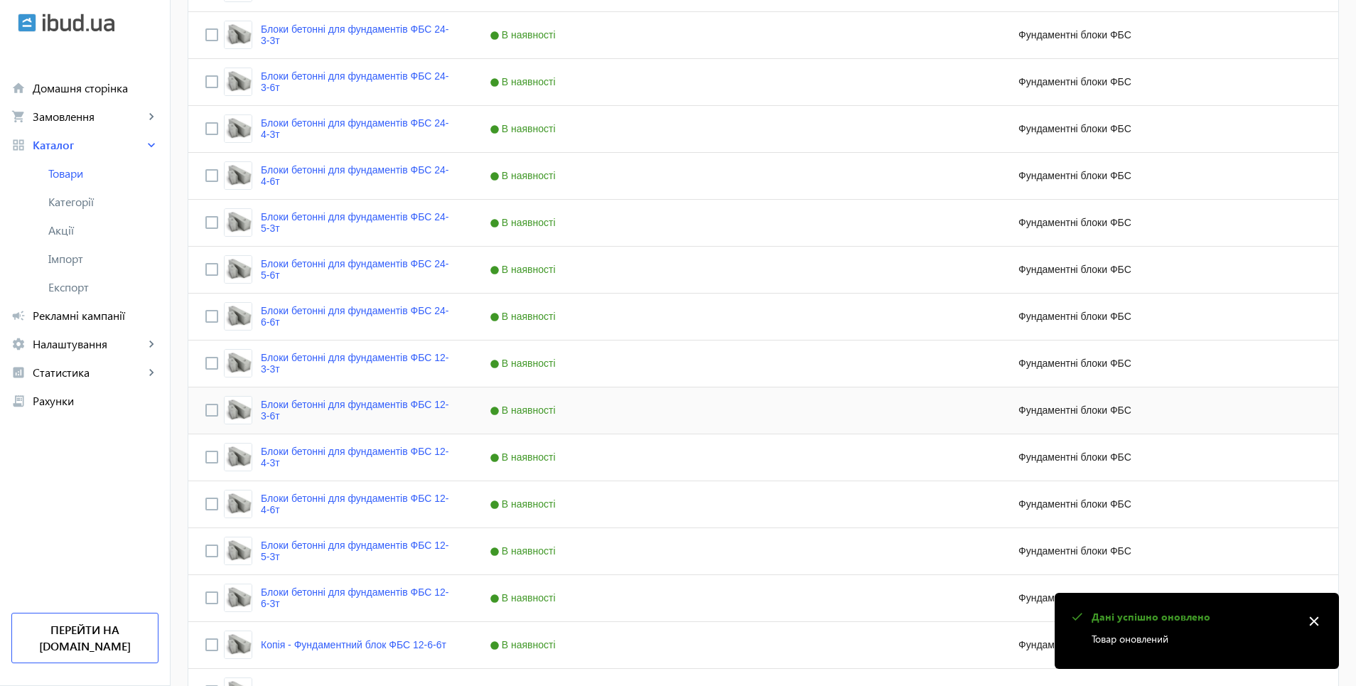
scroll to position [782, 0]
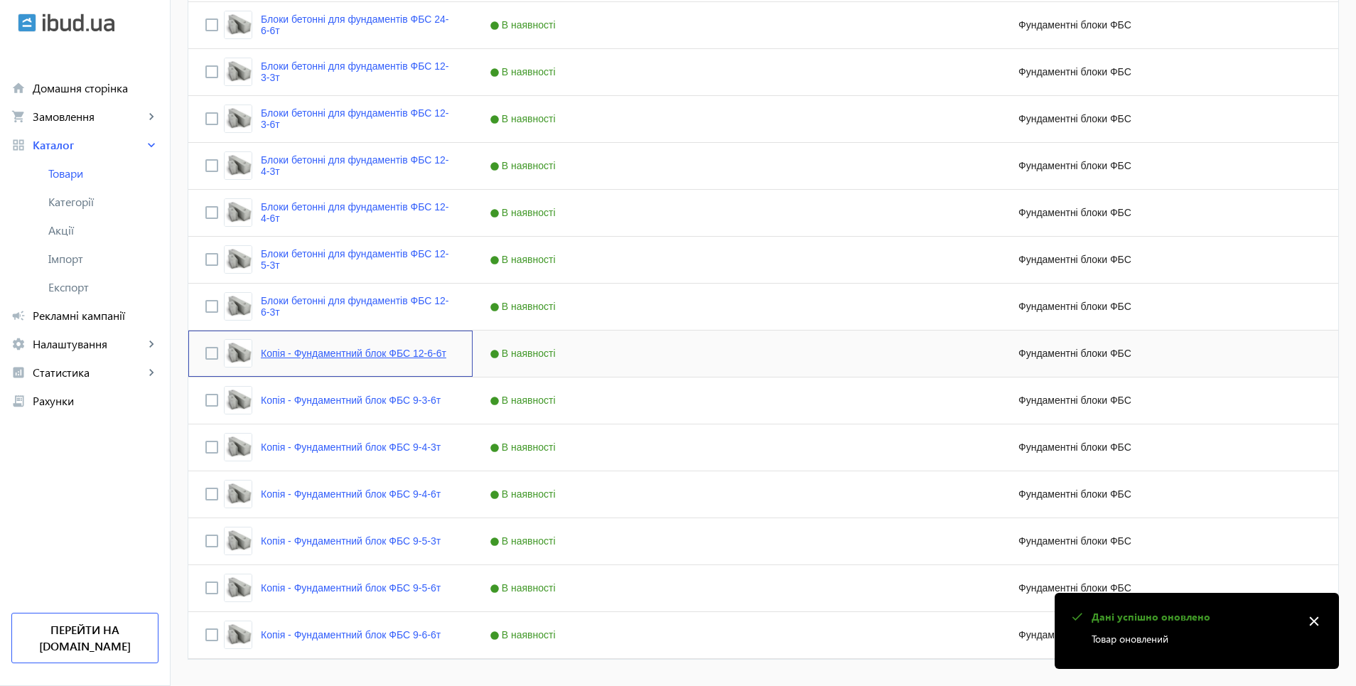
click at [323, 355] on link "Копія - Фундаментний блок ФБС 12-6-6т" at bounding box center [354, 353] width 186 height 11
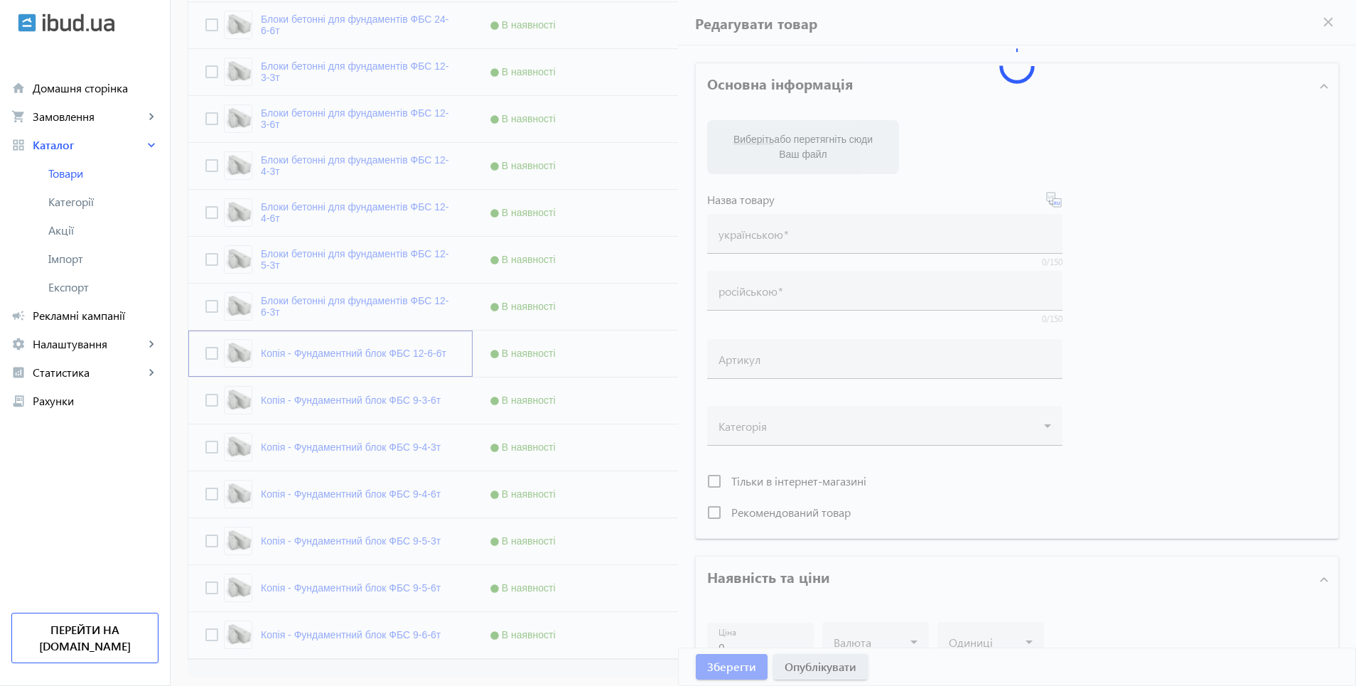
type input "Копія - Фундаментний блок ФБС 12-6-6т"
type input "Копия - Фундаментный блок ФБС 12-6-6т"
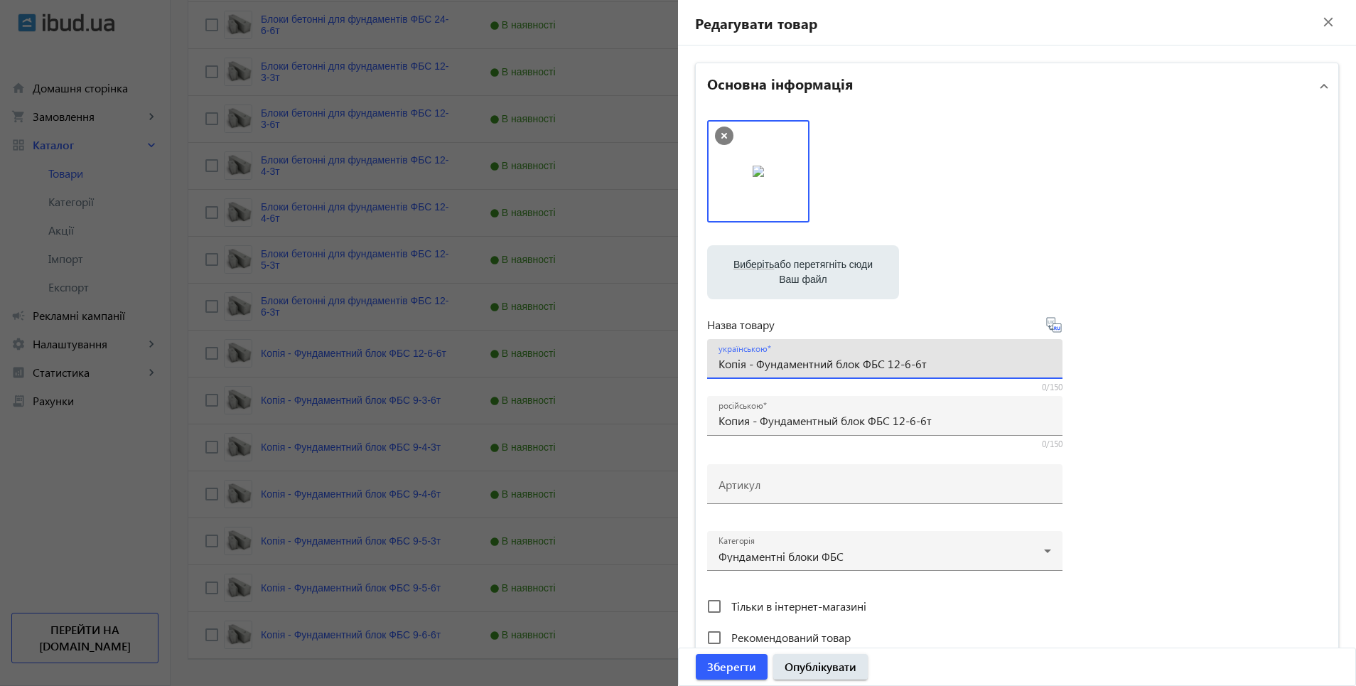
drag, startPoint x: 716, startPoint y: 364, endPoint x: 883, endPoint y: 379, distance: 167.7
click at [883, 379] on mat-form-field "українською Копія - Фундаментний блок ФБС 12-6-6т 0/150" at bounding box center [884, 366] width 355 height 54
paste input "локи бетонні для фундаментів"
type input "Блоки бетонні для фундаментів ФБС 12-6-6т"
click at [1058, 330] on icon at bounding box center [1059, 328] width 3 height 4
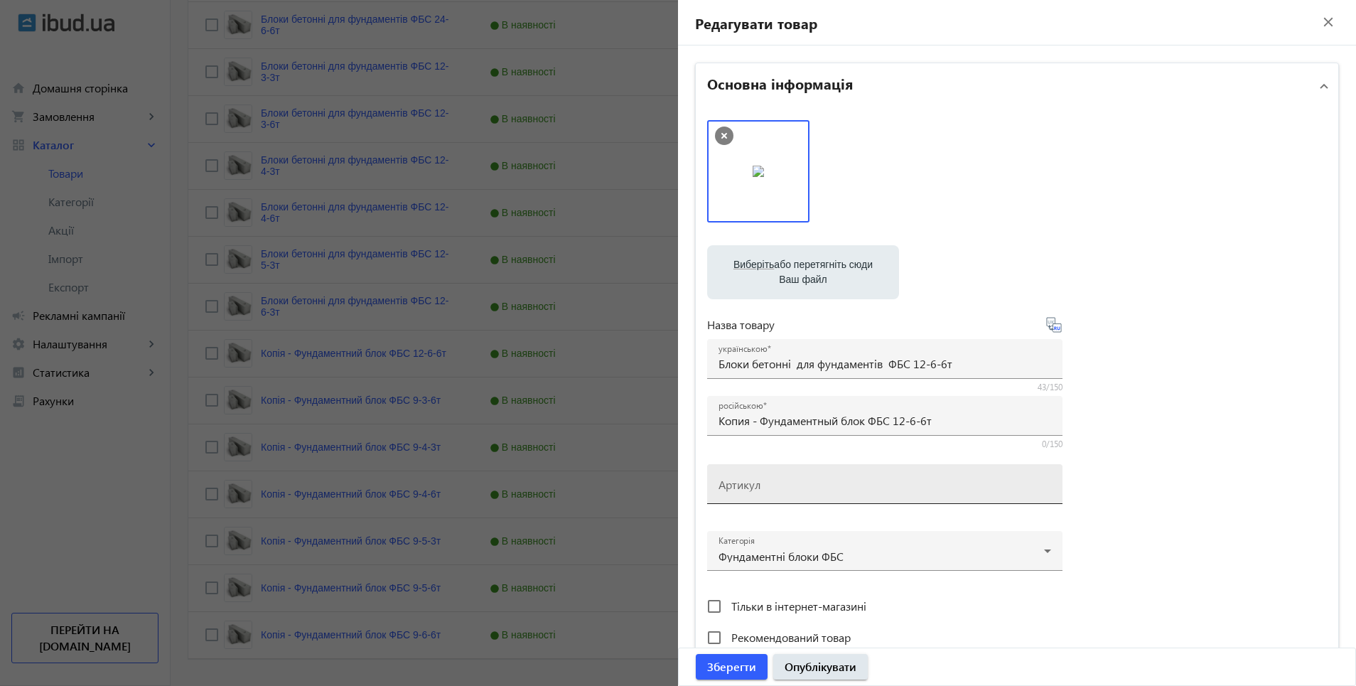
type input "Блоки бетонные для фундаментов ФБС 12-6-6т."
click at [826, 669] on span "Опублікувати" at bounding box center [821, 667] width 72 height 16
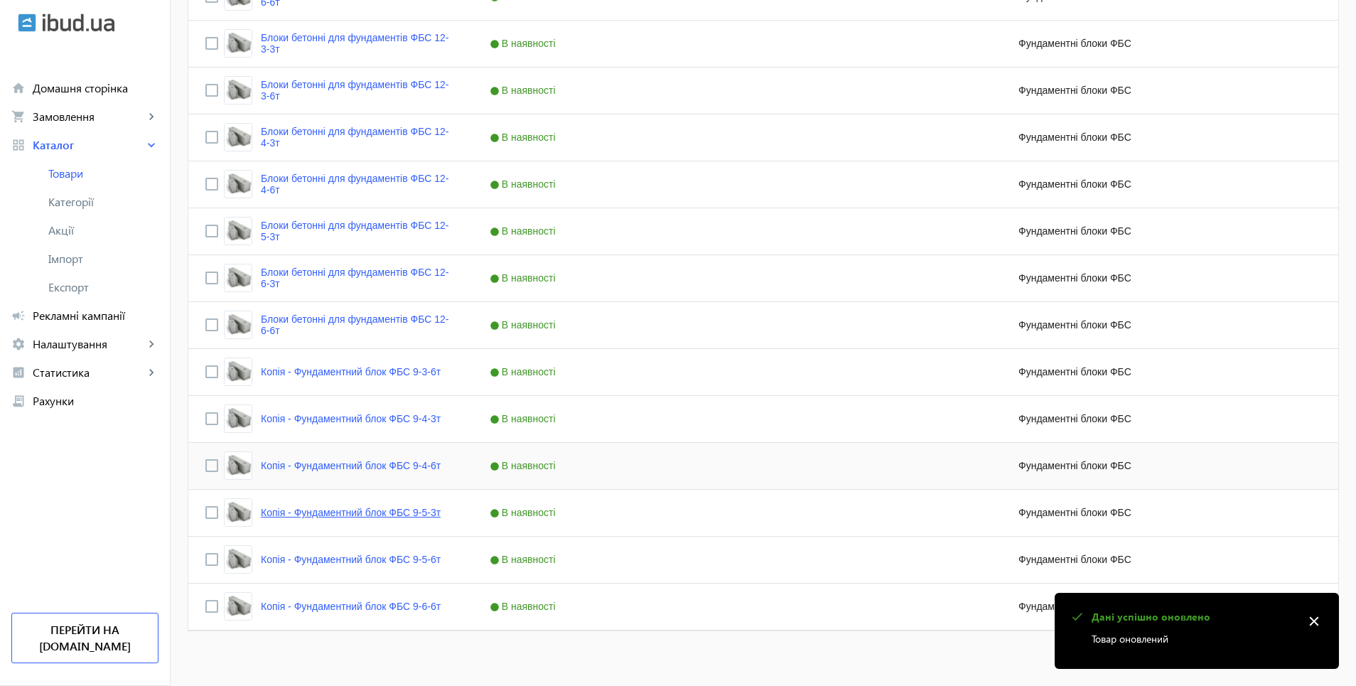
scroll to position [821, 0]
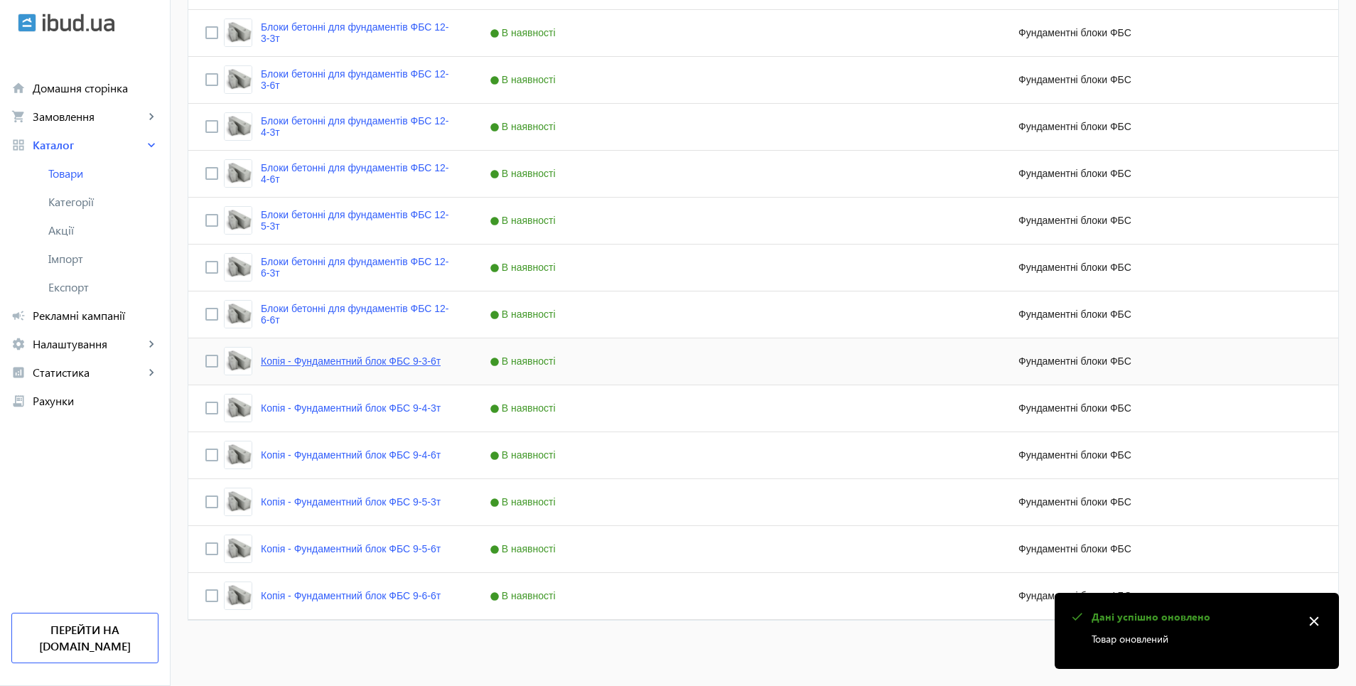
click at [322, 360] on link "Копія - Фундаментний блок ФБС 9-3-6т" at bounding box center [351, 360] width 180 height 11
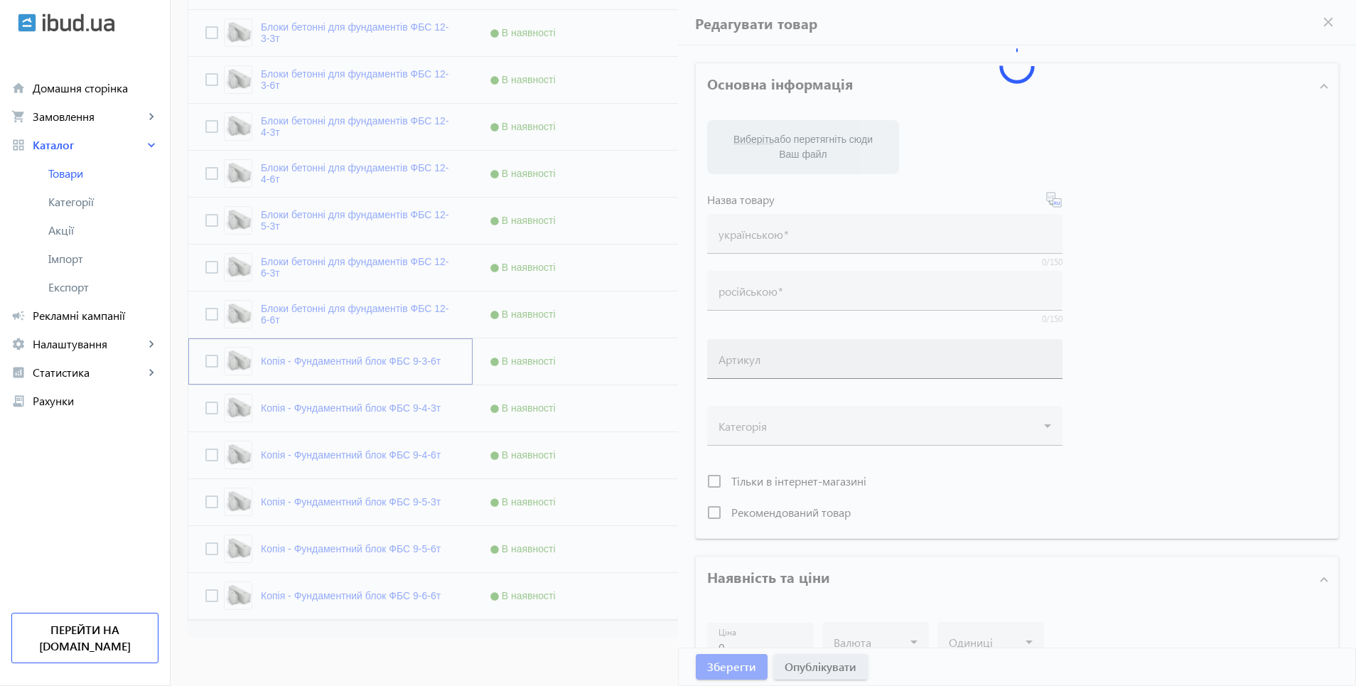
type input "Копія - Фундаментний блок ФБС 9-3-6т"
type input "Копия - Фундаментный блок ФБС 9-3-6т"
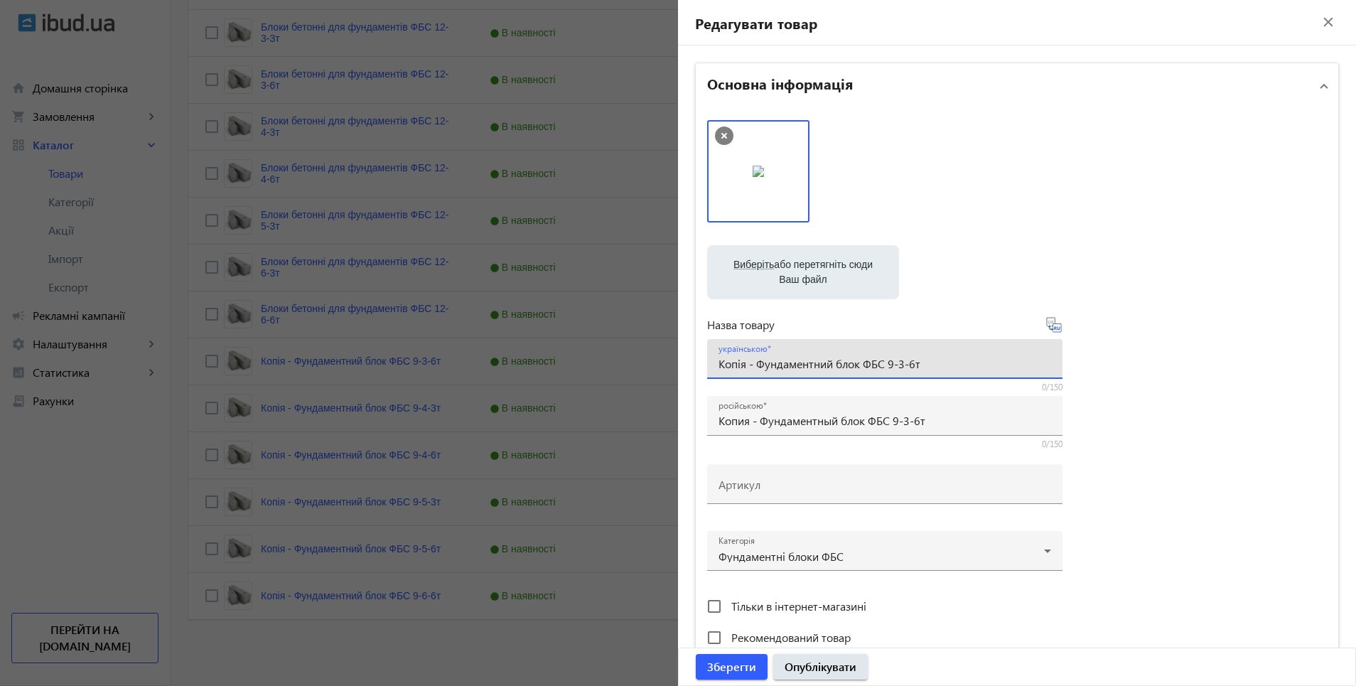
drag, startPoint x: 714, startPoint y: 365, endPoint x: 883, endPoint y: 370, distance: 168.5
click at [883, 370] on input "Копія - Фундаментний блок ФБС 9-3-6т" at bounding box center [885, 363] width 333 height 15
paste input "локи бетонні для фундаментів"
type input "Блоки бетонні для фундаментів ФБС 9-3-6т"
click at [1056, 327] on icon at bounding box center [1054, 324] width 17 height 17
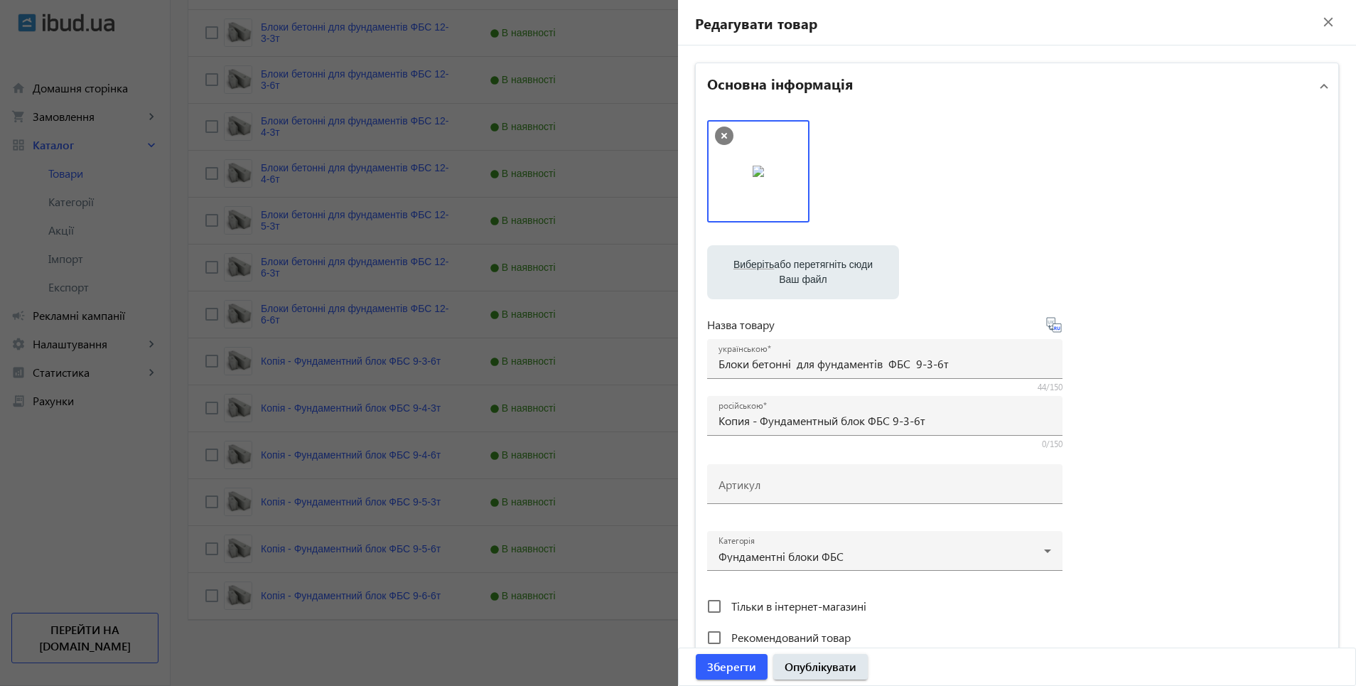
type input "Блоки бетонные для фундаментов ФБС 9-3-6т."
drag, startPoint x: 822, startPoint y: 670, endPoint x: 975, endPoint y: 588, distance: 173.7
click at [822, 670] on span "Опублікувати" at bounding box center [821, 667] width 72 height 16
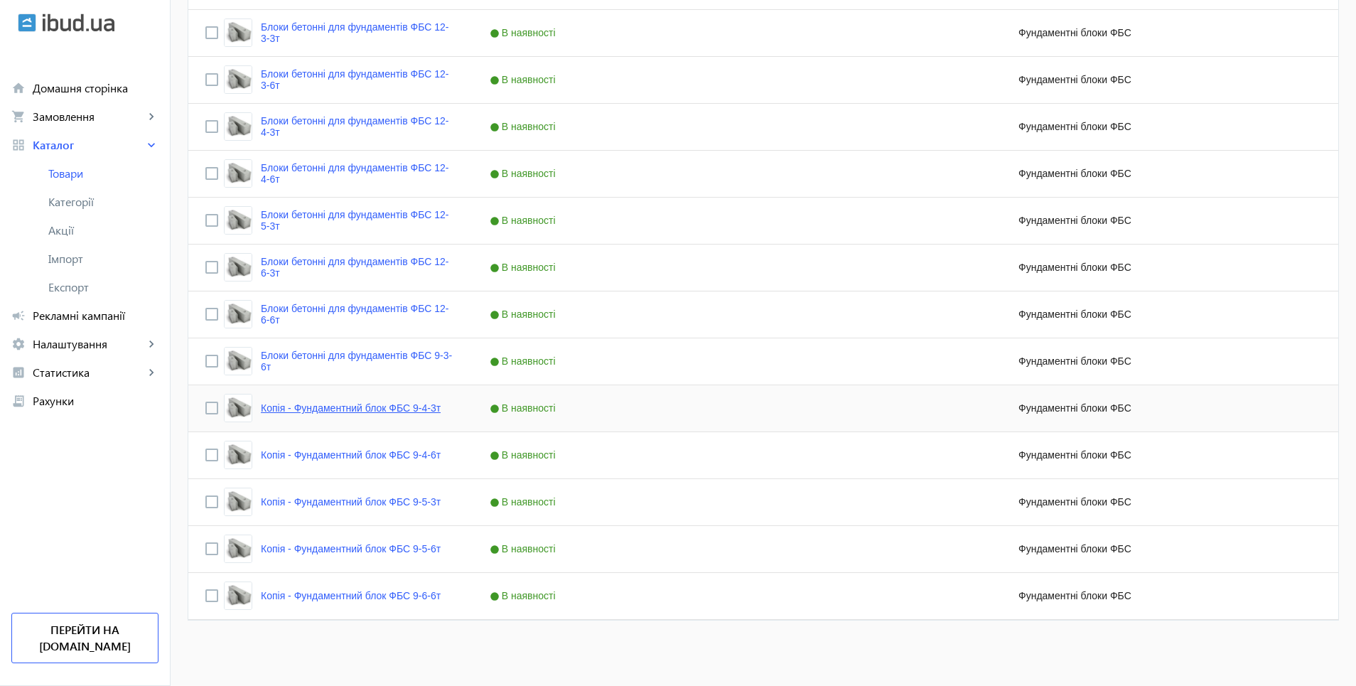
click at [303, 407] on link "Копія - Фундаментний блок ФБС 9-4-3т" at bounding box center [351, 407] width 180 height 11
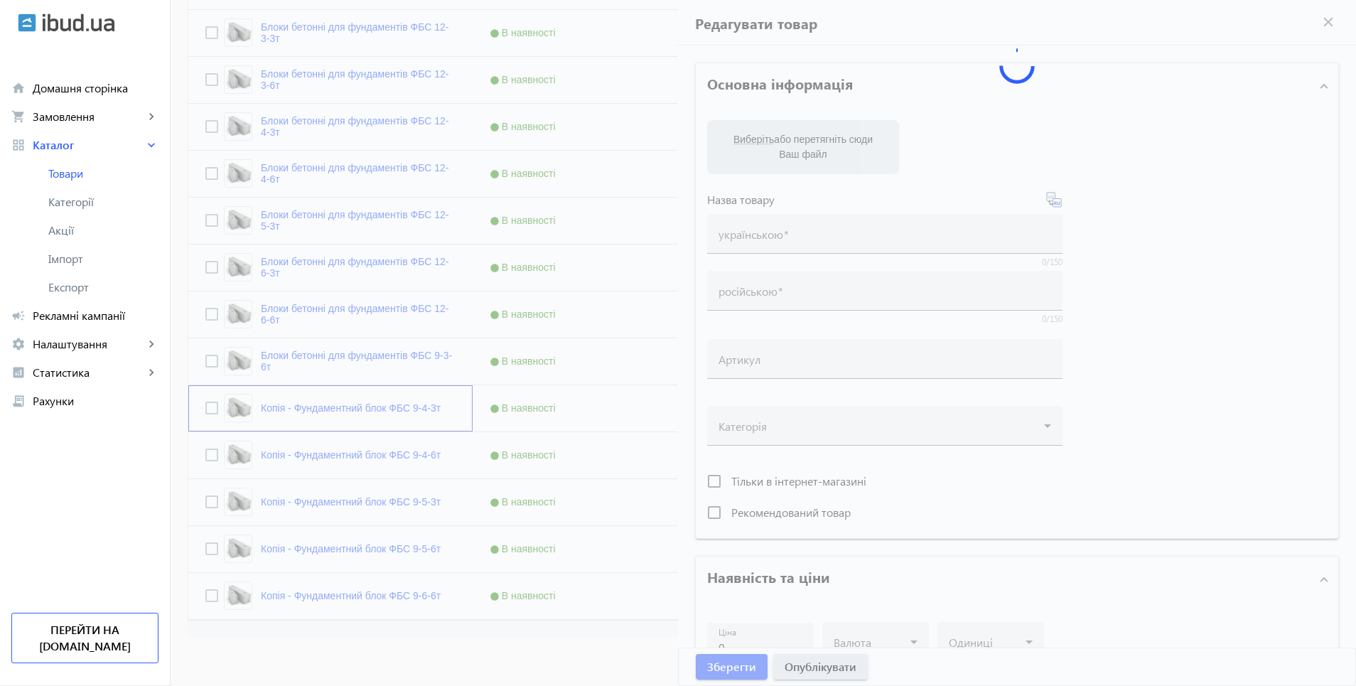
type input "Копія - Фундаментний блок ФБС 9-4-3т"
type input "Копия - Фундаментный блок ФБС 9-4-3т"
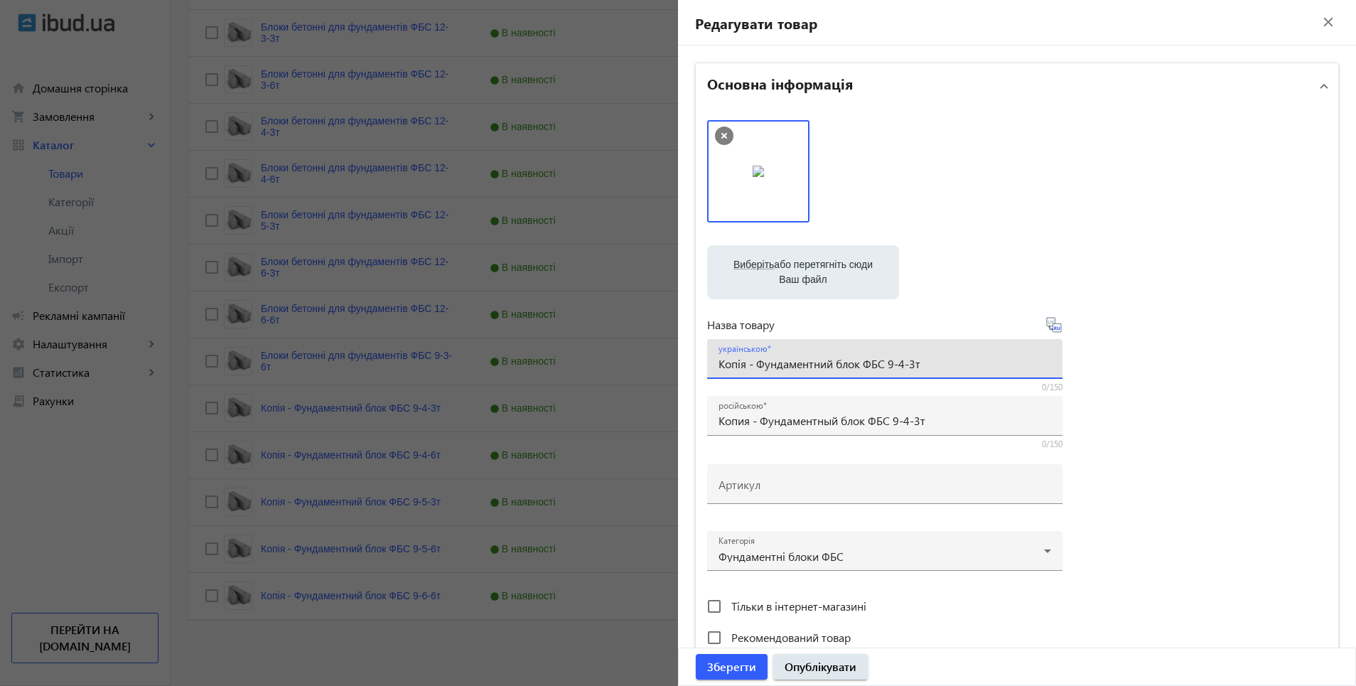
drag, startPoint x: 716, startPoint y: 369, endPoint x: 884, endPoint y: 375, distance: 167.9
click at [884, 375] on div "українською Копія - Фундаментний блок ФБС 9-4-3т" at bounding box center [885, 359] width 333 height 40
paste input "локи бетонні для фундаментів"
type input "Блоки бетонні для фундаментів ФБС 9-4-3т"
click at [1054, 328] on icon at bounding box center [1055, 328] width 3 height 4
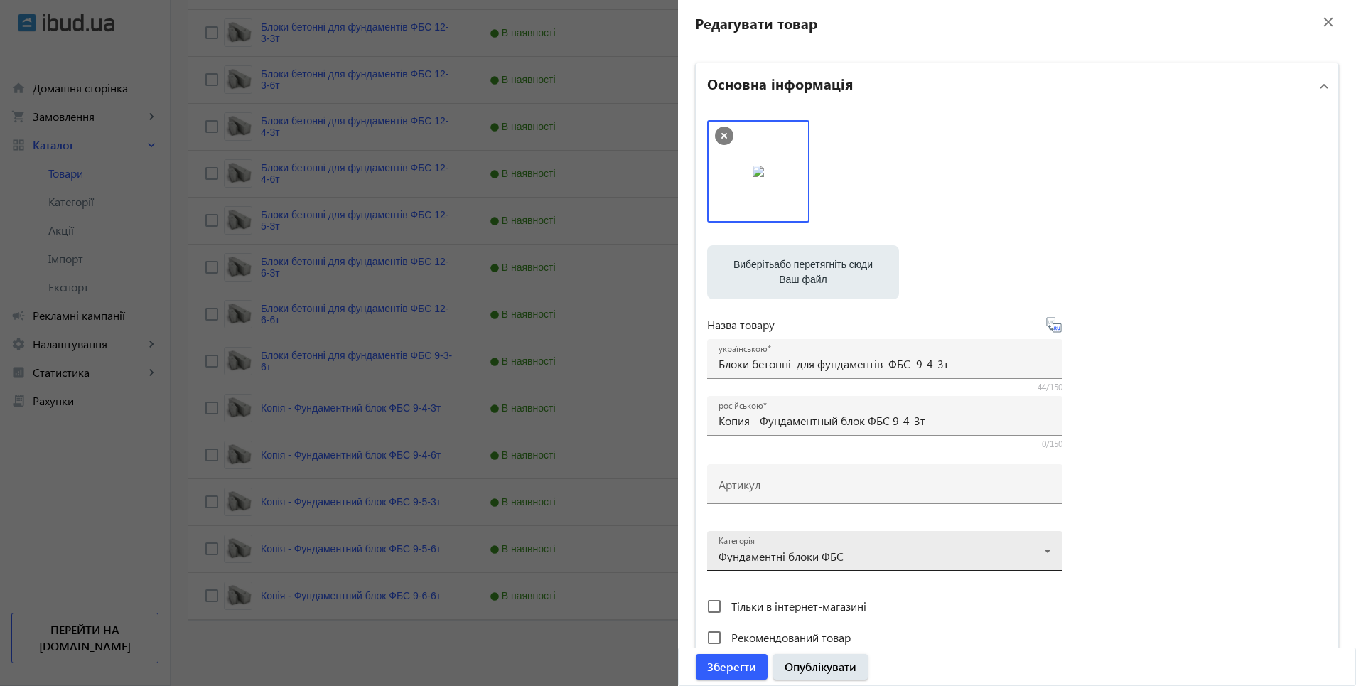
type input "Блоки бетонные для фундаментов ФБС 9-4-3т."
click at [843, 669] on span "Опублікувати" at bounding box center [821, 667] width 72 height 16
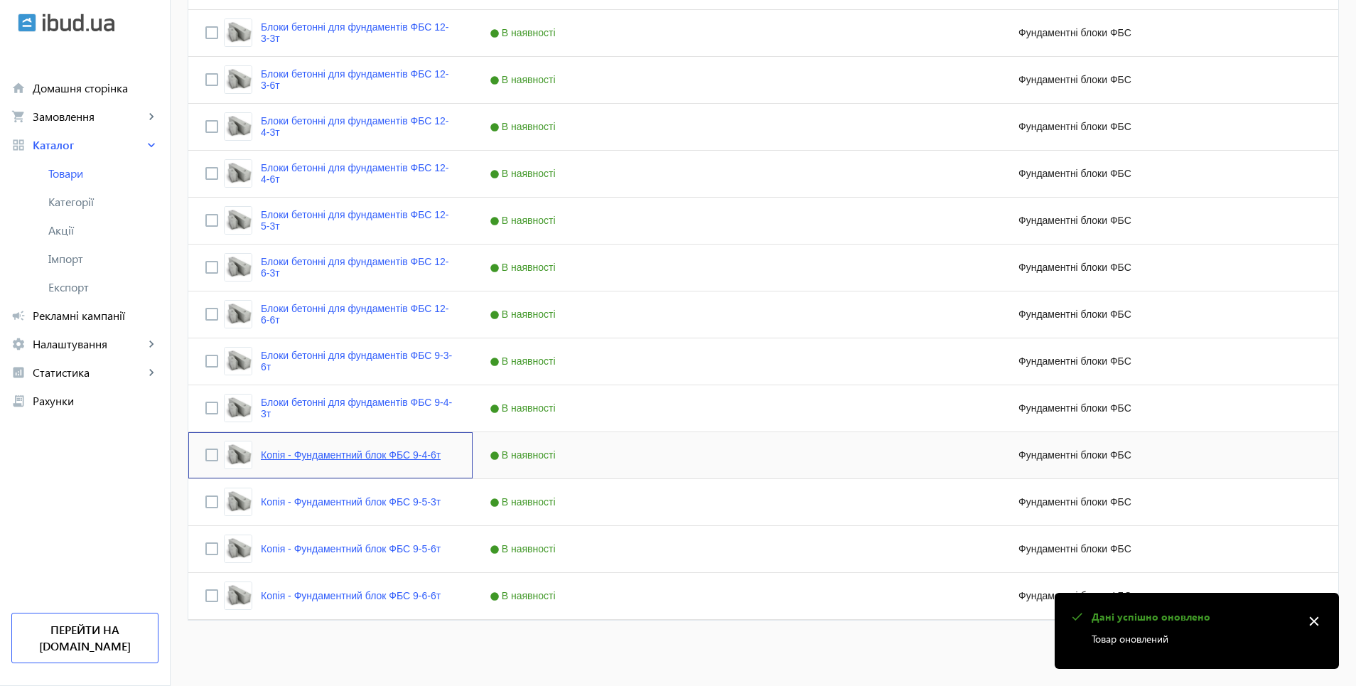
click at [331, 459] on link "Копія - Фундаментний блок ФБС 9-4-6т" at bounding box center [351, 454] width 180 height 11
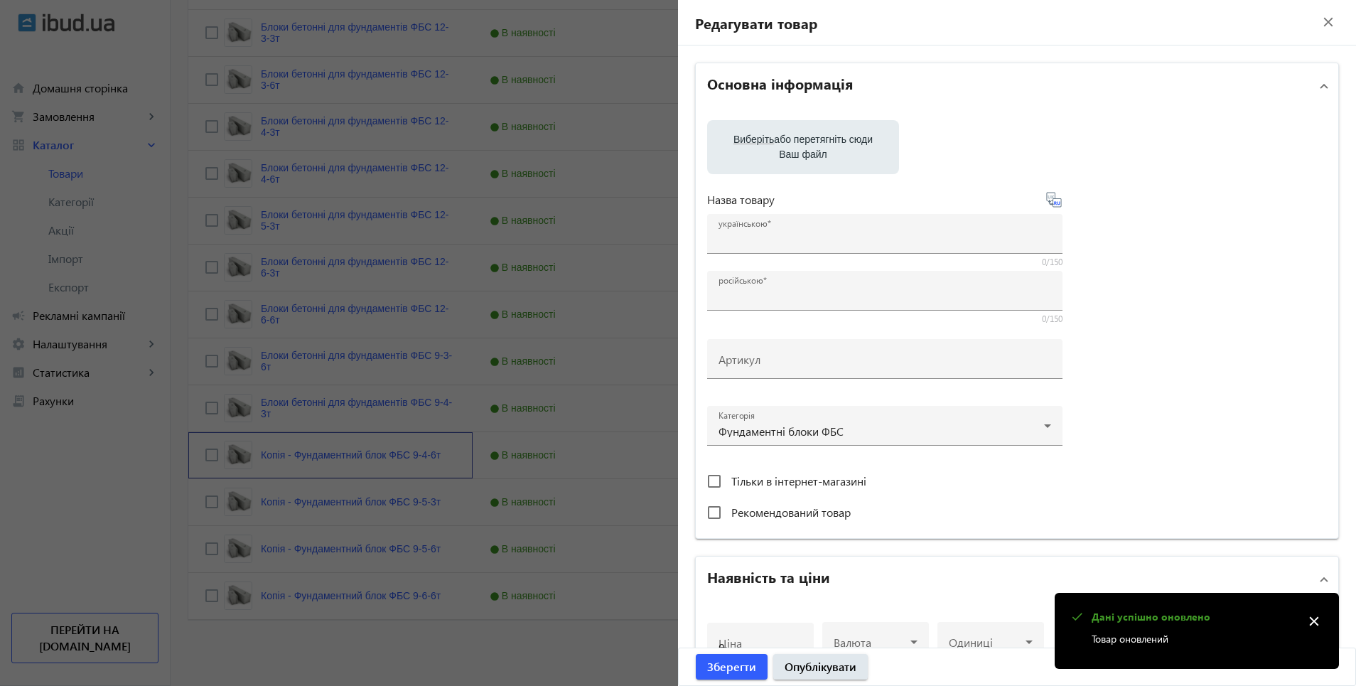
type input "Копія - Фундаментний блок ФБС 9-4-6т"
type input "Копия - Фундаментный блок ФБС 9-4-6т"
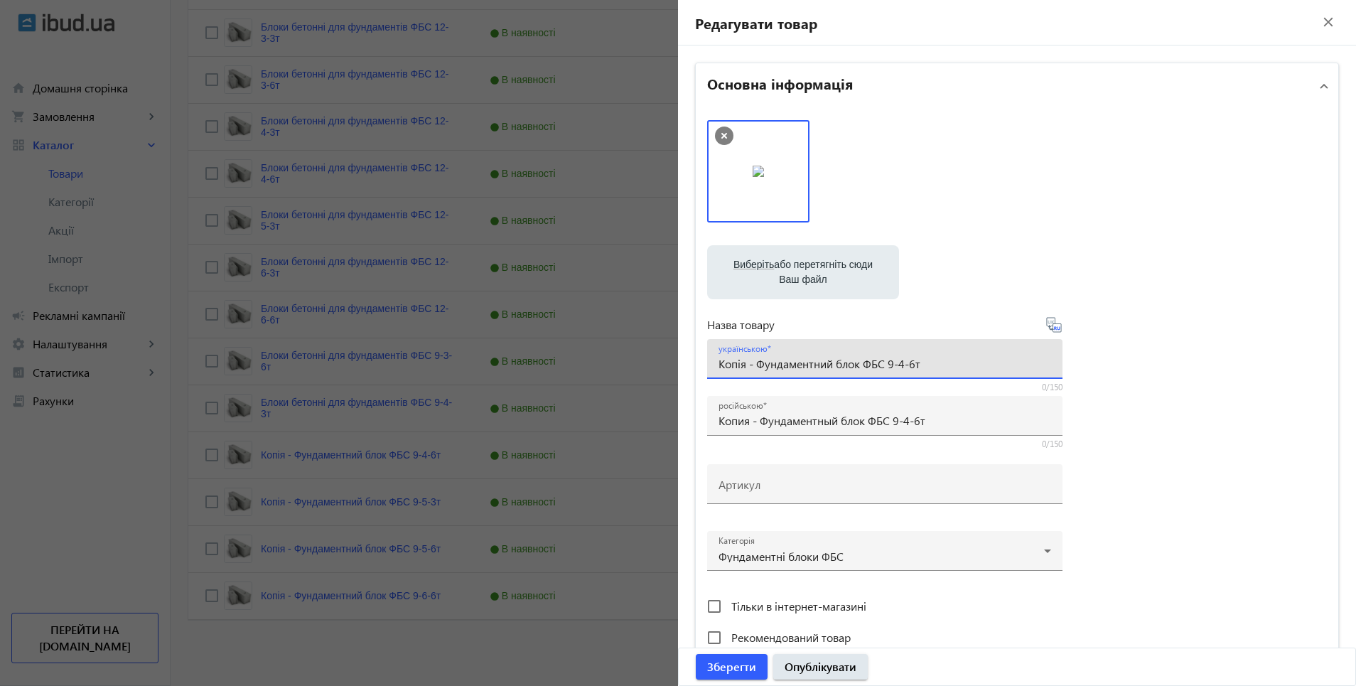
drag, startPoint x: 715, startPoint y: 364, endPoint x: 881, endPoint y: 372, distance: 166.5
click at [881, 372] on div "українською Копія - Фундаментний блок ФБС 9-4-6т" at bounding box center [885, 359] width 333 height 40
paste input "локи бетонні для фундаментів"
type input "Блоки бетонні для фундаментів ФБС 9-4-6т"
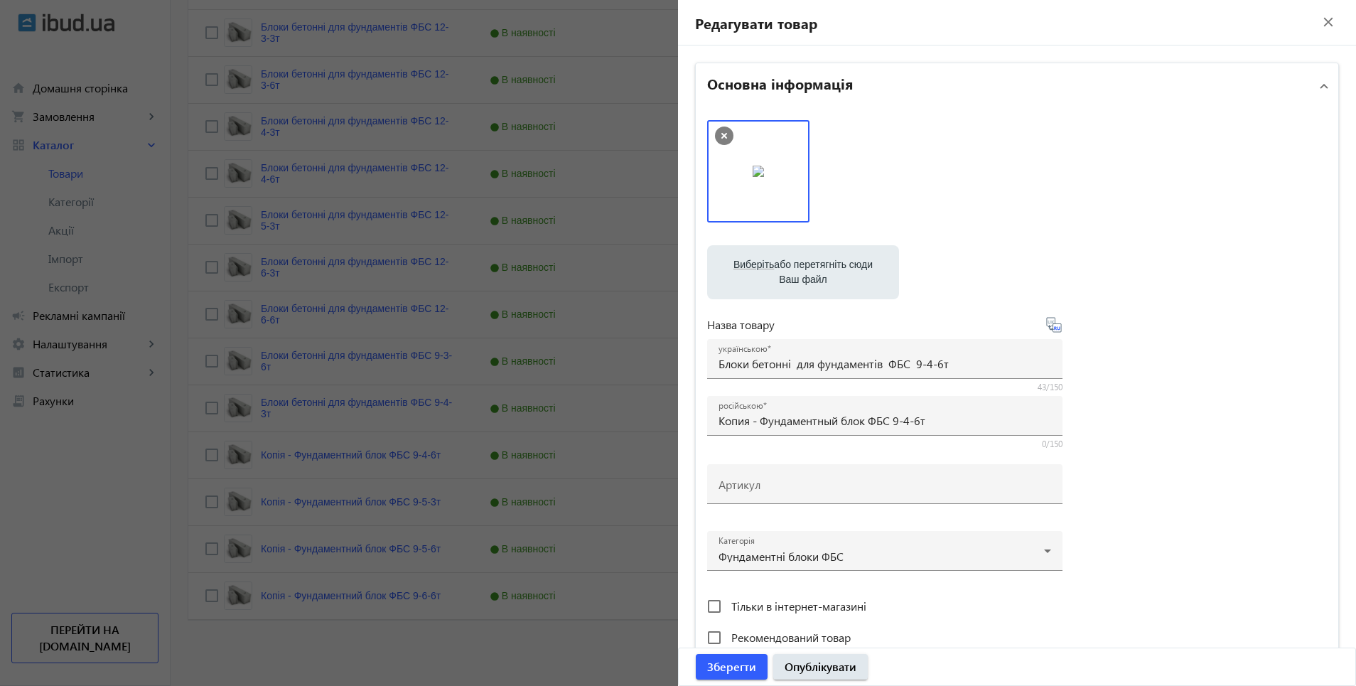
click at [1054, 328] on icon at bounding box center [1054, 324] width 17 height 17
type input "Блоки бетонные для фундаментов ФБС 9-4-6т."
click at [807, 668] on span "Опублікувати" at bounding box center [821, 667] width 72 height 16
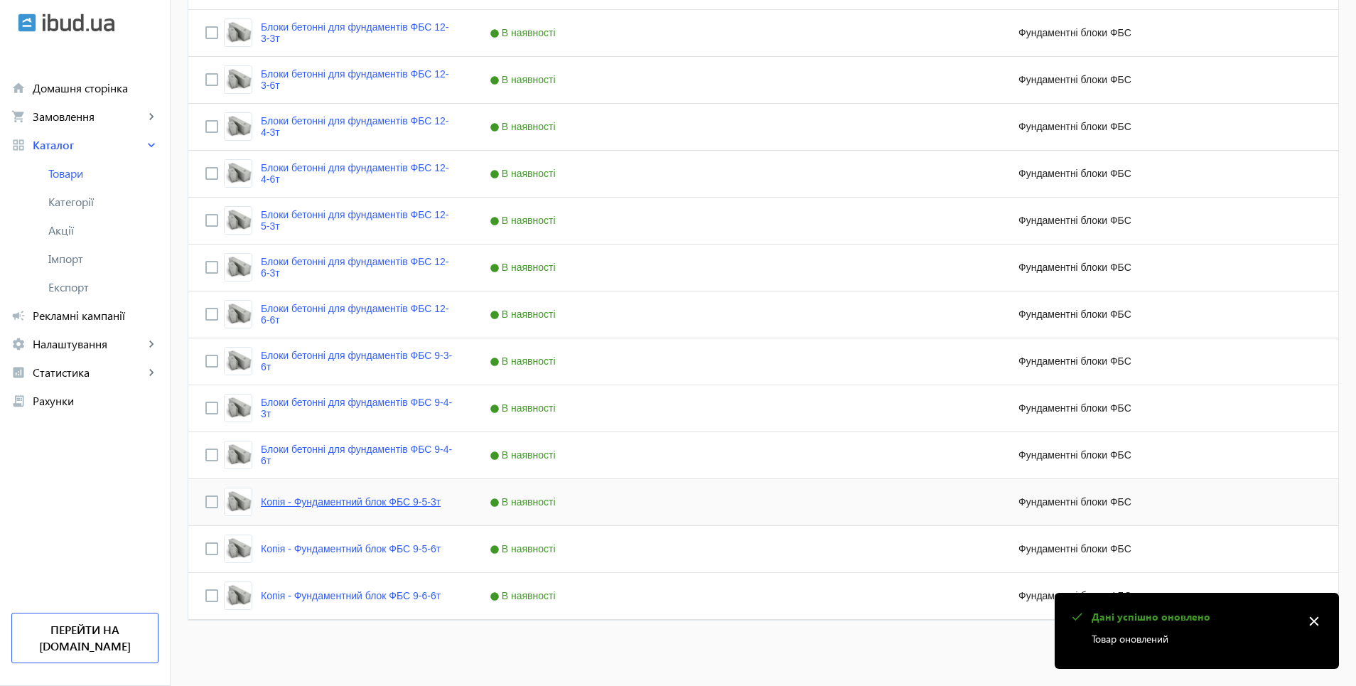
click at [304, 505] on link "Копія - Фундаментний блок ФБС 9-5-3т" at bounding box center [351, 501] width 180 height 11
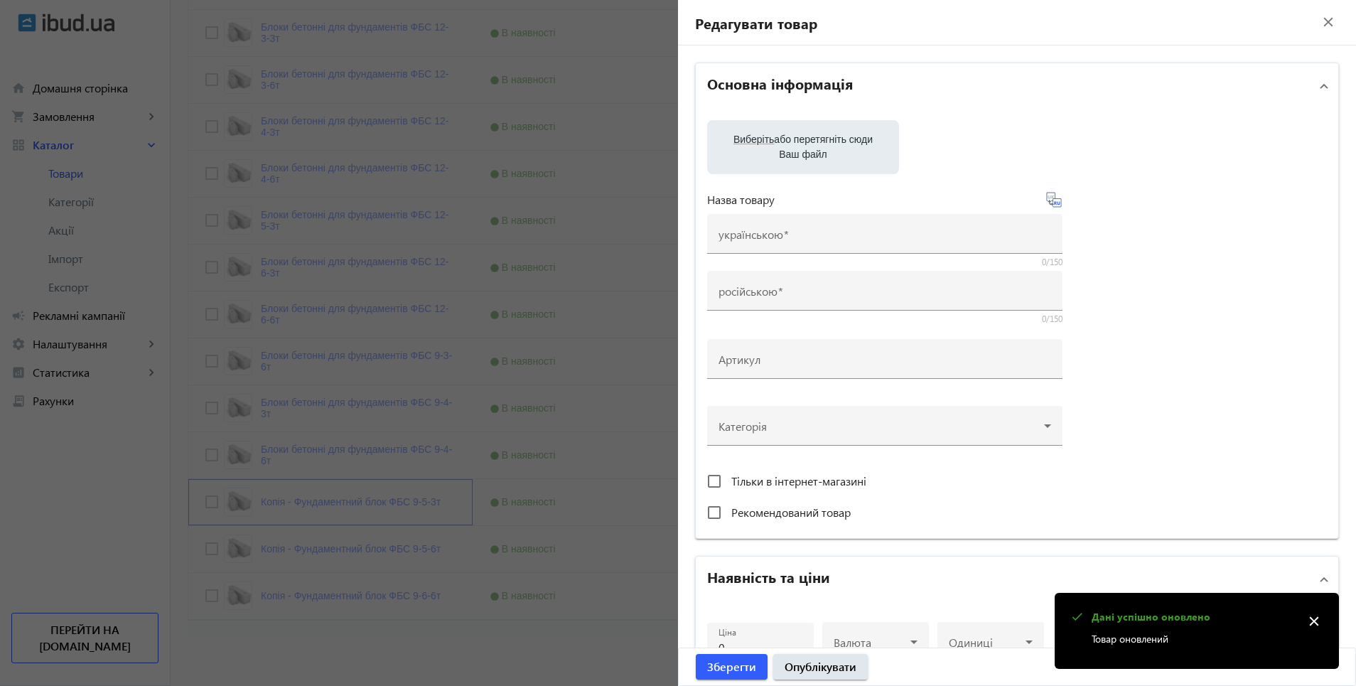
type input "Копія - Фундаментний блок ФБС 9-5-3т"
type input "Копия - Фундаментный блок ФБС 9-5-3т"
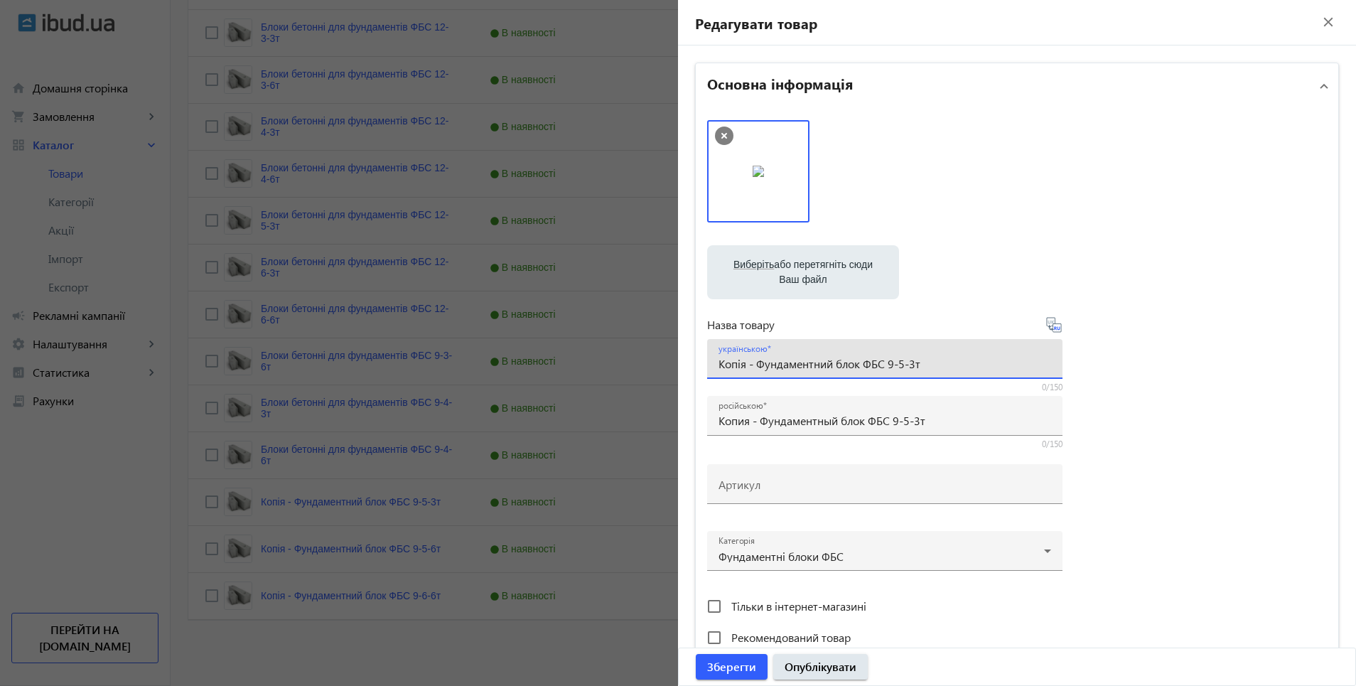
drag, startPoint x: 714, startPoint y: 364, endPoint x: 880, endPoint y: 370, distance: 165.7
click at [880, 370] on input "Копія - Фундаментний блок ФБС 9-5-3т" at bounding box center [885, 363] width 333 height 15
paste input "локи бетонні для фундаментів"
type input "Блоки бетонні для фундаментів ФБС 9-5-3т"
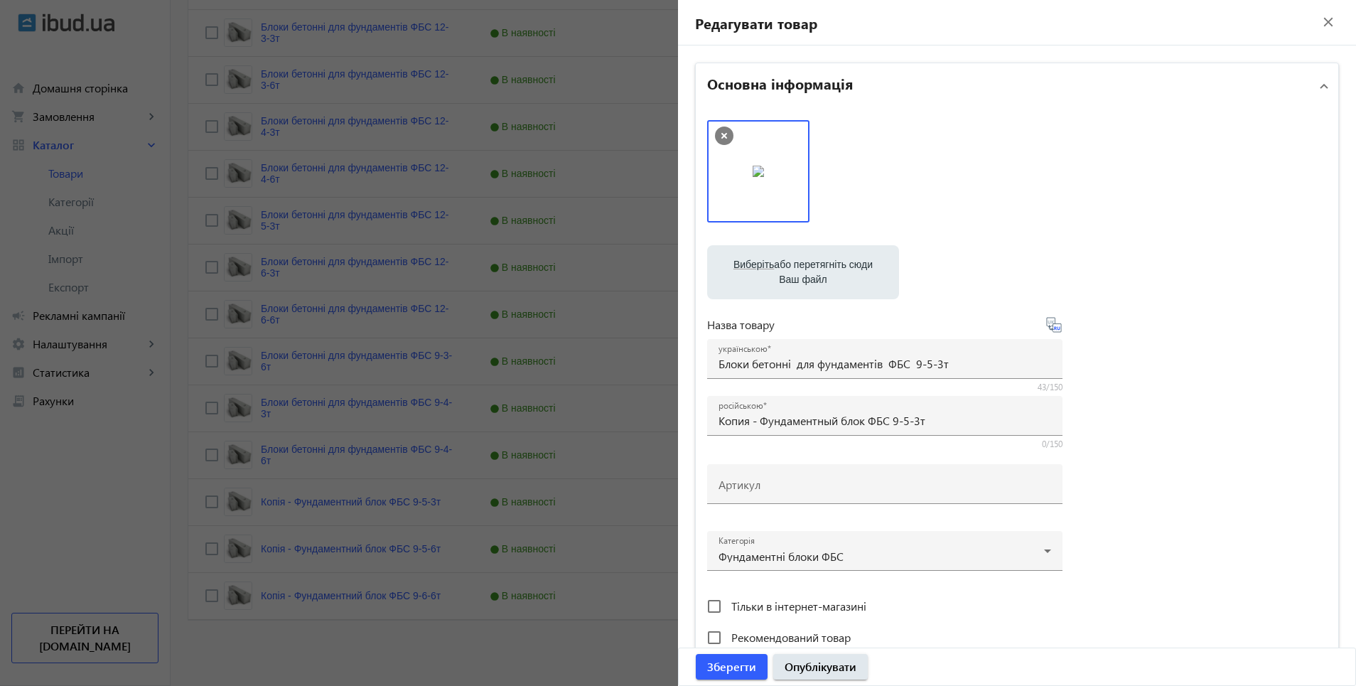
click at [1053, 329] on icon at bounding box center [1054, 324] width 17 height 17
type input "Блоки бетонные для фундаментов ФБС 9-5-3т"
click at [827, 661] on button "Опублікувати" at bounding box center [820, 667] width 95 height 26
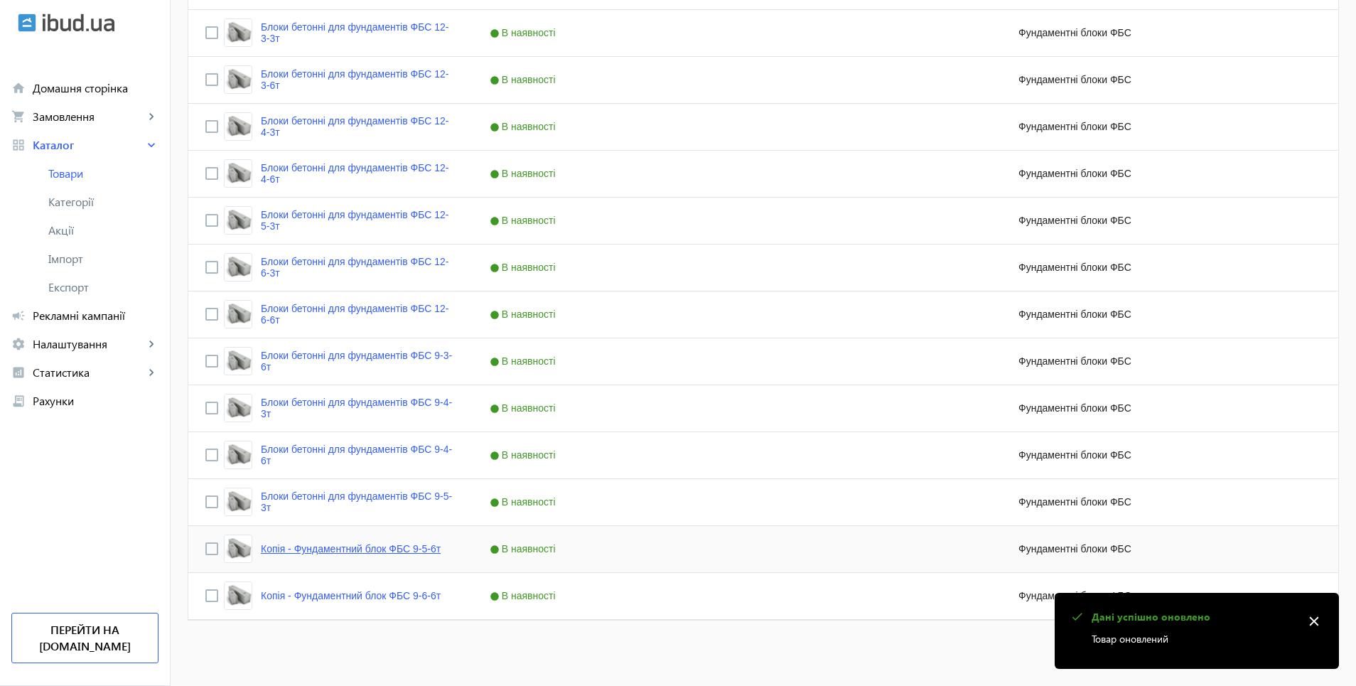
click at [326, 550] on link "Копія - Фундаментний блок ФБС 9-5-6т" at bounding box center [351, 548] width 180 height 11
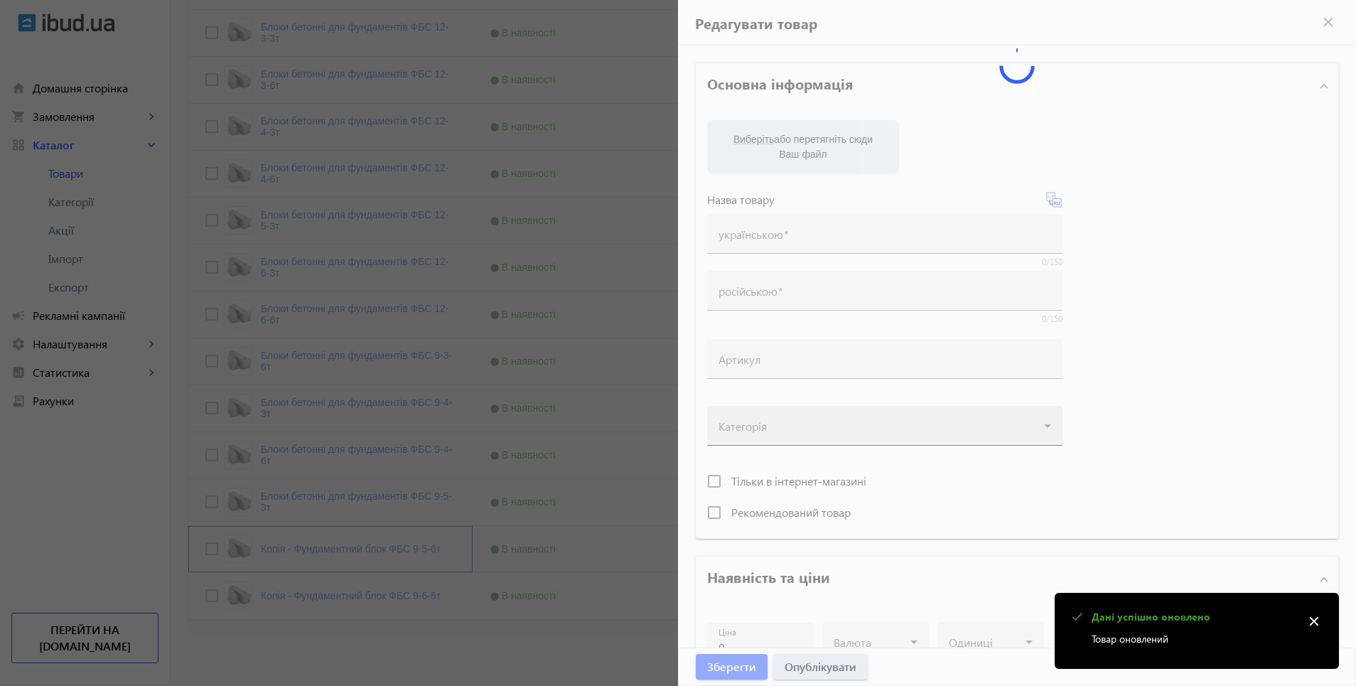
type input "Копія - Фундаментний блок ФБС 9-5-6т"
type input "Копия - Фундаментный блок ФБС 9-5-6т"
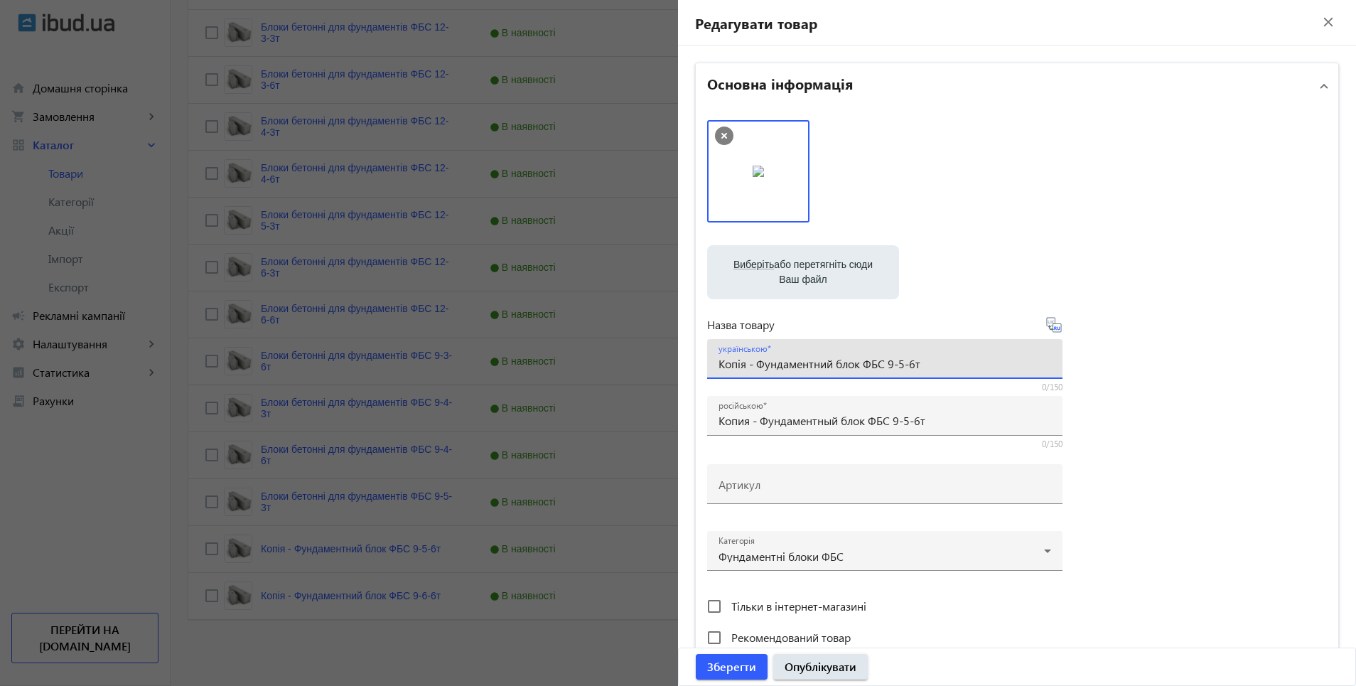
drag, startPoint x: 715, startPoint y: 368, endPoint x: 884, endPoint y: 371, distance: 169.2
click at [884, 371] on div "українською Копія - Фундаментний блок ФБС 9-5-6т" at bounding box center [885, 359] width 333 height 40
paste input "локи бетонні для фундаментів"
type input "Блоки бетонні для фундаментів ФБС 9-5-6т"
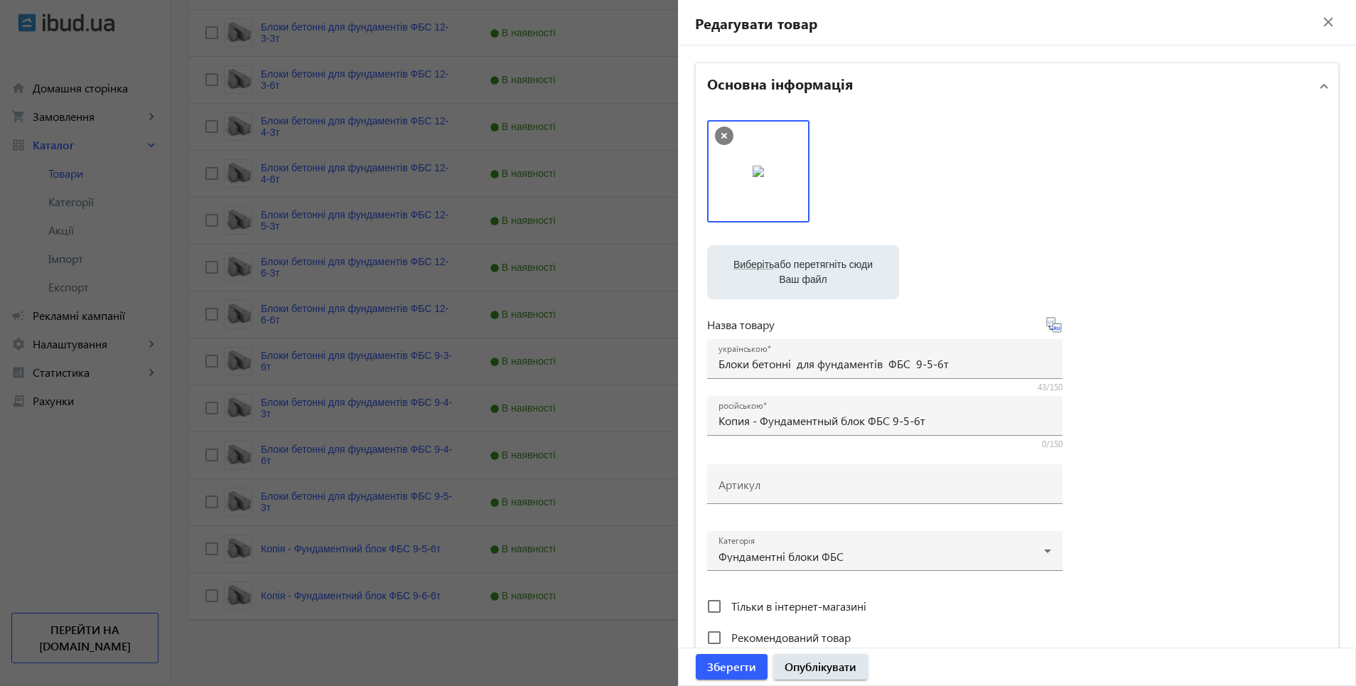
click at [1058, 328] on icon at bounding box center [1059, 328] width 3 height 4
type input "Блоки бетонные для фундаментов ФБС 9-5-6т"
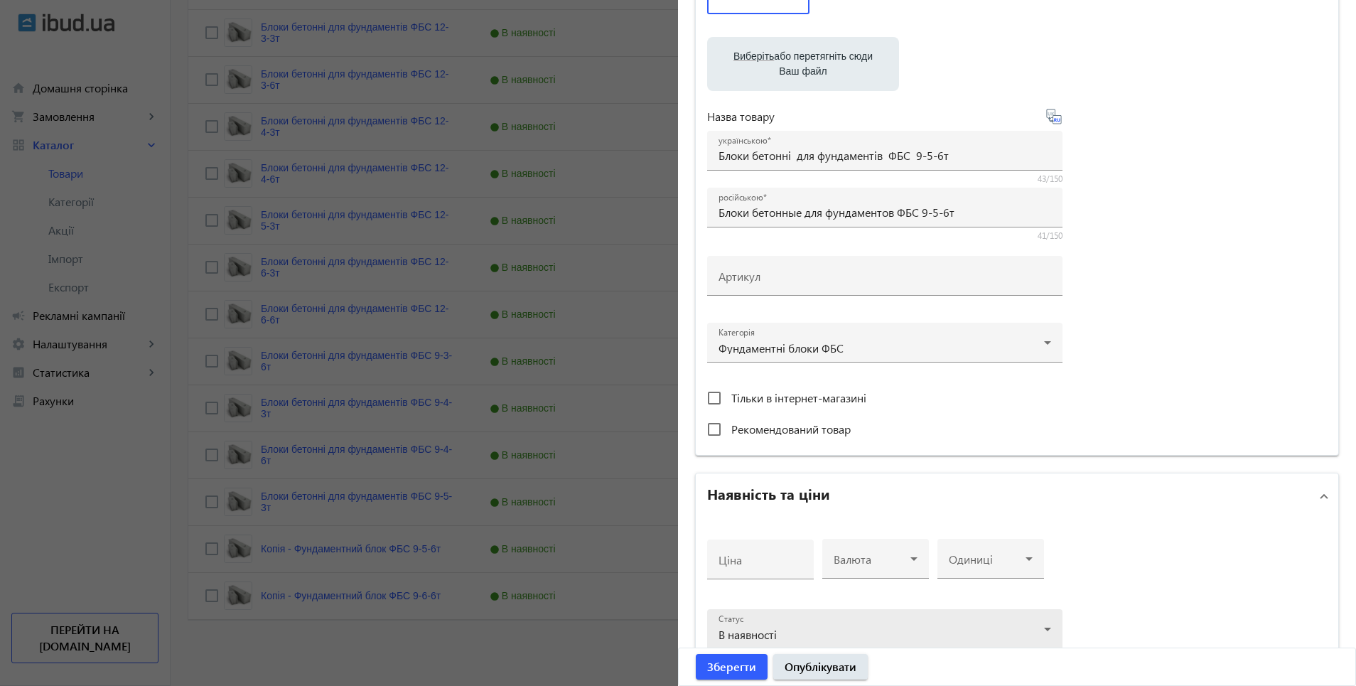
scroll to position [213, 0]
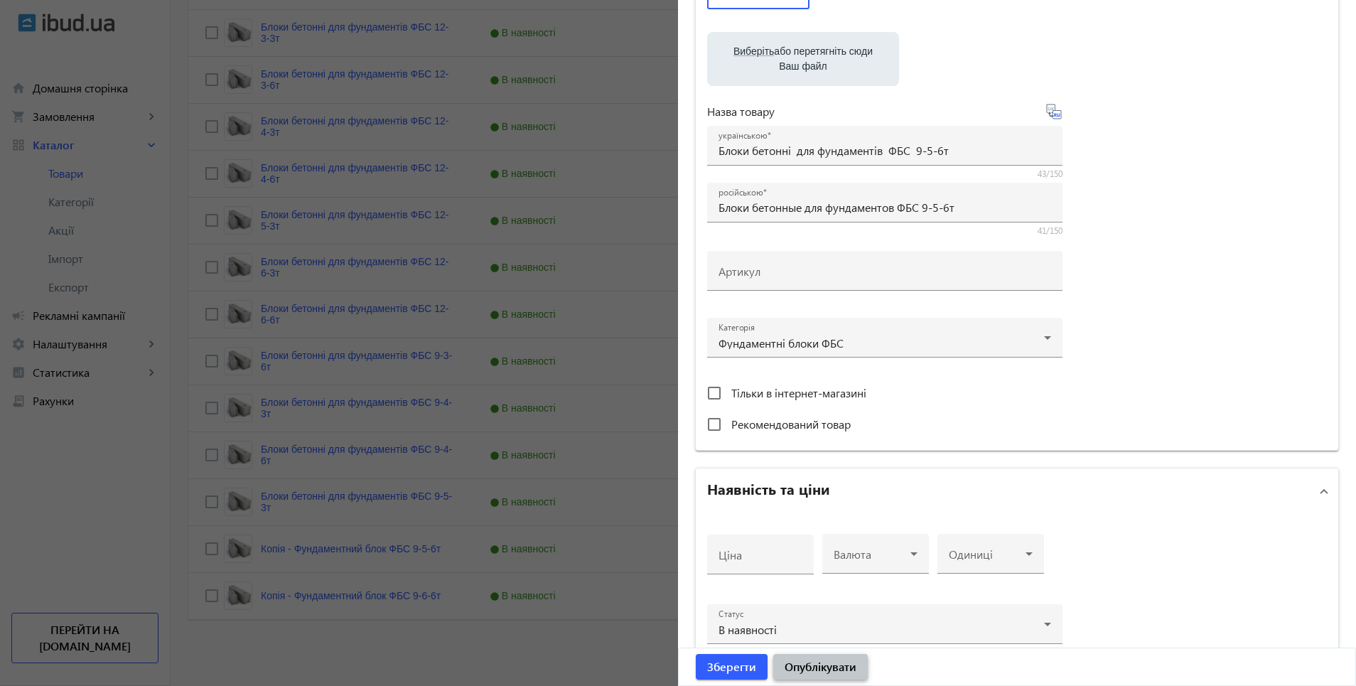
click at [840, 672] on span "Опублікувати" at bounding box center [821, 667] width 72 height 16
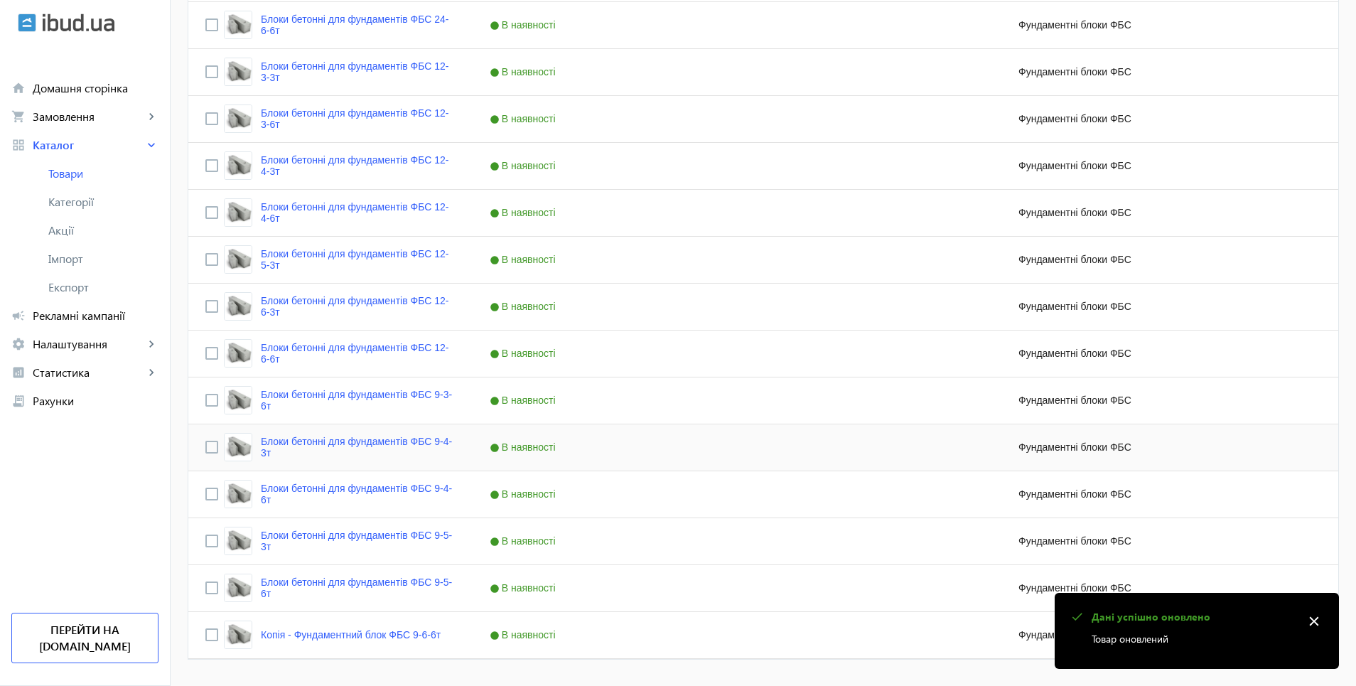
scroll to position [821, 0]
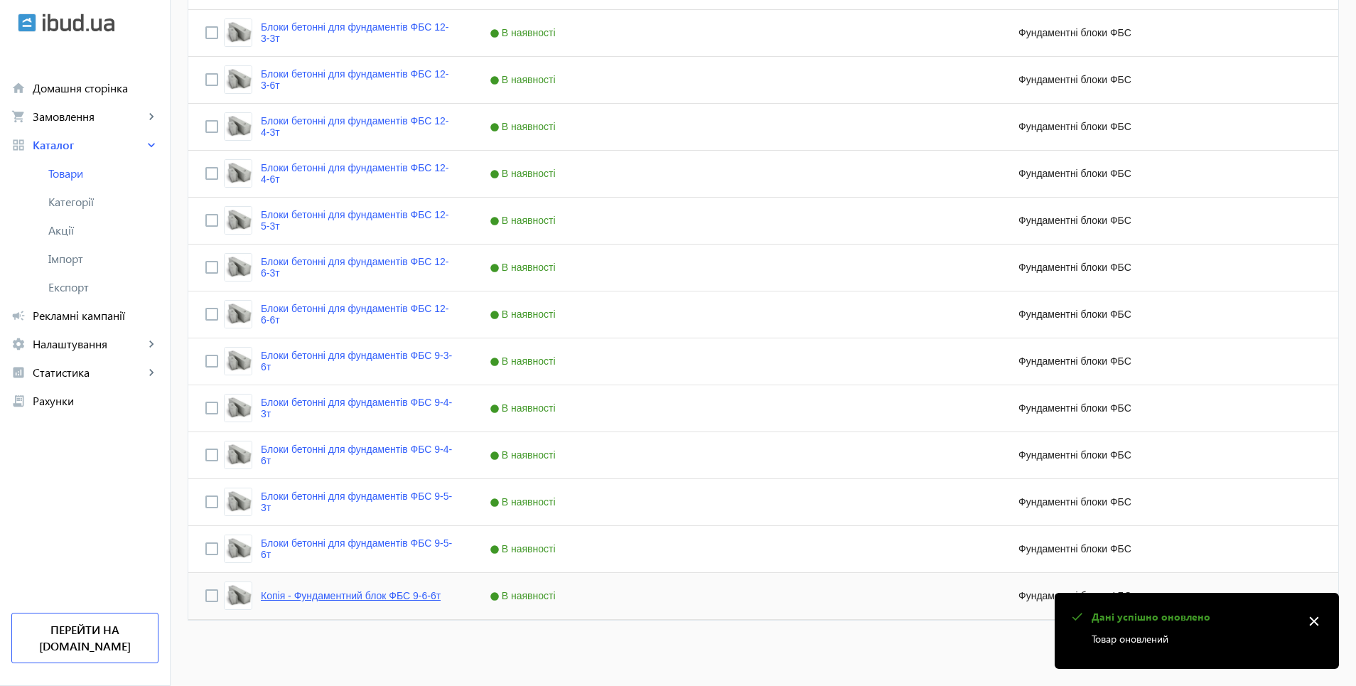
click at [343, 594] on link "Копія - Фундаментний блок ФБС 9-6-6т" at bounding box center [351, 595] width 180 height 11
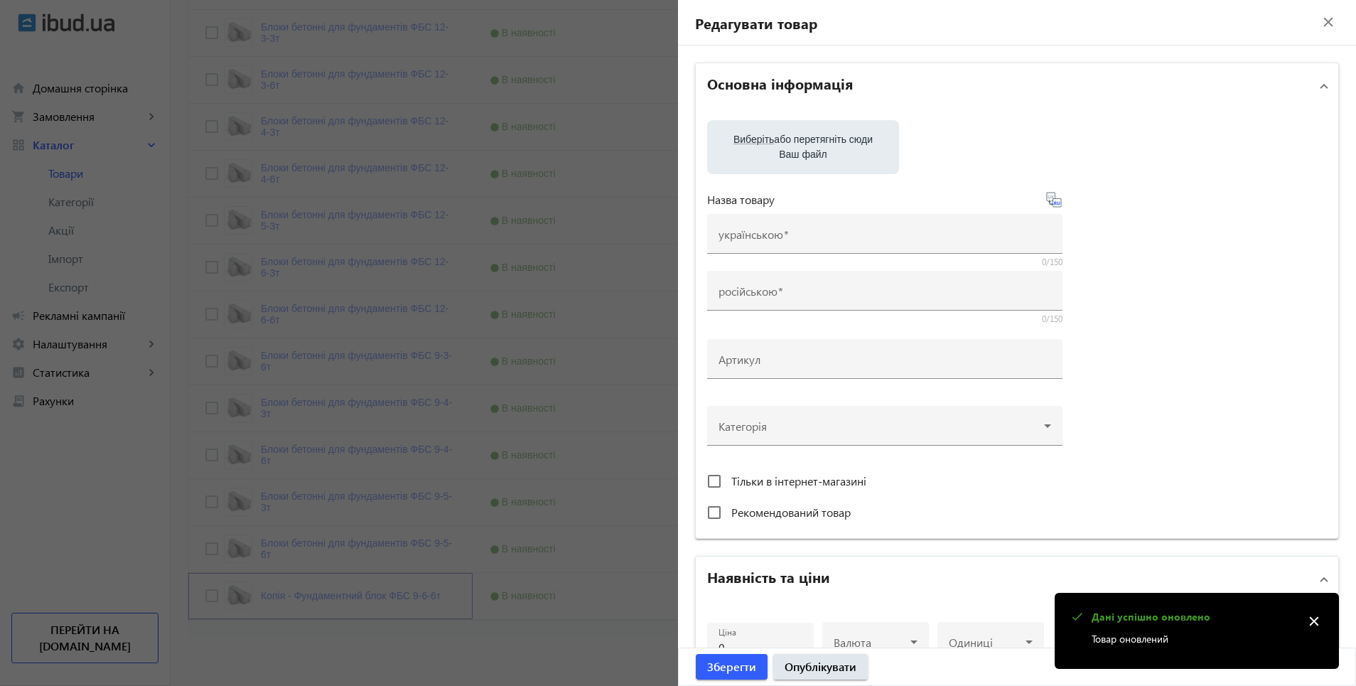
type input "Копія - Фундаментний блок ФБС 9-6-6т"
type input "Копия - Фундаментный блок ФБС 9-6-6т"
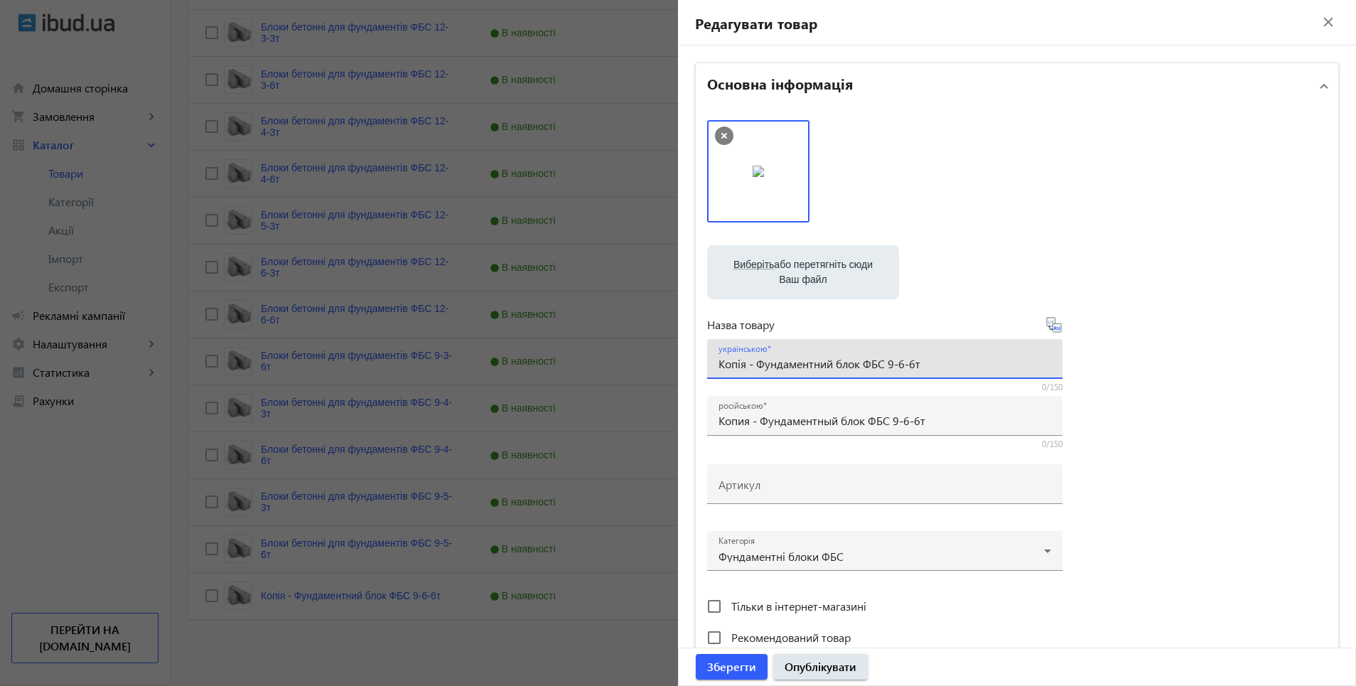
drag, startPoint x: 717, startPoint y: 365, endPoint x: 882, endPoint y: 370, distance: 165.7
click at [882, 370] on input "Копія - Фундаментний блок ФБС 9-6-6т" at bounding box center [885, 363] width 333 height 15
paste input "локи бетонні для фундаментів"
type input "Блоки бетонні для фундаментів ФБС 9-6-6т"
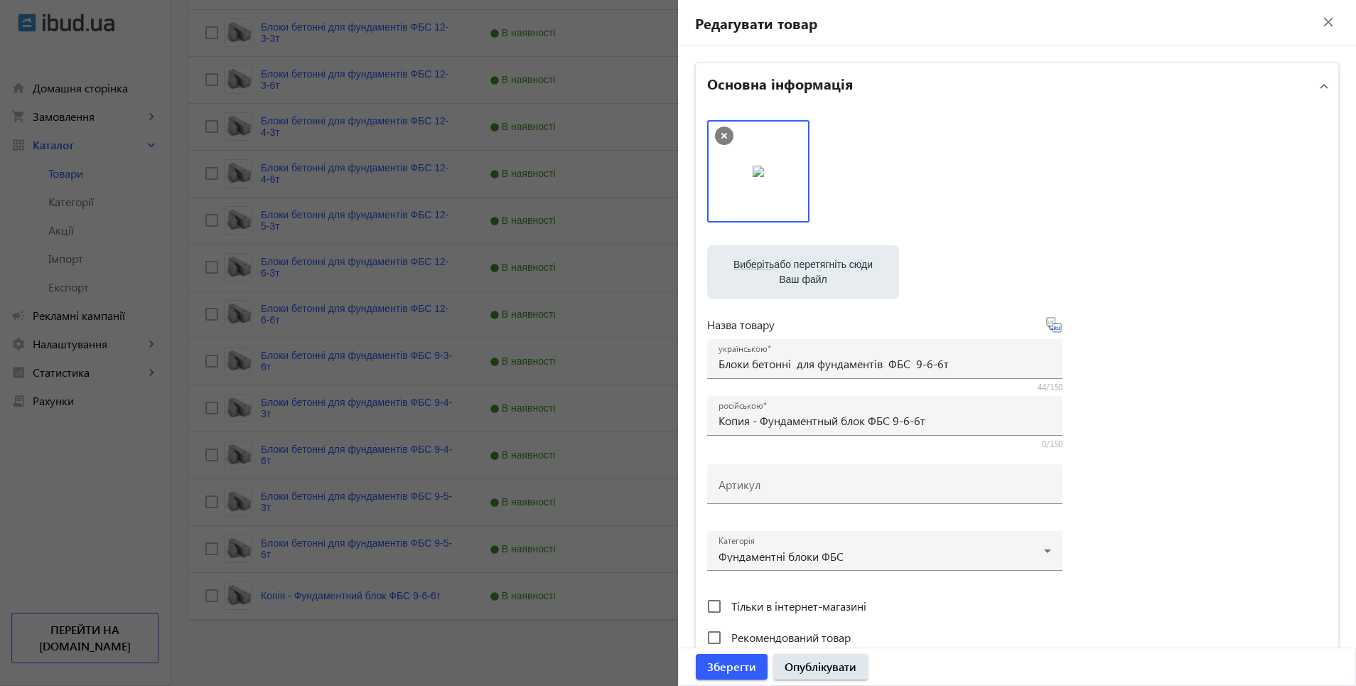
click at [1054, 328] on icon at bounding box center [1055, 328] width 3 height 4
type input "Блоки бетонные для фундаментов ФБС 9-6-6т"
click at [811, 668] on span "Опублікувати" at bounding box center [821, 667] width 72 height 16
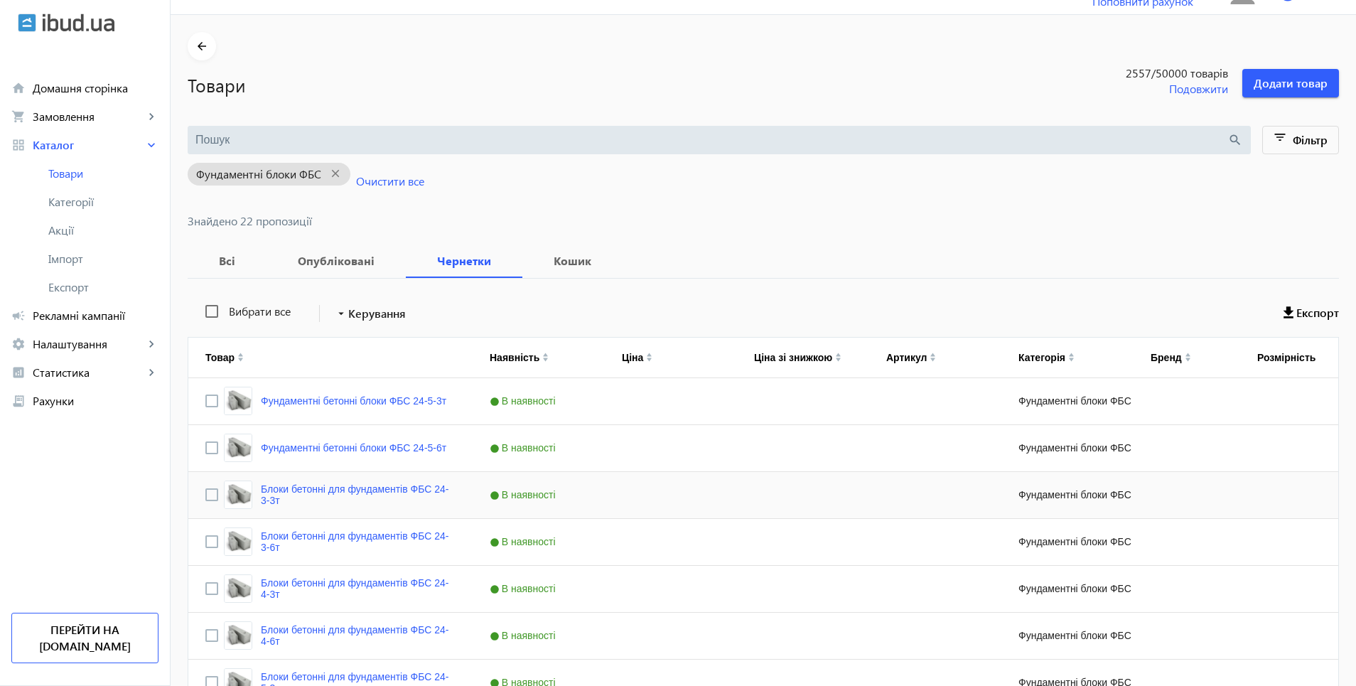
scroll to position [0, 0]
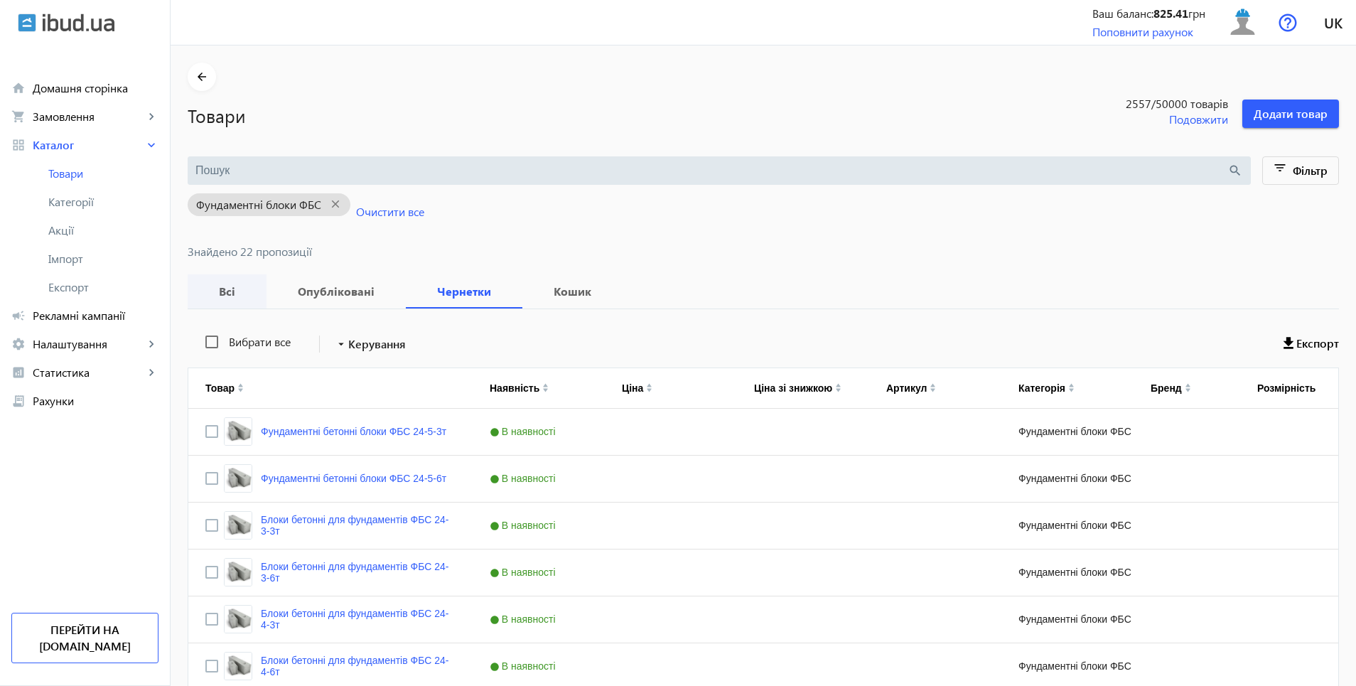
click at [225, 296] on b "Всі" at bounding box center [227, 291] width 45 height 11
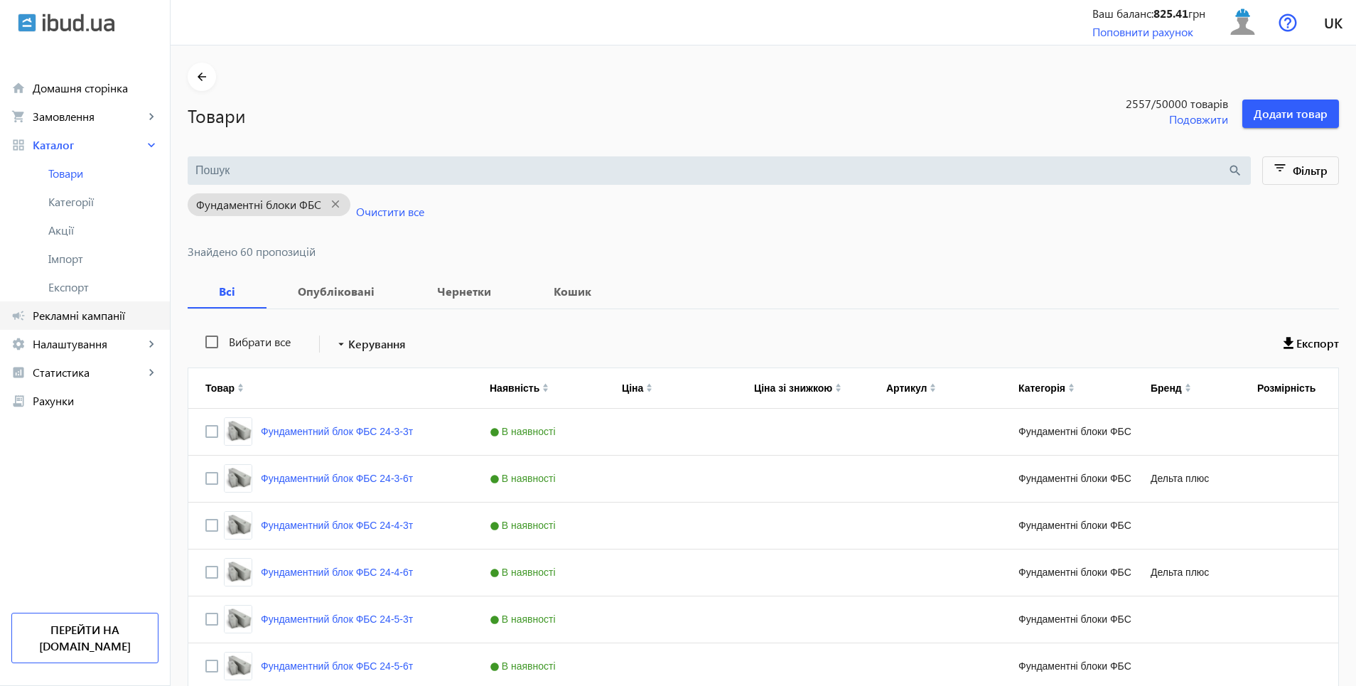
click at [75, 316] on span "Рекламні кампанії" at bounding box center [96, 316] width 126 height 14
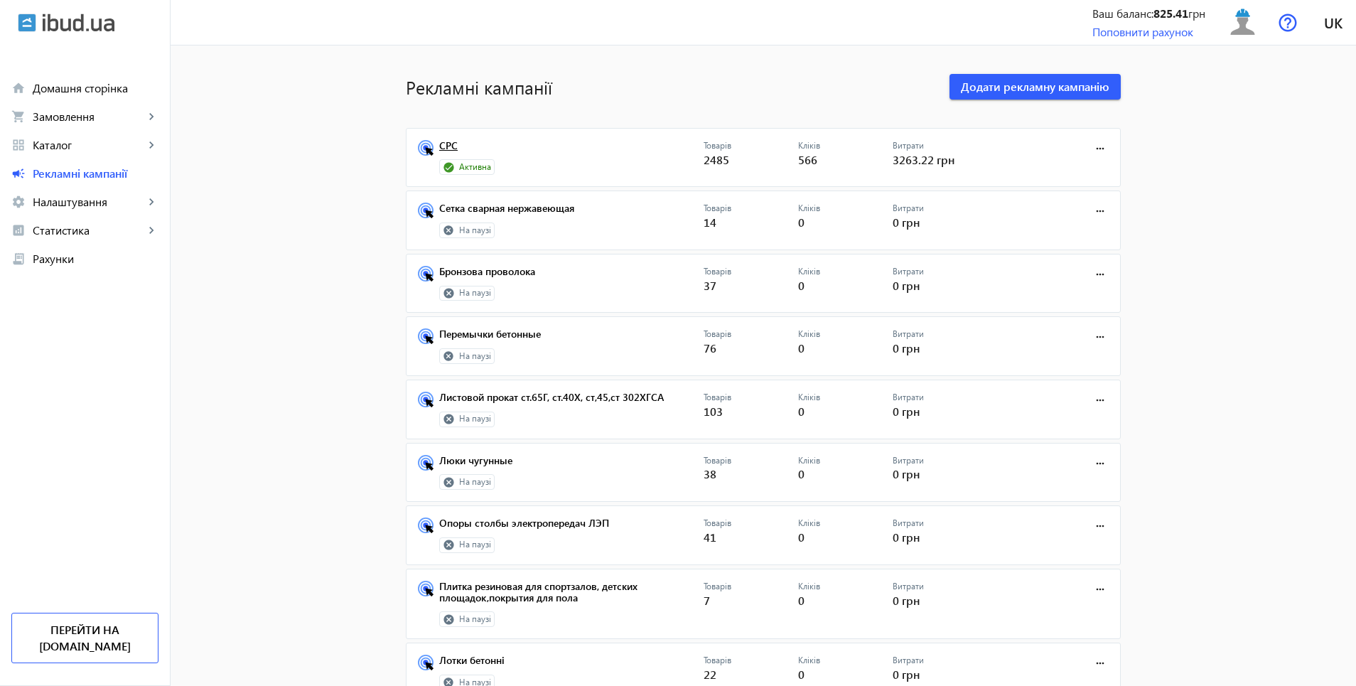
click at [443, 146] on link "СРС" at bounding box center [571, 150] width 264 height 20
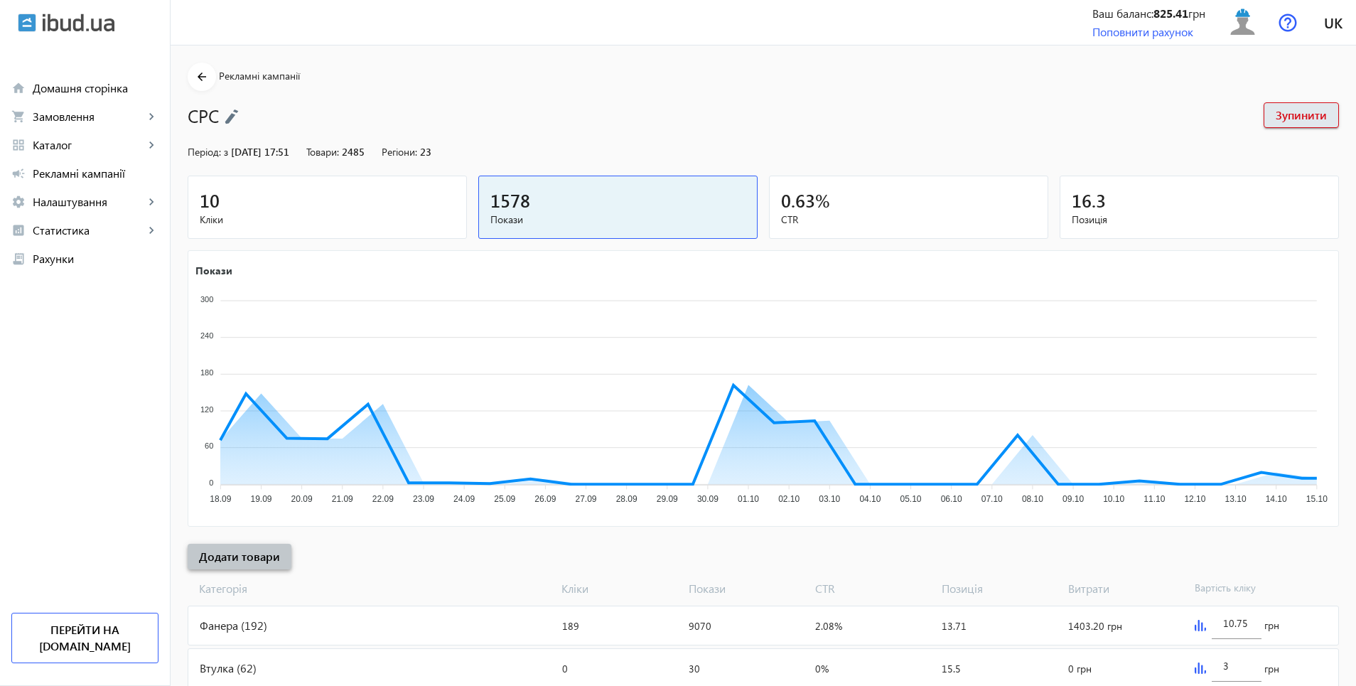
click at [257, 552] on span "Додати товари" at bounding box center [239, 557] width 81 height 16
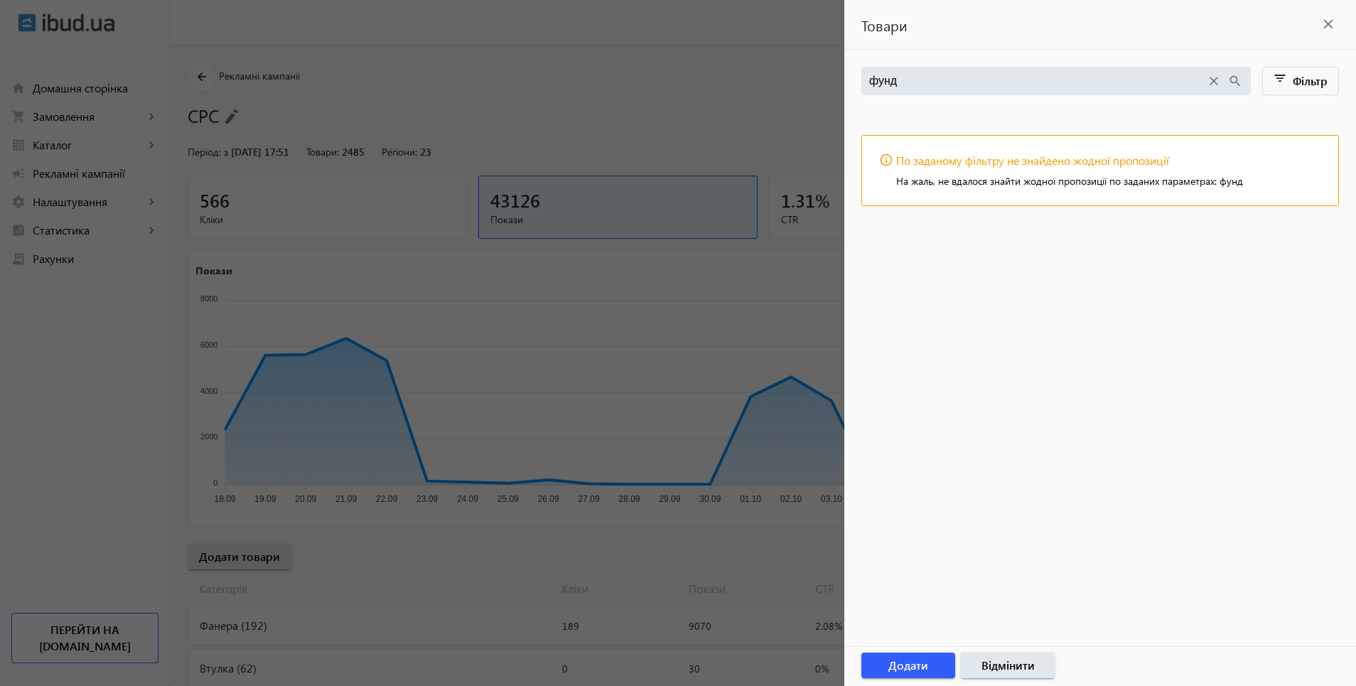
type input "фунд"
click at [1331, 25] on mat-icon "close" at bounding box center [1328, 24] width 21 height 21
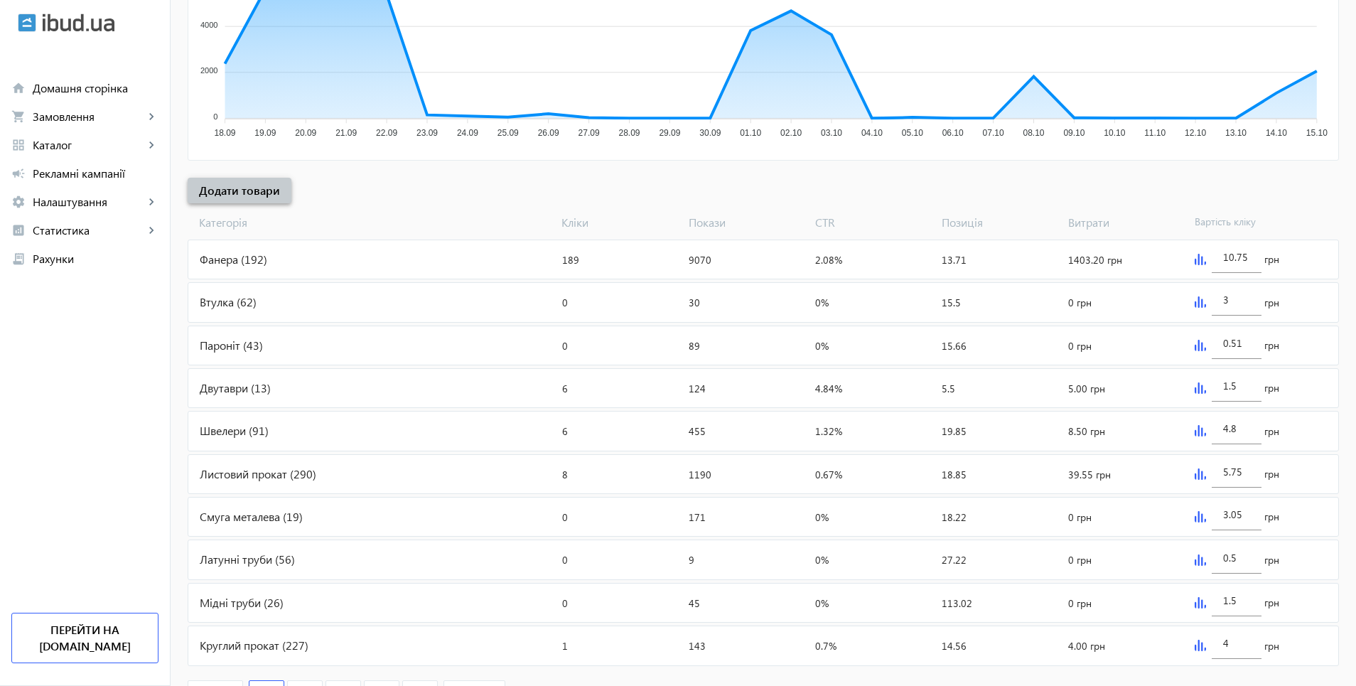
scroll to position [166, 0]
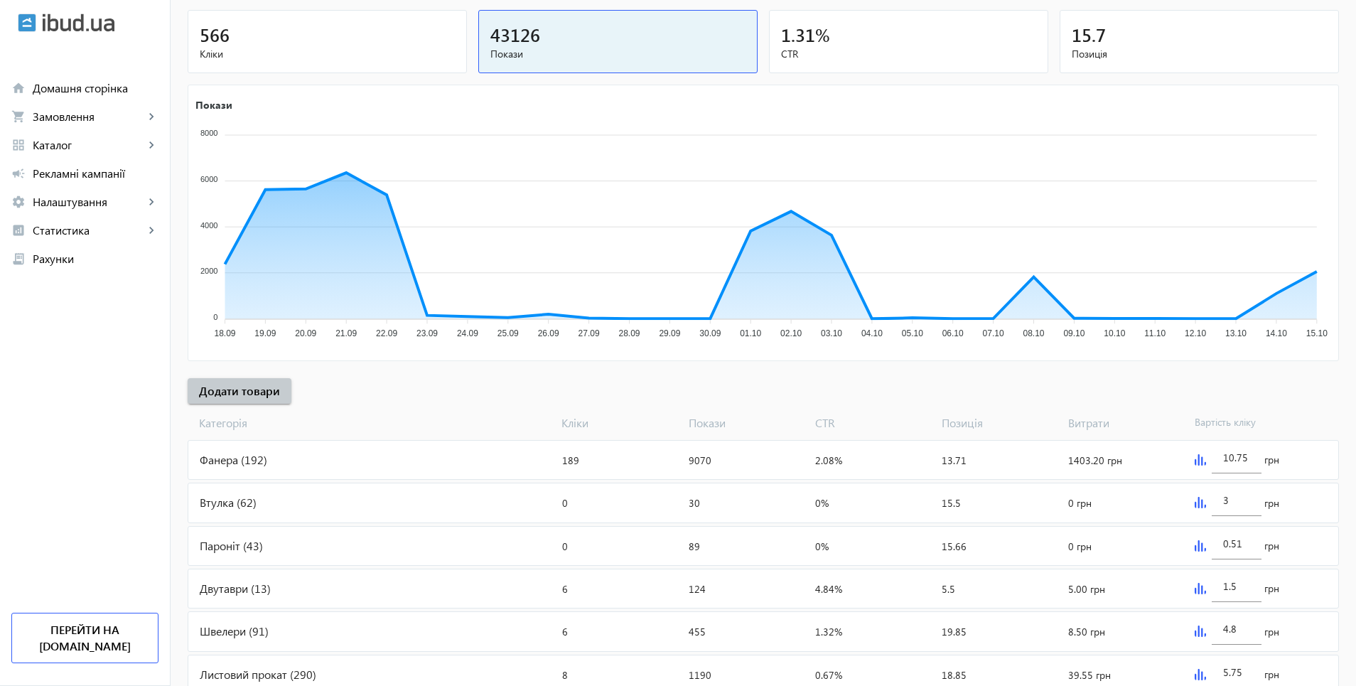
click at [209, 458] on div "Фанера (192)" at bounding box center [372, 460] width 368 height 38
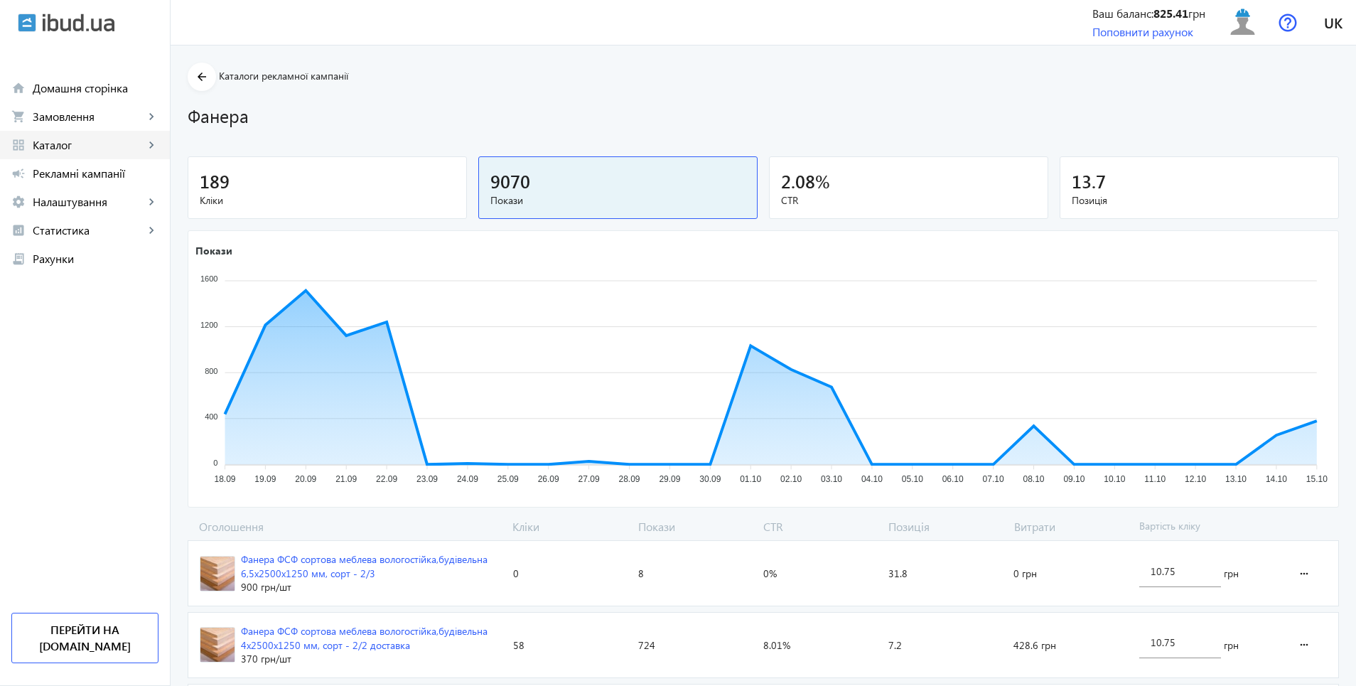
click at [54, 146] on span "Каталог" at bounding box center [89, 145] width 112 height 14
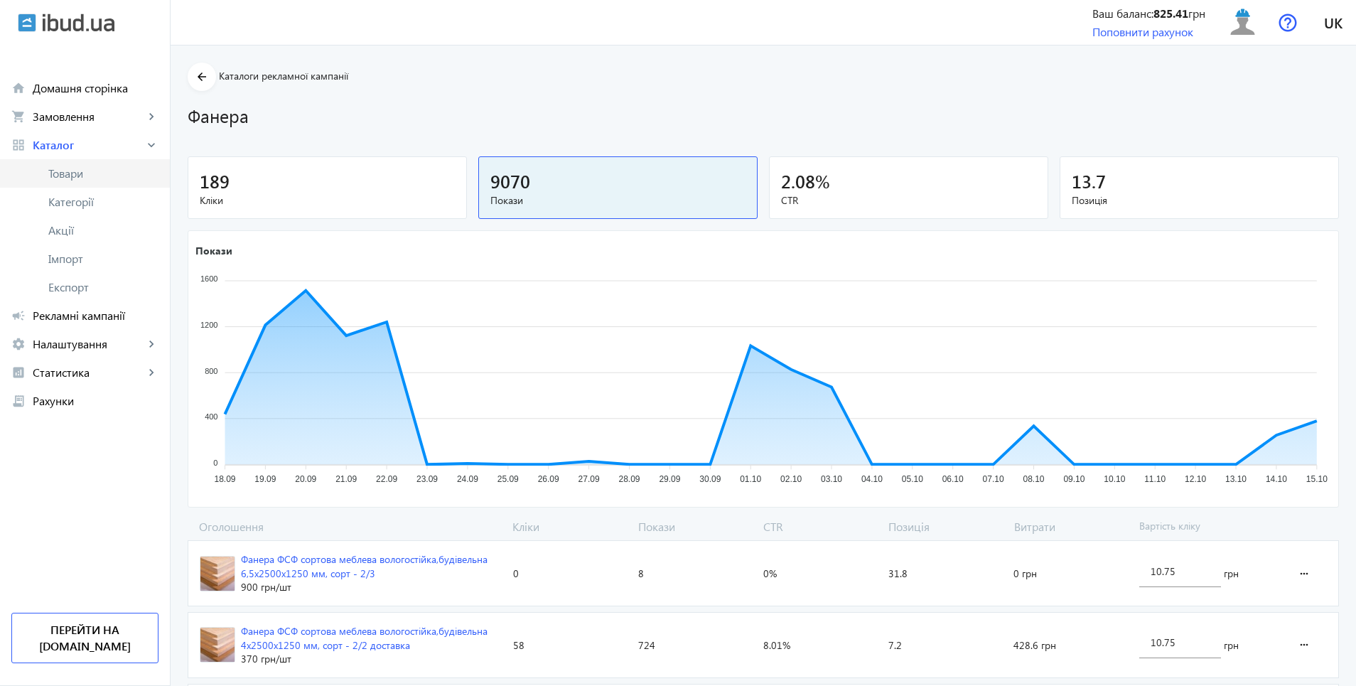
click at [70, 172] on span "Товари" at bounding box center [103, 173] width 110 height 14
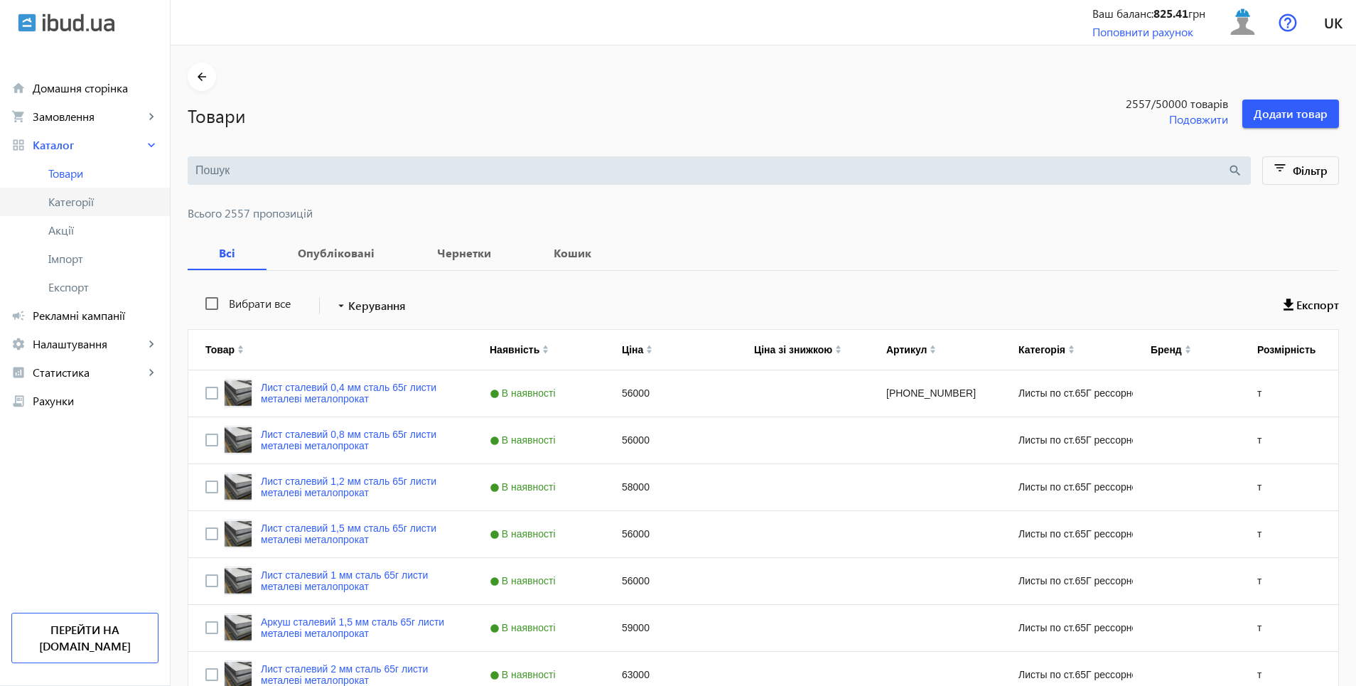
click at [73, 205] on span "Категорії" at bounding box center [103, 202] width 110 height 14
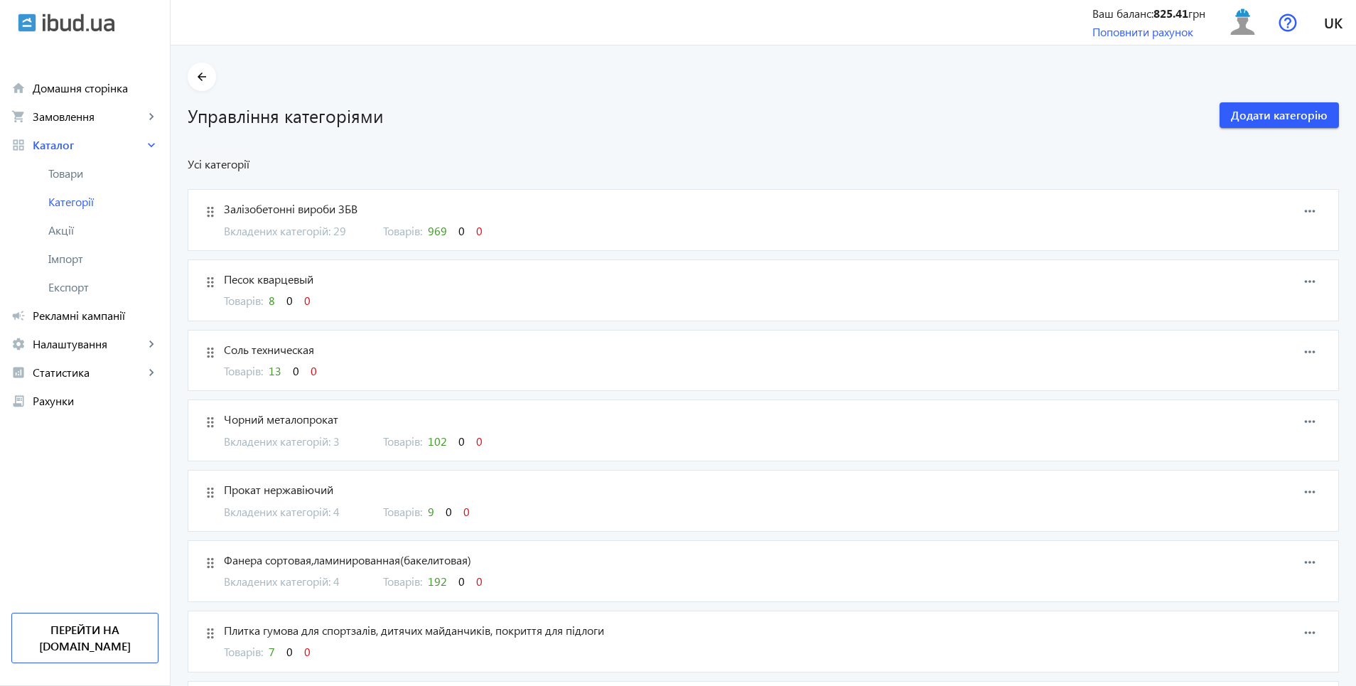
click at [337, 233] on span "Вкладених категорій: 29" at bounding box center [295, 231] width 142 height 16
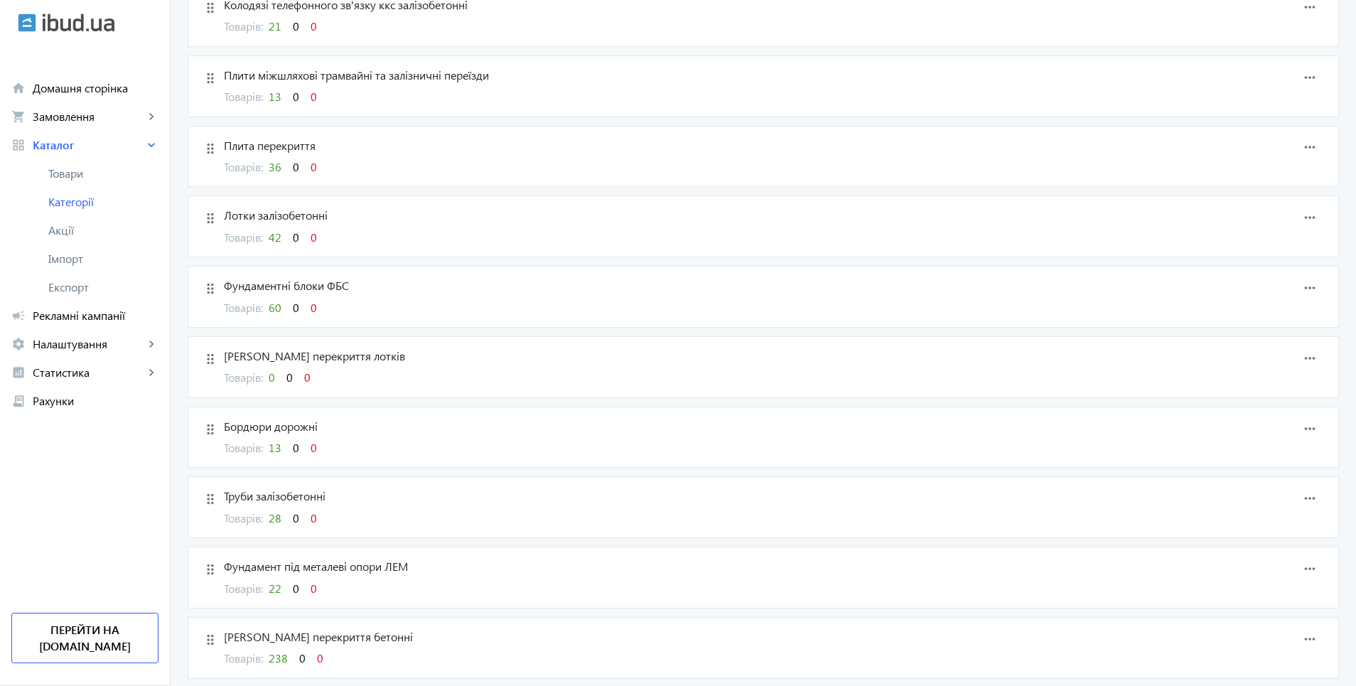
scroll to position [1564, 0]
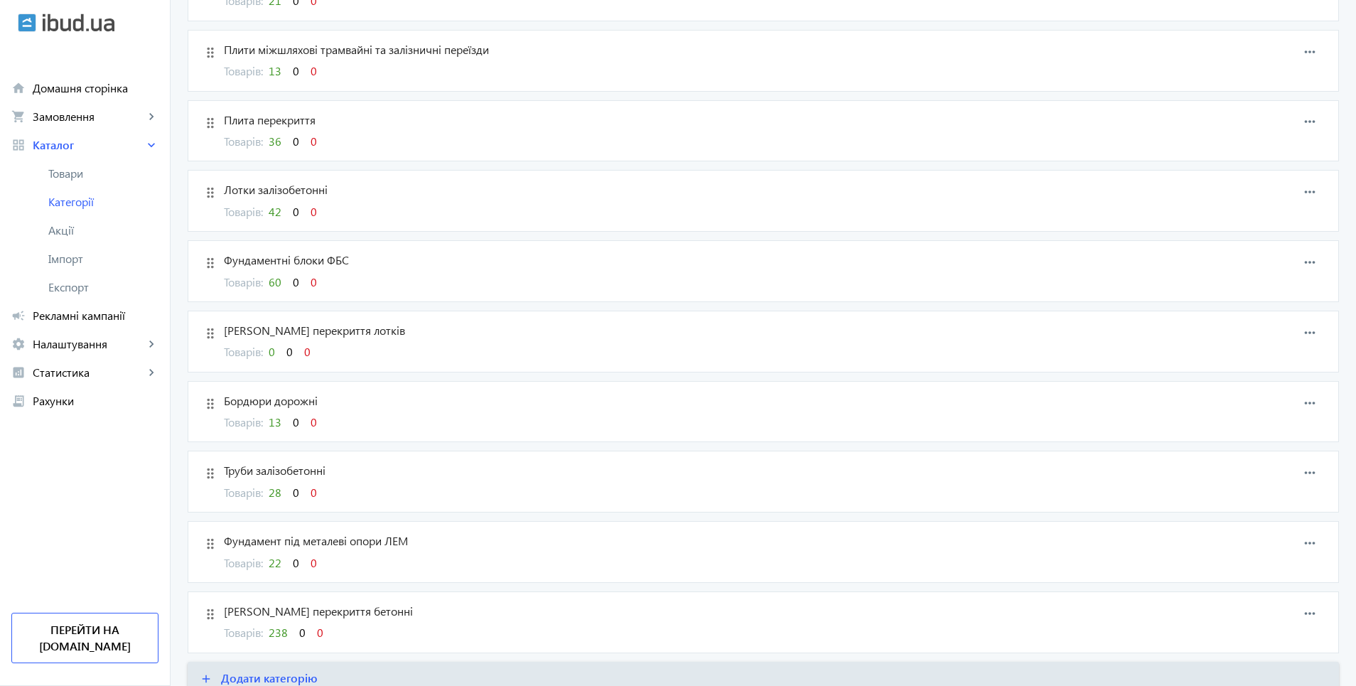
click at [269, 284] on span "60" at bounding box center [275, 281] width 13 height 15
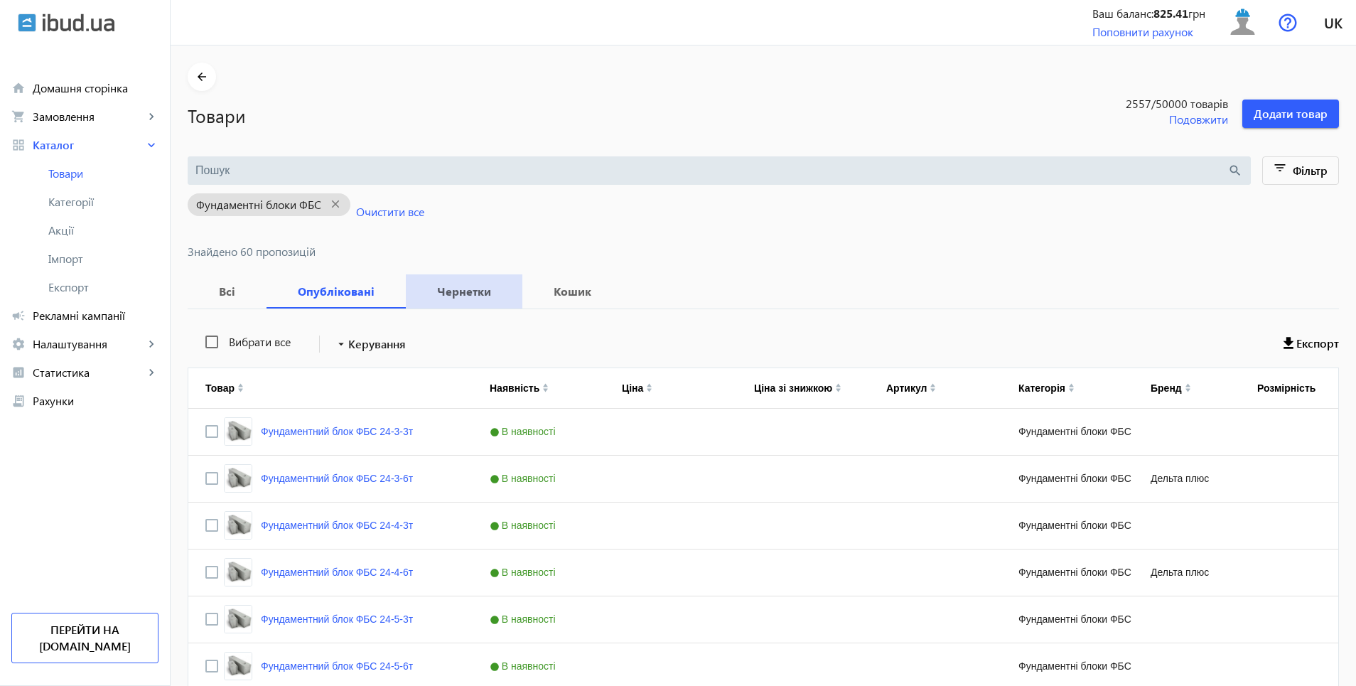
click at [461, 296] on b "Чернетки" at bounding box center [464, 291] width 82 height 11
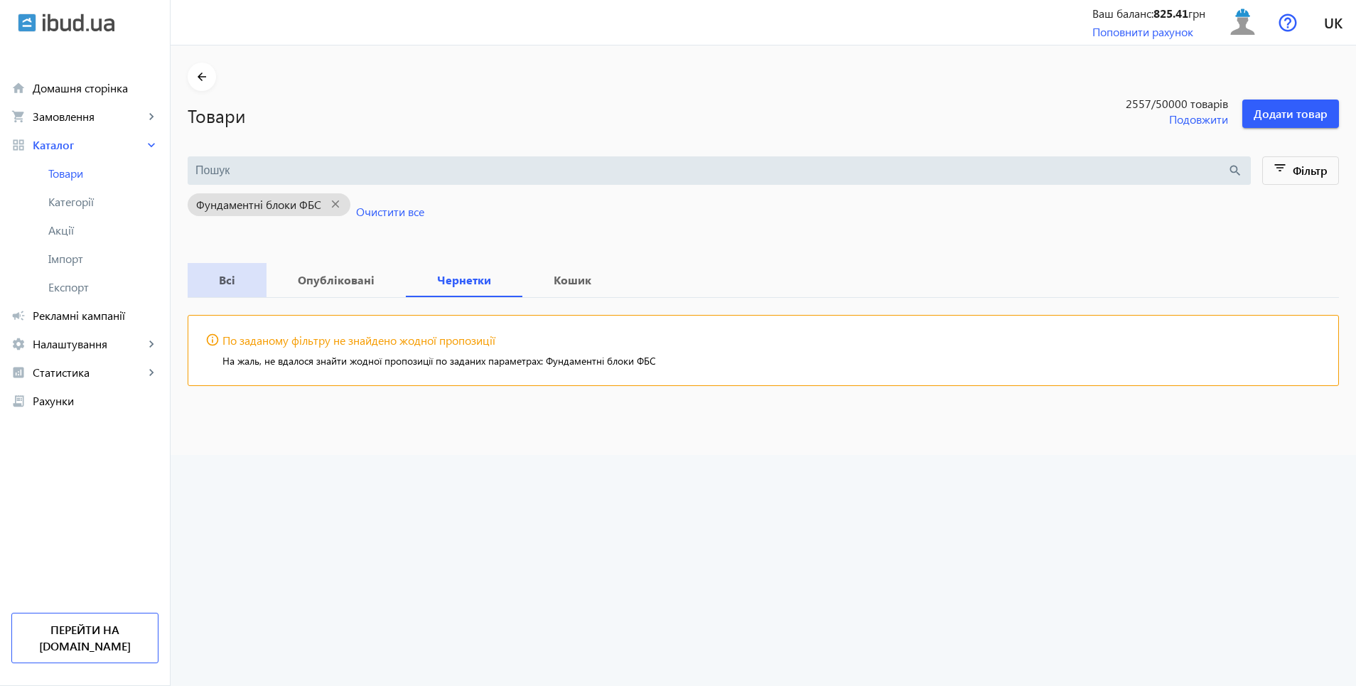
click at [218, 286] on b "Всі" at bounding box center [227, 279] width 45 height 11
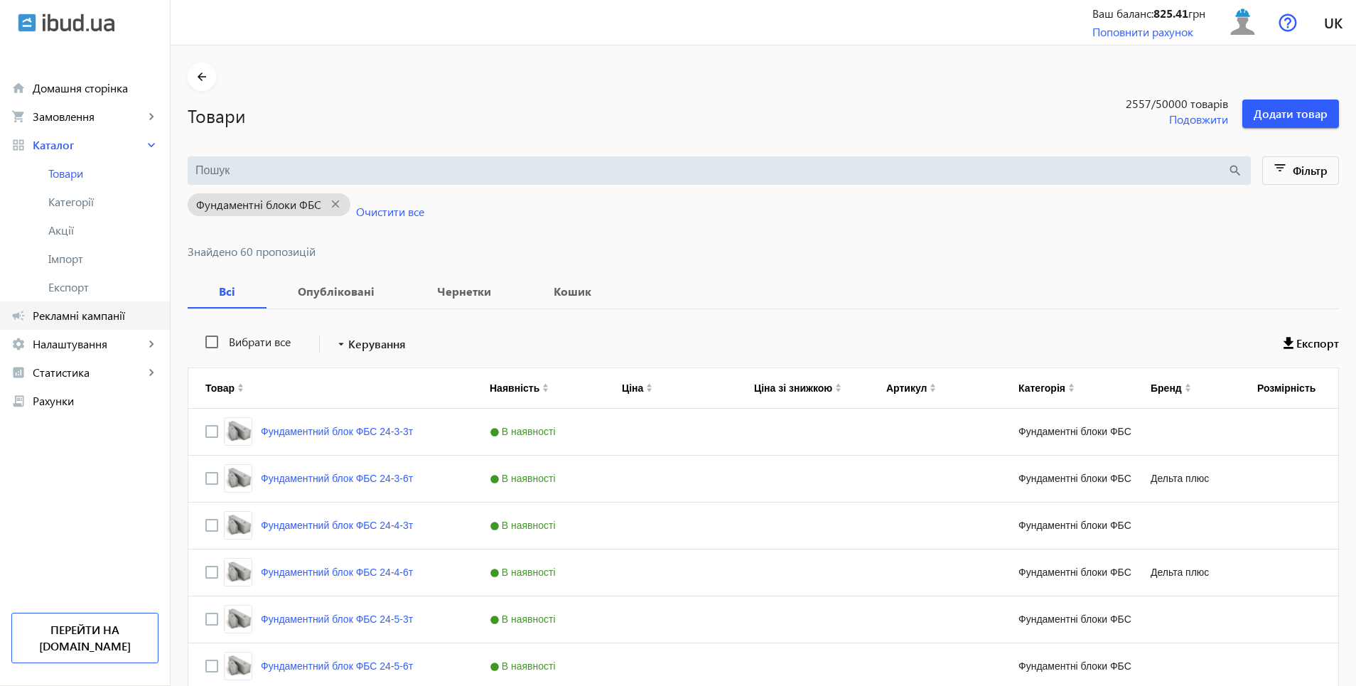
click at [71, 319] on span "Рекламні кампанії" at bounding box center [96, 316] width 126 height 14
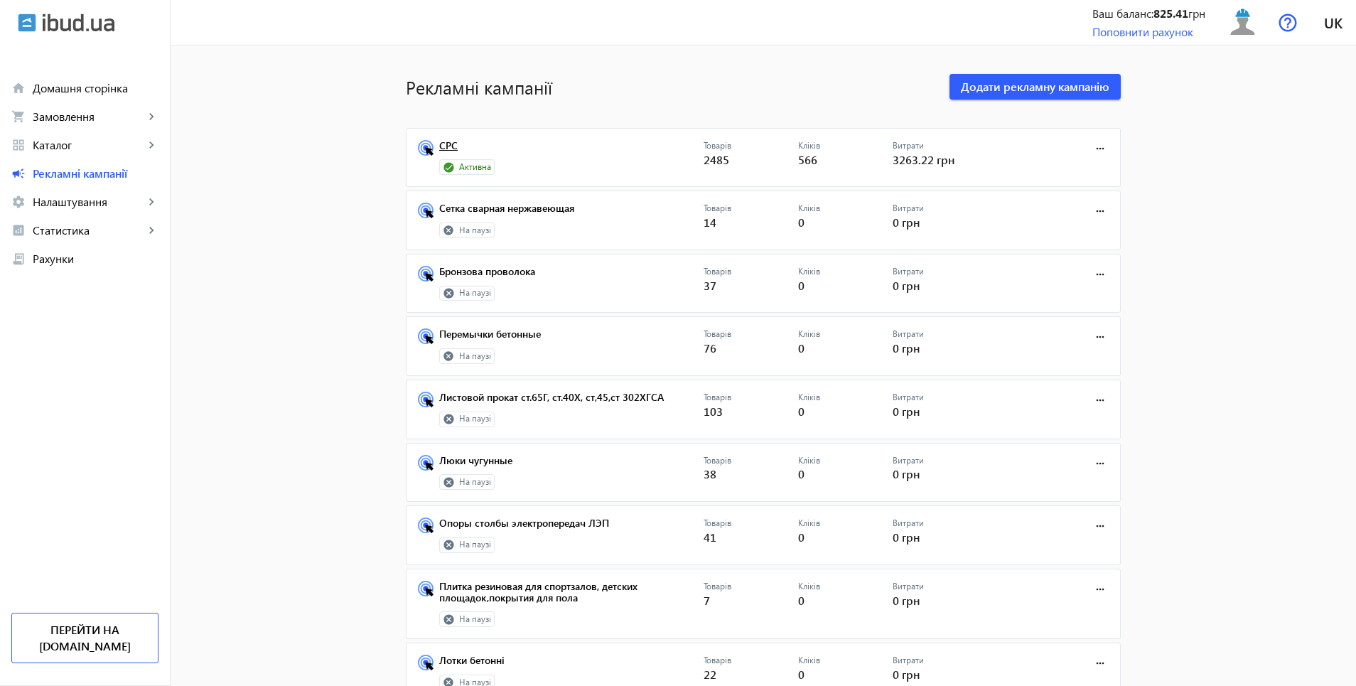
click at [444, 144] on link "СРС" at bounding box center [571, 150] width 264 height 20
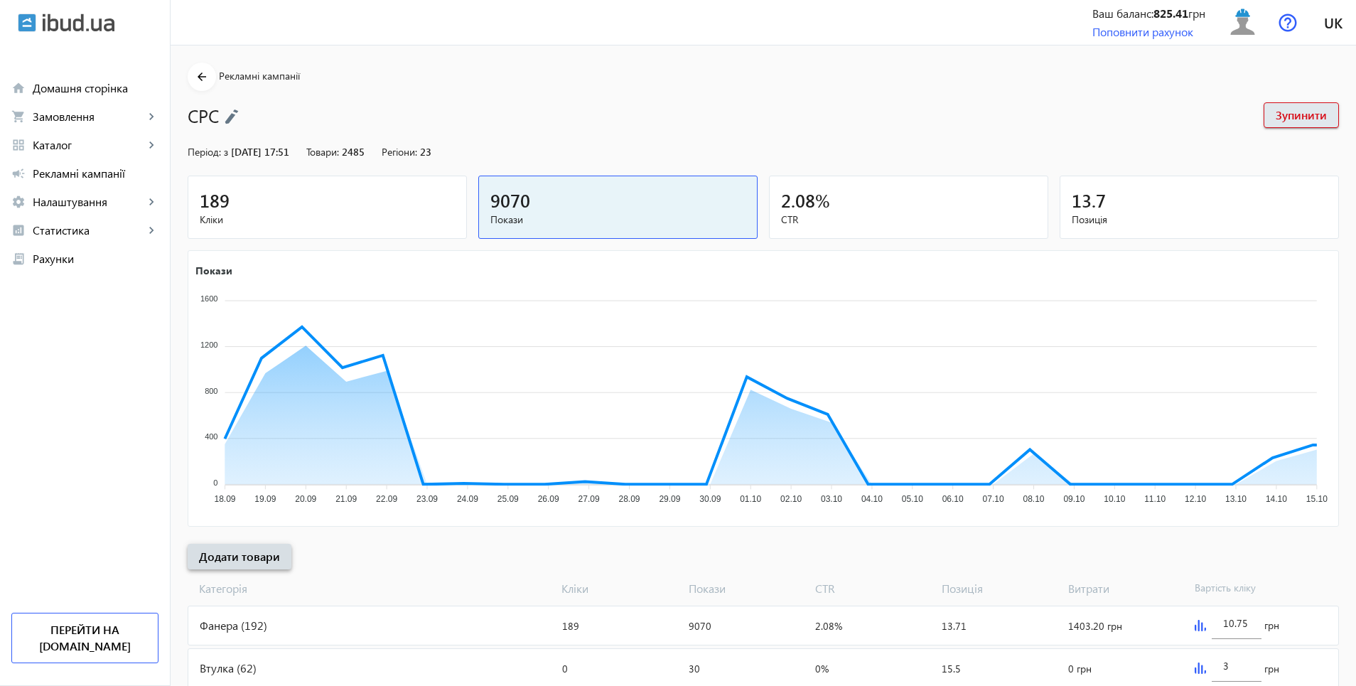
click at [245, 556] on span "Додати товари" at bounding box center [239, 557] width 81 height 16
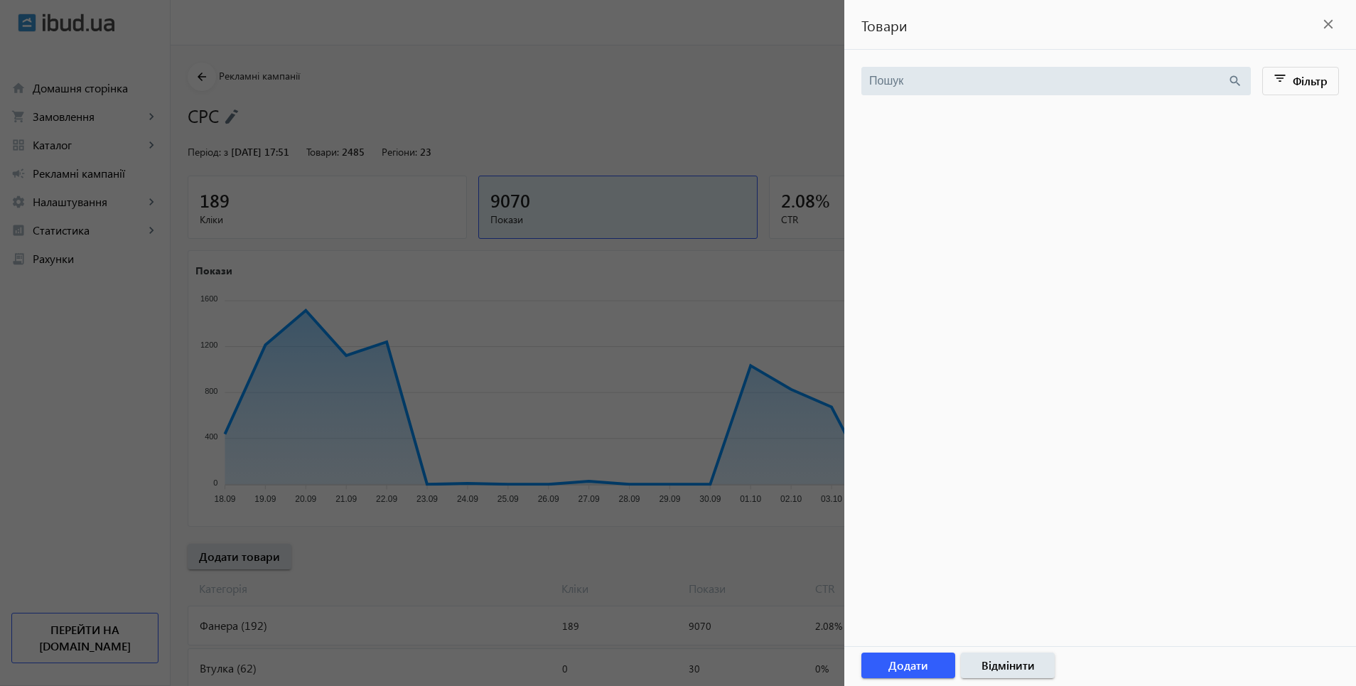
click at [1330, 24] on mat-icon "close" at bounding box center [1328, 24] width 21 height 21
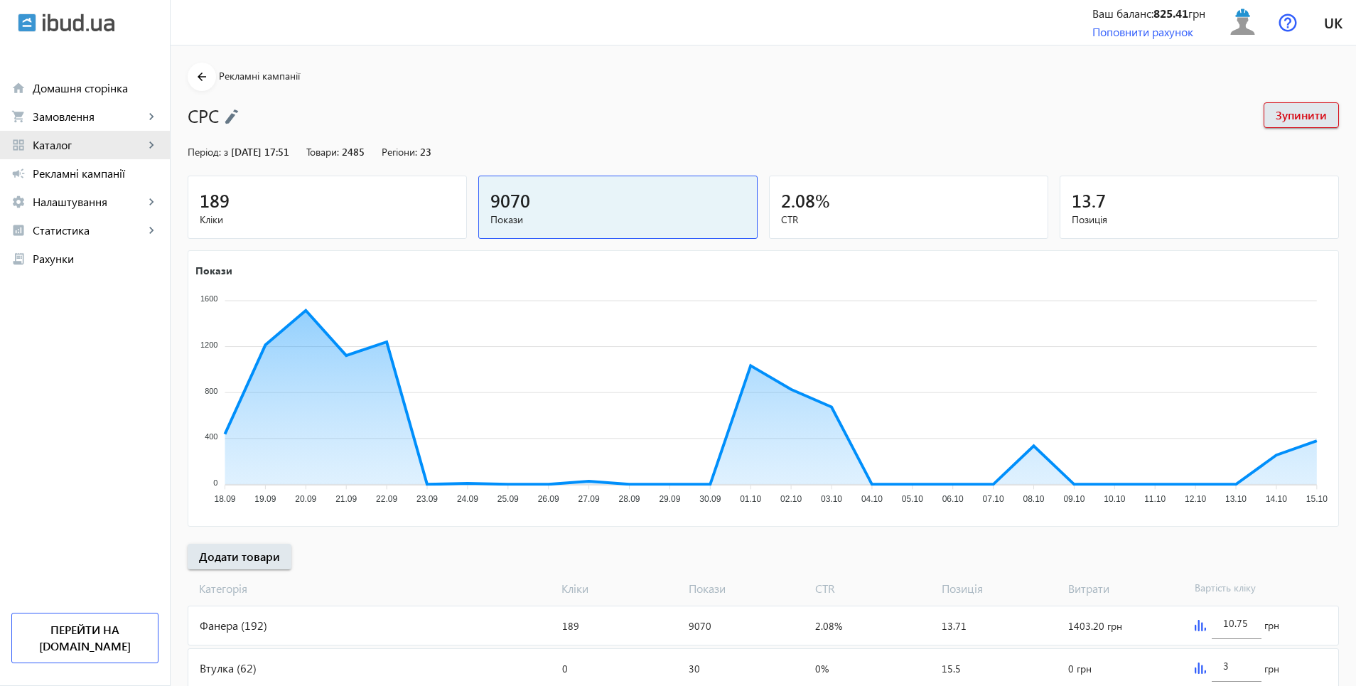
click at [54, 139] on span "Каталог" at bounding box center [89, 145] width 112 height 14
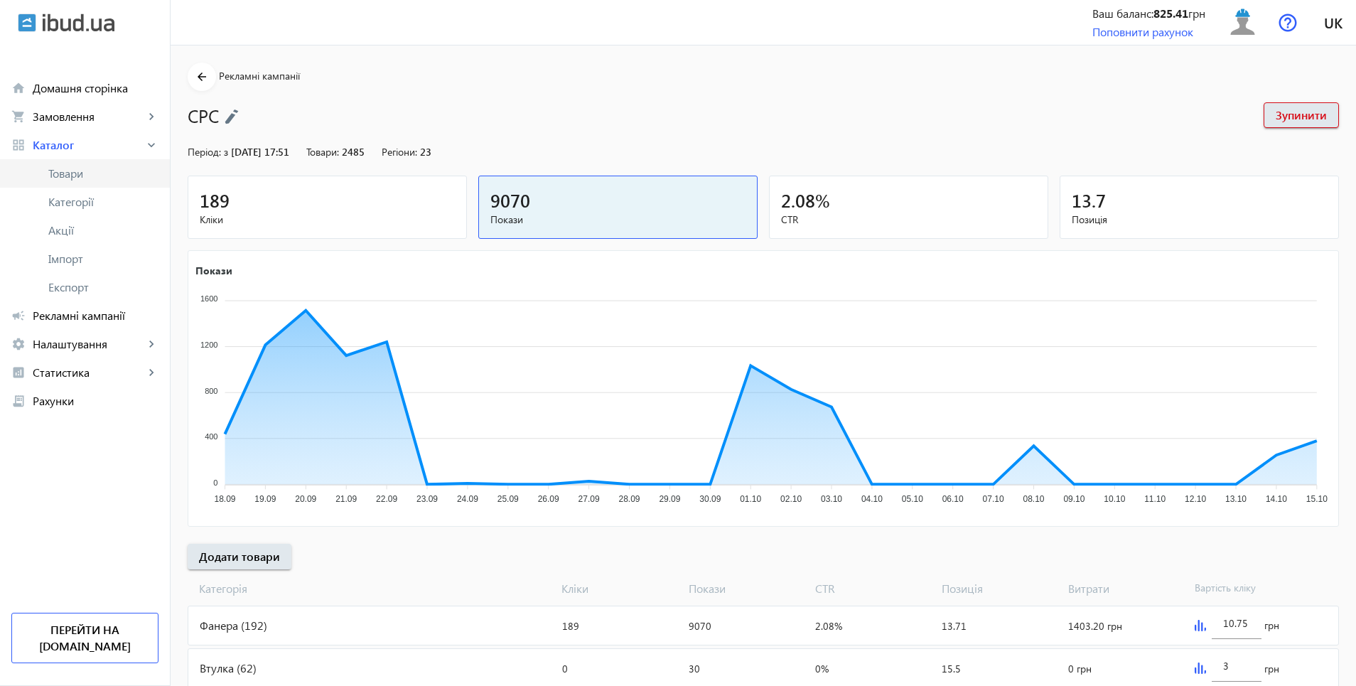
click at [70, 176] on span "Товари" at bounding box center [103, 173] width 110 height 14
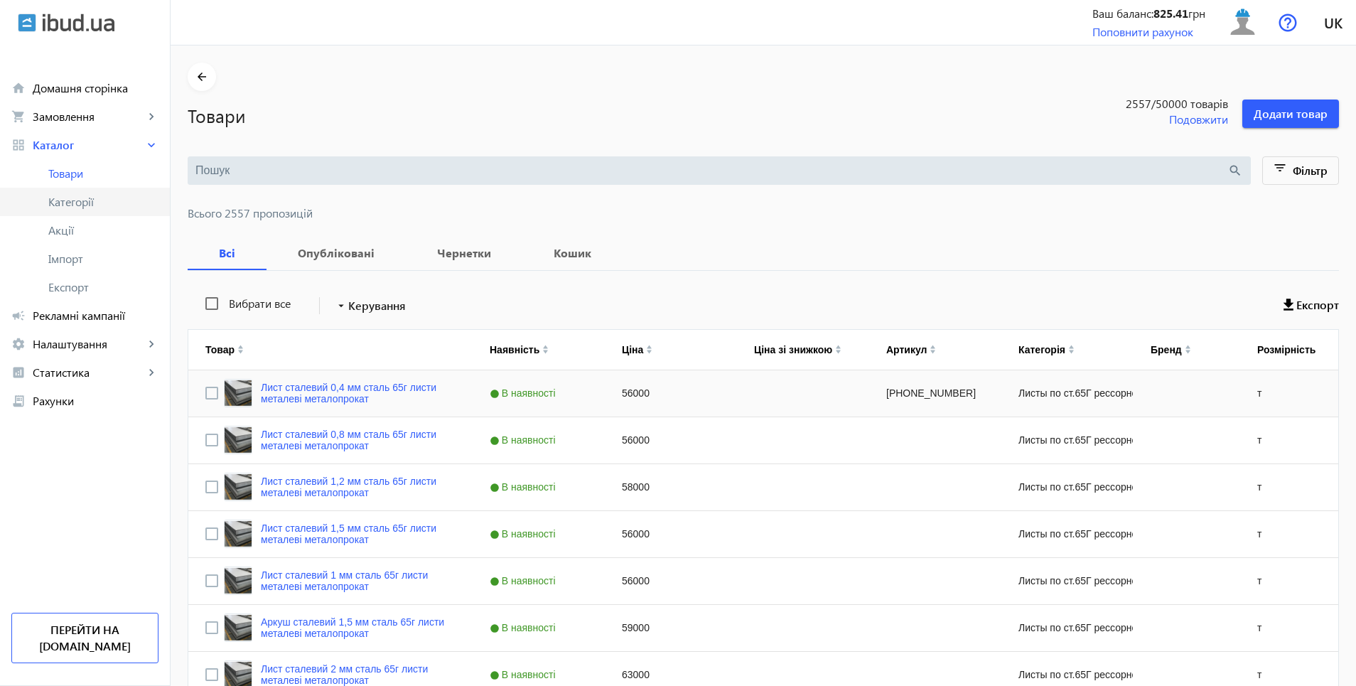
click at [73, 195] on span "Категорії" at bounding box center [103, 202] width 110 height 14
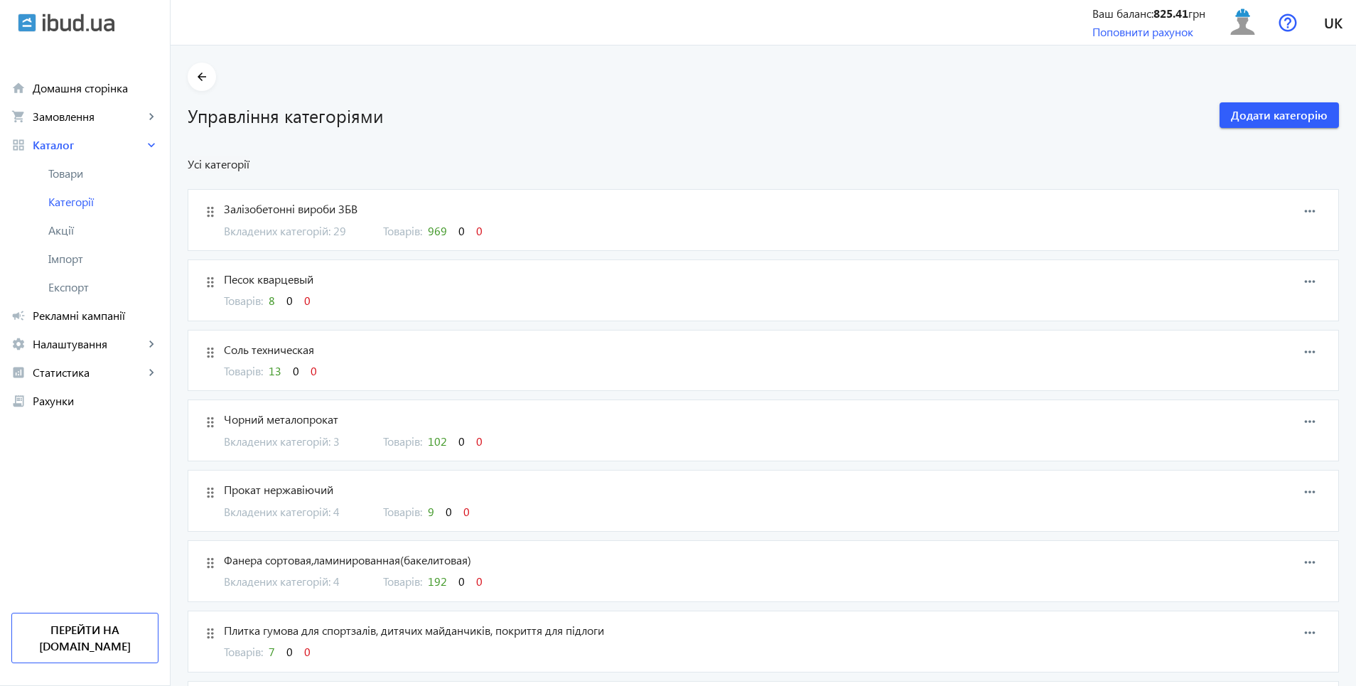
click at [334, 235] on span "Вкладених категорій: 29" at bounding box center [295, 231] width 142 height 16
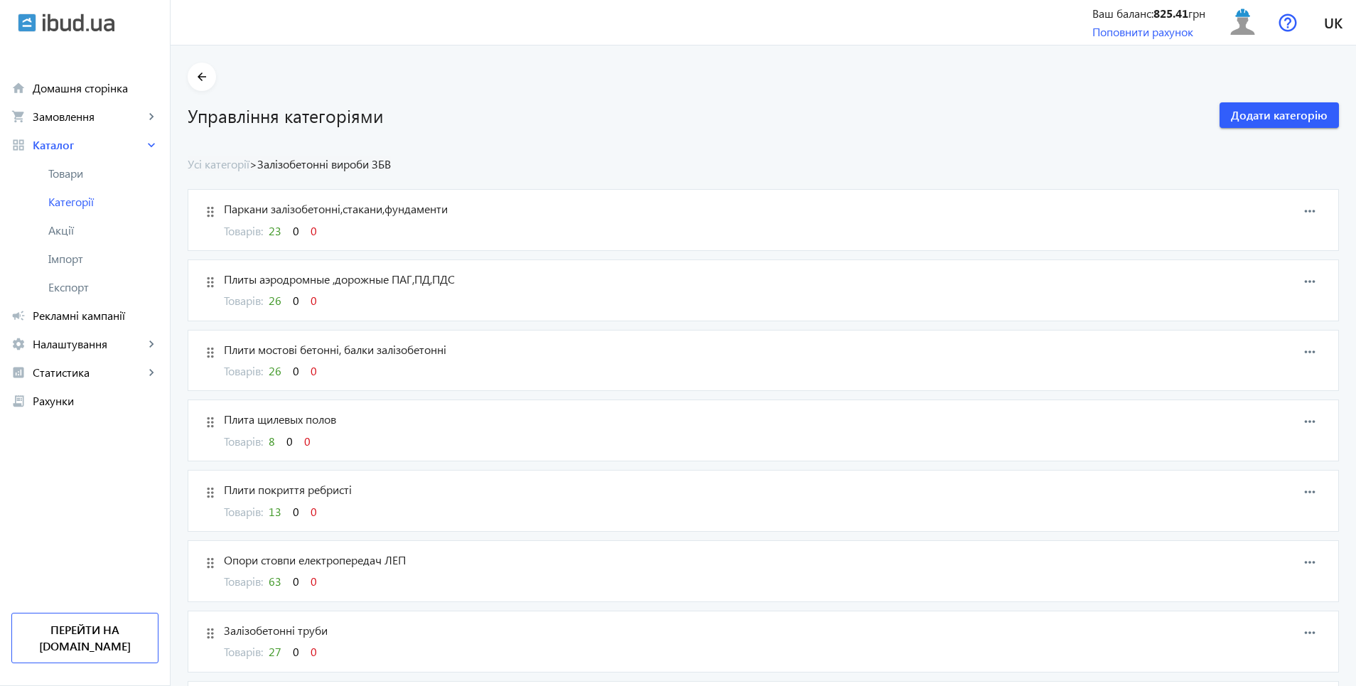
click at [269, 445] on span "8" at bounding box center [272, 441] width 6 height 15
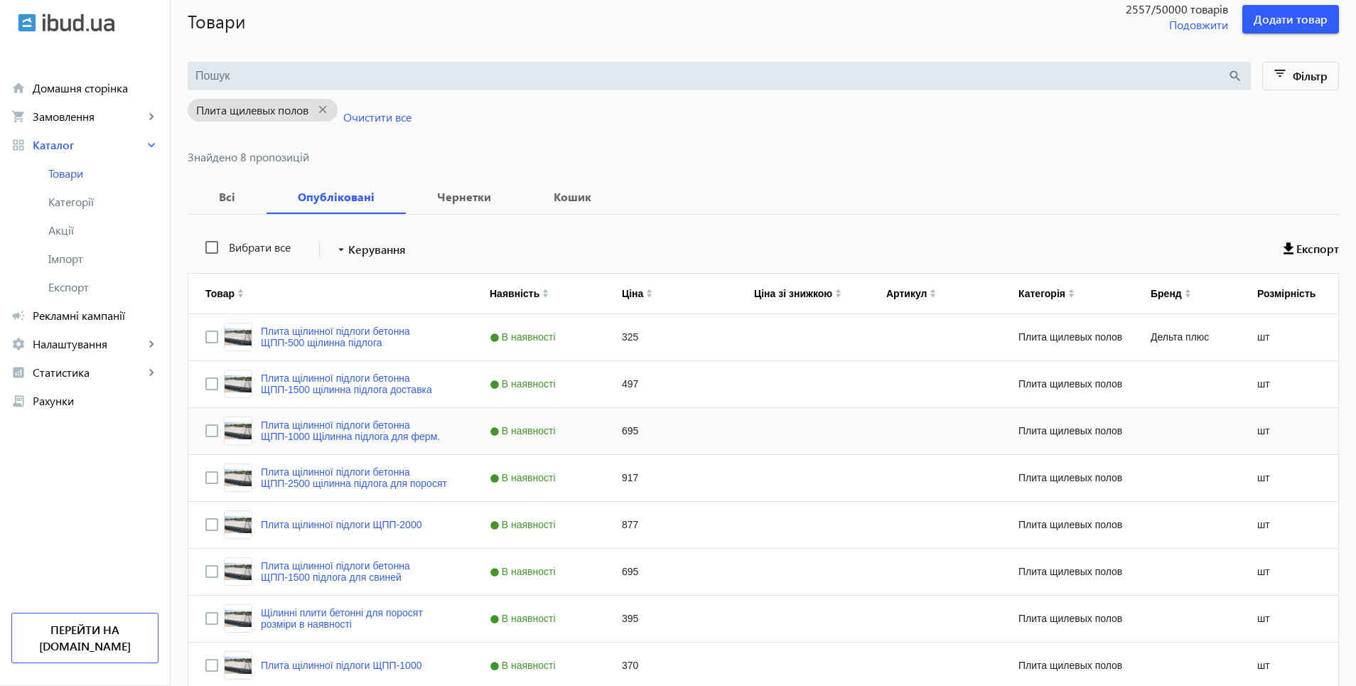
scroll to position [164, 0]
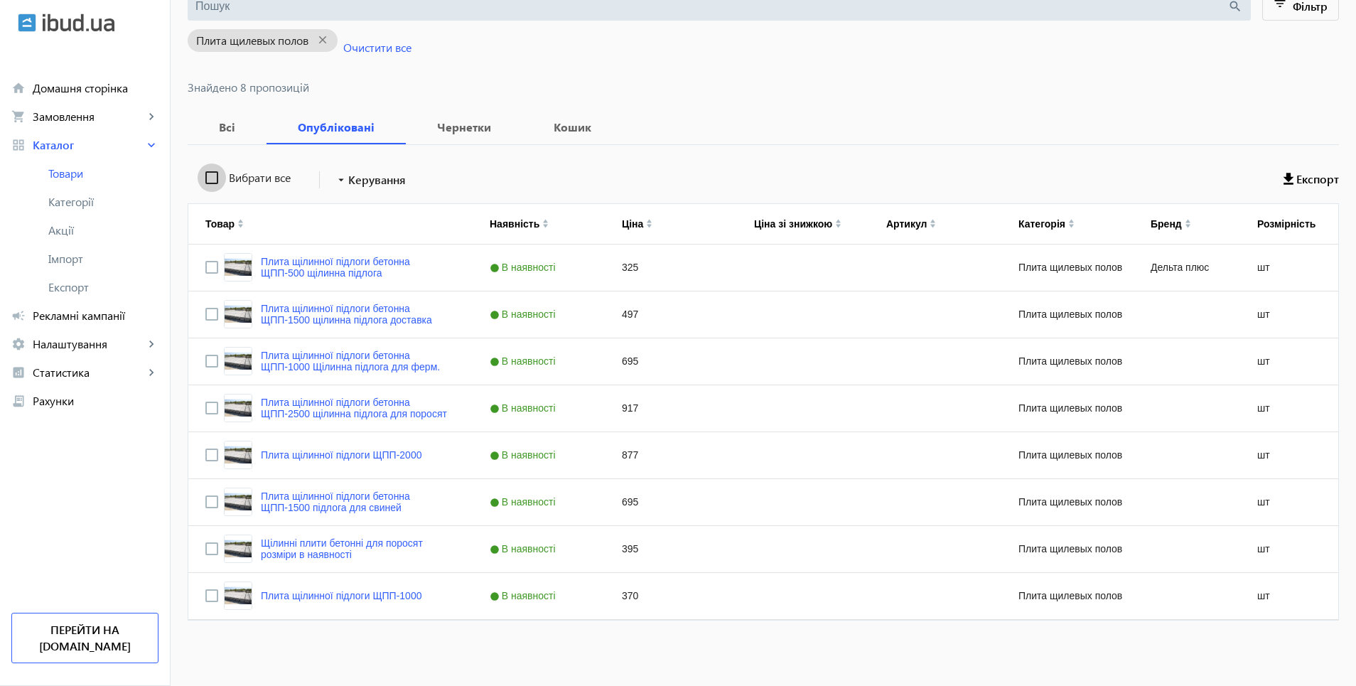
click at [201, 180] on input "Вибрати все" at bounding box center [212, 177] width 28 height 28
checkbox input "true"
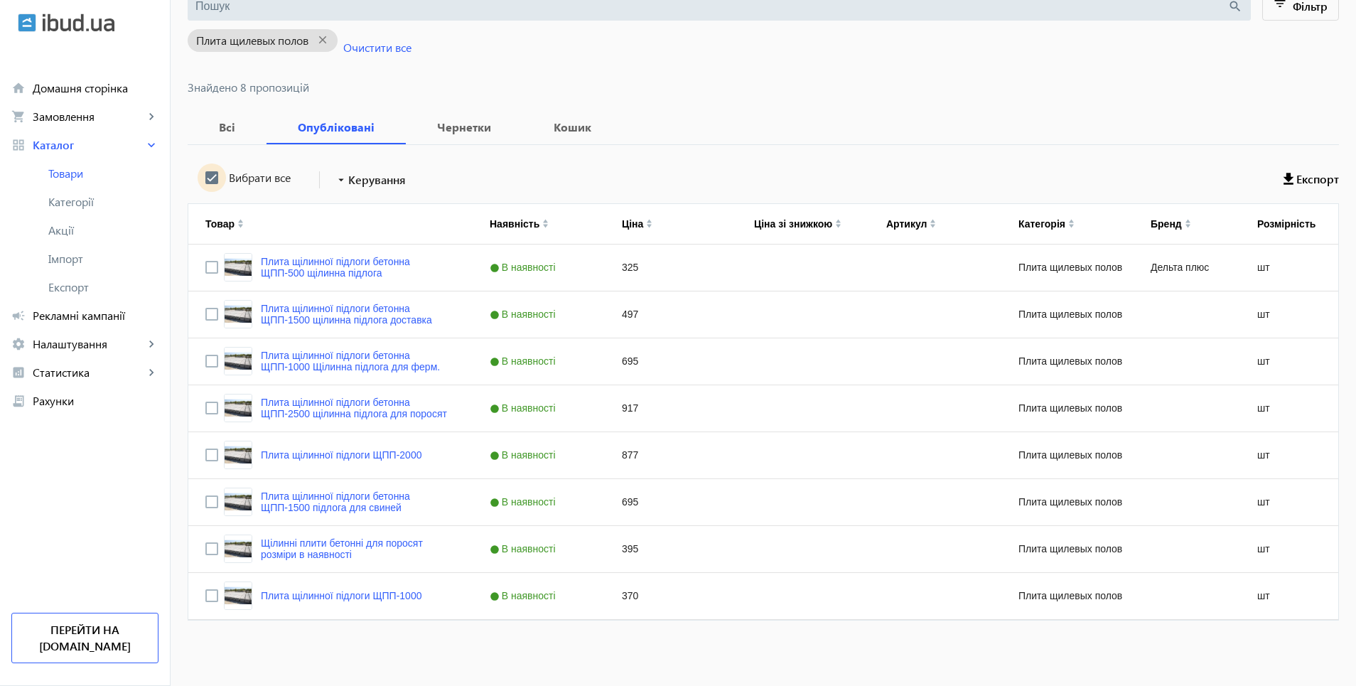
checkbox input "true"
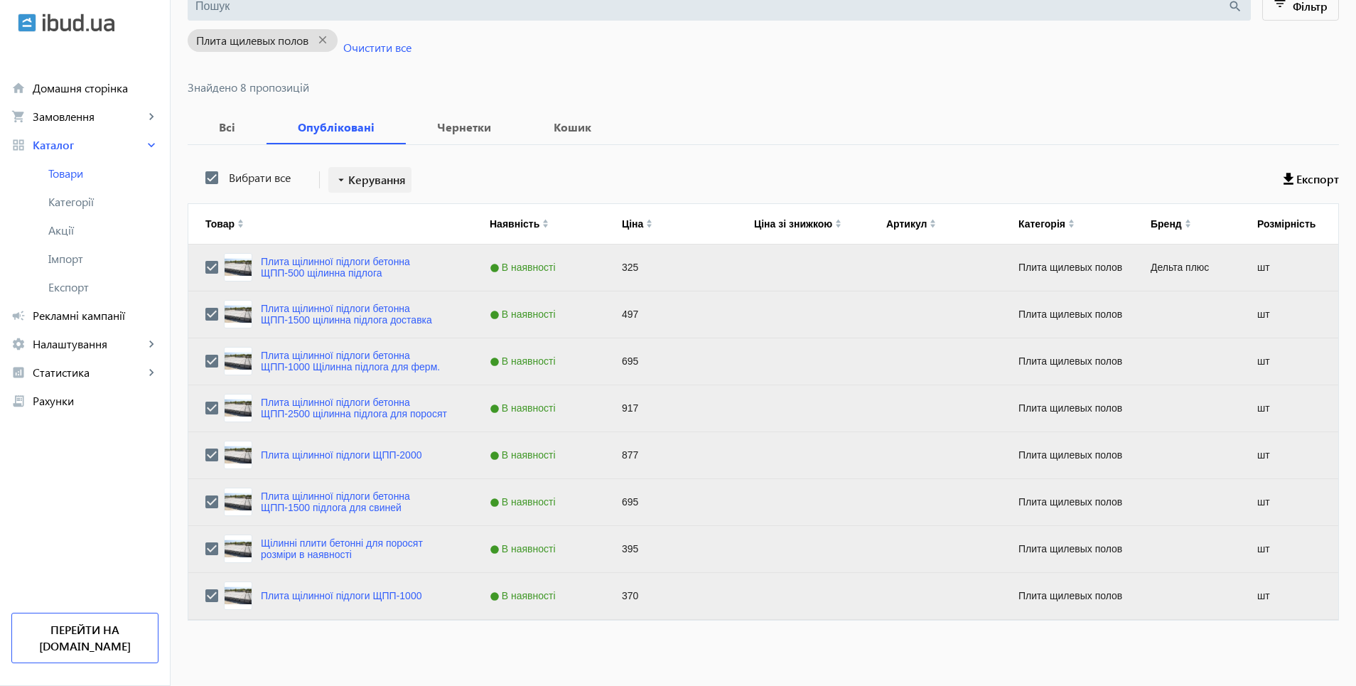
click at [365, 178] on span "Керування" at bounding box center [377, 179] width 58 height 17
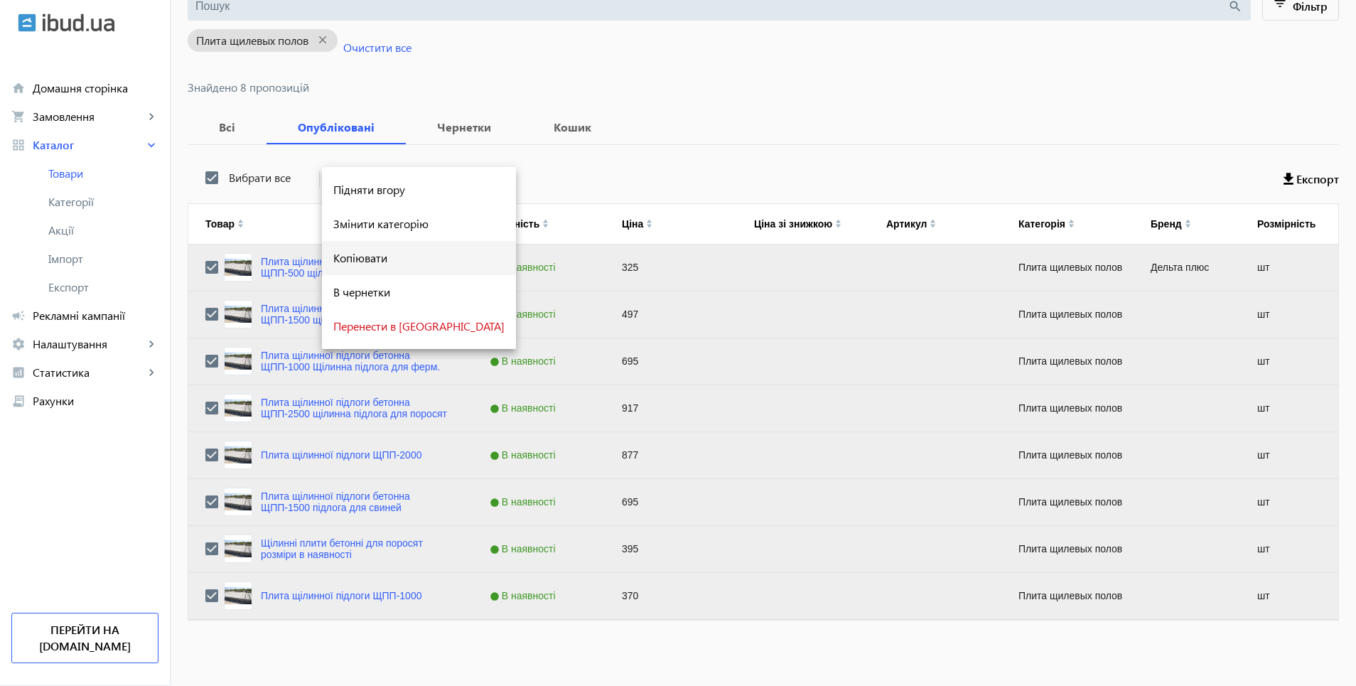
click at [360, 259] on span "Копіювати" at bounding box center [418, 257] width 171 height 11
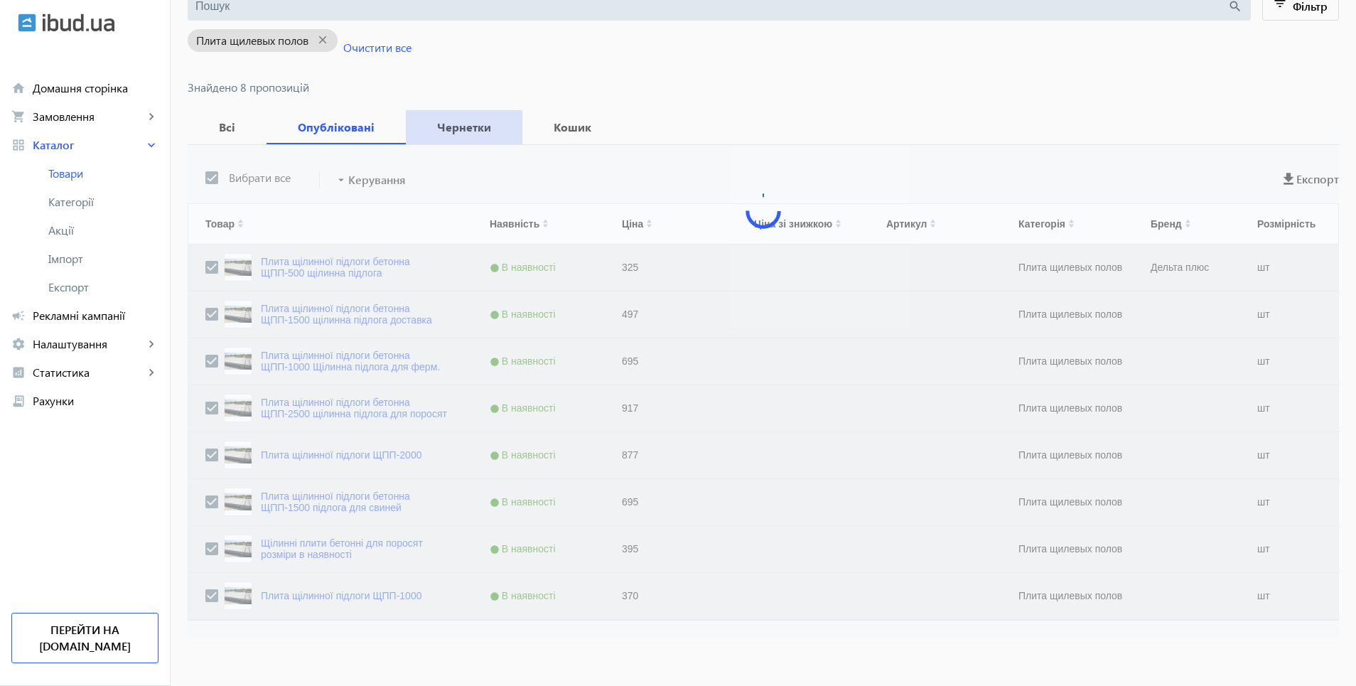
click at [458, 124] on b "Чернетки" at bounding box center [464, 127] width 82 height 11
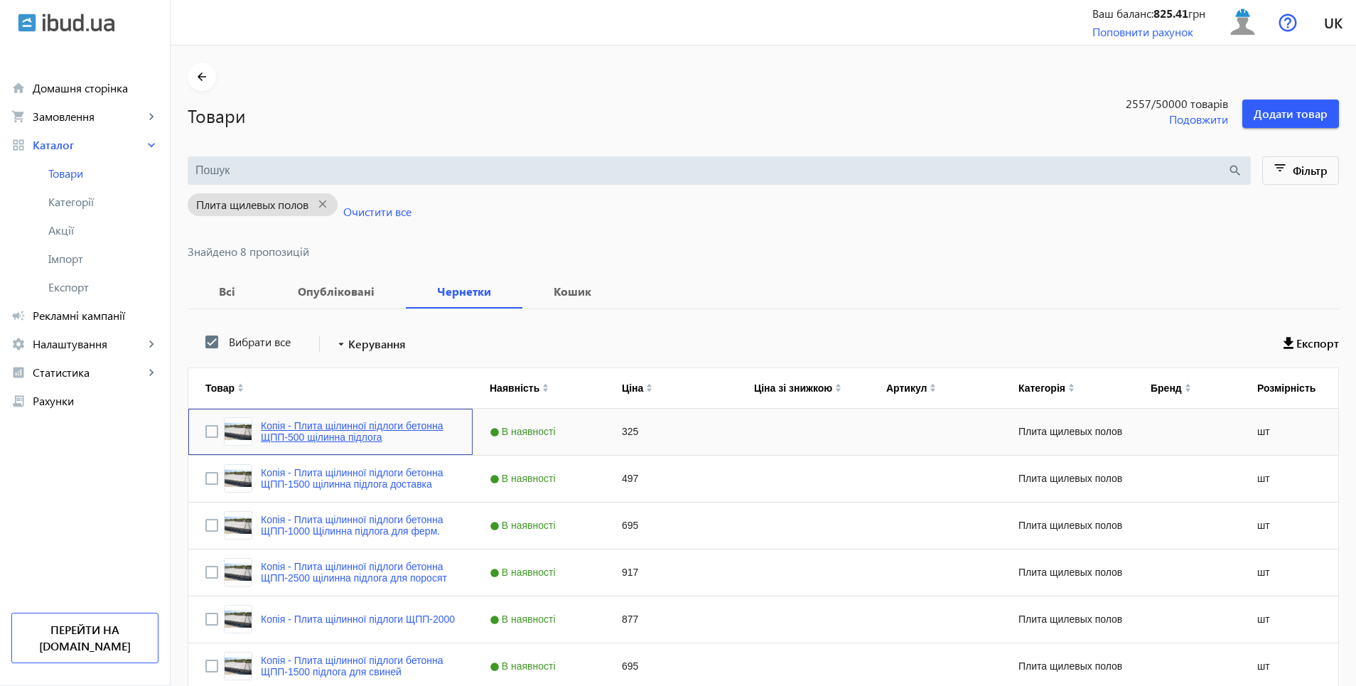
click at [326, 431] on link "Копія - Плита щілинної підлоги бетонна ЩПП-500 щілинна підлога" at bounding box center [358, 431] width 195 height 23
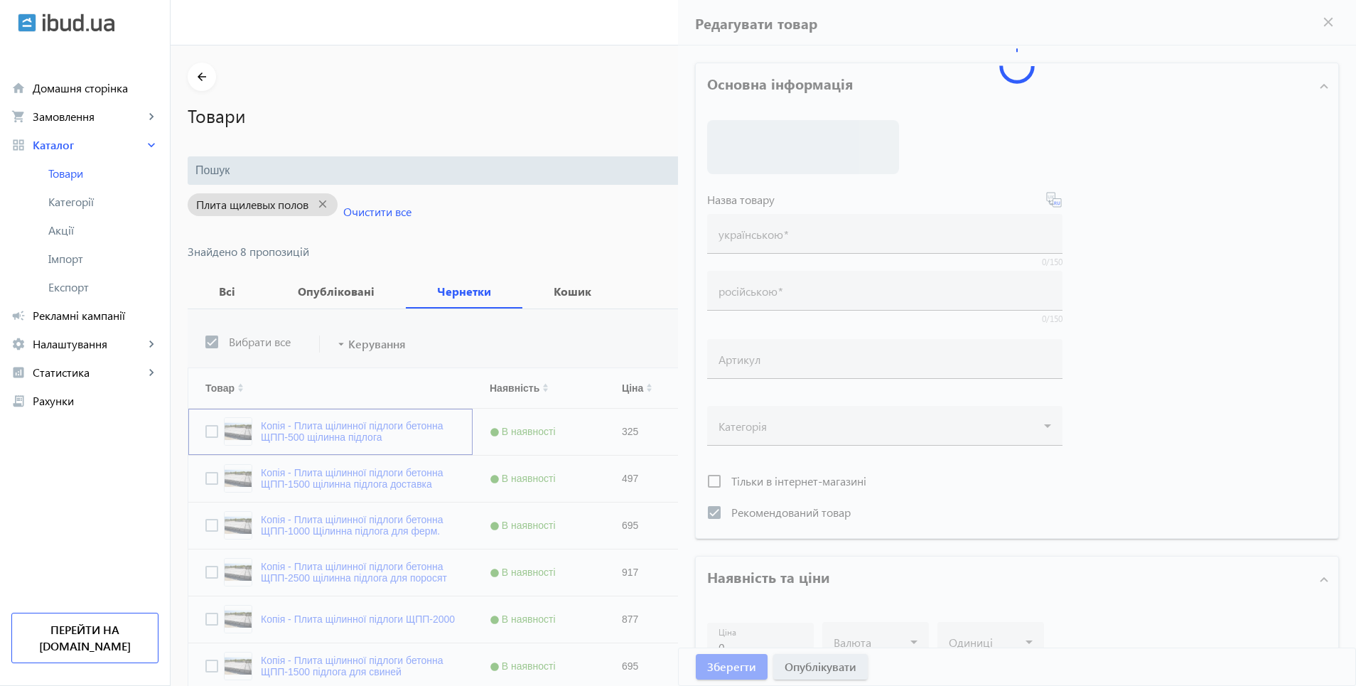
type input "Копія - Плита щілинної підлоги бетонна ЩПП-500 щілинна підлога"
type input "Копия - Плита щелевого пола бетонная ЩПП-500 Щелевой пол"
checkbox input "true"
type input "325"
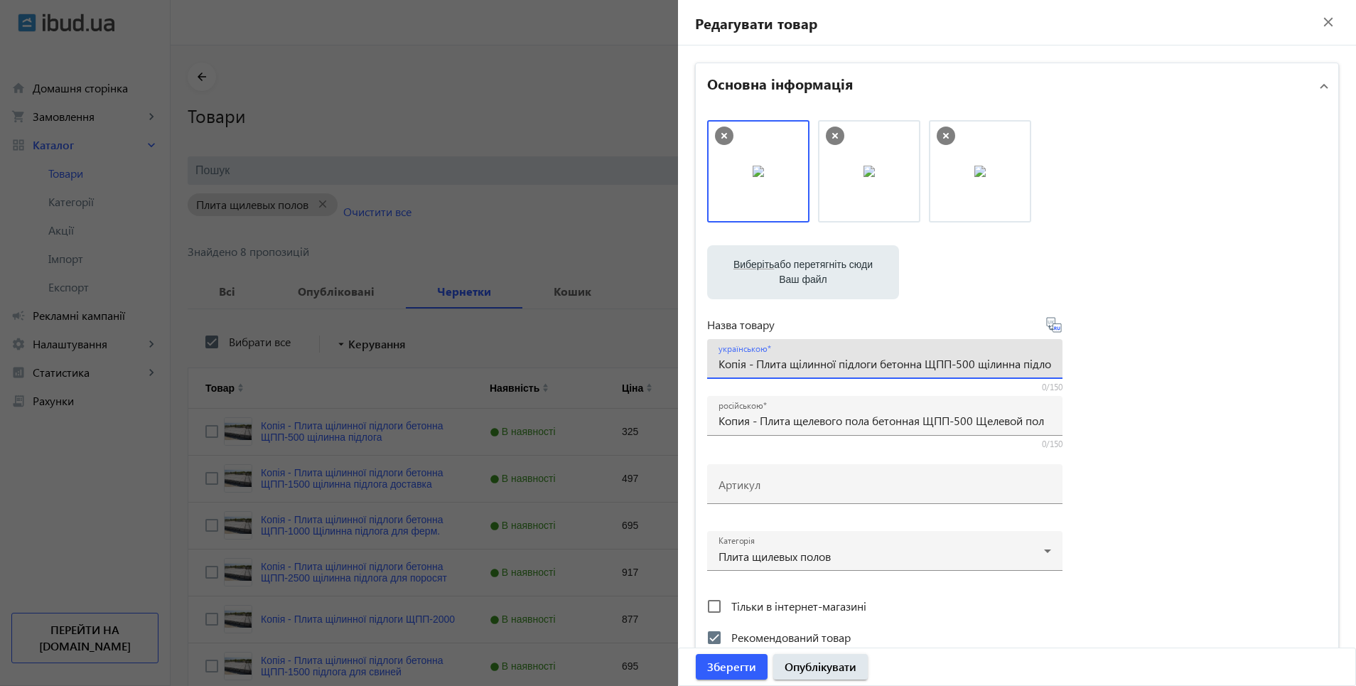
scroll to position [0, 17]
drag, startPoint x: 715, startPoint y: 364, endPoint x: 1066, endPoint y: 365, distance: 351.2
click at [1066, 365] on div "Виберіть або перетягніть сюди Ваш файл 521368efa633a3ed41111072507592-0314e780b…" at bounding box center [1017, 386] width 620 height 532
paste input "ілинна бетонна підлога 2000х500х100 мм"
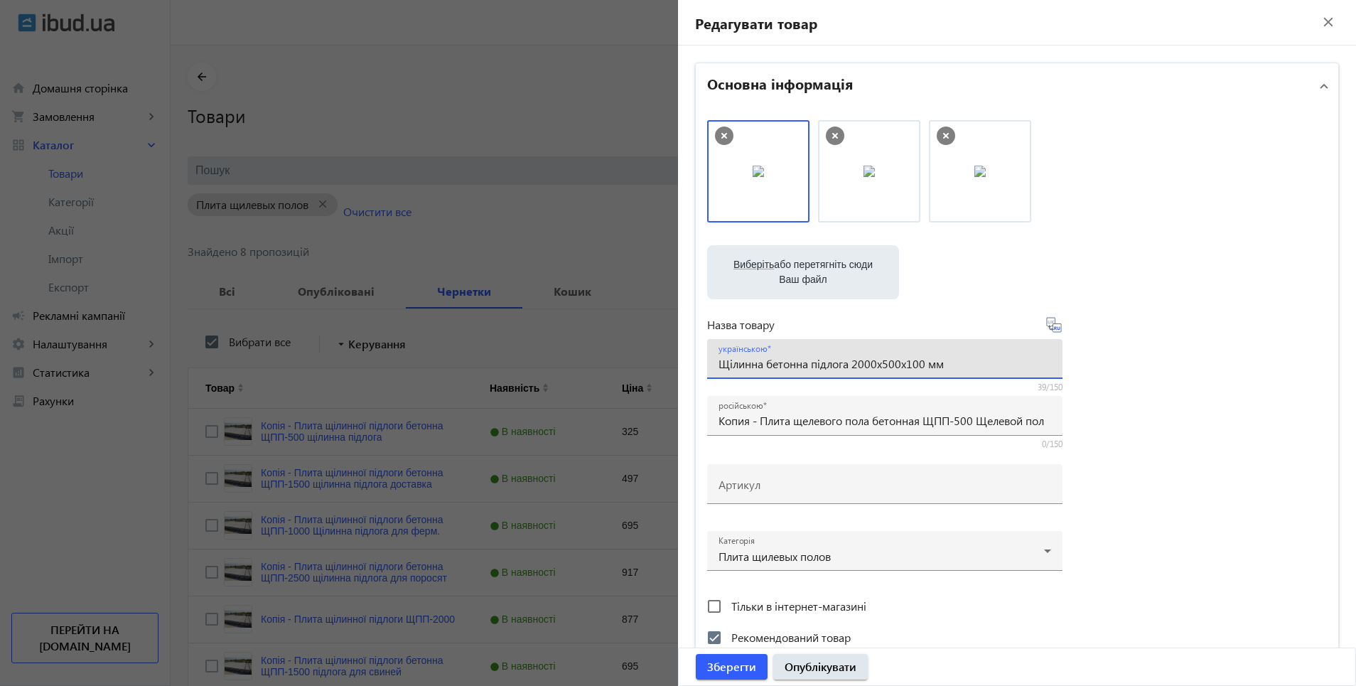
type input "Щілинна бетонна підлога 2000х500х100 мм"
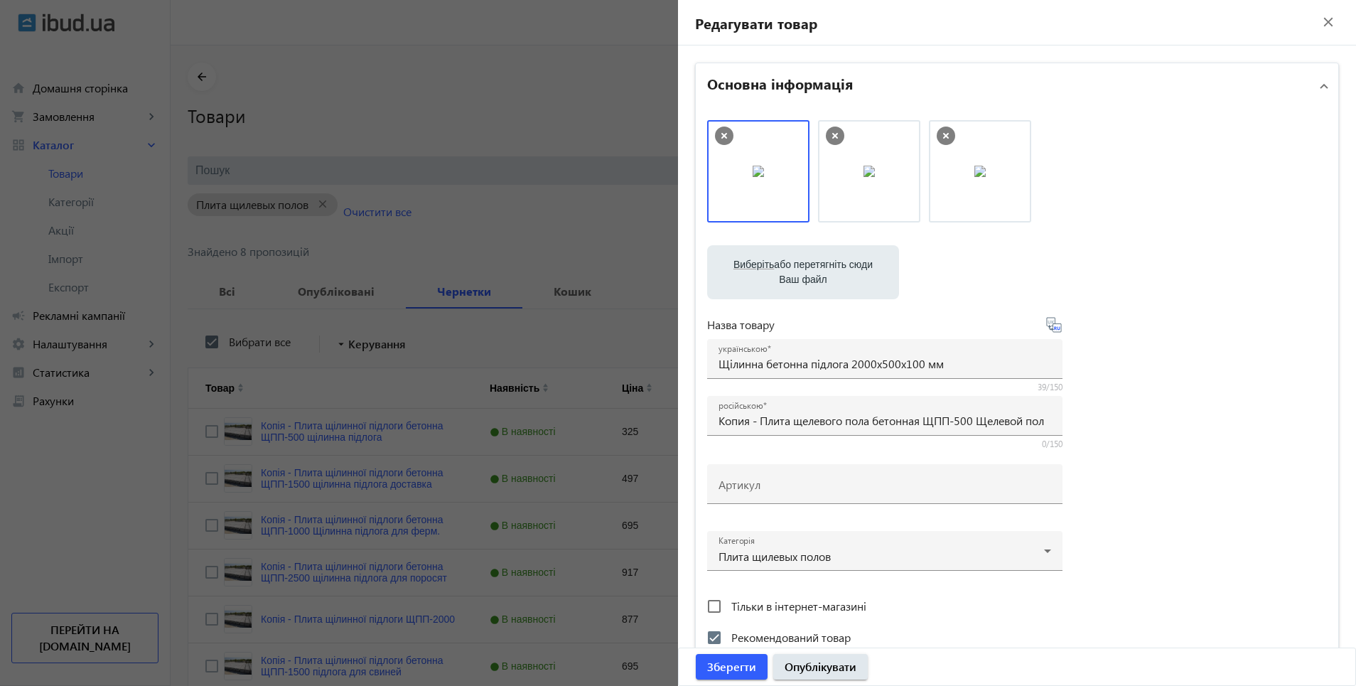
click at [1049, 329] on icon at bounding box center [1053, 324] width 15 height 15
type input "Щелевой бетонный пол 2000х500х100 мм"
click at [822, 671] on span "Опублікувати" at bounding box center [821, 667] width 72 height 16
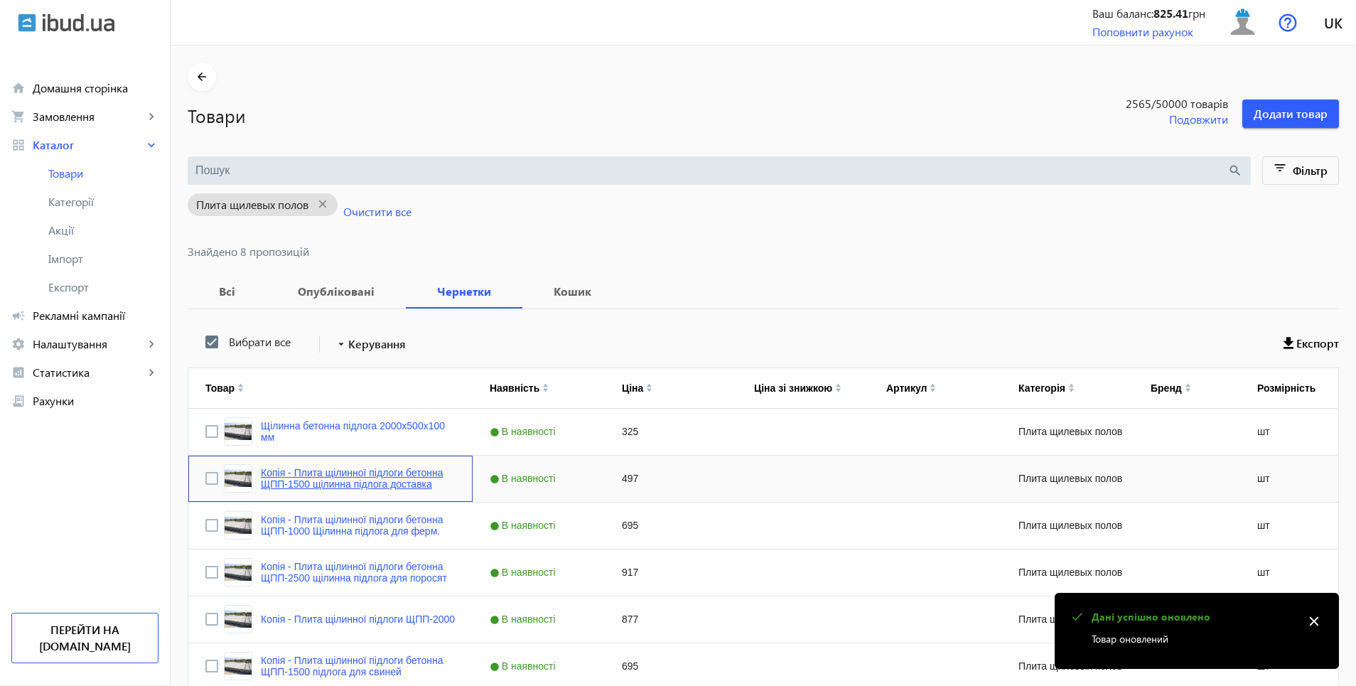
click at [327, 480] on link "Копія - Плита щілинної підлоги бетонна ЩПП-1500 щілинна підлога доставка" at bounding box center [358, 478] width 195 height 23
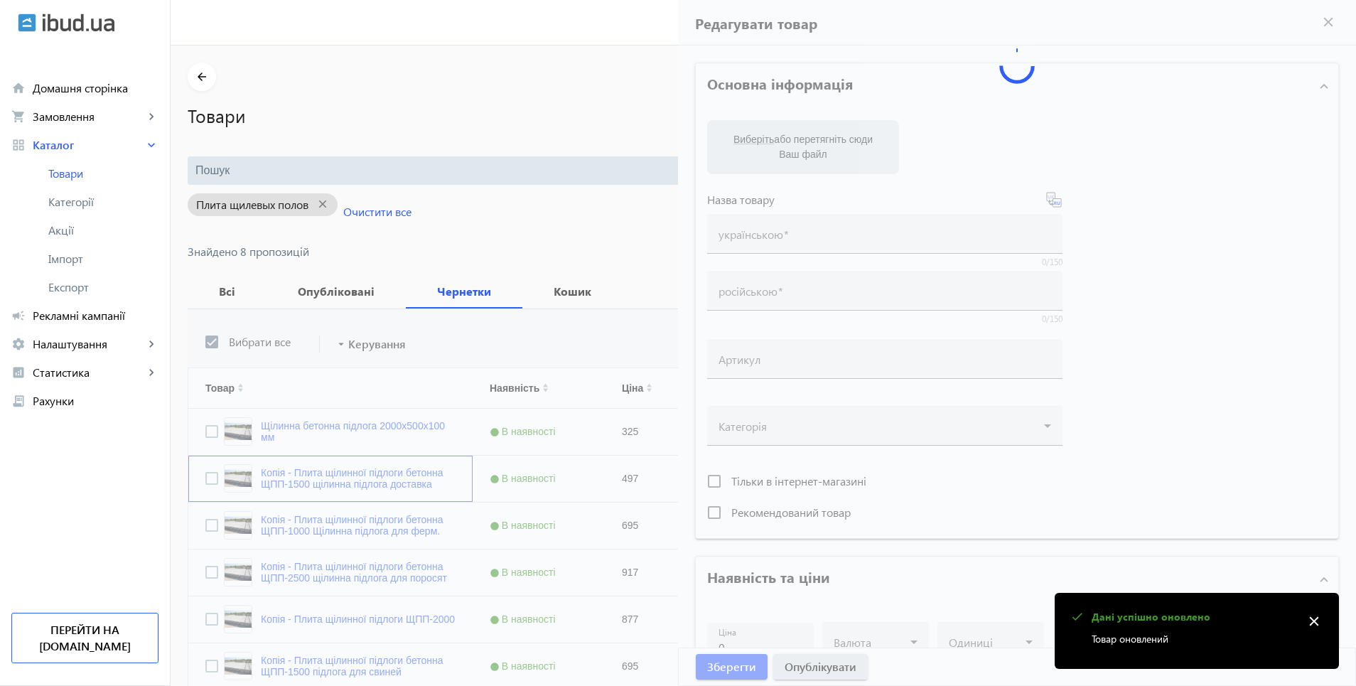
type input "Копія - Плита щілинної підлоги бетонна ЩПП-1500 щілинна підлога доставка"
type input "Копия - Плита щелевого пола бетонная ЩПП-1500 Щелевой пол доставка"
type input "497"
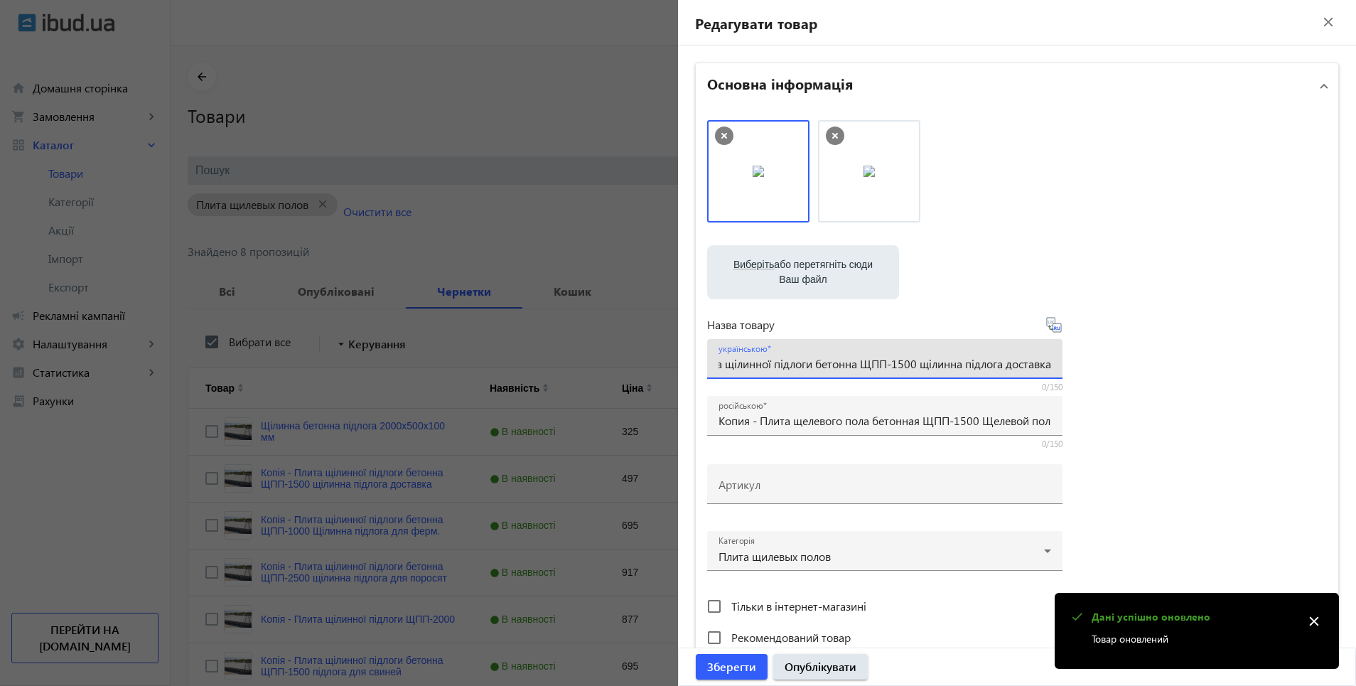
scroll to position [0, 73]
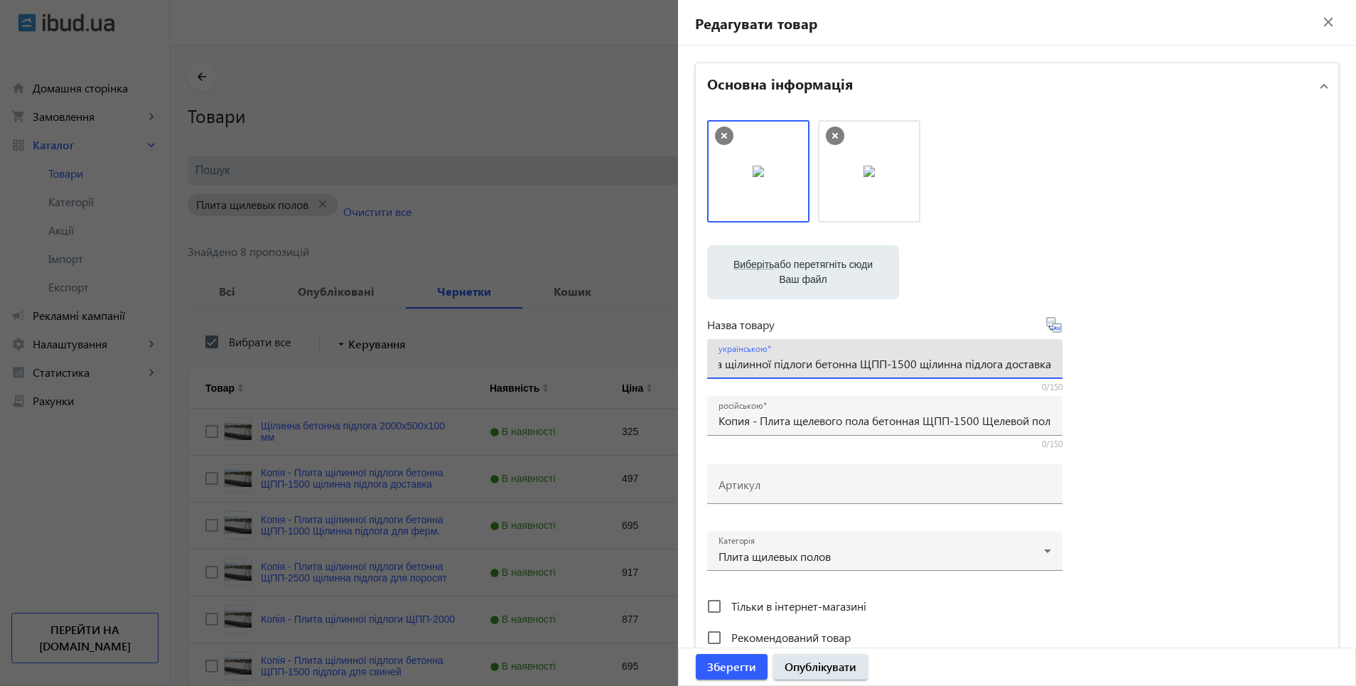
drag, startPoint x: 715, startPoint y: 364, endPoint x: 1060, endPoint y: 361, distance: 344.8
click at [1060, 361] on div "Виберіть або перетягніть сюди Ваш файл 510068efa633ce5039848591907497-e7261f429…" at bounding box center [1017, 386] width 620 height 532
paste input "ілинна бетонна підлога 2000х500х100 мм"
click at [855, 361] on input "Щілинна бетонна підлога 2000х500х100 мм" at bounding box center [885, 363] width 333 height 15
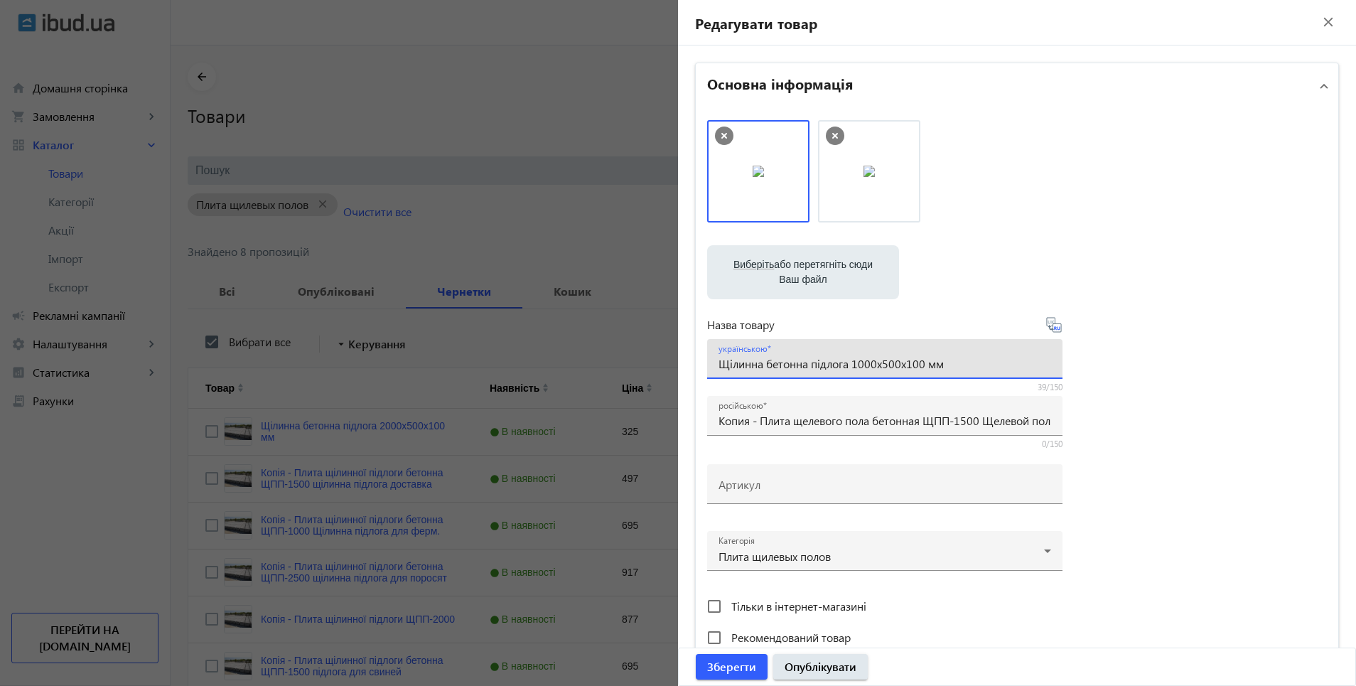
type input "Щілинна бетонна підлога 1000х500х100 мм"
click at [1052, 331] on icon at bounding box center [1054, 324] width 17 height 17
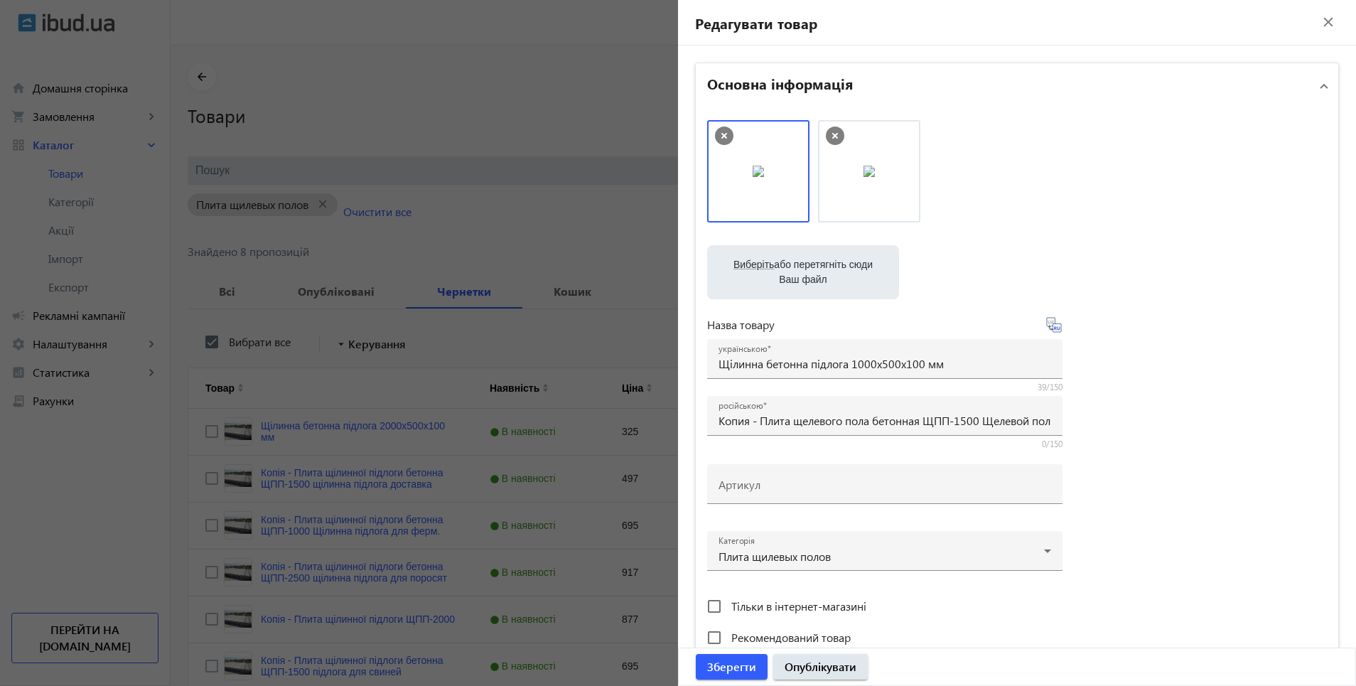
type input "Щелевой бетонный пол 1000х500х100 мм"
click at [822, 674] on span "Опублікувати" at bounding box center [821, 667] width 72 height 16
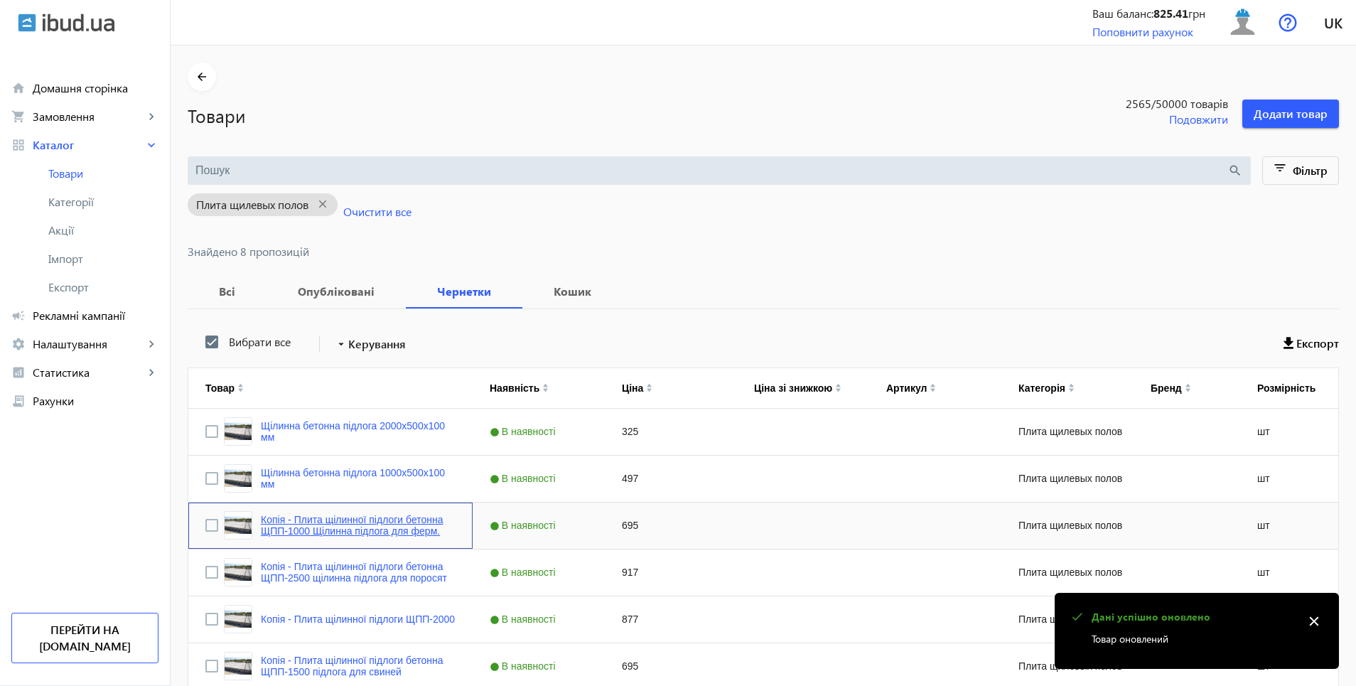
click at [335, 535] on link "Копія - Плита щілинної підлоги бетонна ЩПП-1000 Щілинна підлога для ферм." at bounding box center [358, 525] width 195 height 23
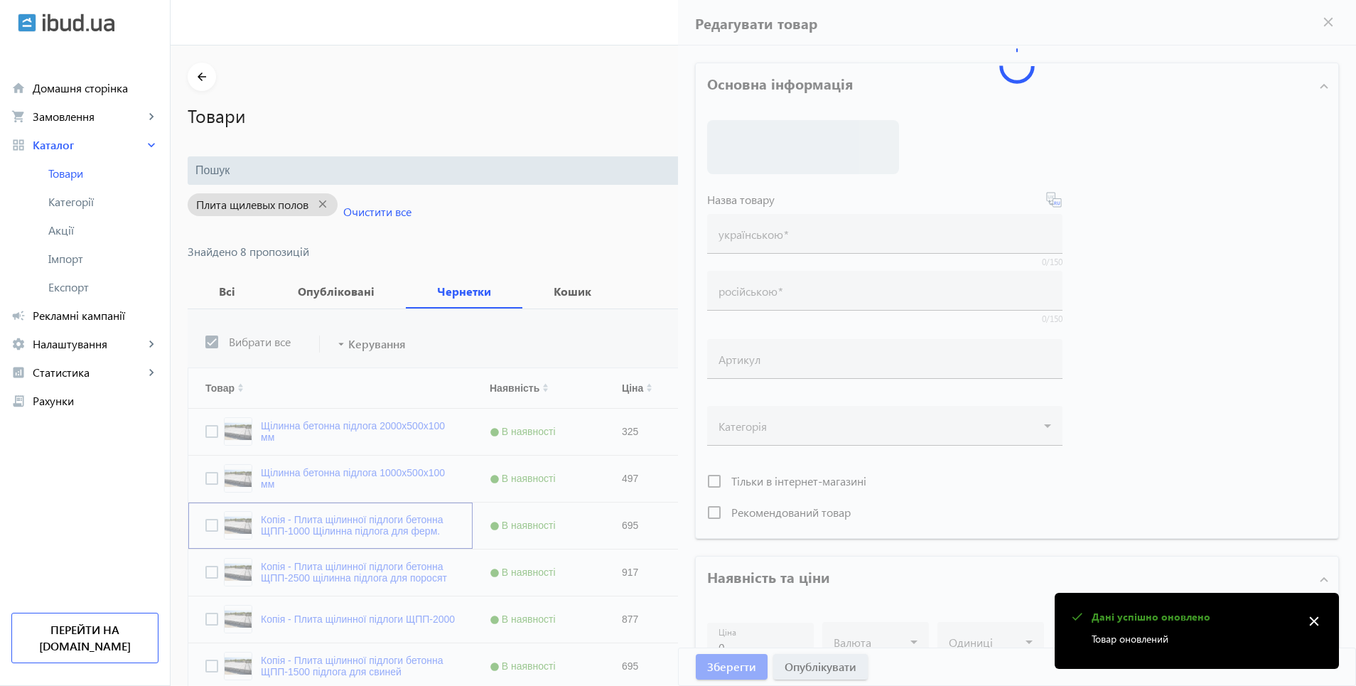
type input "Копія - Плита щілинної підлоги бетонна ЩПП-1000 Щілинна підлога для ферм."
type input "Копия - Плита щелевого пола бетонная ЩПП-1000 Щелевой пол для ферм доставка по …"
type input "695"
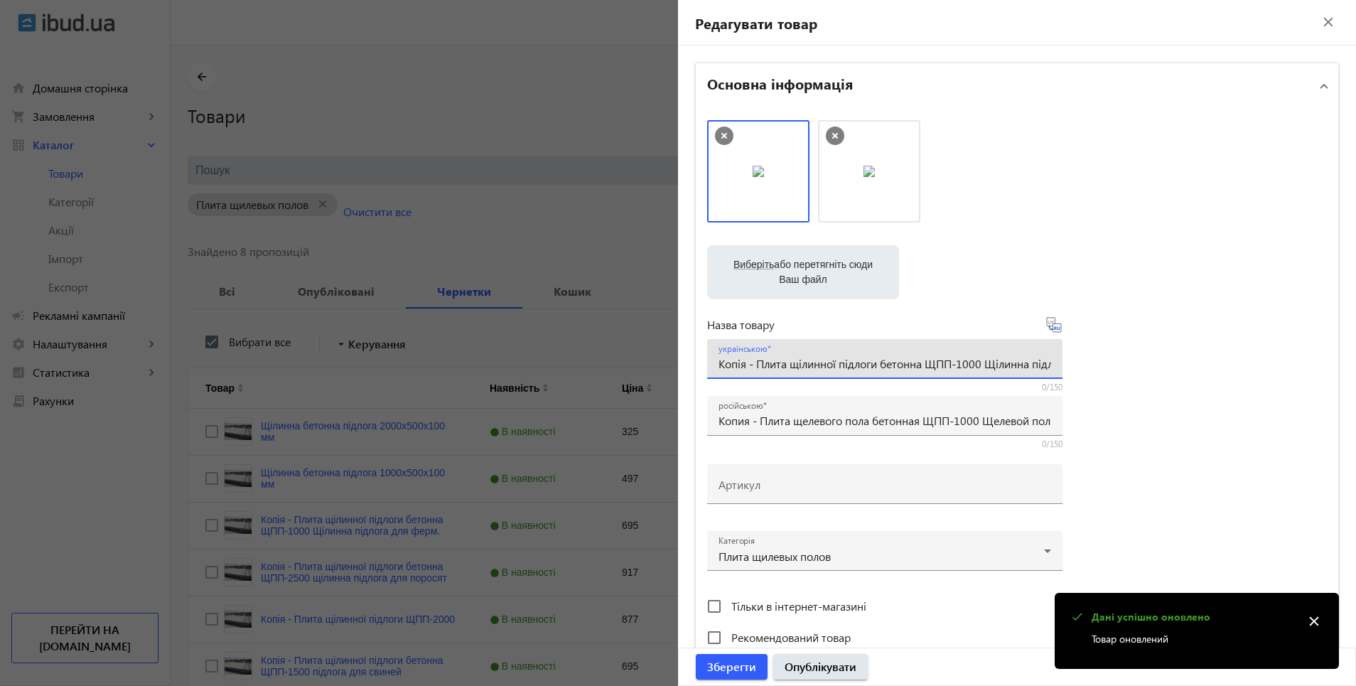
scroll to position [0, 80]
drag, startPoint x: 716, startPoint y: 367, endPoint x: 1074, endPoint y: 365, distance: 358.3
click at [1074, 365] on div "Виберіть або перетягніть сюди Ваш файл 251268efa633ec1059712764623396-aaa549106…" at bounding box center [1017, 386] width 620 height 532
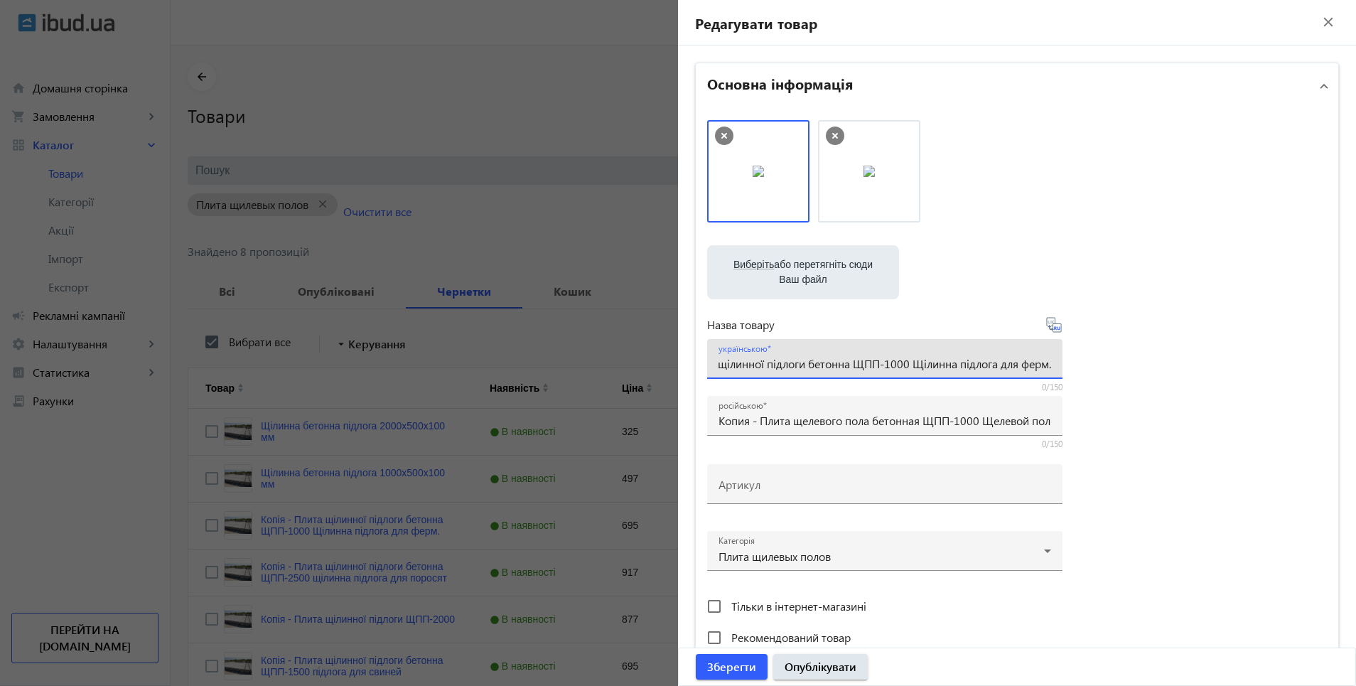
paste input "ілинна бетонна підлога 2000х500х100 мм"
click at [862, 367] on input "Щілинна бетонна підлога 2000х500х100 мм" at bounding box center [885, 363] width 333 height 15
type input "Щілинна бетонна підлога 1500х500х100 мм"
click at [1051, 328] on icon at bounding box center [1054, 324] width 17 height 17
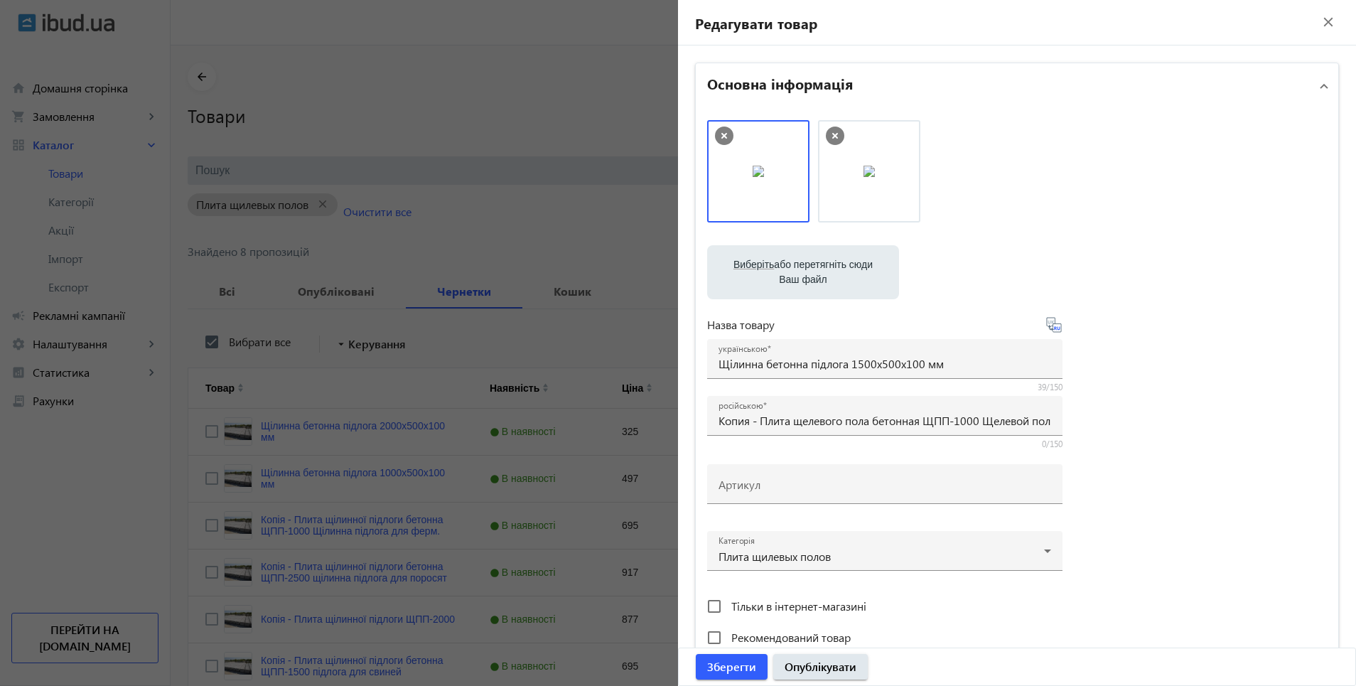
type input "Щелевой бетонный пол 1500х500х100 мм"
click at [811, 672] on span "Опублікувати" at bounding box center [821, 667] width 72 height 16
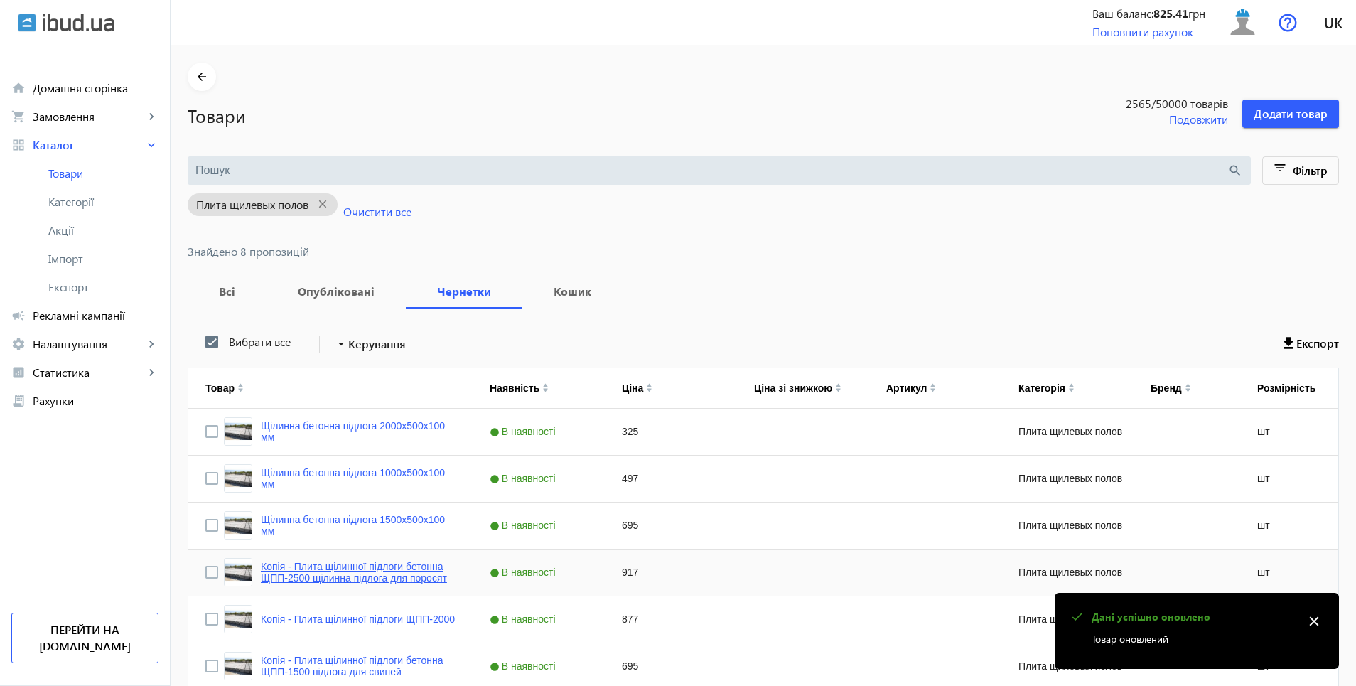
click at [329, 571] on link "Копія - Плита щілинної підлоги бетонна ЩПП-2500 щілинна підлога для поросят" at bounding box center [358, 572] width 195 height 23
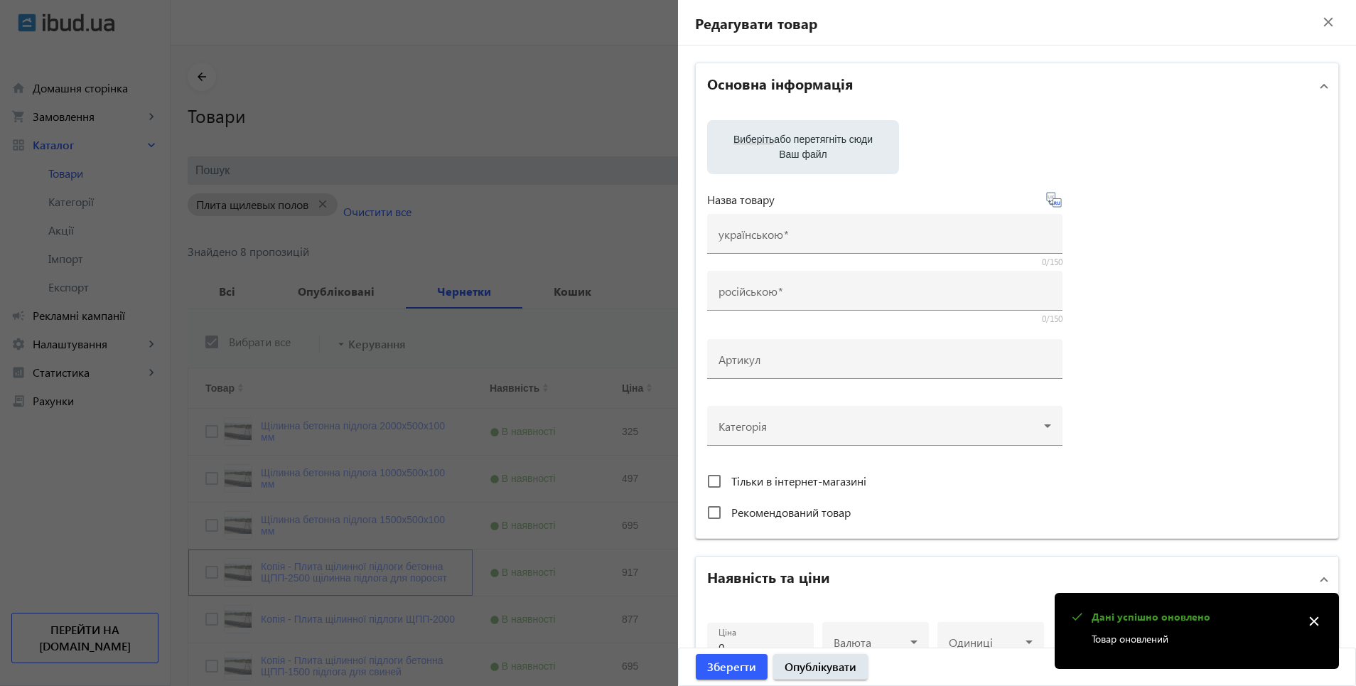
type input "Копія - Плита щілинної підлоги бетонна ЩПП-2500 щілинна підлога для поросят"
type input "Копия - Плита щелевого пола бетонная ЩПП-2500 щелевой пол для поросят"
type input "917"
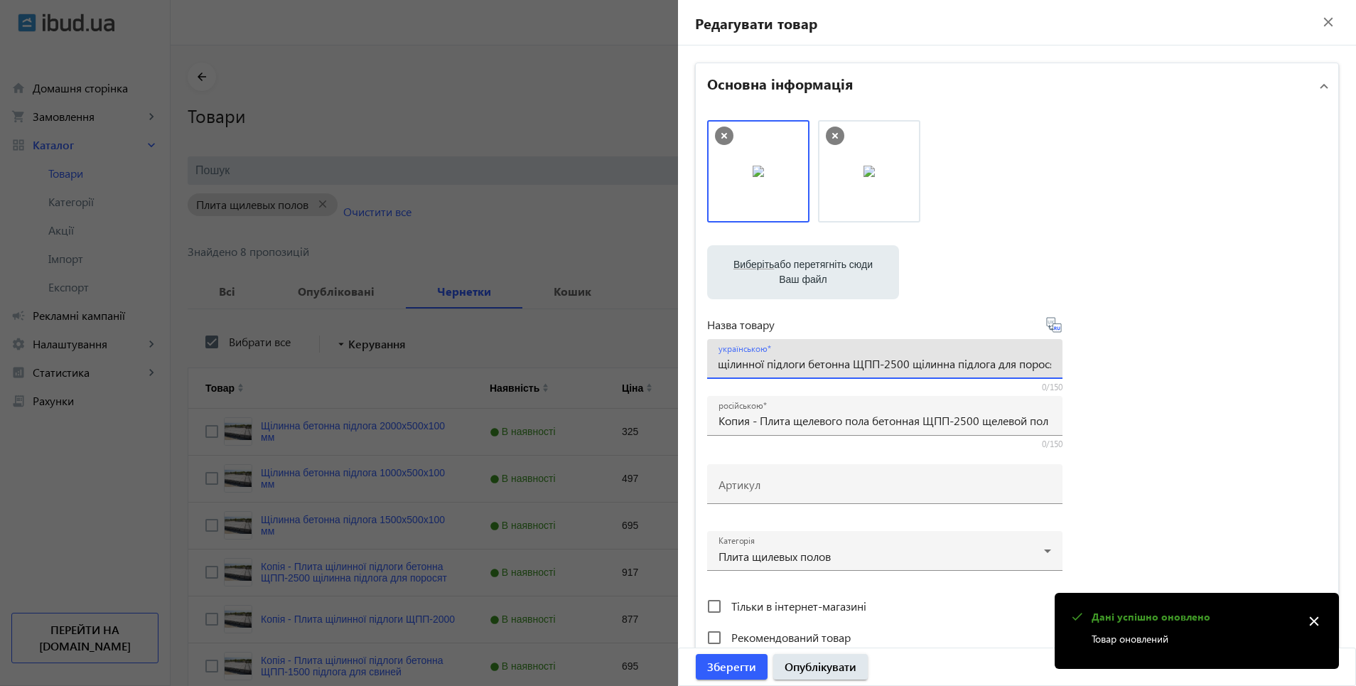
scroll to position [0, 90]
drag, startPoint x: 741, startPoint y: 365, endPoint x: 1075, endPoint y: 366, distance: 333.4
click at [1075, 366] on div "Виберіть або перетягніть сюди Ваш файл 521768efa634192eb5582928472086-488f98f8a…" at bounding box center [1017, 386] width 620 height 532
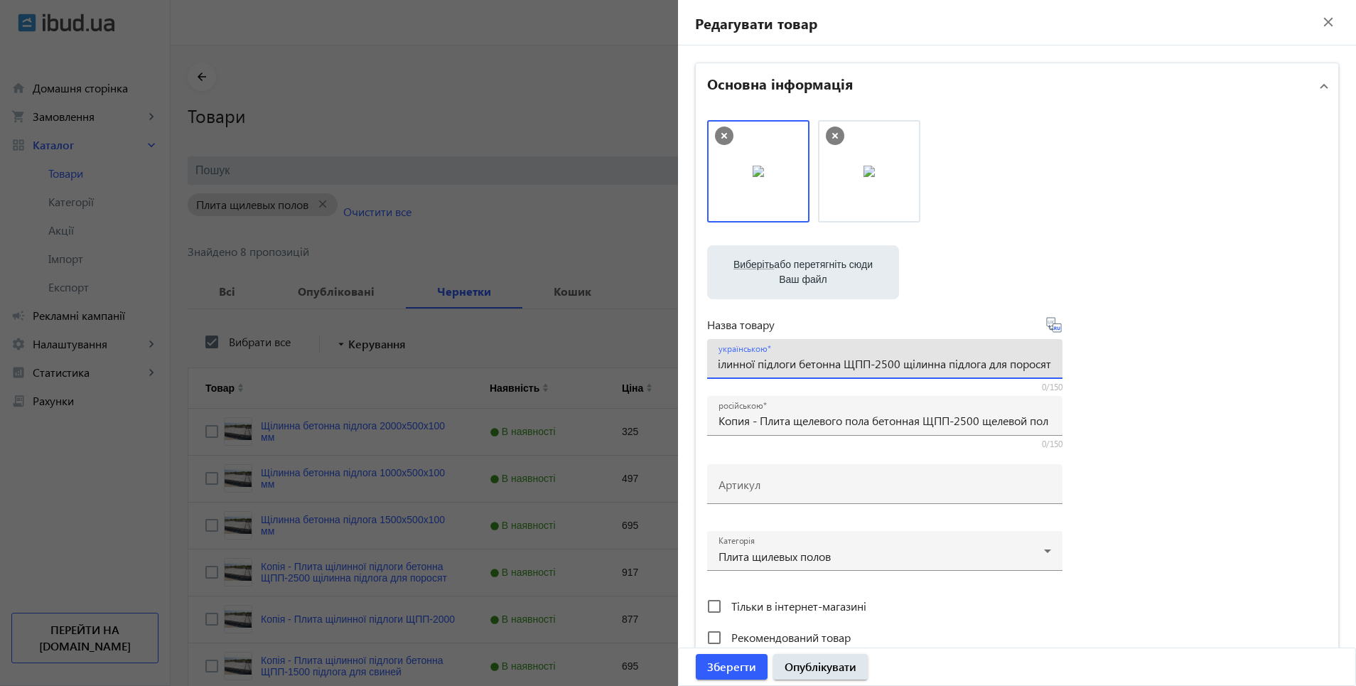
paste input "ілинна бетонна підлога 2000х500х100 мм"
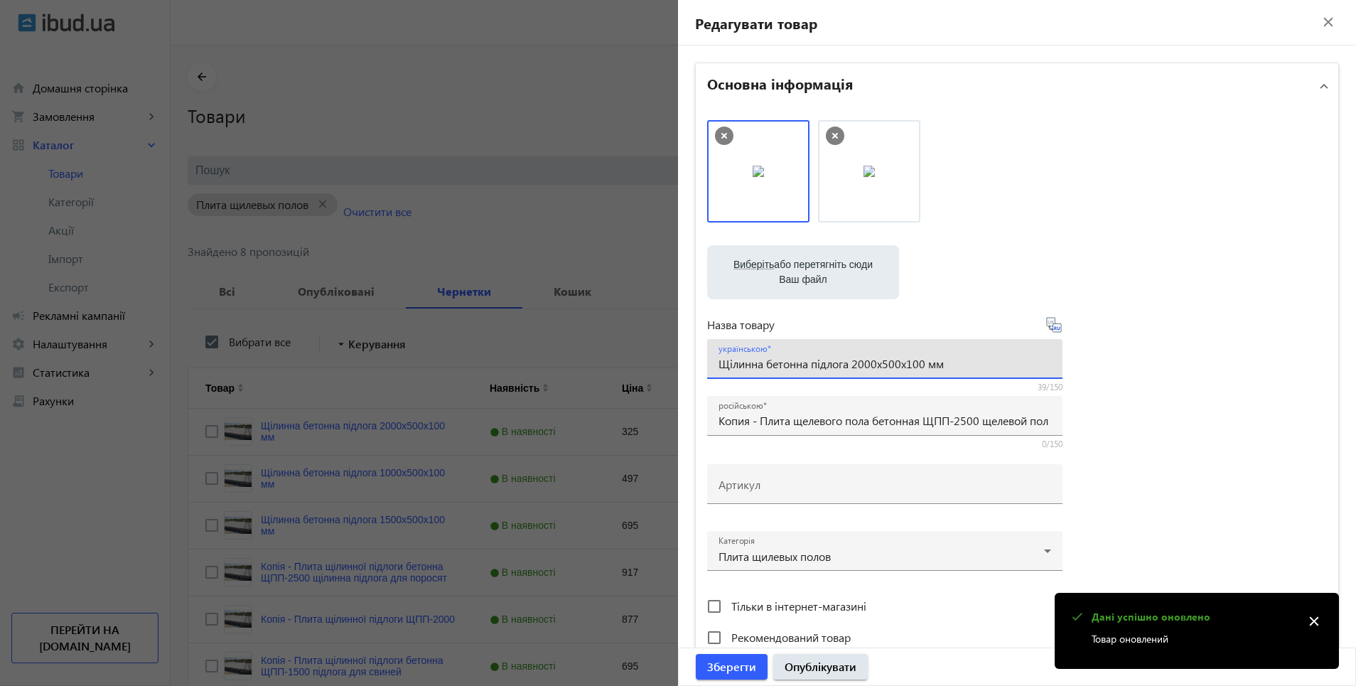
scroll to position [0, 0]
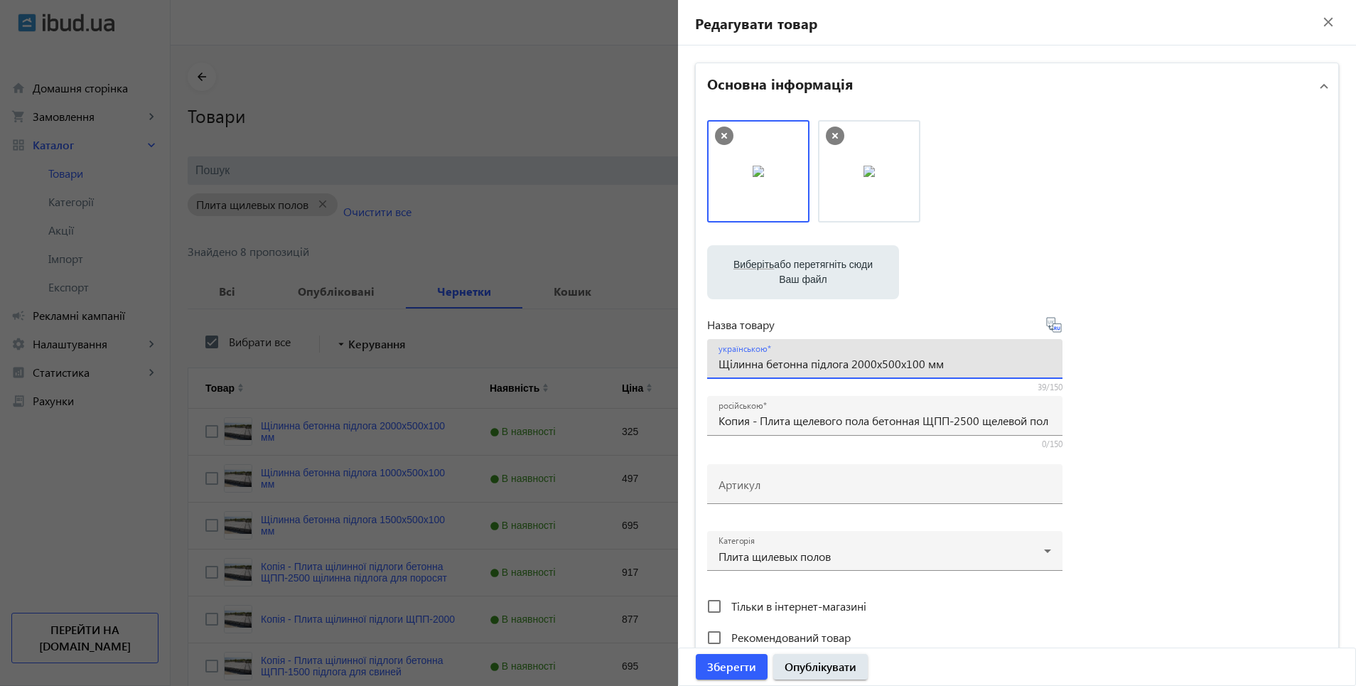
click at [861, 368] on input "Щілинна бетонна підлога 2000х500х100 мм" at bounding box center [885, 363] width 333 height 15
type input "Щілинна бетонна підлога 2500х500х100 мм"
click at [1058, 331] on div "Виберіть або перетягніть сюди Ваш файл 521768efa634192eb5582928472086-488f98f8a…" at bounding box center [1017, 386] width 620 height 532
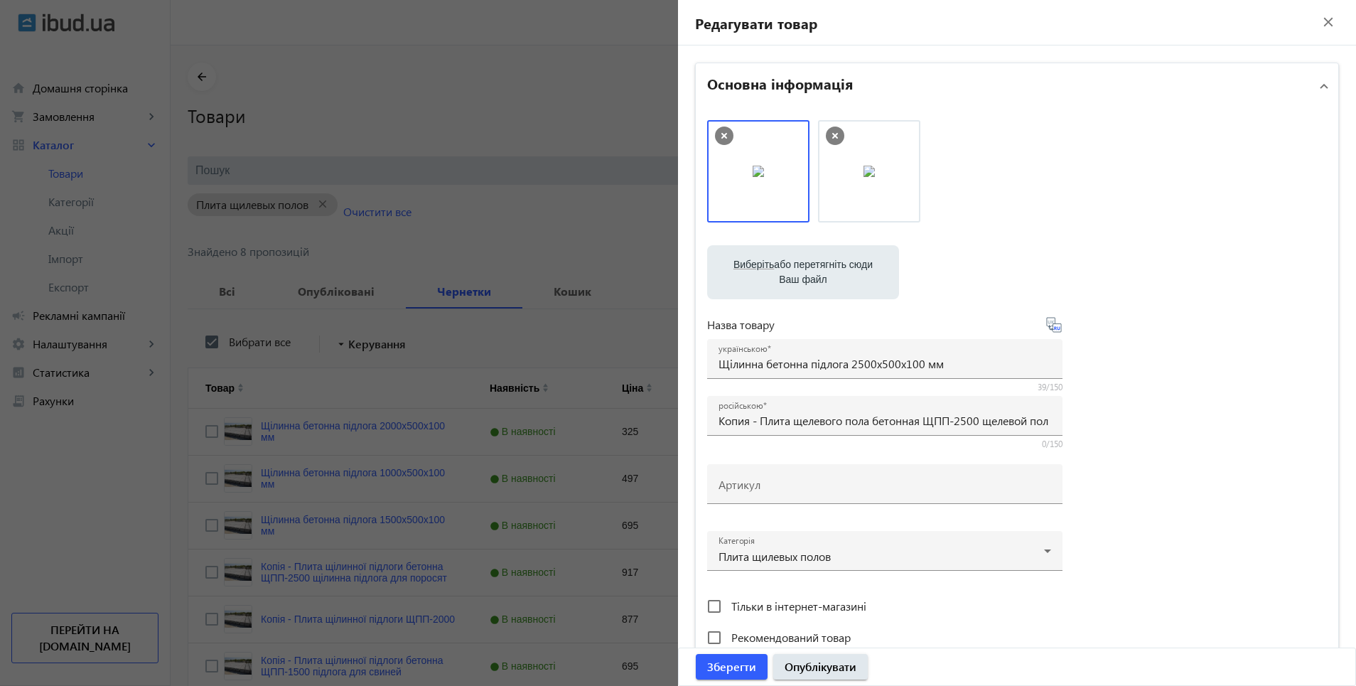
click at [1049, 327] on icon at bounding box center [1053, 324] width 15 height 15
type input "Щелевой бетонный пол 2500х500х100 мм"
click at [809, 663] on span "Опублікувати" at bounding box center [821, 667] width 72 height 16
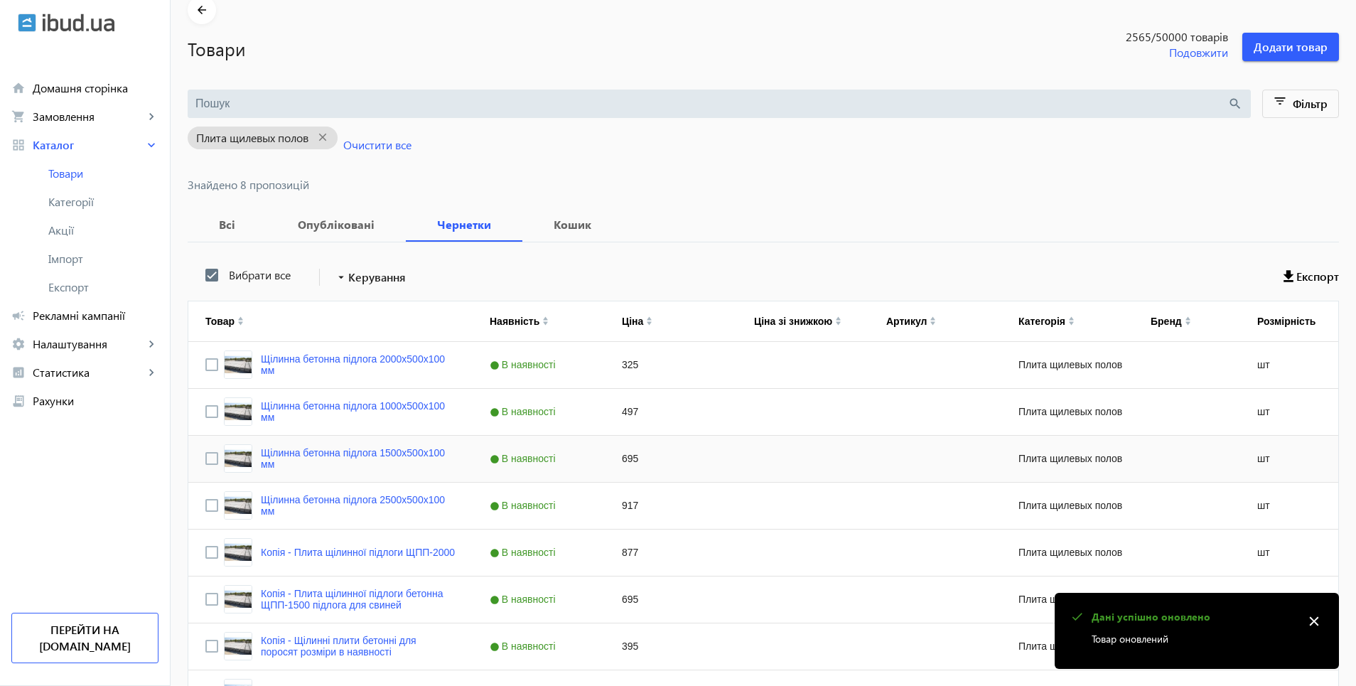
scroll to position [142, 0]
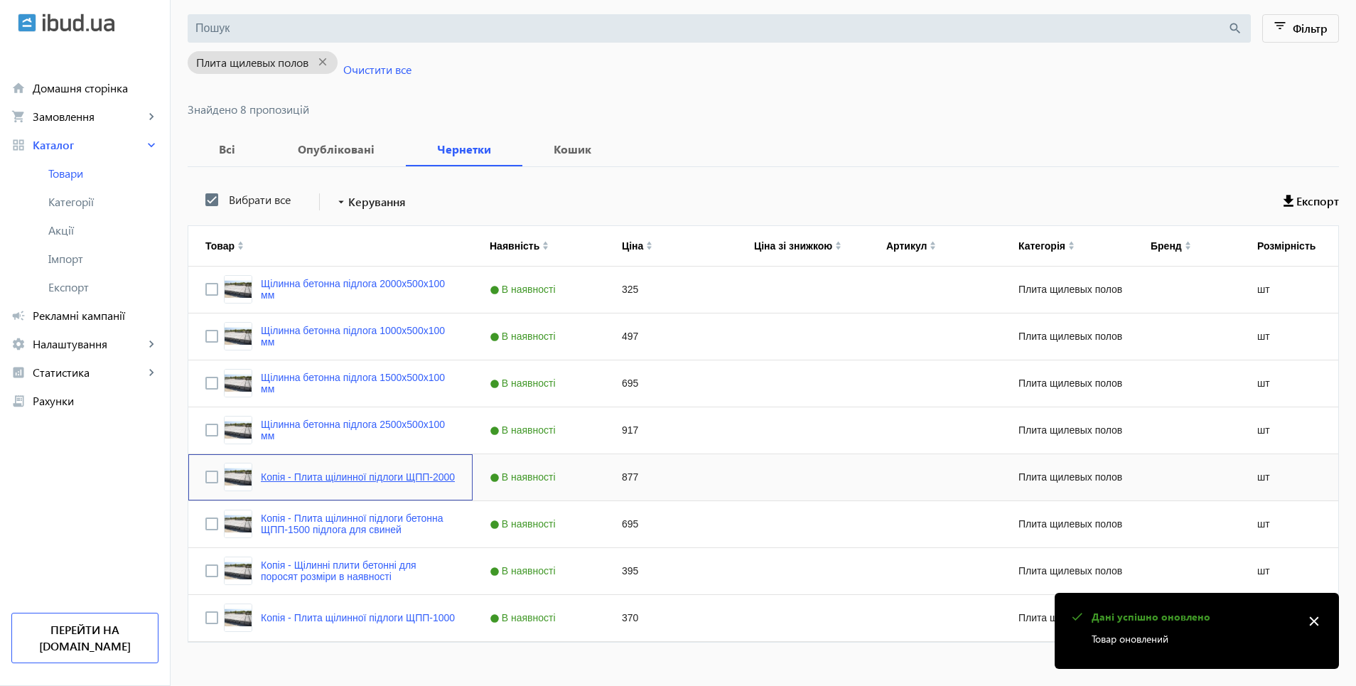
click at [344, 481] on link "Копія - Плита щілинної підлоги ЩПП-2000" at bounding box center [358, 476] width 194 height 11
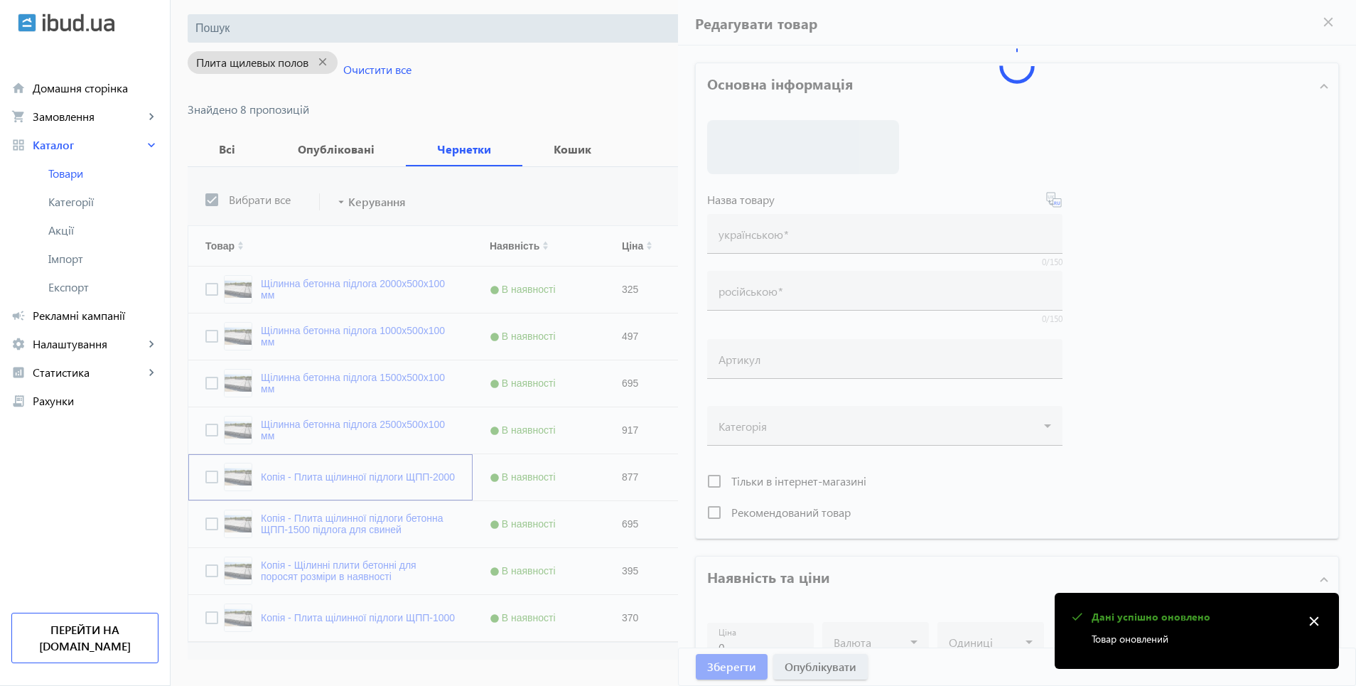
type input "Копія - Плита щілинної підлоги ЩПП-2000"
type input "Копия - Плита щелевого пола ЩПП-2000"
type input "877"
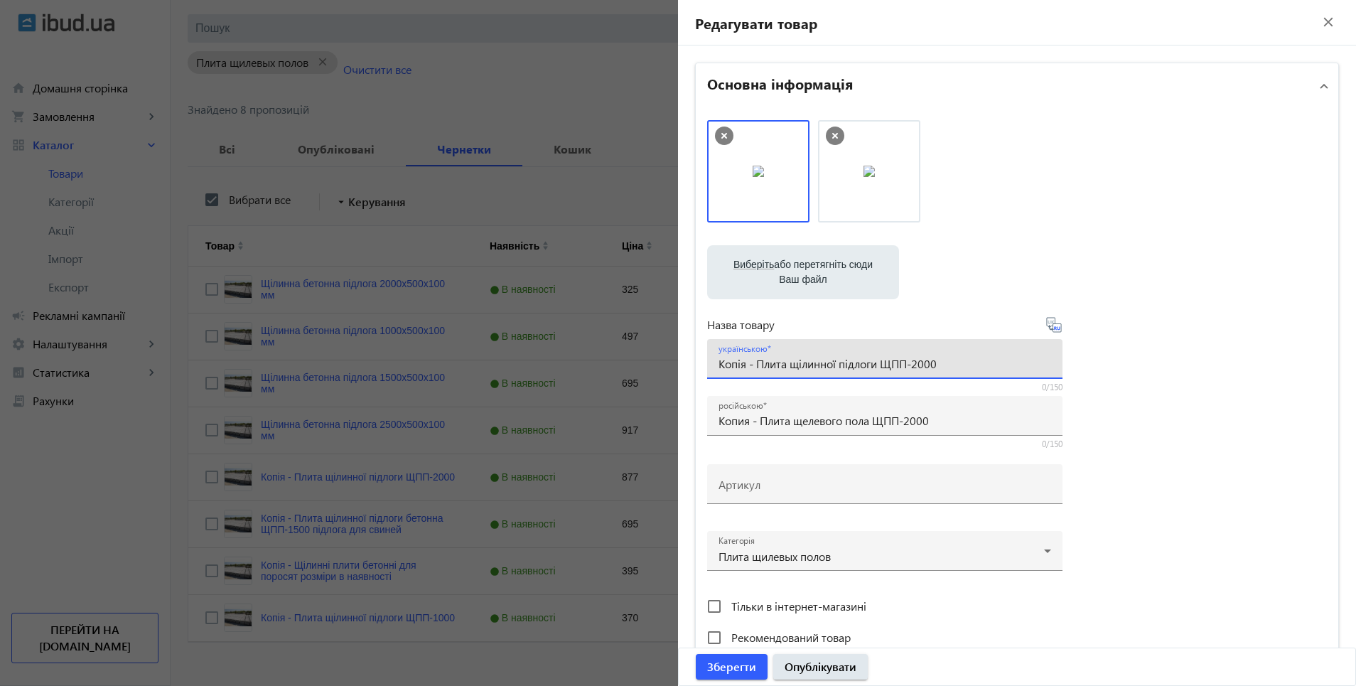
drag, startPoint x: 716, startPoint y: 365, endPoint x: 970, endPoint y: 366, distance: 253.8
click at [970, 366] on input "Копія - Плита щілинної підлоги ЩПП-2000" at bounding box center [885, 363] width 333 height 15
paste input "ілинна бетонна підлога 2000х500х100 мм"
click at [854, 366] on input "Щілинна бетонна підлога 2000х500х100 мм" at bounding box center [885, 363] width 333 height 15
type input "Щілинна бетонна підлога 3000х500х100 мм"
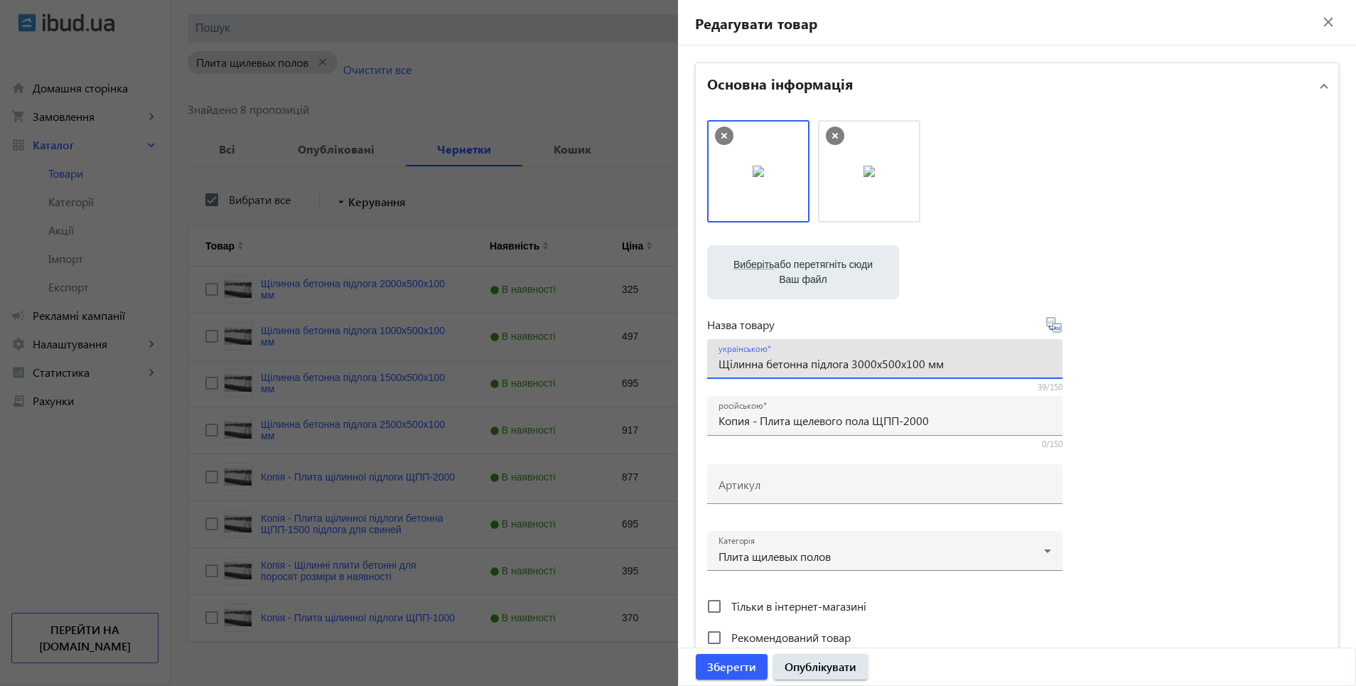
click at [1053, 332] on icon at bounding box center [1053, 324] width 15 height 15
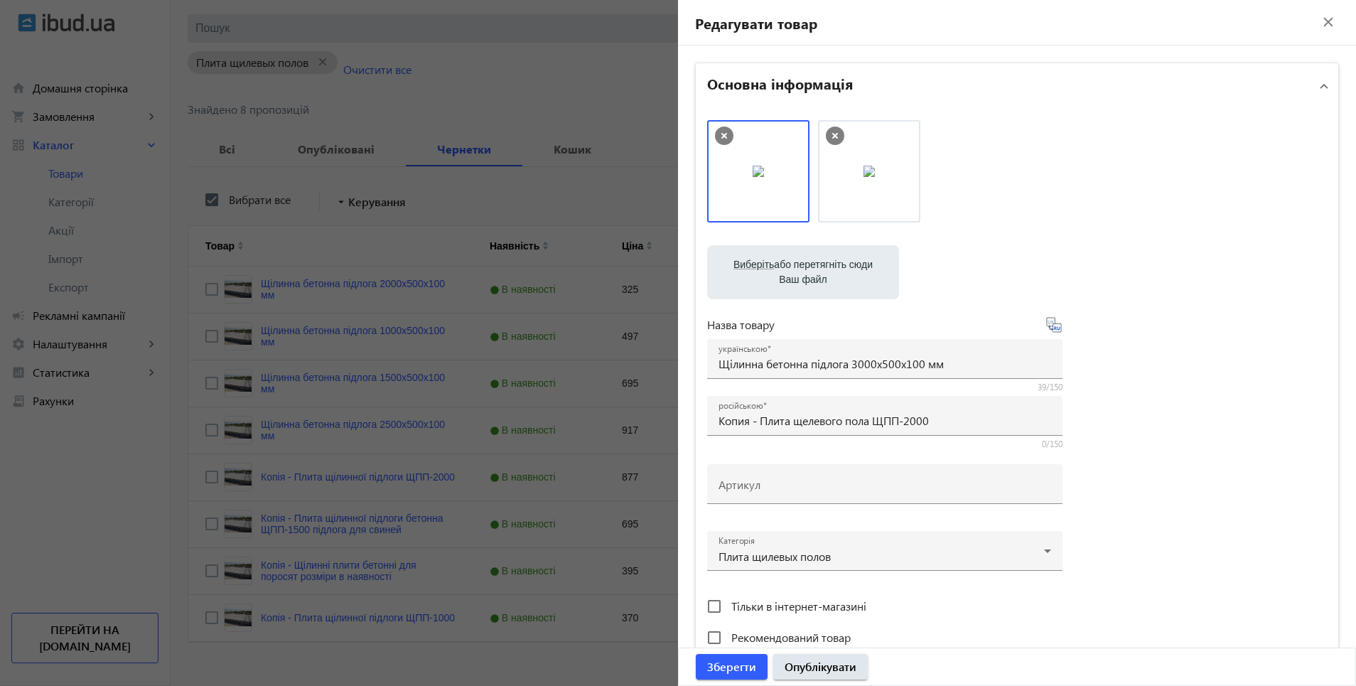
type input "Щелевой бетонный пол 3000х500х100 мм"
click at [812, 672] on span "Опублікувати" at bounding box center [821, 667] width 72 height 16
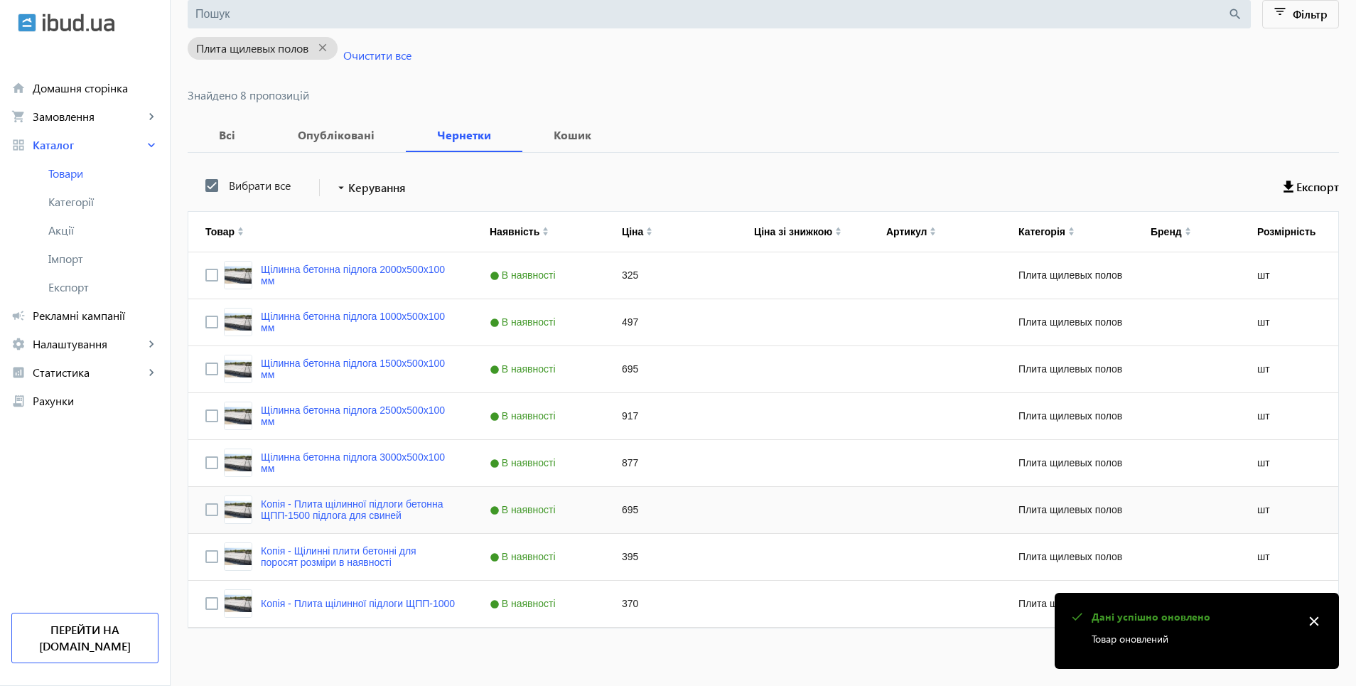
scroll to position [164, 0]
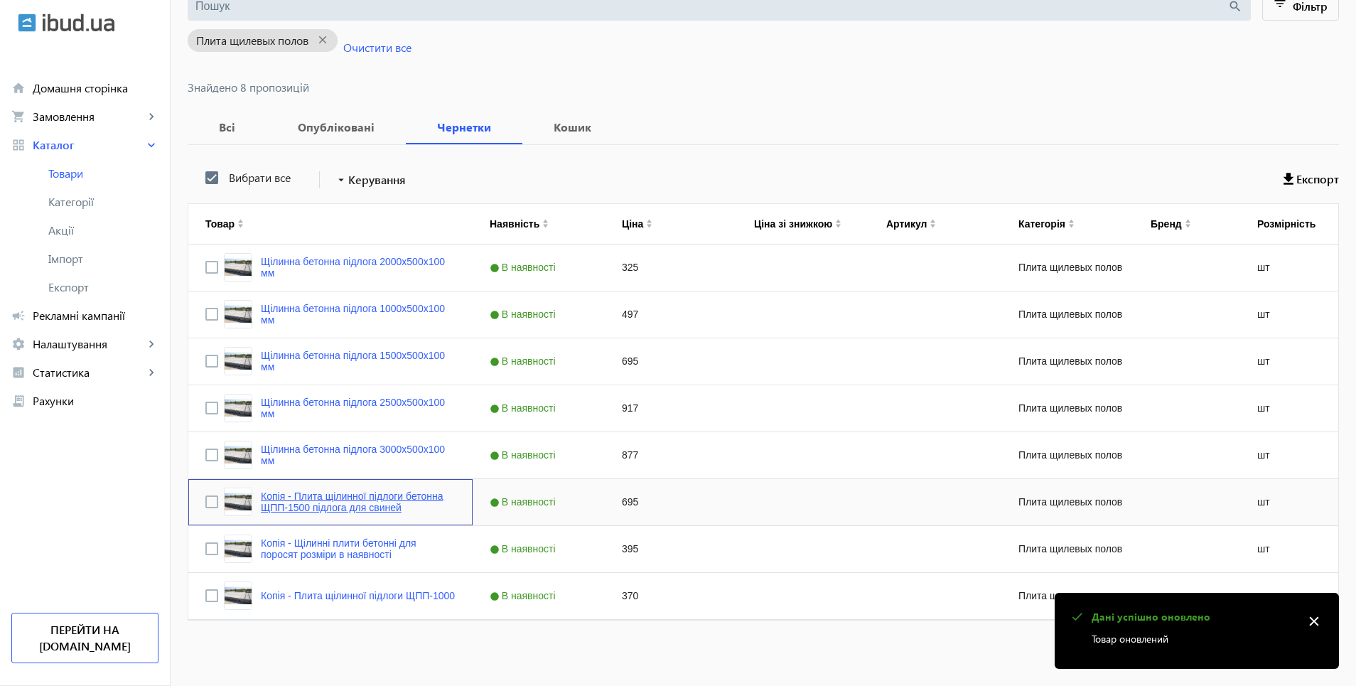
click at [331, 500] on link "Копія - Плита щілинної підлоги бетонна ЩПП-1500 підлога для свиней" at bounding box center [358, 501] width 195 height 23
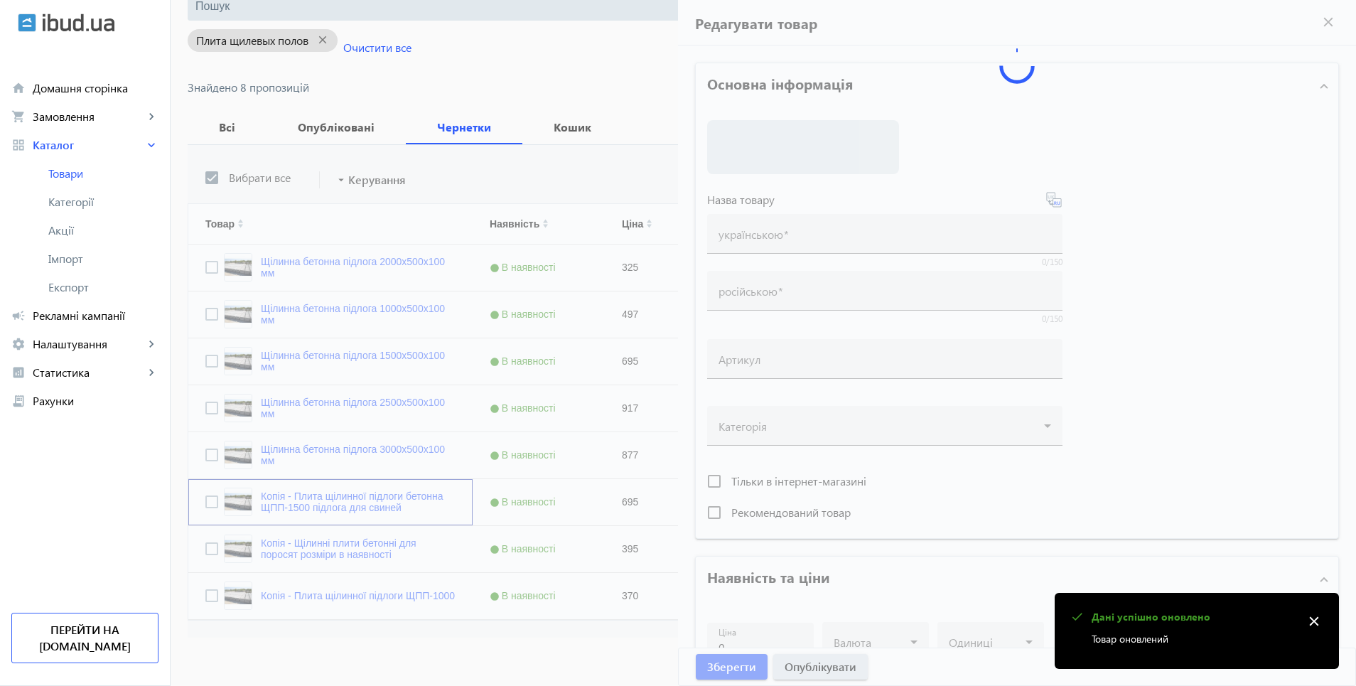
type input "Копія - Плита щілинної підлоги бетонна ЩПП-1500 підлога для свиней"
type input "Копия - Плита щелевого пола бетонная ЩПП-1500 пол для свиней"
type input "695"
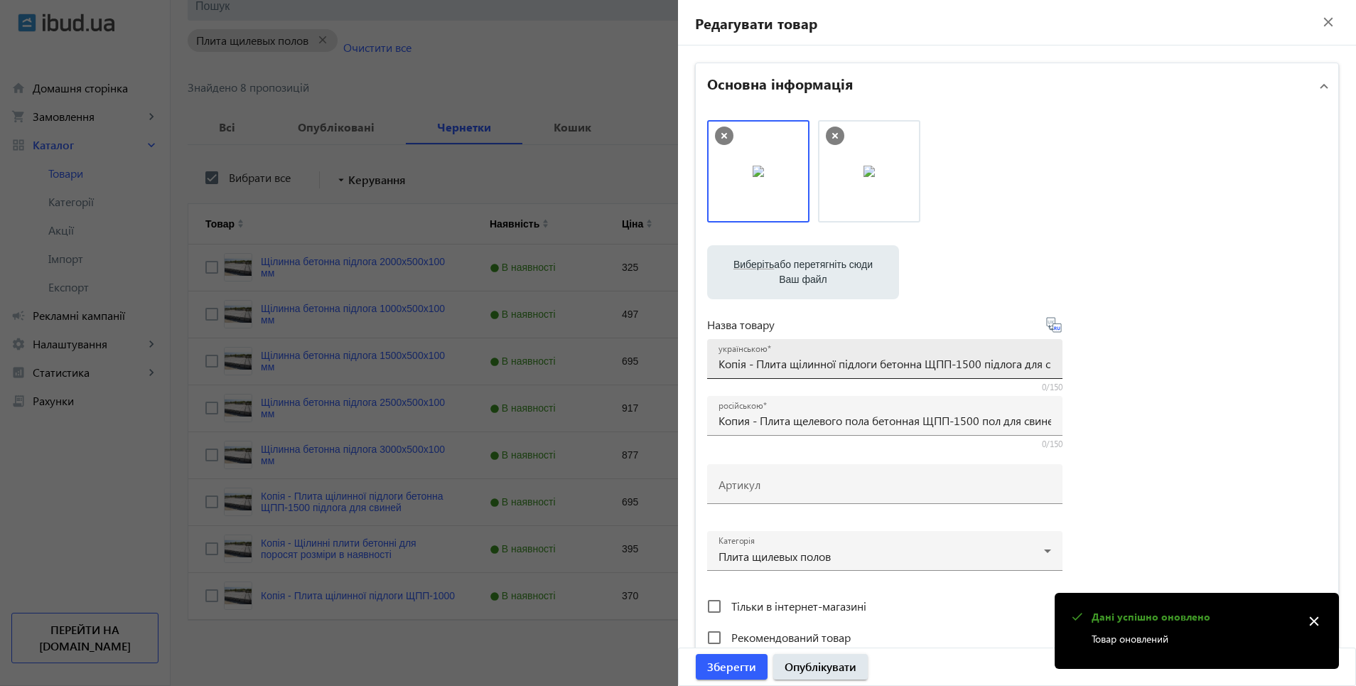
click at [752, 369] on input "Копія - Плита щілинної підлоги бетонна ЩПП-1500 підлога для свиней" at bounding box center [885, 363] width 333 height 15
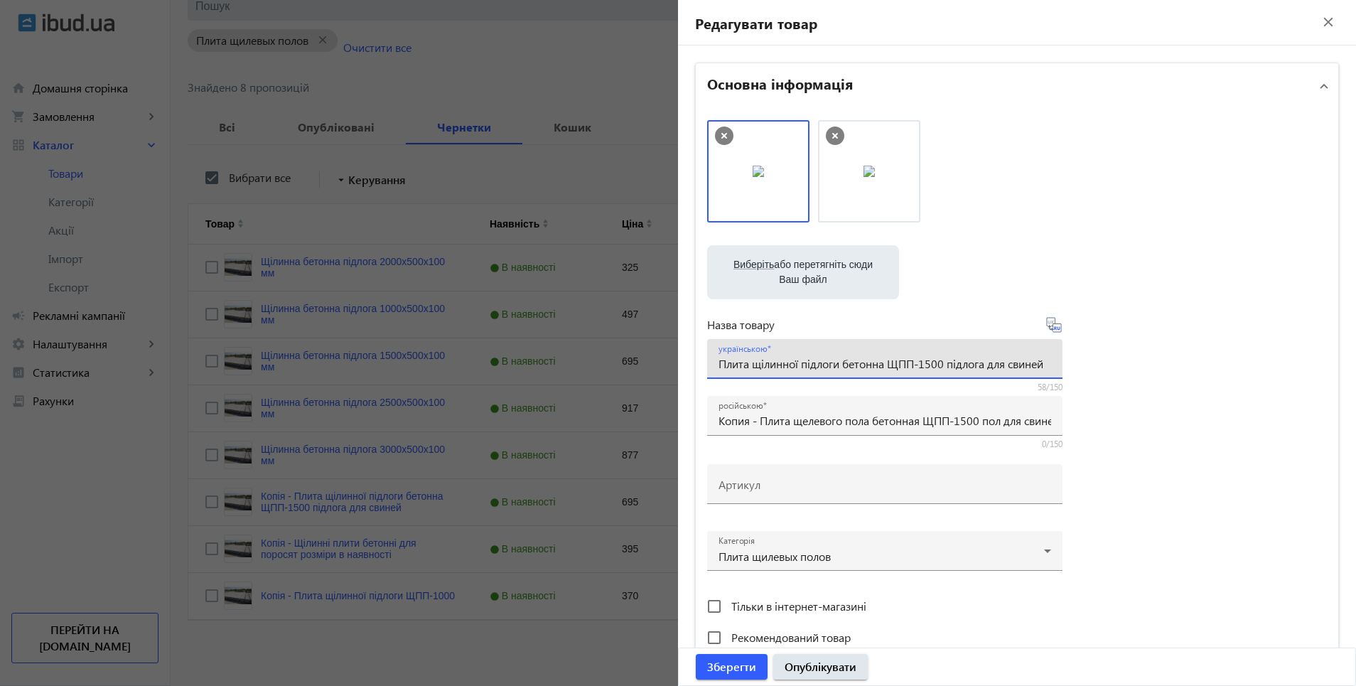
type input "Плита щілинної підлоги бетонна ЩПП-1500 підлога для свиней"
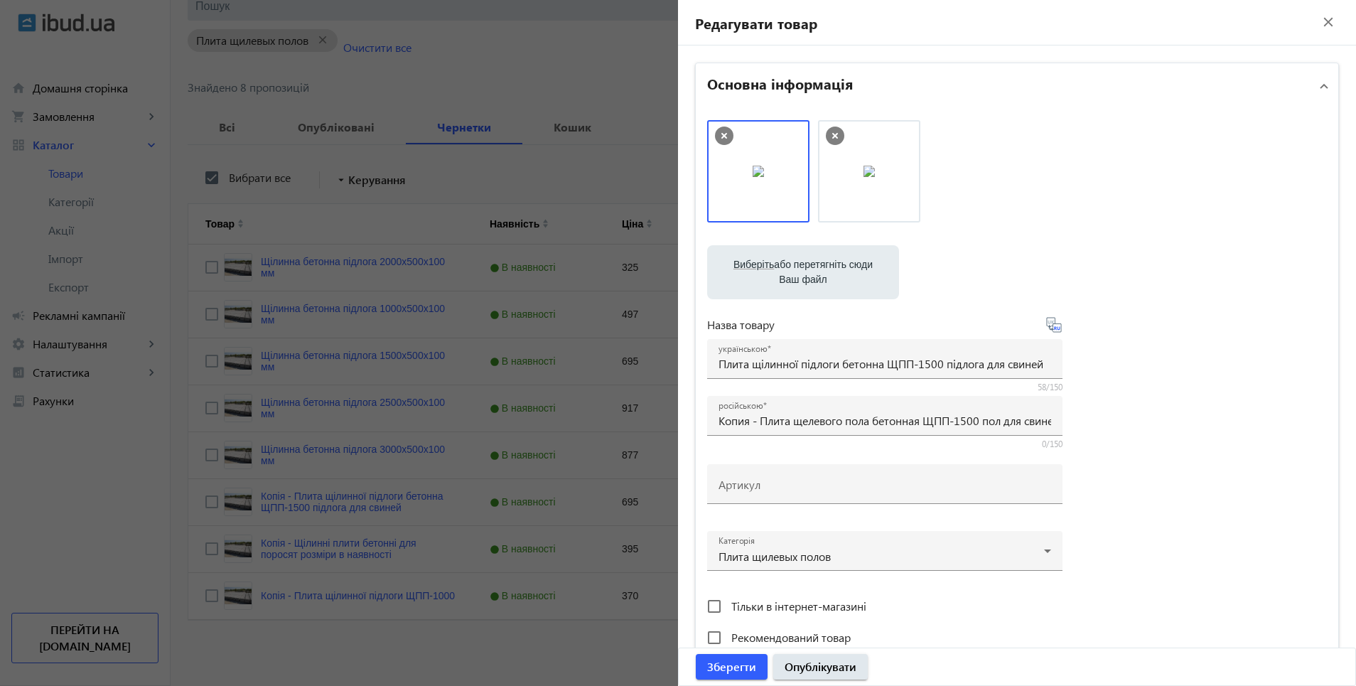
click at [1051, 330] on icon at bounding box center [1054, 324] width 17 height 17
type input "Плита щелевого пола бетонная ЩПП-1500 пол для свиней"
click at [827, 668] on span "Опублікувати" at bounding box center [821, 667] width 72 height 16
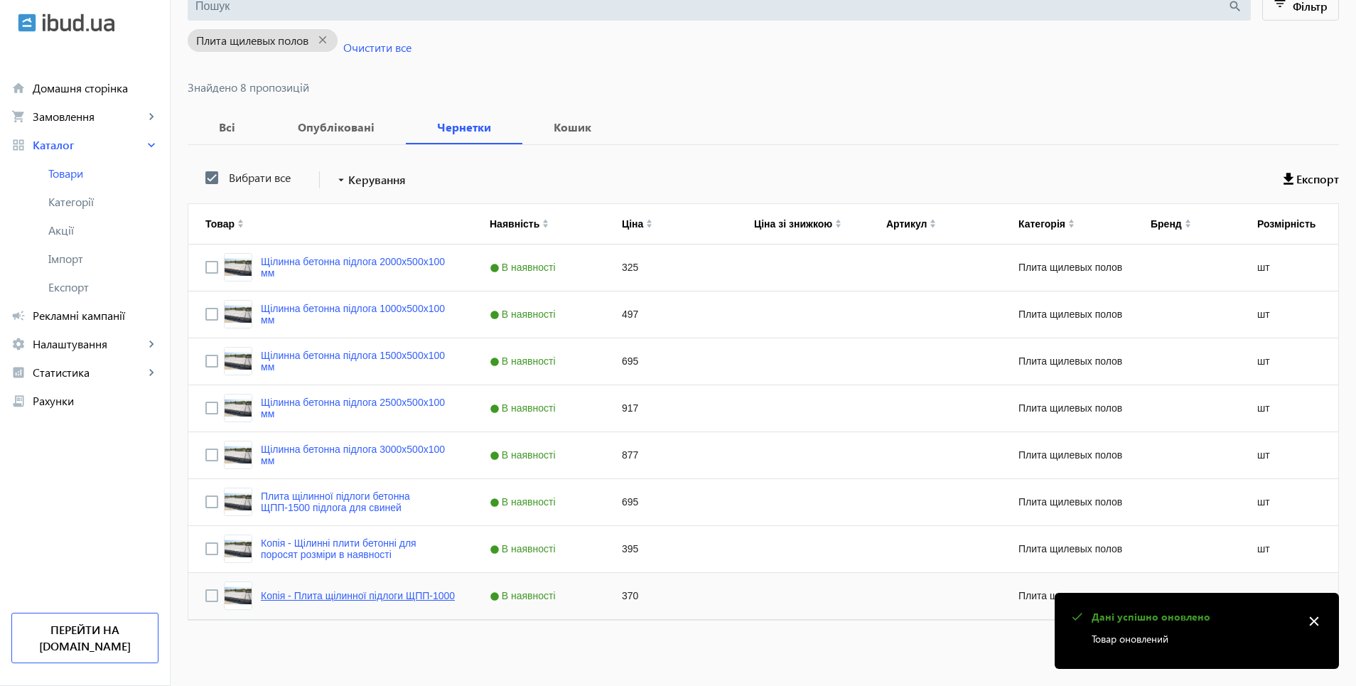
click at [327, 597] on link "Копія - Плита щілинної підлоги ЩПП-1000" at bounding box center [358, 595] width 194 height 11
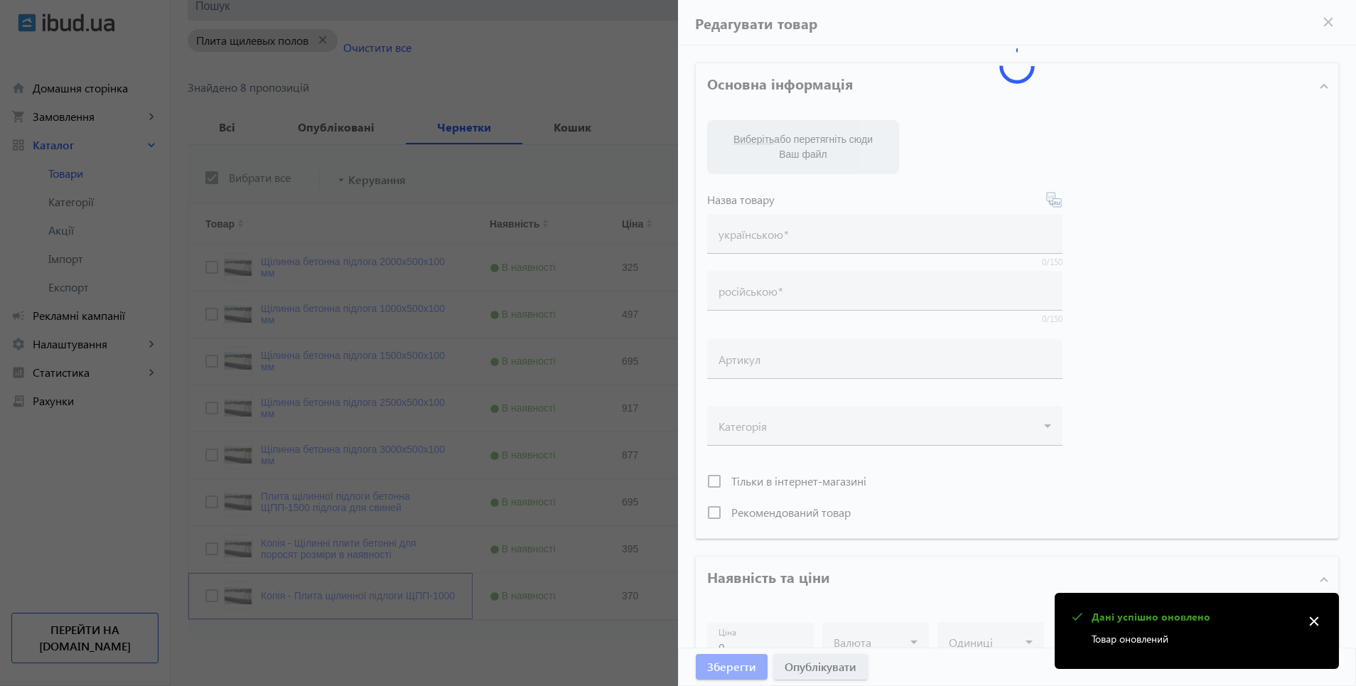
type input "Копія - Плита щілинної підлоги ЩПП-1000"
type input "Копия - Плита щелевого пола ЩПП-1000"
type input "370"
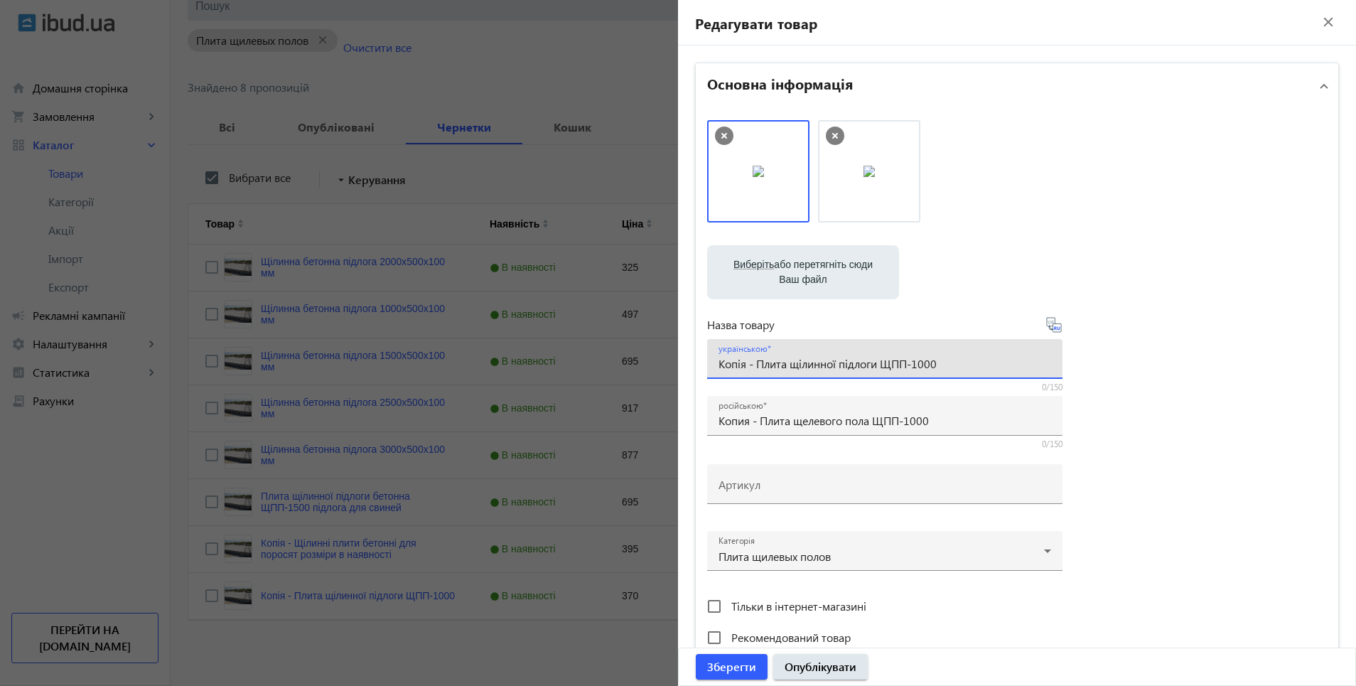
click at [753, 368] on input "Копія - Плита щілинної підлоги ЩПП-1000" at bounding box center [885, 363] width 333 height 15
type input "Плита щілинної підлоги ЩПП-1000"
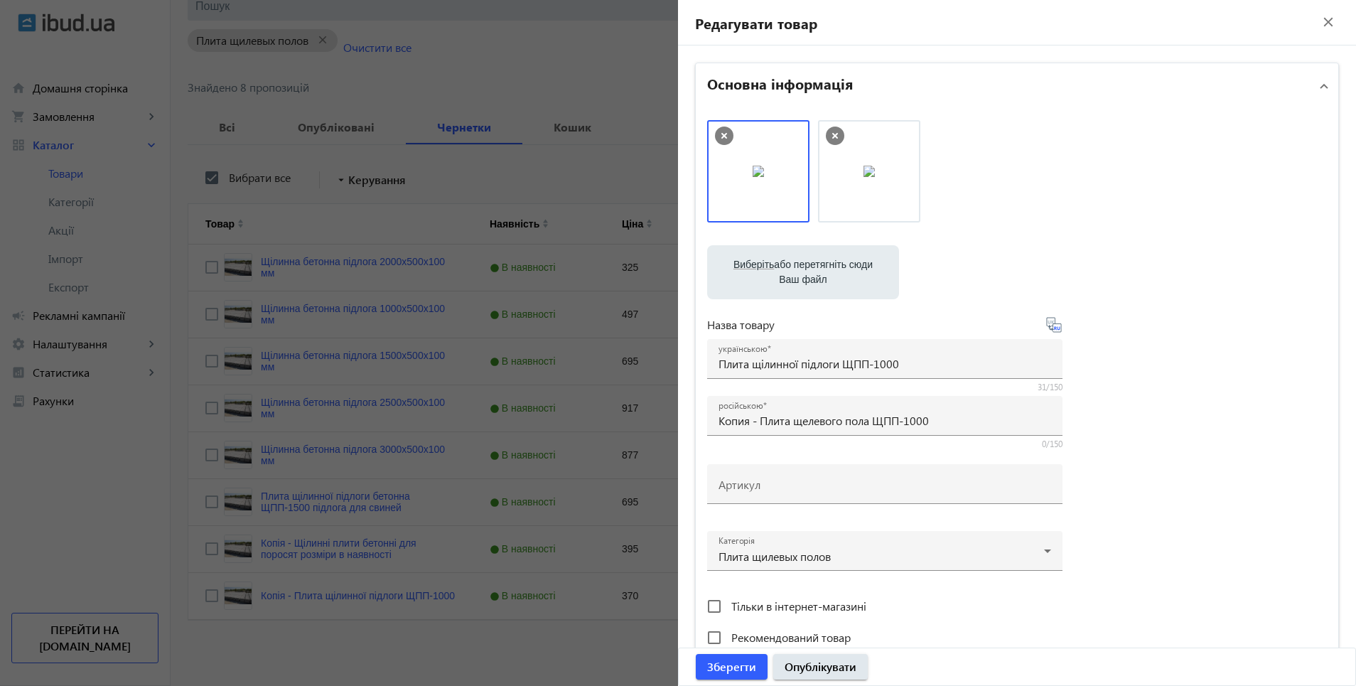
click at [1051, 331] on icon at bounding box center [1054, 324] width 17 height 17
type input "Плита щелевого пола ЩПП-1000"
drag, startPoint x: 805, startPoint y: 665, endPoint x: 859, endPoint y: 665, distance: 53.3
click at [806, 666] on span "Опублікувати" at bounding box center [821, 667] width 72 height 16
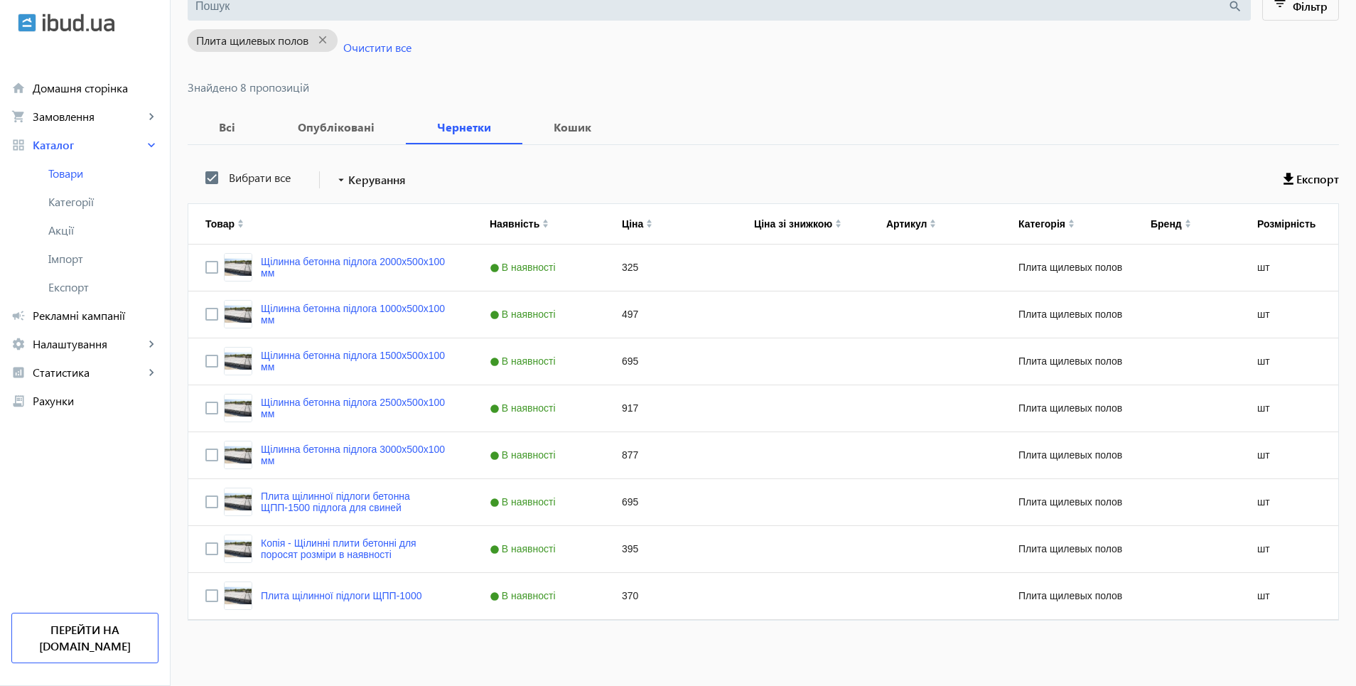
scroll to position [0, 0]
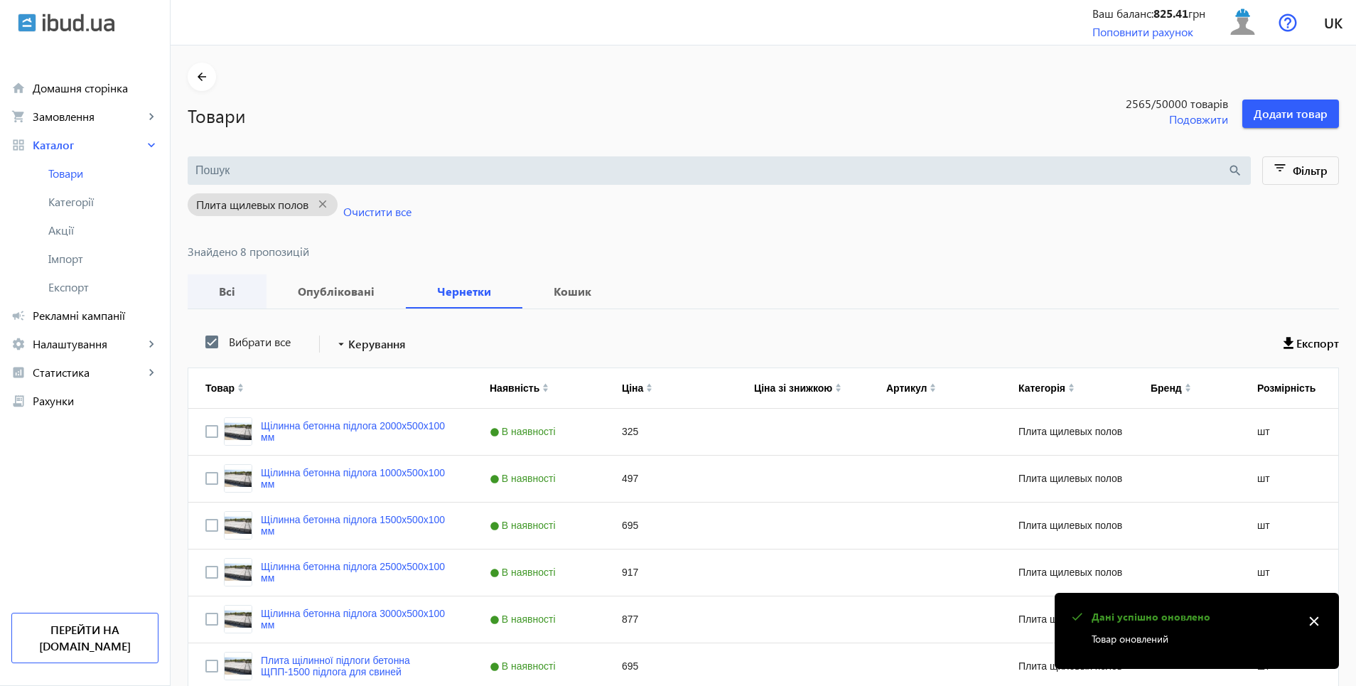
click at [220, 297] on b "Всі" at bounding box center [227, 291] width 45 height 11
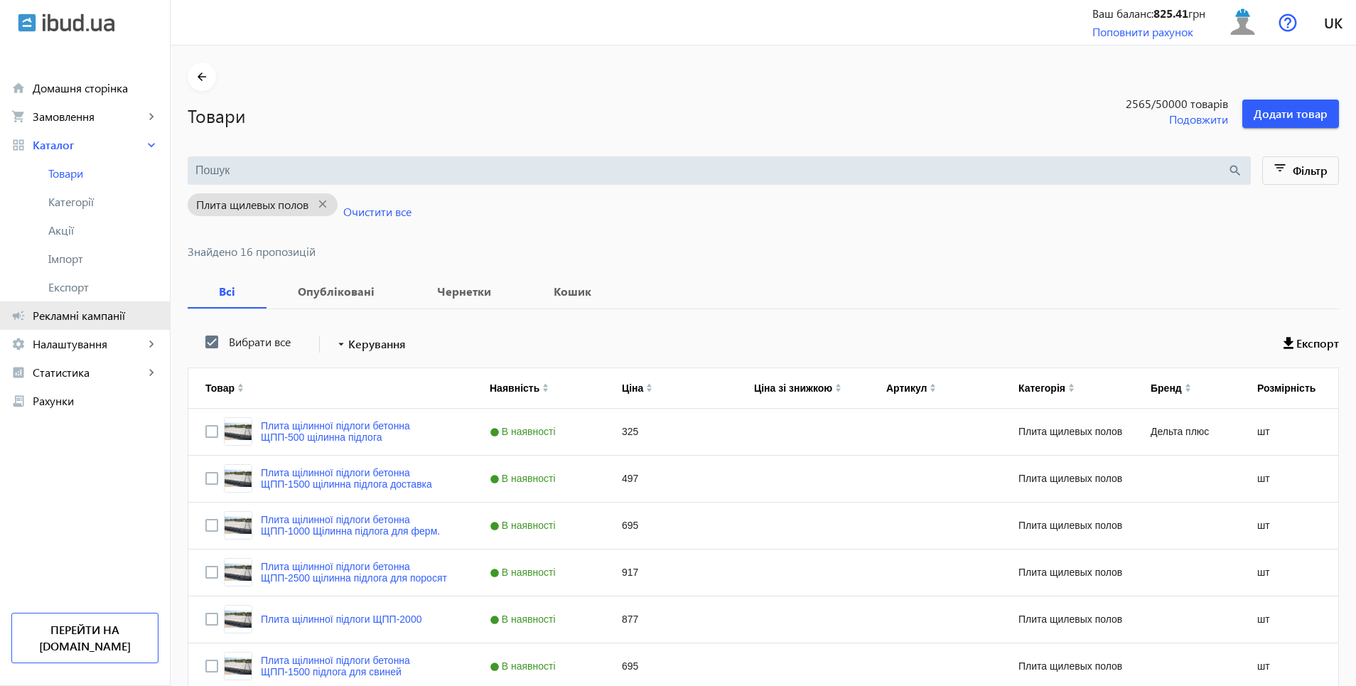
click at [65, 319] on span "Рекламні кампанії" at bounding box center [96, 316] width 126 height 14
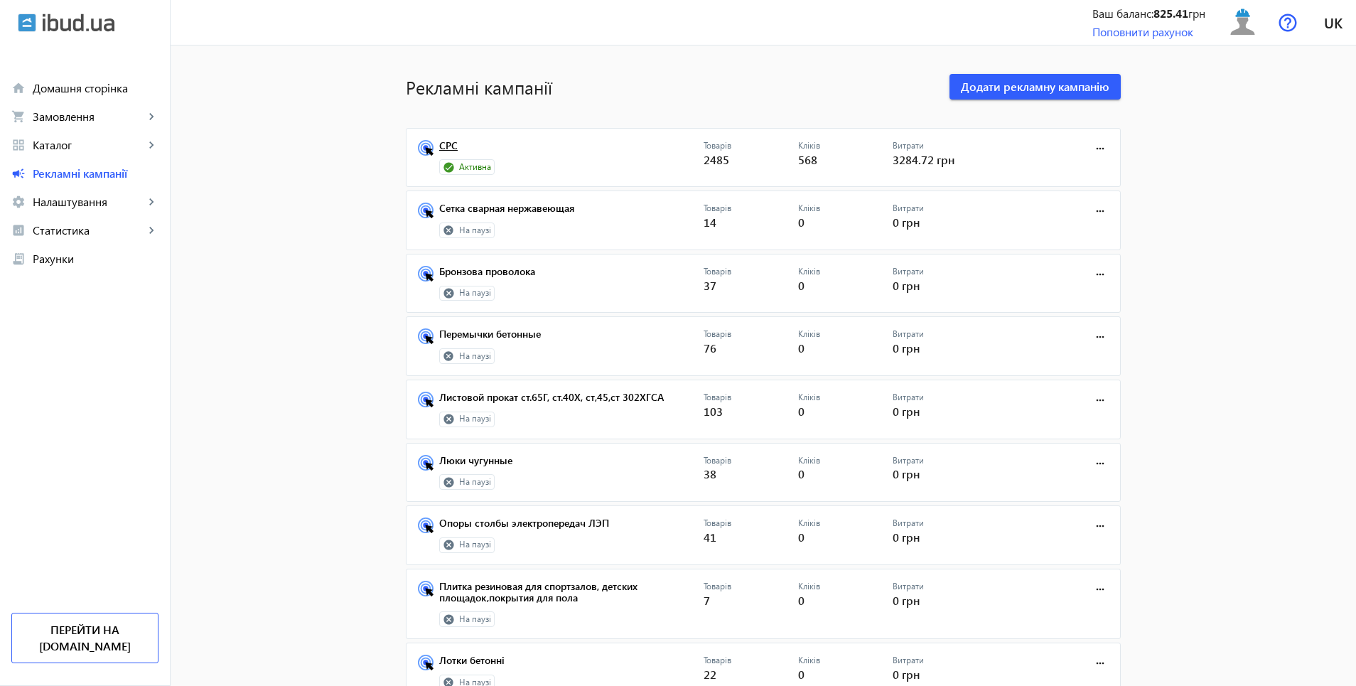
click at [443, 149] on link "СРС" at bounding box center [571, 150] width 264 height 20
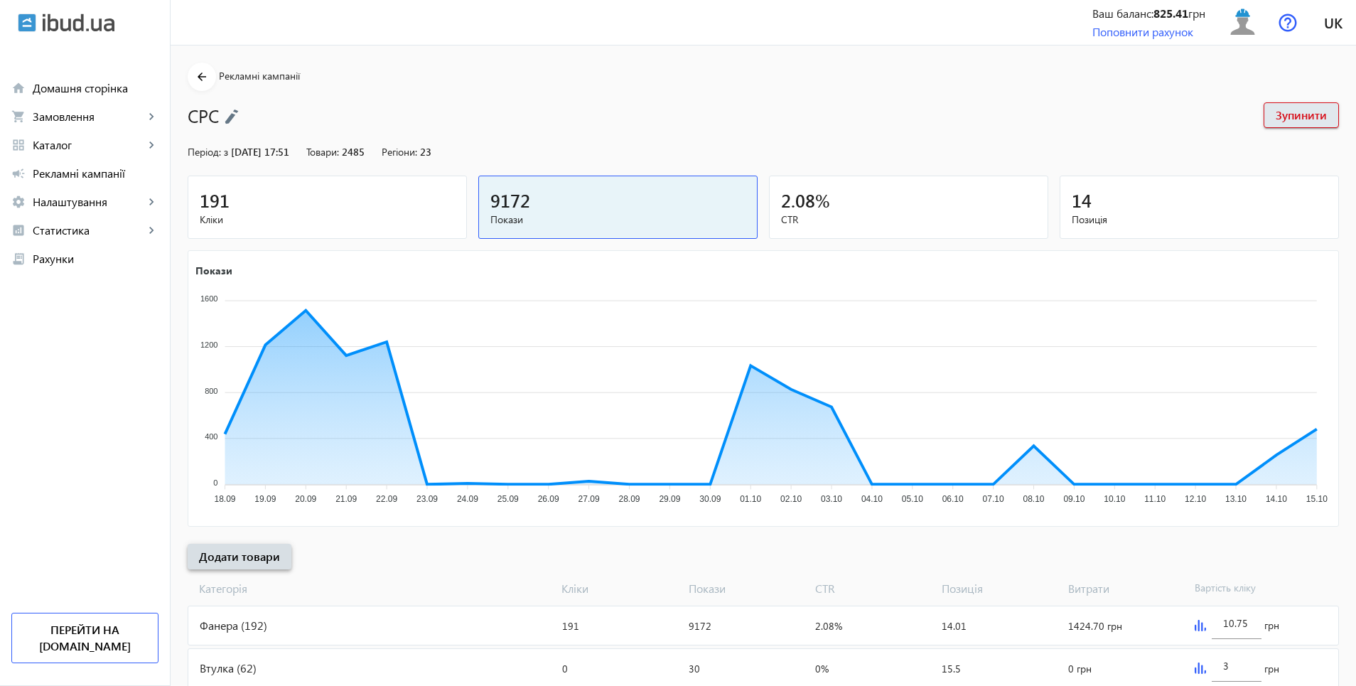
click at [238, 561] on span "Додати товари" at bounding box center [239, 557] width 81 height 16
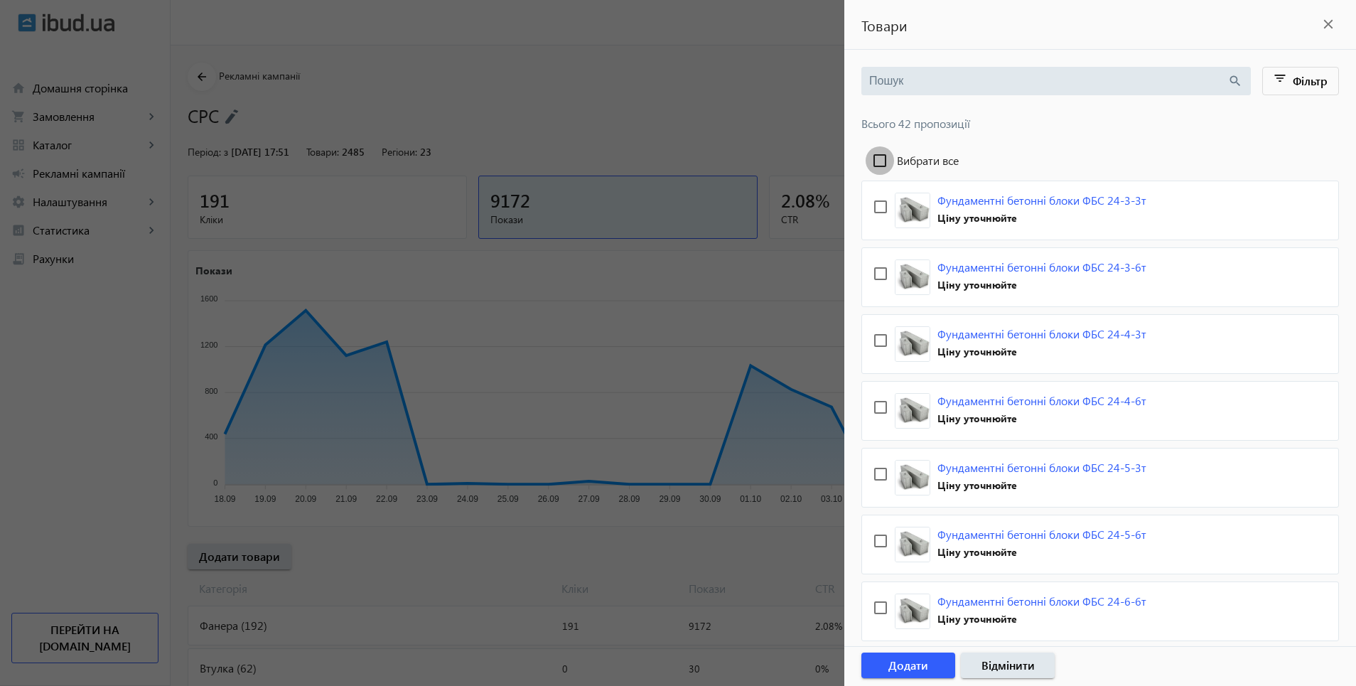
drag, startPoint x: 876, startPoint y: 160, endPoint x: 890, endPoint y: 167, distance: 15.9
click at [875, 160] on input "Вибрати все" at bounding box center [880, 160] width 28 height 28
checkbox input "true"
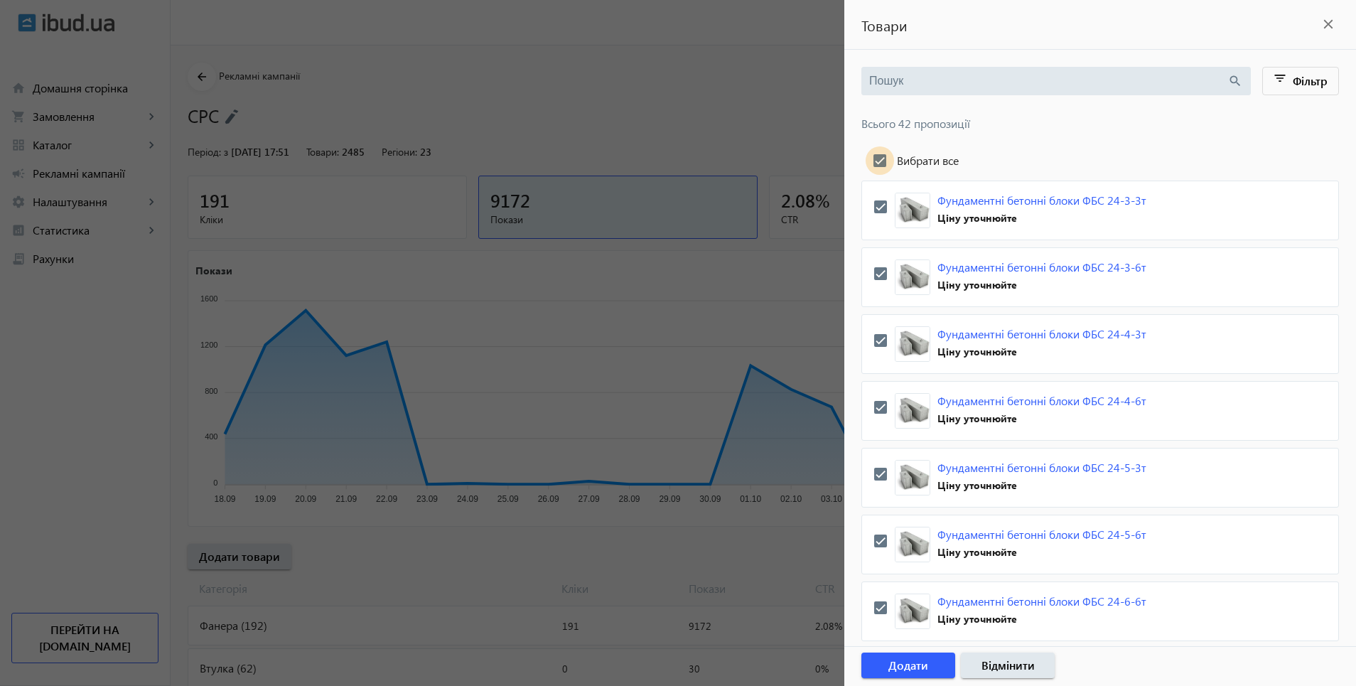
checkbox input "true"
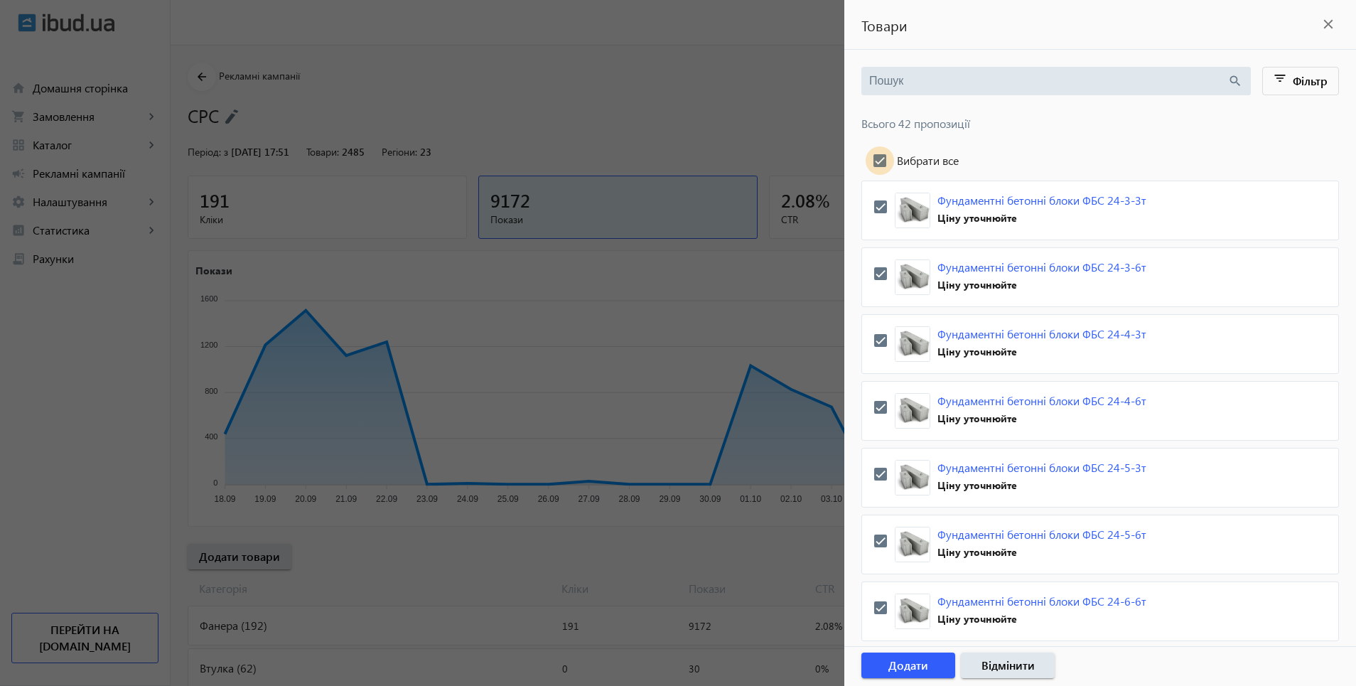
checkbox input "true"
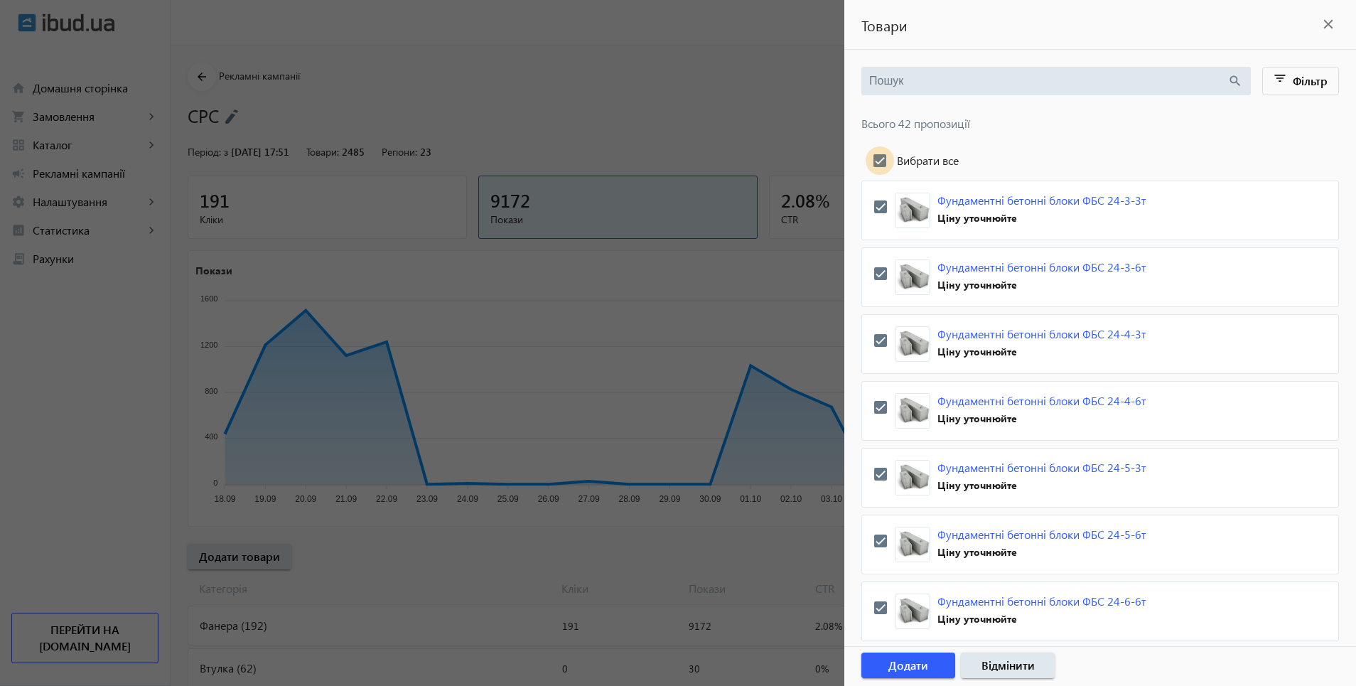
checkbox input "true"
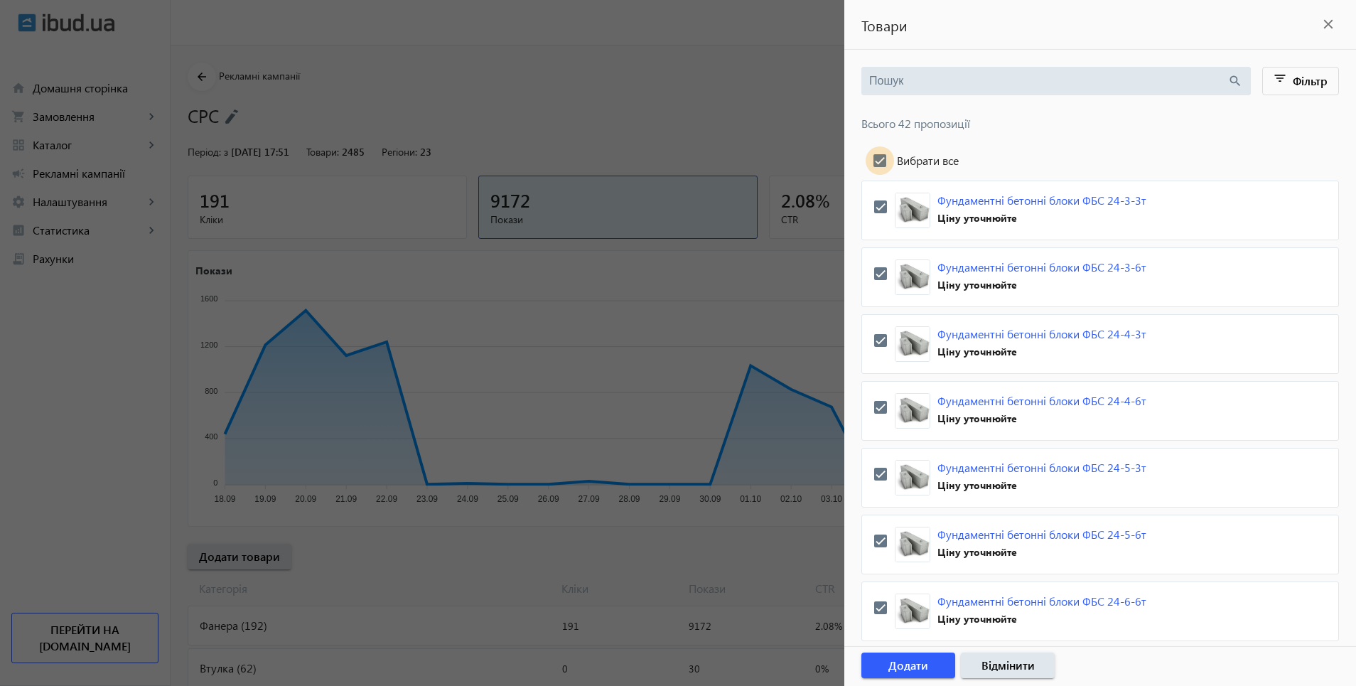
checkbox input "true"
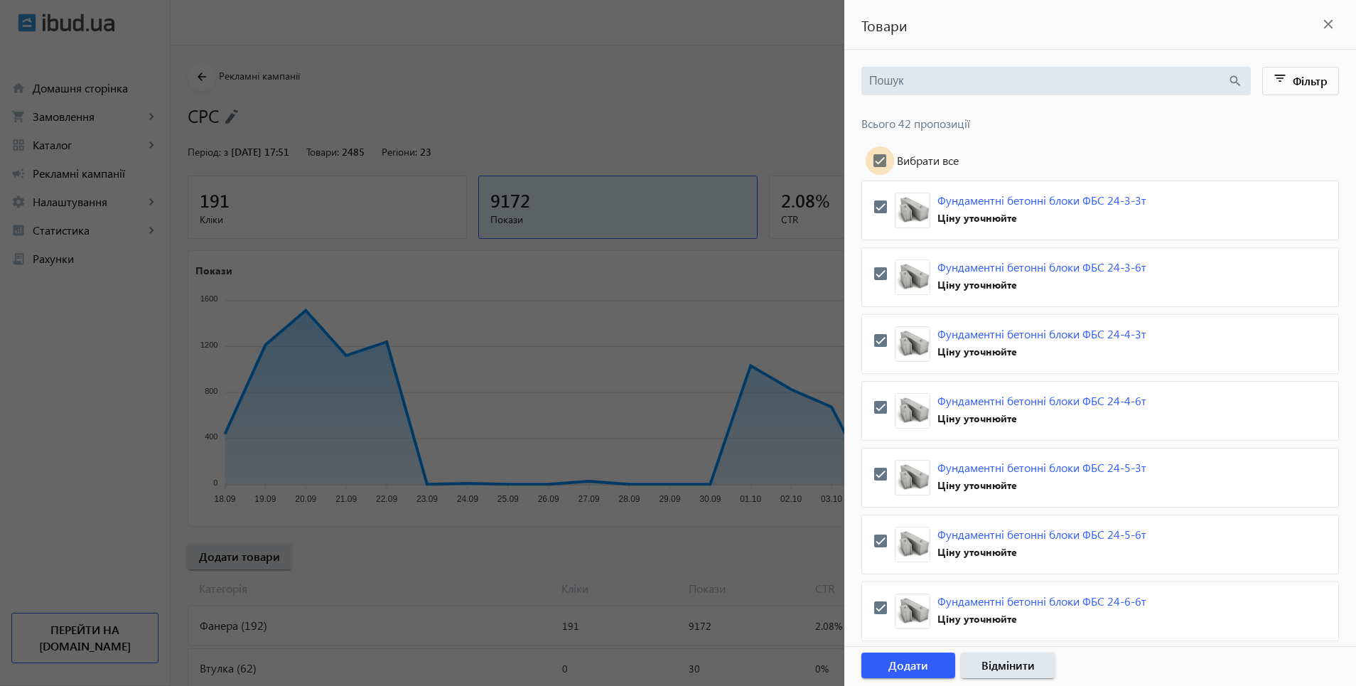
checkbox input "true"
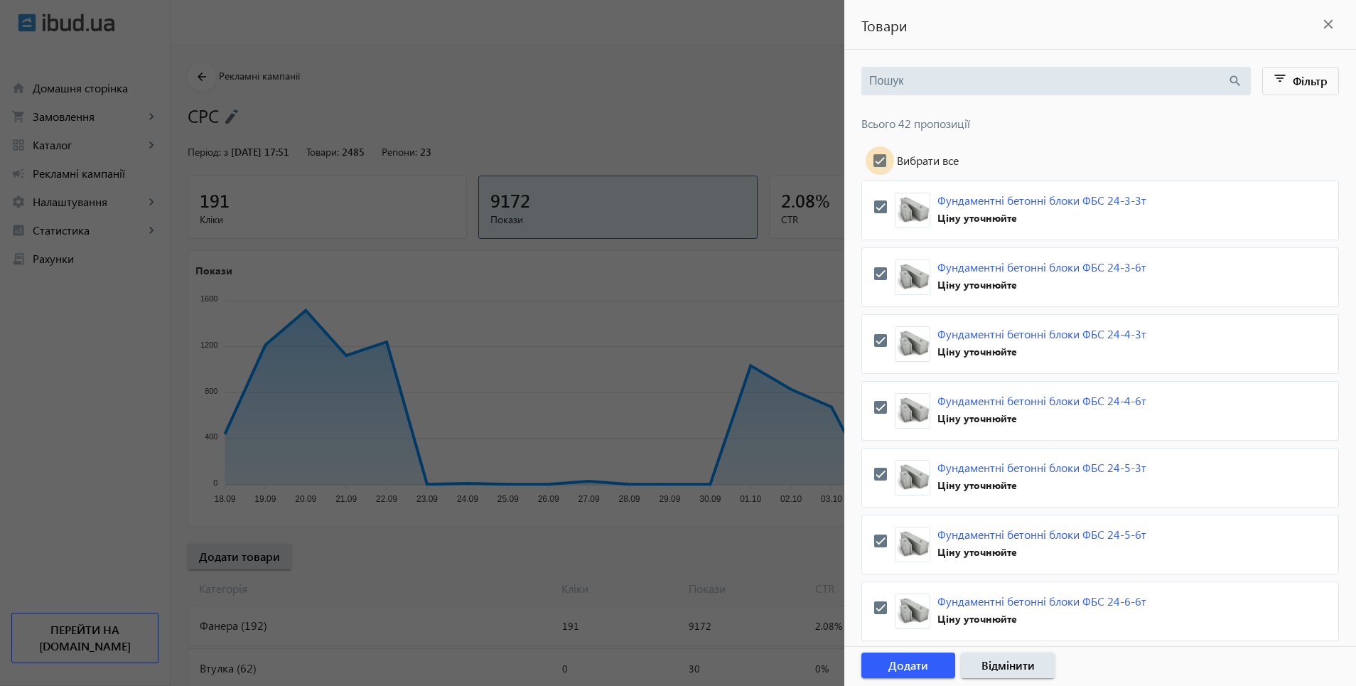
checkbox input "true"
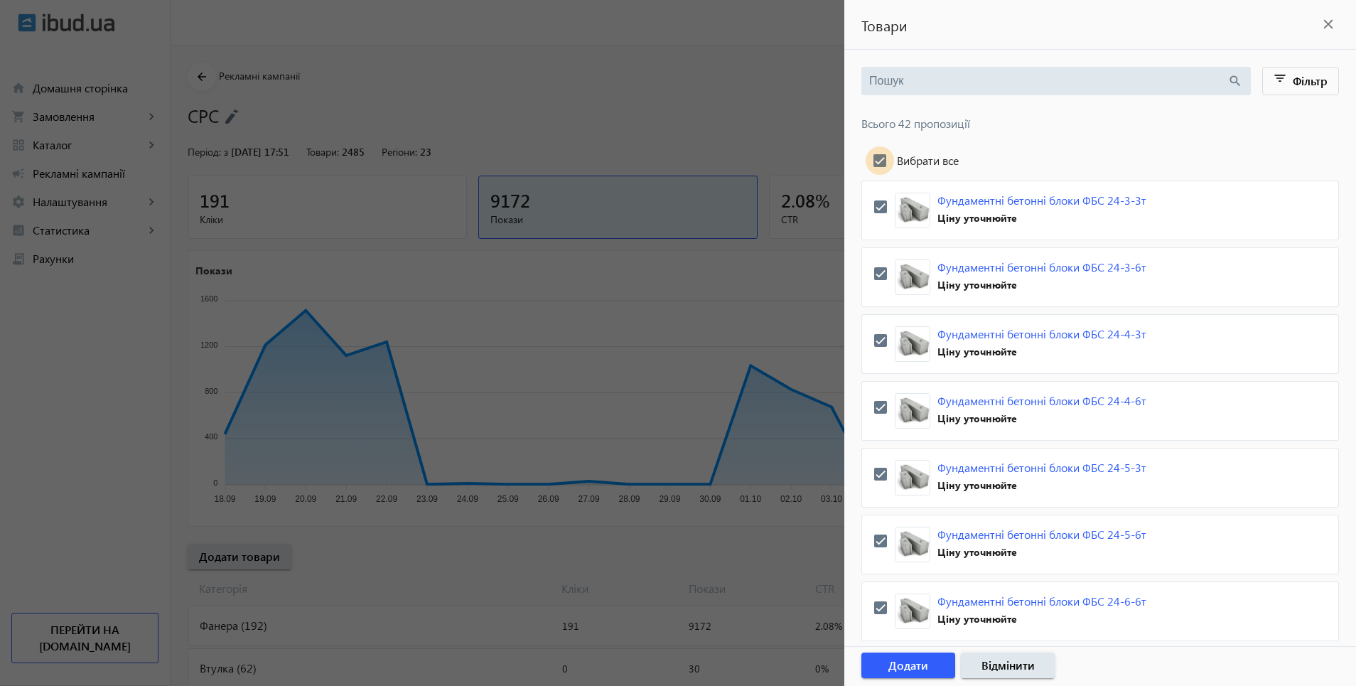
checkbox input "true"
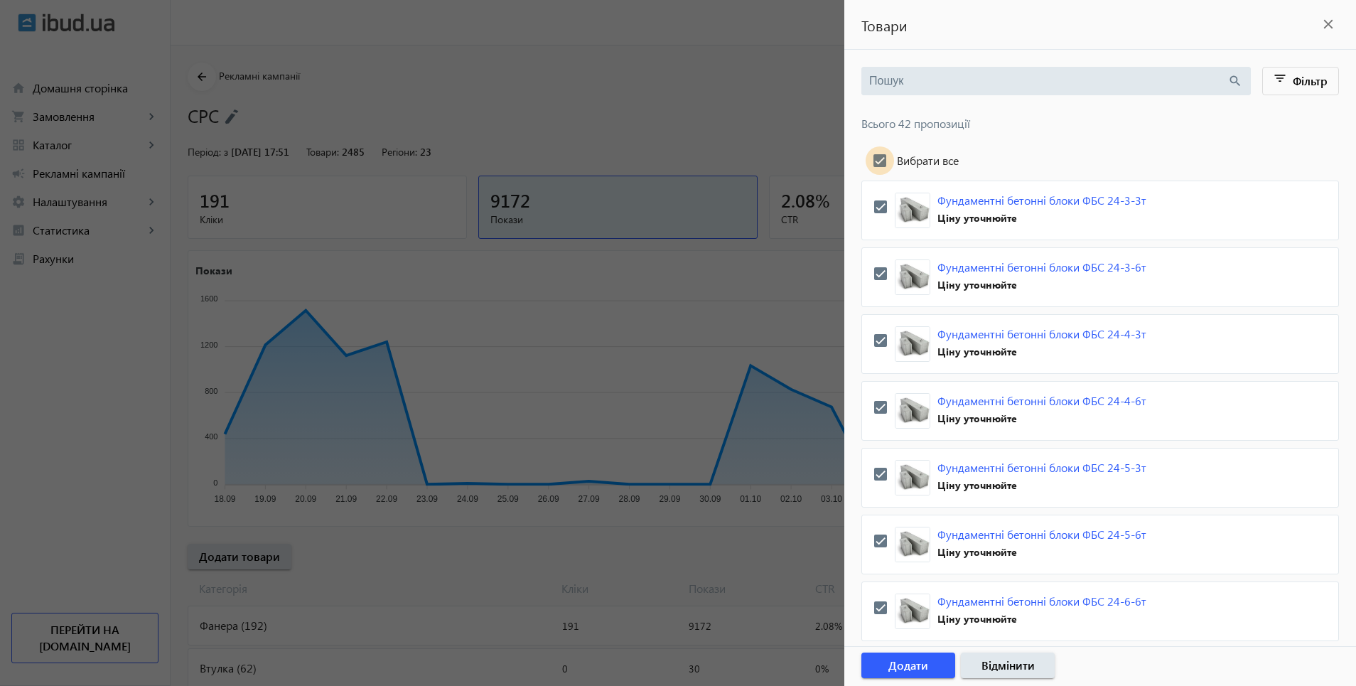
checkbox input "true"
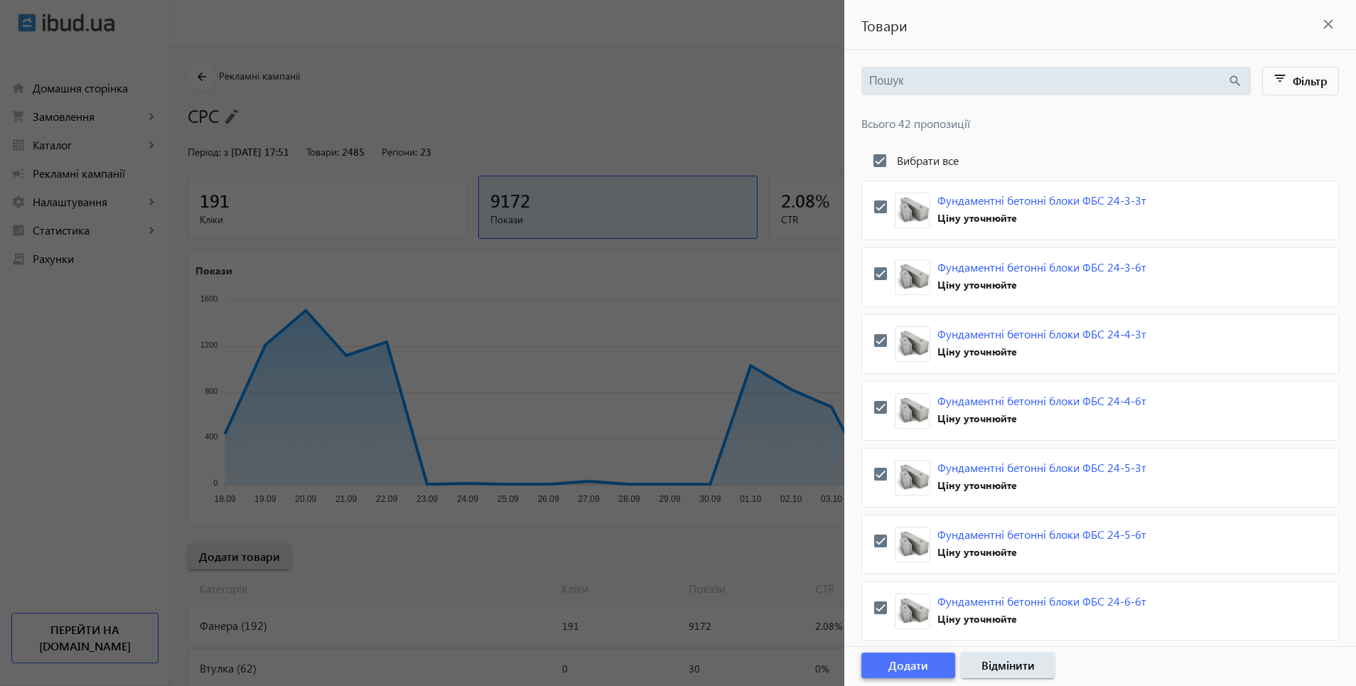
click at [912, 668] on span "Додати" at bounding box center [909, 666] width 40 height 16
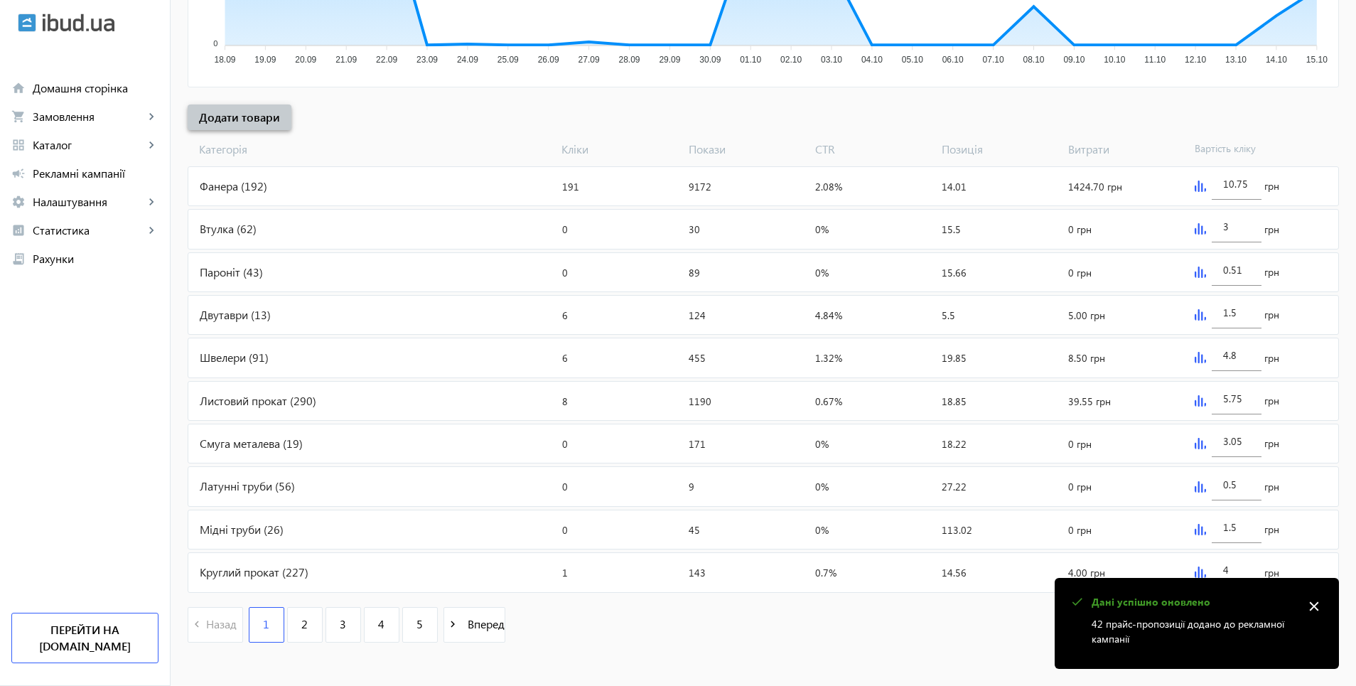
scroll to position [450, 0]
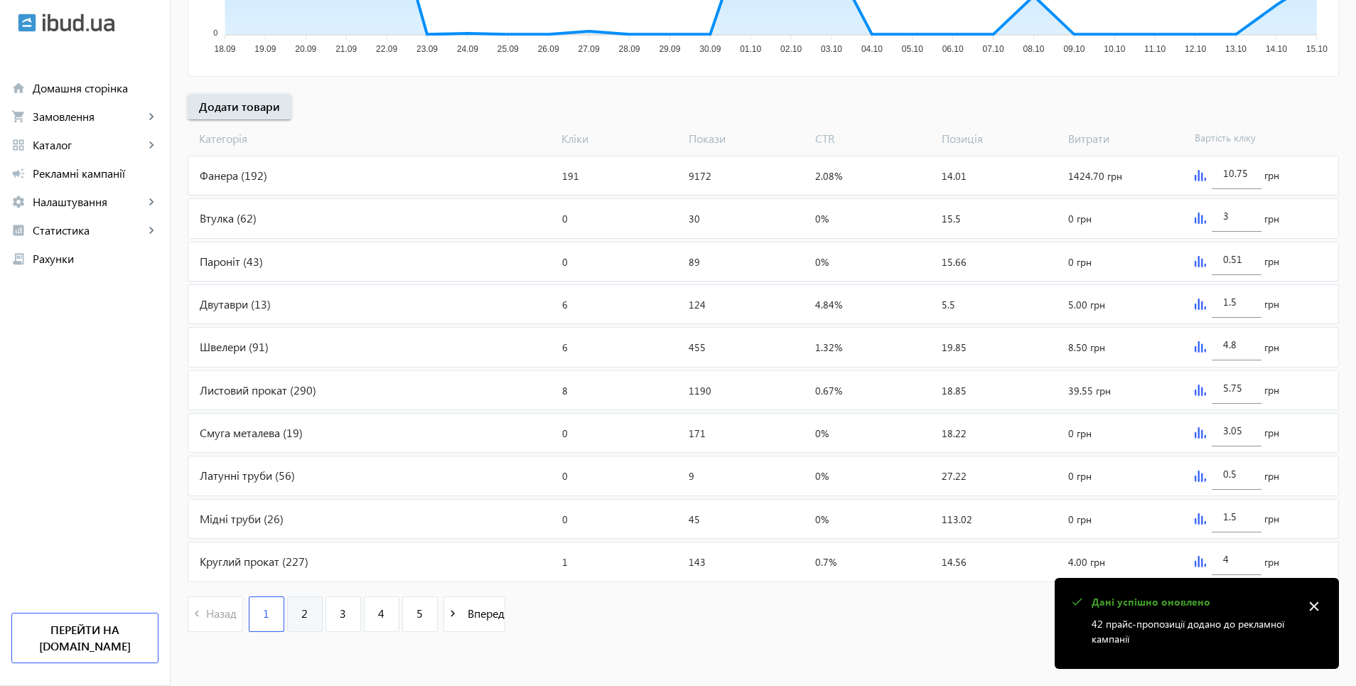
click at [290, 618] on link "2" at bounding box center [305, 614] width 36 height 36
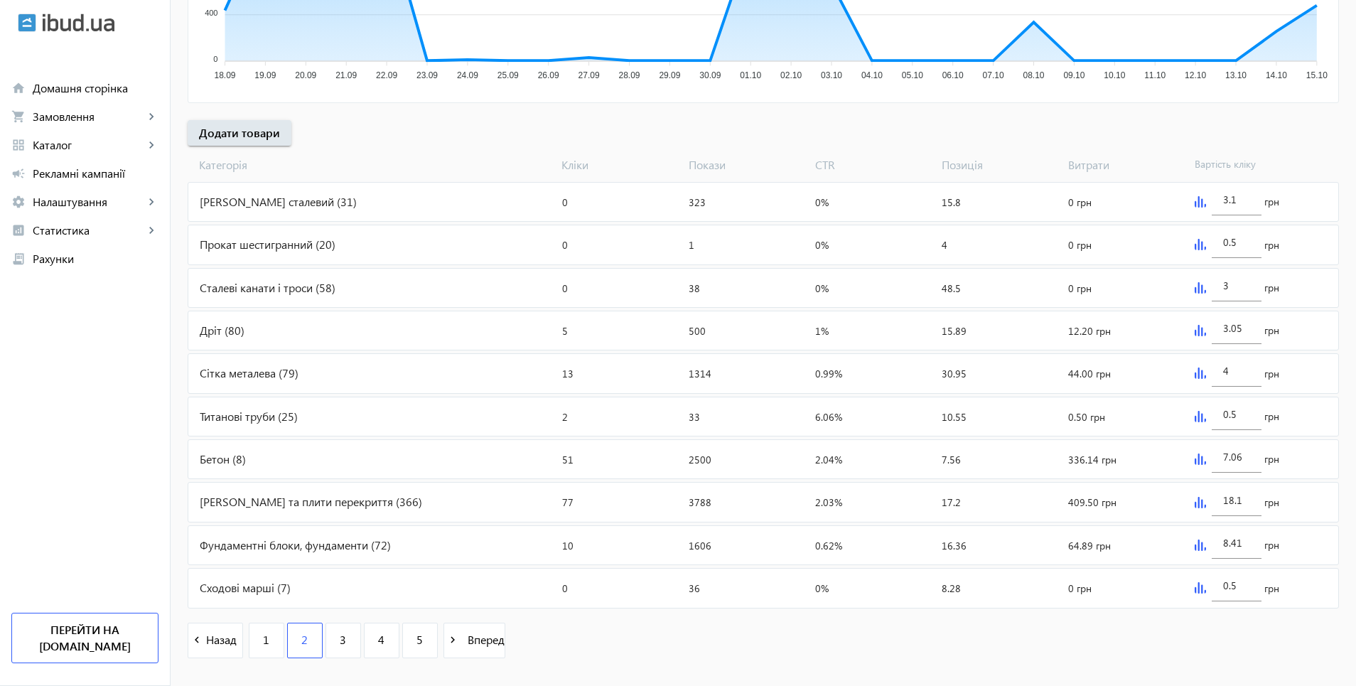
scroll to position [450, 0]
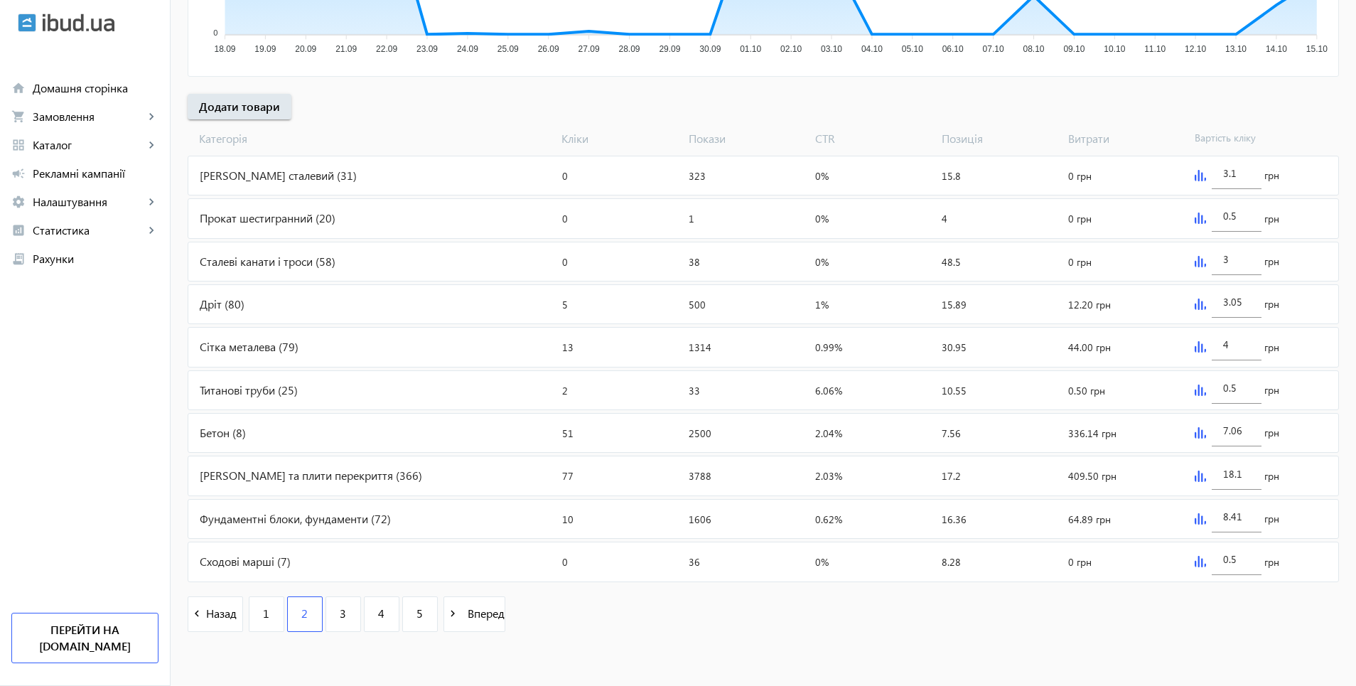
click at [1200, 520] on img at bounding box center [1200, 518] width 11 height 11
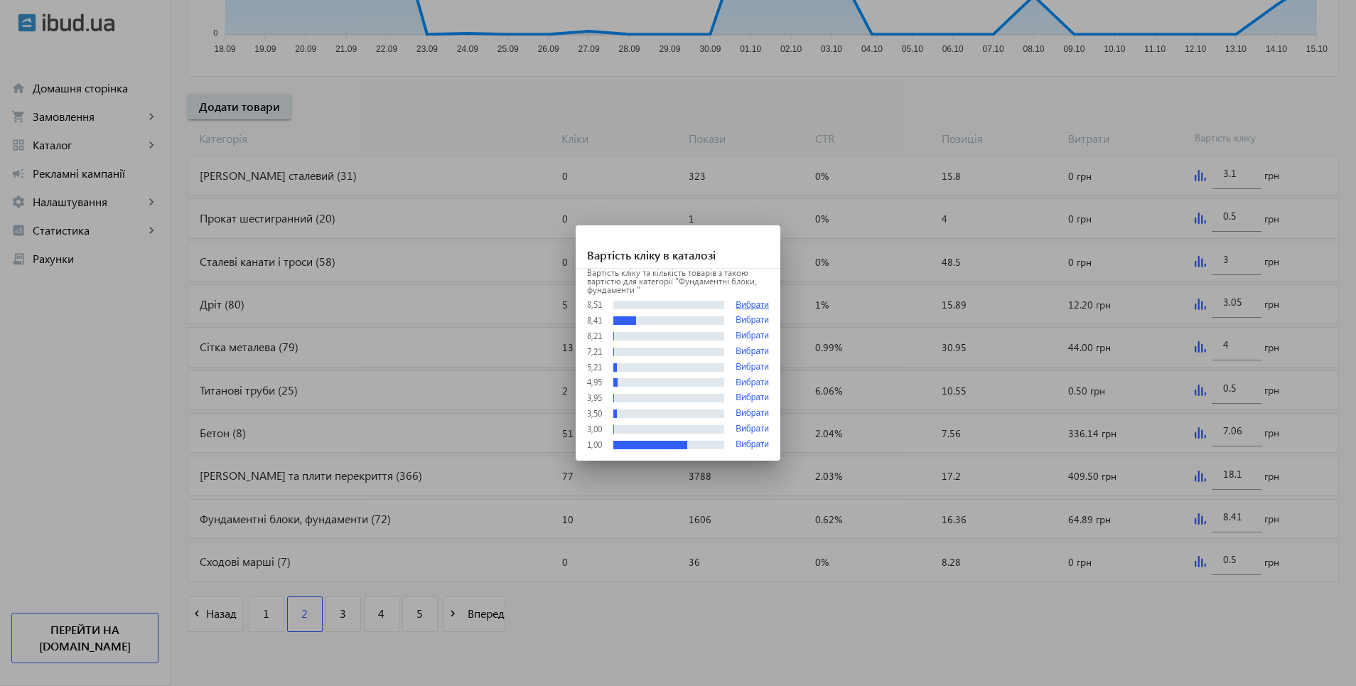
click at [760, 302] on button "Вибрати" at bounding box center [752, 305] width 33 height 11
type input "8.51"
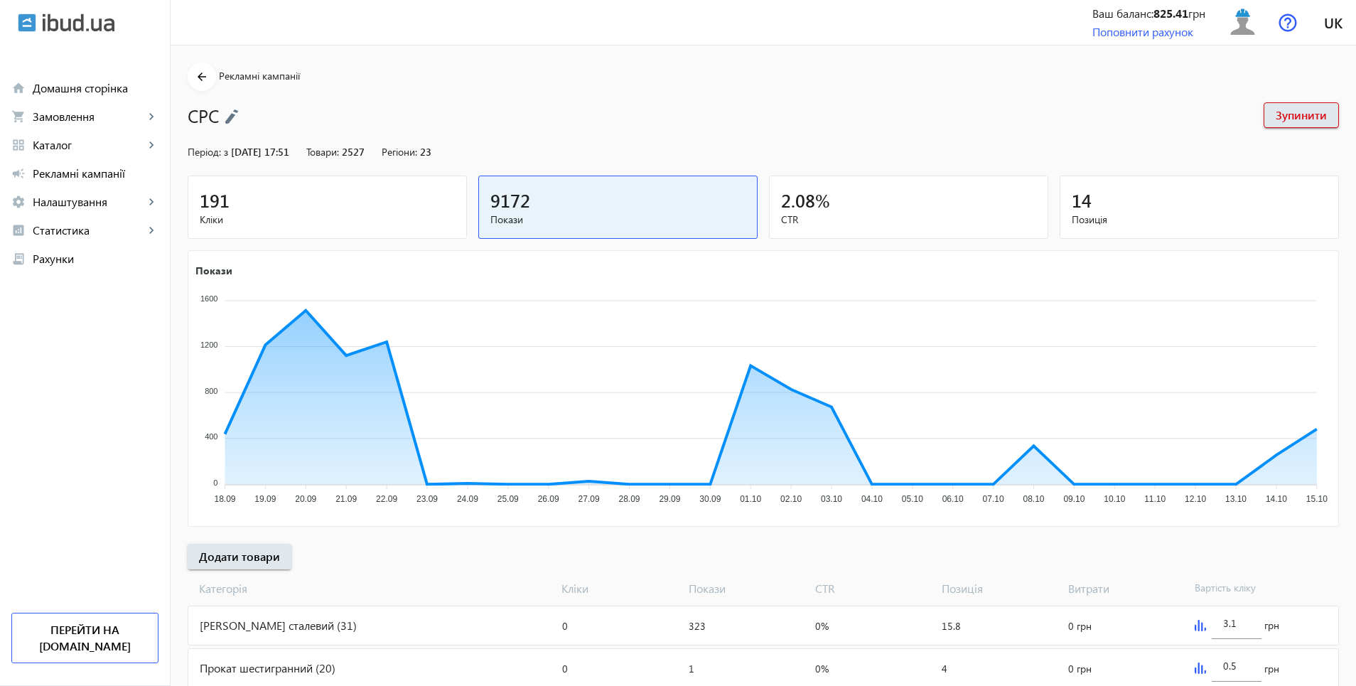
scroll to position [450, 0]
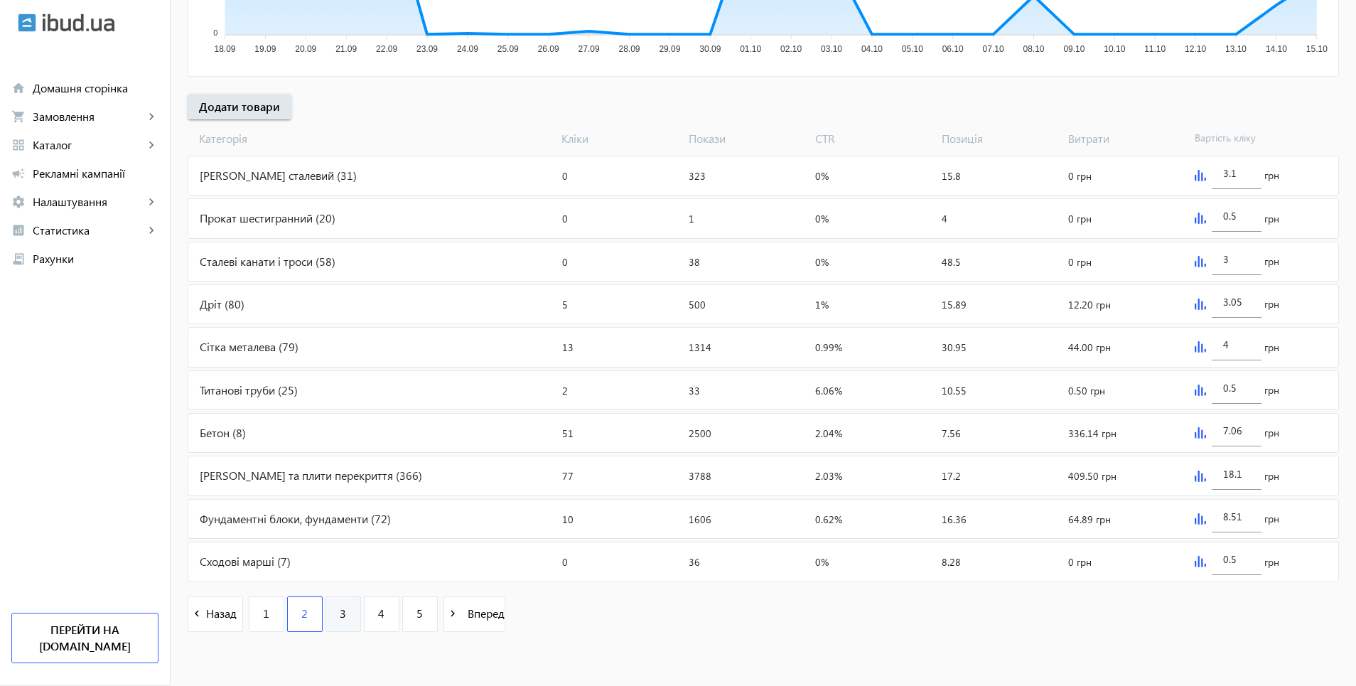
click at [327, 618] on link "3" at bounding box center [344, 614] width 36 height 36
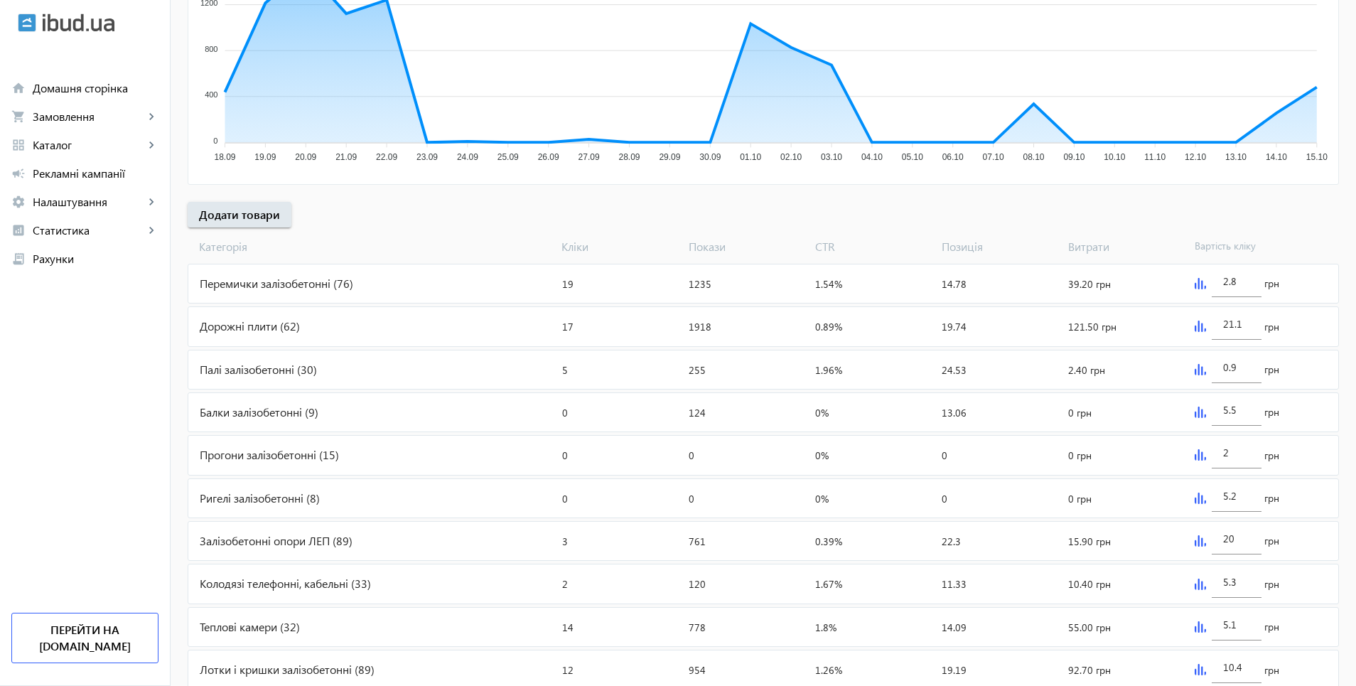
scroll to position [450, 0]
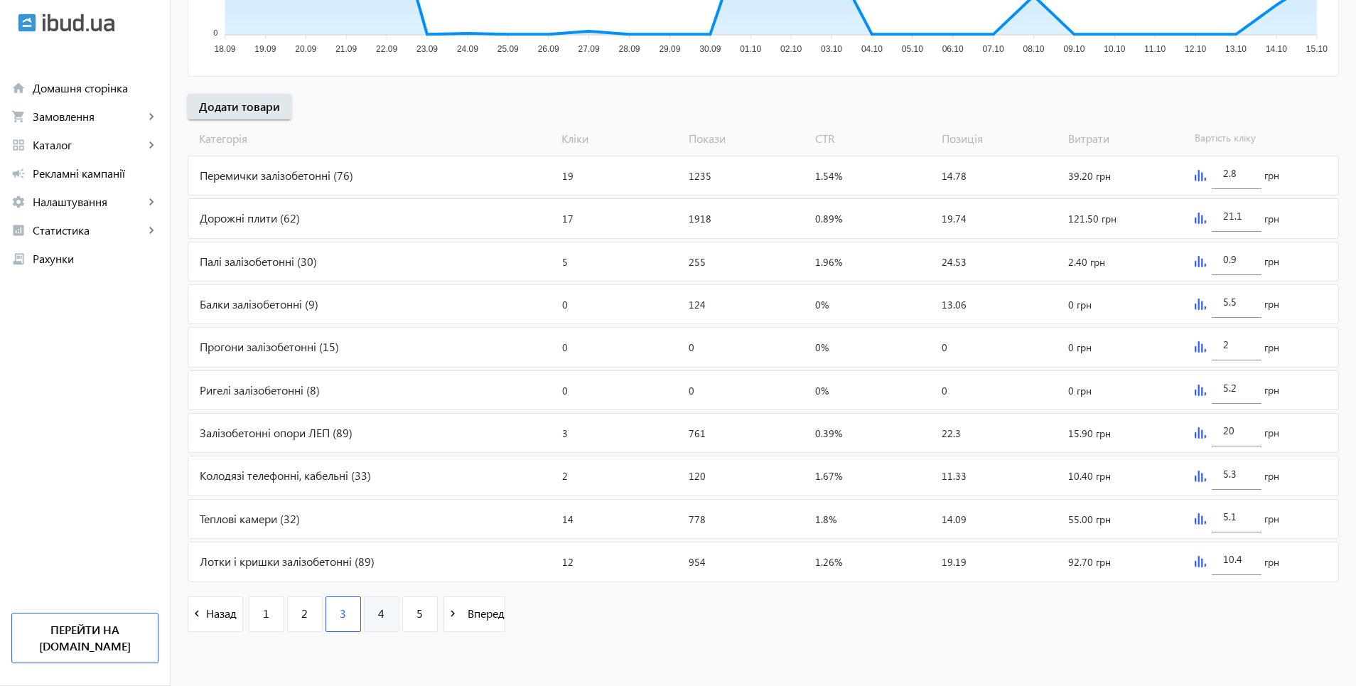
click at [378, 619] on link "4" at bounding box center [382, 614] width 36 height 36
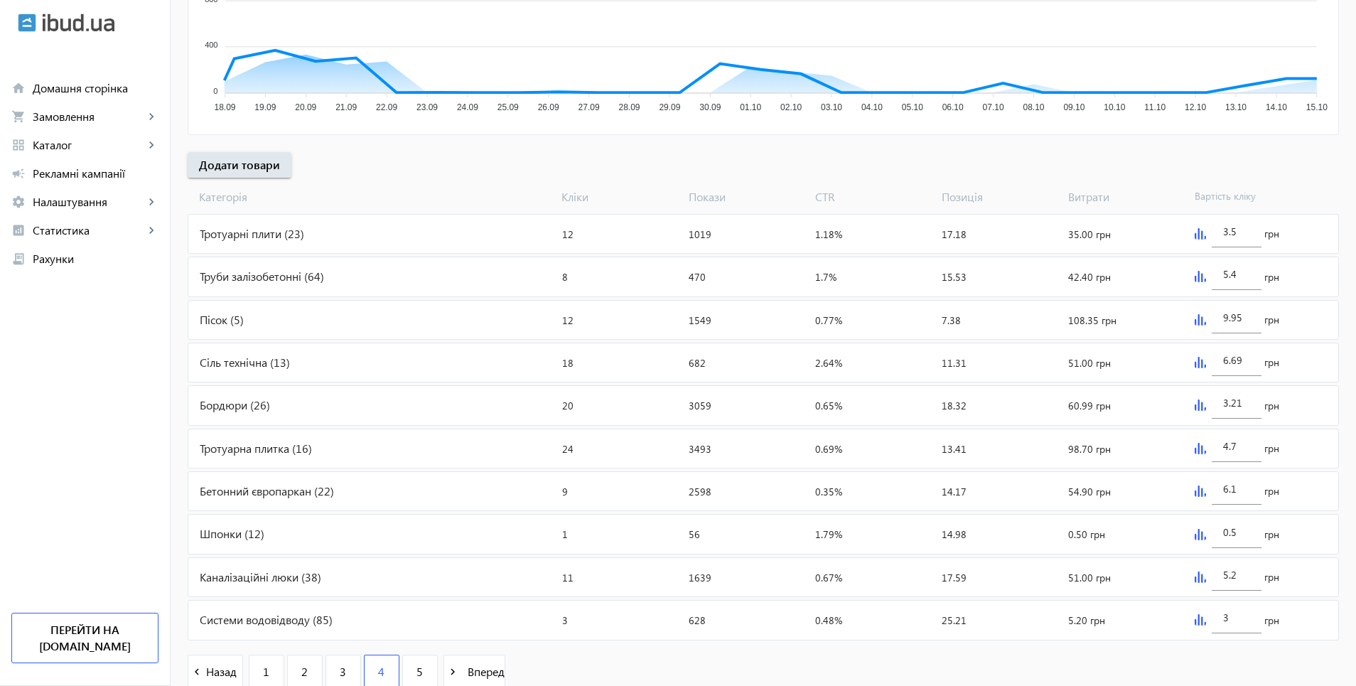
scroll to position [450, 0]
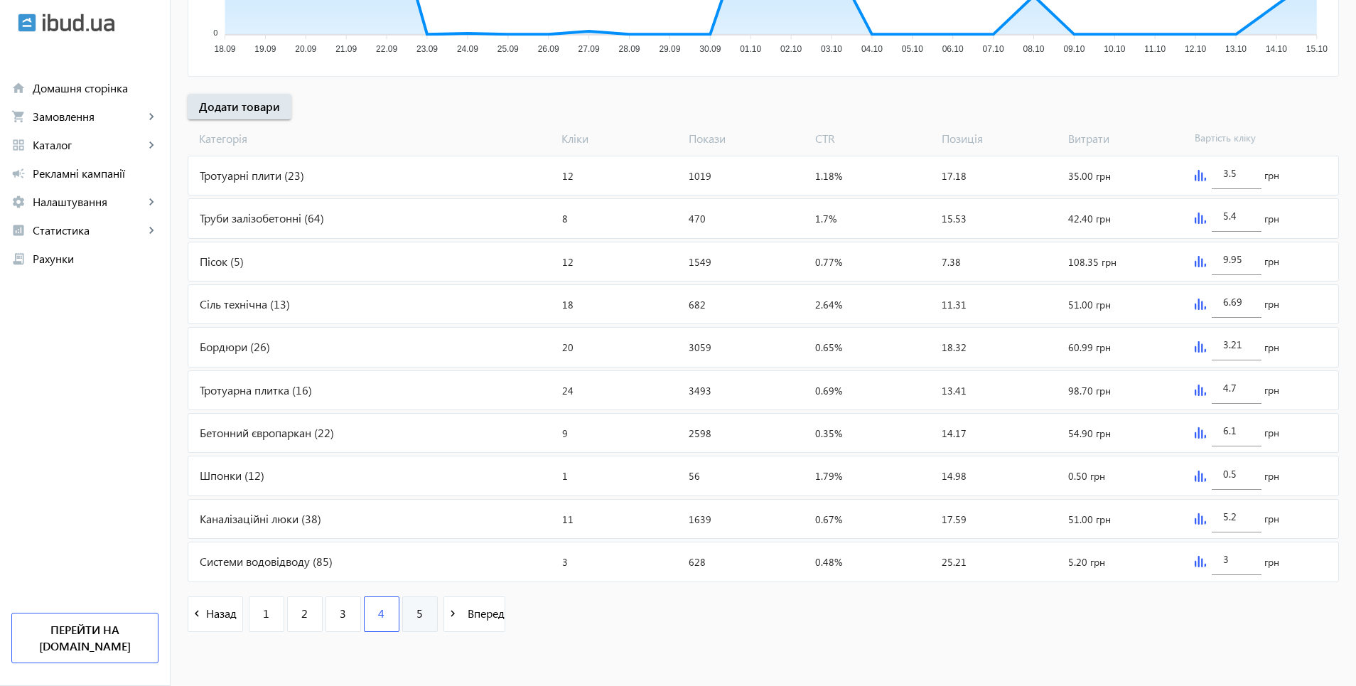
click at [417, 621] on span "5" at bounding box center [420, 614] width 6 height 16
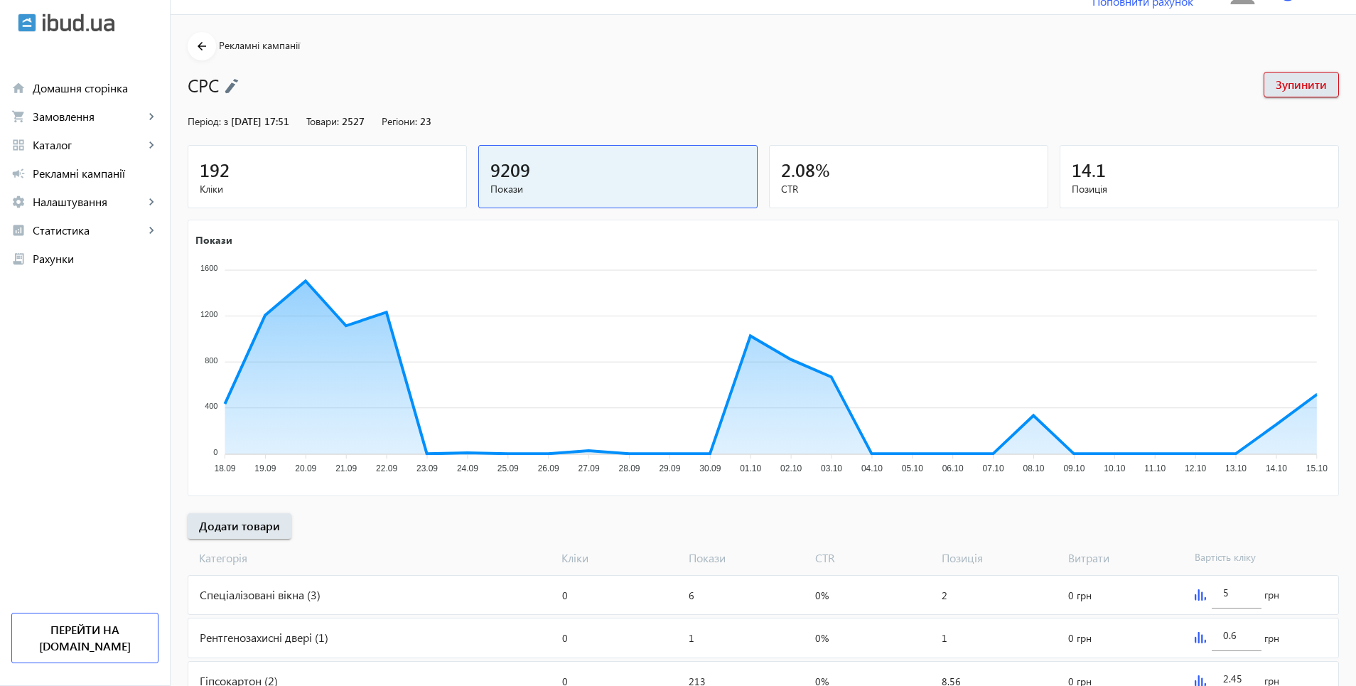
scroll to position [235, 0]
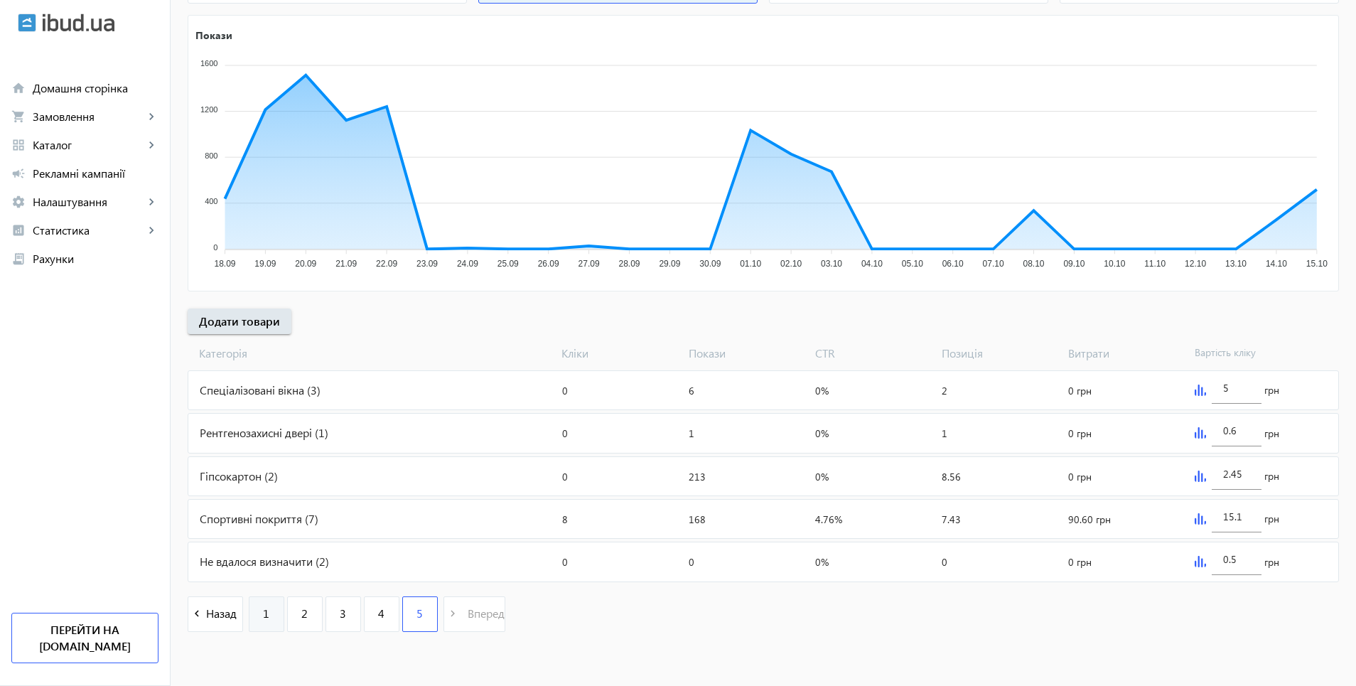
click at [263, 616] on link "1" at bounding box center [267, 614] width 36 height 36
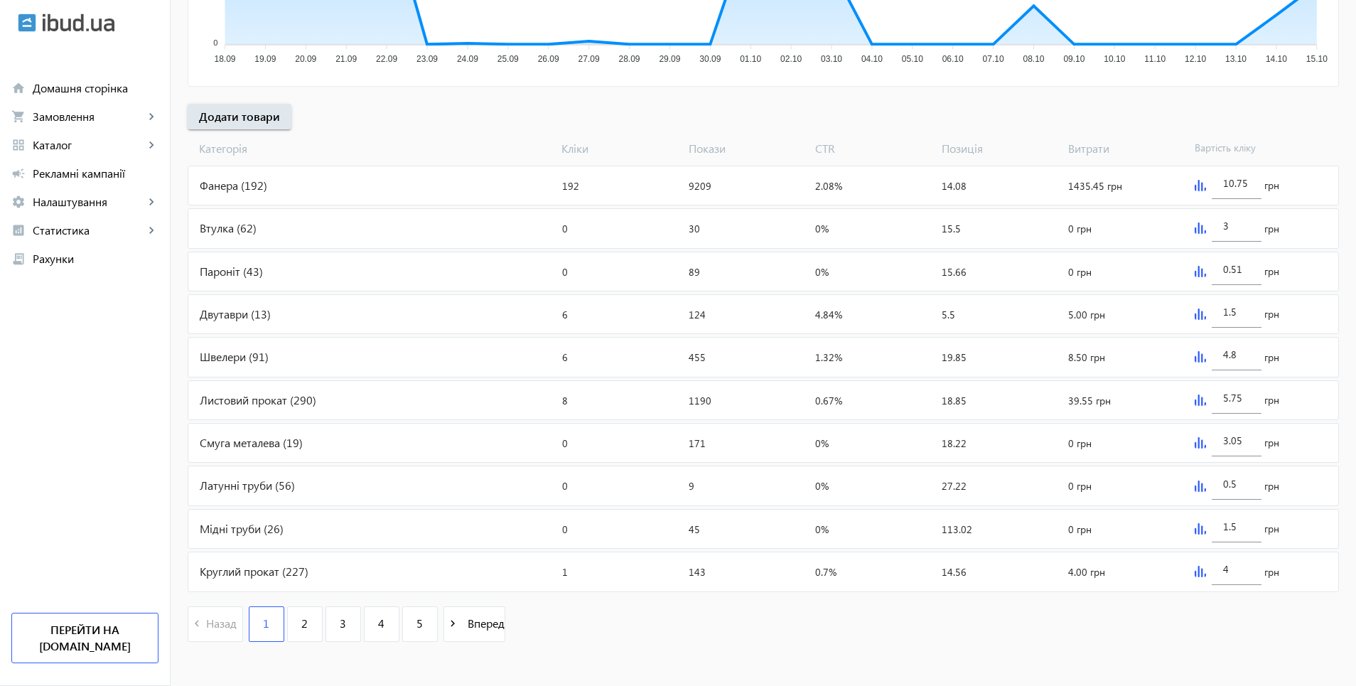
scroll to position [450, 0]
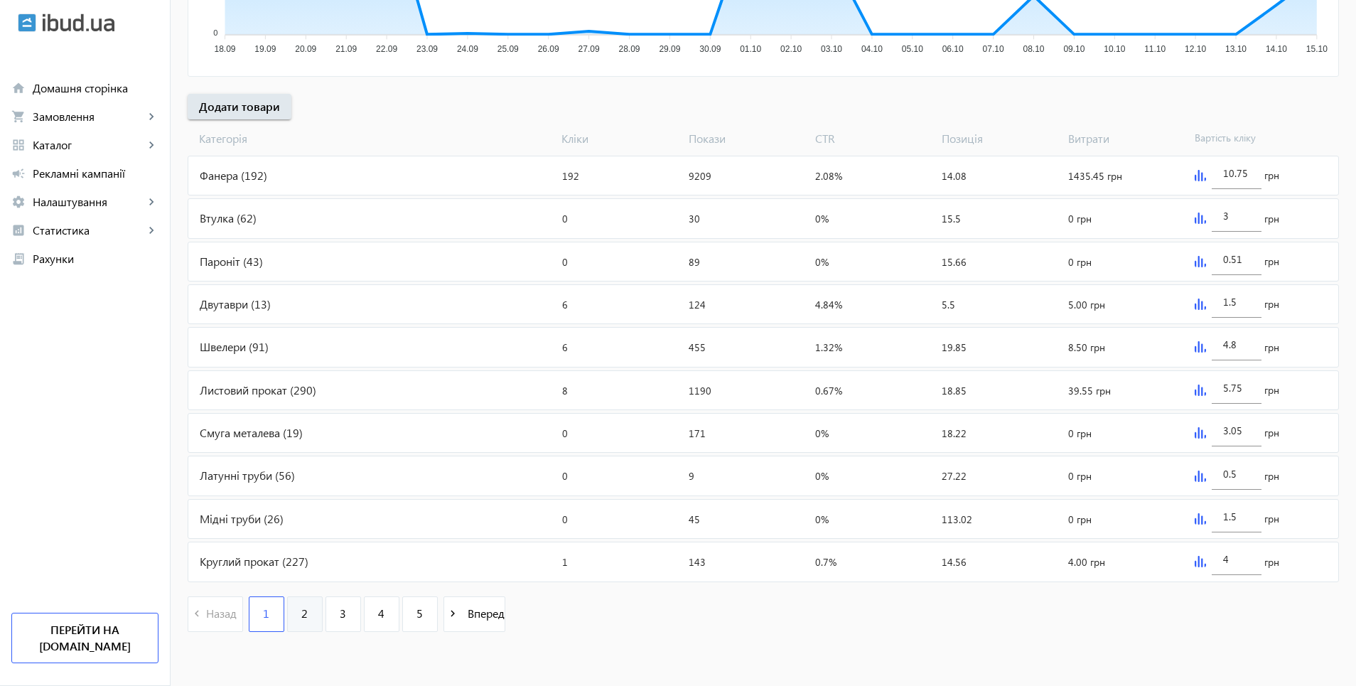
click at [301, 614] on span "2" at bounding box center [304, 614] width 6 height 16
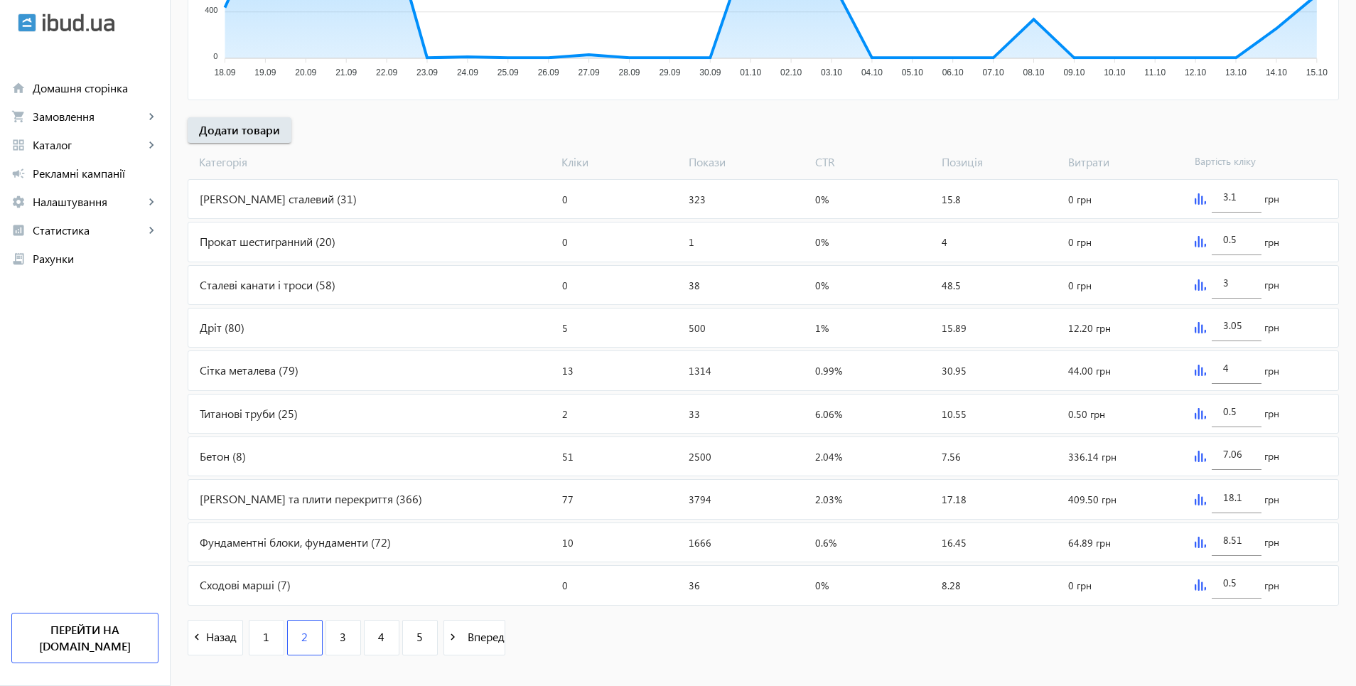
scroll to position [450, 0]
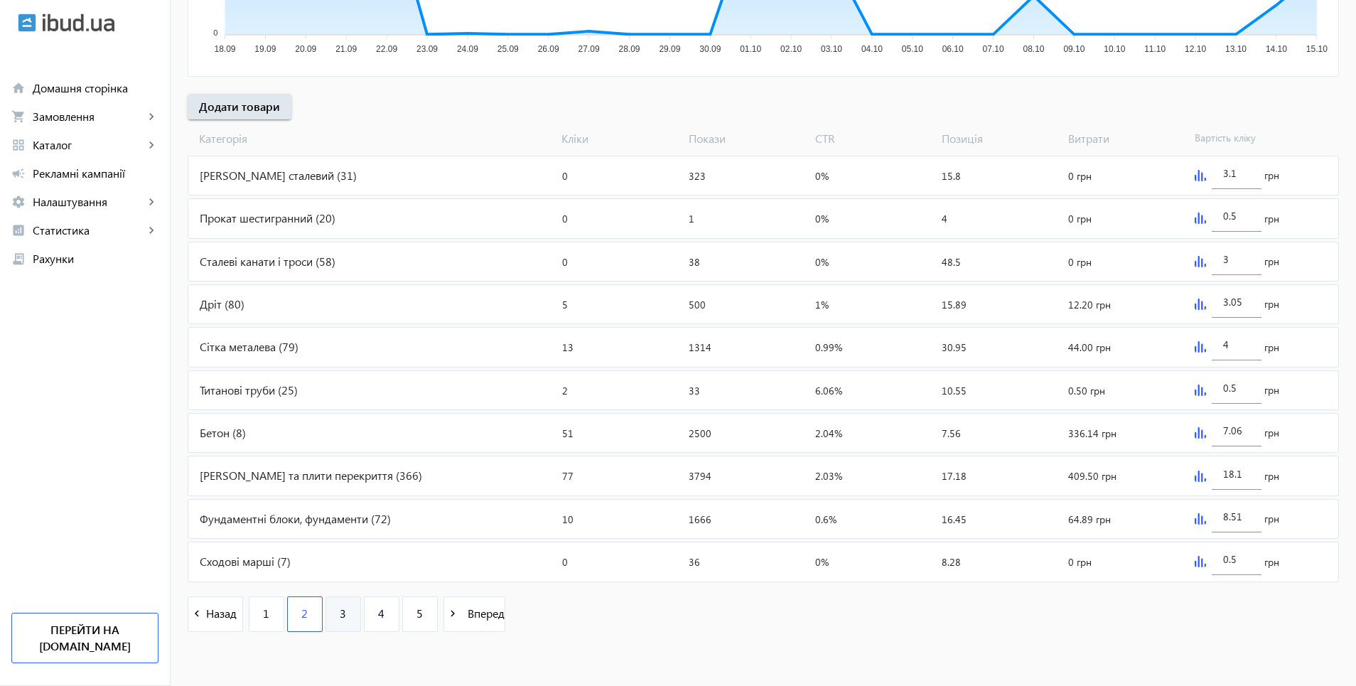
click at [340, 616] on span "3" at bounding box center [343, 614] width 6 height 16
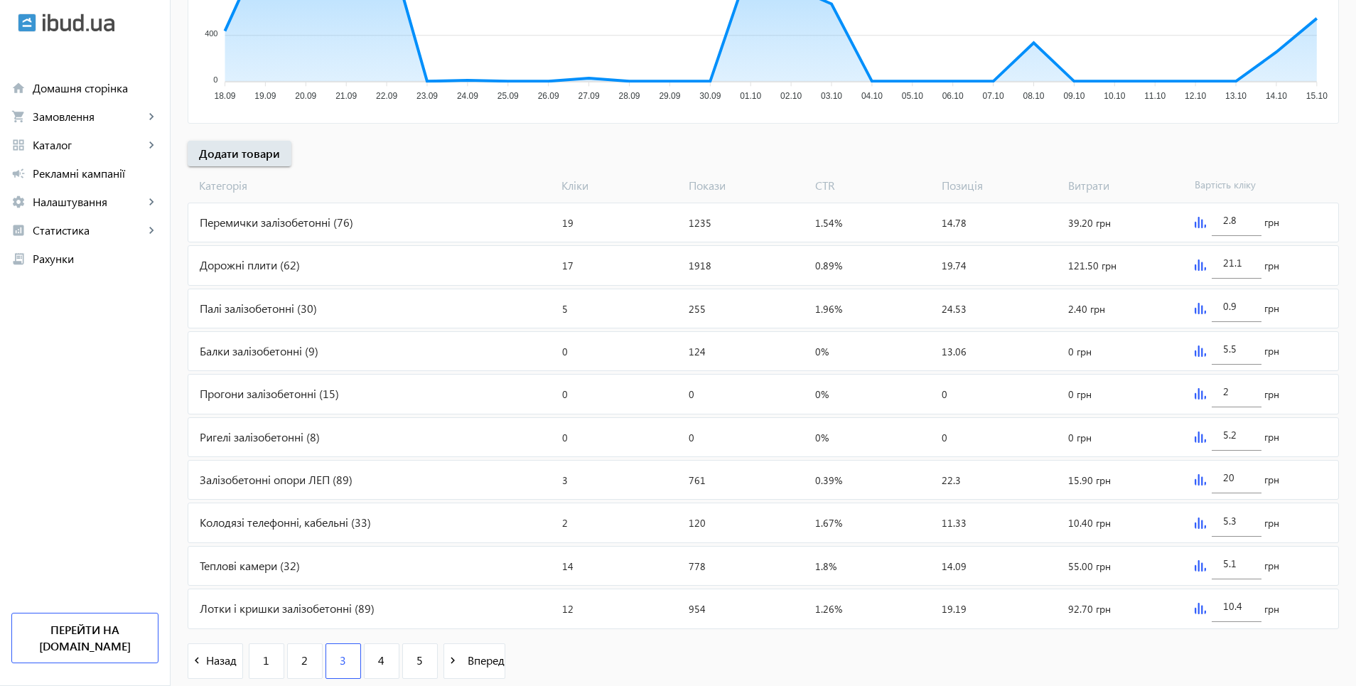
scroll to position [427, 0]
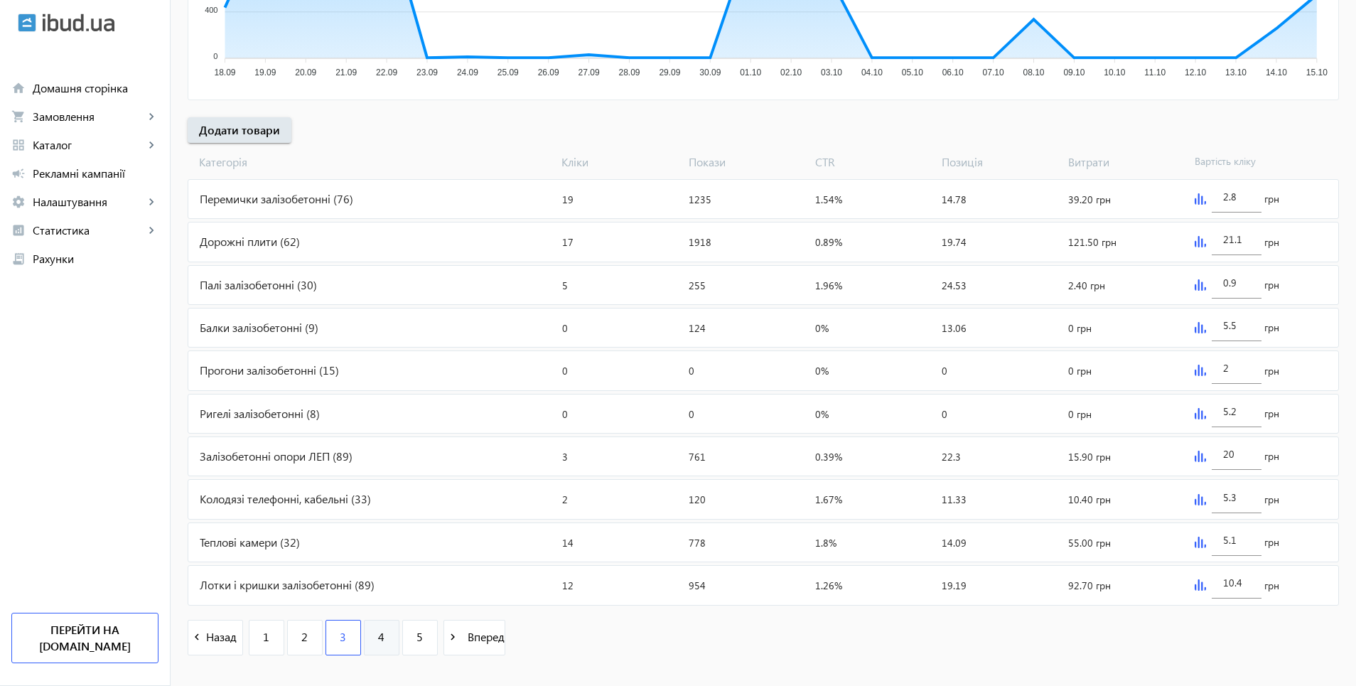
click at [379, 633] on link "4" at bounding box center [382, 638] width 36 height 36
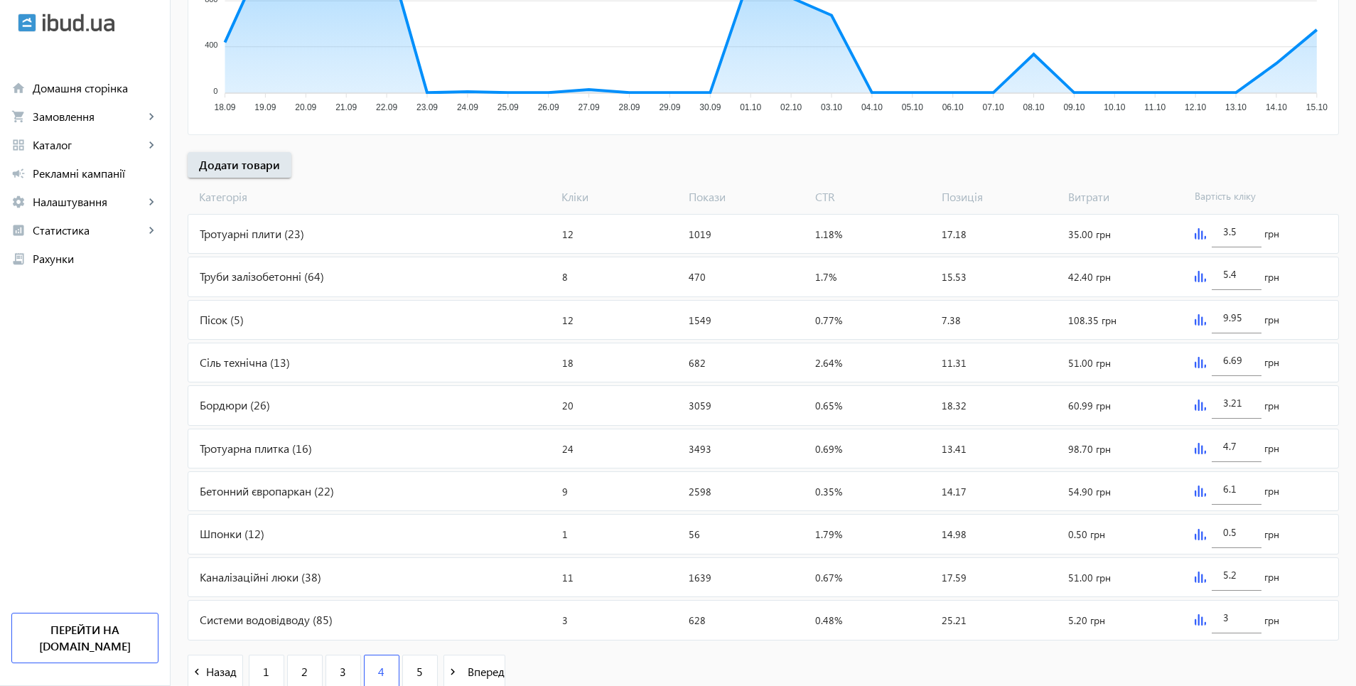
scroll to position [427, 0]
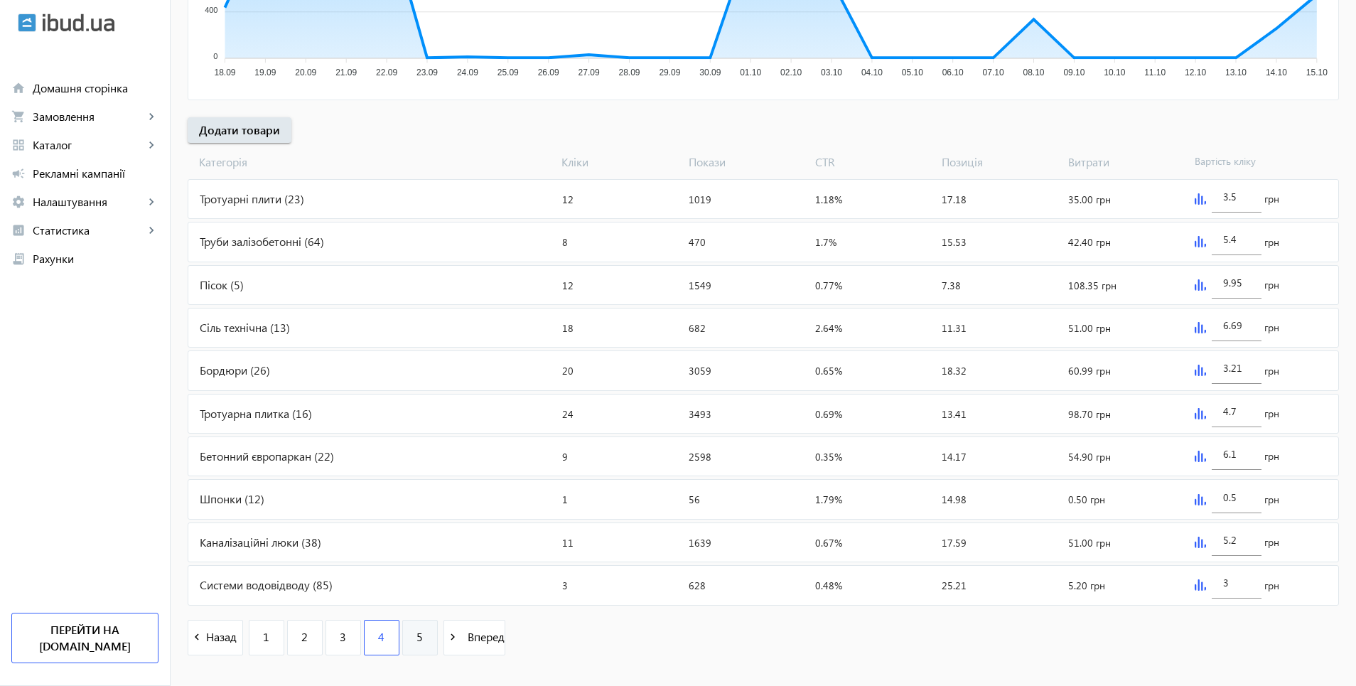
click at [414, 628] on link "5" at bounding box center [420, 638] width 36 height 36
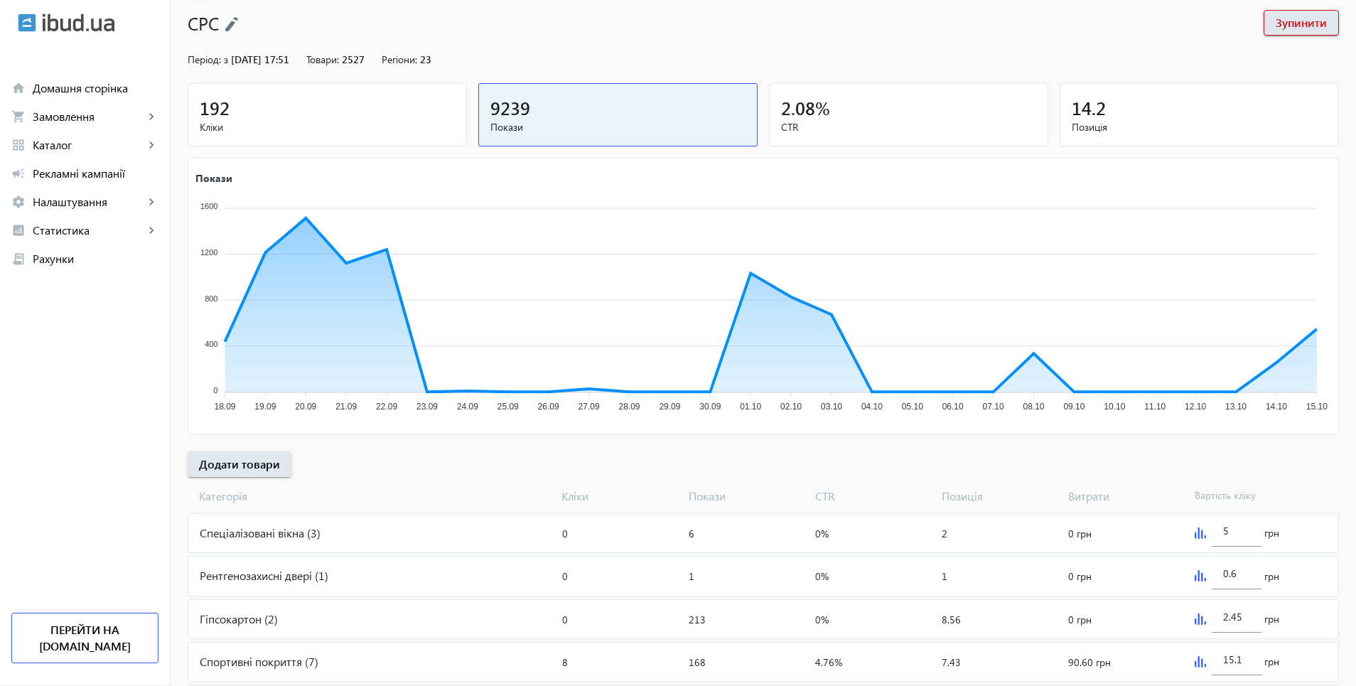
scroll to position [235, 0]
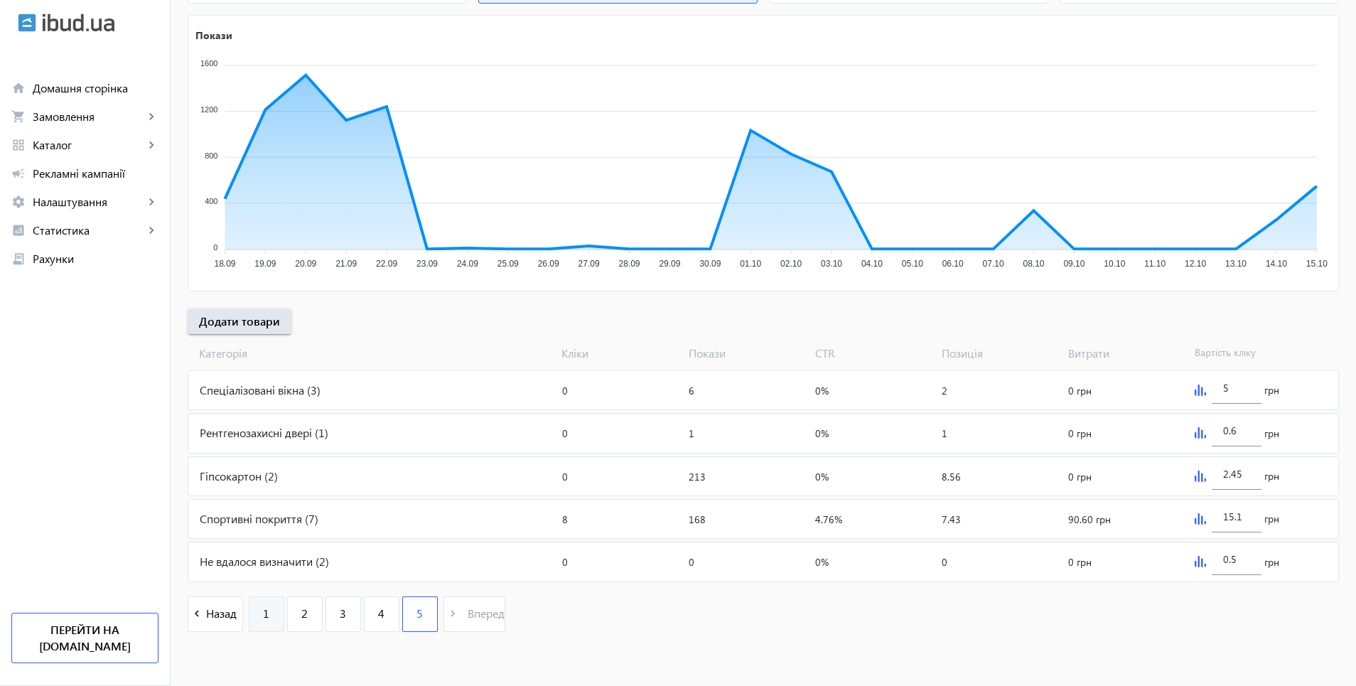
click at [262, 626] on link "1" at bounding box center [267, 614] width 36 height 36
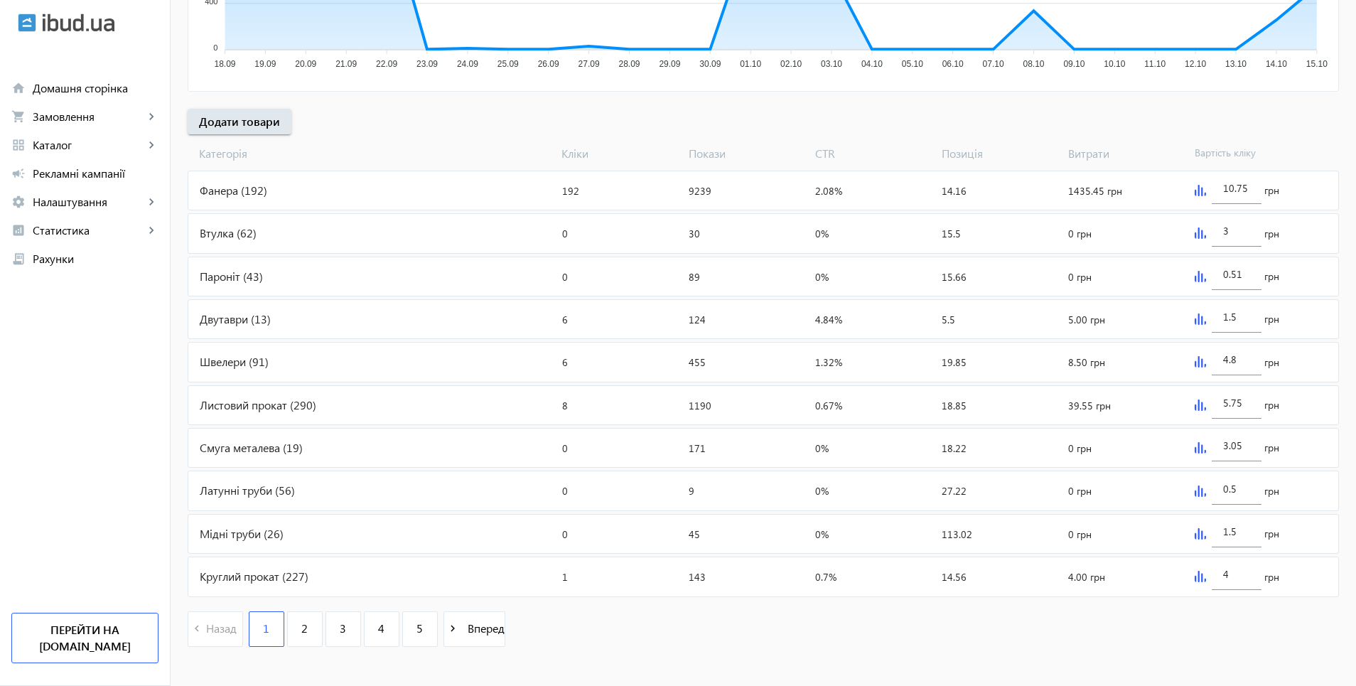
scroll to position [450, 0]
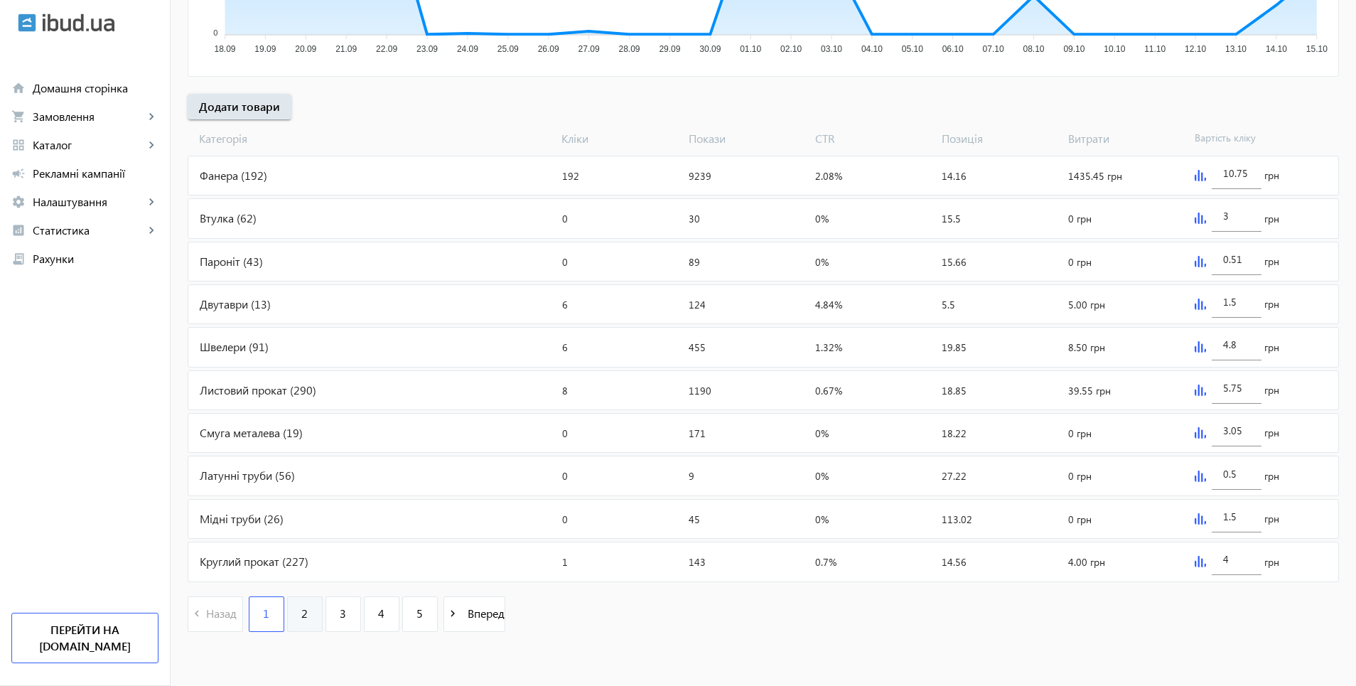
click at [290, 616] on link "2" at bounding box center [305, 614] width 36 height 36
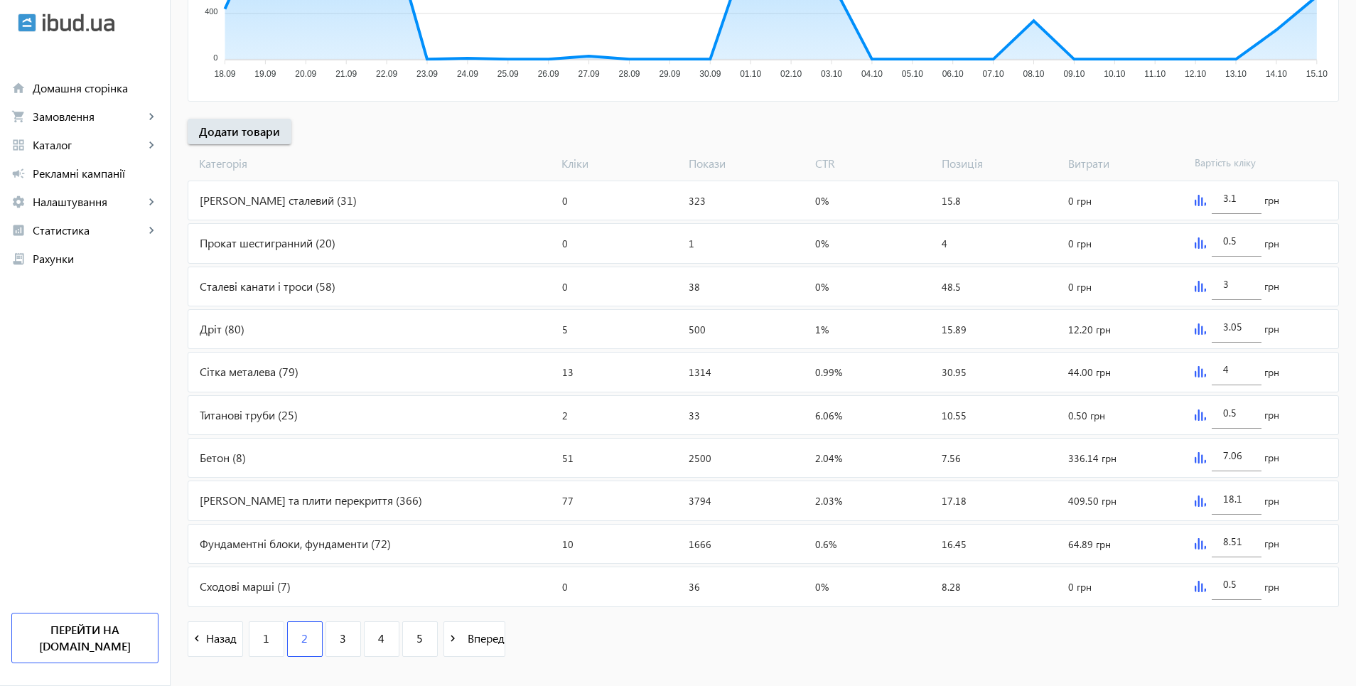
scroll to position [427, 0]
click at [311, 503] on div "[PERSON_NAME] та плити перекриття (366)" at bounding box center [372, 499] width 368 height 38
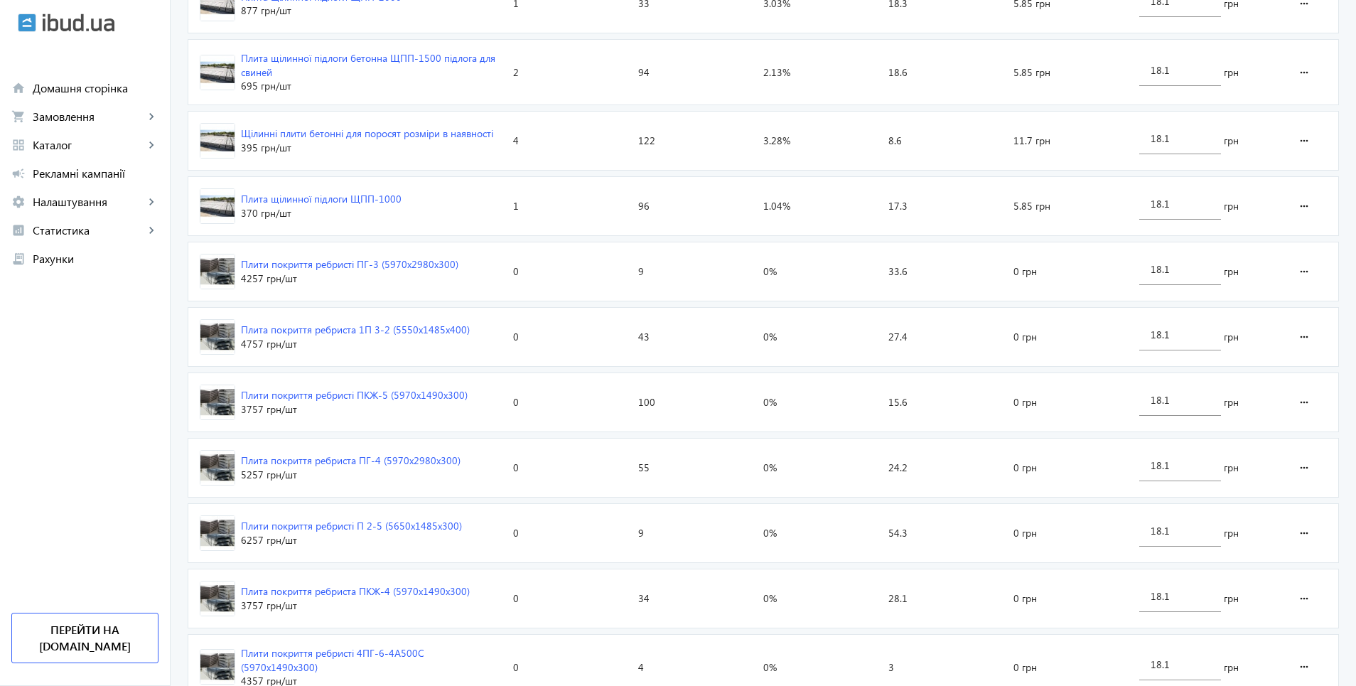
scroll to position [1280, 0]
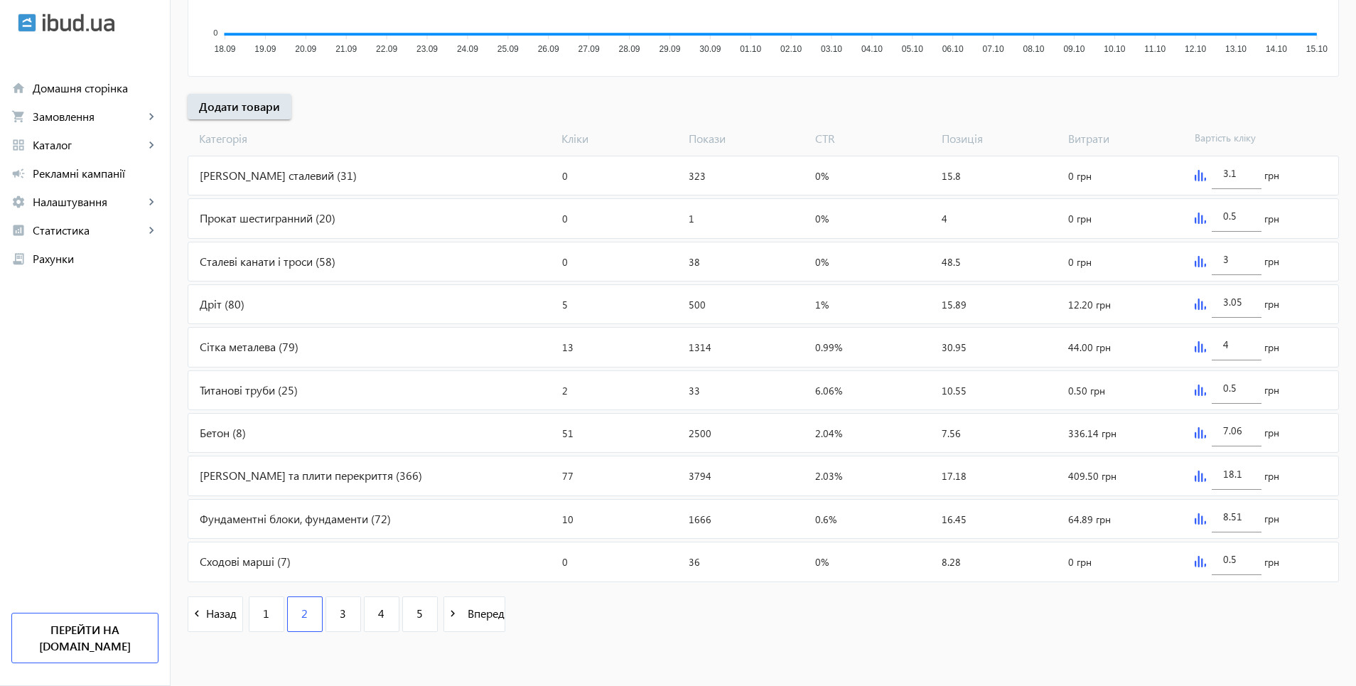
scroll to position [427, 0]
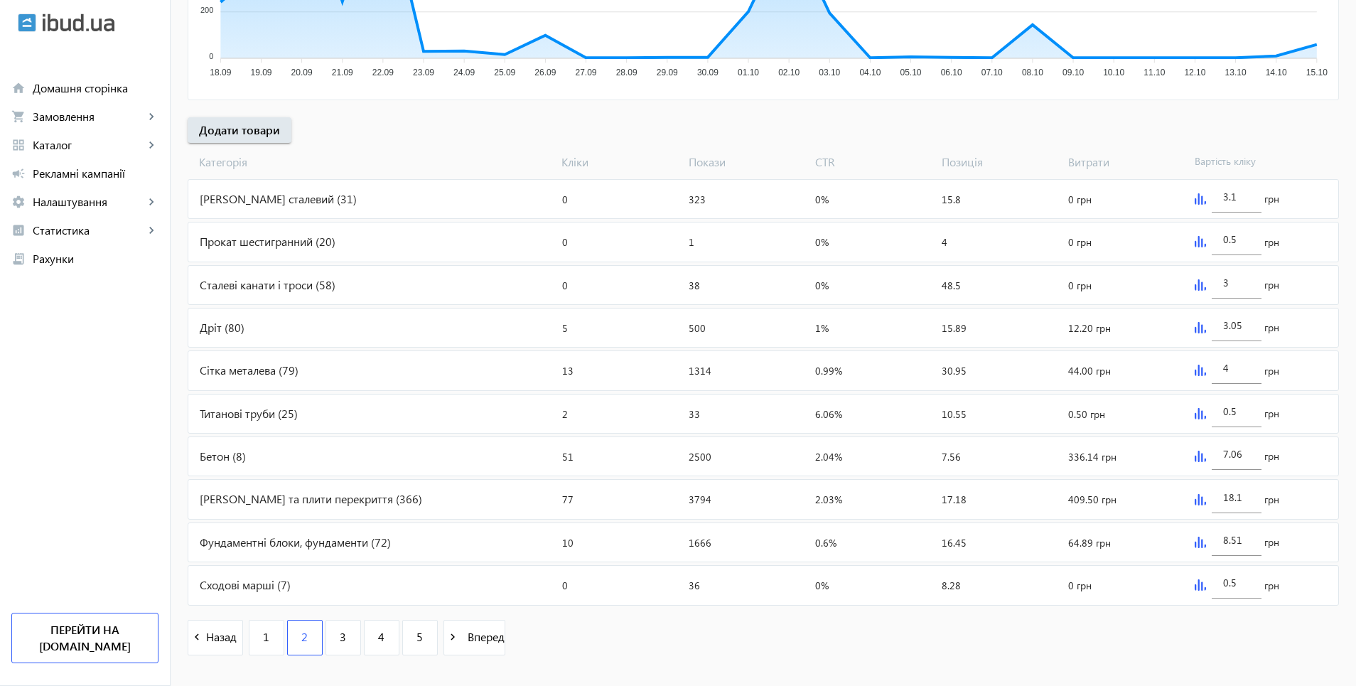
click at [1199, 500] on img at bounding box center [1200, 499] width 11 height 11
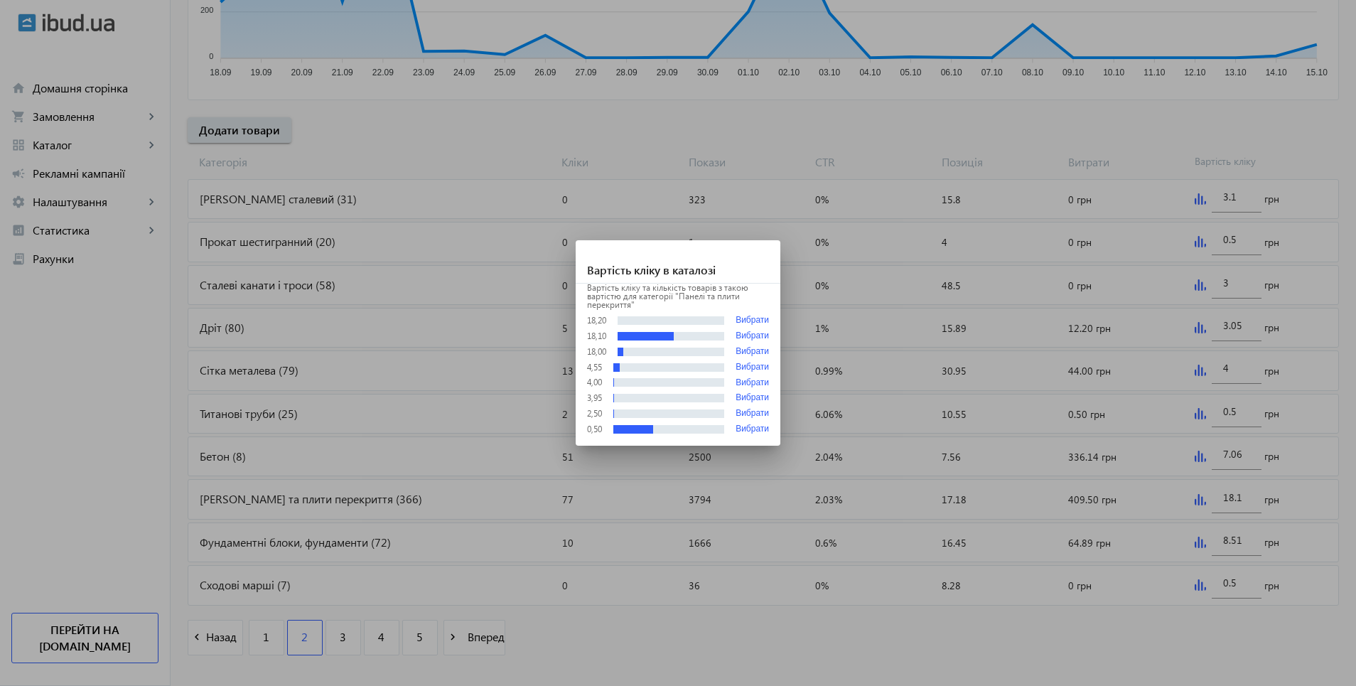
scroll to position [0, 0]
click at [741, 318] on button "Вибрати" at bounding box center [752, 320] width 33 height 11
type input "18.2"
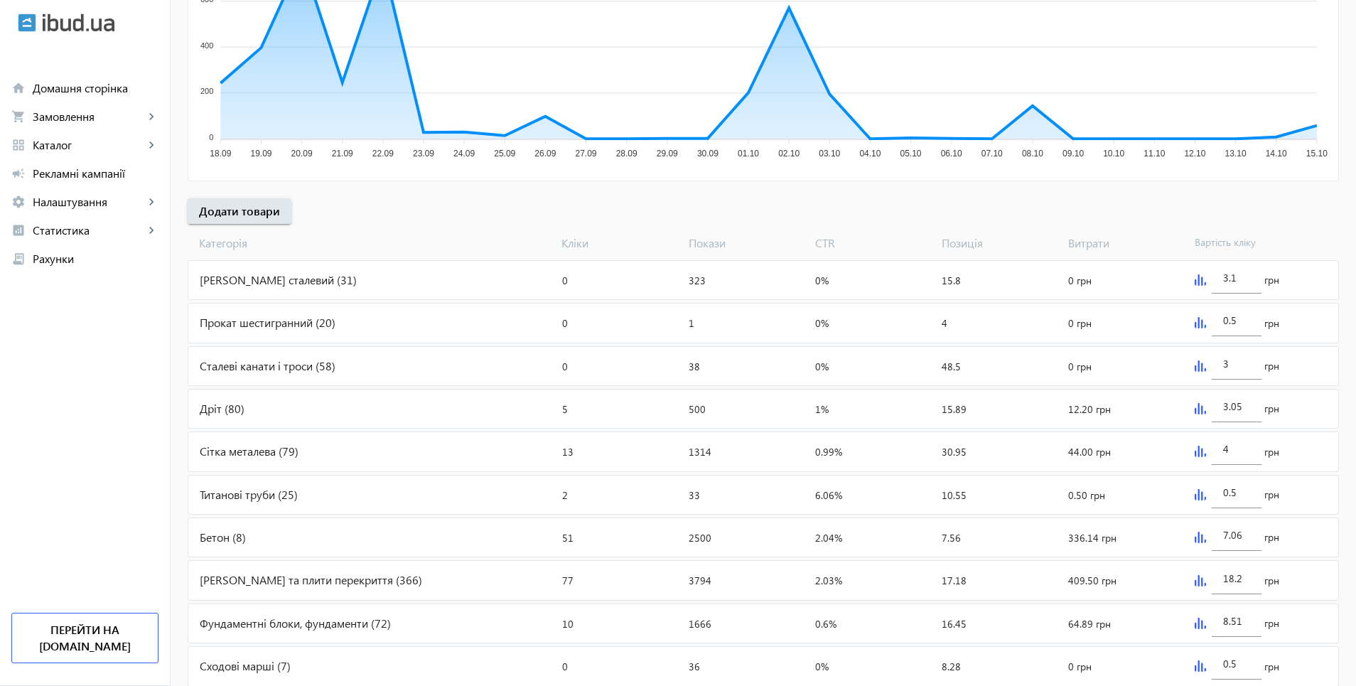
scroll to position [71, 0]
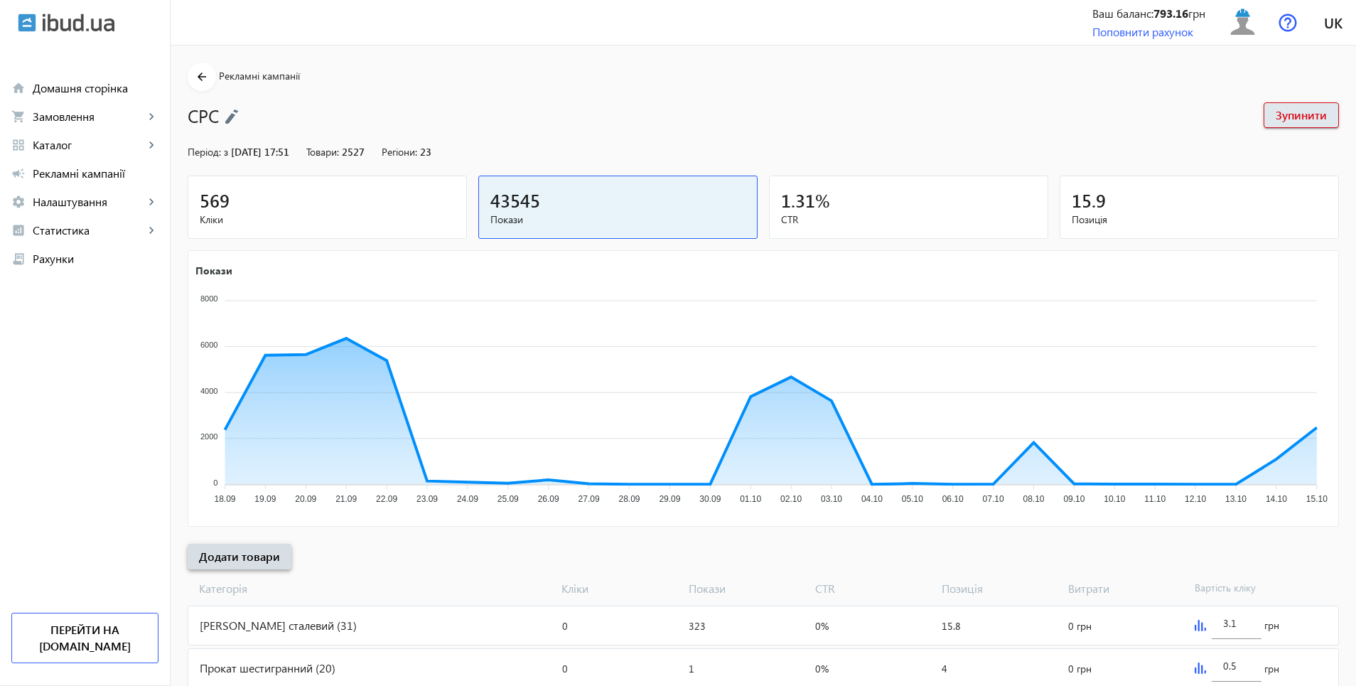
click at [236, 557] on span "Додати товари" at bounding box center [239, 557] width 81 height 16
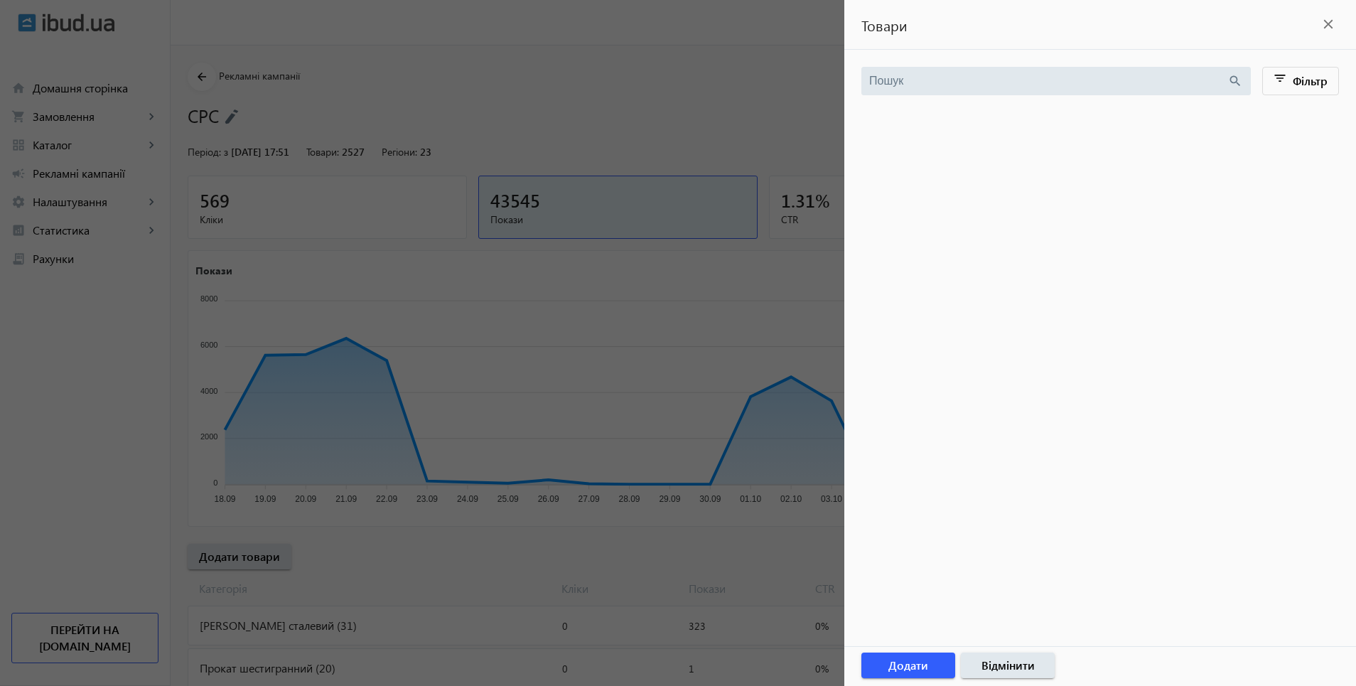
click at [1327, 28] on mat-icon "close" at bounding box center [1328, 24] width 21 height 21
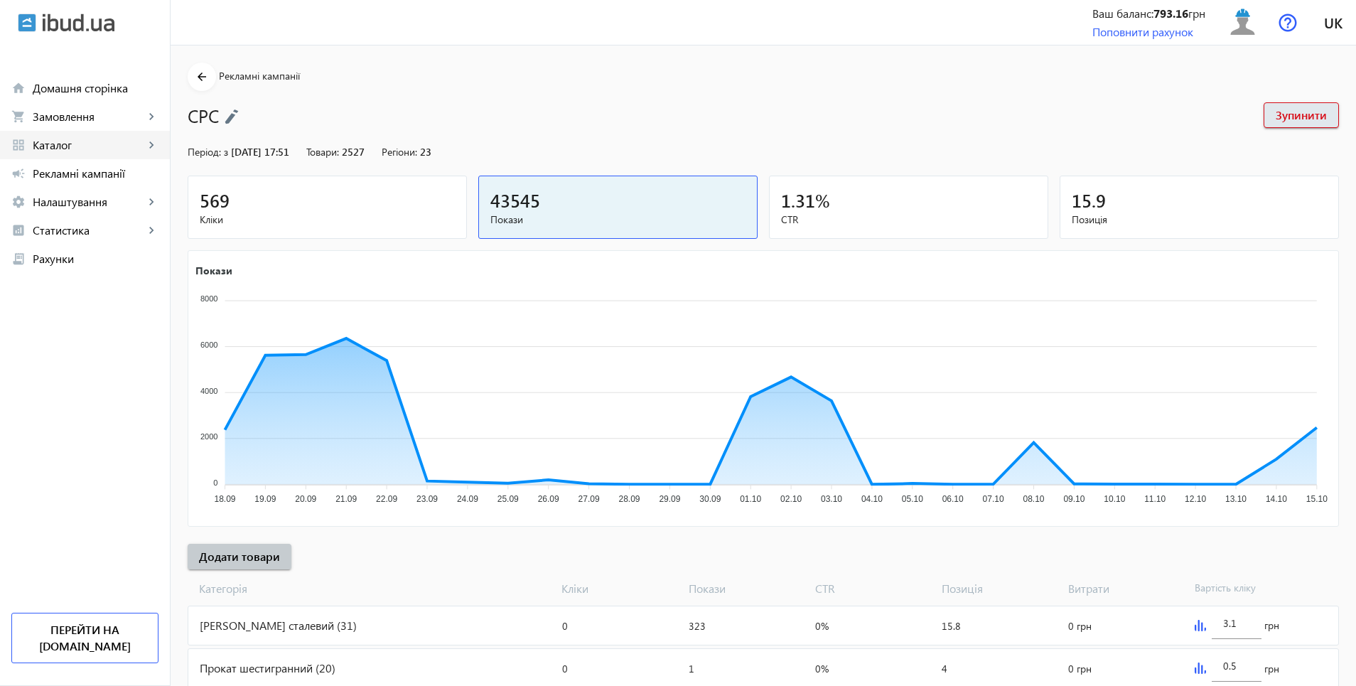
click at [56, 144] on span "Каталог" at bounding box center [89, 145] width 112 height 14
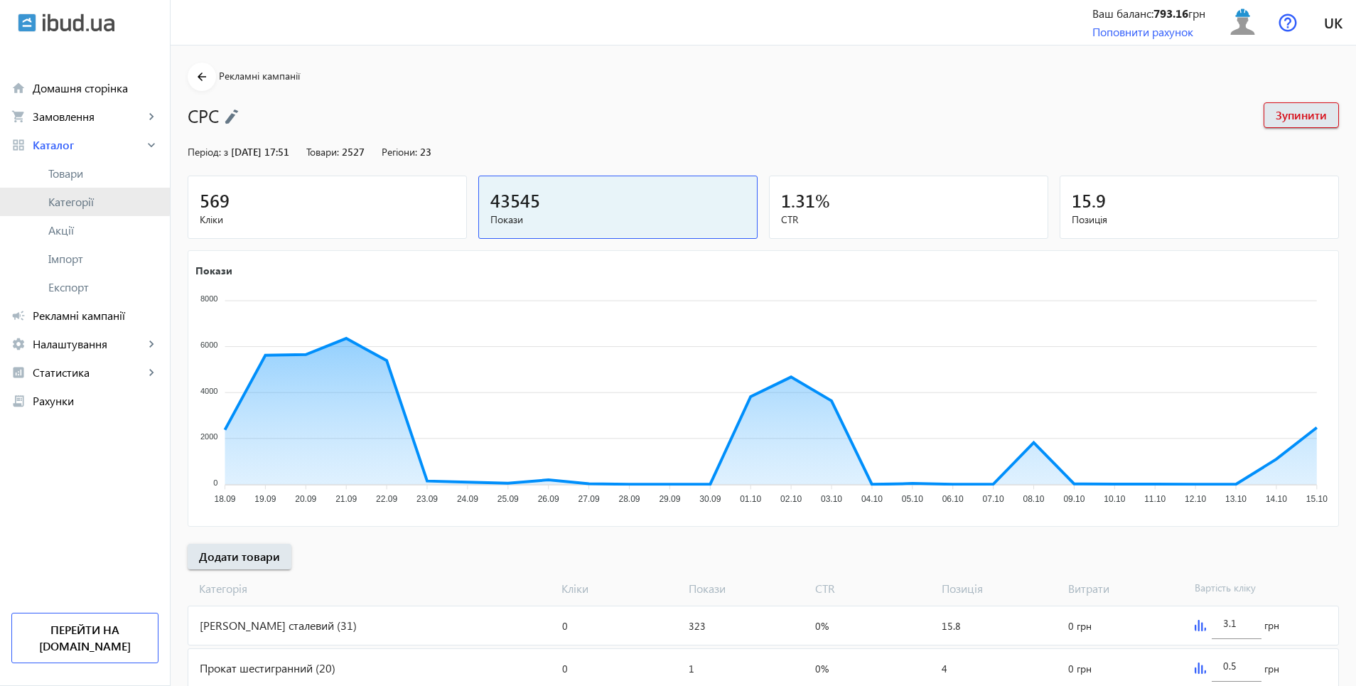
click at [67, 198] on span "Категорії" at bounding box center [103, 202] width 110 height 14
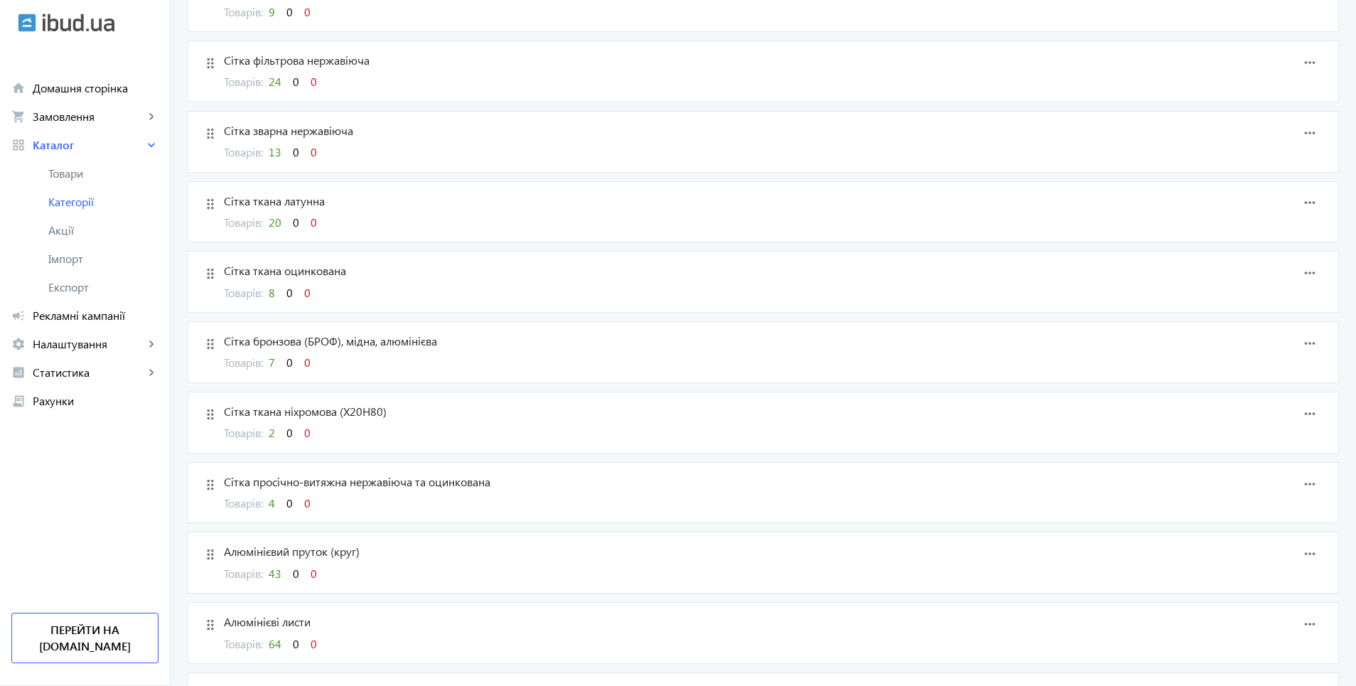
scroll to position [853, 0]
click at [60, 197] on span "Категорії" at bounding box center [103, 202] width 110 height 14
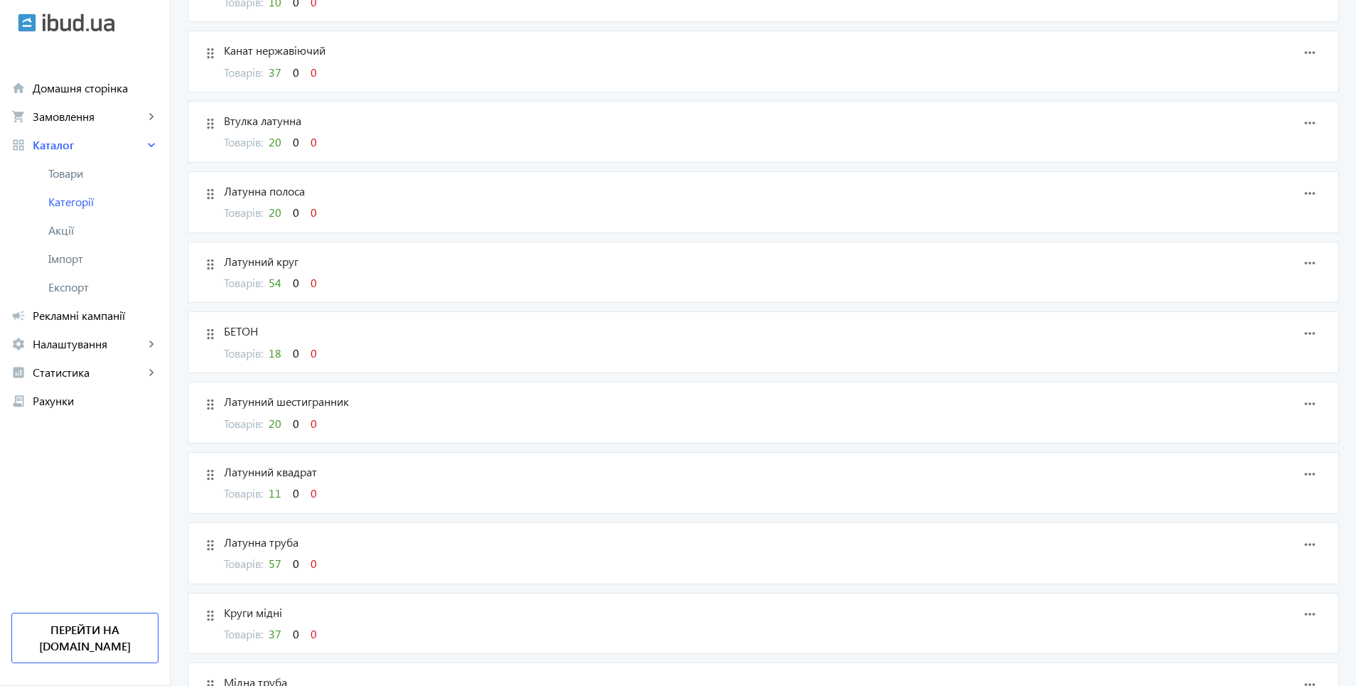
scroll to position [2701, 0]
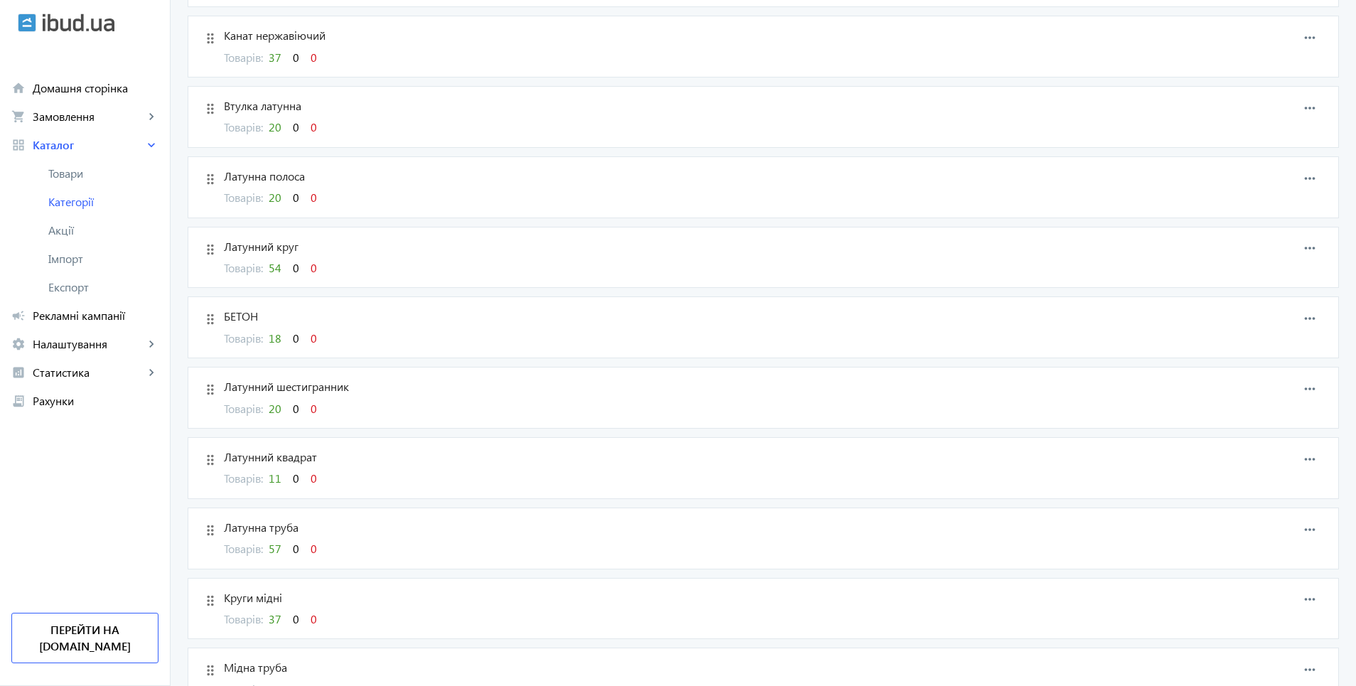
click at [276, 338] on span "18" at bounding box center [275, 338] width 13 height 15
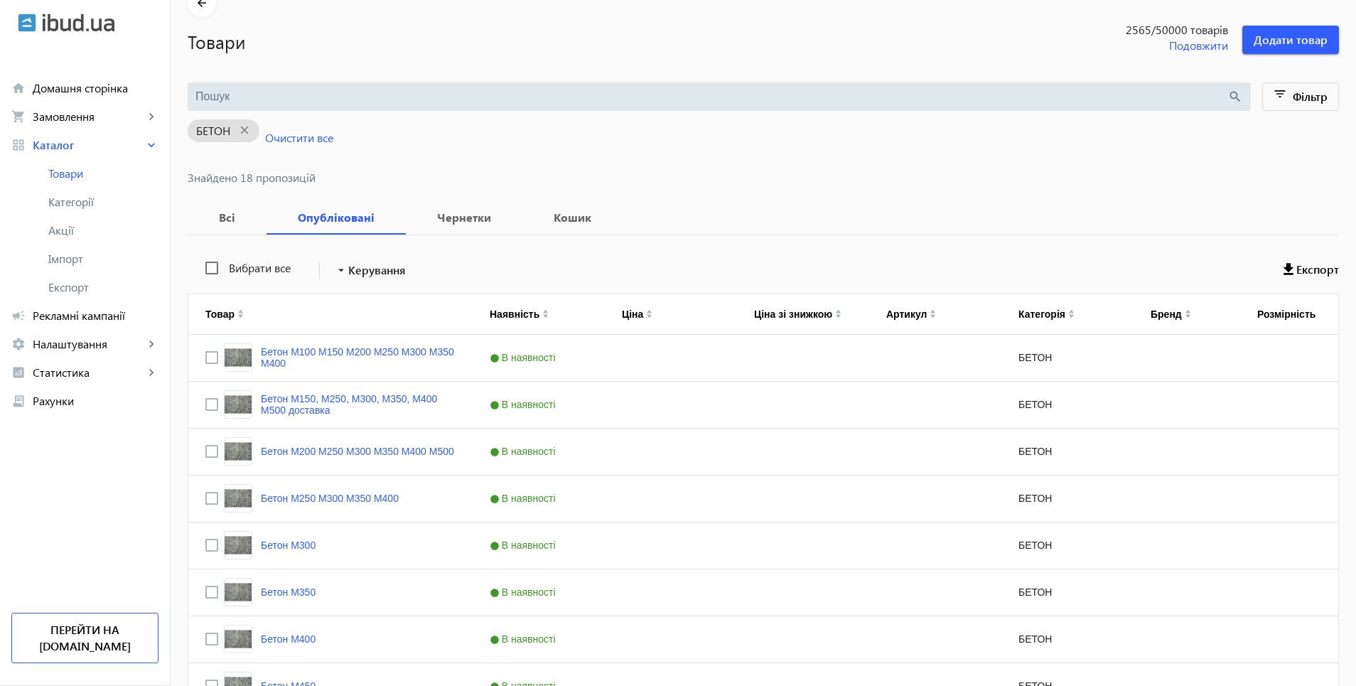
scroll to position [65, 0]
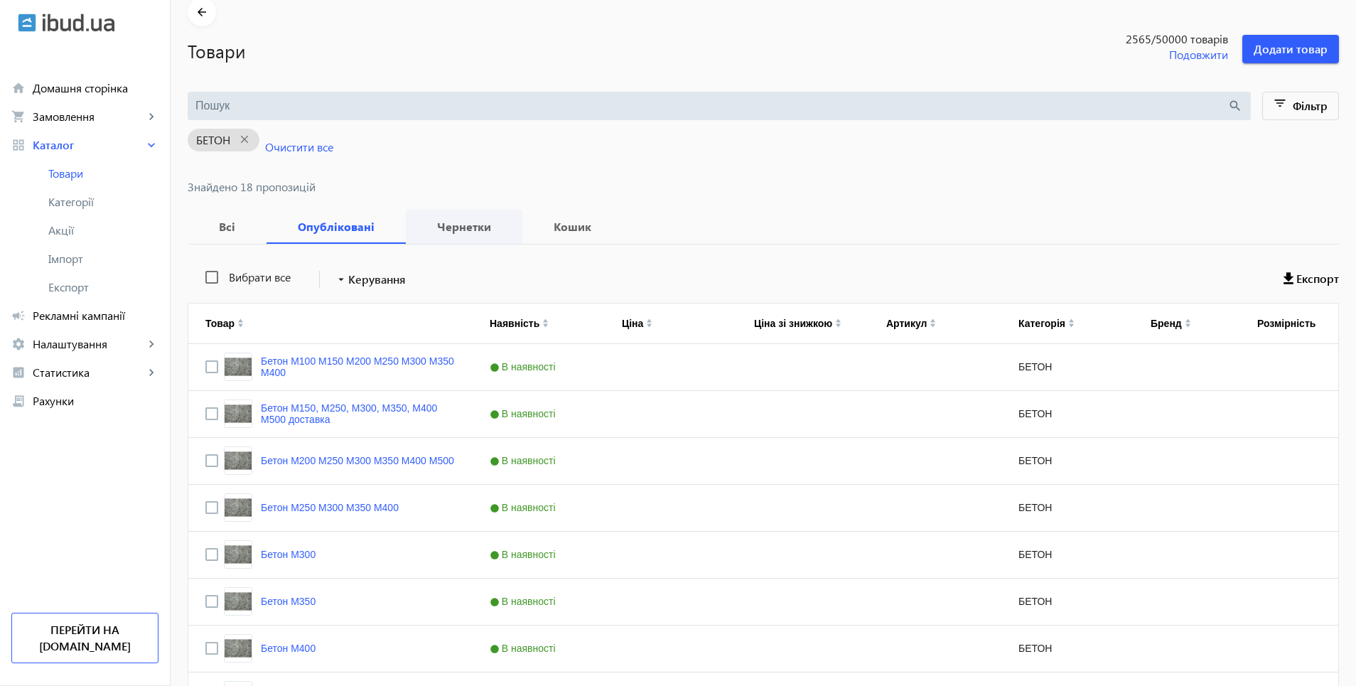
click at [468, 229] on b "Чернетки" at bounding box center [464, 226] width 82 height 11
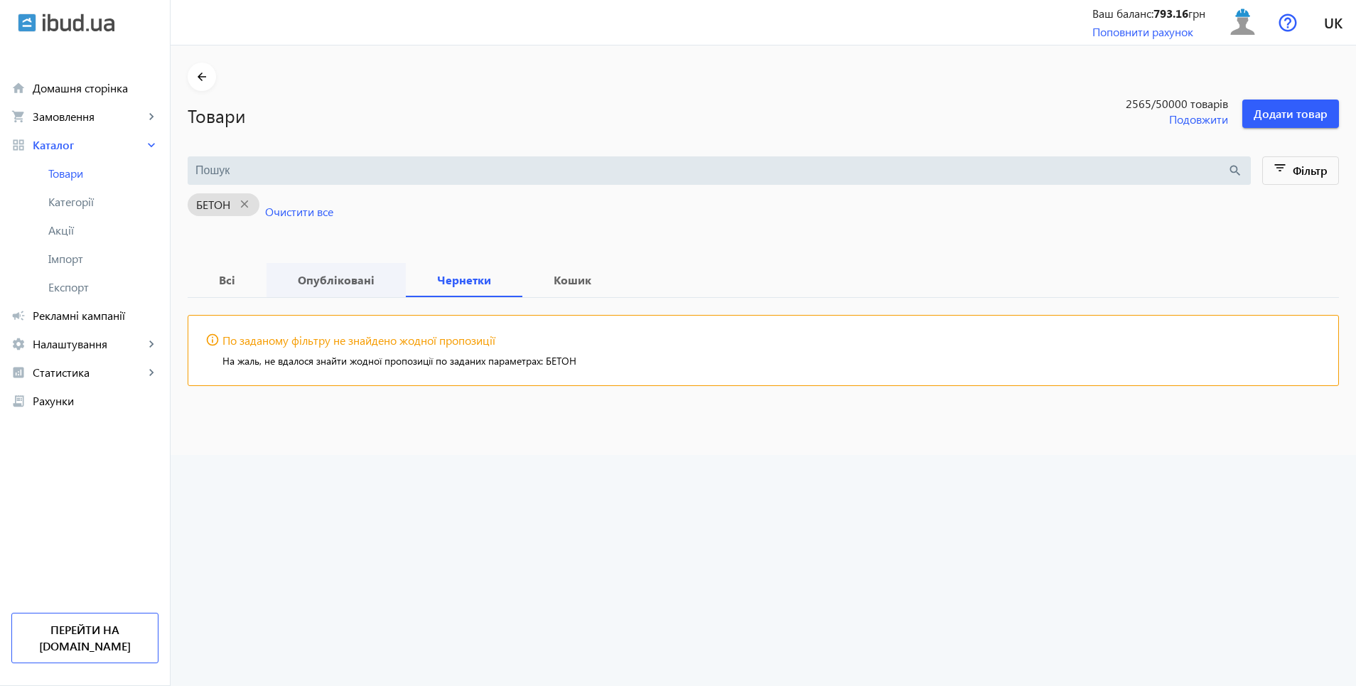
click at [340, 287] on span "Опубліковані" at bounding box center [336, 280] width 105 height 34
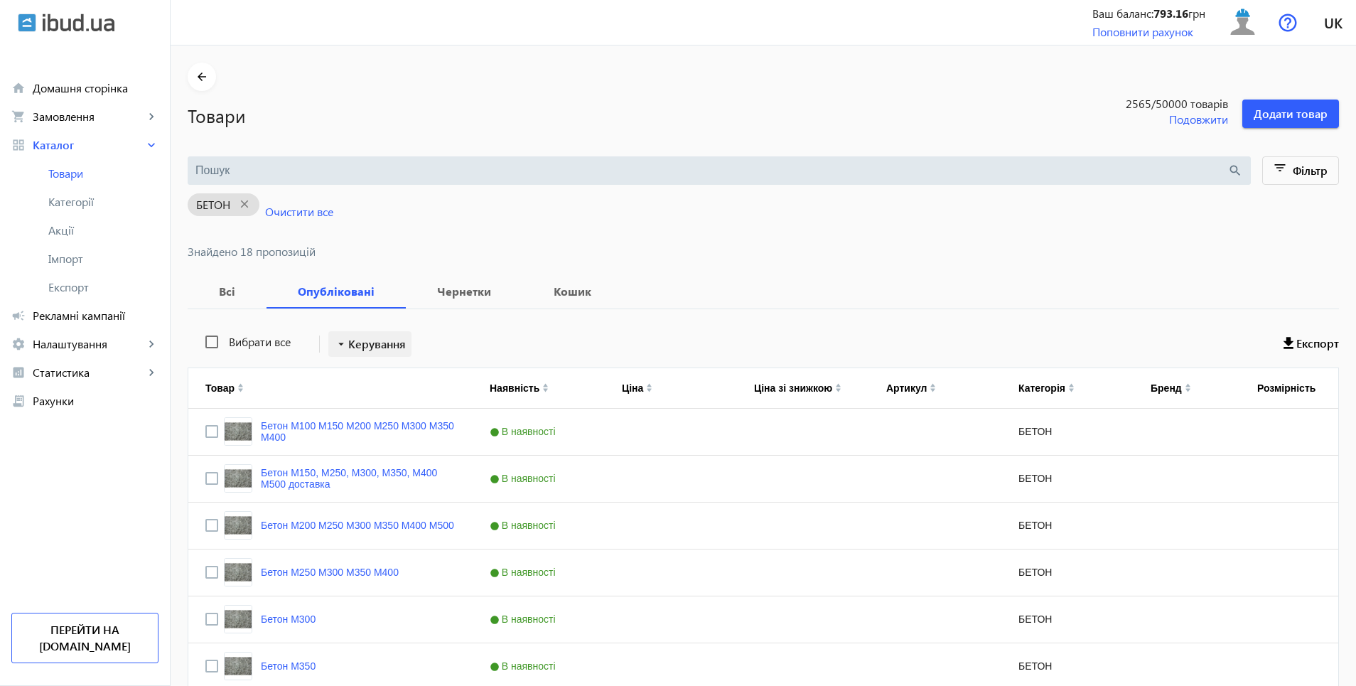
click at [370, 347] on span "Керування" at bounding box center [377, 344] width 58 height 17
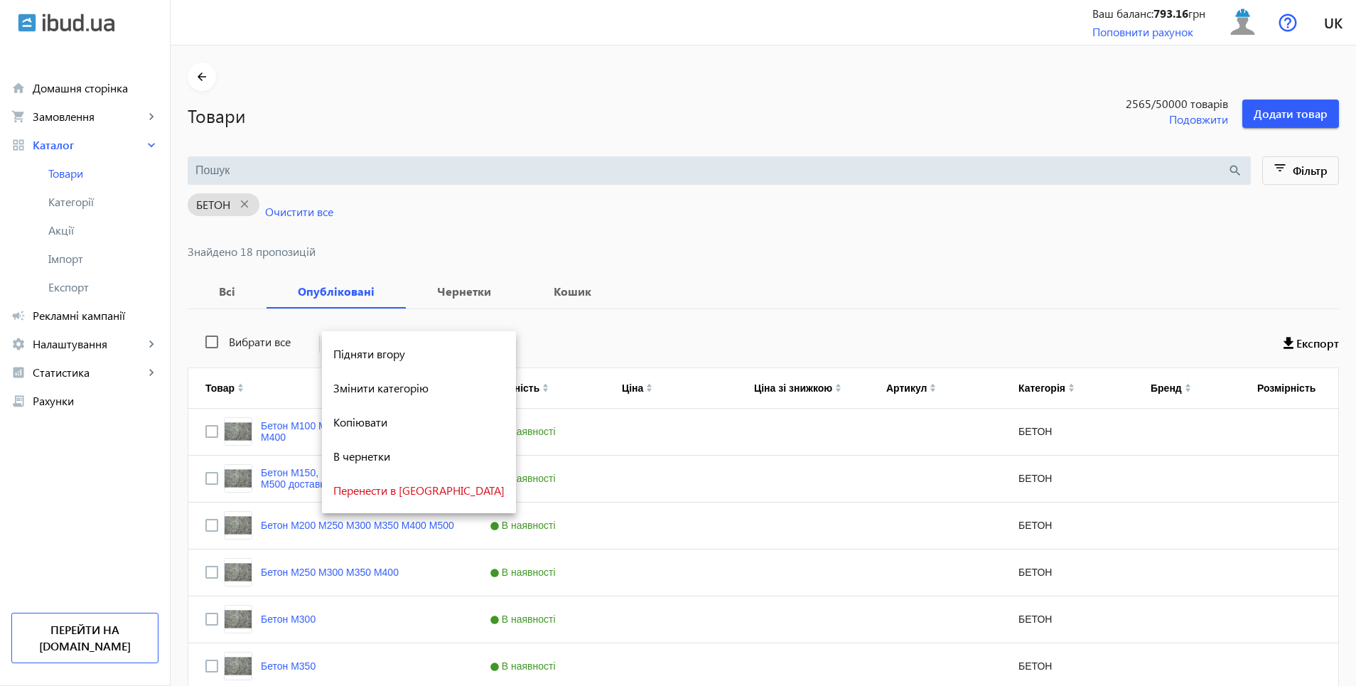
click at [817, 241] on div at bounding box center [678, 343] width 1356 height 686
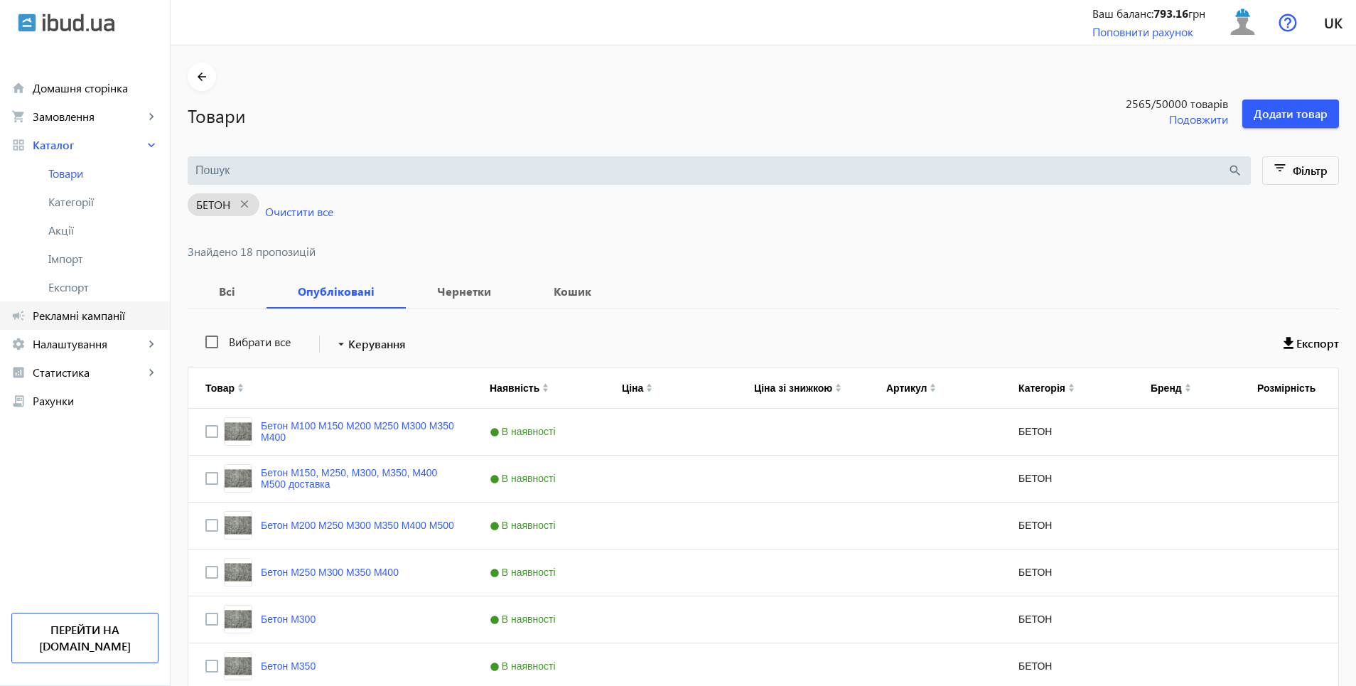
click at [85, 316] on span "Рекламні кампанії" at bounding box center [96, 316] width 126 height 14
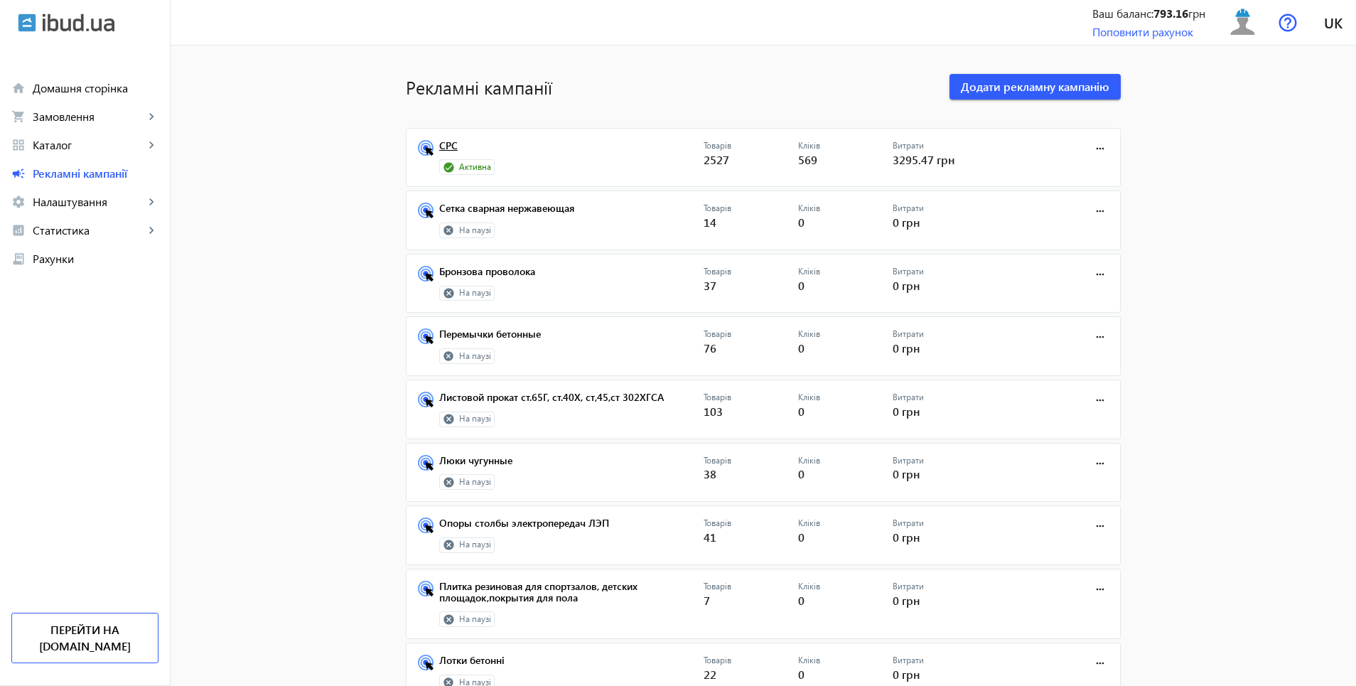
click at [451, 150] on link "СРС" at bounding box center [571, 150] width 264 height 20
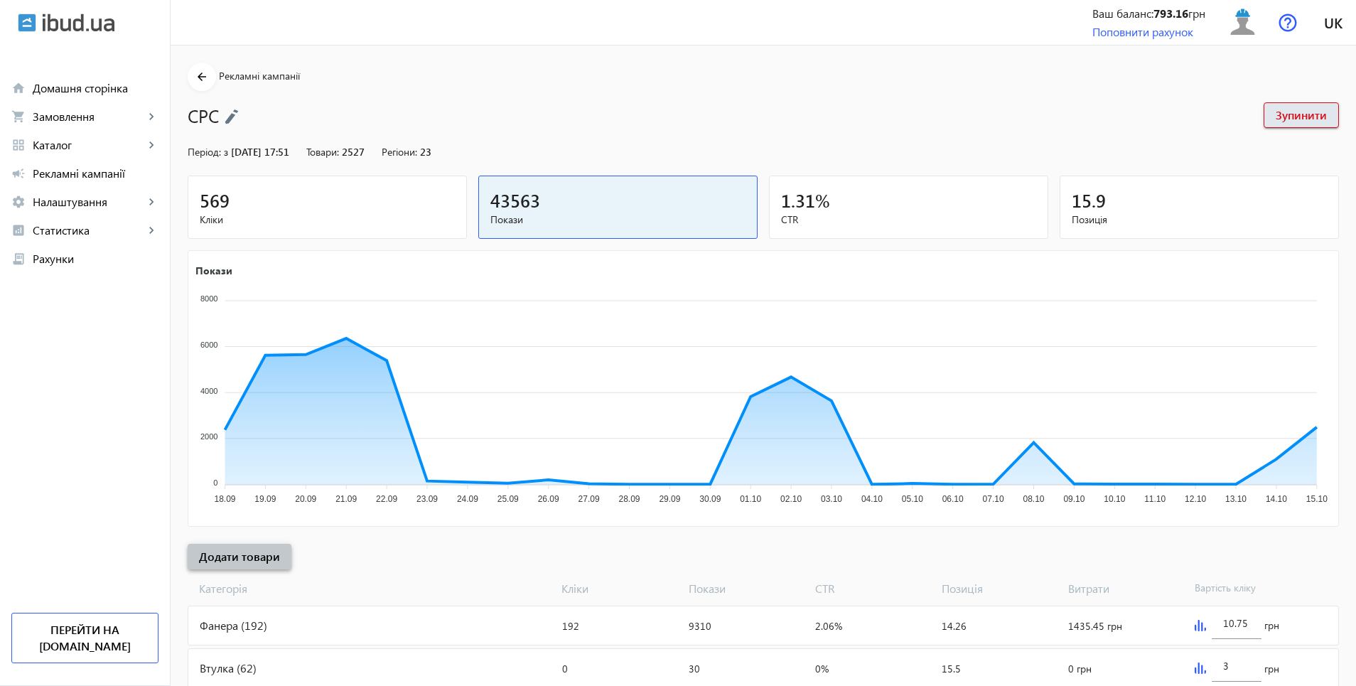
click at [238, 549] on span "Додати товари" at bounding box center [239, 557] width 81 height 16
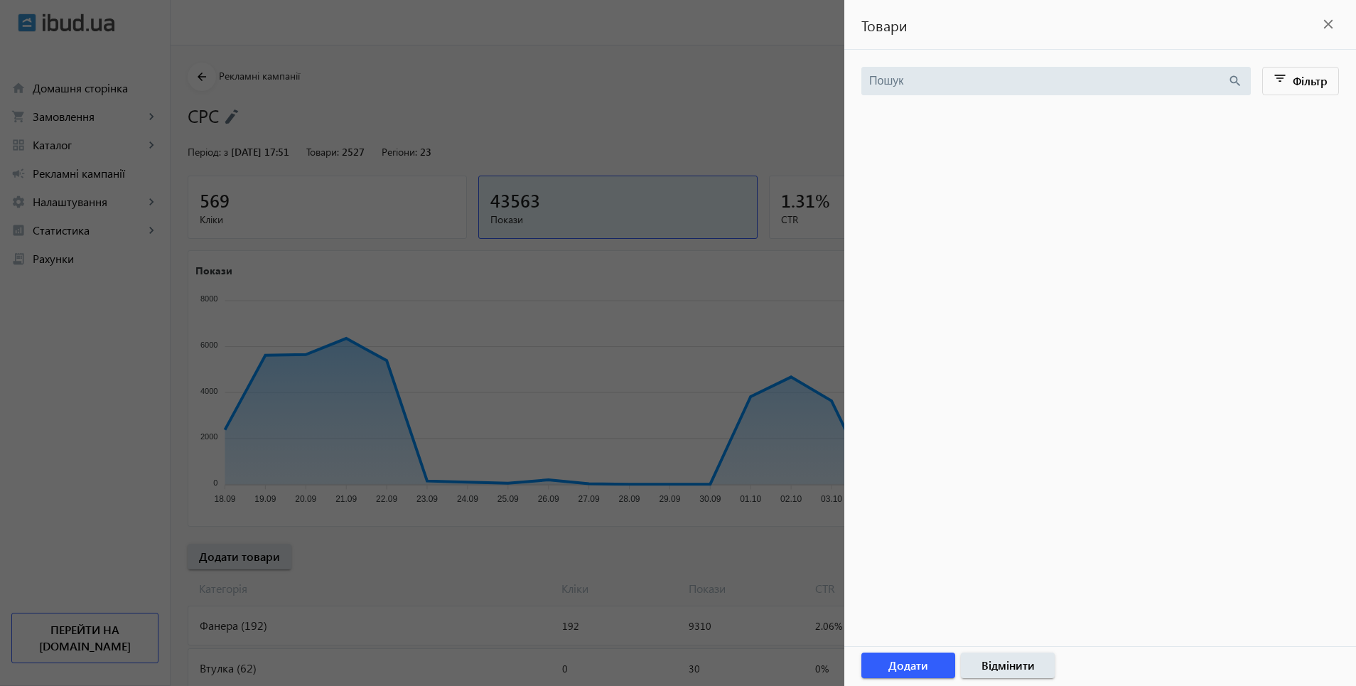
click at [1331, 30] on mat-icon "close" at bounding box center [1328, 24] width 21 height 21
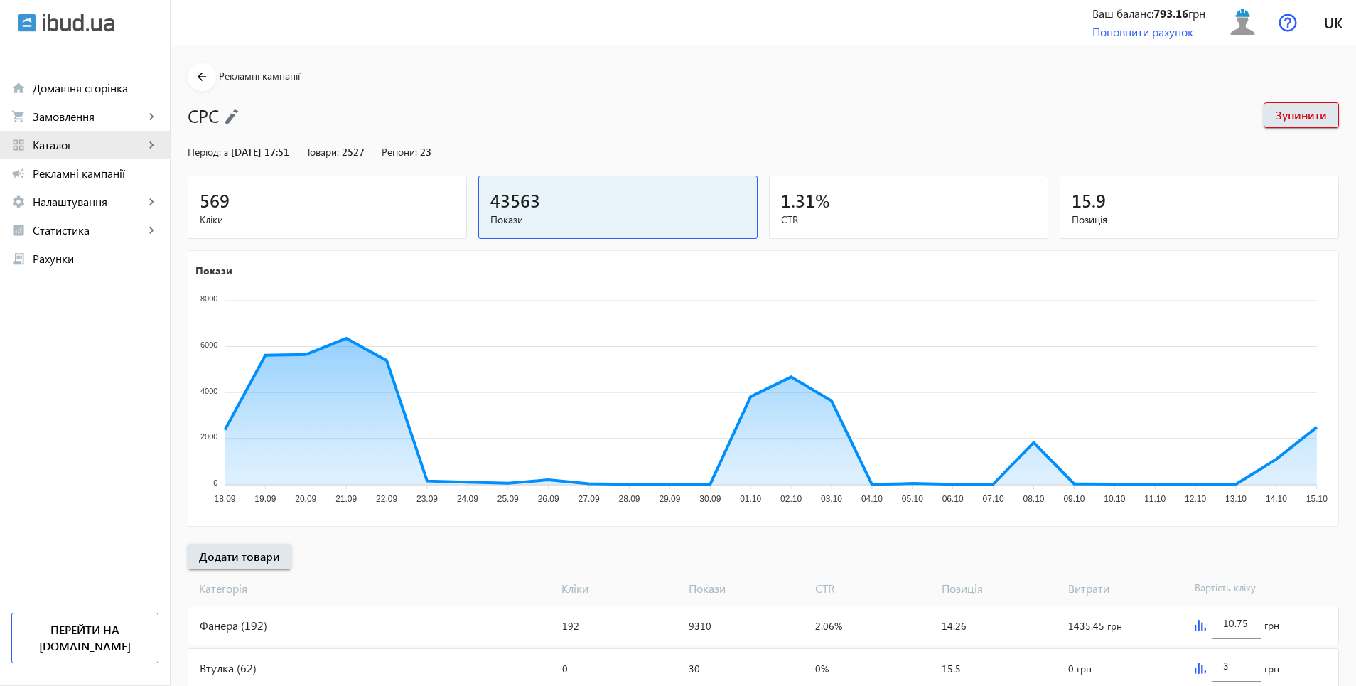
click at [56, 144] on span "Каталог" at bounding box center [89, 145] width 112 height 14
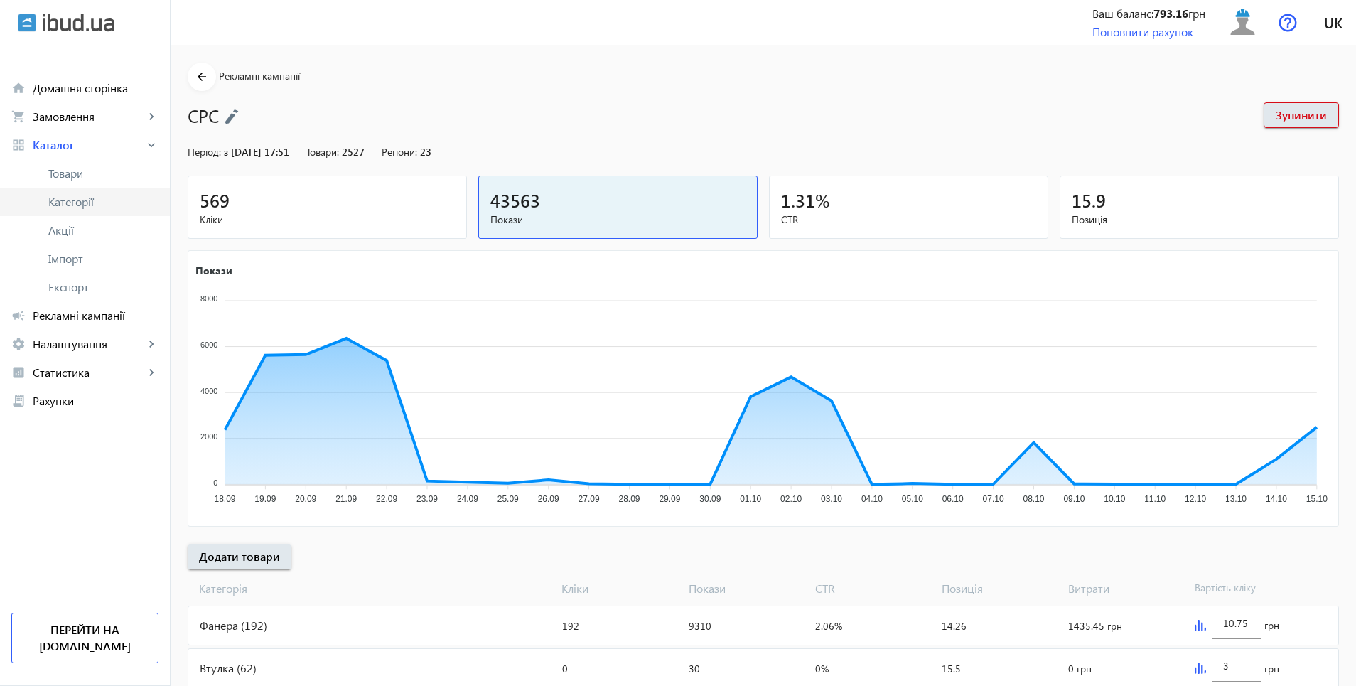
click at [66, 204] on span "Категорії" at bounding box center [103, 202] width 110 height 14
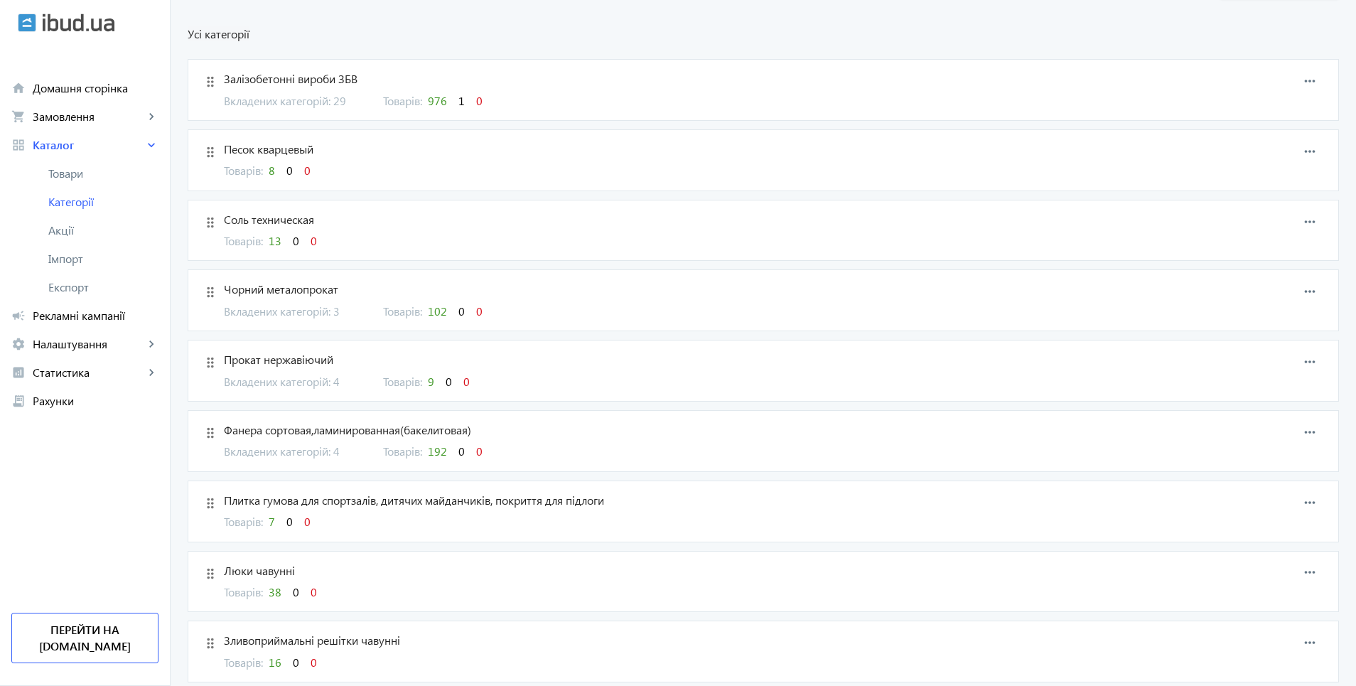
scroll to position [71, 0]
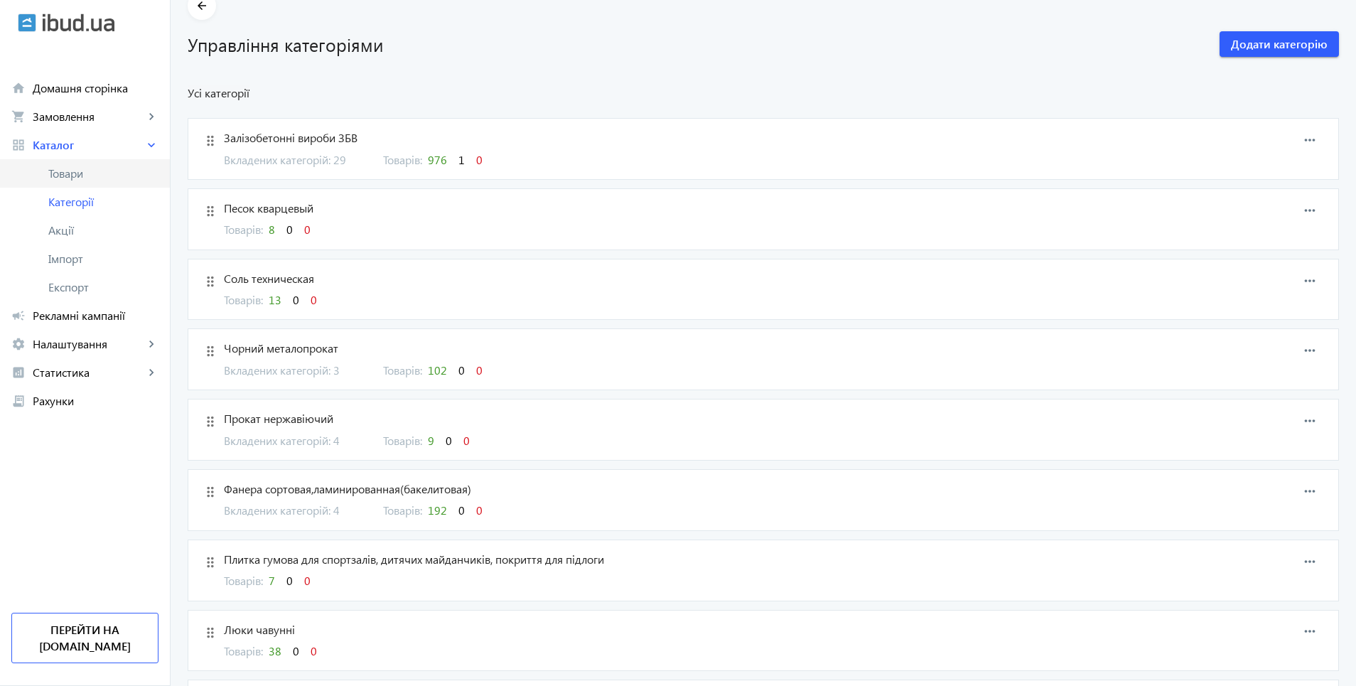
click at [81, 176] on span "Товари" at bounding box center [103, 173] width 110 height 14
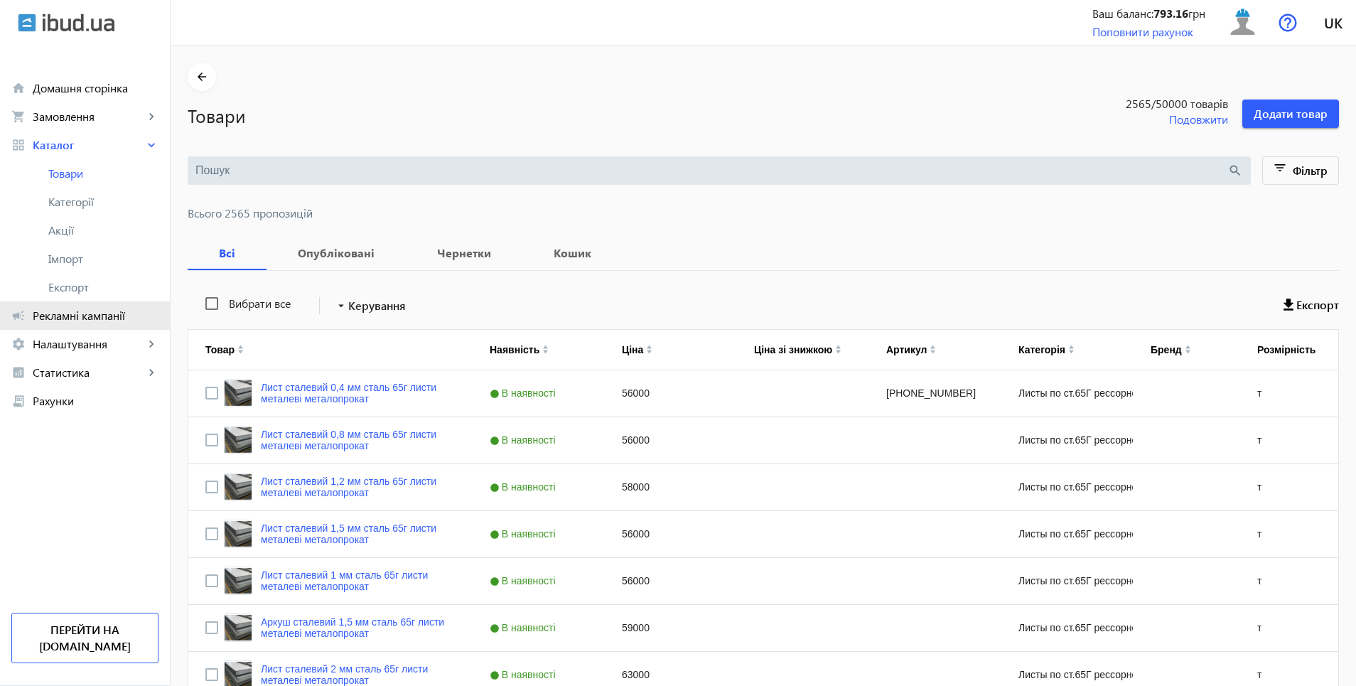
click at [56, 318] on span "Рекламні кампанії" at bounding box center [96, 316] width 126 height 14
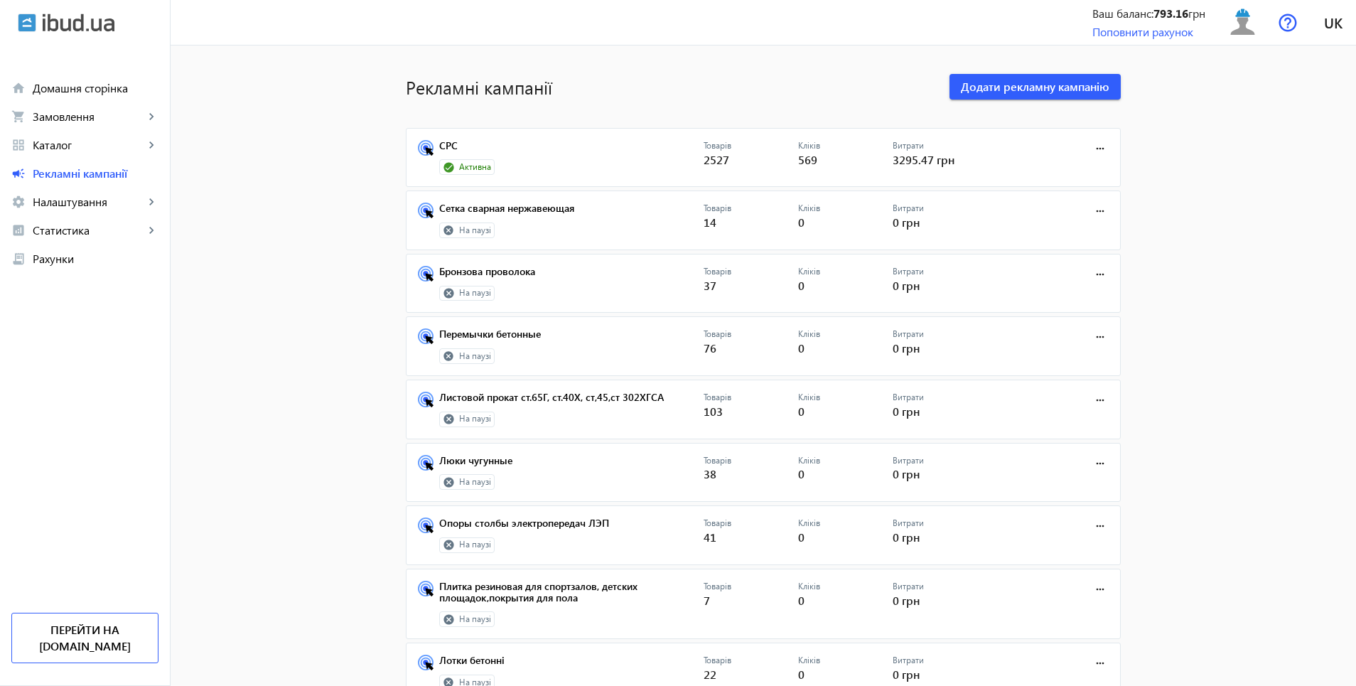
click at [476, 169] on span "Активна" at bounding box center [475, 167] width 32 height 12
click at [446, 151] on link "СРС" at bounding box center [571, 150] width 264 height 20
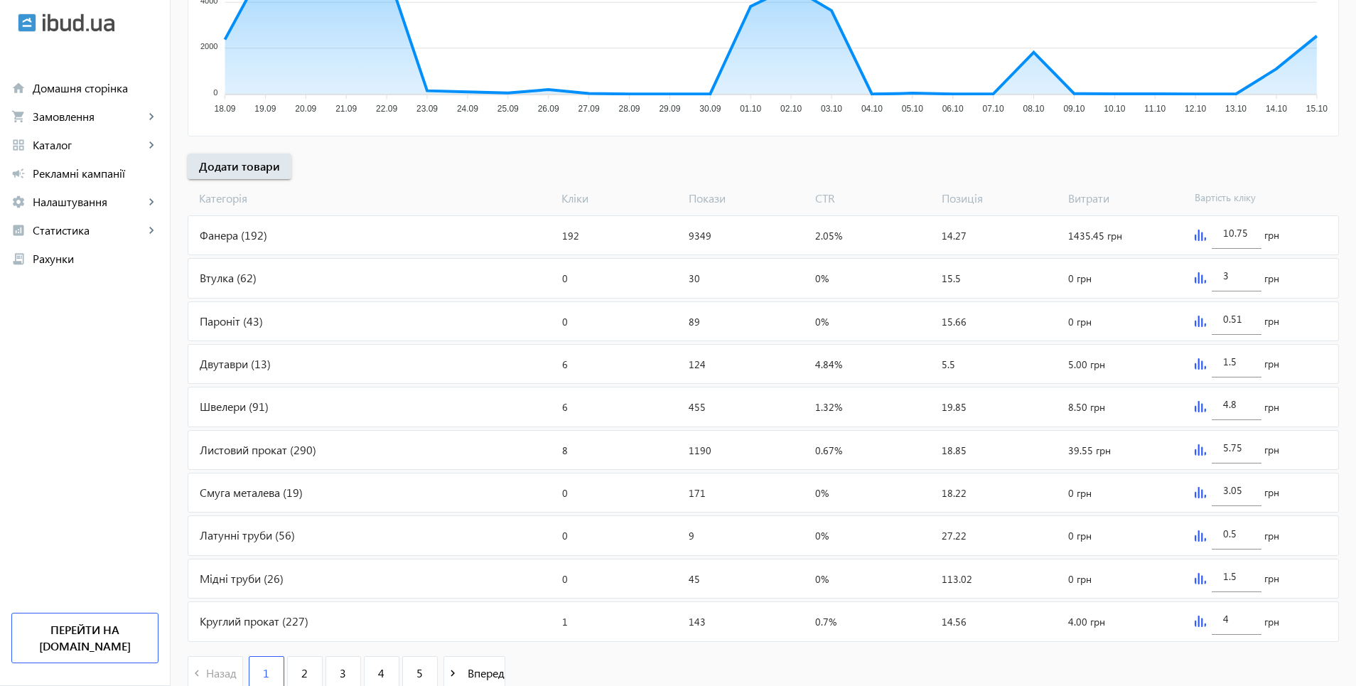
scroll to position [427, 0]
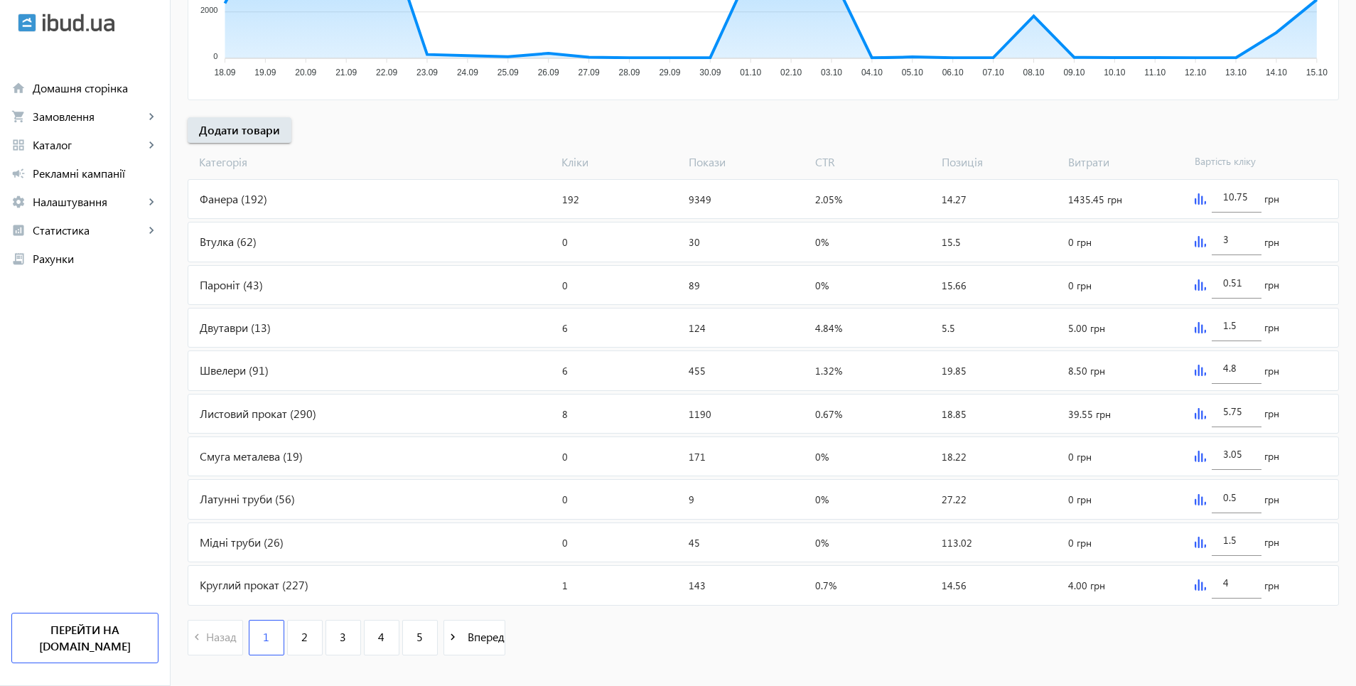
click at [1201, 240] on img at bounding box center [1200, 241] width 11 height 11
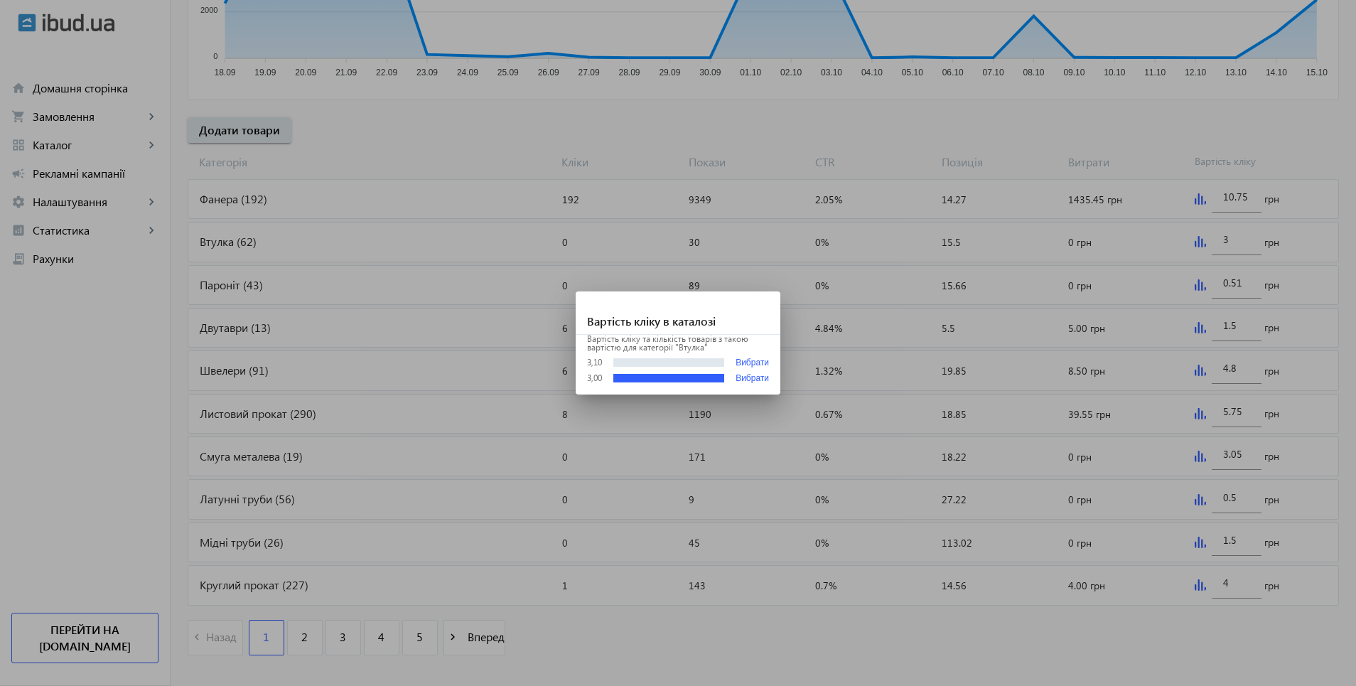
scroll to position [0, 0]
drag, startPoint x: 742, startPoint y: 358, endPoint x: 842, endPoint y: 358, distance: 99.5
click at [743, 358] on button "Вибрати" at bounding box center [752, 363] width 33 height 11
type input "3.1"
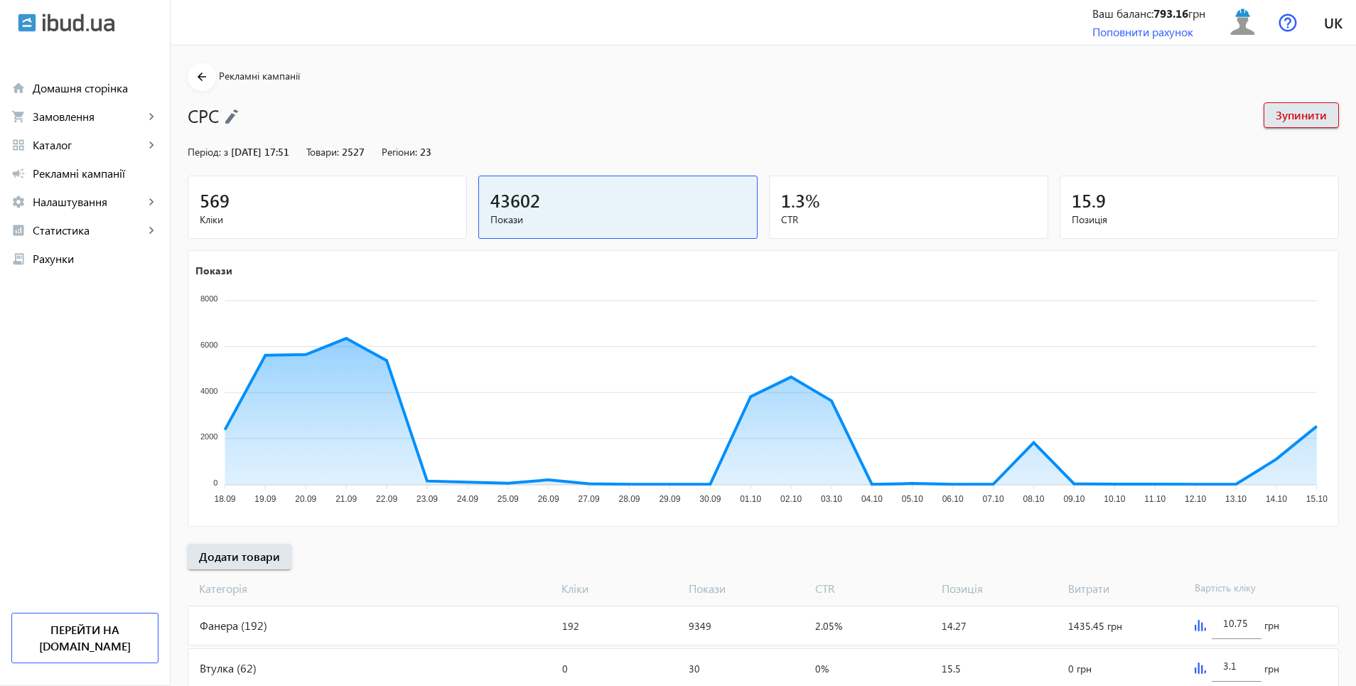
scroll to position [427, 0]
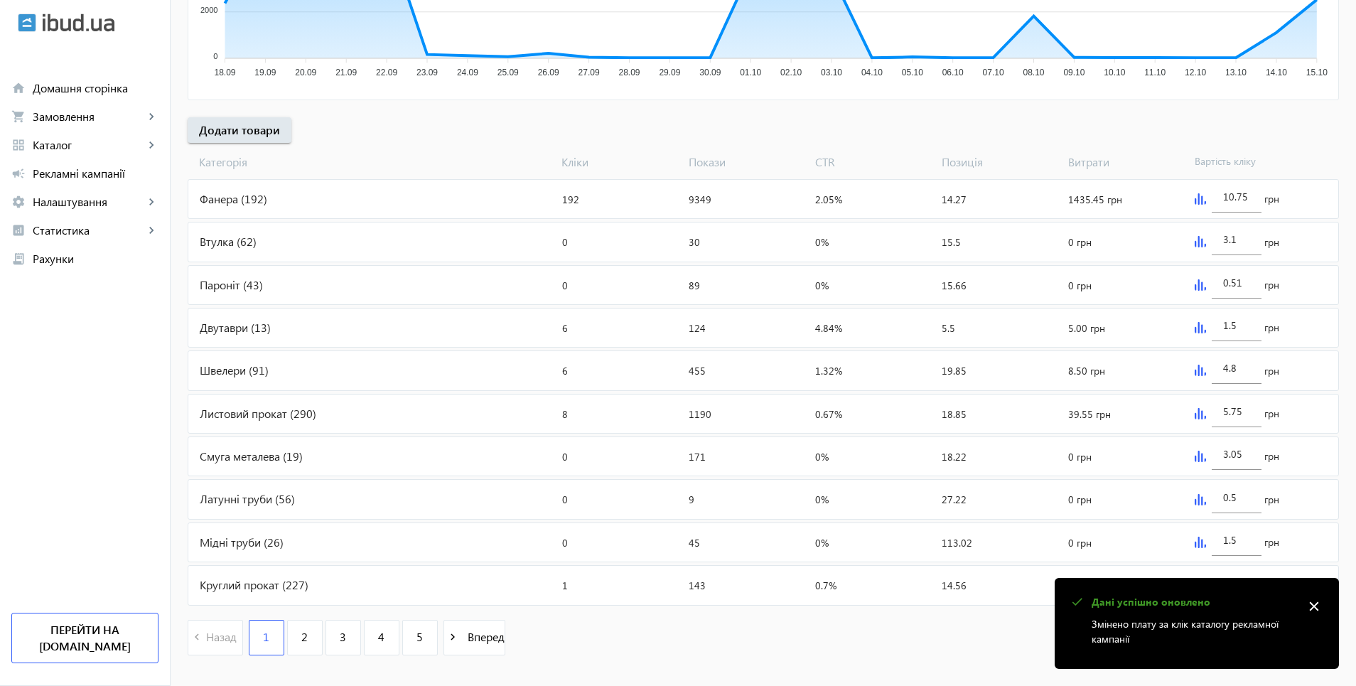
click at [1196, 330] on img at bounding box center [1200, 327] width 11 height 11
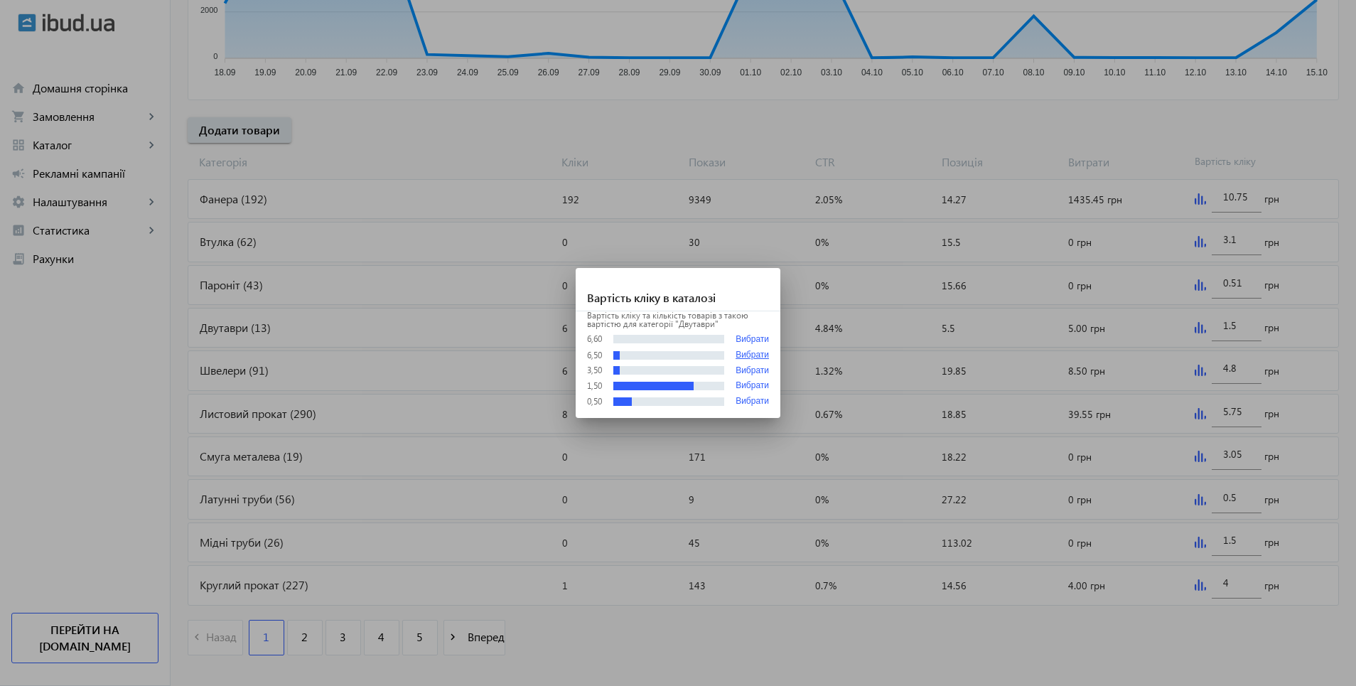
click at [749, 354] on button "Вибрати" at bounding box center [752, 355] width 33 height 10
type input "6.5"
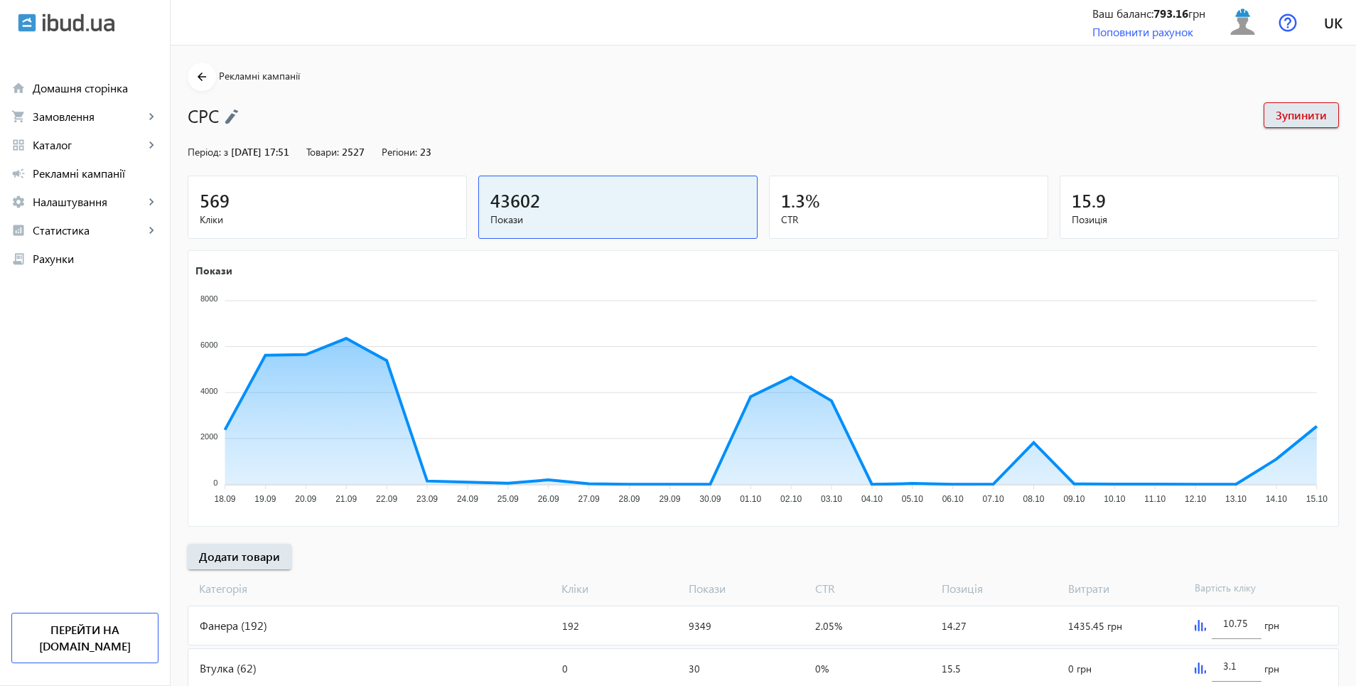
scroll to position [427, 0]
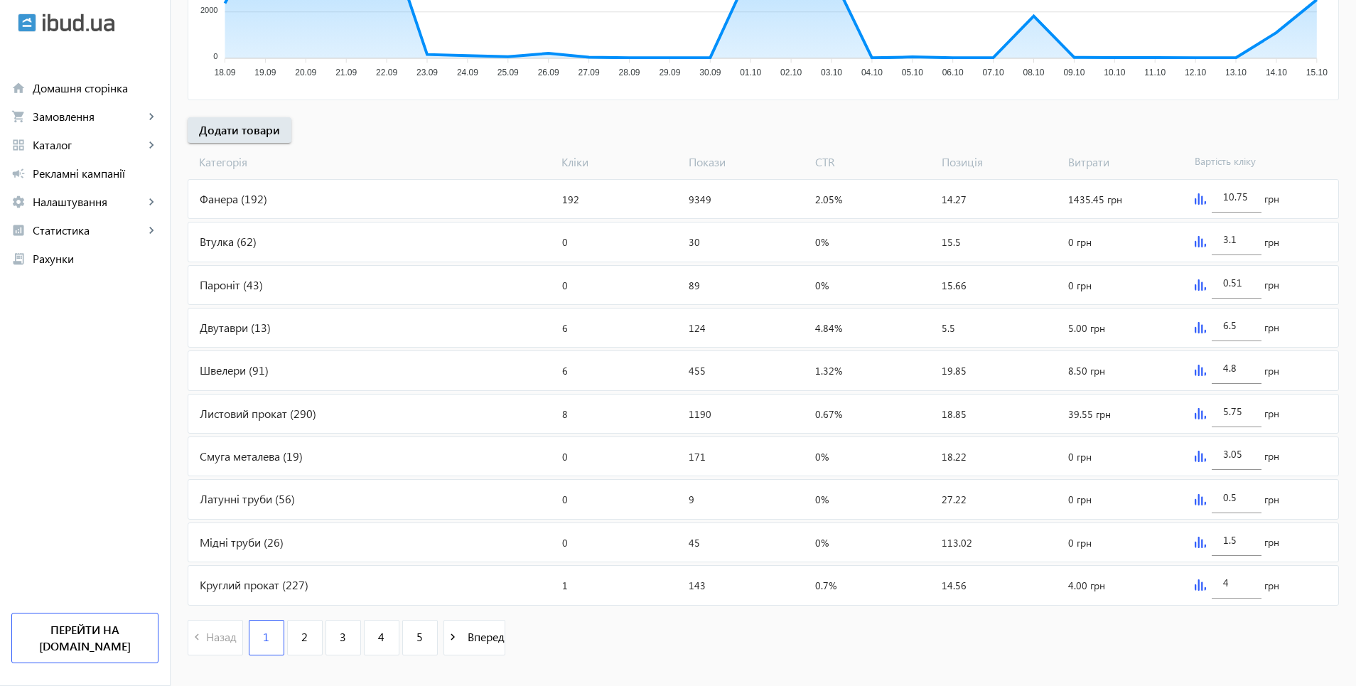
click at [1196, 409] on img at bounding box center [1200, 413] width 11 height 11
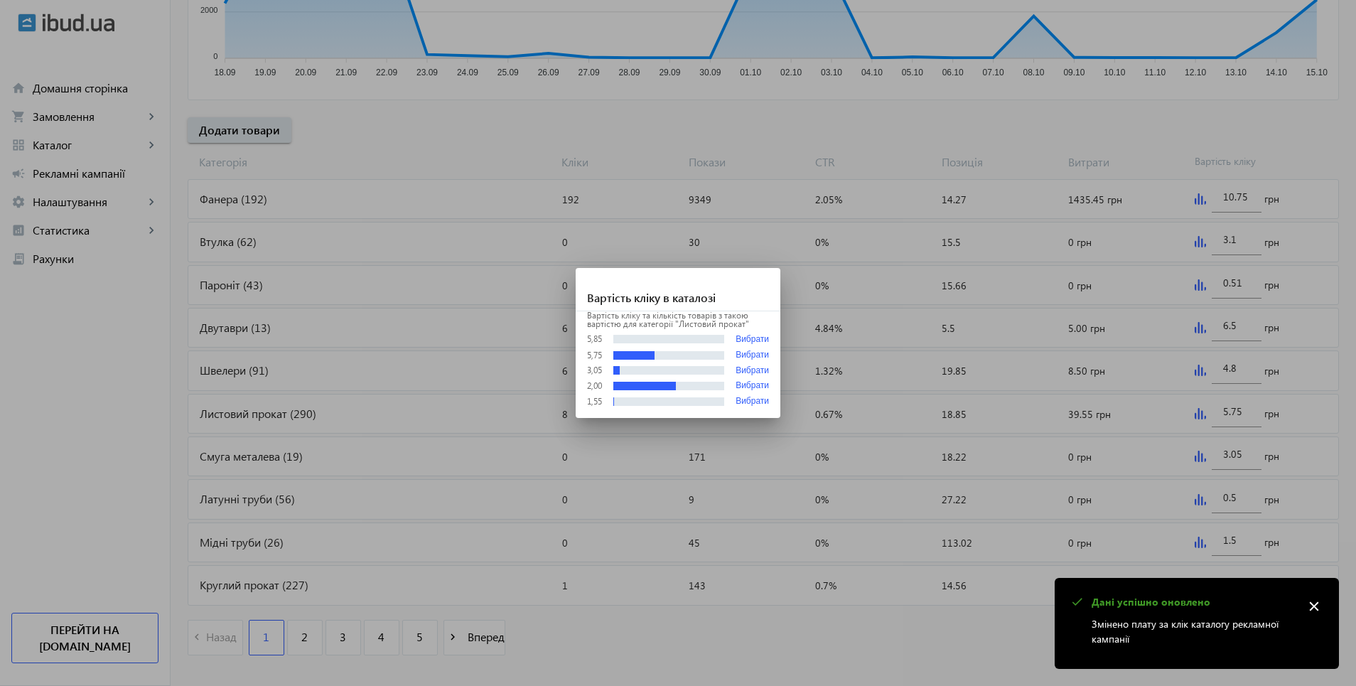
scroll to position [0, 0]
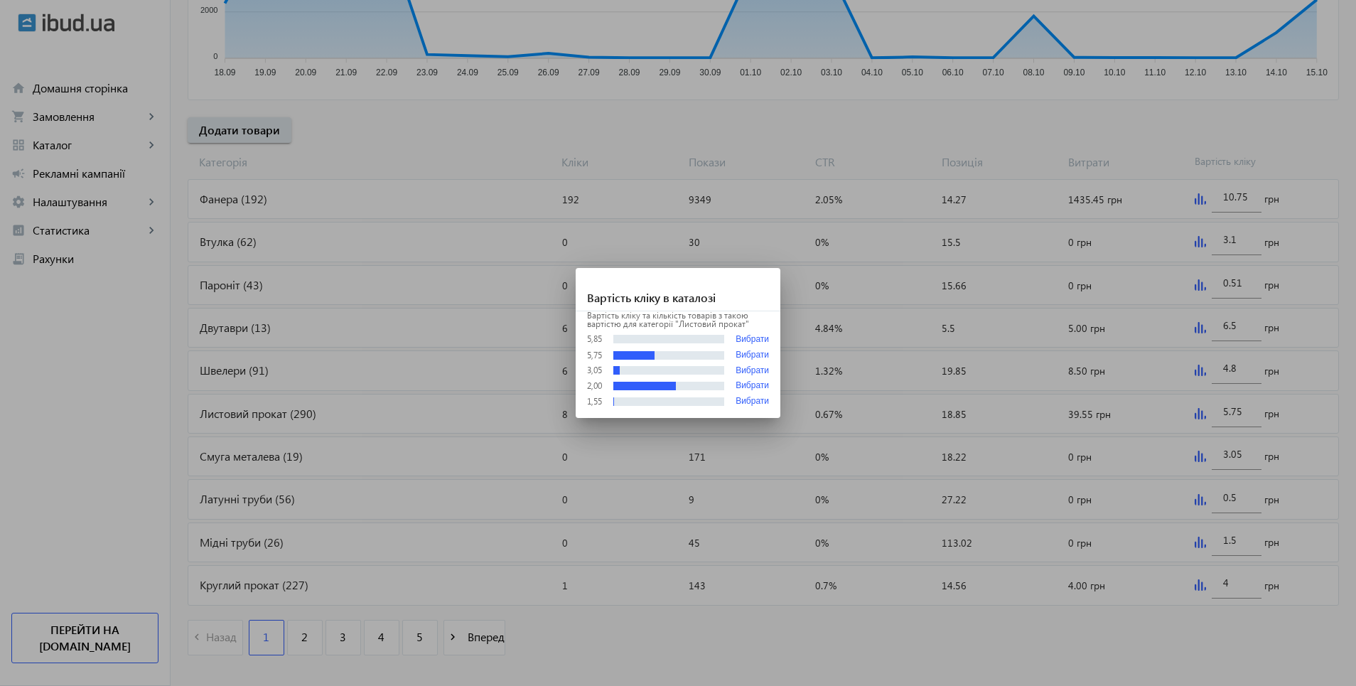
drag, startPoint x: 741, startPoint y: 340, endPoint x: 750, endPoint y: 342, distance: 8.8
click at [742, 340] on button "Вибрати" at bounding box center [752, 339] width 33 height 11
type input "5.85"
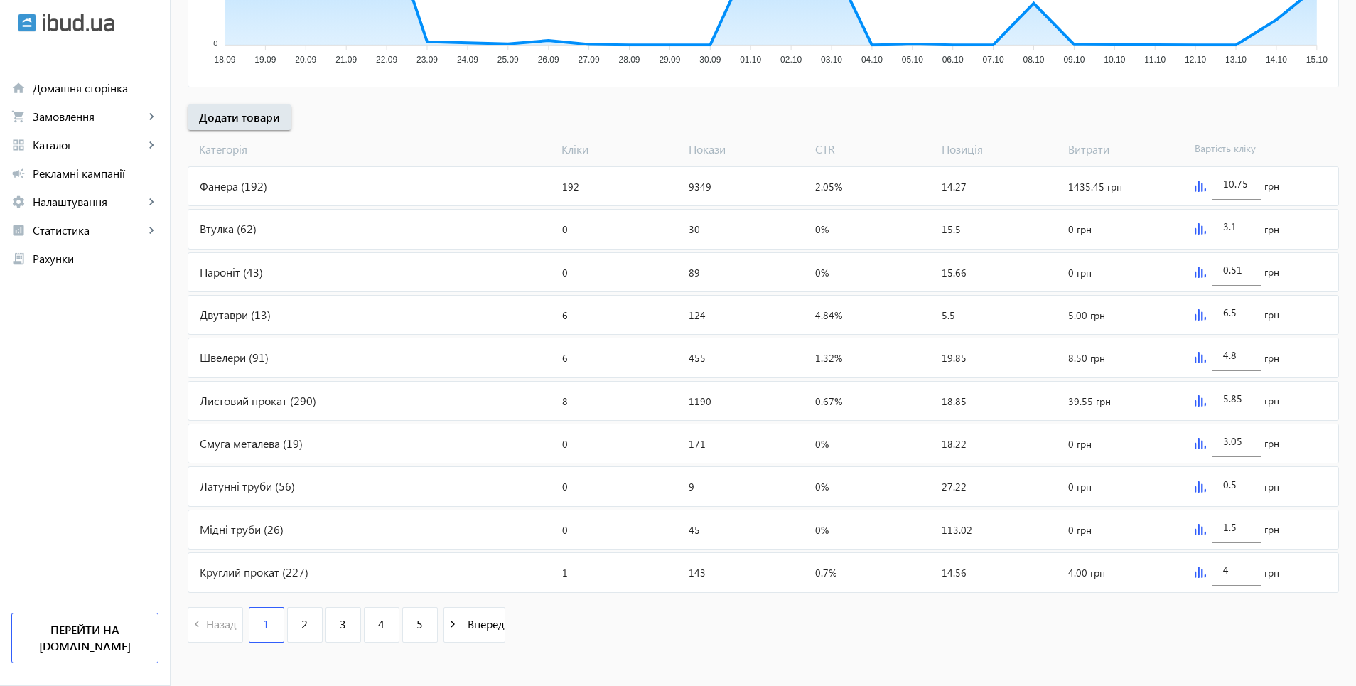
scroll to position [450, 0]
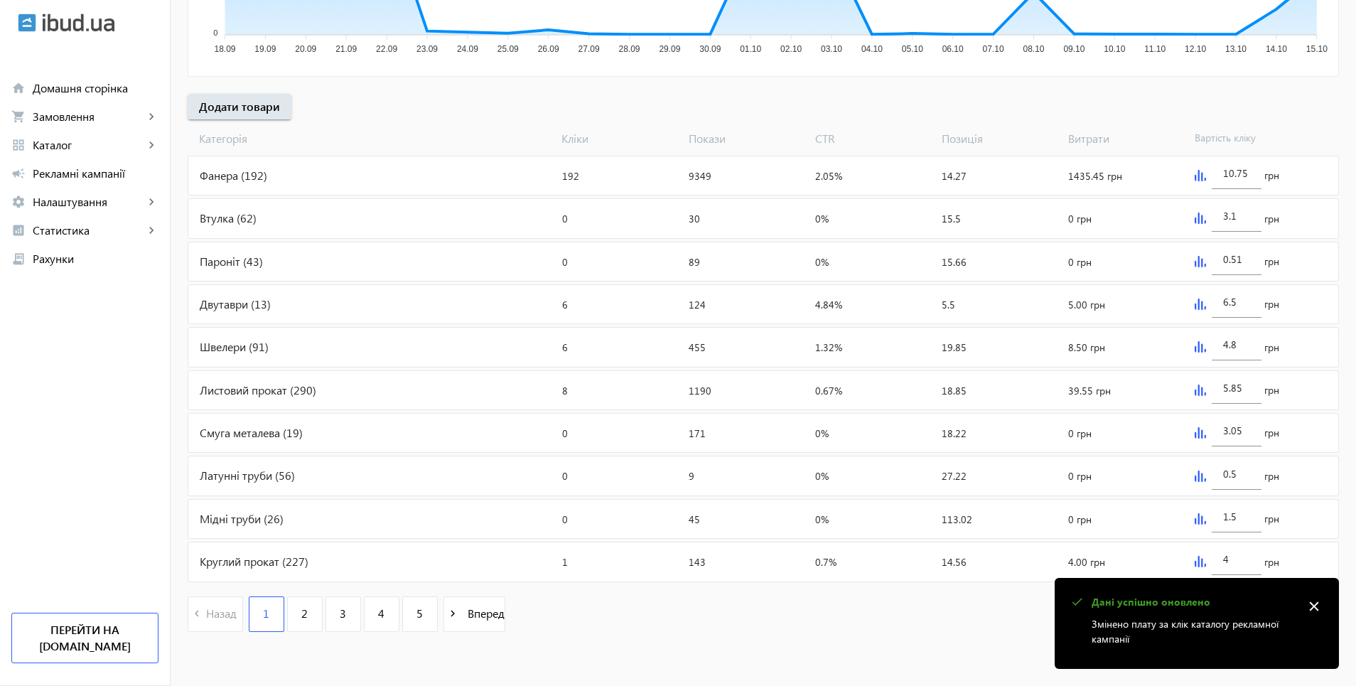
click at [1198, 559] on img at bounding box center [1200, 561] width 11 height 11
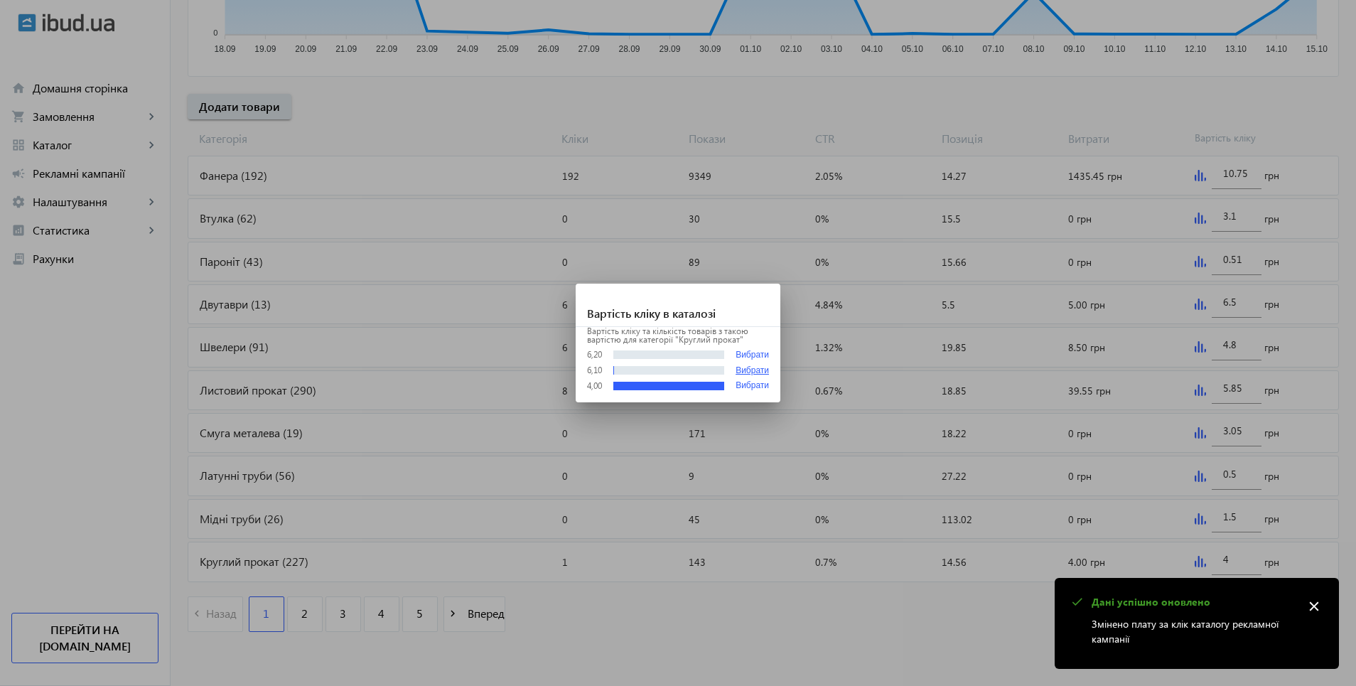
click at [748, 370] on button "Вибрати" at bounding box center [752, 371] width 33 height 10
type input "6.1"
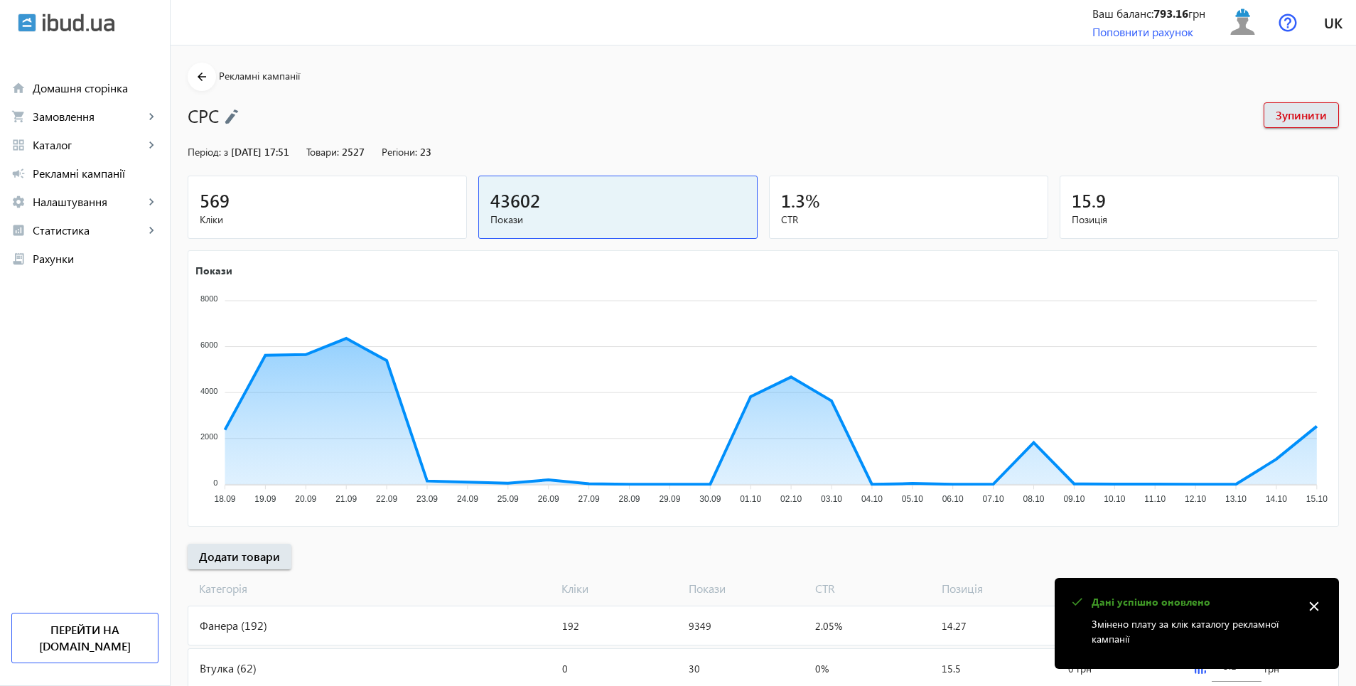
scroll to position [450, 0]
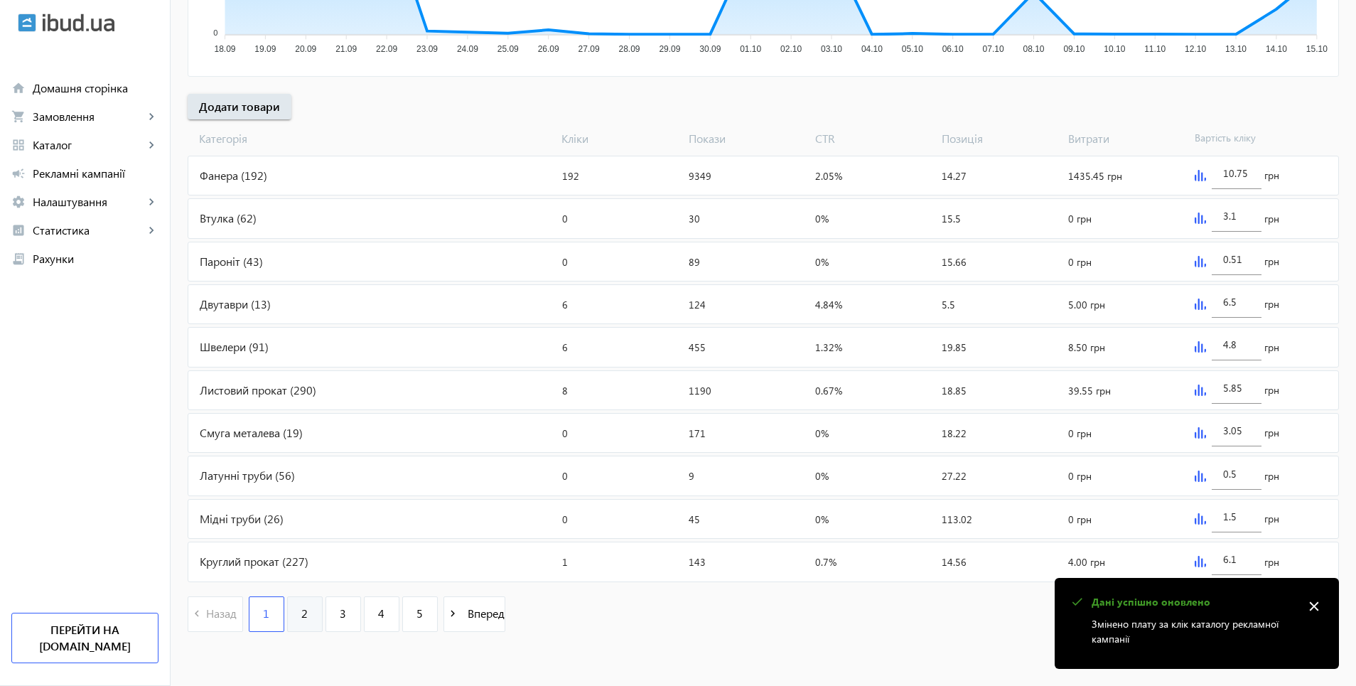
click at [287, 611] on link "2" at bounding box center [305, 614] width 36 height 36
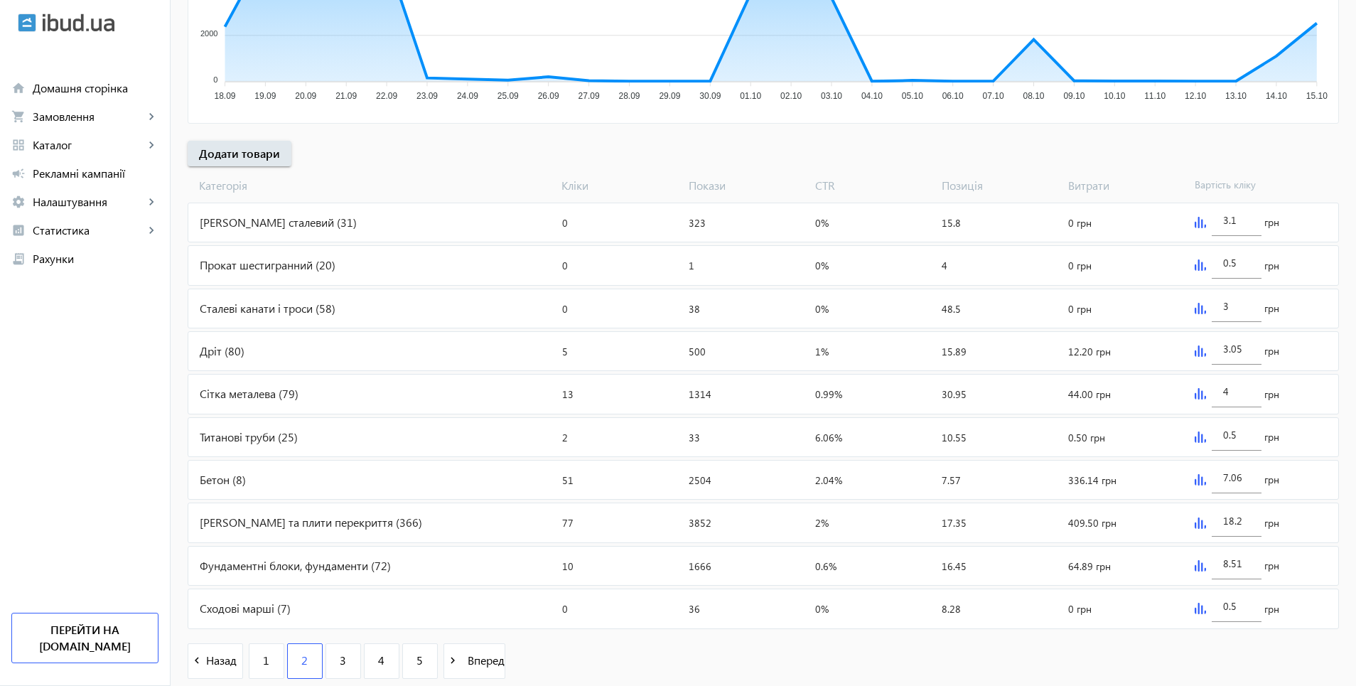
scroll to position [427, 0]
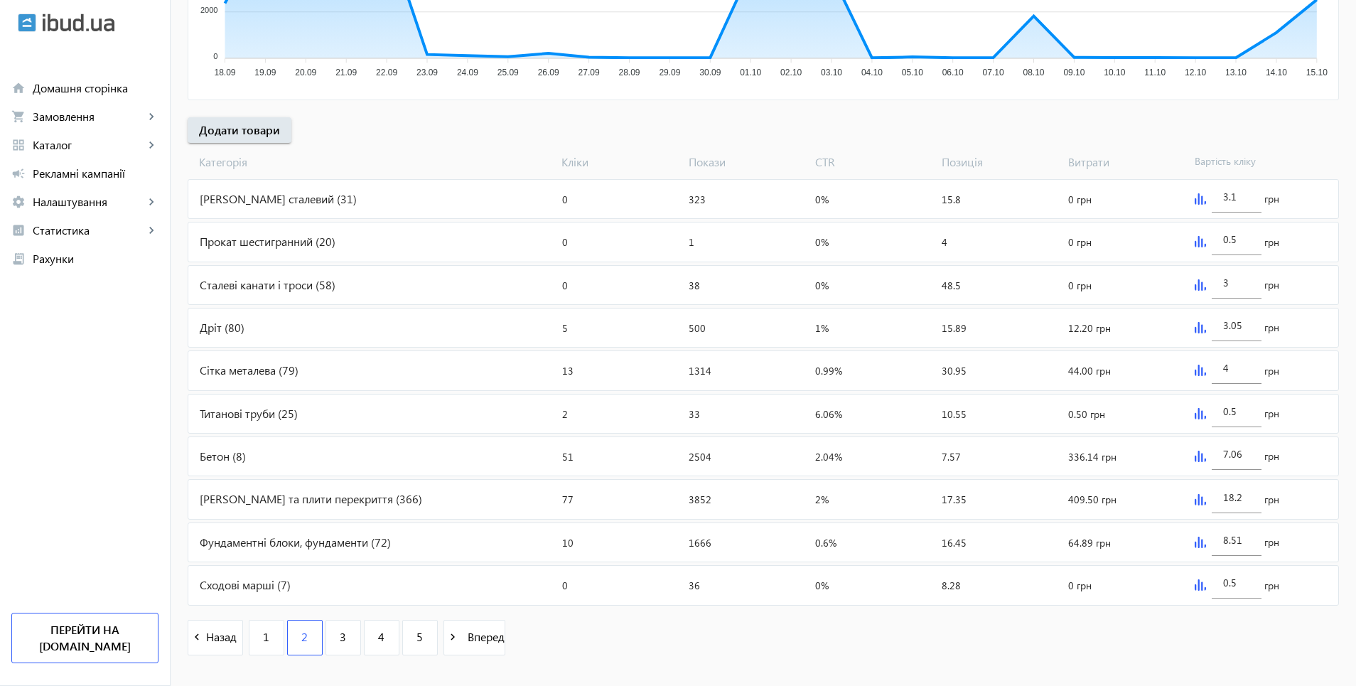
click at [1200, 454] on img at bounding box center [1200, 456] width 11 height 11
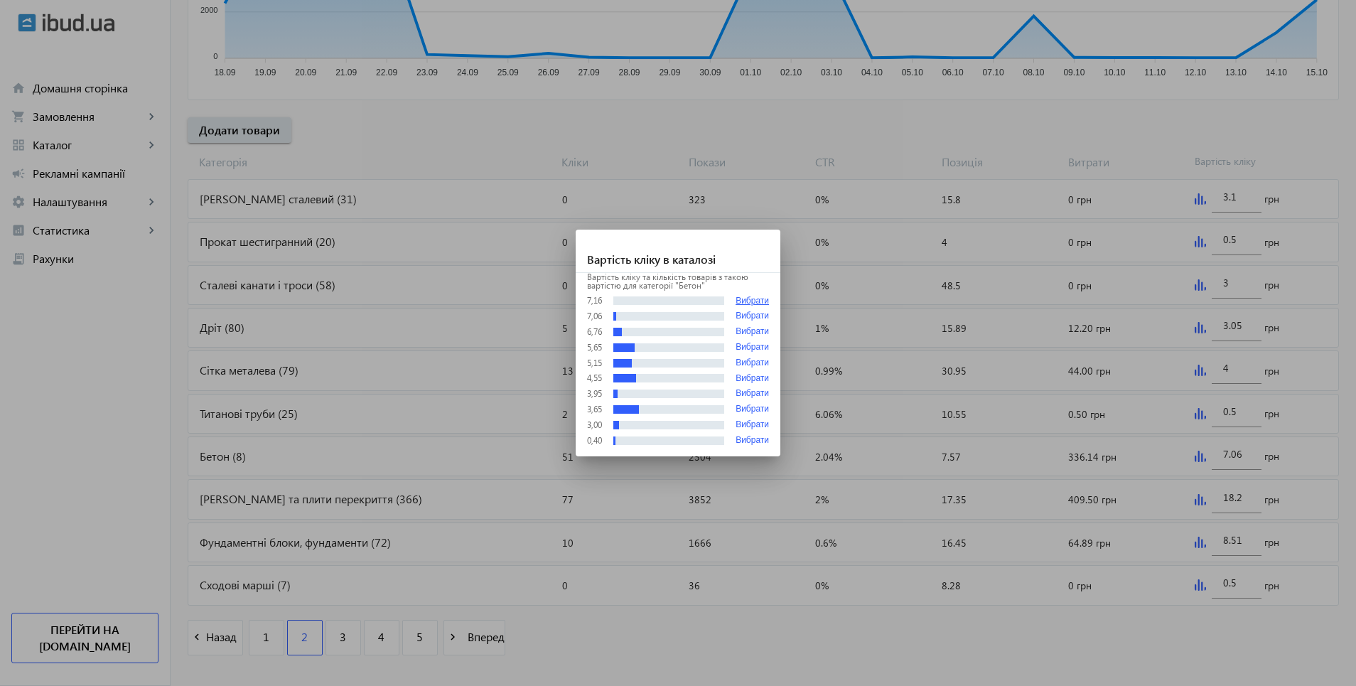
click at [747, 299] on button "Вибрати" at bounding box center [752, 301] width 33 height 11
type input "7.16"
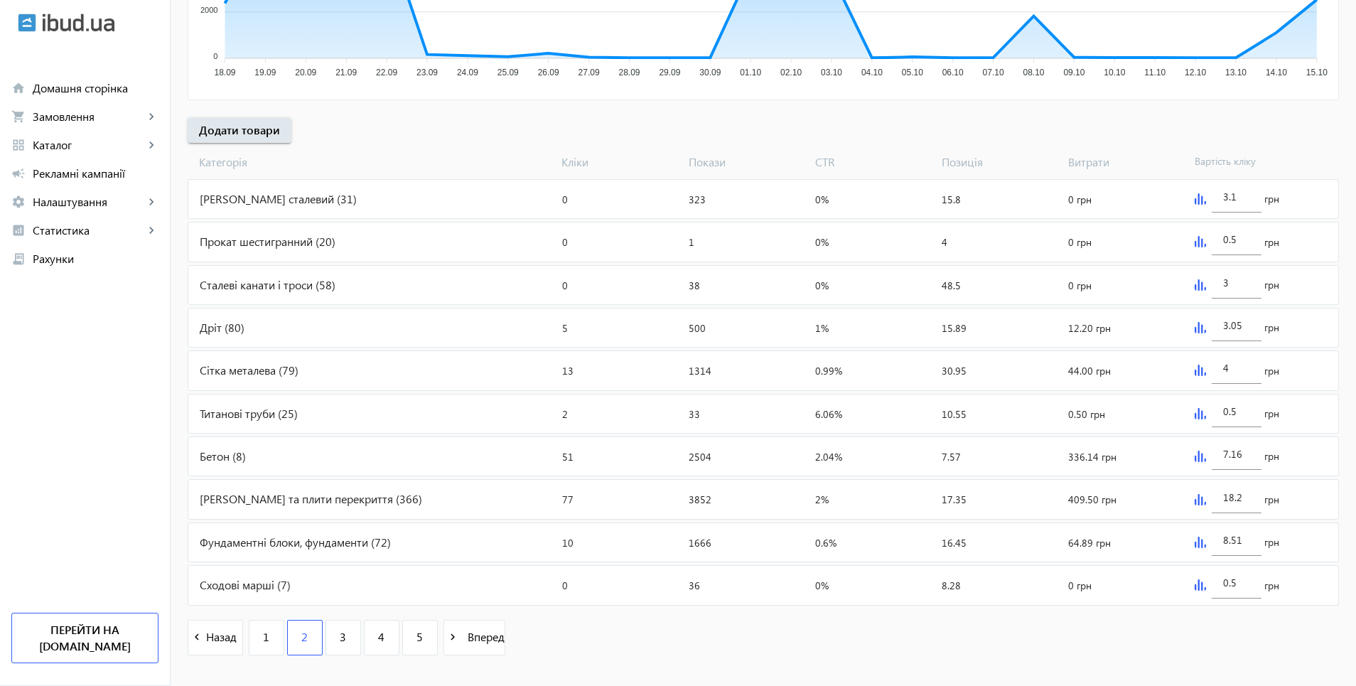
click at [1202, 545] on img at bounding box center [1200, 542] width 11 height 11
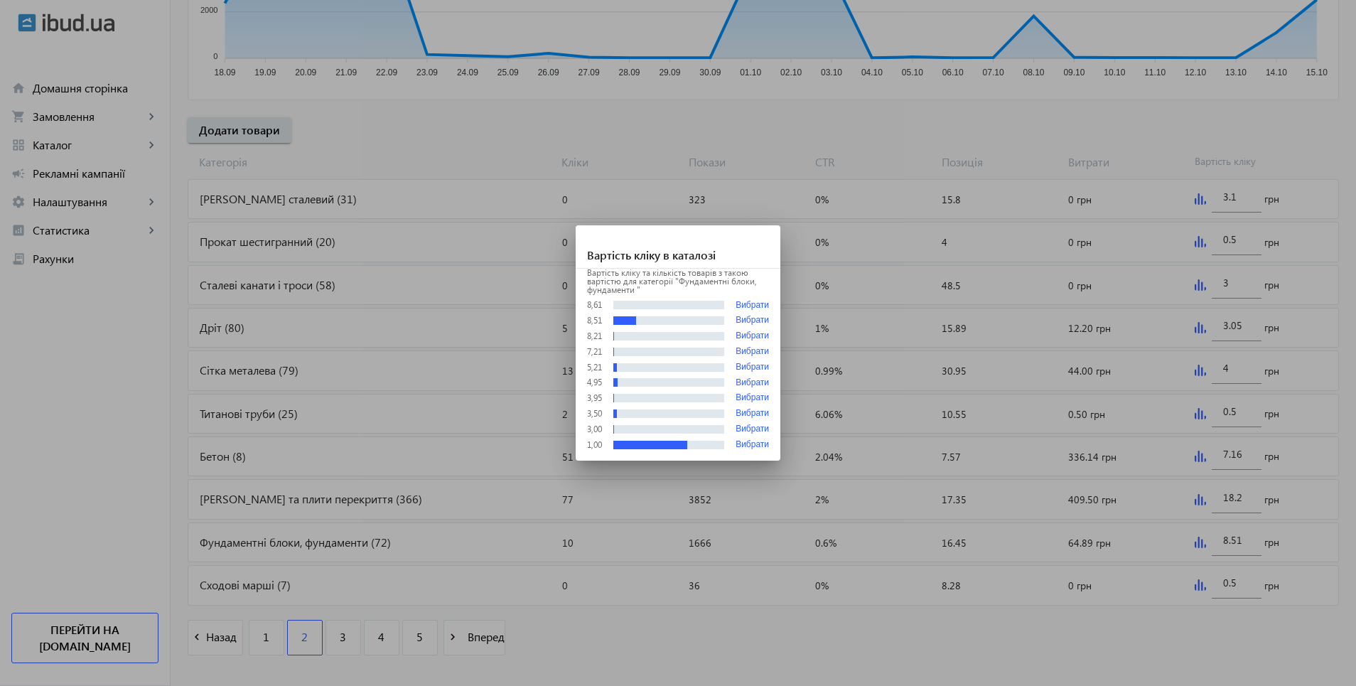
scroll to position [0, 0]
click at [762, 306] on button "Вибрати" at bounding box center [752, 305] width 33 height 11
type input "8.61"
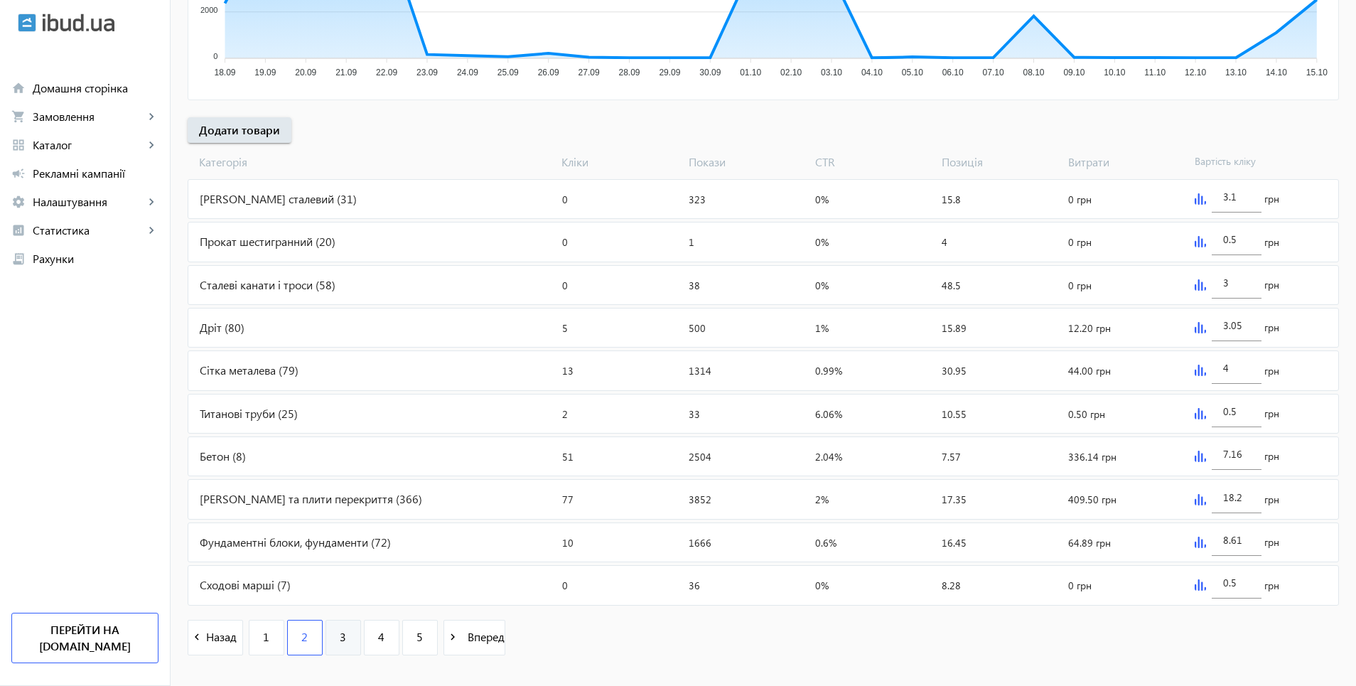
click at [340, 639] on span "3" at bounding box center [343, 637] width 6 height 16
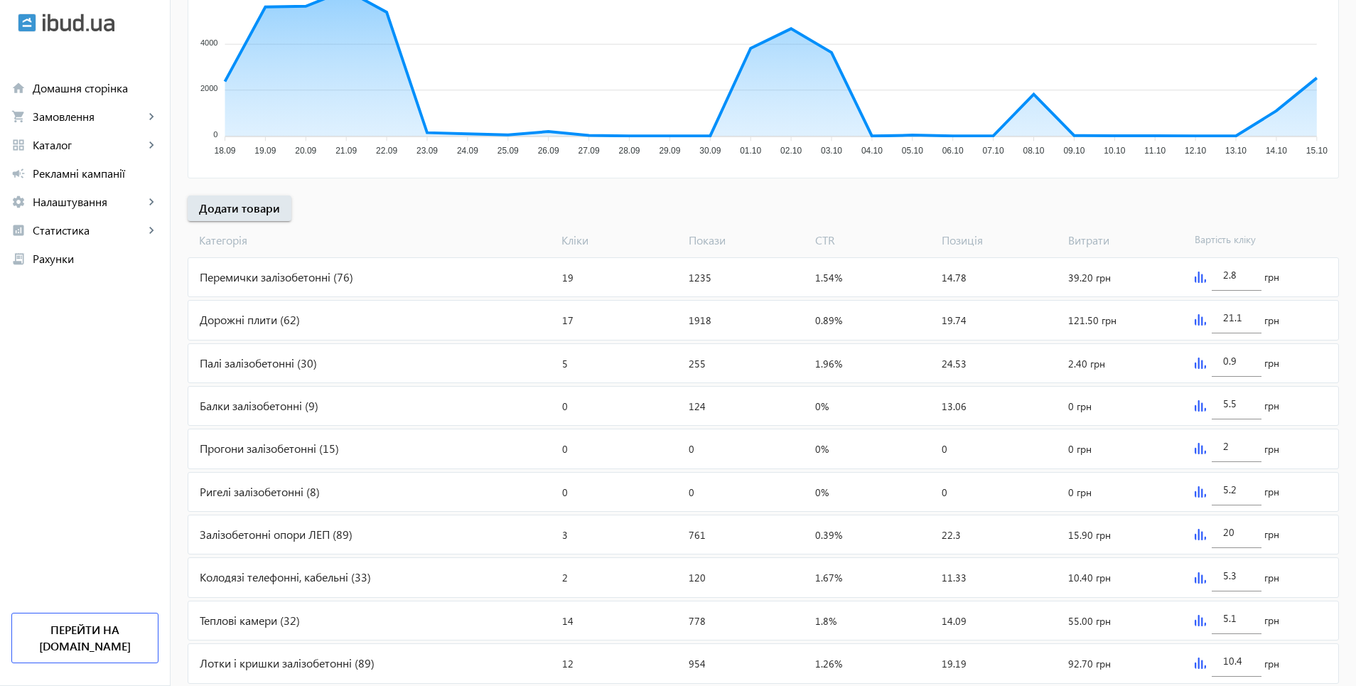
scroll to position [355, 0]
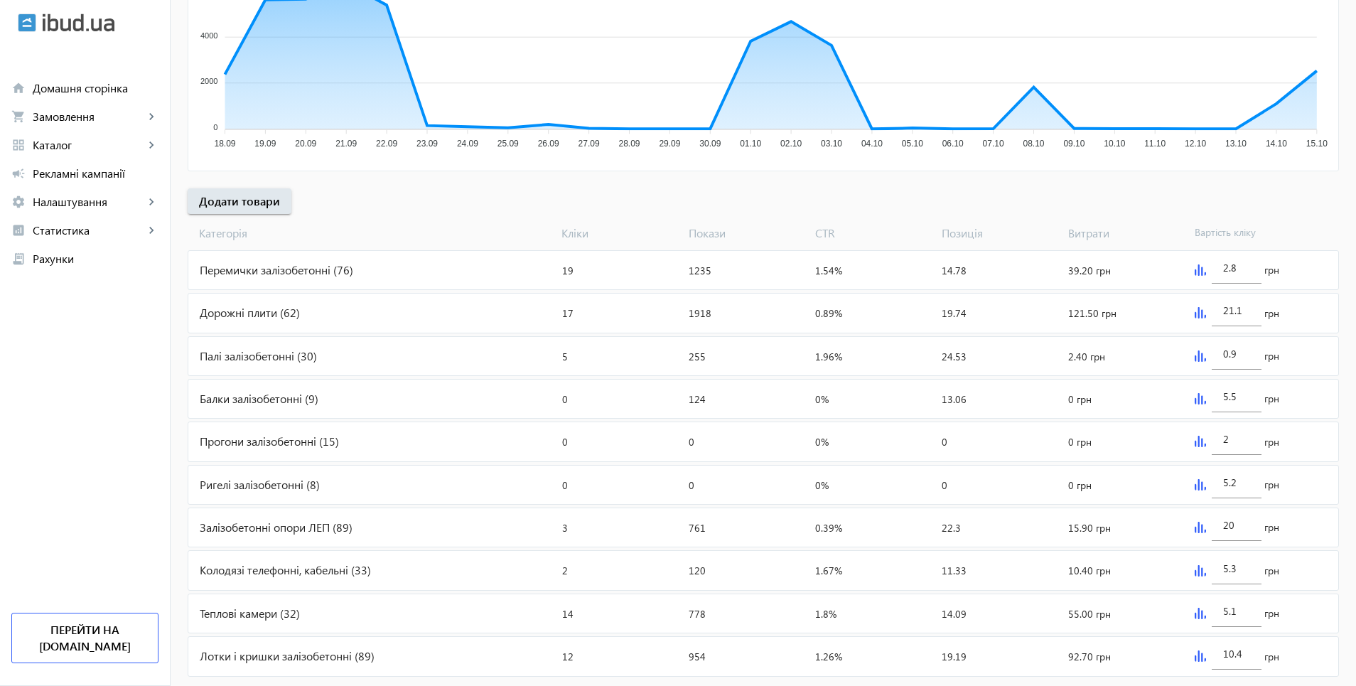
click at [1201, 264] on img at bounding box center [1200, 269] width 11 height 11
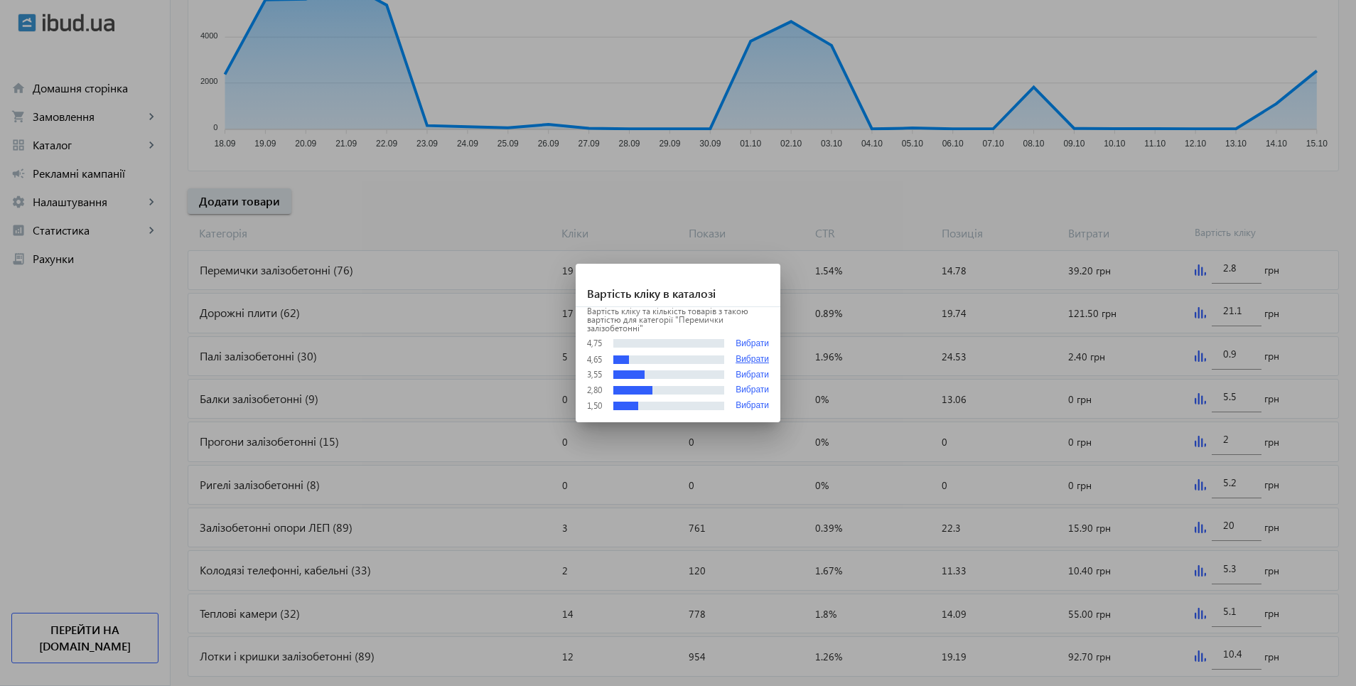
click at [746, 360] on button "Вибрати" at bounding box center [752, 360] width 33 height 10
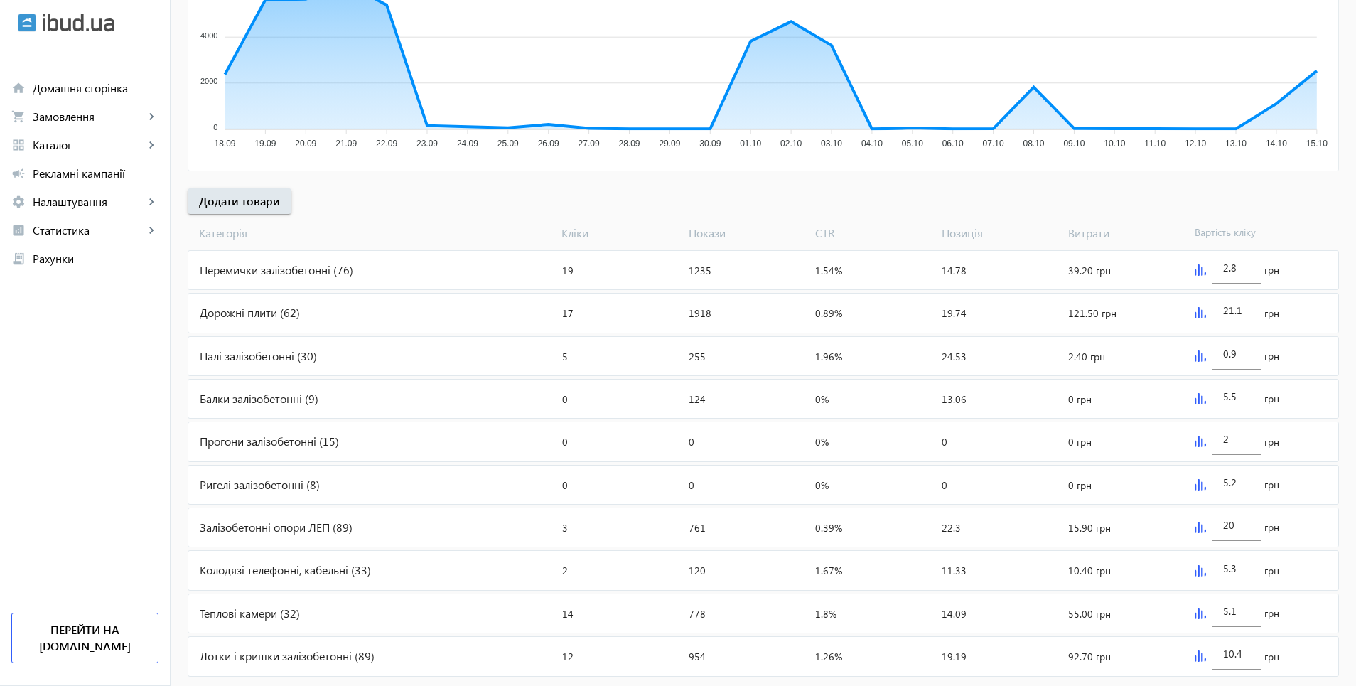
type input "4.65"
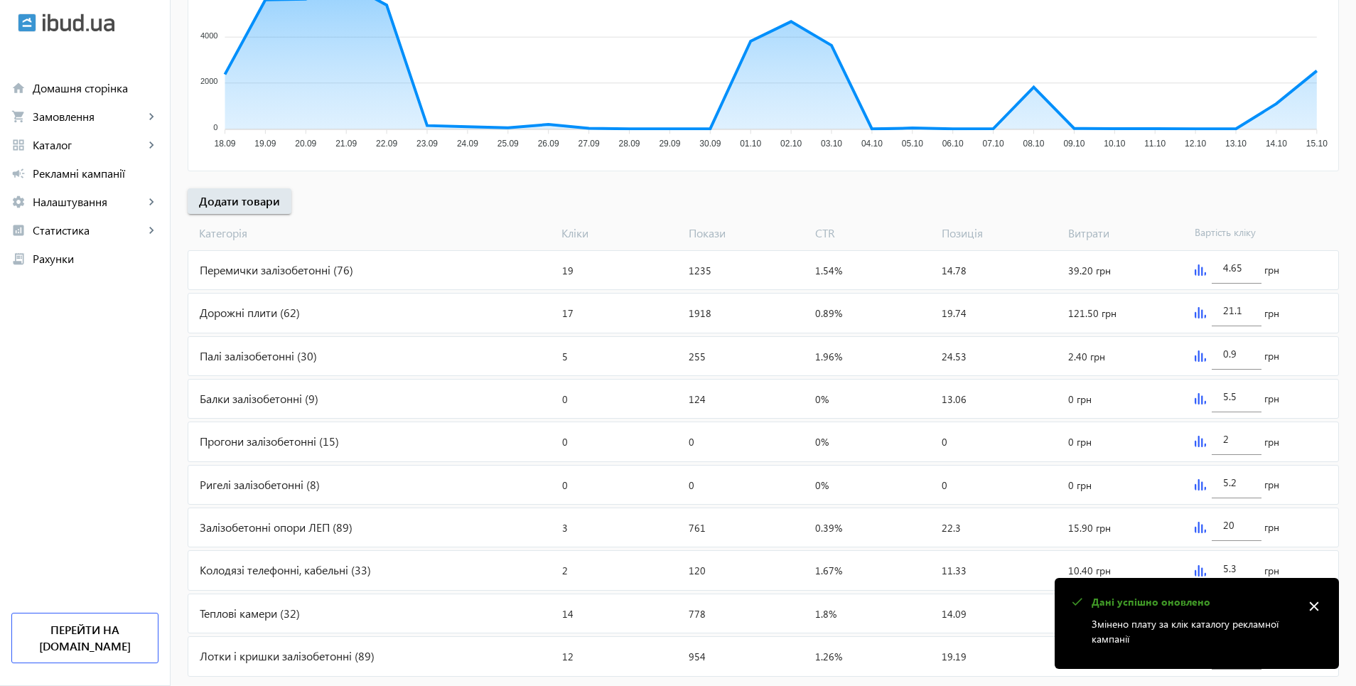
click at [1196, 311] on img at bounding box center [1200, 312] width 11 height 11
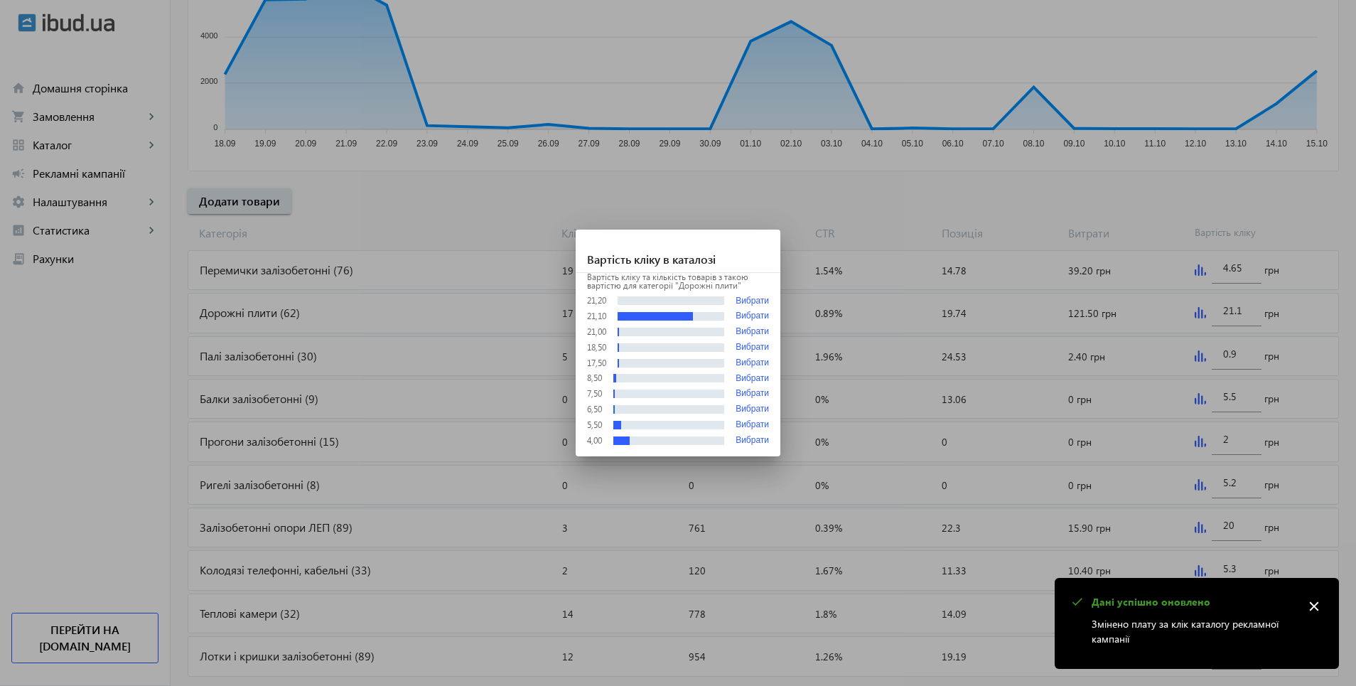
scroll to position [0, 0]
click at [752, 299] on button "Вибрати" at bounding box center [752, 301] width 33 height 11
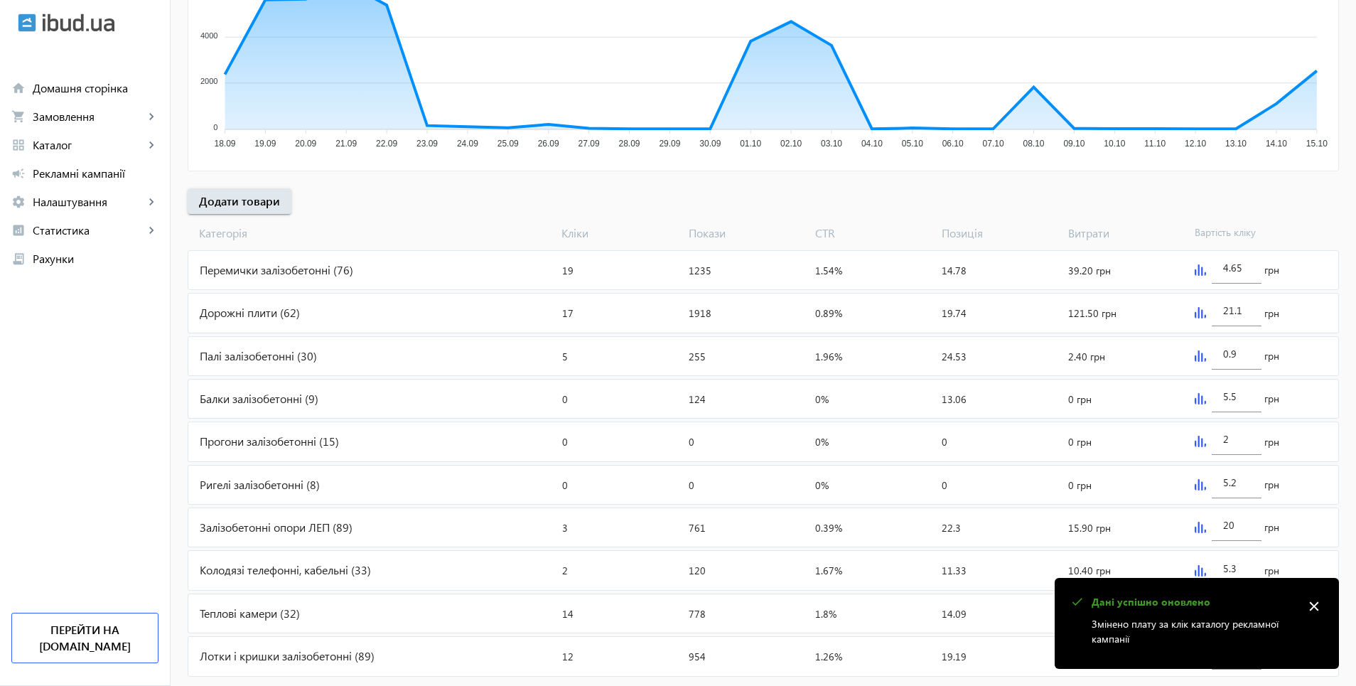
type input "21.2"
click at [1191, 353] on div "0.9 грн" at bounding box center [1263, 356] width 149 height 38
click at [1195, 353] on img at bounding box center [1200, 355] width 11 height 11
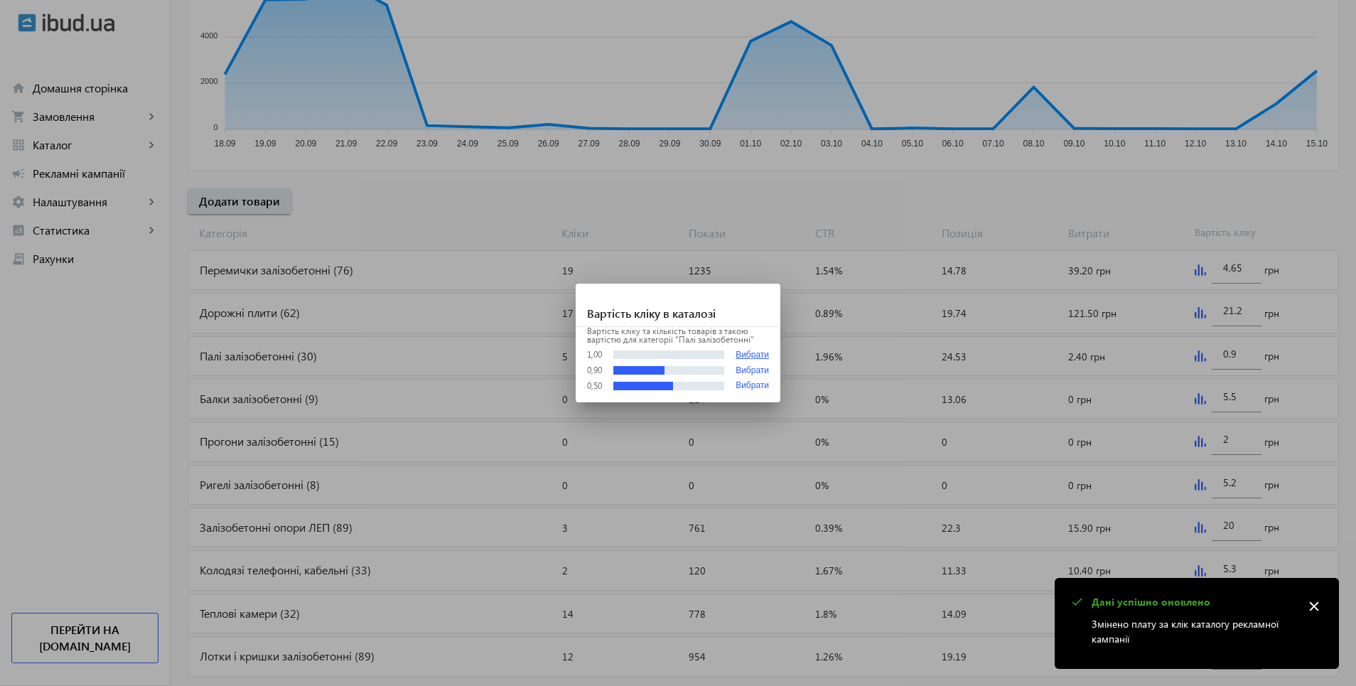
click at [744, 355] on button "Вибрати" at bounding box center [752, 355] width 33 height 11
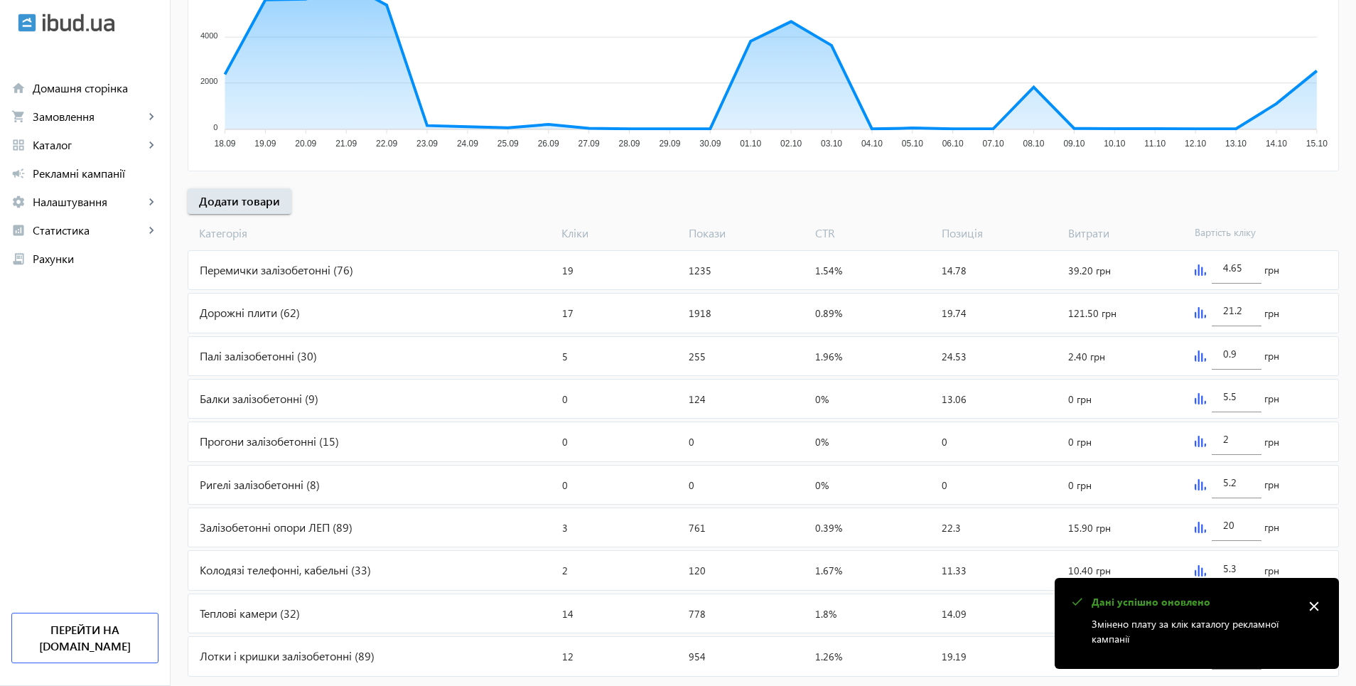
type input "1"
click at [1197, 400] on img at bounding box center [1200, 398] width 11 height 11
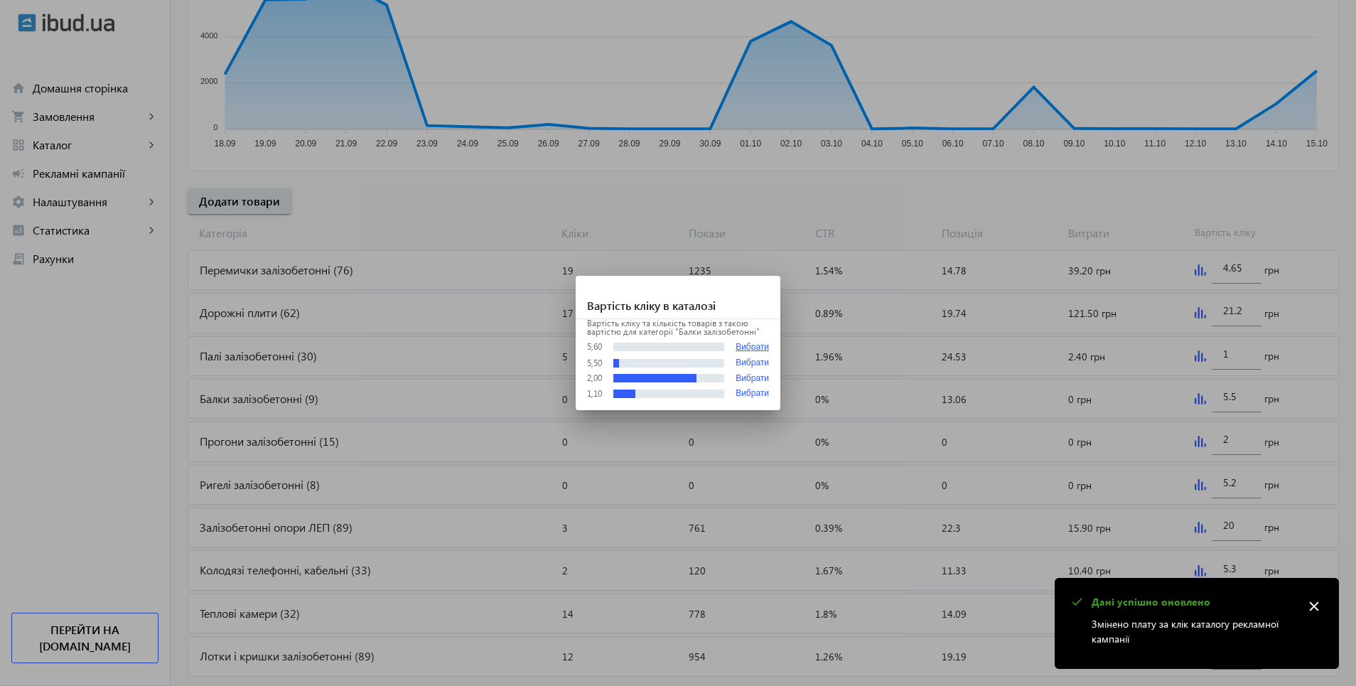
click at [760, 346] on button "Вибрати" at bounding box center [752, 347] width 33 height 11
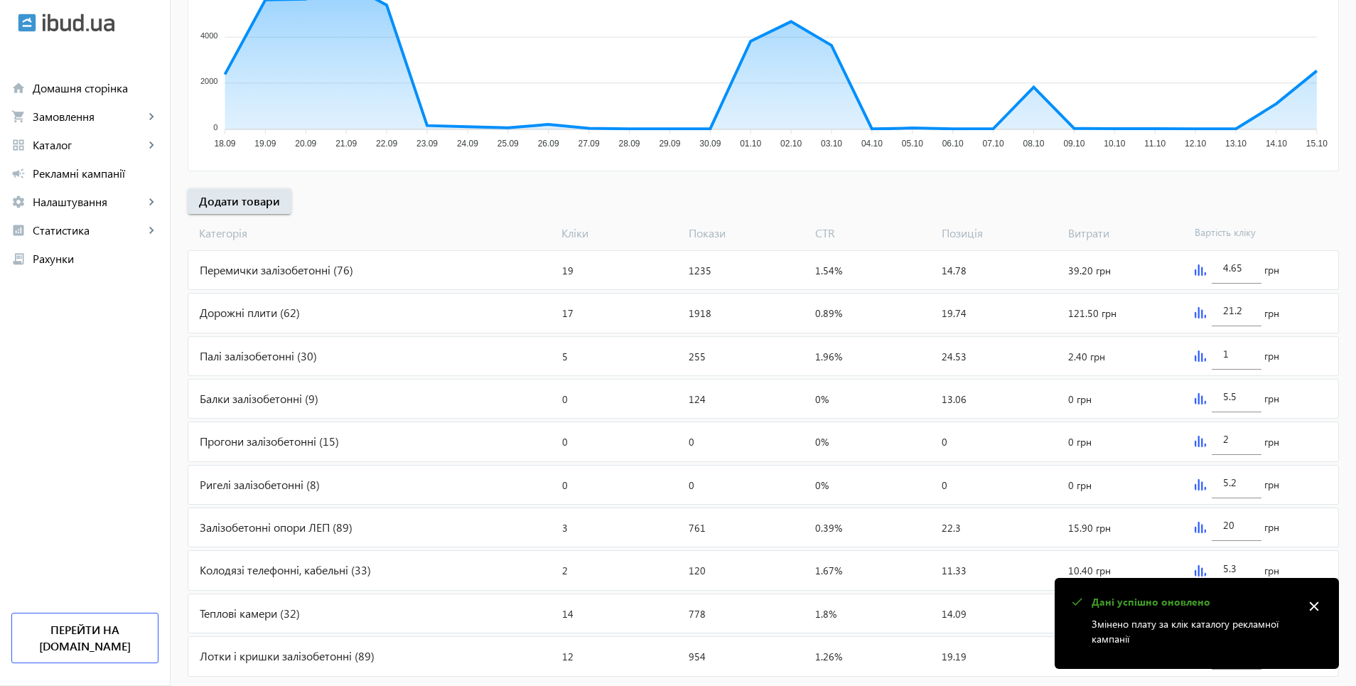
type input "5.6"
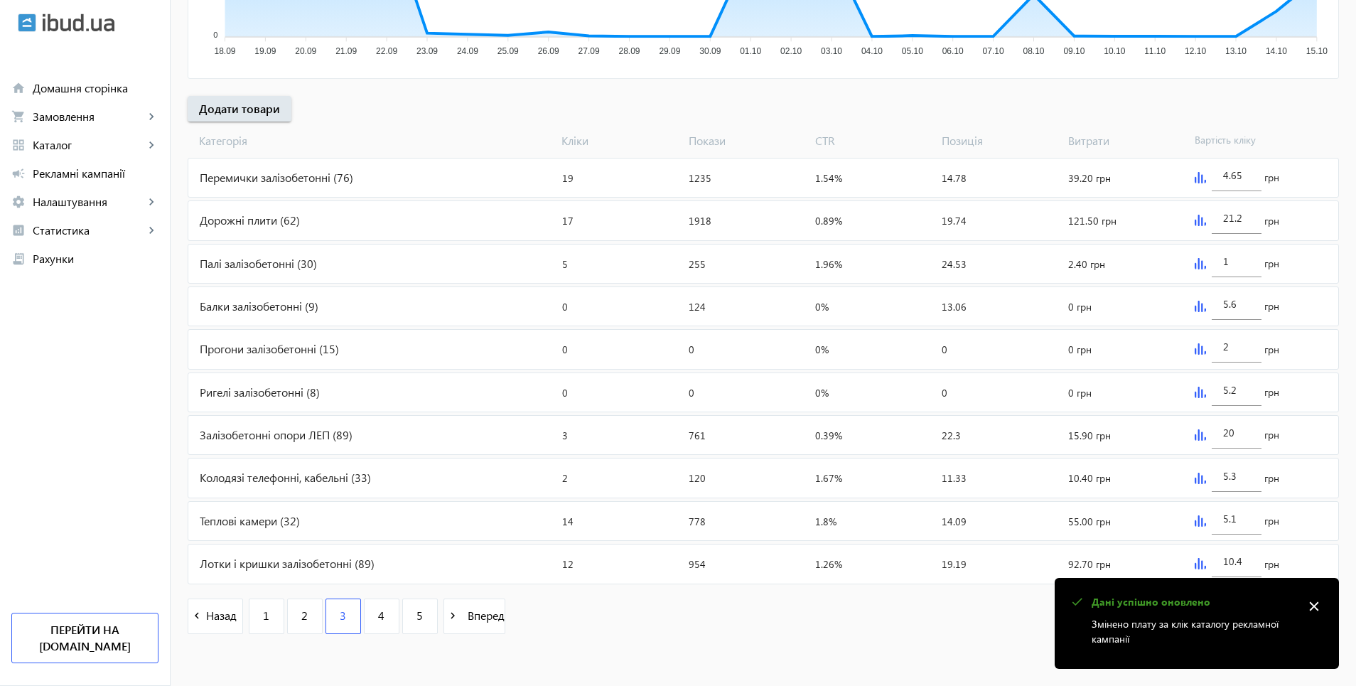
scroll to position [450, 0]
click at [1199, 347] on img at bounding box center [1200, 346] width 11 height 11
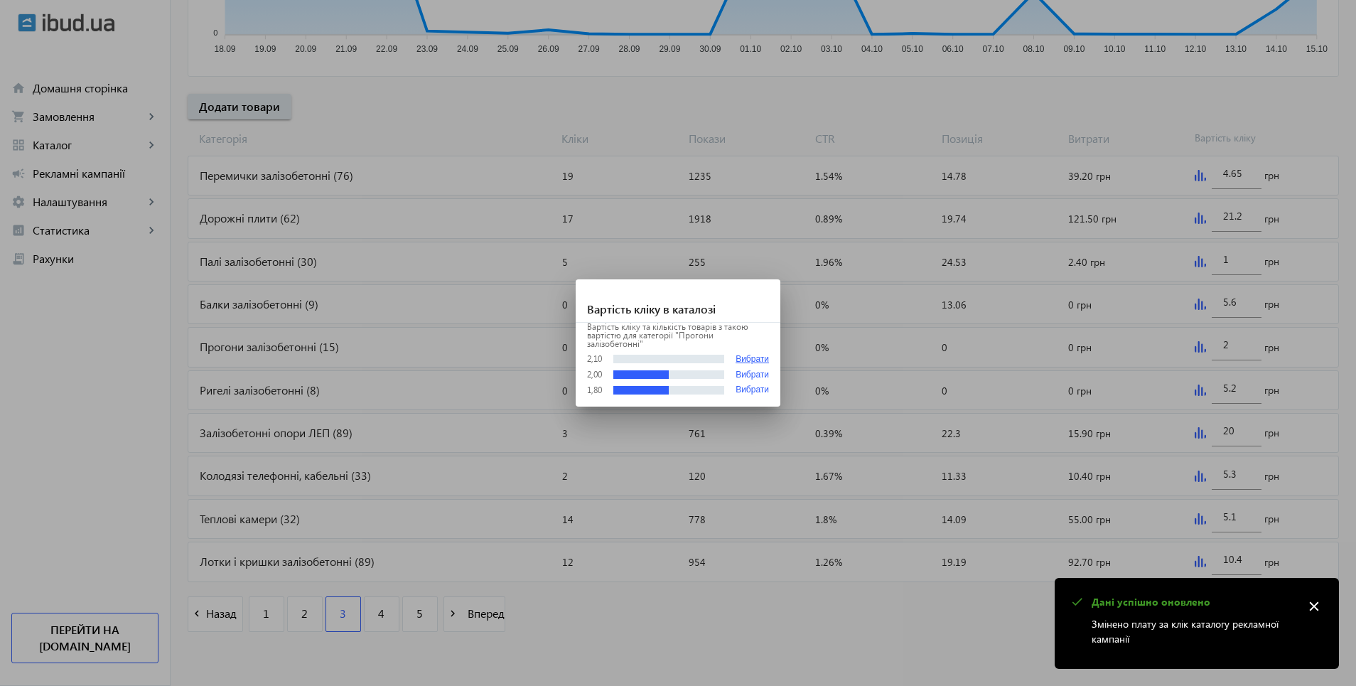
drag, startPoint x: 732, startPoint y: 355, endPoint x: 752, endPoint y: 358, distance: 20.1
click at [743, 358] on div "2,10 Вибрати" at bounding box center [678, 359] width 182 height 11
click at [752, 358] on button "Вибрати" at bounding box center [752, 359] width 33 height 11
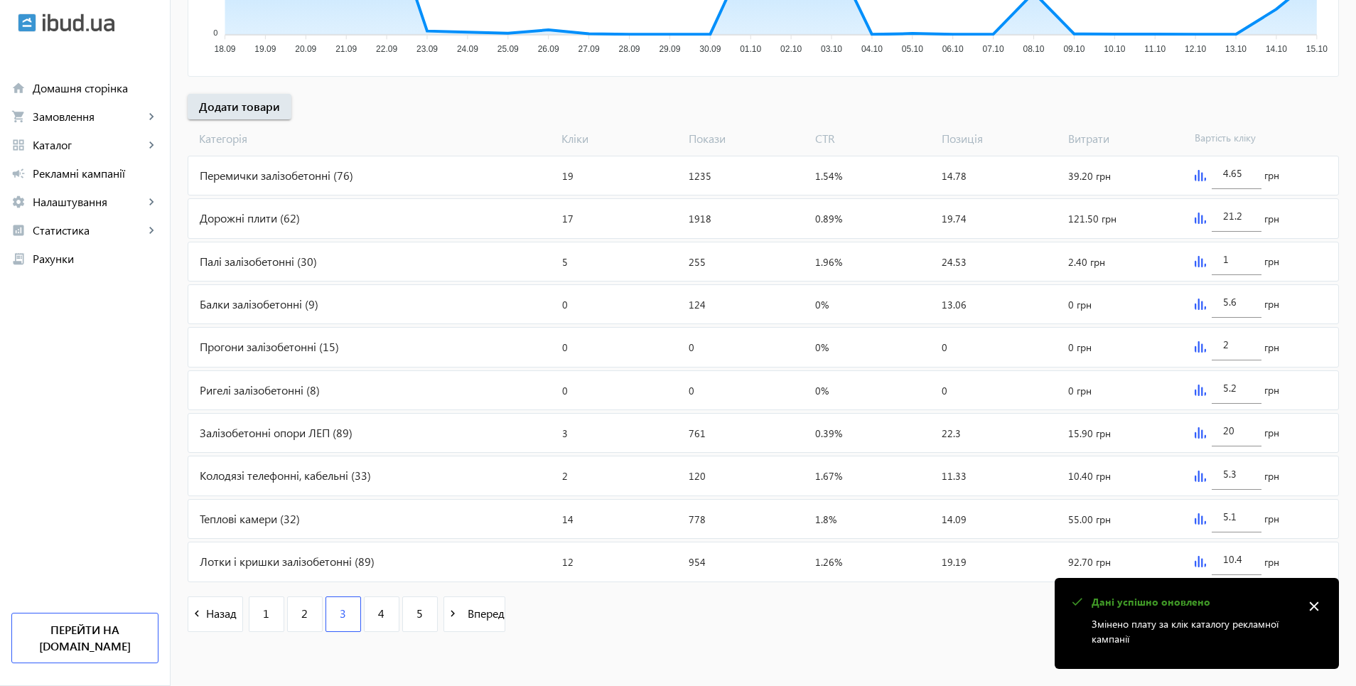
type input "2.1"
click at [1196, 433] on img at bounding box center [1200, 432] width 11 height 11
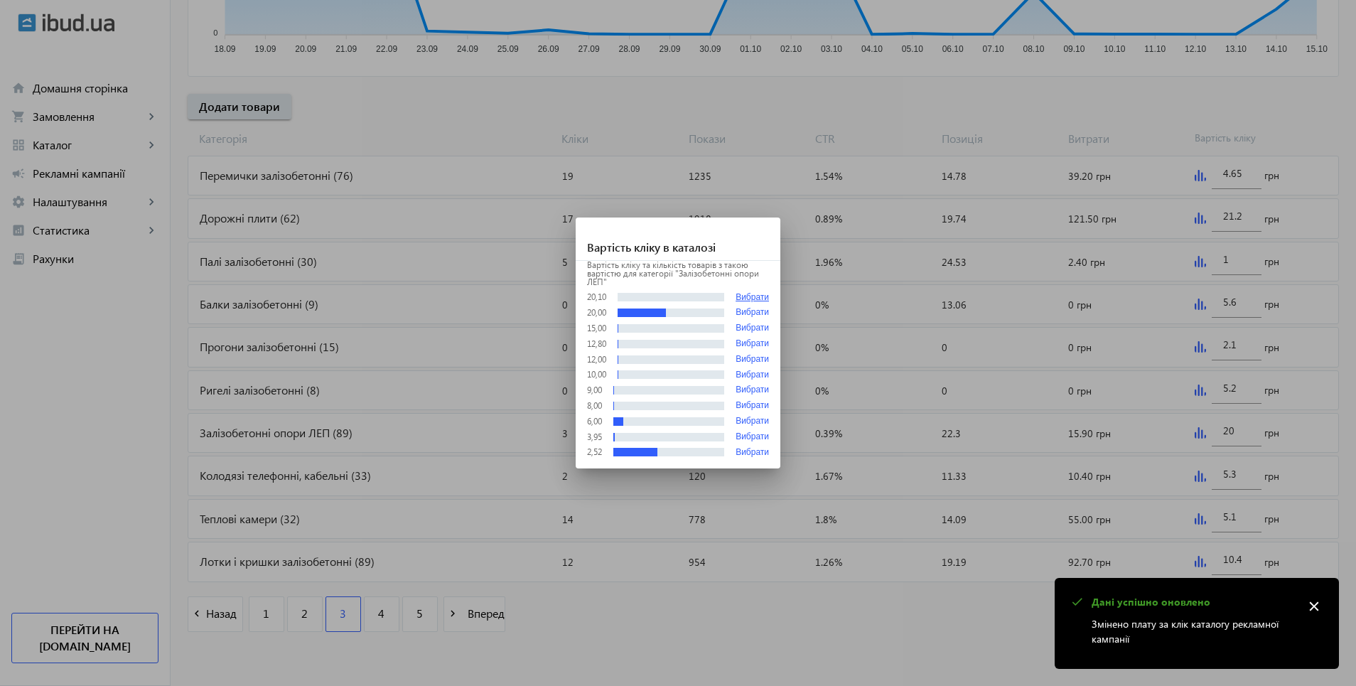
click at [744, 294] on button "Вибрати" at bounding box center [752, 297] width 33 height 11
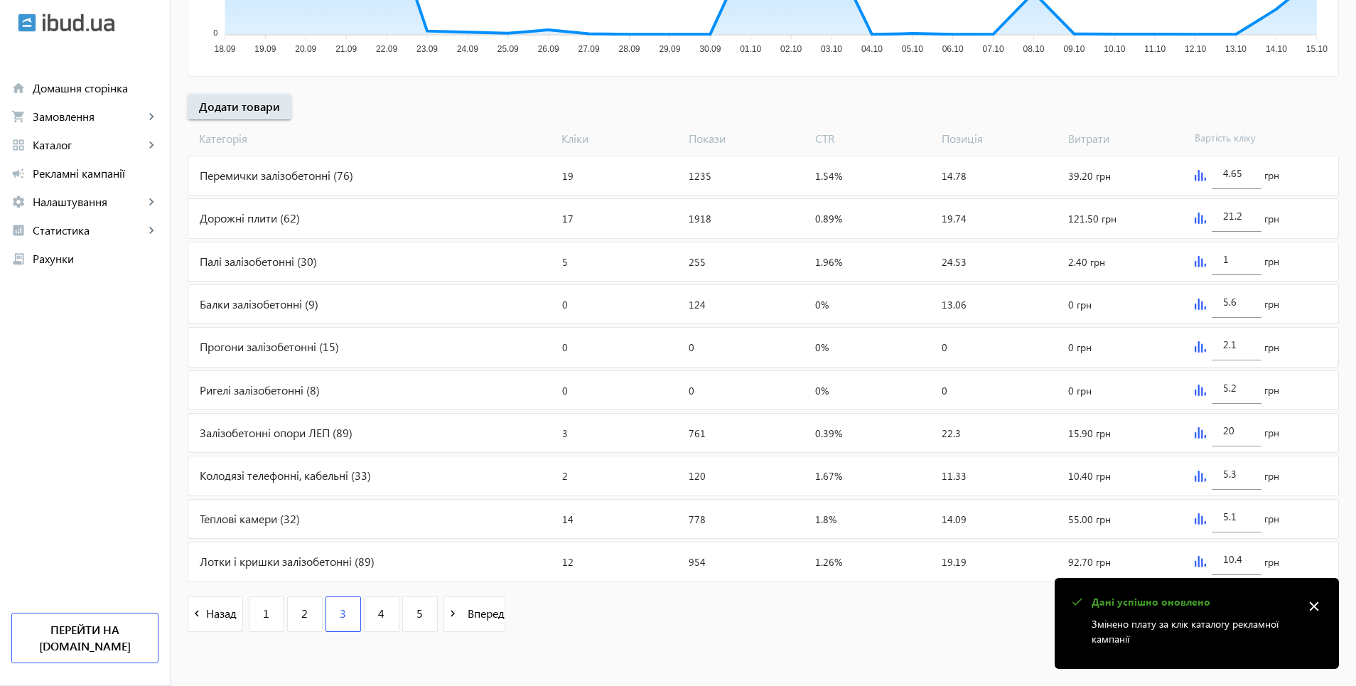
type input "20.1"
click at [1196, 478] on img at bounding box center [1200, 476] width 11 height 11
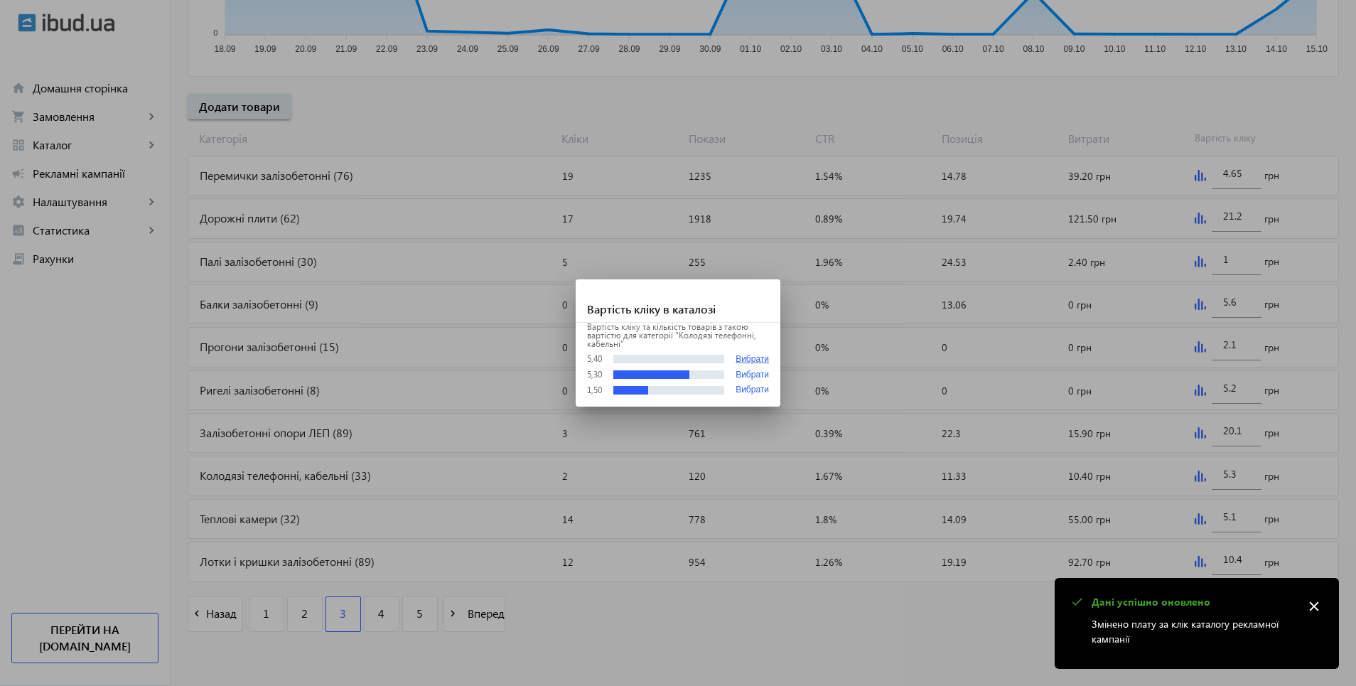
click at [758, 355] on button "Вибрати" at bounding box center [752, 359] width 33 height 11
type input "5.4"
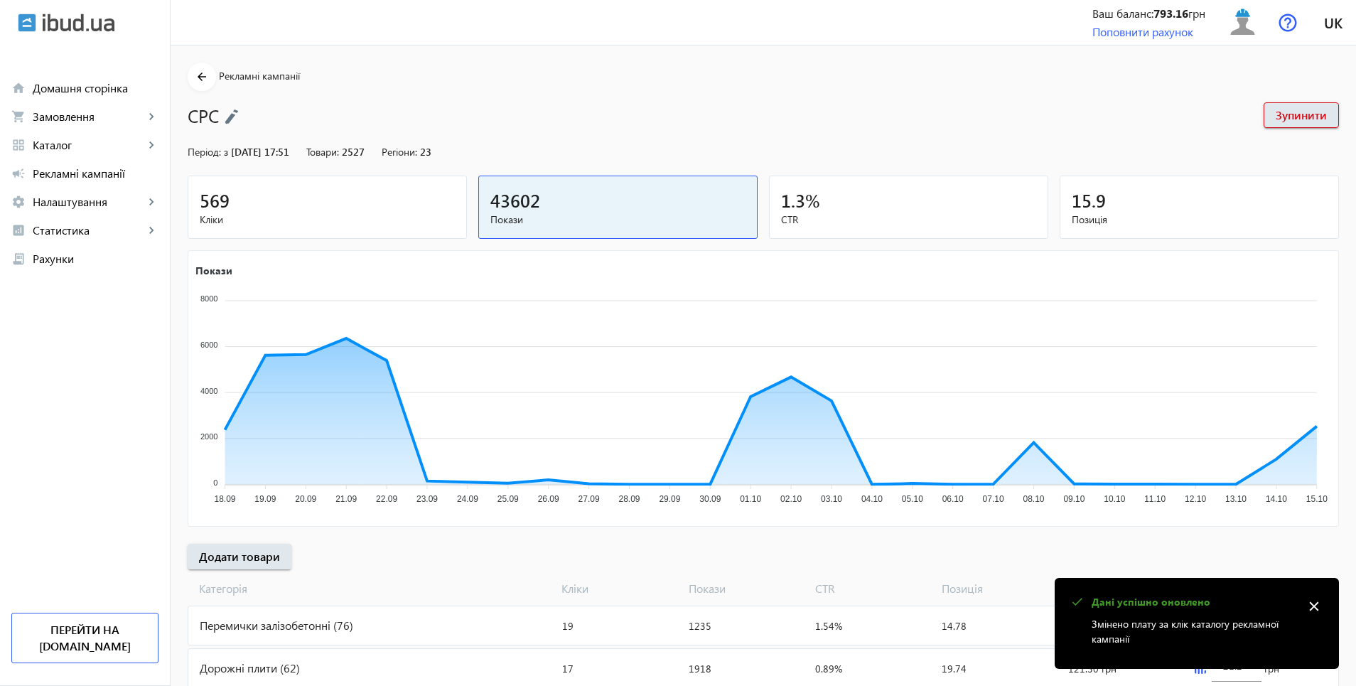
scroll to position [450, 0]
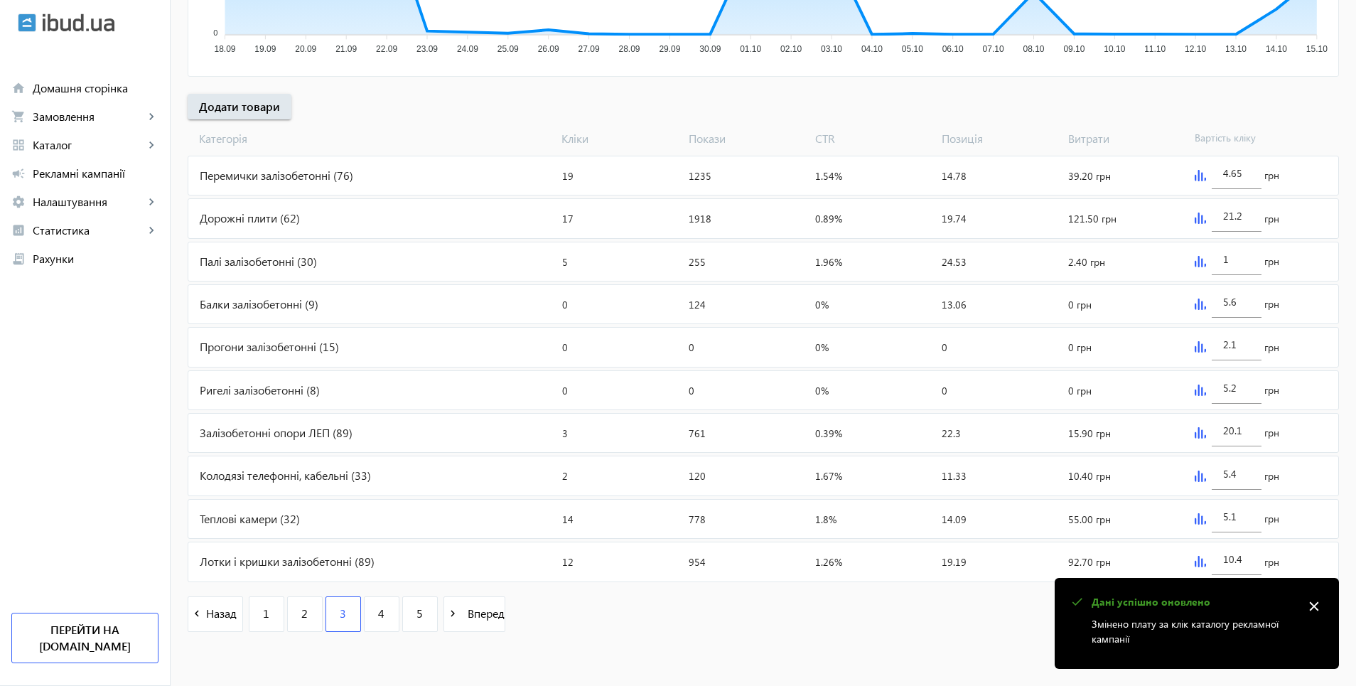
click at [1200, 522] on img at bounding box center [1200, 518] width 11 height 11
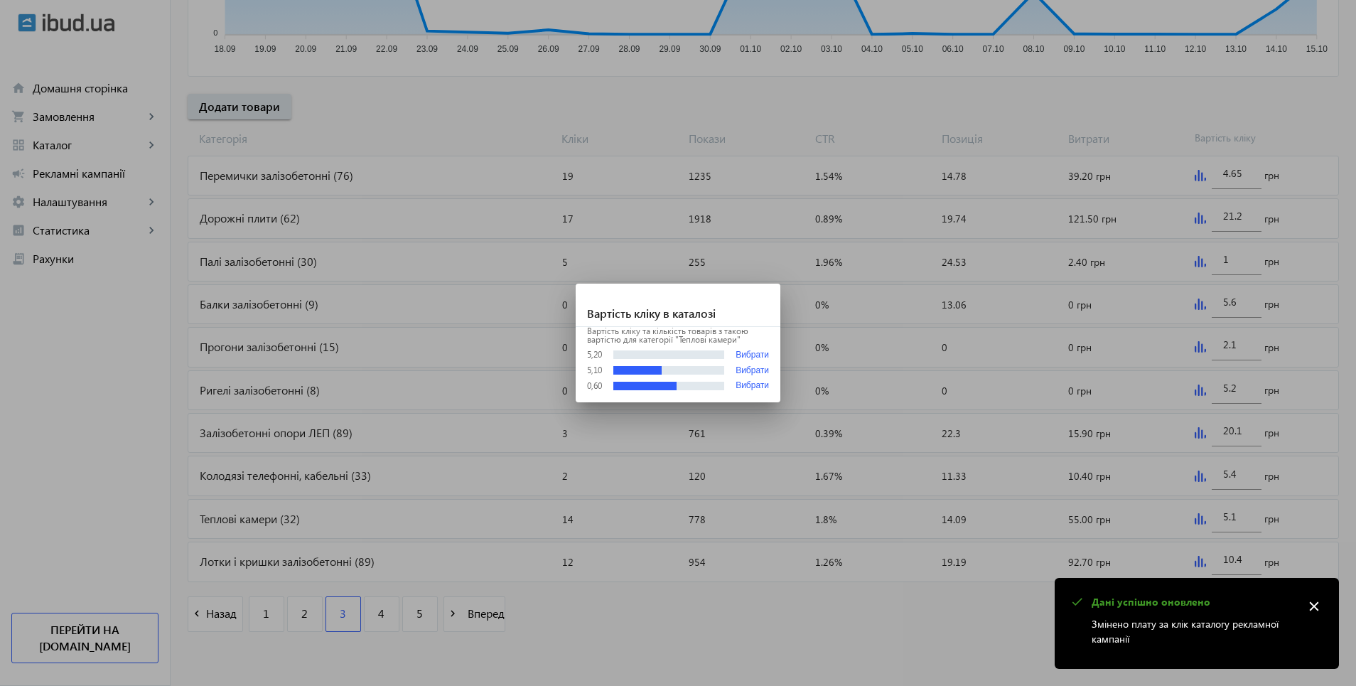
click at [757, 356] on button "Вибрати" at bounding box center [752, 355] width 33 height 11
type input "5.2"
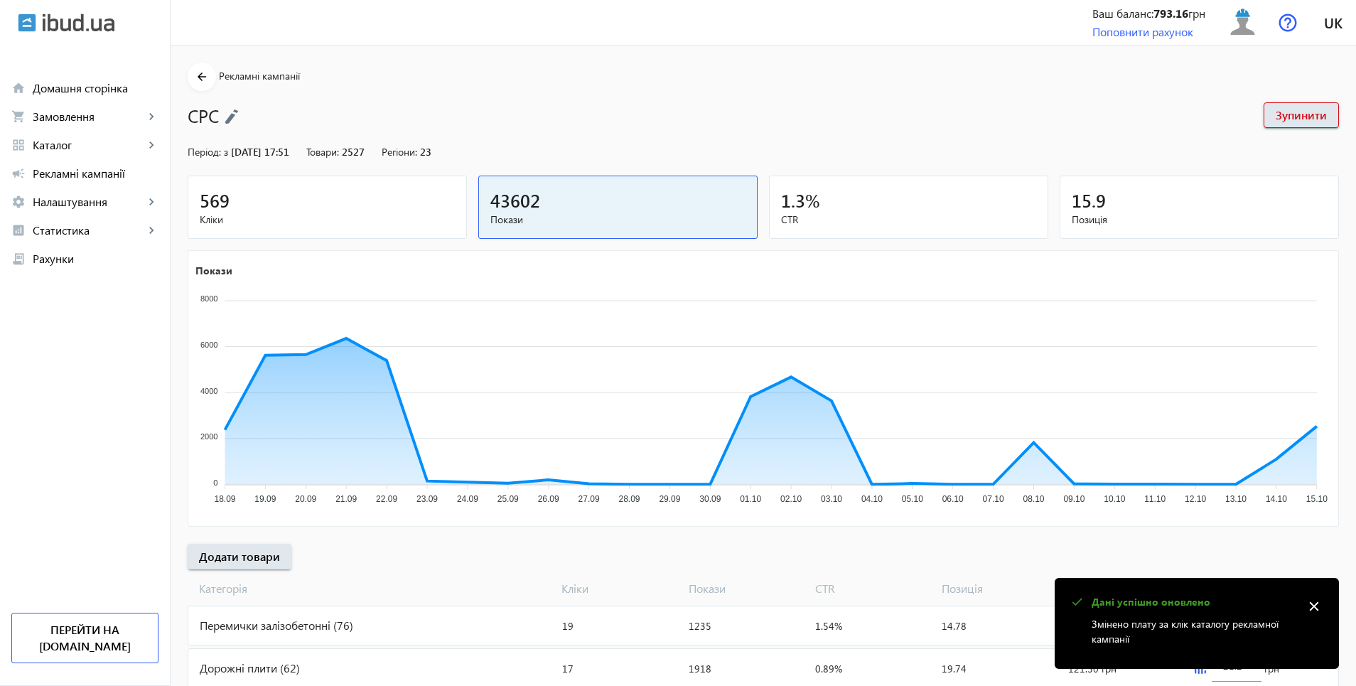
scroll to position [450, 0]
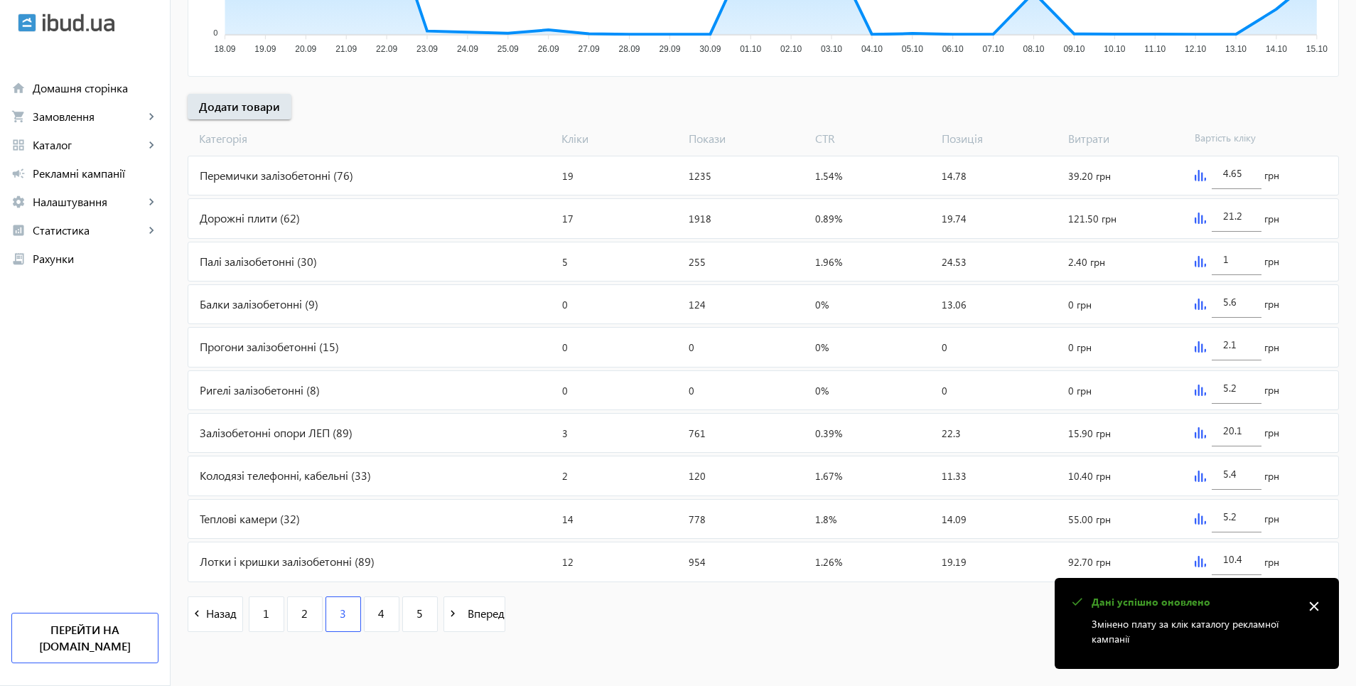
click at [1197, 563] on img at bounding box center [1200, 561] width 11 height 11
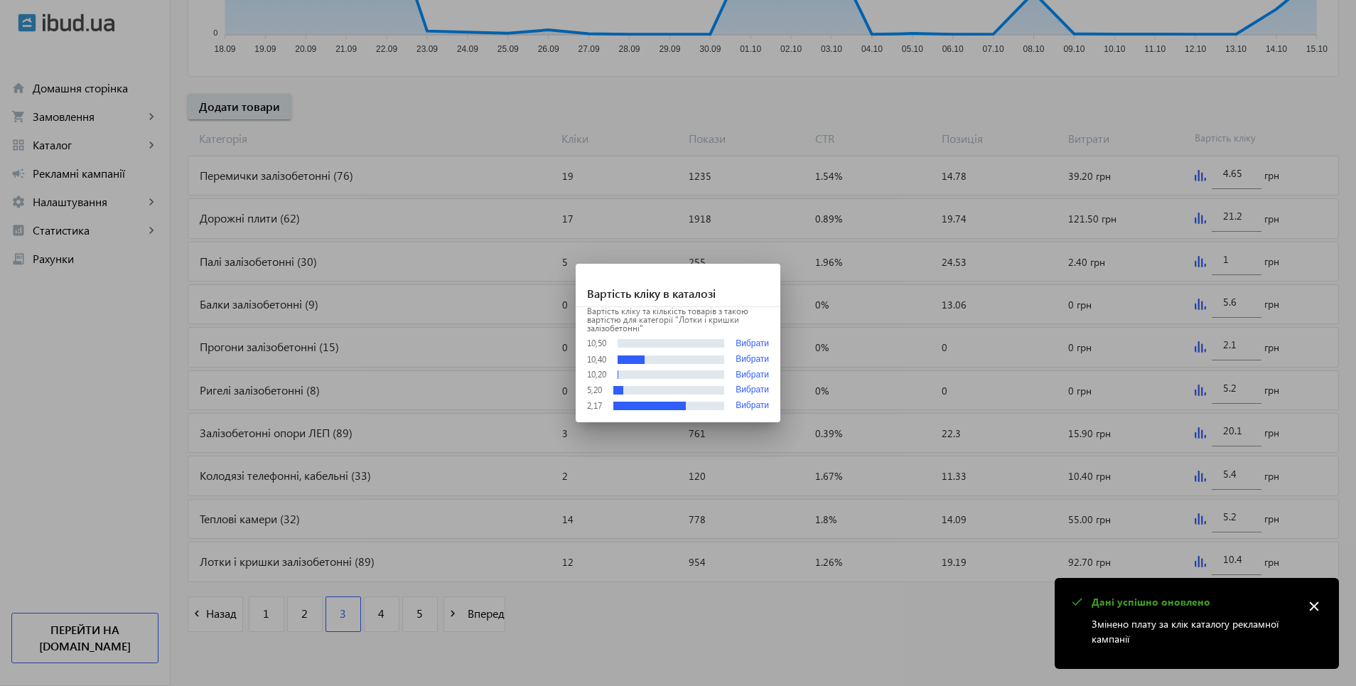
scroll to position [0, 0]
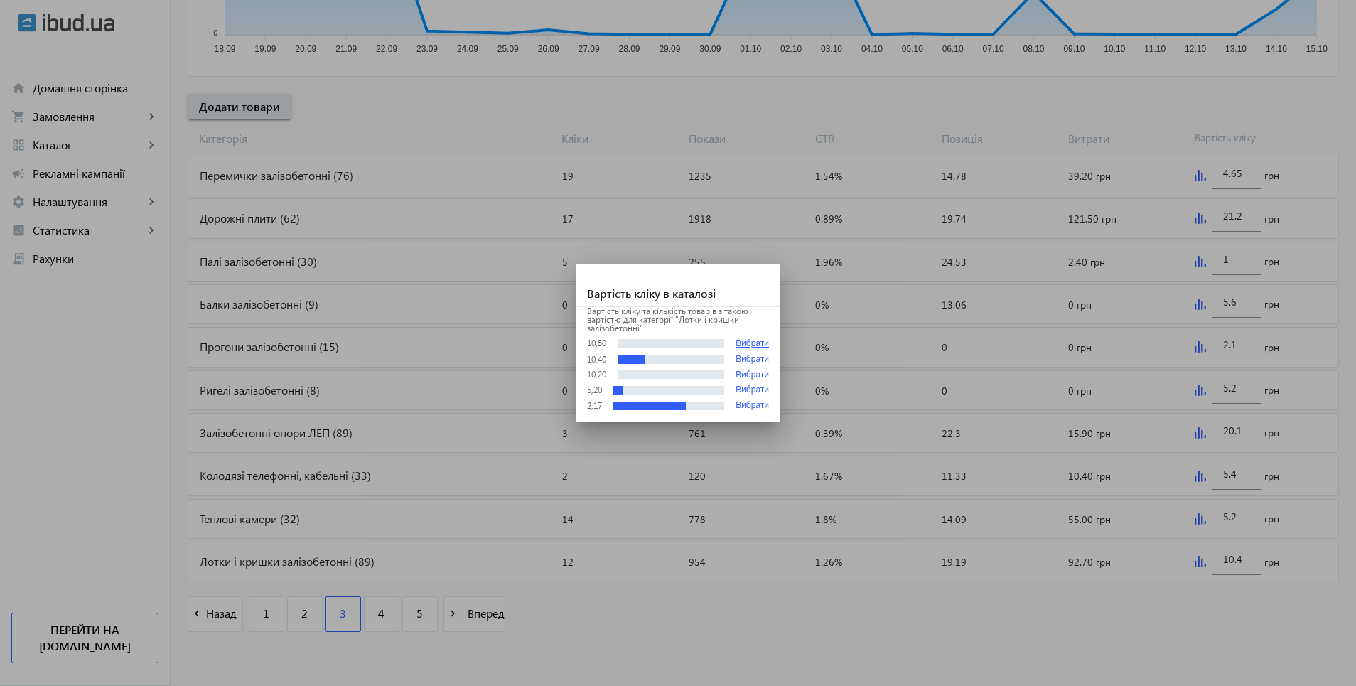
click at [745, 347] on button "Вибрати" at bounding box center [752, 343] width 33 height 11
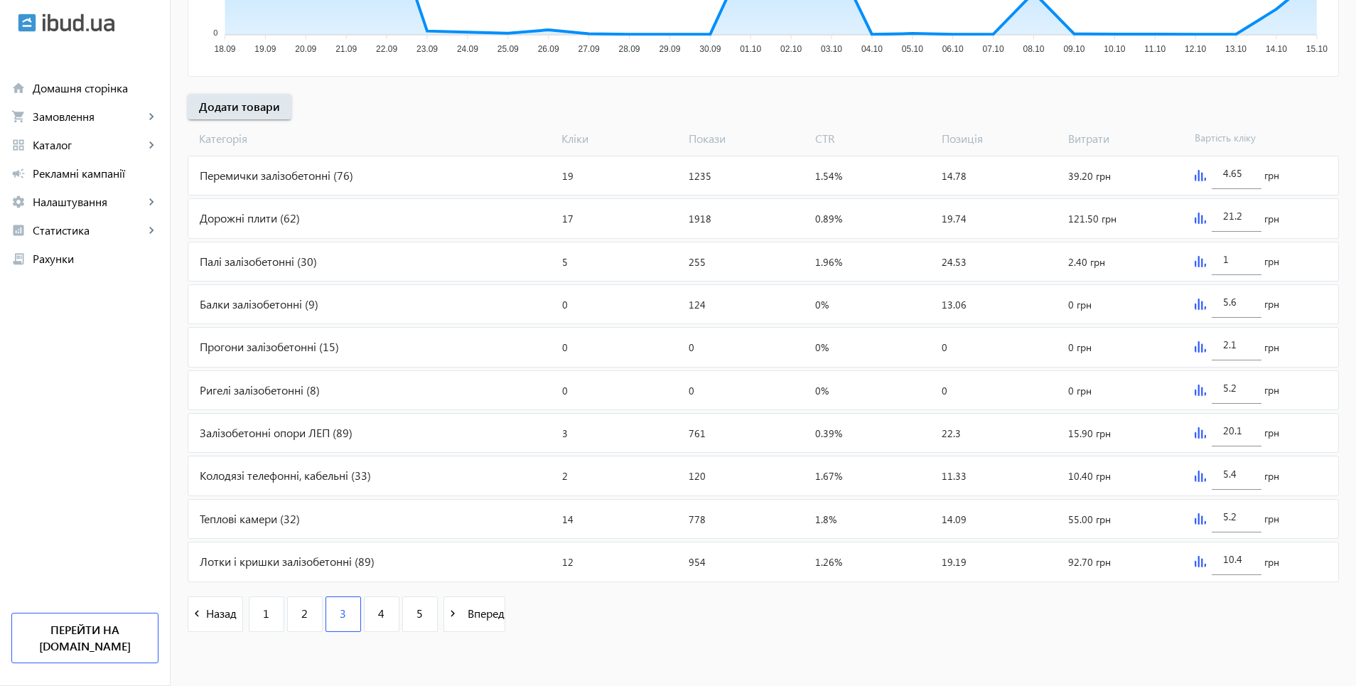
type input "10.5"
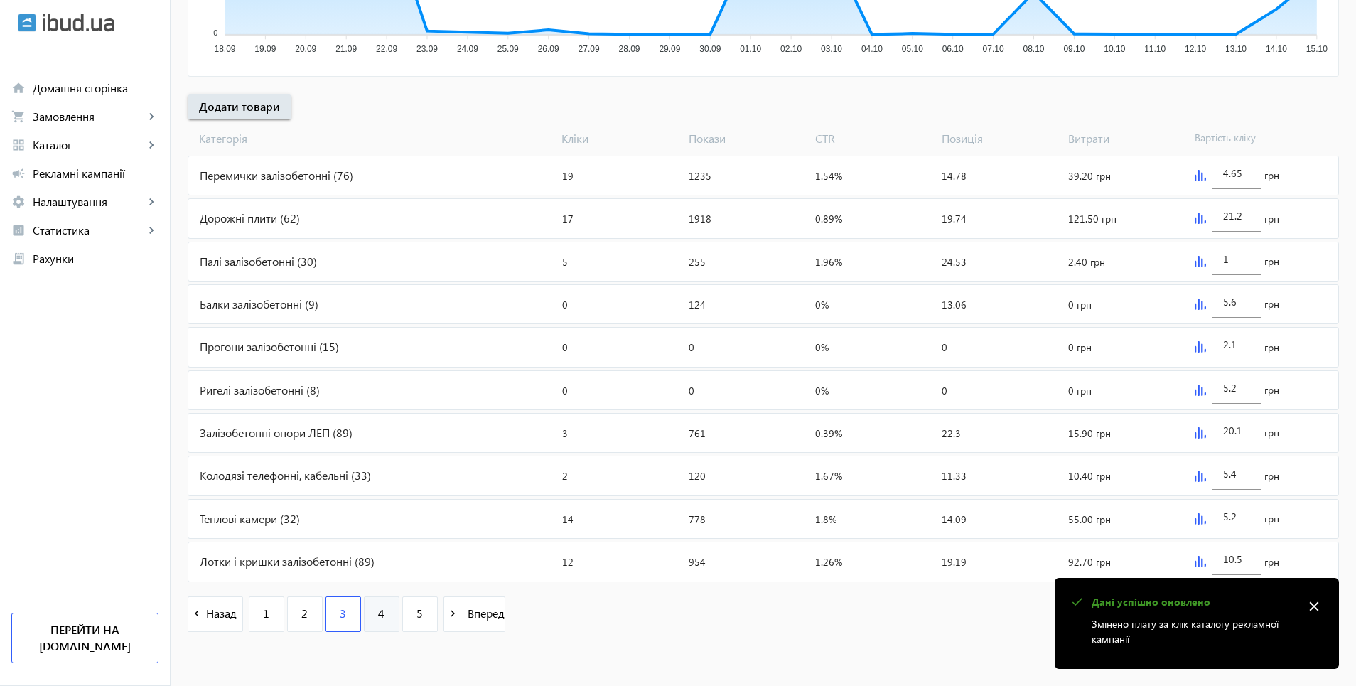
click at [378, 618] on span "4" at bounding box center [381, 614] width 6 height 16
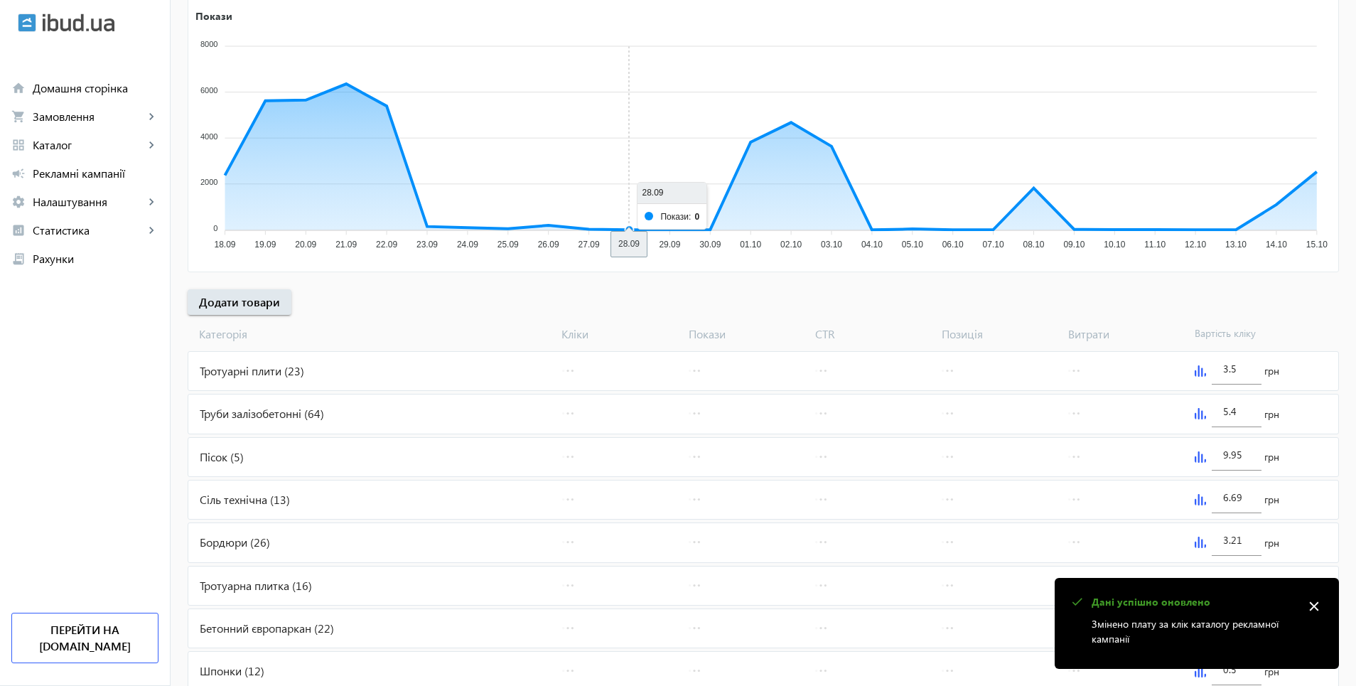
scroll to position [284, 0]
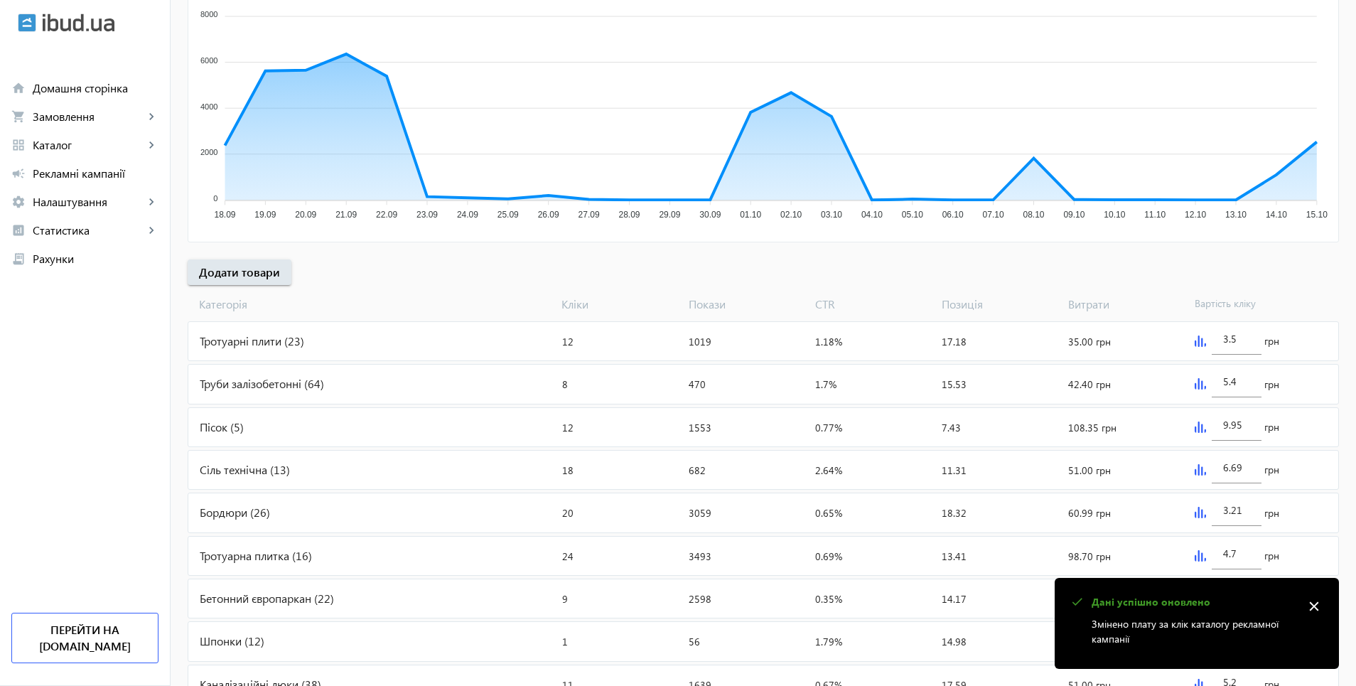
click at [1197, 343] on img at bounding box center [1200, 341] width 11 height 11
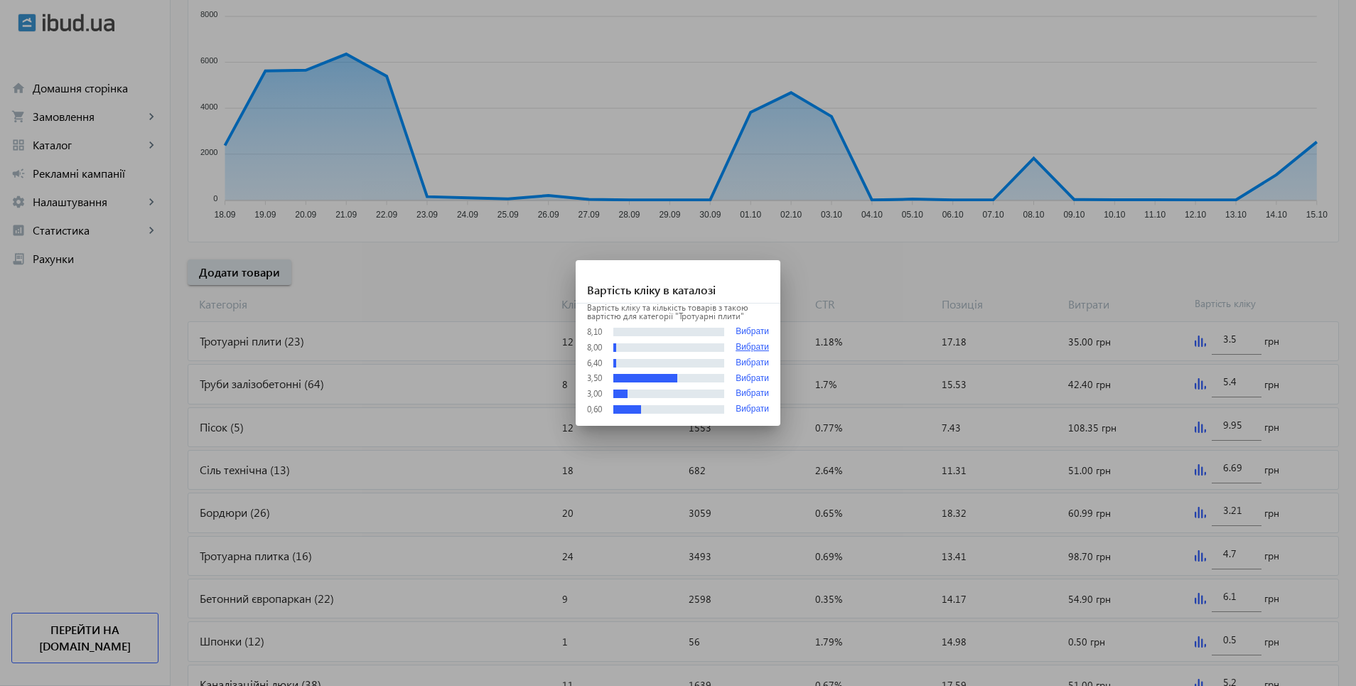
click at [744, 345] on button "Вибрати" at bounding box center [752, 348] width 33 height 10
type input "8"
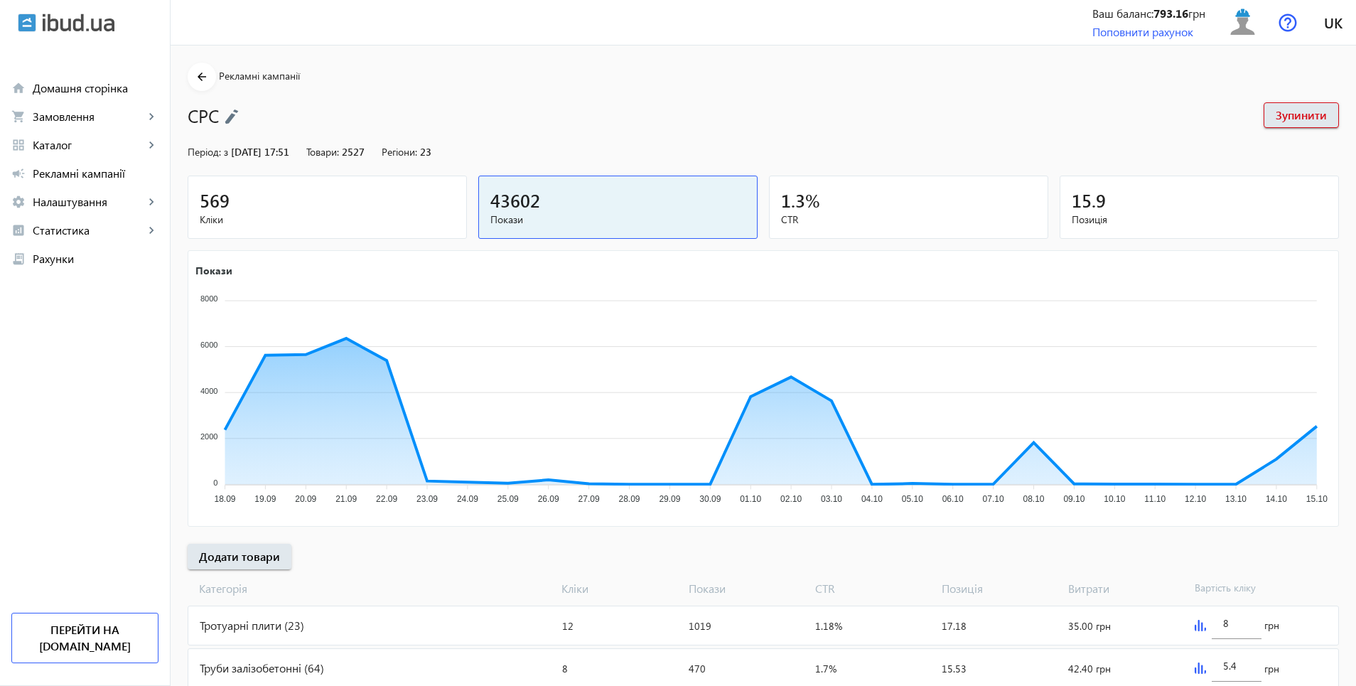
scroll to position [284, 0]
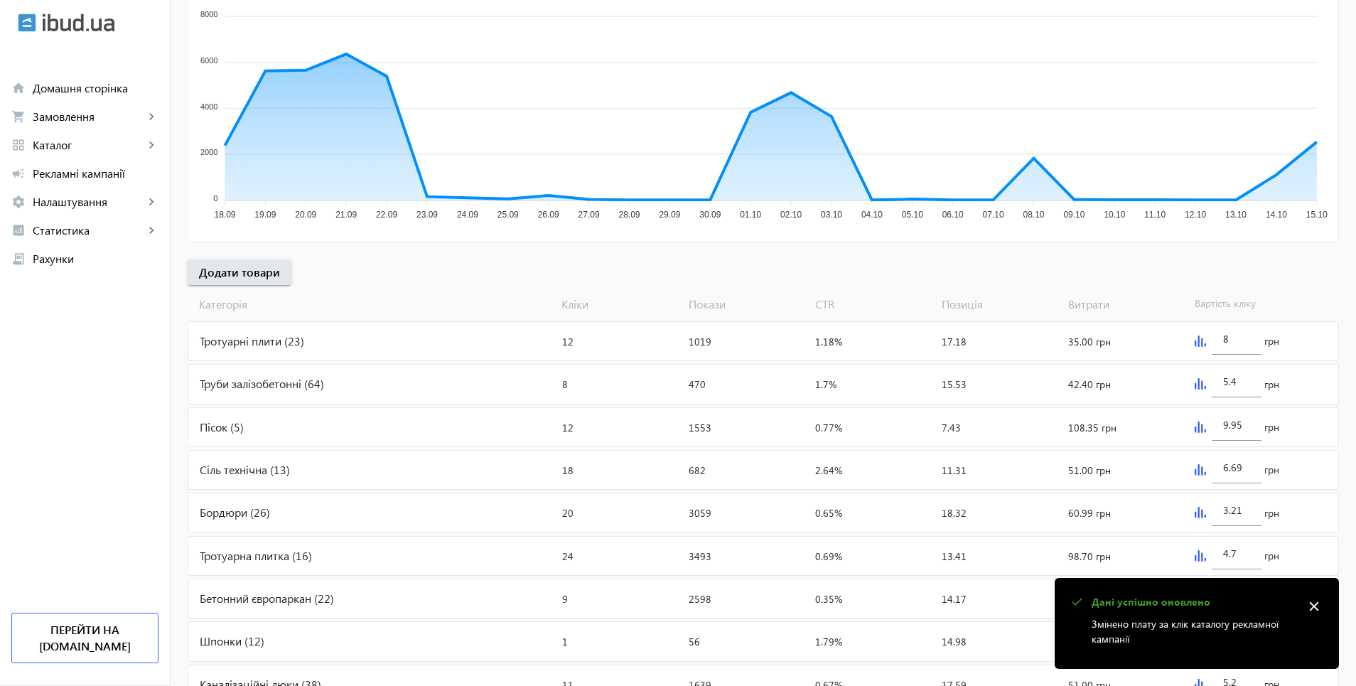
click at [1195, 387] on img at bounding box center [1200, 383] width 11 height 11
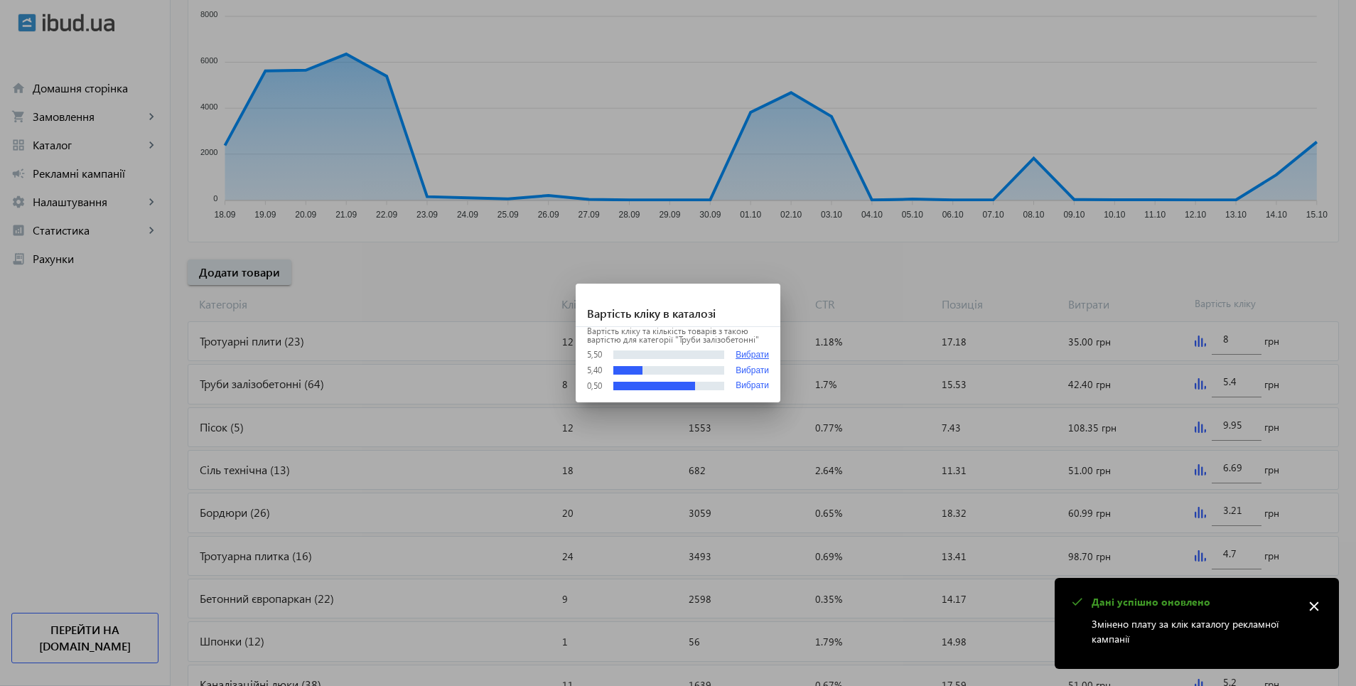
click at [744, 358] on button "Вибрати" at bounding box center [752, 355] width 33 height 11
type input "5.5"
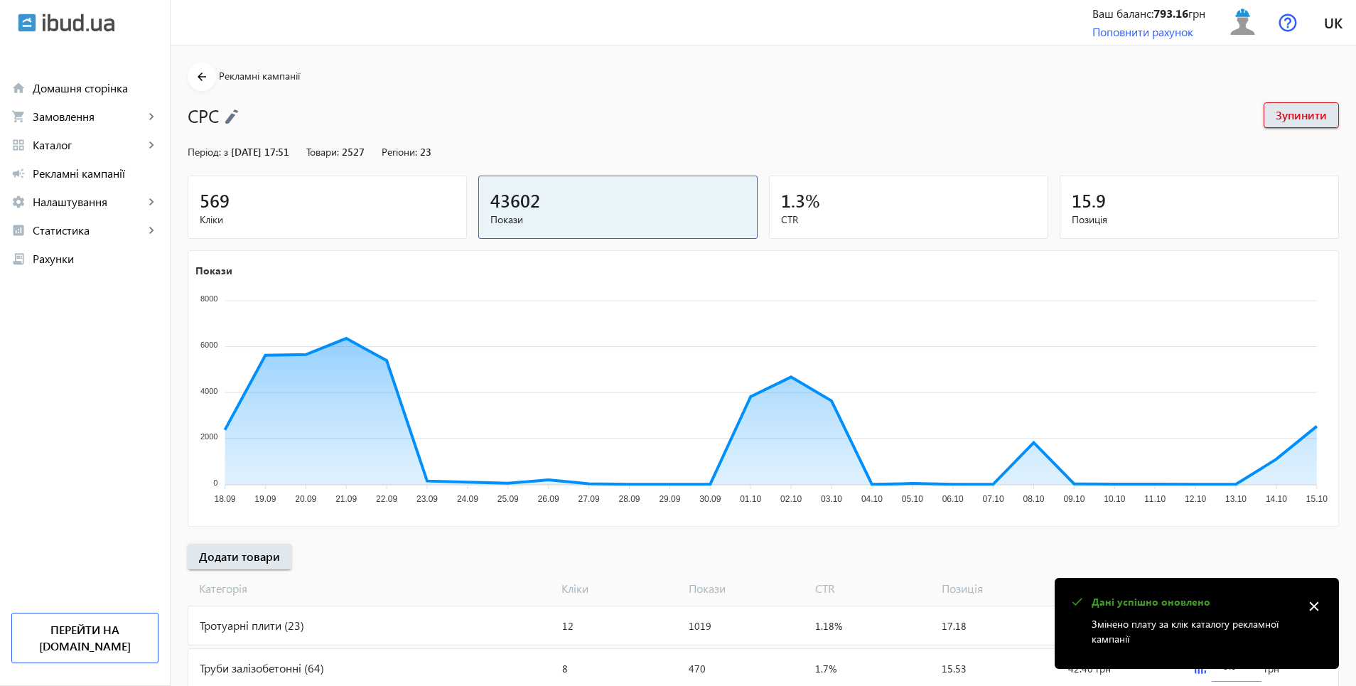
scroll to position [284, 0]
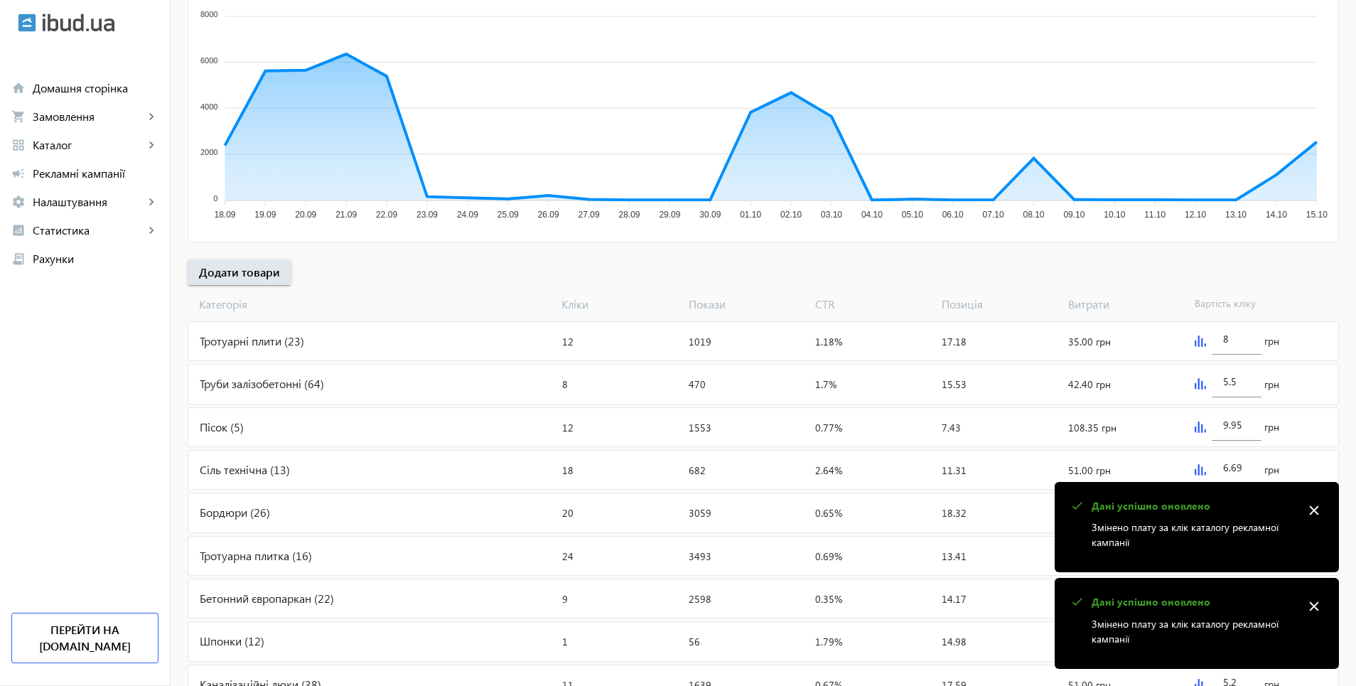
click at [1198, 429] on img at bounding box center [1200, 427] width 11 height 11
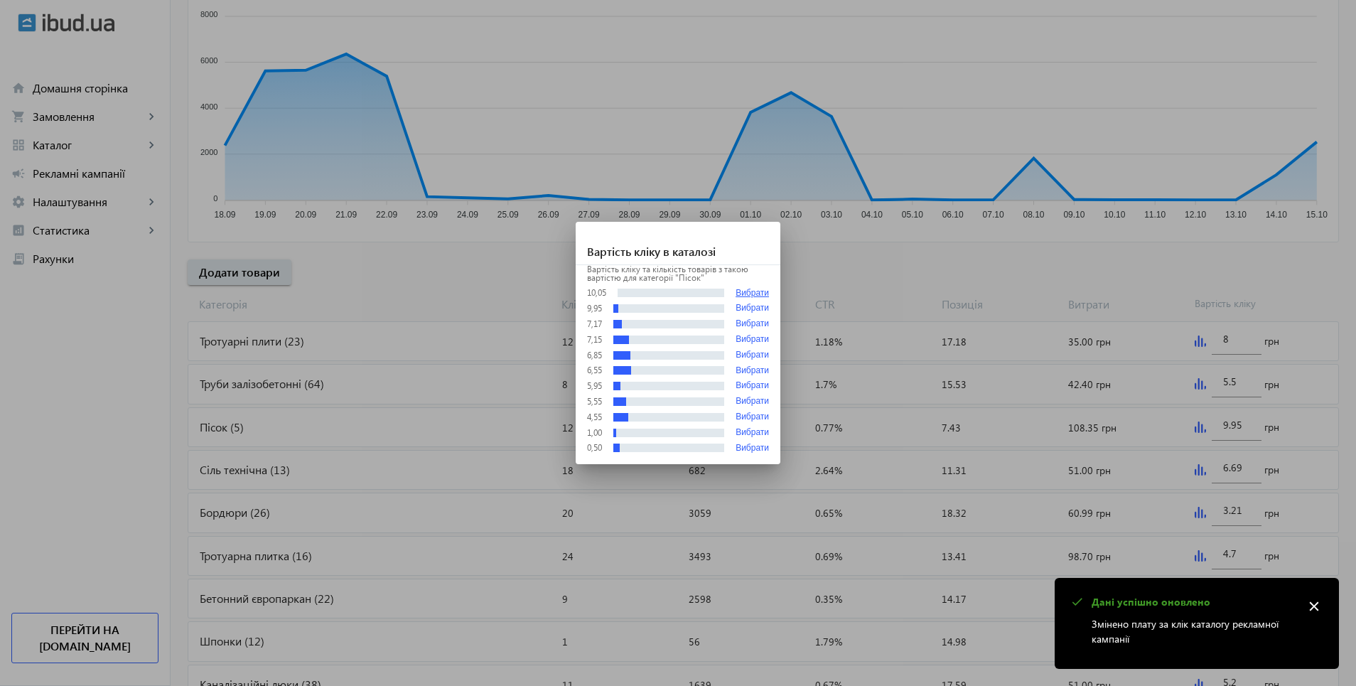
click at [746, 290] on button "Вибрати" at bounding box center [752, 293] width 33 height 11
type input "10.05"
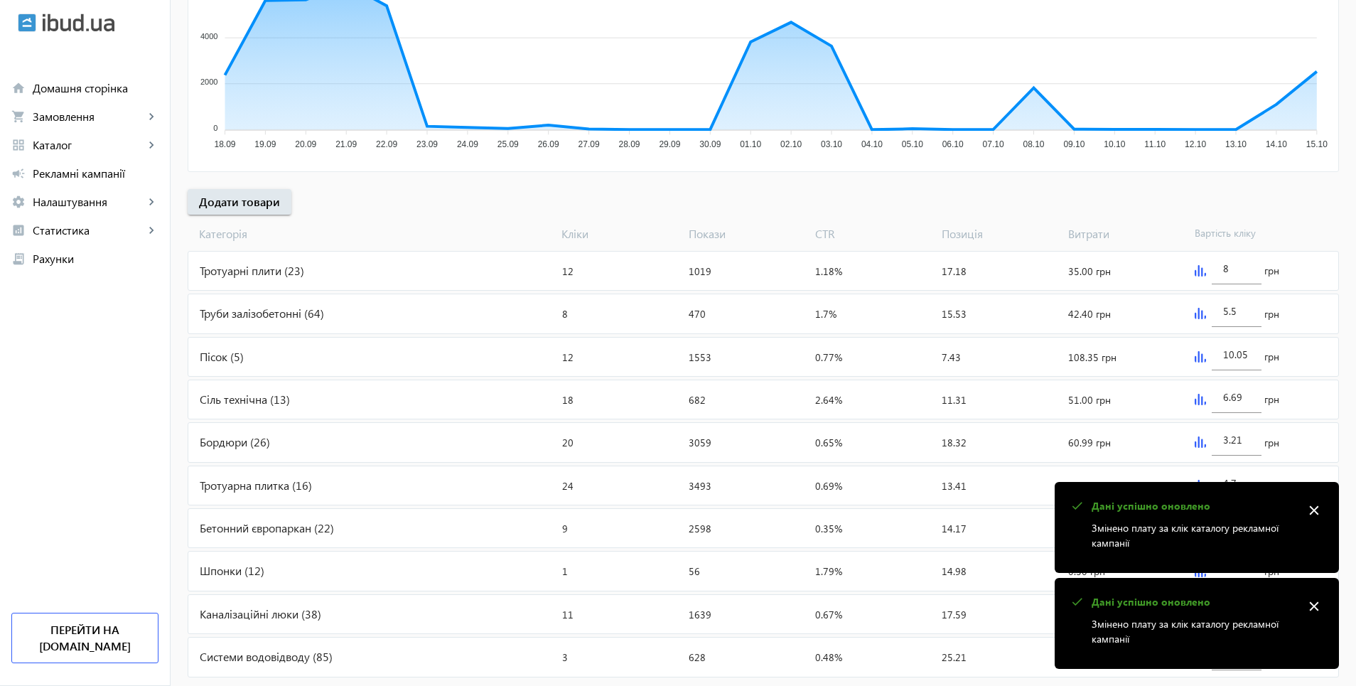
scroll to position [355, 0]
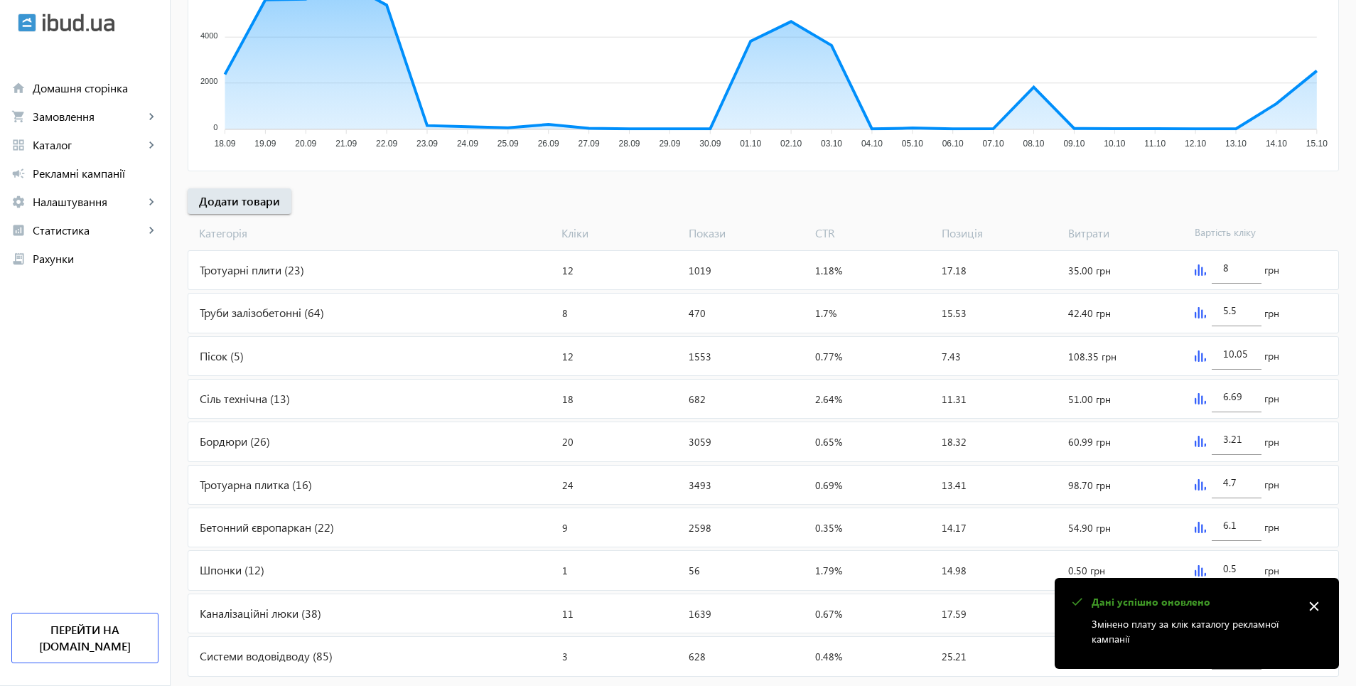
click at [1197, 401] on img at bounding box center [1200, 398] width 11 height 11
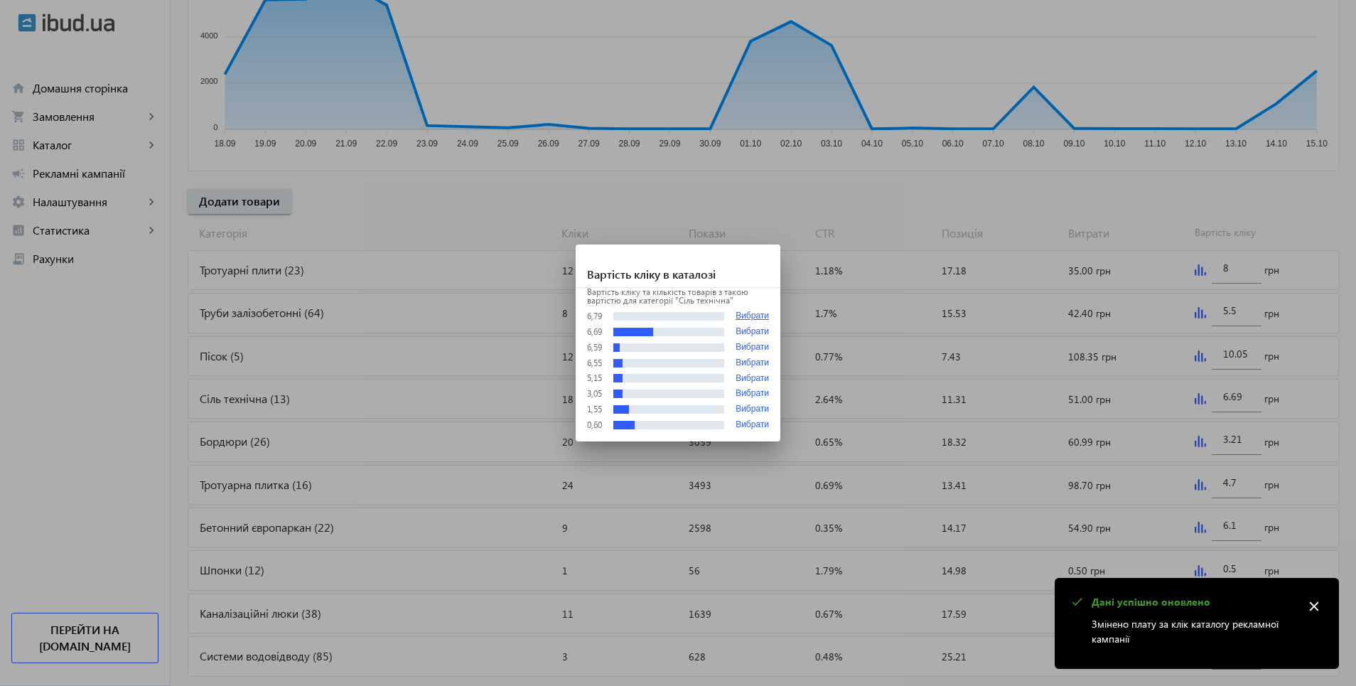
click at [742, 314] on button "Вибрати" at bounding box center [752, 316] width 33 height 11
type input "6.79"
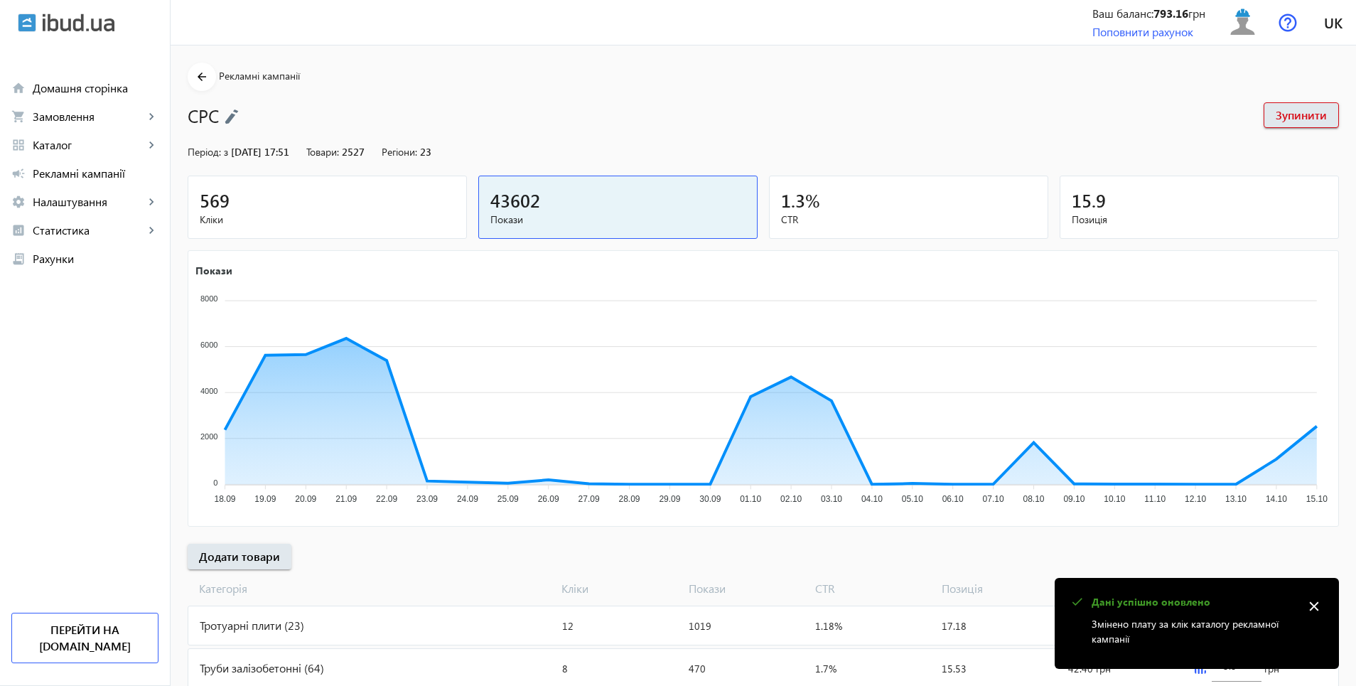
scroll to position [355, 0]
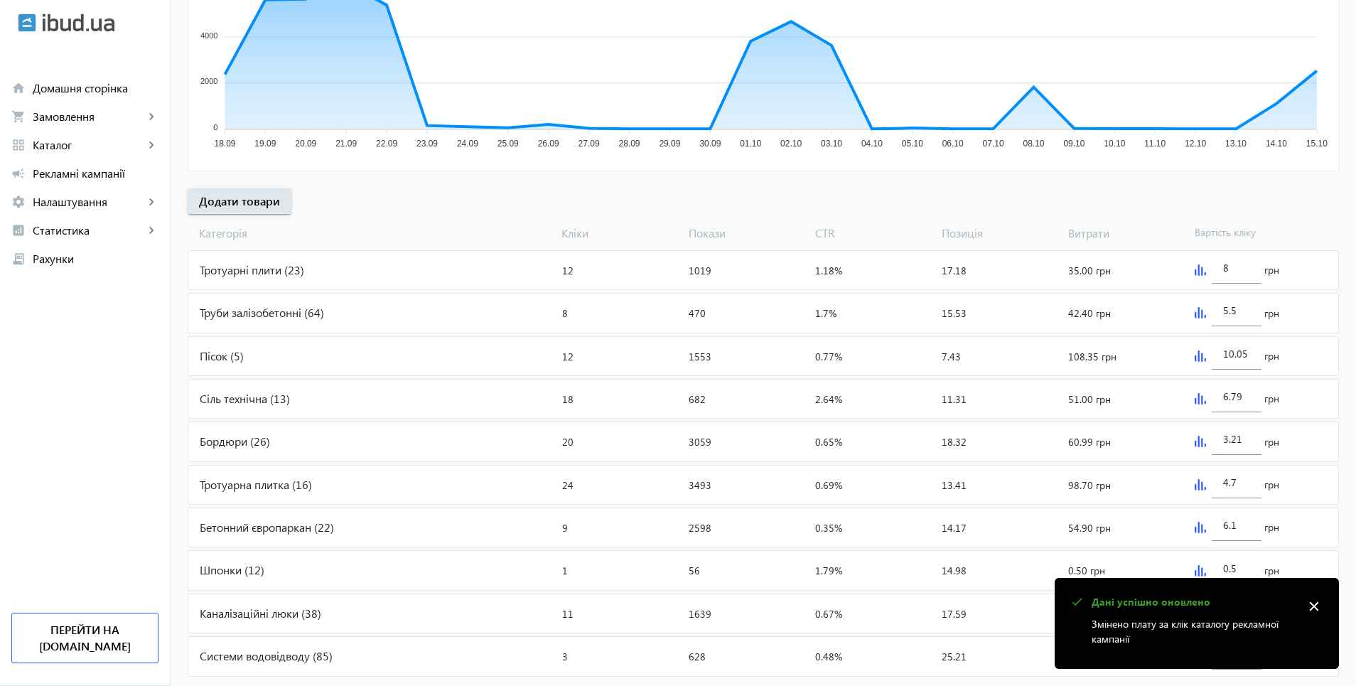
click at [1198, 355] on img at bounding box center [1200, 355] width 11 height 11
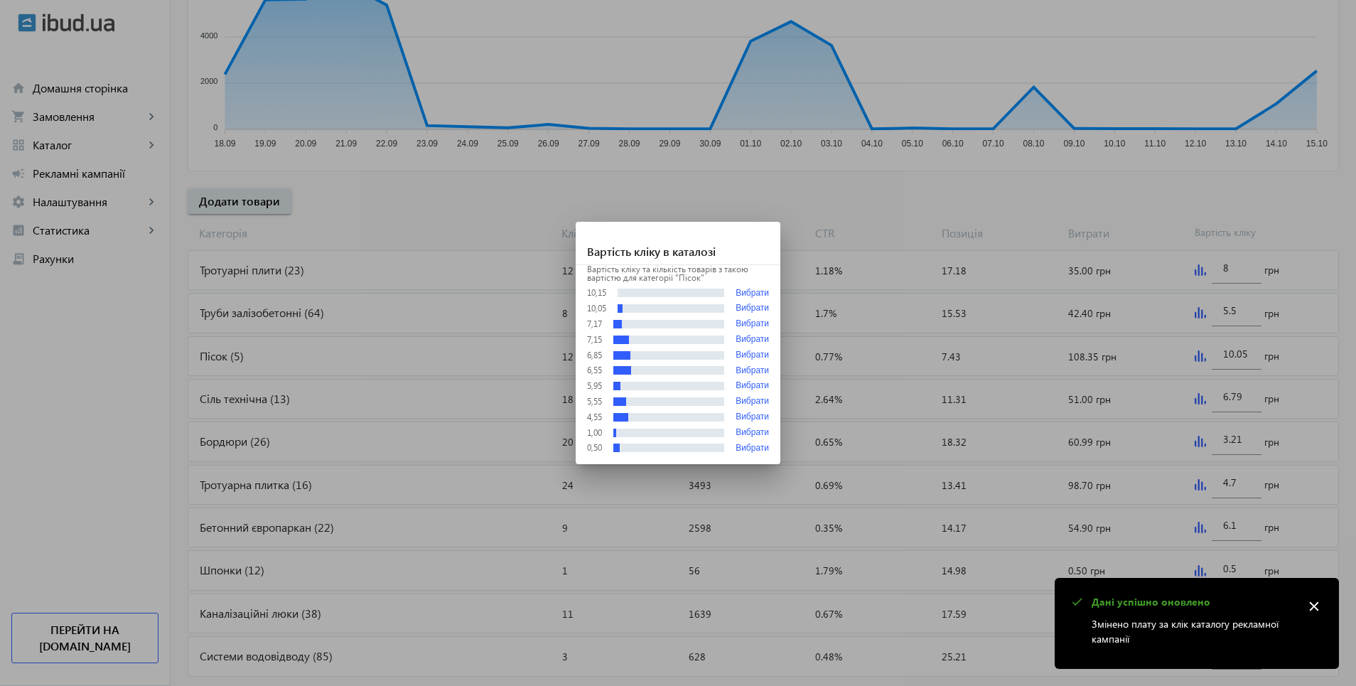
scroll to position [0, 0]
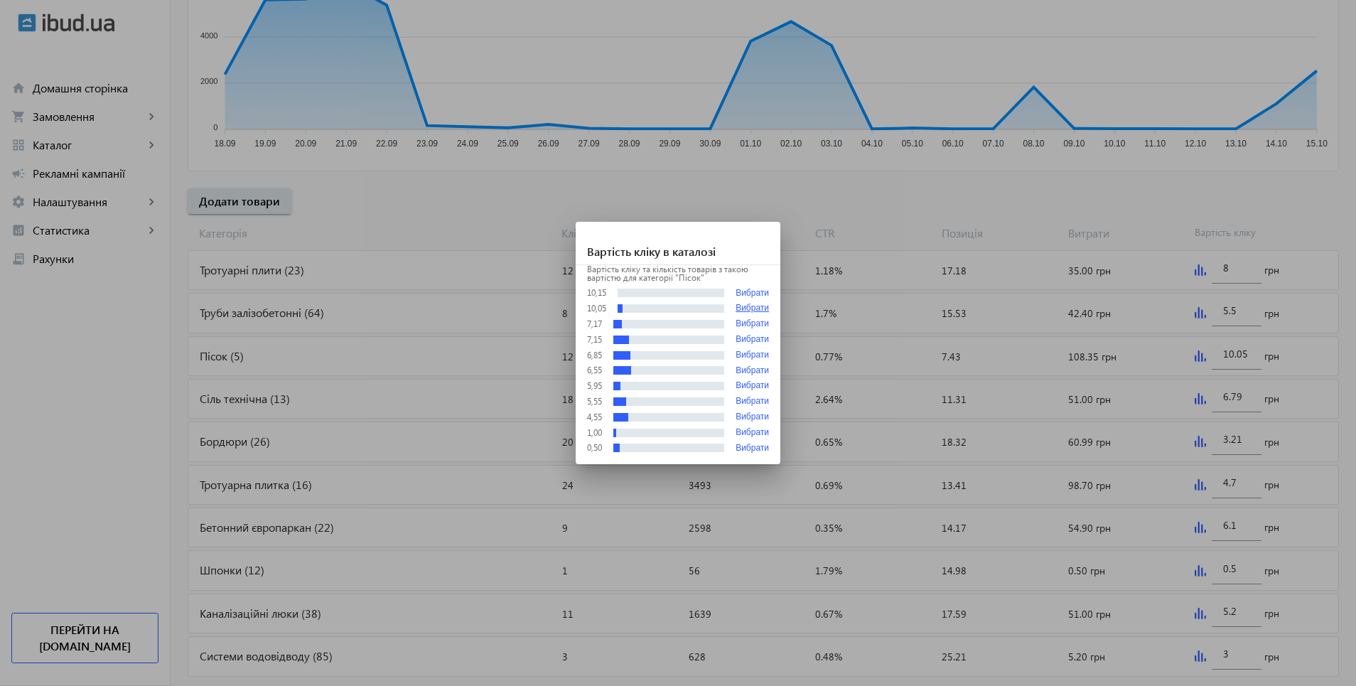
click at [744, 310] on button "Вибрати" at bounding box center [752, 309] width 33 height 10
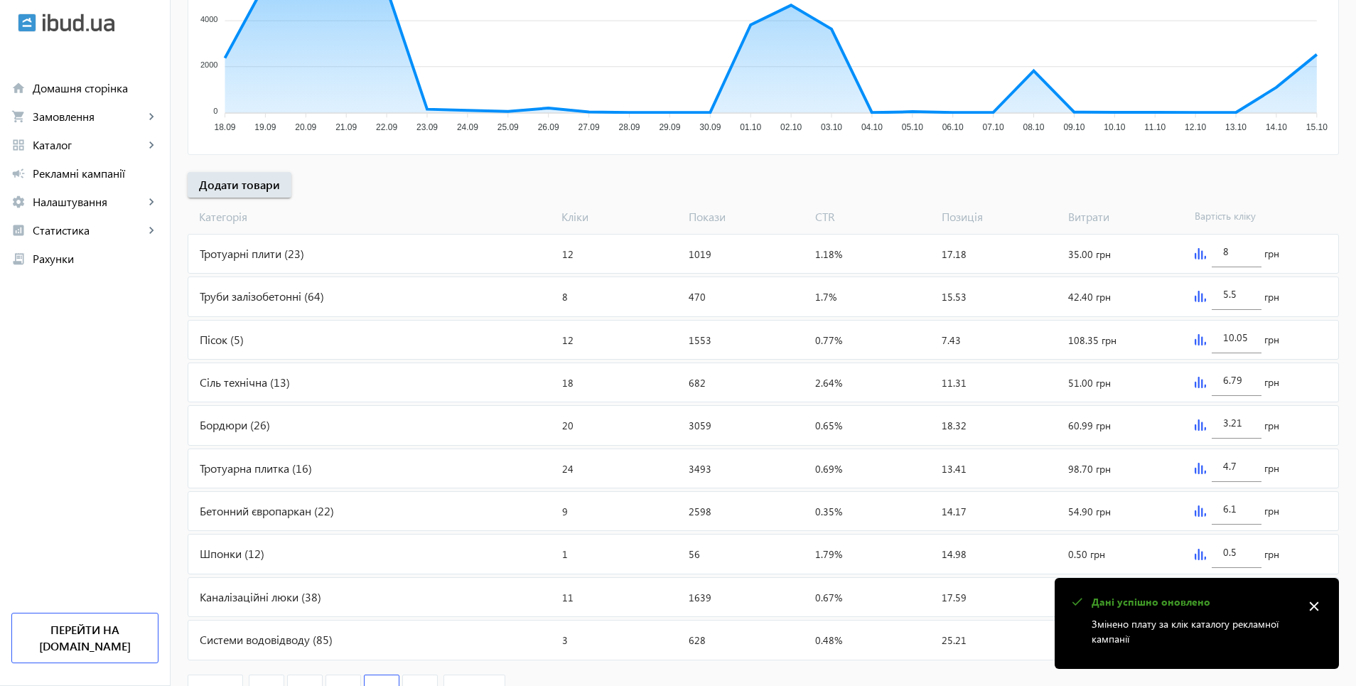
scroll to position [427, 0]
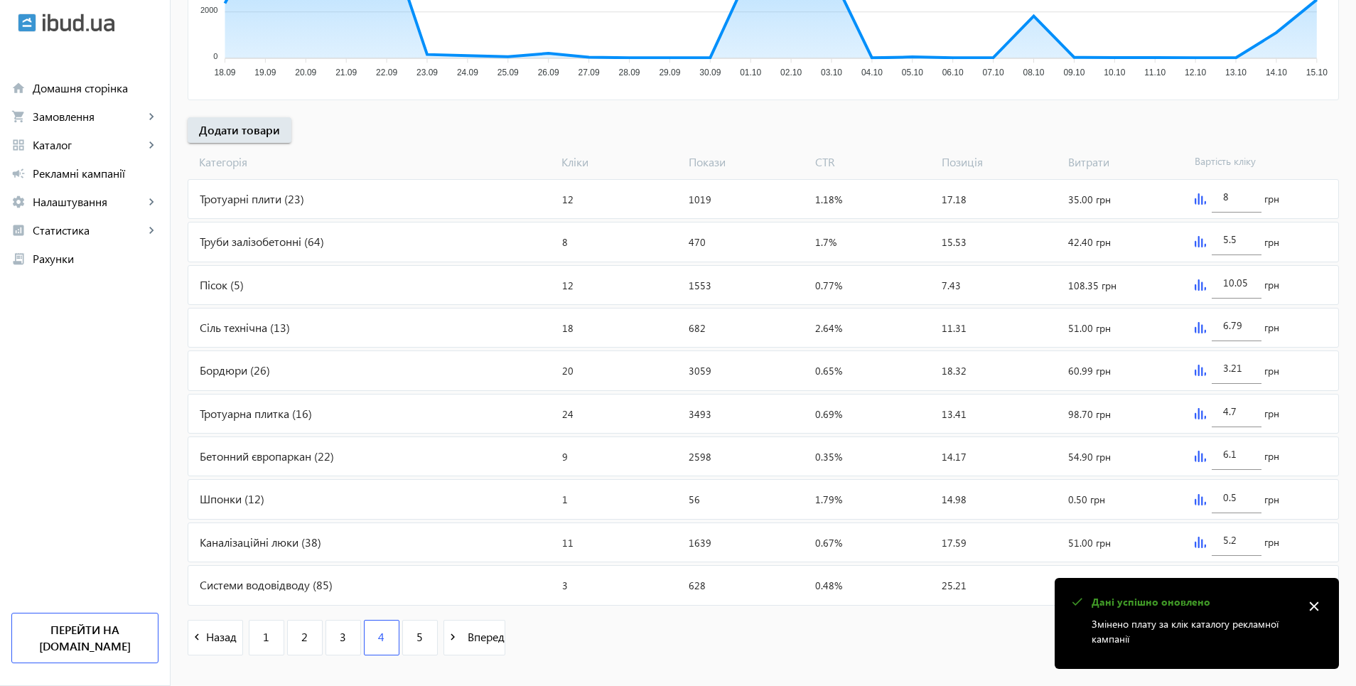
click at [1196, 456] on img at bounding box center [1200, 456] width 11 height 11
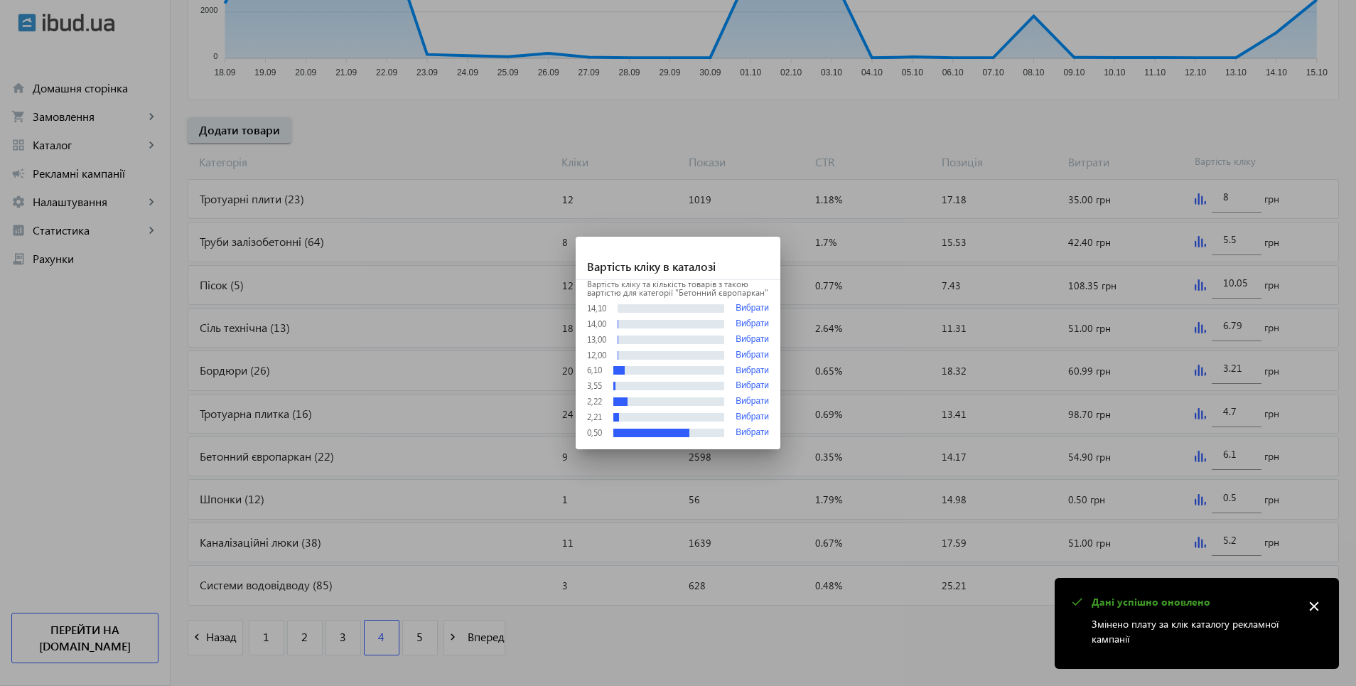
scroll to position [0, 0]
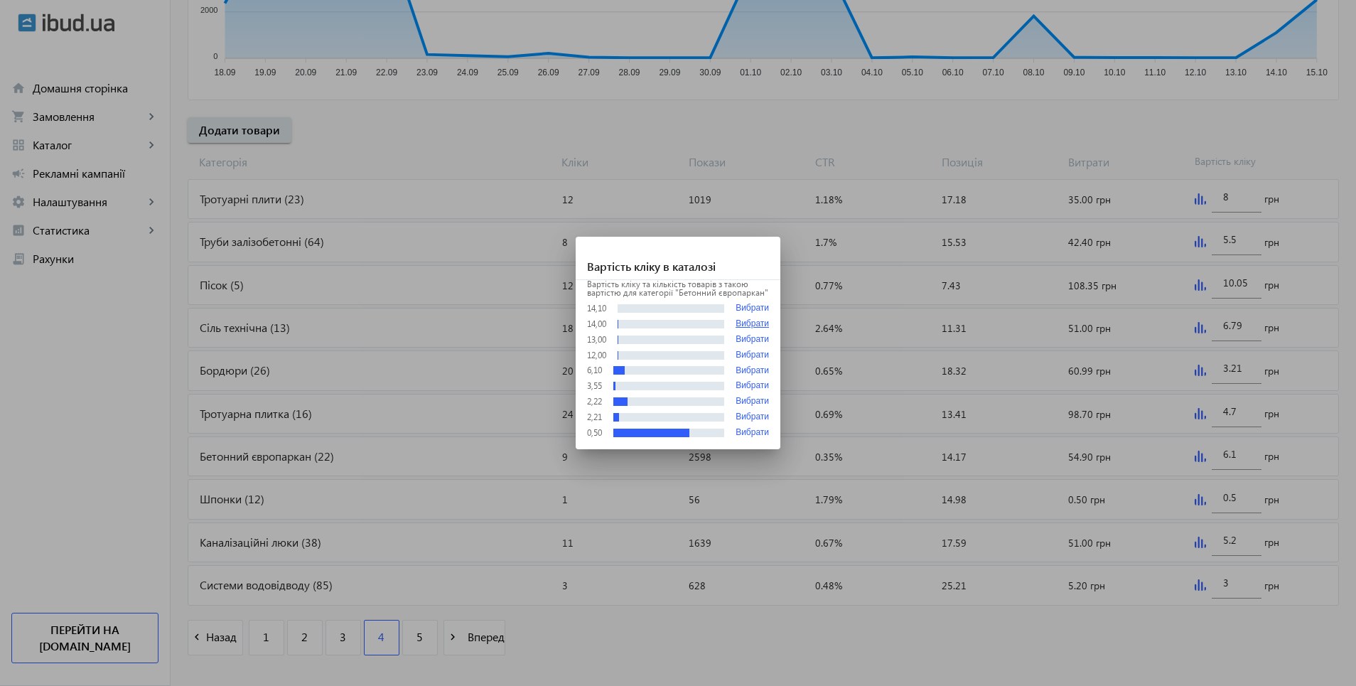
click at [751, 323] on button "Вибрати" at bounding box center [752, 324] width 33 height 10
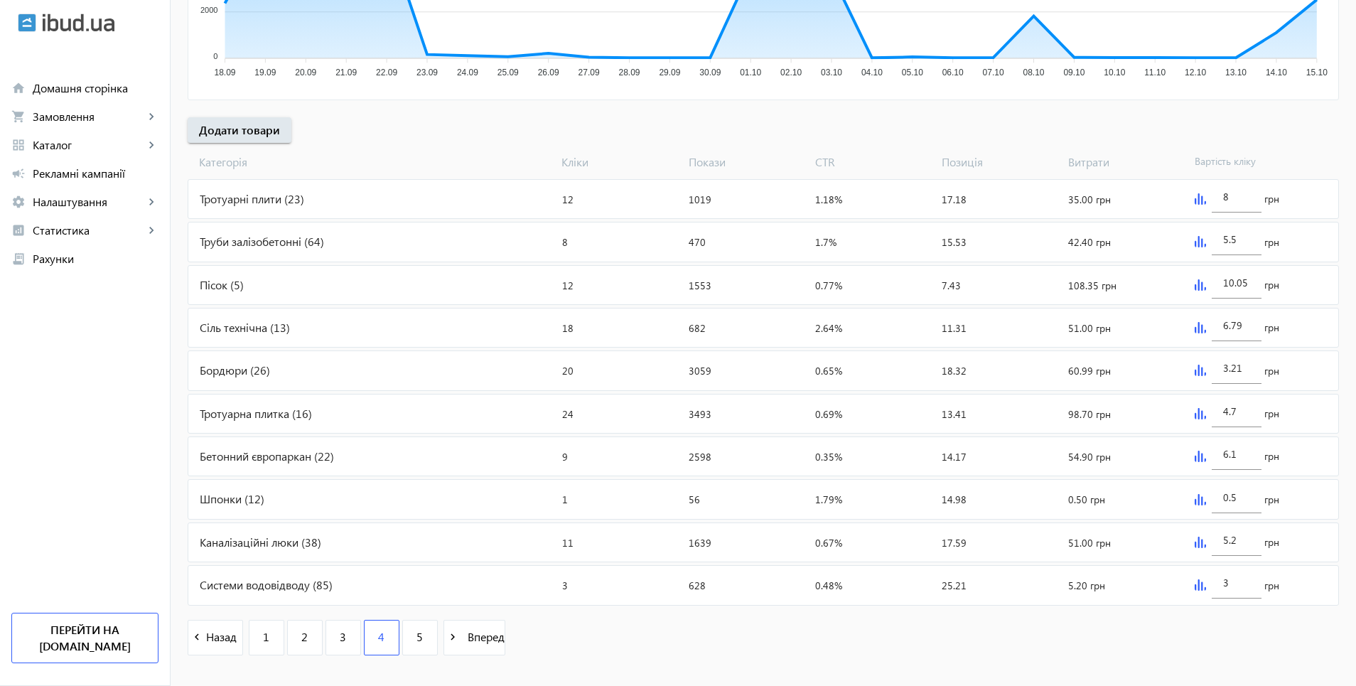
type input "14"
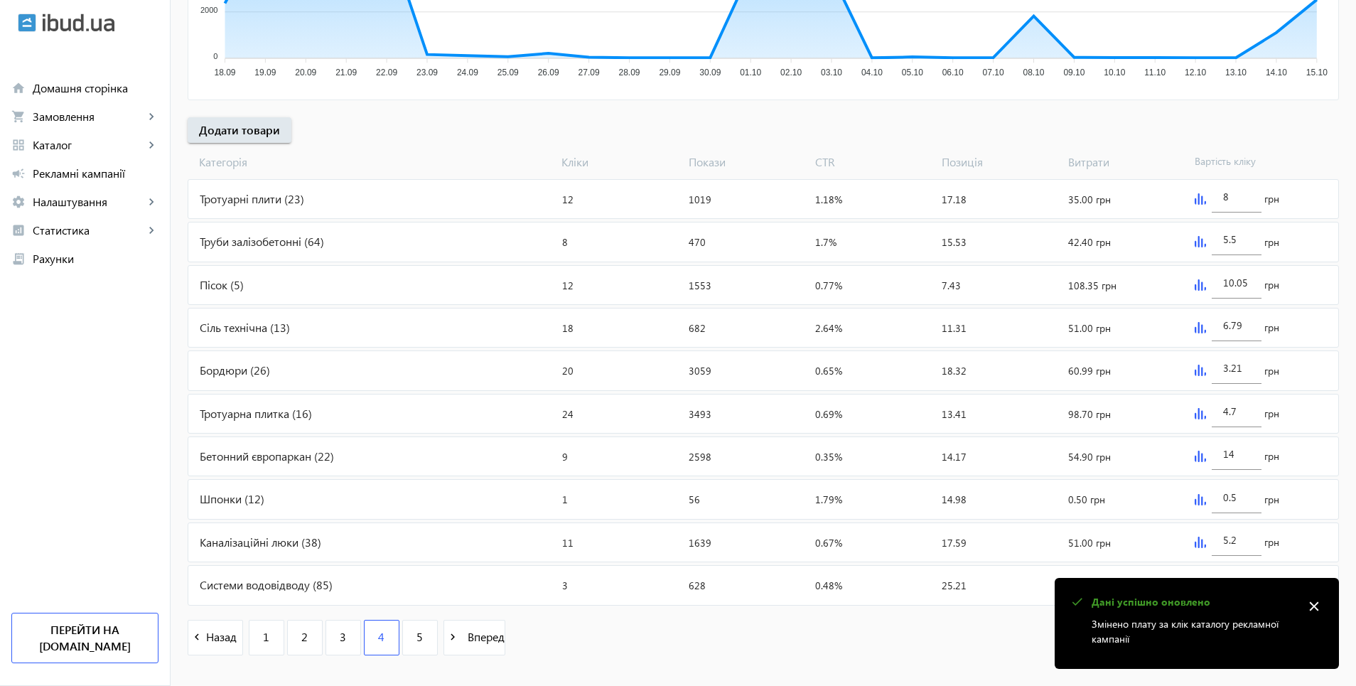
click at [1195, 542] on img at bounding box center [1200, 542] width 11 height 11
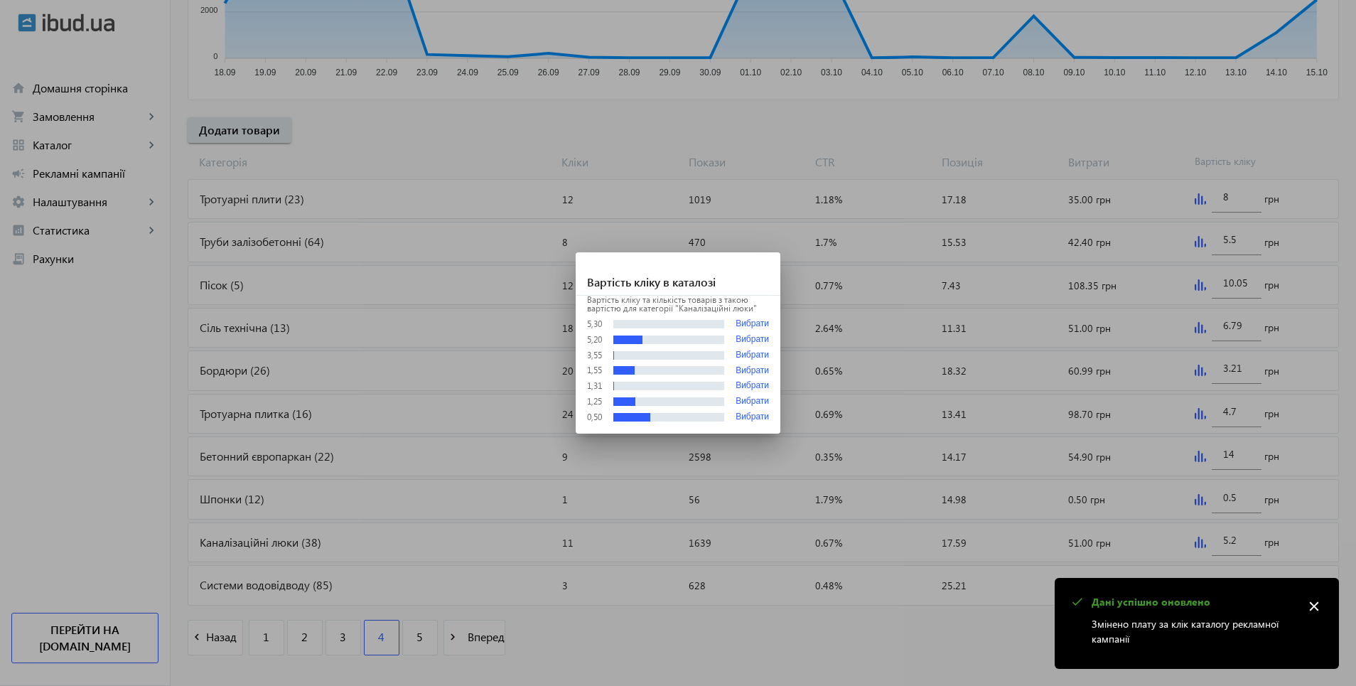
scroll to position [0, 0]
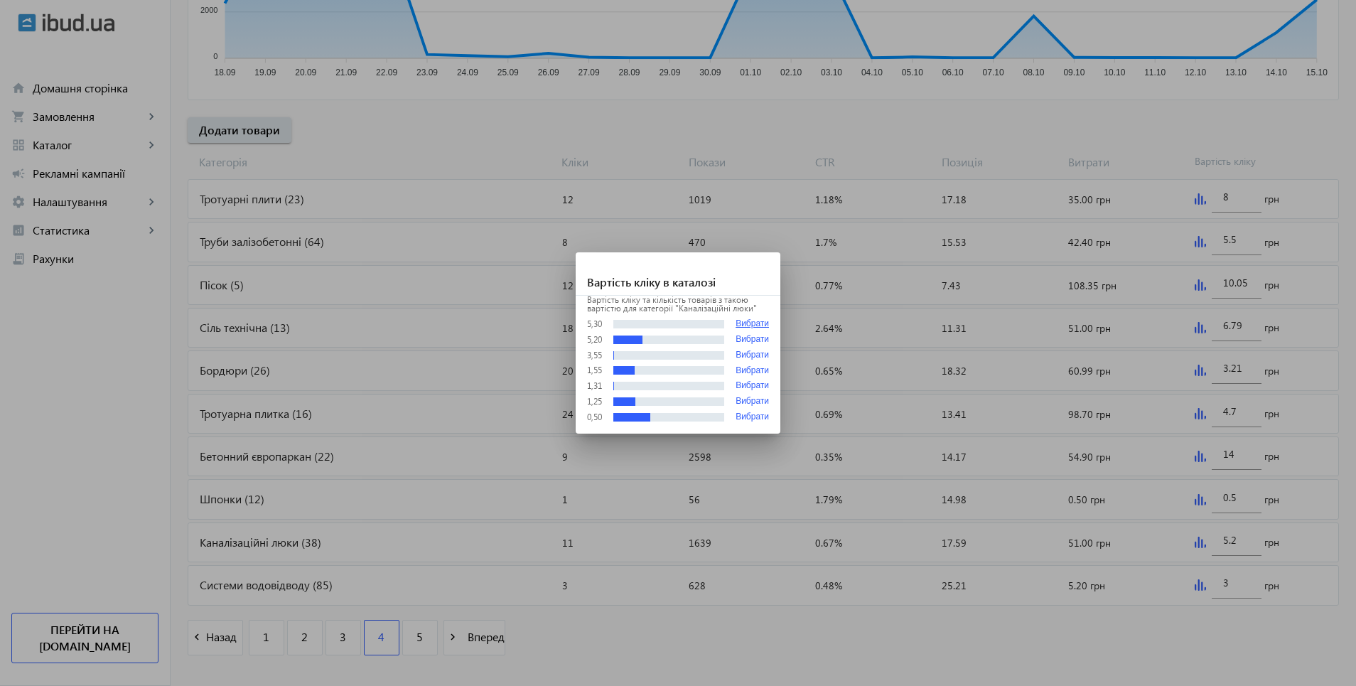
click at [749, 322] on button "Вибрати" at bounding box center [752, 323] width 33 height 11
type input "5.3"
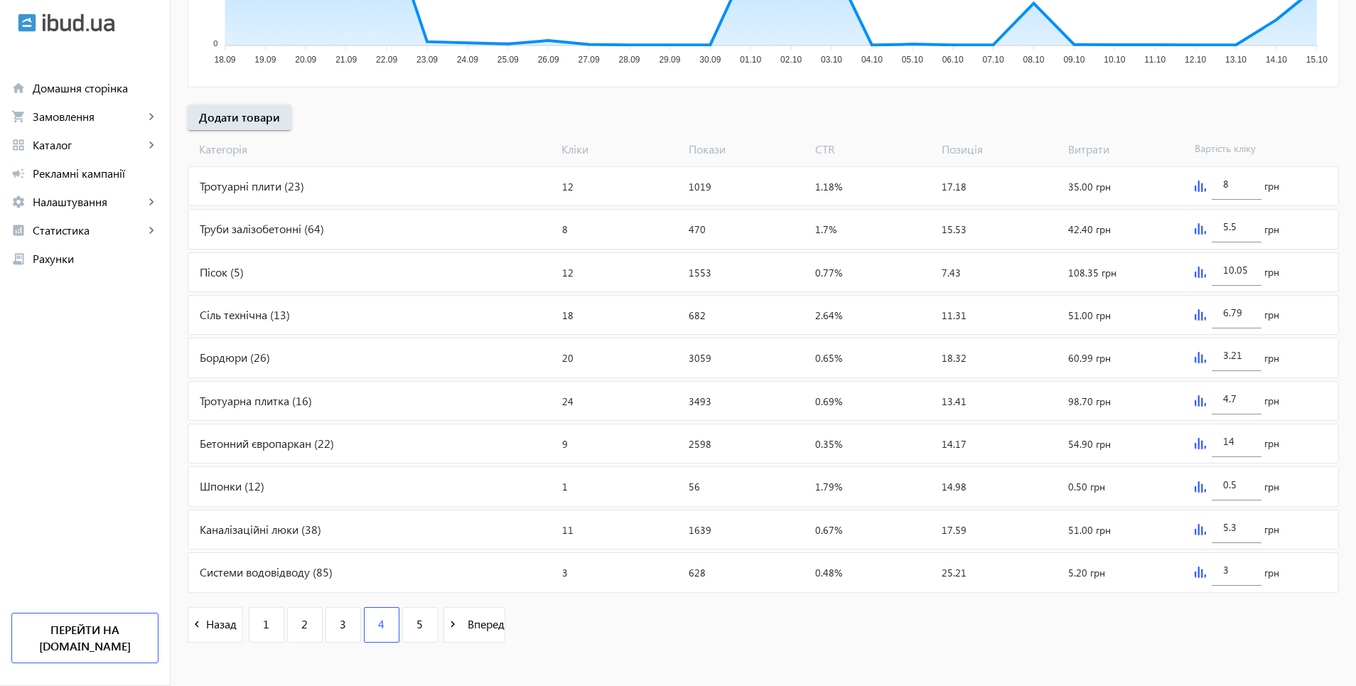
scroll to position [450, 0]
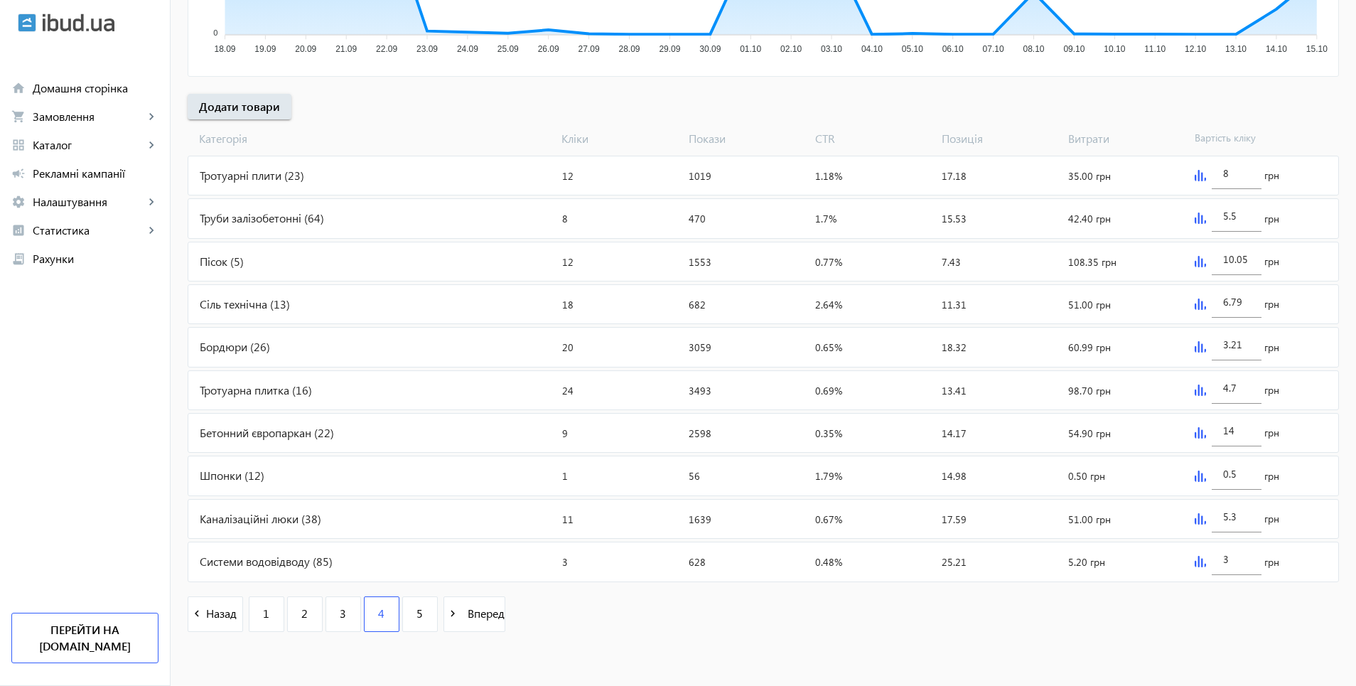
click at [1203, 560] on img at bounding box center [1200, 561] width 11 height 11
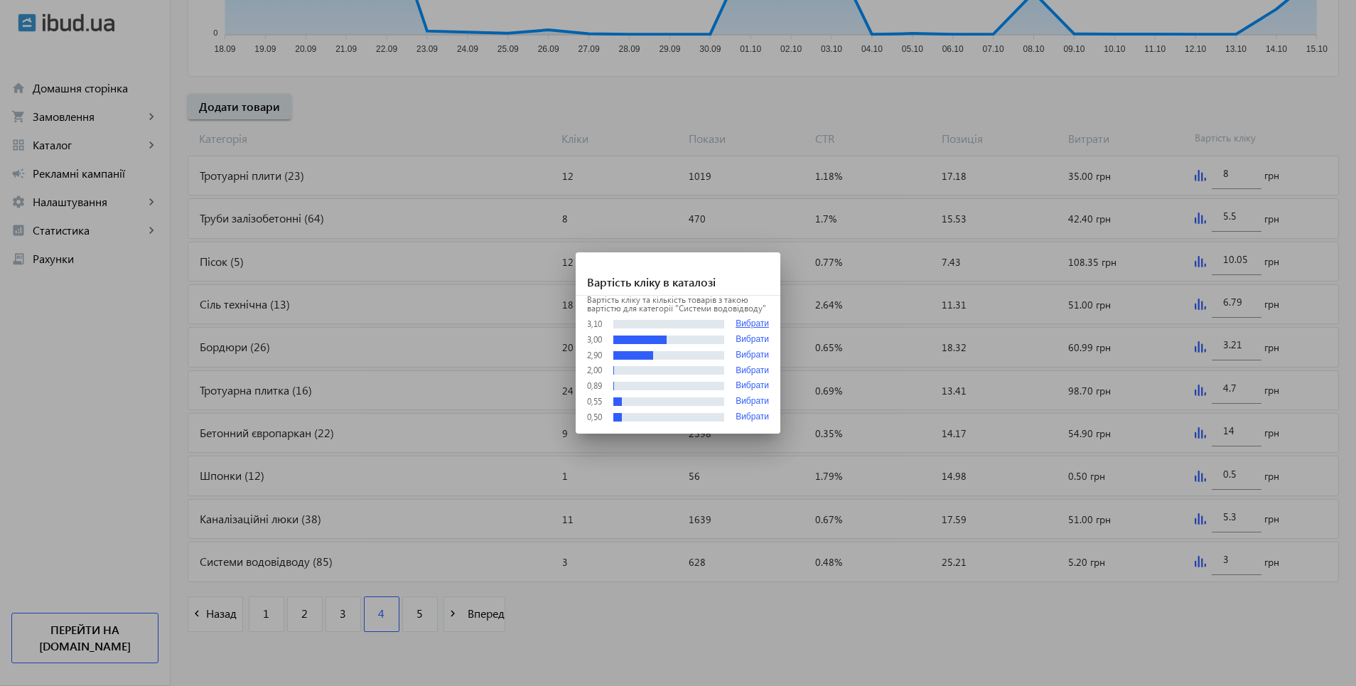
click at [757, 324] on button "Вибрати" at bounding box center [752, 323] width 33 height 11
type input "3.1"
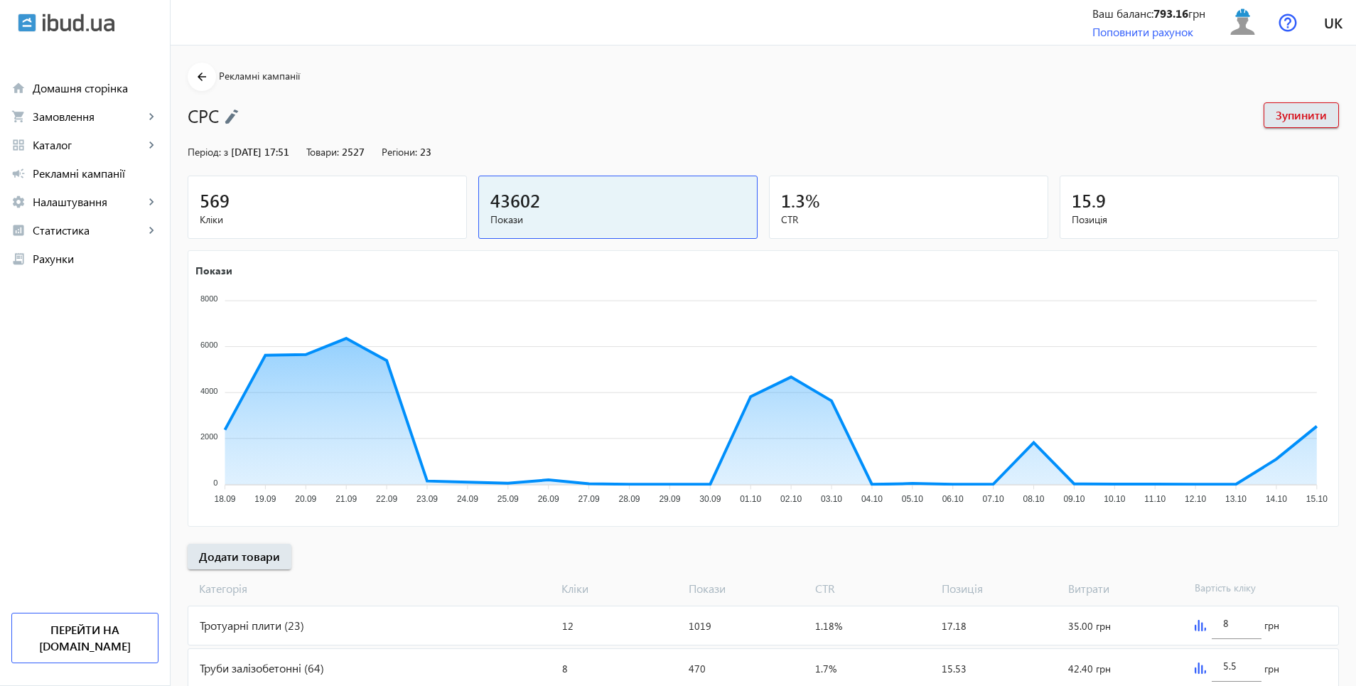
scroll to position [450, 0]
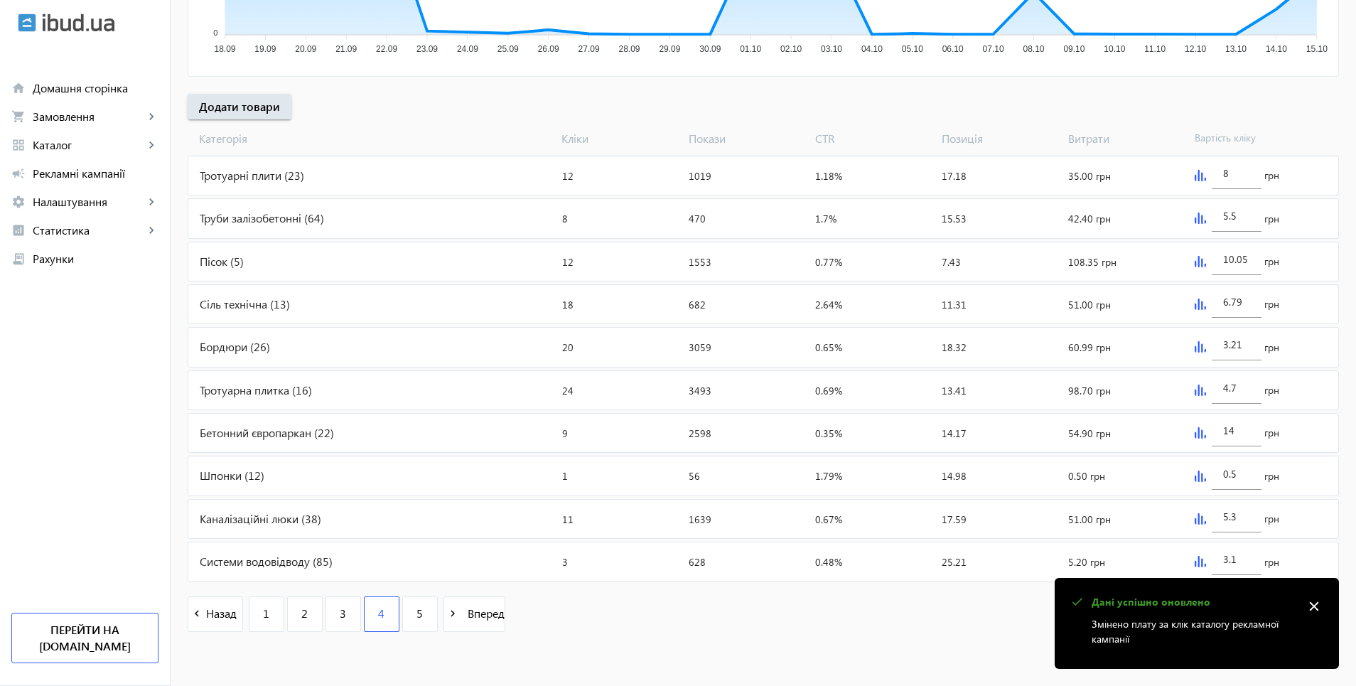
click at [1205, 562] on img at bounding box center [1200, 561] width 11 height 11
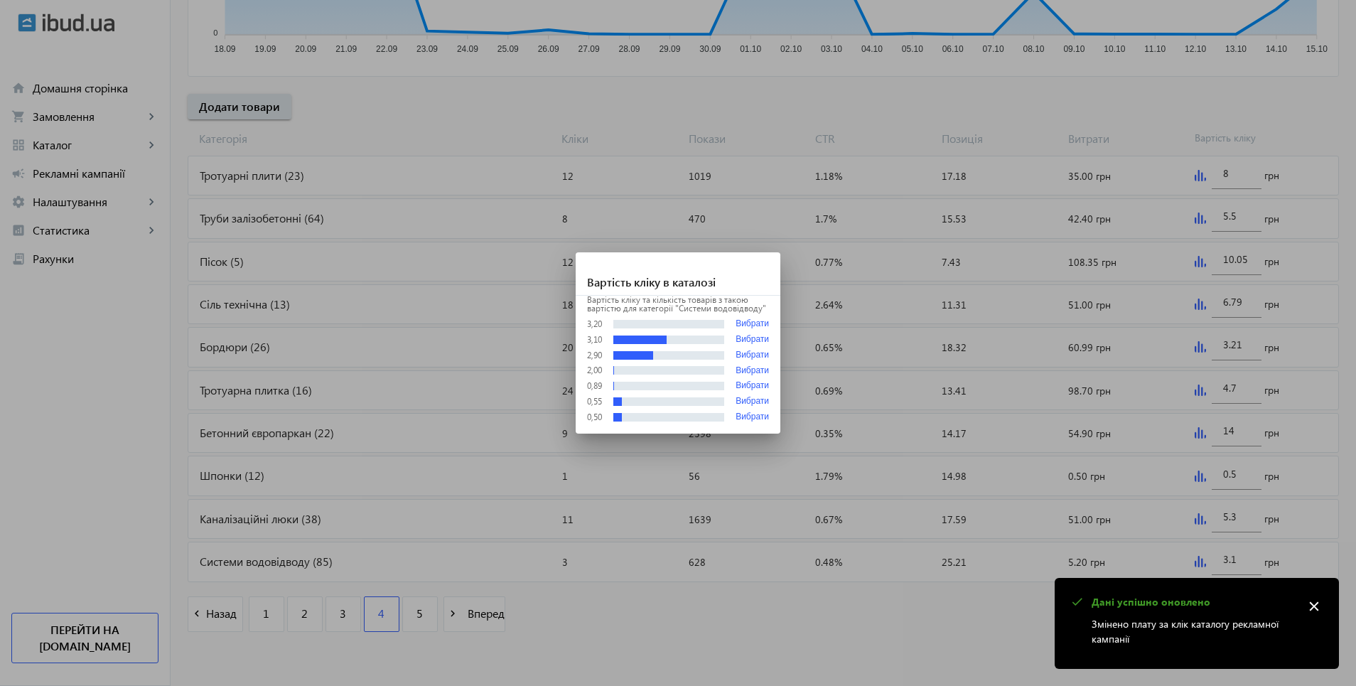
drag, startPoint x: 635, startPoint y: 620, endPoint x: 624, endPoint y: 615, distance: 11.8
click at [635, 619] on div at bounding box center [678, 343] width 1356 height 686
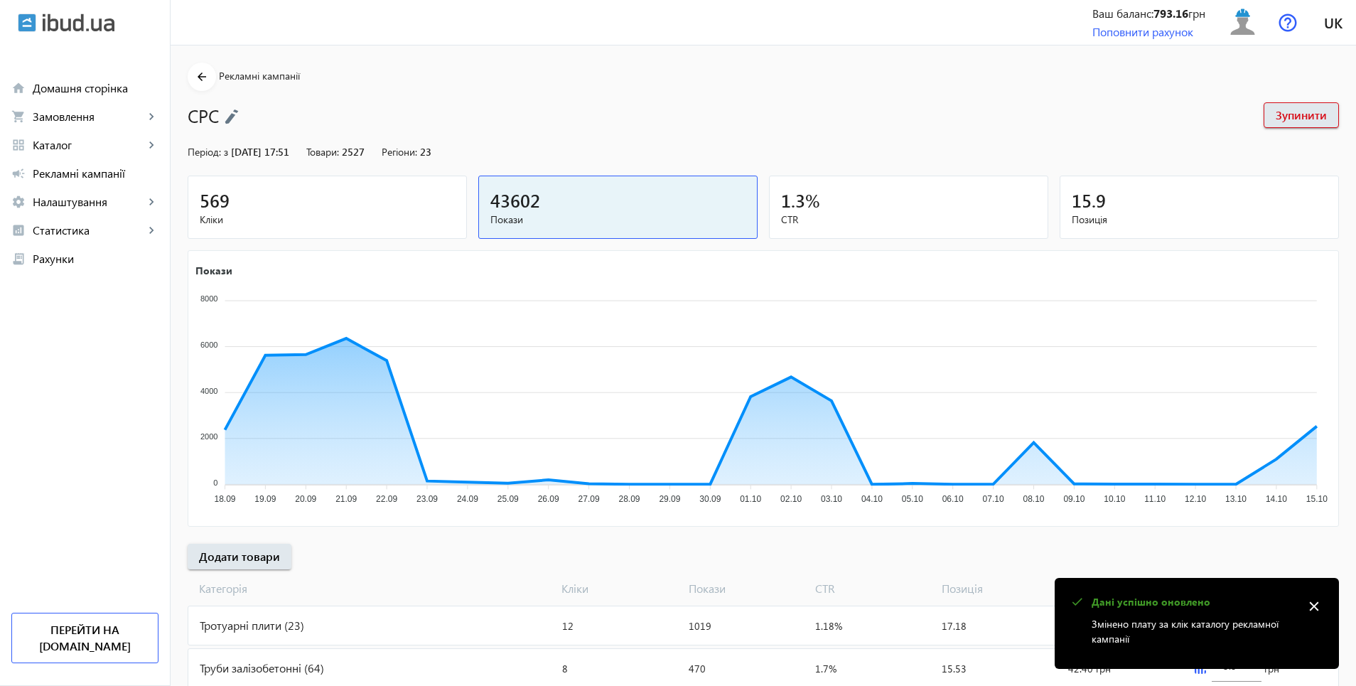
scroll to position [450, 0]
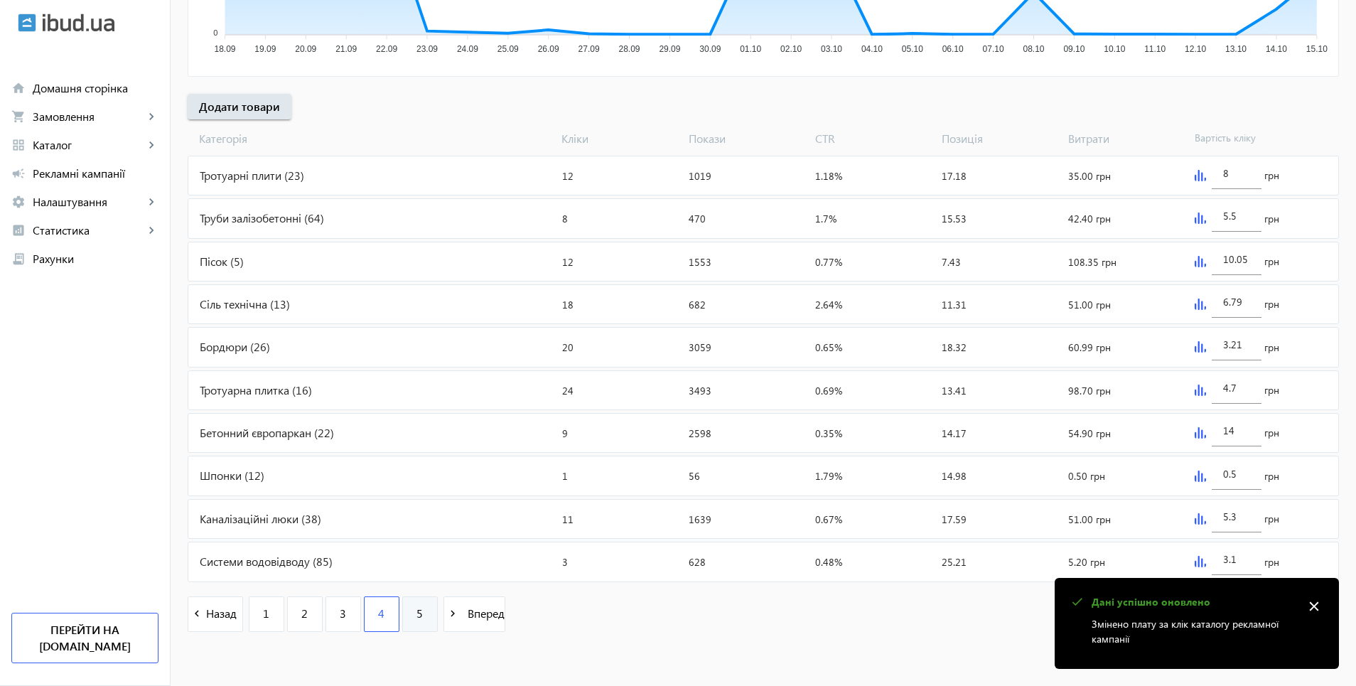
click at [417, 619] on span "5" at bounding box center [420, 614] width 6 height 16
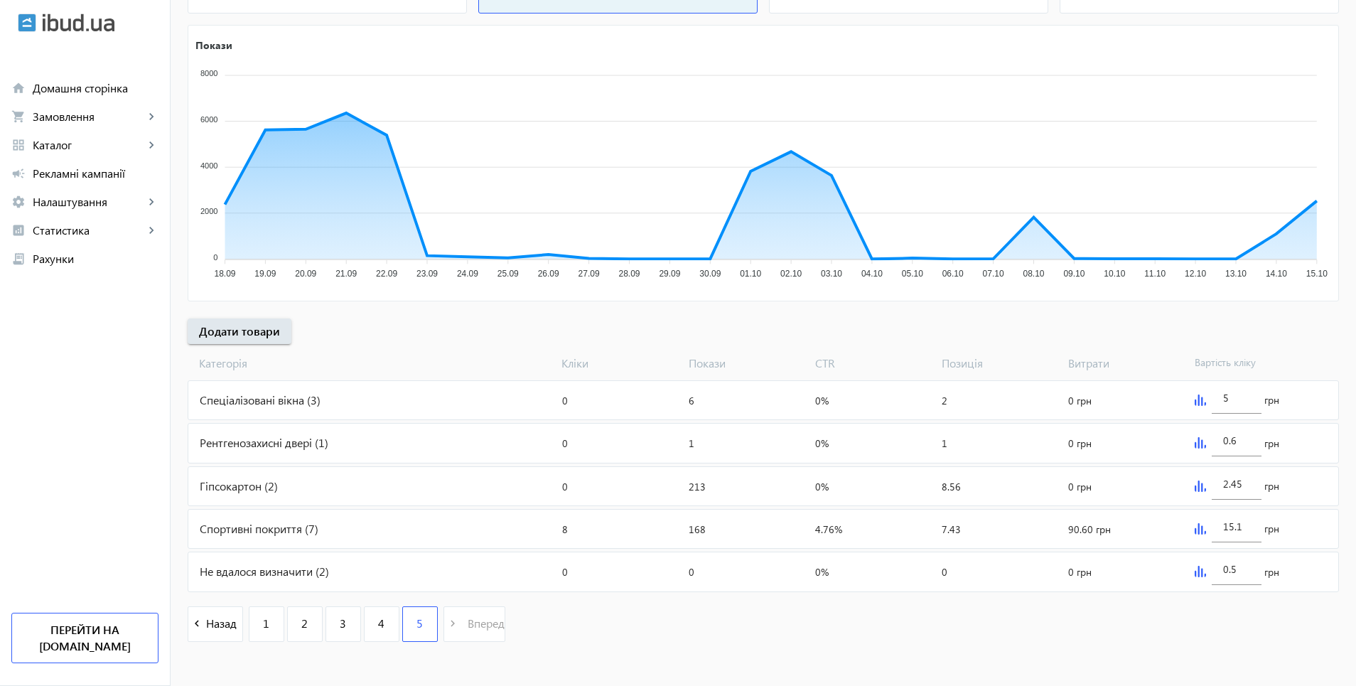
scroll to position [235, 0]
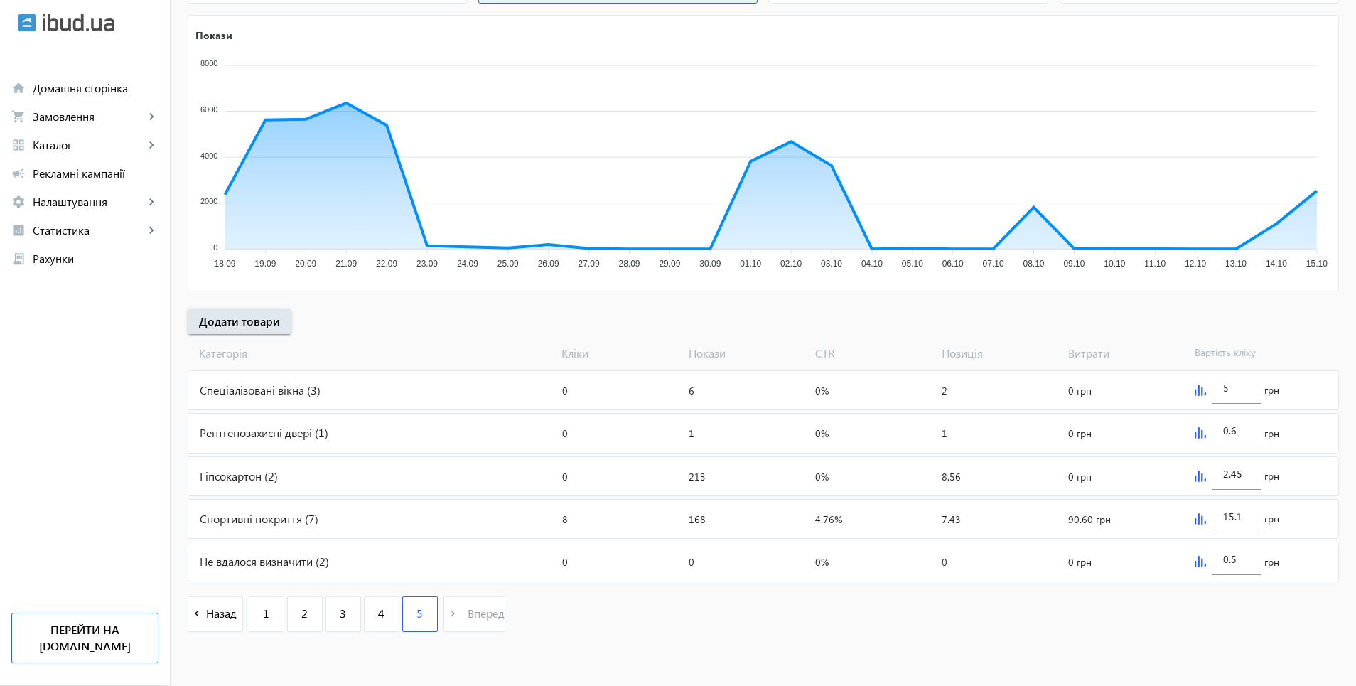
click at [1198, 436] on img at bounding box center [1200, 432] width 11 height 11
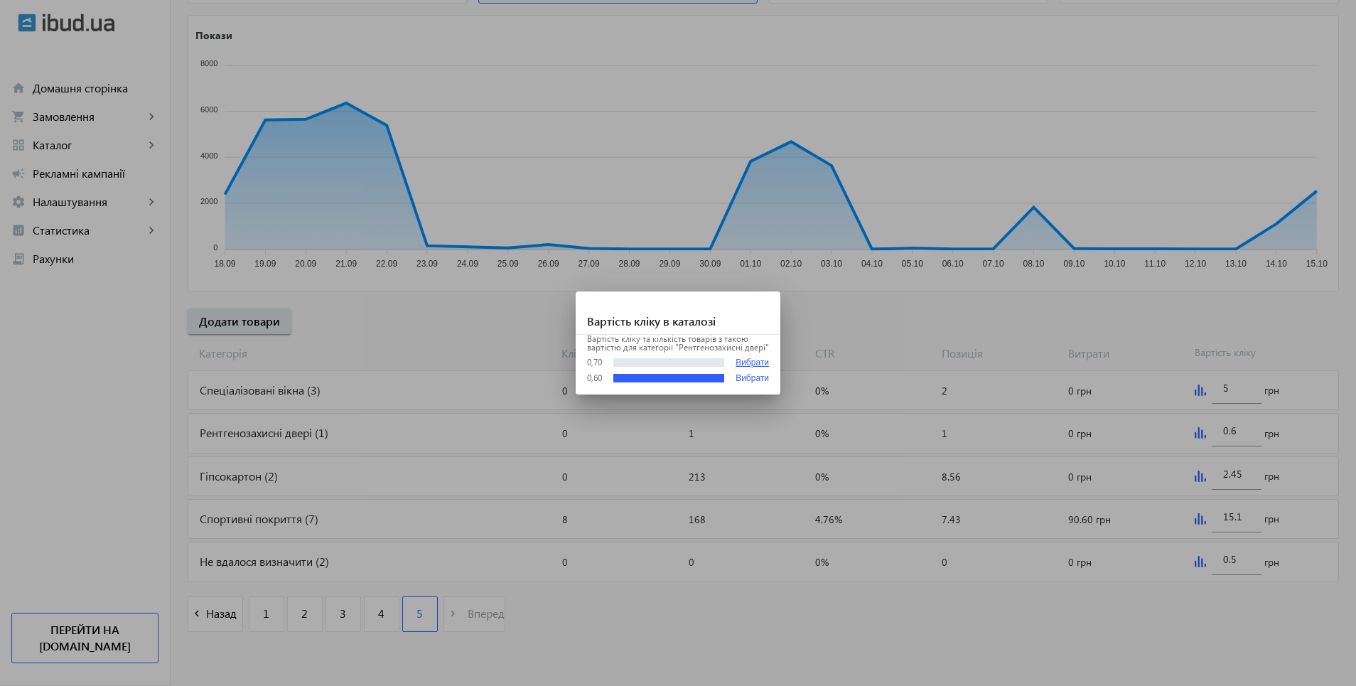
click at [762, 360] on button "Вибрати" at bounding box center [752, 363] width 33 height 11
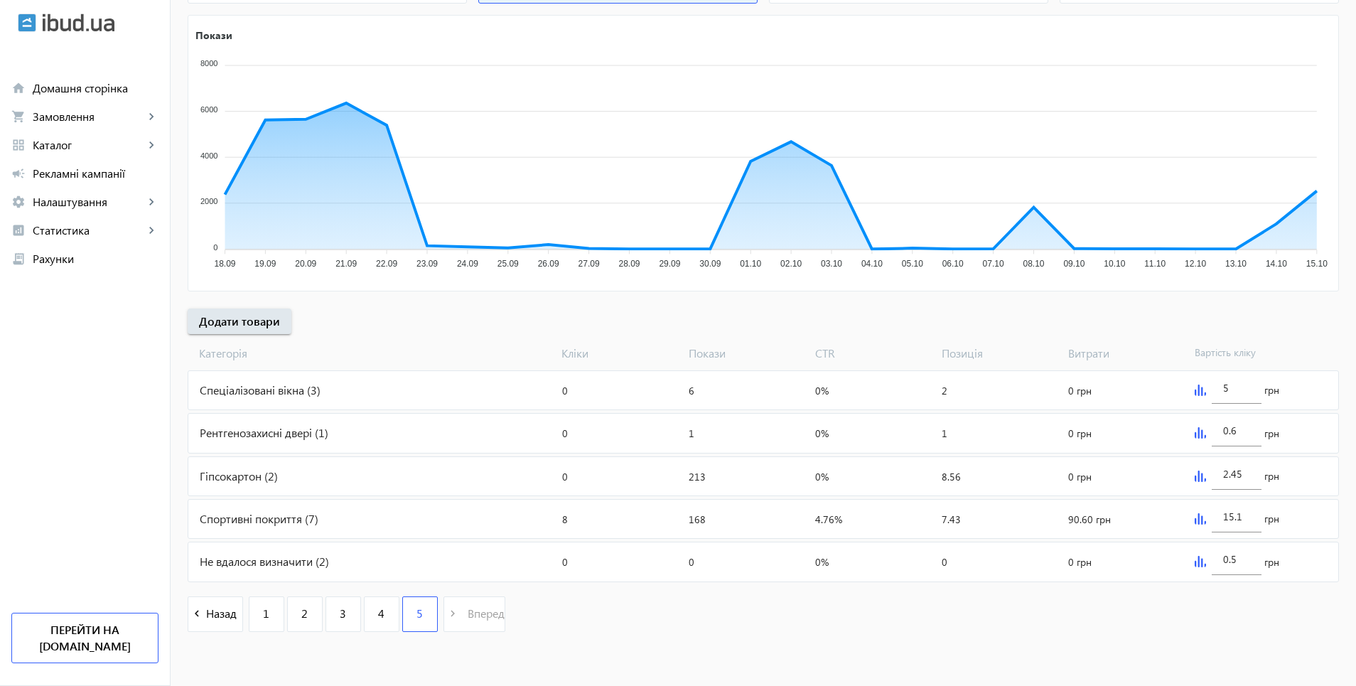
type input "0.7"
click at [1206, 395] on div "5 грн" at bounding box center [1263, 390] width 149 height 38
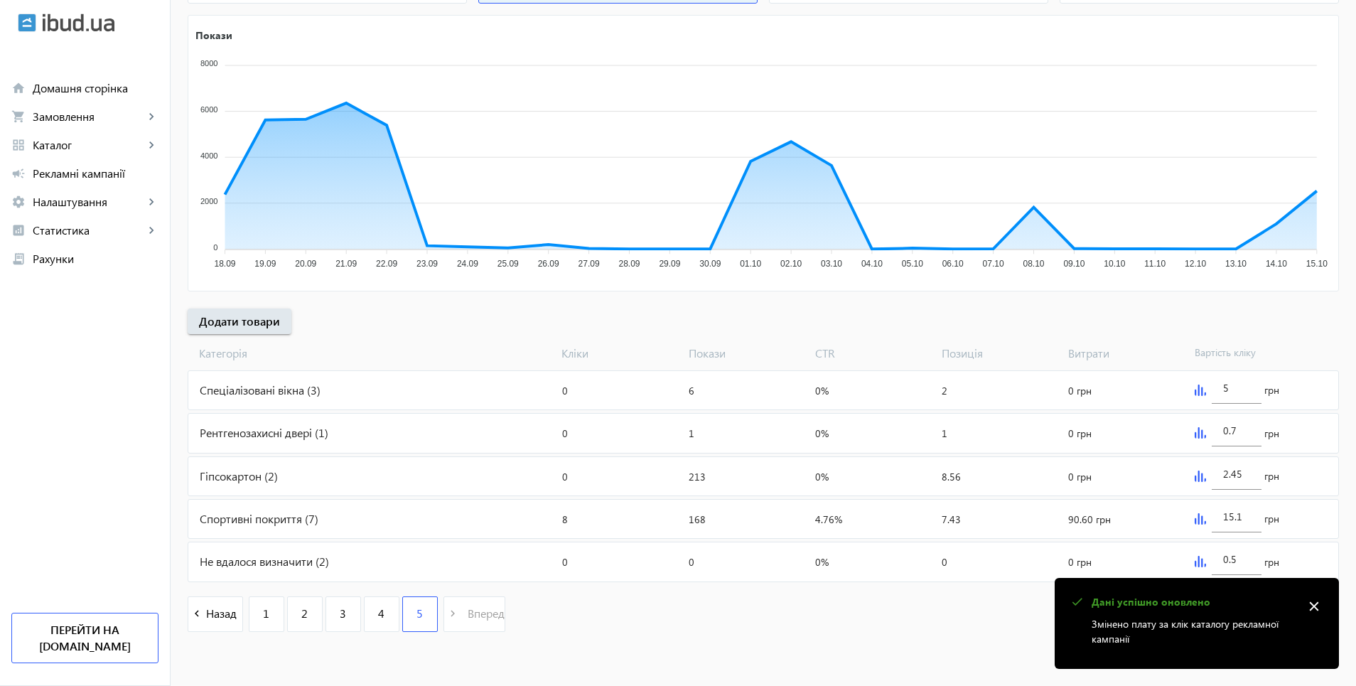
click at [1197, 392] on img at bounding box center [1200, 390] width 11 height 11
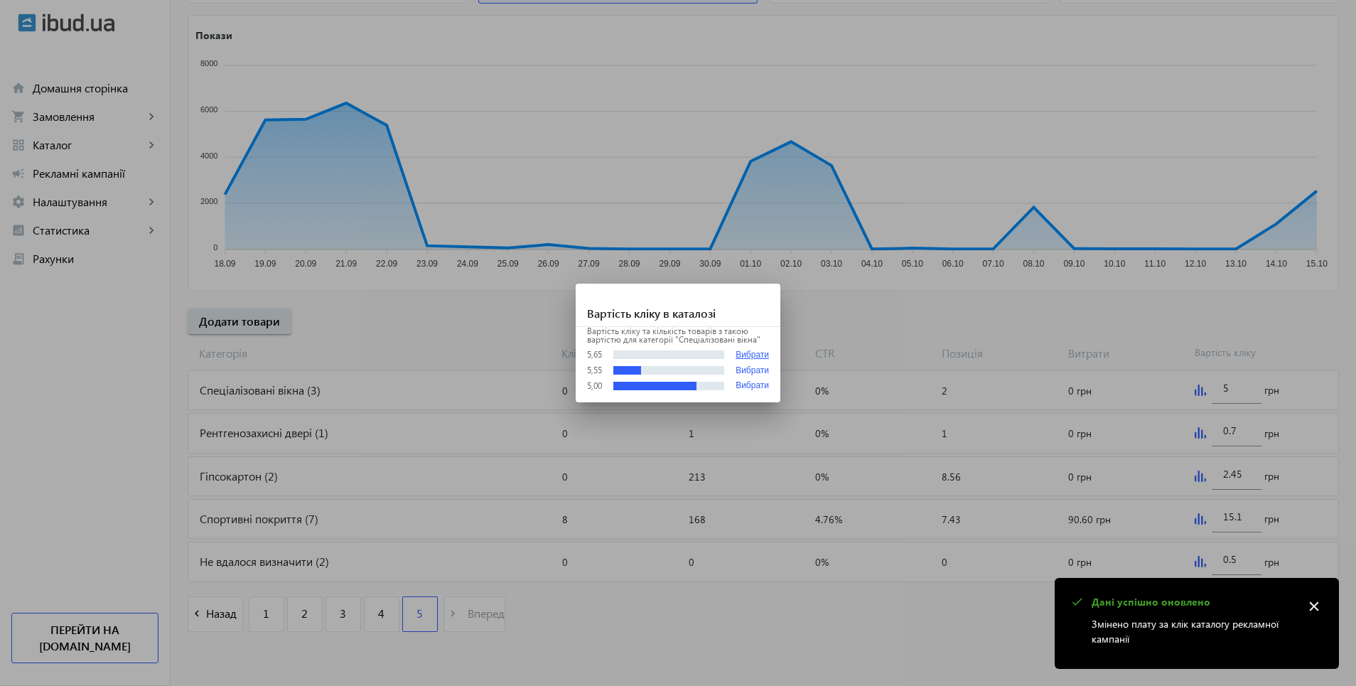
click at [746, 355] on button "Вибрати" at bounding box center [752, 355] width 33 height 11
type input "5.65"
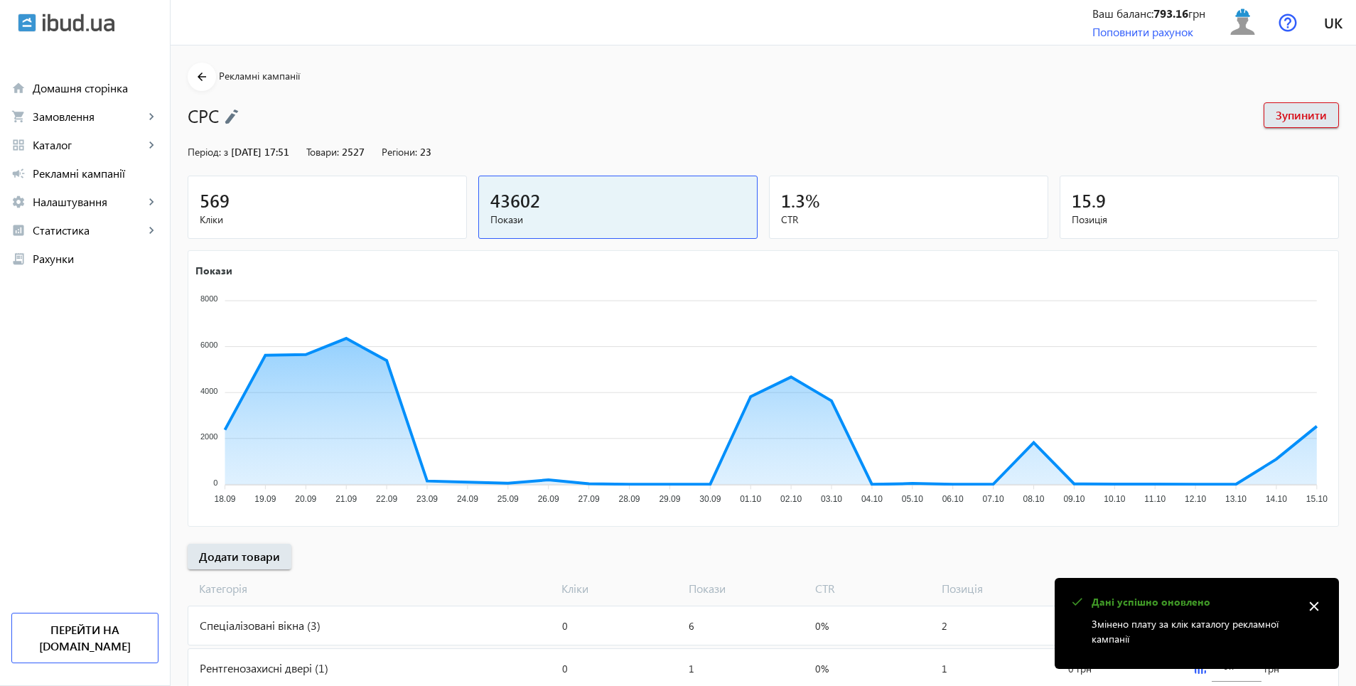
scroll to position [235, 0]
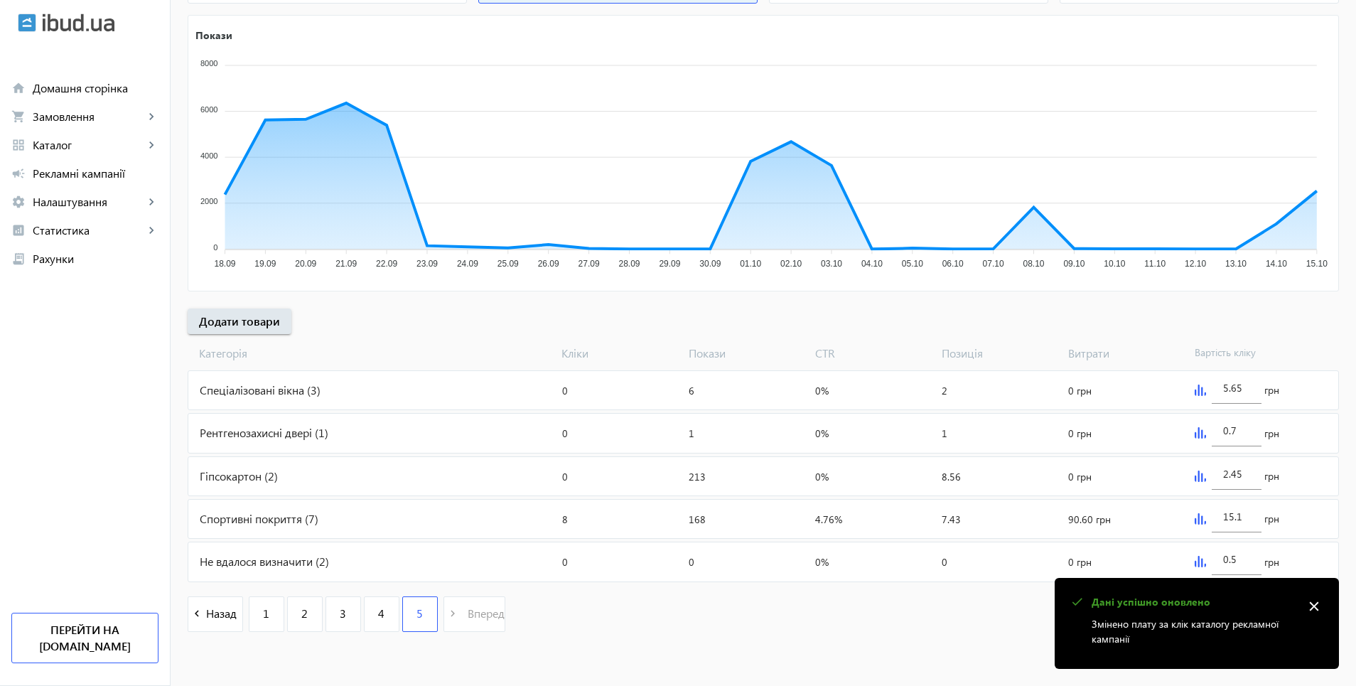
click at [1197, 479] on img at bounding box center [1200, 476] width 11 height 11
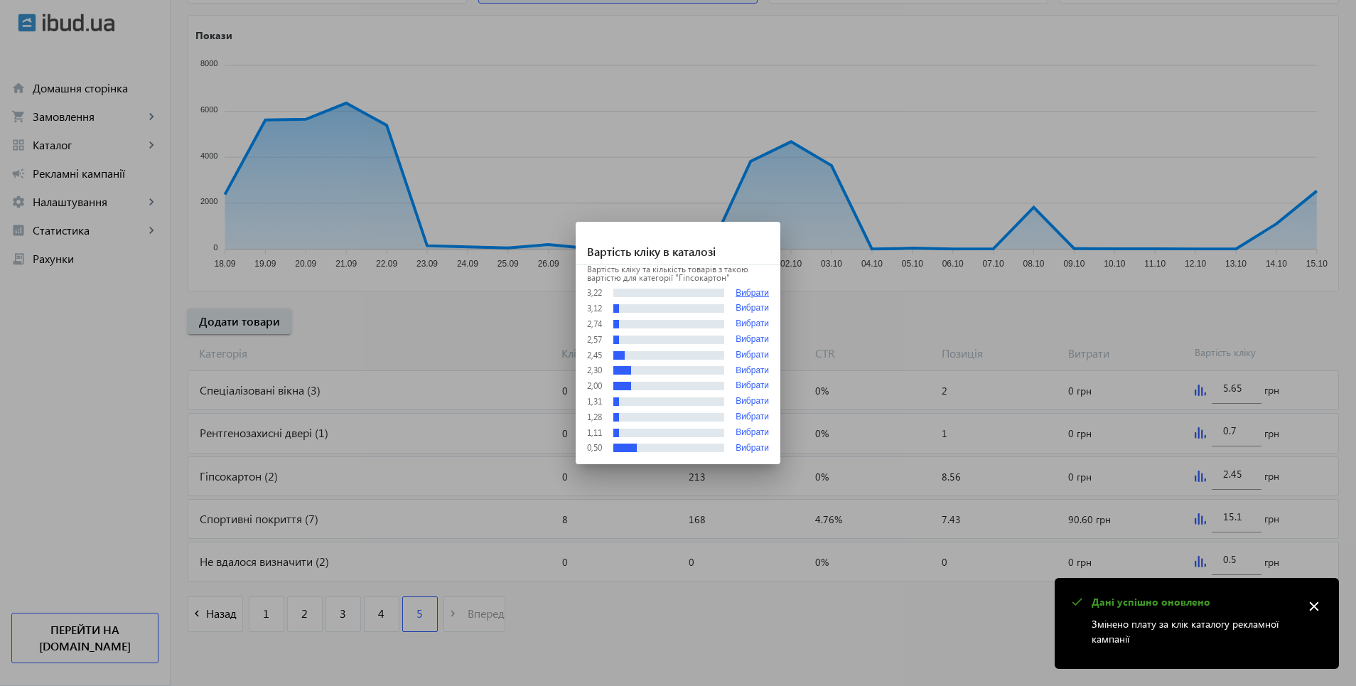
click at [754, 291] on button "Вибрати" at bounding box center [752, 293] width 33 height 11
type input "3.22"
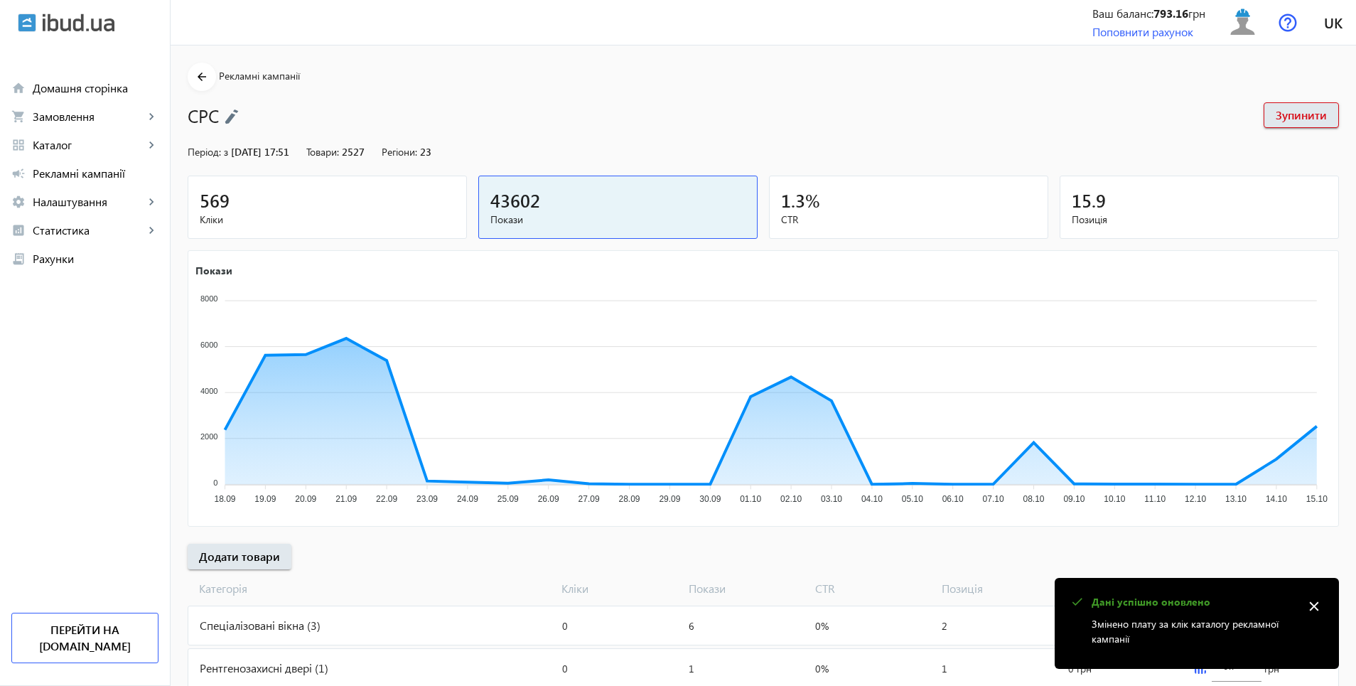
scroll to position [235, 0]
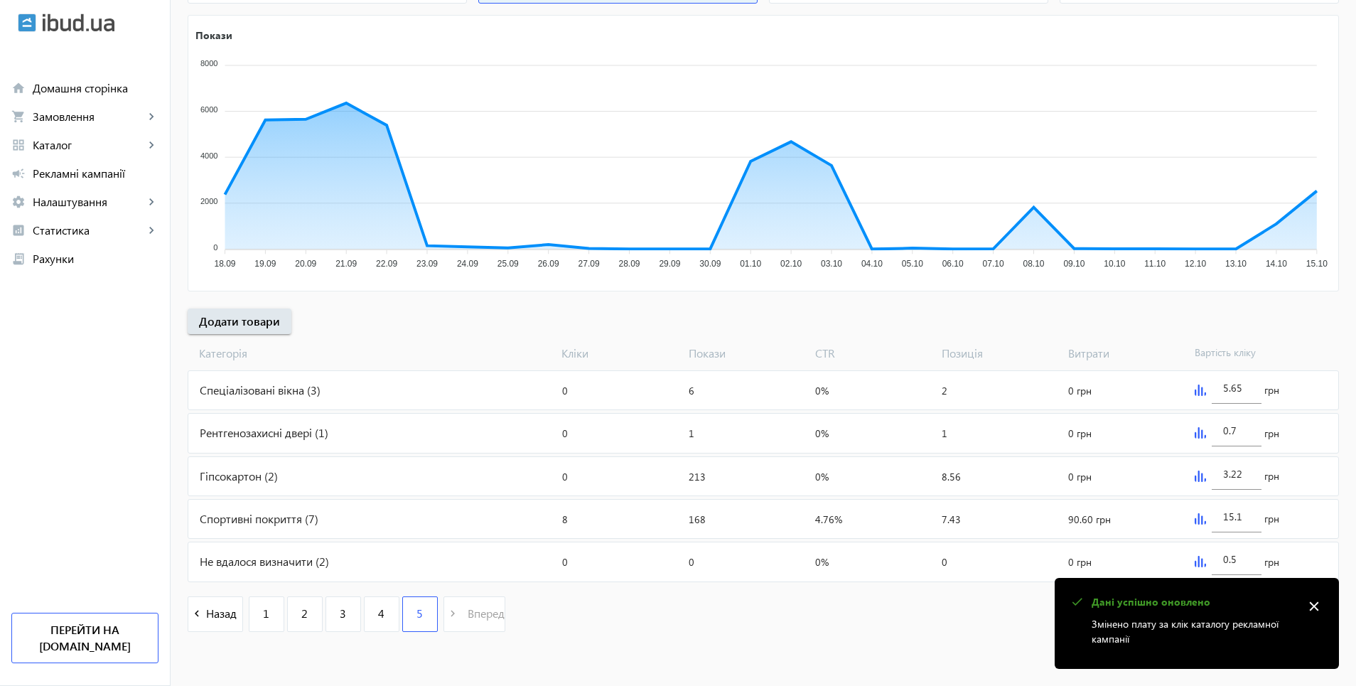
click at [281, 559] on div "Не вдалося визначити (2)" at bounding box center [372, 561] width 368 height 38
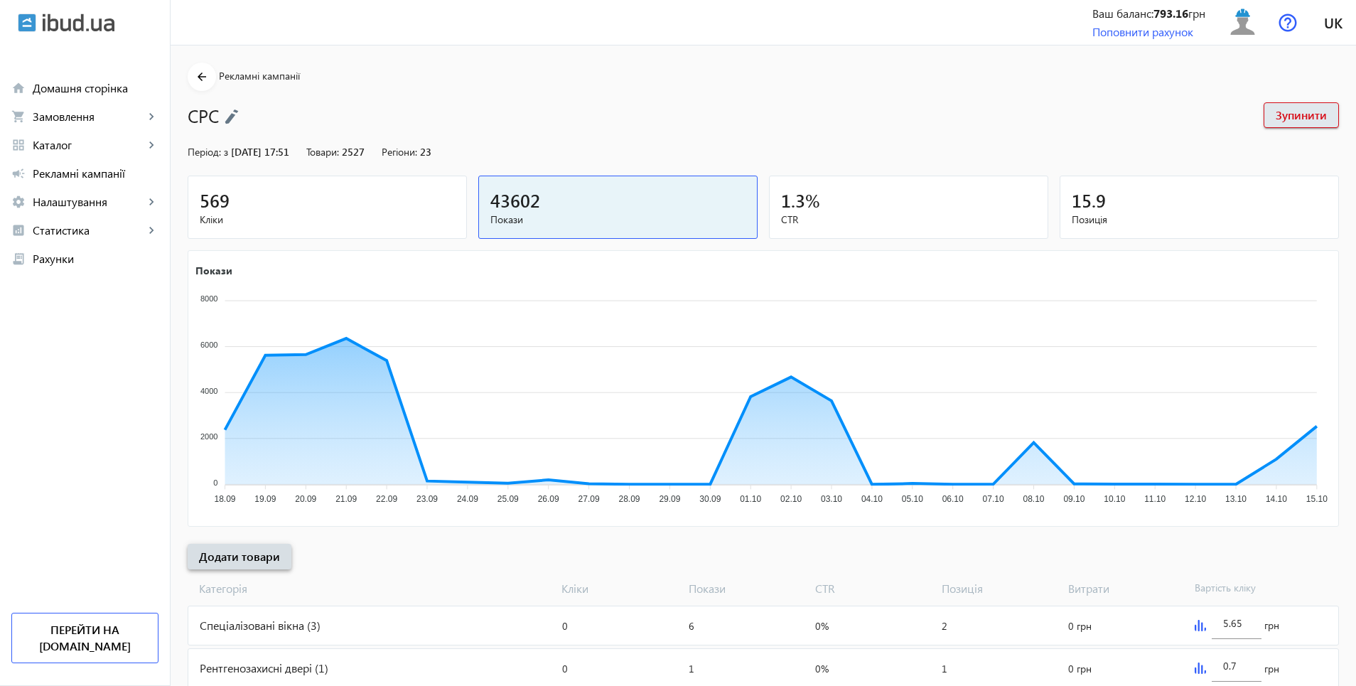
click at [235, 557] on span "Додати товари" at bounding box center [239, 557] width 81 height 16
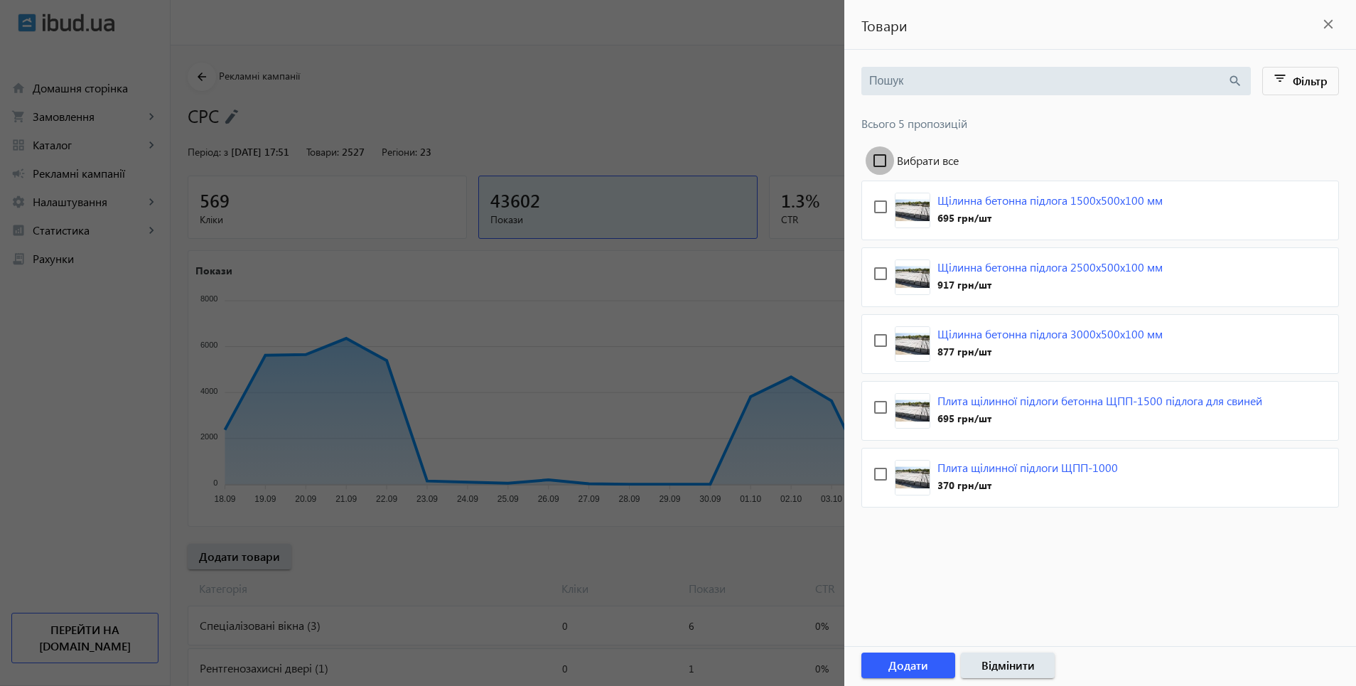
click at [885, 163] on input "Вибрати все" at bounding box center [880, 160] width 28 height 28
checkbox input "true"
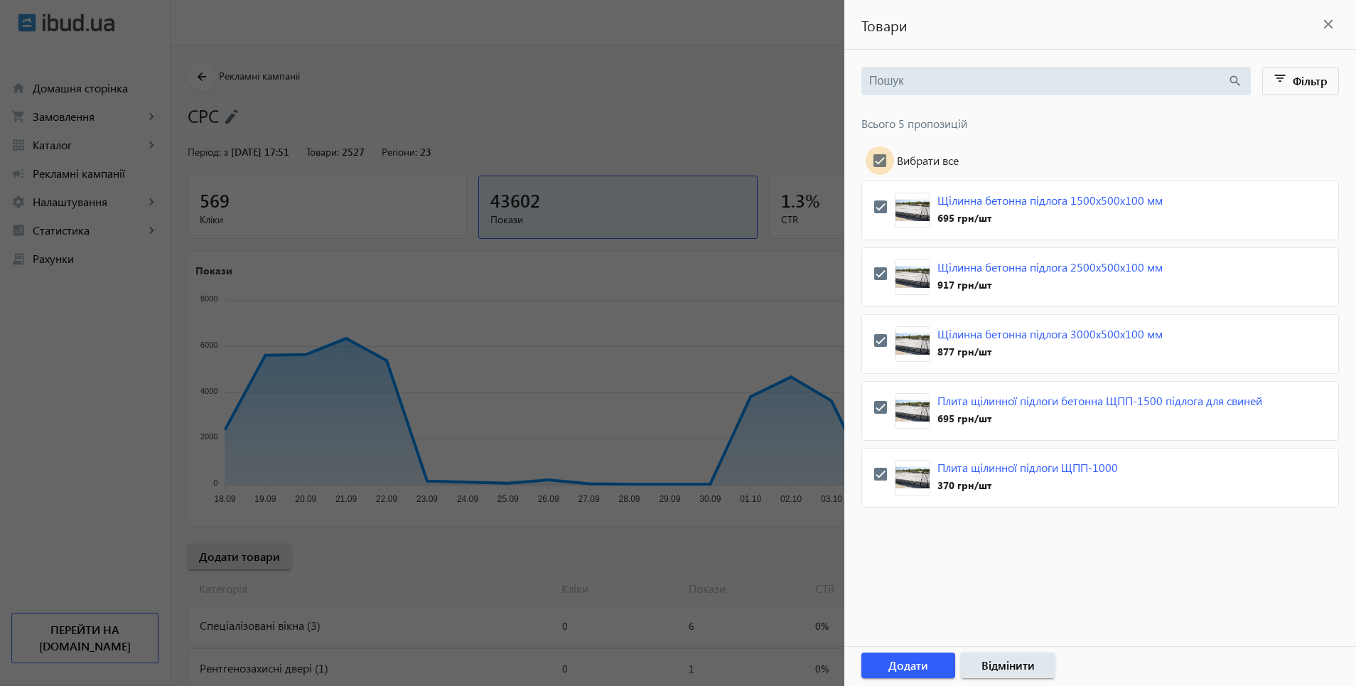
checkbox input "true"
click at [918, 668] on span "Додати" at bounding box center [909, 666] width 40 height 16
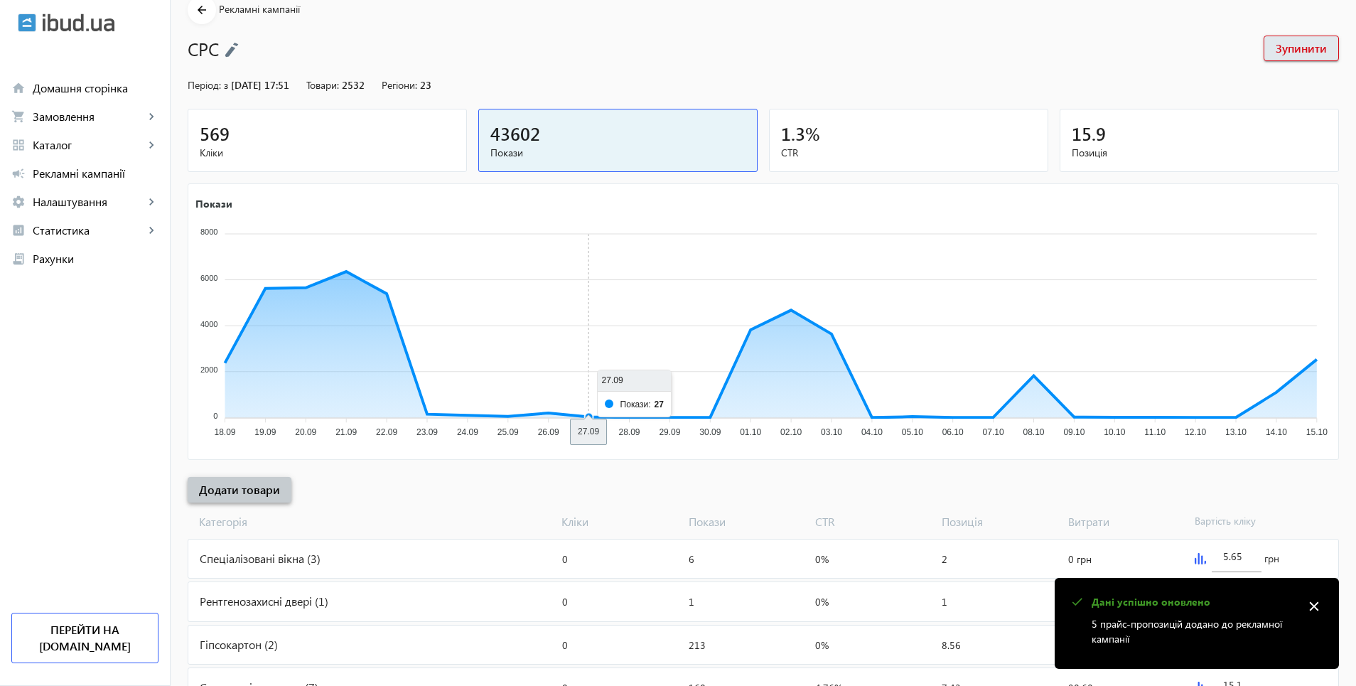
scroll to position [235, 0]
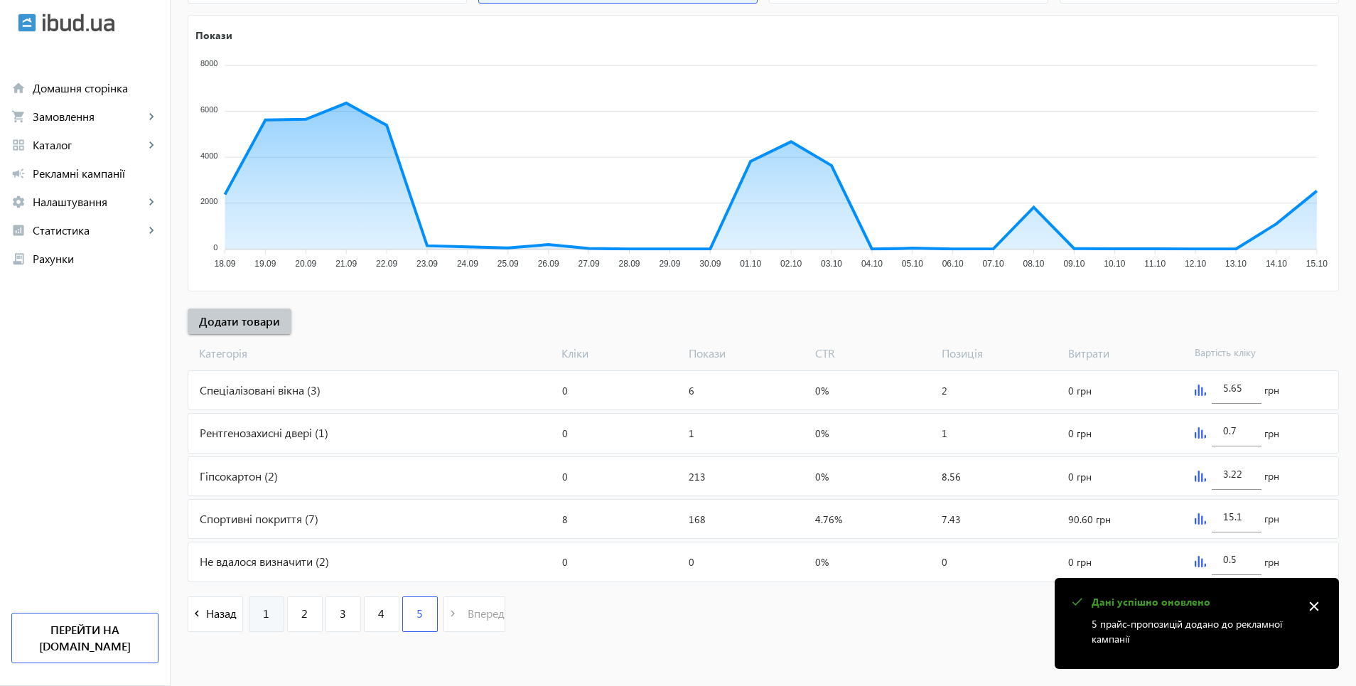
click at [266, 617] on link "1" at bounding box center [267, 614] width 36 height 36
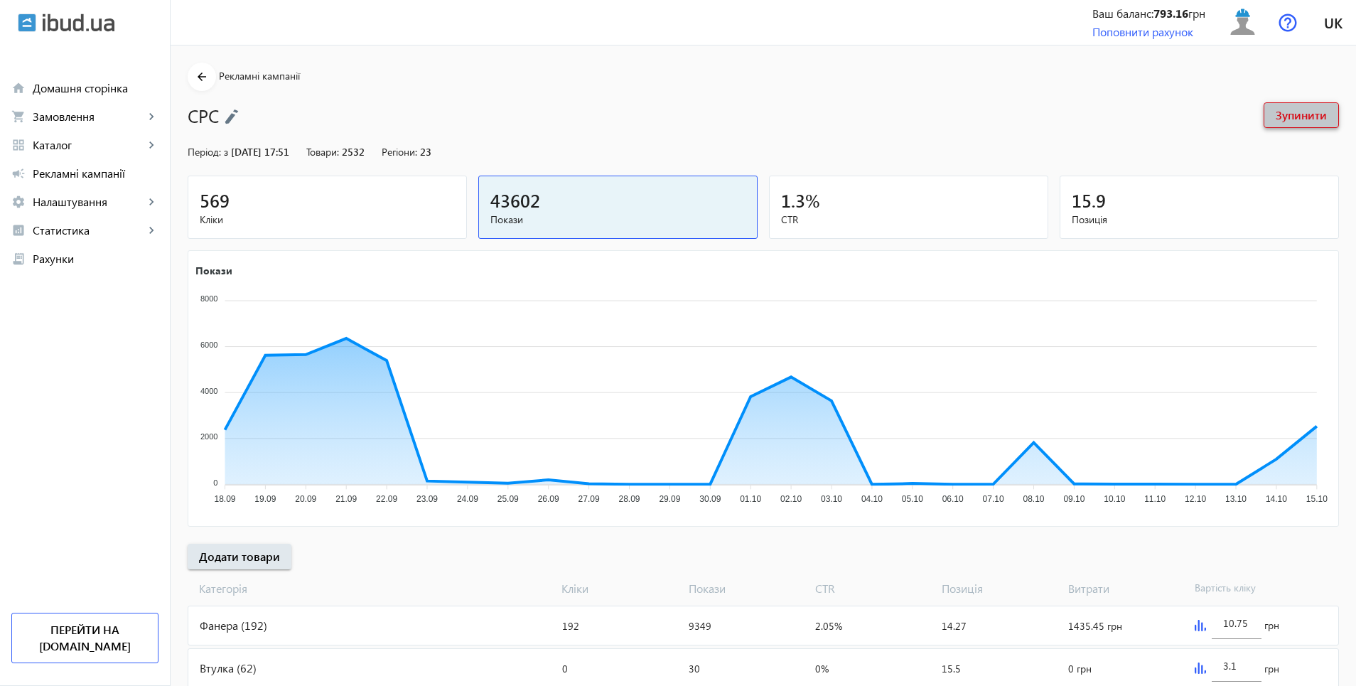
click at [1280, 113] on span "Зупинити" at bounding box center [1301, 115] width 51 height 16
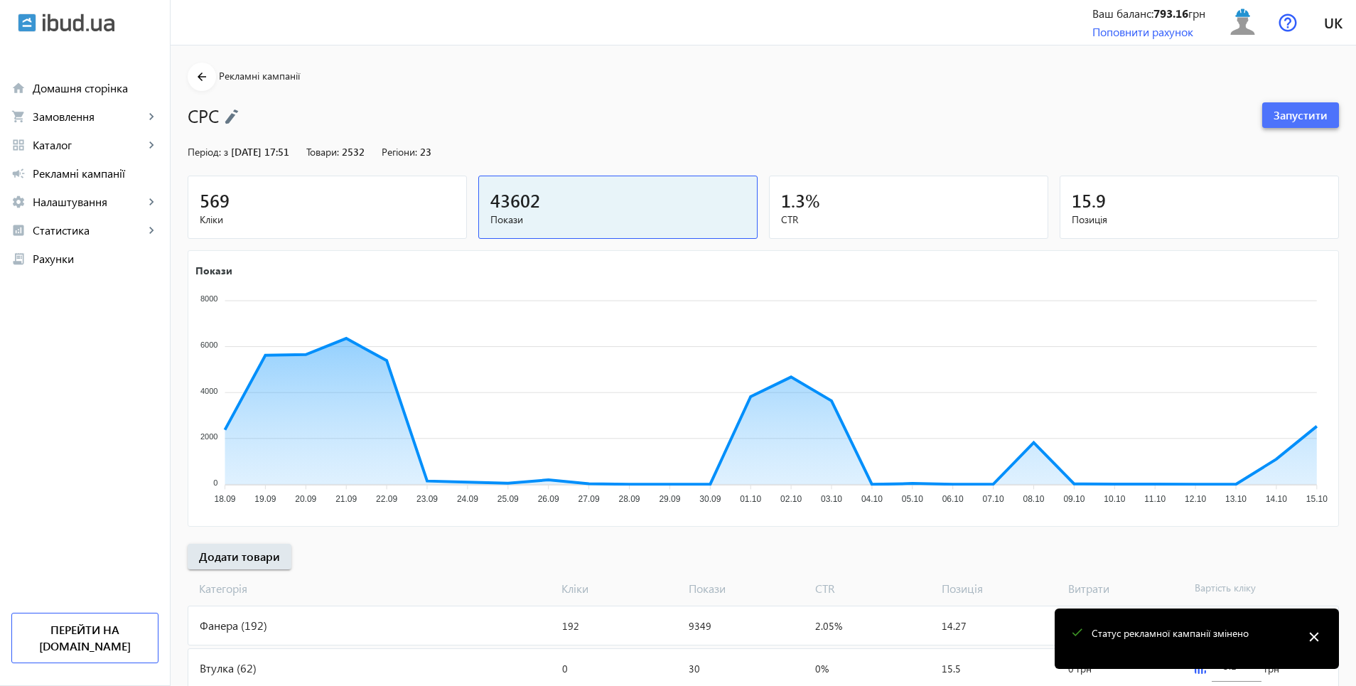
click at [1284, 115] on span "Запустити" at bounding box center [1301, 115] width 54 height 16
click at [1246, 22] on img at bounding box center [1243, 22] width 32 height 32
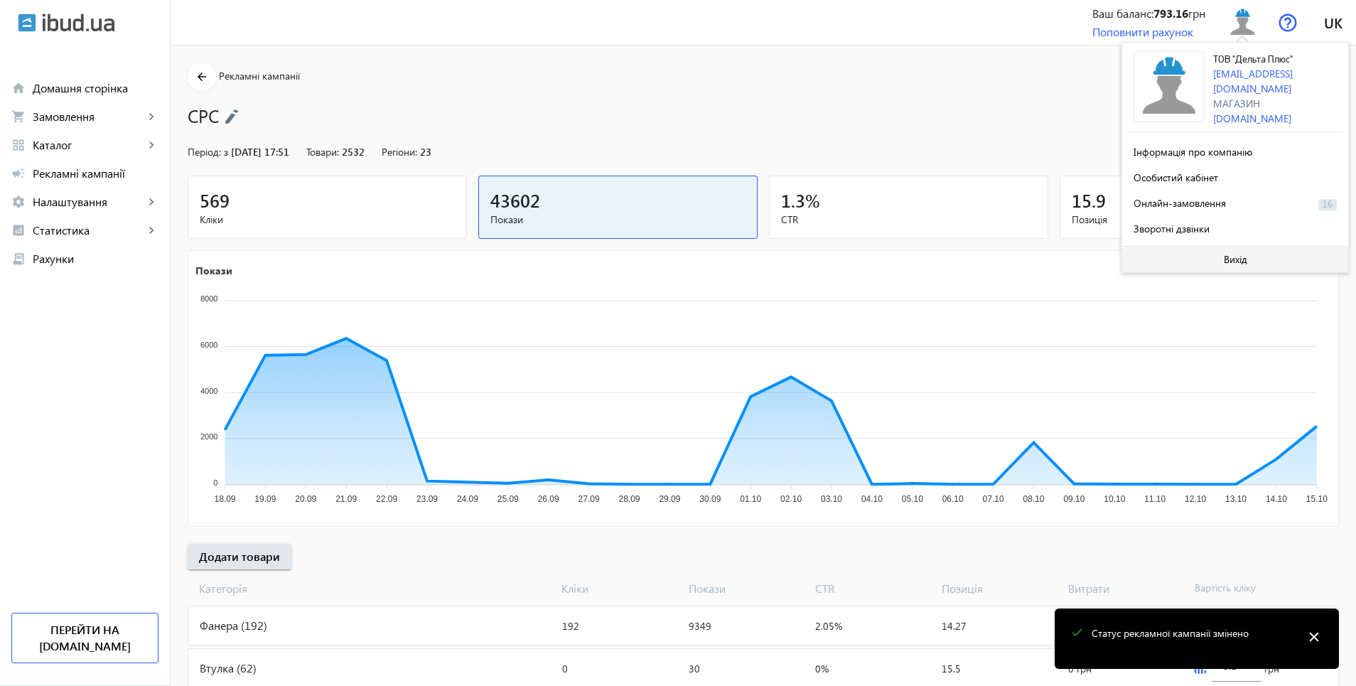
click at [1235, 257] on span "Вихід" at bounding box center [1235, 259] width 23 height 11
